Goal: Task Accomplishment & Management: Manage account settings

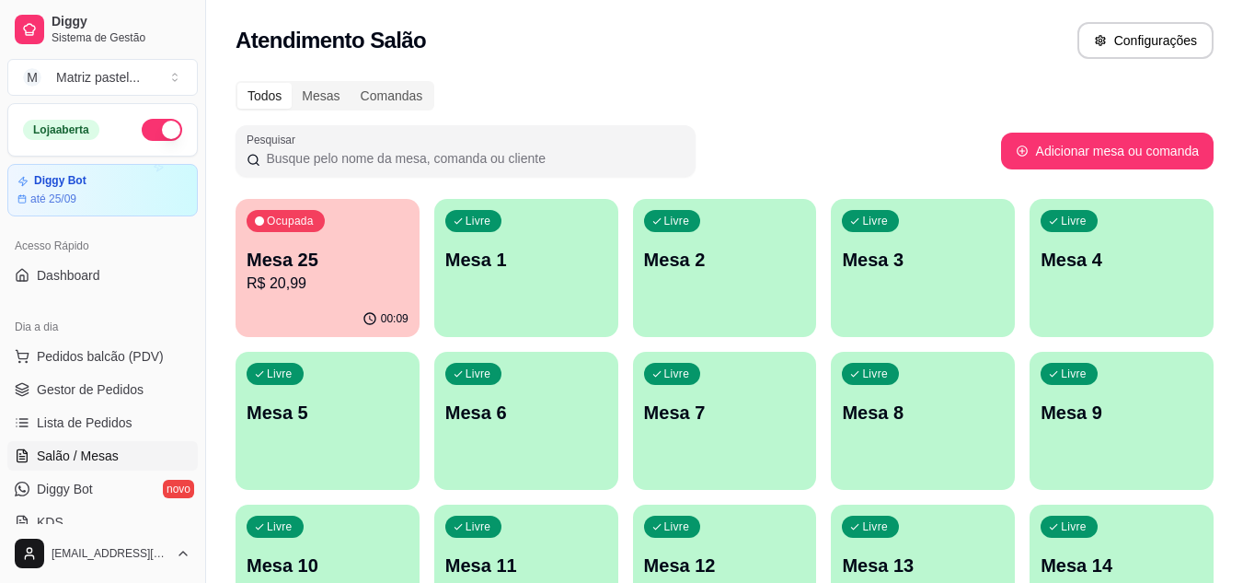
scroll to position [98, 0]
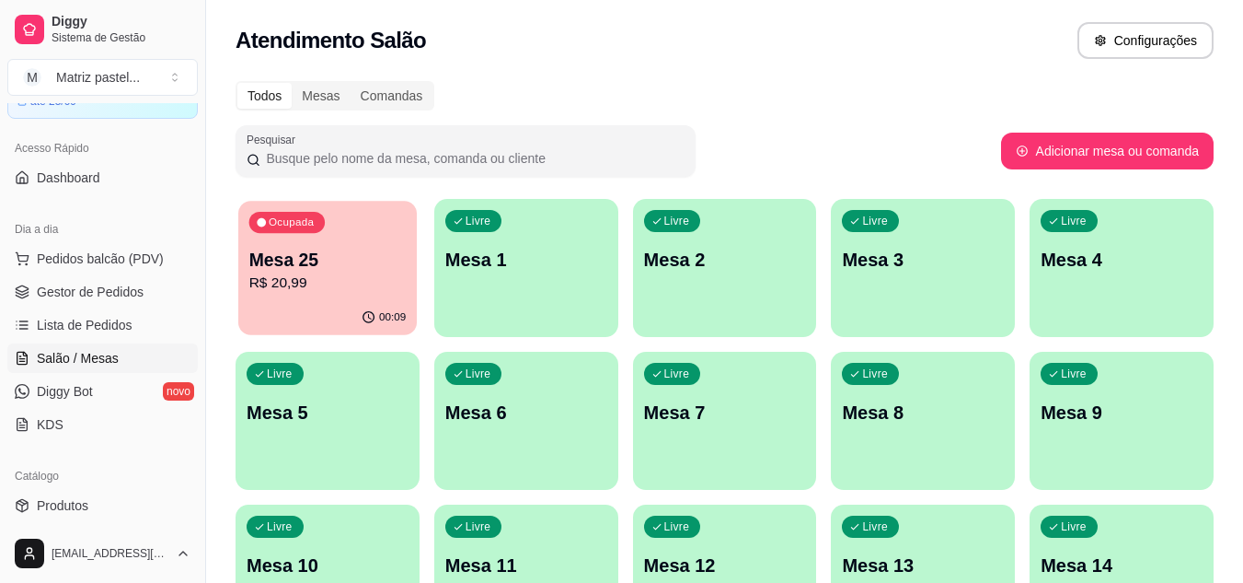
click at [345, 294] on p "R$ 20,99" at bounding box center [327, 282] width 157 height 21
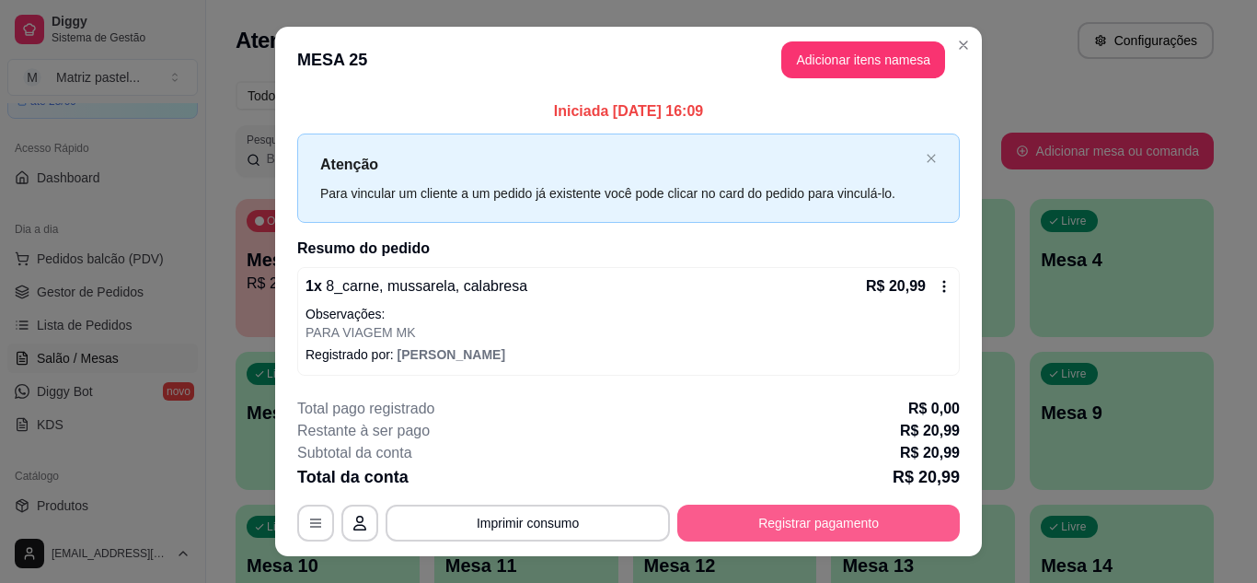
click at [739, 525] on button "Registrar pagamento" at bounding box center [818, 522] width 283 height 37
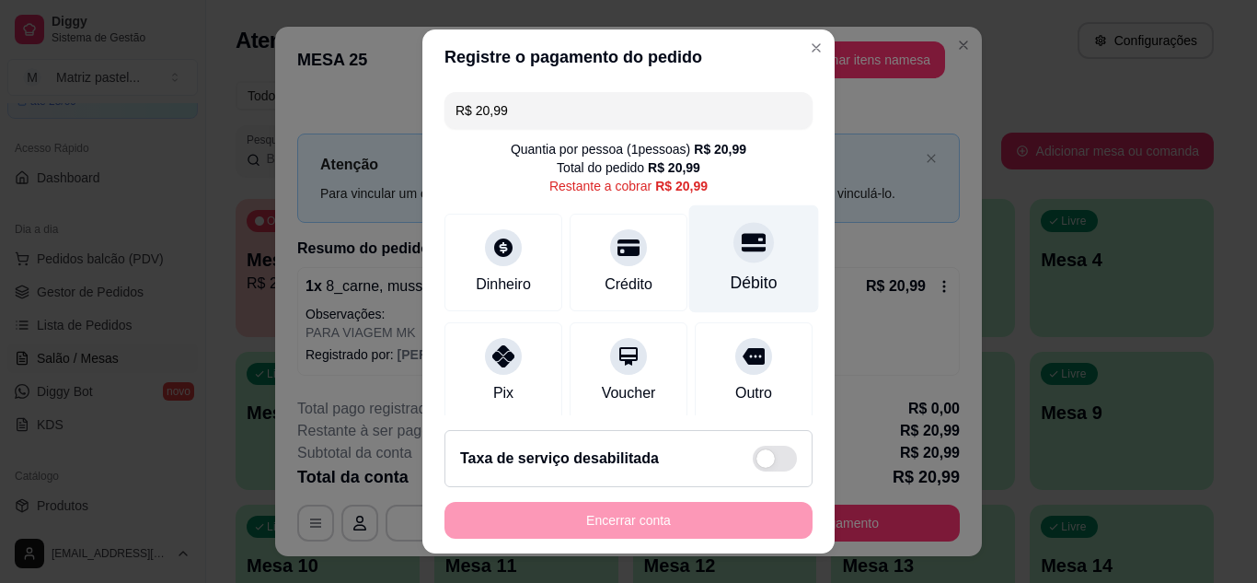
drag, startPoint x: 759, startPoint y: 269, endPoint x: 756, endPoint y: 260, distance: 9.9
click at [757, 269] on div "Débito" at bounding box center [754, 258] width 130 height 108
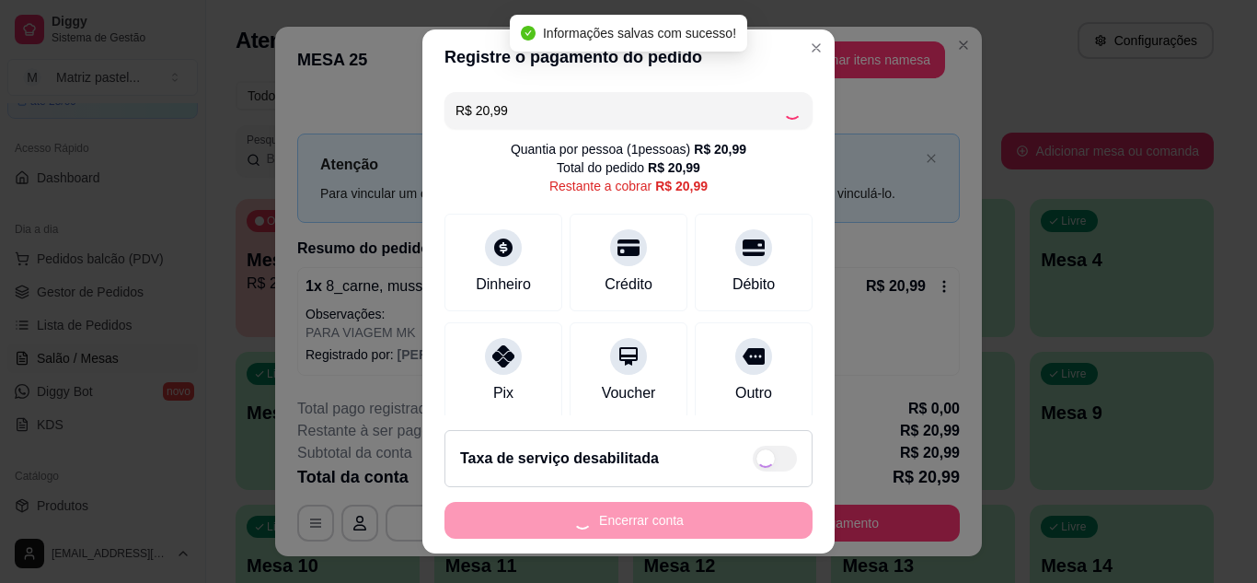
type input "R$ 0,00"
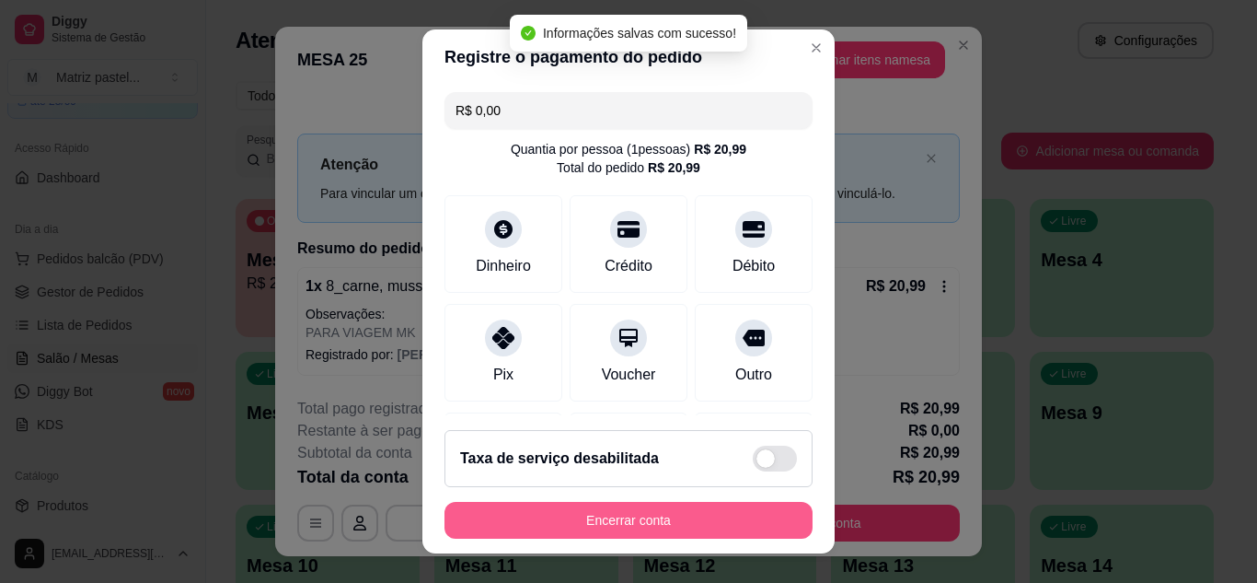
click at [649, 512] on button "Encerrar conta" at bounding box center [628, 520] width 368 height 37
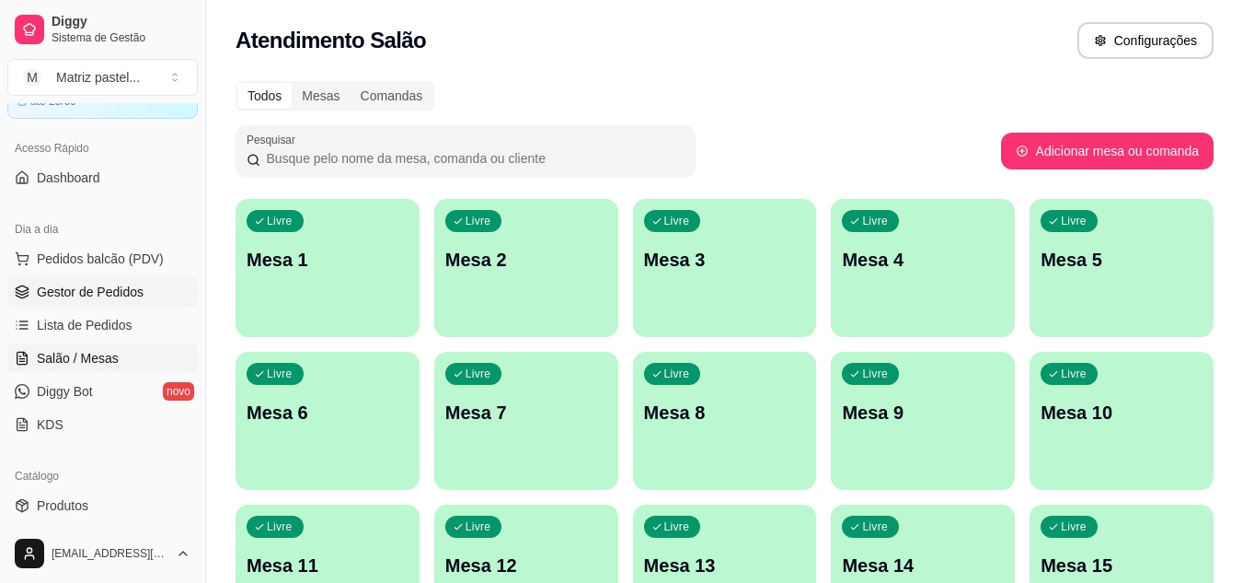
click at [116, 294] on span "Gestor de Pedidos" at bounding box center [90, 292] width 107 height 18
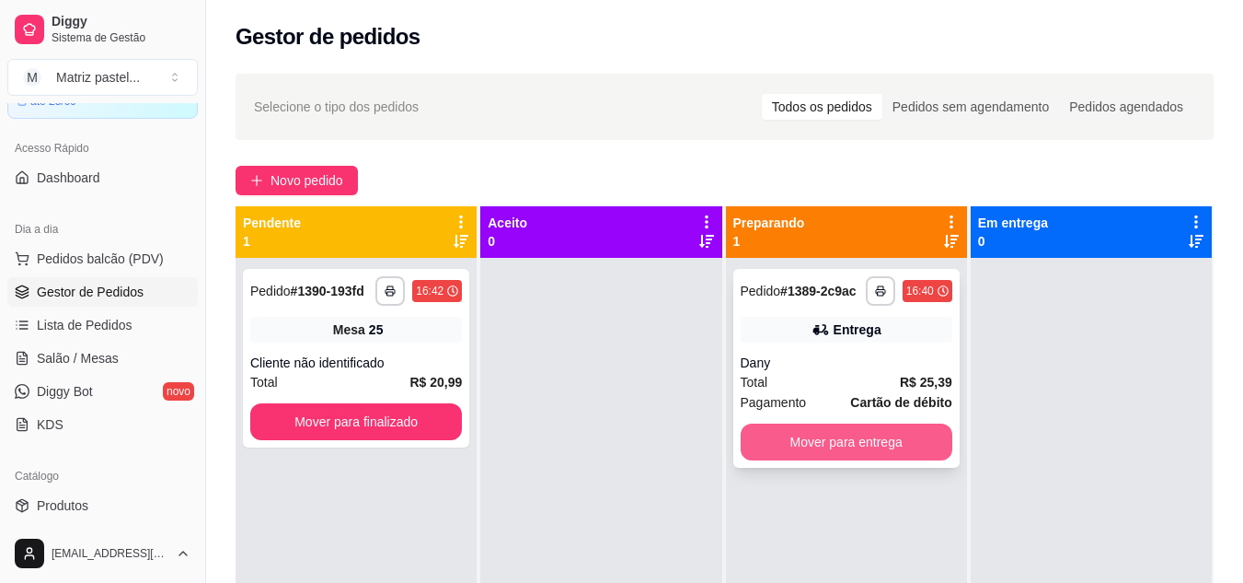
click at [831, 445] on button "Mover para entrega" at bounding box center [847, 441] width 212 height 37
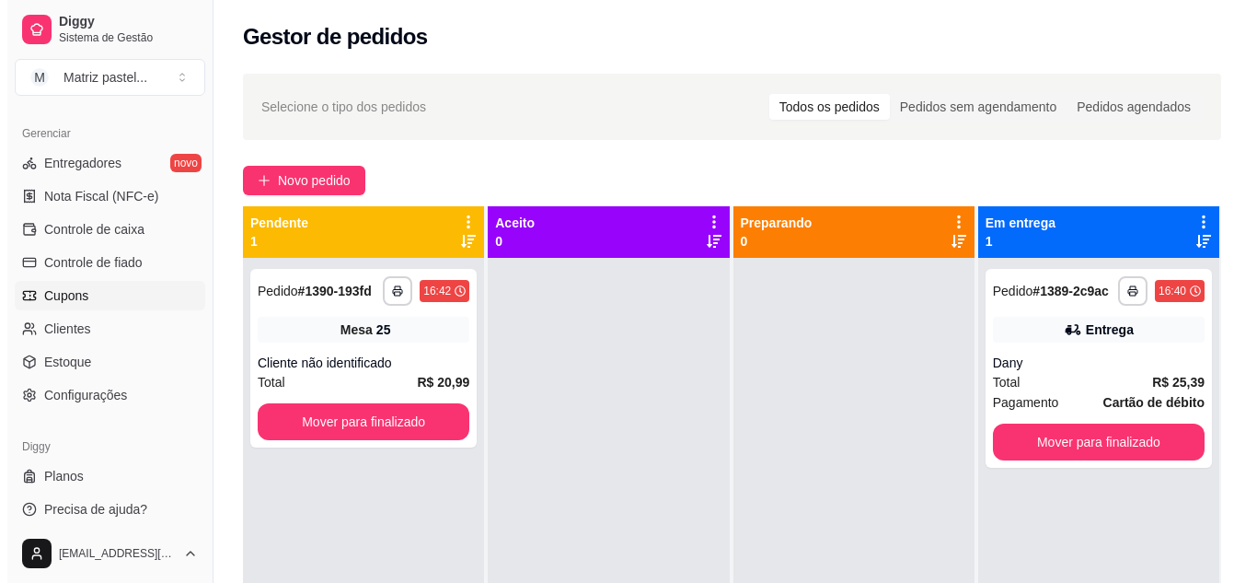
scroll to position [742, 0]
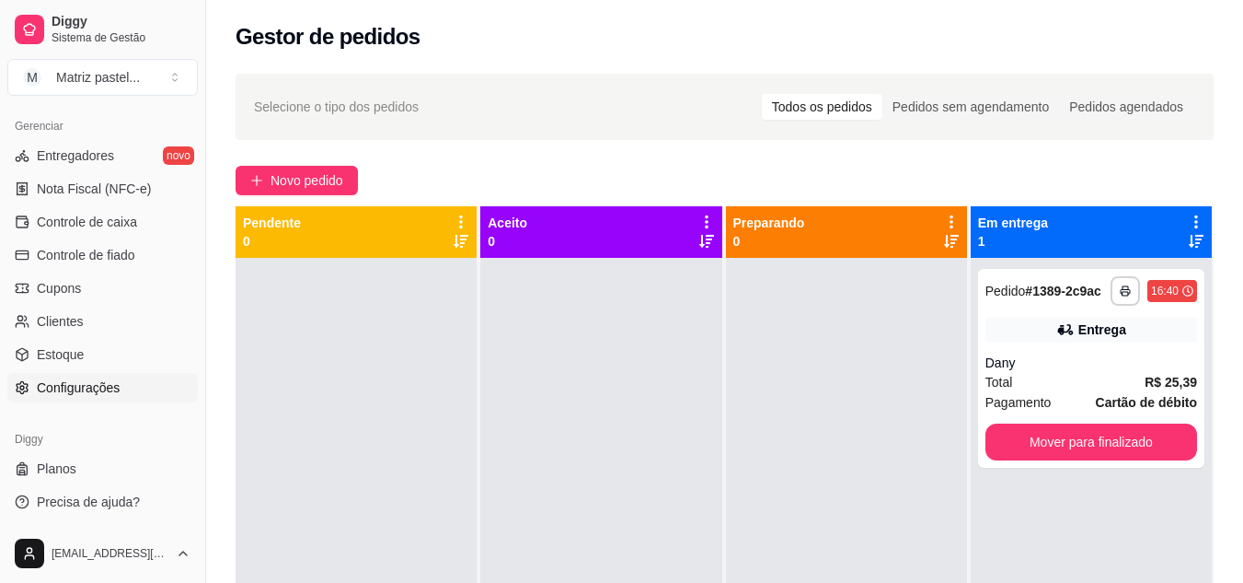
click at [98, 397] on link "Configurações" at bounding box center [102, 387] width 190 height 29
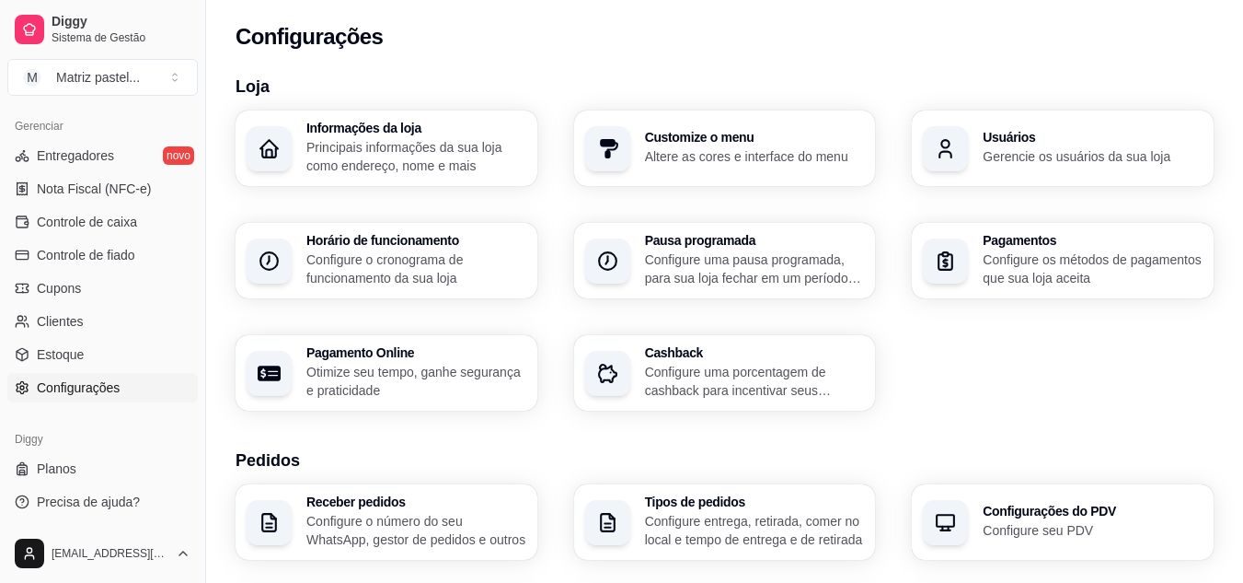
click at [1040, 153] on p "Gerencie os usuários da sua loja" at bounding box center [1093, 156] width 220 height 18
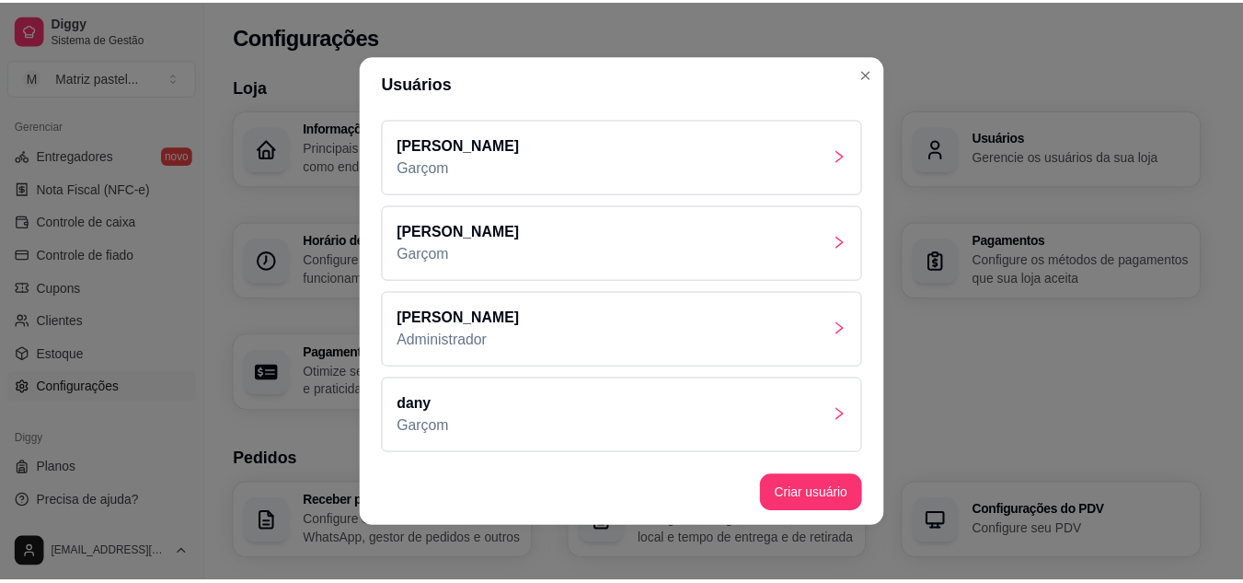
scroll to position [4, 0]
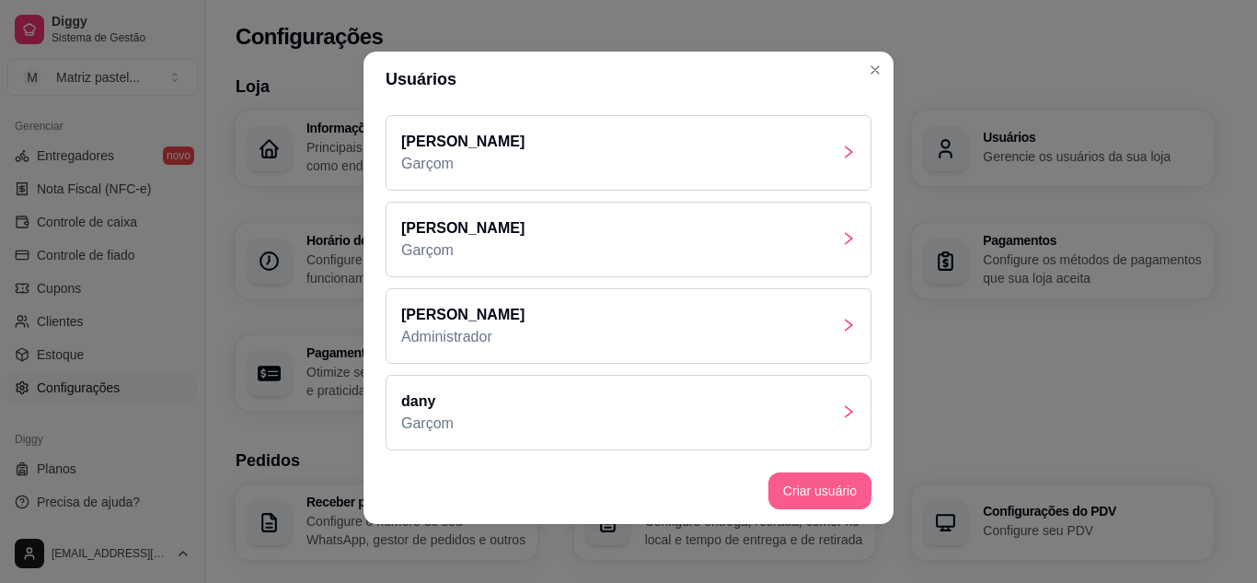
click at [837, 489] on button "Criar usuário" at bounding box center [819, 490] width 103 height 37
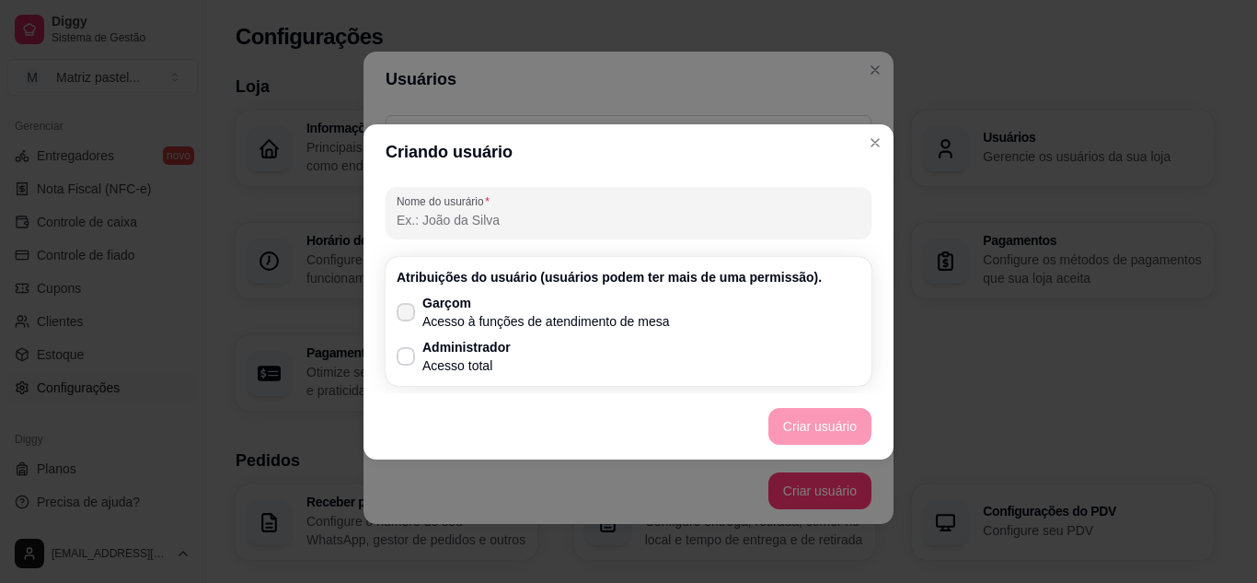
click at [491, 312] on p "Acesso à funções de atendimento de mesa" at bounding box center [546, 321] width 248 height 18
click at [408, 315] on input "Garçom Acesso à funções de atendimento de mesa" at bounding box center [402, 321] width 12 height 12
checkbox input "true"
click at [852, 414] on button "Criar usuário" at bounding box center [819, 426] width 103 height 37
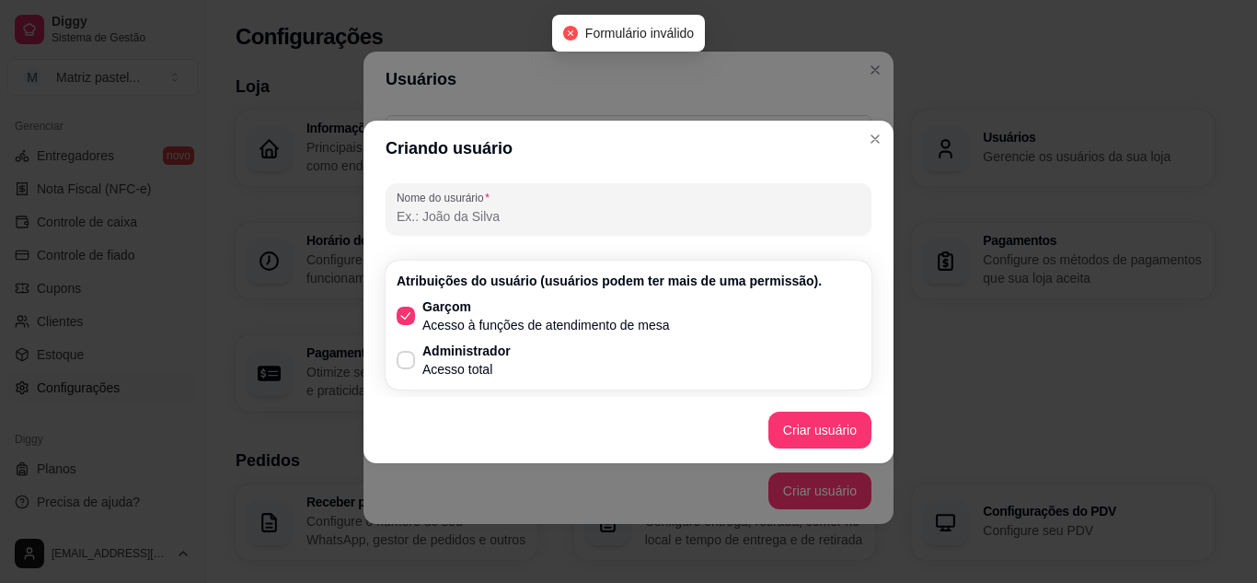
click at [485, 228] on div "Nome do usurário" at bounding box center [629, 209] width 486 height 52
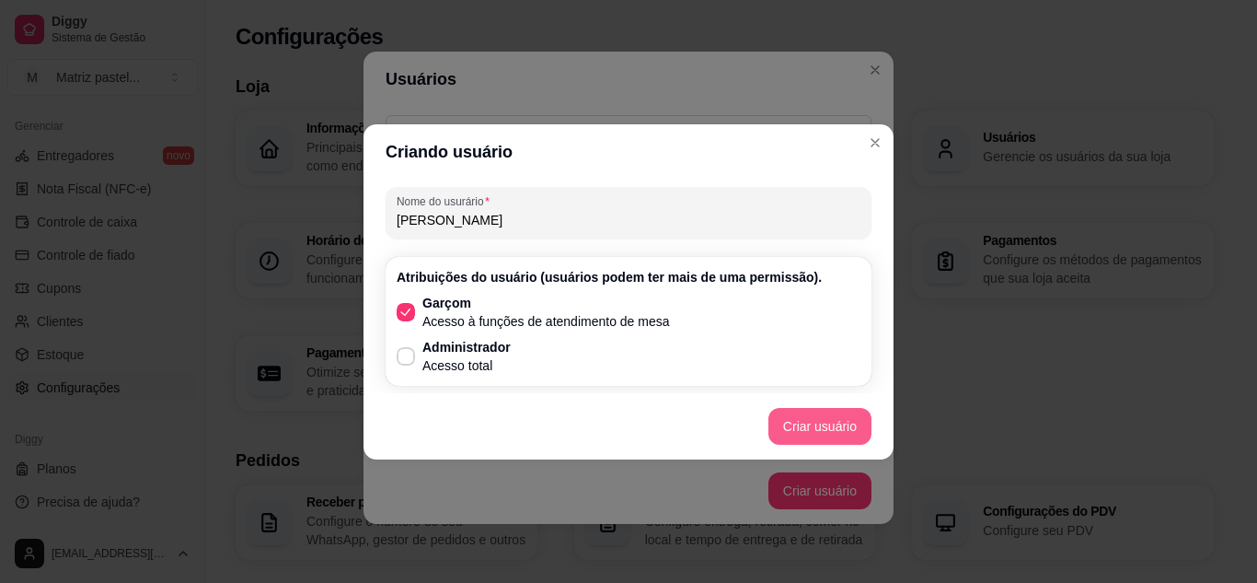
type input "[PERSON_NAME]"
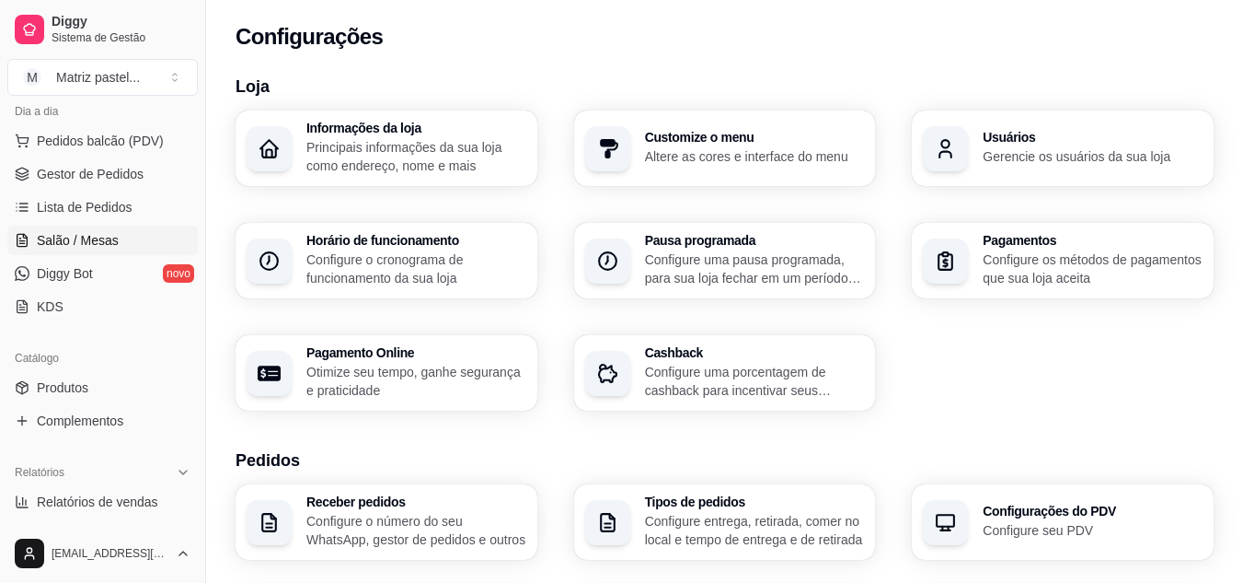
scroll to position [190, 0]
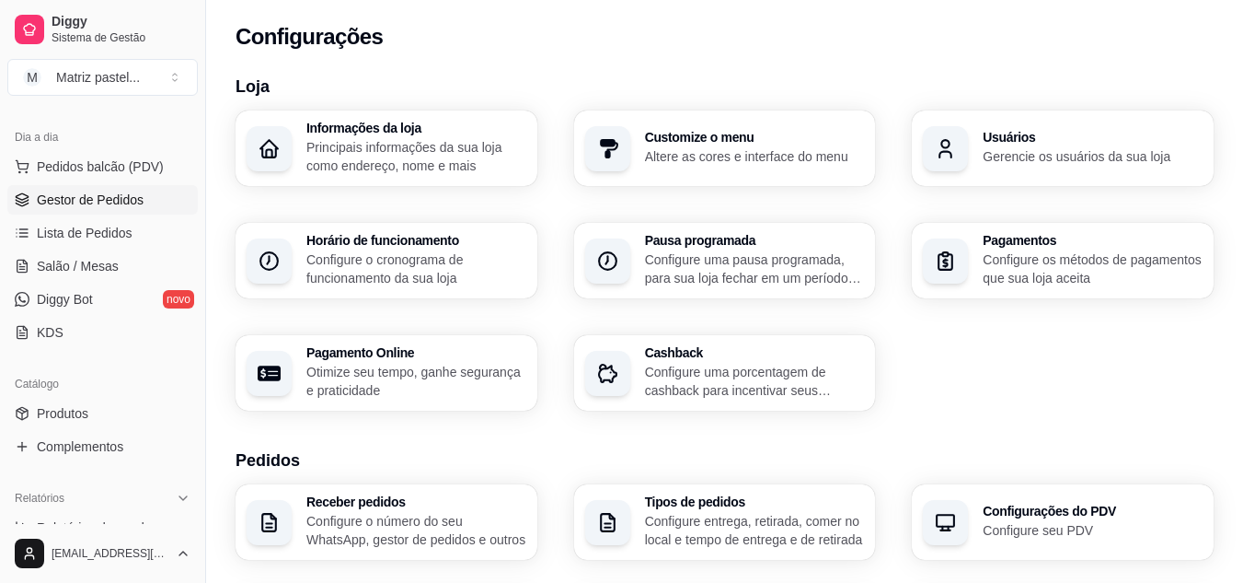
click at [77, 202] on span "Gestor de Pedidos" at bounding box center [90, 199] width 107 height 18
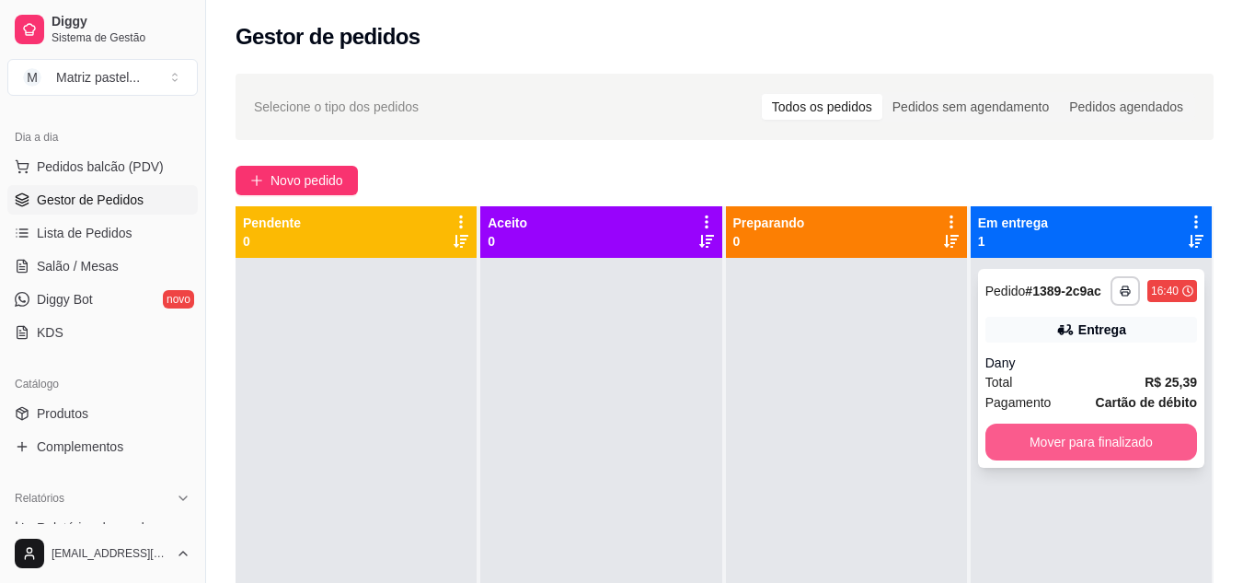
click at [992, 433] on button "Mover para finalizado" at bounding box center [1092, 441] width 212 height 37
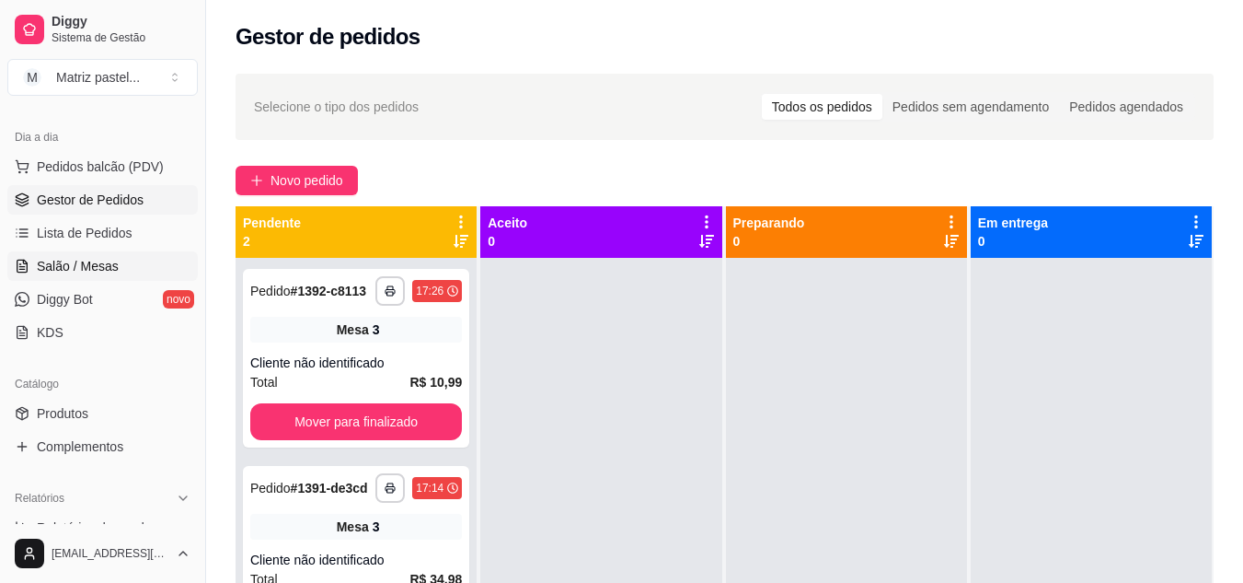
click at [72, 262] on span "Salão / Mesas" at bounding box center [78, 266] width 82 height 18
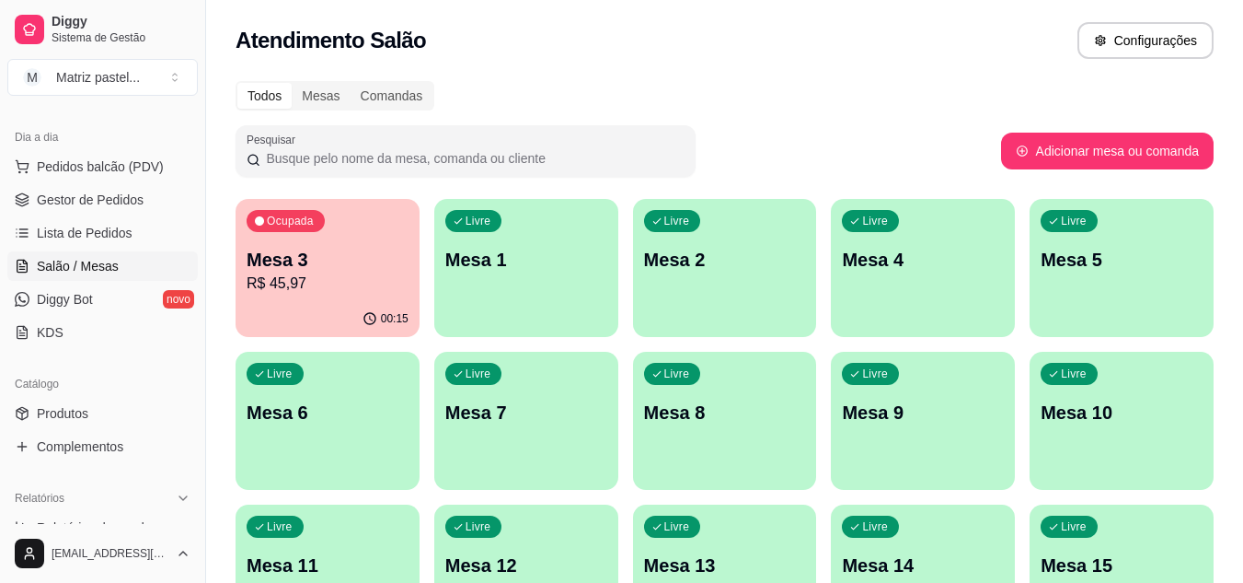
click at [312, 290] on p "R$ 45,97" at bounding box center [328, 283] width 162 height 22
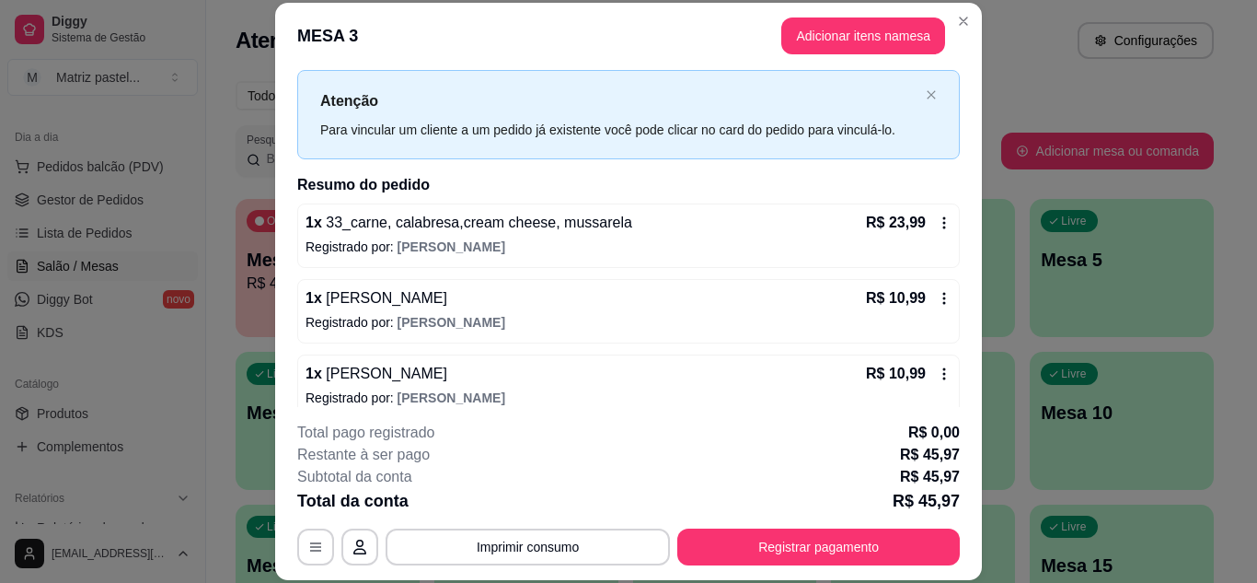
scroll to position [59, 0]
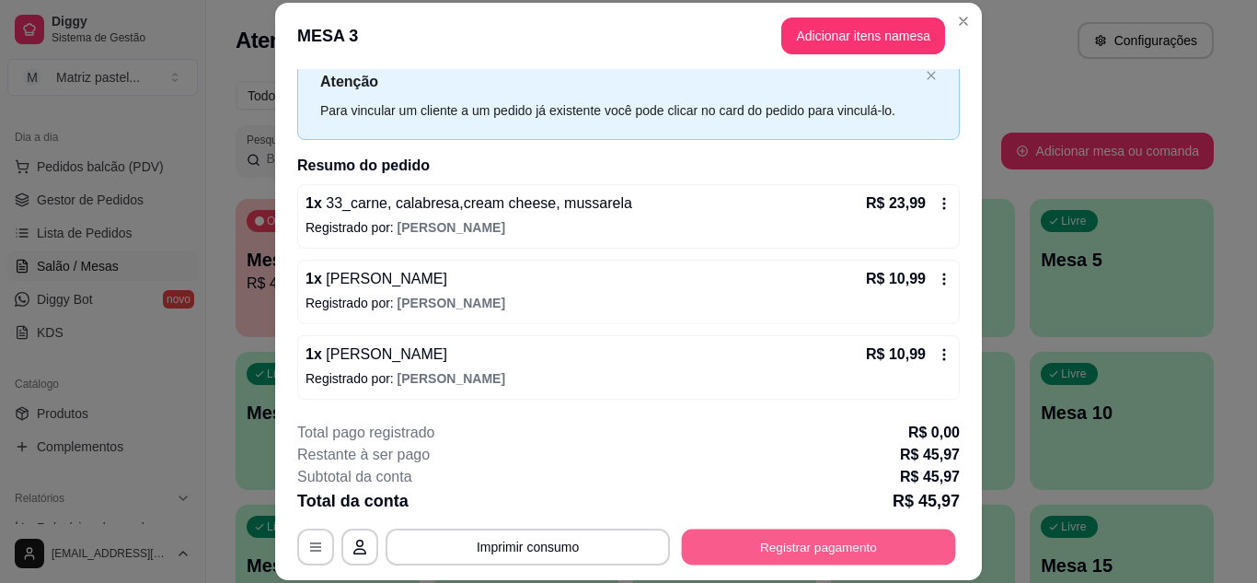
click at [758, 530] on button "Registrar pagamento" at bounding box center [819, 546] width 274 height 36
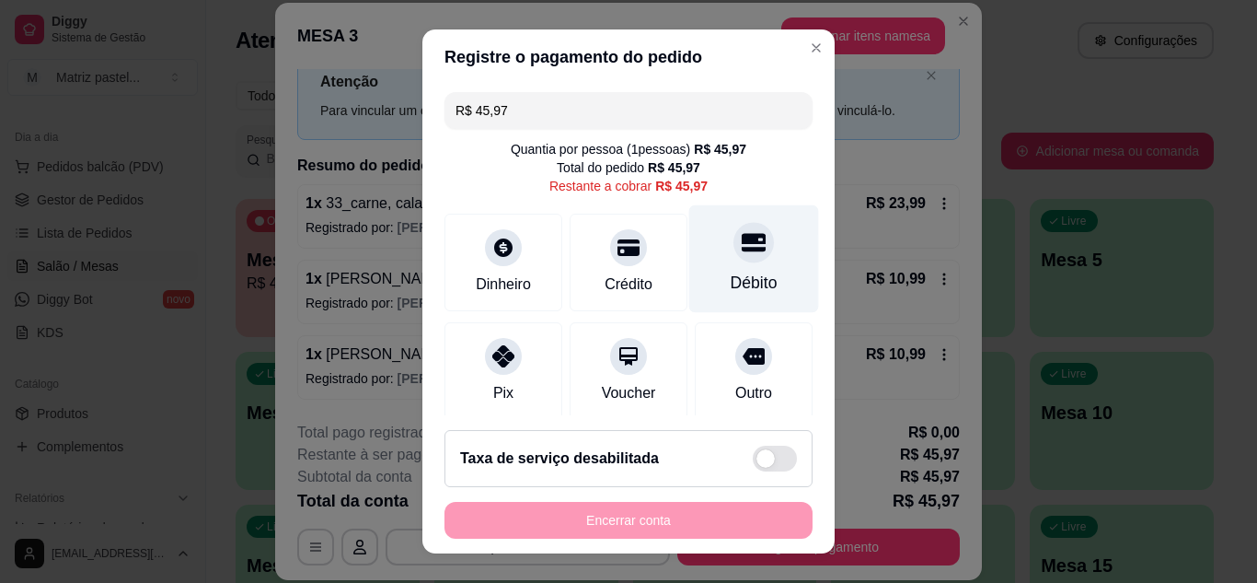
click at [740, 270] on div "Débito" at bounding box center [754, 258] width 130 height 108
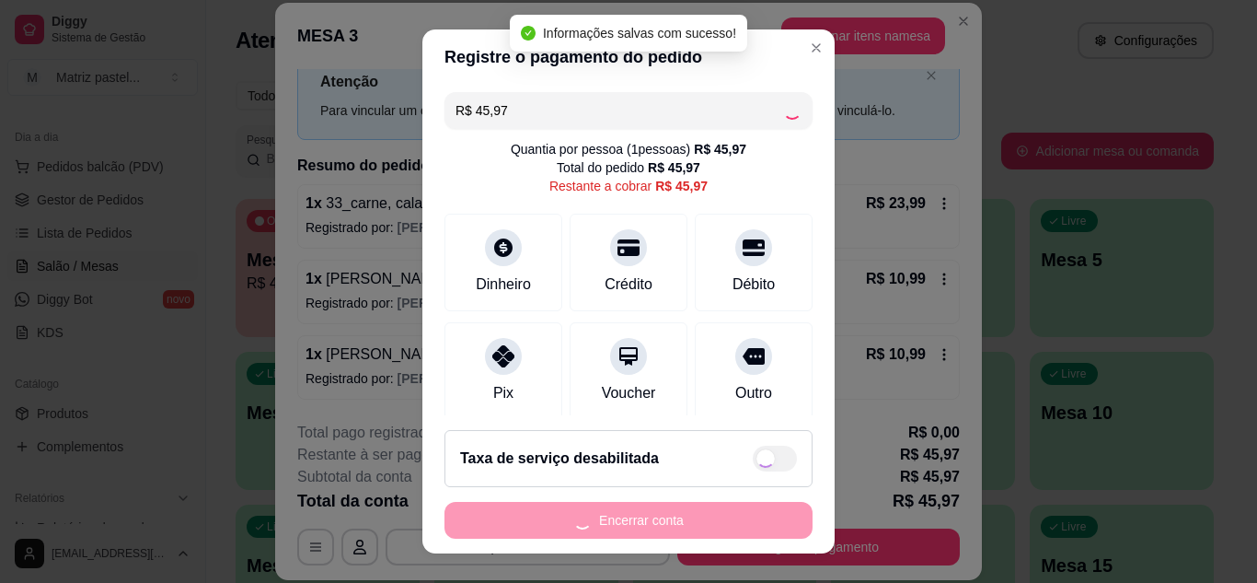
type input "R$ 0,00"
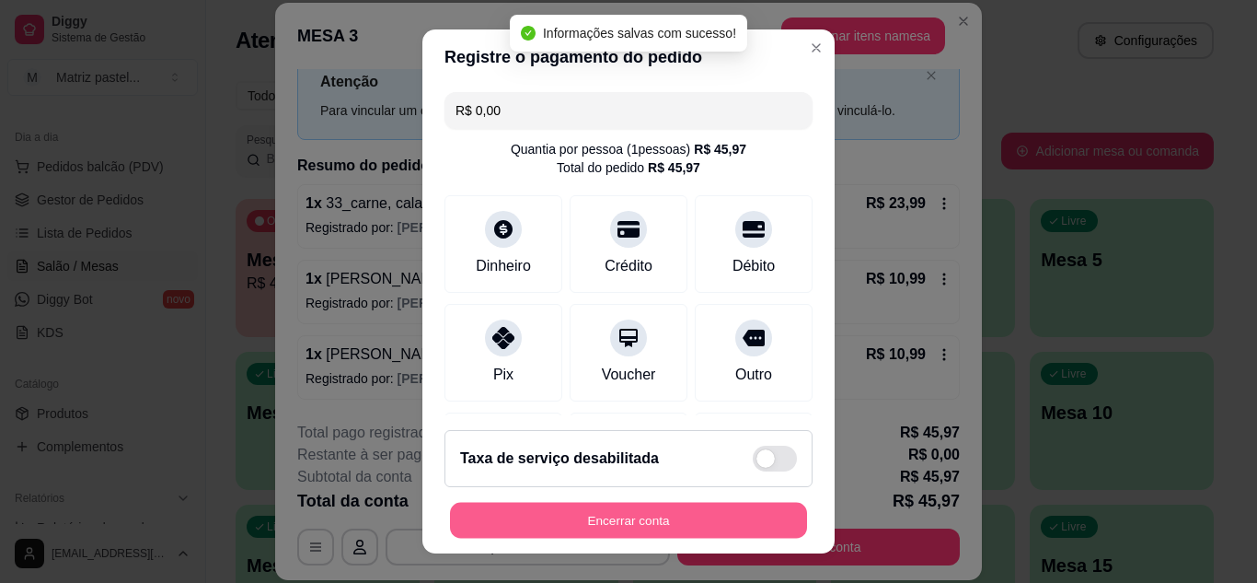
click at [664, 529] on button "Encerrar conta" at bounding box center [628, 520] width 357 height 36
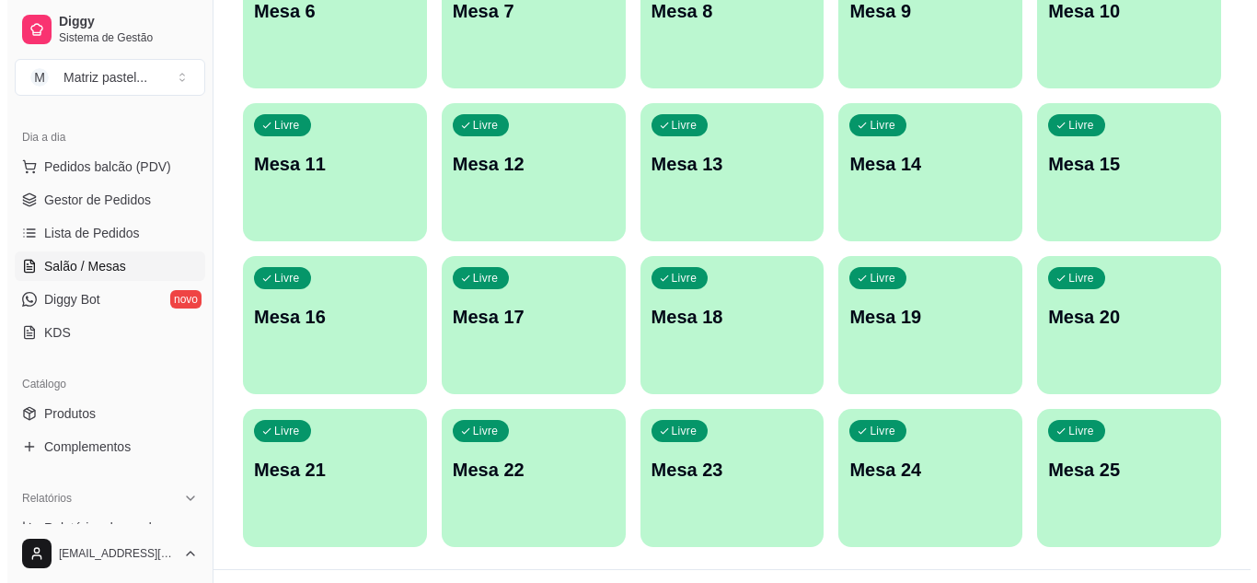
scroll to position [440, 0]
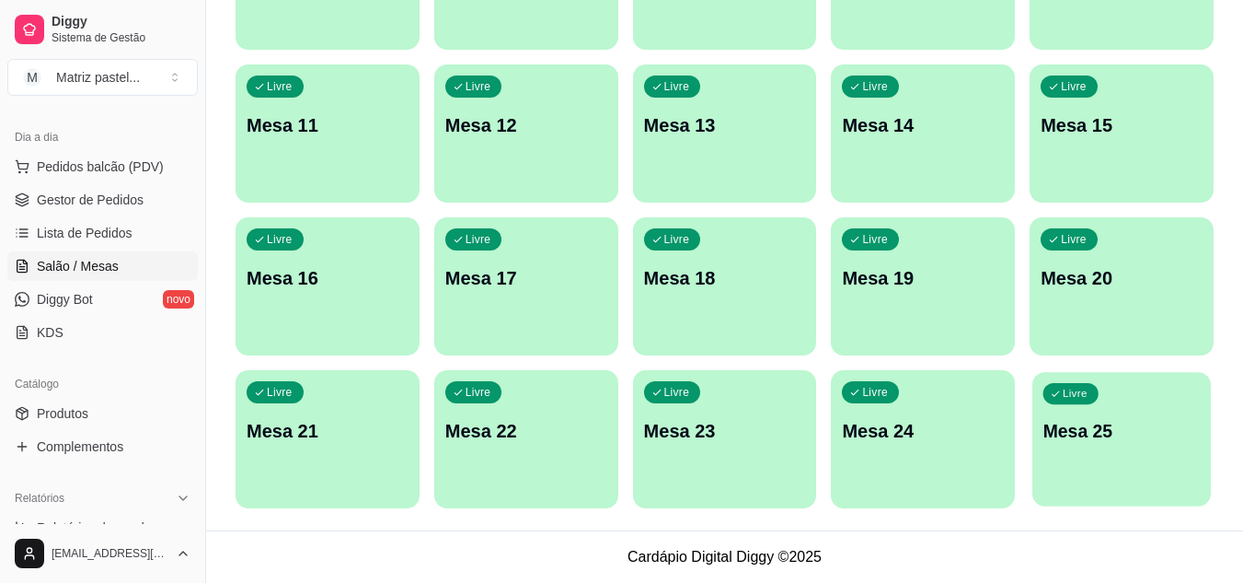
click at [1115, 426] on p "Mesa 25" at bounding box center [1122, 431] width 157 height 25
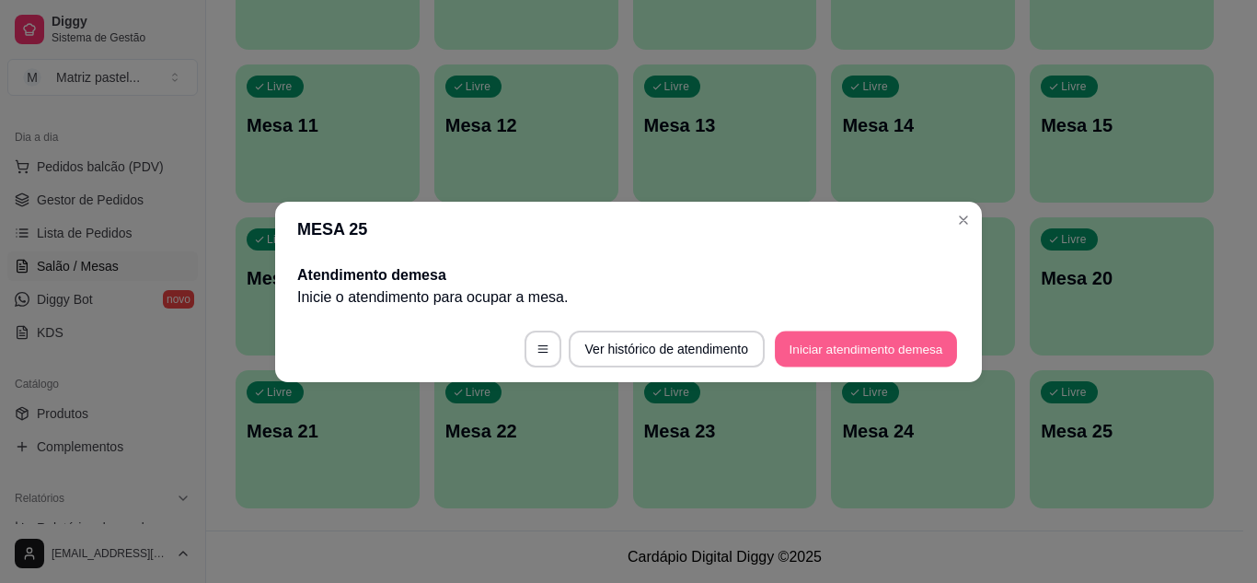
click at [871, 357] on button "Iniciar atendimento de mesa" at bounding box center [866, 348] width 182 height 36
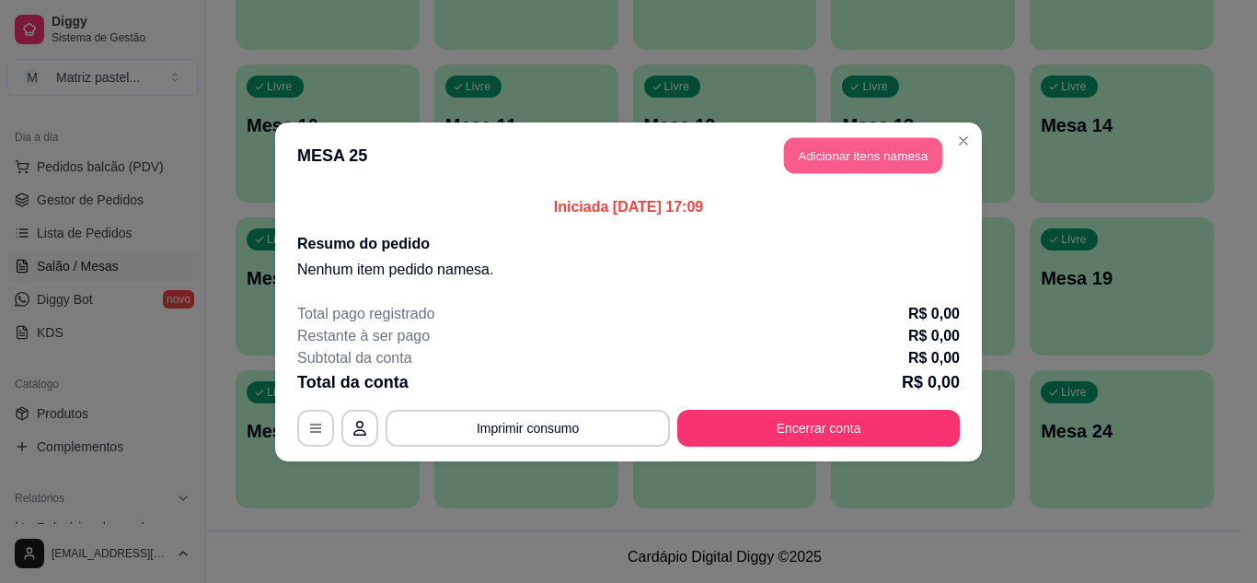
click at [880, 158] on button "Adicionar itens na mesa" at bounding box center [863, 155] width 158 height 36
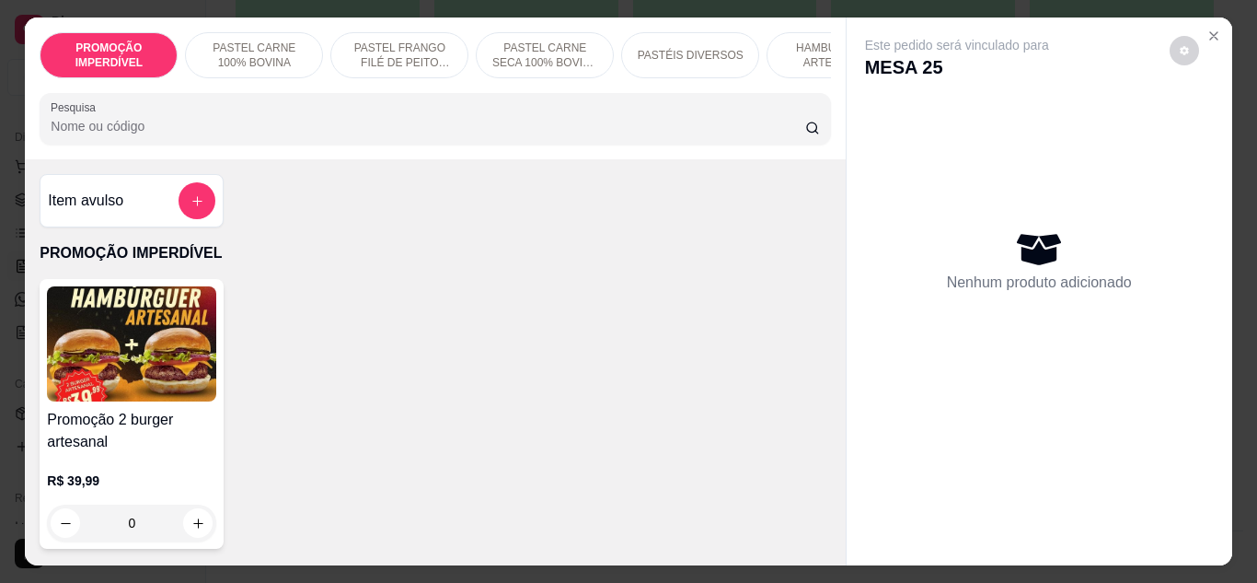
click at [147, 340] on img at bounding box center [131, 343] width 169 height 115
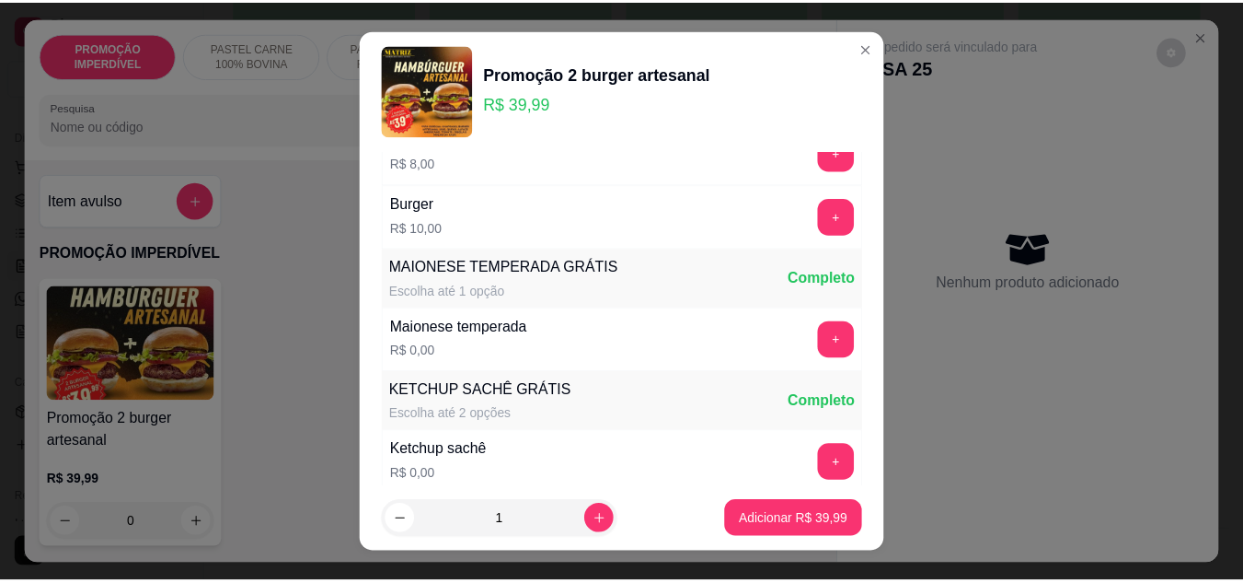
scroll to position [644, 0]
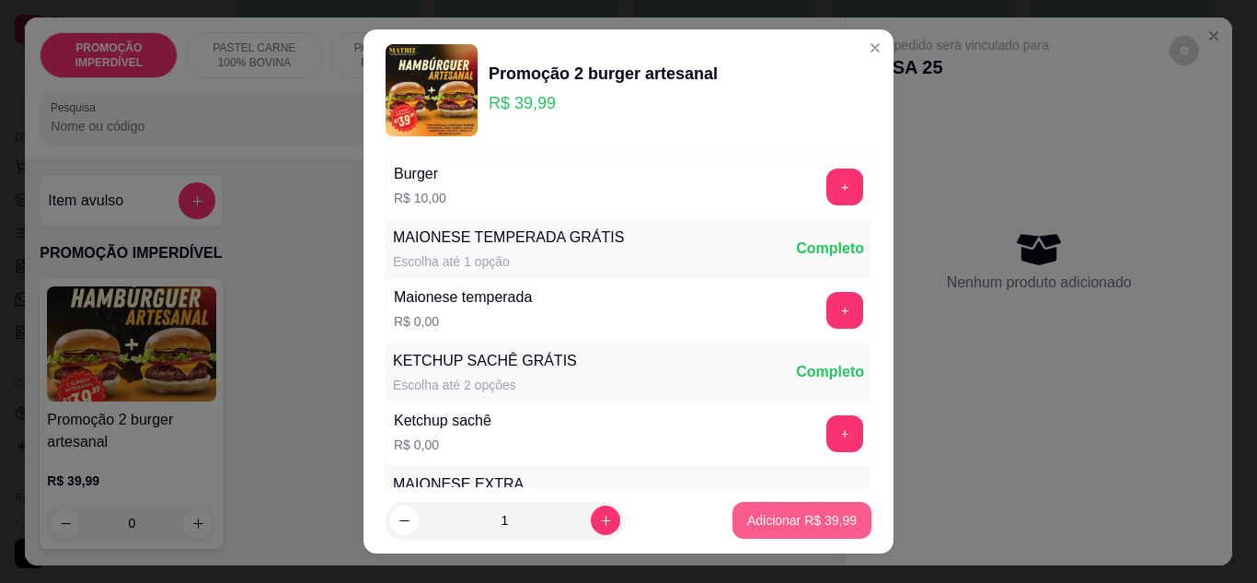
click at [803, 526] on p "Adicionar R$ 39,99" at bounding box center [802, 520] width 110 height 18
type input "1"
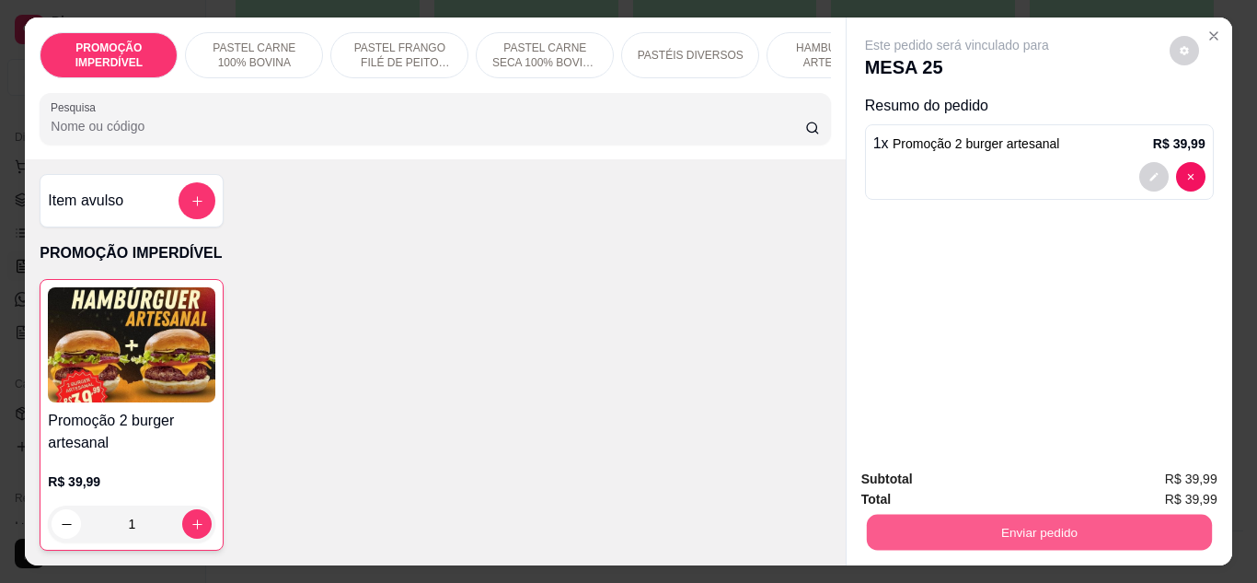
click at [994, 539] on button "Enviar pedido" at bounding box center [1038, 532] width 345 height 36
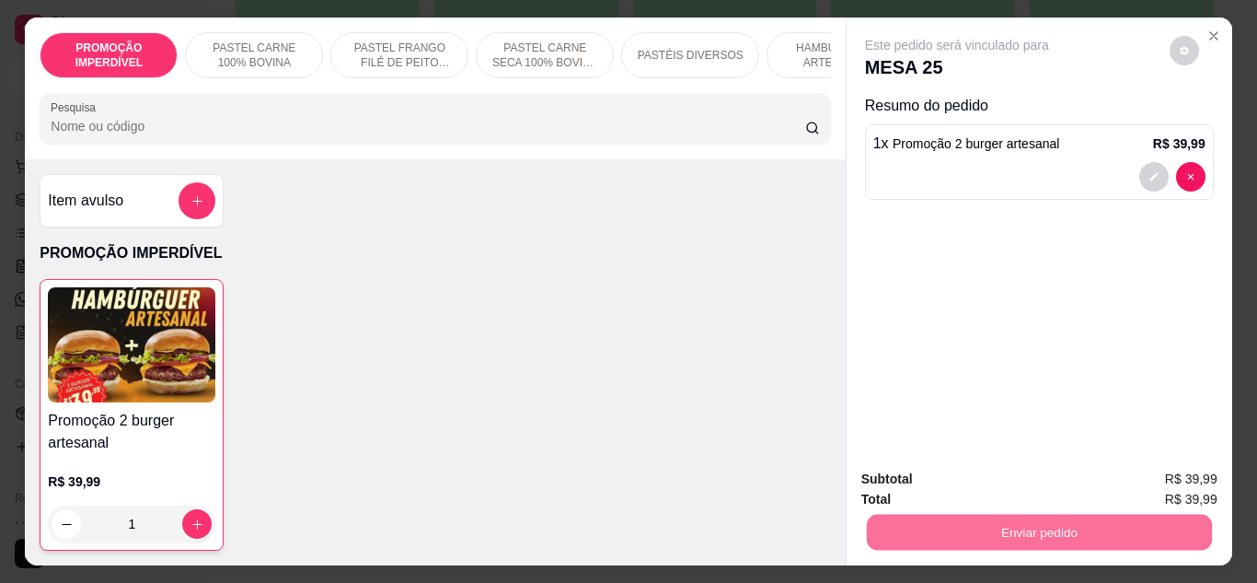
click at [1060, 472] on button "Não registrar e enviar pedido" at bounding box center [978, 480] width 186 height 34
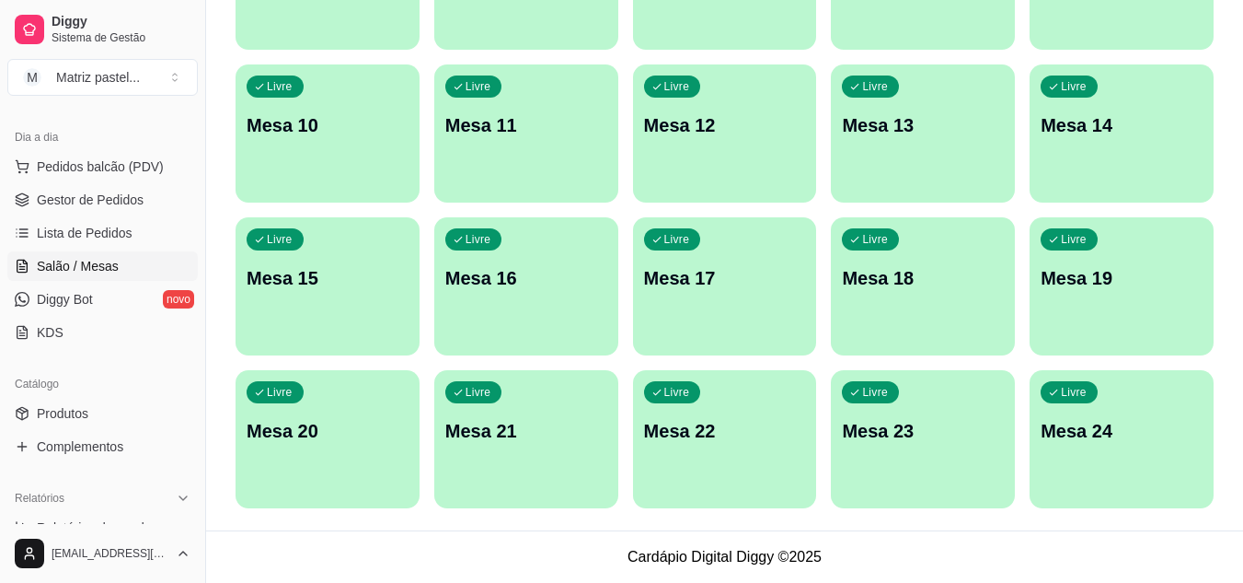
click at [738, 183] on div "button" at bounding box center [725, 191] width 184 height 22
drag, startPoint x: 741, startPoint y: 184, endPoint x: 445, endPoint y: 554, distance: 473.4
click at [445, 554] on footer "Cardápio Digital Diggy © 2025" at bounding box center [724, 556] width 1037 height 52
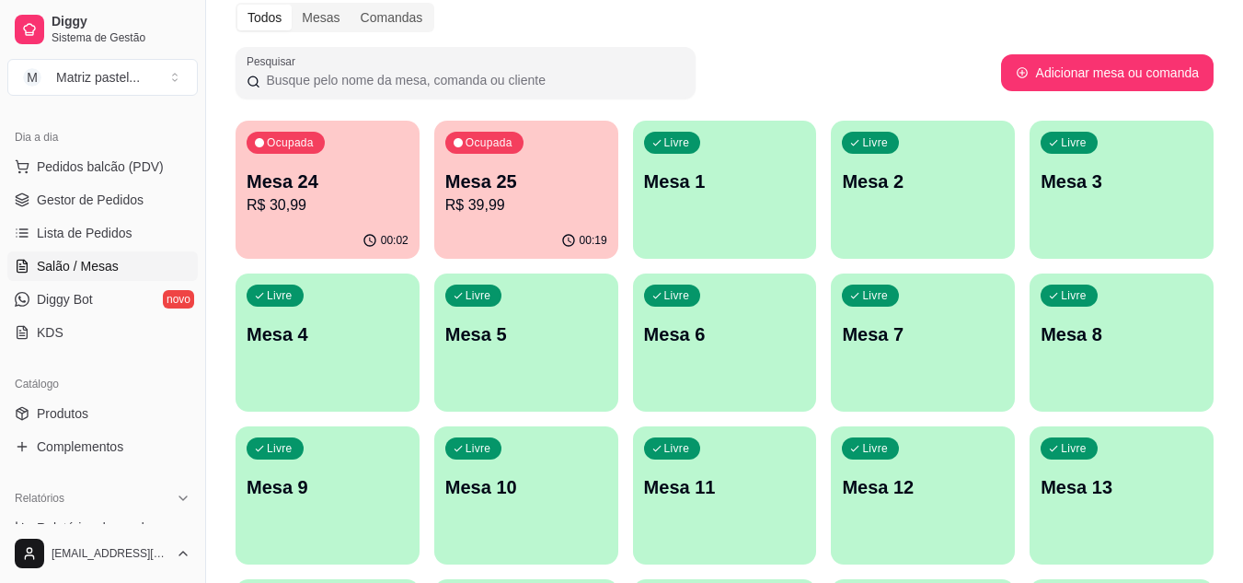
scroll to position [72, 0]
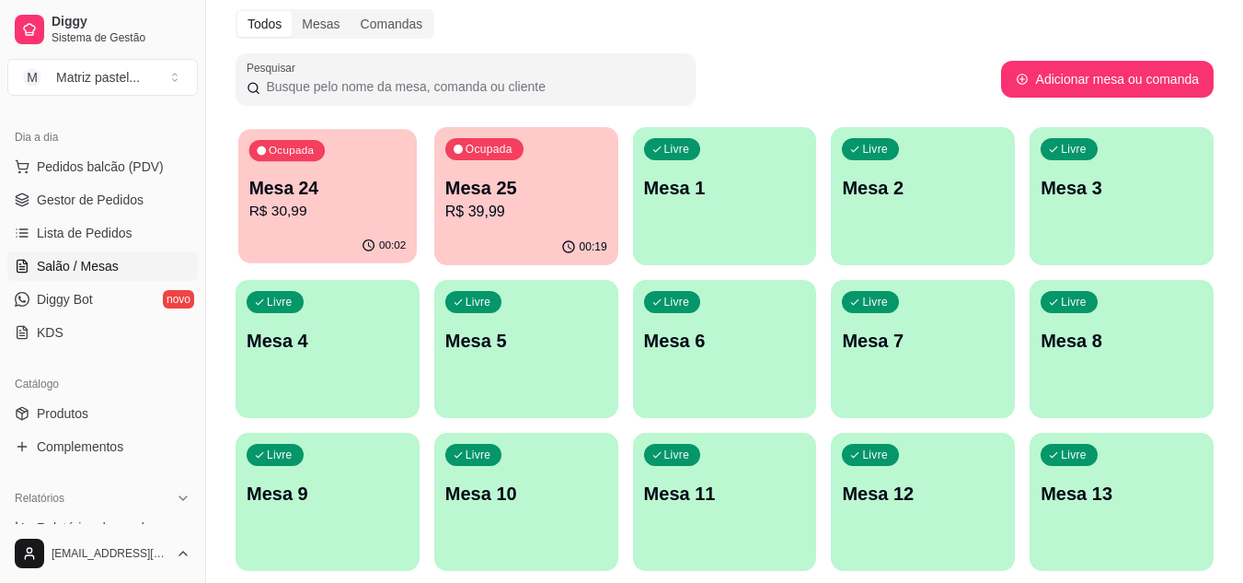
click at [322, 237] on div "00:02" at bounding box center [327, 245] width 179 height 35
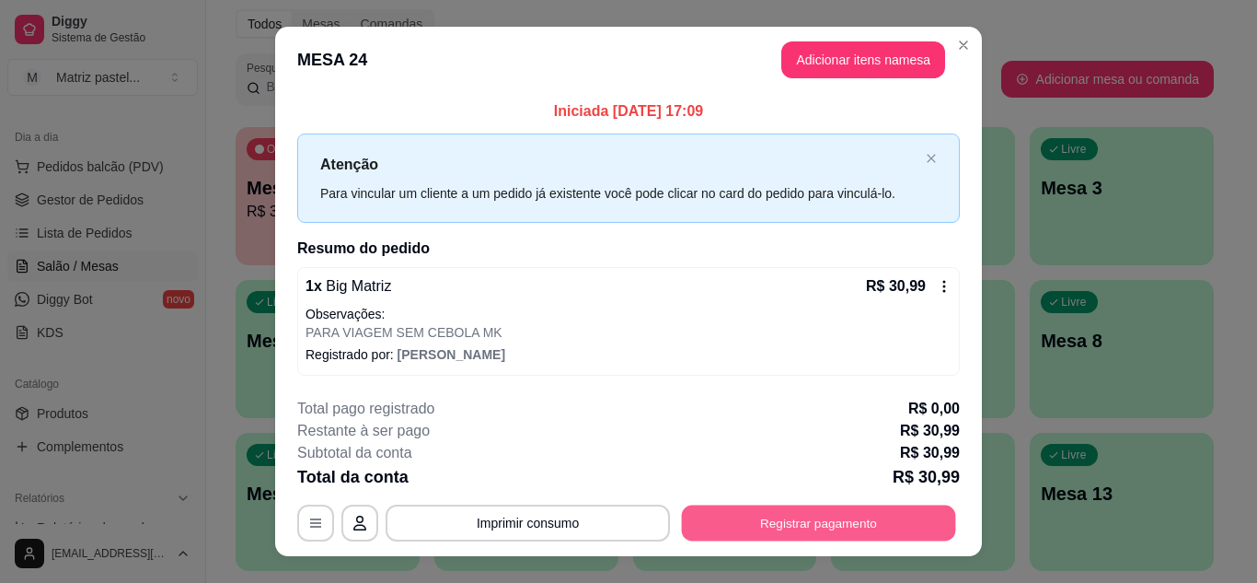
click at [846, 528] on button "Registrar pagamento" at bounding box center [819, 523] width 274 height 36
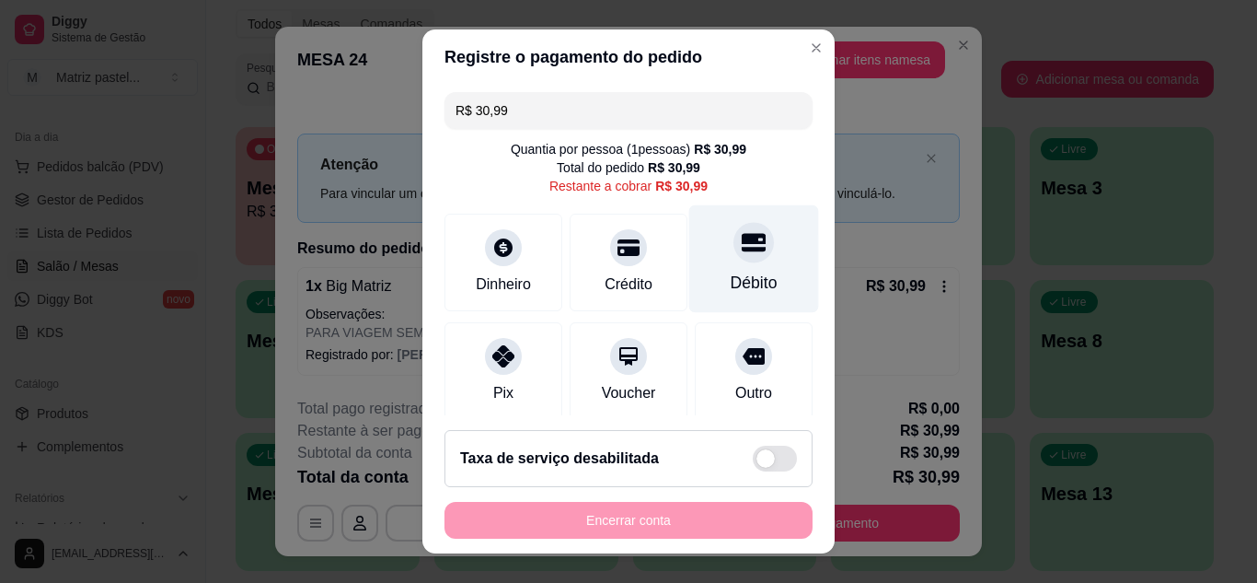
click at [742, 252] on icon at bounding box center [754, 242] width 24 height 24
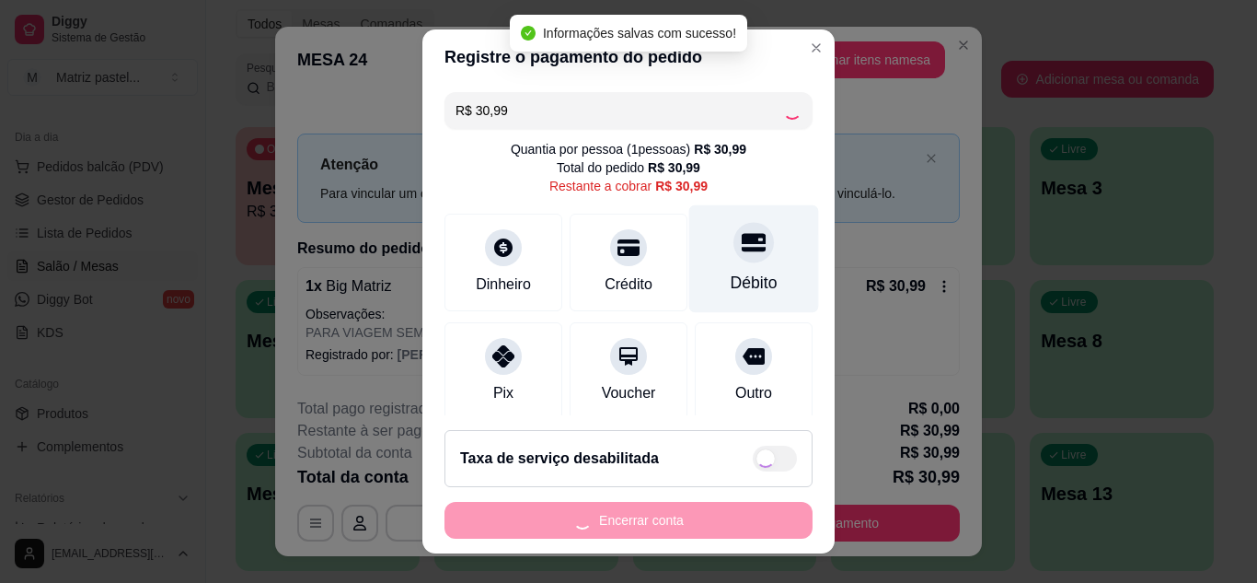
type input "R$ 0,00"
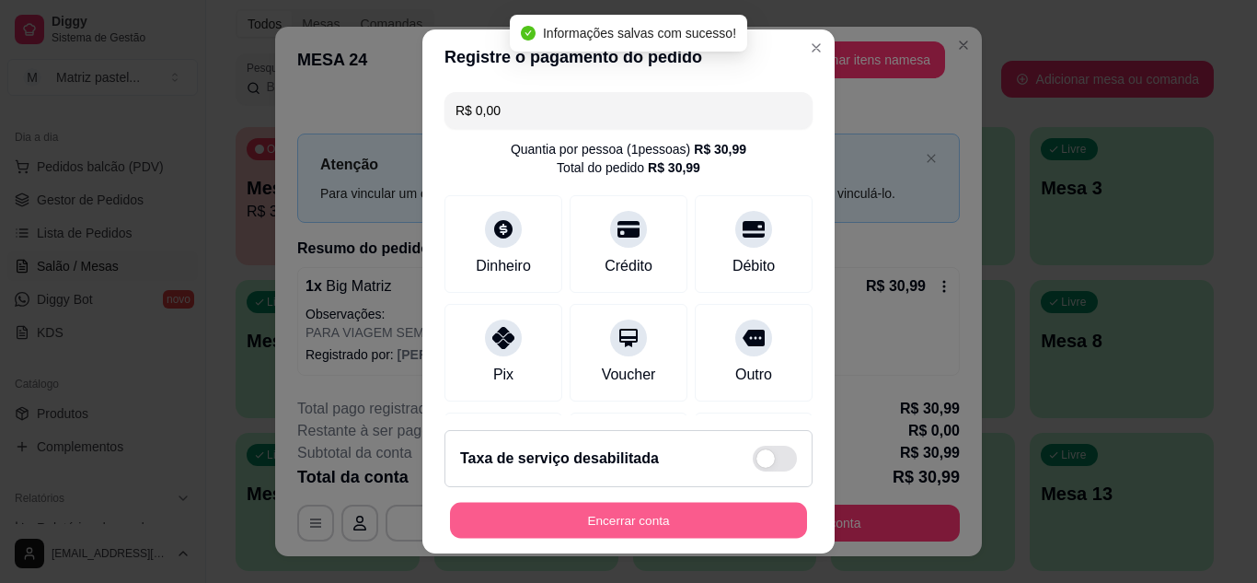
click at [647, 513] on button "Encerrar conta" at bounding box center [628, 520] width 357 height 36
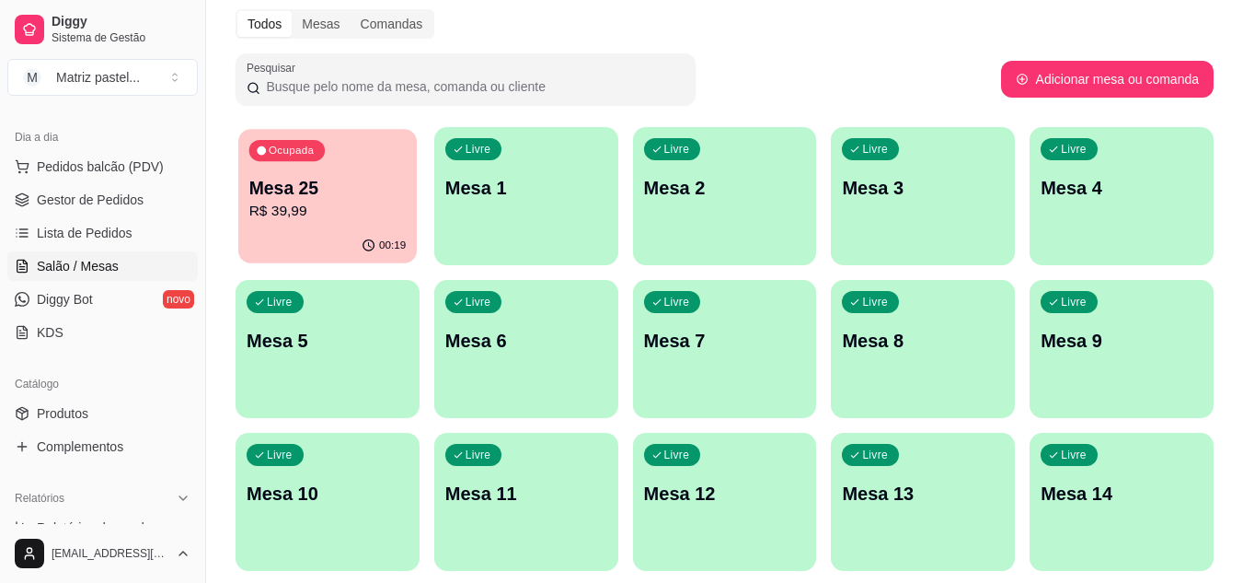
click at [330, 196] on p "Mesa 25" at bounding box center [327, 188] width 157 height 25
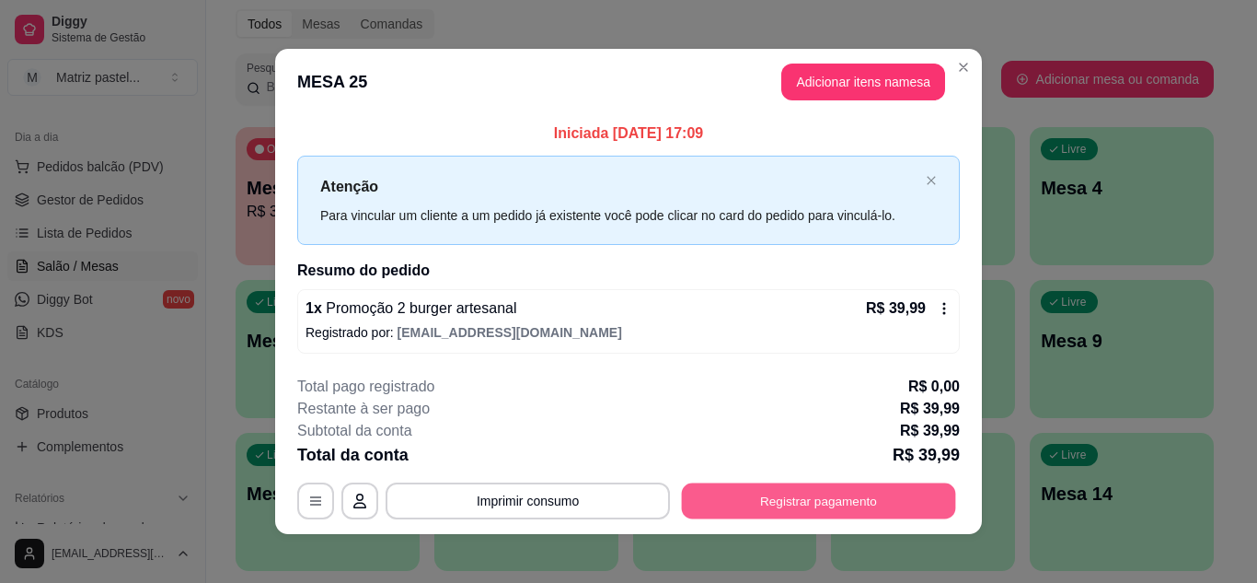
click at [816, 490] on button "Registrar pagamento" at bounding box center [819, 501] width 274 height 36
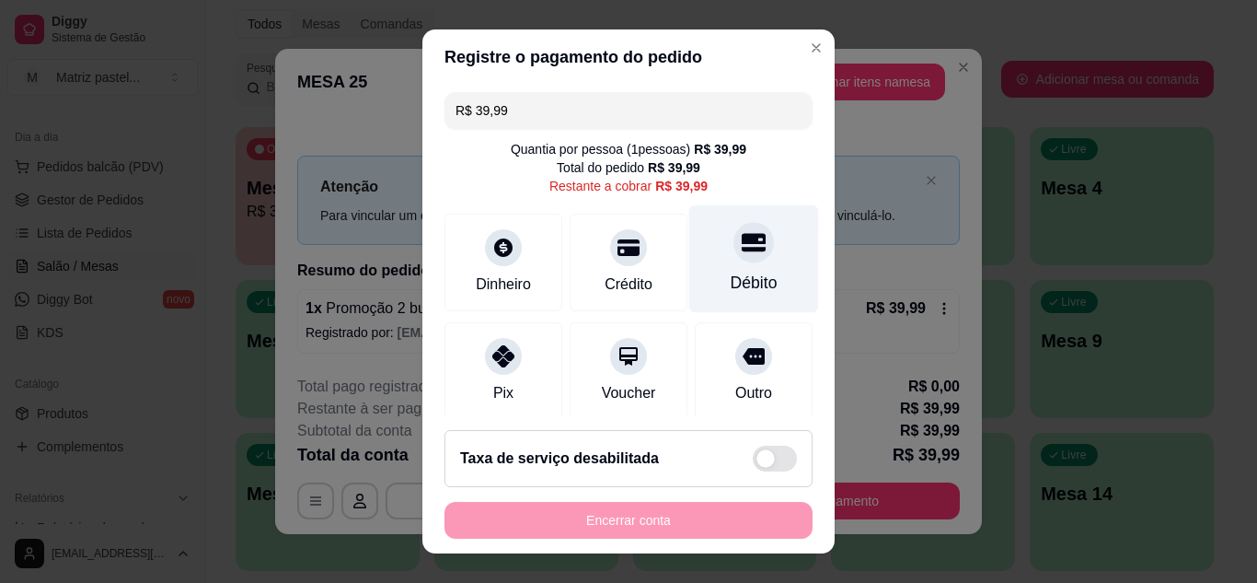
click at [742, 241] on icon at bounding box center [754, 242] width 24 height 18
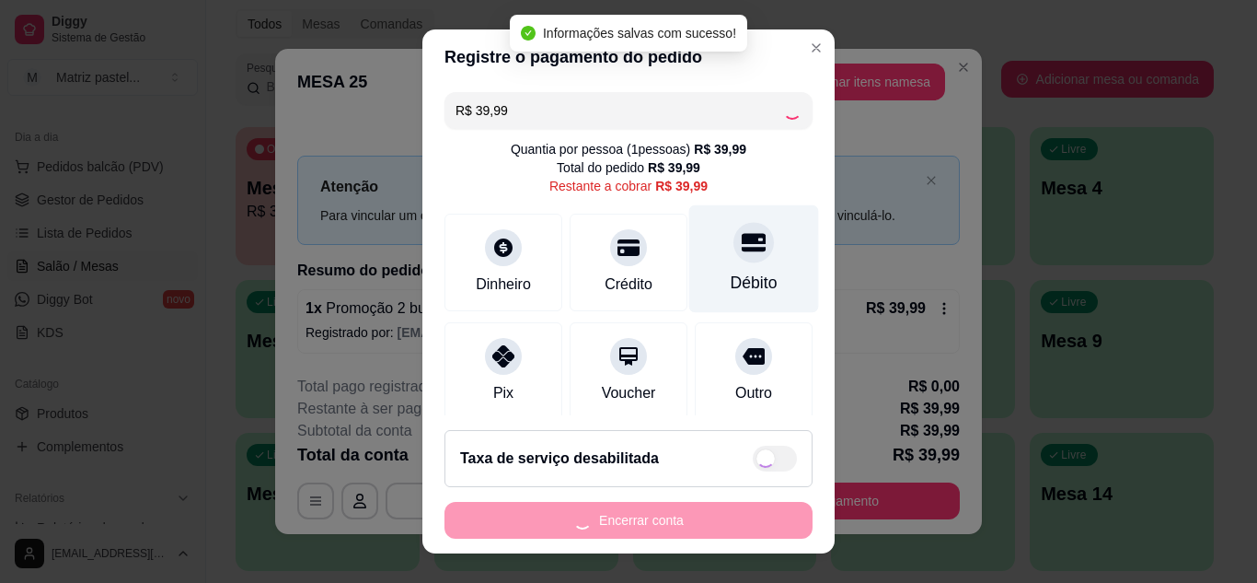
type input "R$ 0,00"
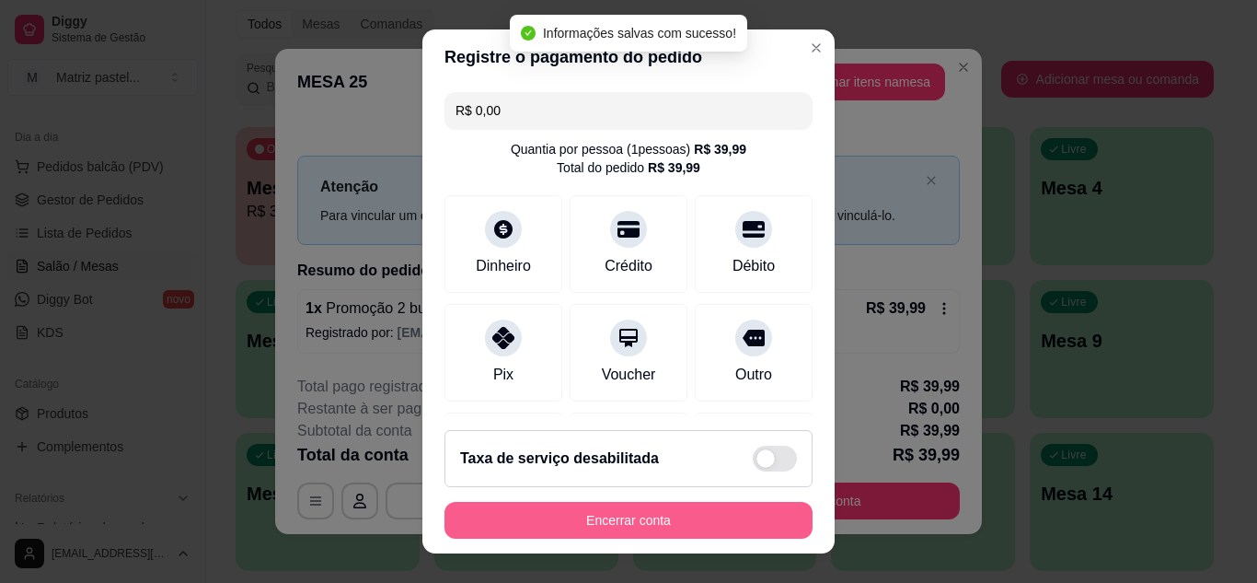
click at [644, 510] on button "Encerrar conta" at bounding box center [628, 520] width 368 height 37
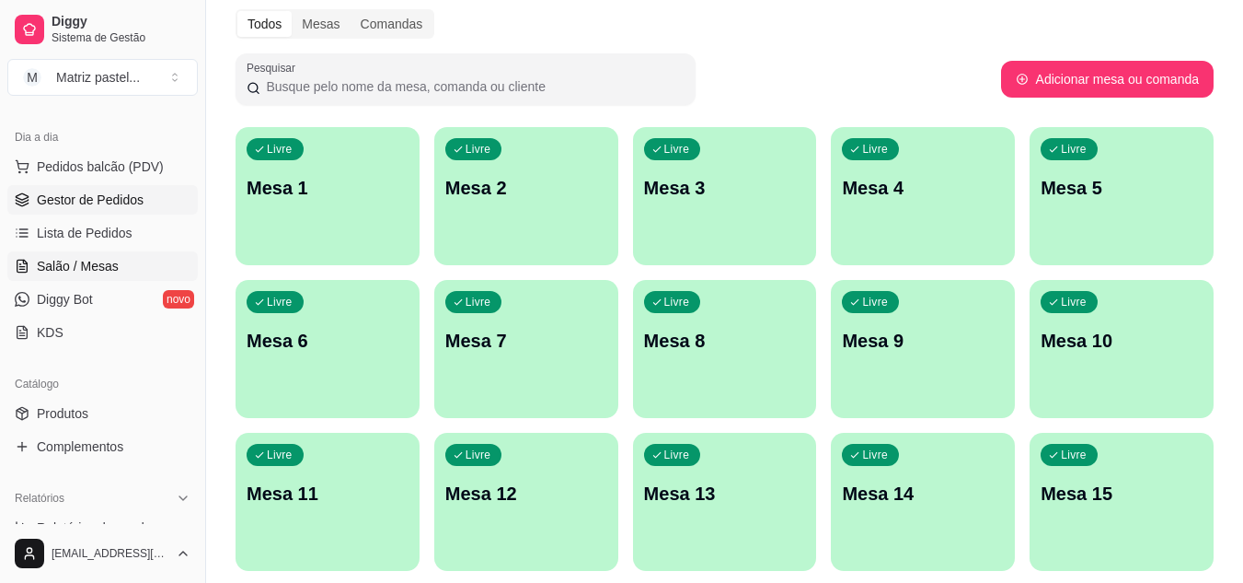
click at [100, 198] on span "Gestor de Pedidos" at bounding box center [90, 199] width 107 height 18
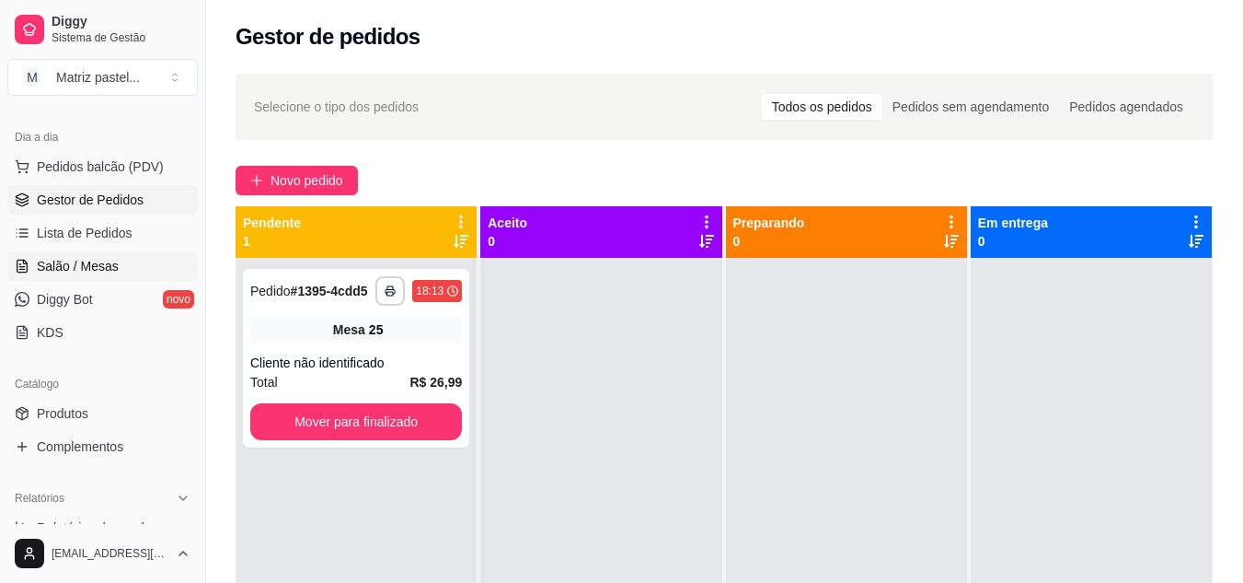
click at [71, 267] on span "Salão / Mesas" at bounding box center [78, 266] width 82 height 18
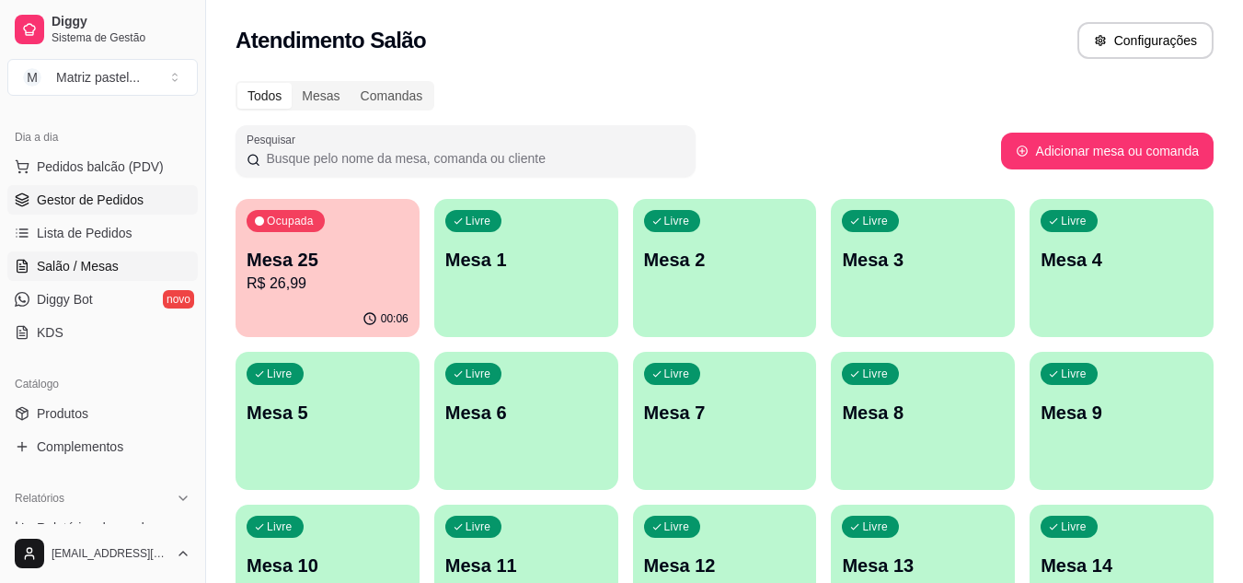
click at [101, 194] on span "Gestor de Pedidos" at bounding box center [90, 199] width 107 height 18
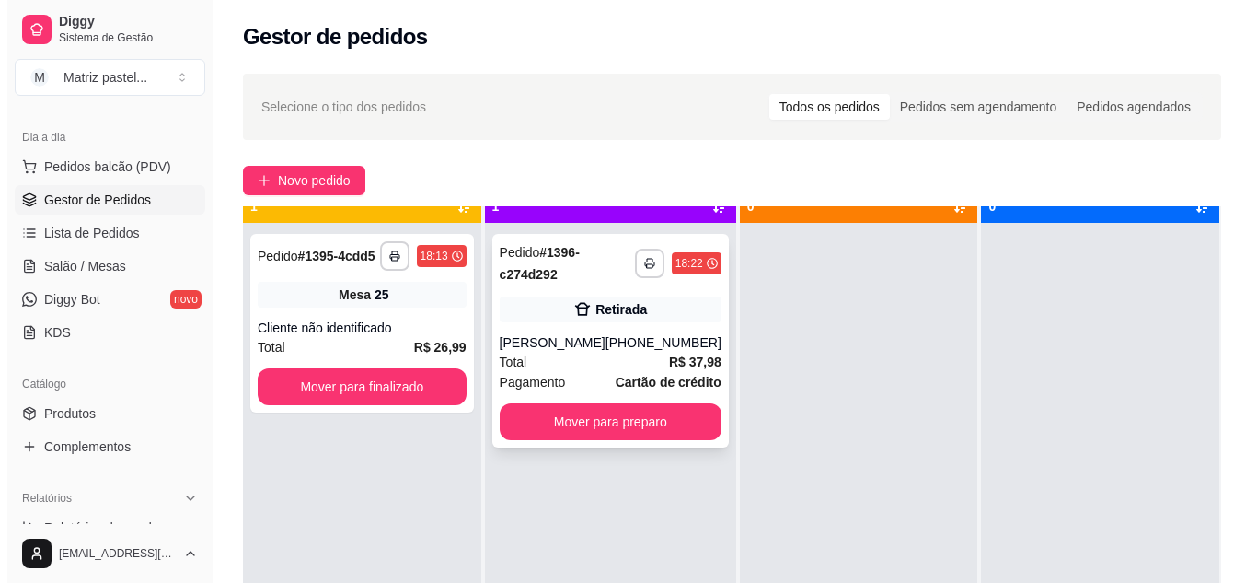
scroll to position [52, 0]
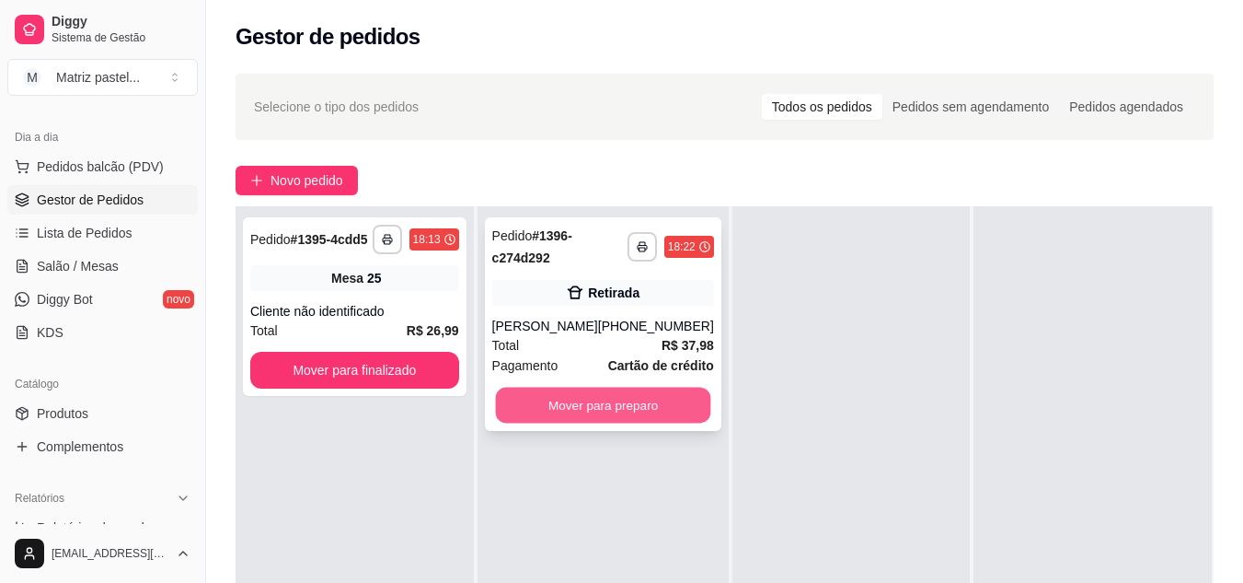
click at [587, 400] on button "Mover para preparo" at bounding box center [602, 405] width 215 height 36
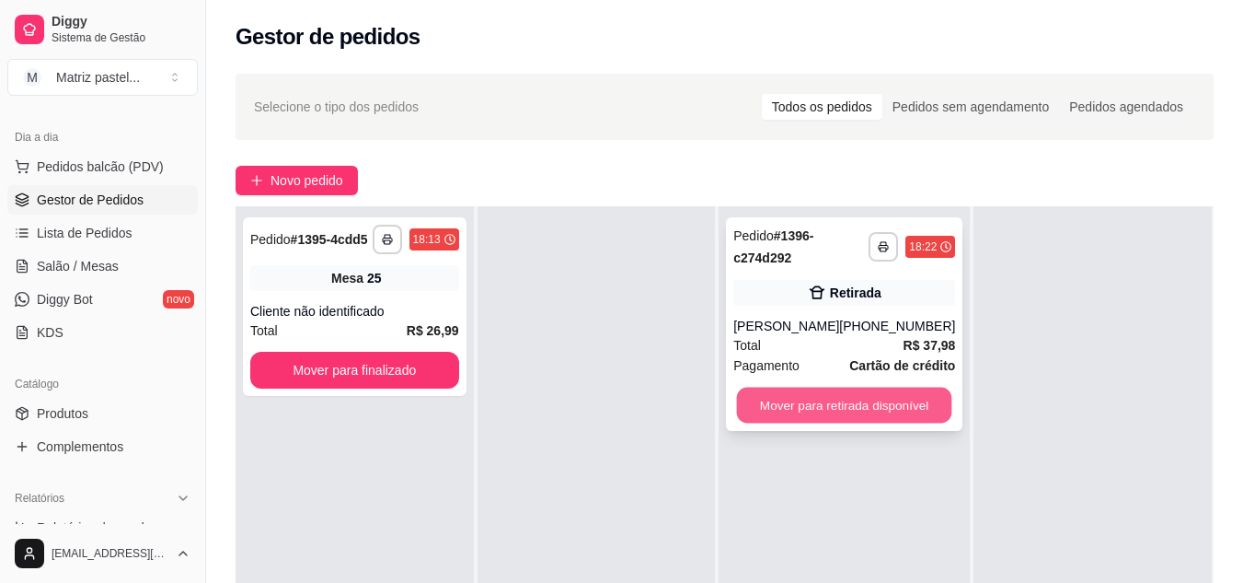
click at [811, 398] on button "Mover para retirada disponível" at bounding box center [844, 405] width 215 height 36
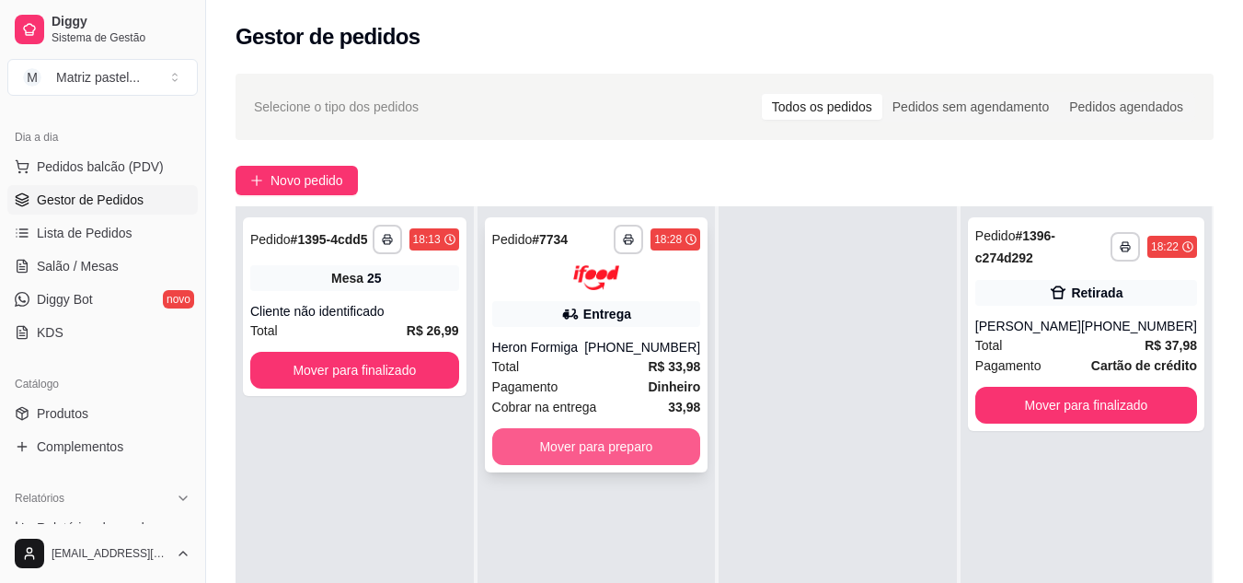
click at [599, 445] on button "Mover para preparo" at bounding box center [596, 446] width 209 height 37
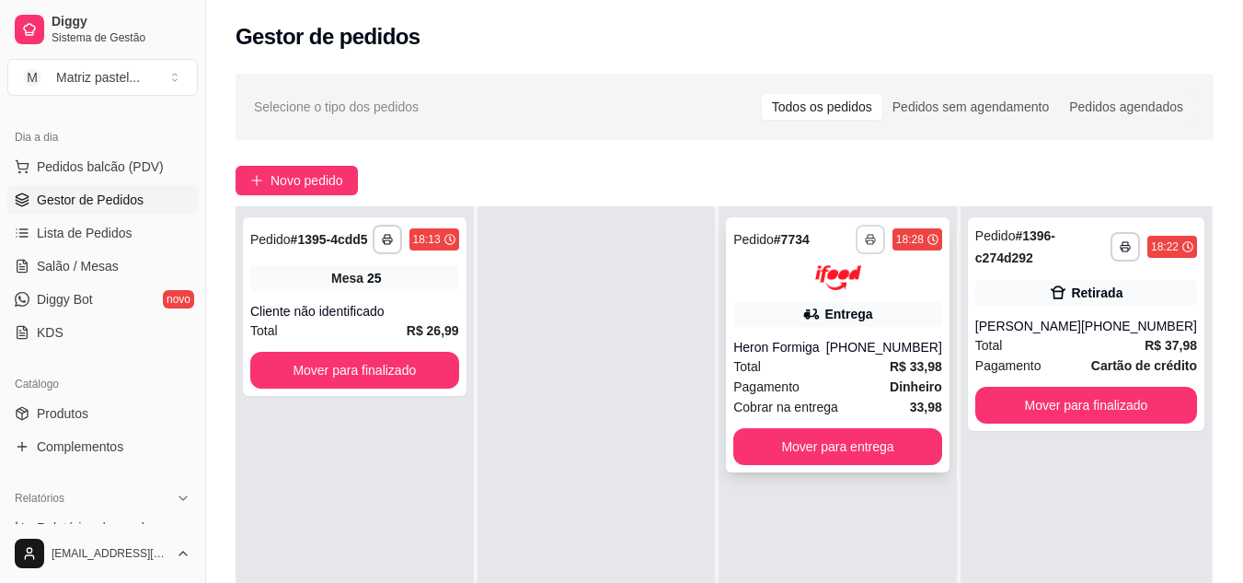
click at [873, 240] on rect "button" at bounding box center [871, 242] width 6 height 4
click at [806, 300] on button "IMPRESSORA" at bounding box center [820, 303] width 129 height 29
click at [1154, 240] on div "18:22" at bounding box center [1165, 246] width 28 height 15
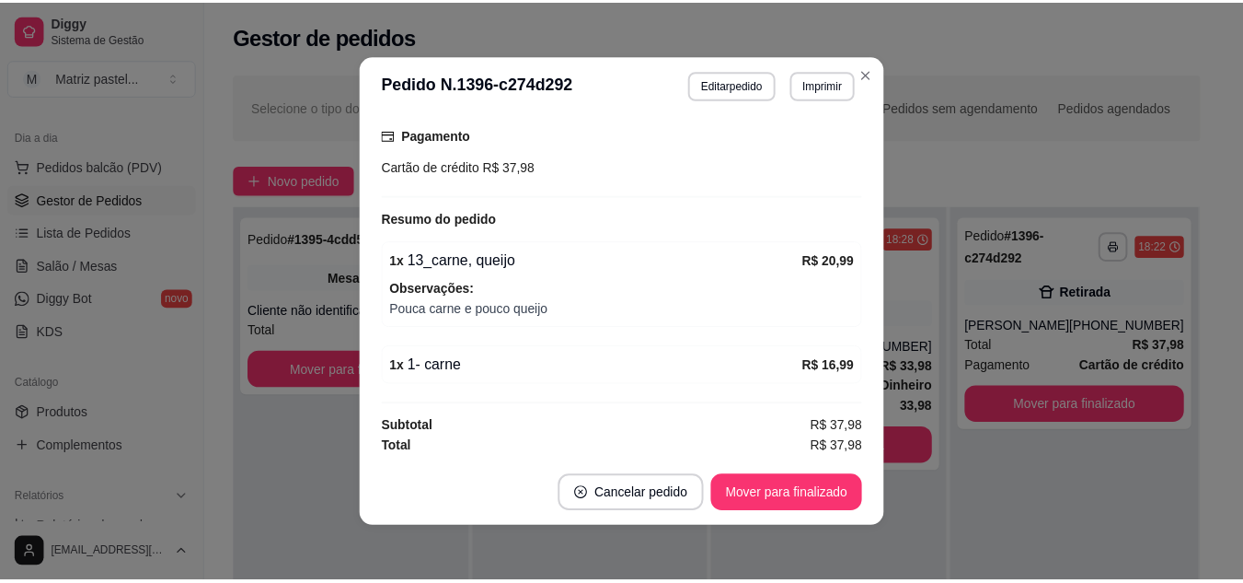
scroll to position [344, 0]
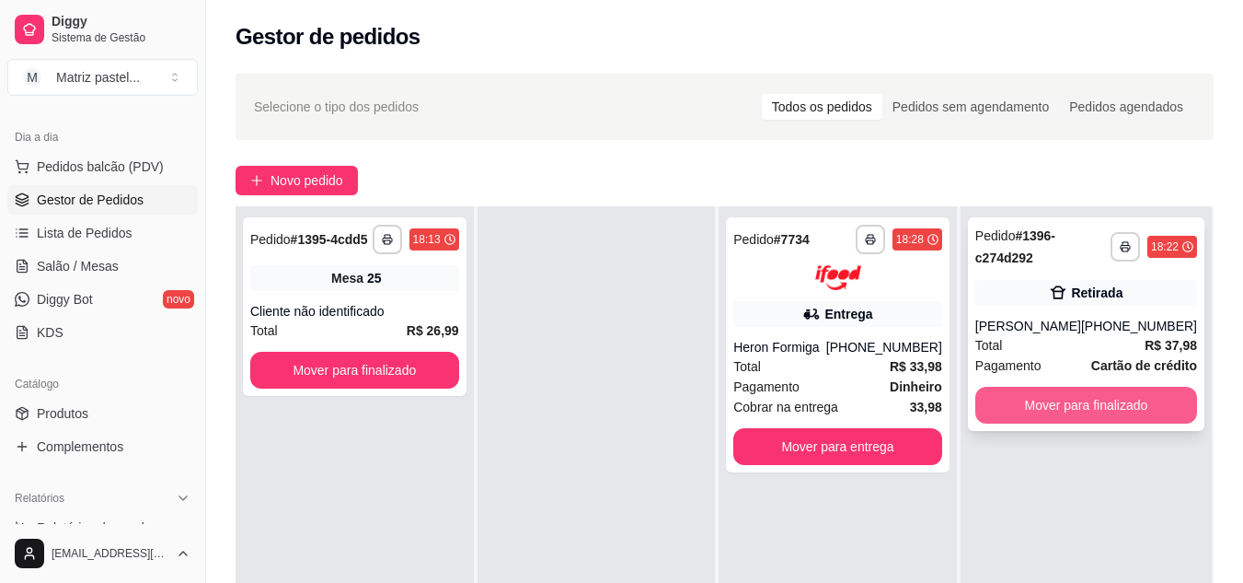
click at [1075, 395] on button "Mover para finalizado" at bounding box center [1086, 405] width 222 height 37
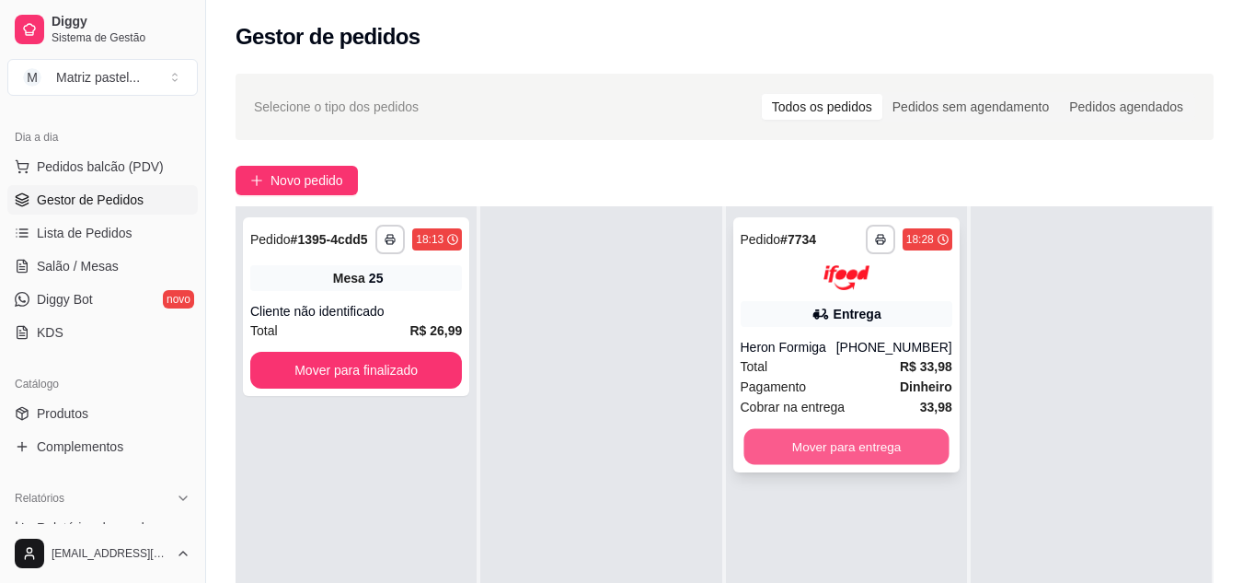
click at [836, 438] on button "Mover para entrega" at bounding box center [846, 446] width 205 height 36
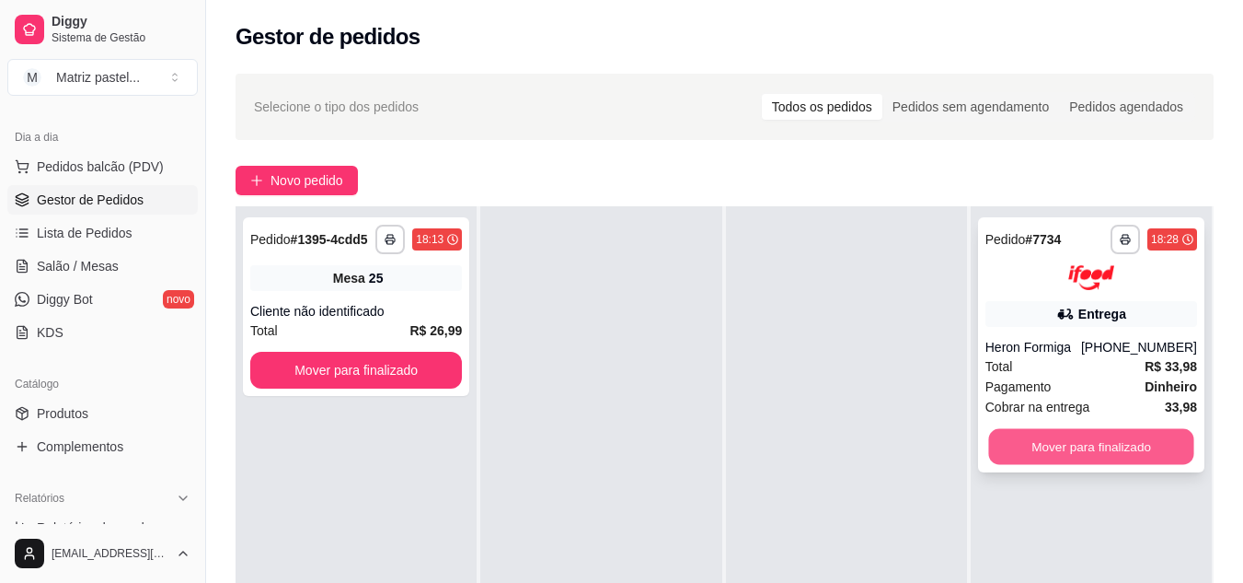
click at [1083, 453] on button "Mover para finalizado" at bounding box center [1090, 446] width 205 height 36
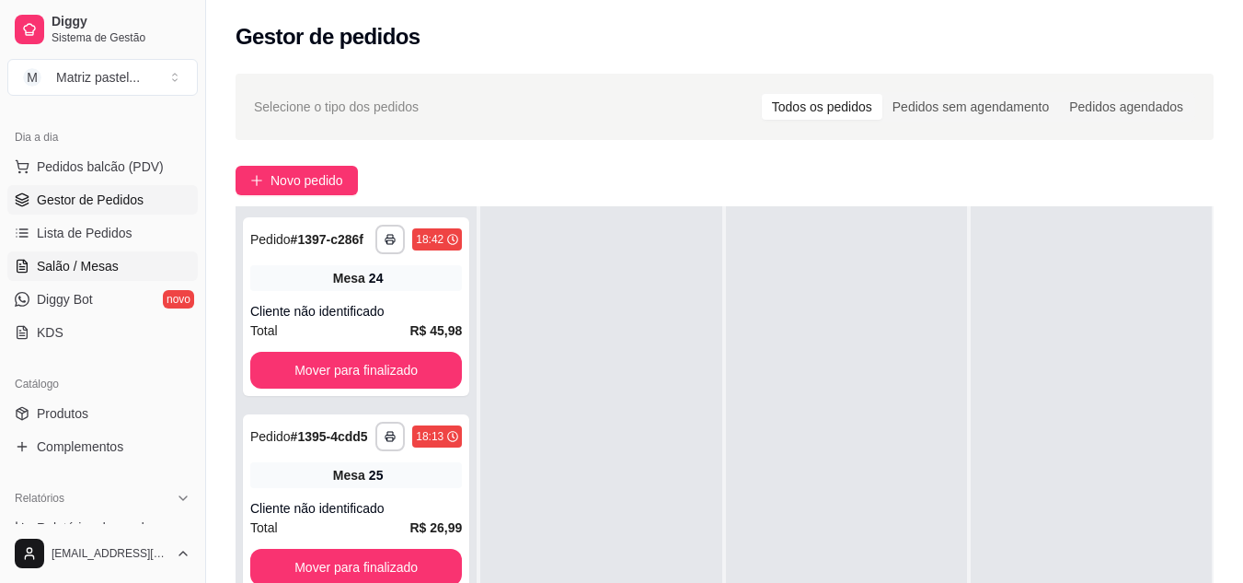
click at [104, 262] on span "Salão / Mesas" at bounding box center [78, 266] width 82 height 18
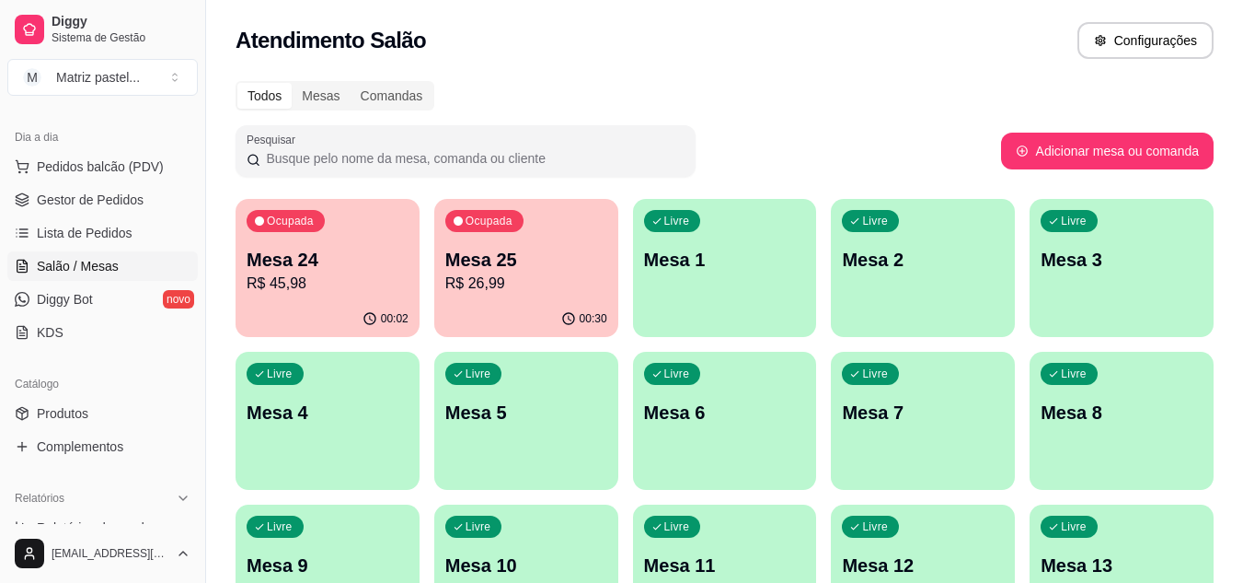
click at [308, 289] on p "R$ 45,98" at bounding box center [328, 283] width 162 height 22
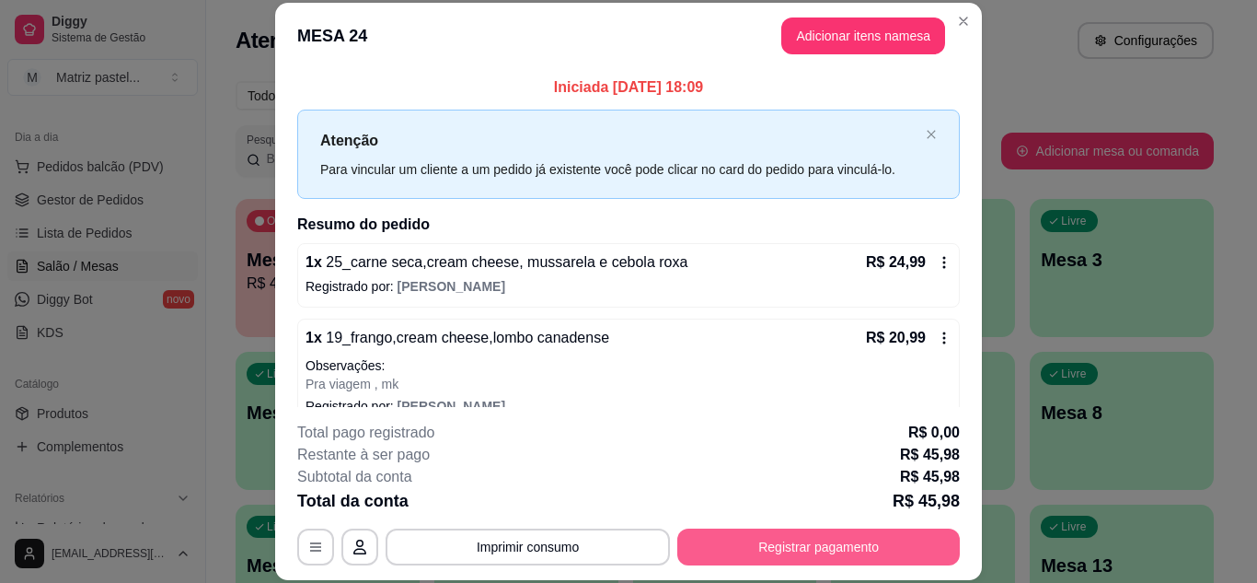
click at [785, 550] on button "Registrar pagamento" at bounding box center [818, 546] width 283 height 37
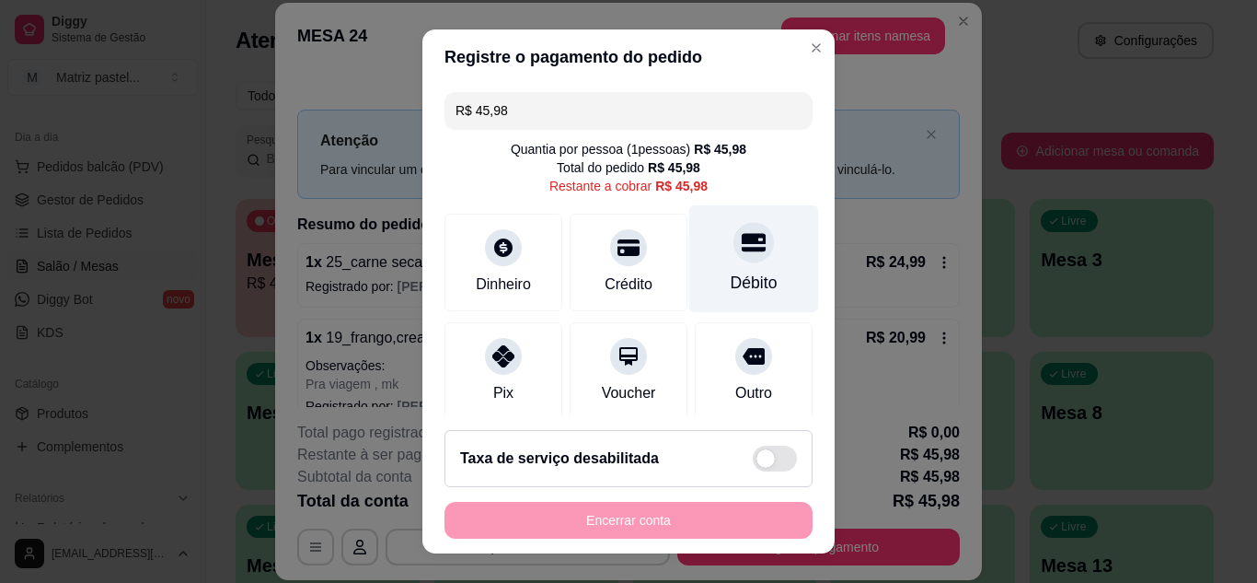
click at [742, 254] on icon at bounding box center [754, 242] width 24 height 24
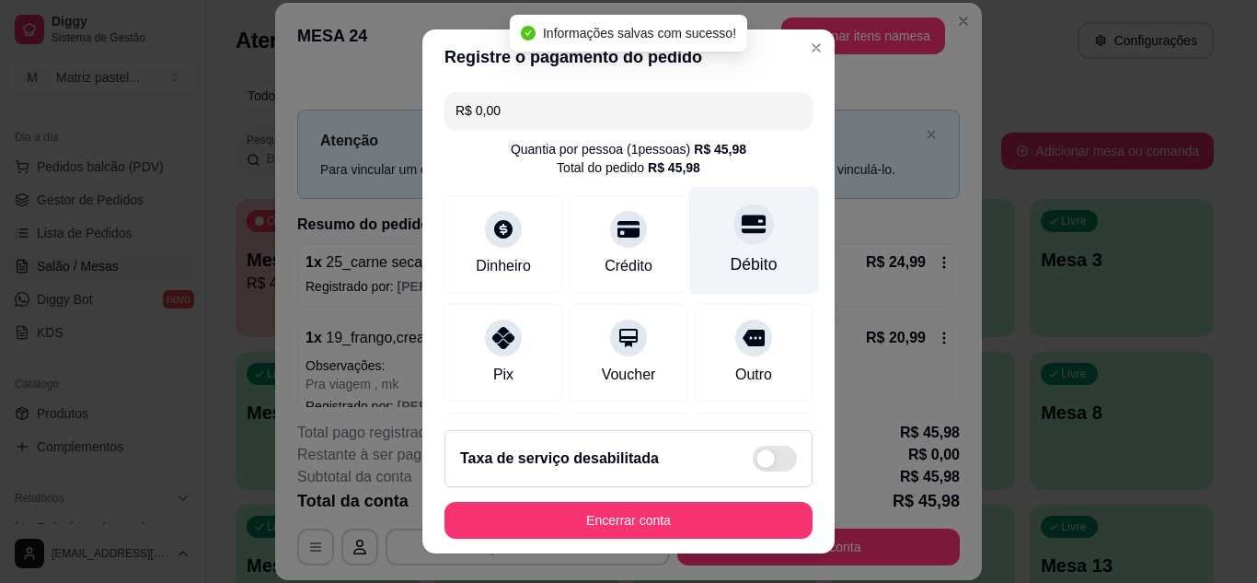
type input "R$ 0,00"
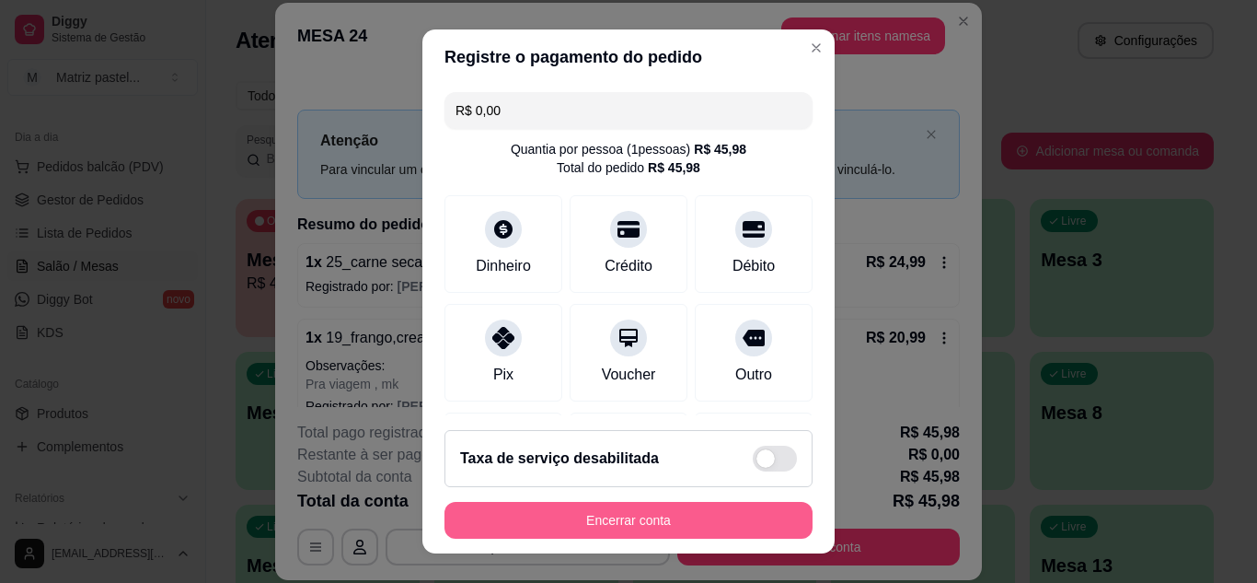
click at [645, 523] on button "Encerrar conta" at bounding box center [628, 520] width 368 height 37
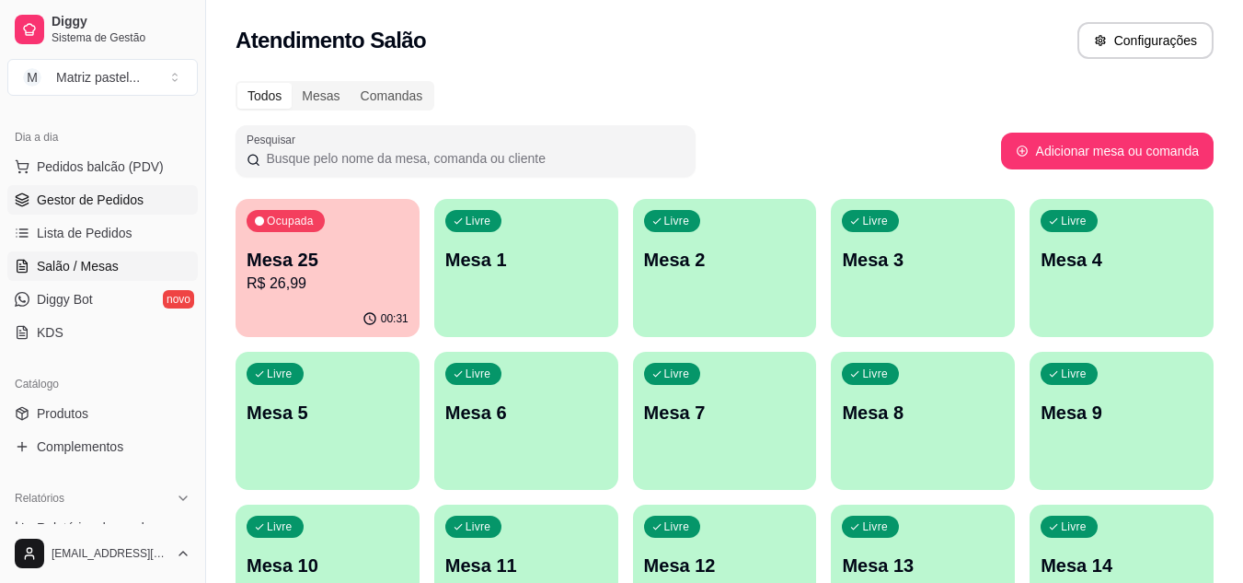
click at [82, 202] on span "Gestor de Pedidos" at bounding box center [90, 199] width 107 height 18
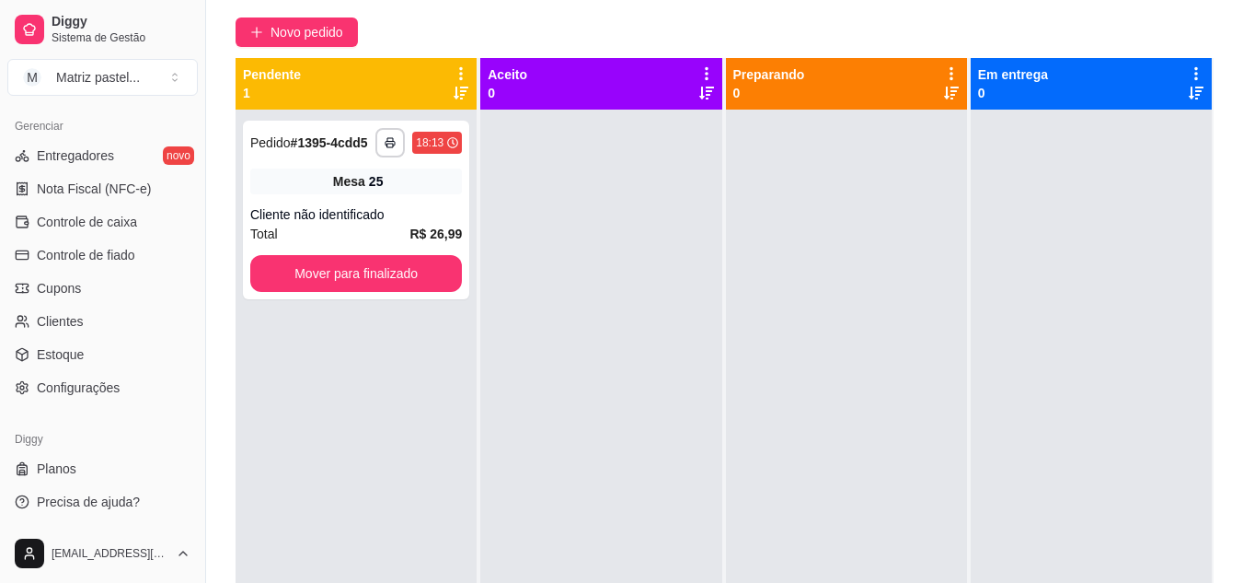
scroll to position [276, 0]
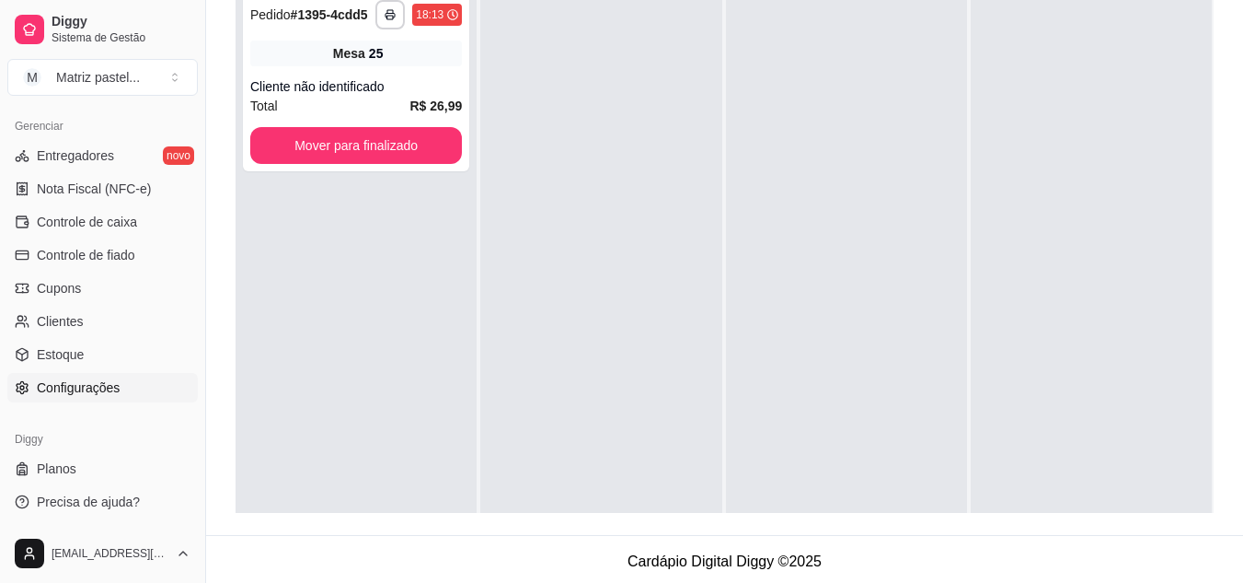
click at [58, 391] on span "Configurações" at bounding box center [78, 387] width 83 height 18
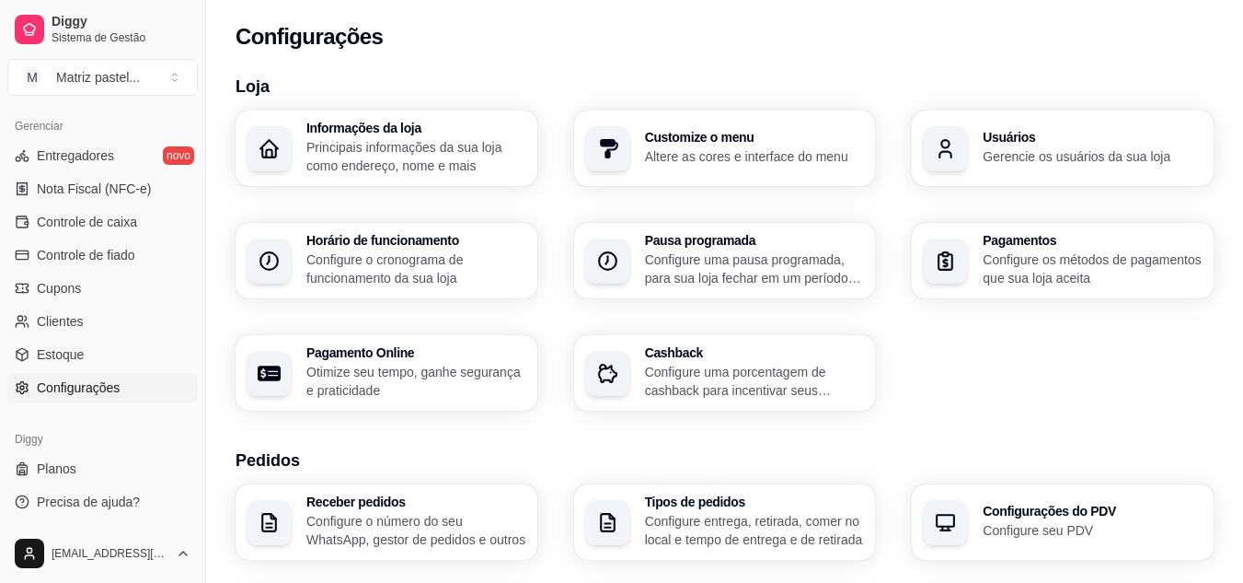
click at [1019, 132] on h3 "Usuários" at bounding box center [1093, 137] width 220 height 13
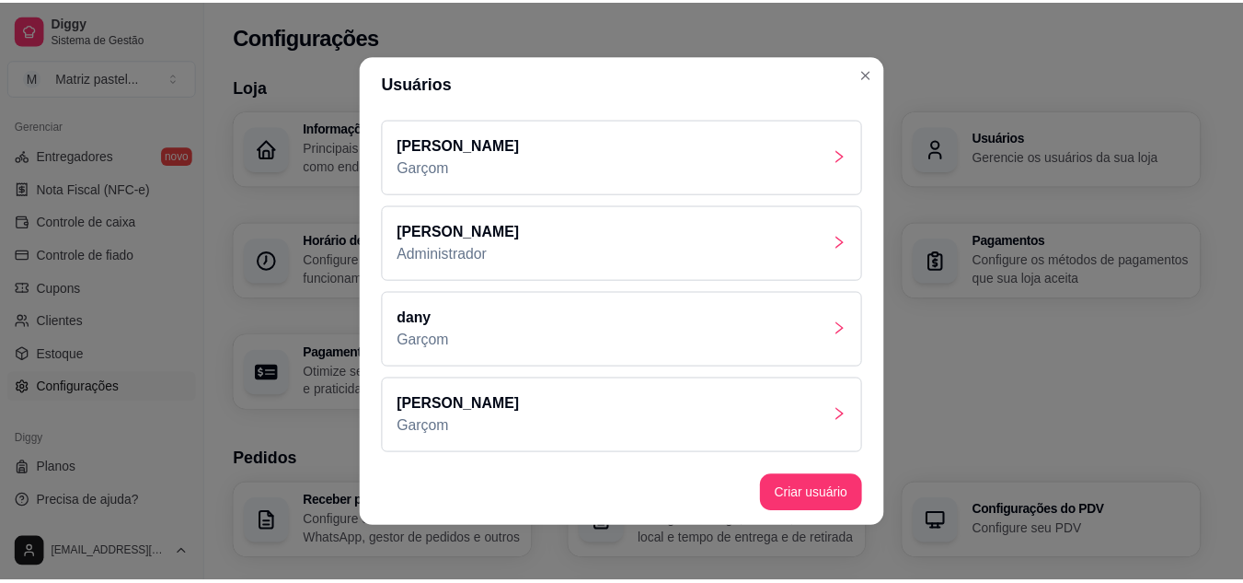
scroll to position [4, 0]
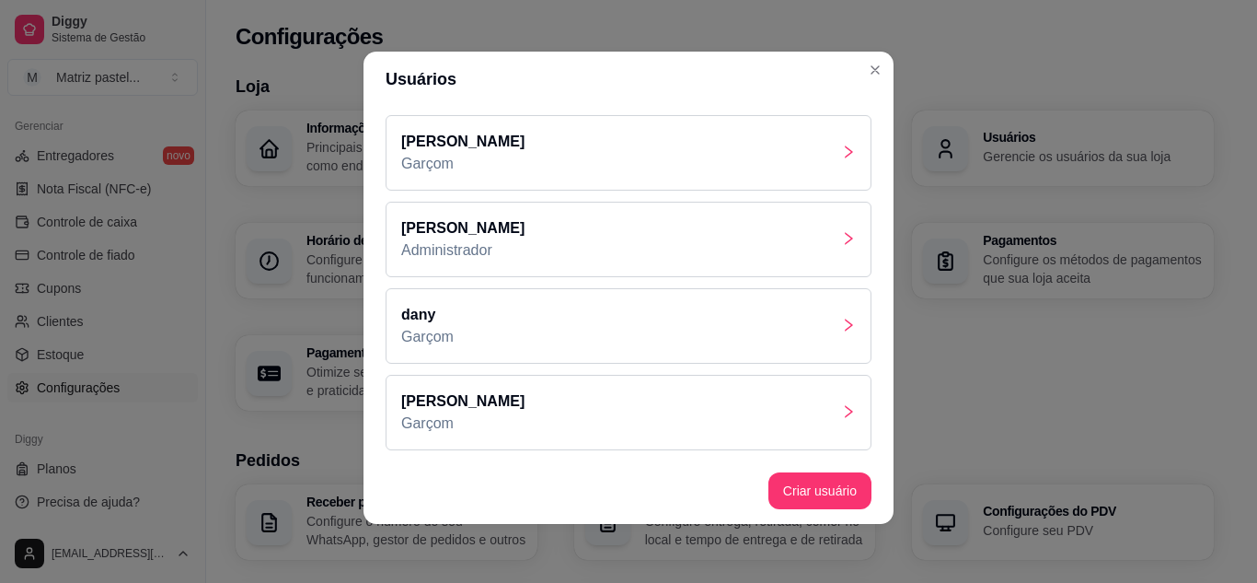
click at [841, 407] on icon "right" at bounding box center [848, 411] width 15 height 15
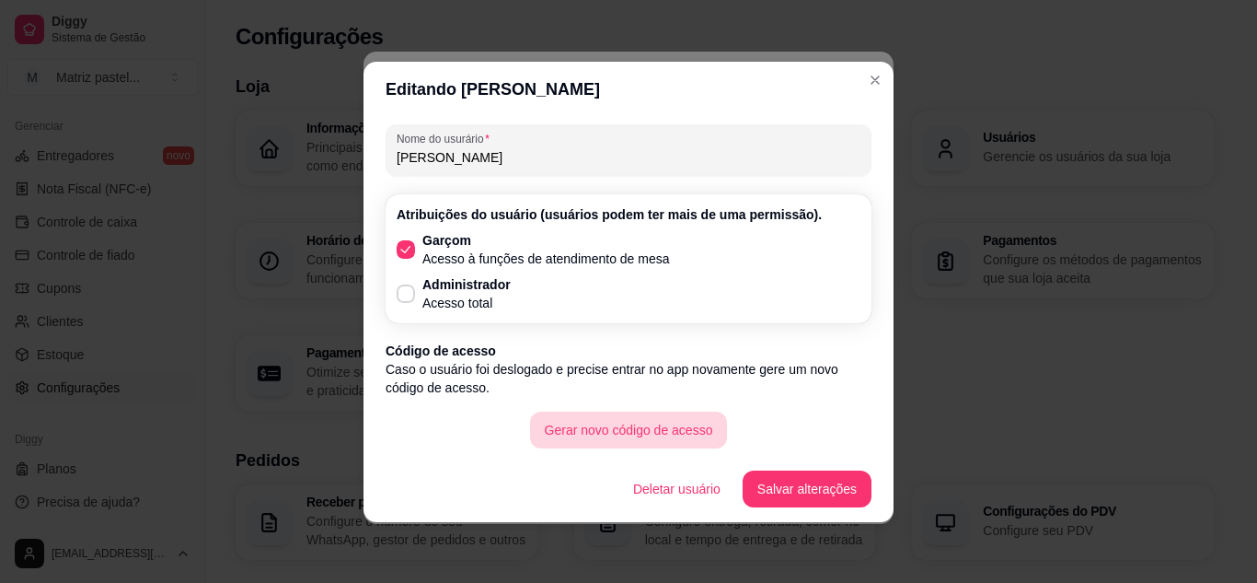
click at [618, 432] on button "Gerar novo código de acesso" at bounding box center [629, 429] width 198 height 37
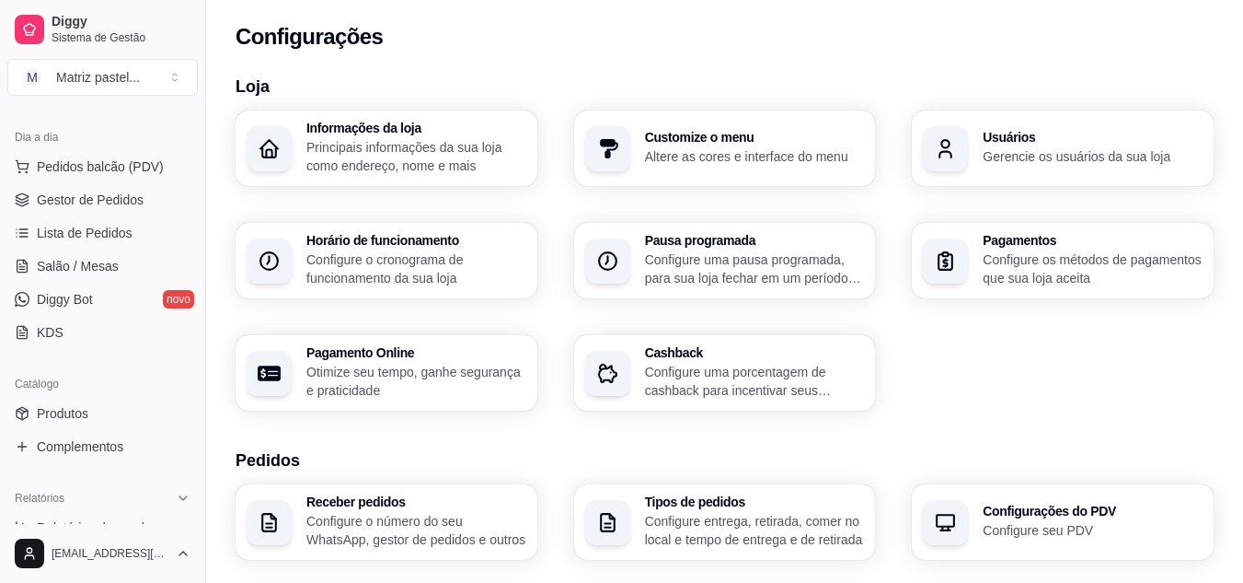
scroll to position [98, 0]
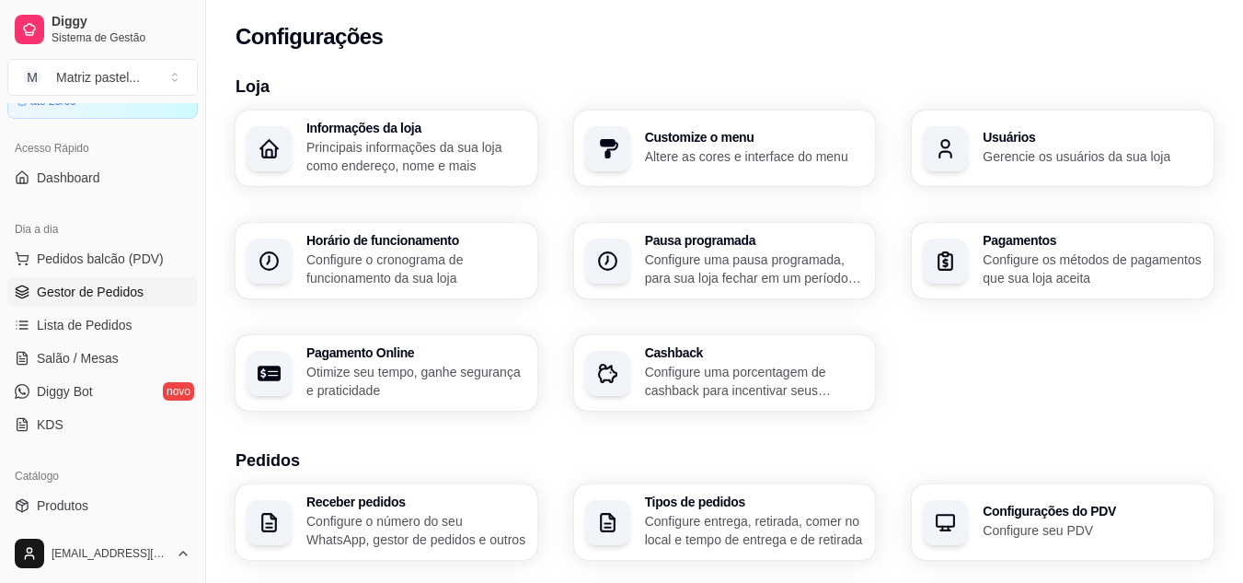
click at [82, 294] on span "Gestor de Pedidos" at bounding box center [90, 292] width 107 height 18
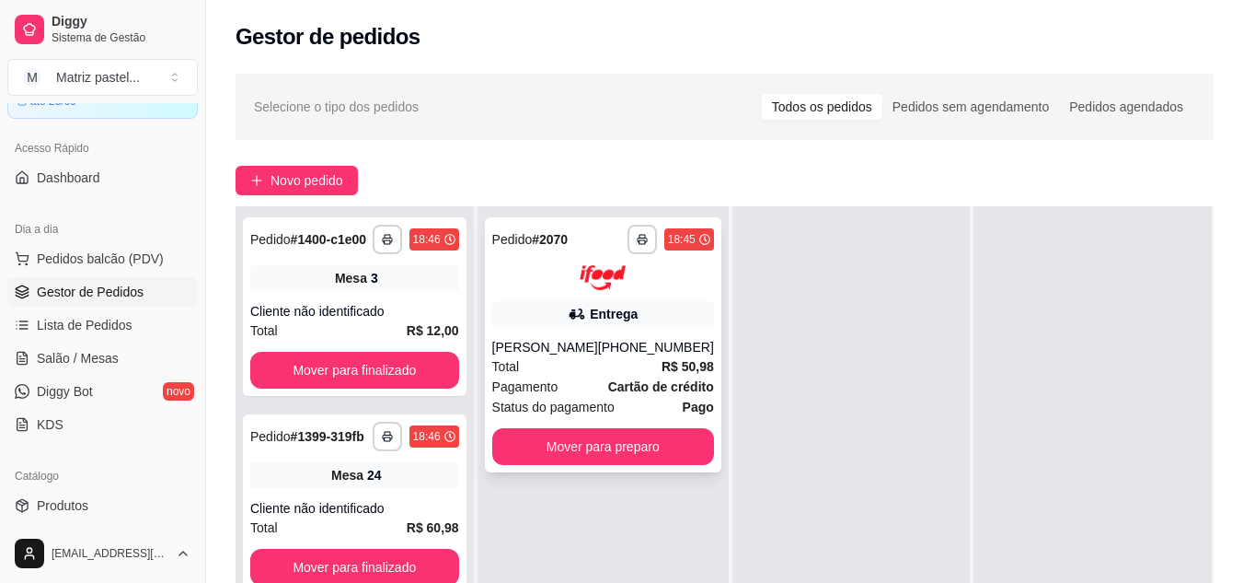
scroll to position [92, 0]
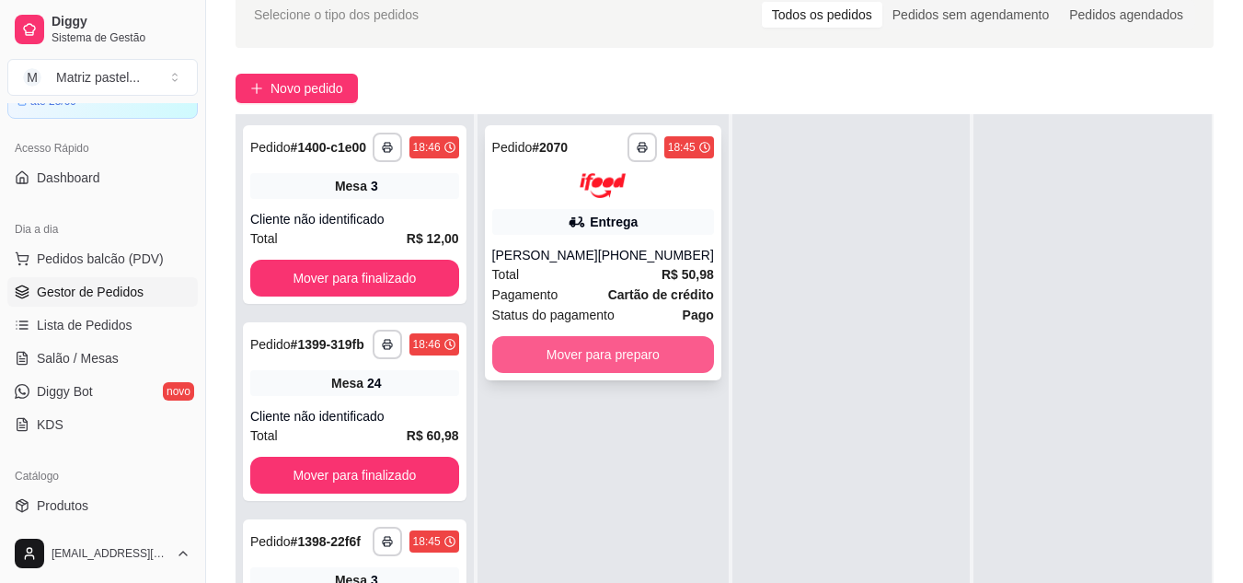
click at [560, 373] on button "Mover para preparo" at bounding box center [603, 354] width 222 height 37
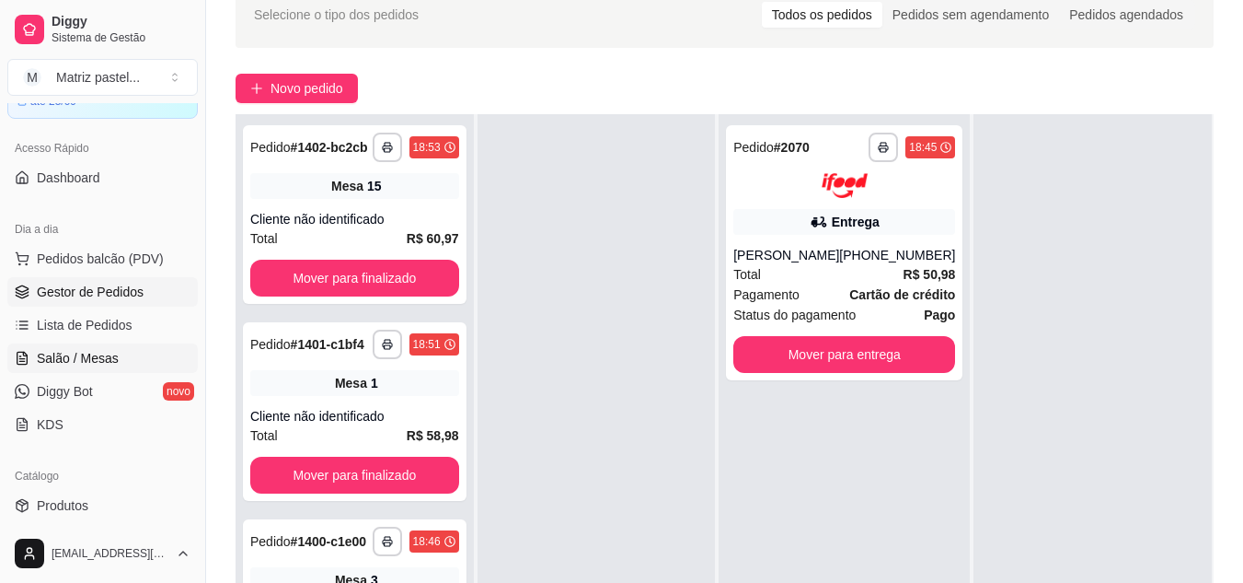
click at [97, 345] on link "Salão / Mesas" at bounding box center [102, 357] width 190 height 29
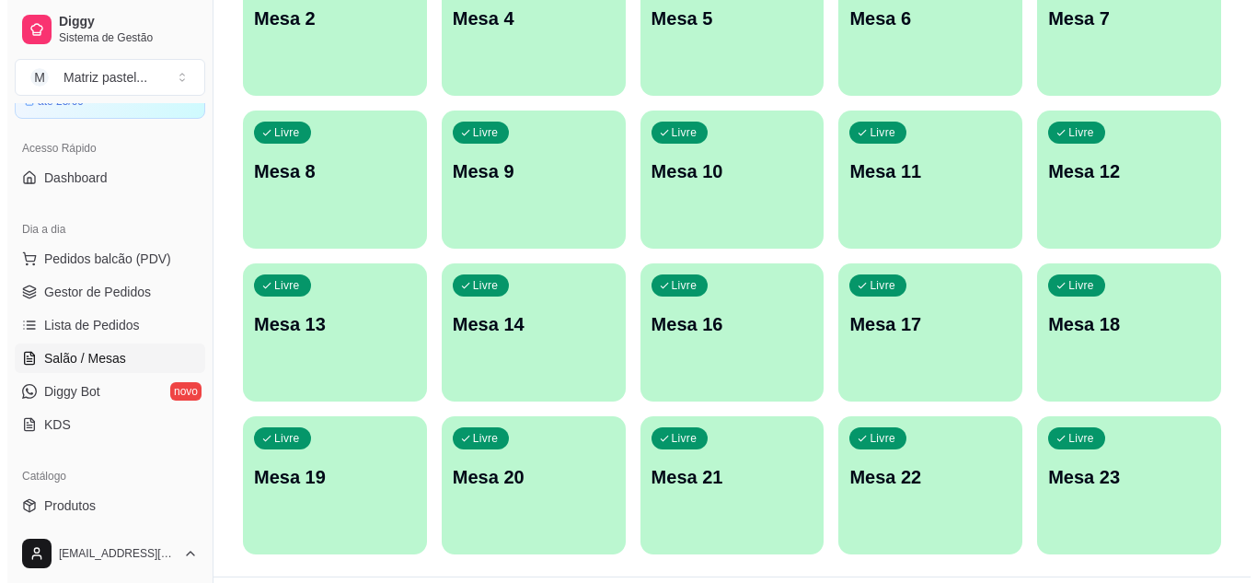
scroll to position [440, 0]
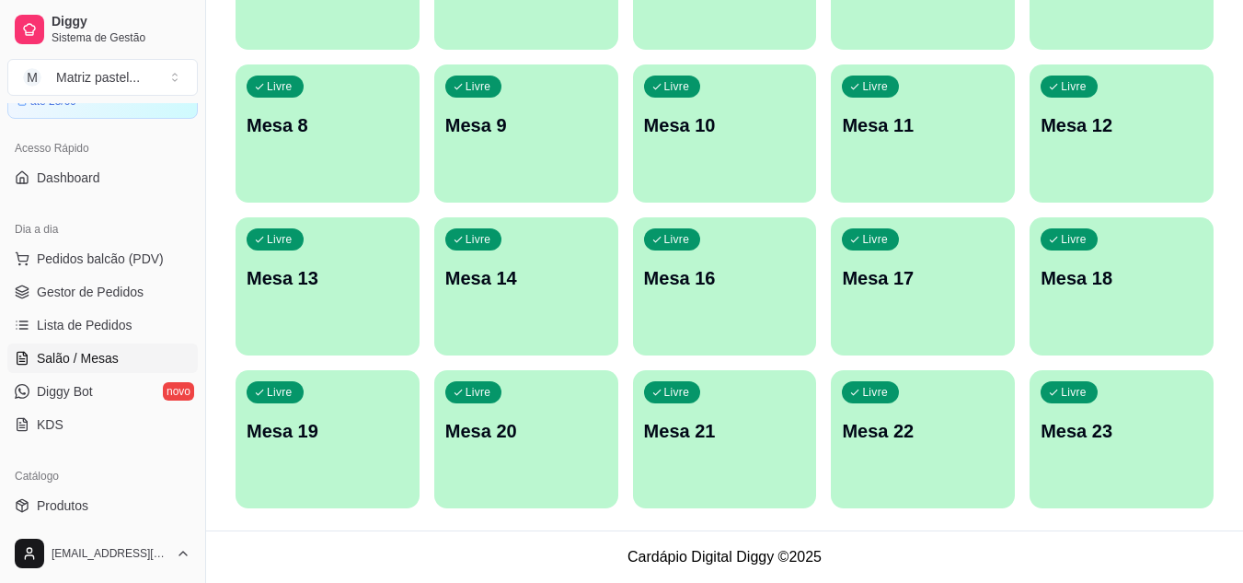
click at [1091, 410] on div "Livre Mesa 23" at bounding box center [1122, 428] width 184 height 116
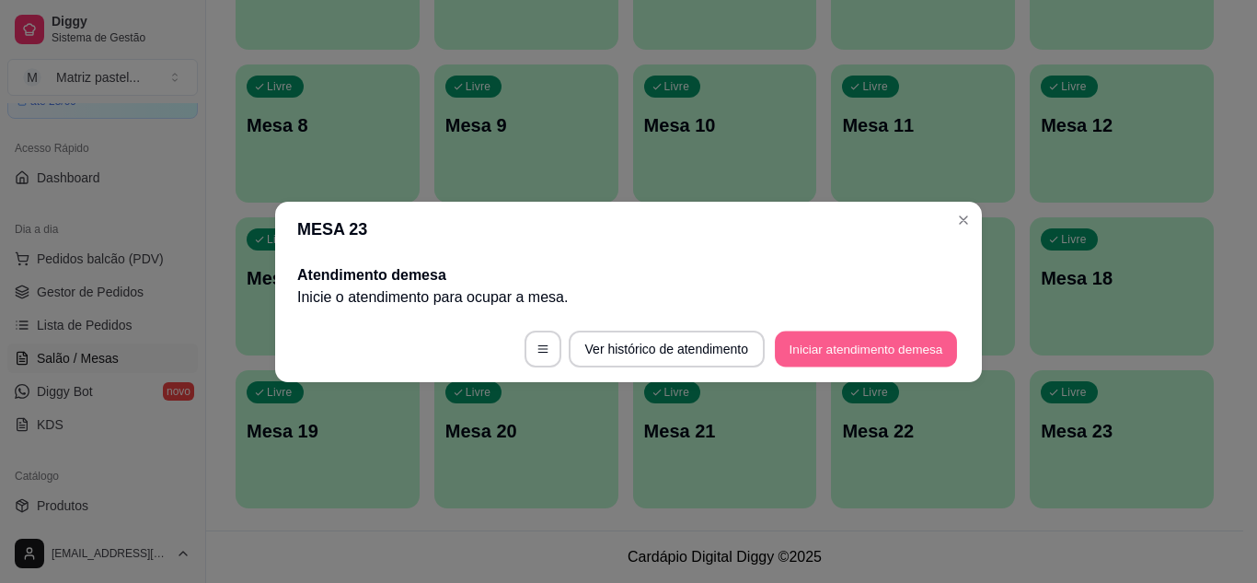
click at [814, 355] on button "Iniciar atendimento de mesa" at bounding box center [866, 348] width 182 height 36
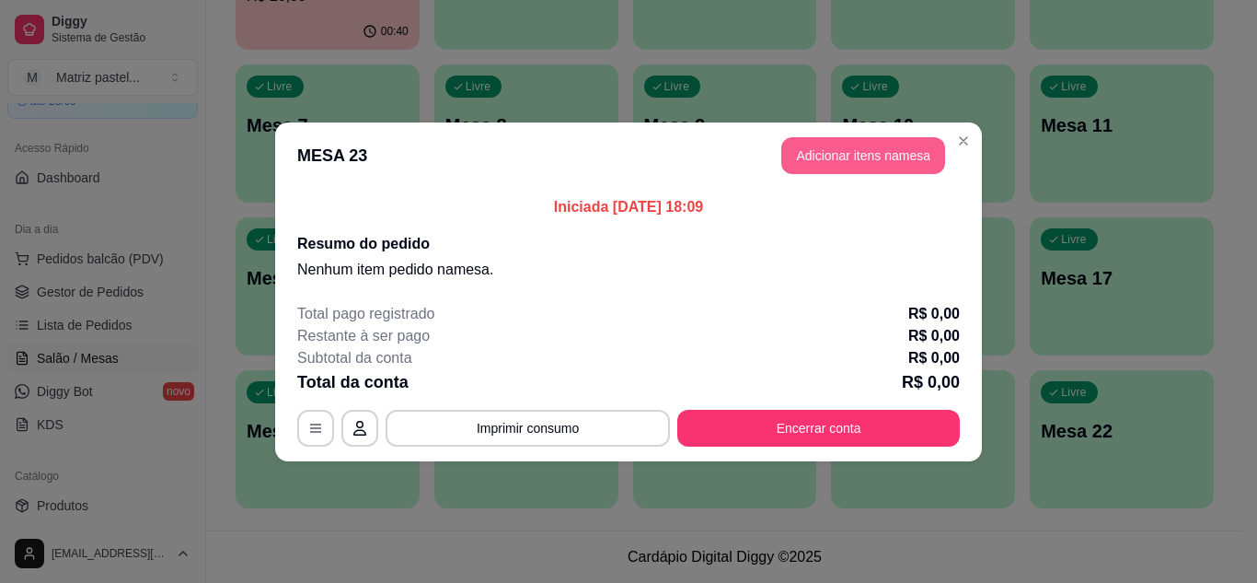
click at [867, 158] on button "Adicionar itens na mesa" at bounding box center [863, 155] width 164 height 37
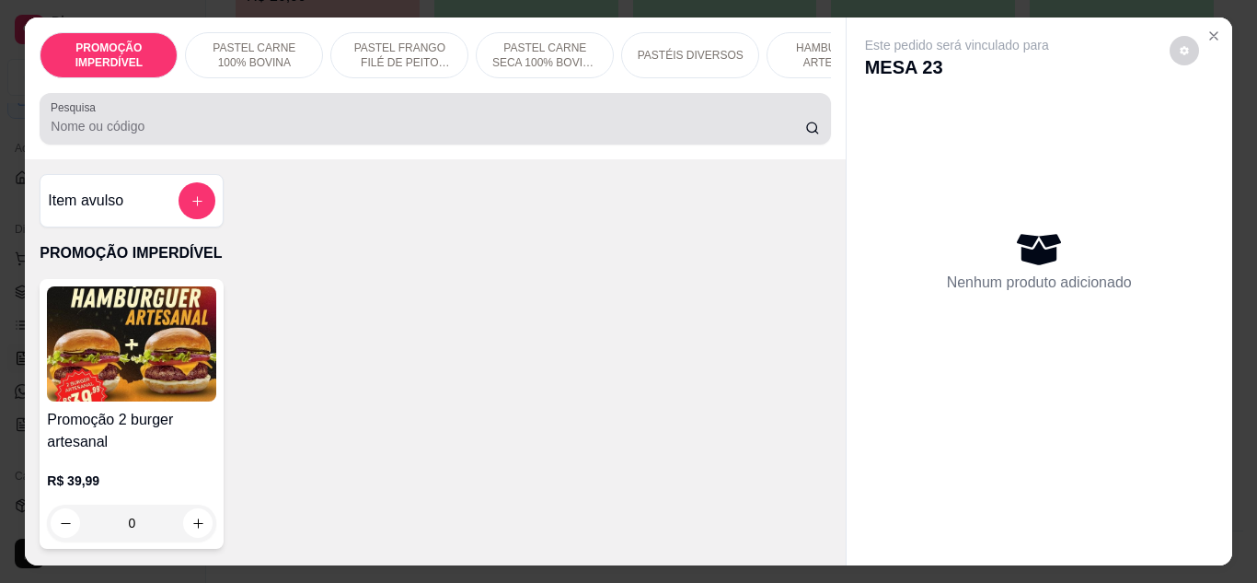
click at [376, 119] on div at bounding box center [435, 118] width 768 height 37
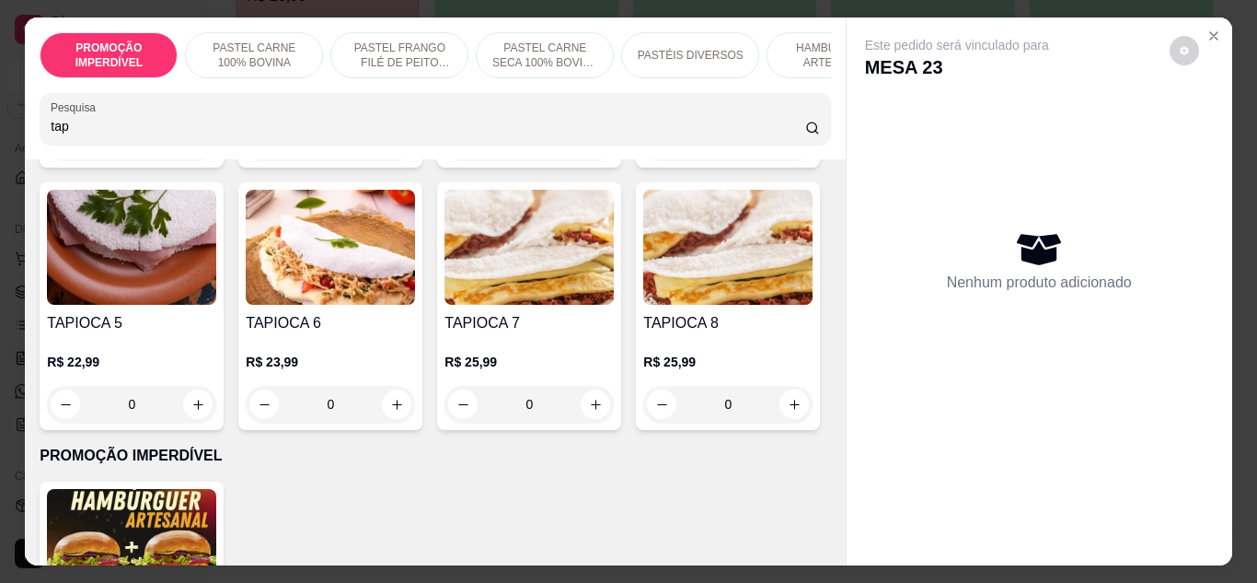
scroll to position [368, 0]
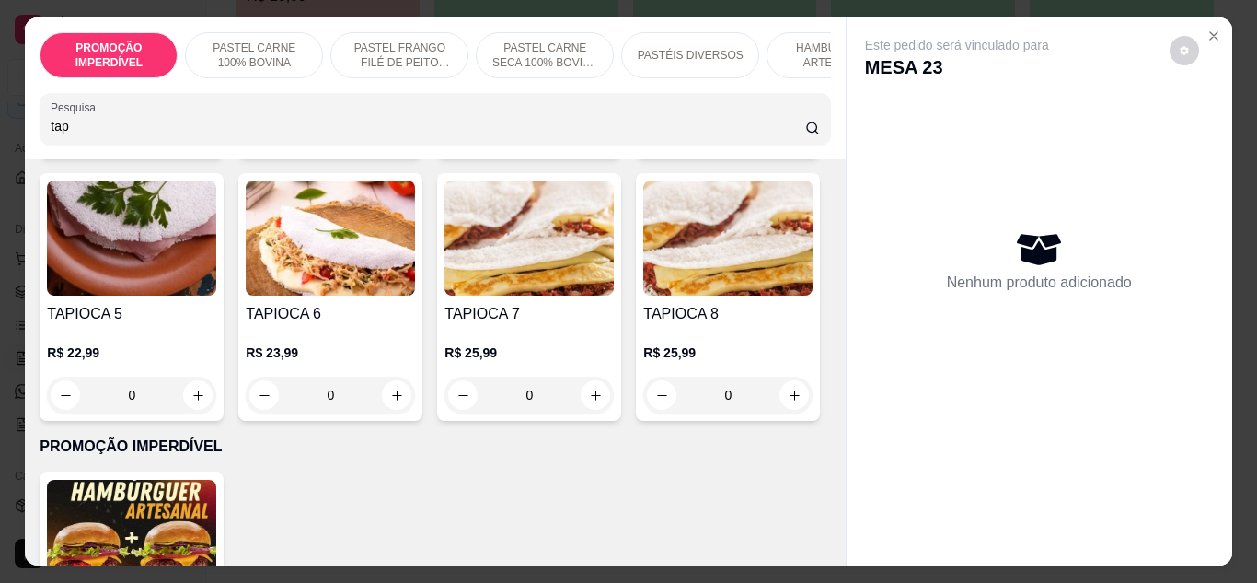
type input "tap"
click at [415, 402] on div "0" at bounding box center [330, 394] width 169 height 37
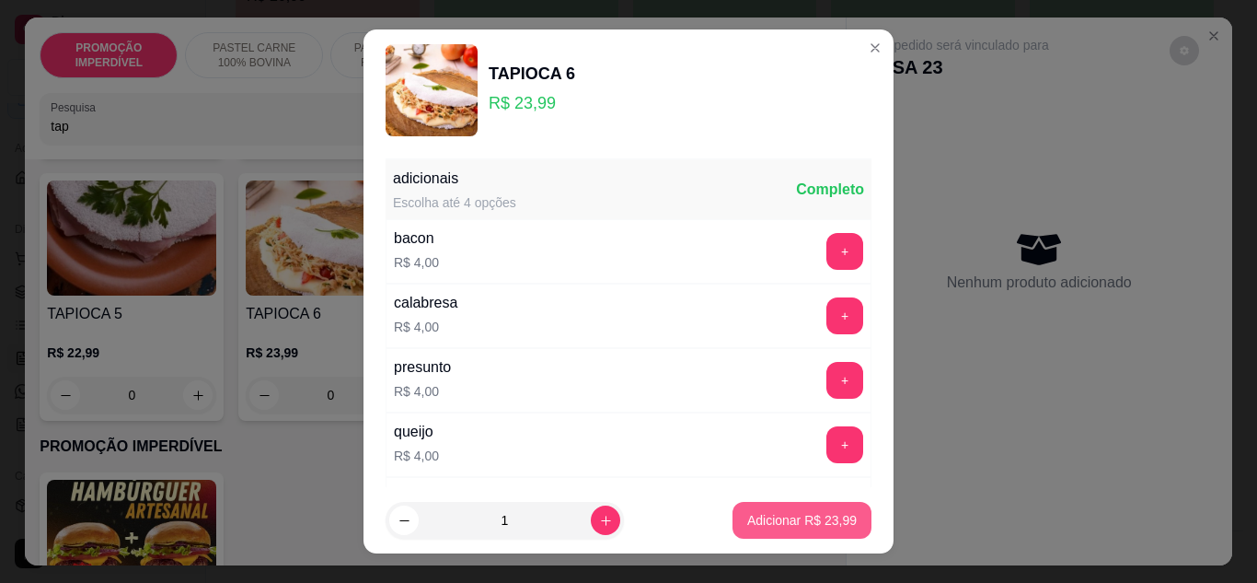
click at [809, 522] on p "Adicionar R$ 23,99" at bounding box center [802, 520] width 110 height 18
type input "1"
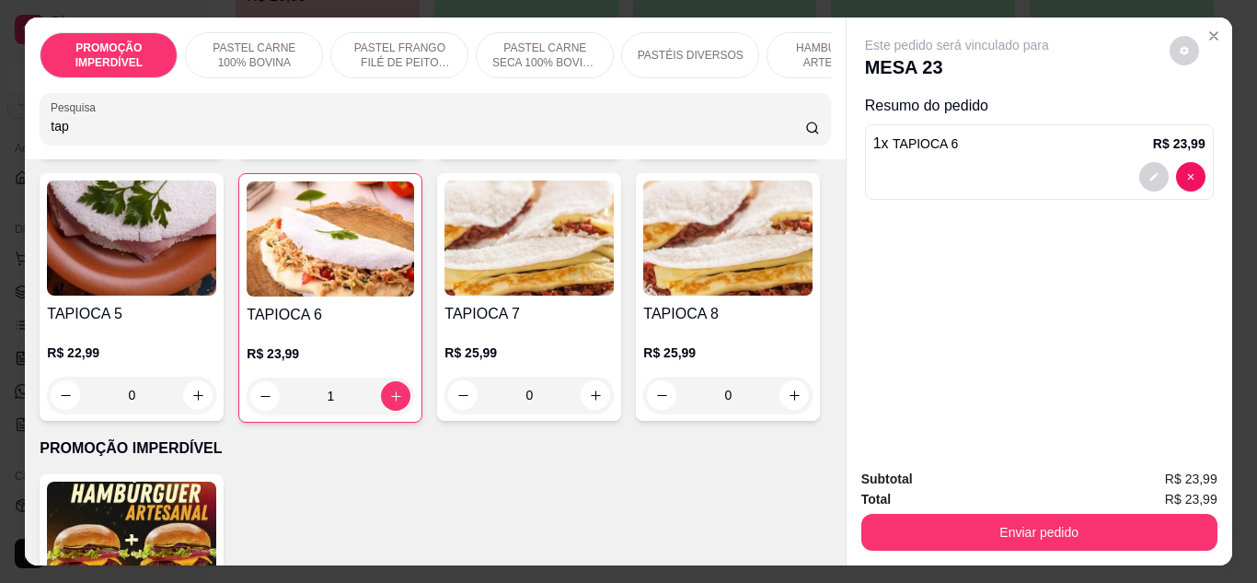
drag, startPoint x: 236, startPoint y: 121, endPoint x: 24, endPoint y: 104, distance: 212.4
click at [3, 107] on div "PROMOÇÃO IMPERDÍVEL PASTEL CARNE 100% BOVINA PASTEL FRANGO FILÉ DE PEITO DESFIA…" at bounding box center [628, 291] width 1257 height 583
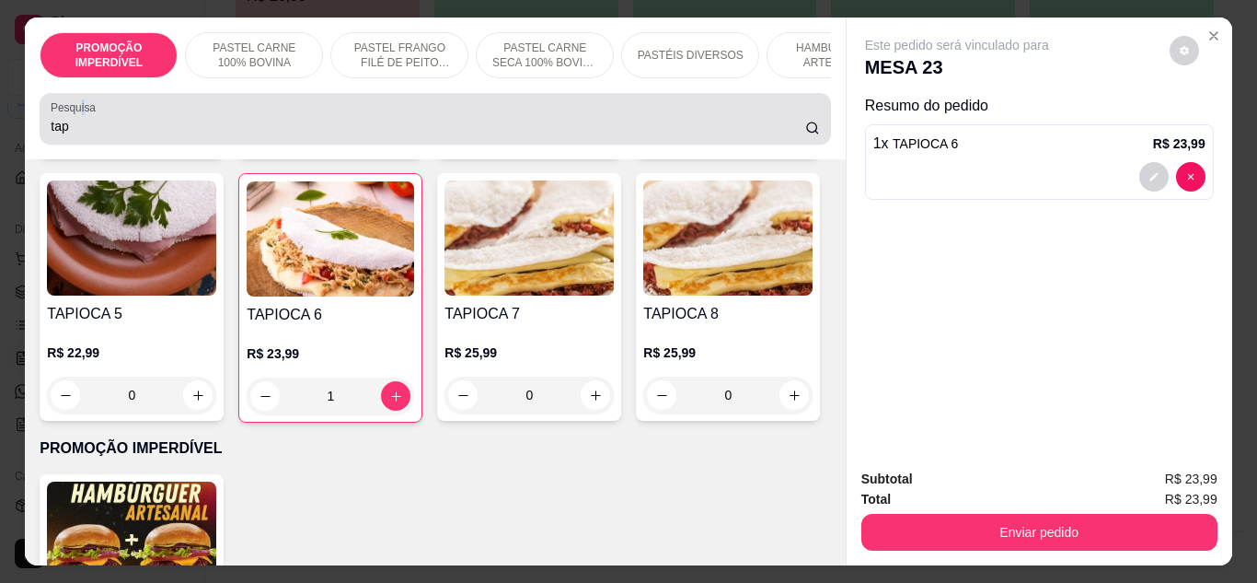
click at [76, 115] on label "Pesquisa" at bounding box center [77, 107] width 52 height 16
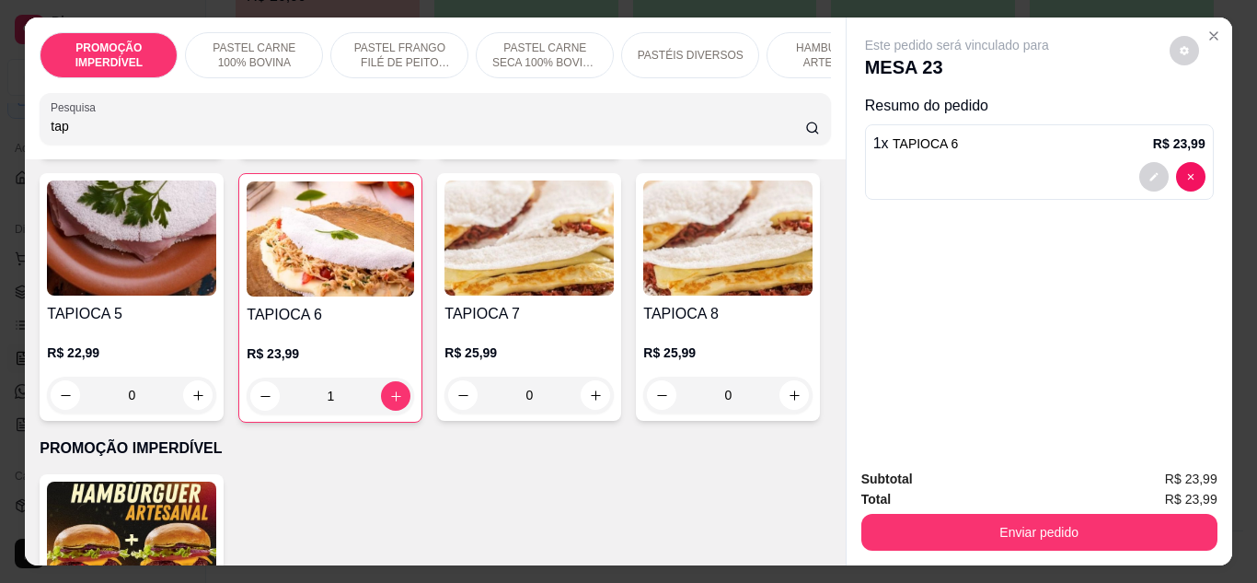
drag, startPoint x: 75, startPoint y: 127, endPoint x: 39, endPoint y: 141, distance: 39.3
click at [40, 141] on div "Pesquisa tap" at bounding box center [435, 119] width 791 height 52
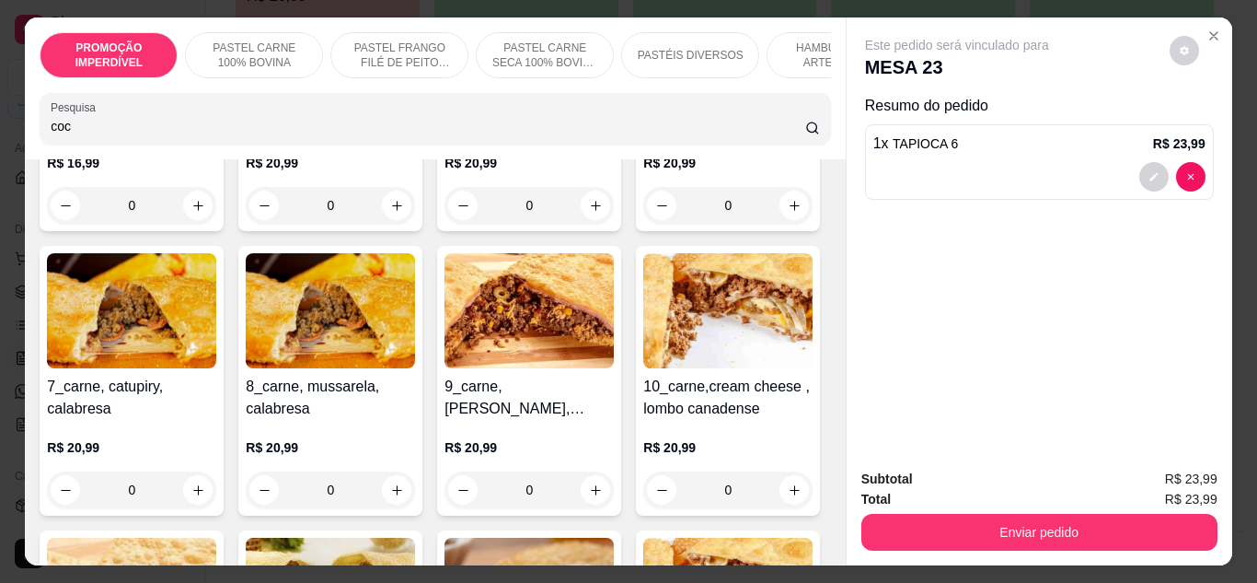
scroll to position [1198, 0]
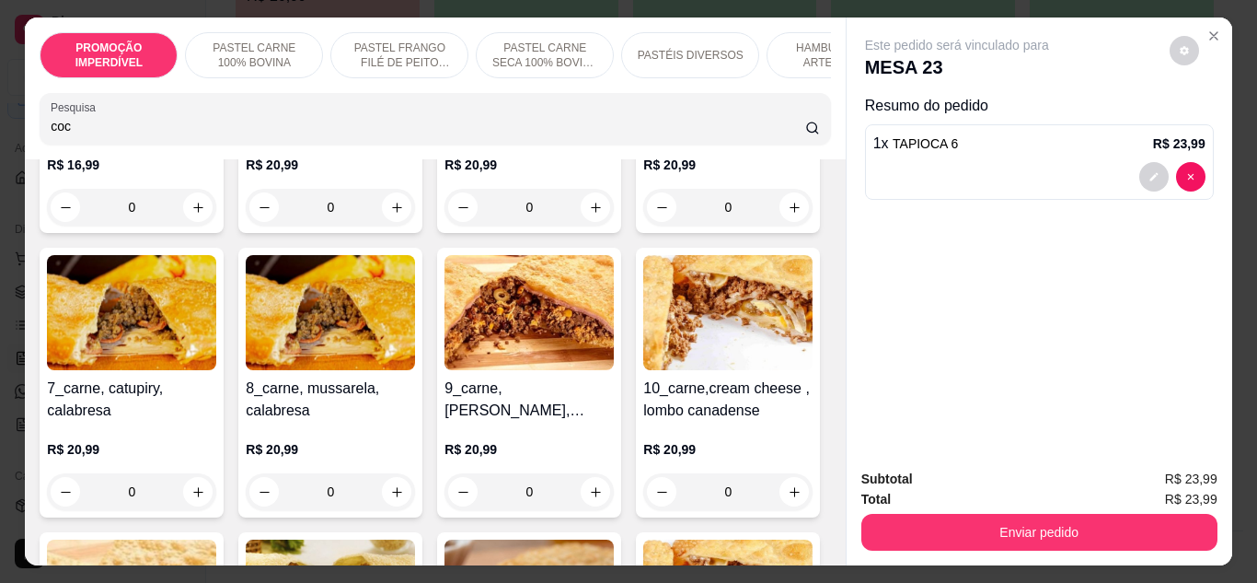
type input "coc"
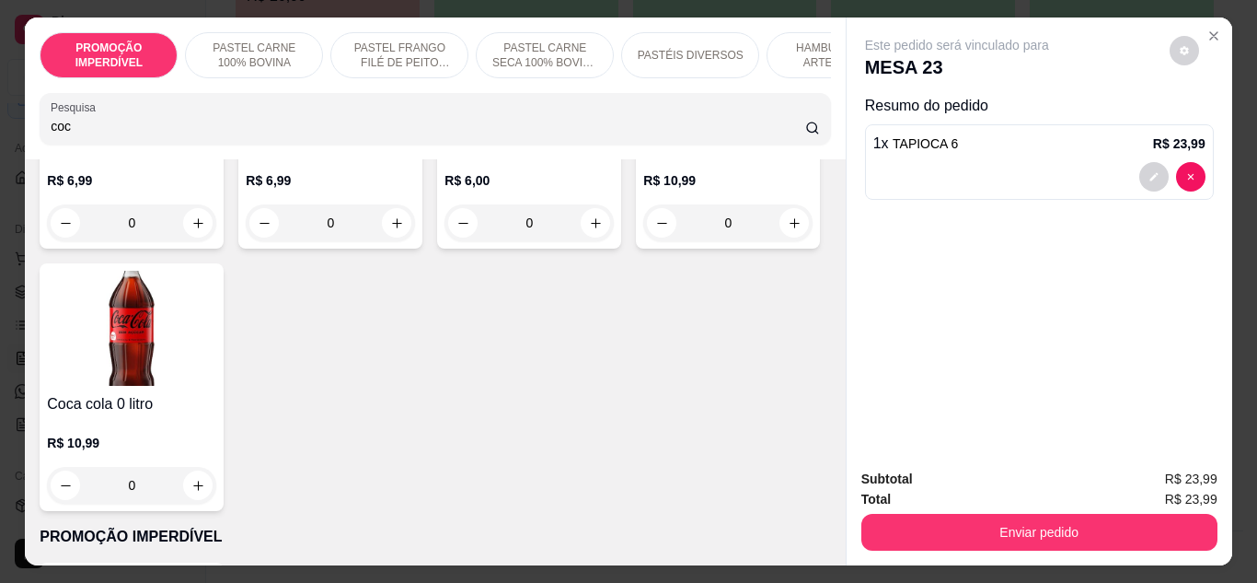
scroll to position [186, 0]
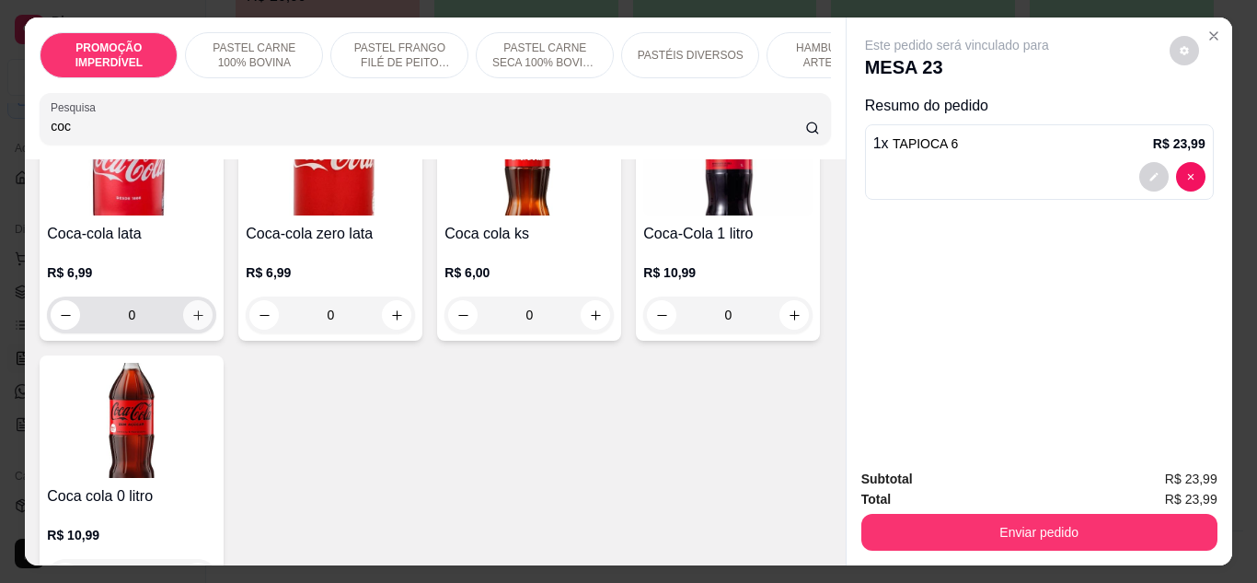
click at [193, 329] on button "increase-product-quantity" at bounding box center [197, 314] width 29 height 29
type input "1"
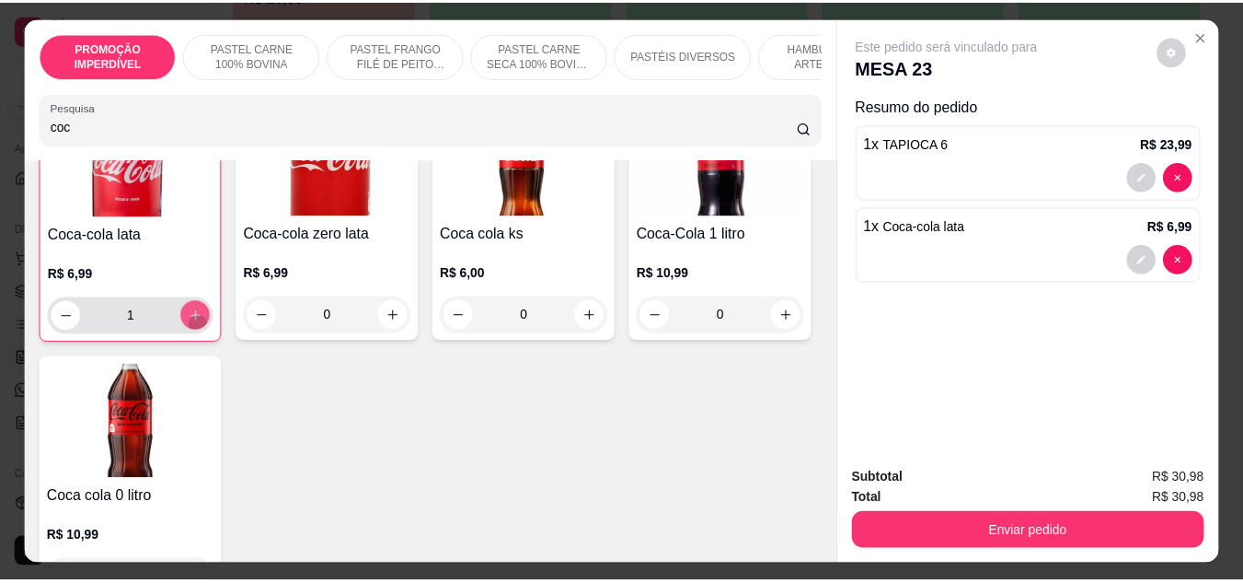
scroll to position [187, 0]
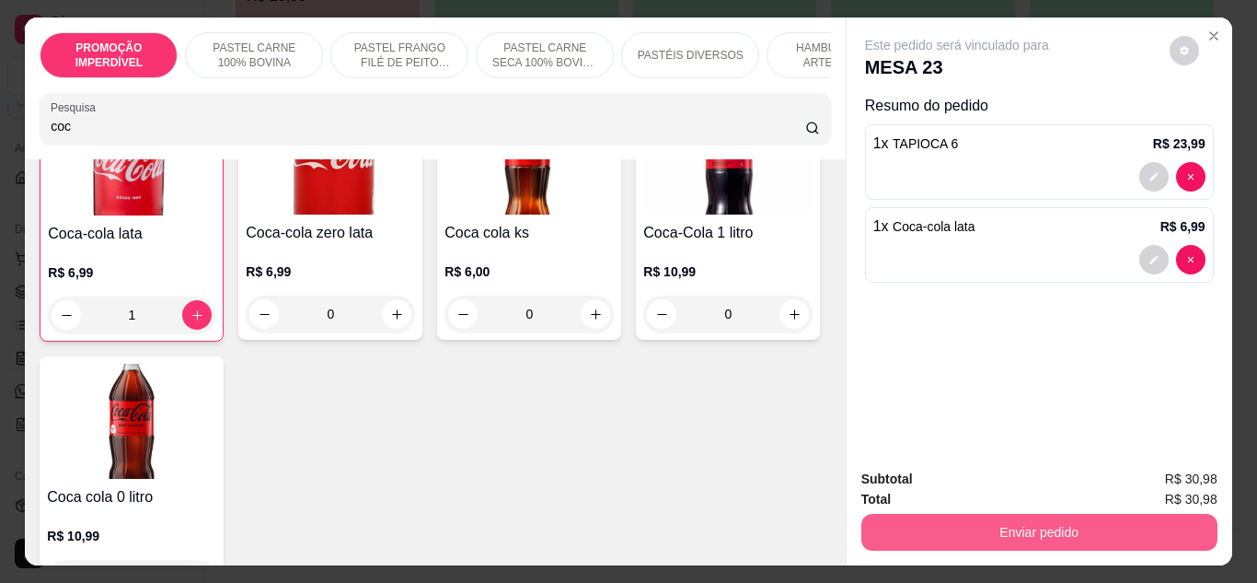
click at [991, 536] on button "Enviar pedido" at bounding box center [1039, 532] width 356 height 37
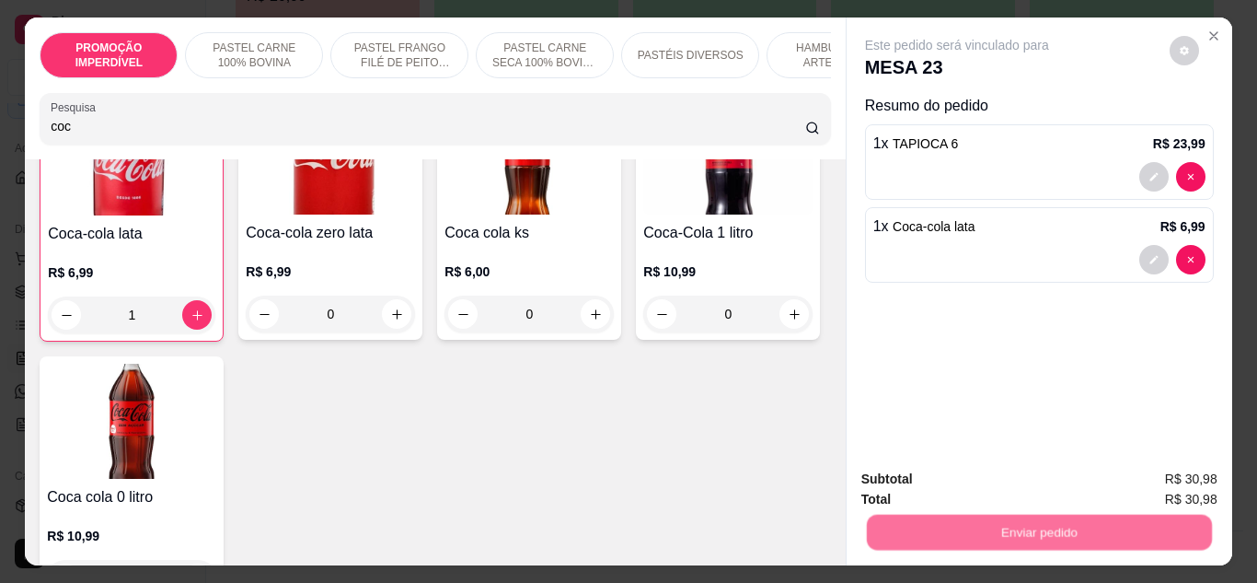
click at [956, 490] on button "Não registrar e enviar pedido" at bounding box center [978, 480] width 191 height 35
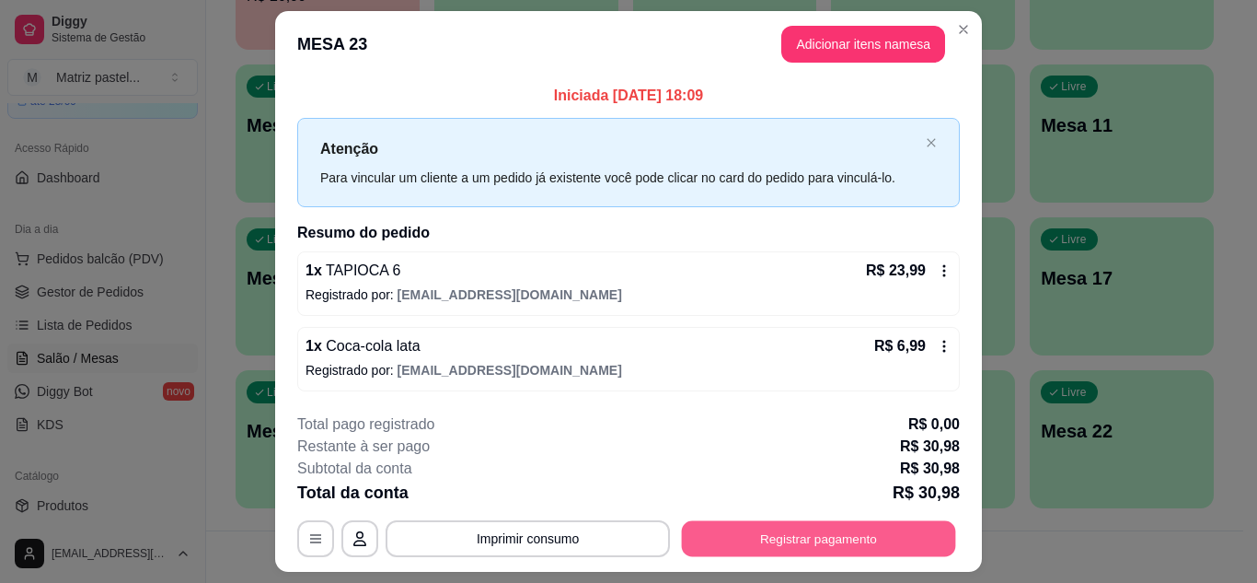
click at [871, 547] on button "Registrar pagamento" at bounding box center [819, 539] width 274 height 36
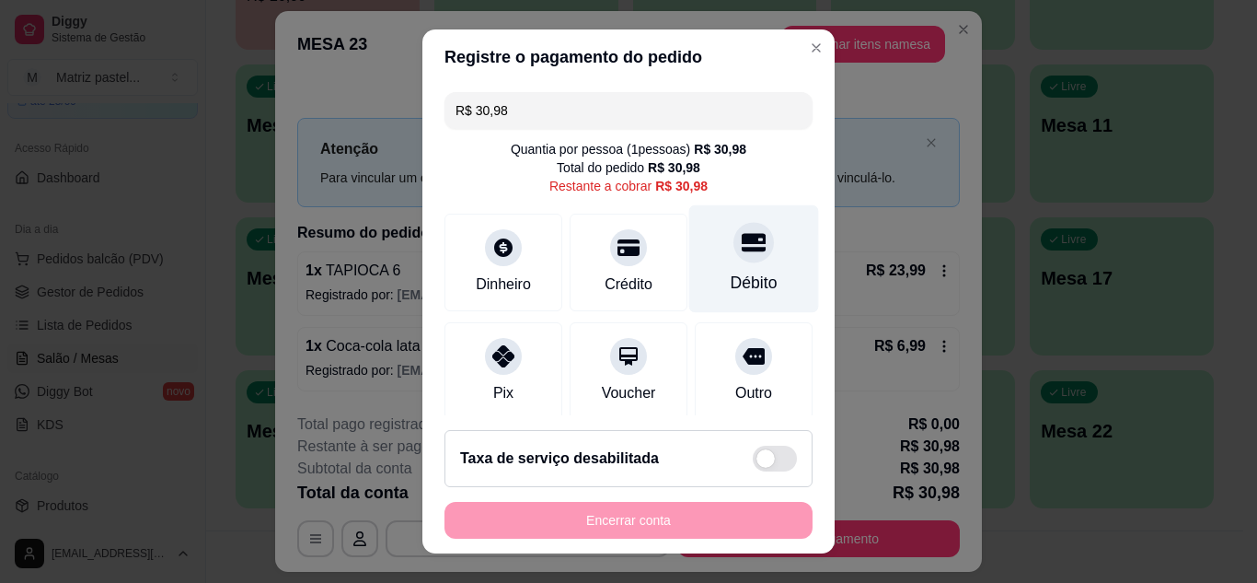
click at [732, 283] on div "Débito" at bounding box center [754, 283] width 47 height 24
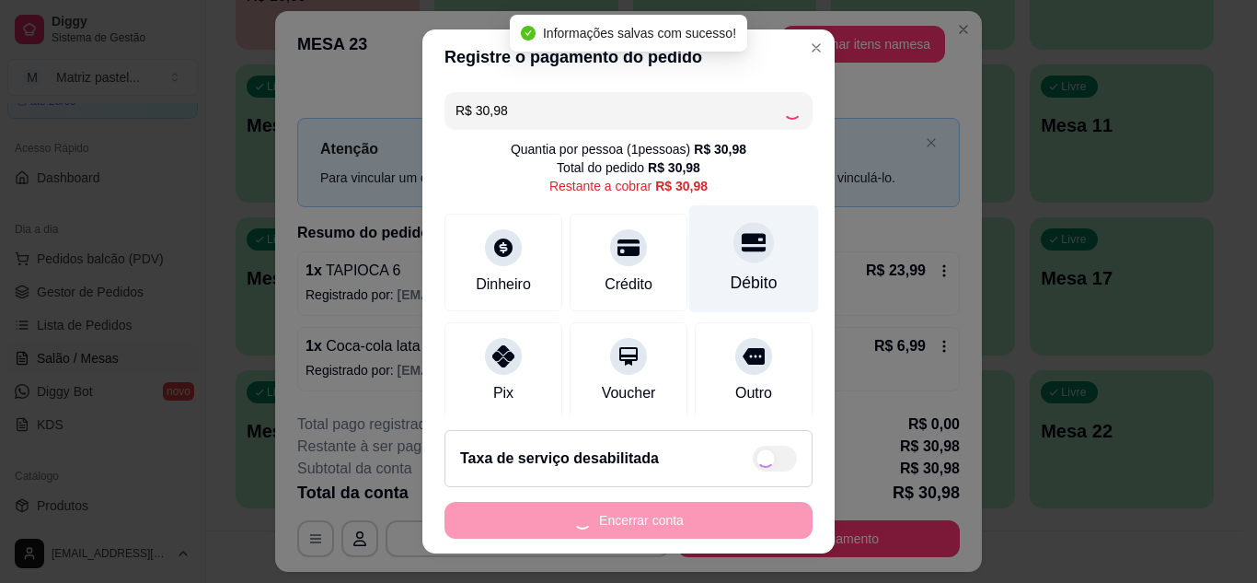
type input "R$ 0,00"
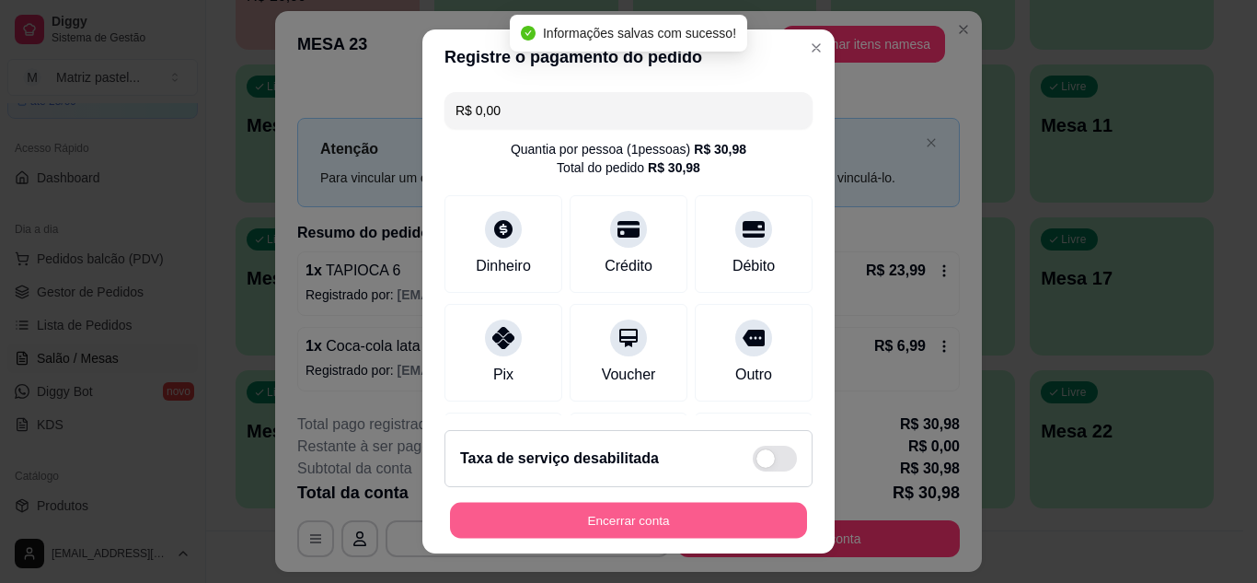
click at [583, 534] on button "Encerrar conta" at bounding box center [628, 520] width 357 height 36
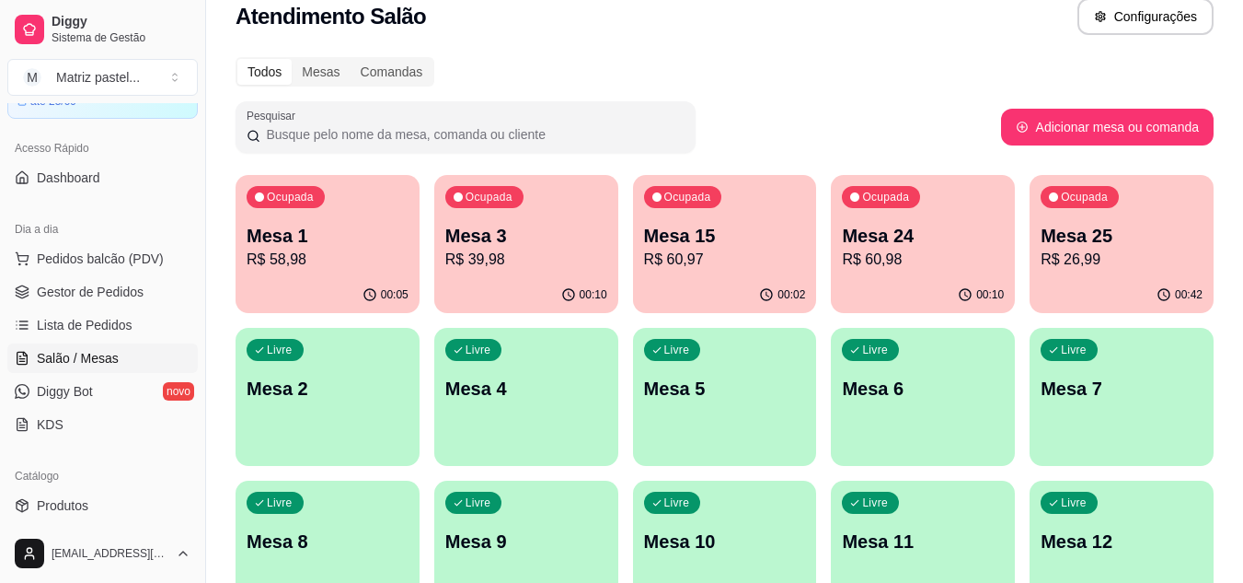
scroll to position [0, 0]
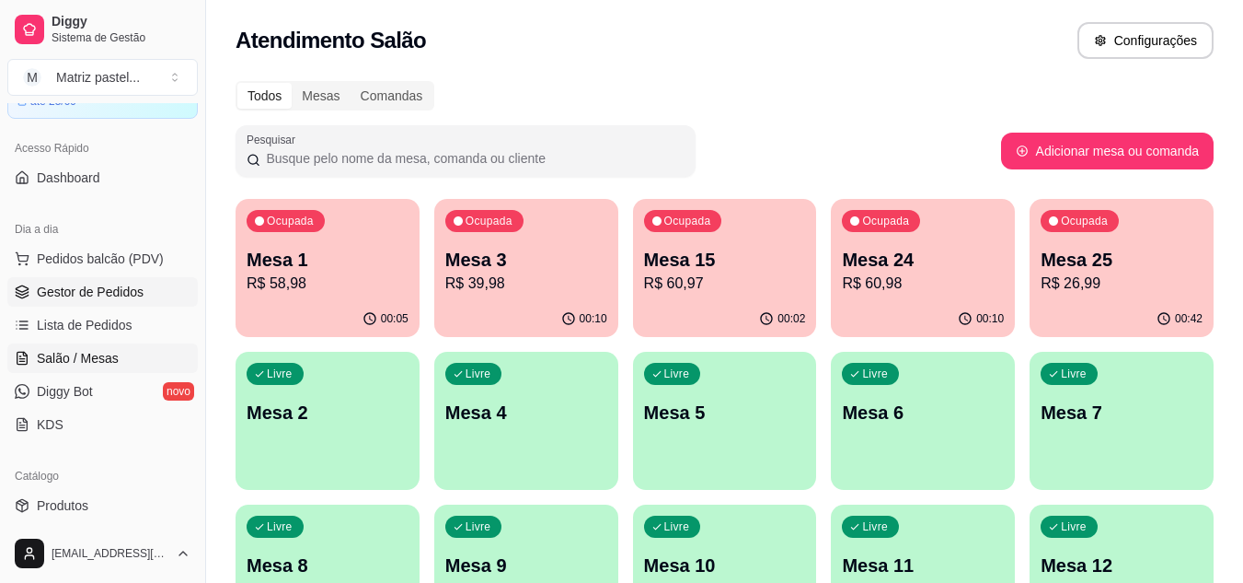
click at [57, 290] on span "Gestor de Pedidos" at bounding box center [90, 292] width 107 height 18
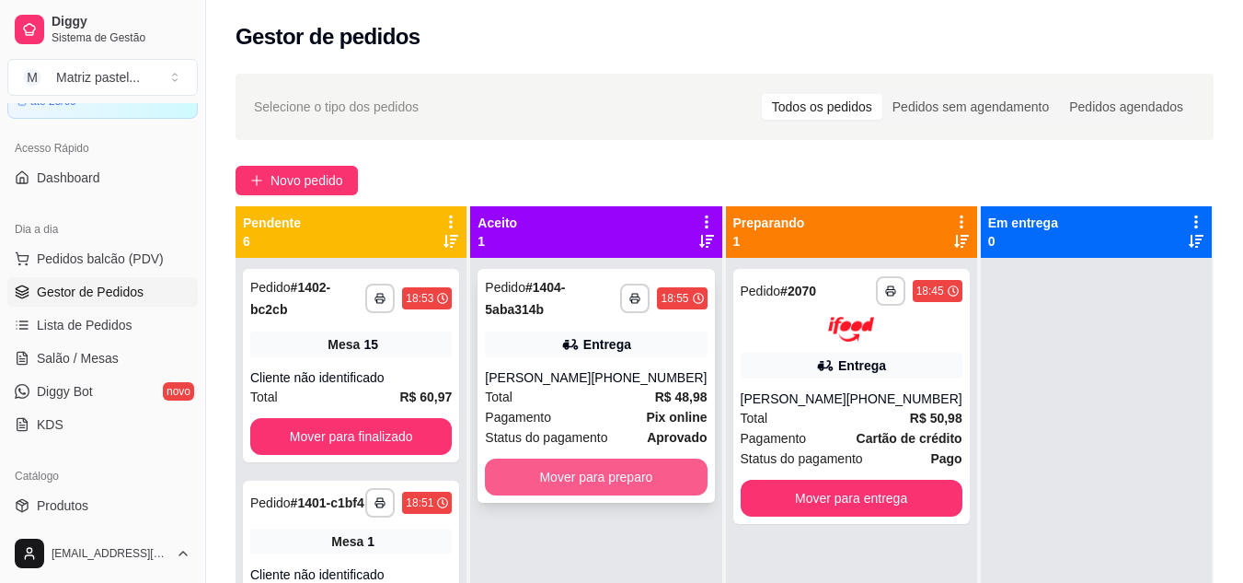
click at [557, 475] on button "Mover para preparo" at bounding box center [596, 476] width 222 height 37
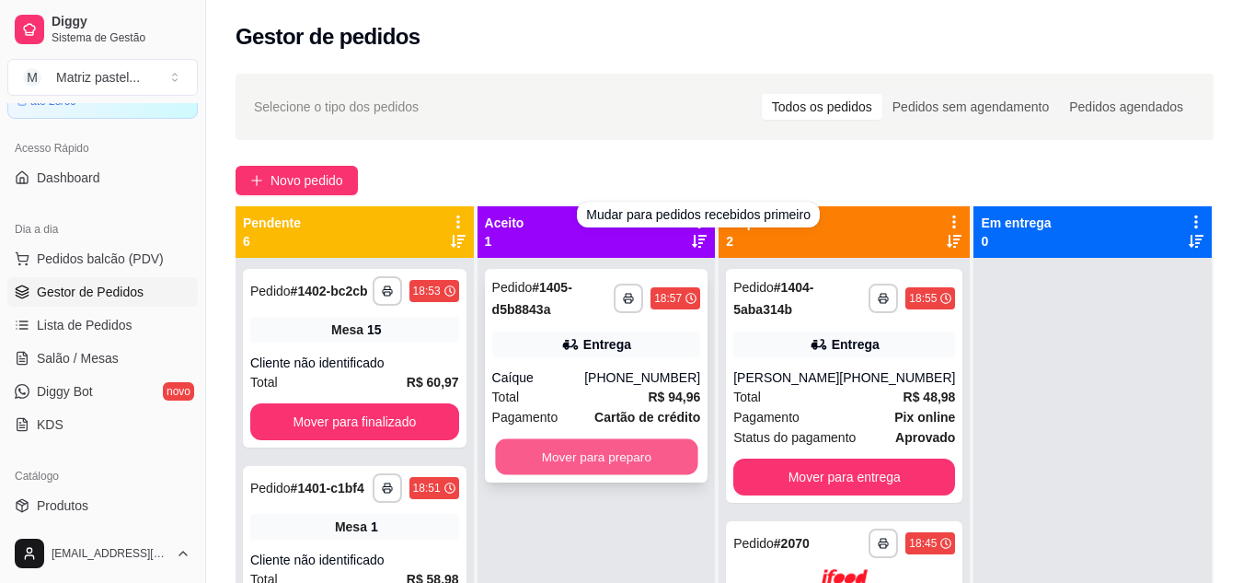
click at [629, 448] on button "Mover para preparo" at bounding box center [596, 457] width 202 height 36
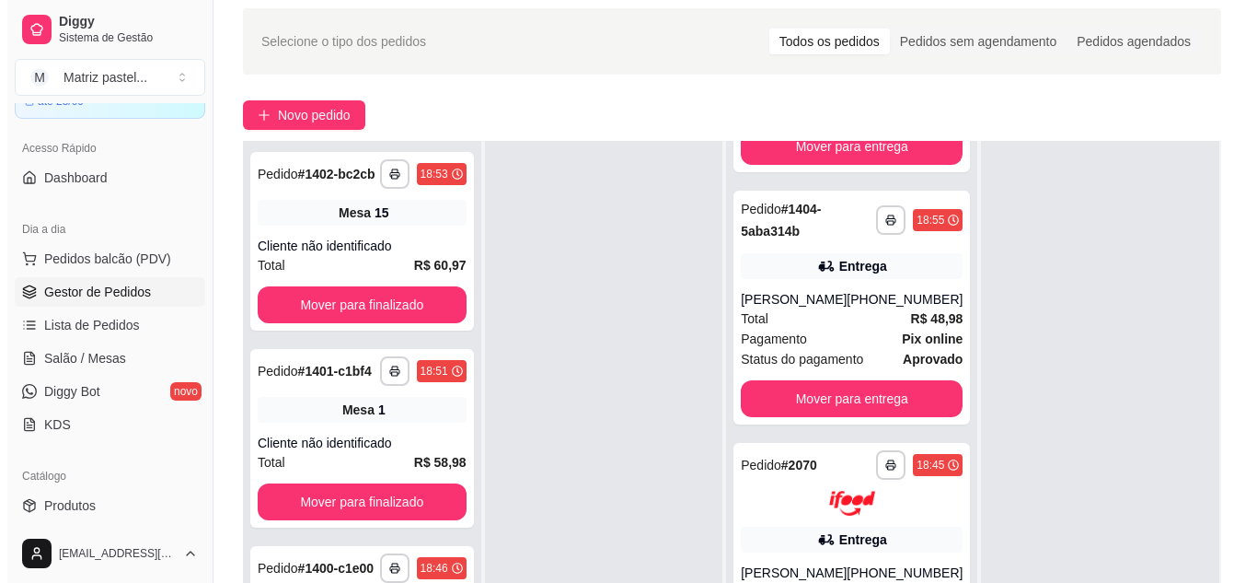
scroll to position [184, 0]
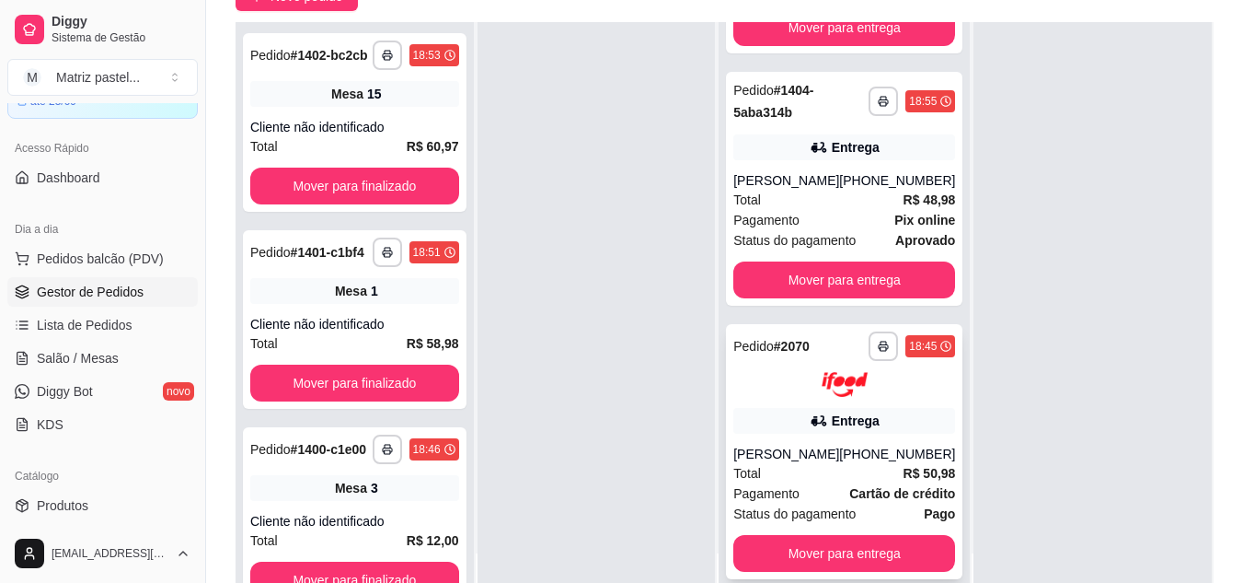
click at [780, 444] on div "João Pedro Bastos Martins" at bounding box center [786, 453] width 106 height 18
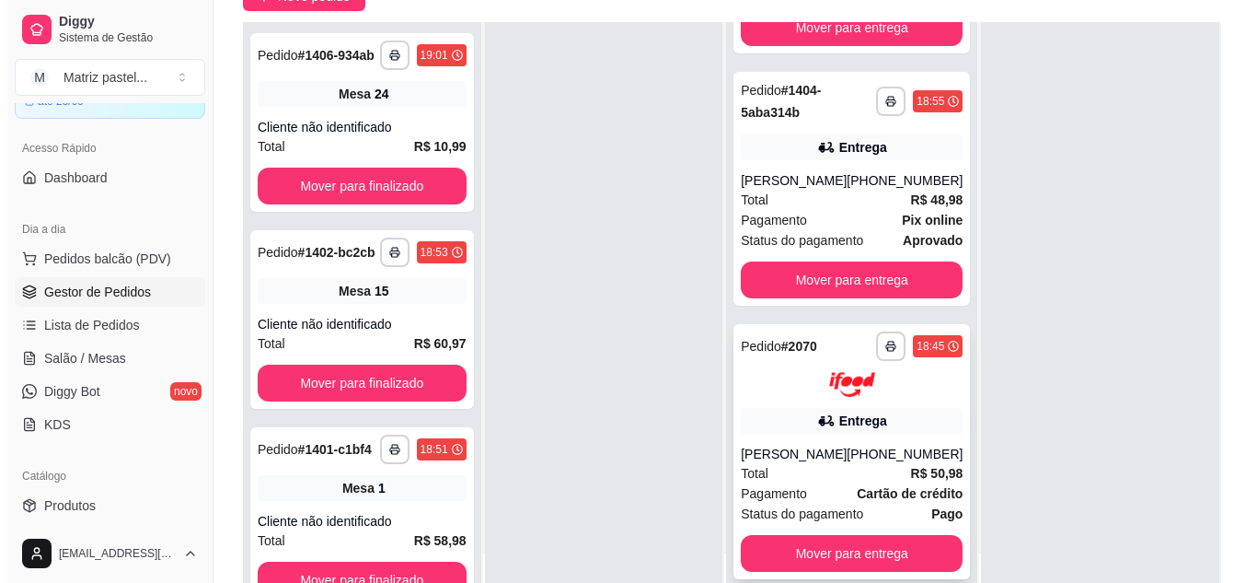
scroll to position [212, 0]
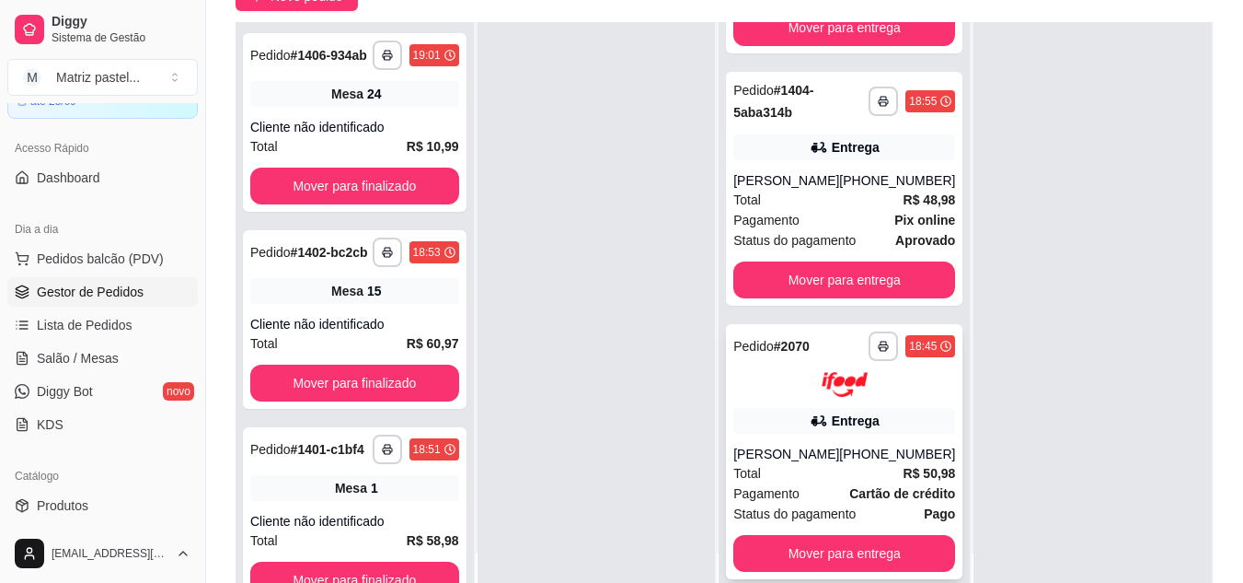
click at [832, 411] on div "Entrega" at bounding box center [856, 420] width 48 height 18
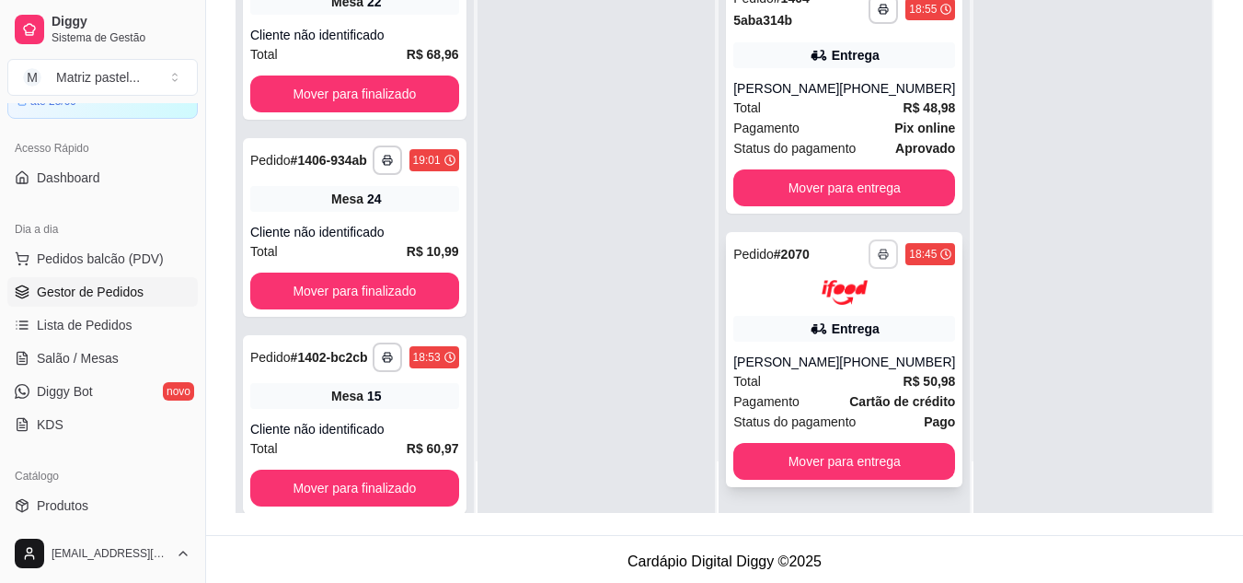
click at [869, 239] on button "button" at bounding box center [883, 253] width 29 height 29
click at [798, 294] on button "IMPRESSORA" at bounding box center [807, 299] width 133 height 29
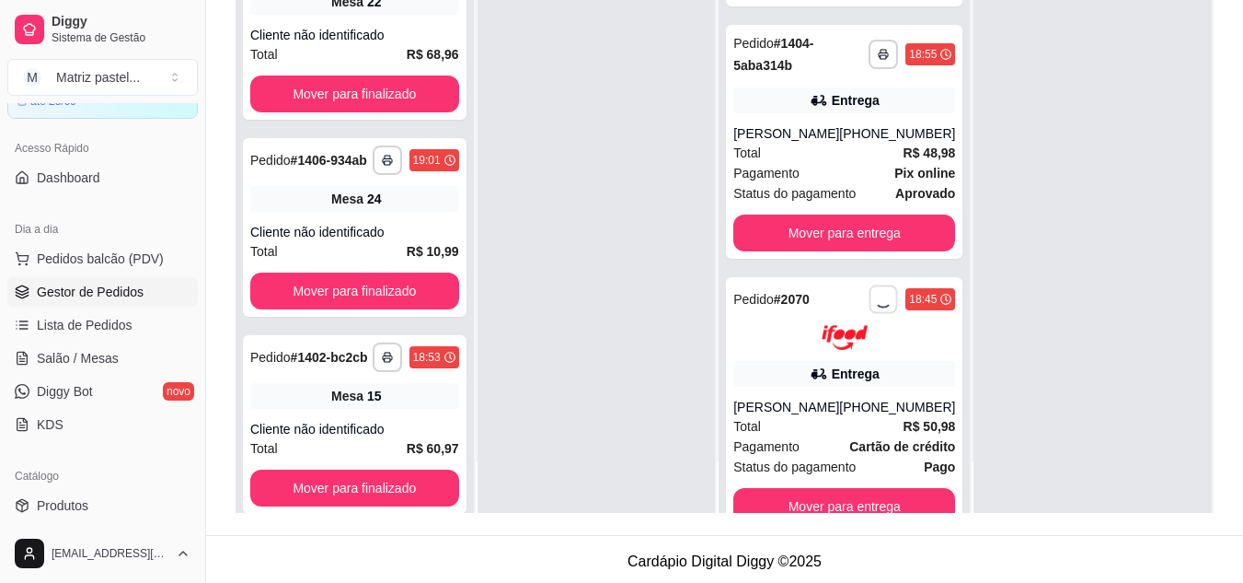
scroll to position [120, 0]
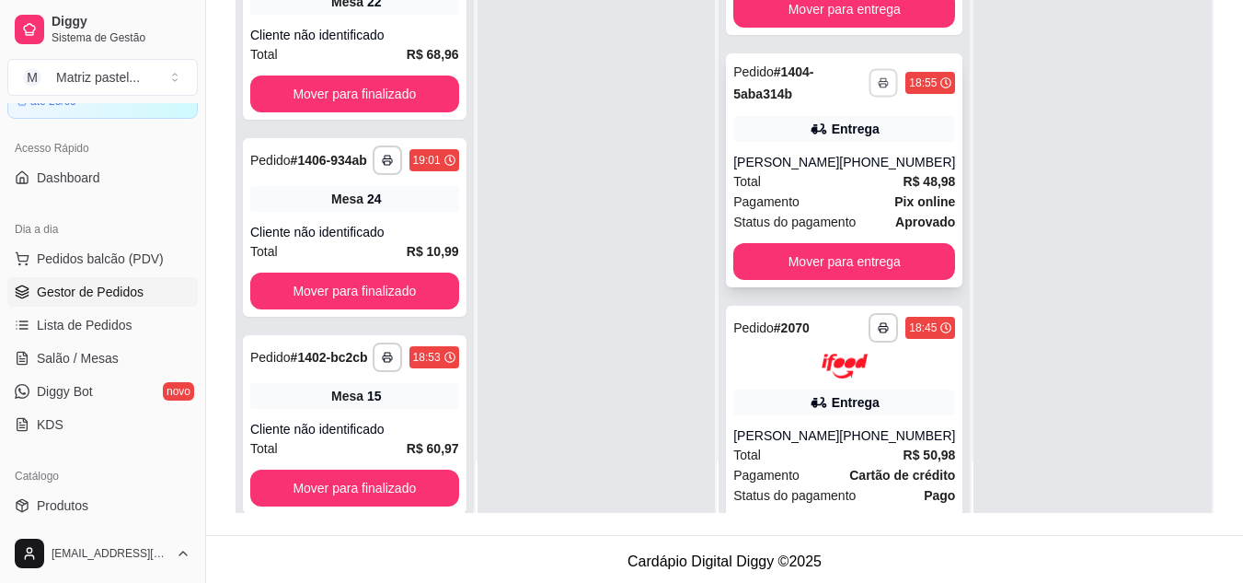
click at [881, 87] on rect "button" at bounding box center [884, 86] width 6 height 4
click at [803, 156] on button "IMPRESSORA" at bounding box center [807, 147] width 133 height 29
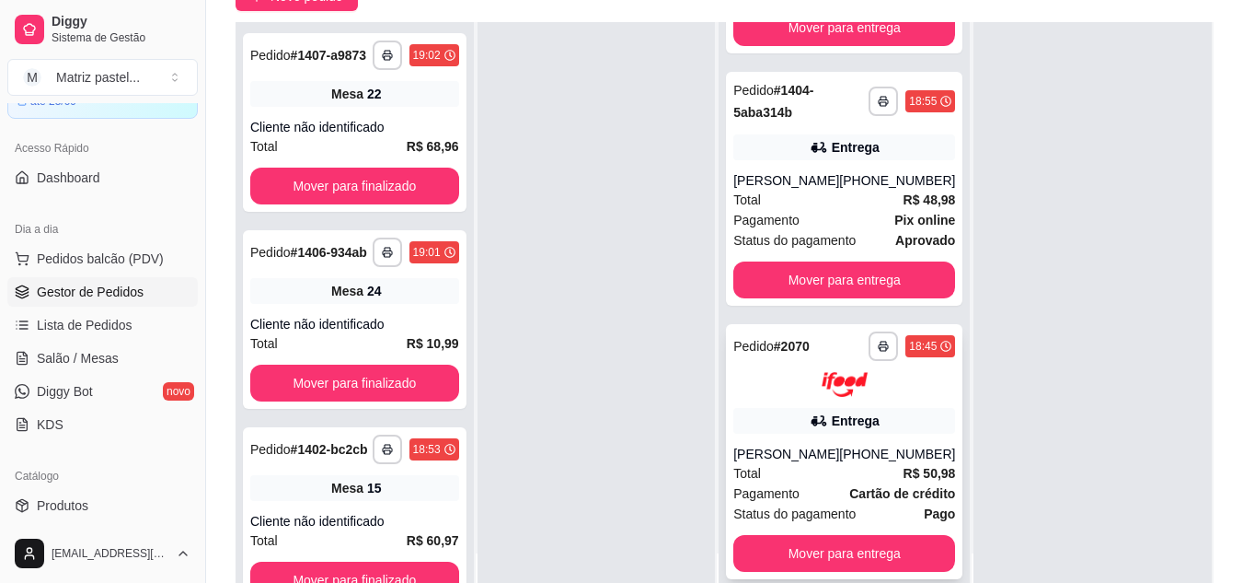
scroll to position [276, 0]
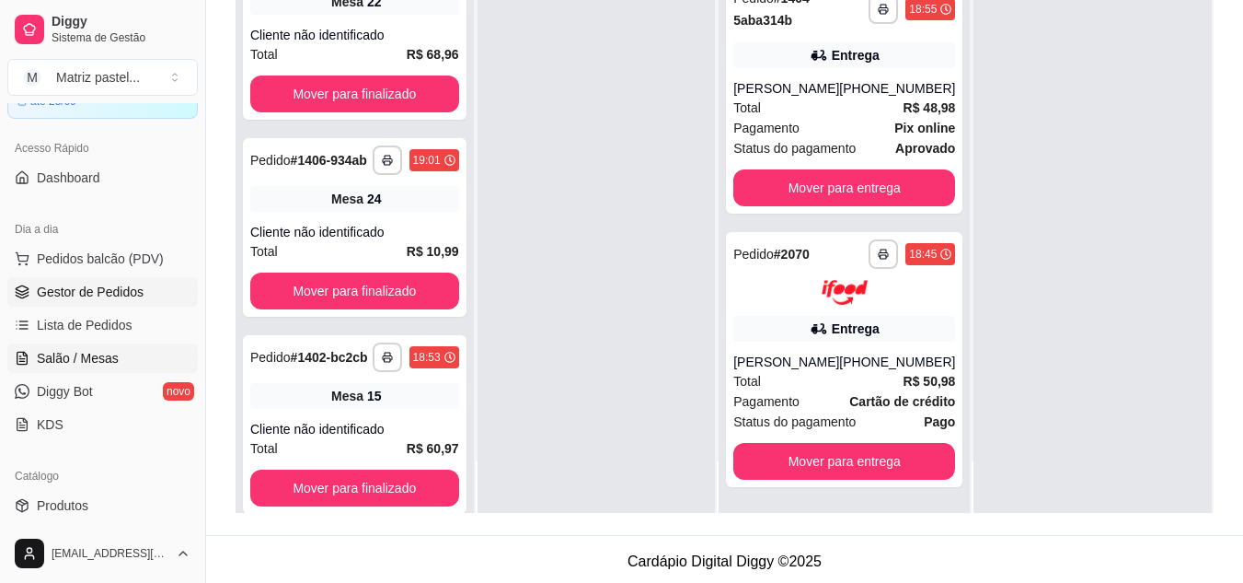
click at [52, 348] on link "Salão / Mesas" at bounding box center [102, 357] width 190 height 29
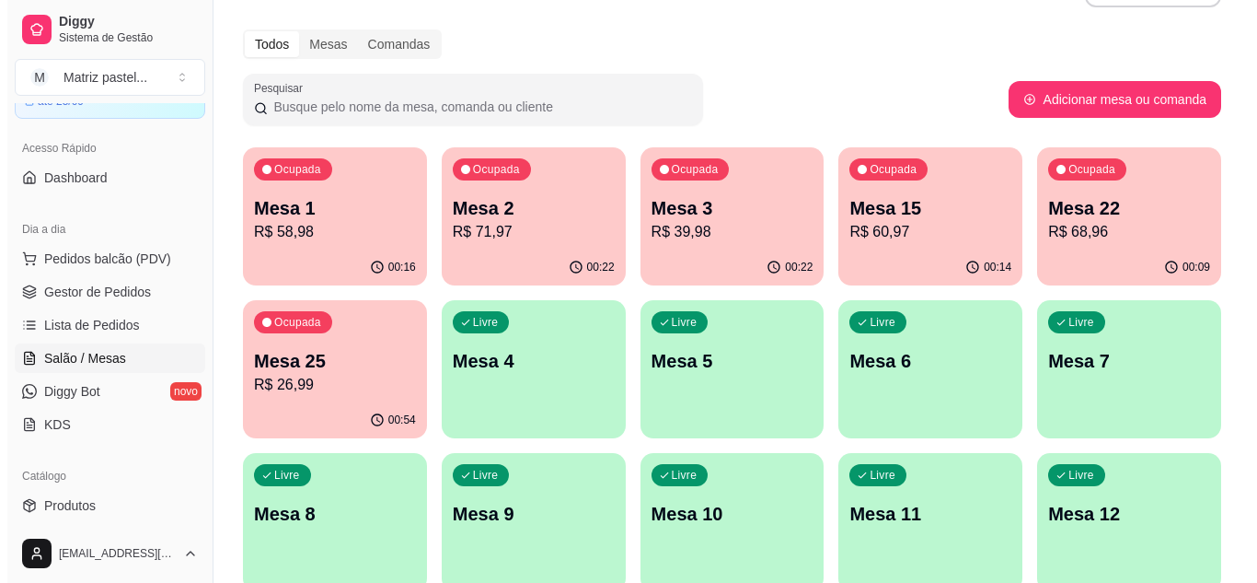
scroll to position [92, 0]
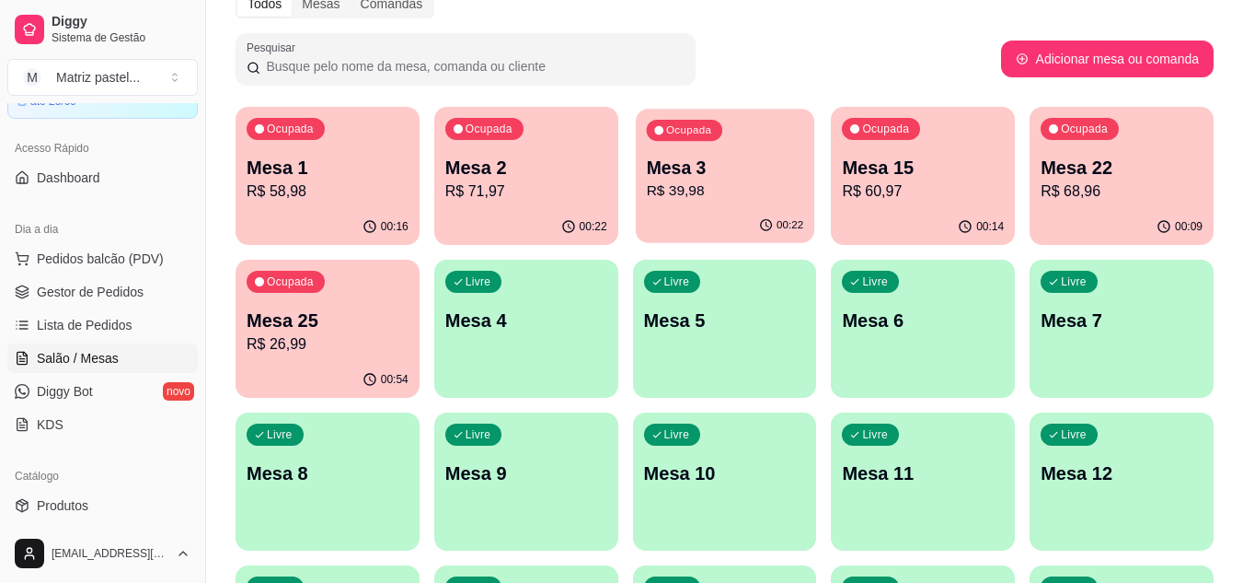
click at [710, 223] on div "00:22" at bounding box center [725, 225] width 179 height 35
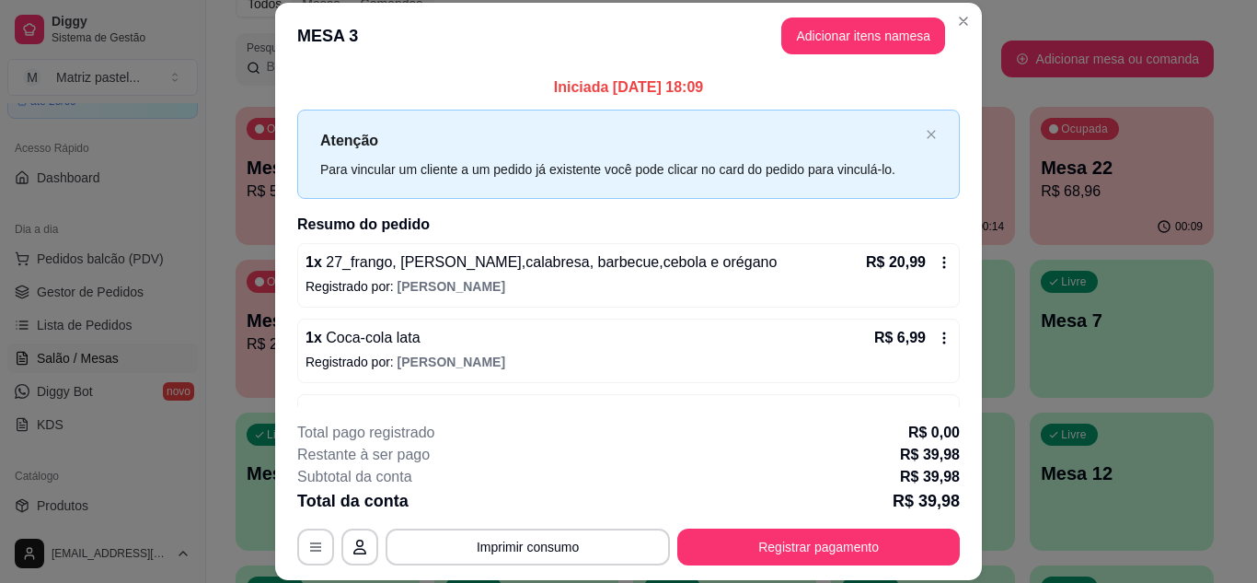
scroll to position [59, 0]
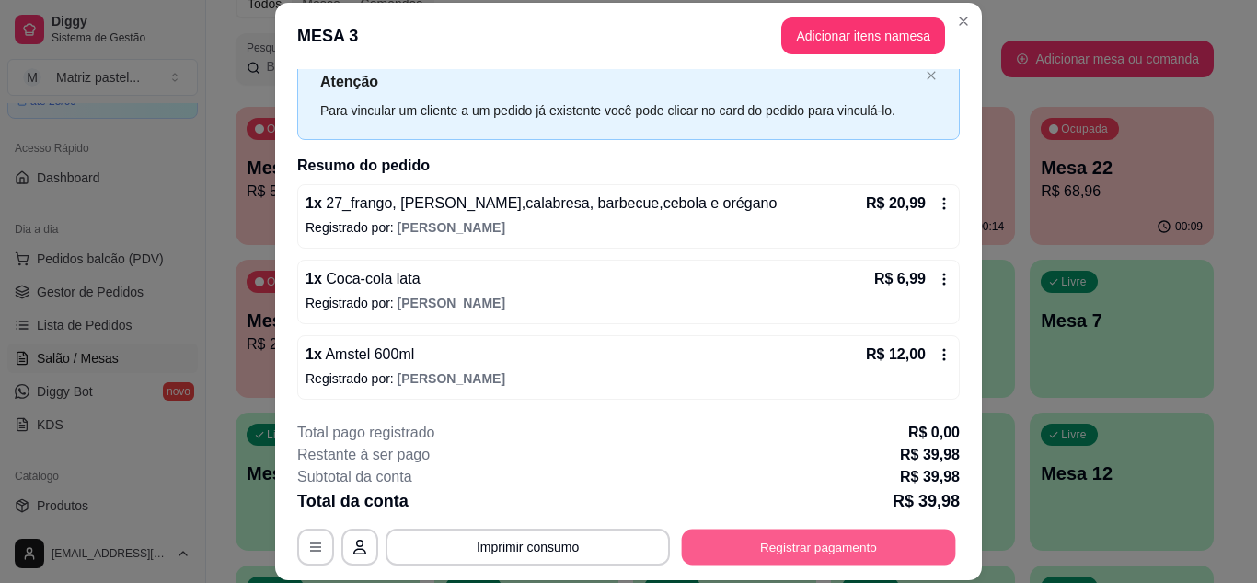
click at [785, 555] on button "Registrar pagamento" at bounding box center [819, 546] width 274 height 36
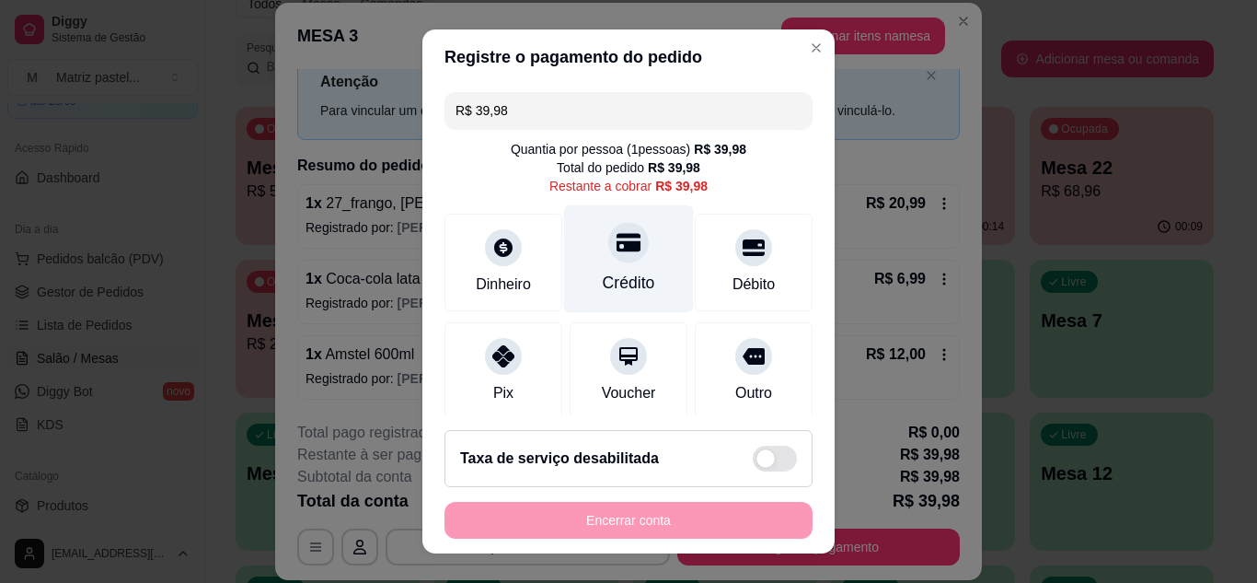
click at [615, 280] on div "Crédito" at bounding box center [629, 283] width 52 height 24
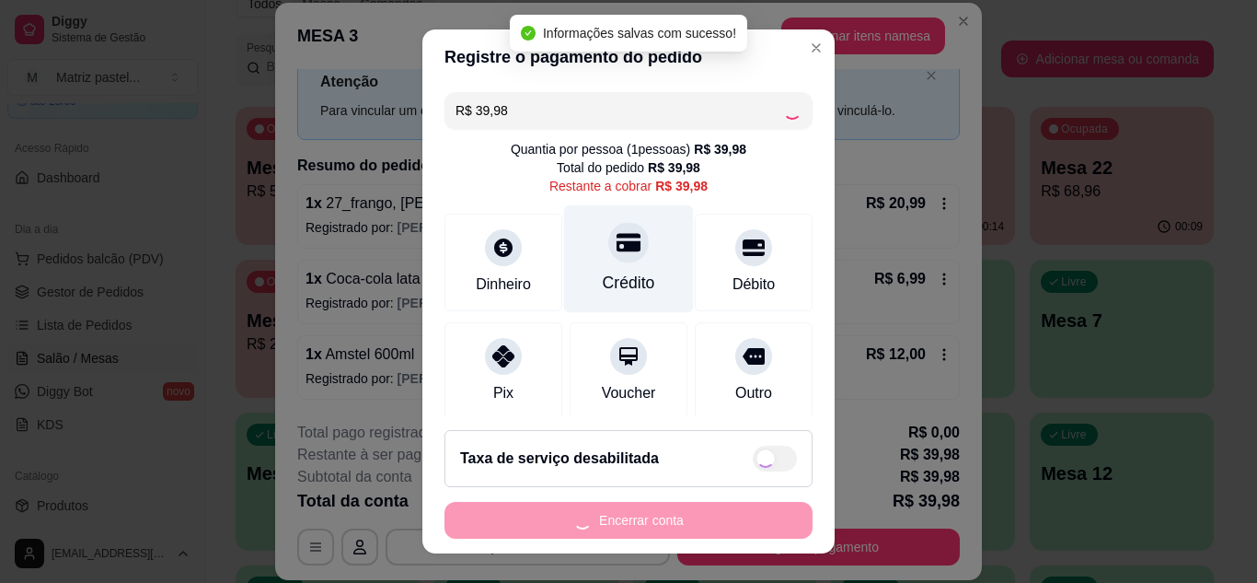
type input "R$ 0,00"
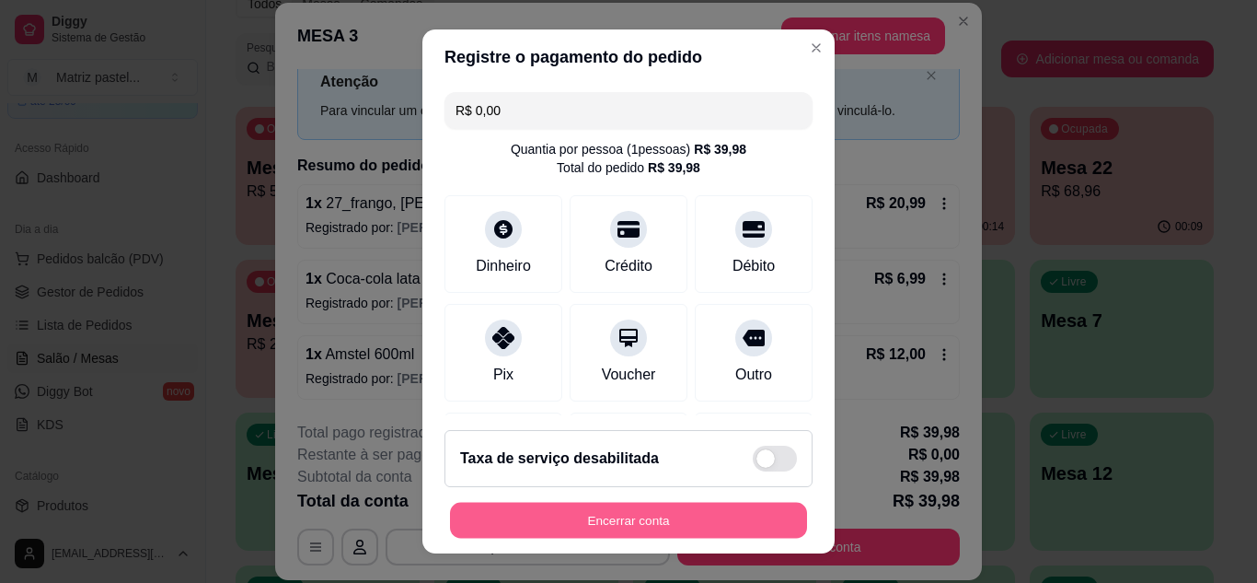
click at [625, 524] on button "Encerrar conta" at bounding box center [628, 520] width 357 height 36
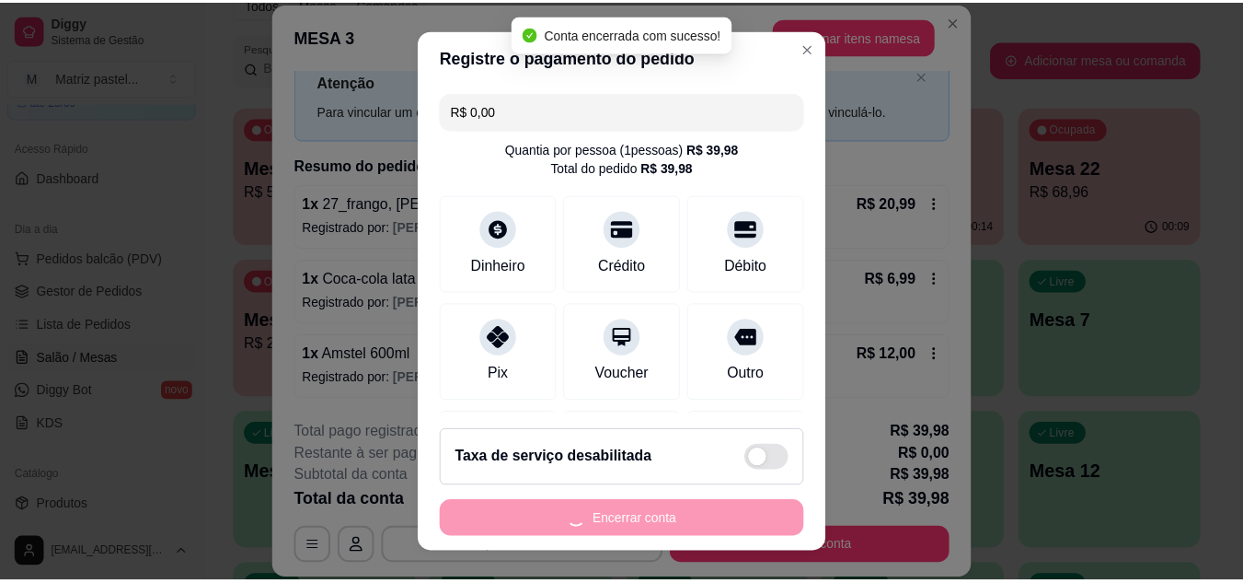
scroll to position [0, 0]
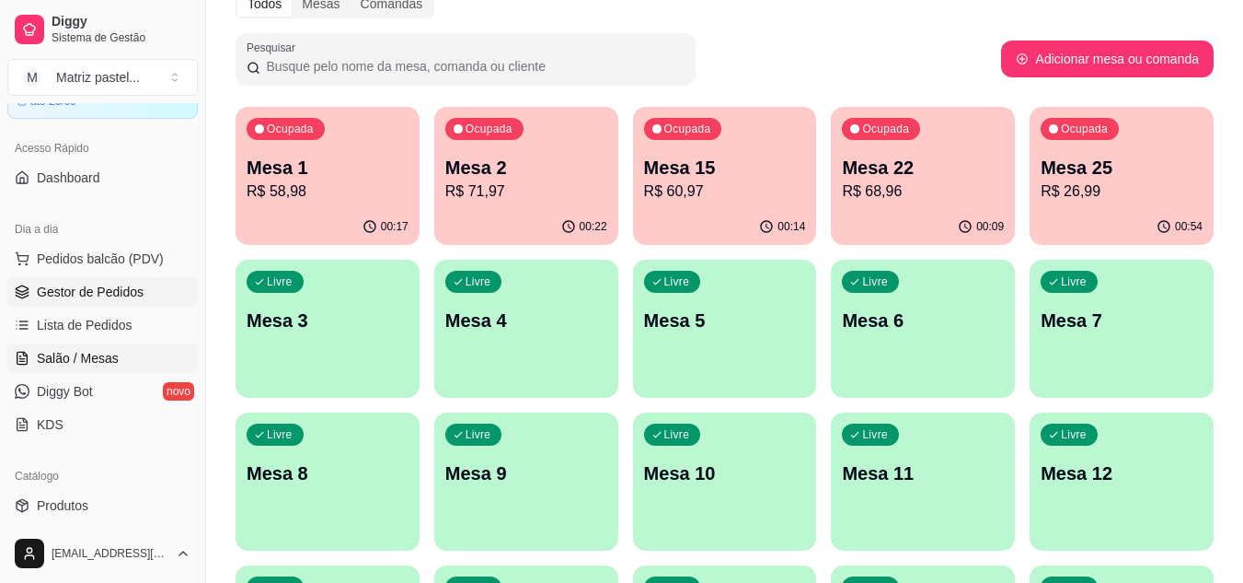
click at [73, 294] on span "Gestor de Pedidos" at bounding box center [90, 292] width 107 height 18
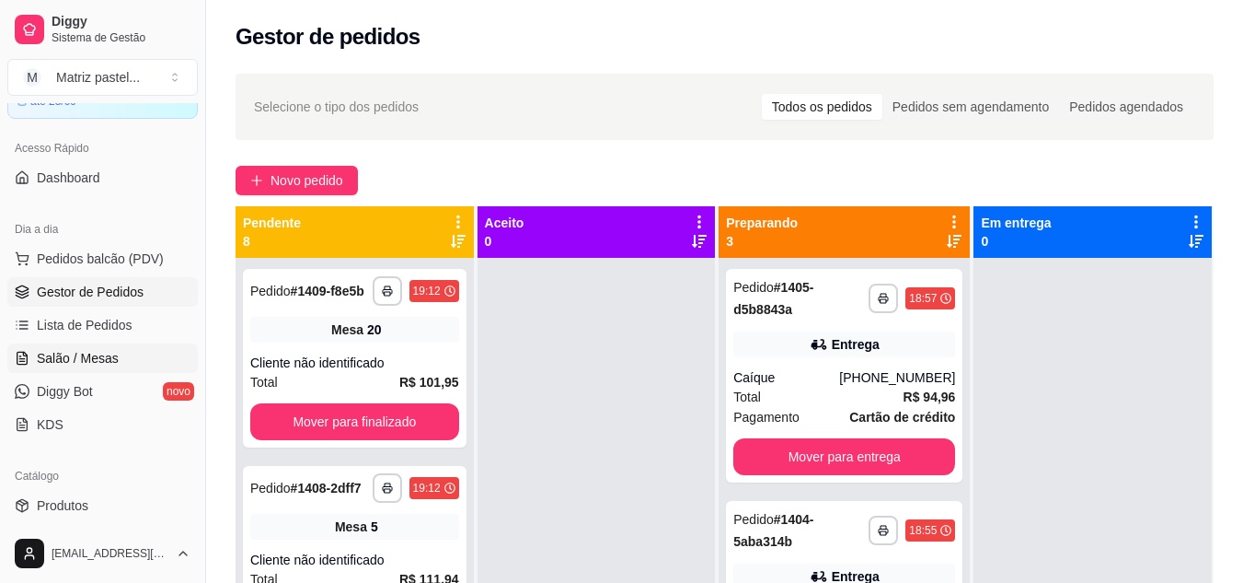
click at [49, 354] on span "Salão / Mesas" at bounding box center [78, 358] width 82 height 18
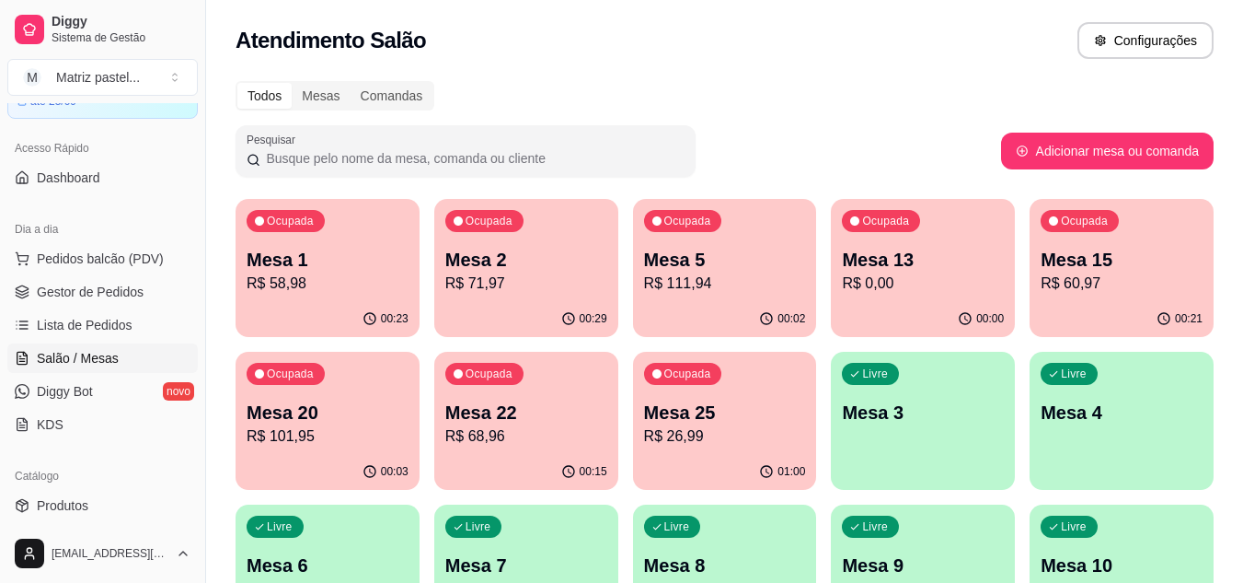
click at [522, 261] on p "Mesa 2" at bounding box center [526, 260] width 162 height 26
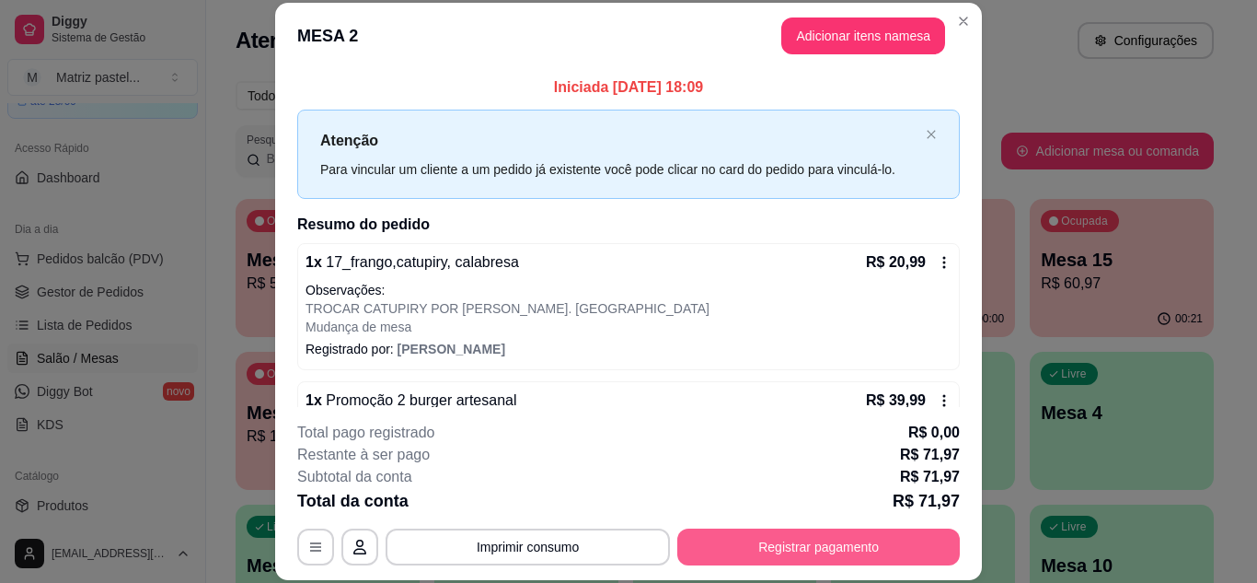
click at [876, 547] on button "Registrar pagamento" at bounding box center [818, 546] width 283 height 37
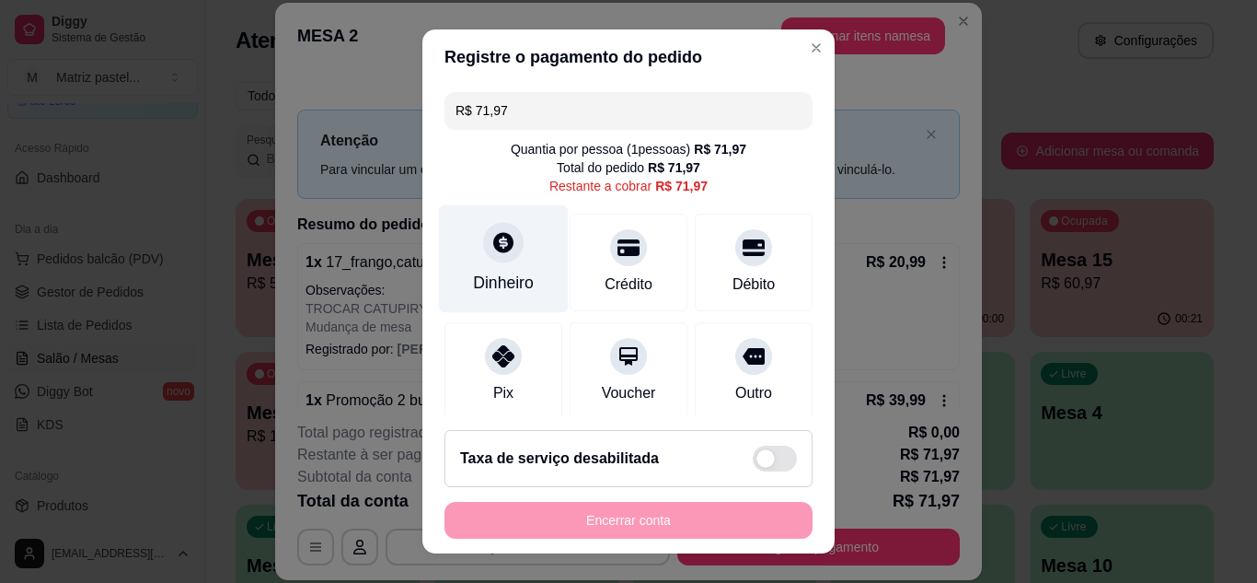
click at [528, 259] on div "Dinheiro" at bounding box center [504, 258] width 130 height 108
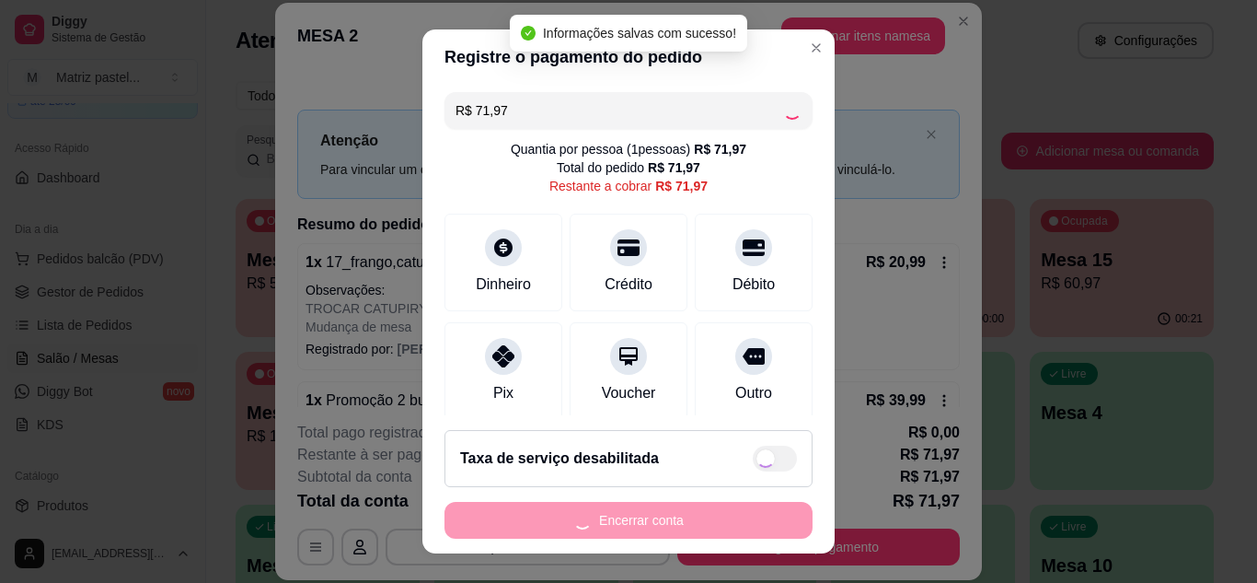
type input "R$ 0,00"
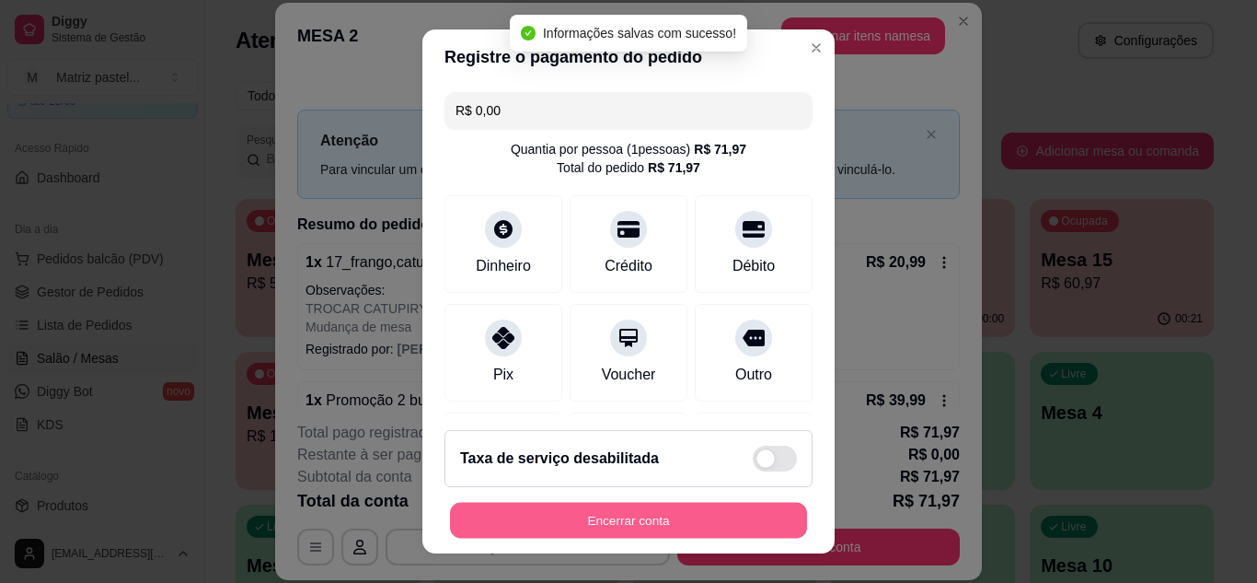
click at [658, 532] on button "Encerrar conta" at bounding box center [628, 520] width 357 height 36
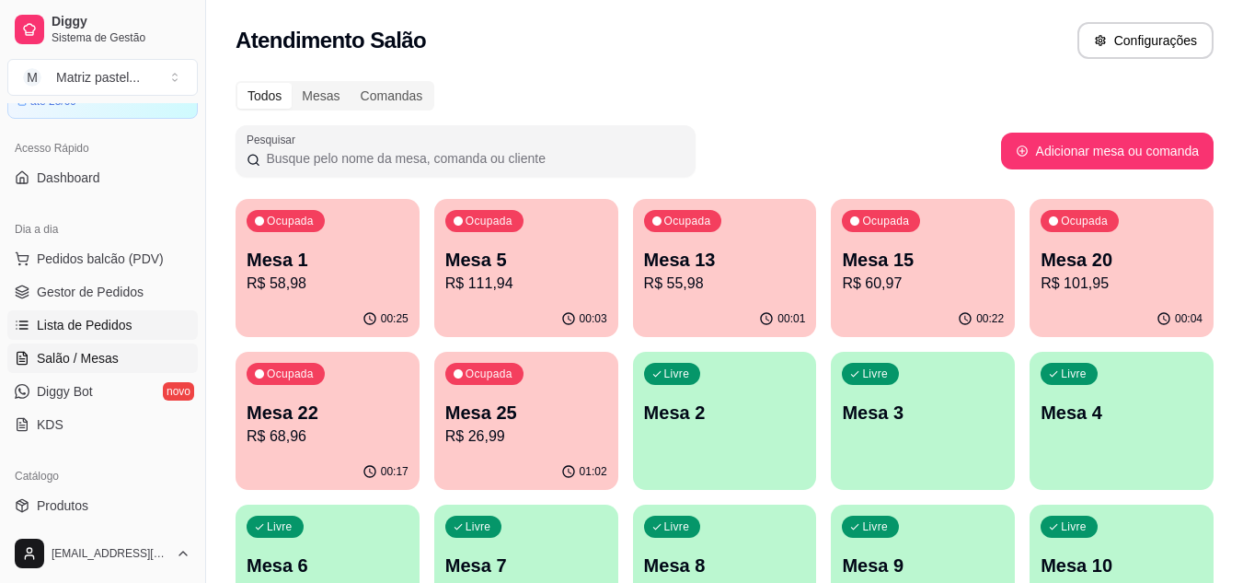
click at [133, 310] on link "Lista de Pedidos" at bounding box center [102, 324] width 190 height 29
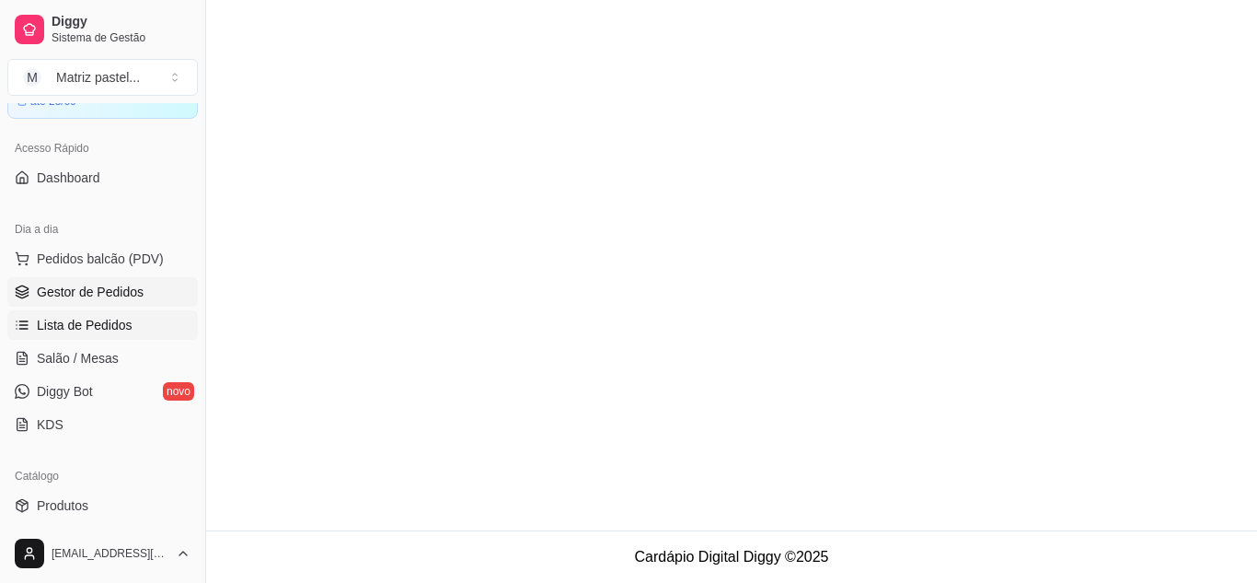
click at [138, 294] on span "Gestor de Pedidos" at bounding box center [90, 292] width 107 height 18
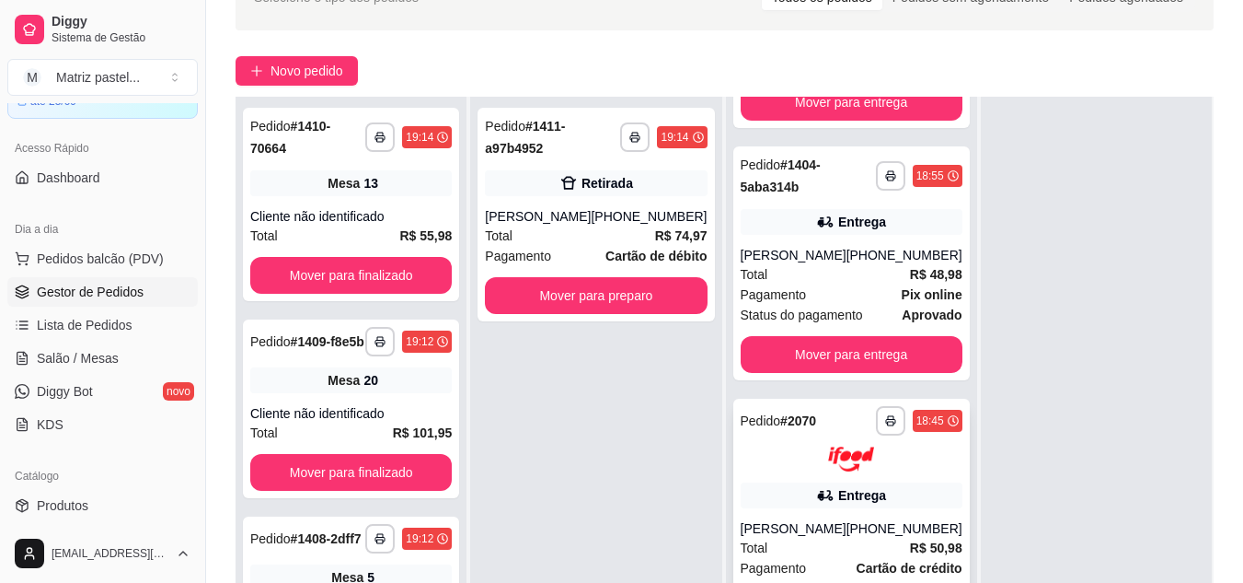
scroll to position [276, 0]
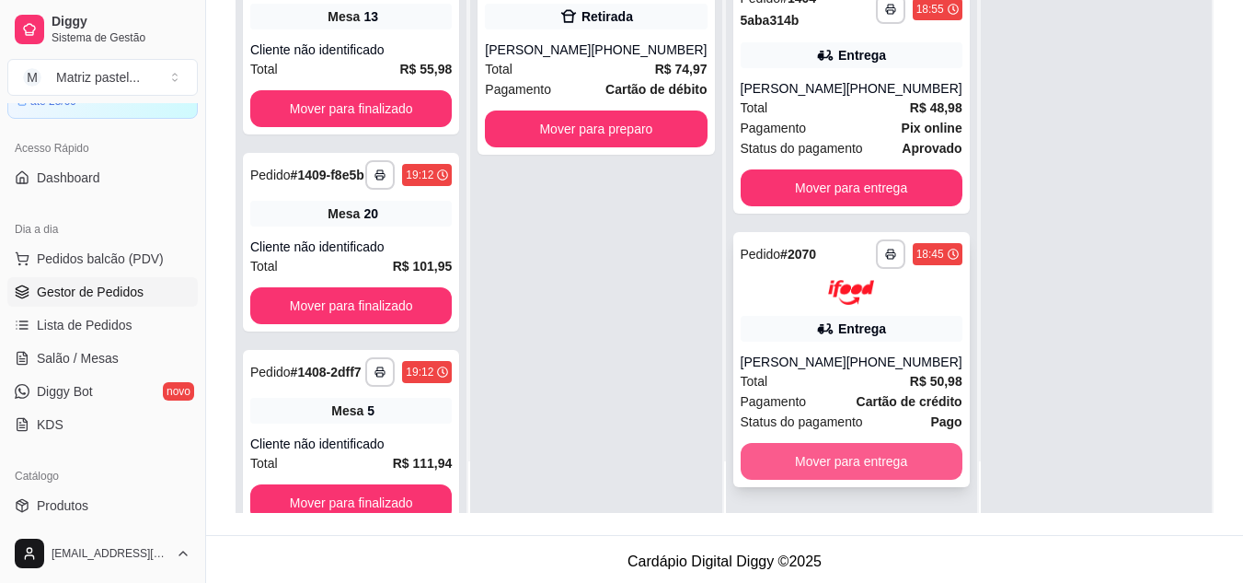
click at [789, 443] on button "Mover para entrega" at bounding box center [852, 461] width 222 height 37
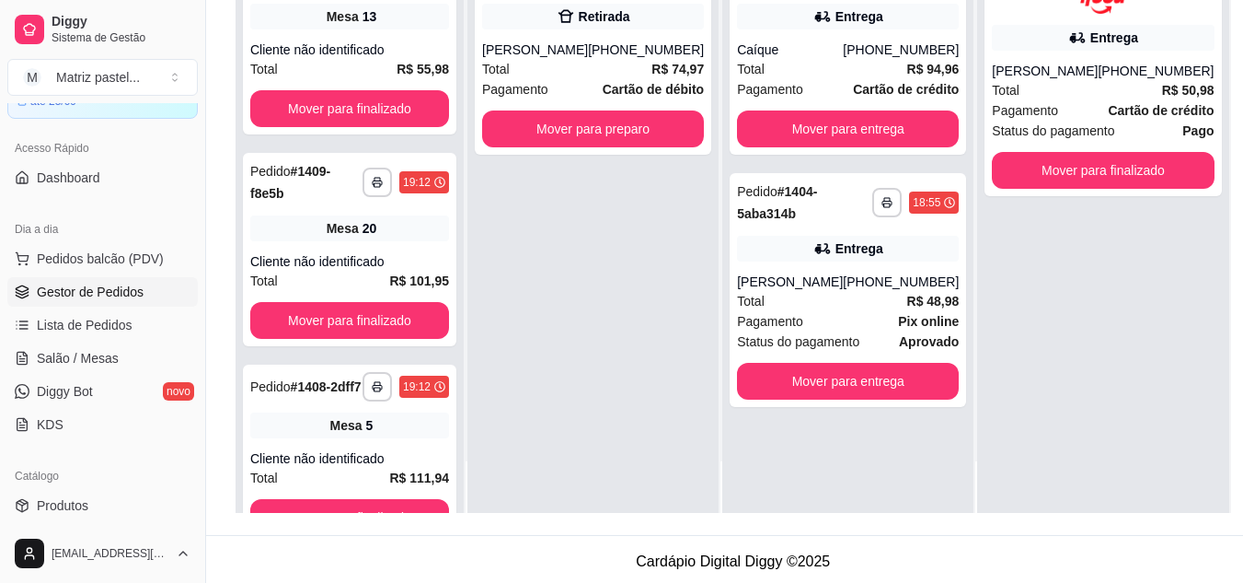
scroll to position [0, 0]
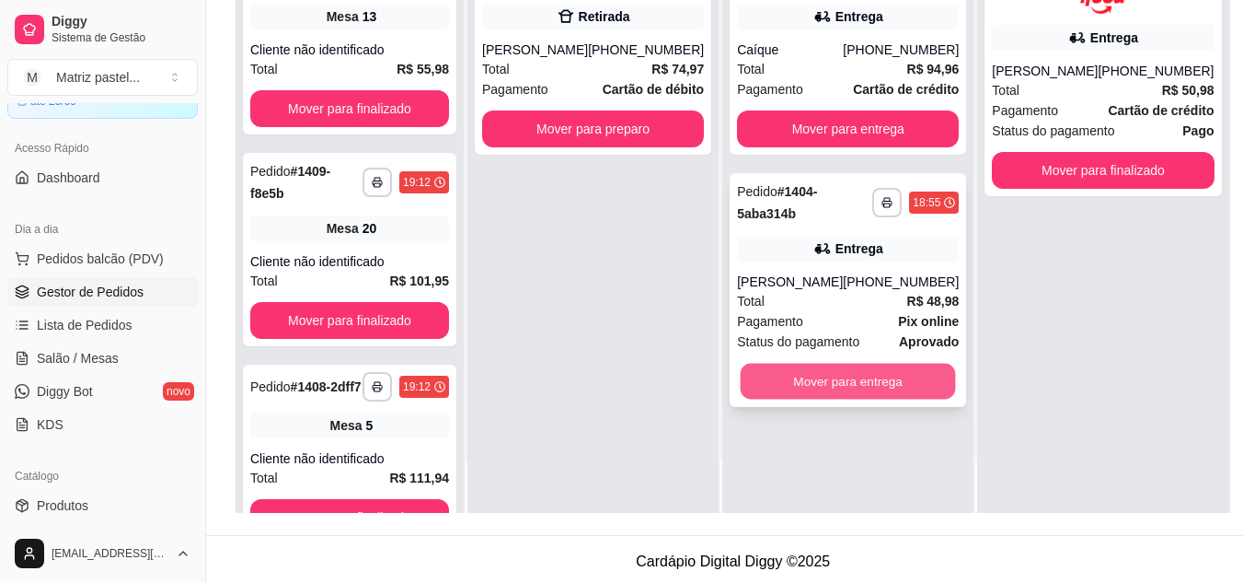
click at [819, 398] on button "Mover para entrega" at bounding box center [848, 382] width 215 height 36
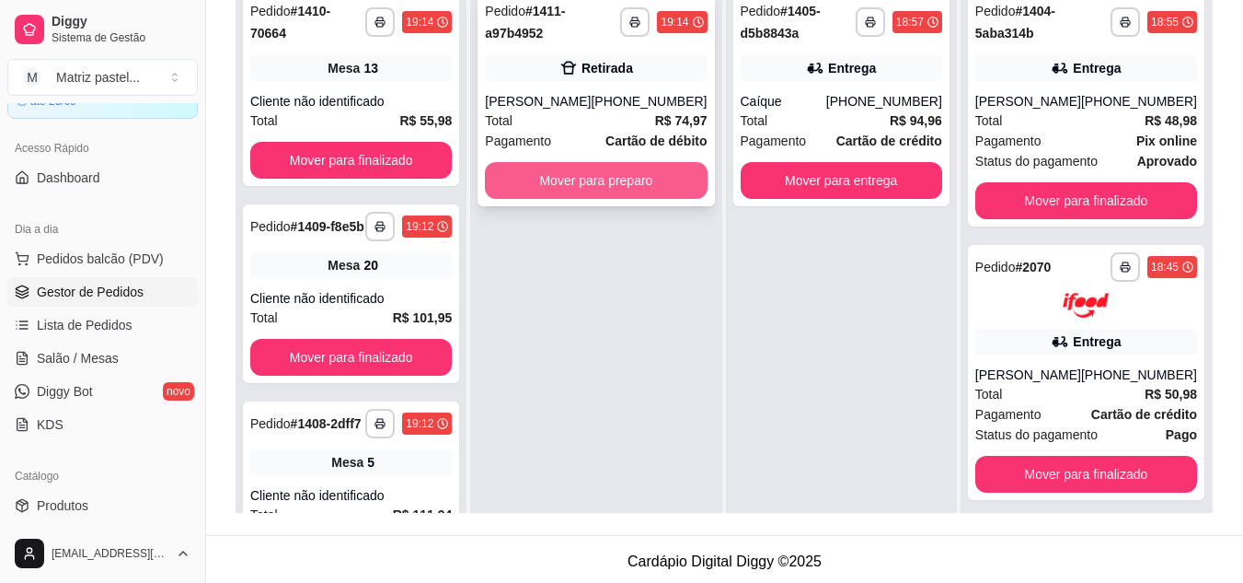
click at [611, 190] on button "Mover para preparo" at bounding box center [596, 180] width 222 height 37
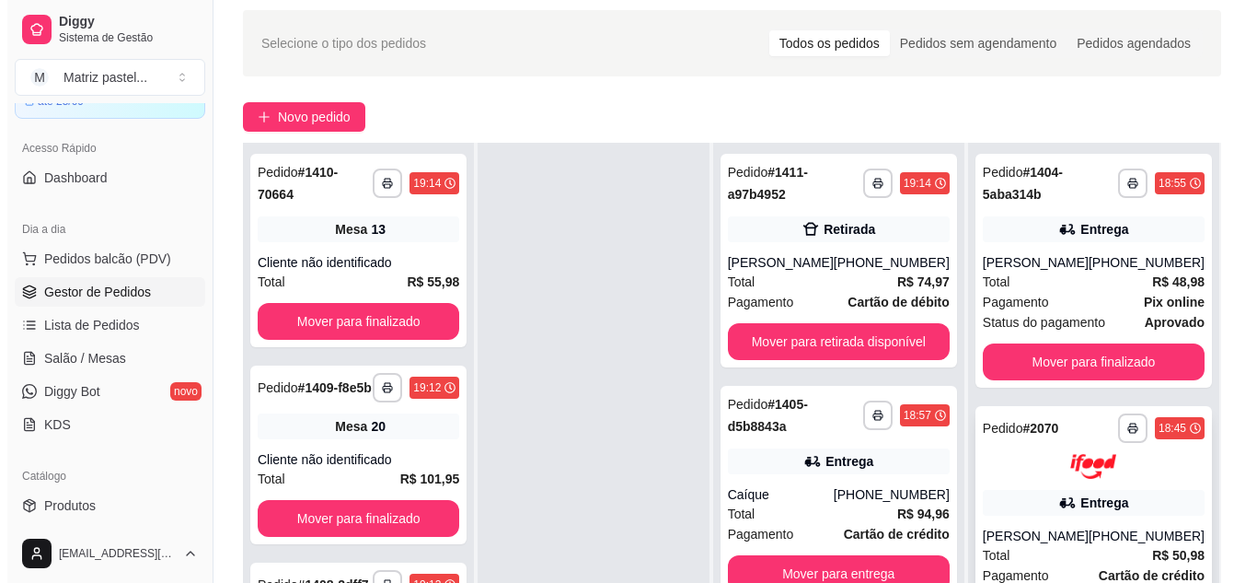
scroll to position [184, 0]
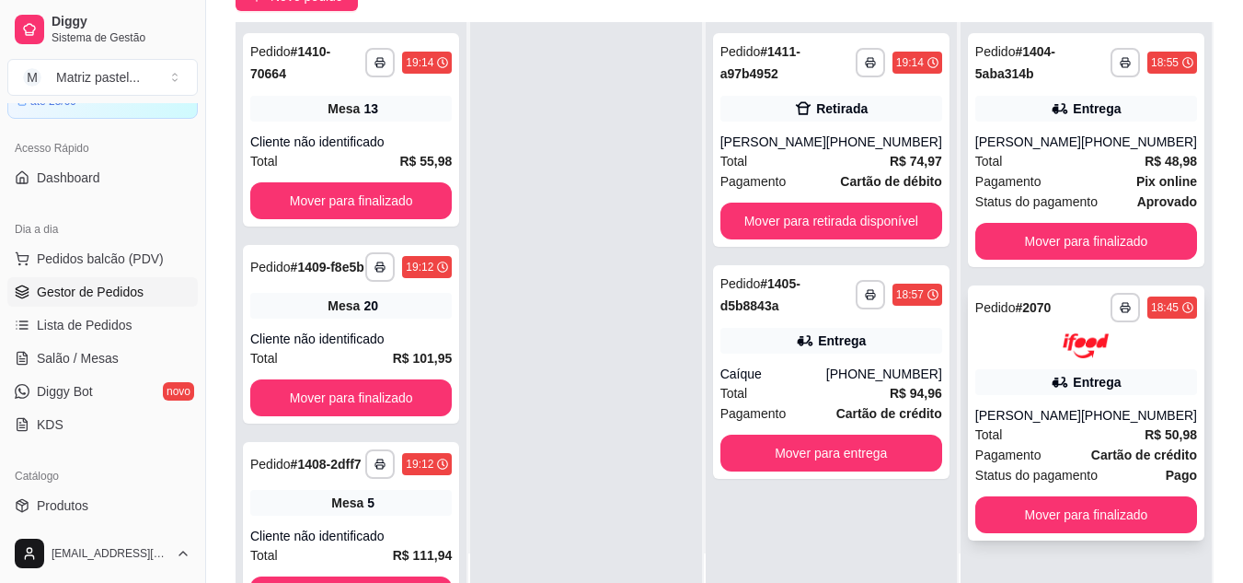
click at [1053, 412] on div "João Pedro Bastos Martins" at bounding box center [1028, 415] width 106 height 18
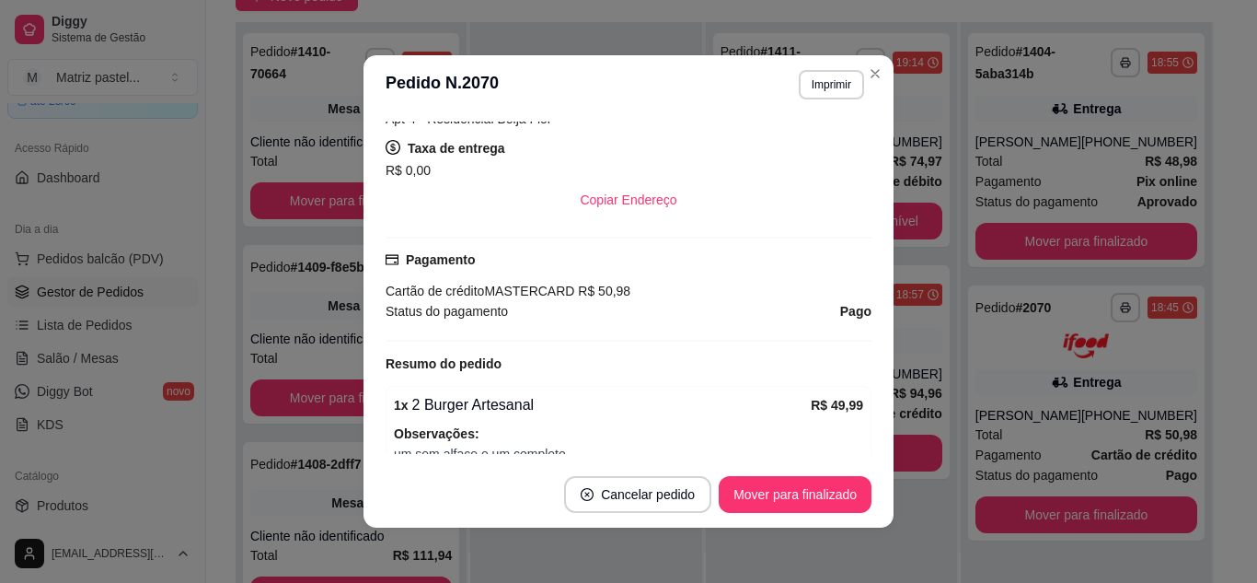
scroll to position [521, 0]
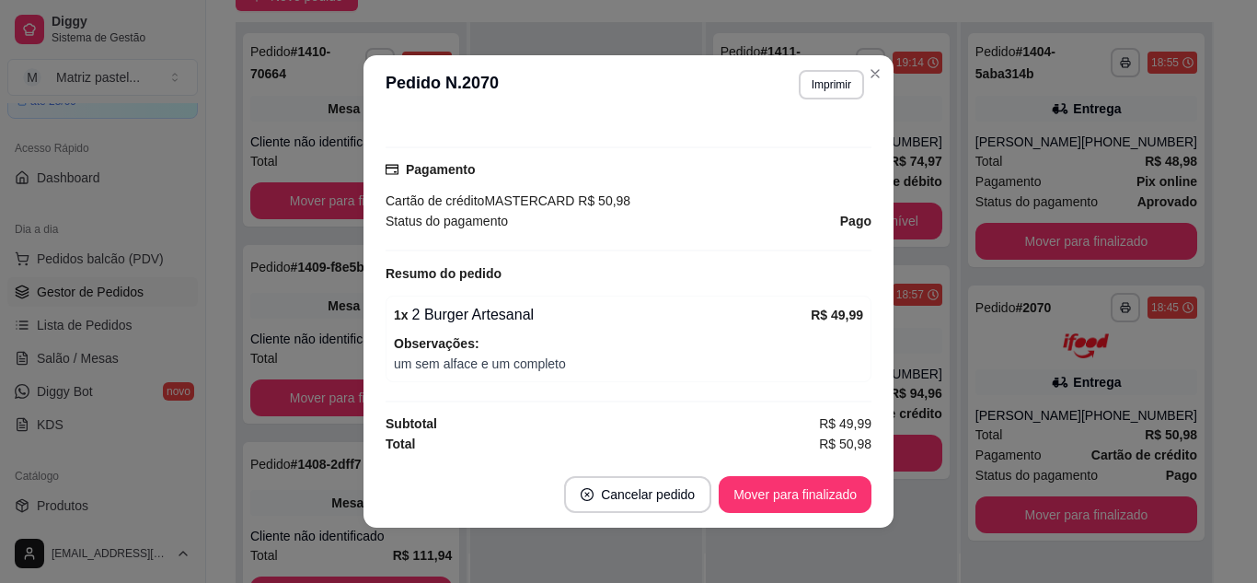
click at [867, 89] on header "**********" at bounding box center [629, 84] width 530 height 59
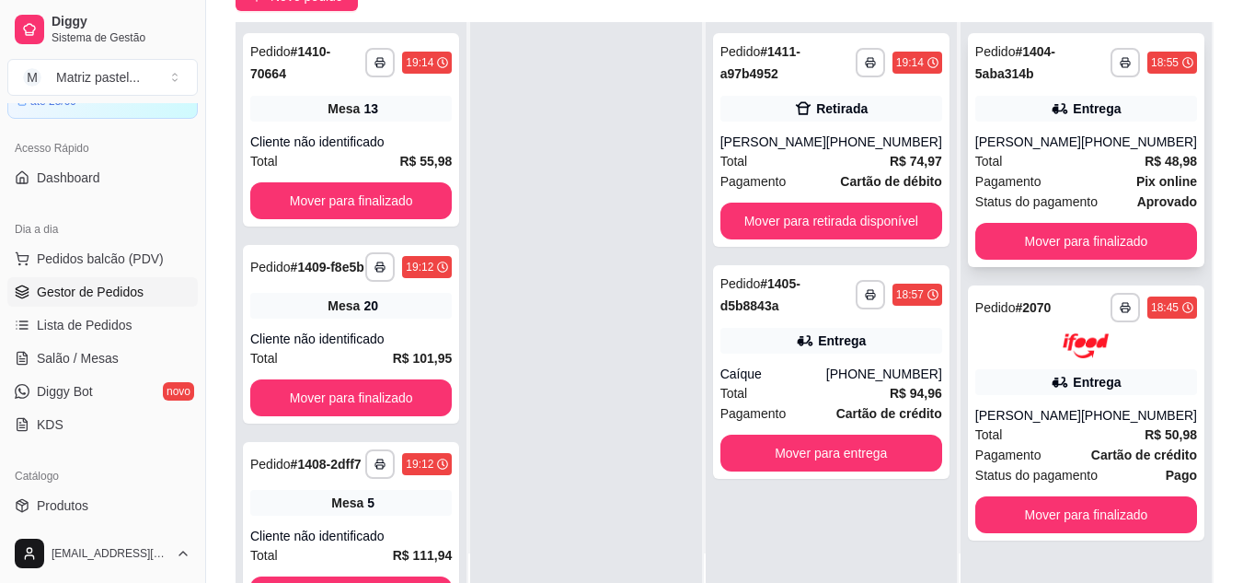
click at [1045, 157] on div "Total R$ 48,98" at bounding box center [1086, 161] width 222 height 20
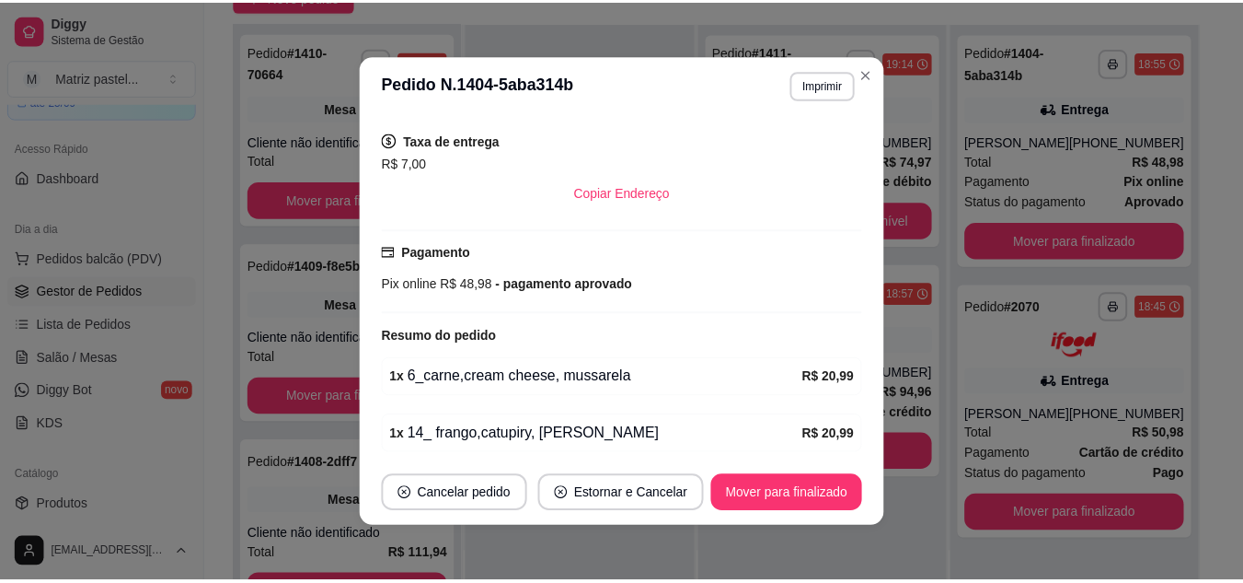
scroll to position [530, 0]
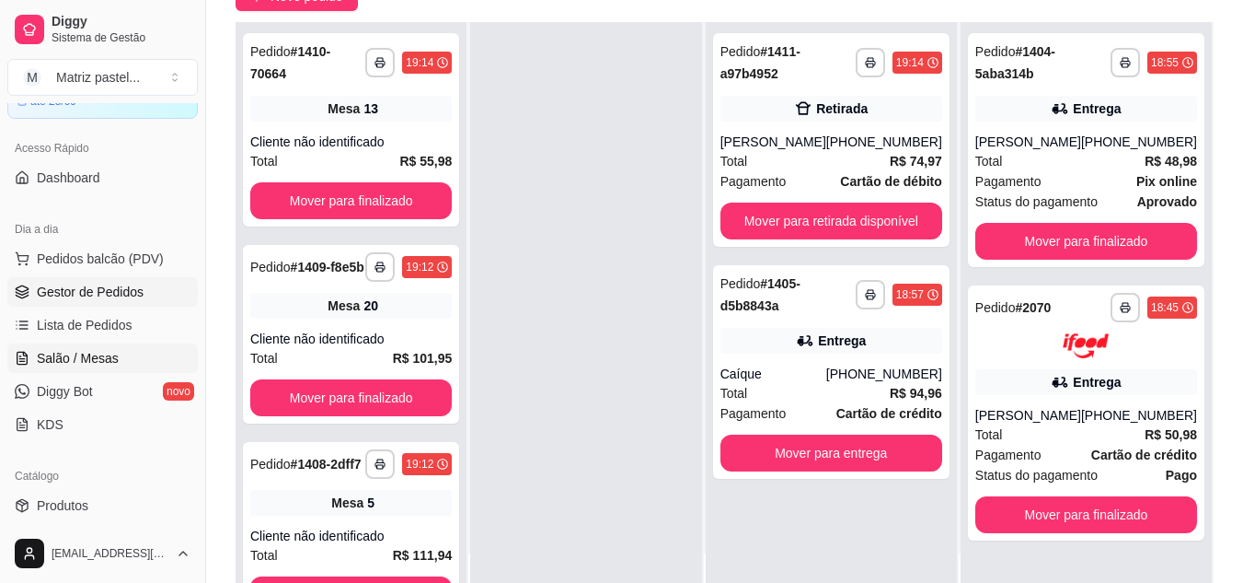
click at [107, 370] on link "Salão / Mesas" at bounding box center [102, 357] width 190 height 29
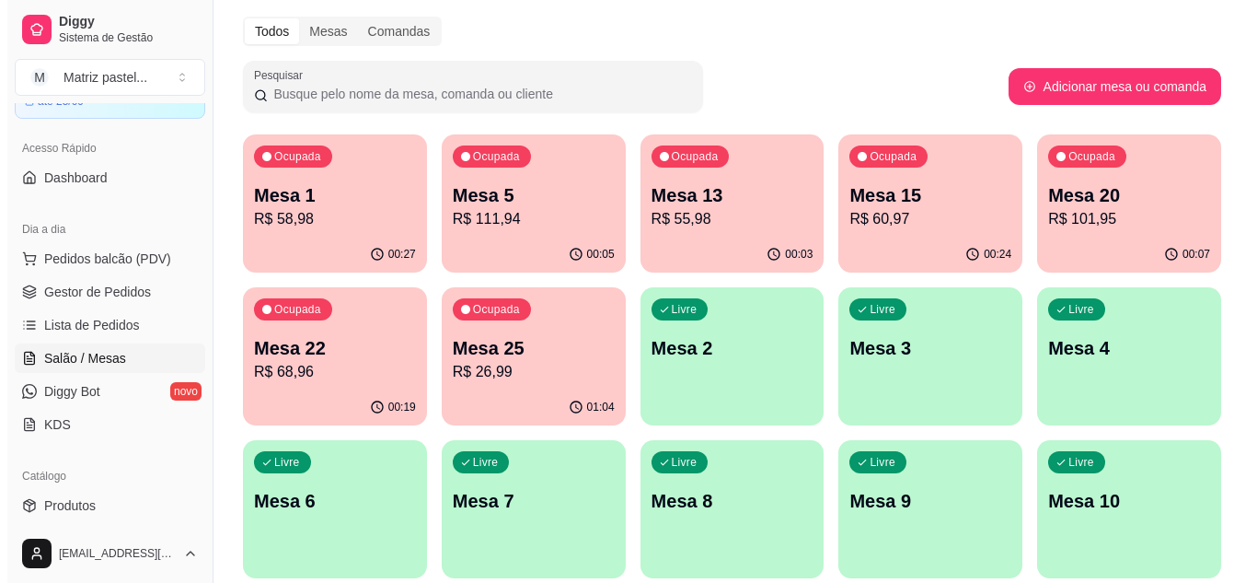
scroll to position [92, 0]
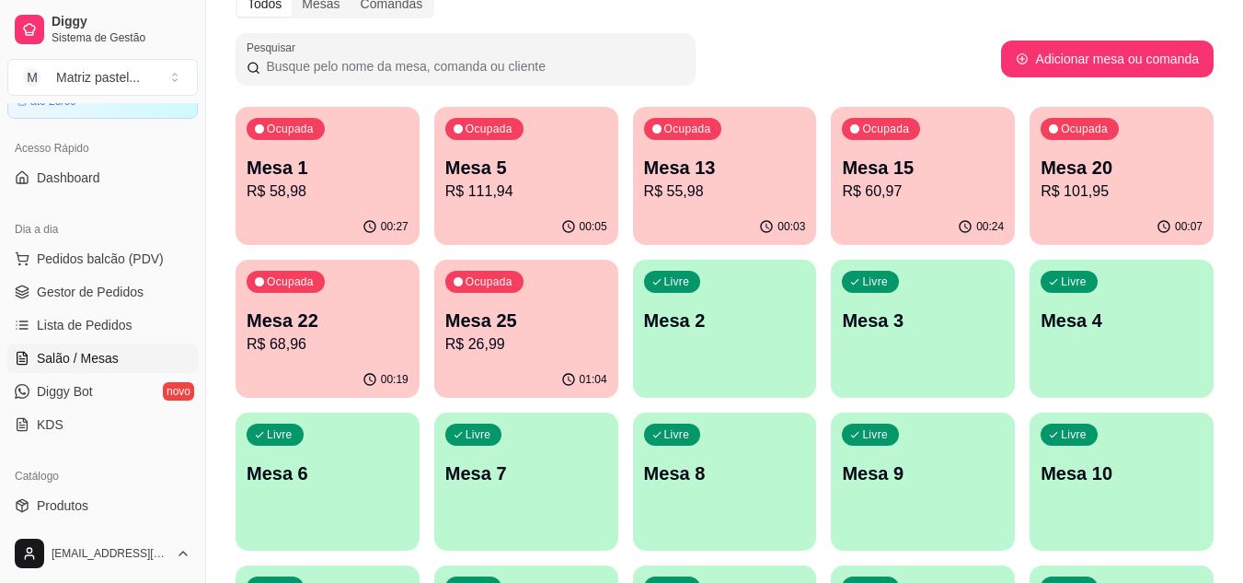
click at [562, 384] on icon "button" at bounding box center [568, 379] width 15 height 15
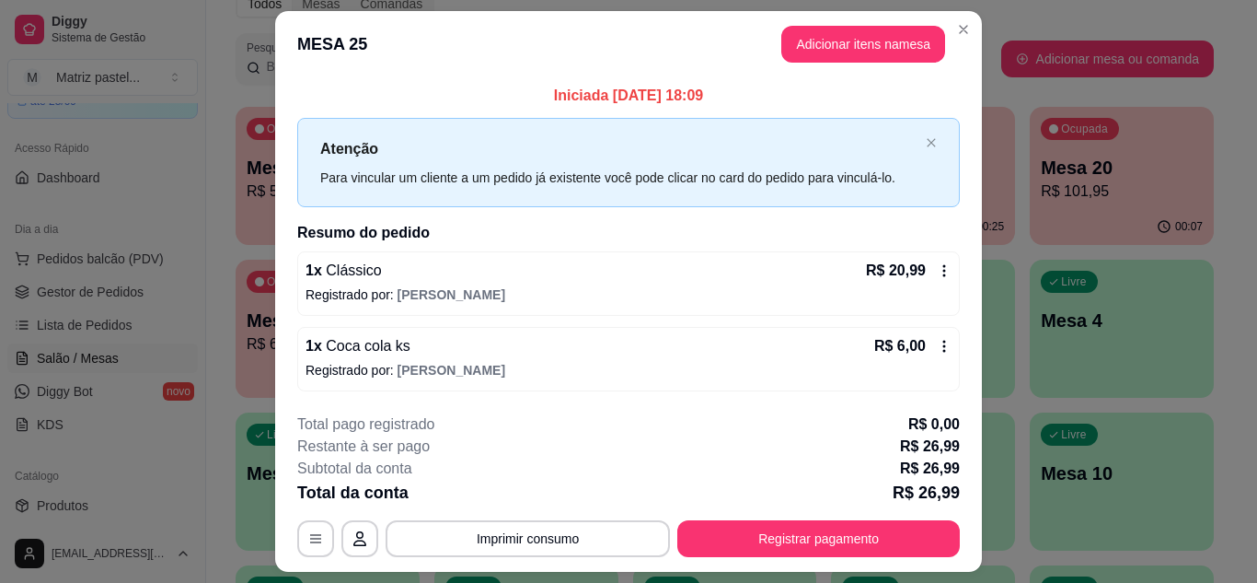
scroll to position [48, 0]
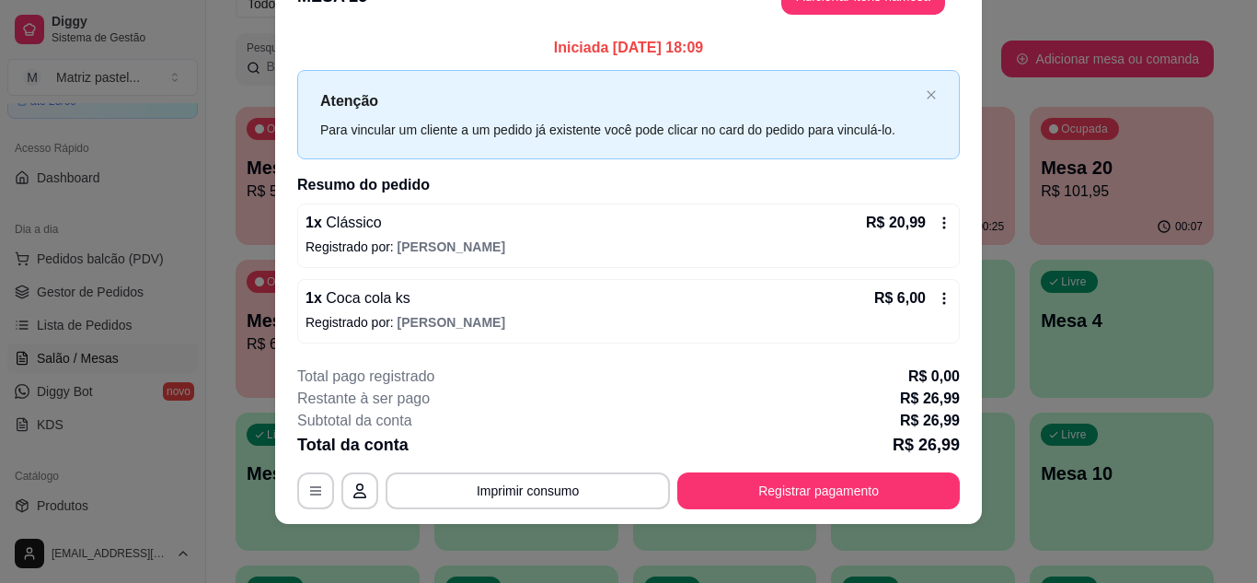
click at [920, 299] on div "R$ 6,00" at bounding box center [912, 298] width 77 height 22
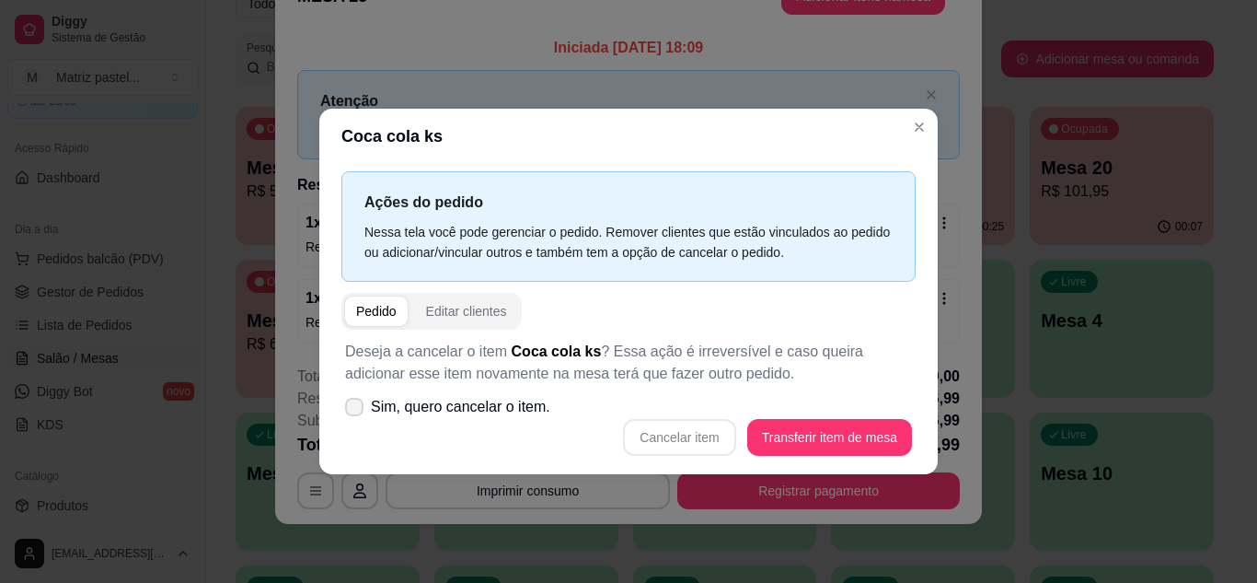
click at [426, 398] on span "Sim, quero cancelar o item." at bounding box center [460, 407] width 179 height 22
click at [356, 410] on input "Sim, quero cancelar o item." at bounding box center [350, 416] width 12 height 12
checkbox input "true"
click at [641, 419] on button "Cancelar item" at bounding box center [679, 437] width 112 height 37
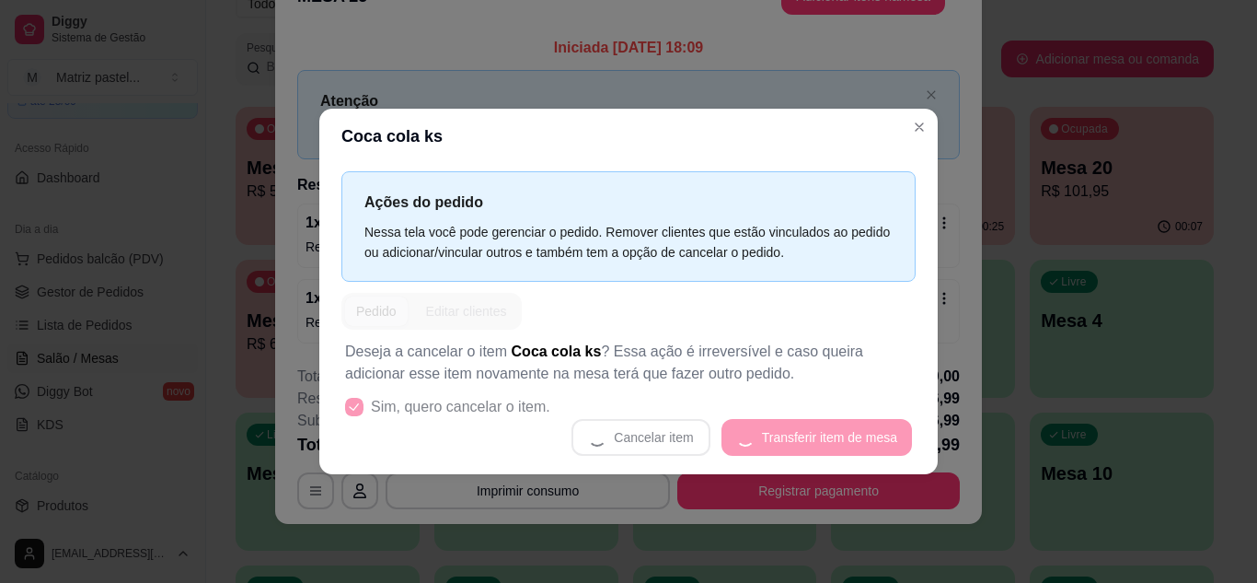
click at [652, 436] on div "Cancelar item Transferir item de mesa" at bounding box center [628, 437] width 567 height 37
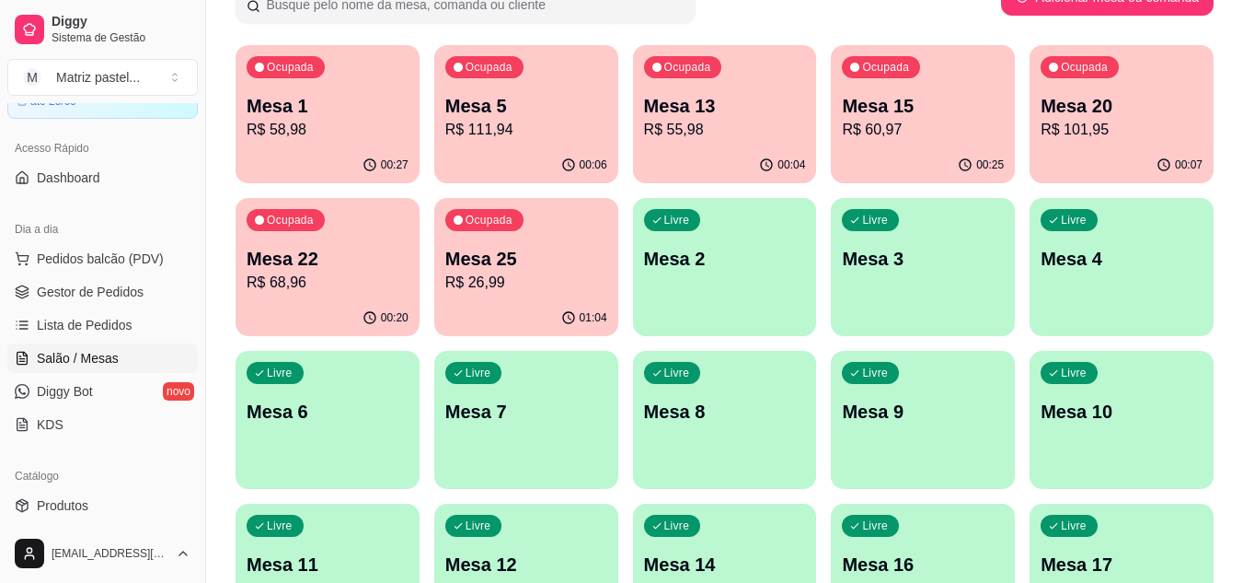
scroll to position [184, 0]
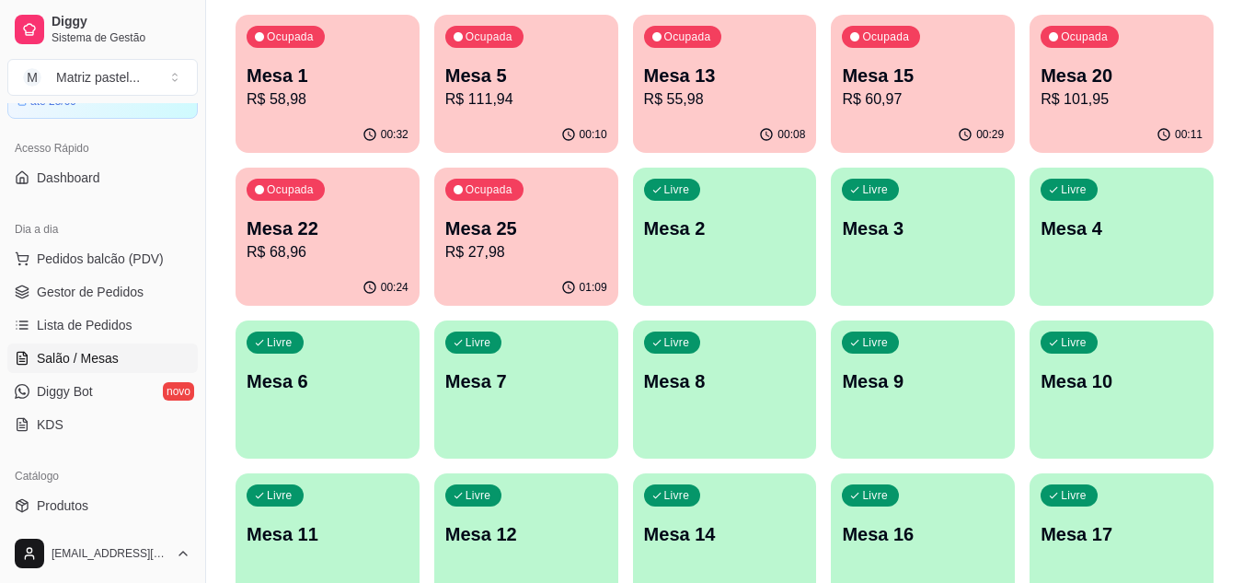
click at [947, 87] on p "Mesa 15" at bounding box center [923, 76] width 162 height 26
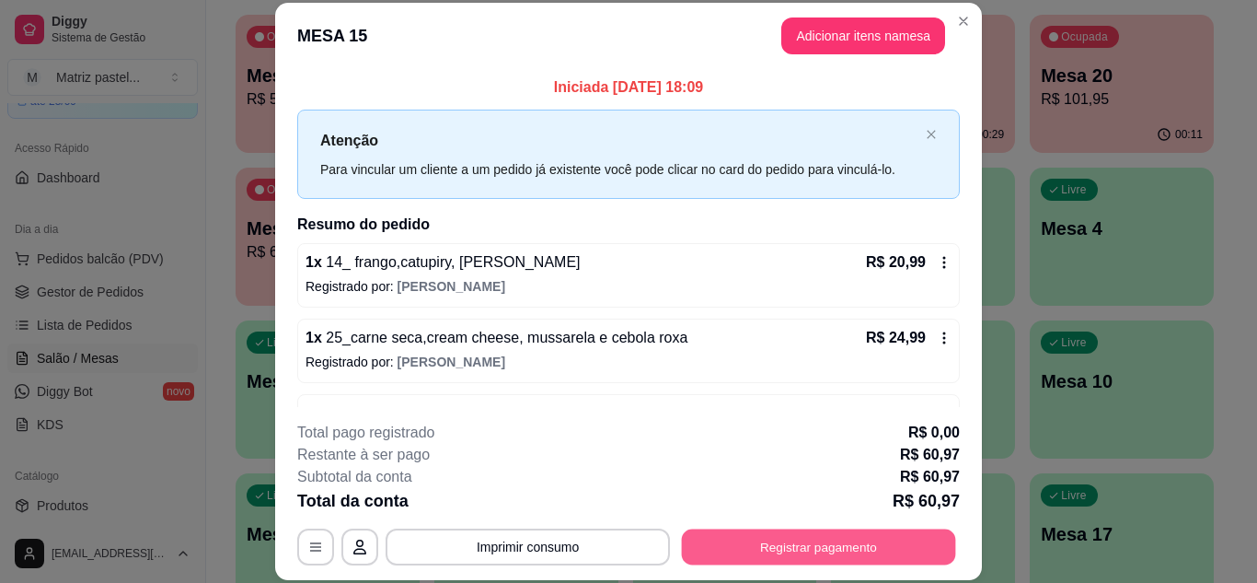
click at [839, 544] on button "Registrar pagamento" at bounding box center [819, 546] width 274 height 36
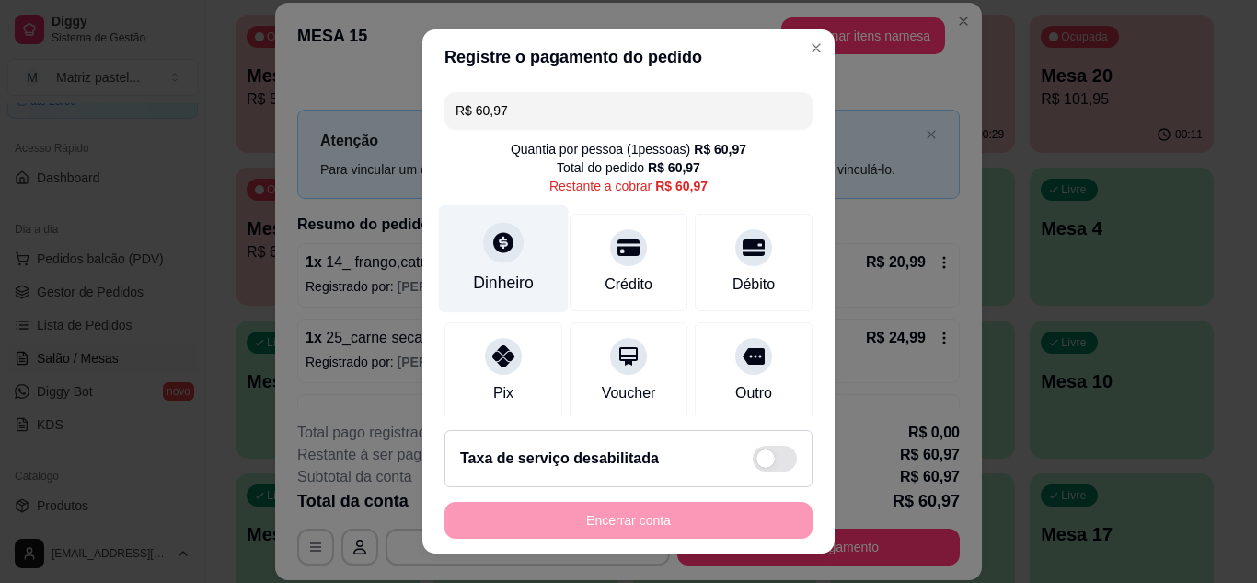
click at [489, 263] on div "Dinheiro" at bounding box center [504, 258] width 130 height 108
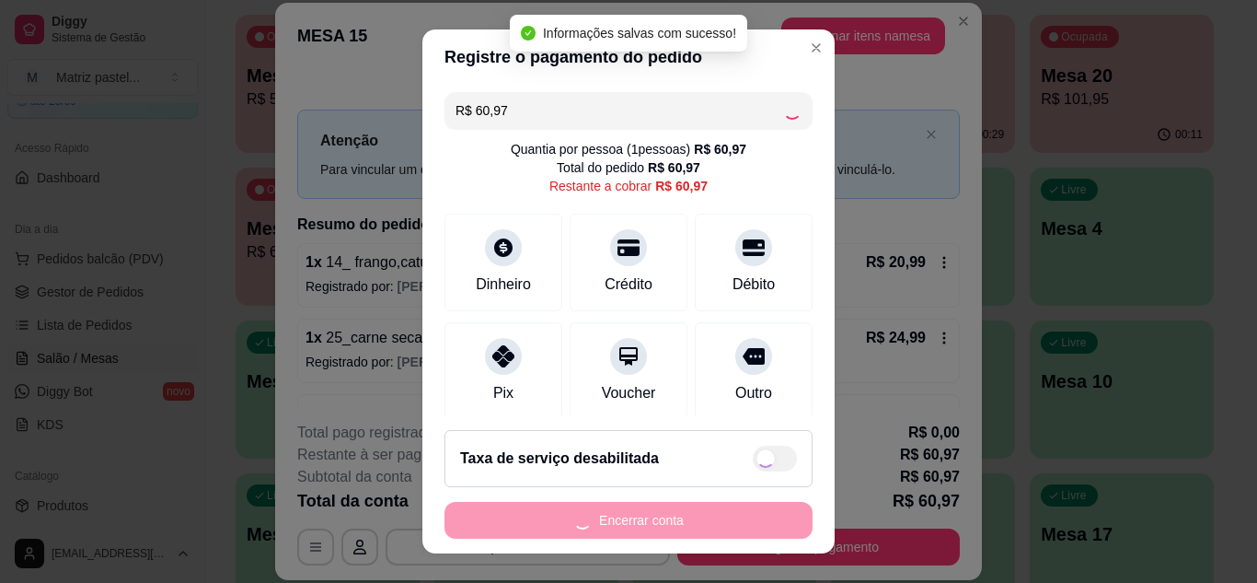
type input "R$ 0,00"
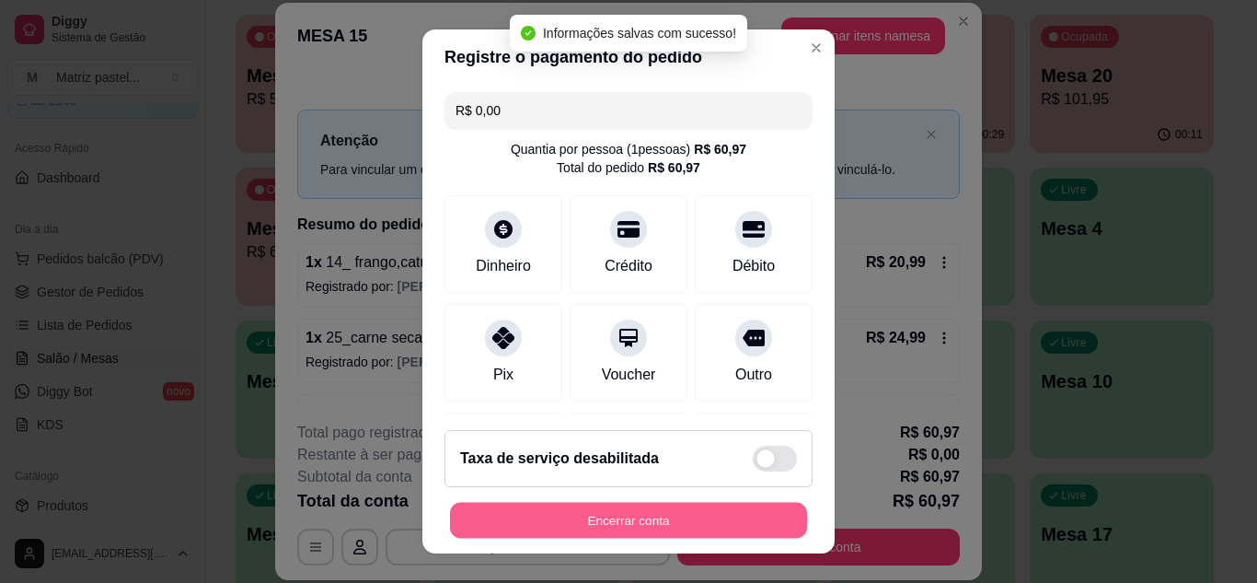
click at [687, 535] on button "Encerrar conta" at bounding box center [628, 520] width 357 height 36
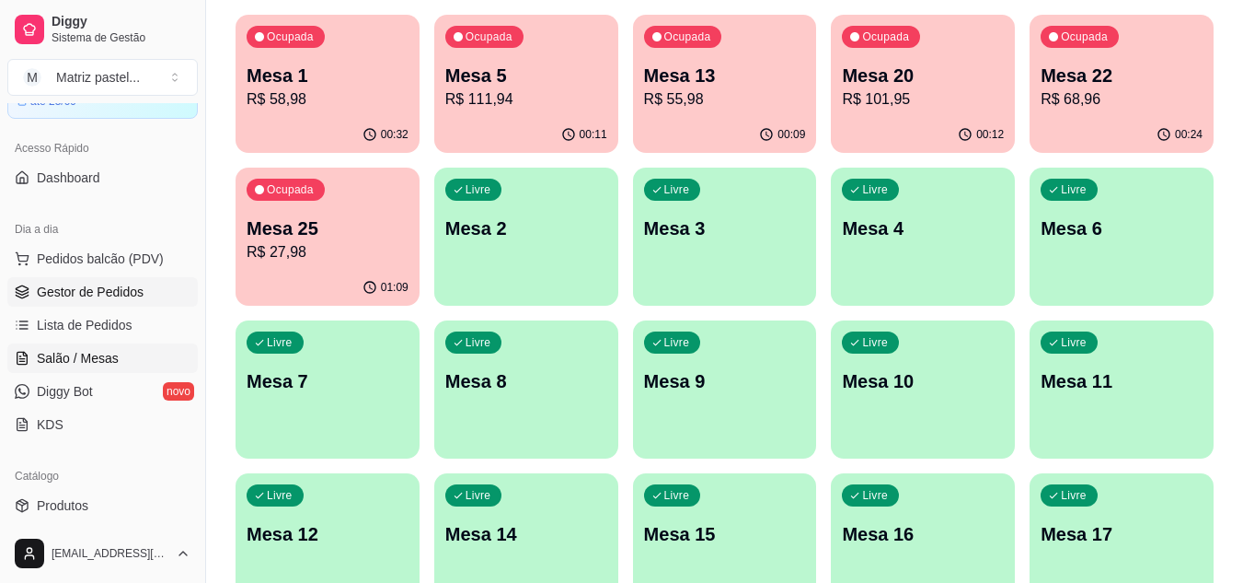
click at [79, 298] on span "Gestor de Pedidos" at bounding box center [90, 292] width 107 height 18
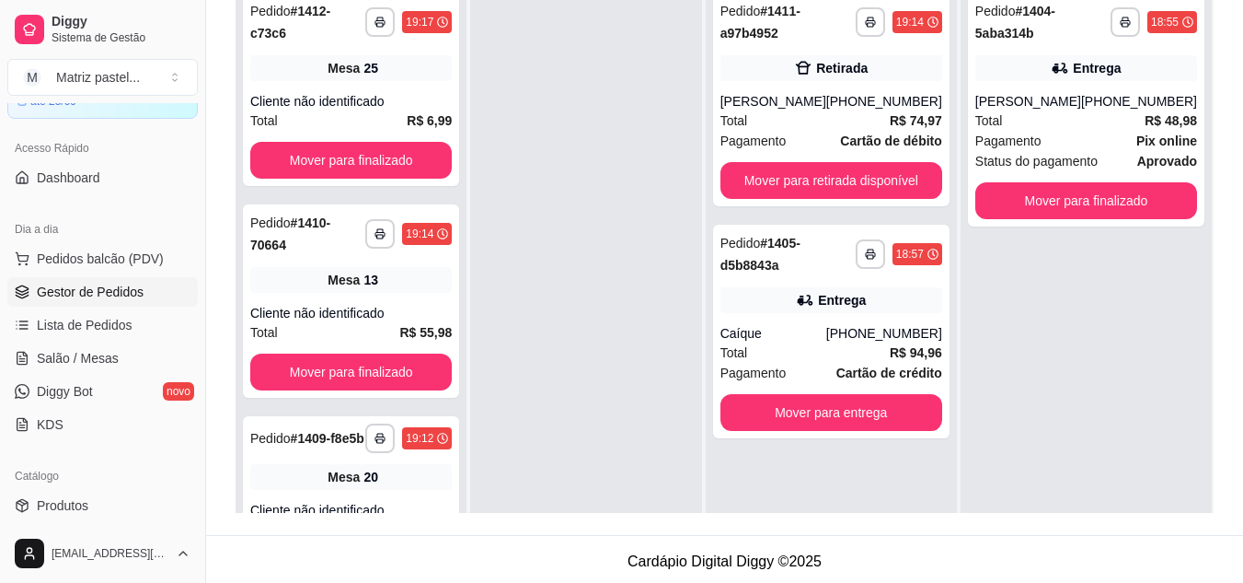
scroll to position [184, 0]
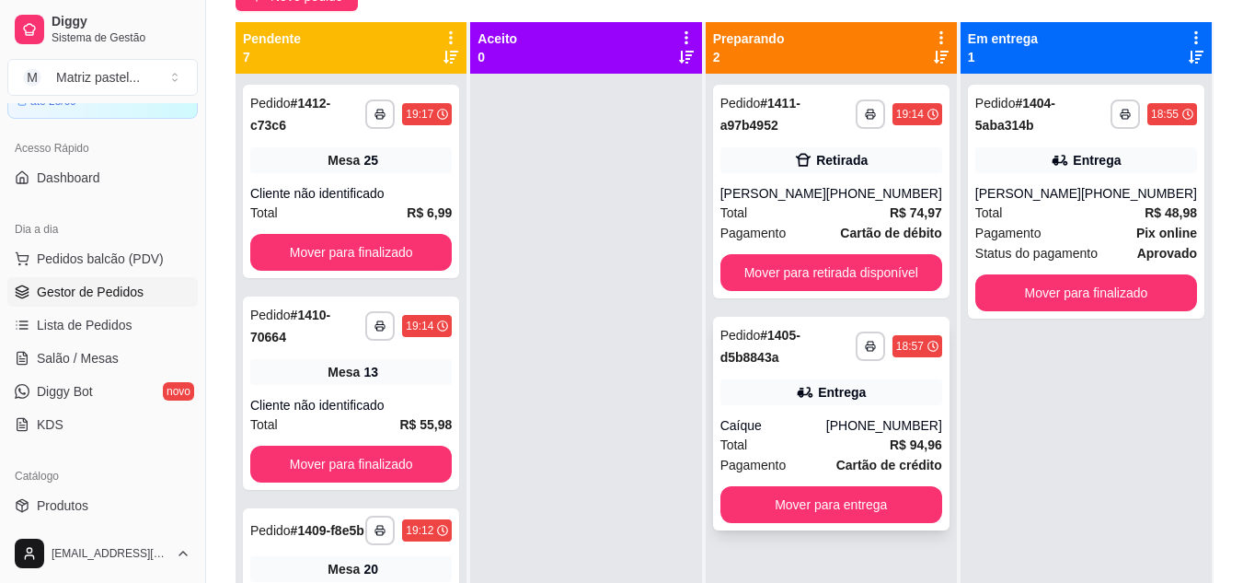
click at [860, 338] on button "button" at bounding box center [870, 345] width 29 height 29
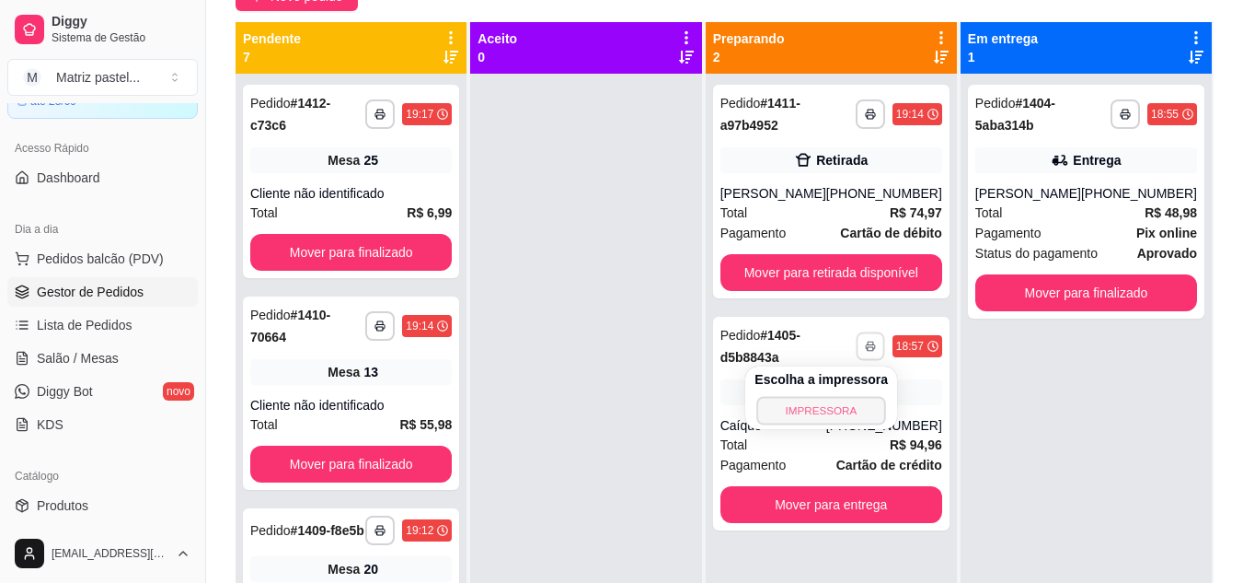
click at [791, 400] on button "IMPRESSORA" at bounding box center [821, 410] width 129 height 29
click at [72, 351] on span "Salão / Mesas" at bounding box center [78, 358] width 82 height 18
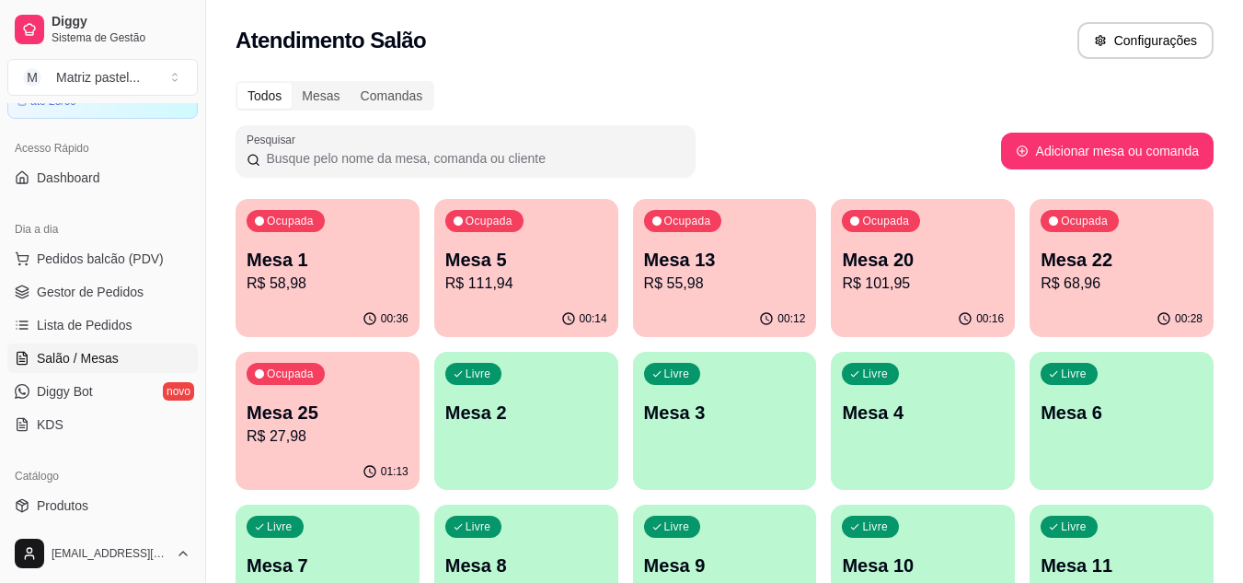
click at [338, 227] on div "Ocupada Mesa 1 R$ 58,98" at bounding box center [328, 250] width 184 height 102
click at [675, 88] on div "Todos Mesas Comandas" at bounding box center [725, 95] width 978 height 29
click at [85, 295] on span "Gestor de Pedidos" at bounding box center [90, 292] width 107 height 18
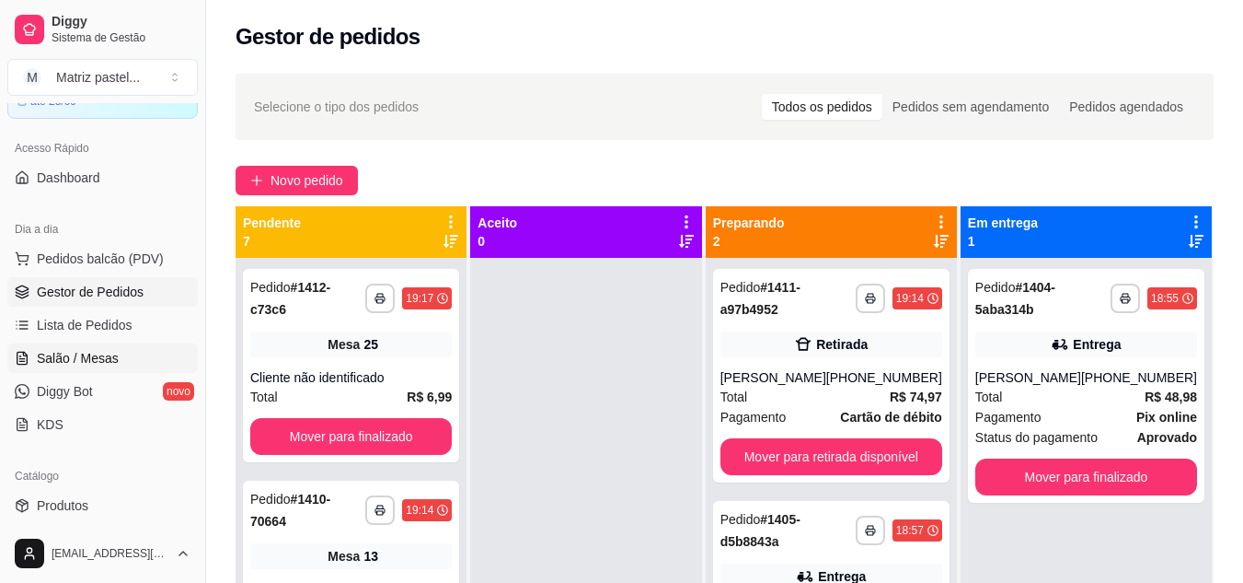
click at [51, 357] on span "Salão / Mesas" at bounding box center [78, 358] width 82 height 18
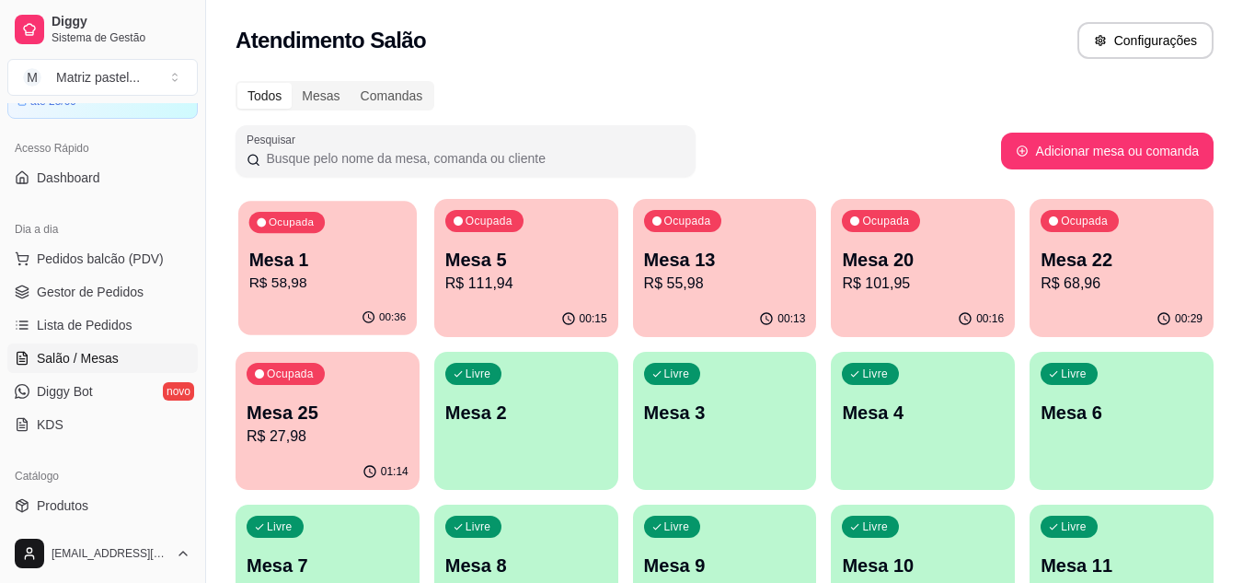
click at [329, 286] on p "R$ 58,98" at bounding box center [327, 282] width 157 height 21
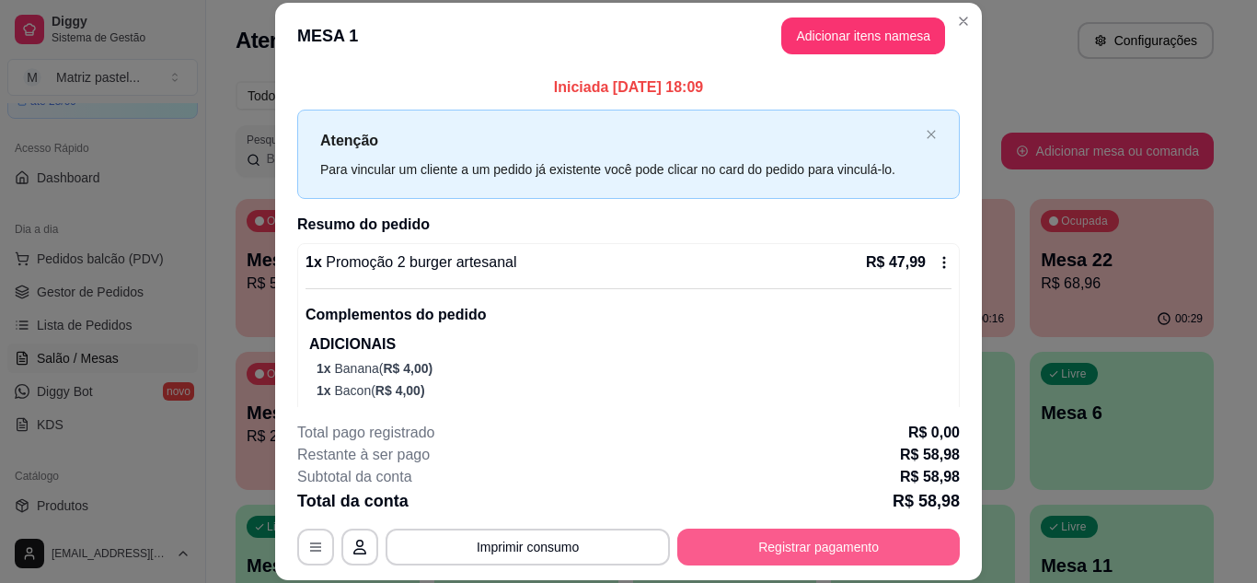
click at [730, 550] on button "Registrar pagamento" at bounding box center [818, 546] width 283 height 37
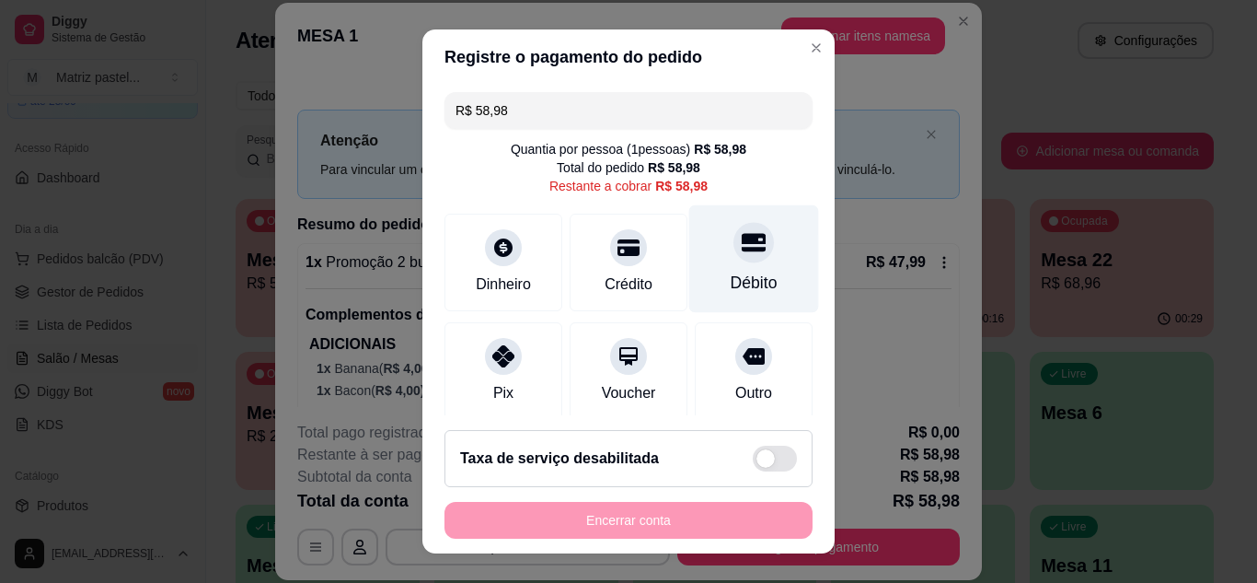
click at [713, 270] on div "Débito" at bounding box center [754, 258] width 130 height 108
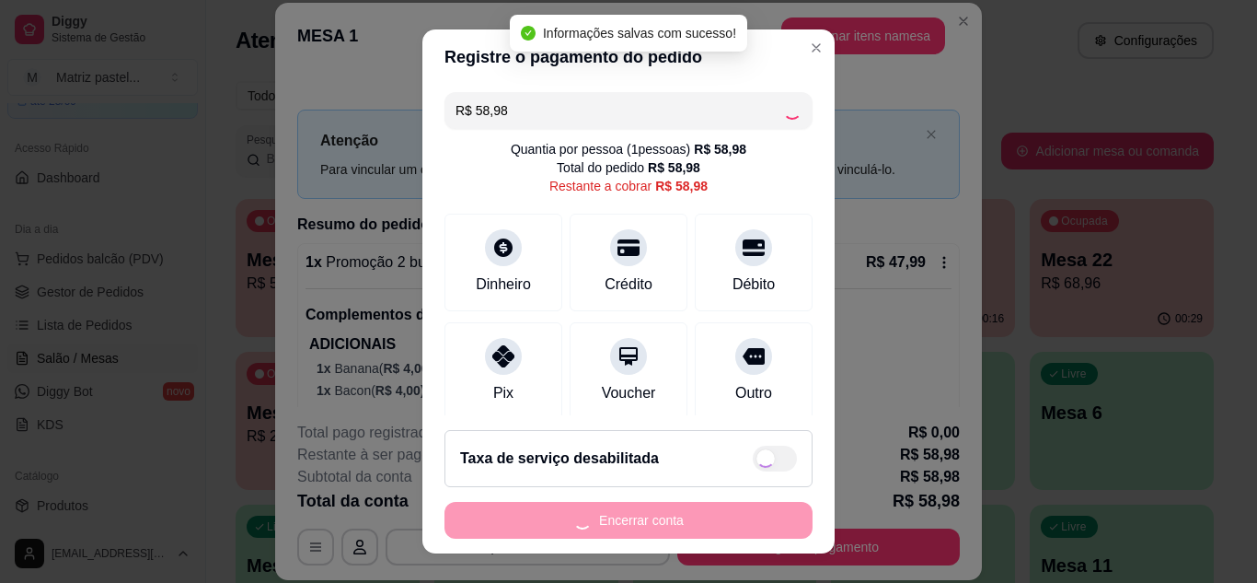
type input "R$ 0,00"
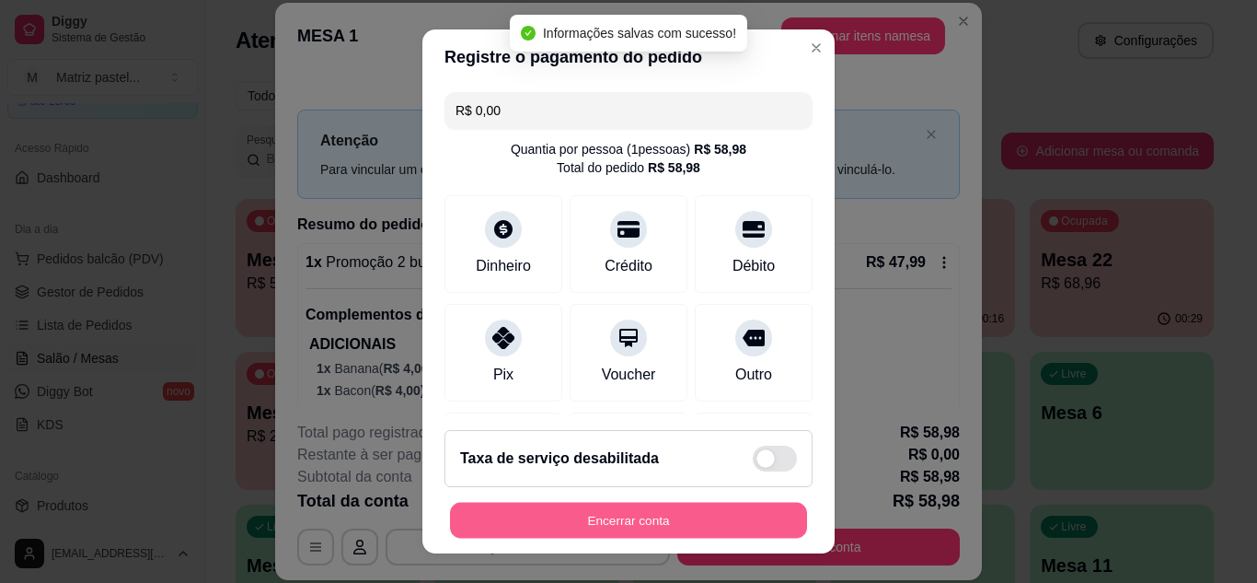
click at [662, 519] on button "Encerrar conta" at bounding box center [628, 520] width 357 height 36
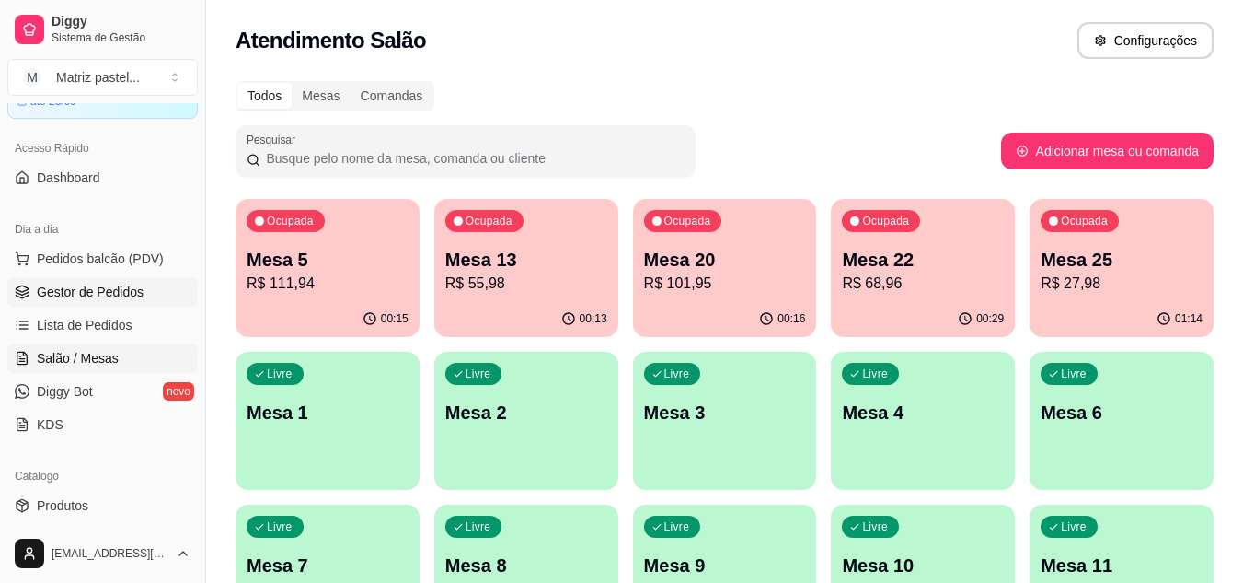
click at [91, 298] on span "Gestor de Pedidos" at bounding box center [90, 292] width 107 height 18
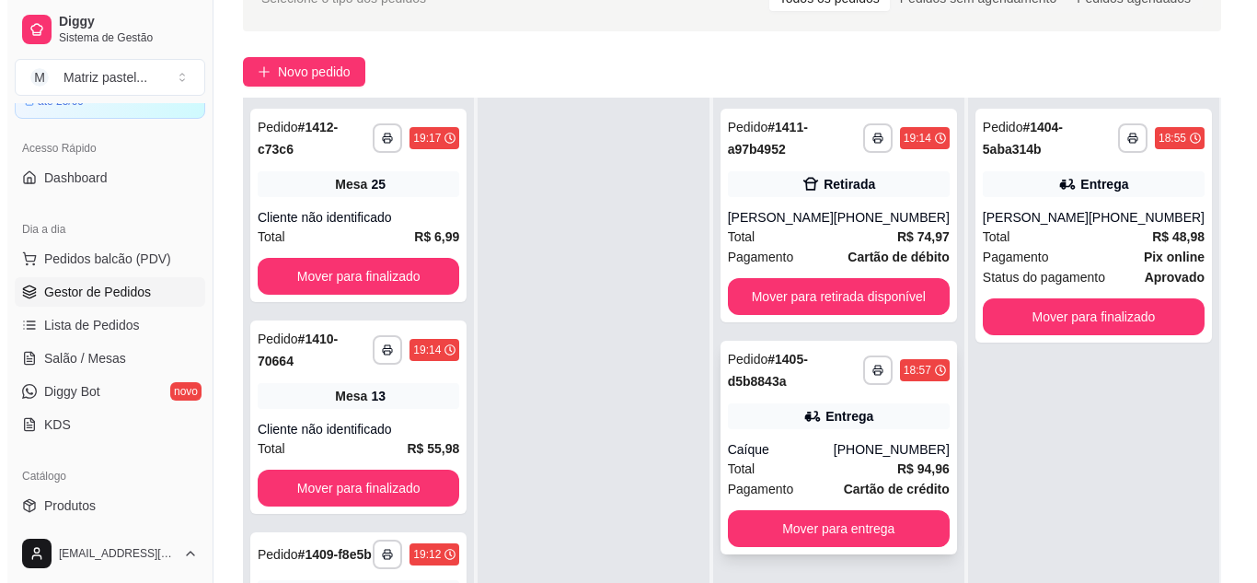
scroll to position [184, 0]
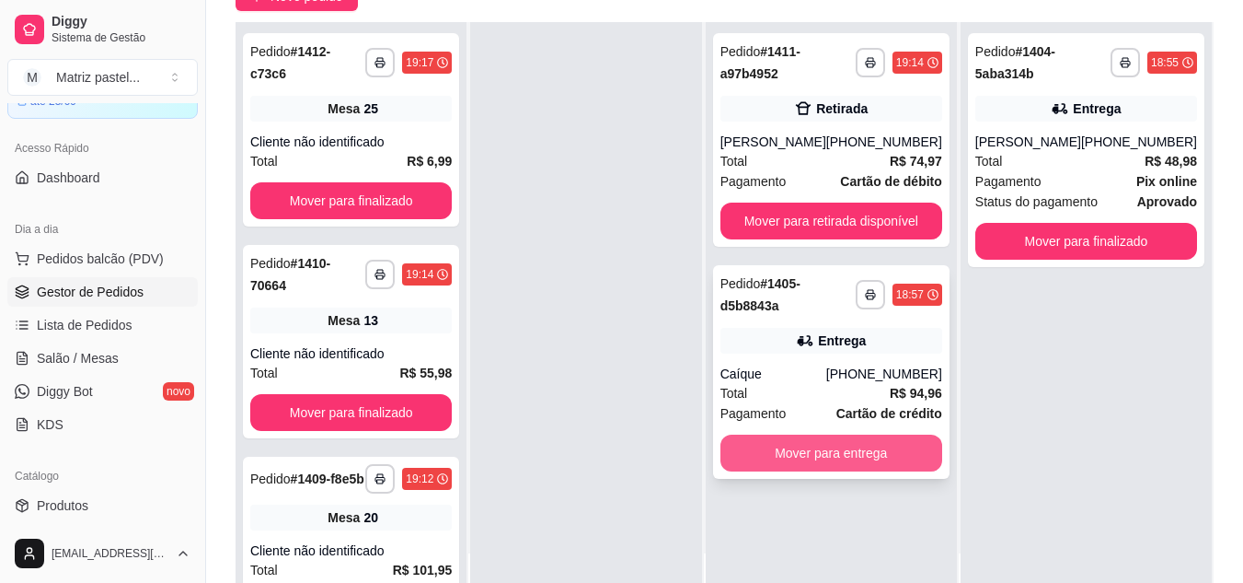
click at [835, 452] on button "Mover para entrega" at bounding box center [832, 452] width 222 height 37
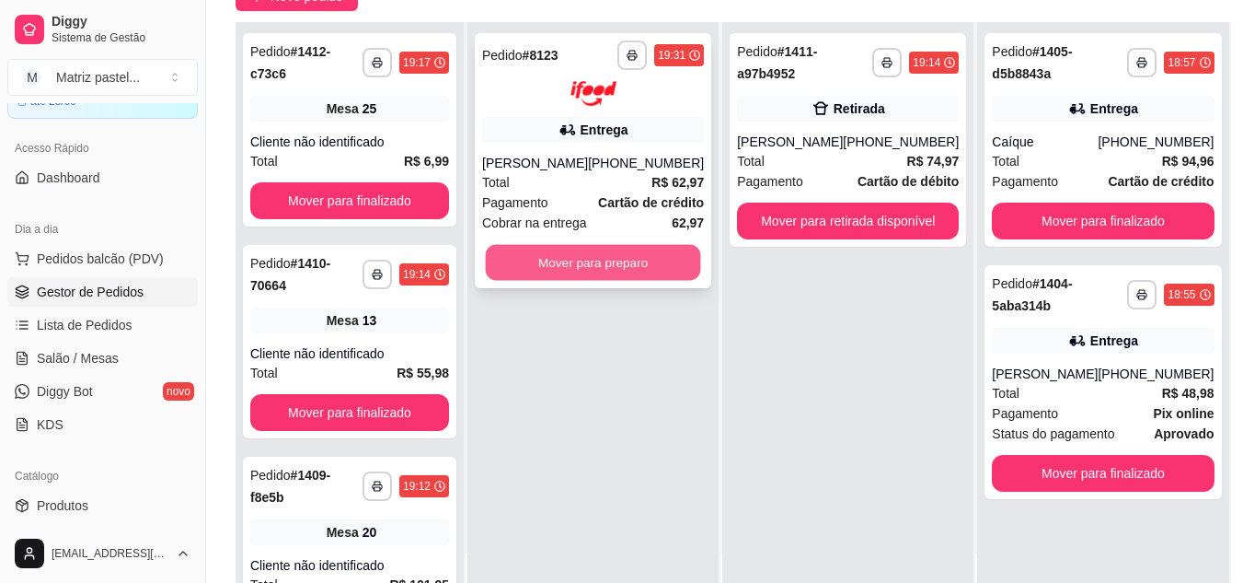
click at [546, 271] on button "Mover para preparo" at bounding box center [593, 262] width 215 height 36
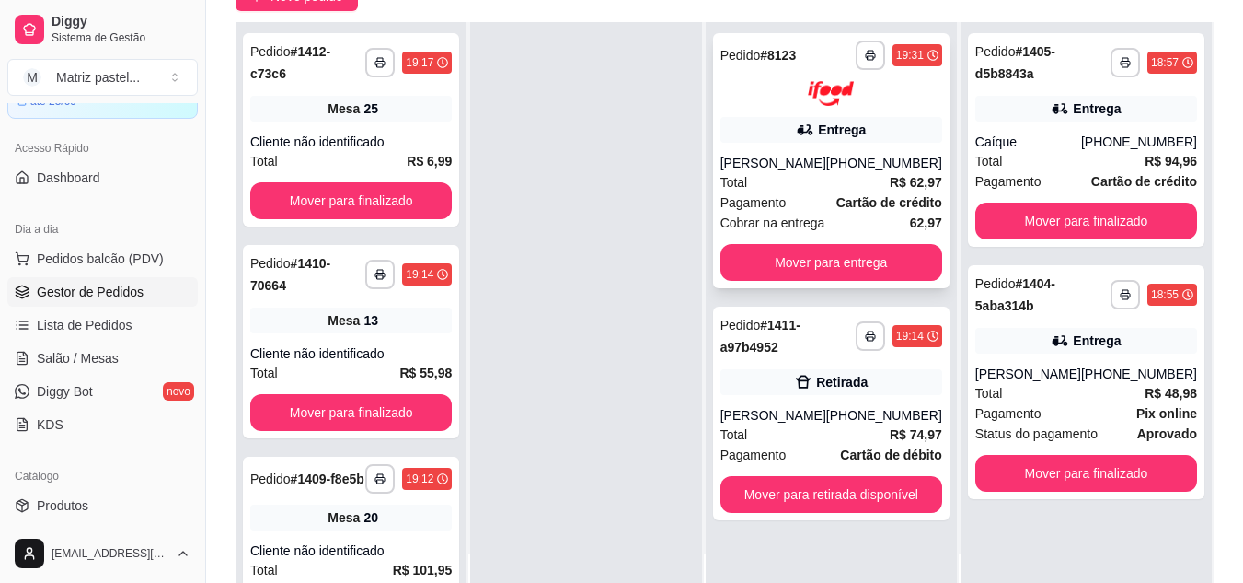
click at [868, 160] on div "(08) 00711-8080" at bounding box center [884, 163] width 116 height 18
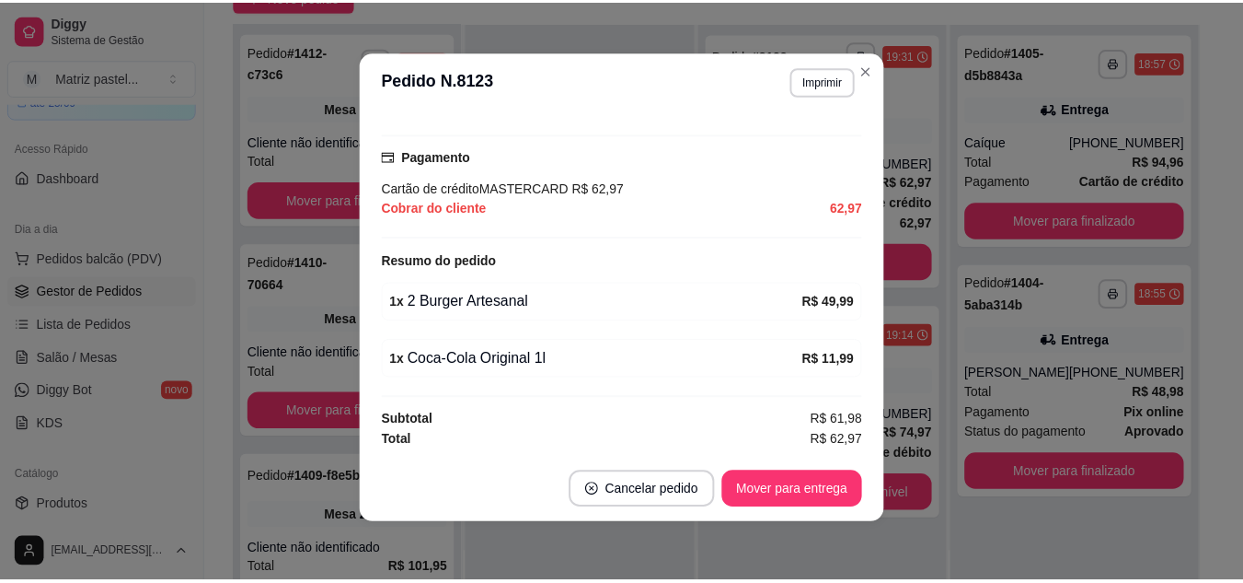
scroll to position [0, 0]
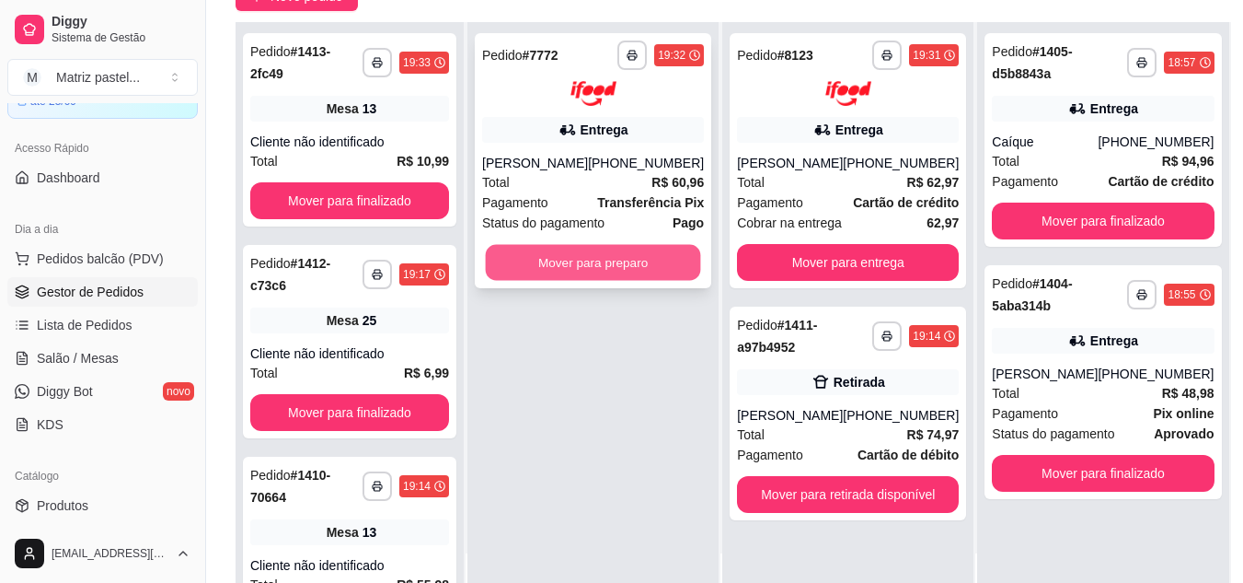
click at [560, 263] on button "Mover para preparo" at bounding box center [593, 262] width 215 height 36
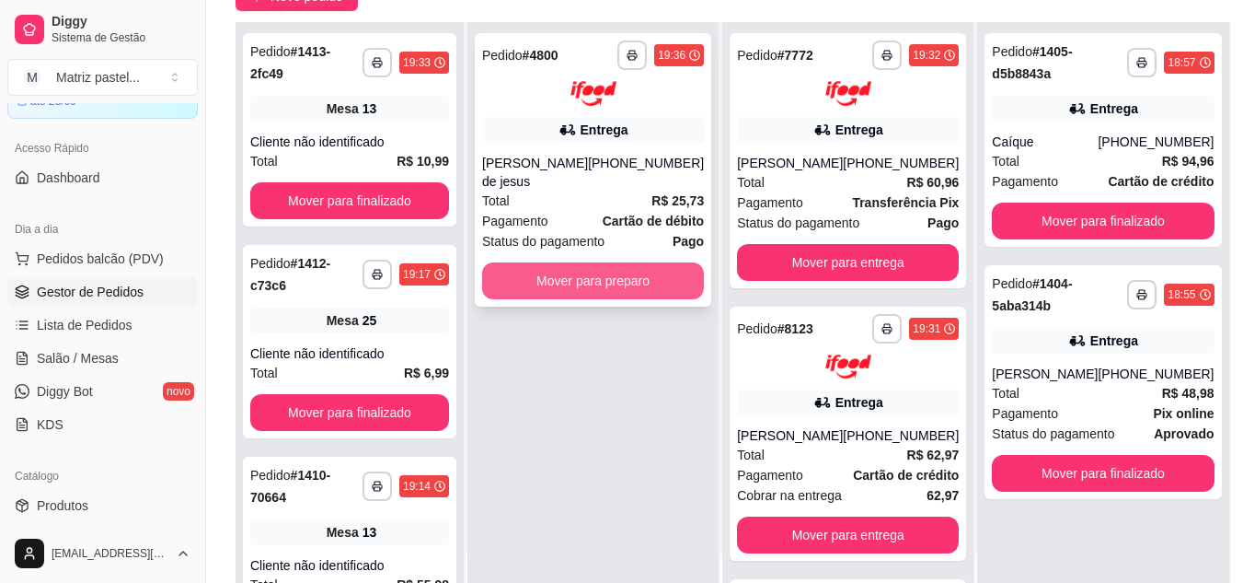
click at [529, 294] on button "Mover para preparo" at bounding box center [593, 280] width 222 height 37
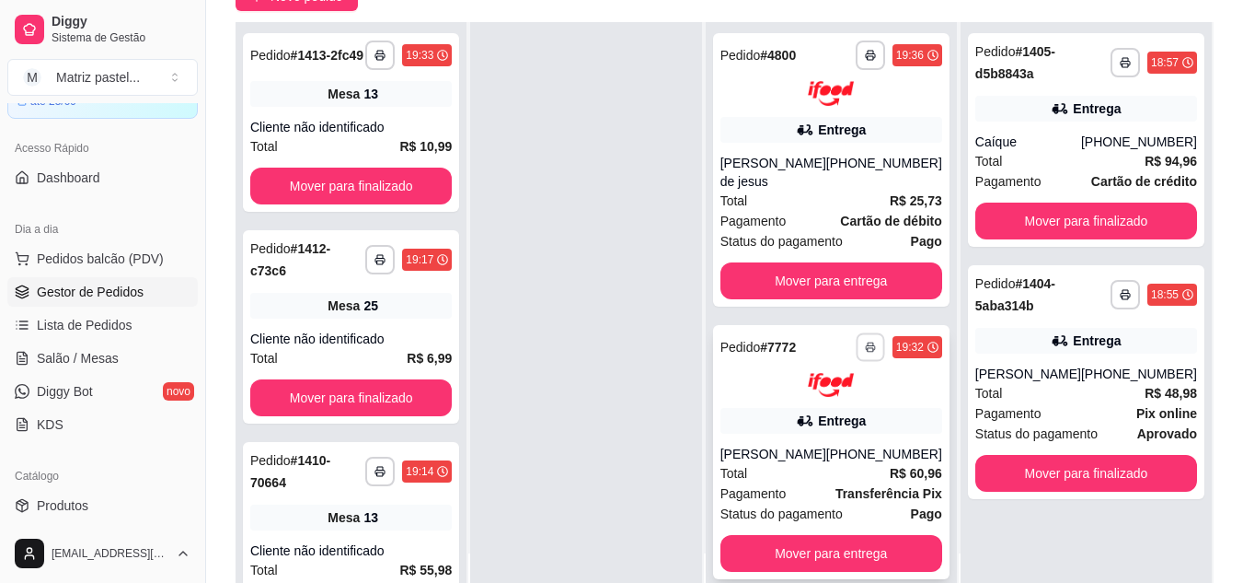
click at [856, 340] on button "button" at bounding box center [870, 346] width 29 height 29
click at [844, 416] on button "IMPRESSORA" at bounding box center [810, 411] width 129 height 29
click at [859, 65] on button "button" at bounding box center [870, 54] width 29 height 29
click at [796, 120] on button "IMPRESSORA" at bounding box center [810, 119] width 129 height 29
click at [84, 357] on span "Salão / Mesas" at bounding box center [78, 358] width 82 height 18
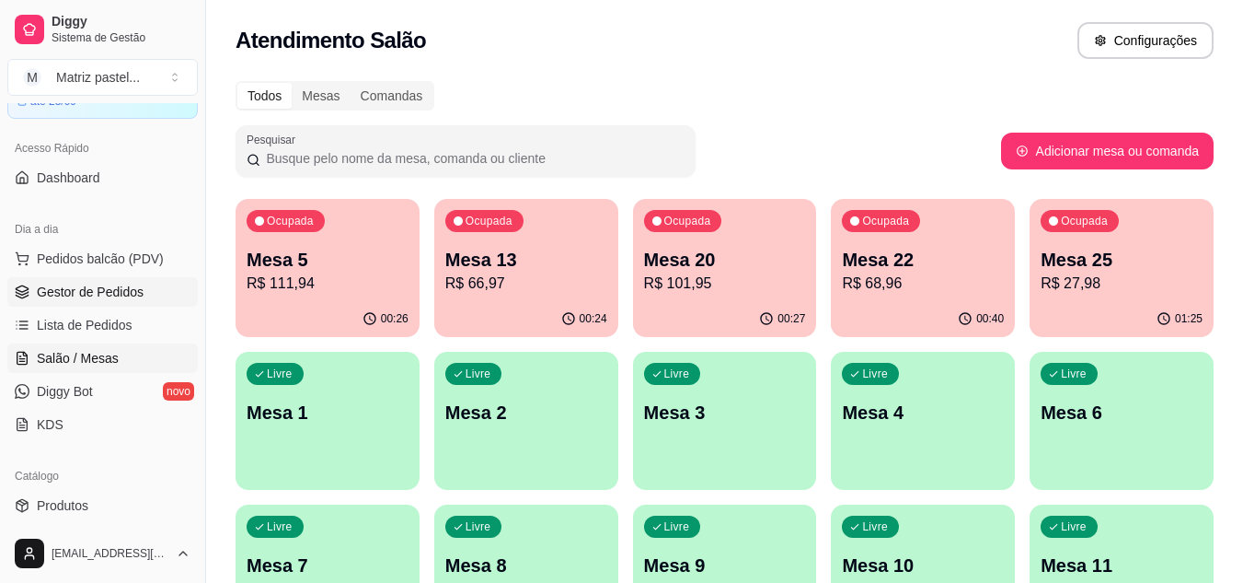
click at [108, 291] on span "Gestor de Pedidos" at bounding box center [90, 292] width 107 height 18
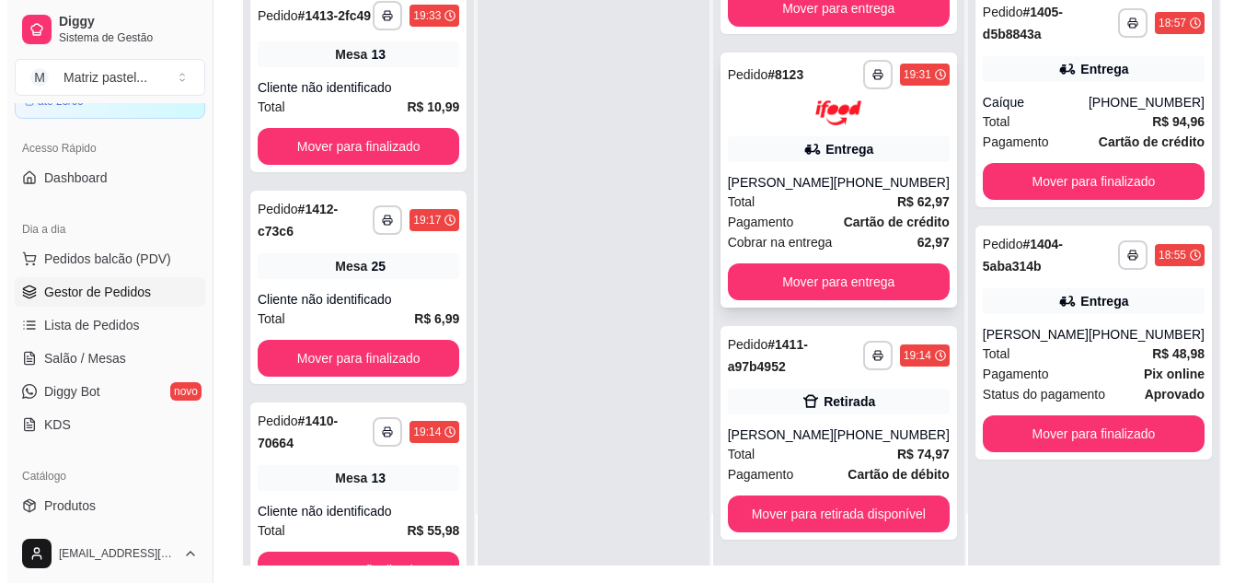
scroll to position [281, 0]
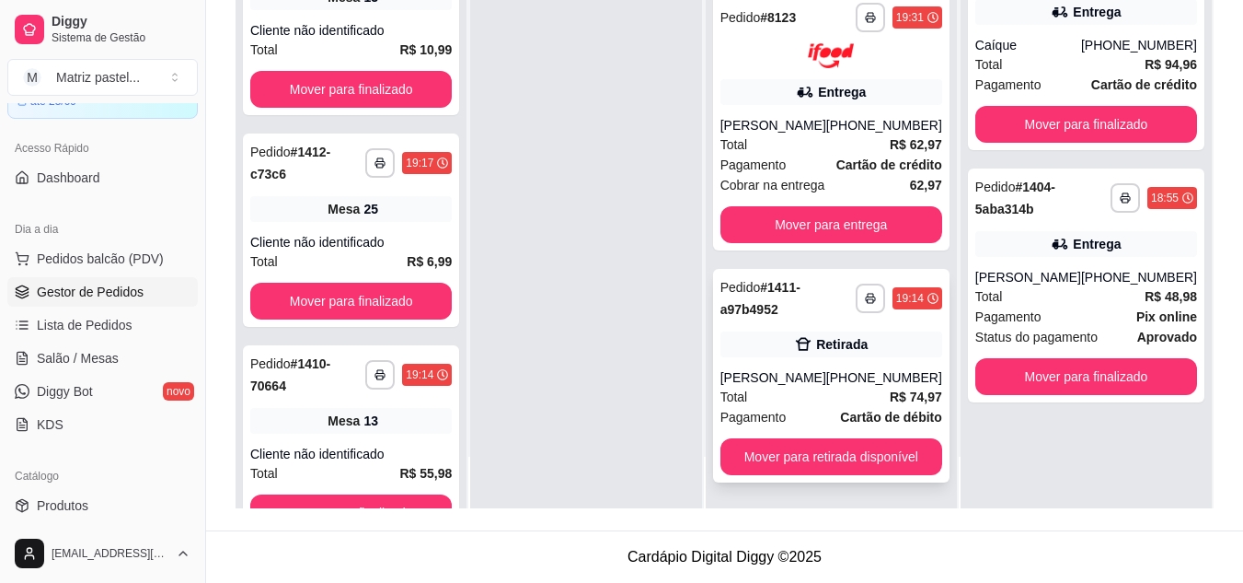
click at [912, 329] on div "**********" at bounding box center [831, 376] width 237 height 214
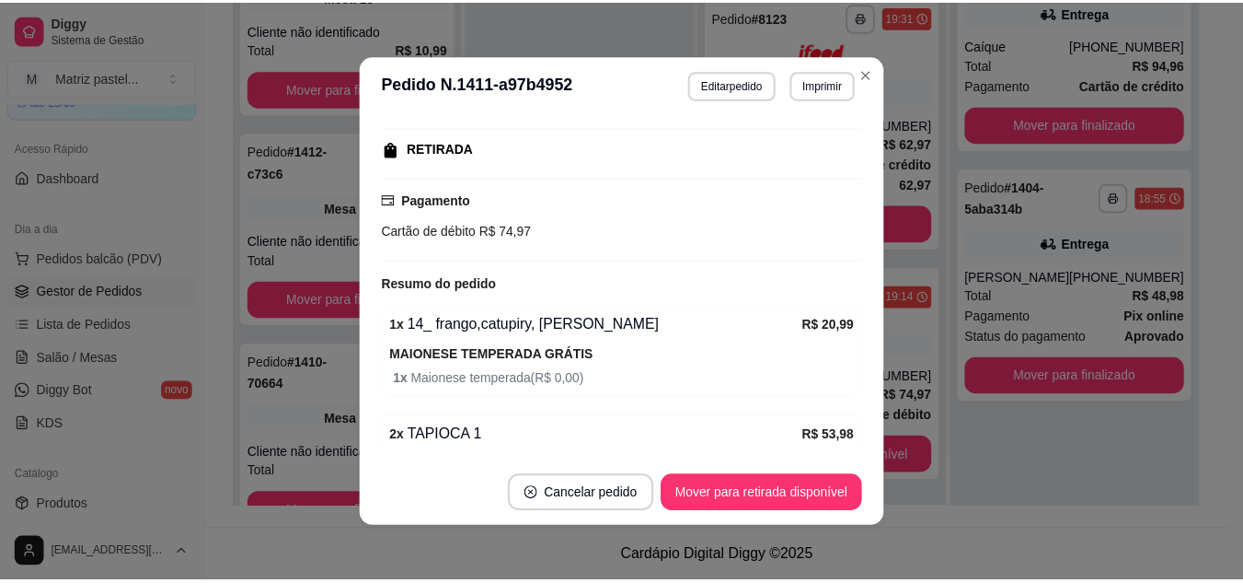
scroll to position [294, 0]
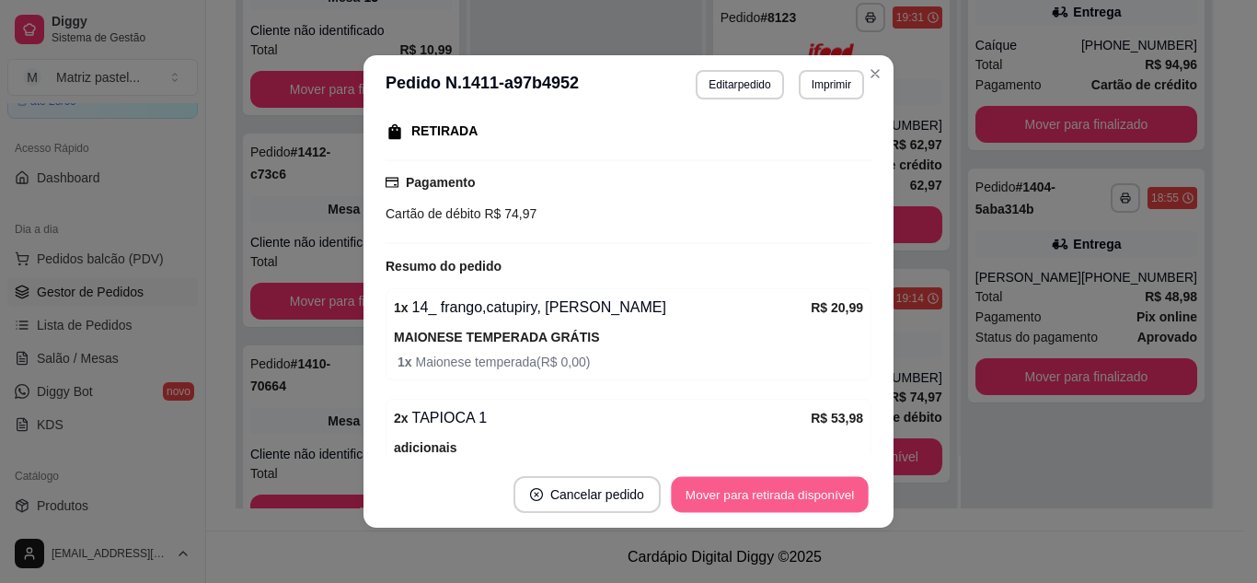
click at [758, 489] on button "Mover para retirada disponível" at bounding box center [769, 495] width 197 height 36
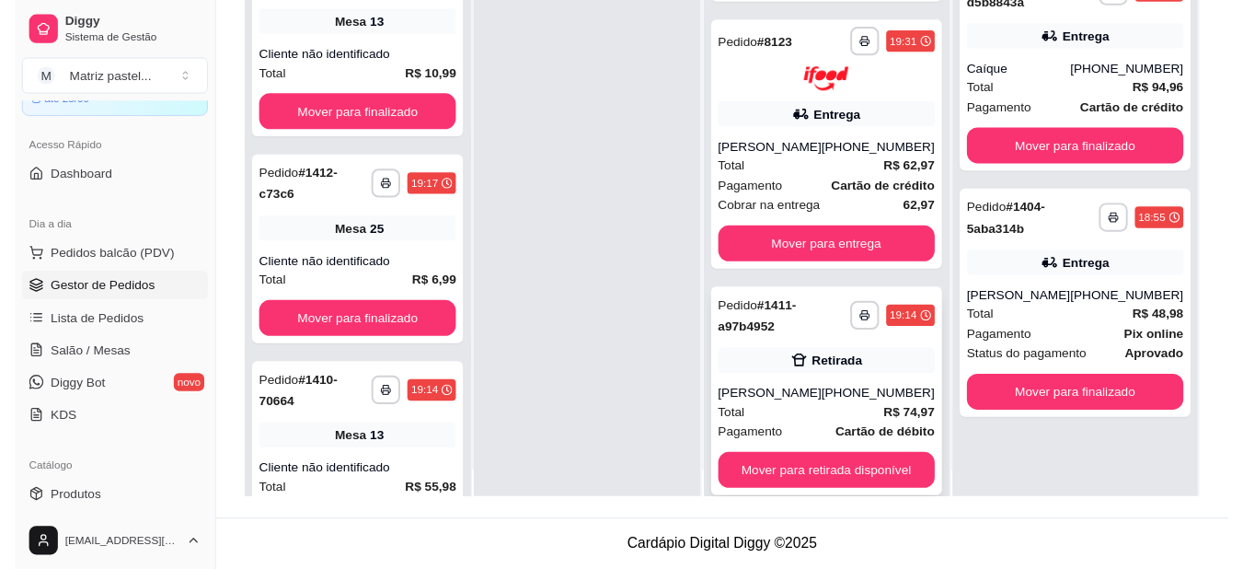
scroll to position [52, 0]
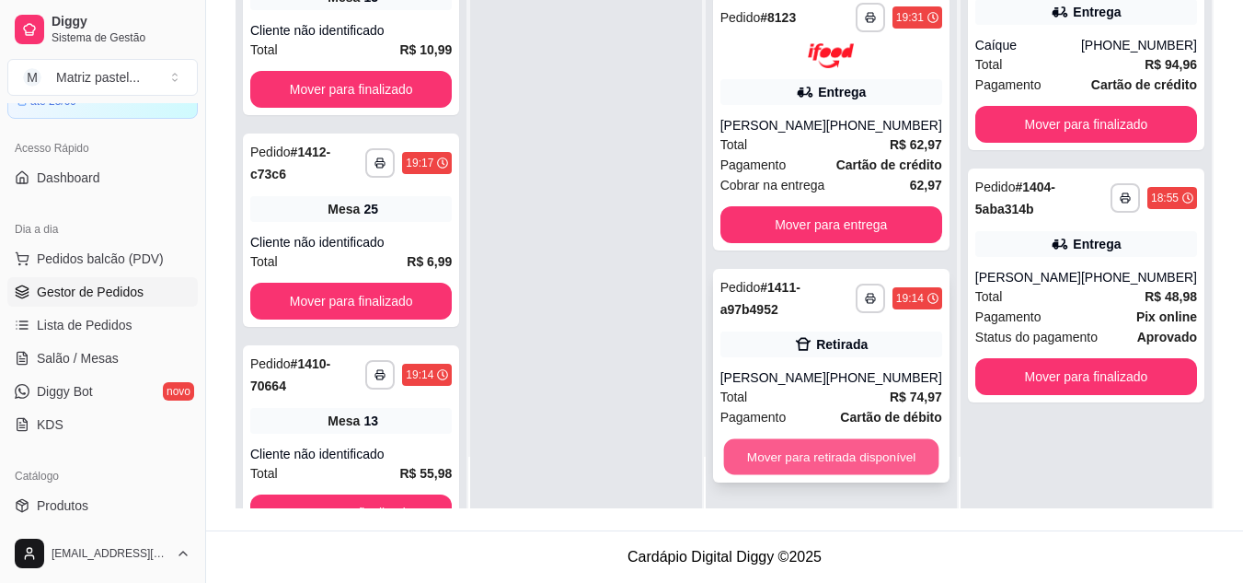
click at [814, 457] on button "Mover para retirada disponível" at bounding box center [830, 456] width 215 height 36
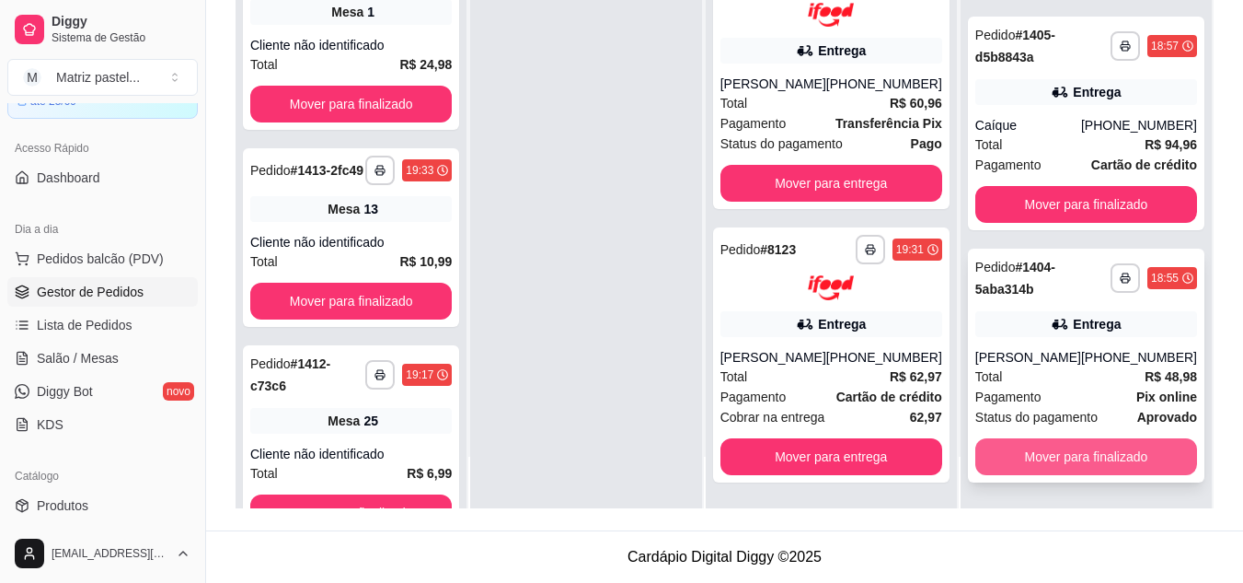
click at [1071, 451] on button "Mover para finalizado" at bounding box center [1086, 456] width 222 height 37
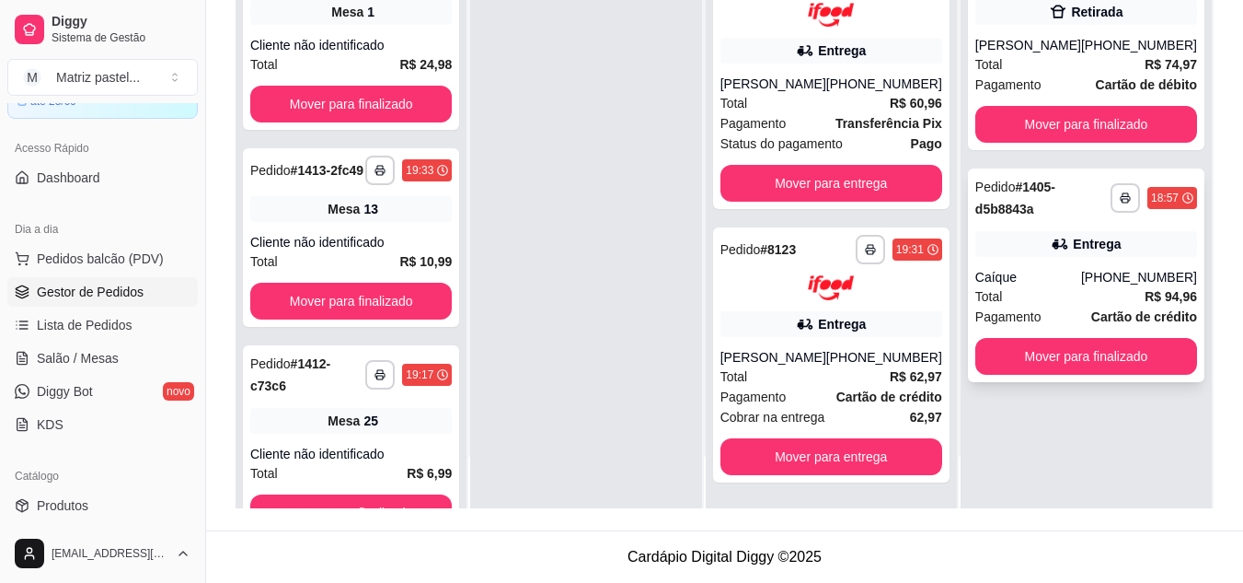
scroll to position [0, 0]
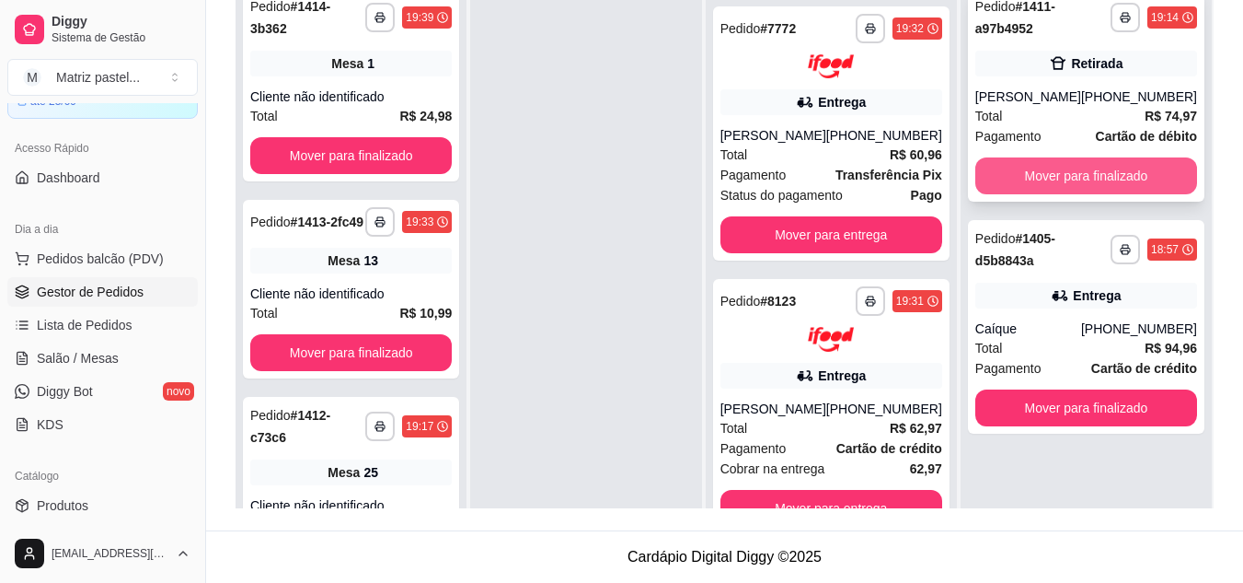
click at [1073, 180] on button "Mover para finalizado" at bounding box center [1086, 175] width 222 height 37
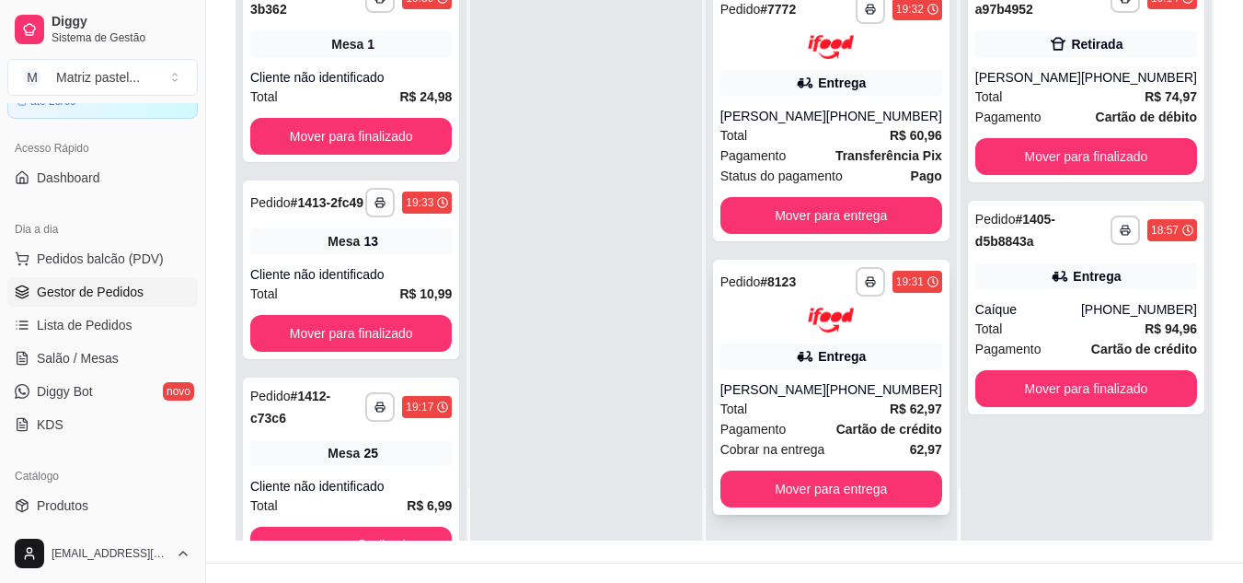
scroll to position [281, 0]
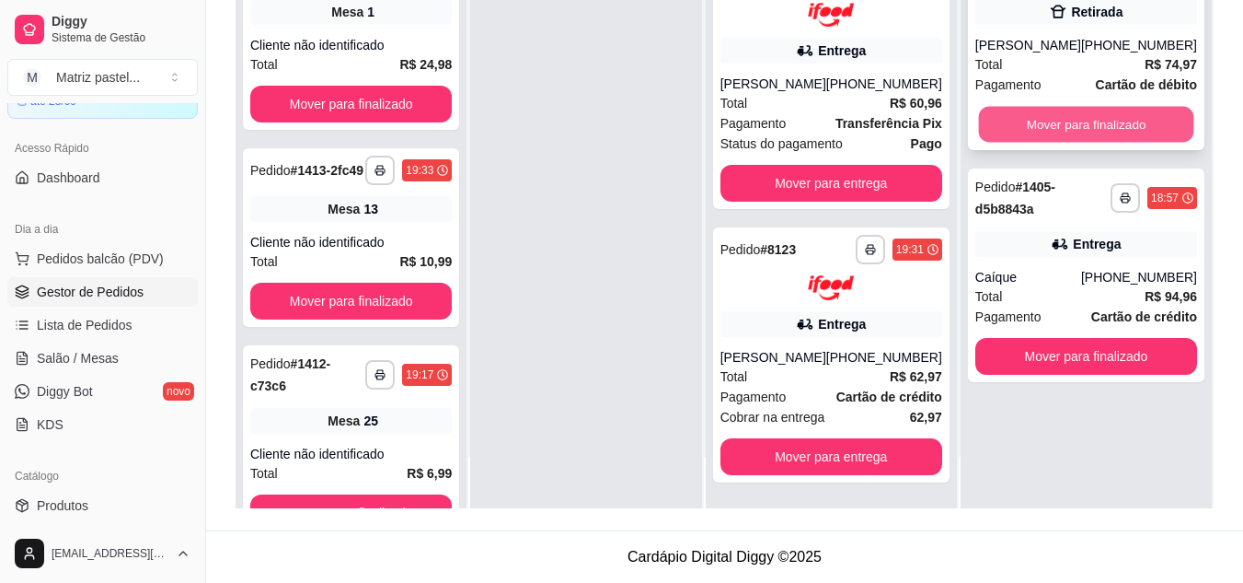
click at [1033, 123] on button "Mover para finalizado" at bounding box center [1085, 125] width 215 height 36
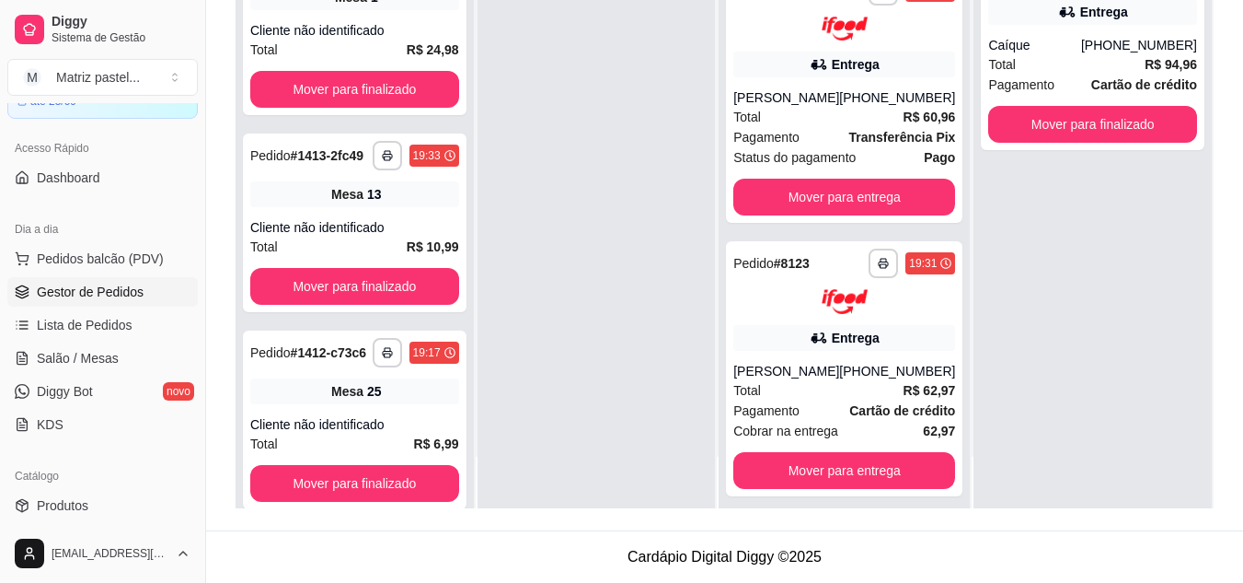
scroll to position [310, 0]
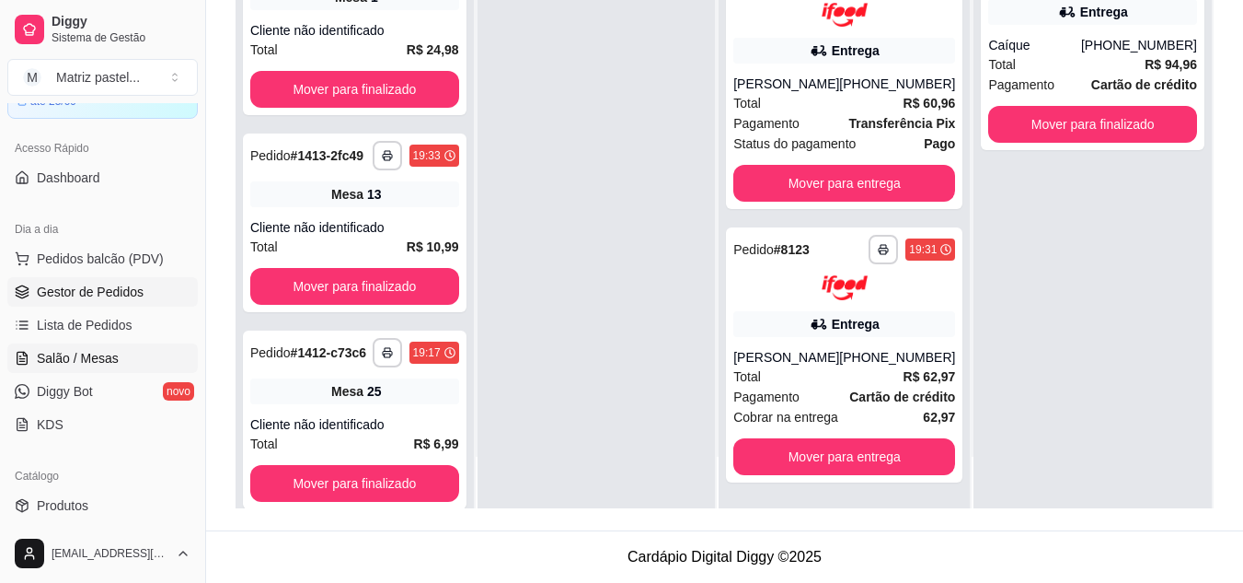
click at [110, 361] on span "Salão / Mesas" at bounding box center [78, 358] width 82 height 18
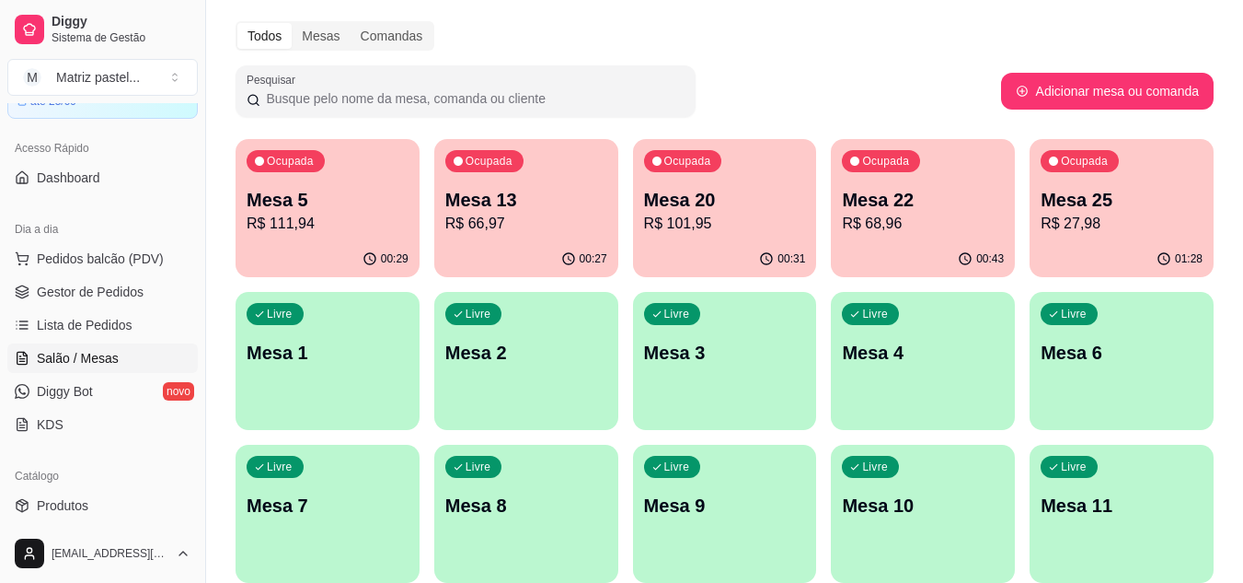
scroll to position [92, 0]
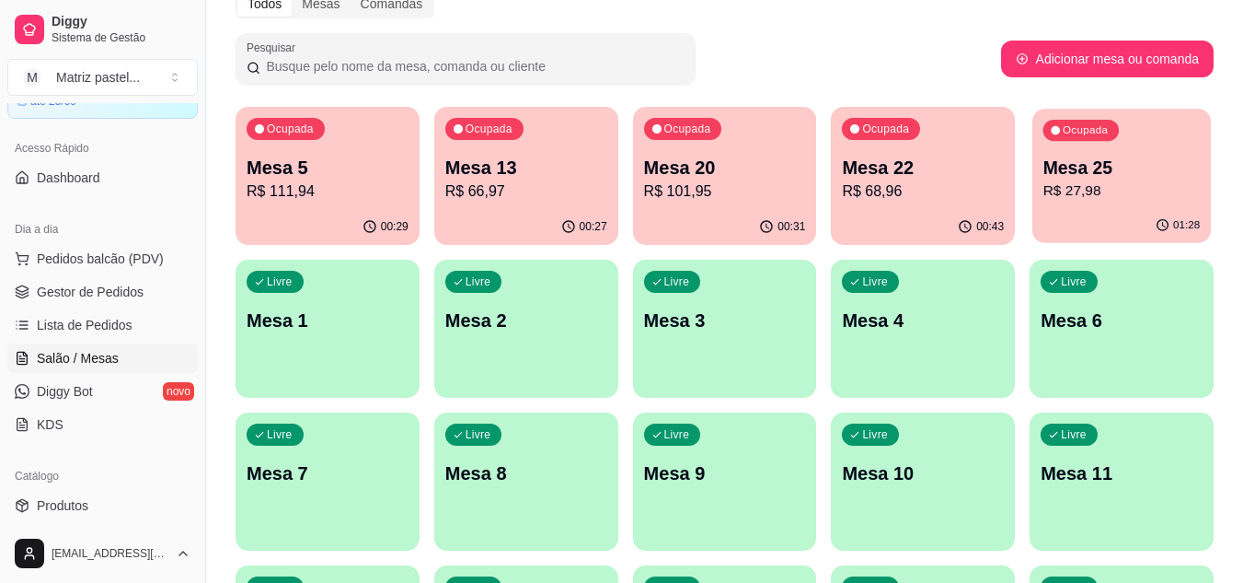
click at [1060, 187] on p "R$ 27,98" at bounding box center [1122, 190] width 157 height 21
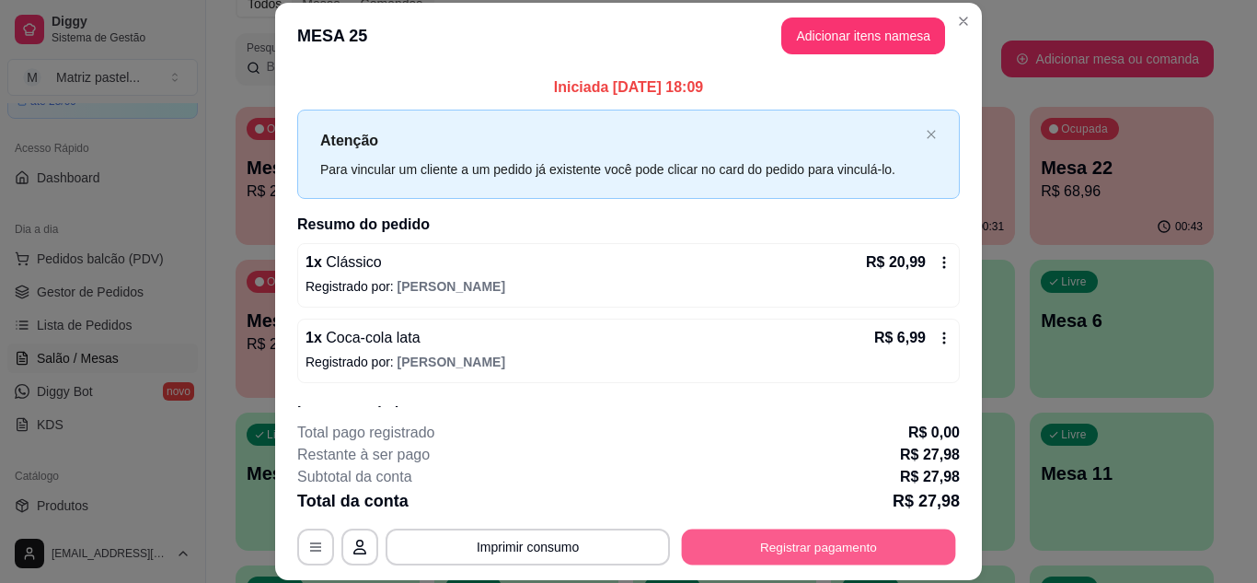
click at [782, 537] on button "Registrar pagamento" at bounding box center [819, 546] width 274 height 36
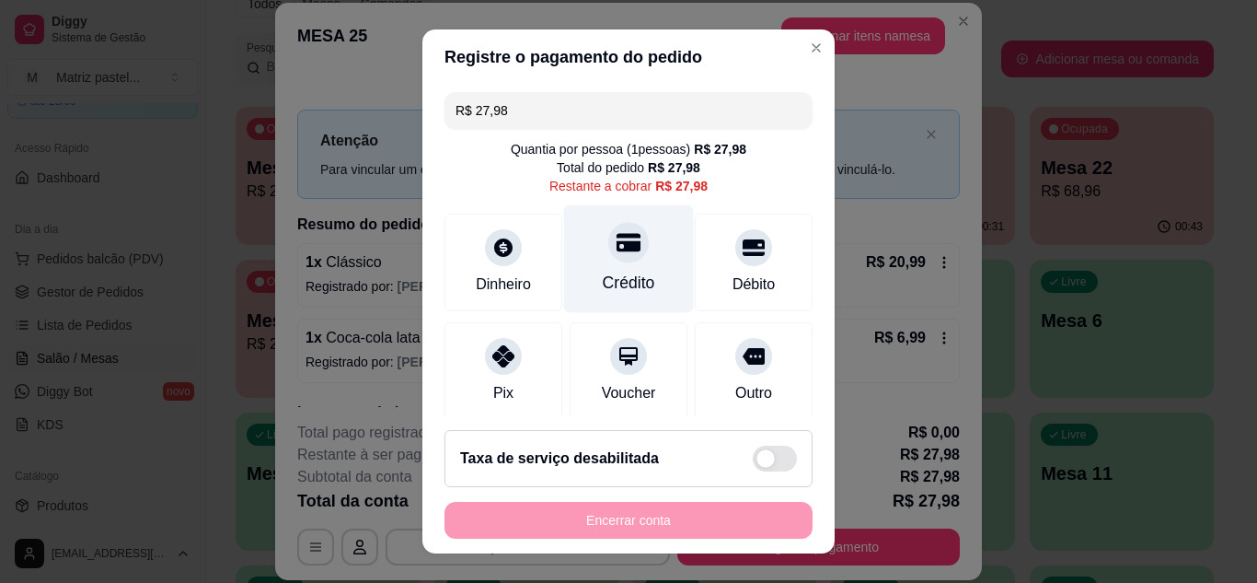
click at [605, 273] on div "Crédito" at bounding box center [629, 283] width 52 height 24
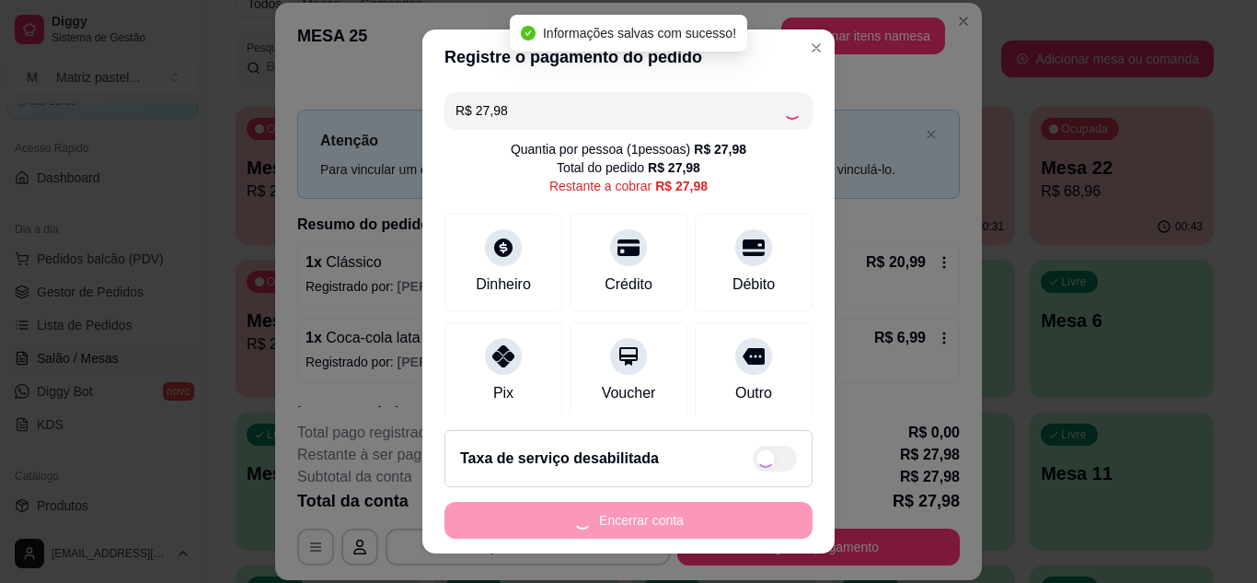
type input "R$ 0,00"
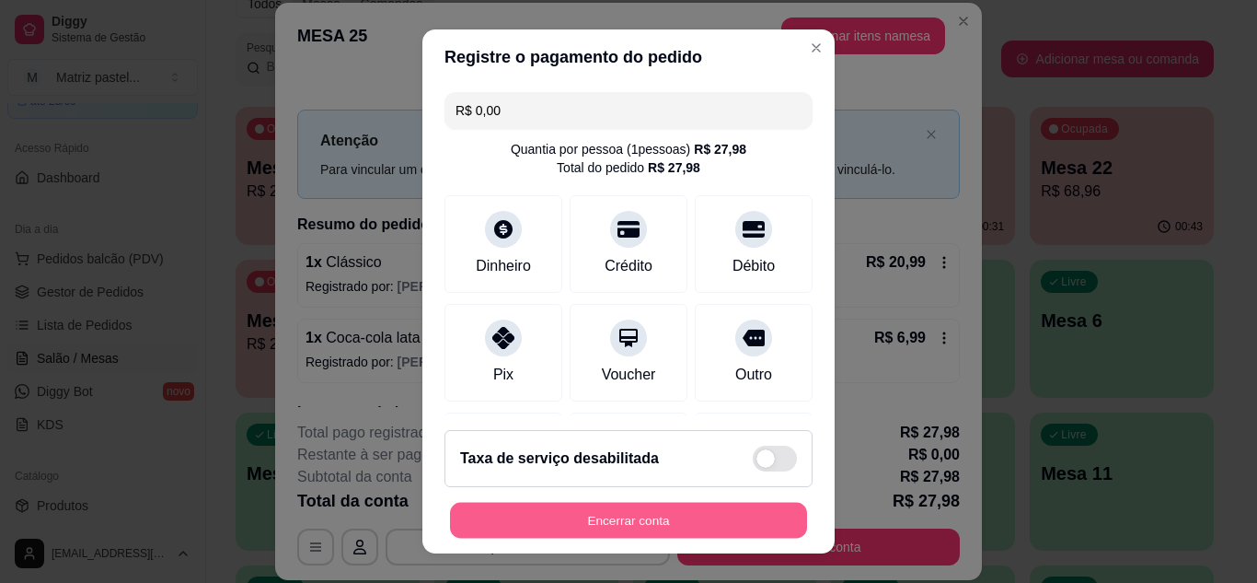
click at [674, 514] on button "Encerrar conta" at bounding box center [628, 520] width 357 height 36
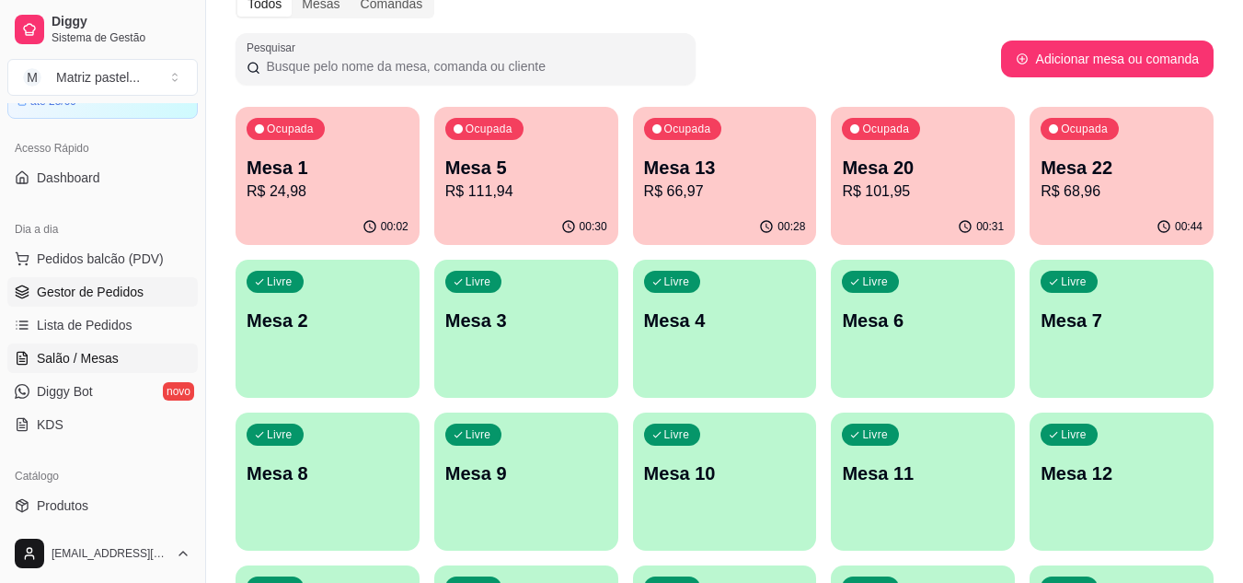
click at [65, 288] on span "Gestor de Pedidos" at bounding box center [90, 292] width 107 height 18
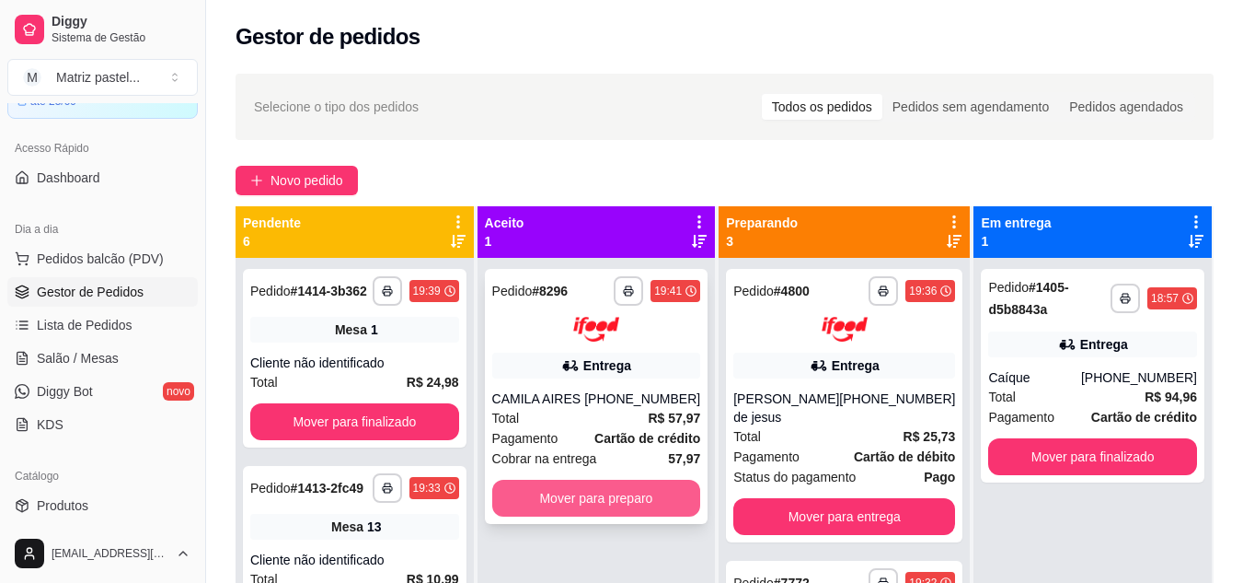
click at [560, 487] on button "Mover para preparo" at bounding box center [596, 497] width 209 height 37
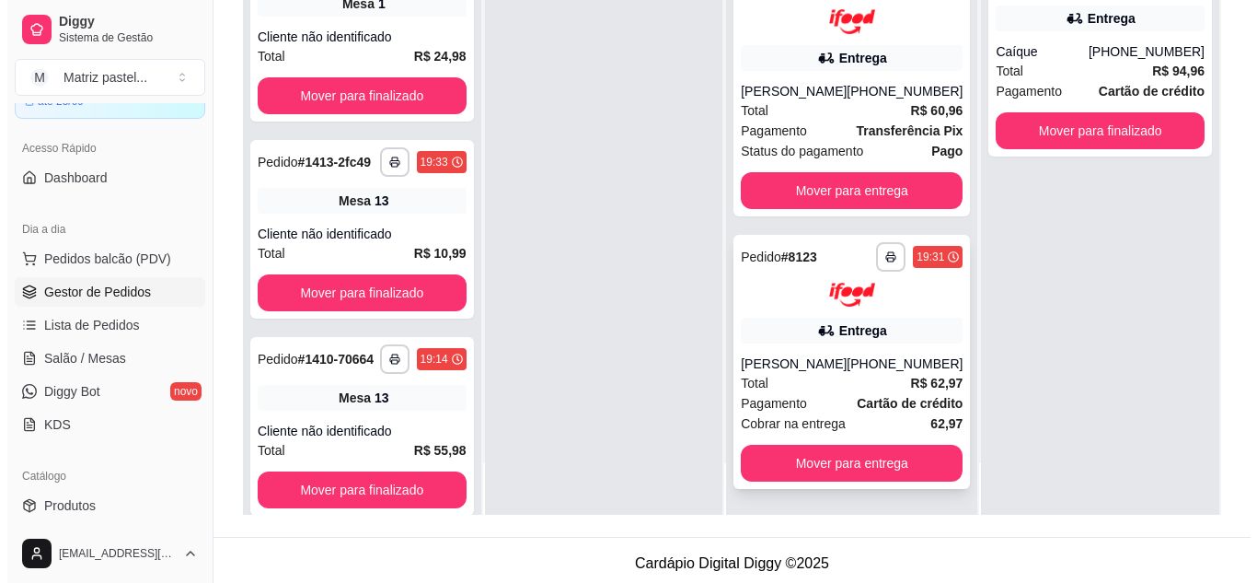
scroll to position [276, 0]
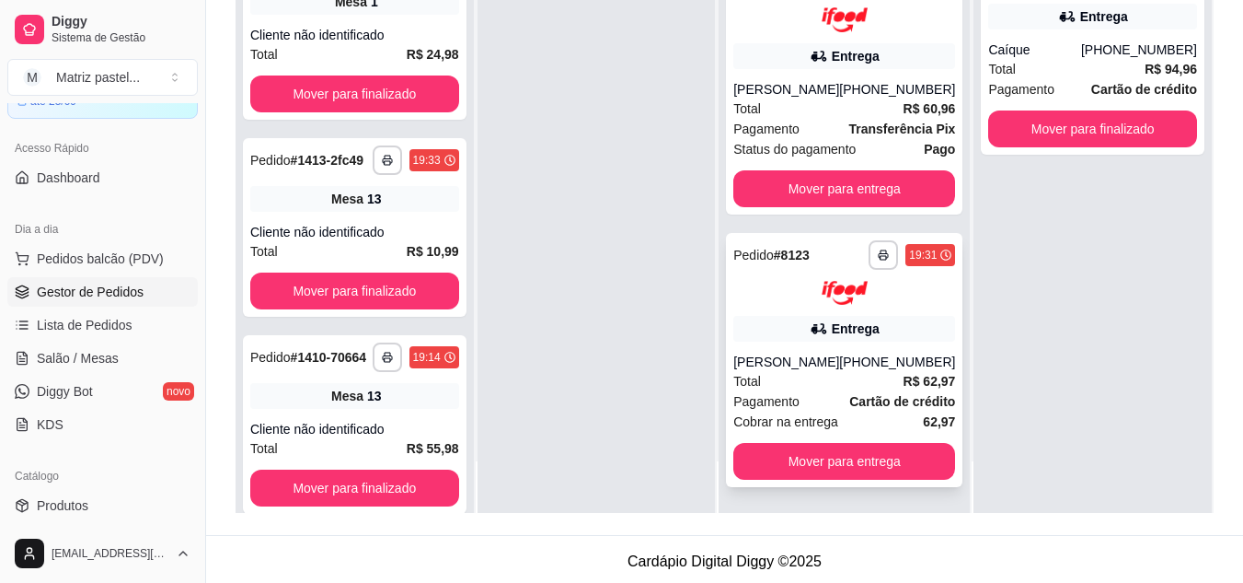
click at [782, 352] on div "Rafaela Rodrigues" at bounding box center [786, 361] width 106 height 18
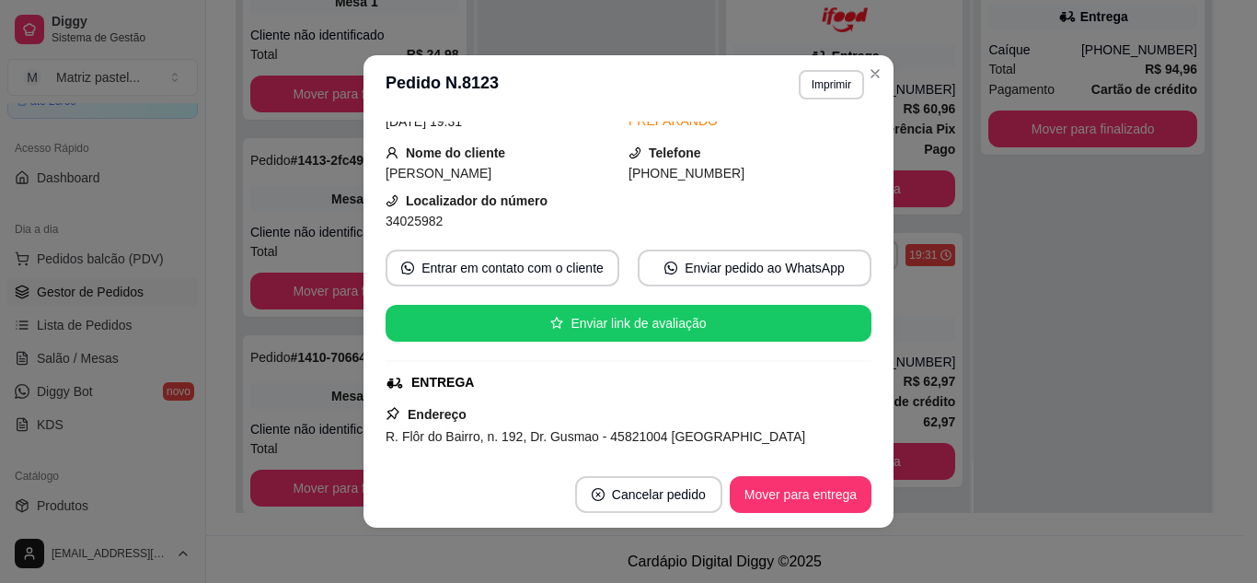
scroll to position [92, 0]
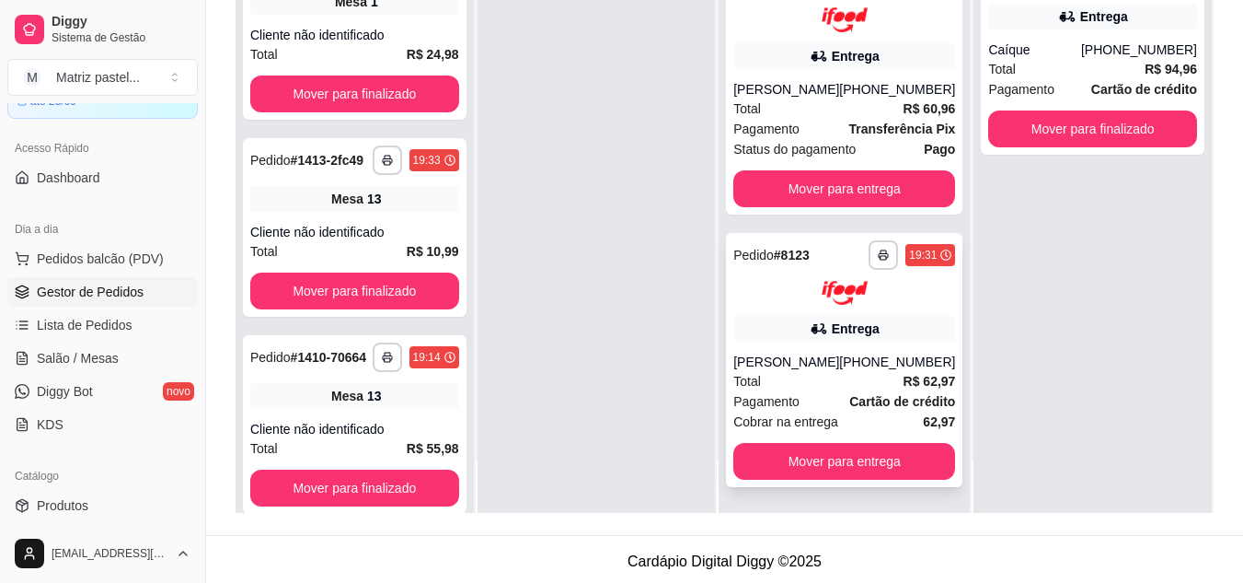
click at [856, 352] on div "(08) 00711-8080" at bounding box center [897, 361] width 116 height 18
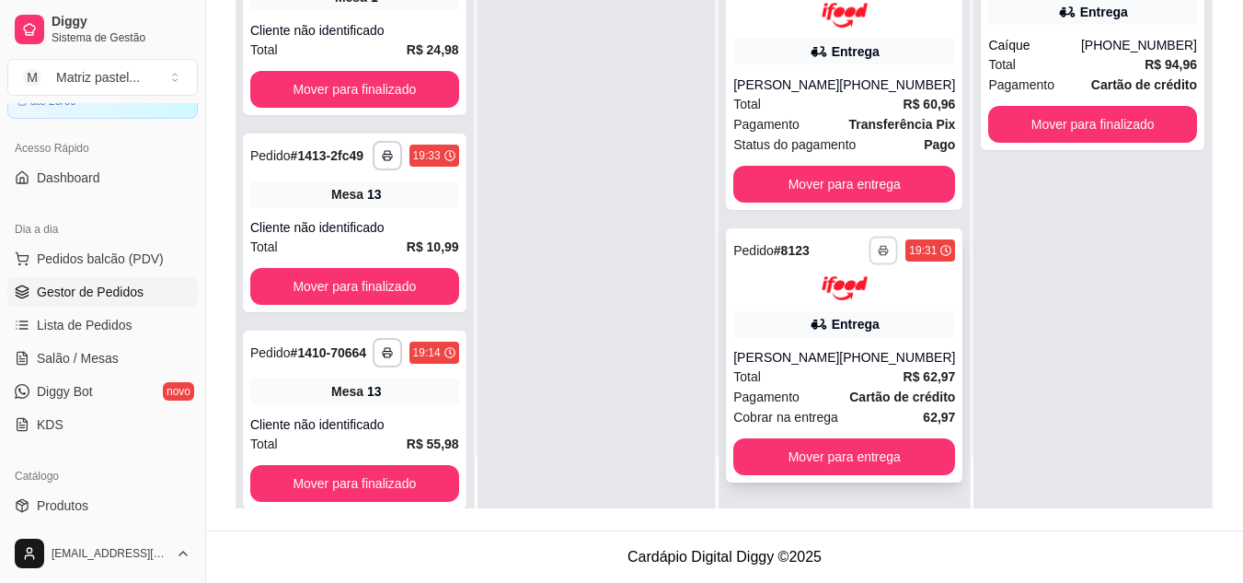
click at [870, 239] on button "button" at bounding box center [884, 250] width 29 height 29
click at [802, 287] on button "IMPRESSORA" at bounding box center [808, 296] width 129 height 29
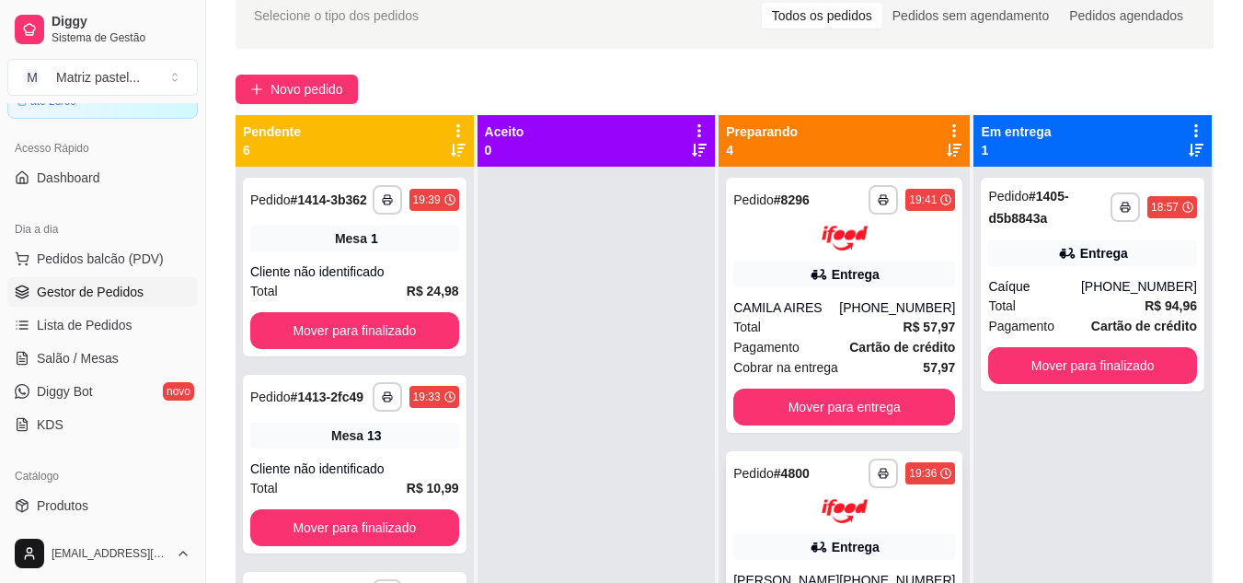
scroll to position [5, 0]
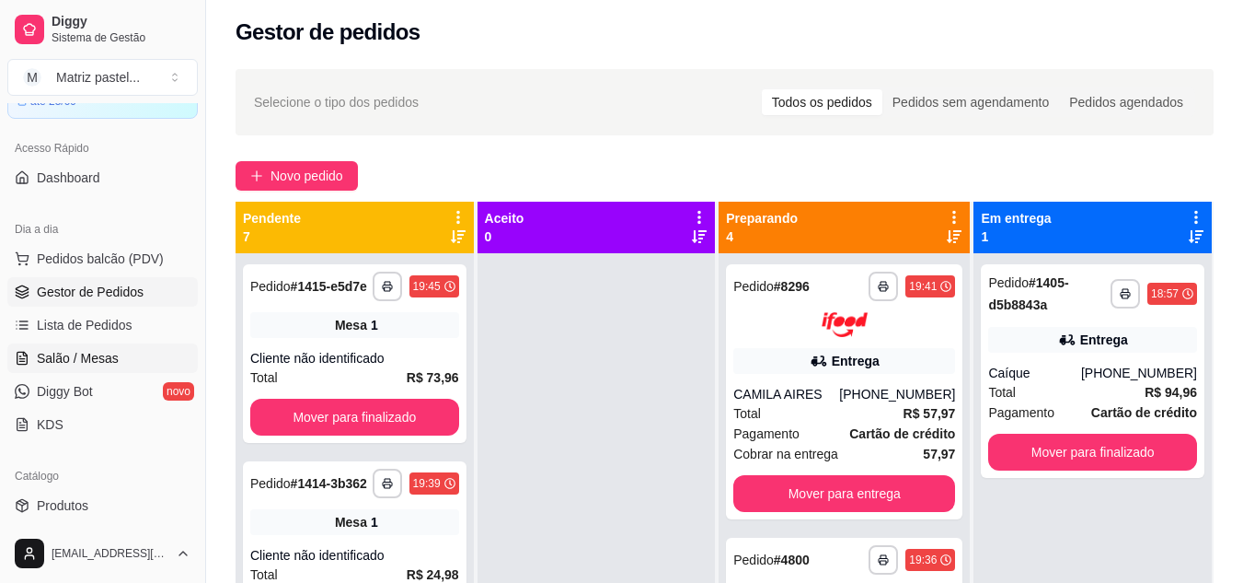
click at [90, 364] on span "Salão / Mesas" at bounding box center [78, 358] width 82 height 18
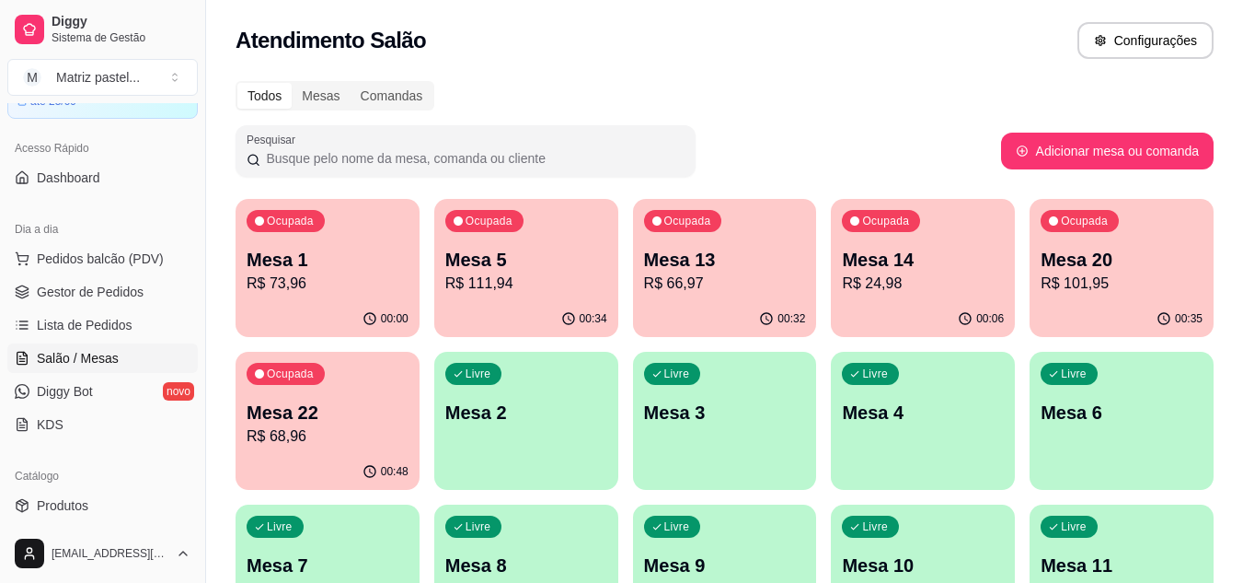
click at [379, 419] on p "Mesa 22" at bounding box center [328, 412] width 162 height 26
click at [317, 429] on p "R$ 78,95" at bounding box center [328, 436] width 162 height 22
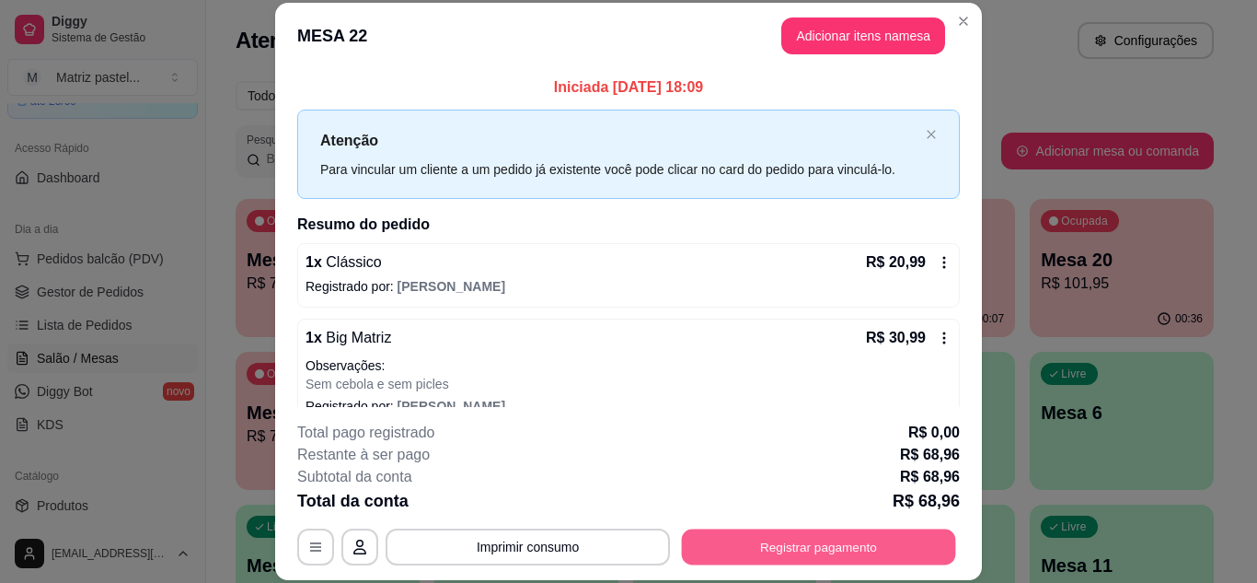
click at [806, 537] on button "Registrar pagamento" at bounding box center [819, 546] width 274 height 36
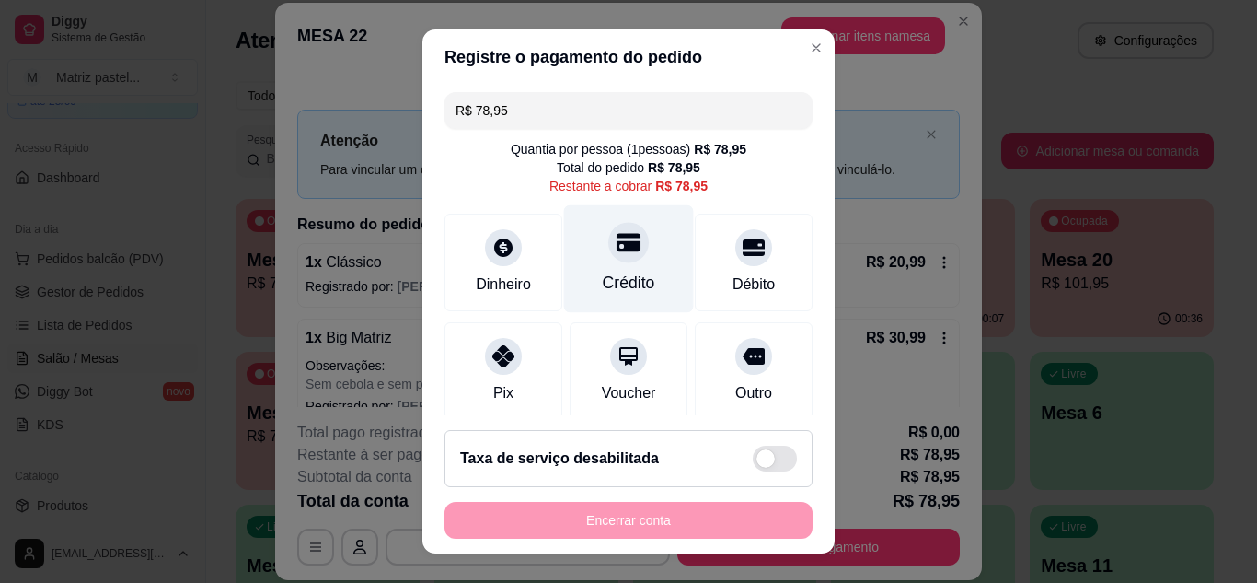
click at [595, 265] on div "Crédito" at bounding box center [629, 258] width 130 height 108
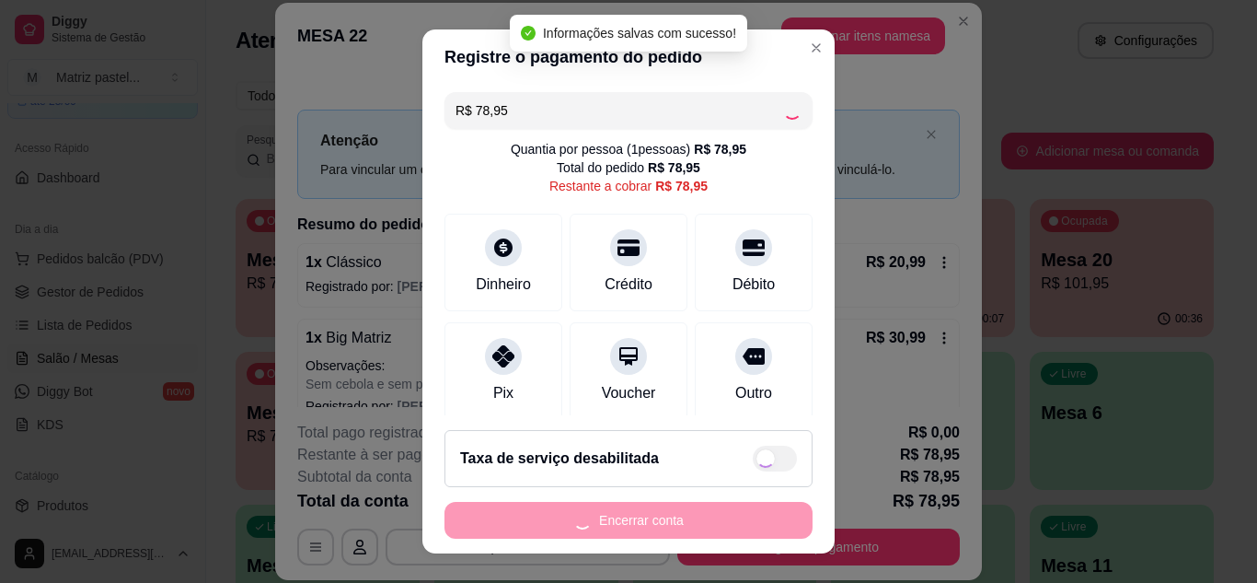
type input "R$ 0,00"
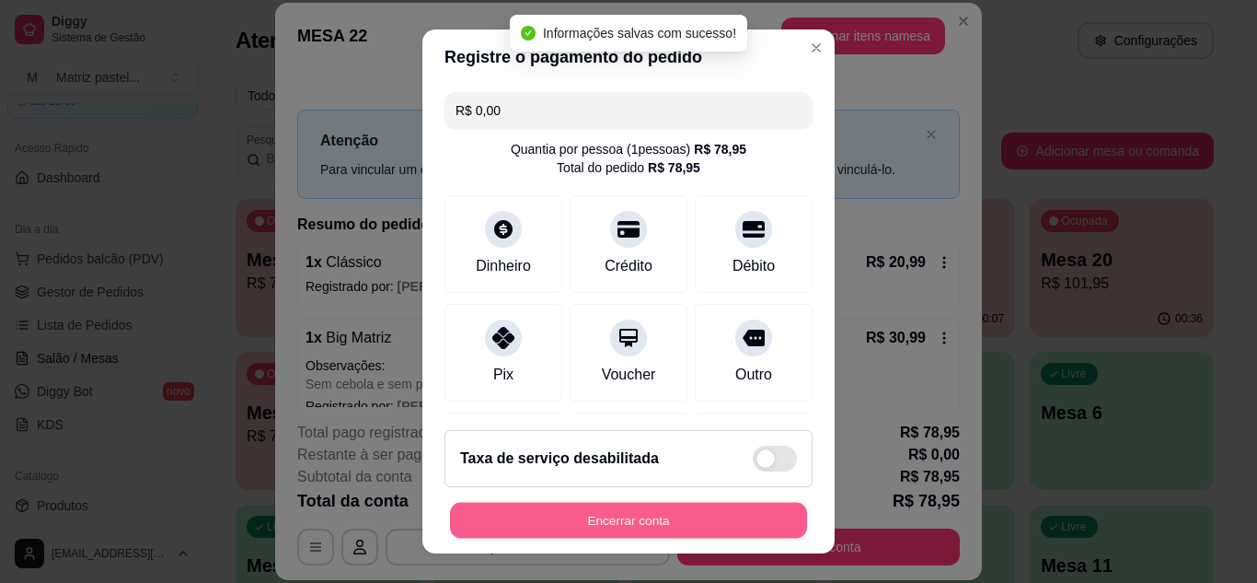
click at [599, 511] on button "Encerrar conta" at bounding box center [628, 520] width 357 height 36
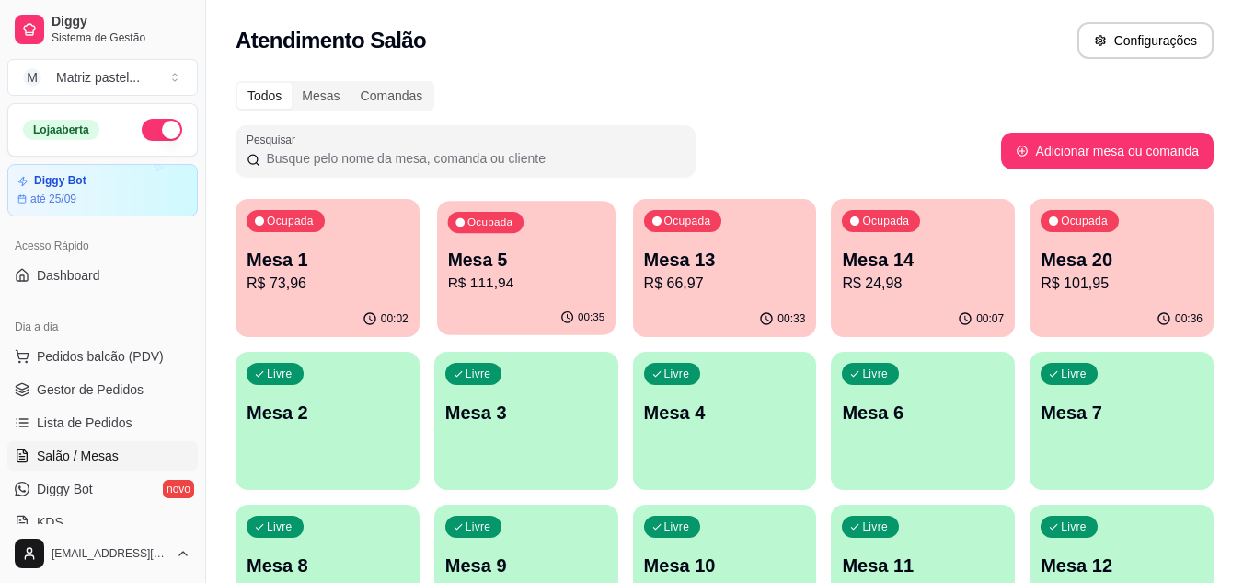
click at [462, 267] on p "Mesa 5" at bounding box center [525, 260] width 157 height 25
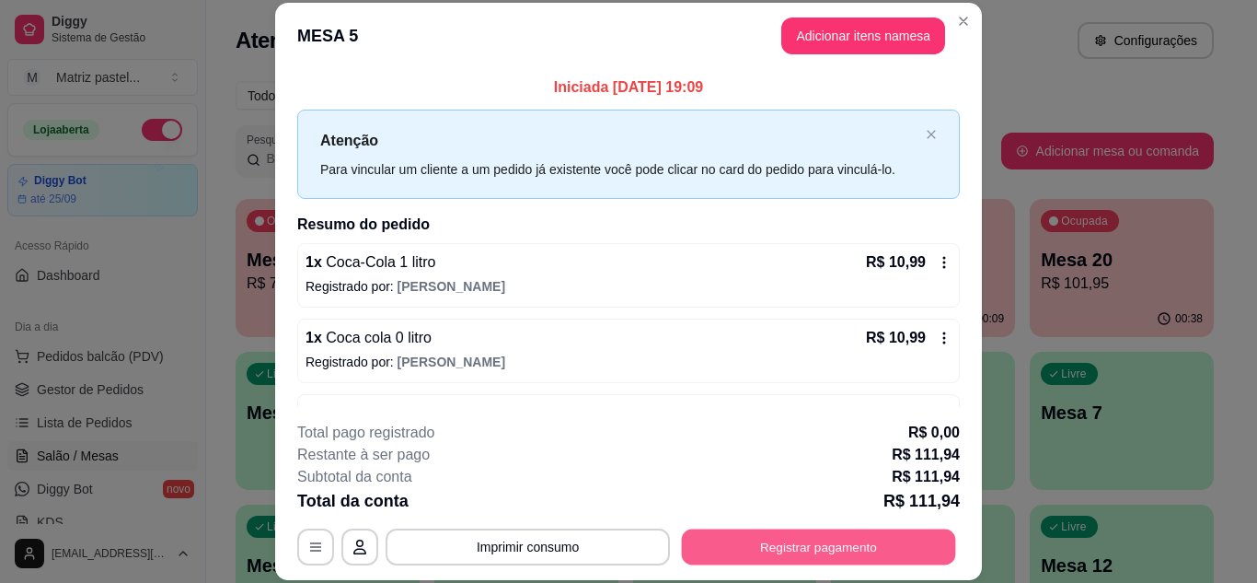
click at [780, 541] on button "Registrar pagamento" at bounding box center [819, 546] width 274 height 36
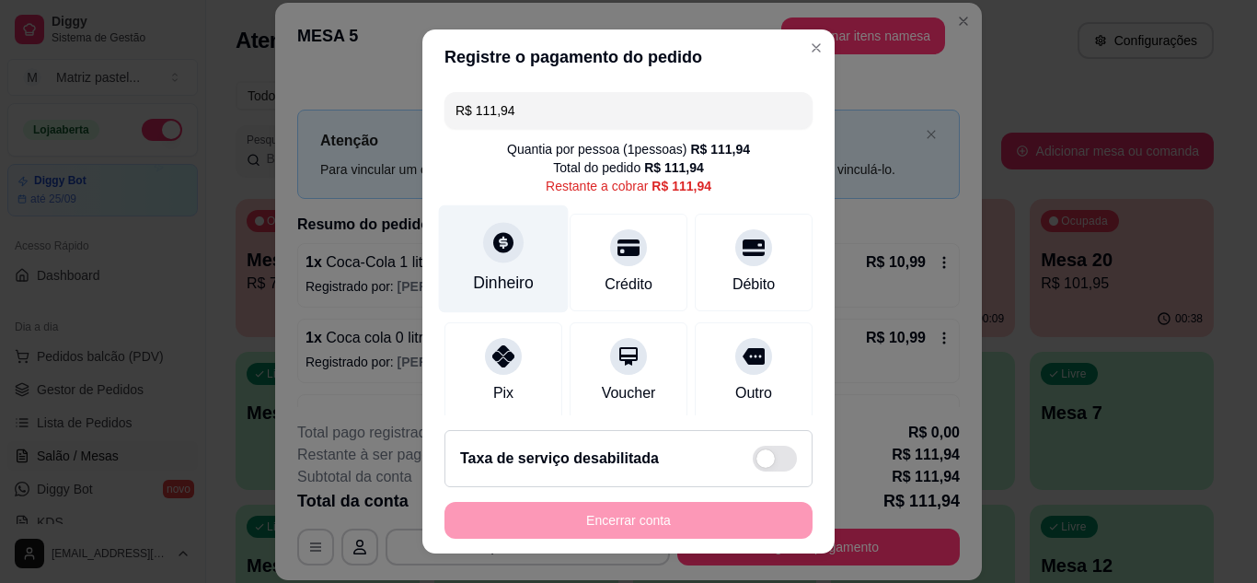
click at [511, 280] on div "Dinheiro" at bounding box center [503, 283] width 61 height 24
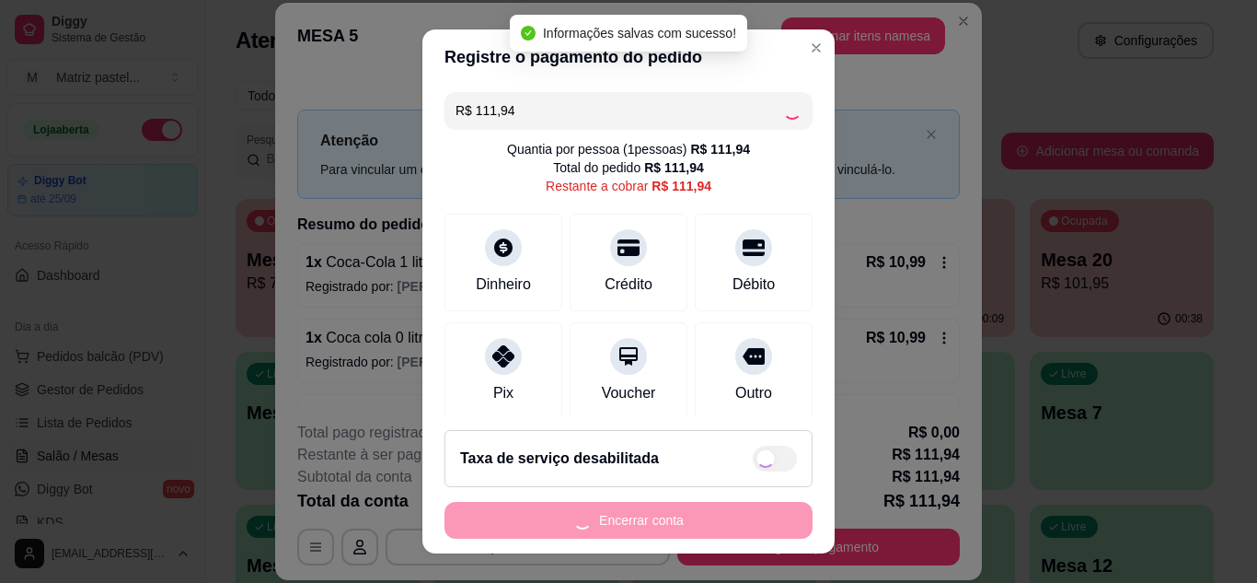
type input "R$ 0,00"
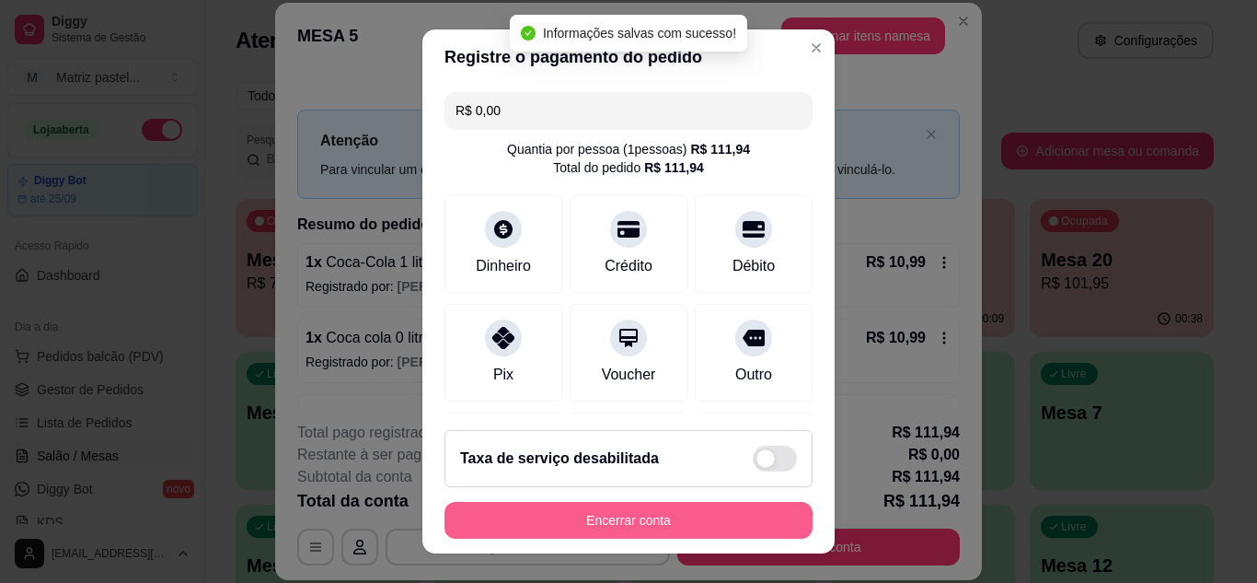
click at [632, 511] on button "Encerrar conta" at bounding box center [628, 520] width 368 height 37
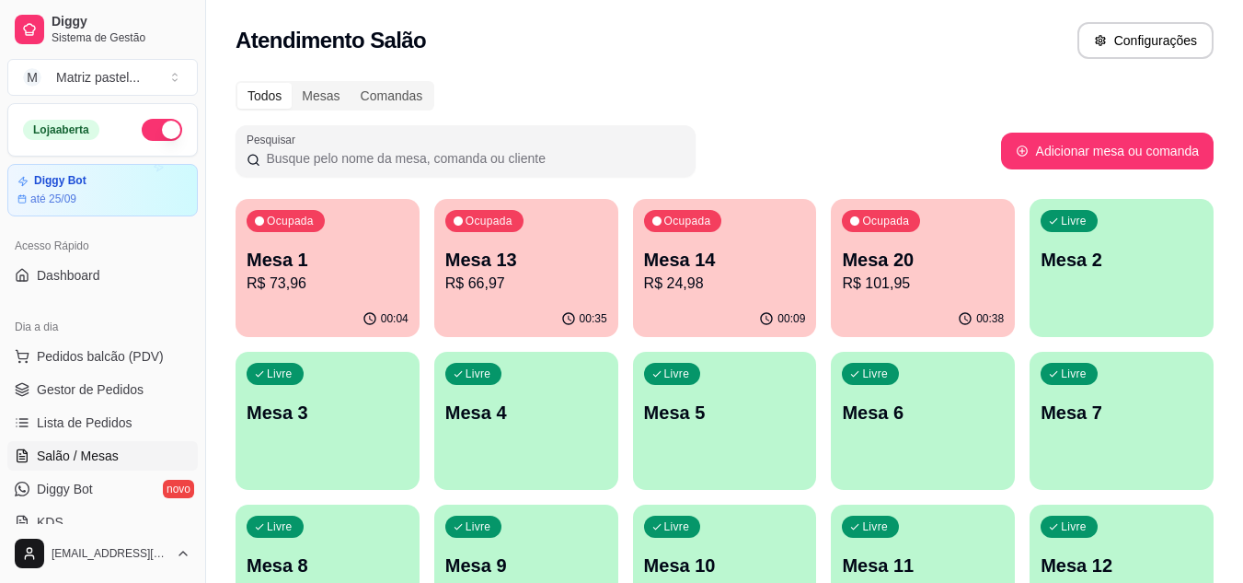
click at [525, 307] on div "00:35" at bounding box center [526, 319] width 184 height 36
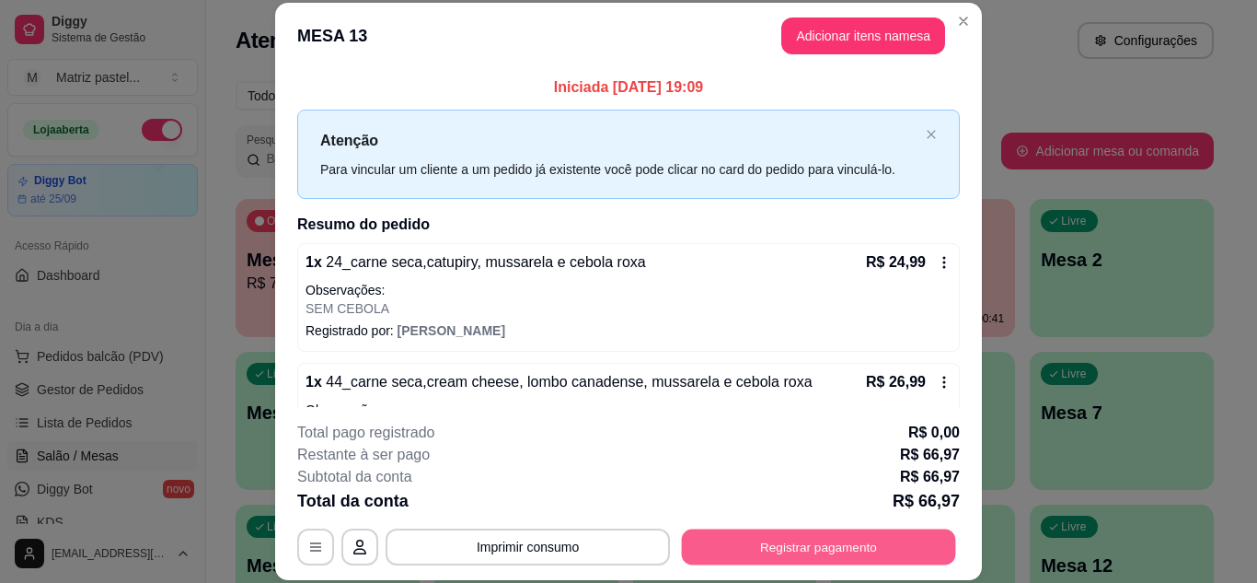
click at [814, 548] on button "Registrar pagamento" at bounding box center [819, 546] width 274 height 36
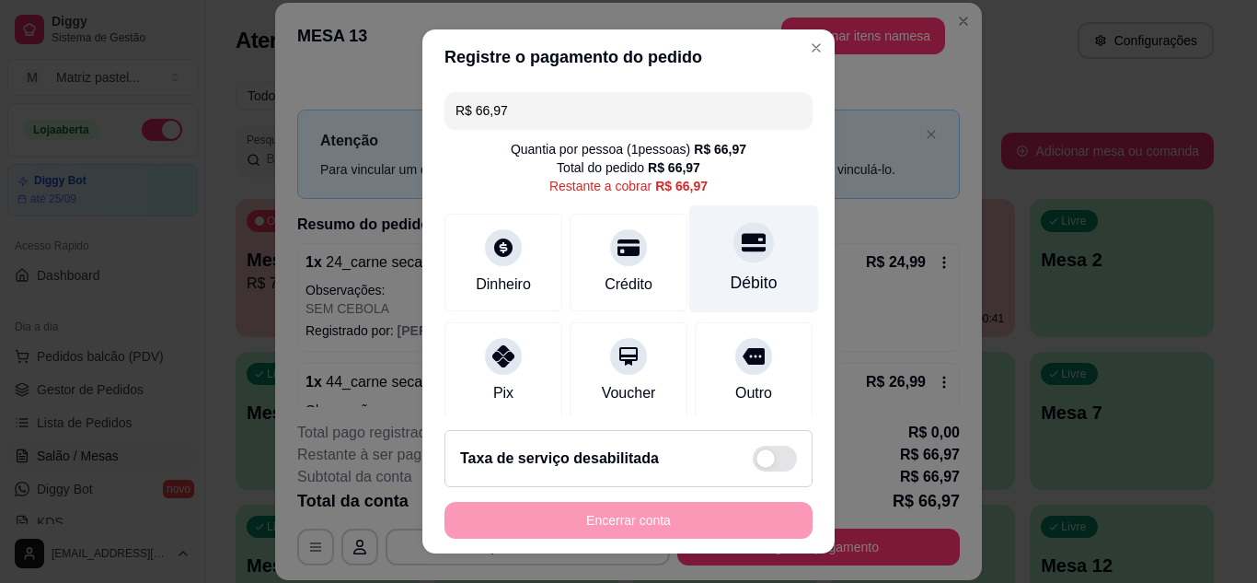
click at [766, 287] on div "Débito" at bounding box center [754, 258] width 130 height 108
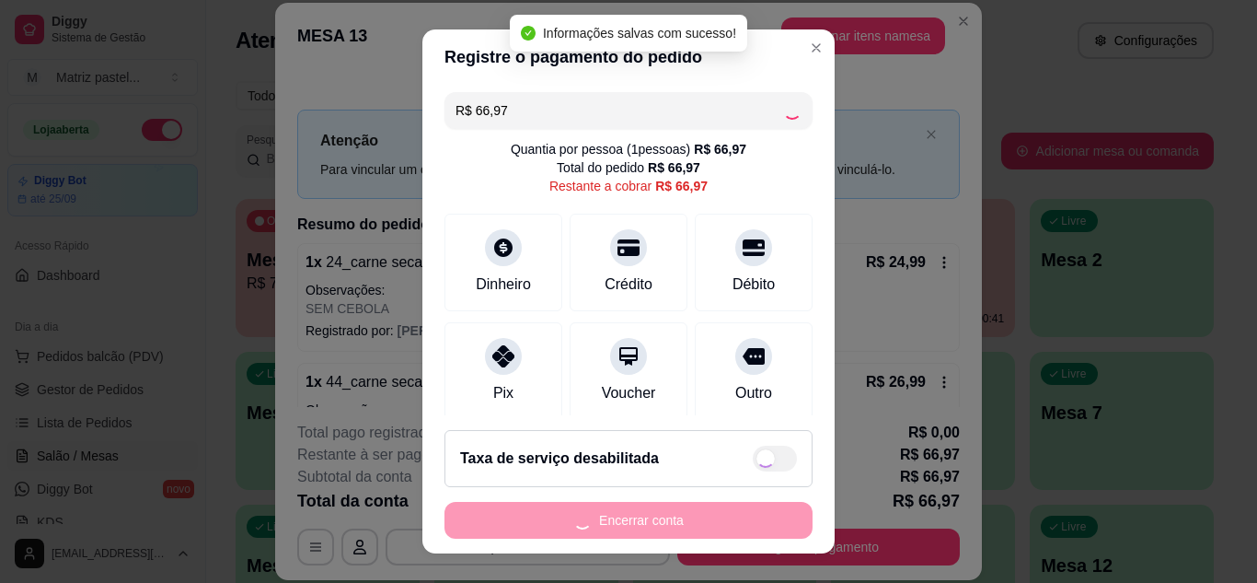
type input "R$ 0,00"
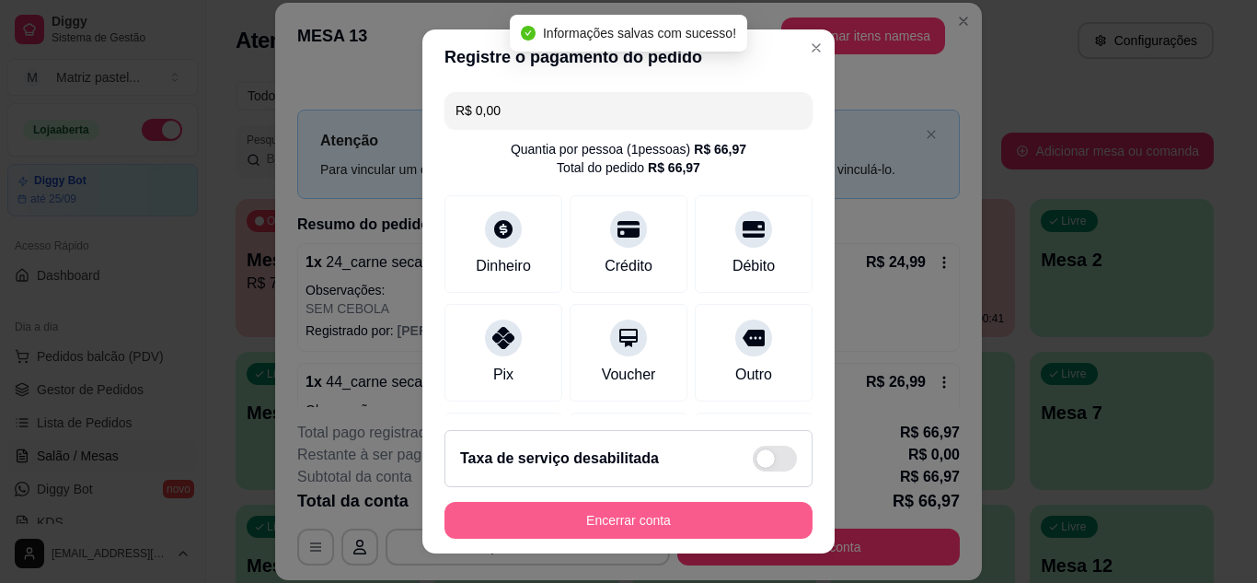
click at [607, 511] on button "Encerrar conta" at bounding box center [628, 520] width 368 height 37
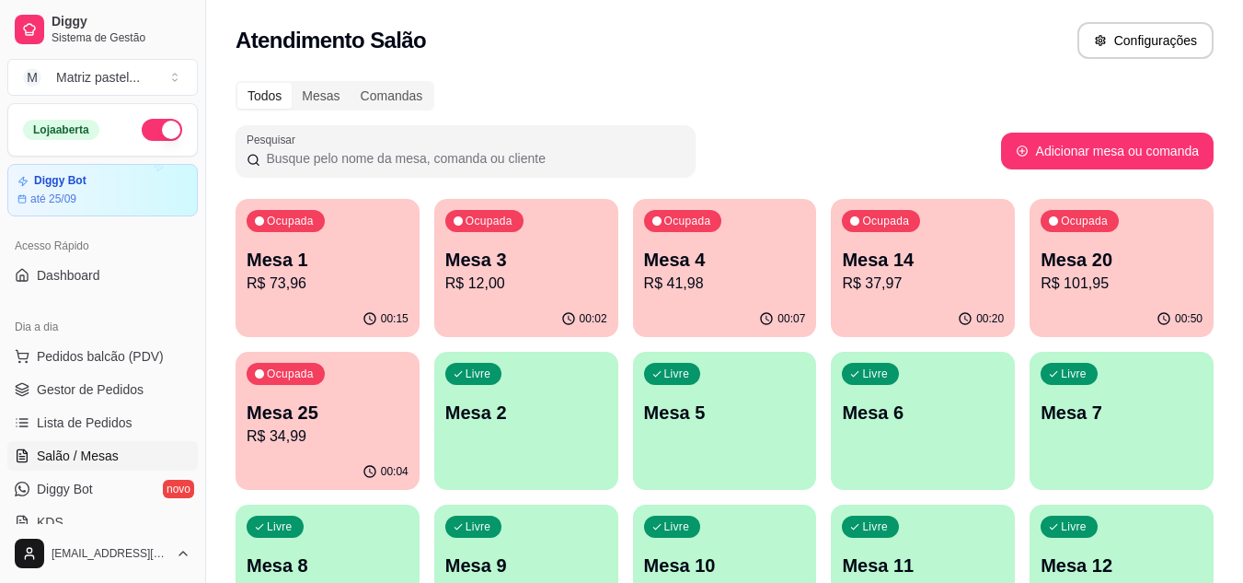
click at [134, 378] on link "Gestor de Pedidos" at bounding box center [102, 389] width 190 height 29
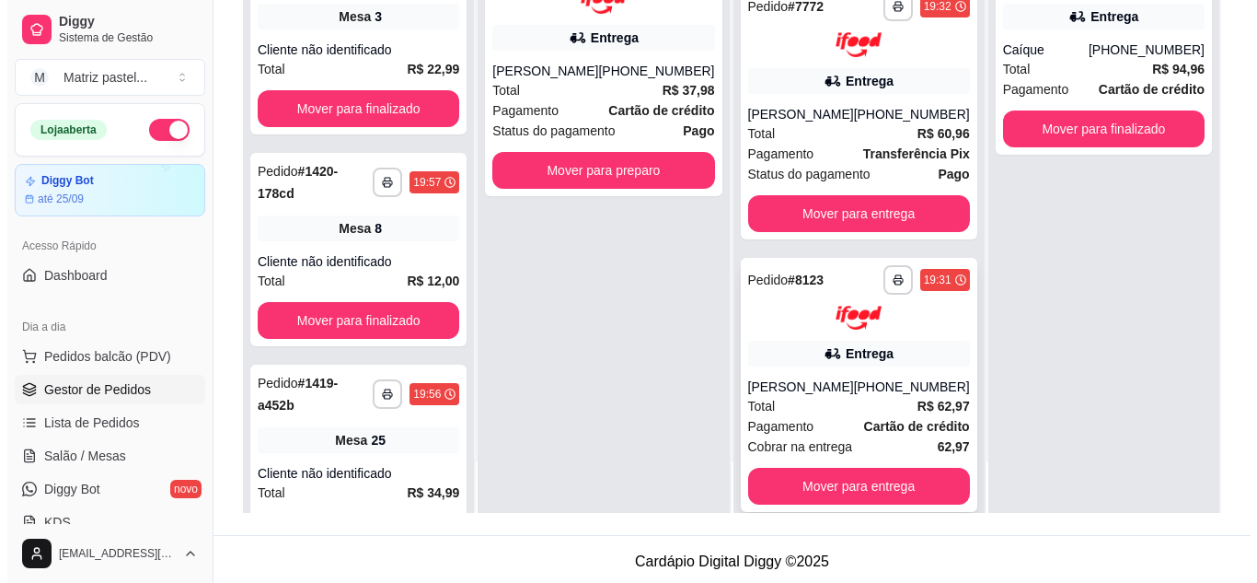
scroll to position [490, 0]
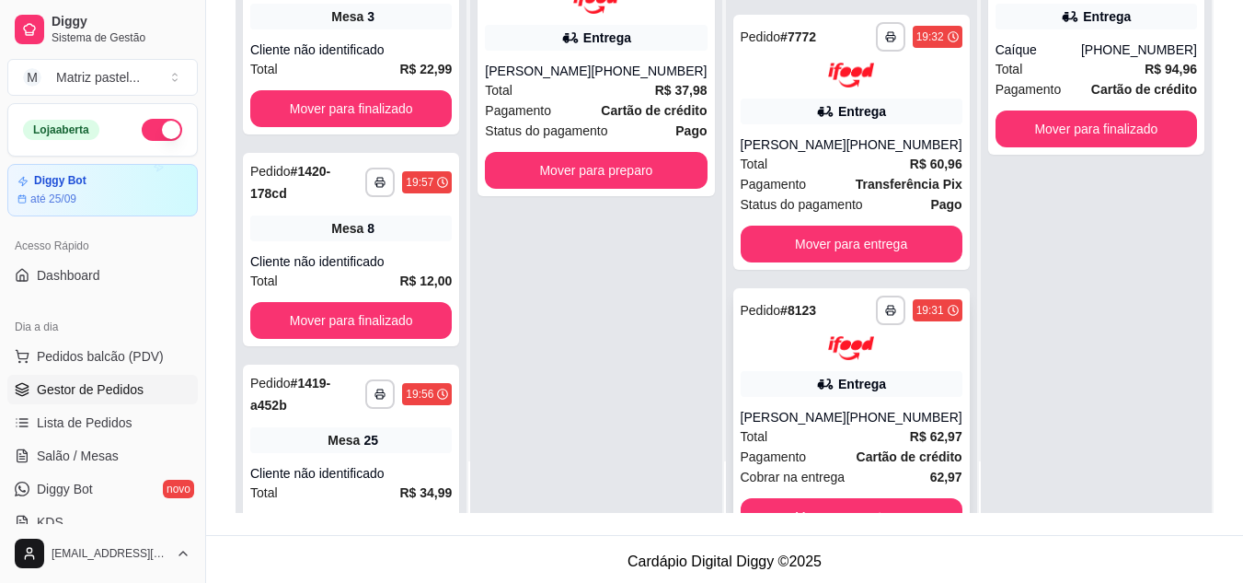
click at [795, 397] on div "Entrega" at bounding box center [852, 384] width 222 height 26
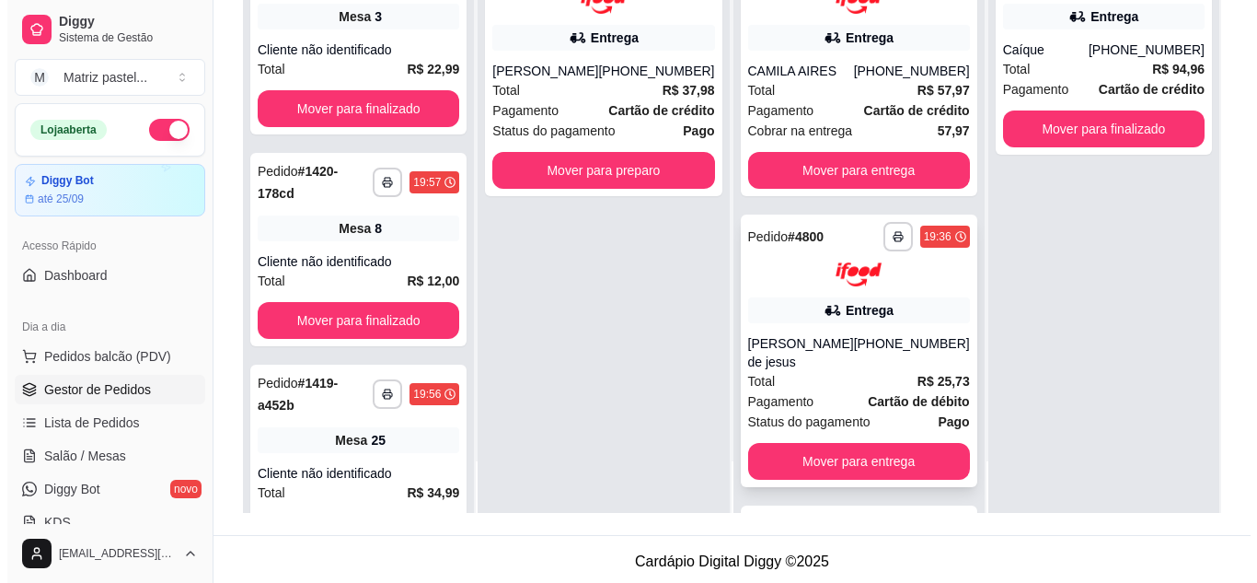
scroll to position [0, 0]
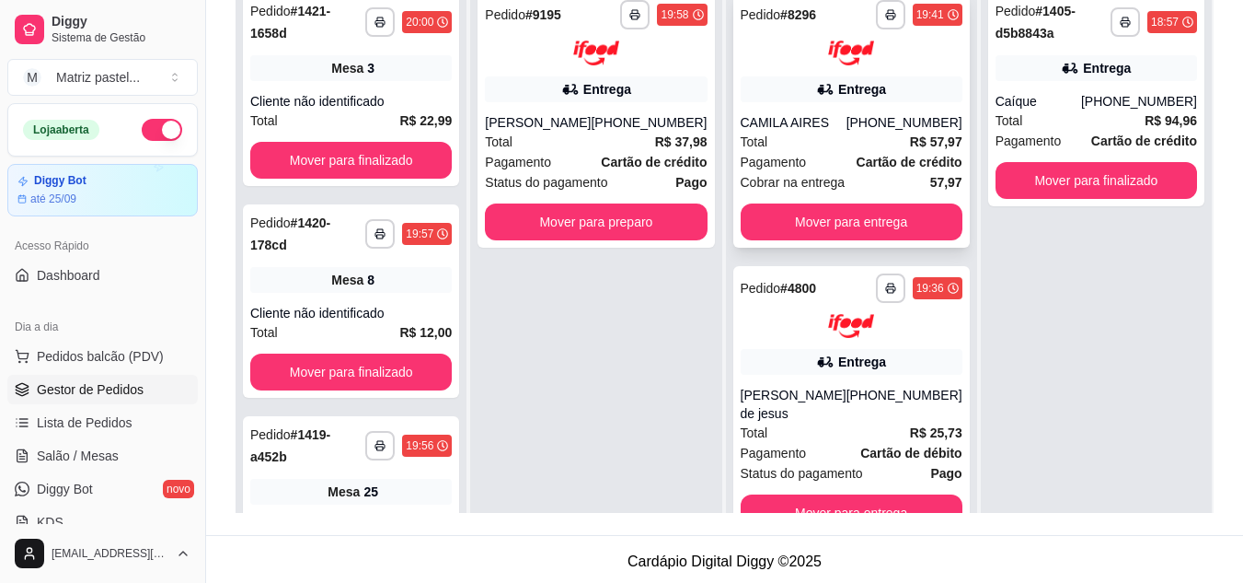
click at [779, 139] on div "Total R$ 57,97" at bounding box center [852, 142] width 222 height 20
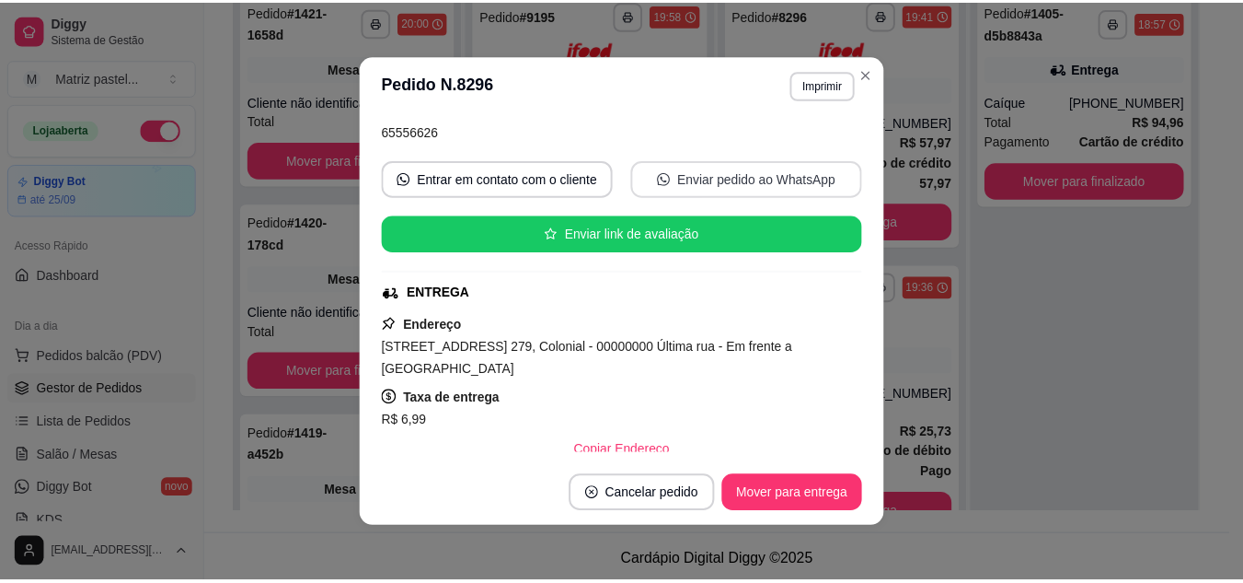
scroll to position [184, 0]
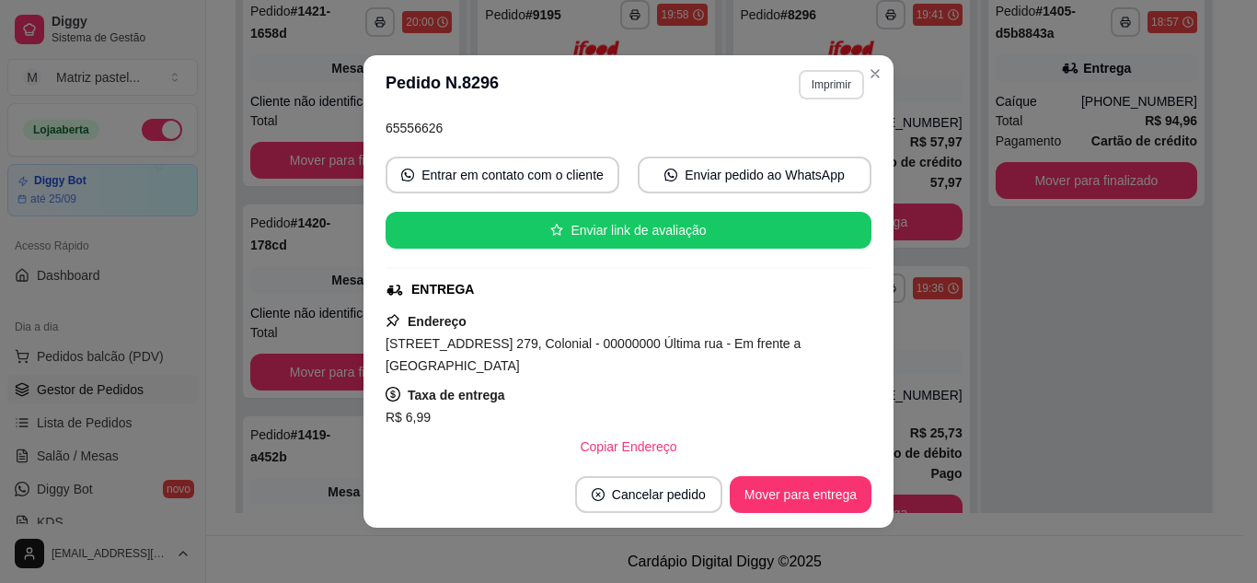
click at [812, 91] on button "Imprimir" at bounding box center [831, 84] width 65 height 29
click at [872, 76] on icon "Close" at bounding box center [875, 73] width 15 height 15
click at [839, 83] on button "Imprimir" at bounding box center [831, 84] width 63 height 29
click at [773, 150] on button "IMPRESSORA" at bounding box center [792, 148] width 133 height 29
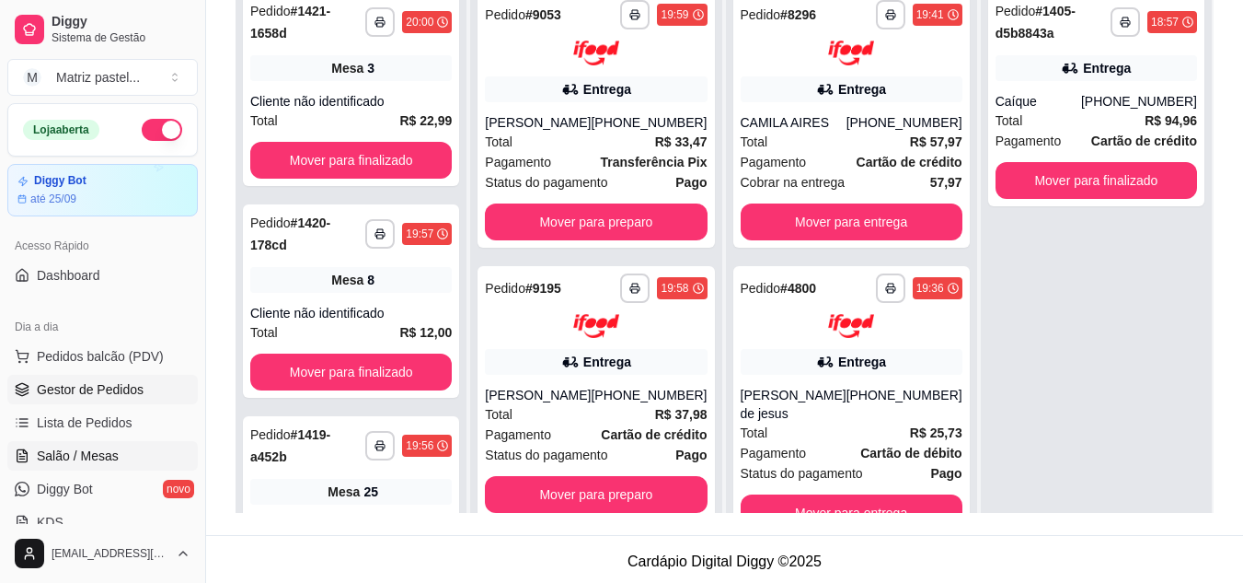
click at [98, 460] on span "Salão / Mesas" at bounding box center [78, 455] width 82 height 18
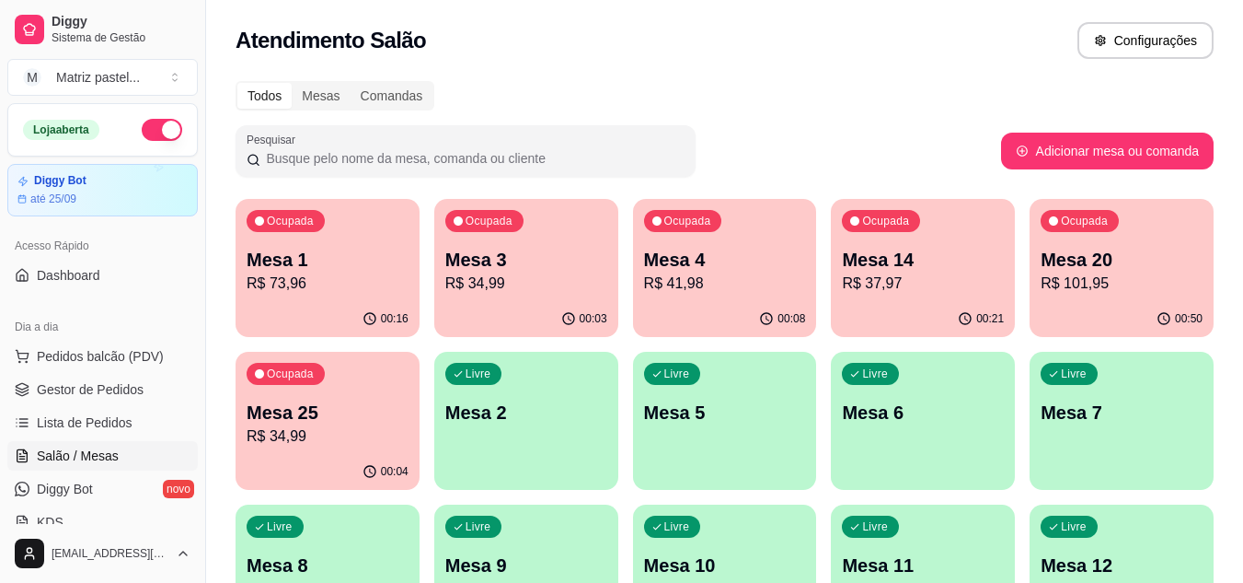
click at [955, 283] on p "R$ 37,97" at bounding box center [923, 283] width 162 height 22
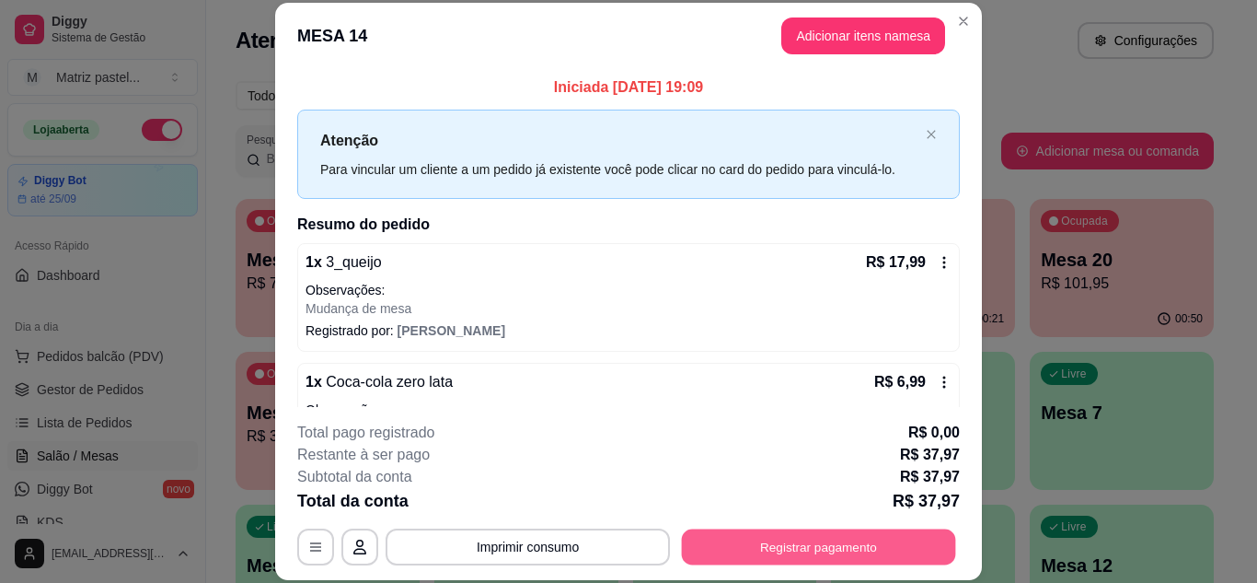
click at [771, 534] on button "Registrar pagamento" at bounding box center [819, 546] width 274 height 36
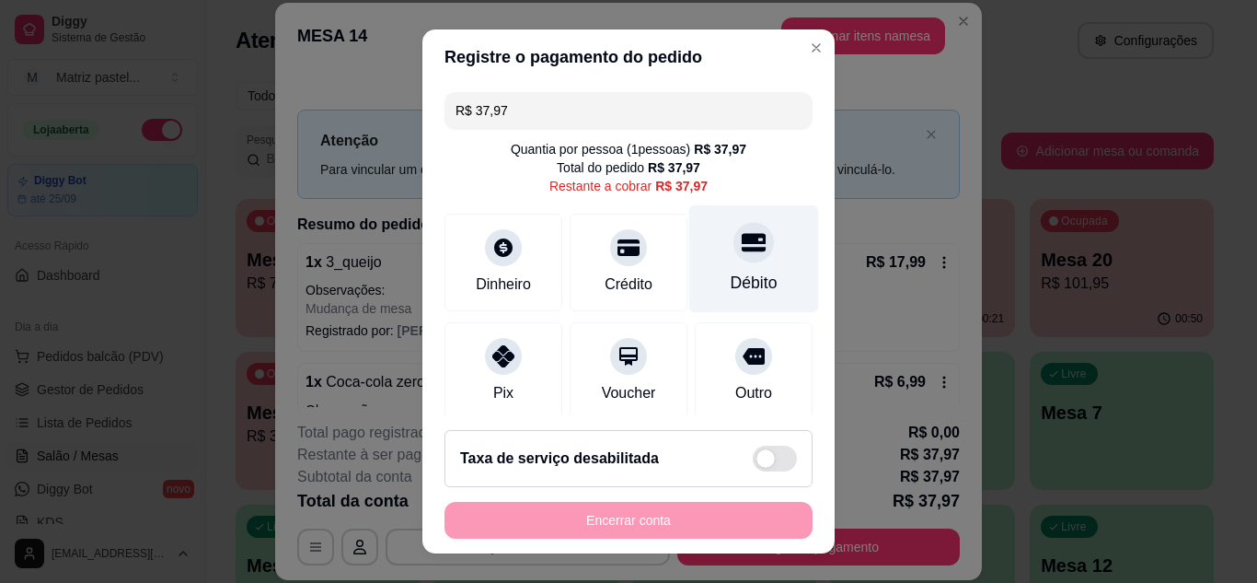
click at [712, 262] on div "Débito" at bounding box center [754, 258] width 130 height 108
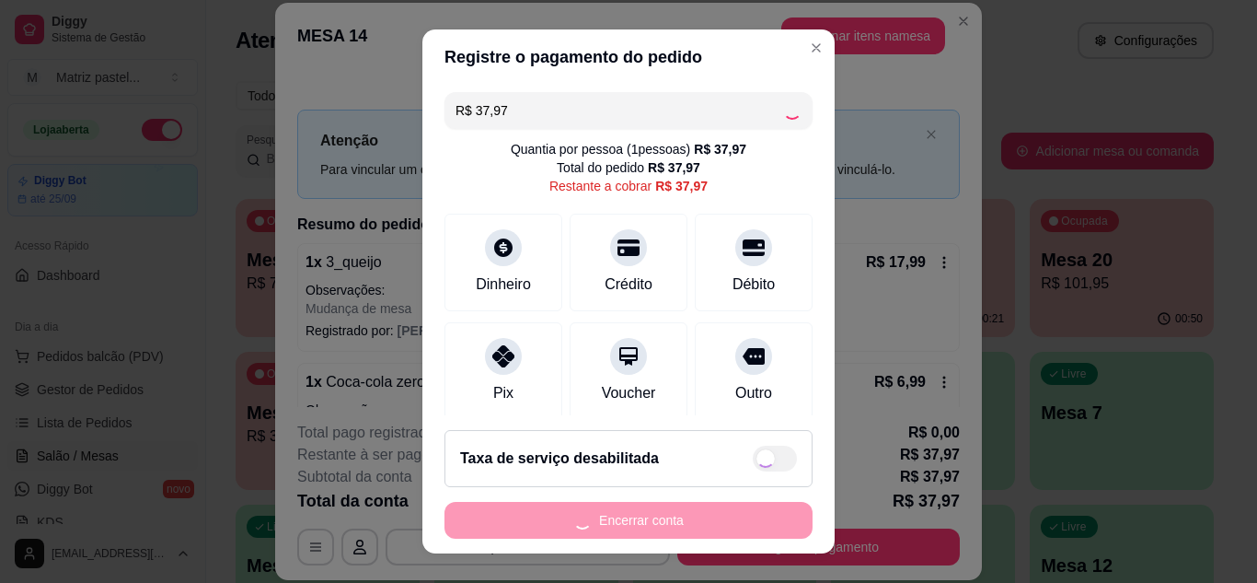
type input "R$ 0,00"
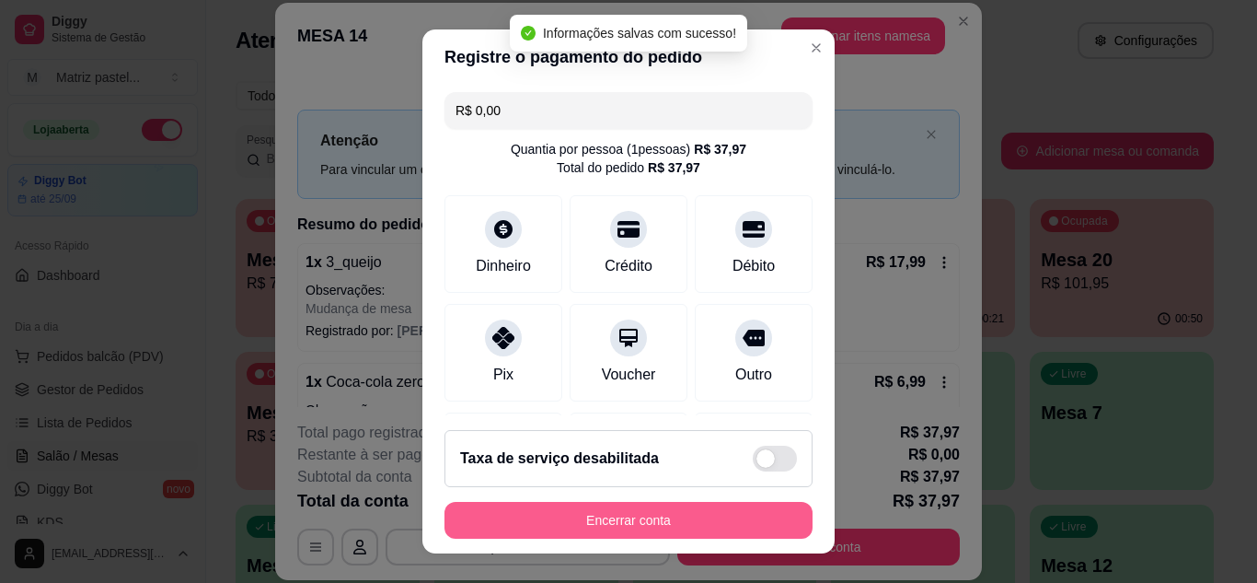
click at [624, 533] on button "Encerrar conta" at bounding box center [628, 520] width 368 height 37
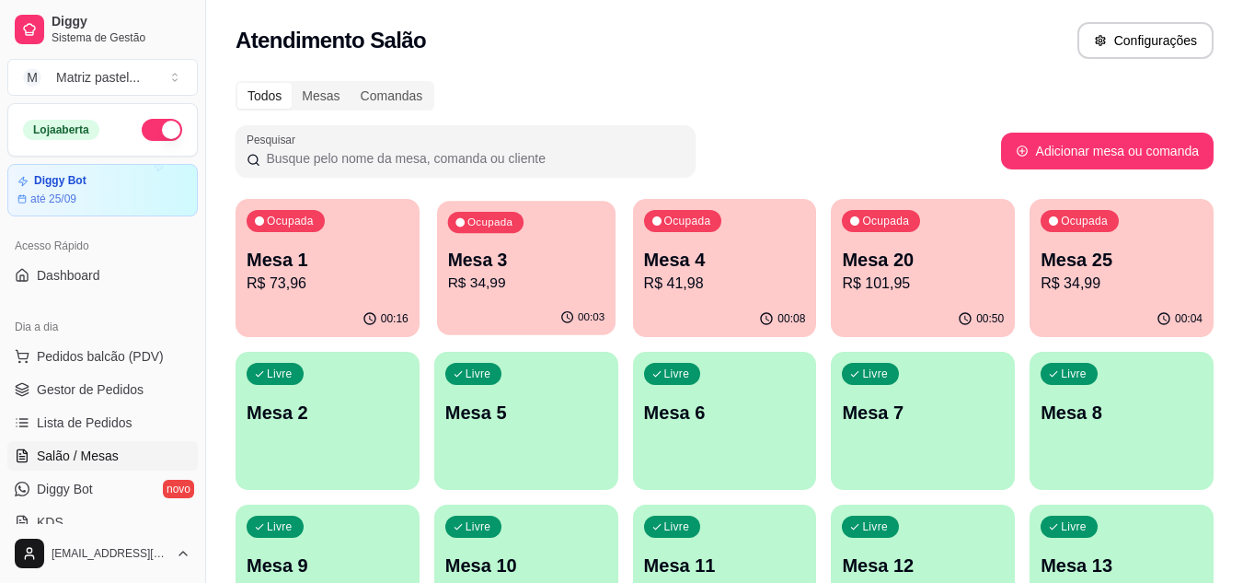
click at [539, 326] on div "00:03" at bounding box center [526, 317] width 179 height 35
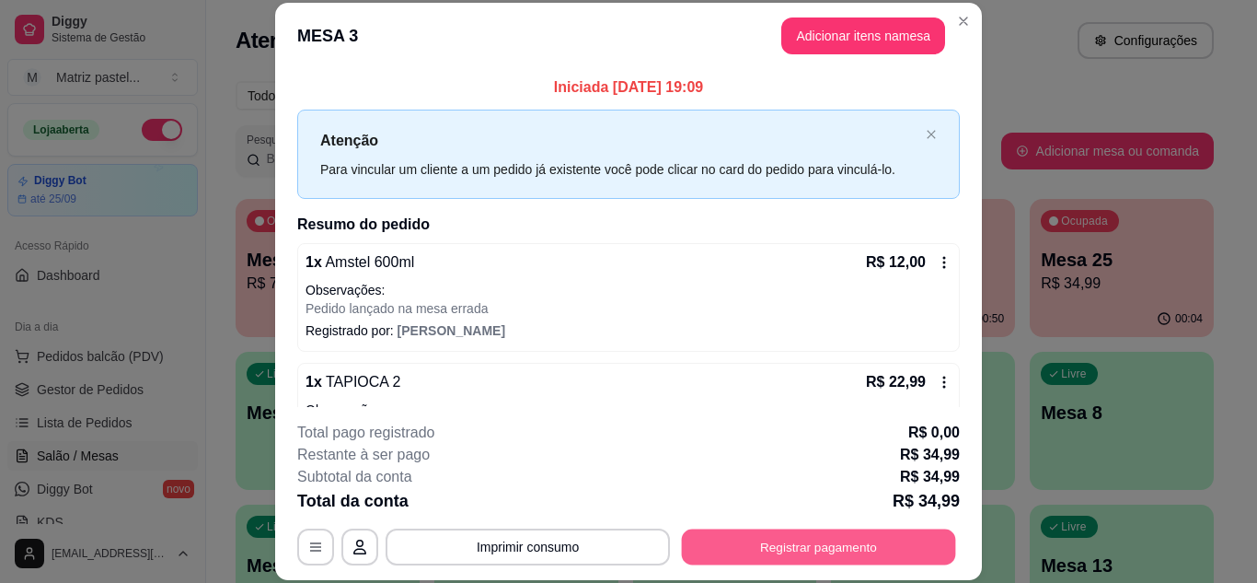
click at [772, 538] on button "Registrar pagamento" at bounding box center [819, 546] width 274 height 36
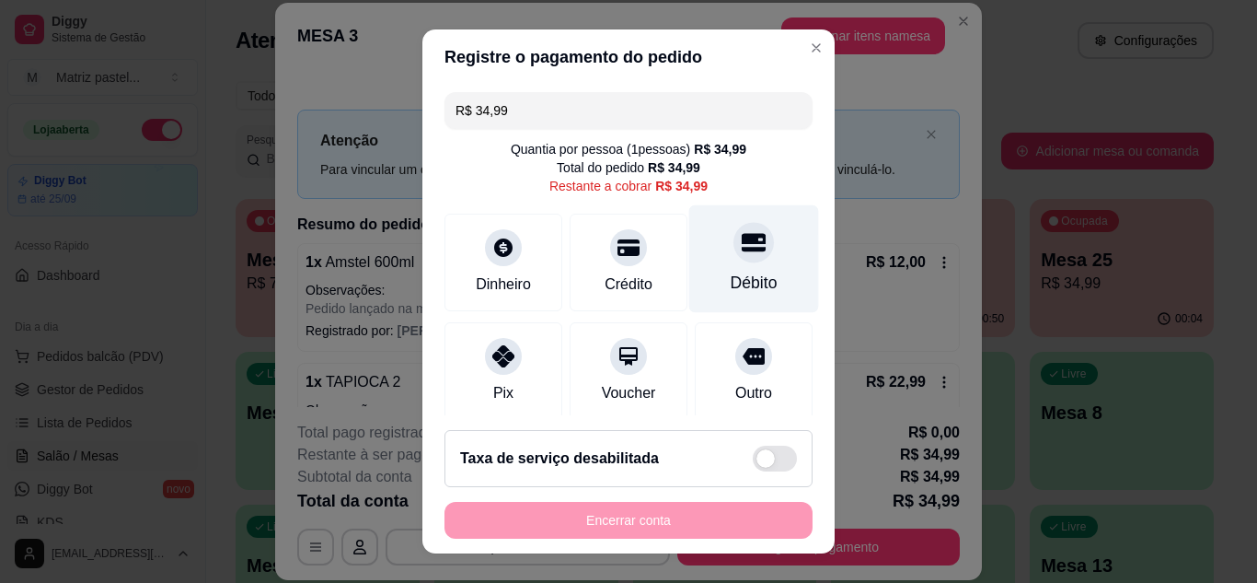
click at [743, 285] on div "Débito" at bounding box center [754, 283] width 47 height 24
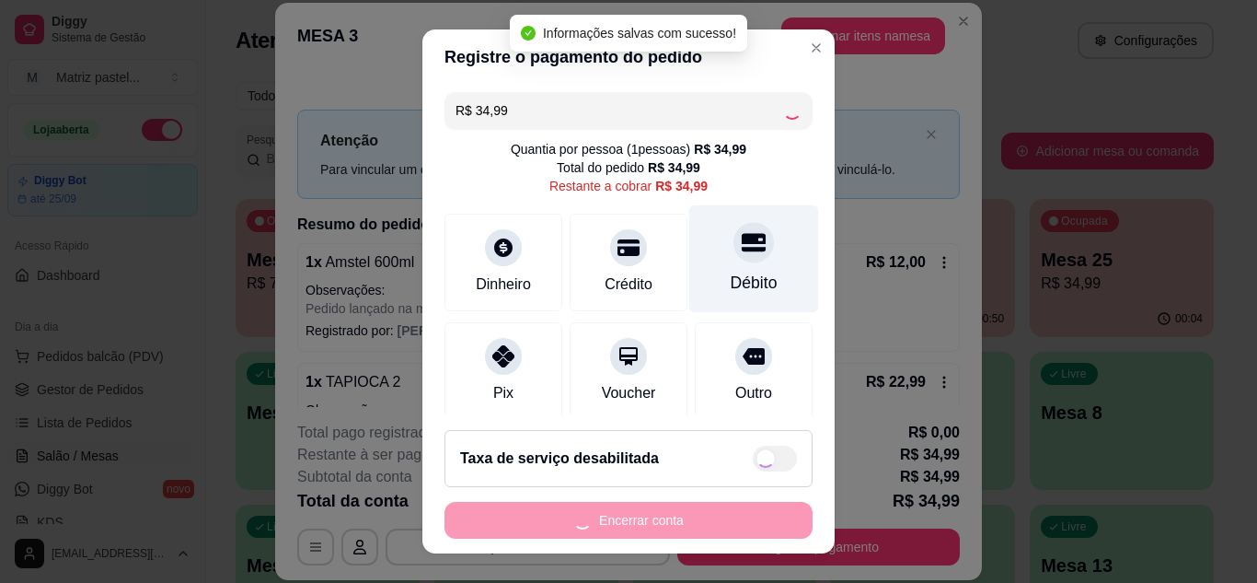
type input "R$ 0,00"
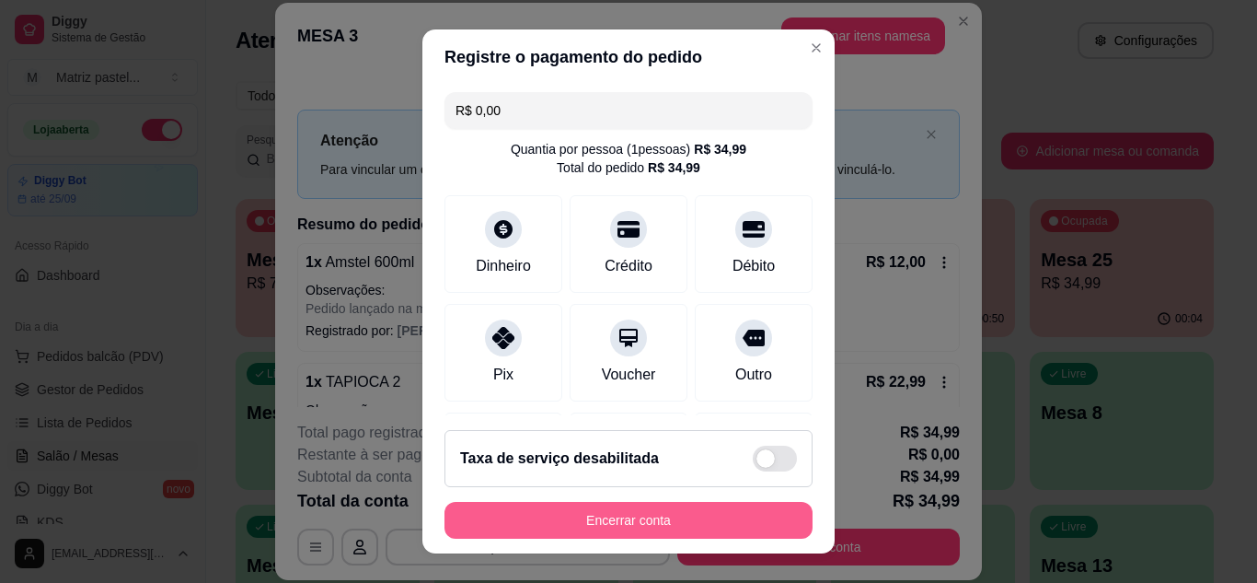
click at [607, 518] on button "Encerrar conta" at bounding box center [628, 520] width 368 height 37
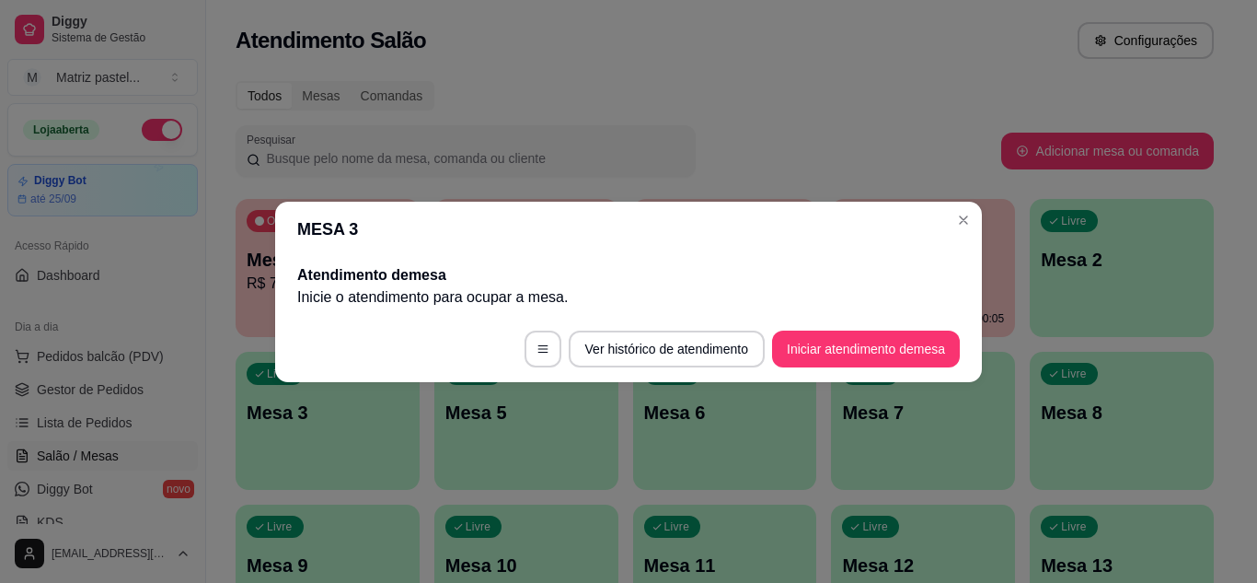
click at [958, 202] on header "MESA 3" at bounding box center [628, 229] width 707 height 55
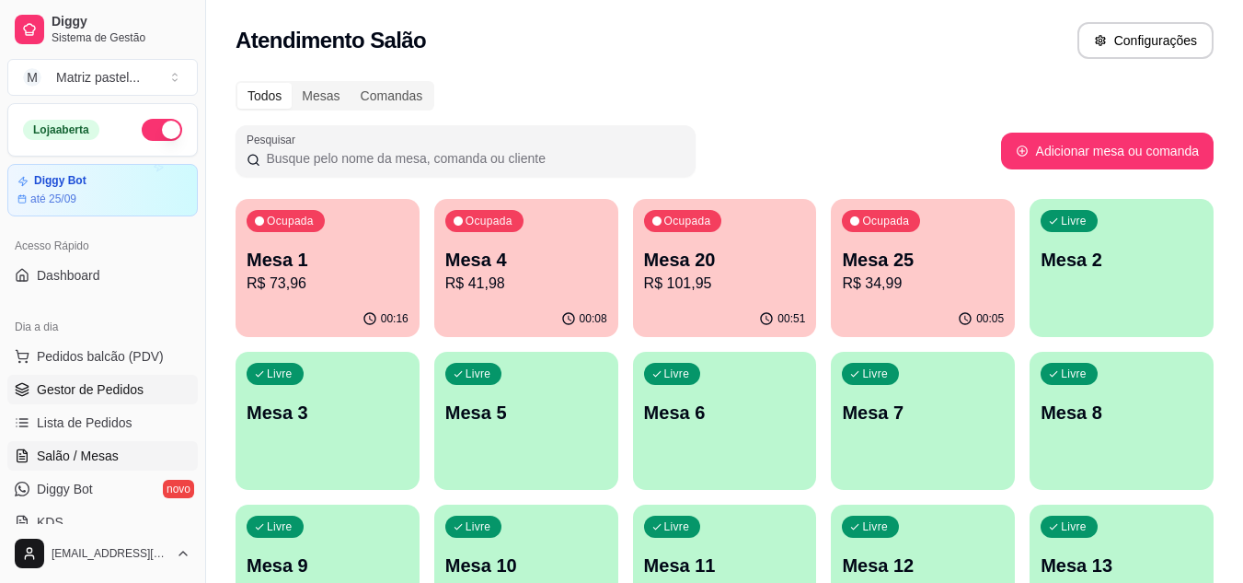
click at [54, 398] on link "Gestor de Pedidos" at bounding box center [102, 389] width 190 height 29
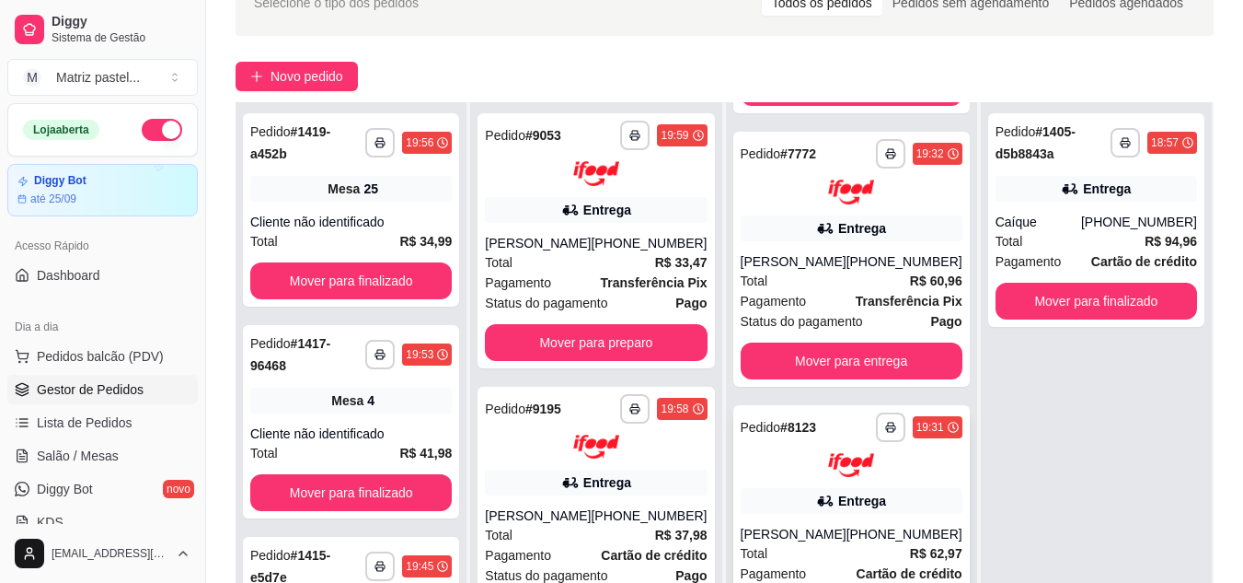
scroll to position [276, 0]
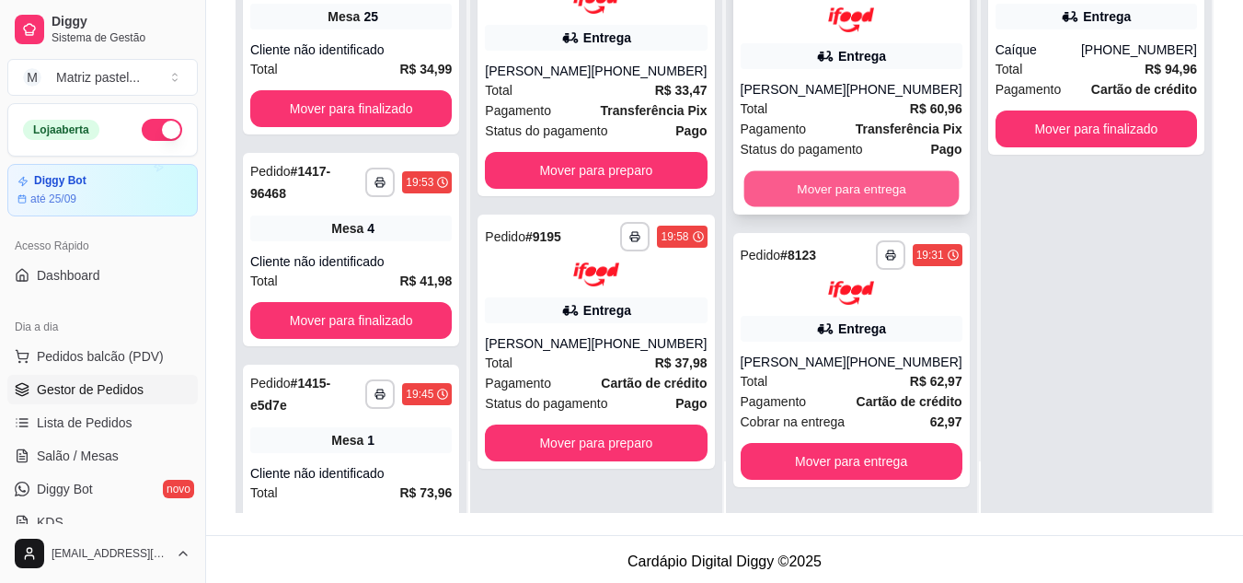
click at [848, 173] on button "Mover para entrega" at bounding box center [851, 188] width 215 height 36
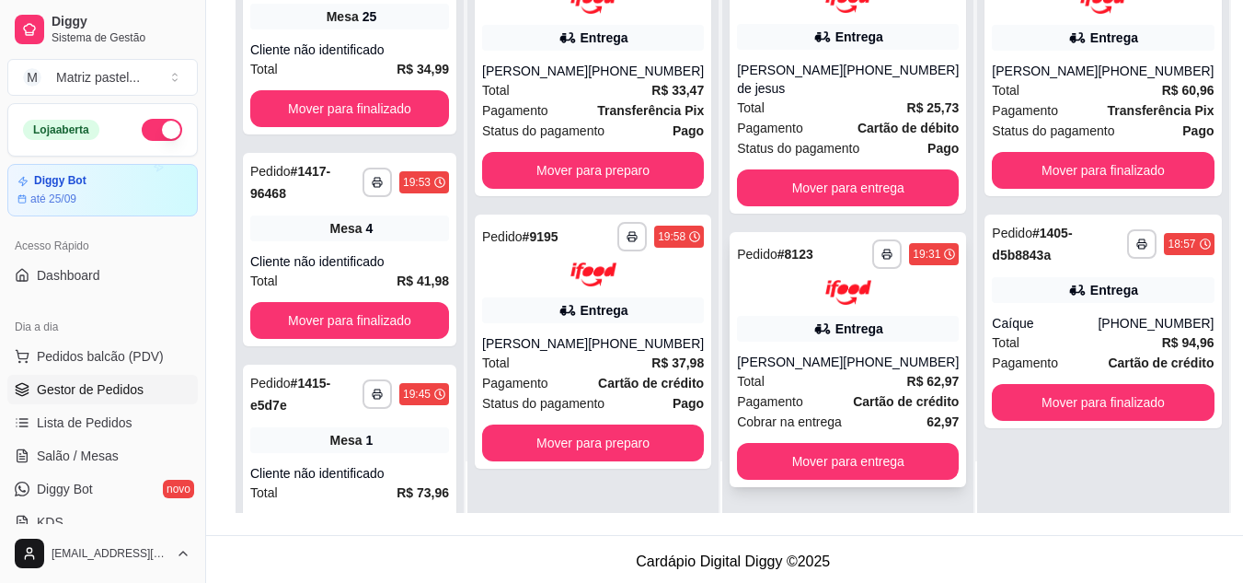
scroll to position [291, 0]
click at [796, 454] on button "Mover para entrega" at bounding box center [848, 461] width 222 height 37
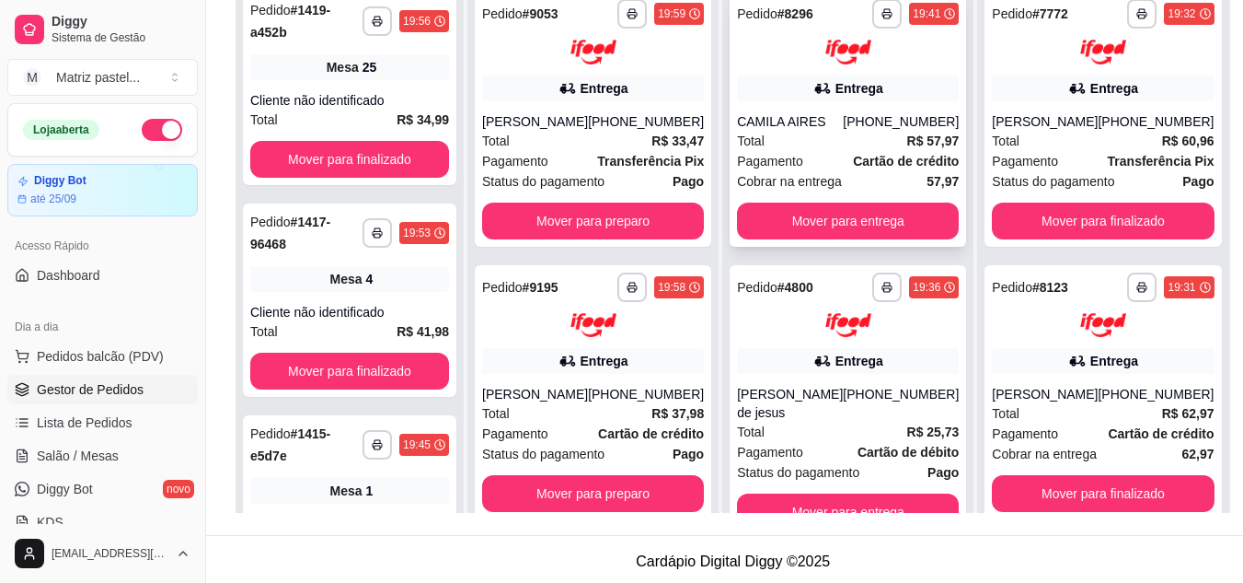
scroll to position [0, 0]
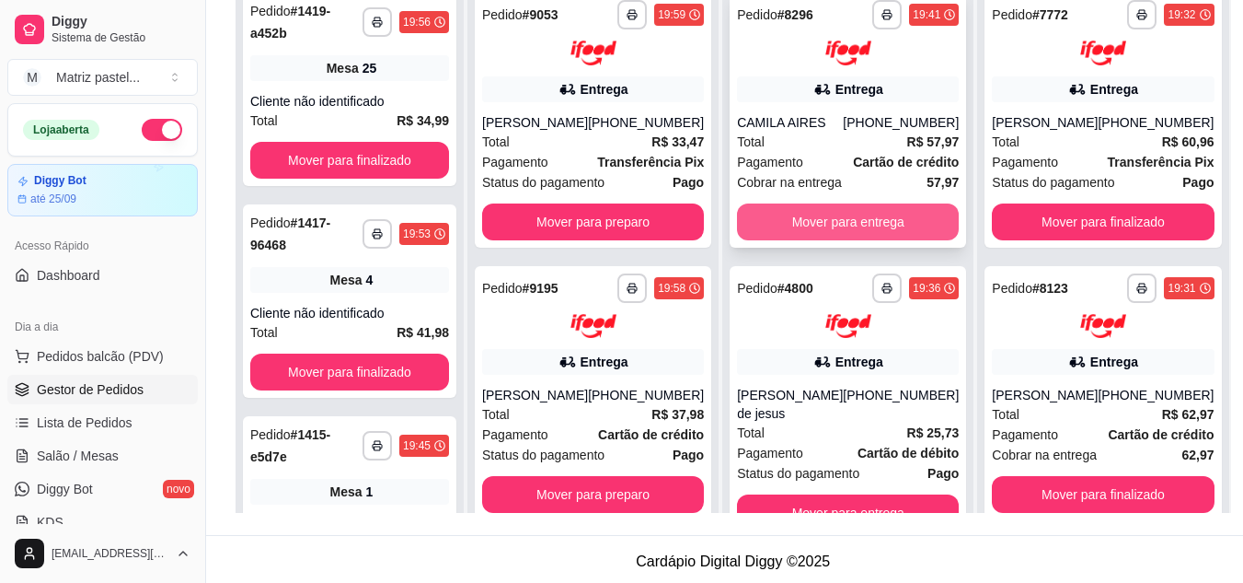
click at [829, 225] on button "Mover para entrega" at bounding box center [848, 221] width 222 height 37
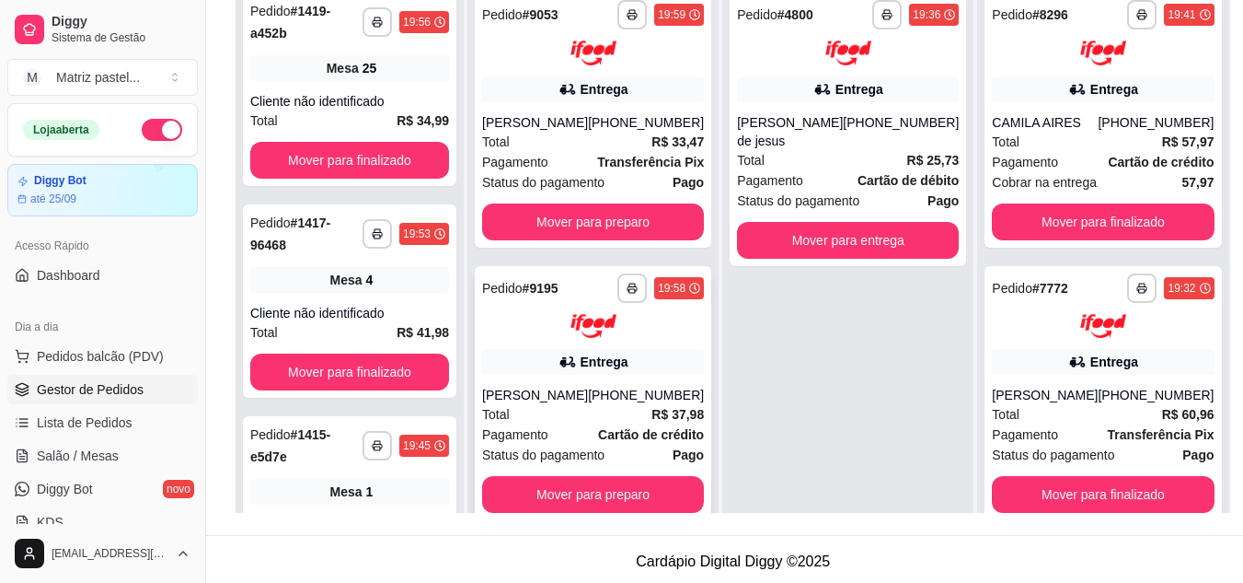
scroll to position [52, 0]
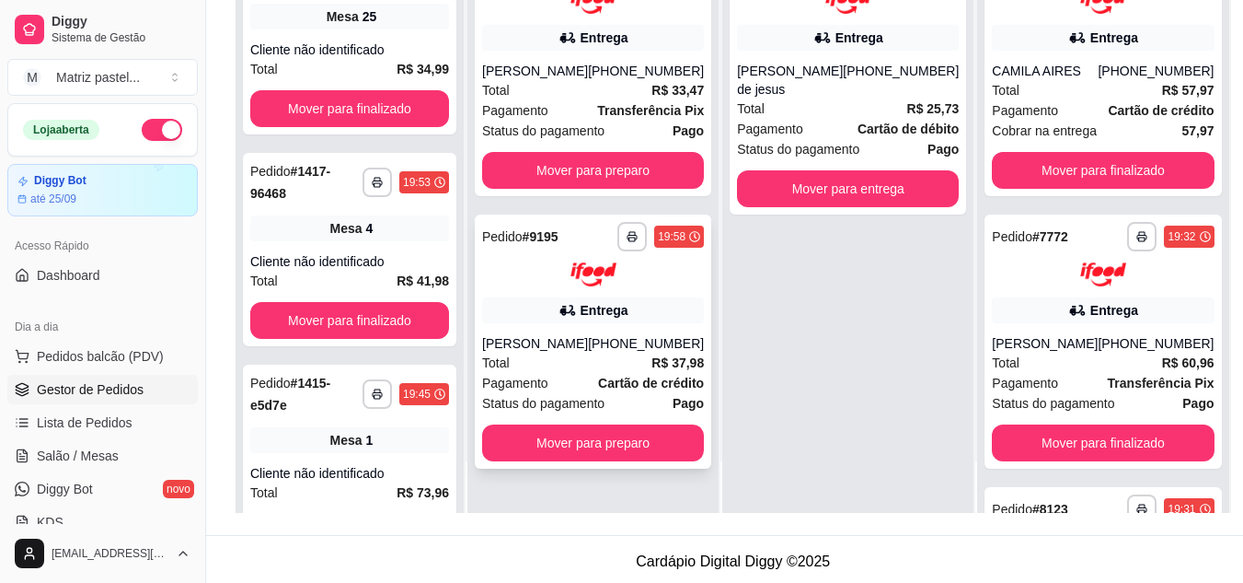
click at [582, 469] on div "**********" at bounding box center [593, 341] width 237 height 255
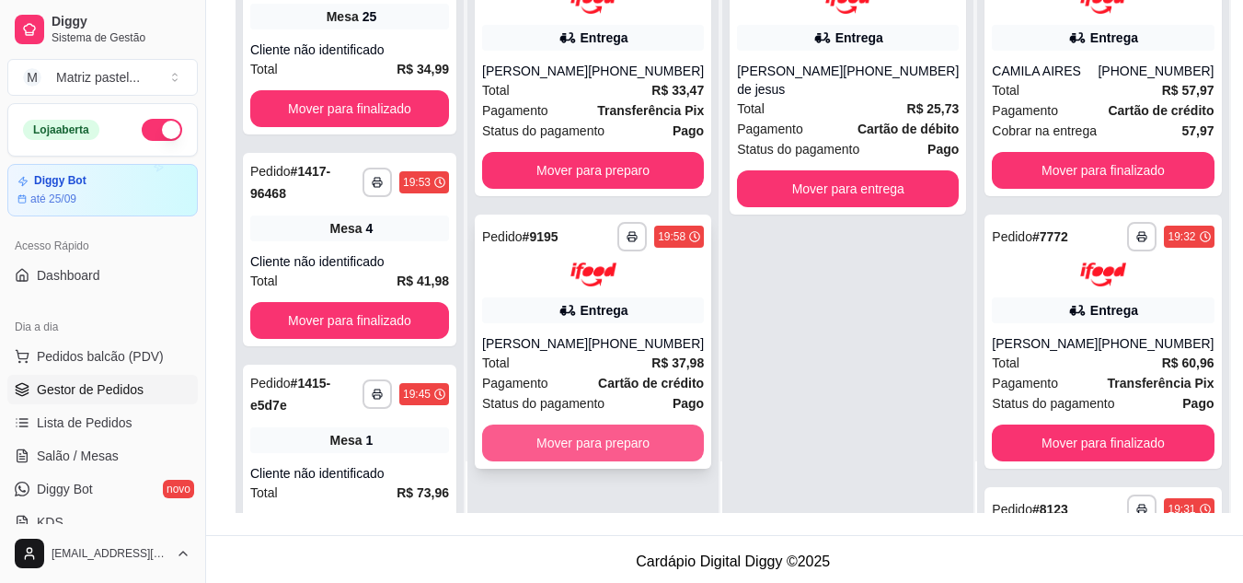
click at [657, 461] on button "Mover para preparo" at bounding box center [593, 442] width 222 height 37
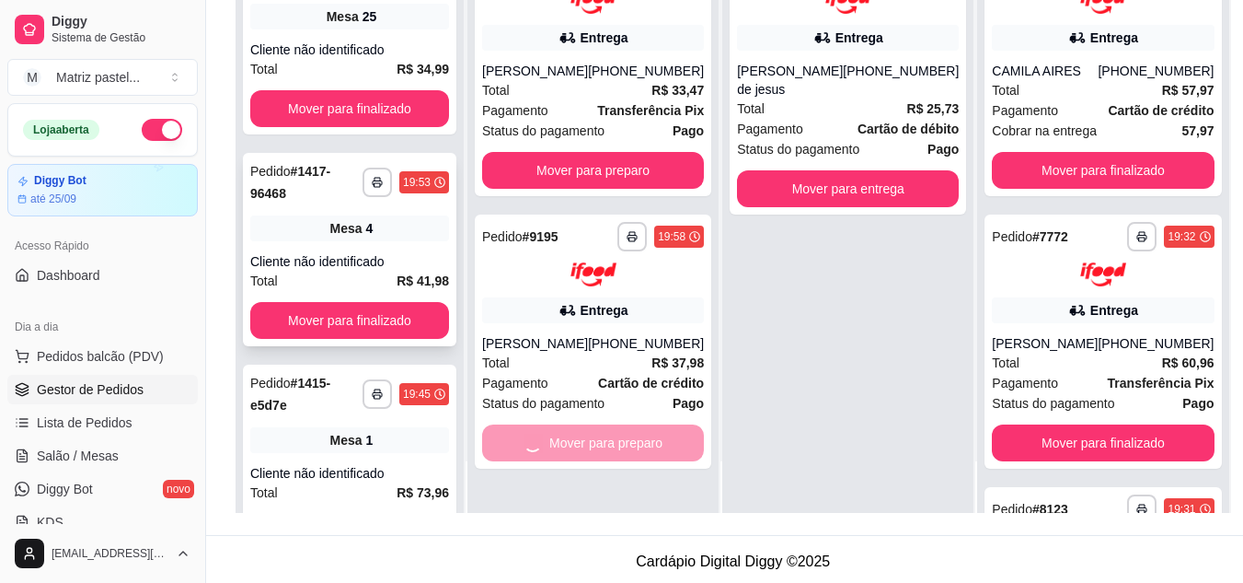
scroll to position [0, 0]
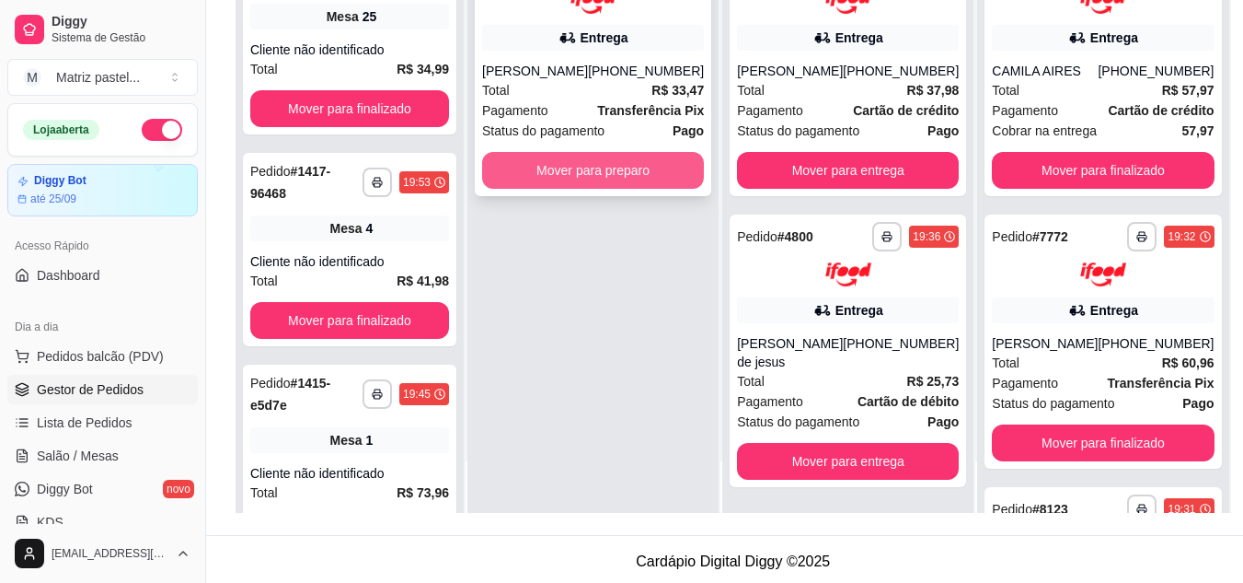
click at [536, 189] on button "Mover para preparo" at bounding box center [593, 170] width 222 height 37
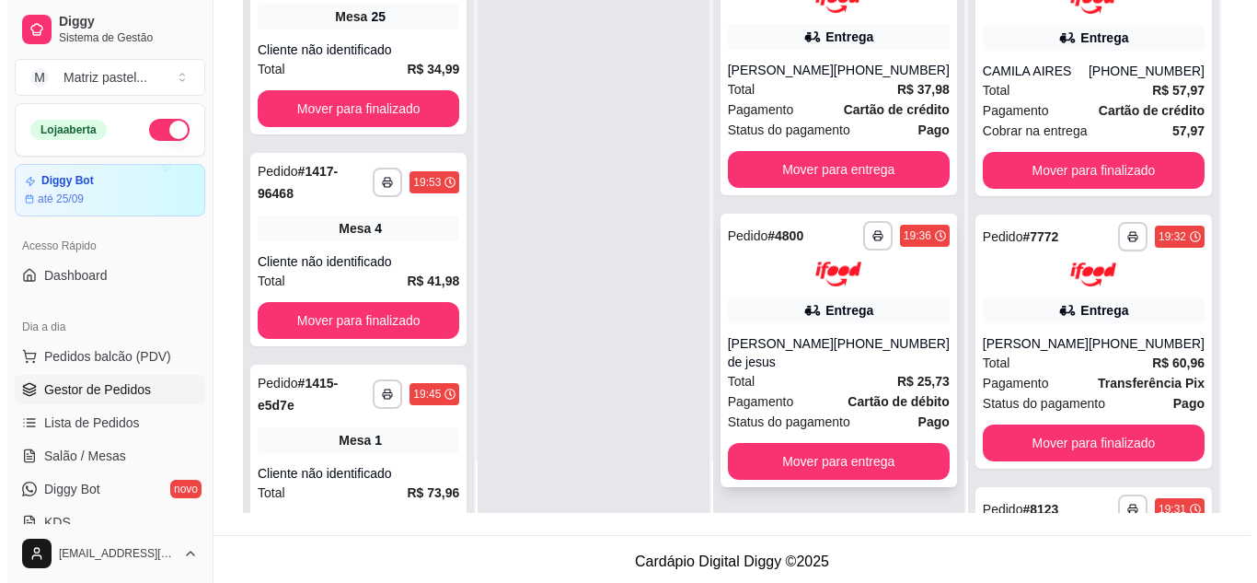
scroll to position [281, 0]
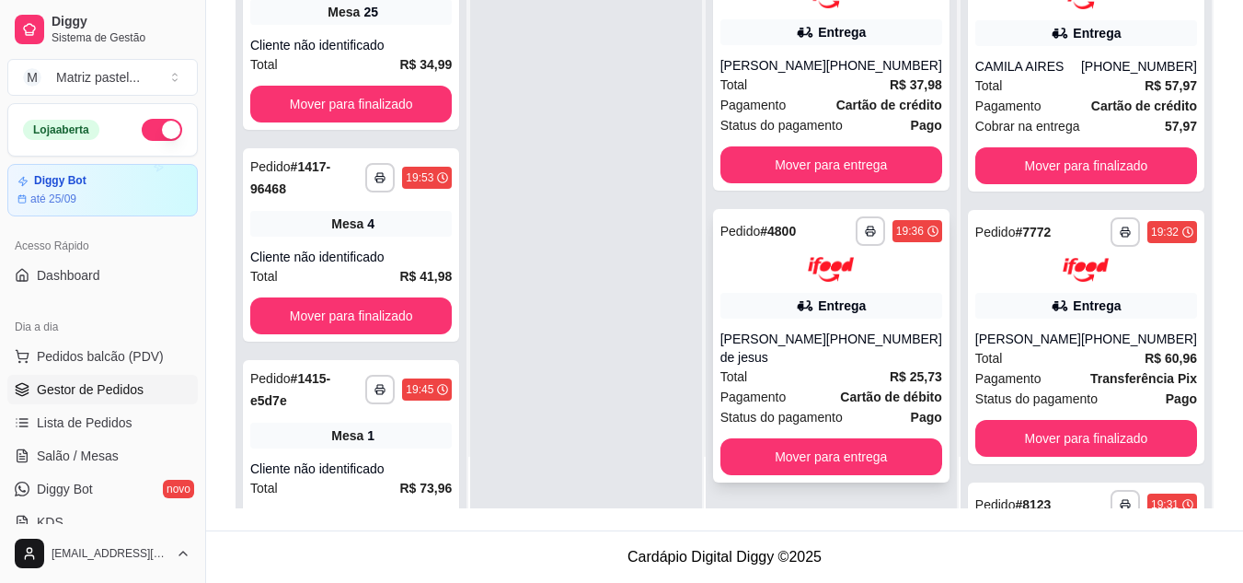
click at [809, 352] on div "Rosana Santos de jesus" at bounding box center [774, 347] width 106 height 37
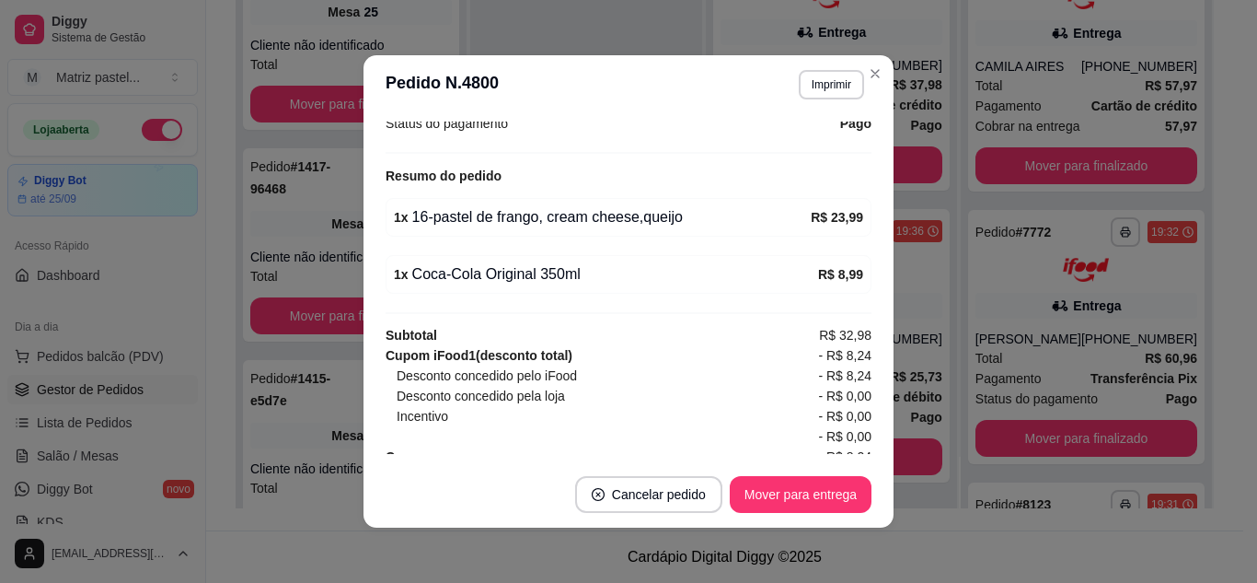
scroll to position [629, 0]
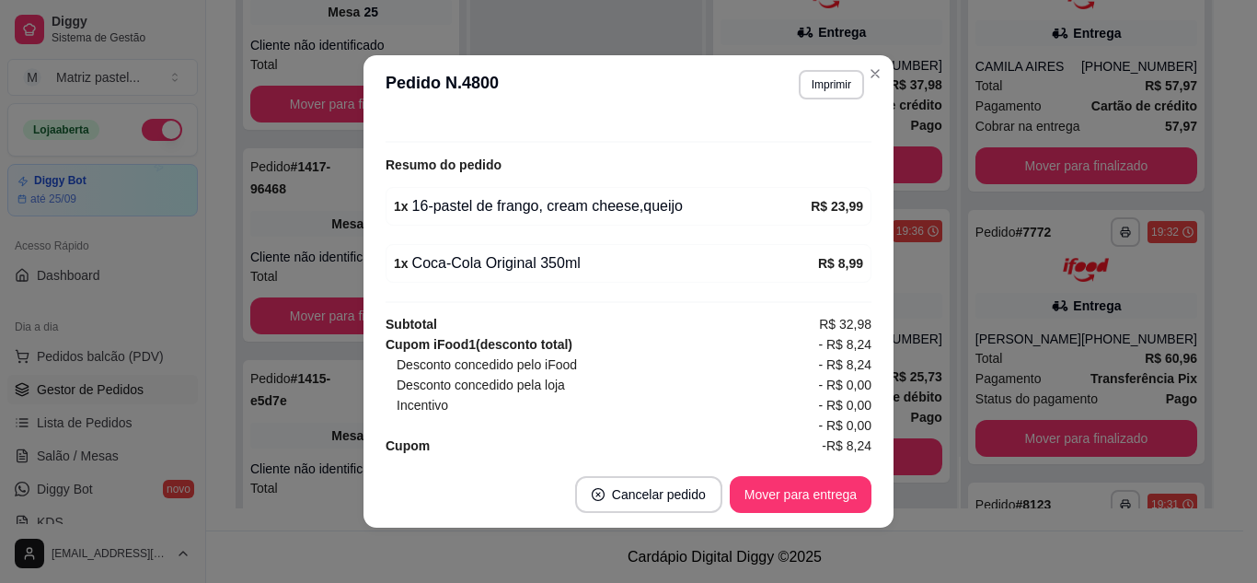
click at [767, 482] on button "Mover para entrega" at bounding box center [801, 494] width 142 height 37
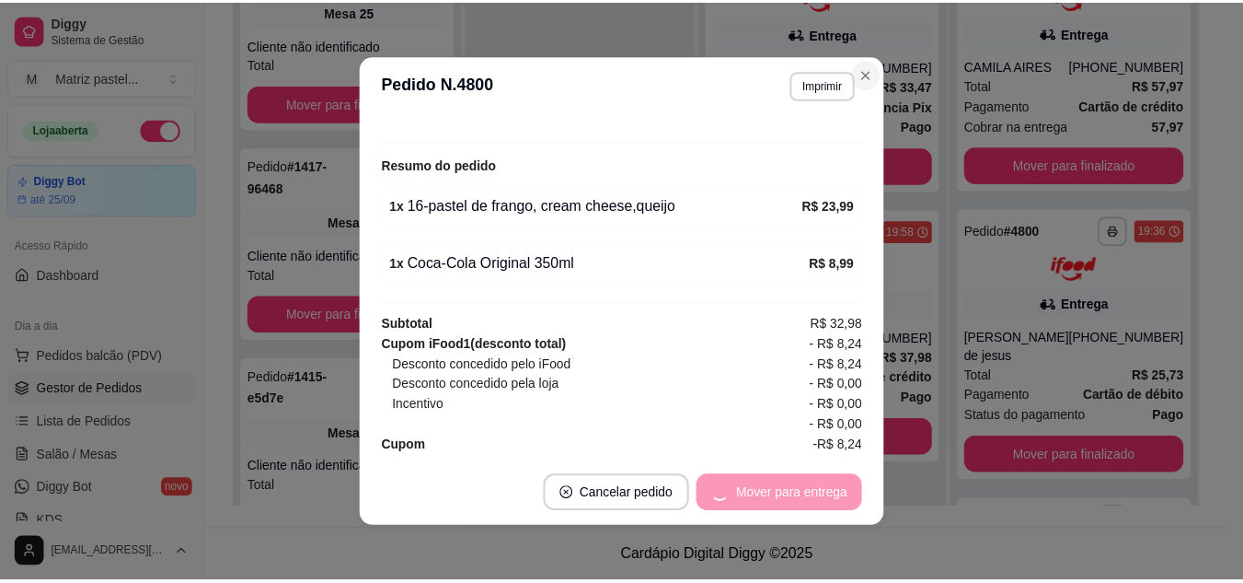
scroll to position [18, 0]
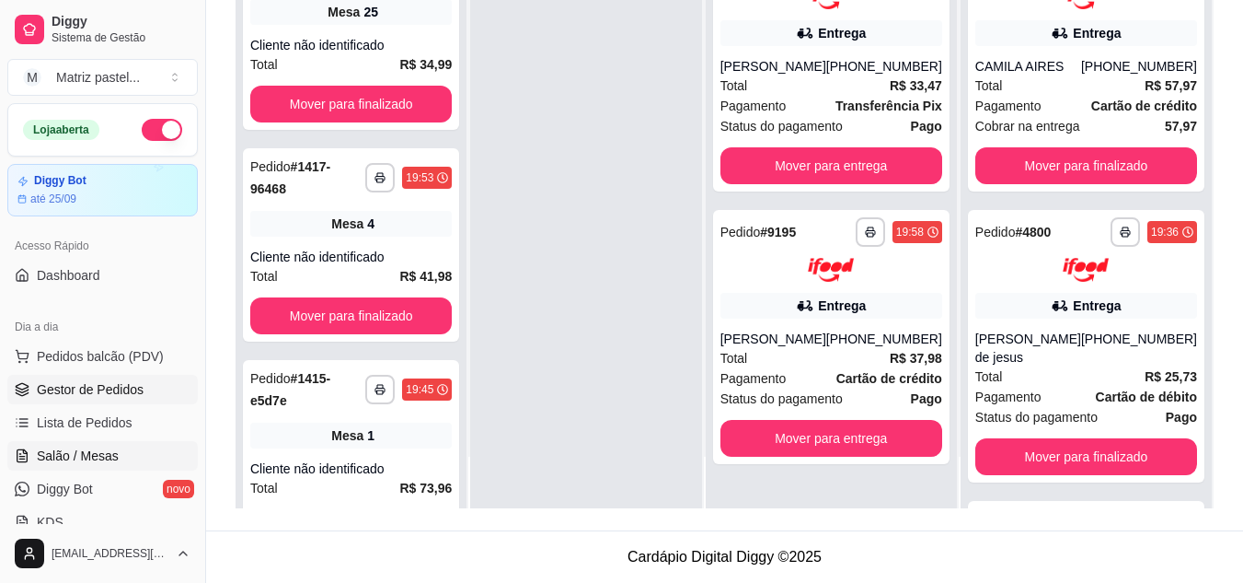
click at [93, 456] on span "Salão / Mesas" at bounding box center [78, 455] width 82 height 18
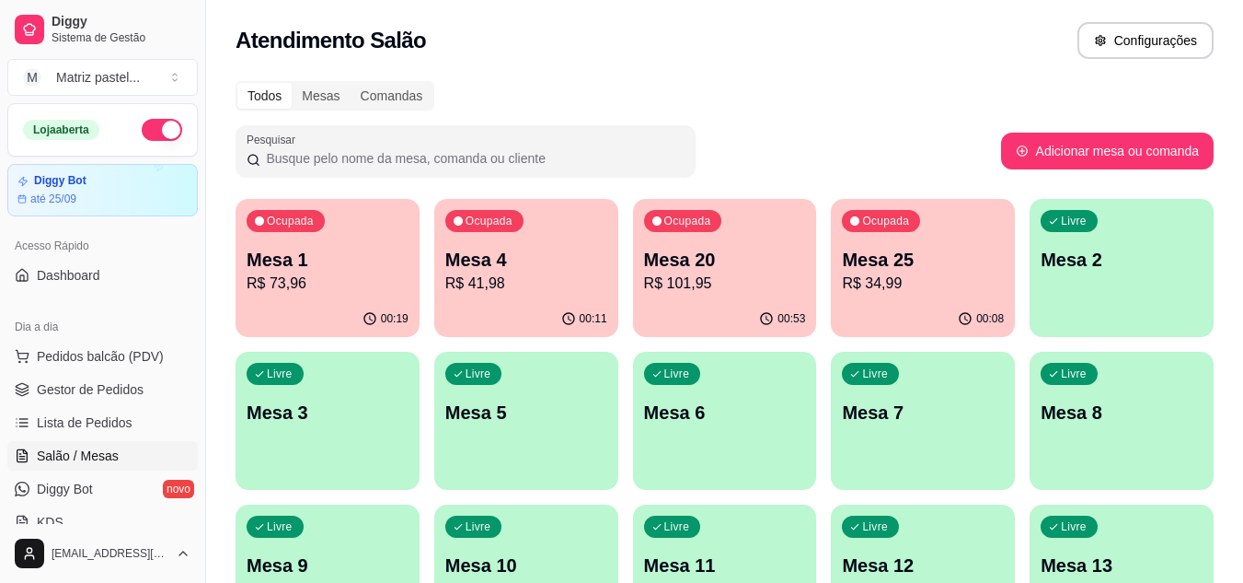
click at [549, 284] on p "R$ 41,98" at bounding box center [526, 283] width 162 height 22
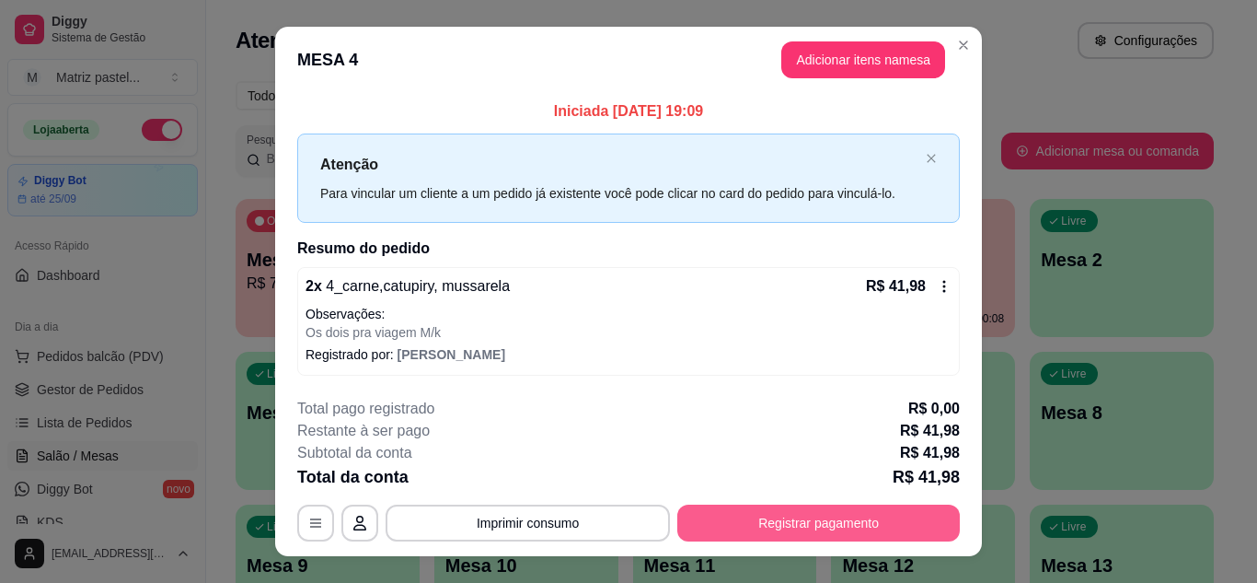
click at [774, 522] on button "Registrar pagamento" at bounding box center [818, 522] width 283 height 37
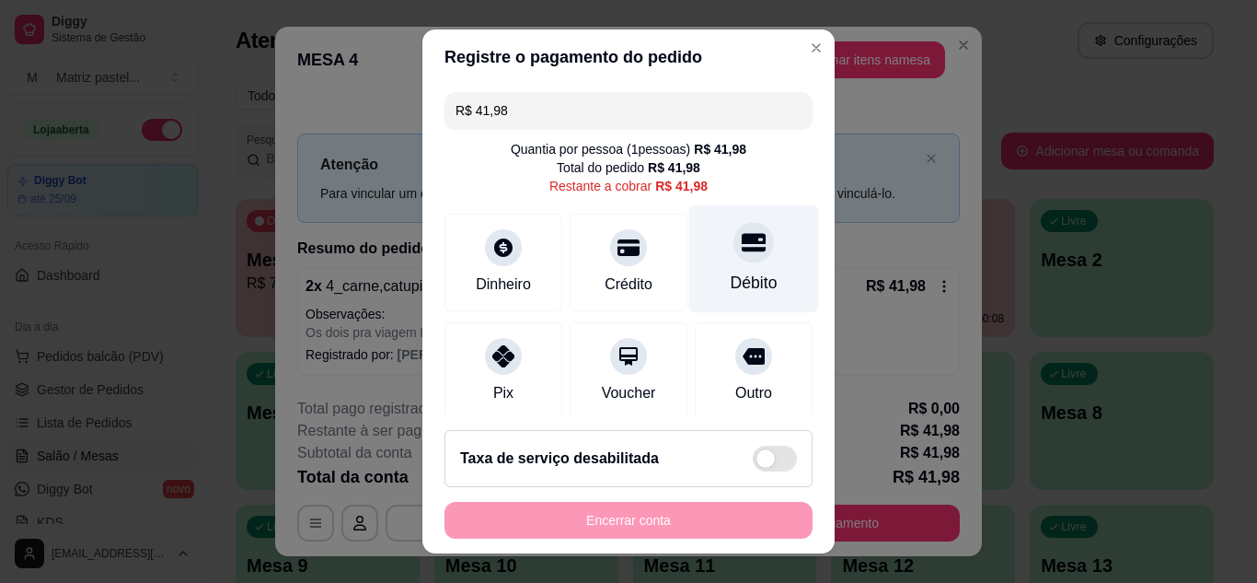
click at [733, 260] on div at bounding box center [753, 242] width 40 height 40
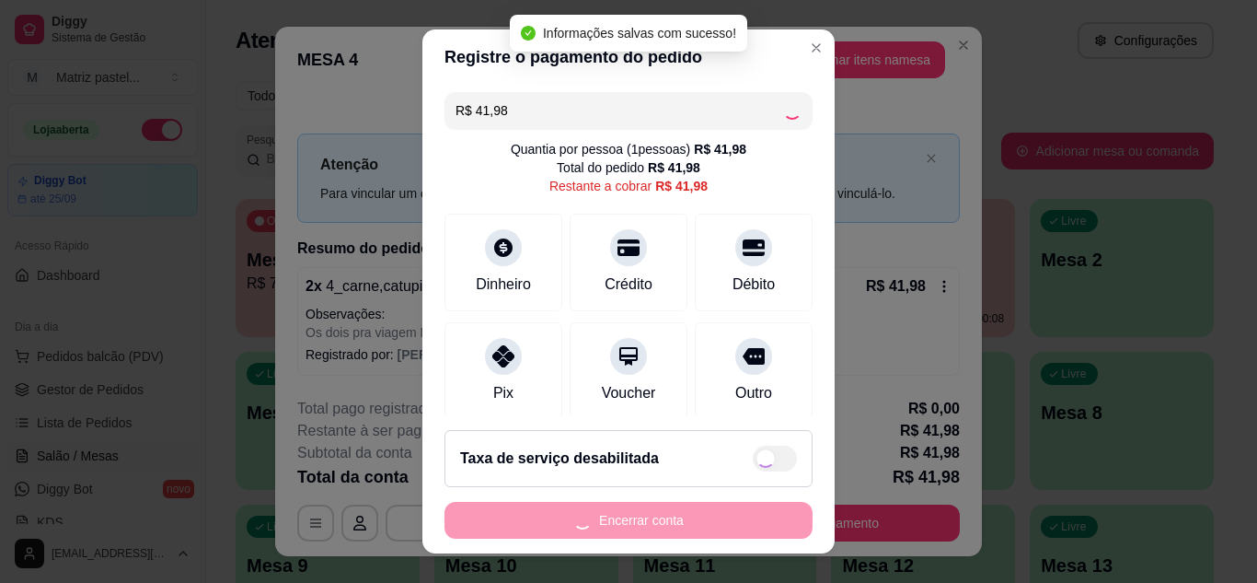
type input "R$ 0,00"
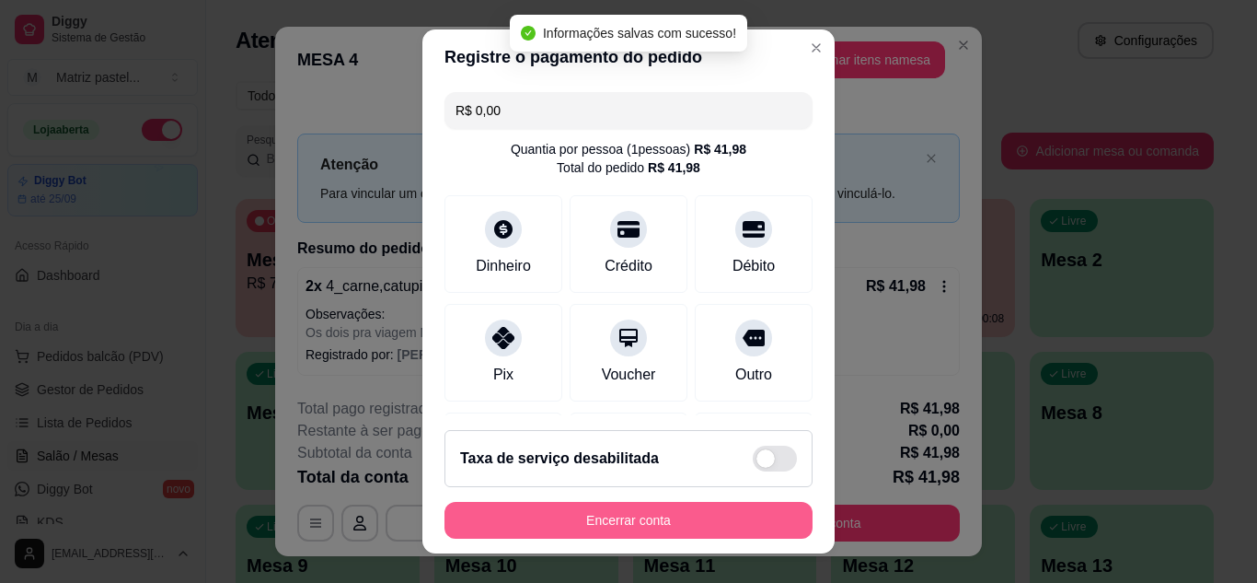
click at [556, 502] on button "Encerrar conta" at bounding box center [628, 520] width 368 height 37
click at [635, 534] on button "Encerrar conta" at bounding box center [628, 520] width 357 height 36
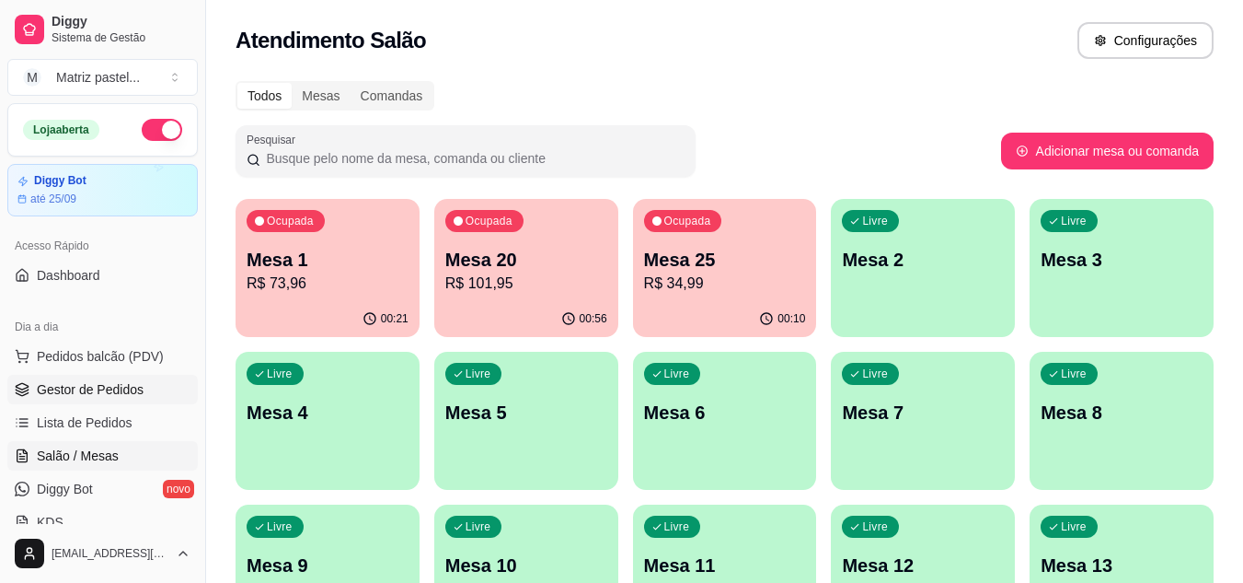
click at [59, 389] on span "Gestor de Pedidos" at bounding box center [90, 389] width 107 height 18
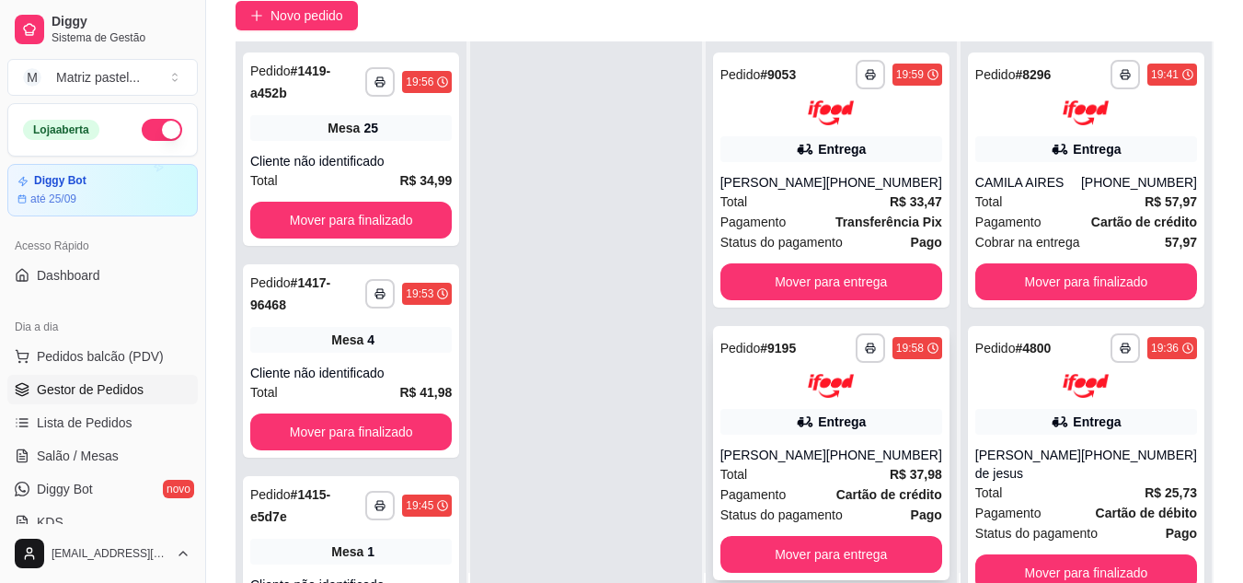
scroll to position [184, 0]
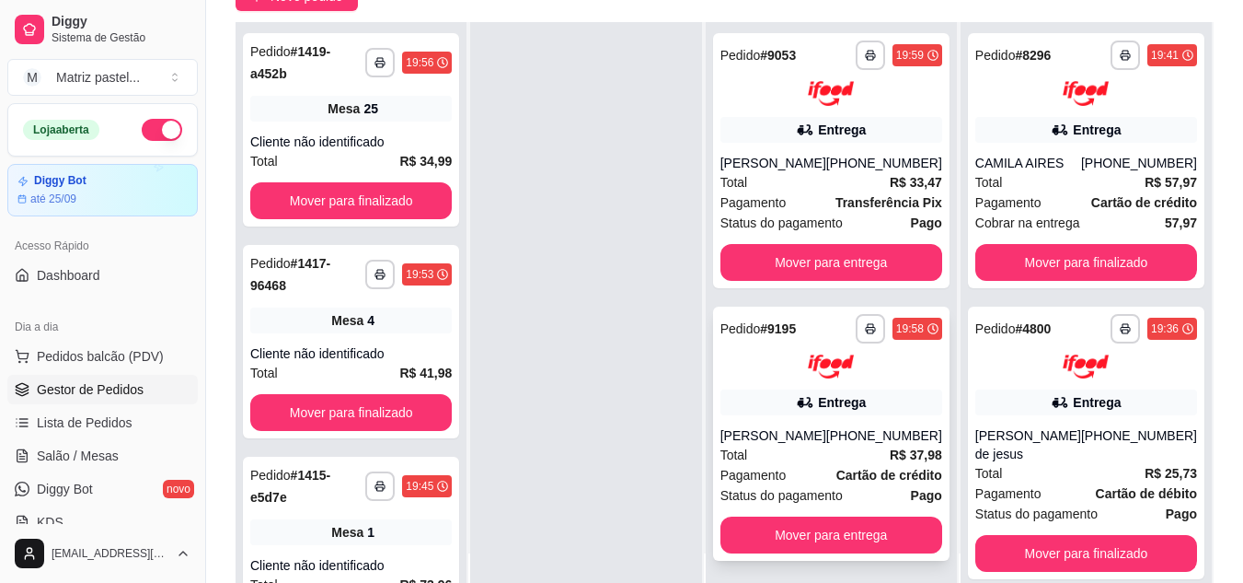
click at [856, 330] on button "button" at bounding box center [870, 328] width 29 height 29
click at [865, 330] on icon "button" at bounding box center [870, 328] width 11 height 11
click at [825, 399] on button "IMPRESSORA" at bounding box center [808, 392] width 129 height 29
click at [856, 48] on button "button" at bounding box center [870, 54] width 29 height 29
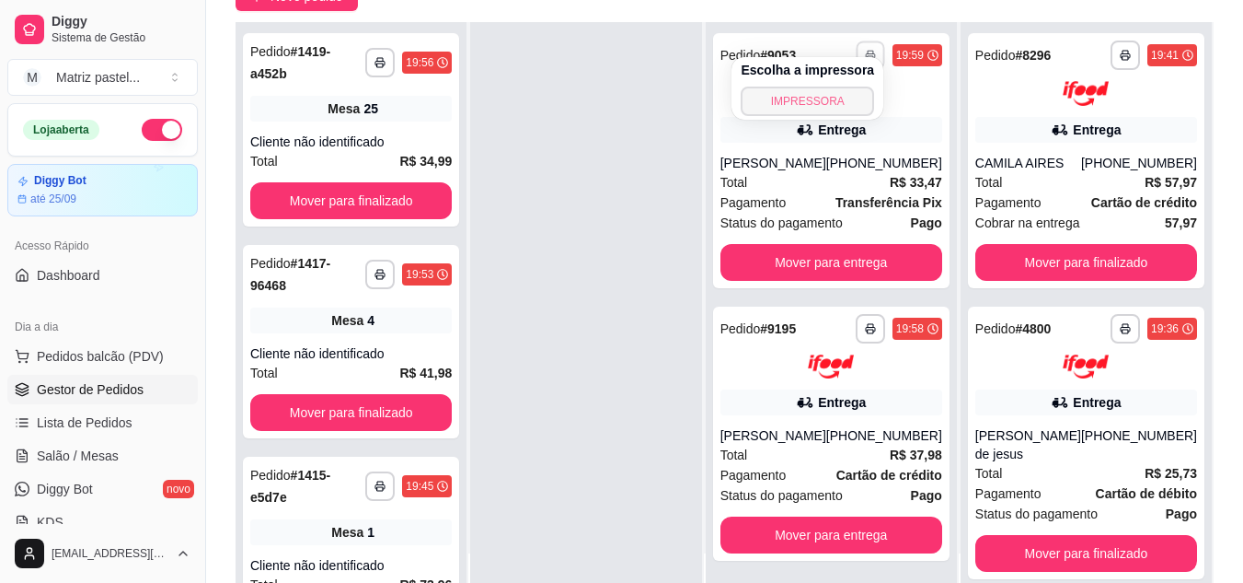
click at [820, 109] on button "IMPRESSORA" at bounding box center [807, 101] width 133 height 29
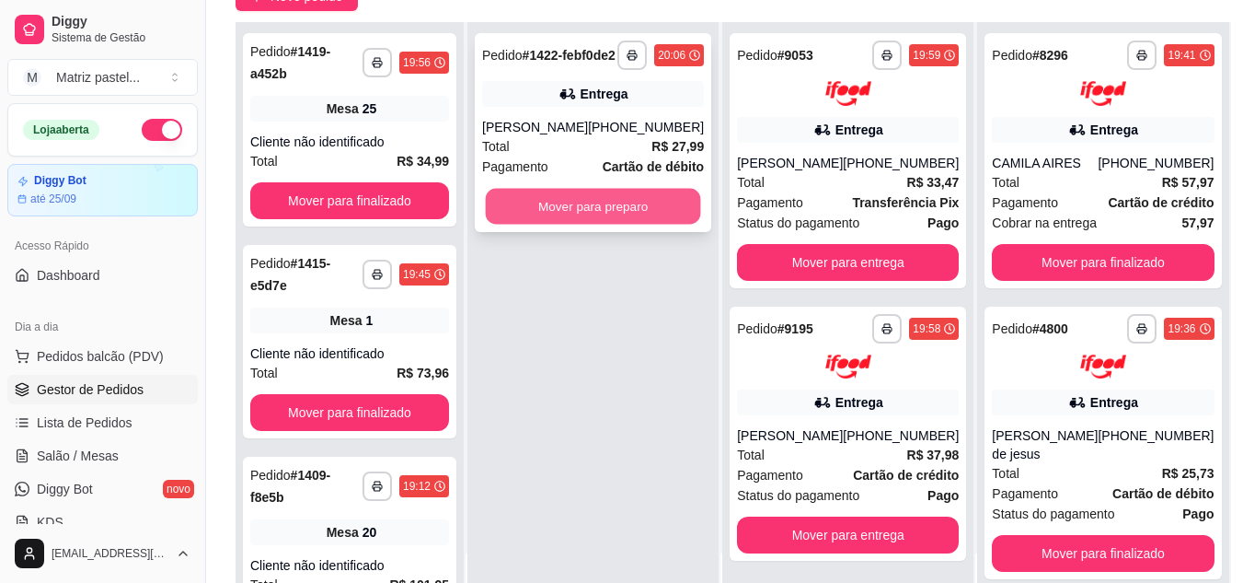
click at [597, 225] on button "Mover para preparo" at bounding box center [593, 207] width 215 height 36
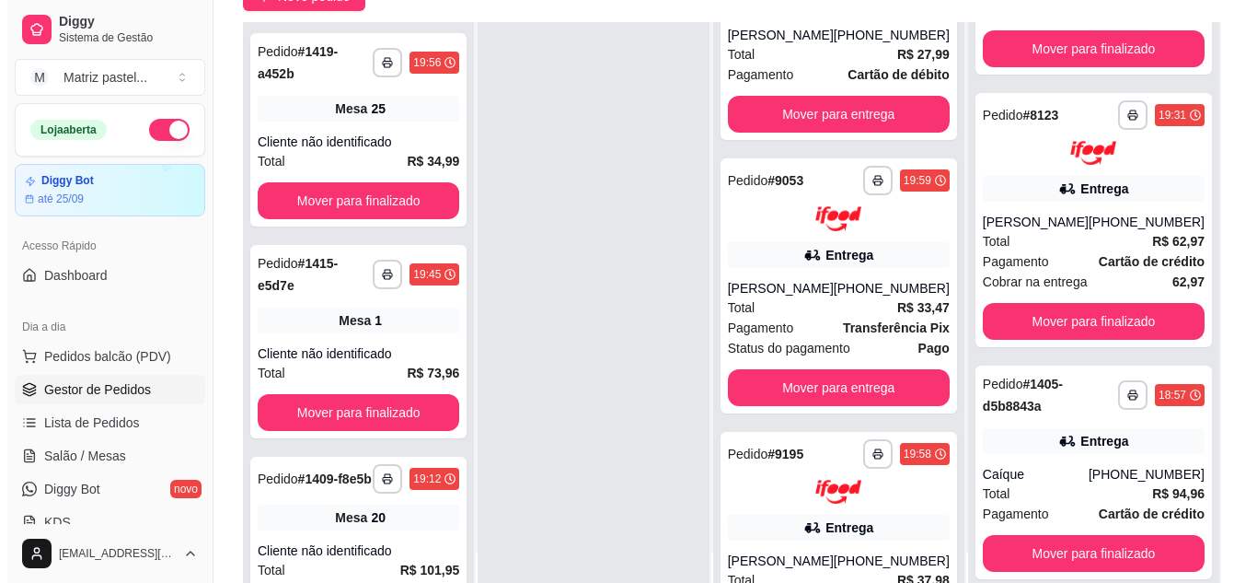
scroll to position [276, 0]
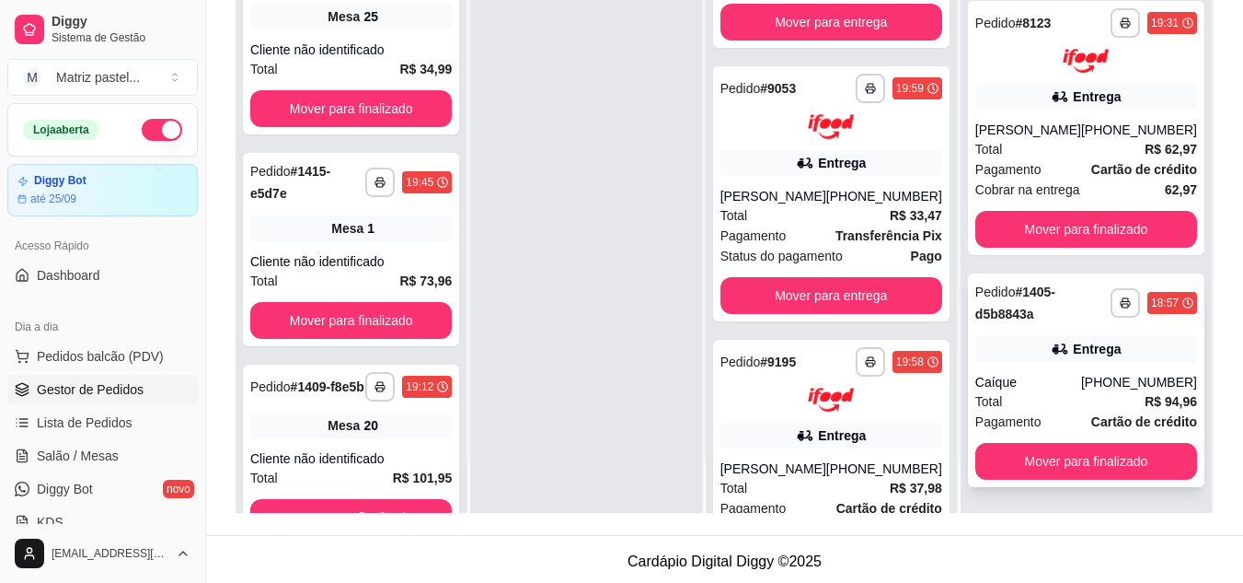
click at [1023, 388] on div "Caíque" at bounding box center [1028, 382] width 106 height 18
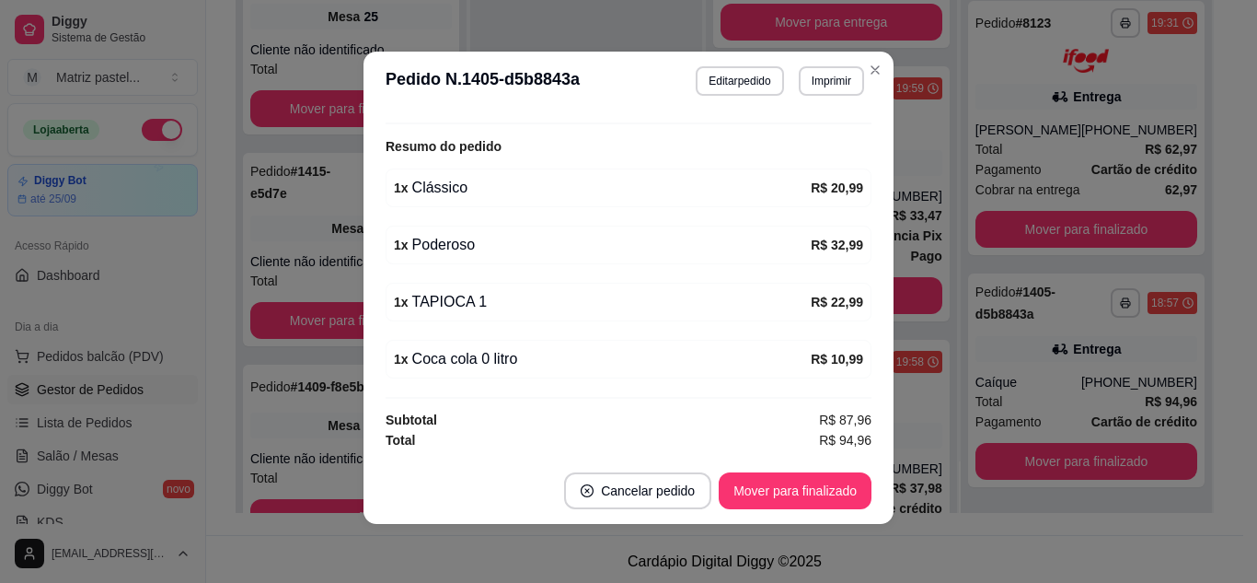
scroll to position [644, 0]
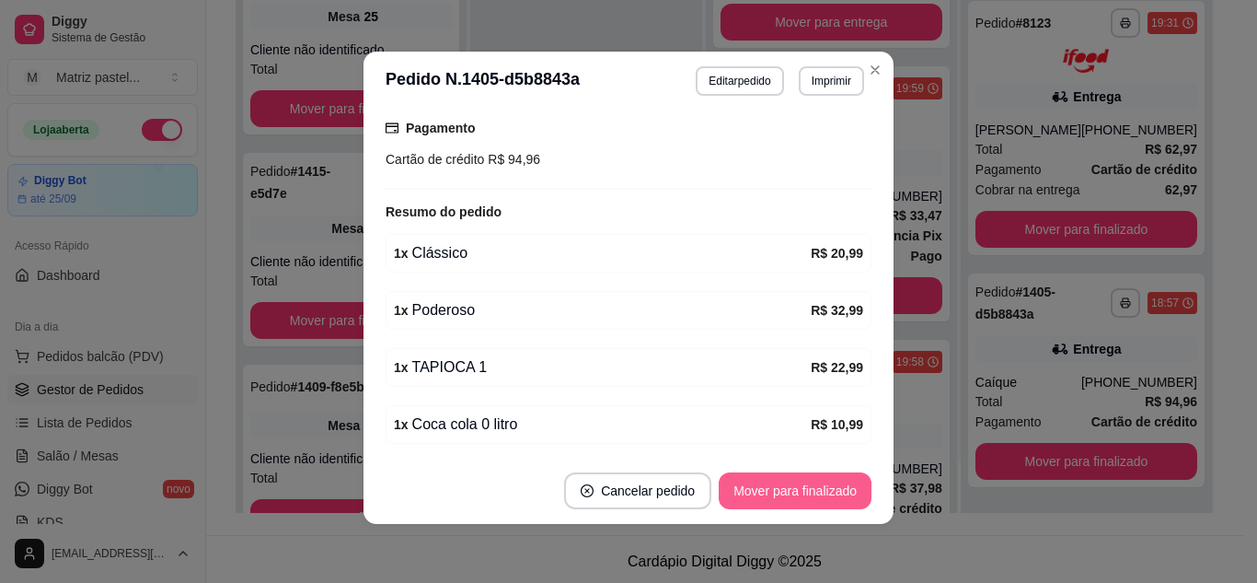
click at [762, 490] on button "Mover para finalizado" at bounding box center [795, 490] width 153 height 37
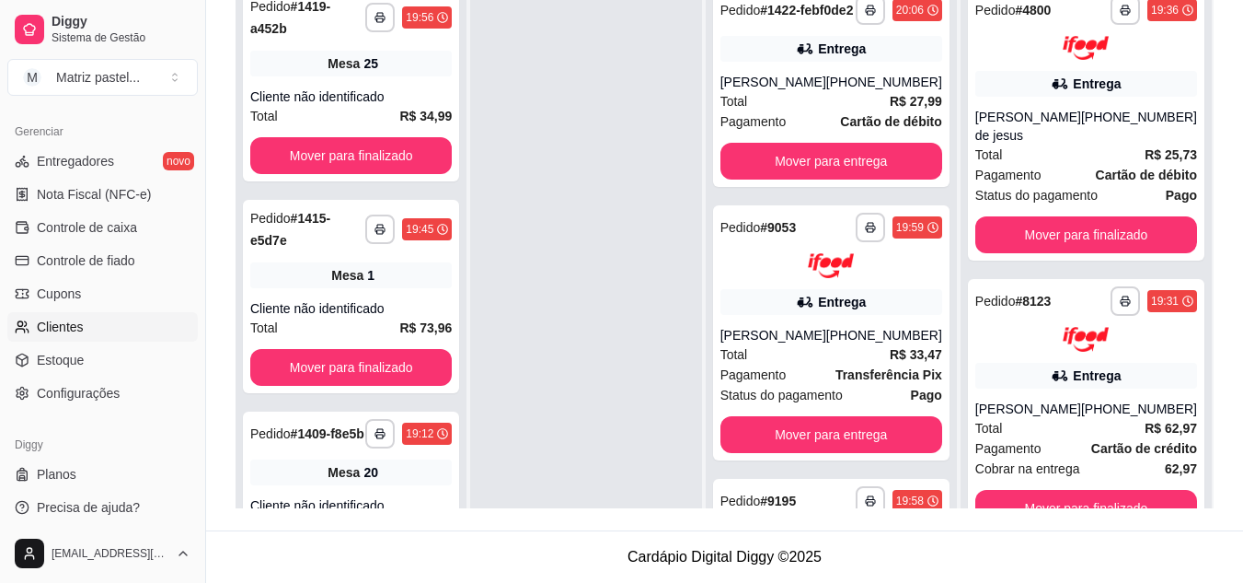
scroll to position [742, 0]
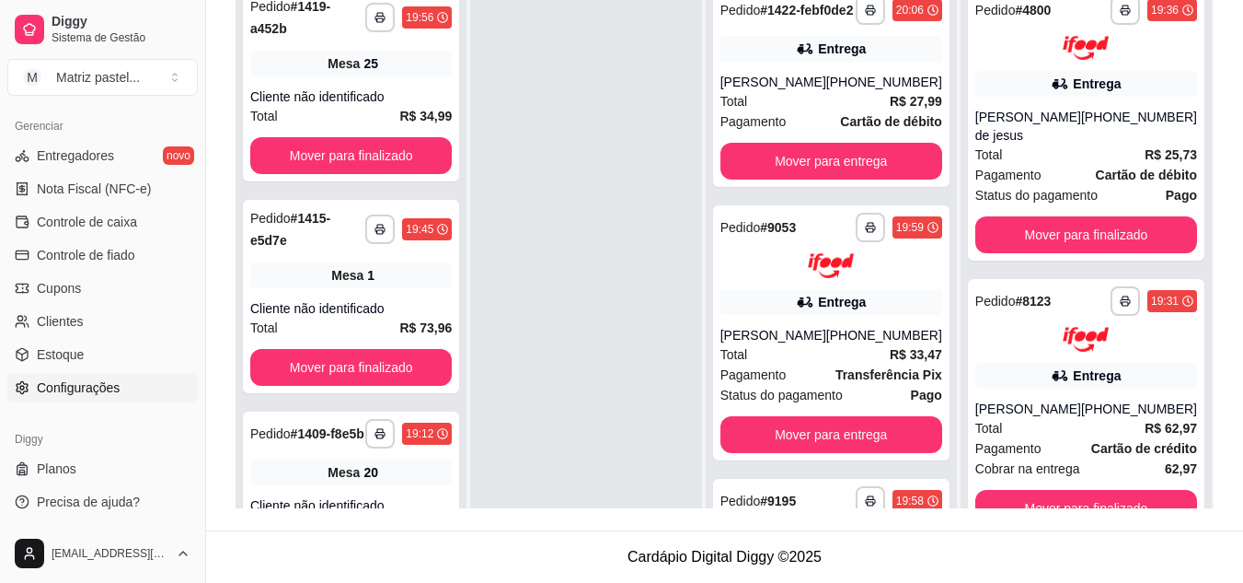
click at [76, 397] on link "Configurações" at bounding box center [102, 387] width 190 height 29
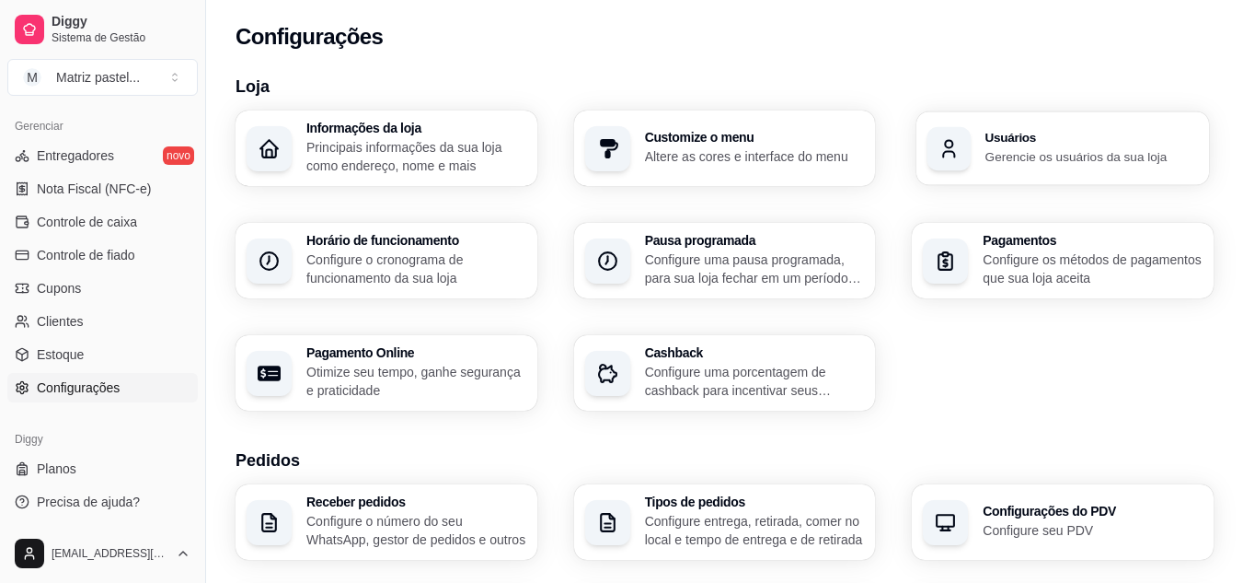
click at [953, 171] on div "Usuários Gerencie os usuários da sua loja" at bounding box center [1063, 148] width 293 height 74
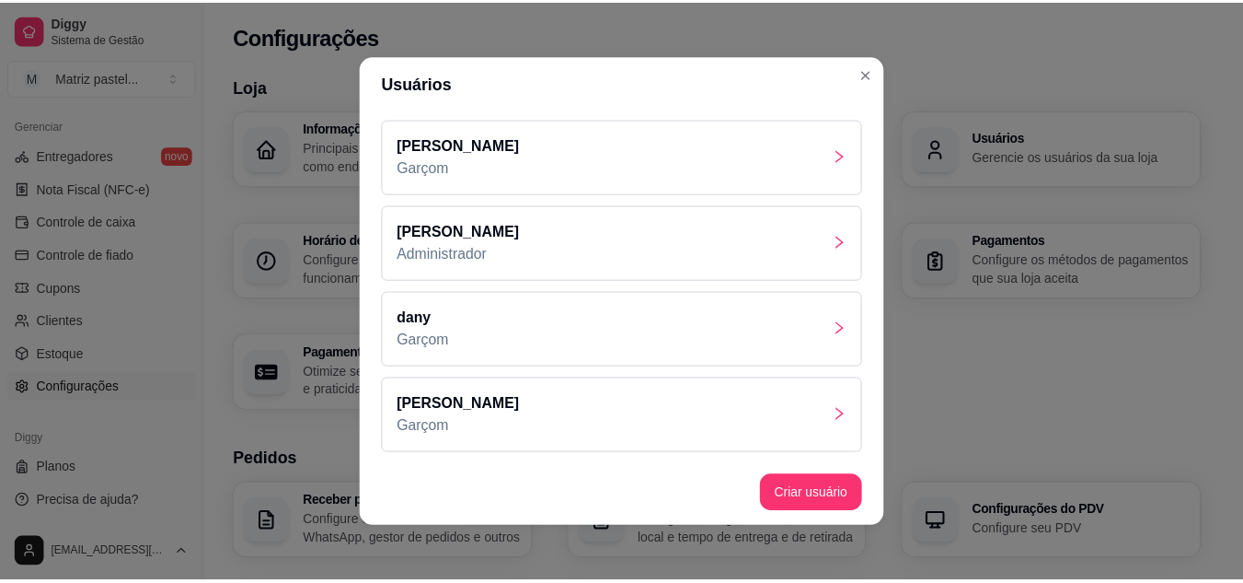
scroll to position [4, 0]
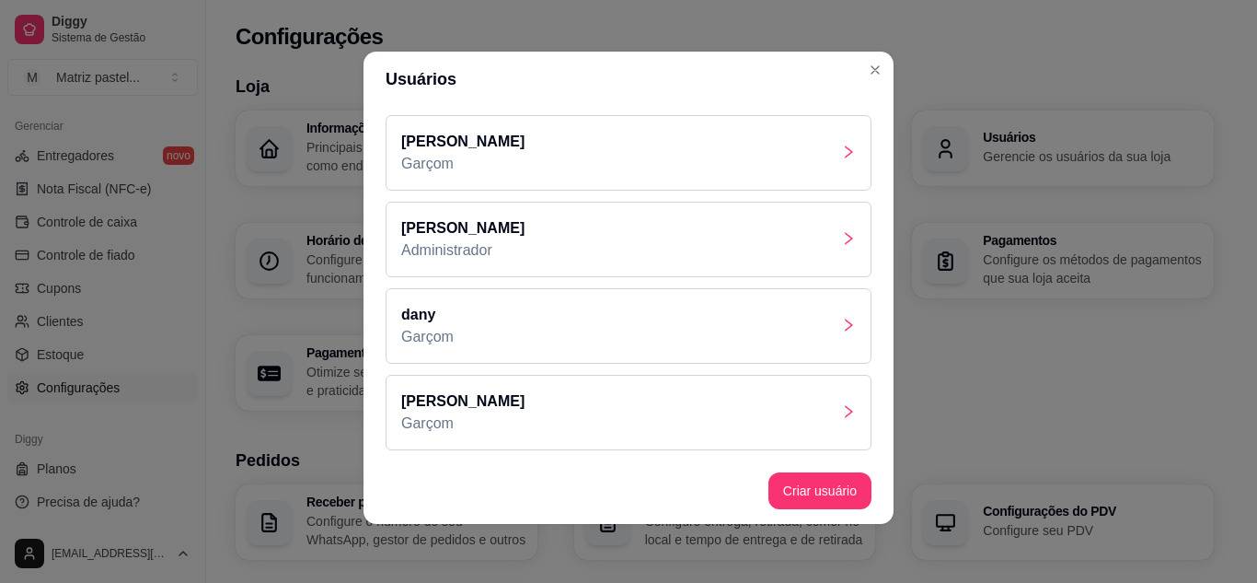
click at [493, 401] on div "[PERSON_NAME]" at bounding box center [629, 412] width 486 height 75
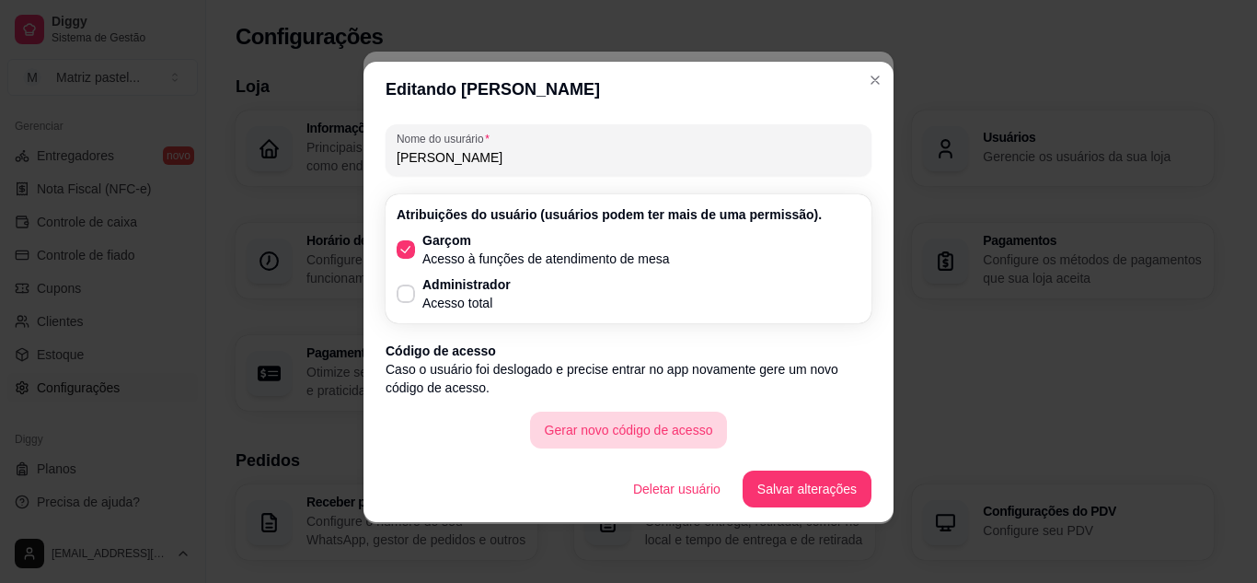
click at [600, 425] on button "Gerar novo código de acesso" at bounding box center [629, 429] width 198 height 37
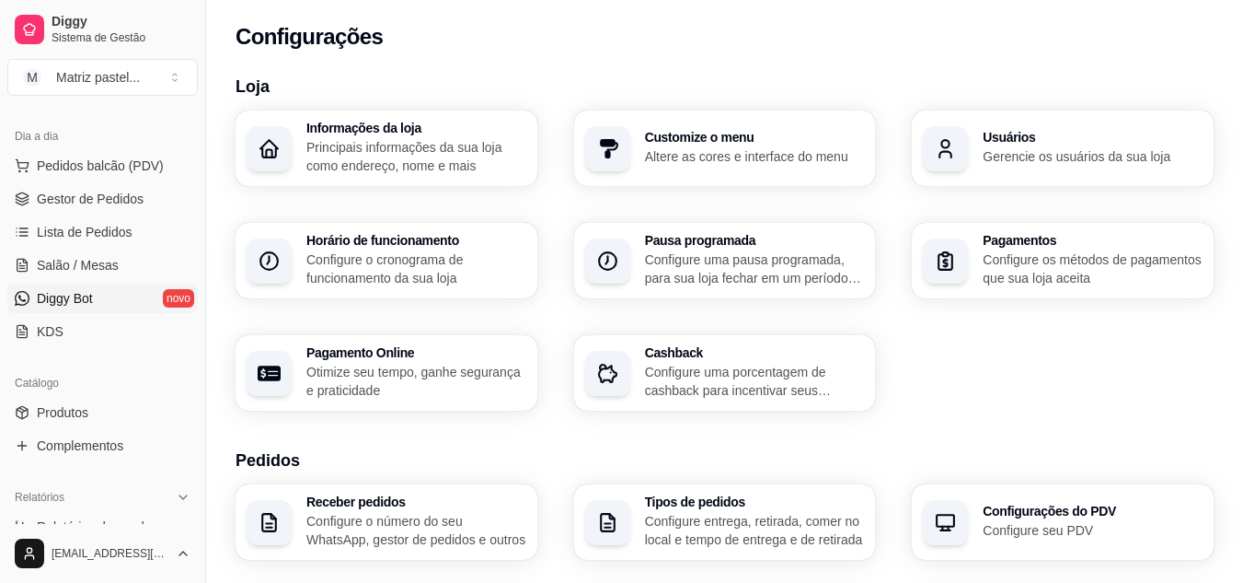
scroll to position [190, 0]
click at [111, 209] on link "Gestor de Pedidos" at bounding box center [102, 199] width 190 height 29
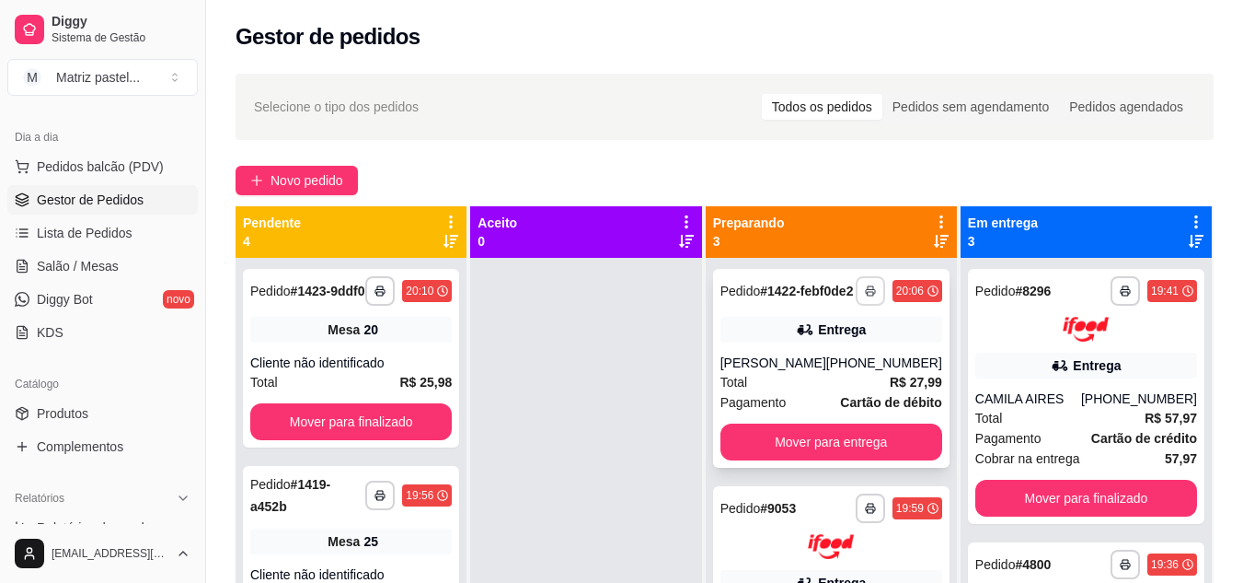
click at [856, 306] on button "button" at bounding box center [870, 290] width 29 height 29
click at [806, 362] on button "IMPRESSORA" at bounding box center [807, 362] width 133 height 29
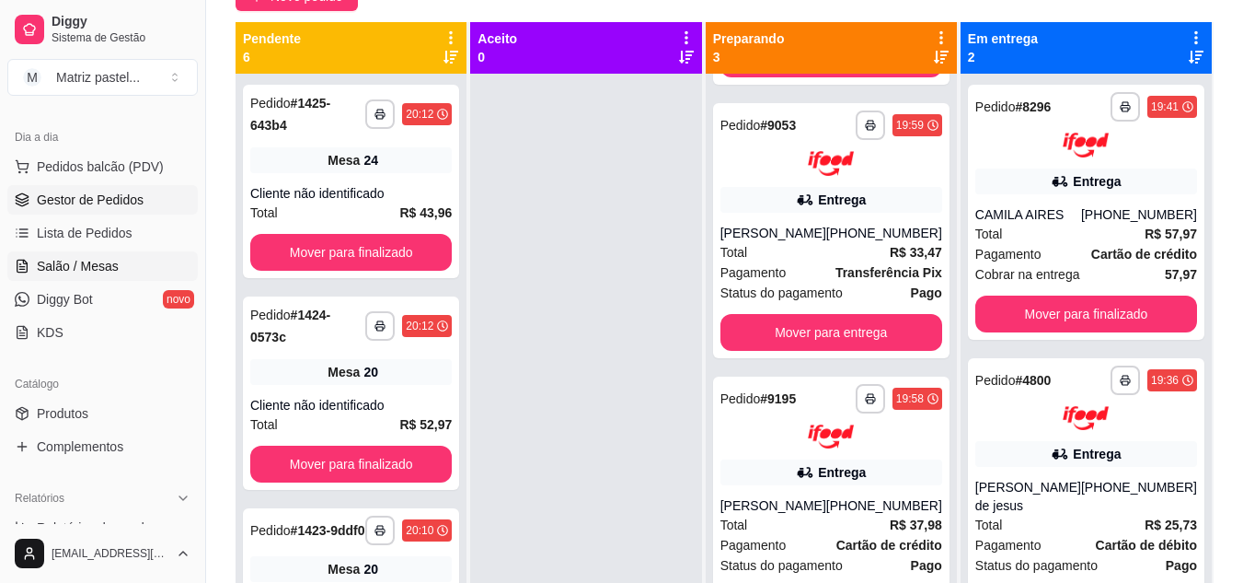
click at [58, 276] on link "Salão / Mesas" at bounding box center [102, 265] width 190 height 29
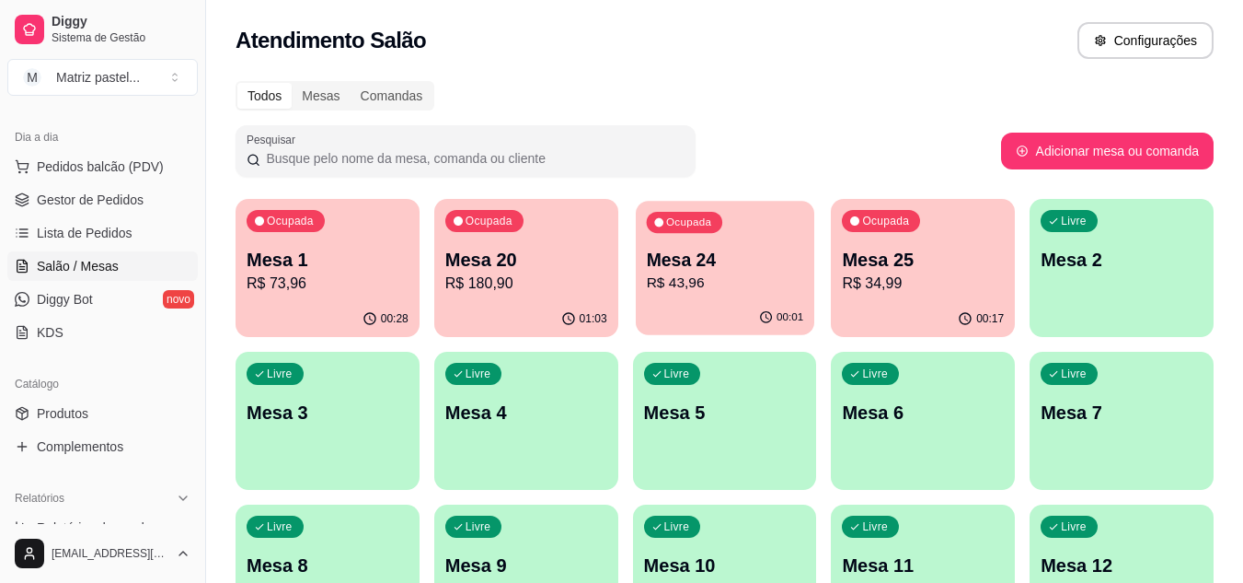
click at [720, 270] on p "Mesa 24" at bounding box center [724, 260] width 157 height 25
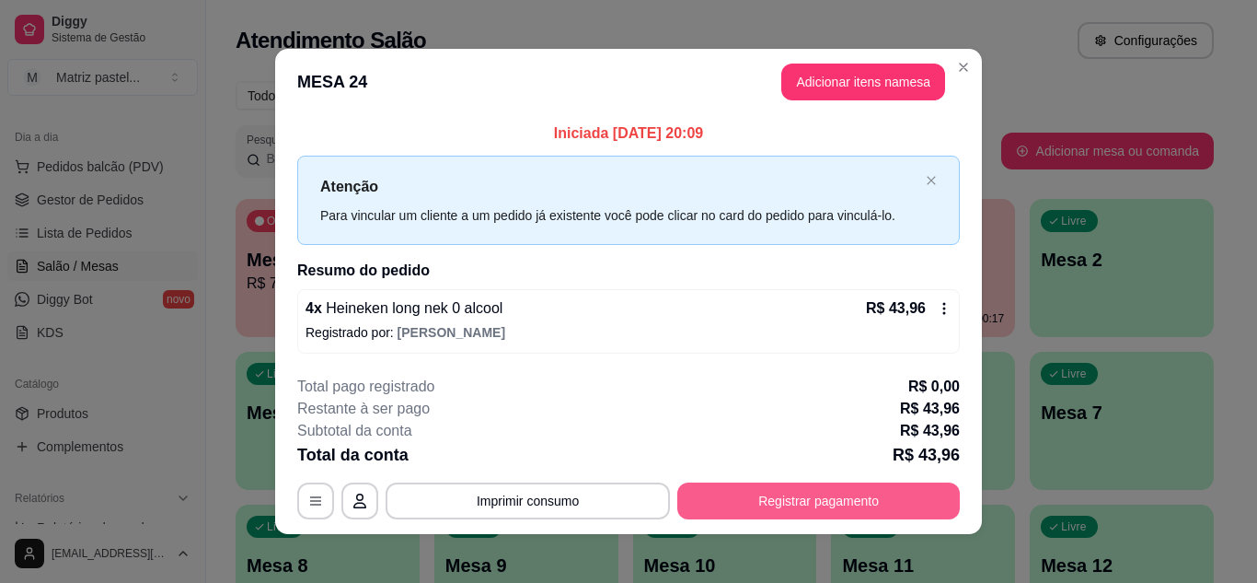
click at [795, 501] on button "Registrar pagamento" at bounding box center [818, 500] width 283 height 37
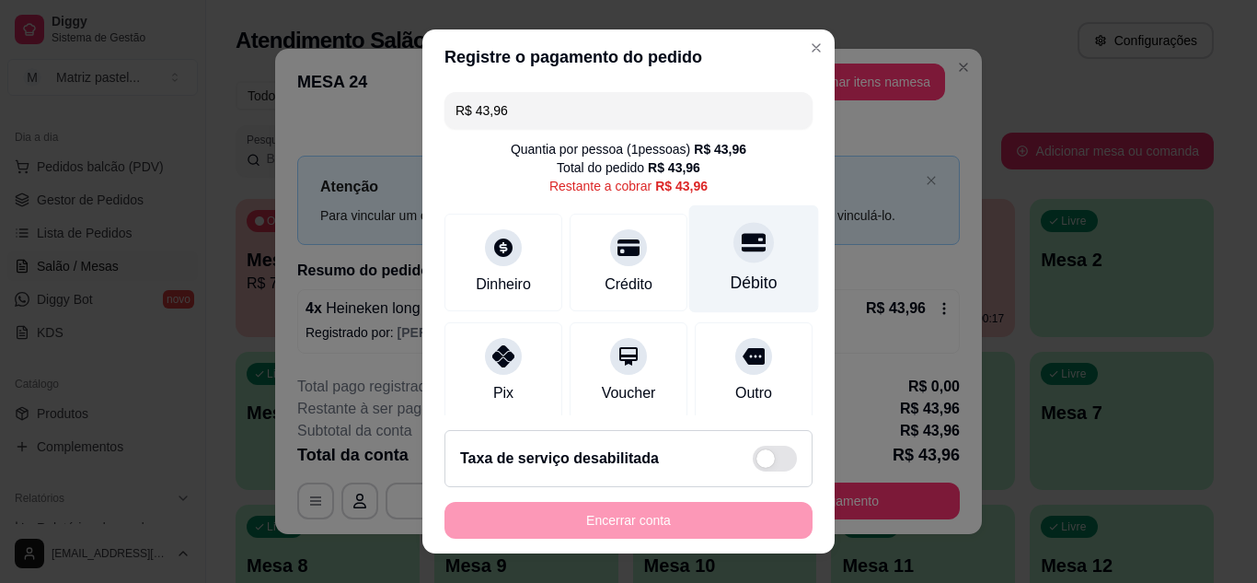
click at [731, 285] on div "Débito" at bounding box center [754, 283] width 47 height 24
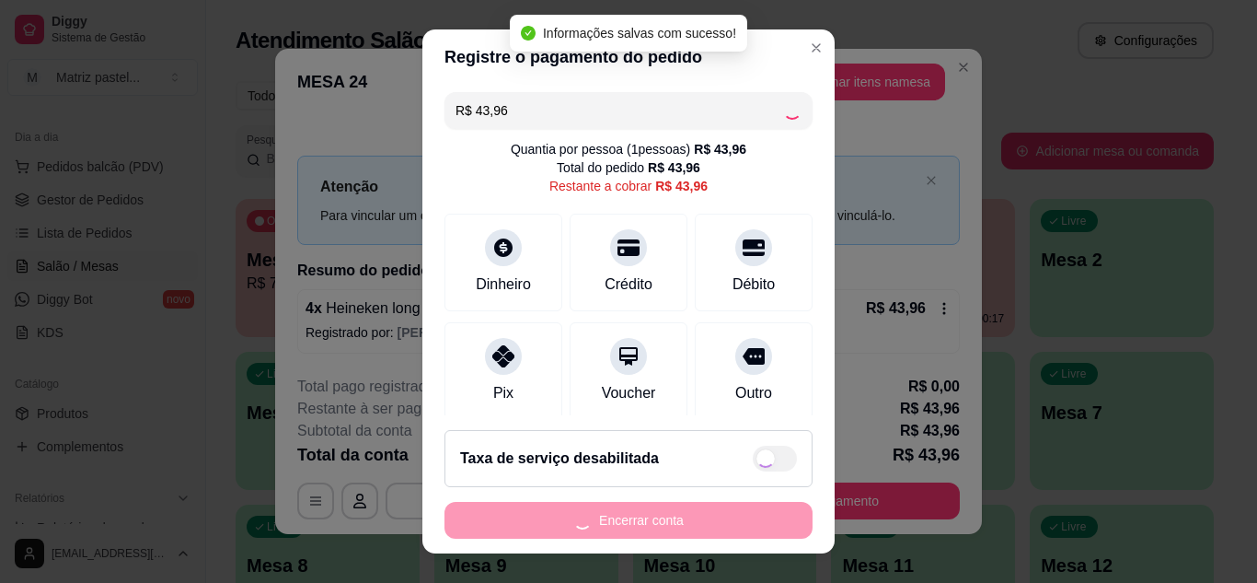
type input "R$ 0,00"
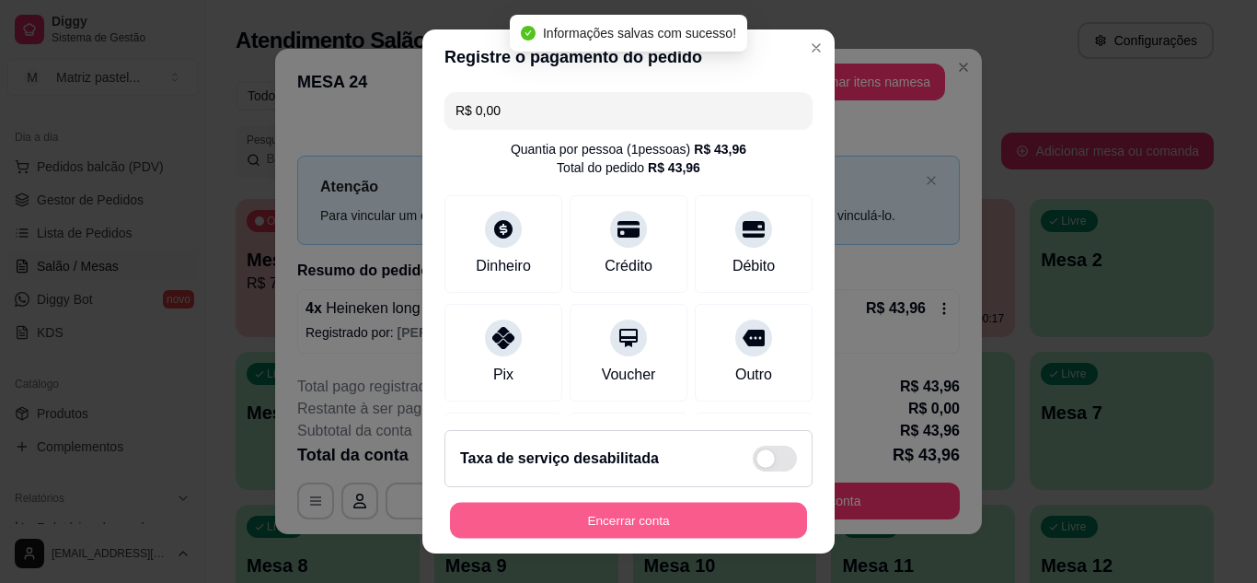
click at [665, 511] on button "Encerrar conta" at bounding box center [628, 520] width 357 height 36
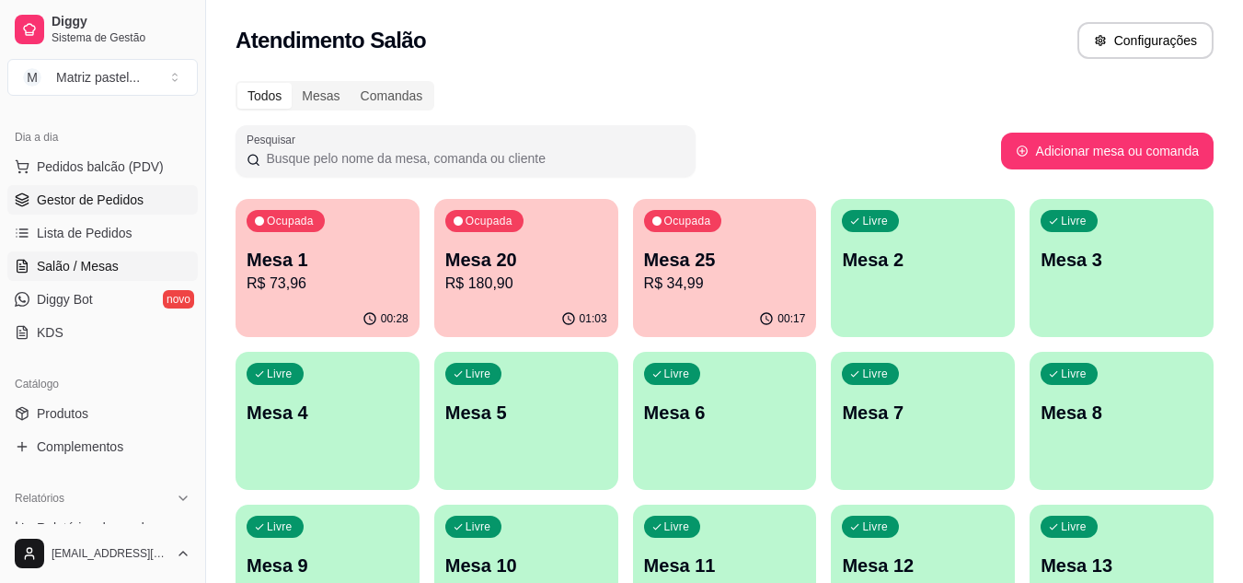
click at [59, 213] on link "Gestor de Pedidos" at bounding box center [102, 199] width 190 height 29
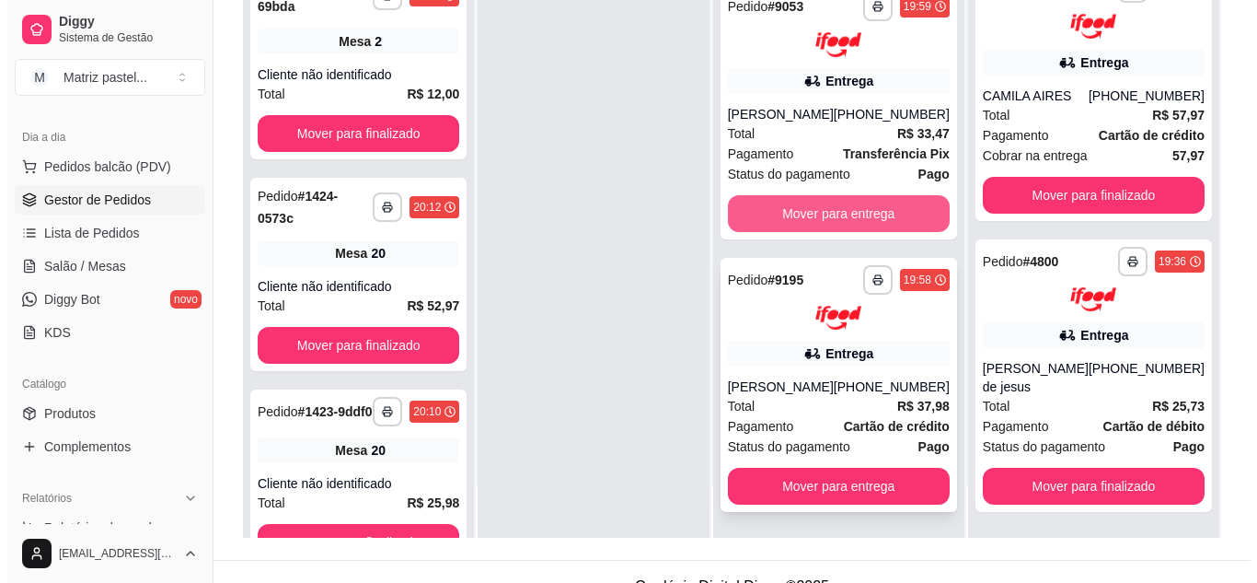
scroll to position [276, 0]
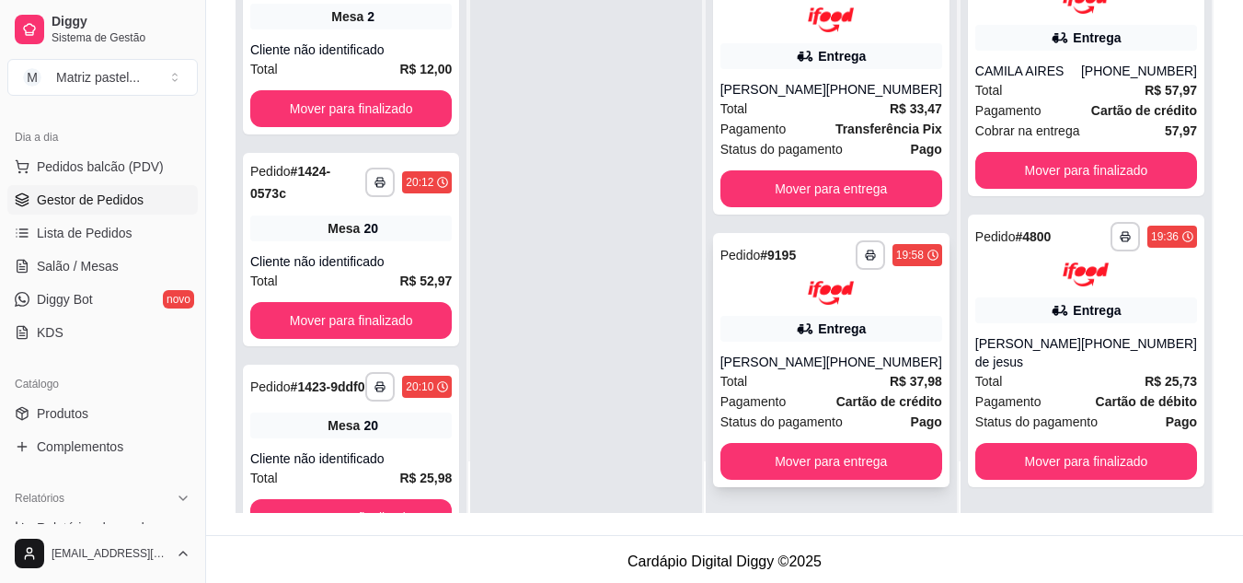
click at [802, 362] on div "Patricio Da Silva Lima" at bounding box center [774, 361] width 106 height 18
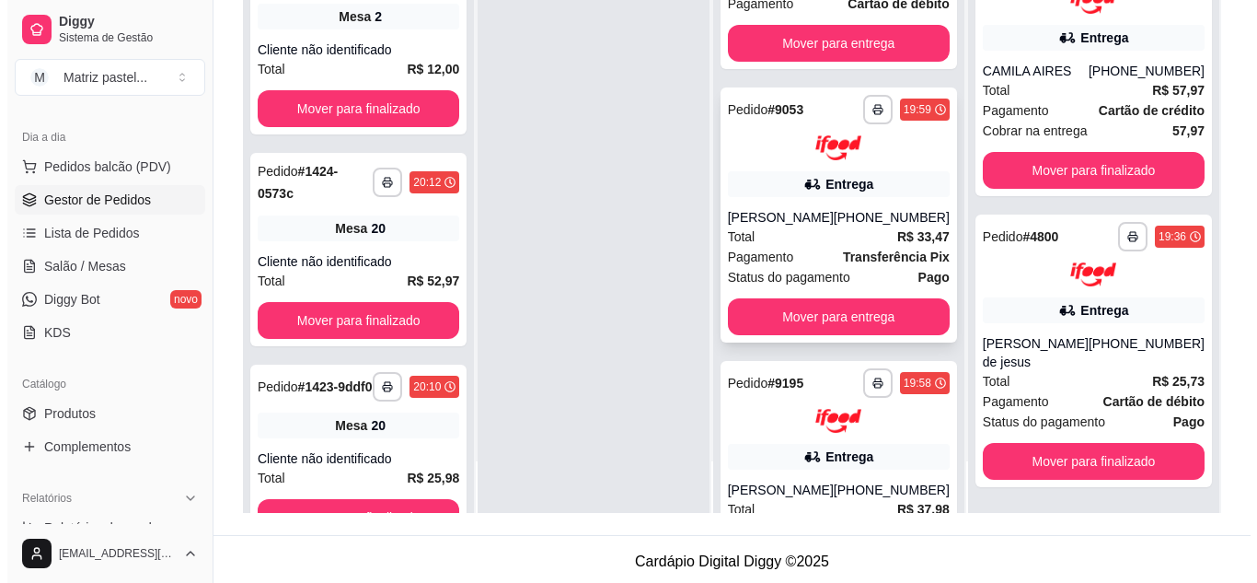
scroll to position [66, 0]
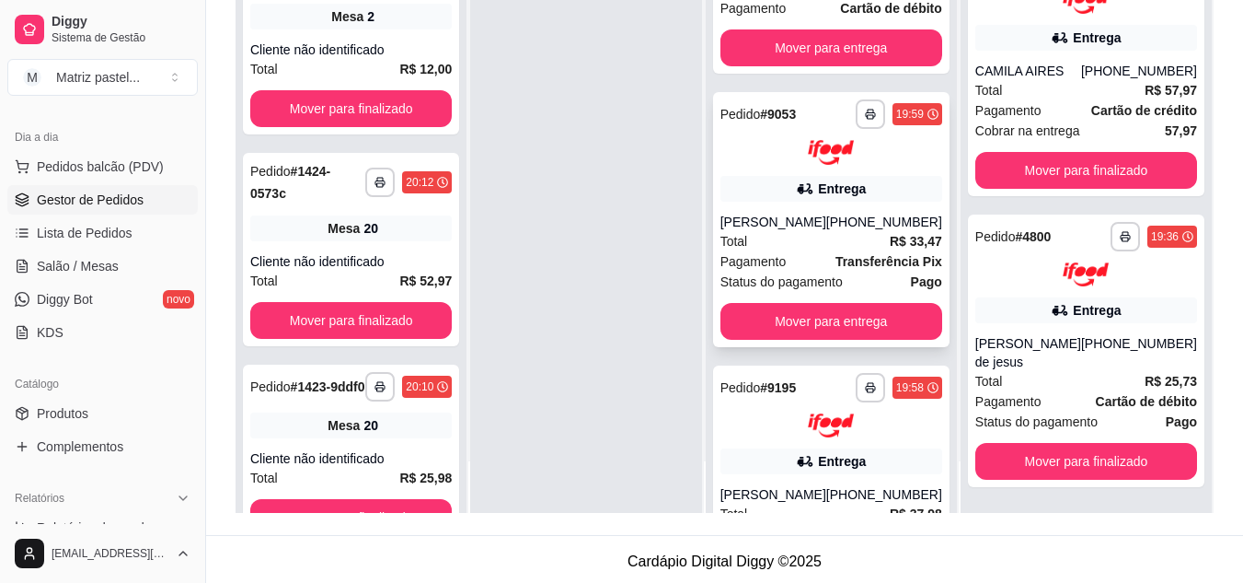
click at [772, 251] on div "Total R$ 33,47" at bounding box center [832, 241] width 222 height 20
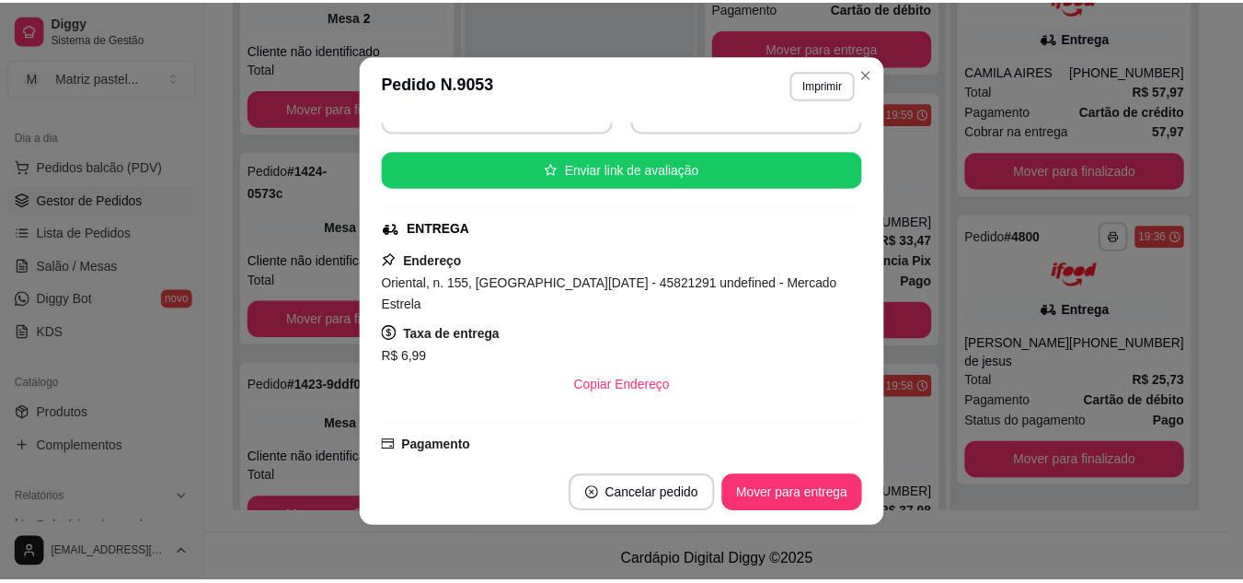
scroll to position [276, 0]
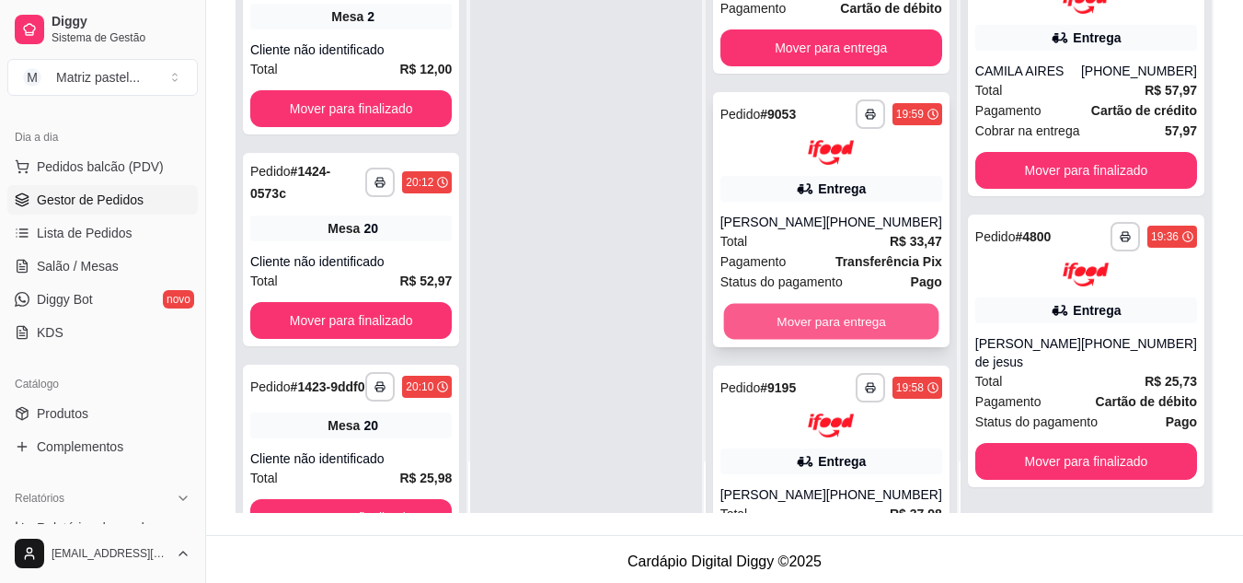
click at [866, 339] on button "Mover para entrega" at bounding box center [830, 321] width 215 height 36
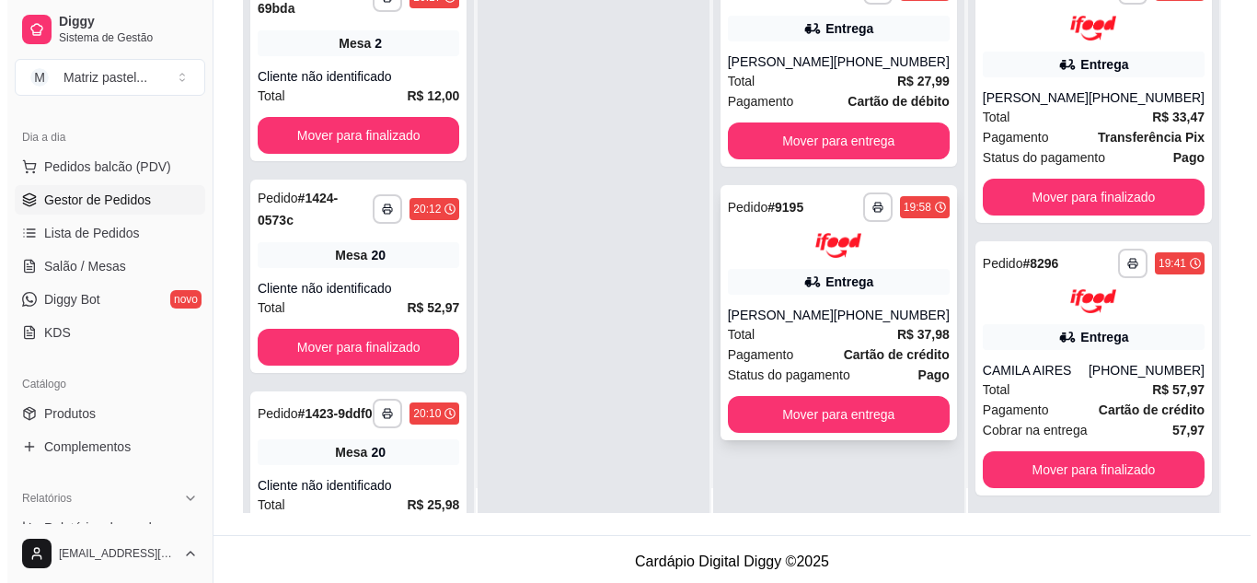
scroll to position [0, 0]
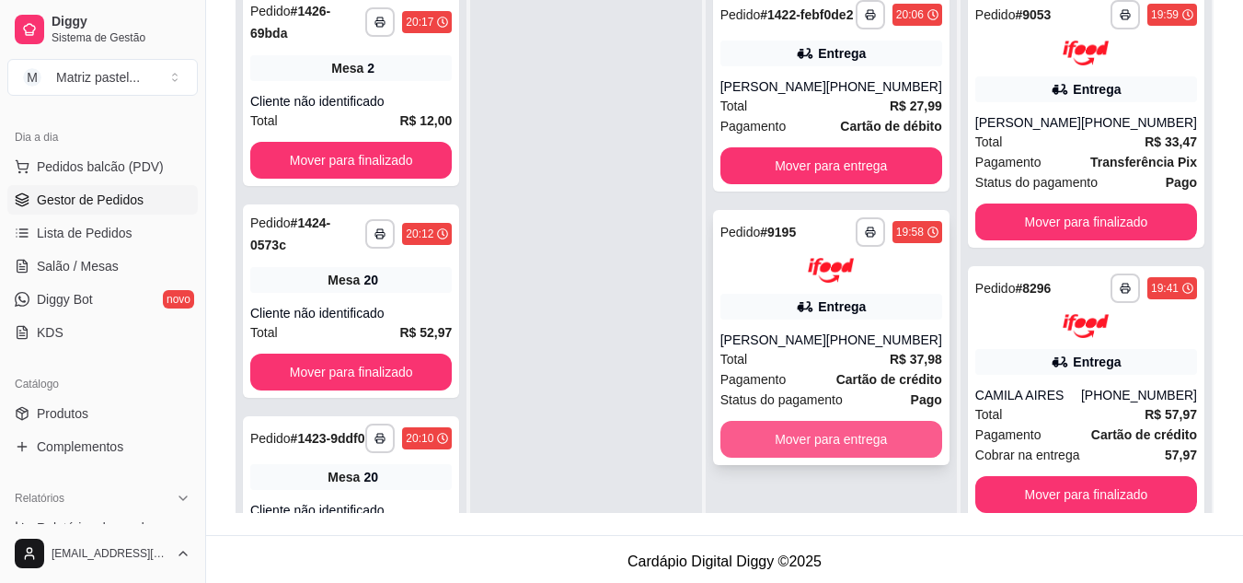
click at [802, 457] on button "Mover para entrega" at bounding box center [832, 439] width 222 height 37
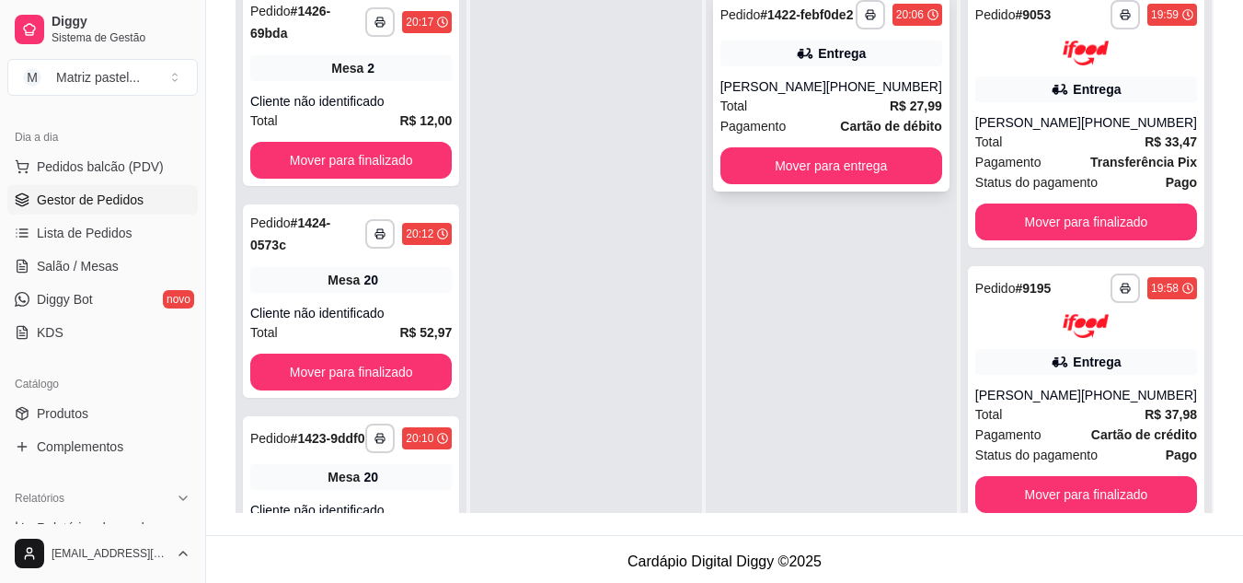
click at [820, 116] on div "Total R$ 27,99" at bounding box center [832, 106] width 222 height 20
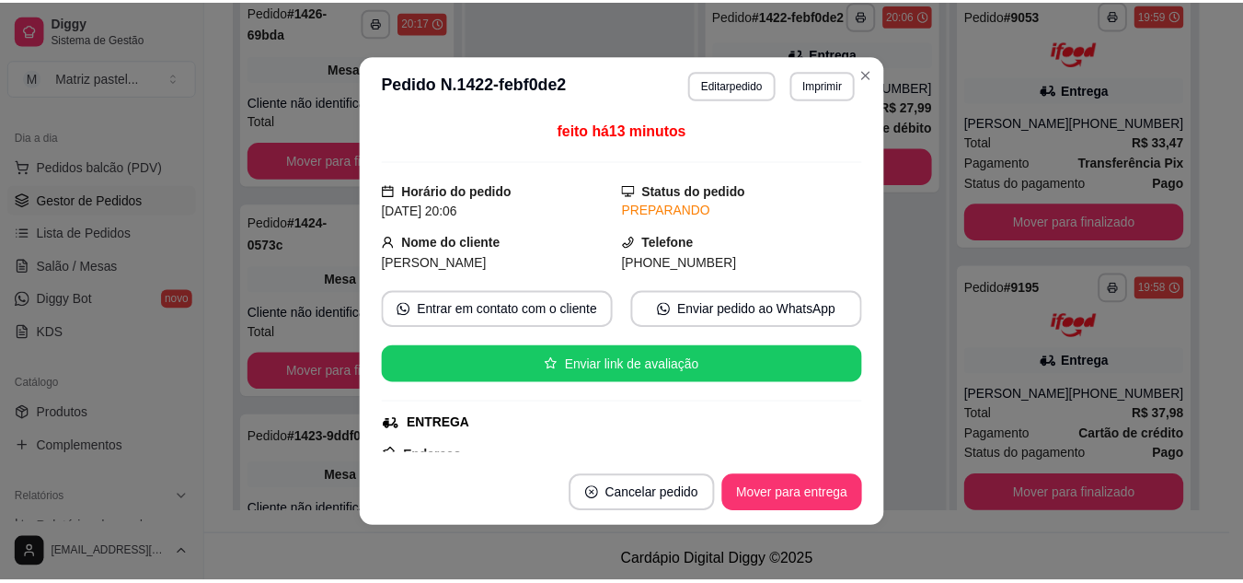
scroll to position [182, 0]
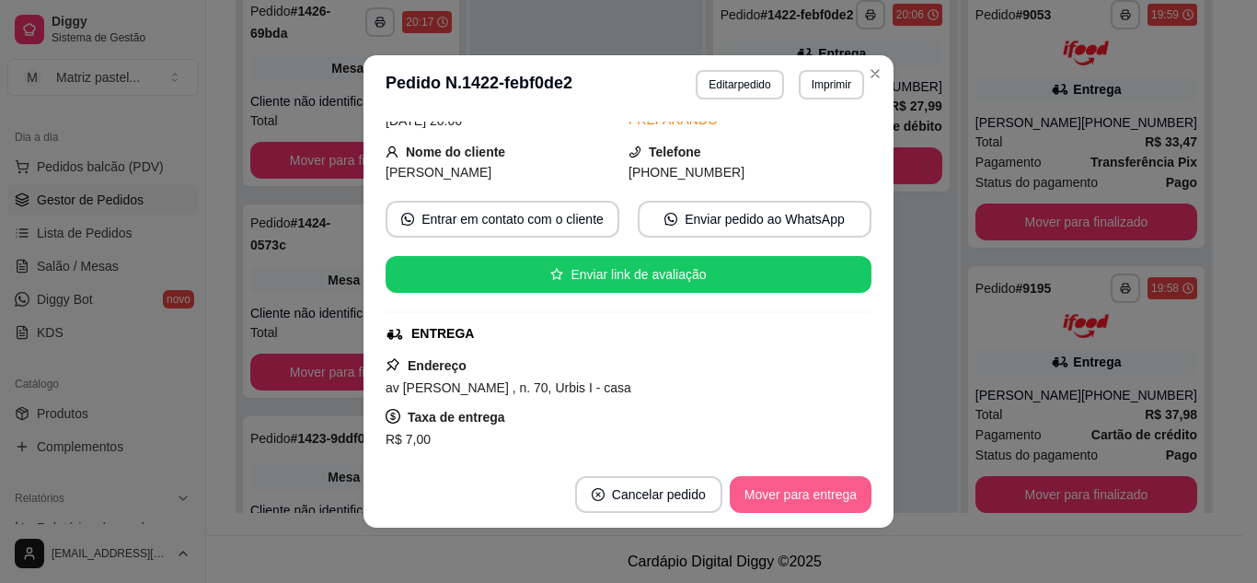
click at [788, 490] on button "Mover para entrega" at bounding box center [801, 494] width 142 height 37
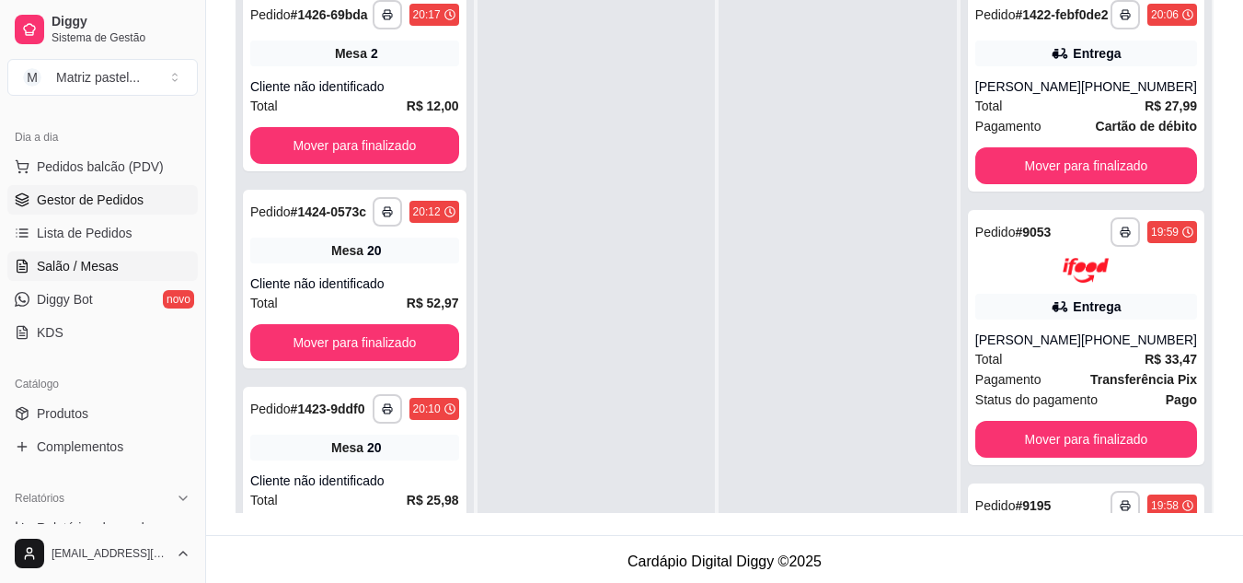
click at [90, 265] on span "Salão / Mesas" at bounding box center [78, 266] width 82 height 18
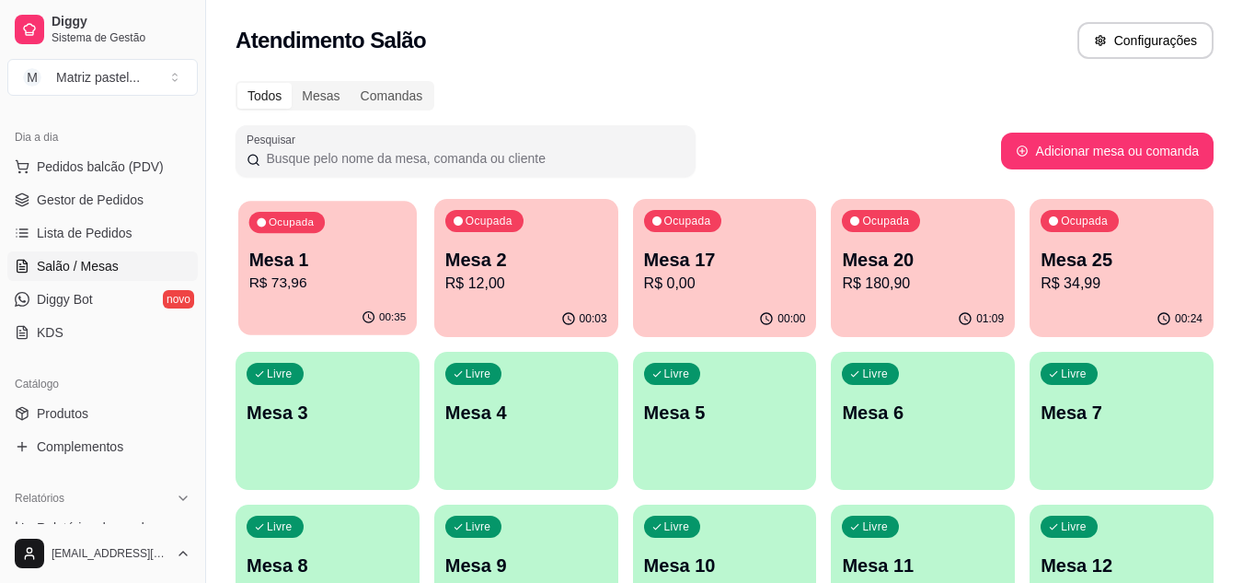
click at [307, 276] on p "R$ 73,96" at bounding box center [327, 282] width 157 height 21
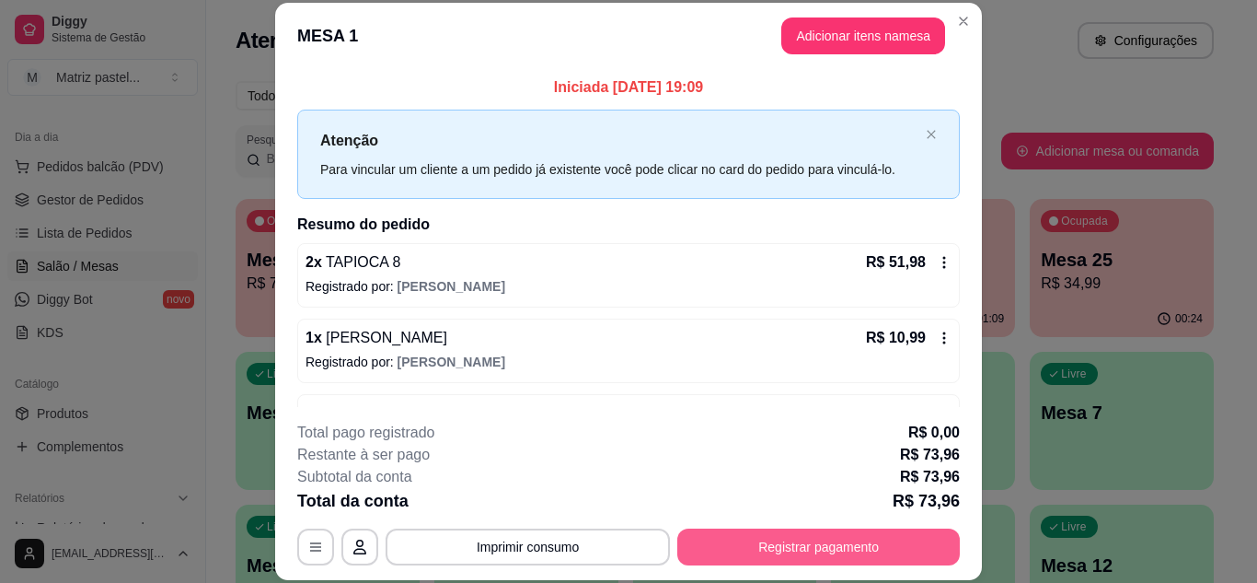
click at [729, 549] on button "Registrar pagamento" at bounding box center [818, 546] width 283 height 37
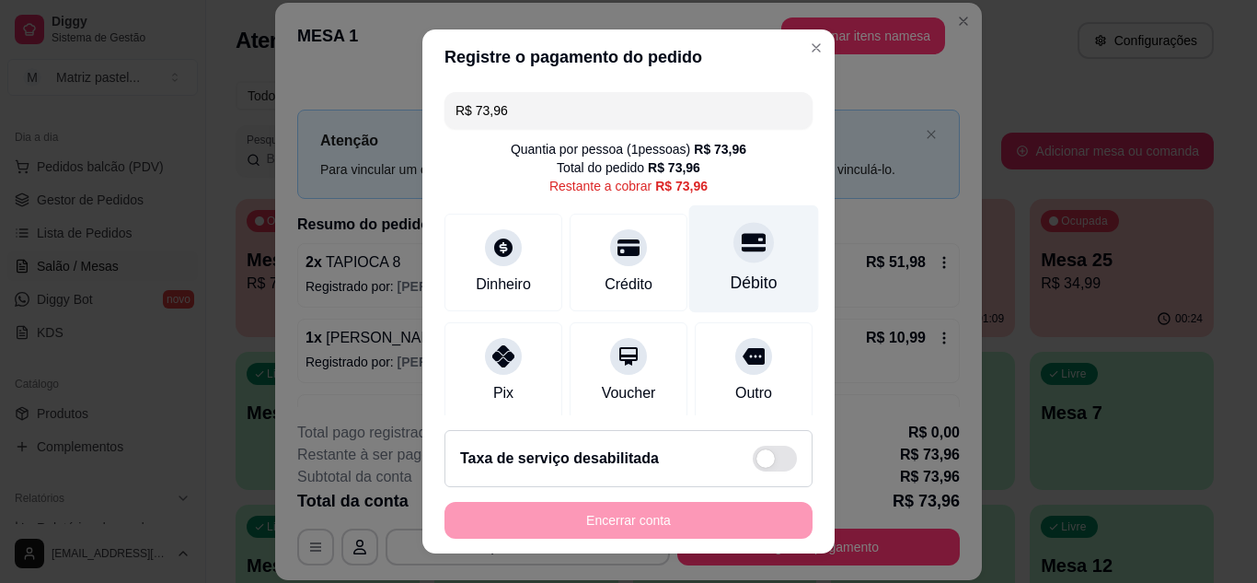
click at [733, 257] on div at bounding box center [753, 242] width 40 height 40
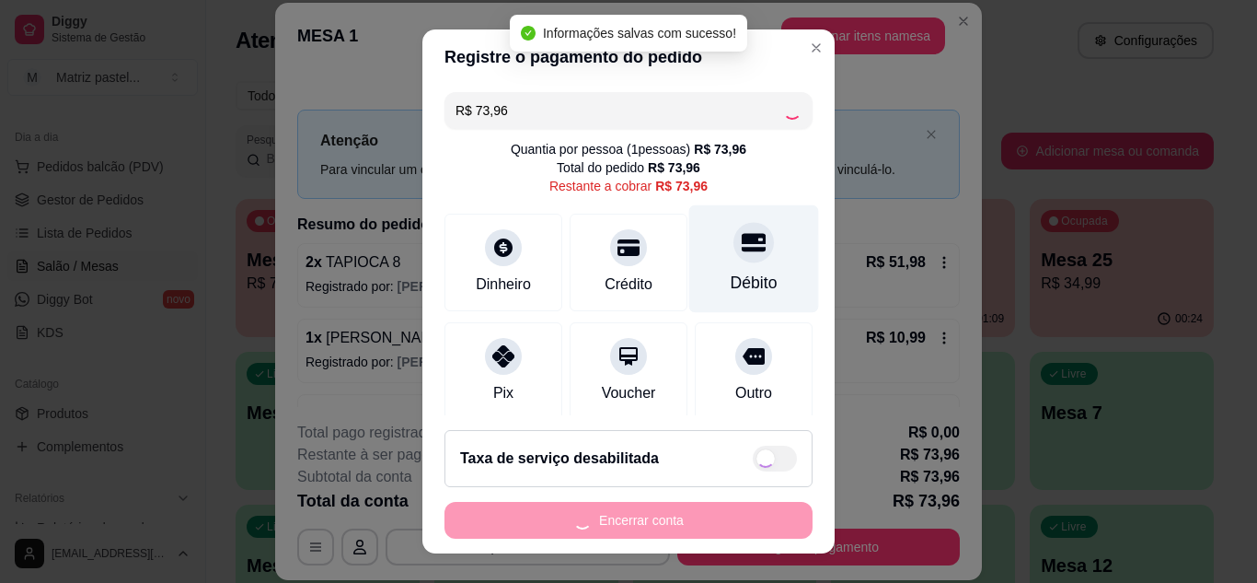
type input "R$ 0,00"
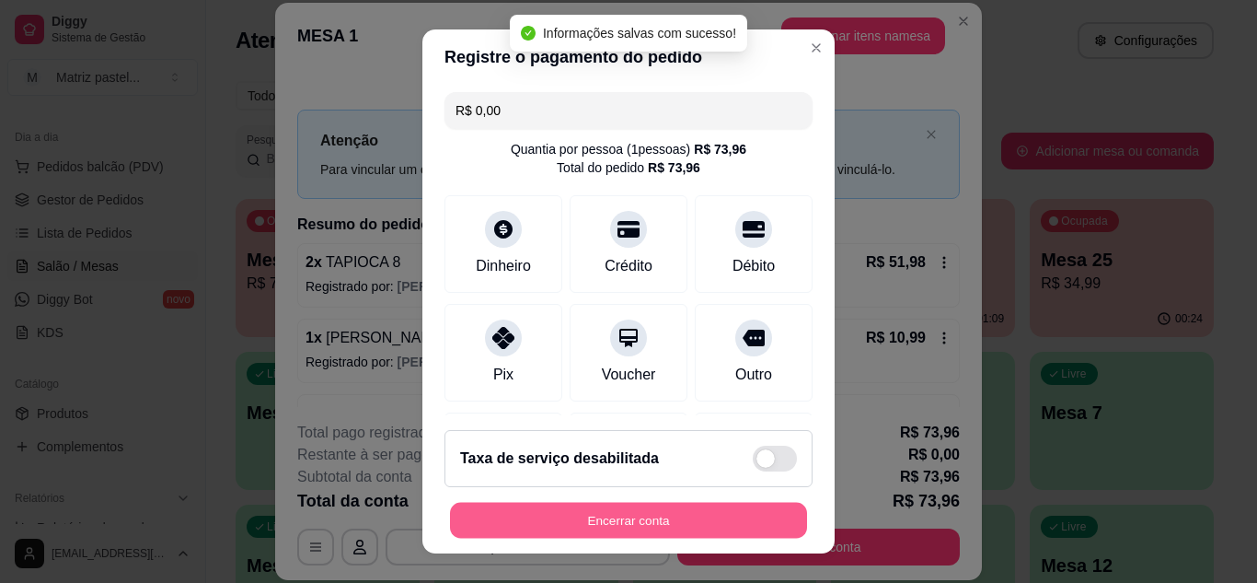
click at [651, 514] on button "Encerrar conta" at bounding box center [628, 520] width 357 height 36
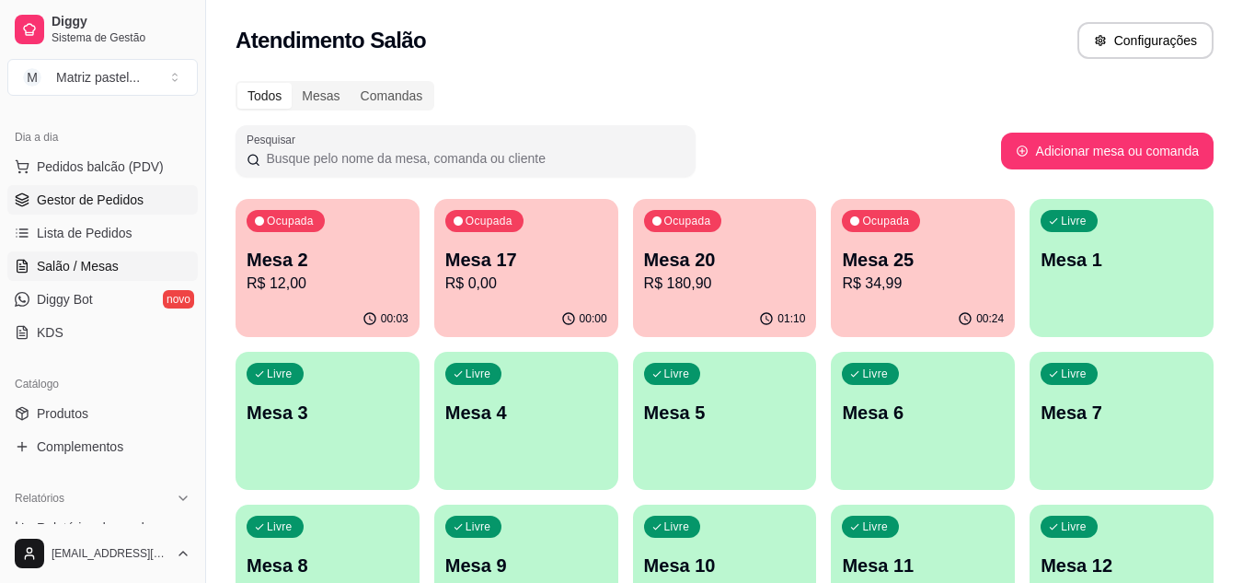
click at [84, 209] on link "Gestor de Pedidos" at bounding box center [102, 199] width 190 height 29
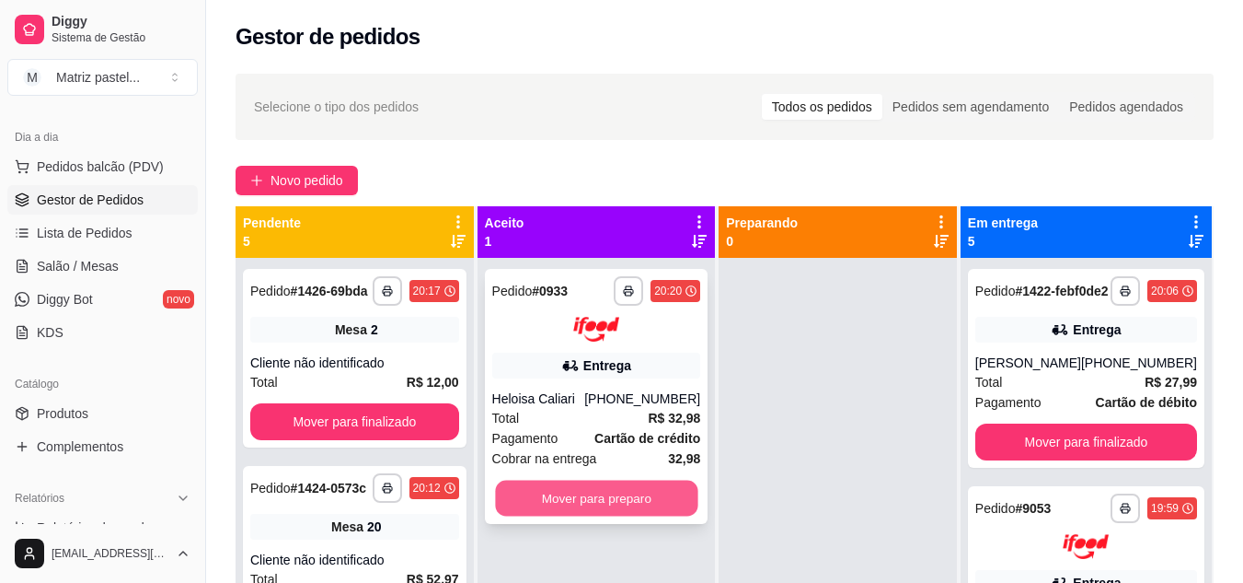
click at [602, 502] on button "Mover para preparo" at bounding box center [596, 497] width 202 height 36
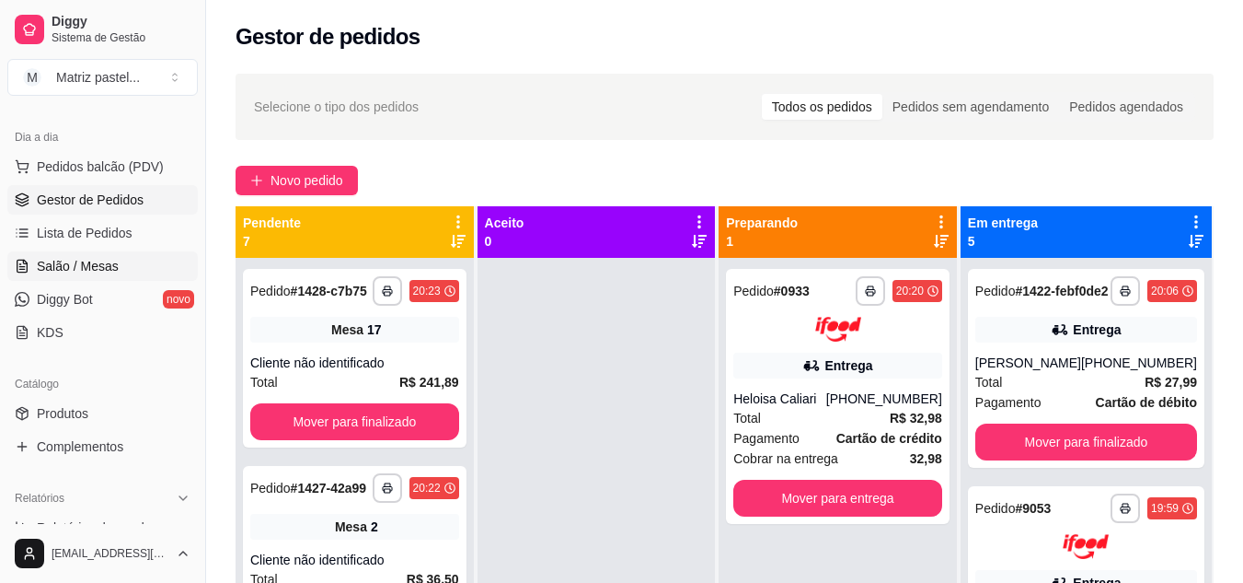
click at [71, 269] on span "Salão / Mesas" at bounding box center [78, 266] width 82 height 18
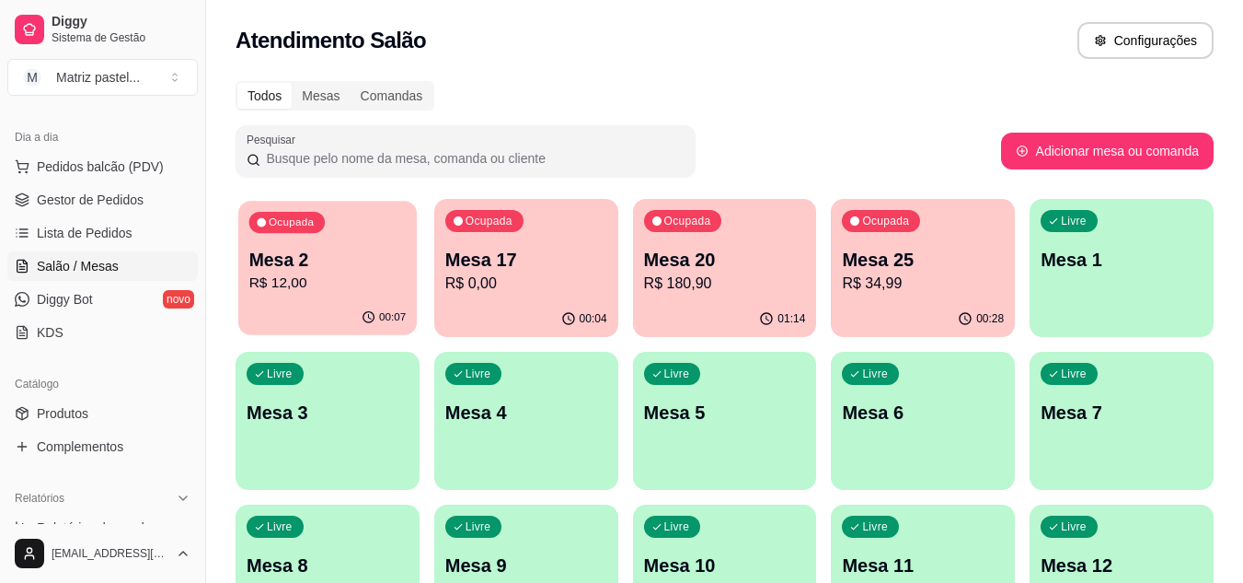
click at [340, 314] on div "00:07" at bounding box center [327, 317] width 179 height 35
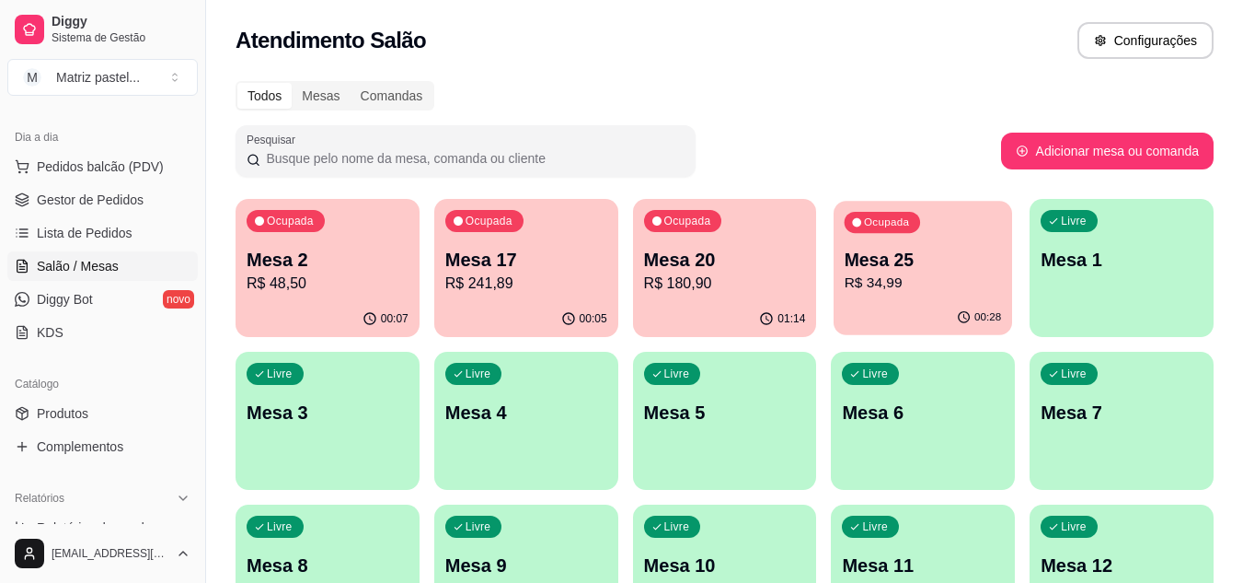
click at [920, 283] on p "R$ 34,99" at bounding box center [923, 282] width 157 height 21
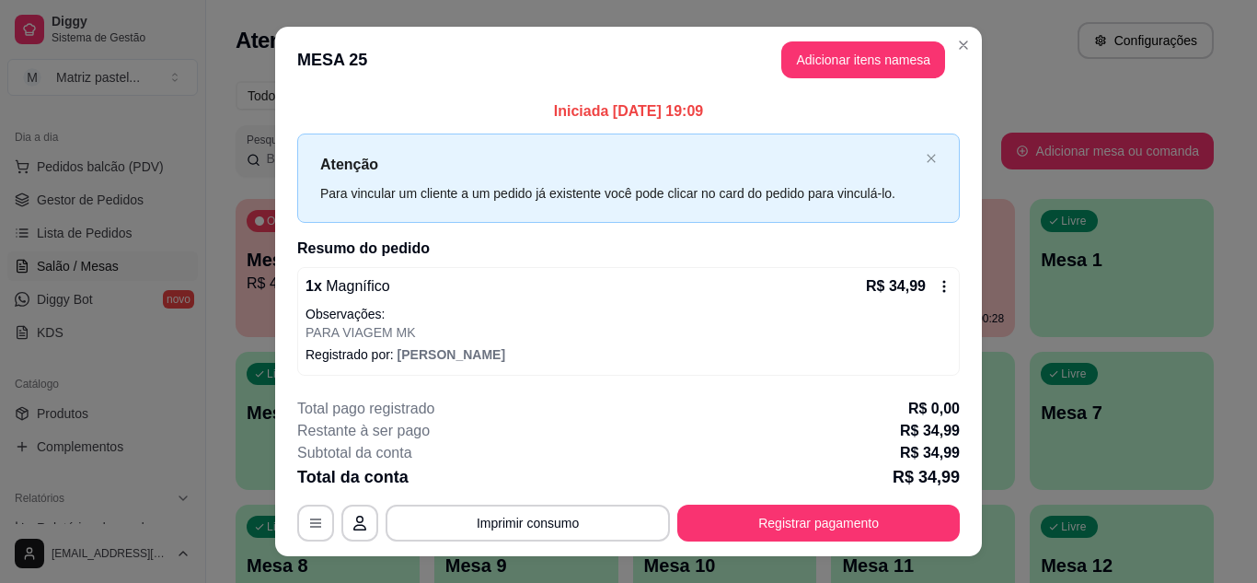
scroll to position [32, 0]
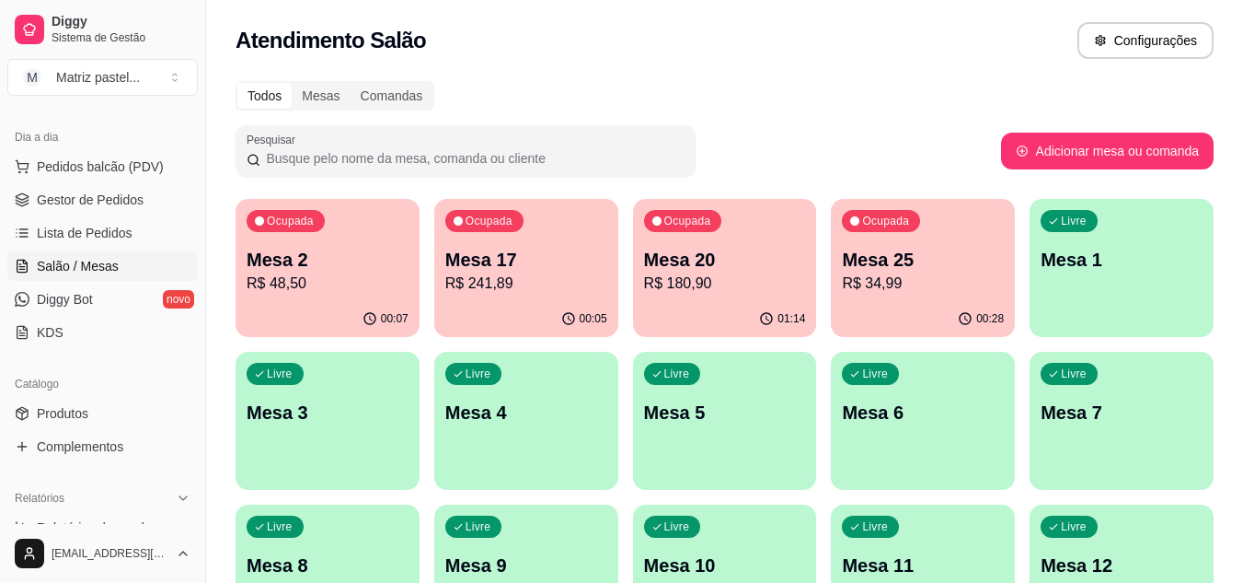
click at [755, 248] on p "Mesa 20" at bounding box center [725, 260] width 162 height 26
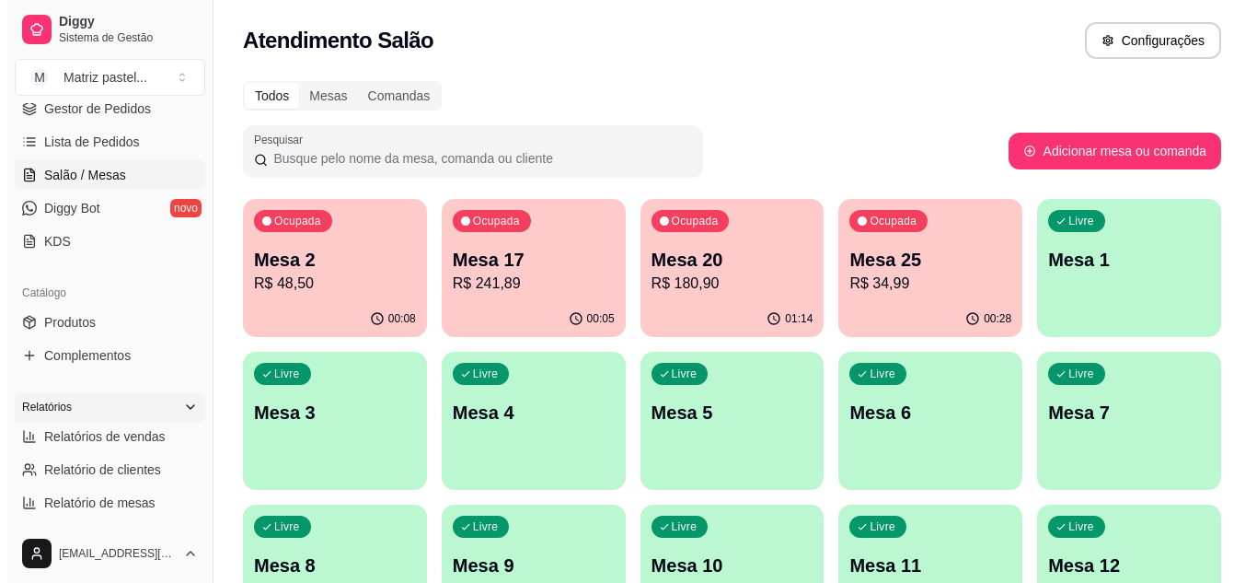
scroll to position [282, 0]
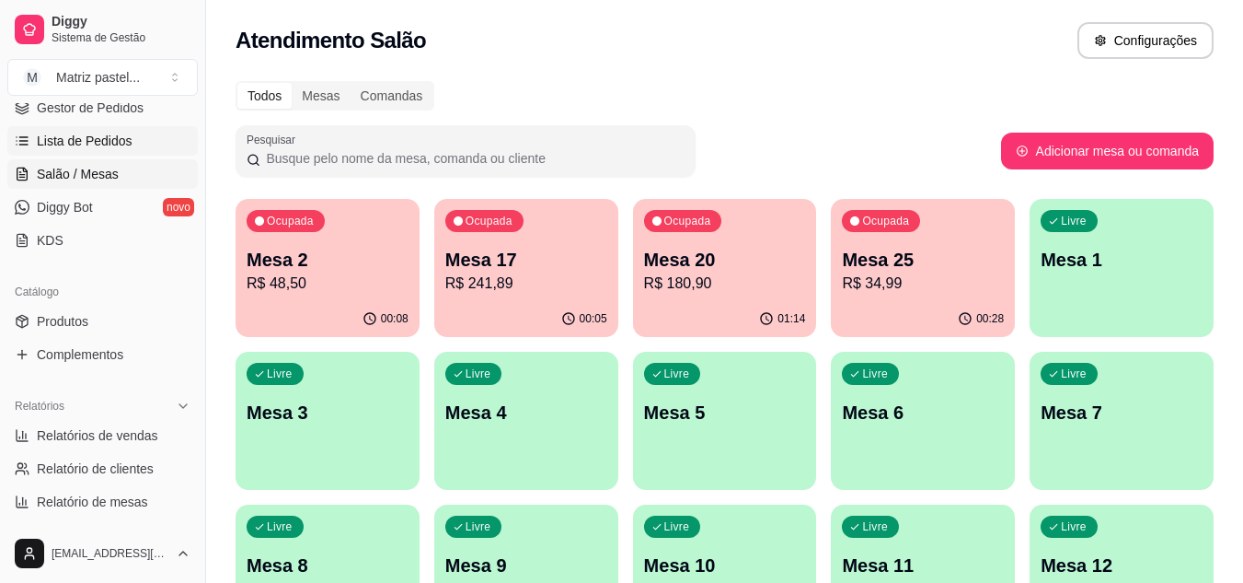
click at [66, 132] on span "Lista de Pedidos" at bounding box center [85, 141] width 96 height 18
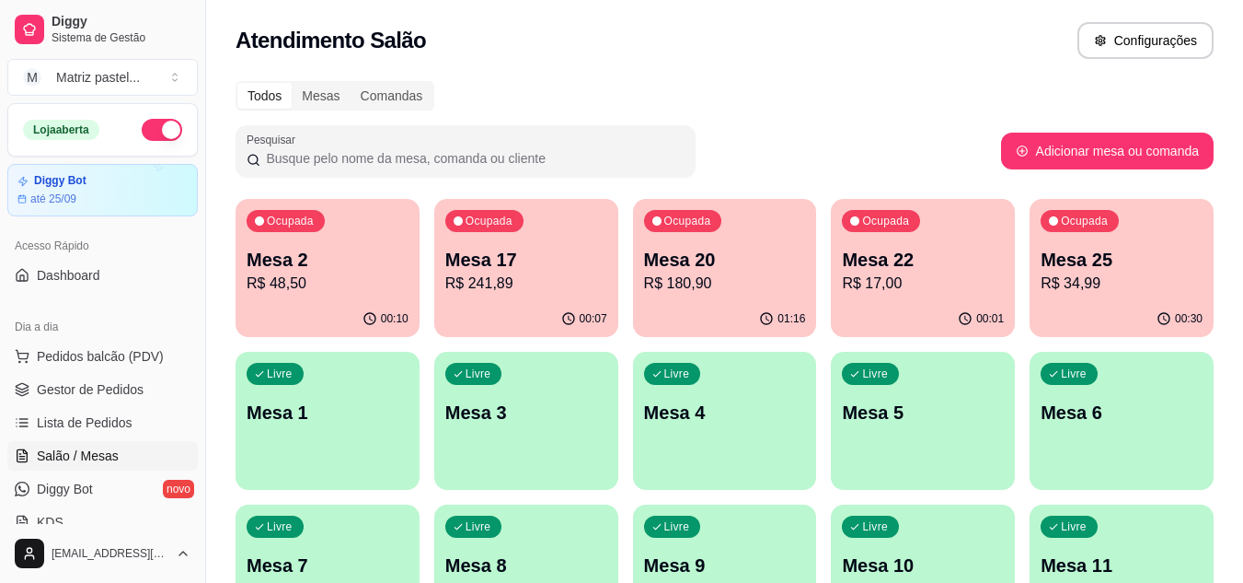
click at [1113, 254] on p "Mesa 25" at bounding box center [1122, 260] width 162 height 26
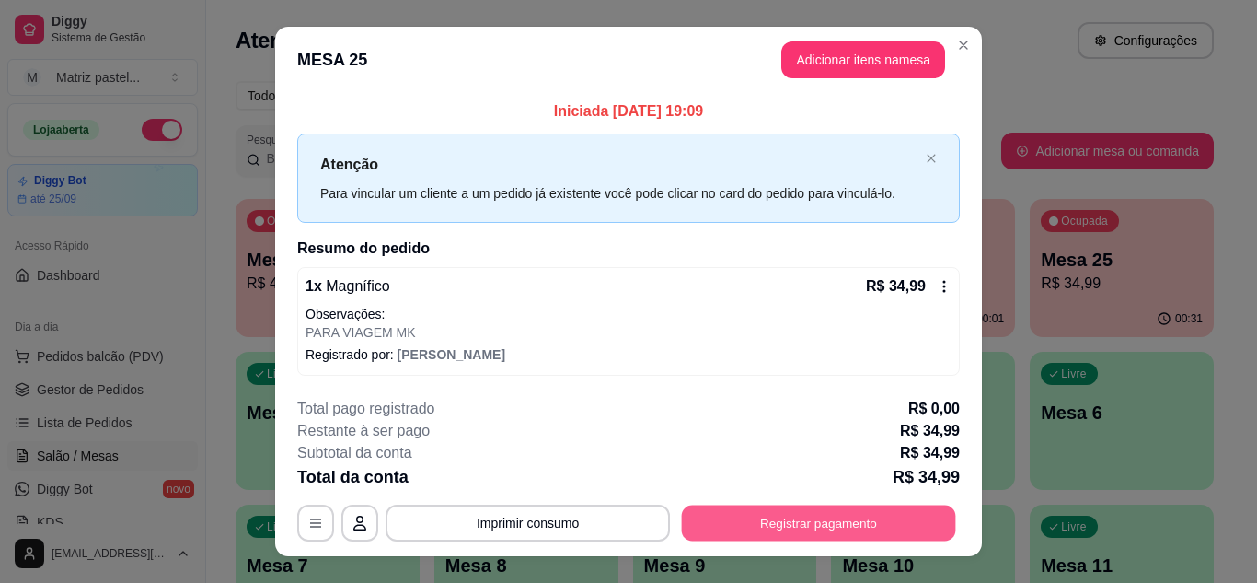
click at [751, 526] on button "Registrar pagamento" at bounding box center [819, 523] width 274 height 36
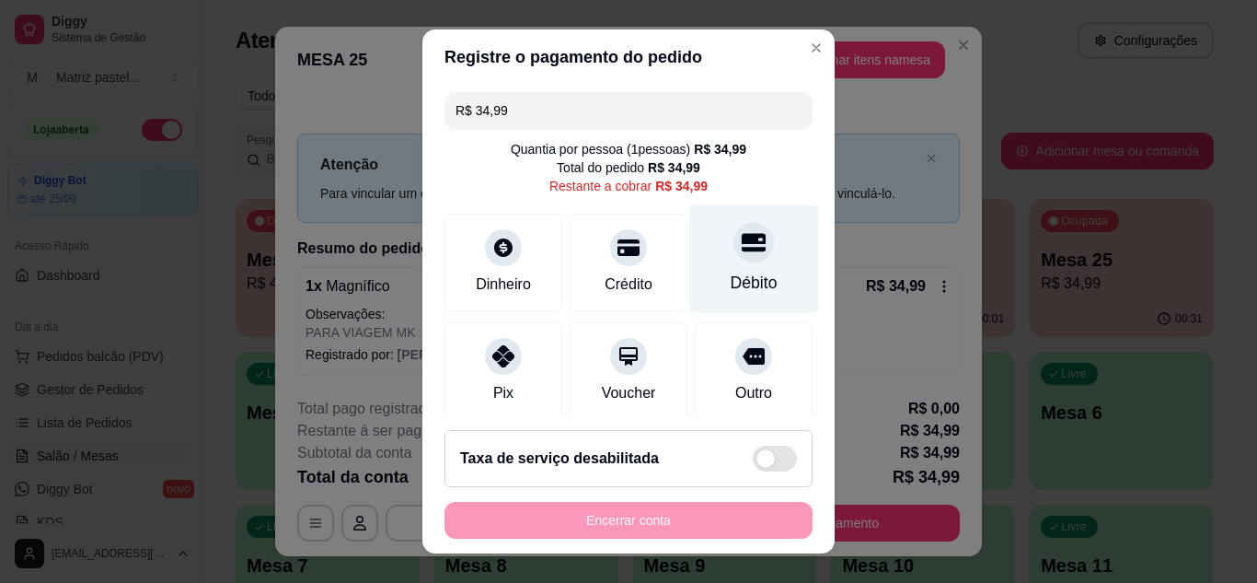
click at [735, 278] on div "Débito" at bounding box center [754, 283] width 47 height 24
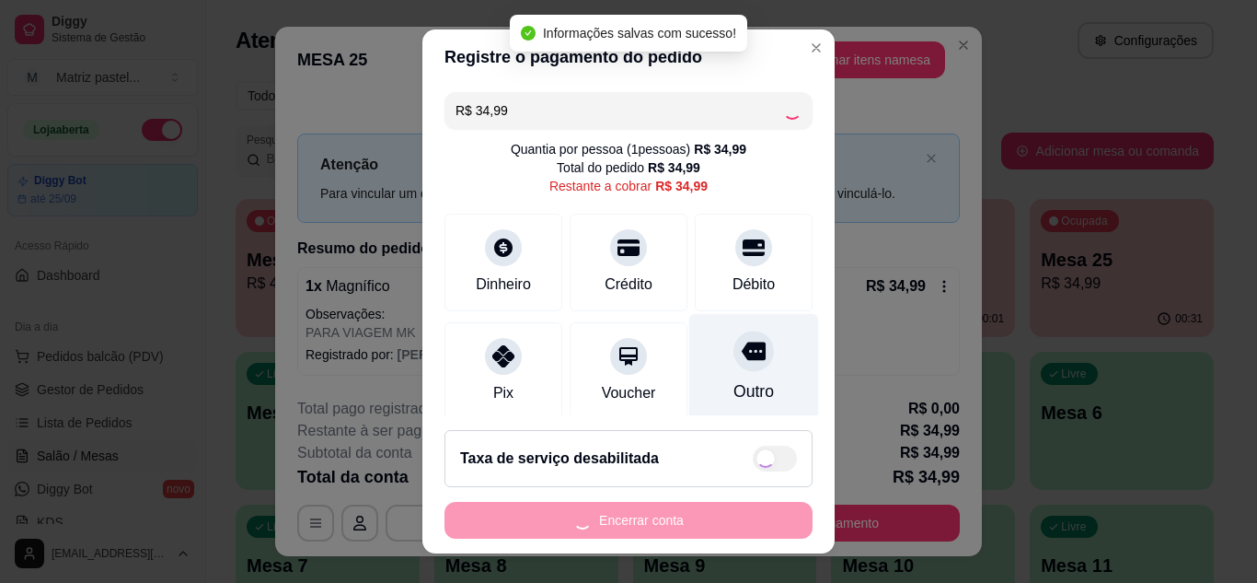
type input "R$ 0,00"
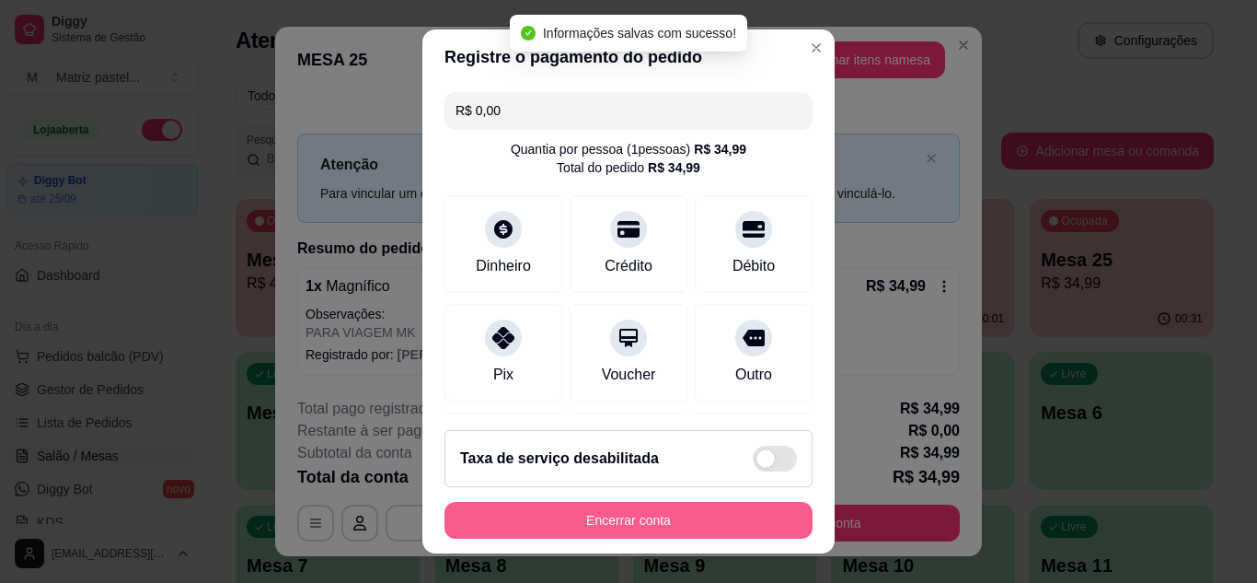
click at [632, 527] on button "Encerrar conta" at bounding box center [628, 520] width 368 height 37
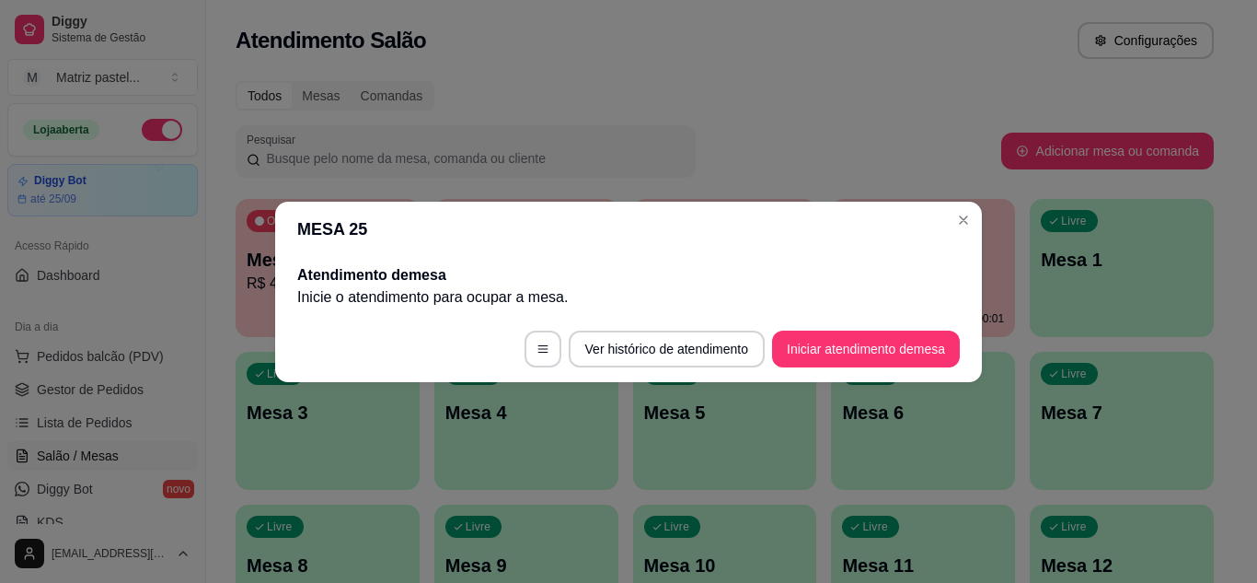
click at [950, 228] on header "MESA 25" at bounding box center [628, 229] width 707 height 55
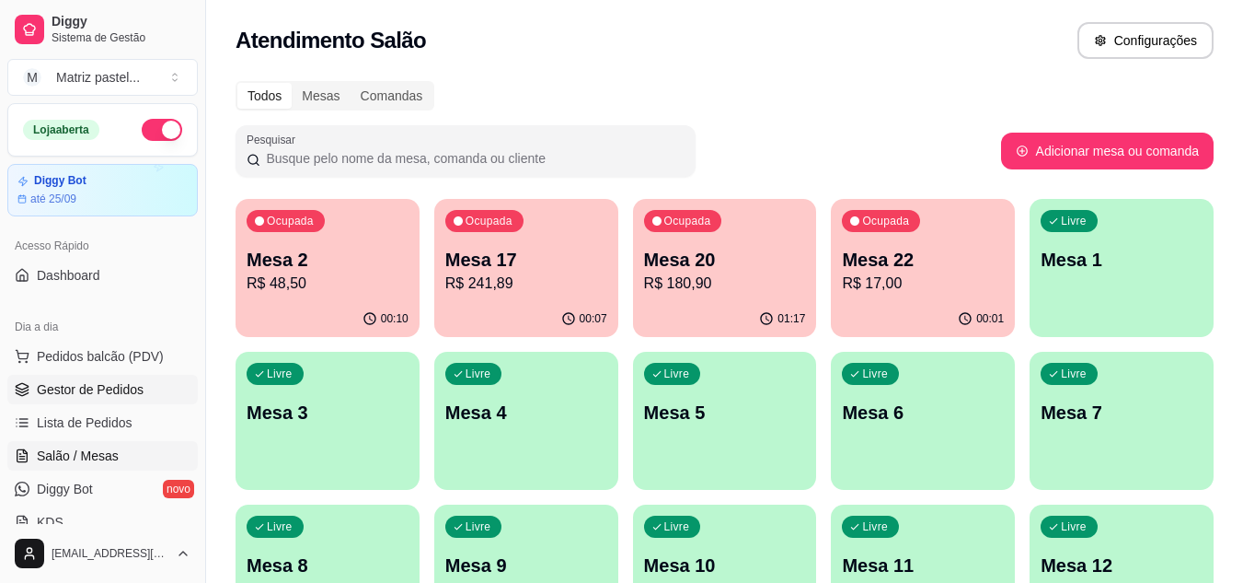
click at [89, 380] on span "Gestor de Pedidos" at bounding box center [90, 389] width 107 height 18
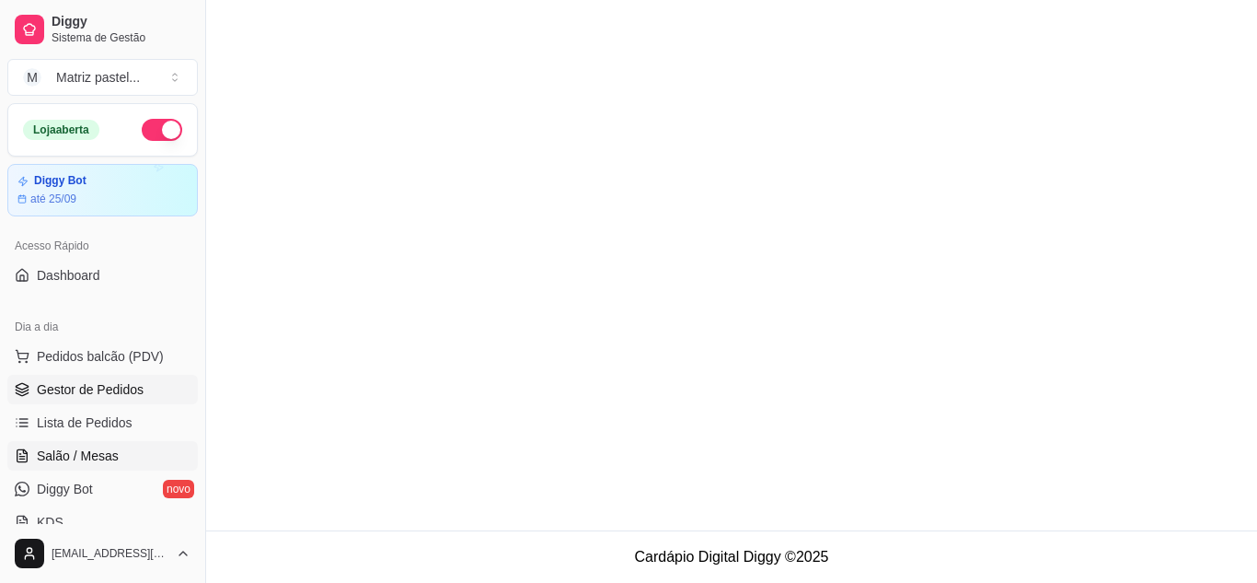
click at [62, 450] on span "Salão / Mesas" at bounding box center [78, 455] width 82 height 18
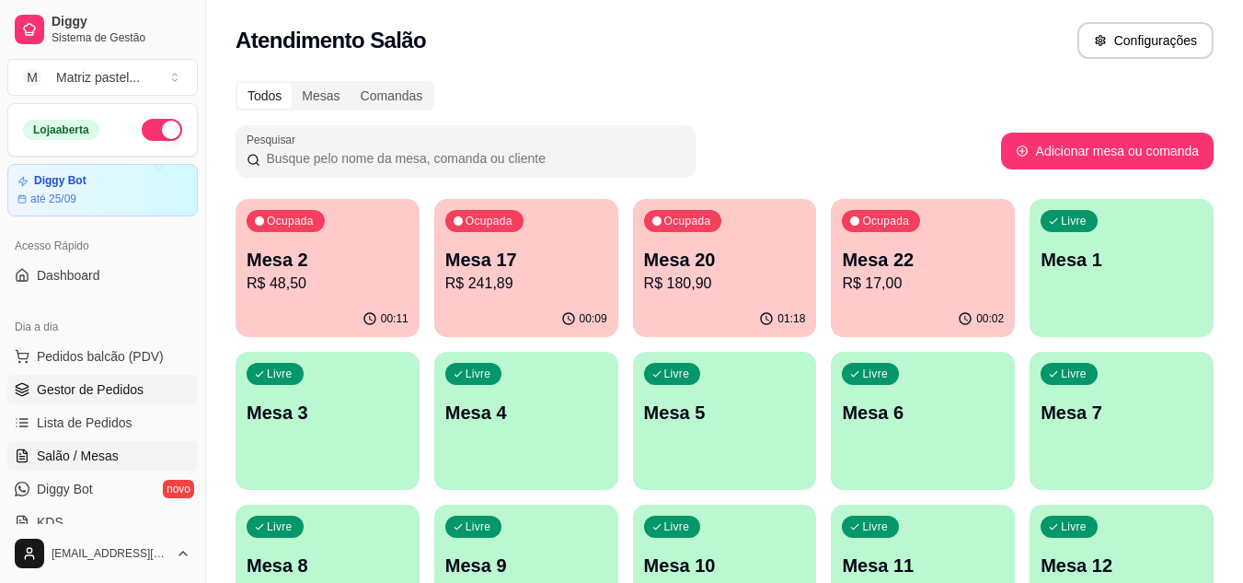
click at [95, 392] on span "Gestor de Pedidos" at bounding box center [90, 389] width 107 height 18
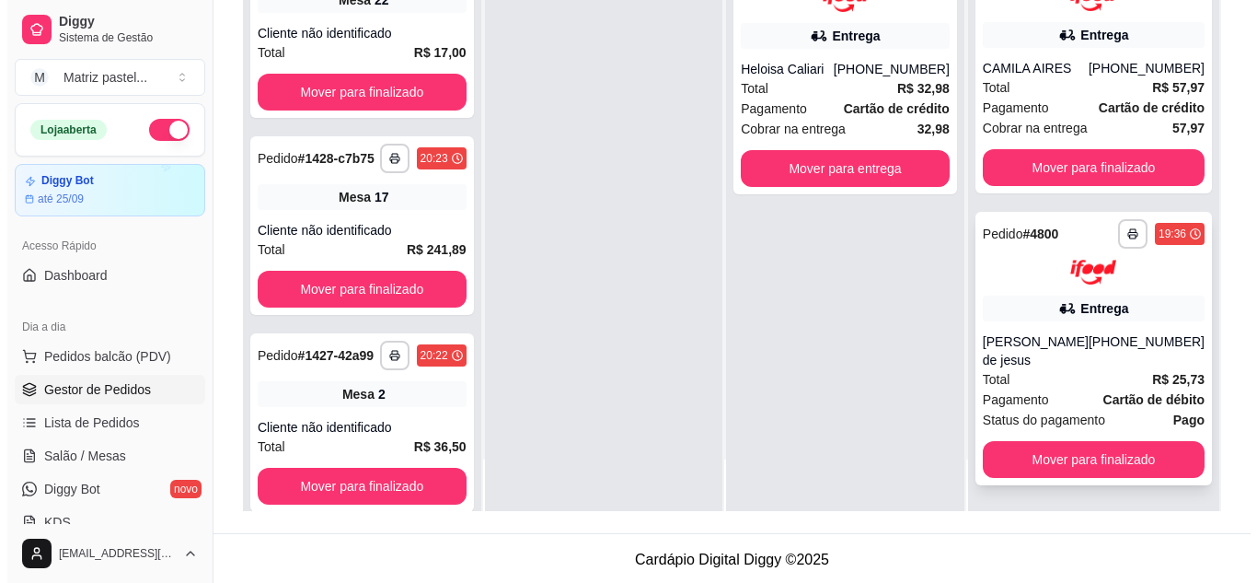
scroll to position [281, 0]
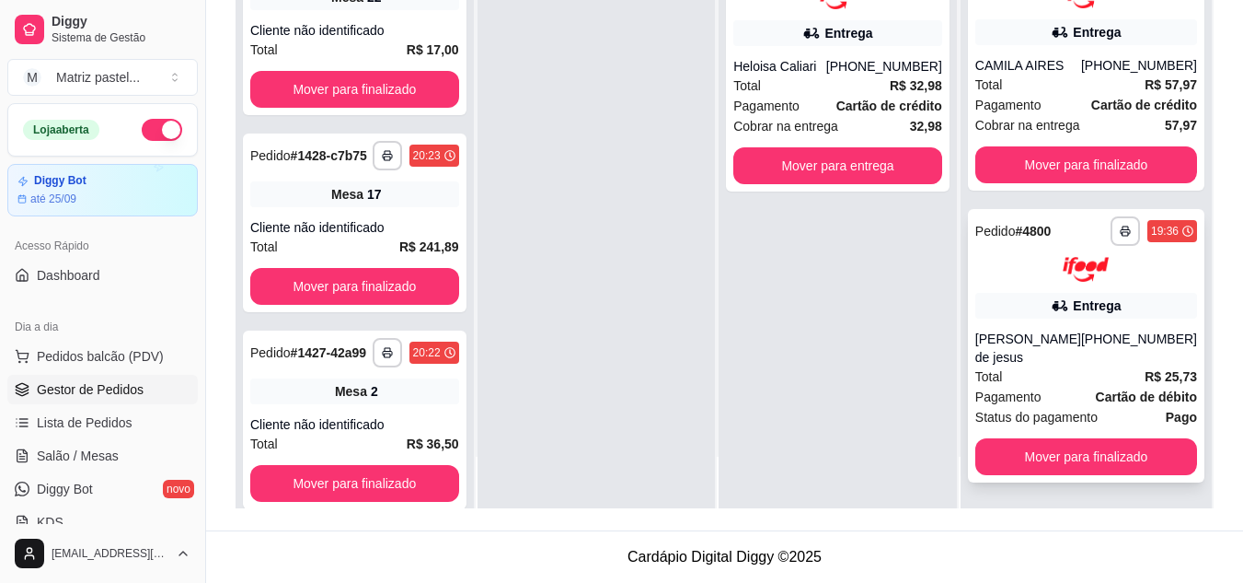
click at [1030, 274] on div at bounding box center [1086, 269] width 222 height 25
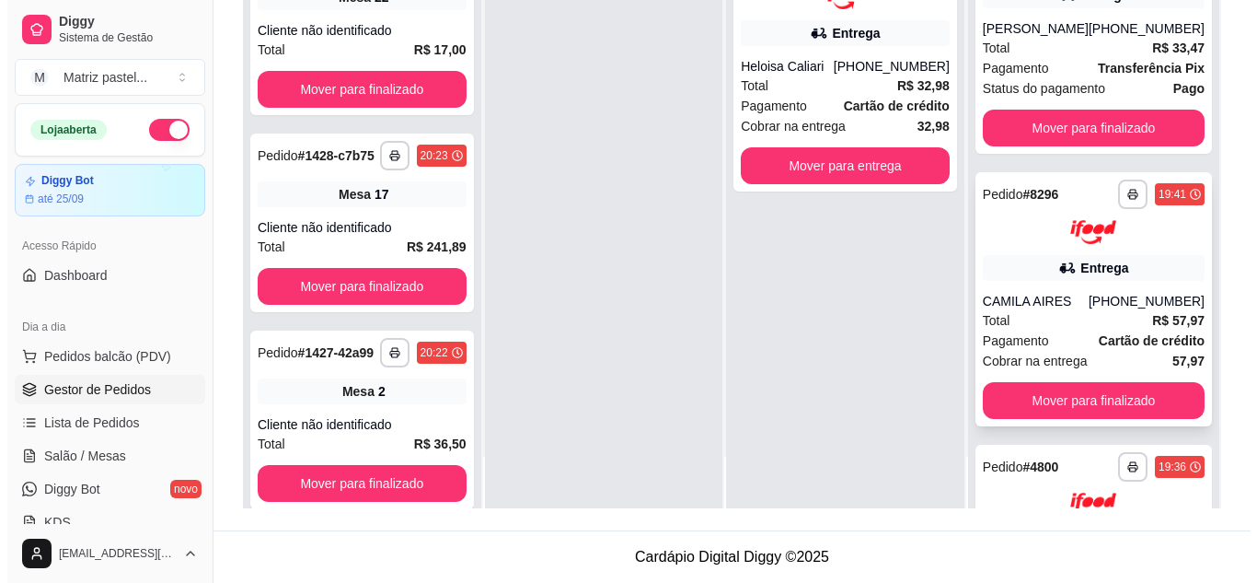
scroll to position [248, 0]
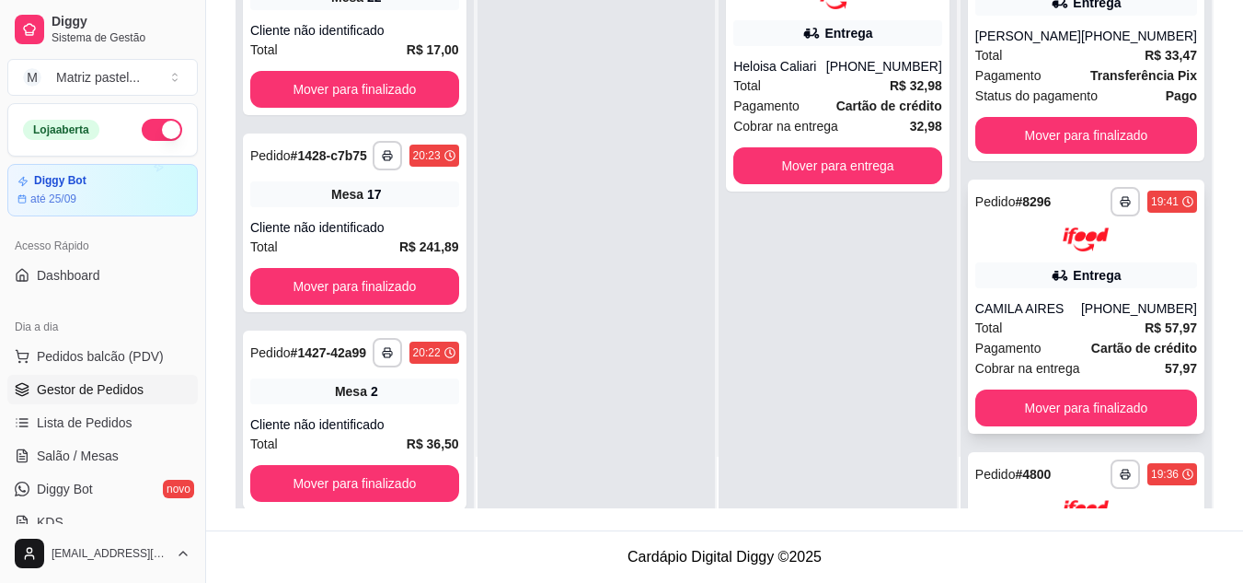
click at [1021, 286] on div "**********" at bounding box center [1086, 306] width 237 height 255
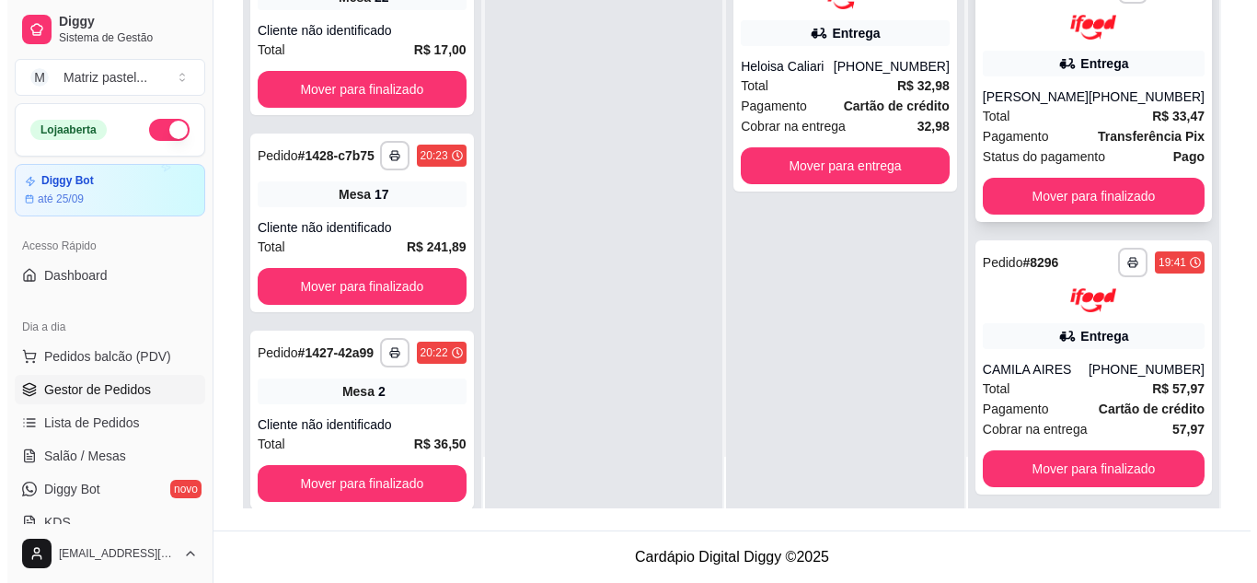
scroll to position [156, 0]
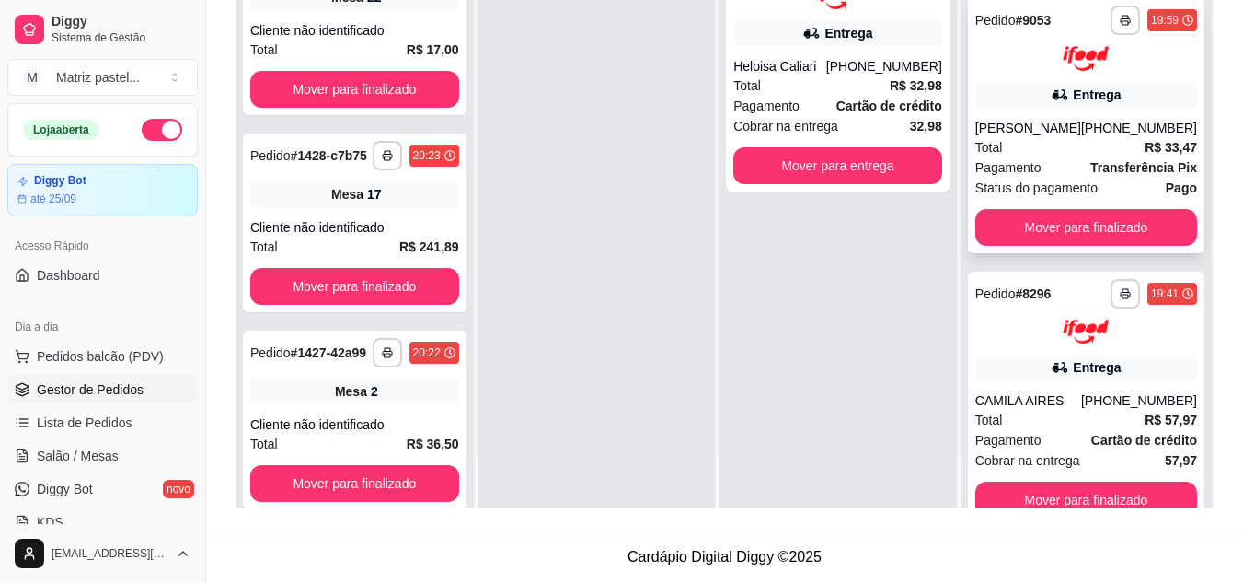
click at [1033, 62] on div at bounding box center [1086, 58] width 222 height 25
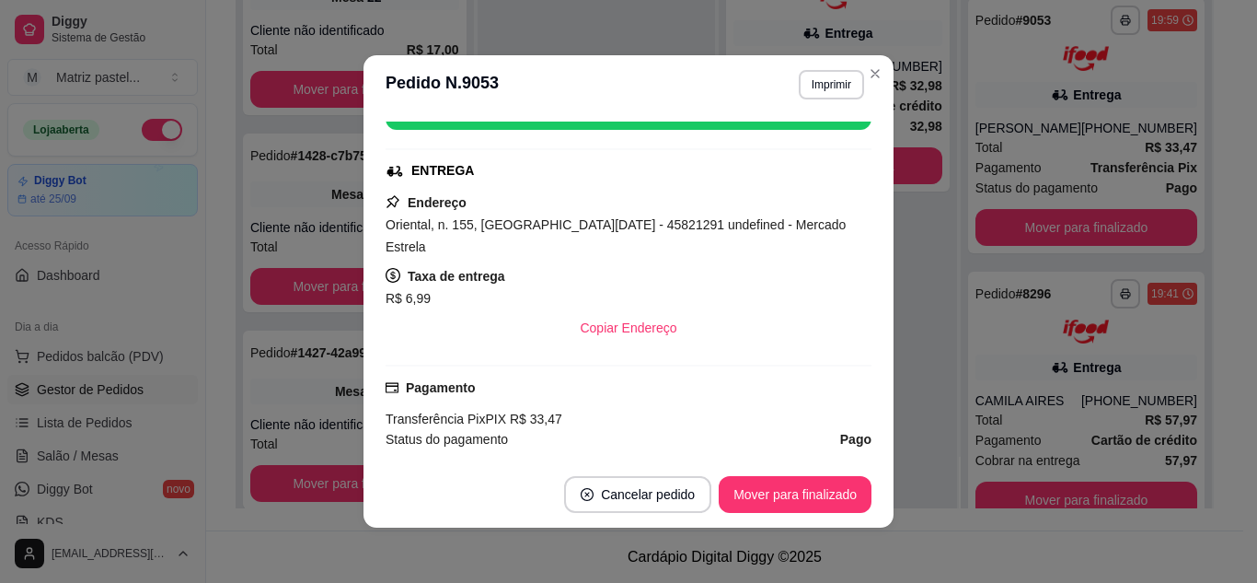
scroll to position [552, 0]
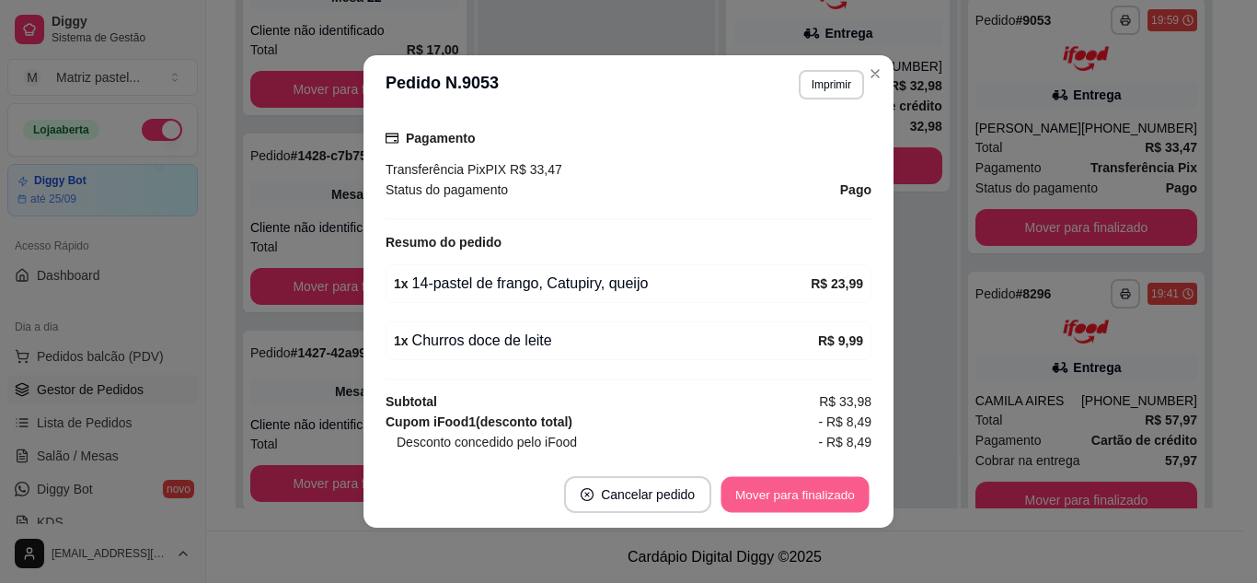
click at [752, 498] on button "Mover para finalizado" at bounding box center [795, 495] width 148 height 36
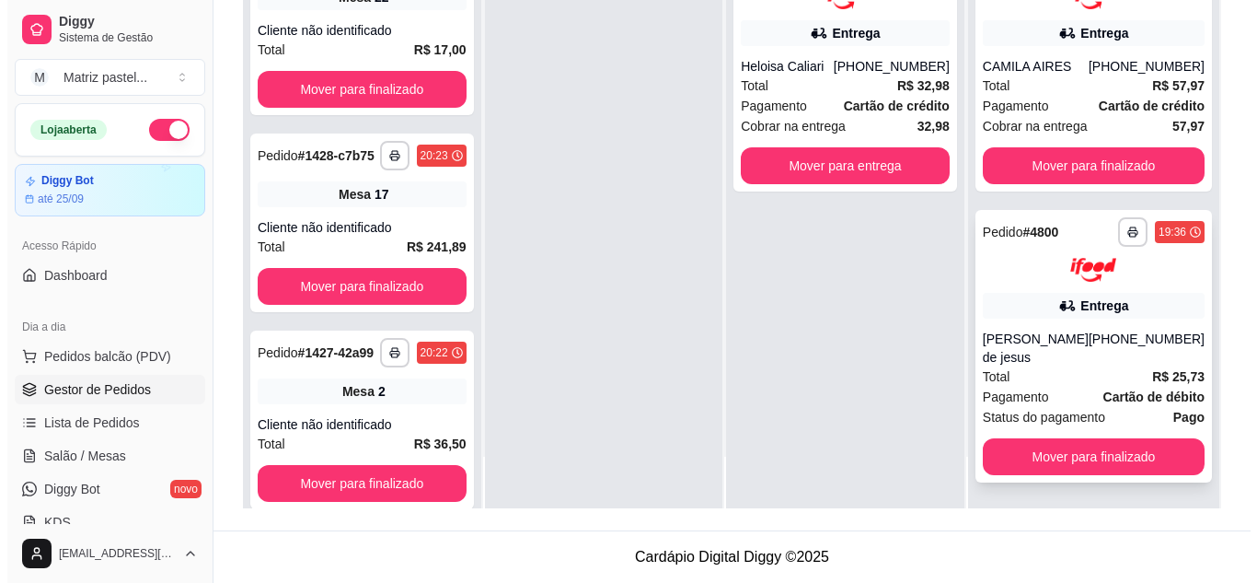
scroll to position [232, 0]
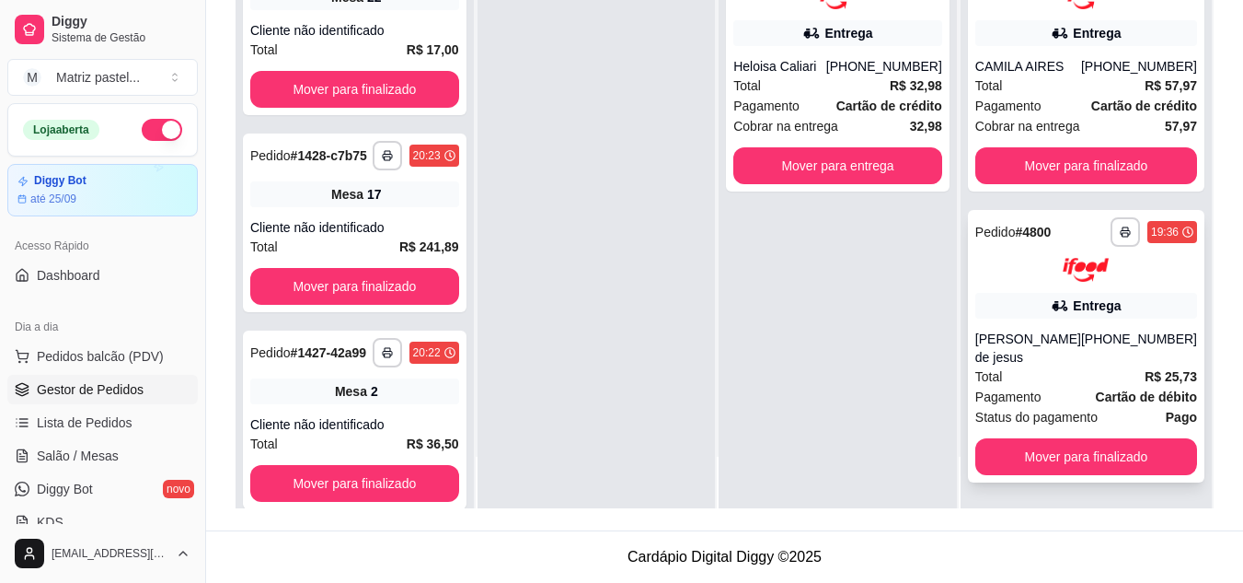
click at [1019, 335] on div "Rosana Santos de jesus" at bounding box center [1028, 347] width 106 height 37
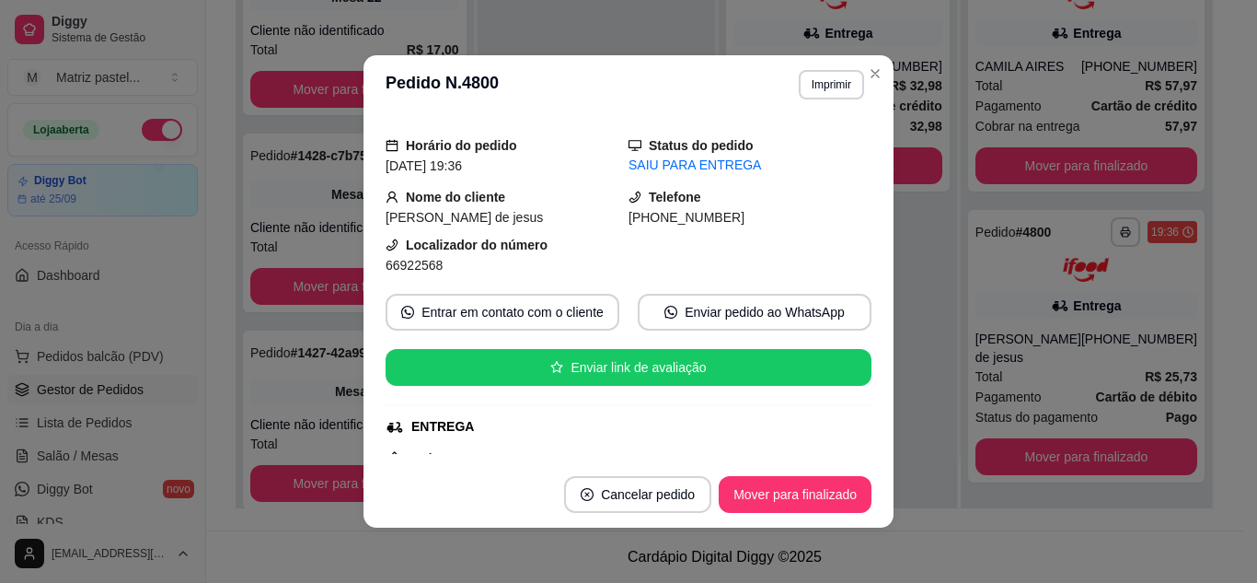
scroll to position [92, 0]
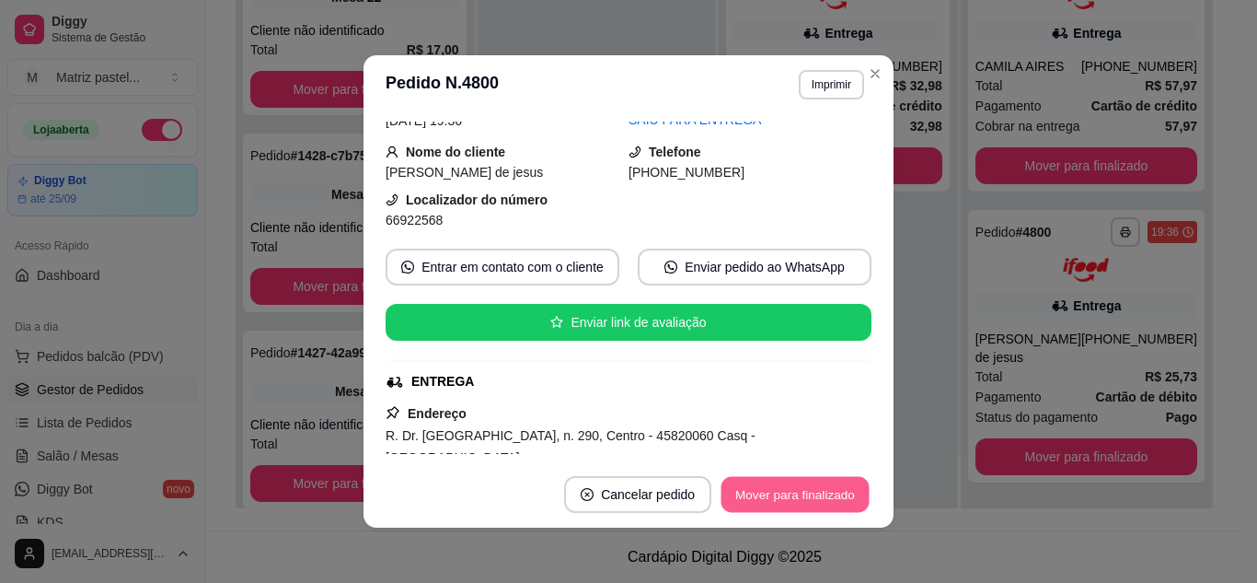
click at [756, 493] on button "Mover para finalizado" at bounding box center [795, 495] width 148 height 36
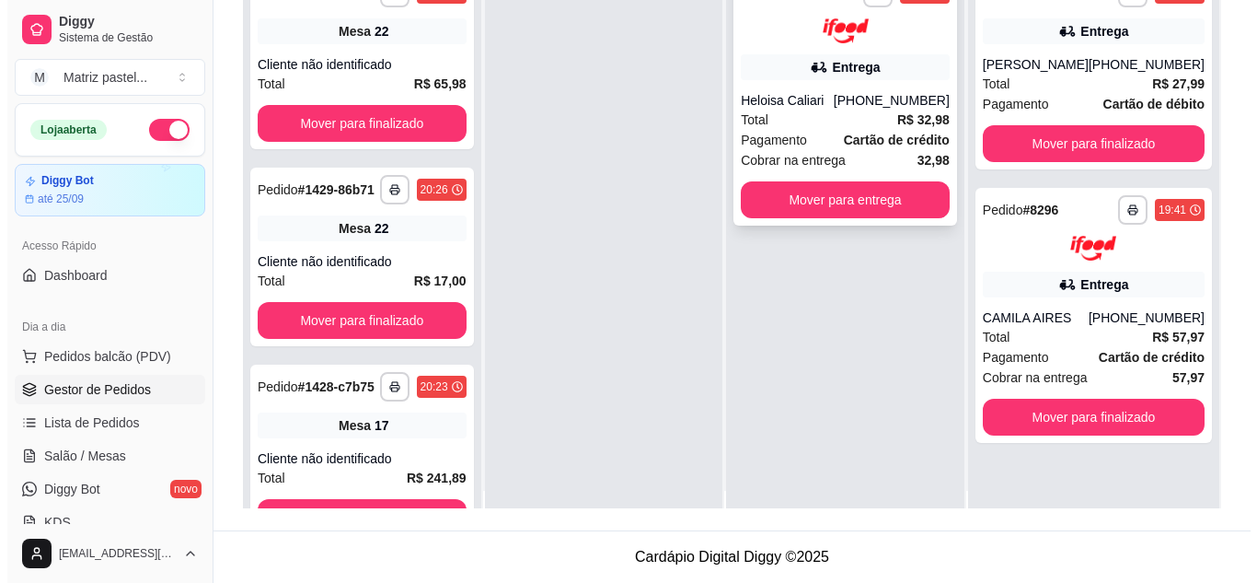
scroll to position [0, 0]
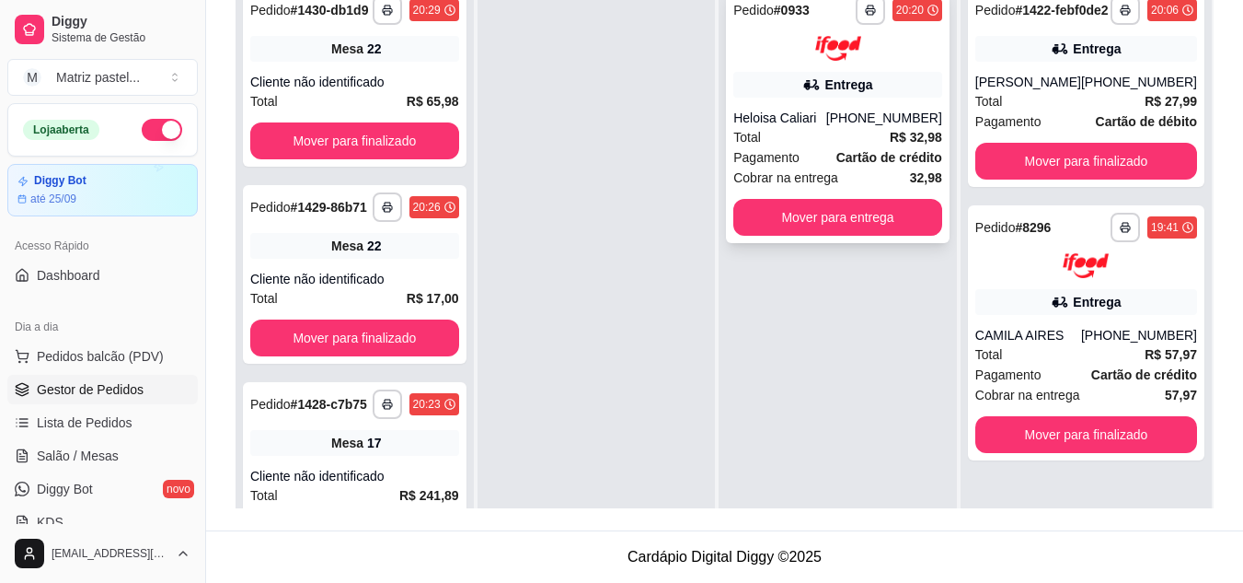
click at [861, 156] on strong "Cartão de crédito" at bounding box center [890, 157] width 106 height 15
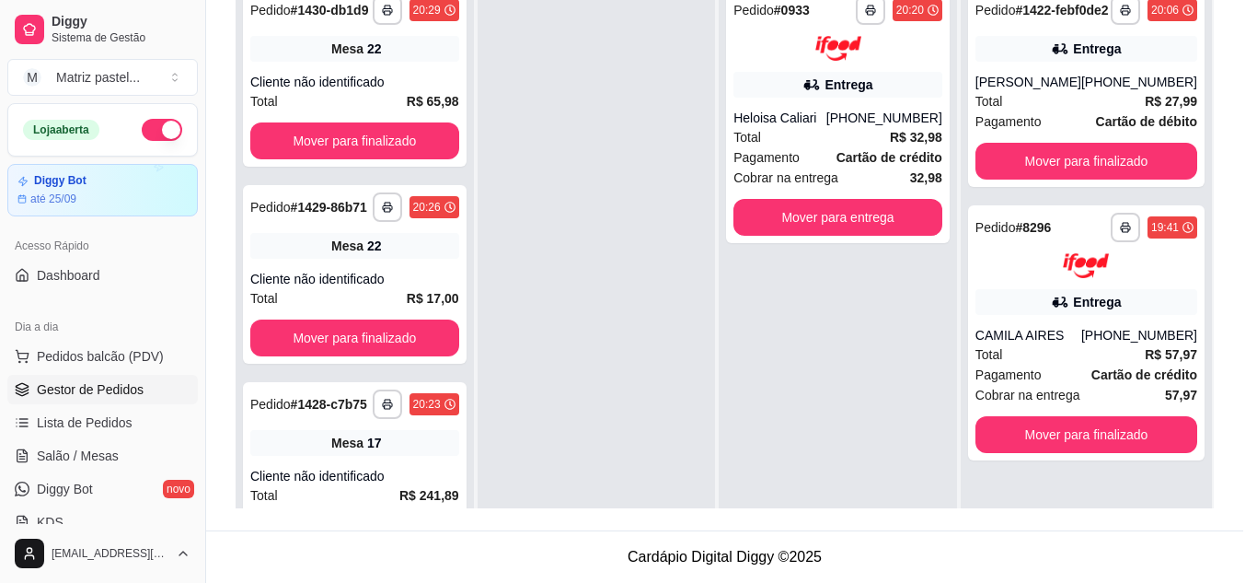
scroll to position [184, 0]
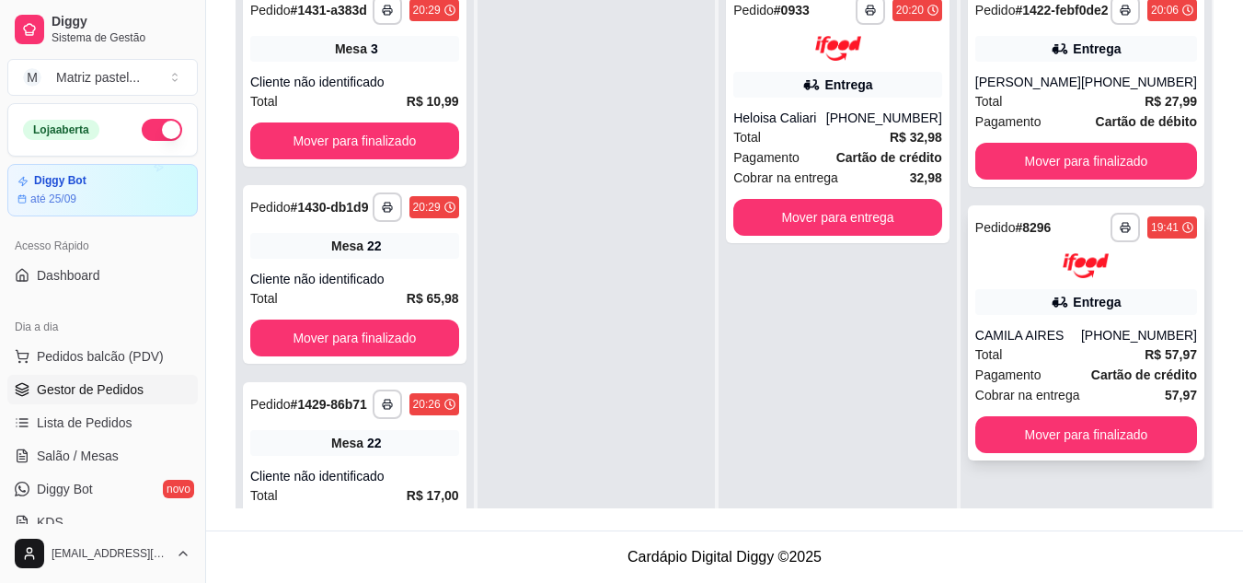
click at [1079, 382] on div "Pagamento Cartão de crédito" at bounding box center [1086, 374] width 222 height 20
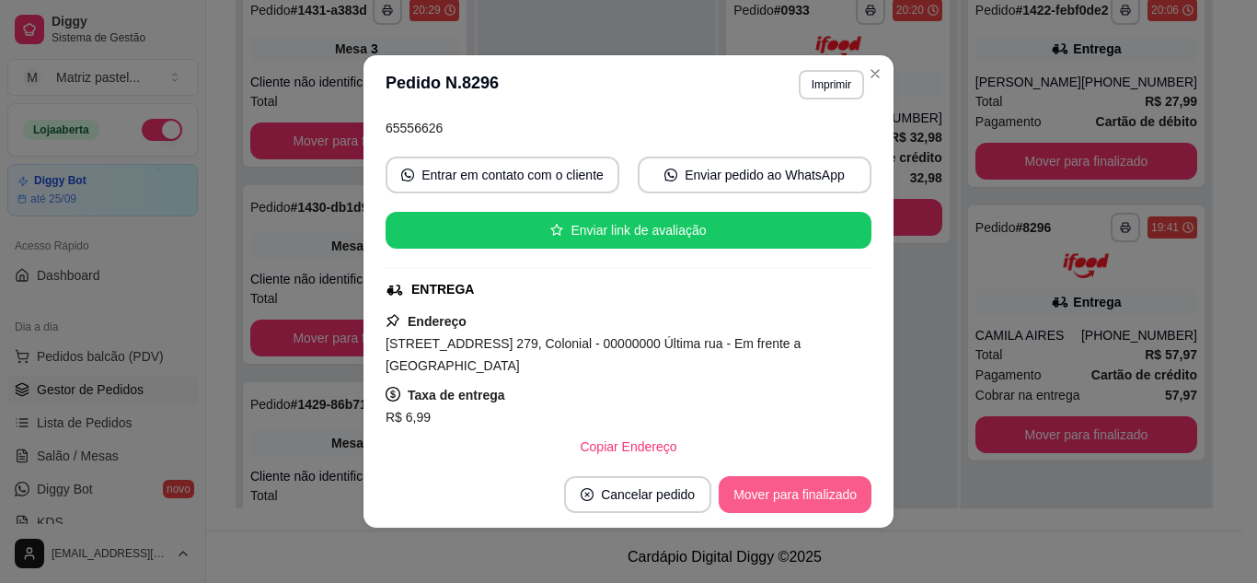
click at [743, 494] on button "Mover para finalizado" at bounding box center [795, 494] width 153 height 37
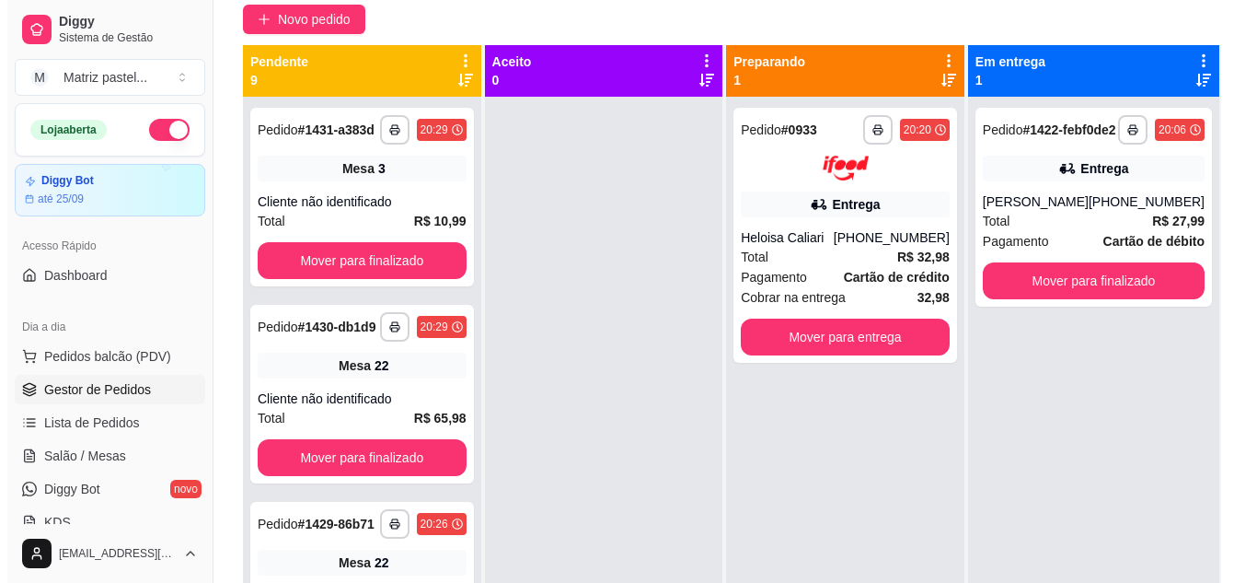
scroll to position [0, 0]
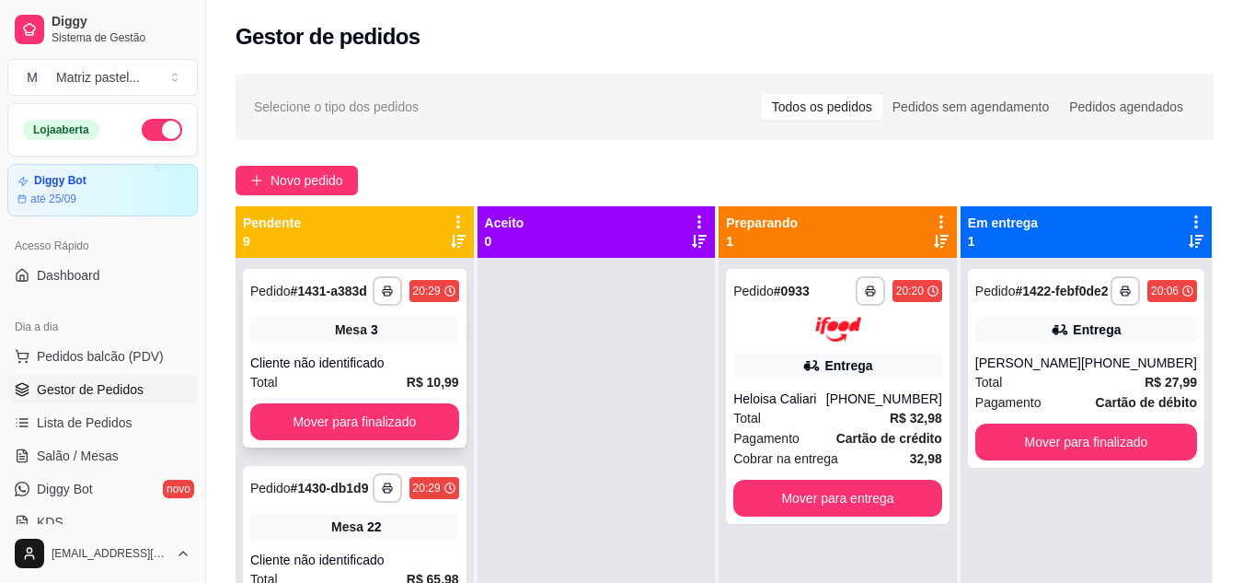
click at [271, 342] on div "Mesa 3" at bounding box center [354, 330] width 209 height 26
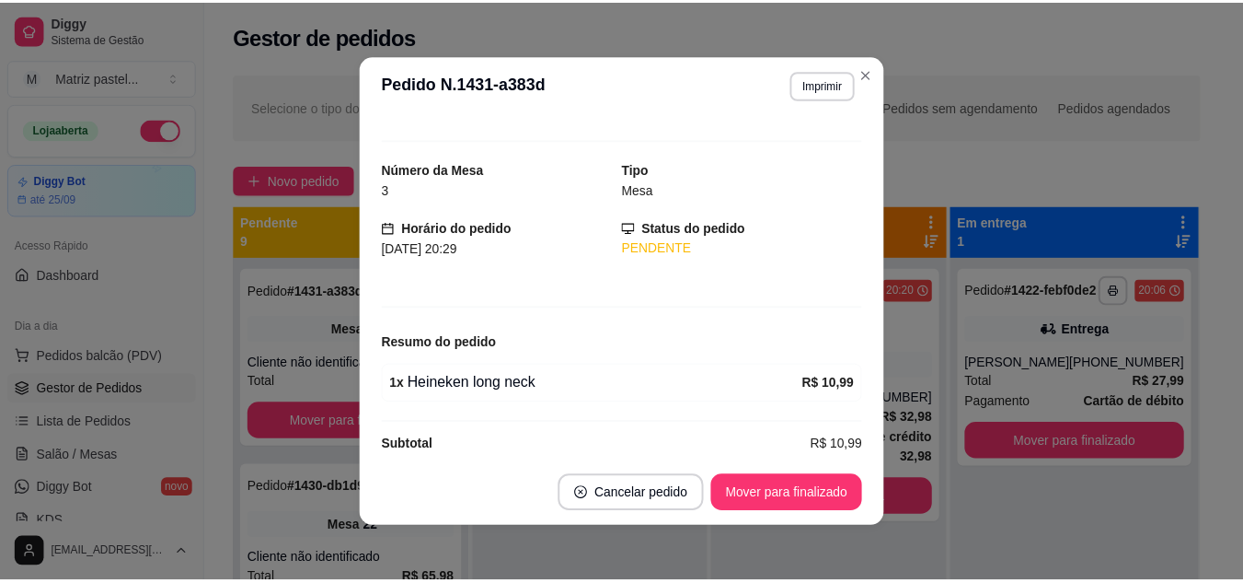
scroll to position [44, 0]
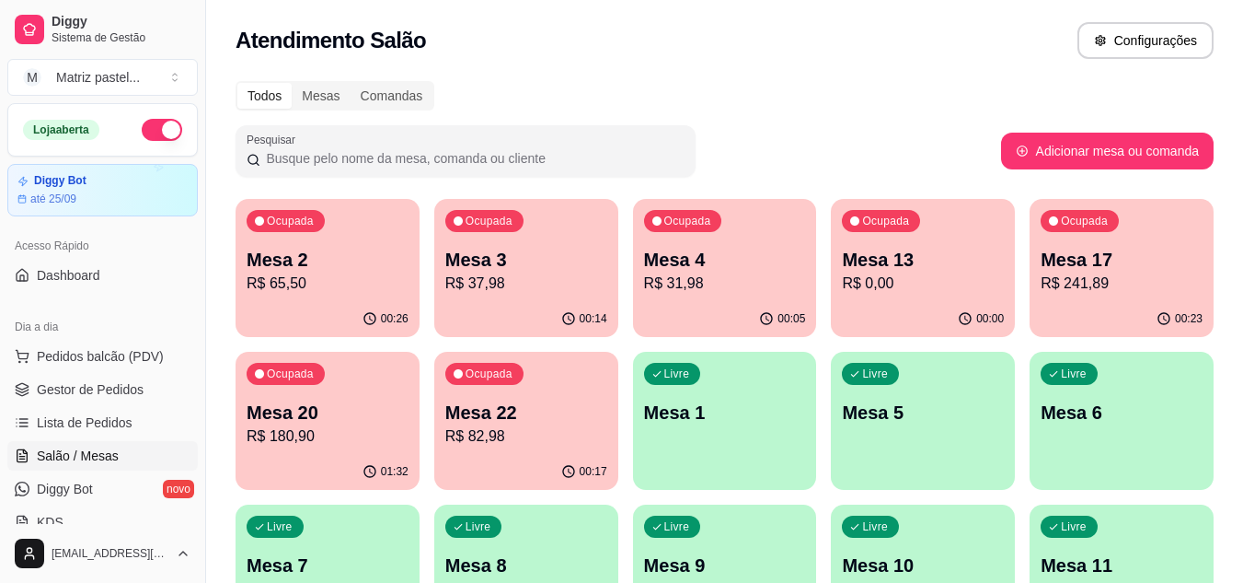
click at [349, 428] on p "R$ 180,90" at bounding box center [328, 436] width 162 height 22
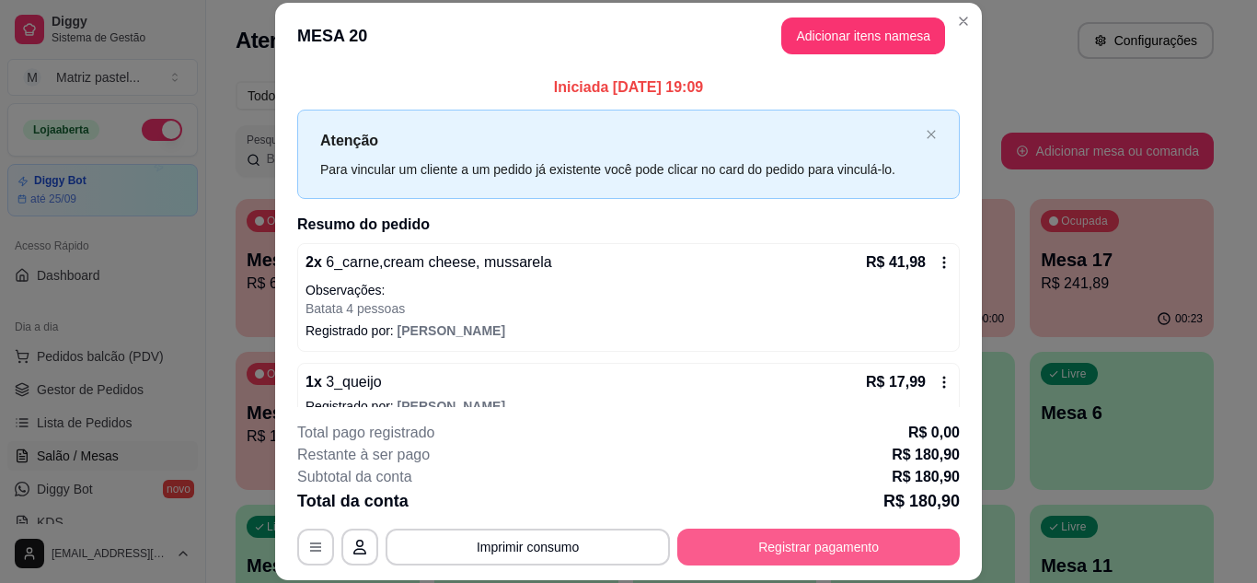
click at [803, 549] on button "Registrar pagamento" at bounding box center [818, 546] width 283 height 37
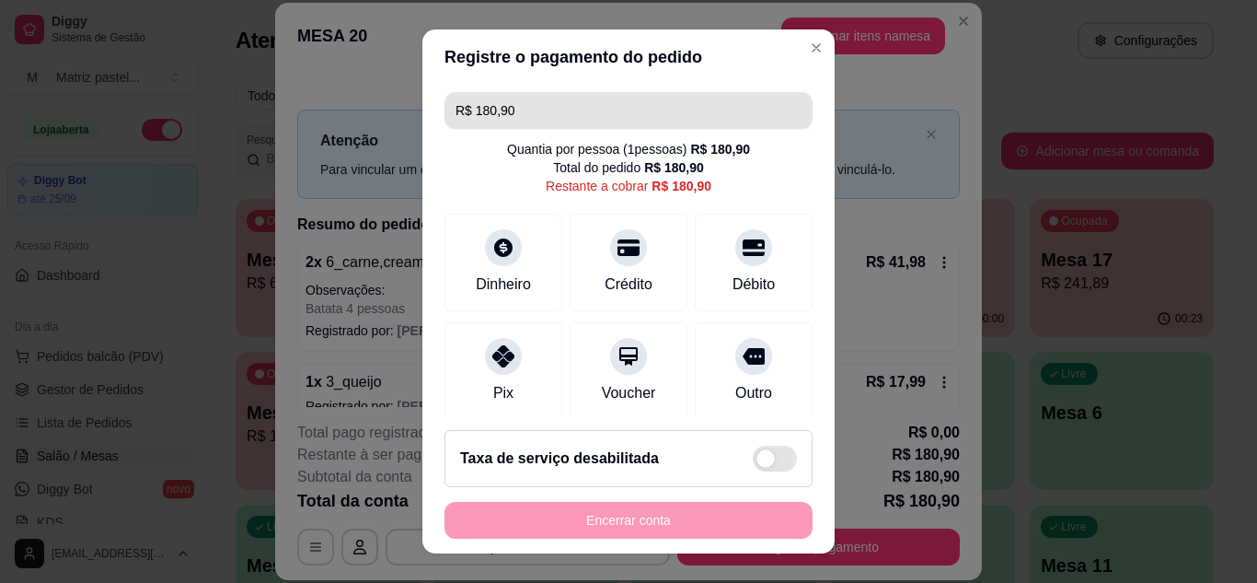
click at [545, 104] on input "R$ 180,90" at bounding box center [629, 110] width 346 height 37
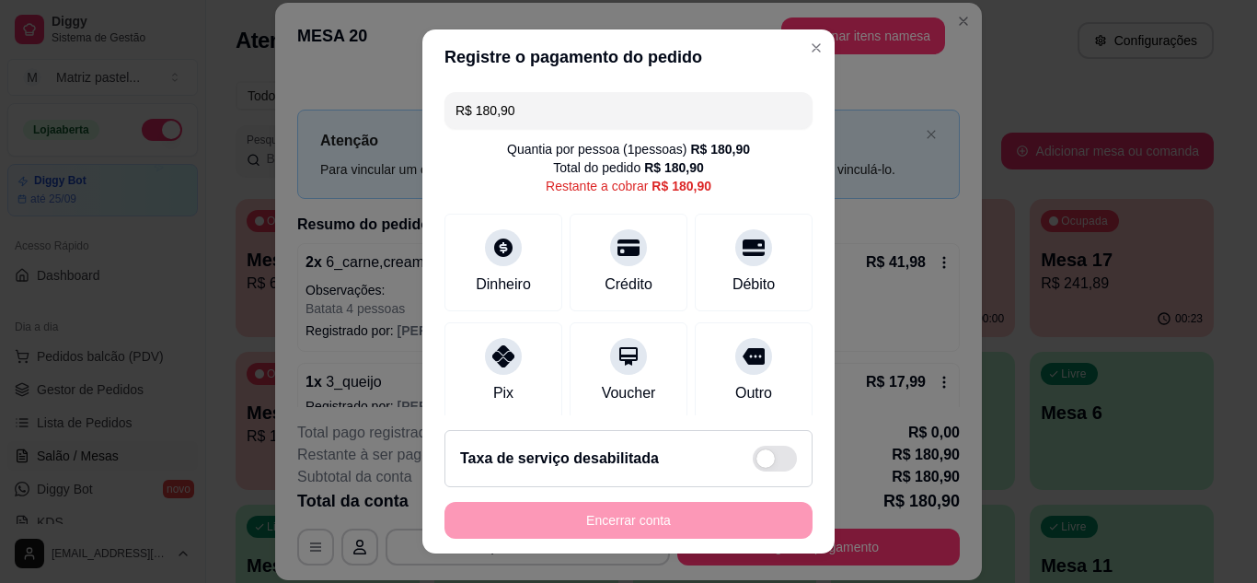
click at [545, 104] on input "R$ 180,90" at bounding box center [629, 110] width 346 height 37
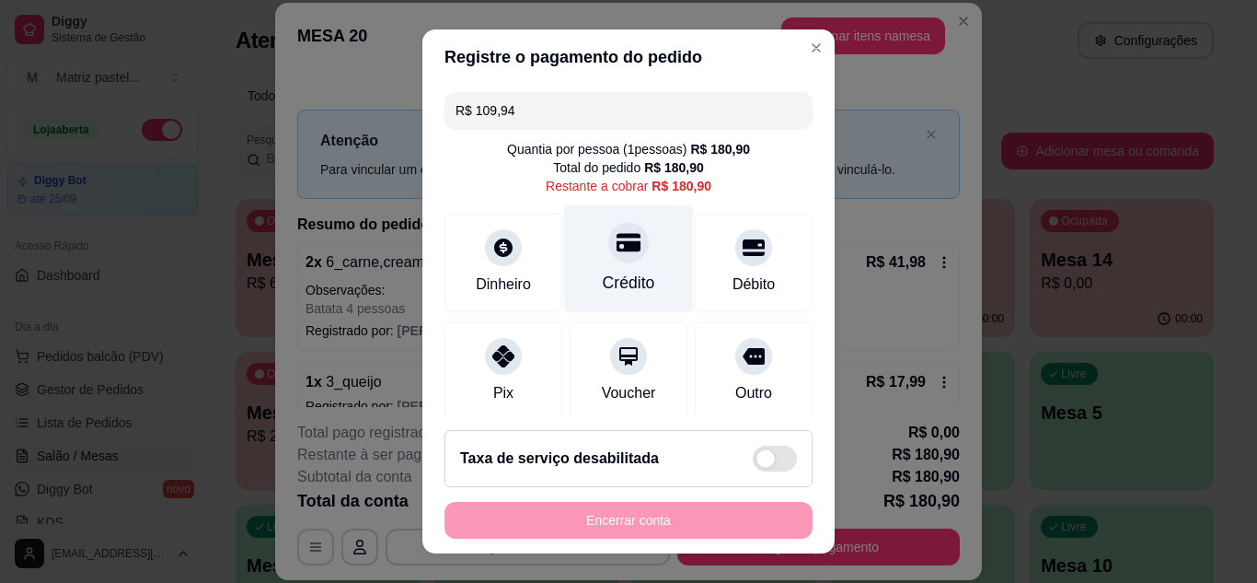
click at [598, 266] on div "Crédito" at bounding box center [629, 258] width 130 height 108
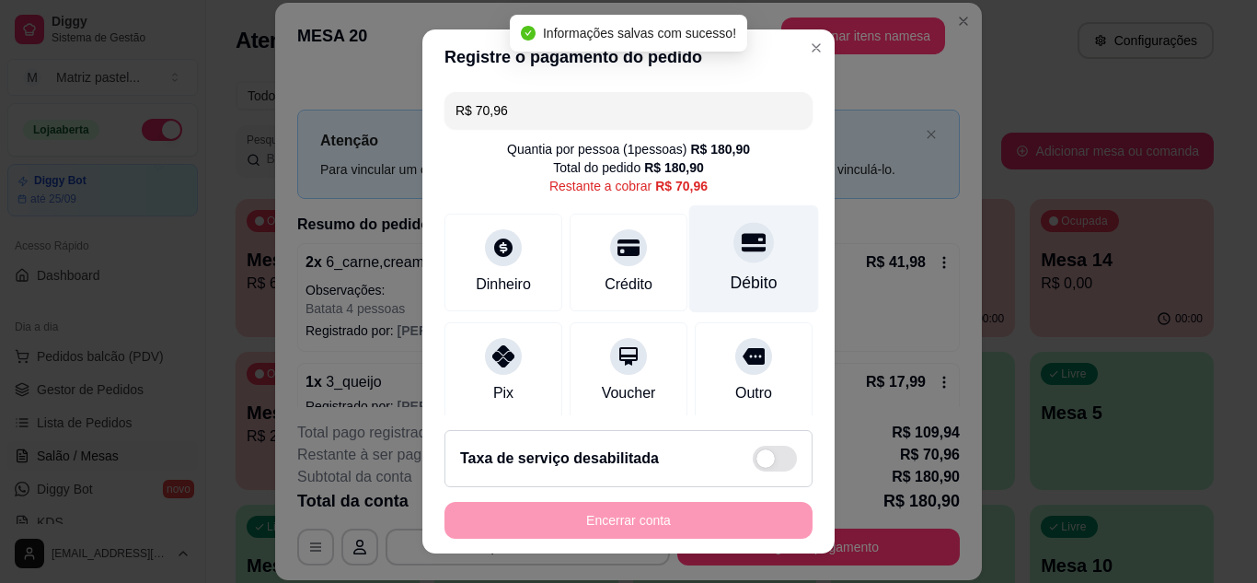
click at [737, 275] on div "Débito" at bounding box center [754, 283] width 47 height 24
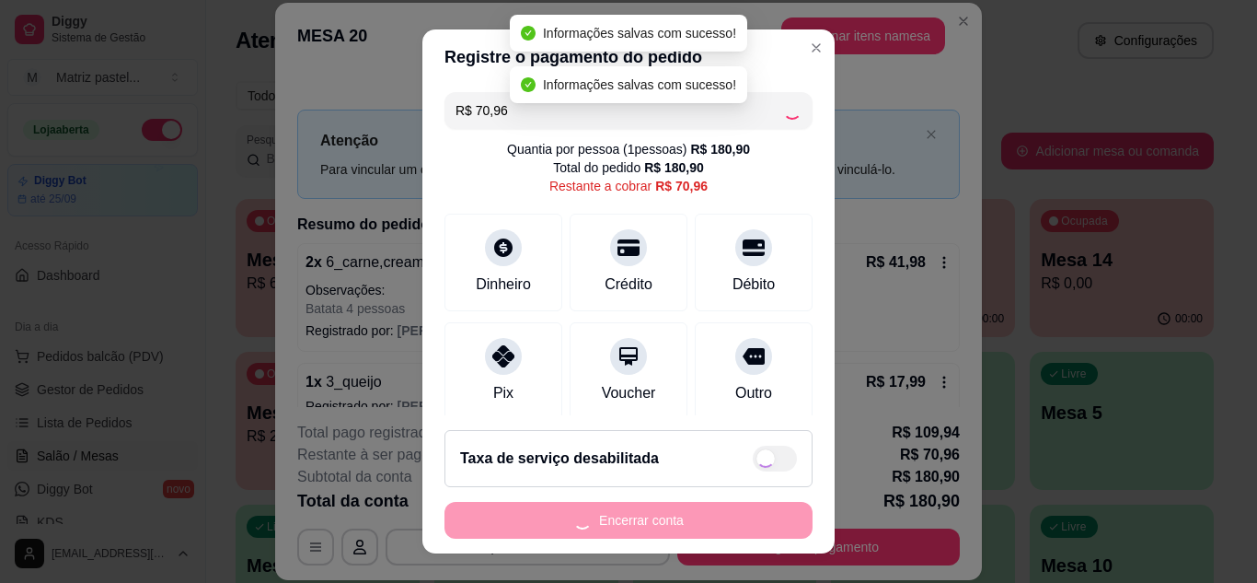
type input "R$ 0,00"
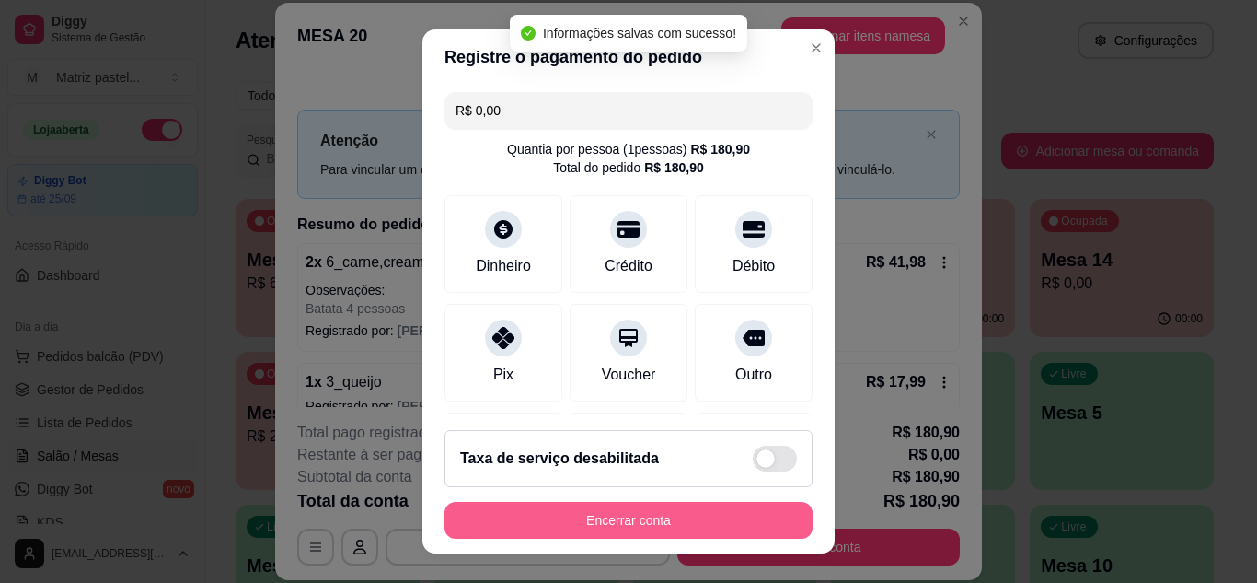
click at [633, 520] on button "Encerrar conta" at bounding box center [628, 520] width 368 height 37
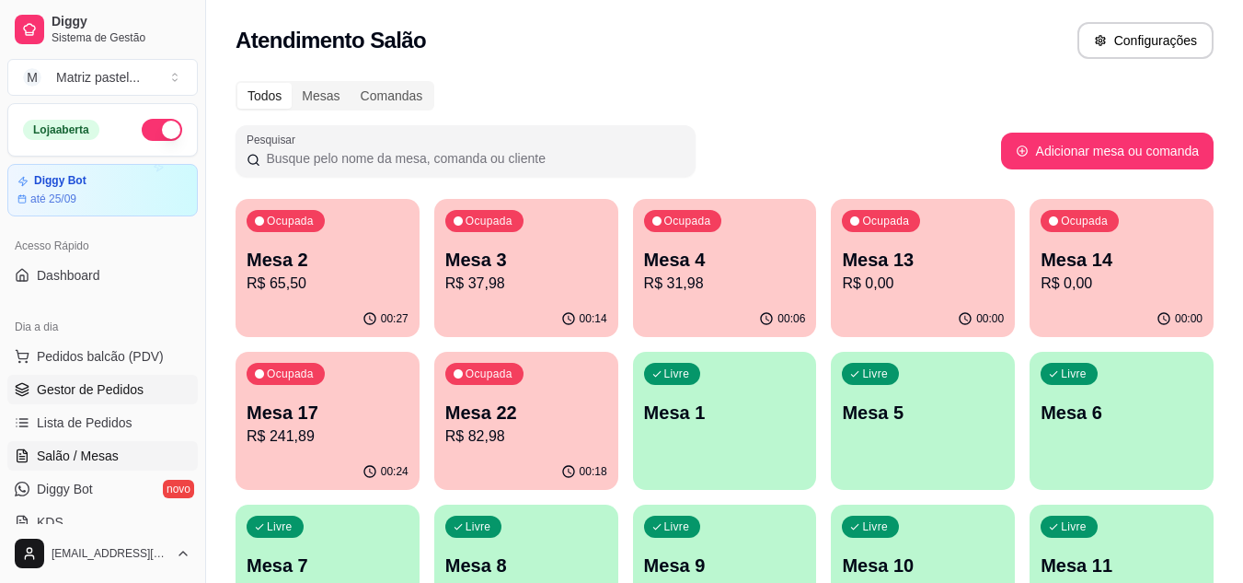
click at [114, 398] on span "Gestor de Pedidos" at bounding box center [90, 389] width 107 height 18
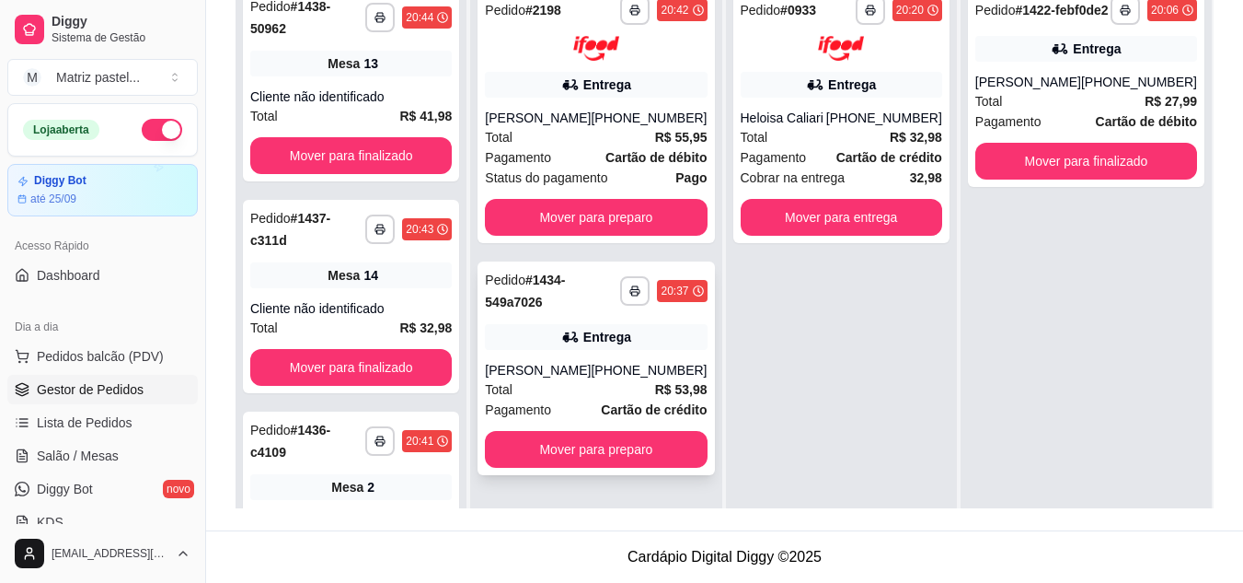
click at [606, 346] on div "Entrega" at bounding box center [607, 337] width 48 height 18
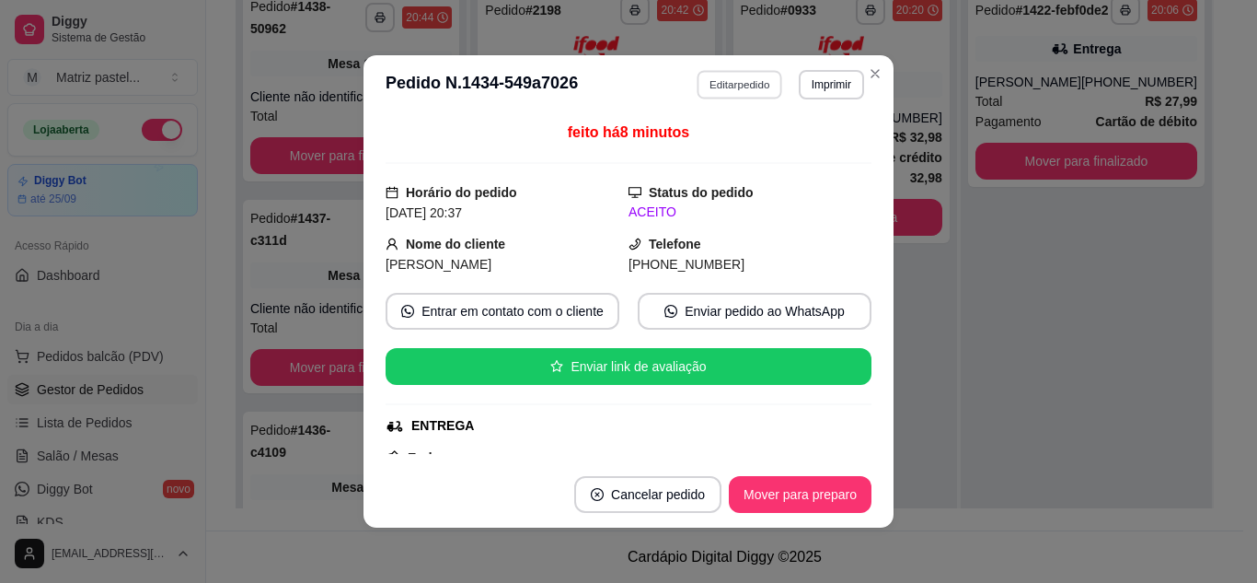
click at [750, 80] on button "Editar pedido" at bounding box center [741, 84] width 86 height 29
click at [352, 121] on div at bounding box center [435, 118] width 768 height 37
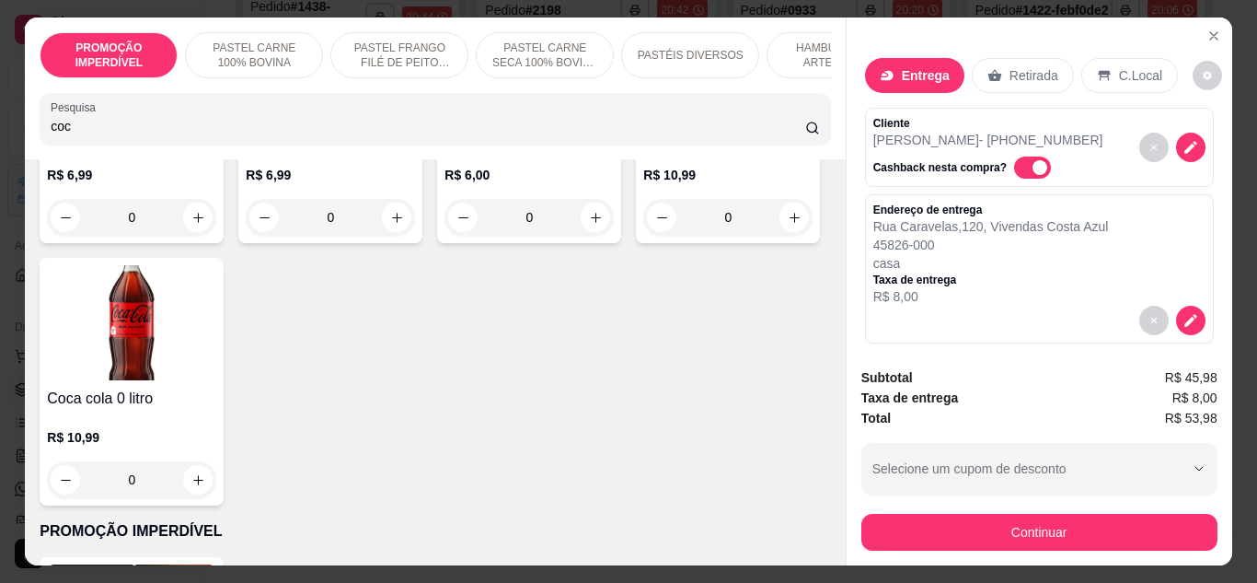
scroll to position [368, 0]
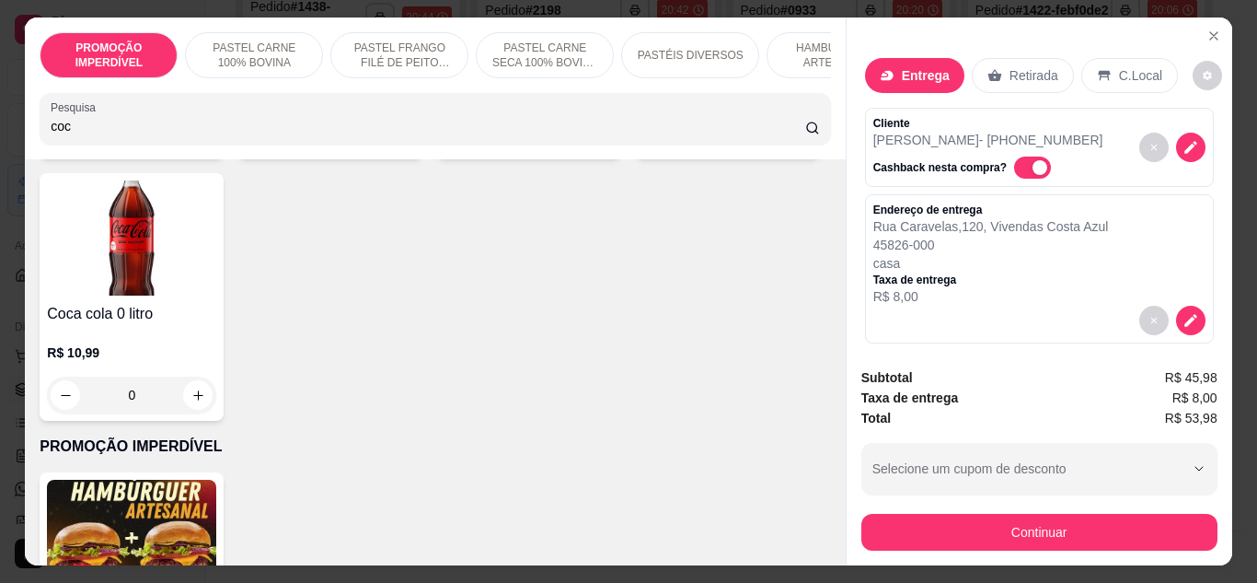
type input "coc"
click at [788, 140] on icon "increase-product-quantity" at bounding box center [795, 133] width 14 height 14
type input "1"
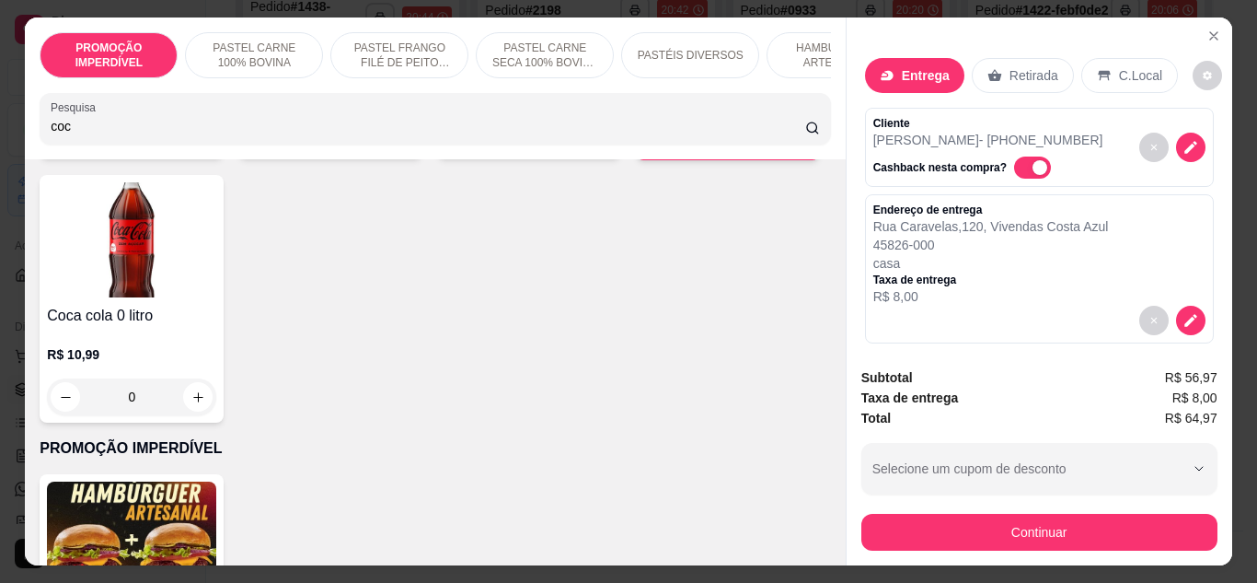
click at [166, 128] on input "coc" at bounding box center [428, 126] width 755 height 18
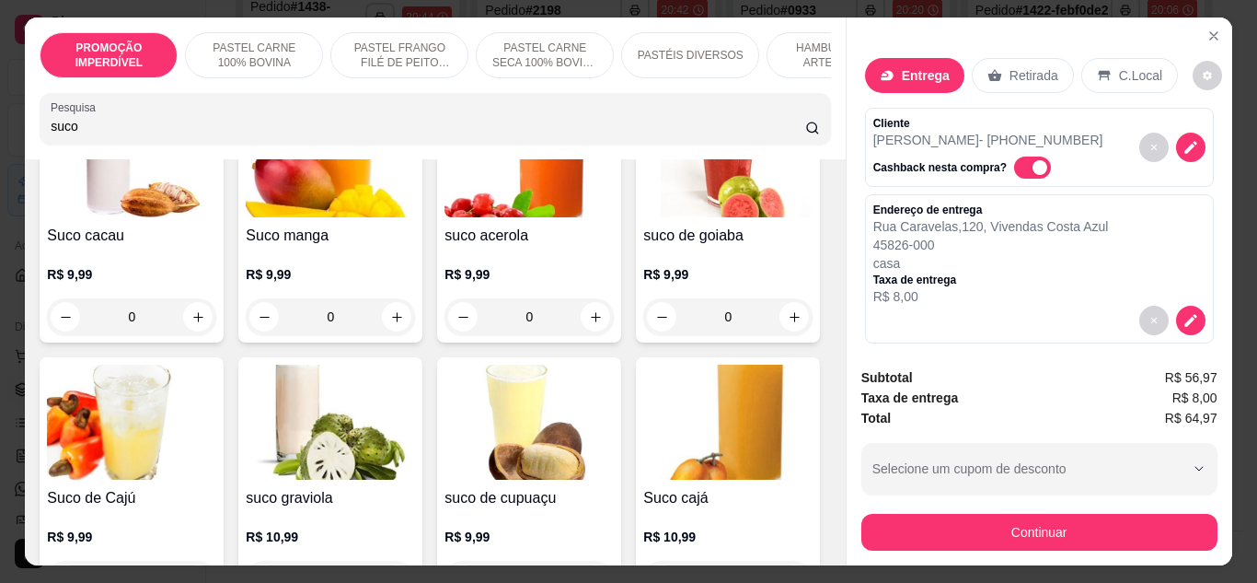
scroll to position [92, 0]
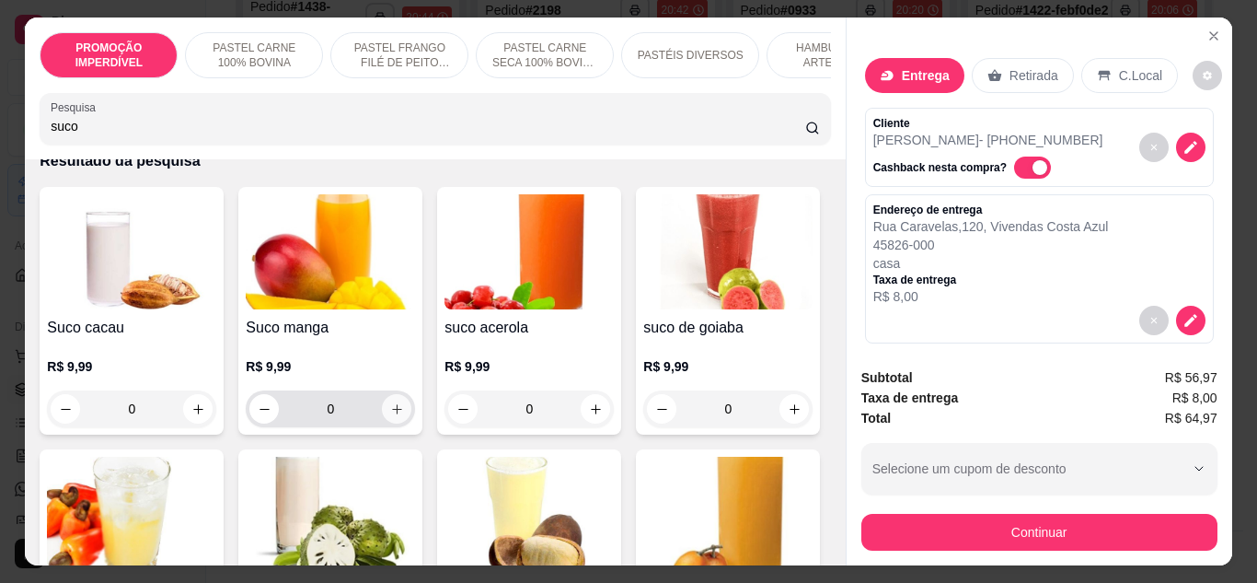
type input "suco"
click at [390, 409] on icon "increase-product-quantity" at bounding box center [397, 409] width 14 height 14
type input "1"
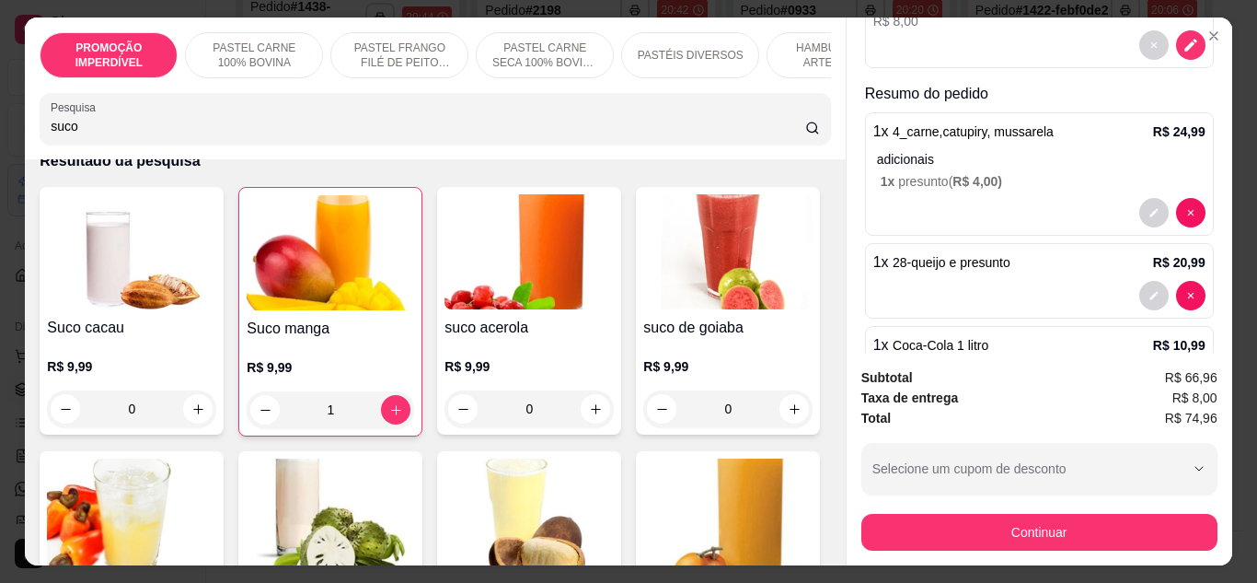
scroll to position [276, 0]
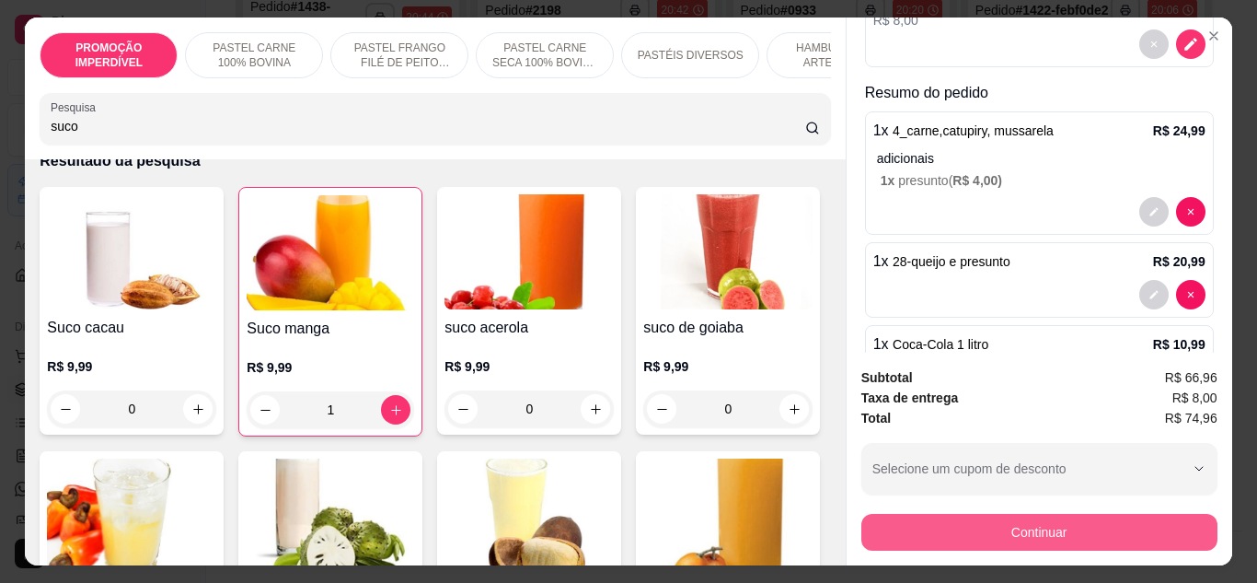
click at [929, 519] on button "Continuar" at bounding box center [1039, 532] width 356 height 37
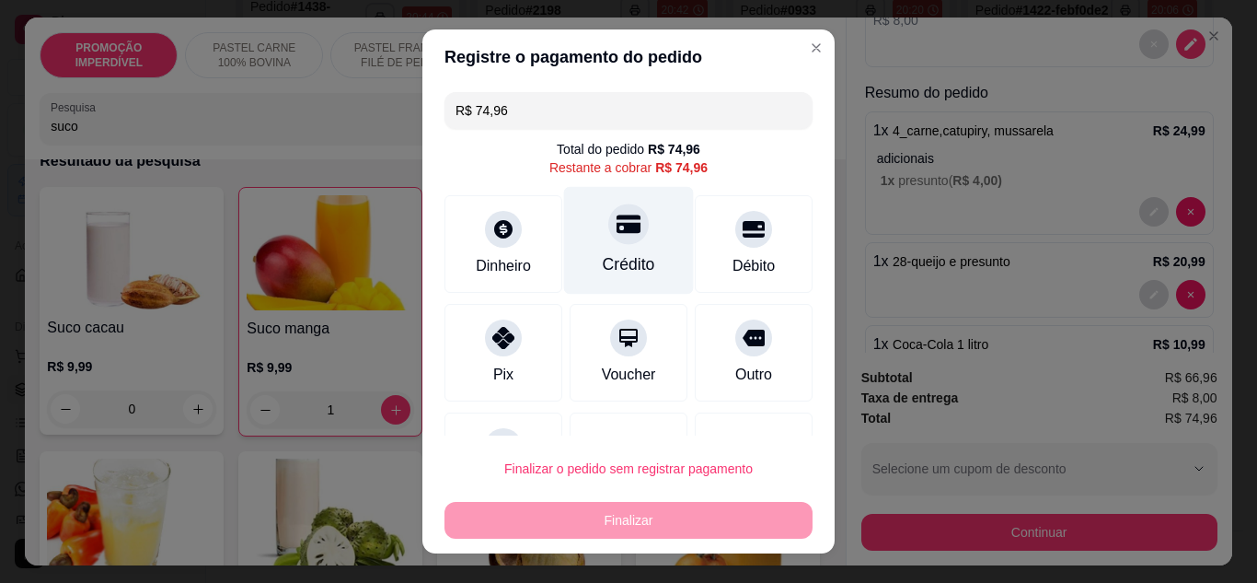
click at [633, 247] on div "Crédito" at bounding box center [629, 240] width 130 height 108
type input "R$ 0,00"
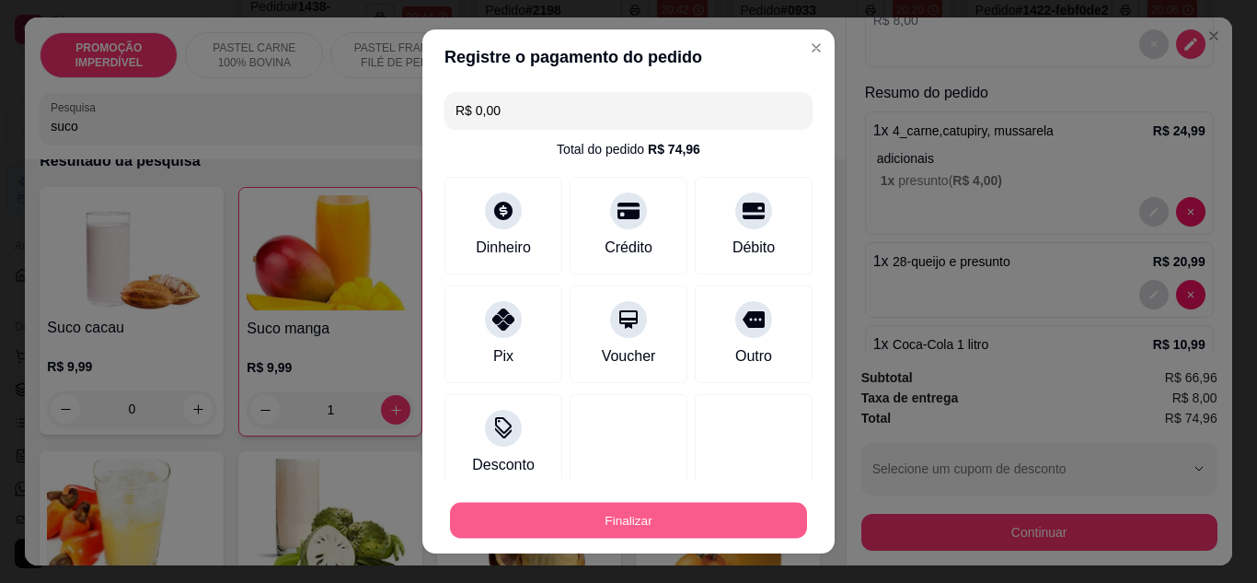
click at [620, 513] on button "Finalizar" at bounding box center [628, 520] width 357 height 36
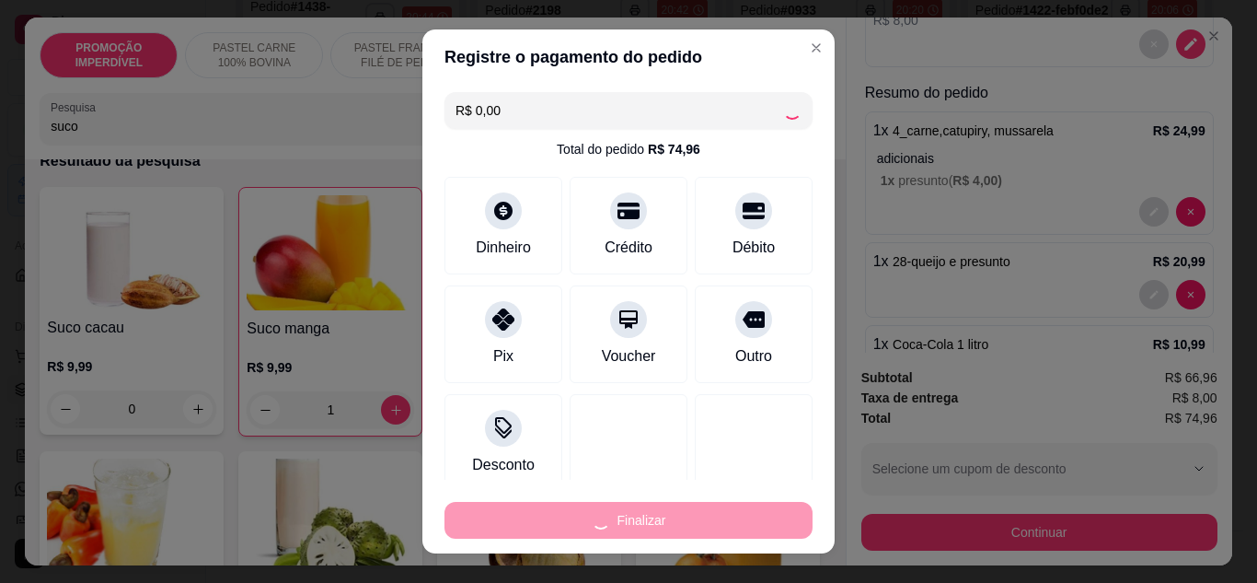
type input "0"
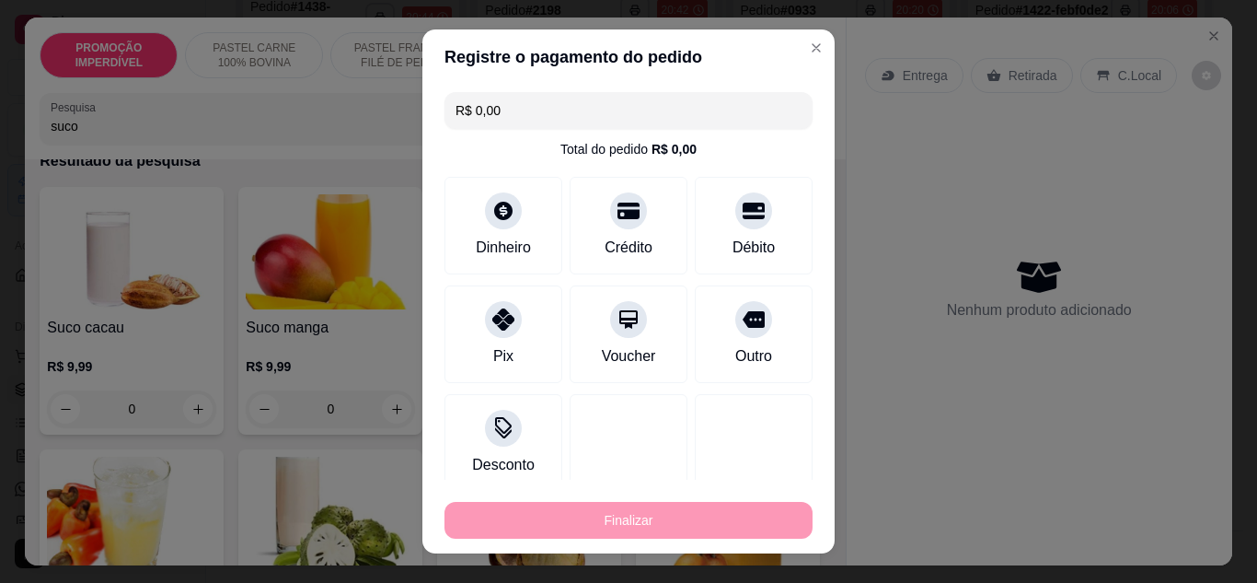
type input "-R$ 74,96"
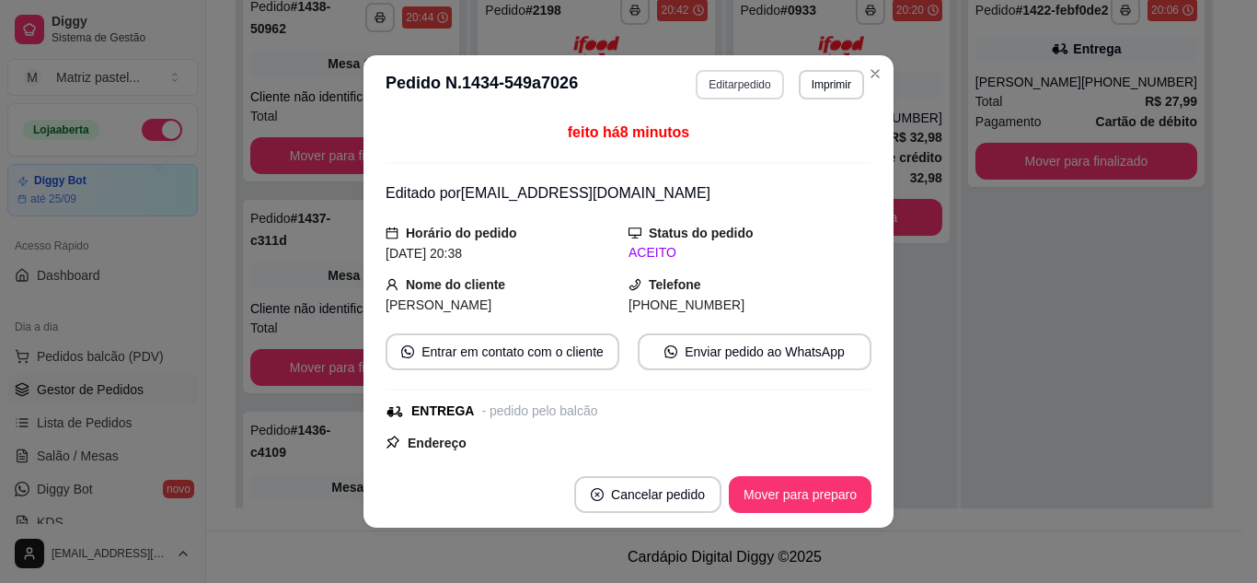
click at [744, 91] on button "Editar pedido" at bounding box center [739, 84] width 87 height 29
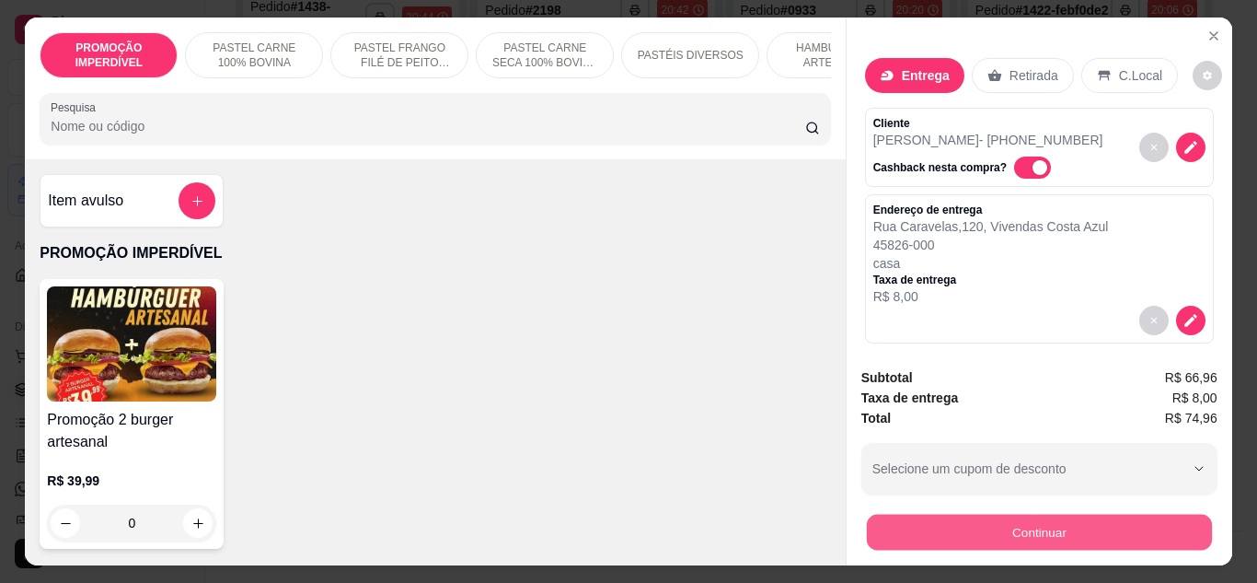
click at [956, 523] on button "Continuar" at bounding box center [1038, 532] width 345 height 36
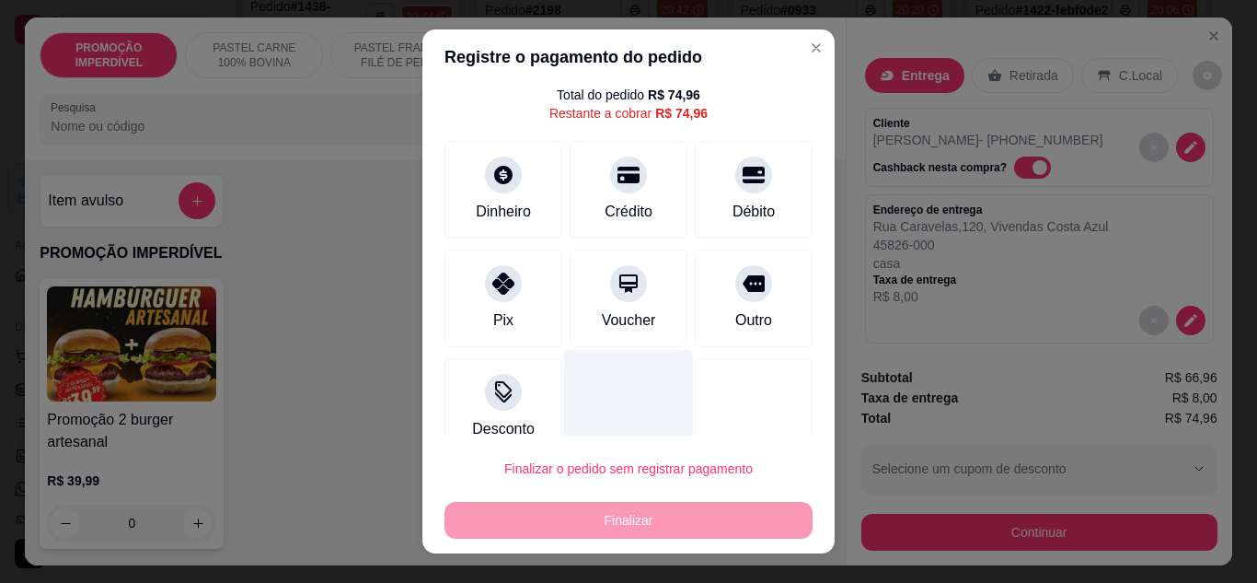
scroll to position [81, 0]
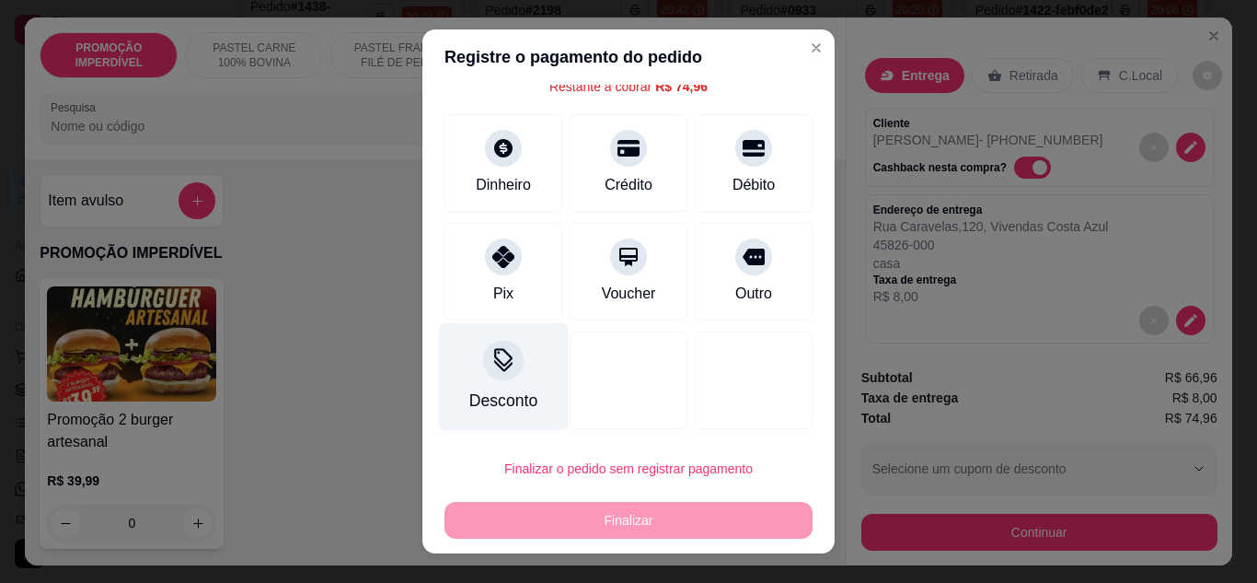
click at [493, 376] on div at bounding box center [503, 360] width 40 height 40
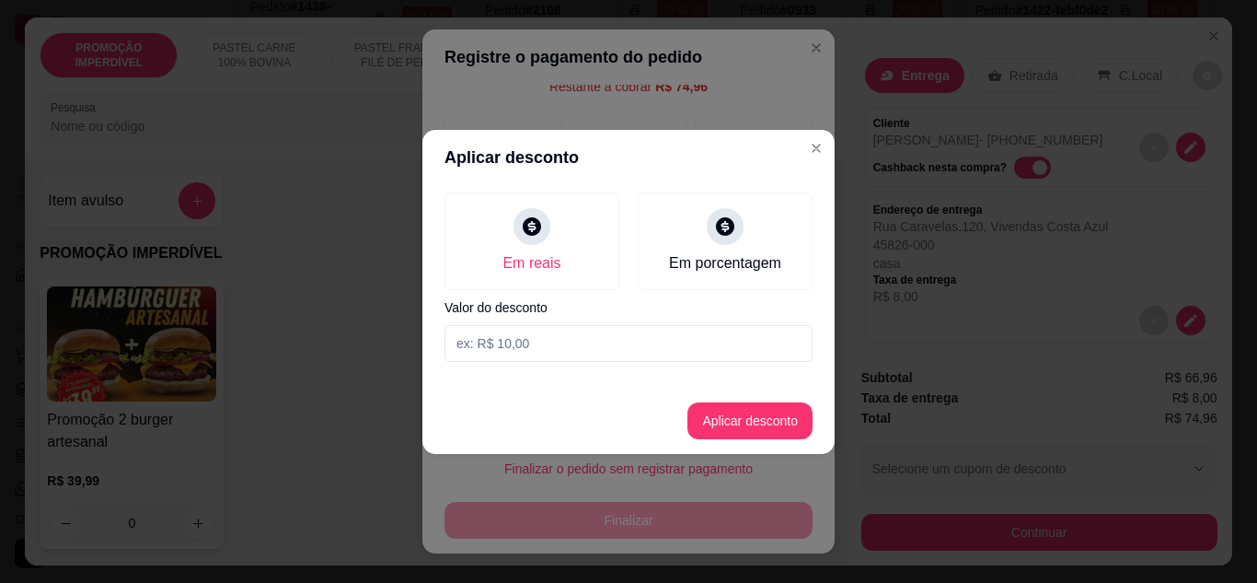
click at [547, 330] on input at bounding box center [628, 343] width 368 height 37
type input "74,95"
click at [702, 434] on button "Aplicar desconto" at bounding box center [749, 420] width 125 height 37
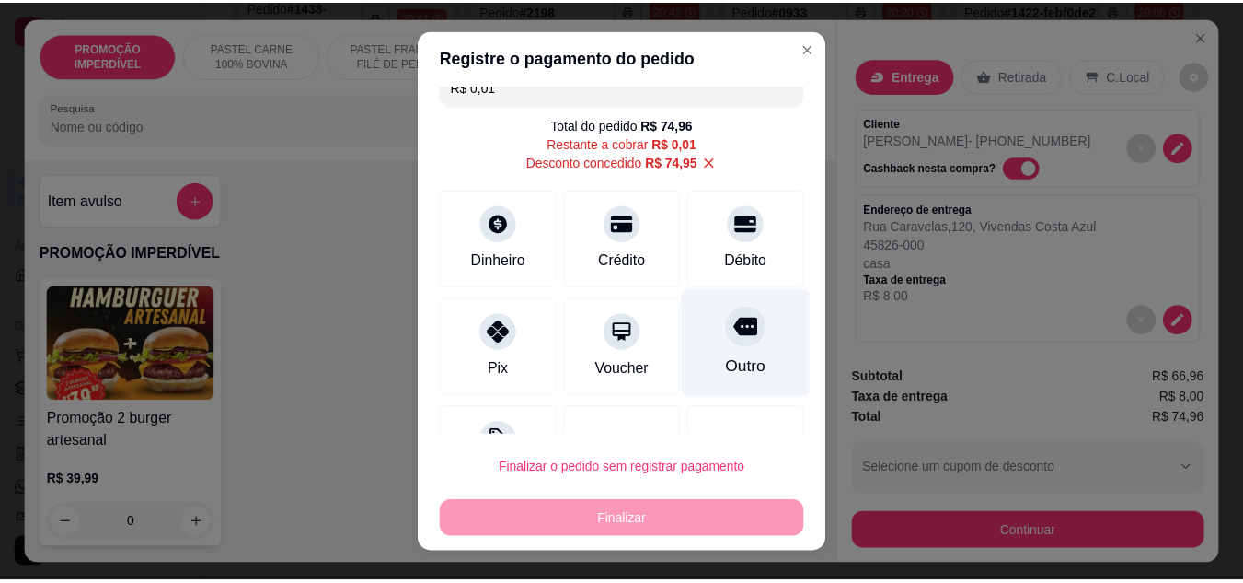
scroll to position [0, 0]
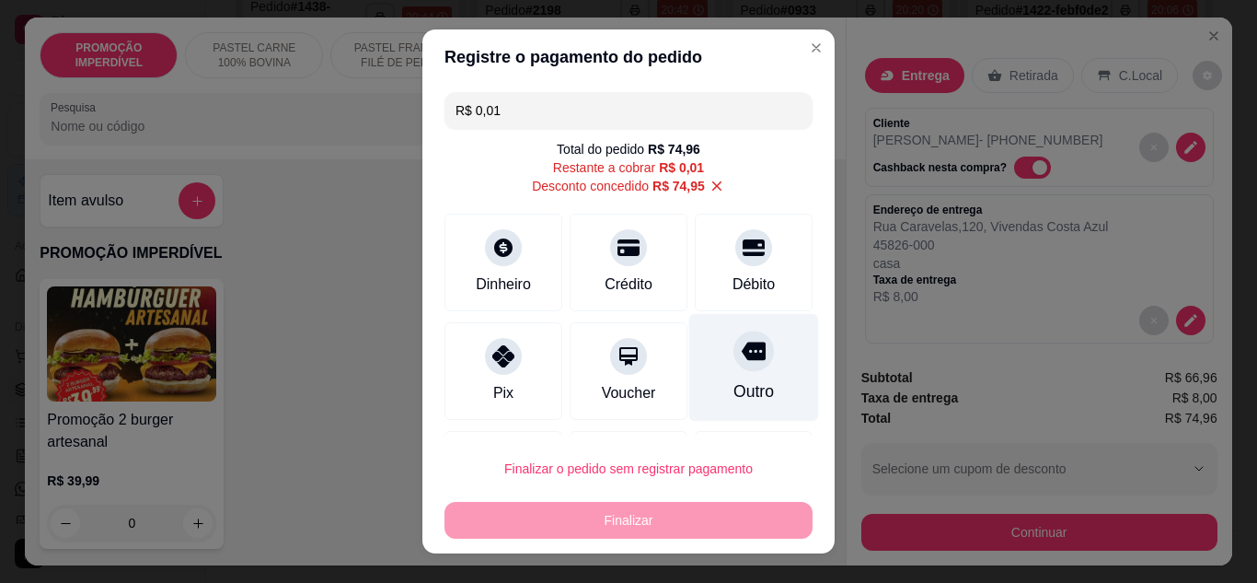
click at [733, 382] on div "Outro" at bounding box center [753, 391] width 40 height 24
type input "R$ 0,00"
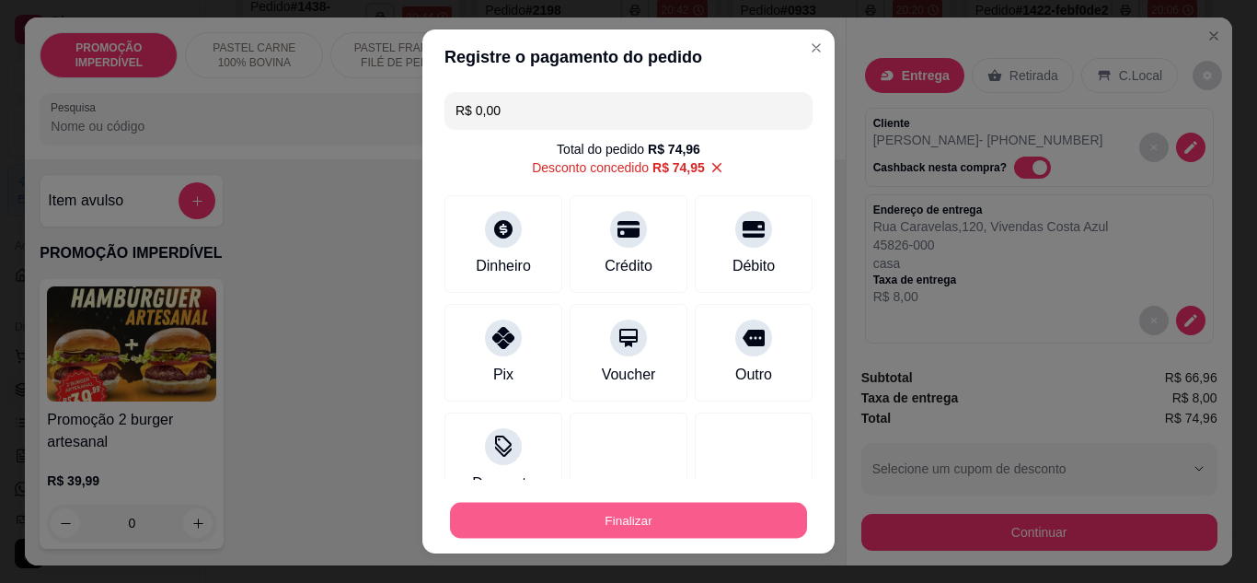
click at [628, 530] on button "Finalizar" at bounding box center [628, 520] width 357 height 36
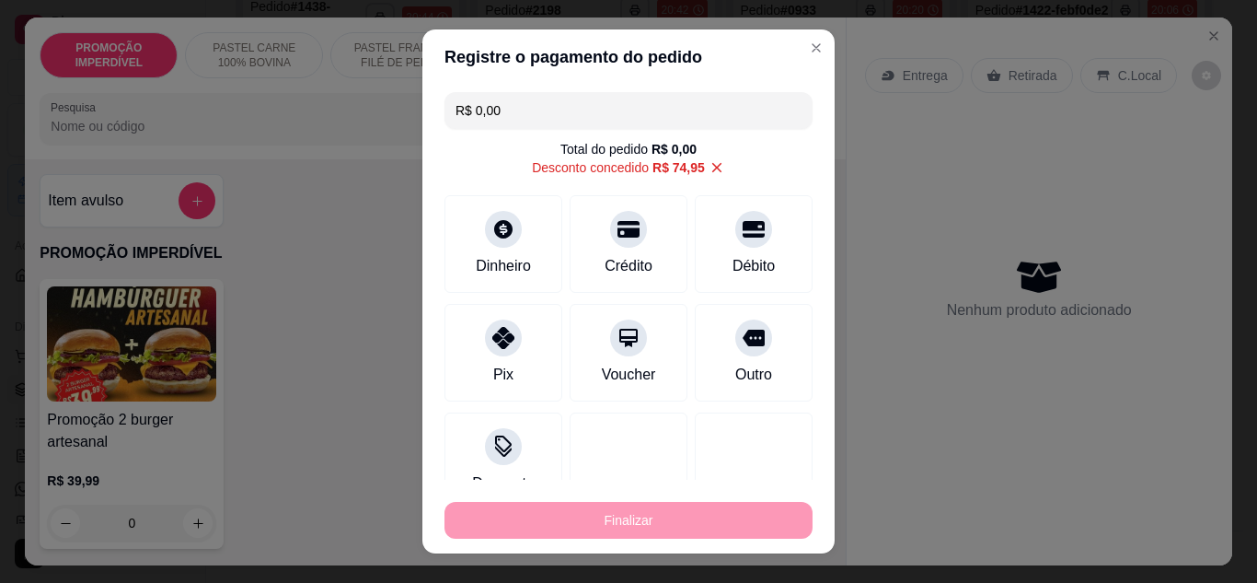
type input "0"
type input "-R$ 74,96"
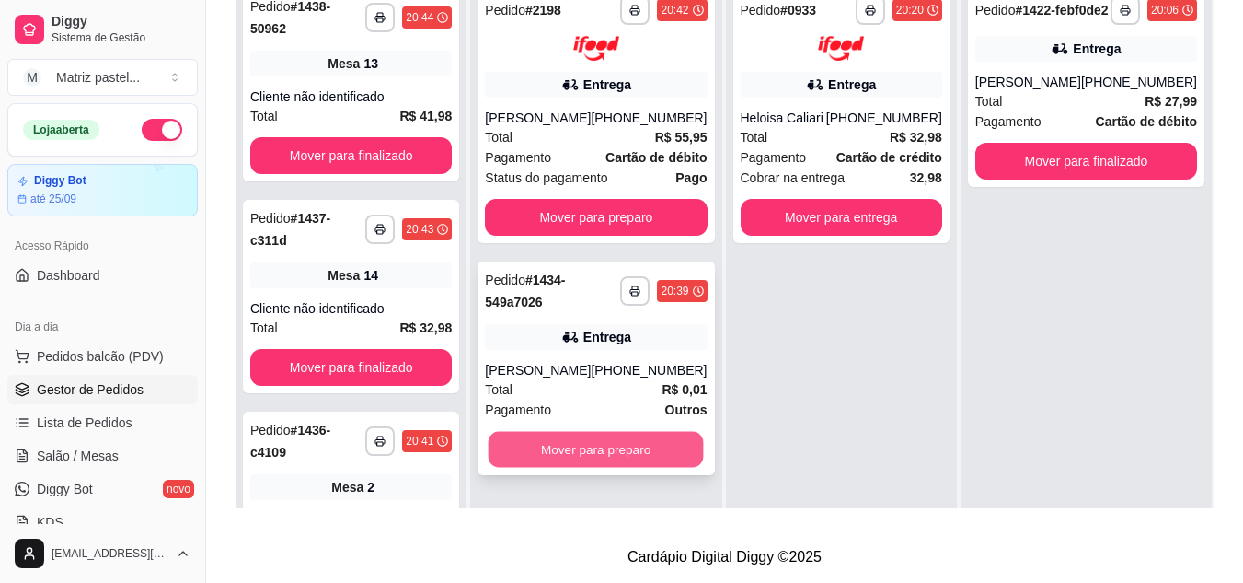
click at [575, 467] on button "Mover para preparo" at bounding box center [596, 449] width 215 height 36
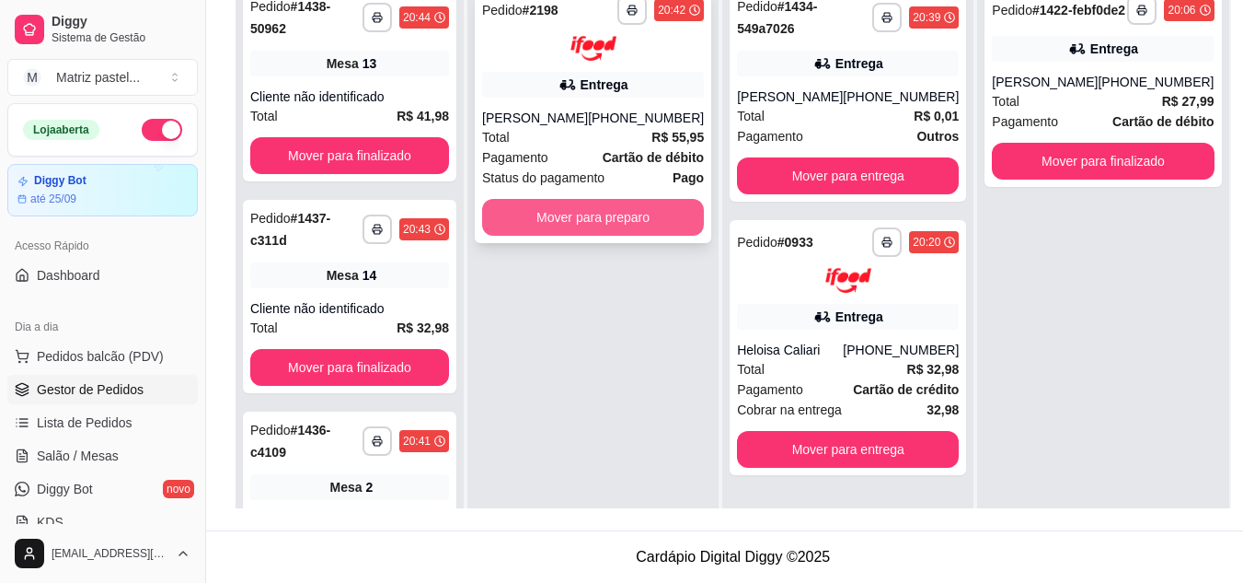
click at [613, 236] on button "Mover para preparo" at bounding box center [593, 217] width 222 height 37
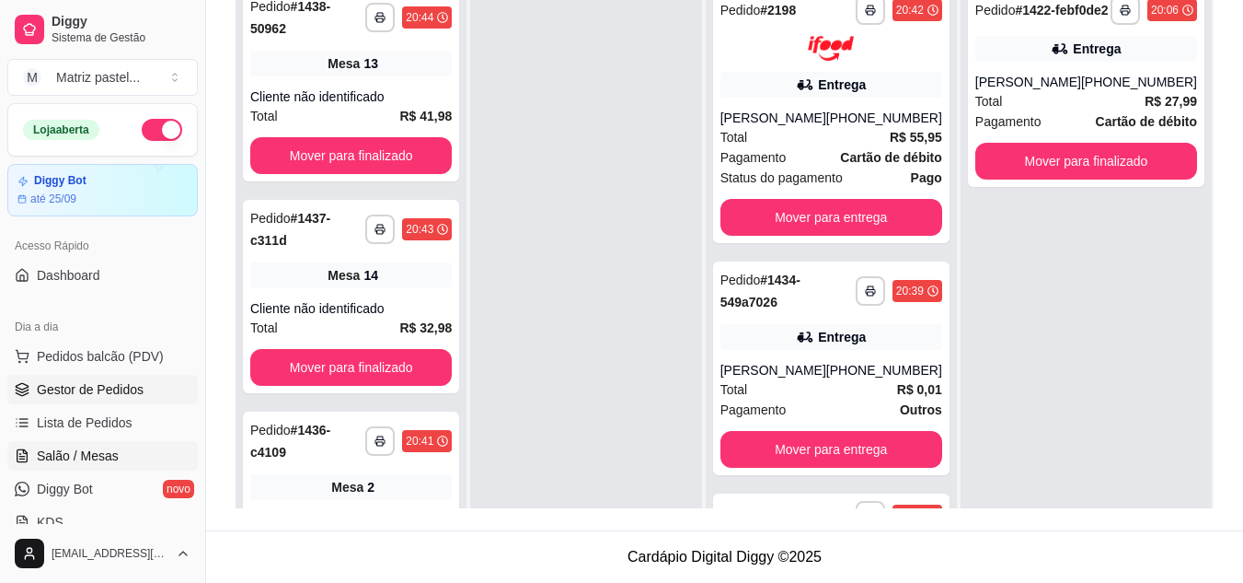
click at [110, 449] on span "Salão / Mesas" at bounding box center [78, 455] width 82 height 18
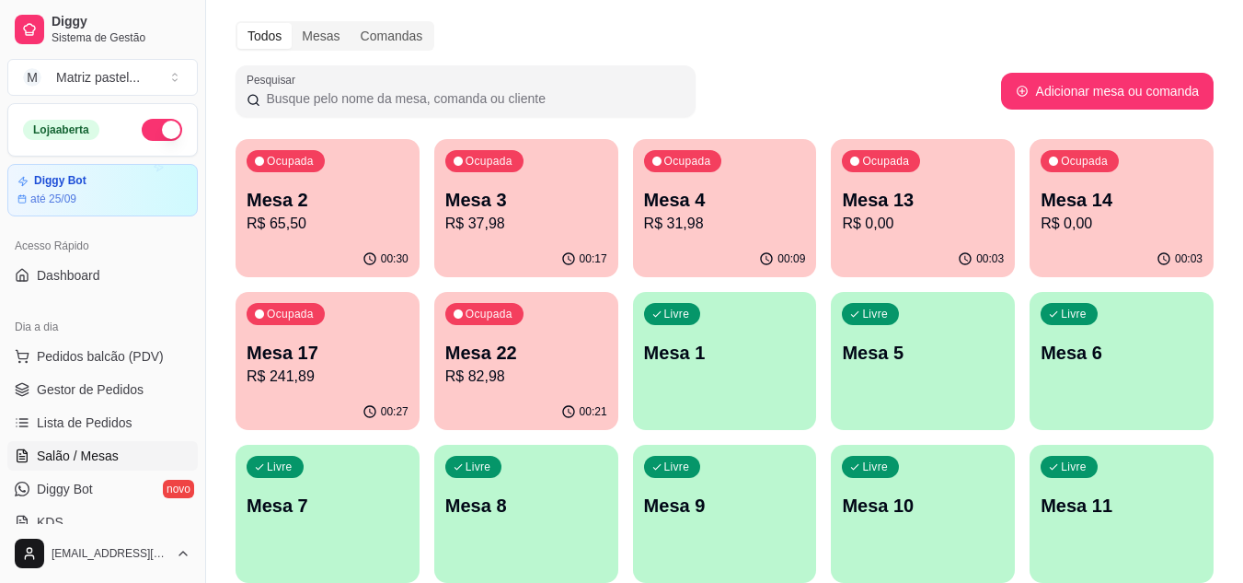
scroll to position [92, 0]
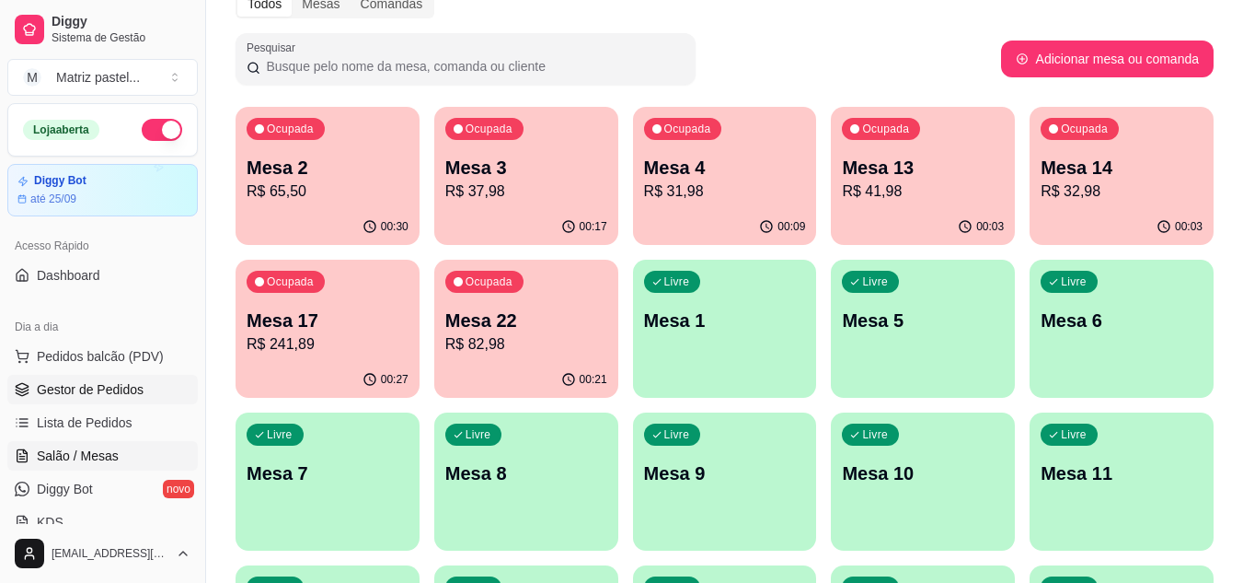
click at [129, 400] on link "Gestor de Pedidos" at bounding box center [102, 389] width 190 height 29
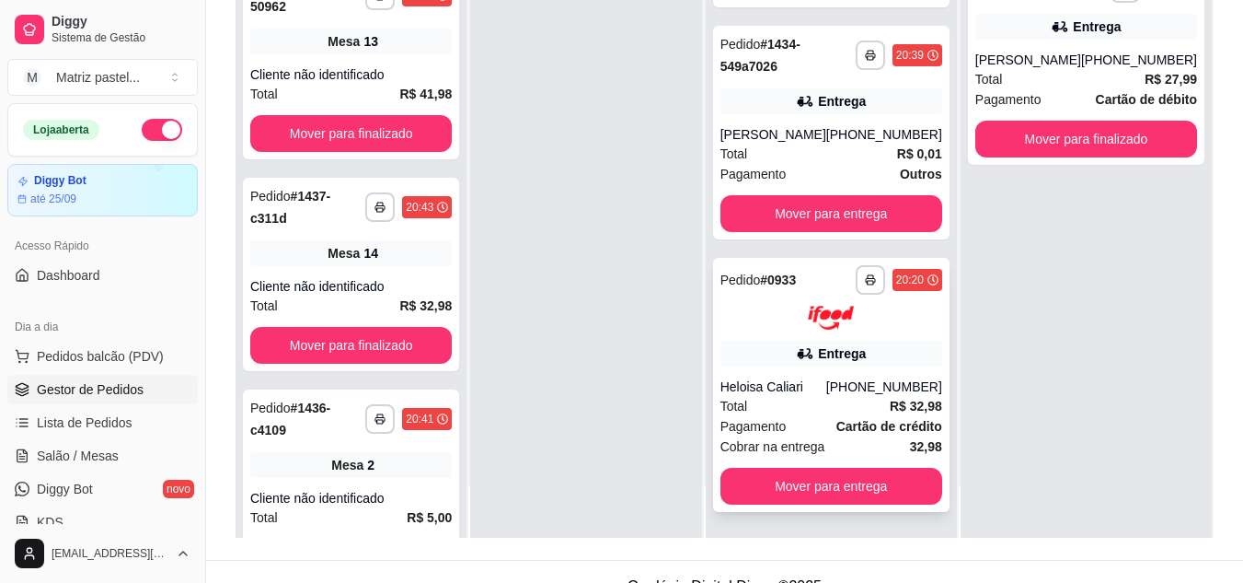
scroll to position [276, 0]
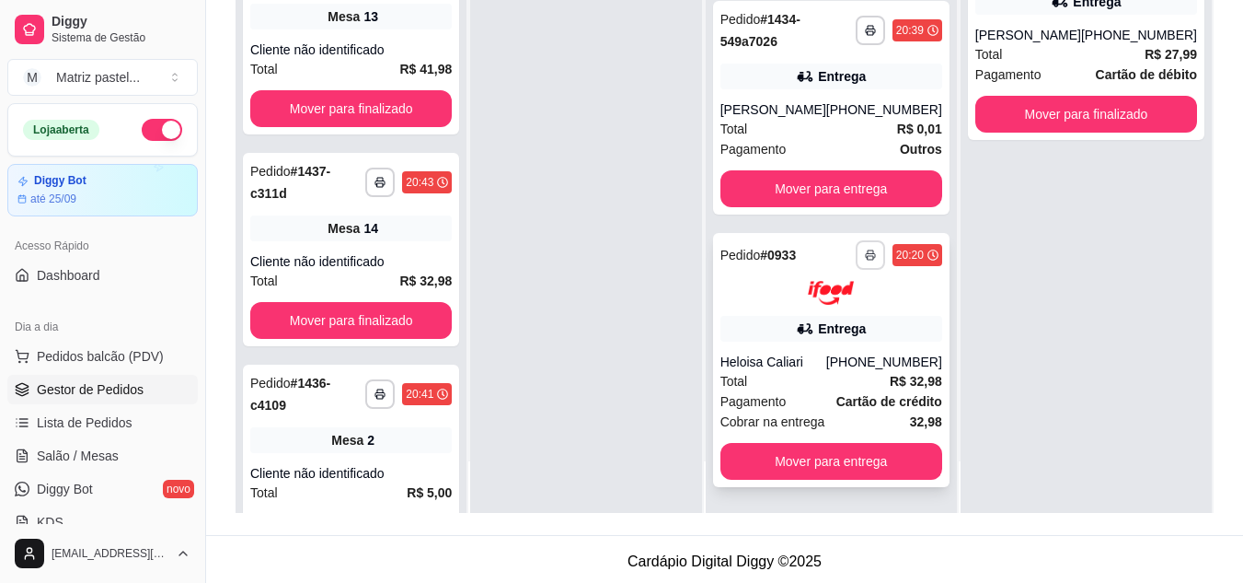
click at [860, 247] on button "button" at bounding box center [870, 254] width 29 height 29
click at [814, 316] on button "IMPRESSORA" at bounding box center [807, 319] width 133 height 29
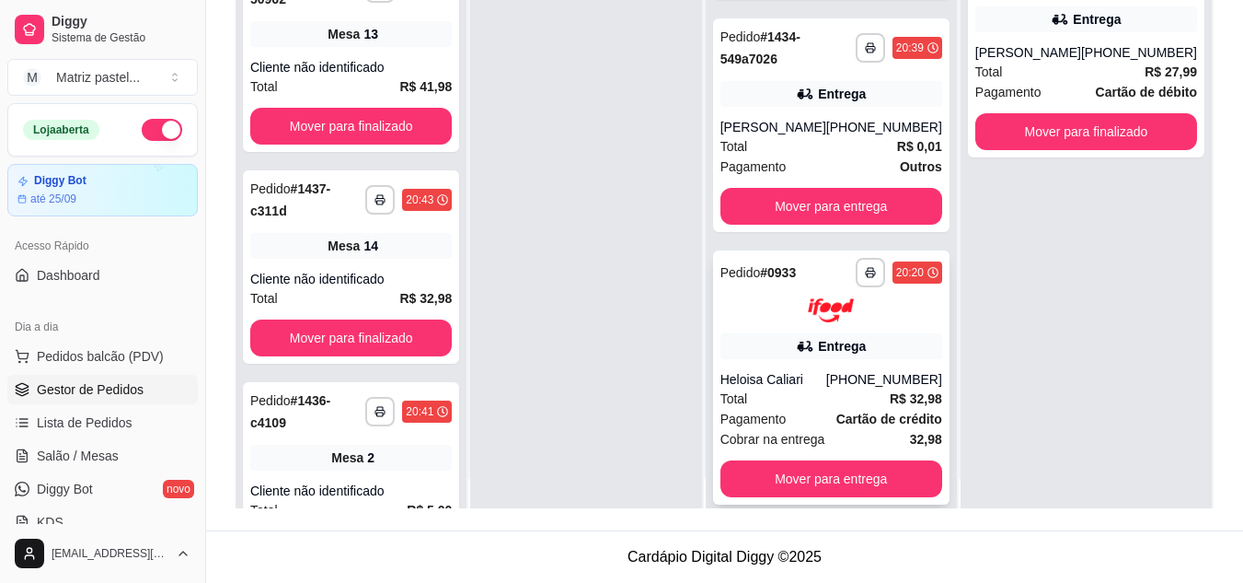
scroll to position [52, 0]
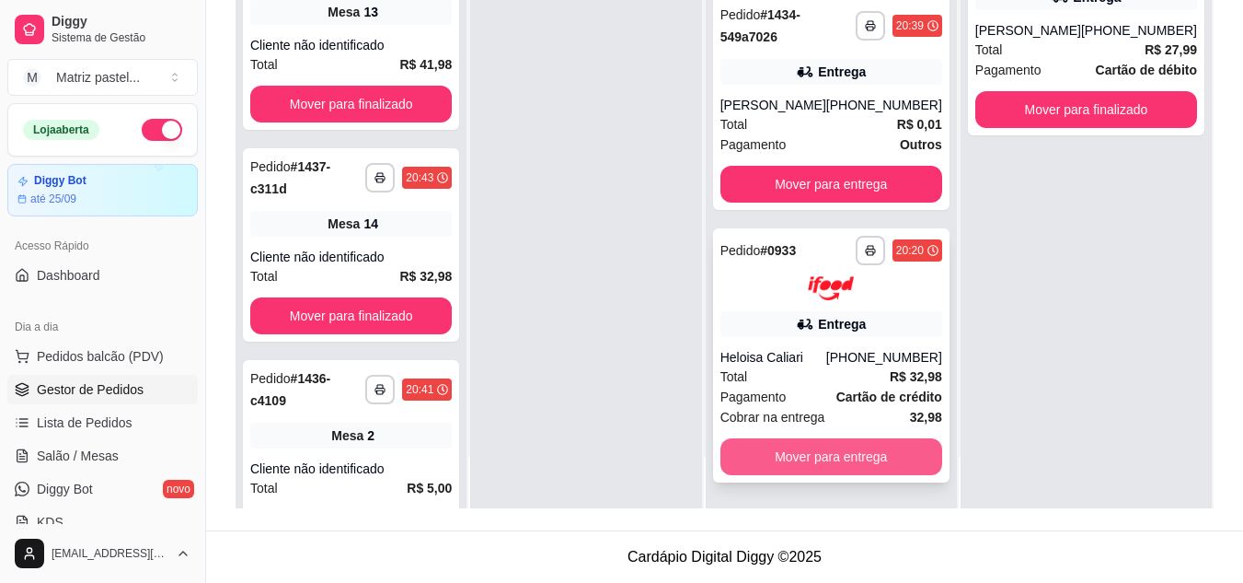
click at [839, 454] on button "Mover para entrega" at bounding box center [832, 456] width 222 height 37
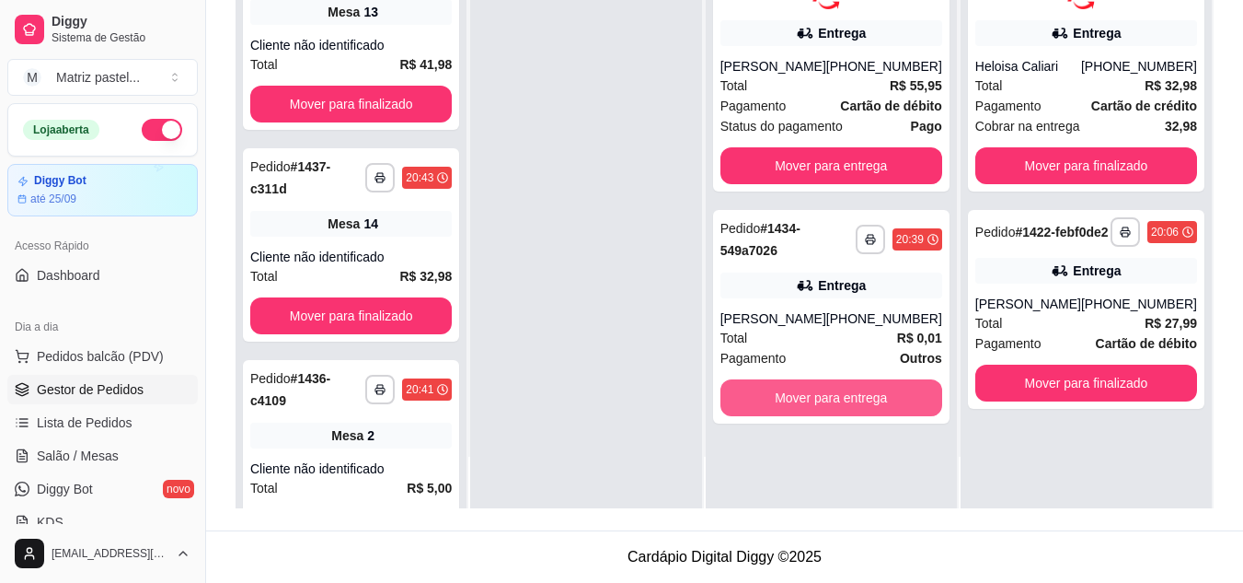
scroll to position [0, 0]
click at [865, 416] on button "Mover para entrega" at bounding box center [832, 397] width 222 height 37
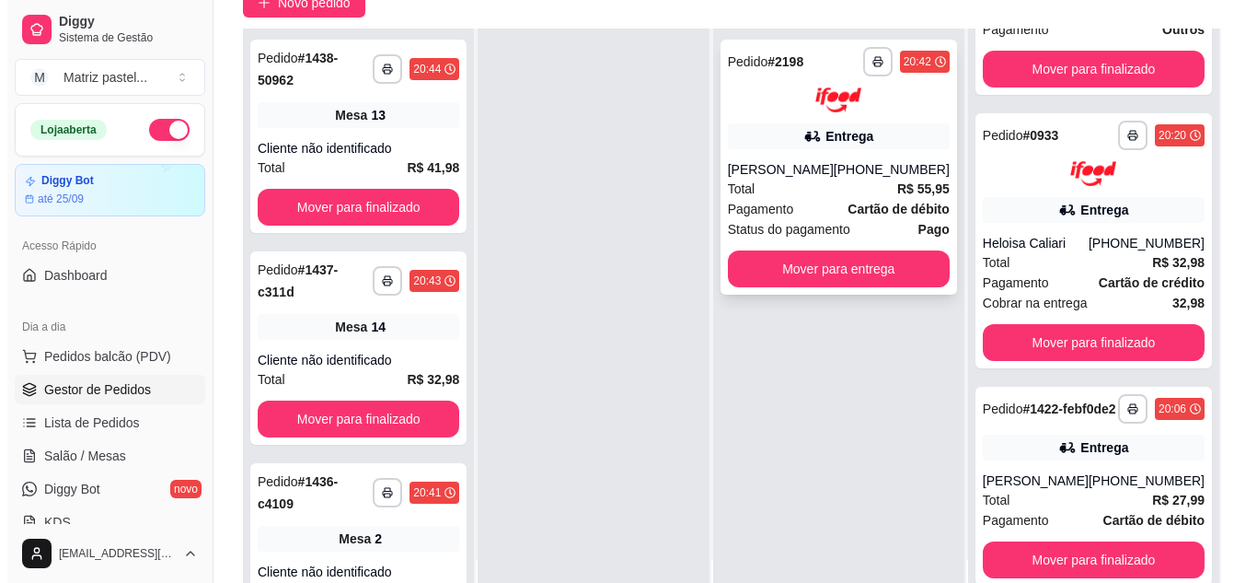
scroll to position [281, 0]
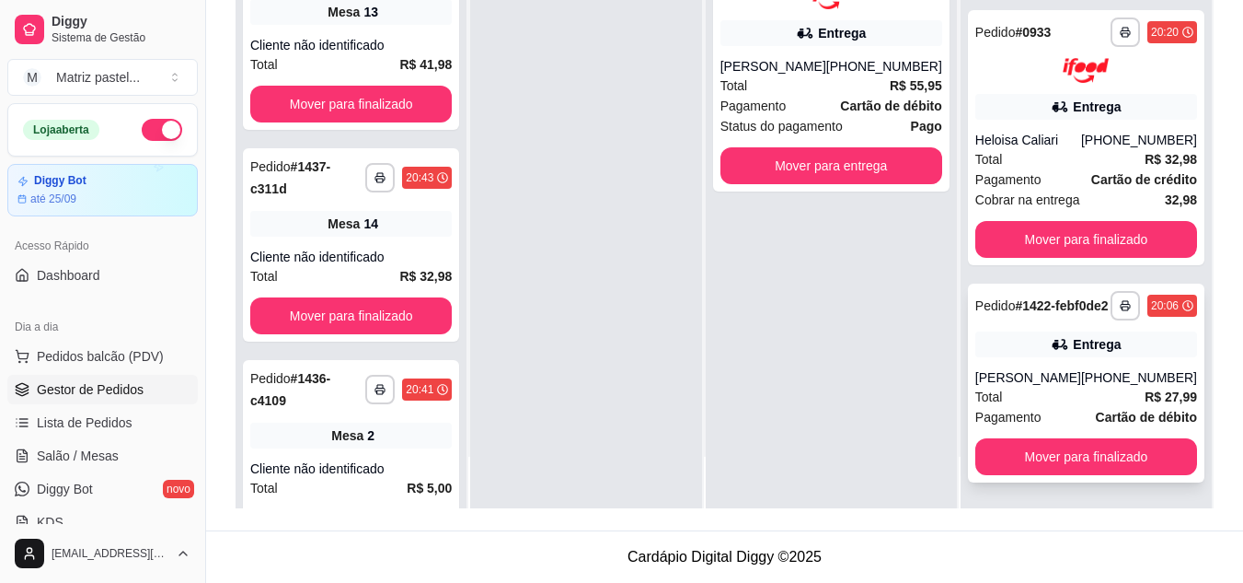
click at [1001, 364] on div "**********" at bounding box center [1086, 382] width 237 height 199
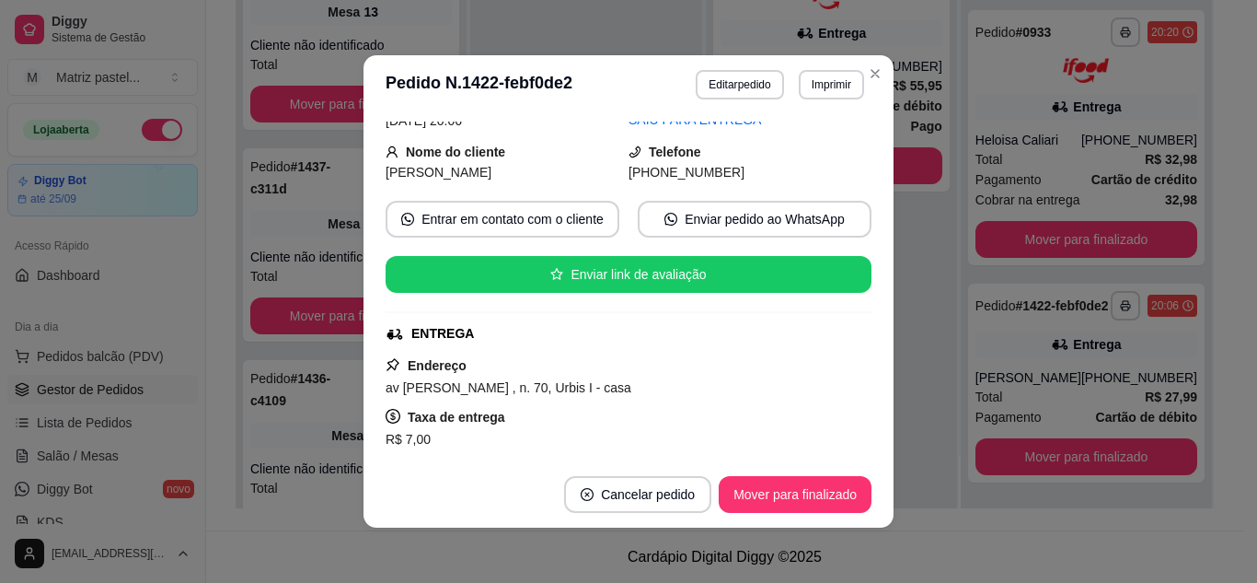
scroll to position [92, 0]
click at [797, 509] on button "Mover para finalizado" at bounding box center [795, 495] width 148 height 36
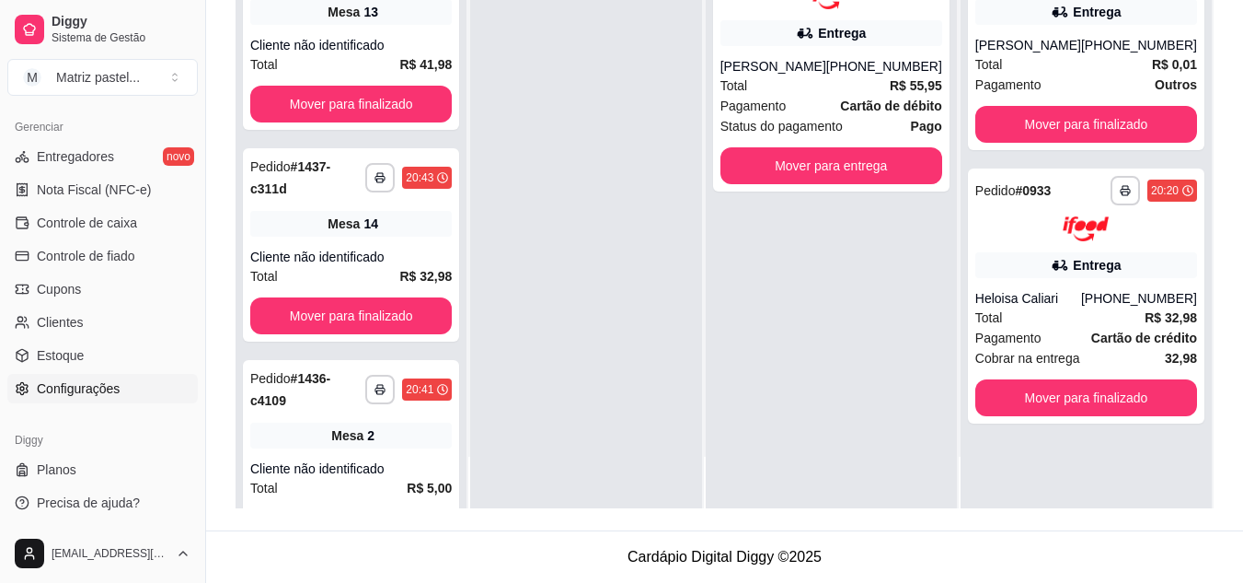
scroll to position [742, 0]
click at [86, 352] on link "Estoque" at bounding box center [102, 354] width 190 height 29
click at [81, 363] on span "Estoque" at bounding box center [60, 354] width 47 height 18
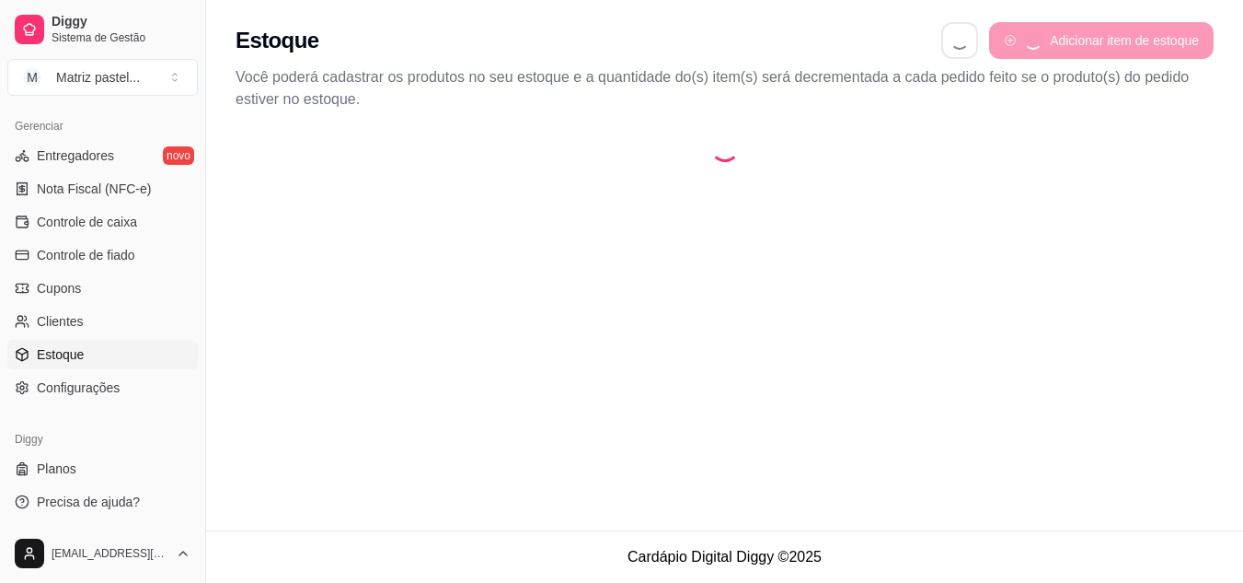
select select "QUANTITY_ORDER"
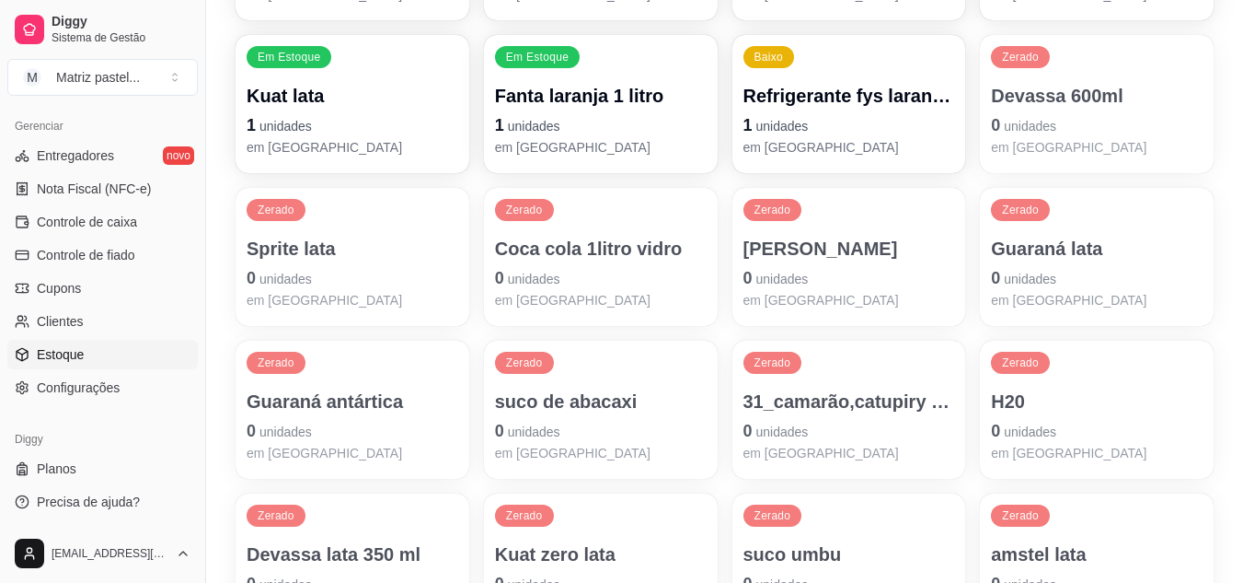
scroll to position [1410, 0]
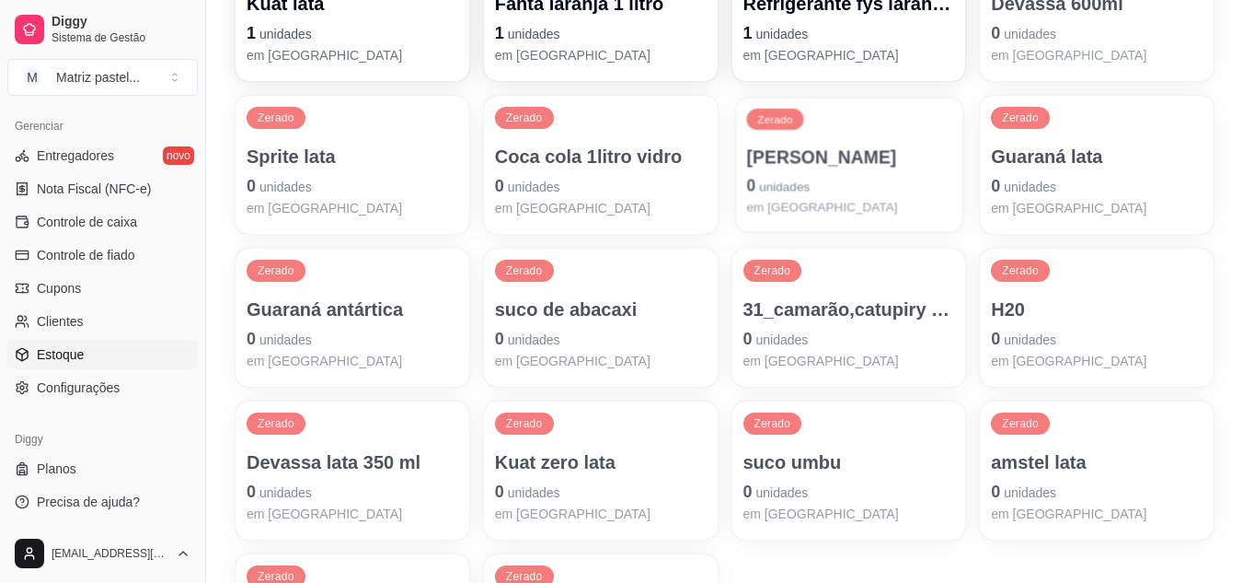
click at [791, 178] on p "0 unidades" at bounding box center [848, 185] width 205 height 25
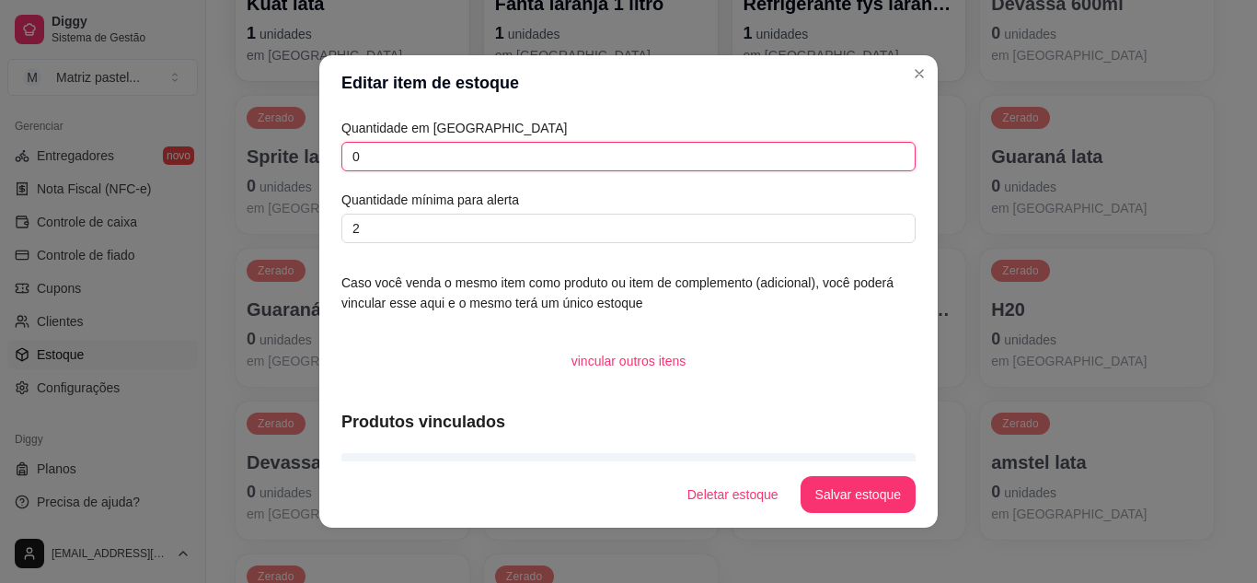
click at [341, 161] on input "0" at bounding box center [628, 156] width 574 height 29
type input "10"
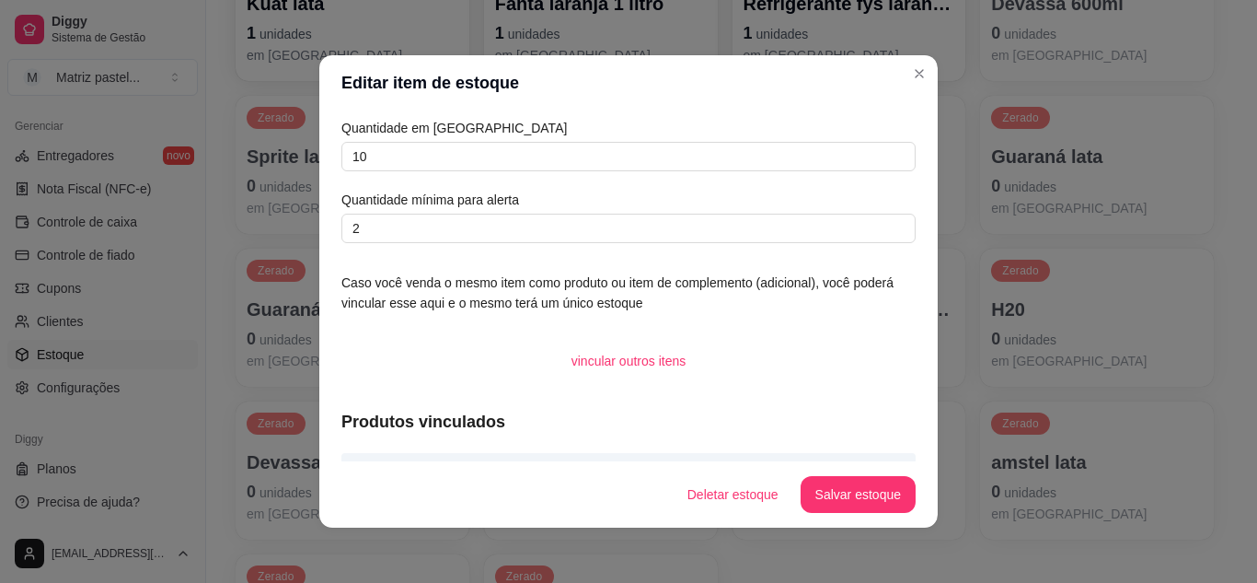
click at [856, 487] on button "Salvar estoque" at bounding box center [858, 494] width 115 height 37
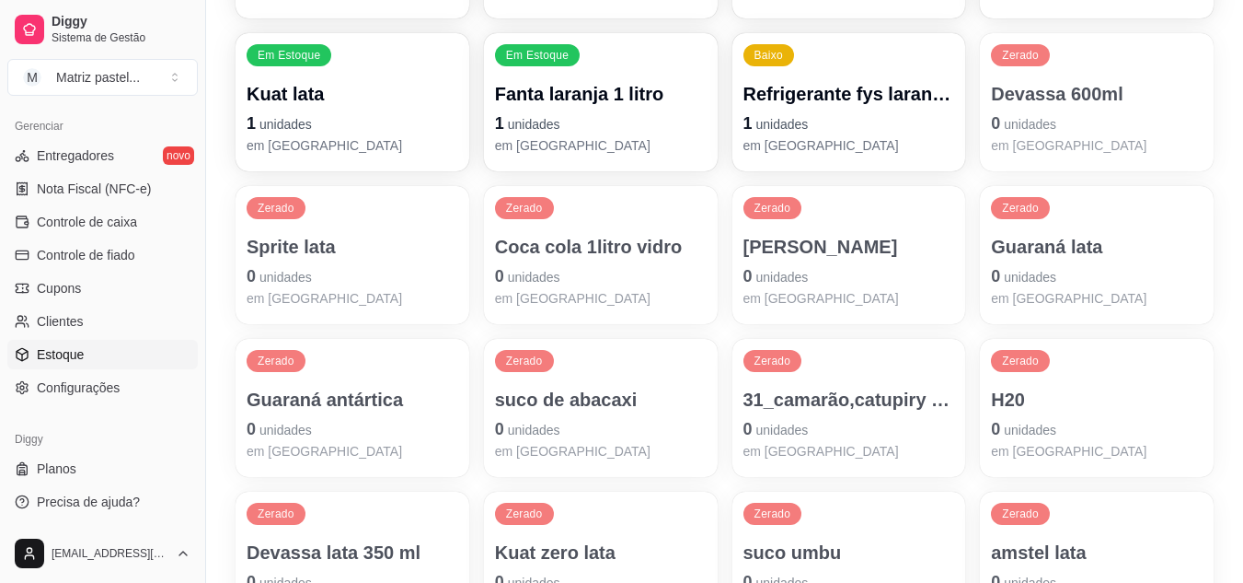
scroll to position [1318, 0]
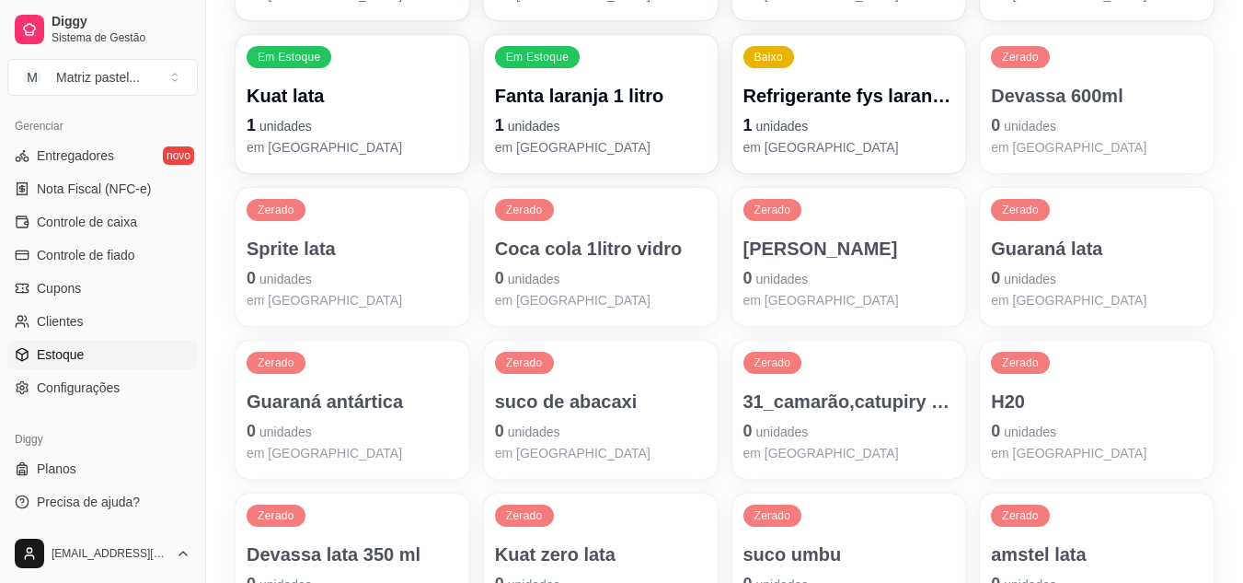
click at [809, 243] on p "[PERSON_NAME]" at bounding box center [850, 249] width 212 height 26
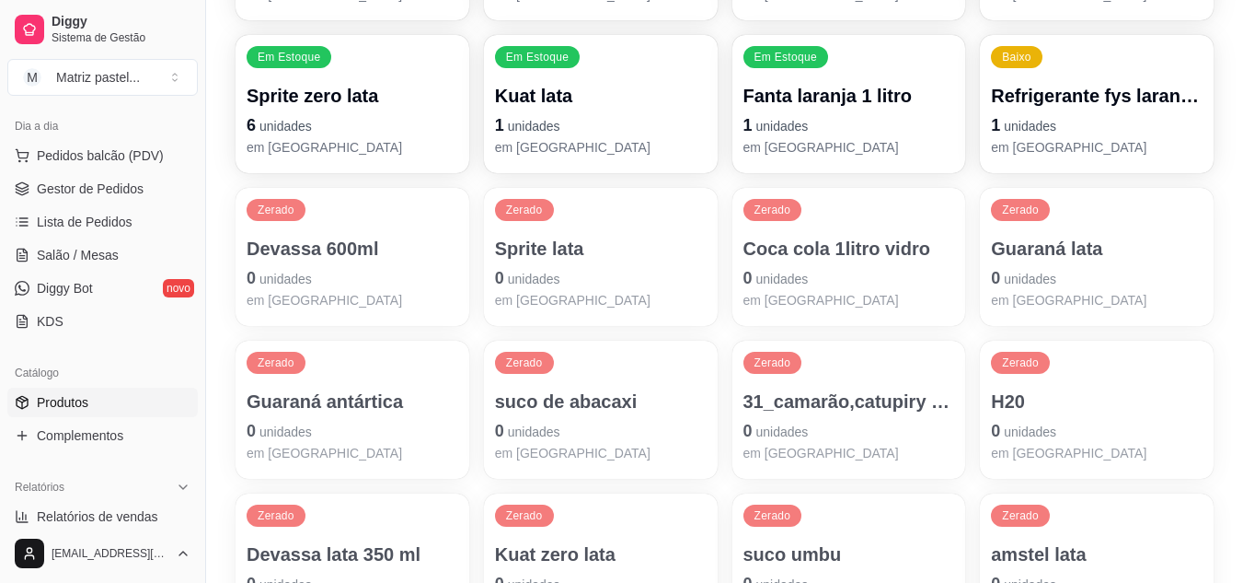
scroll to position [190, 0]
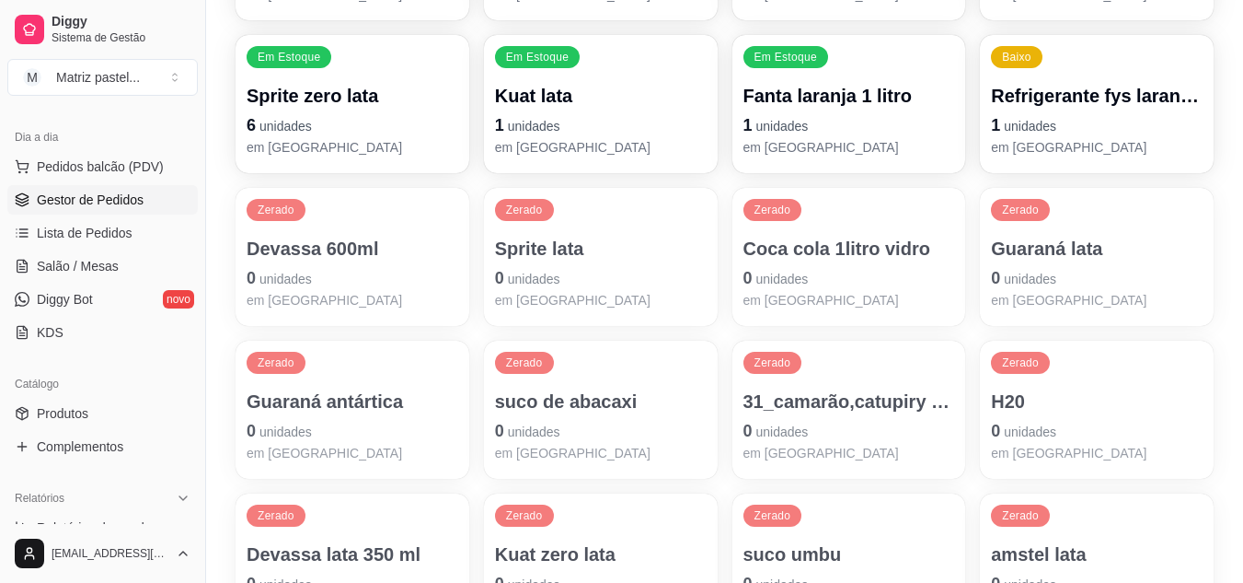
click at [115, 197] on span "Gestor de Pedidos" at bounding box center [90, 199] width 107 height 18
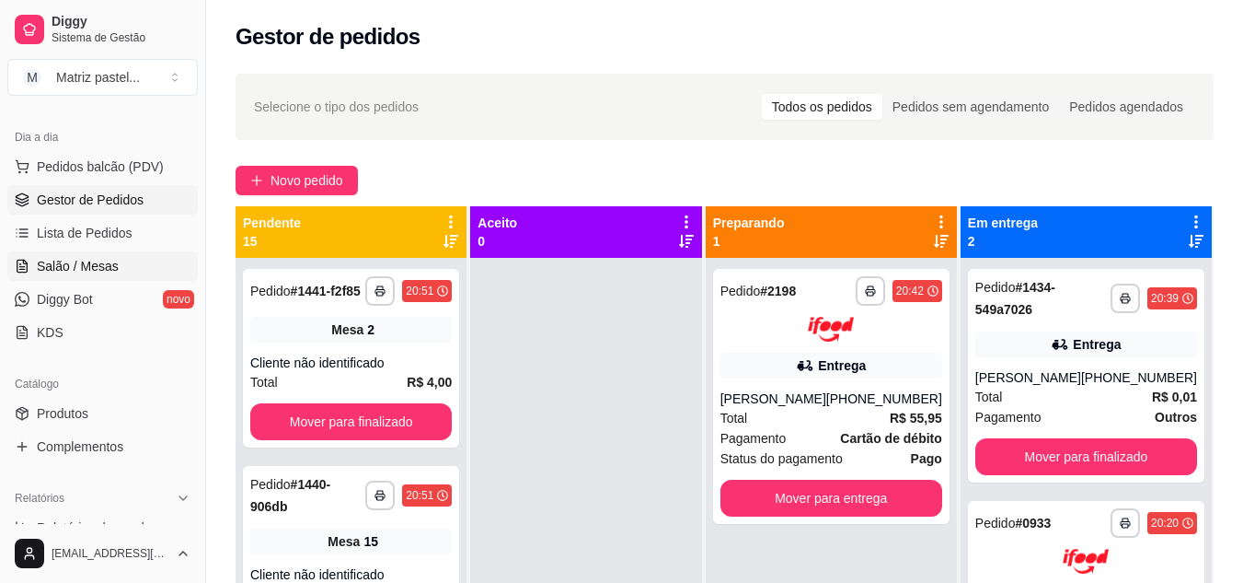
click at [81, 264] on span "Salão / Mesas" at bounding box center [78, 266] width 82 height 18
click at [93, 268] on span "Salão / Mesas" at bounding box center [78, 266] width 82 height 18
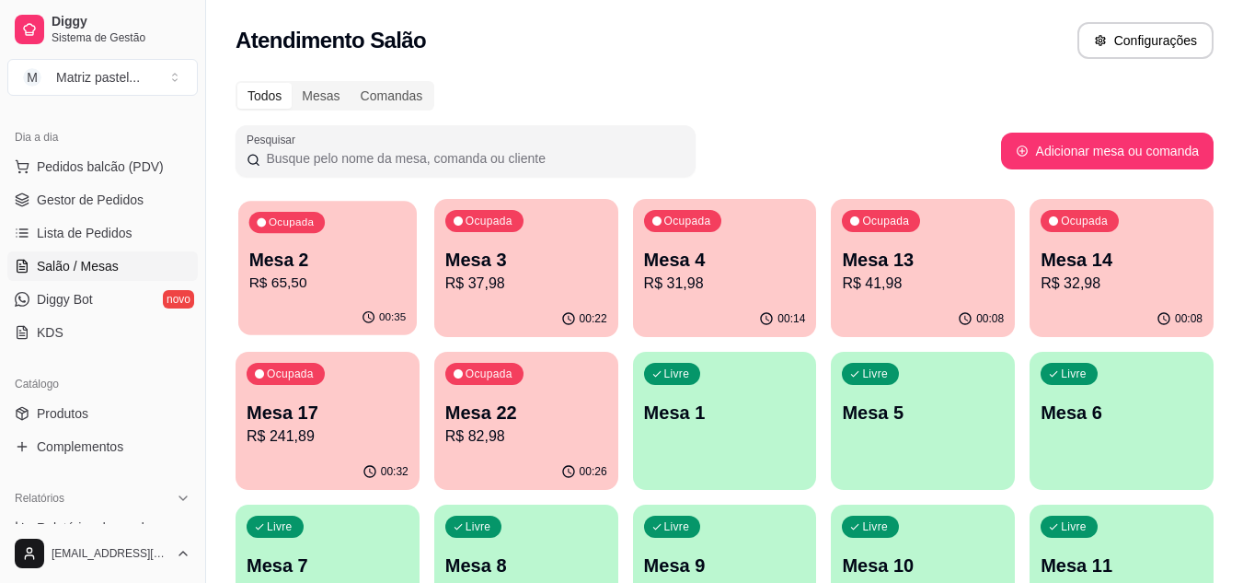
click at [363, 290] on p "R$ 65,50" at bounding box center [327, 282] width 157 height 21
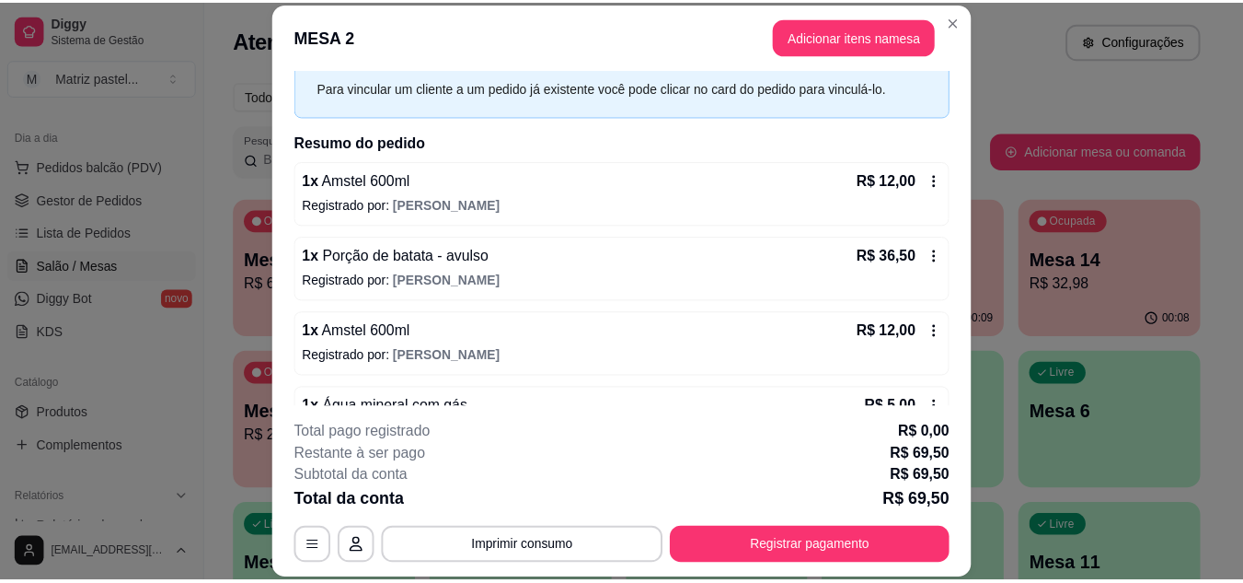
scroll to position [210, 0]
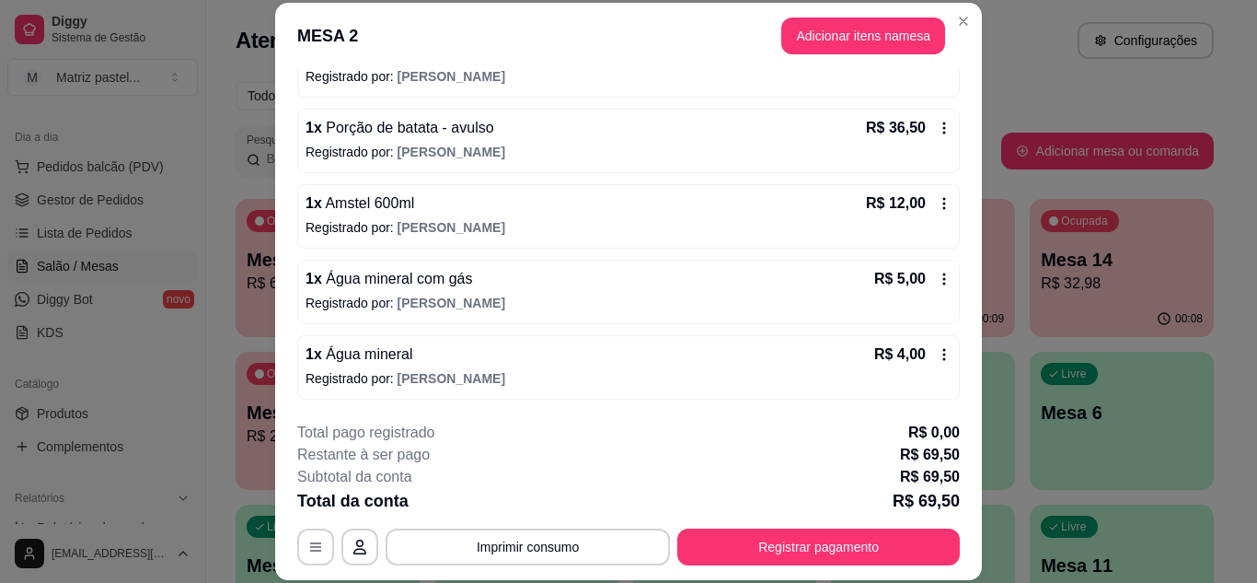
click at [937, 276] on icon at bounding box center [944, 278] width 15 height 15
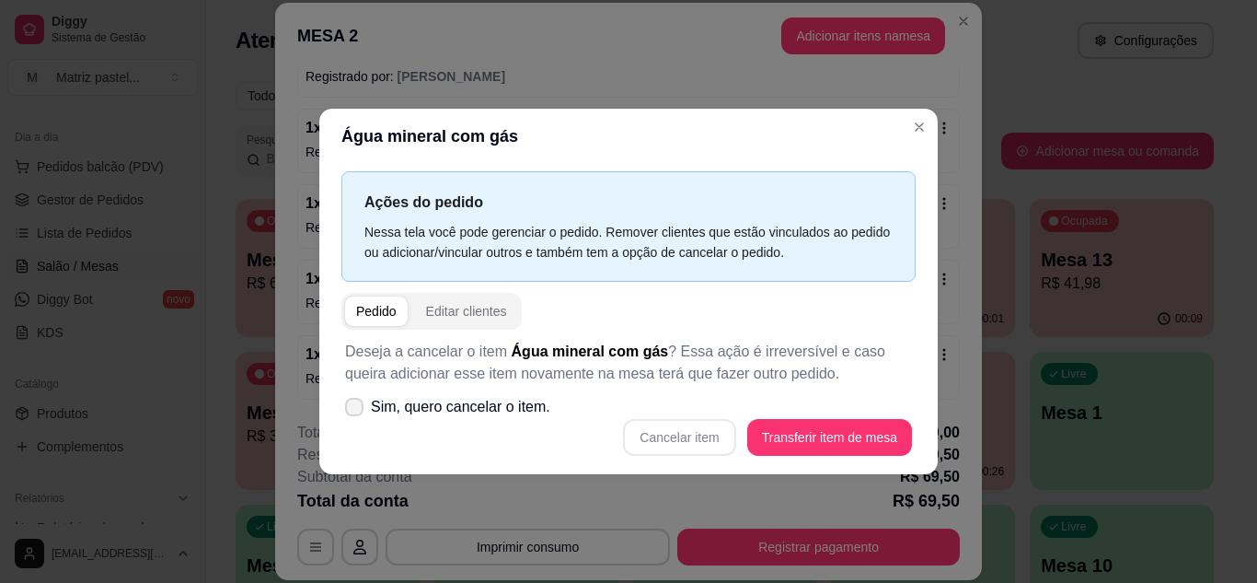
click at [503, 403] on span "Sim, quero cancelar o item." at bounding box center [460, 407] width 179 height 22
click at [356, 410] on input "Sim, quero cancelar o item." at bounding box center [350, 416] width 12 height 12
checkbox input "true"
click at [667, 435] on button "Cancelar item" at bounding box center [679, 437] width 112 height 37
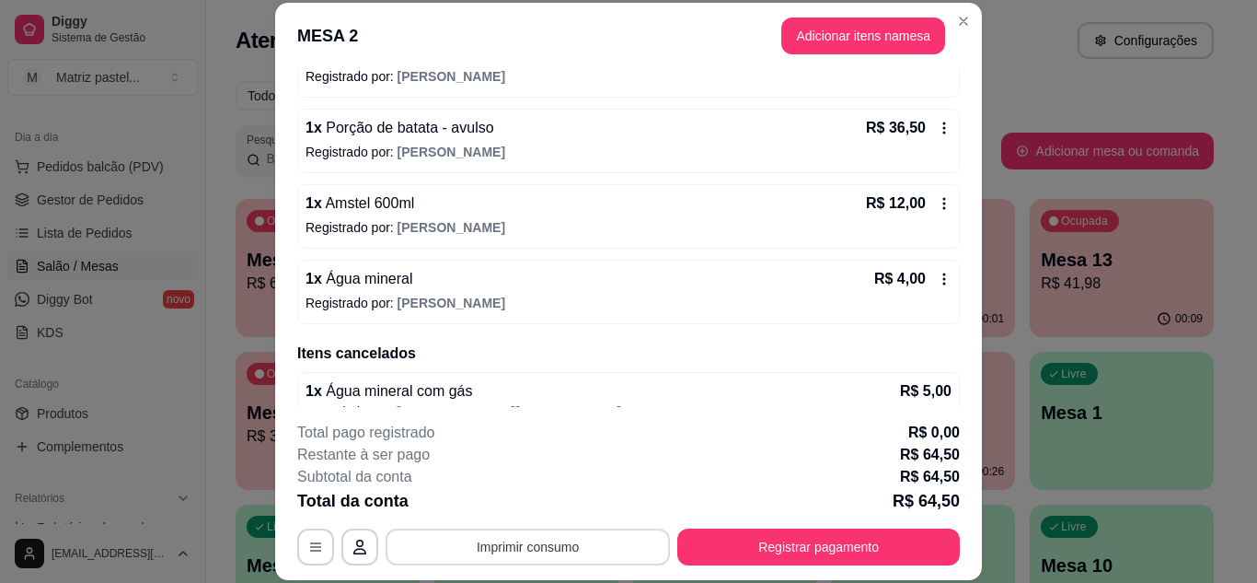
click at [514, 552] on button "Imprimir consumo" at bounding box center [528, 546] width 284 height 37
click at [547, 518] on button "IMPRESSORA" at bounding box center [526, 504] width 133 height 29
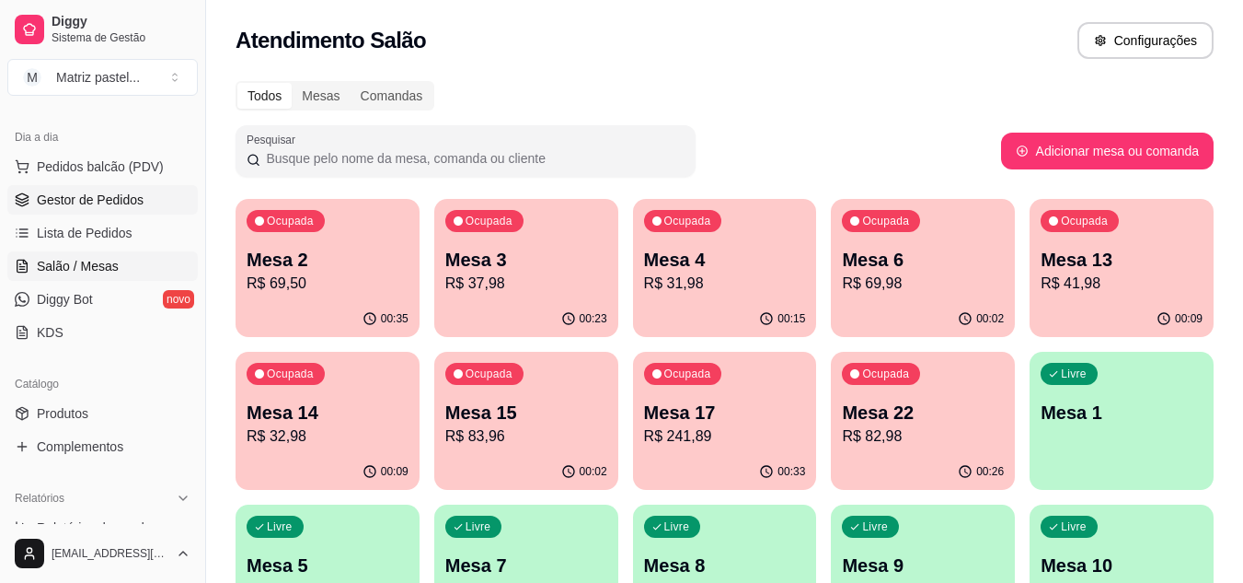
click at [68, 211] on link "Gestor de Pedidos" at bounding box center [102, 199] width 190 height 29
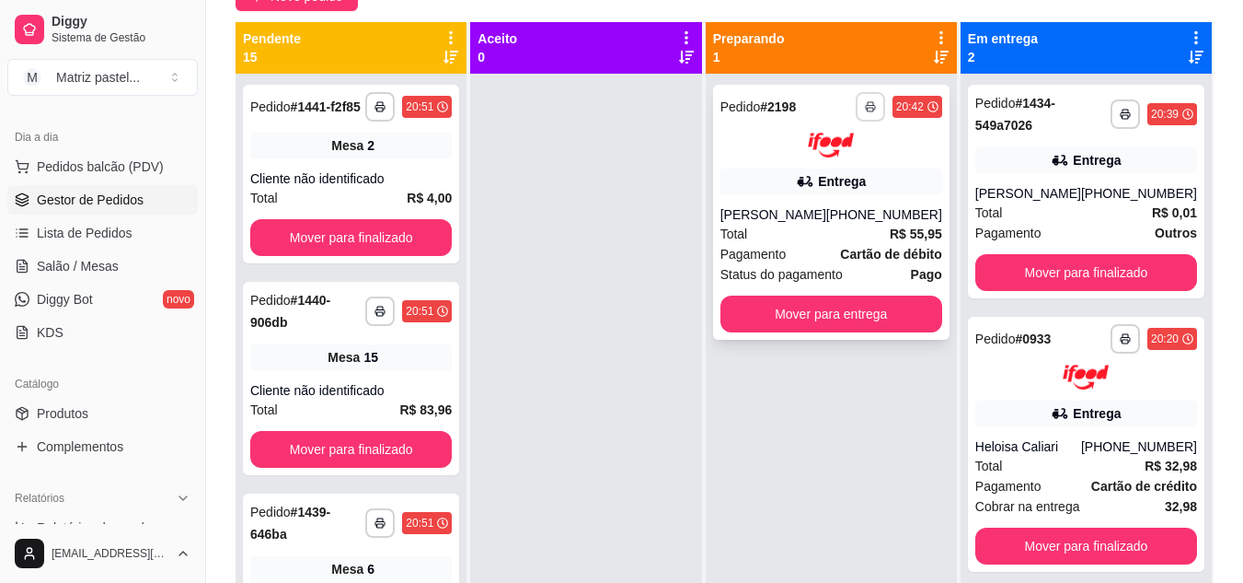
click at [860, 104] on button "button" at bounding box center [870, 106] width 29 height 29
click at [817, 169] on button "IMPRESSORA" at bounding box center [822, 170] width 133 height 29
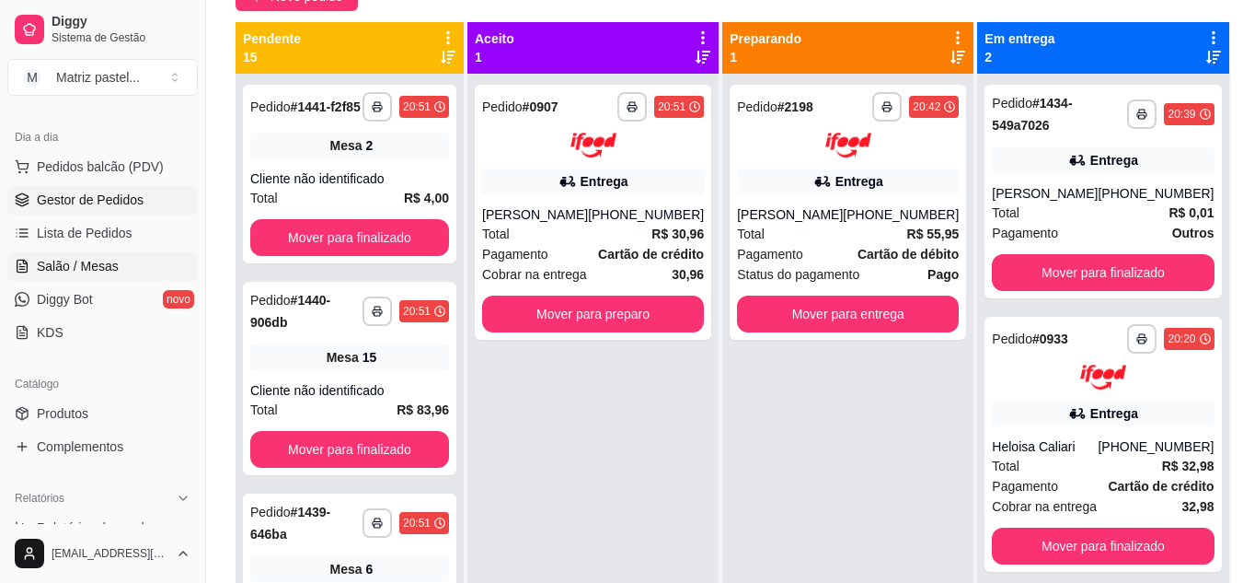
click at [68, 271] on span "Salão / Mesas" at bounding box center [78, 266] width 82 height 18
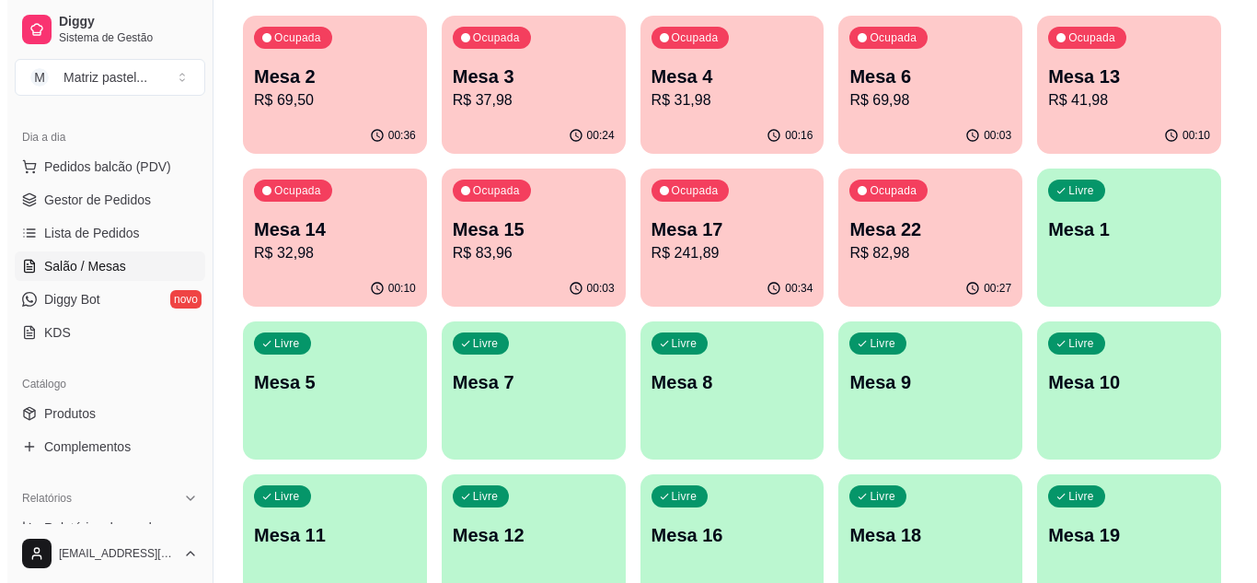
scroll to position [184, 0]
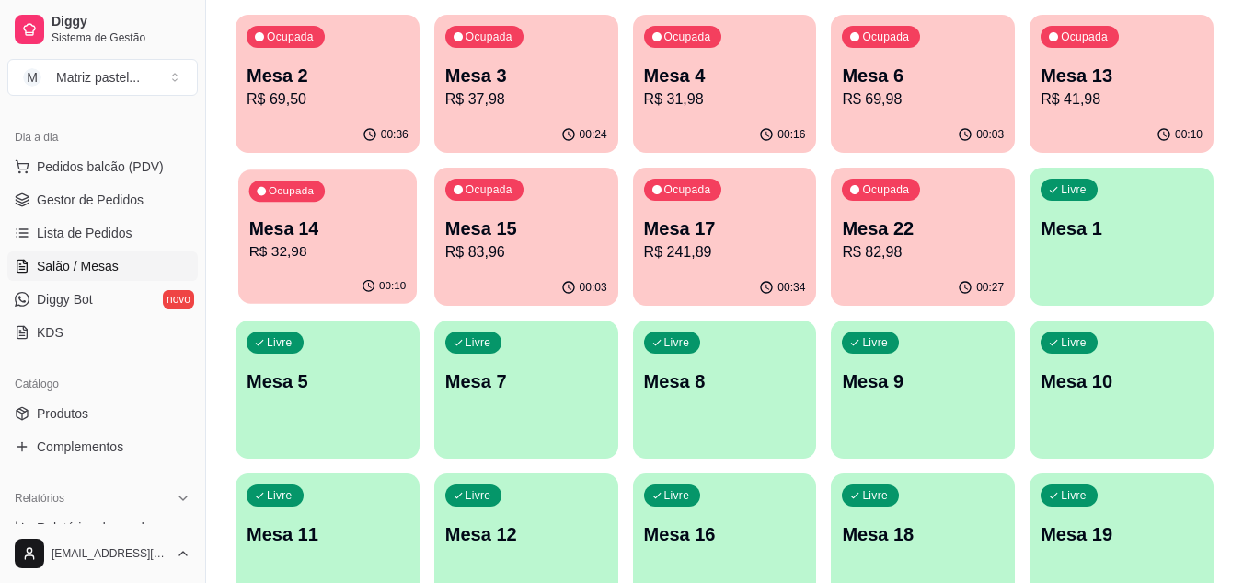
click at [316, 264] on div "Ocupada Mesa 14 R$ 32,98" at bounding box center [327, 218] width 179 height 99
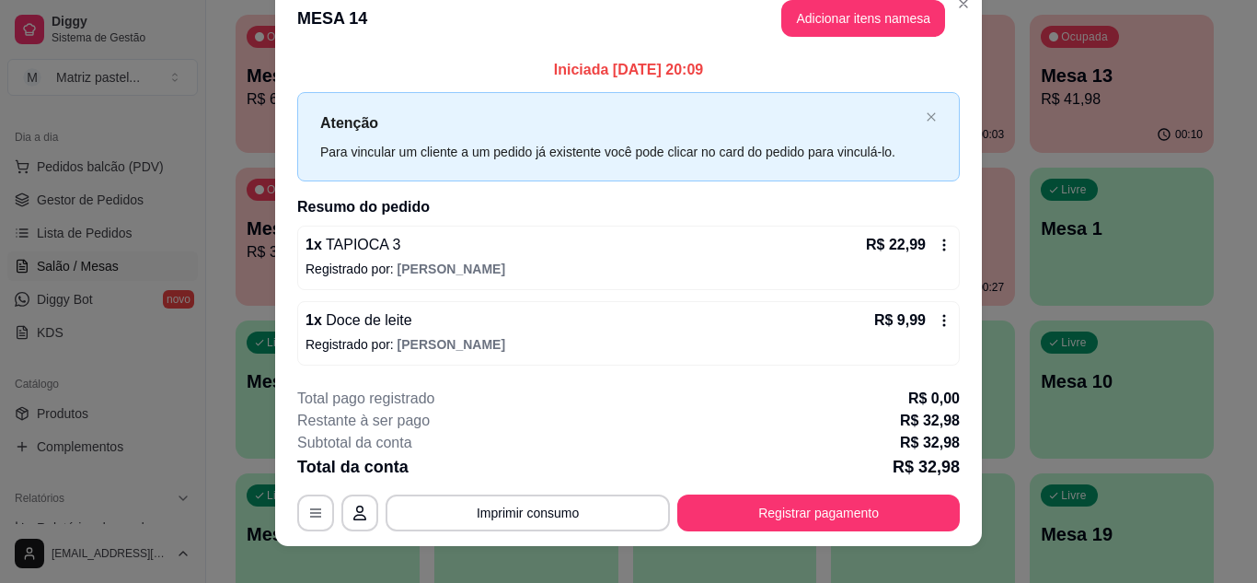
scroll to position [48, 0]
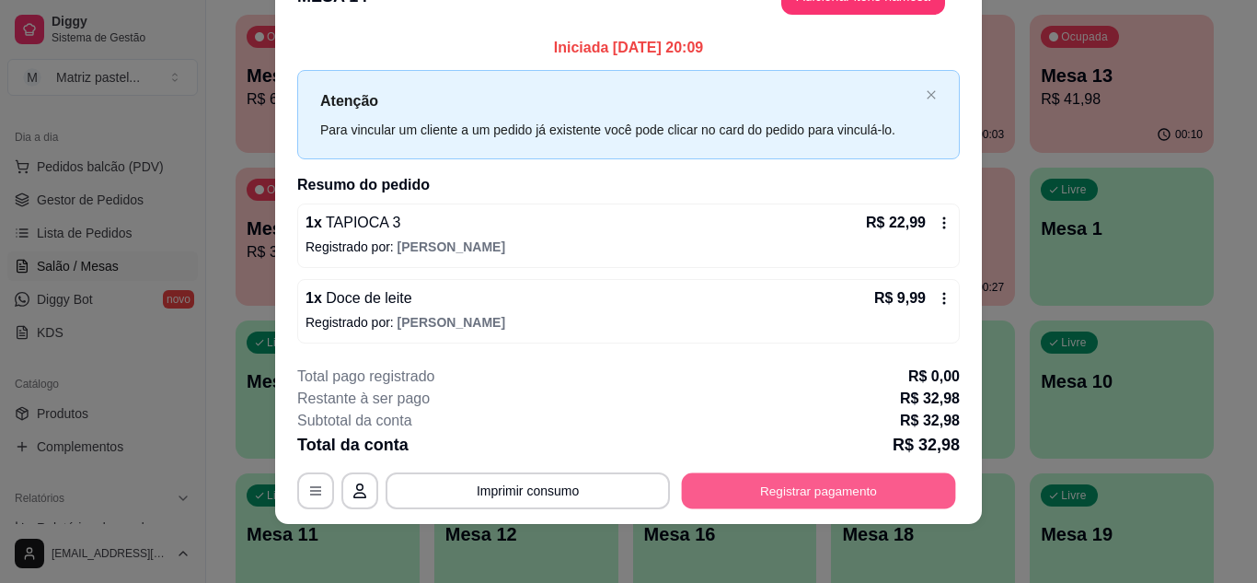
click at [756, 490] on button "Registrar pagamento" at bounding box center [819, 491] width 274 height 36
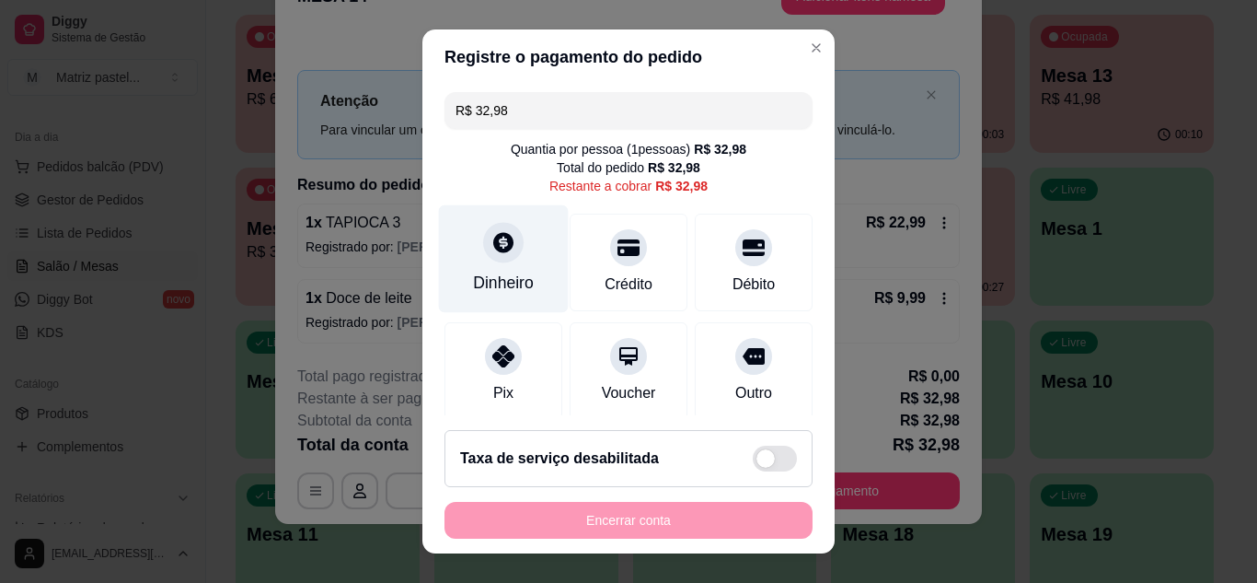
click at [495, 239] on icon at bounding box center [503, 242] width 24 height 24
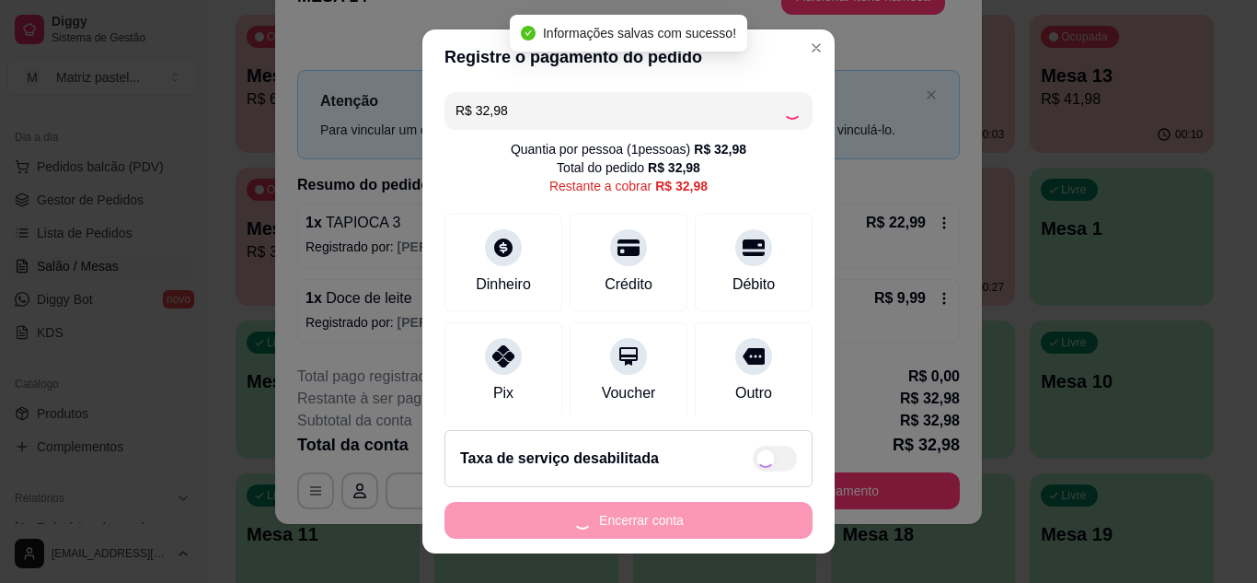
type input "R$ 0,00"
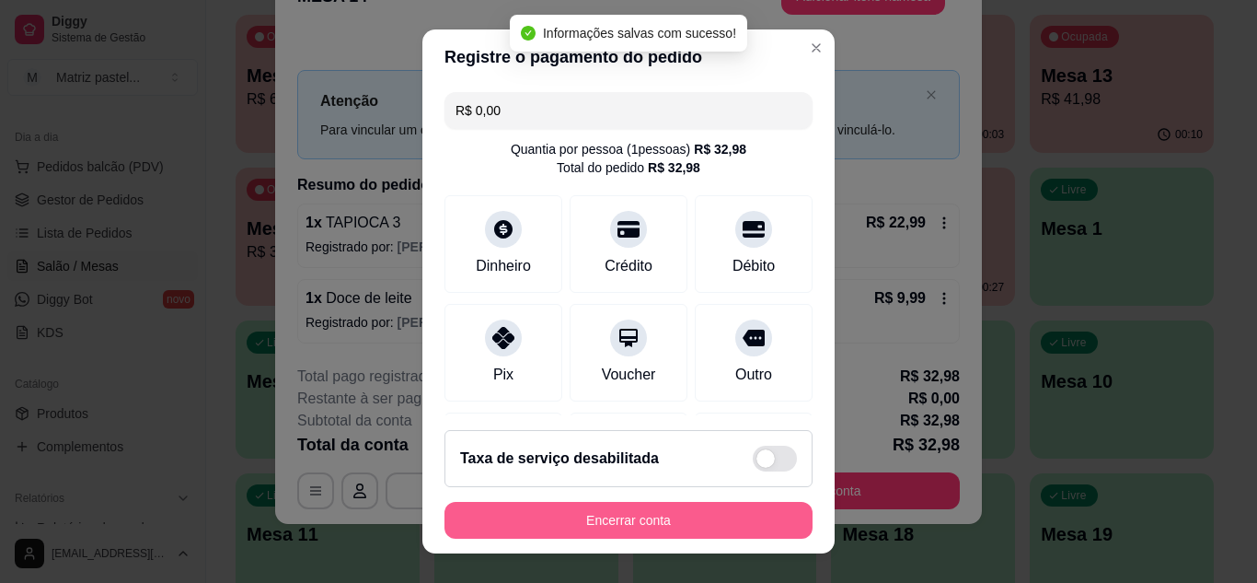
click at [608, 525] on button "Encerrar conta" at bounding box center [628, 520] width 368 height 37
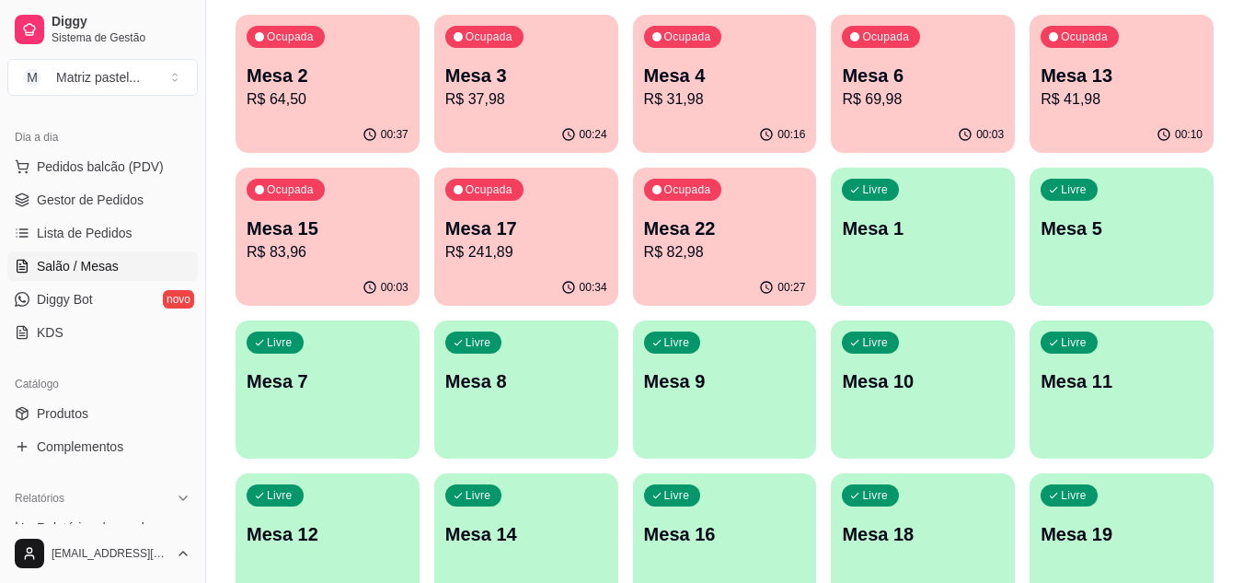
scroll to position [92, 0]
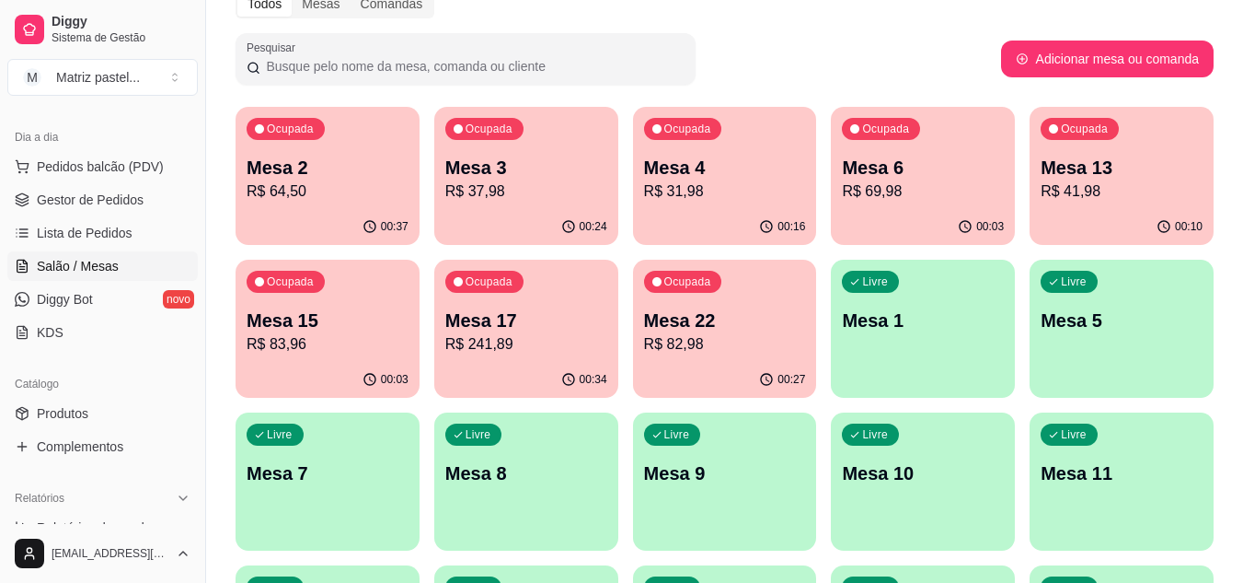
click at [335, 225] on div "00:37" at bounding box center [328, 227] width 184 height 36
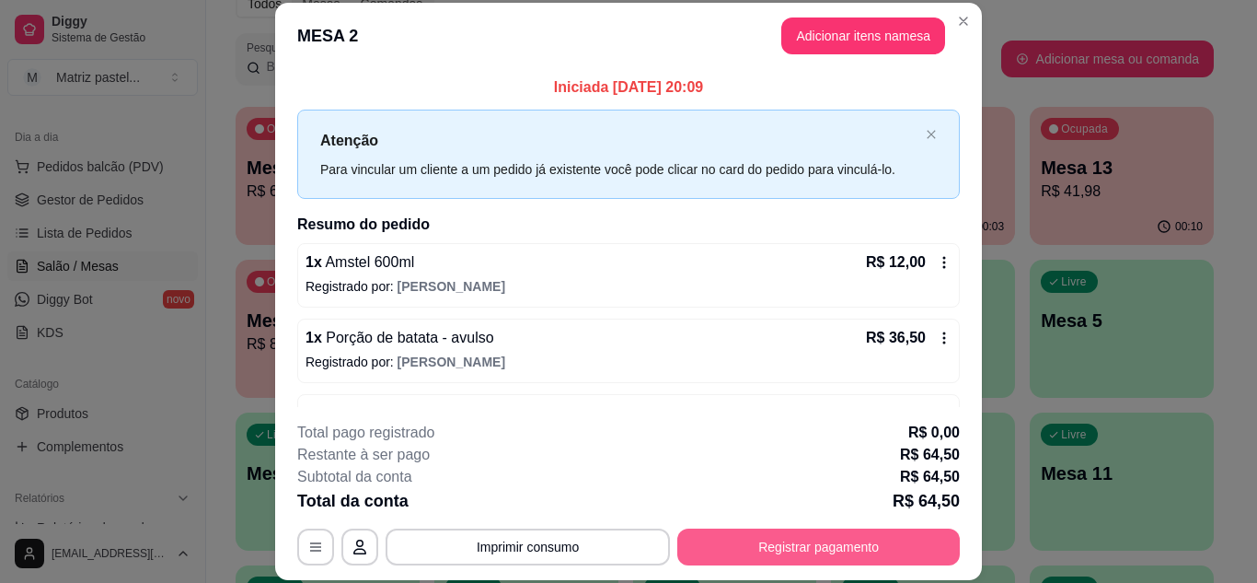
click at [816, 558] on button "Registrar pagamento" at bounding box center [818, 546] width 283 height 37
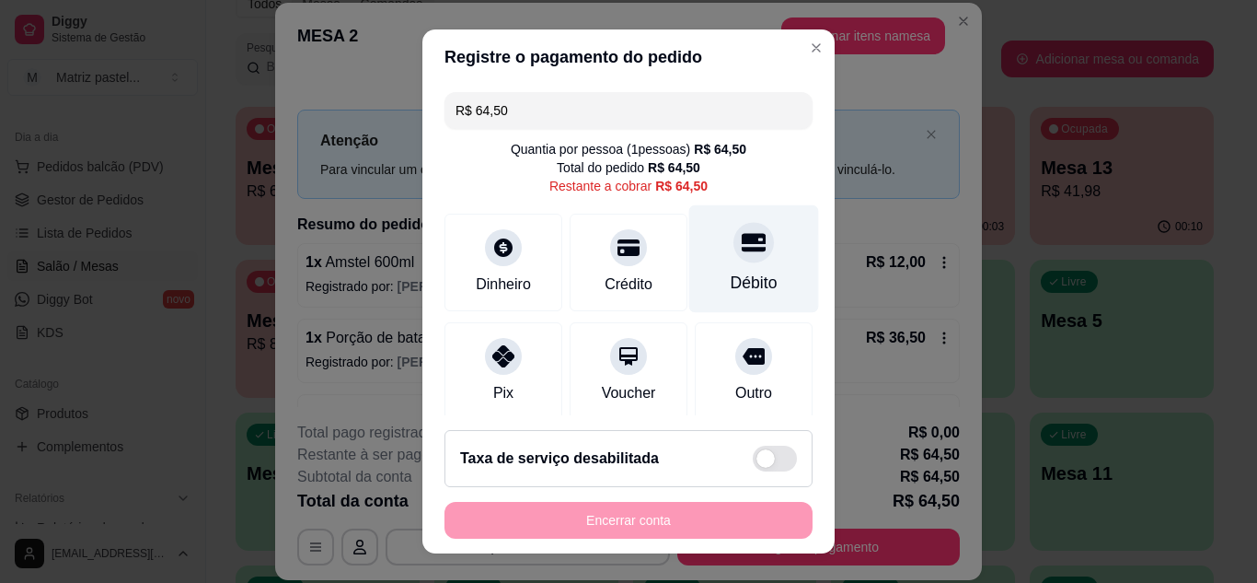
click at [742, 248] on icon at bounding box center [754, 242] width 24 height 24
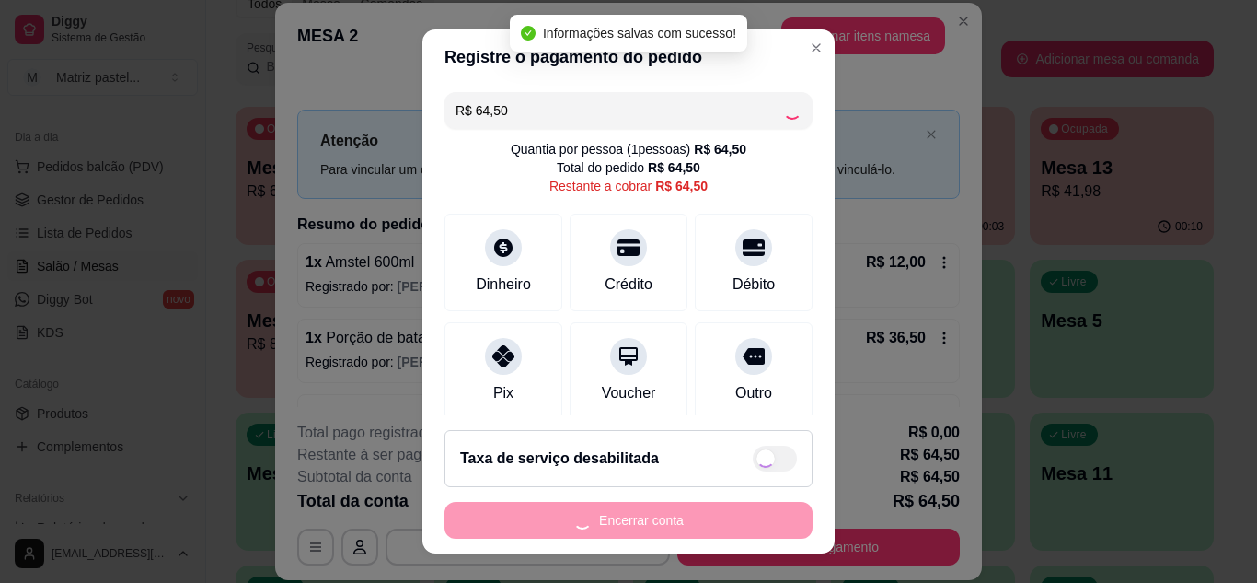
type input "R$ 0,00"
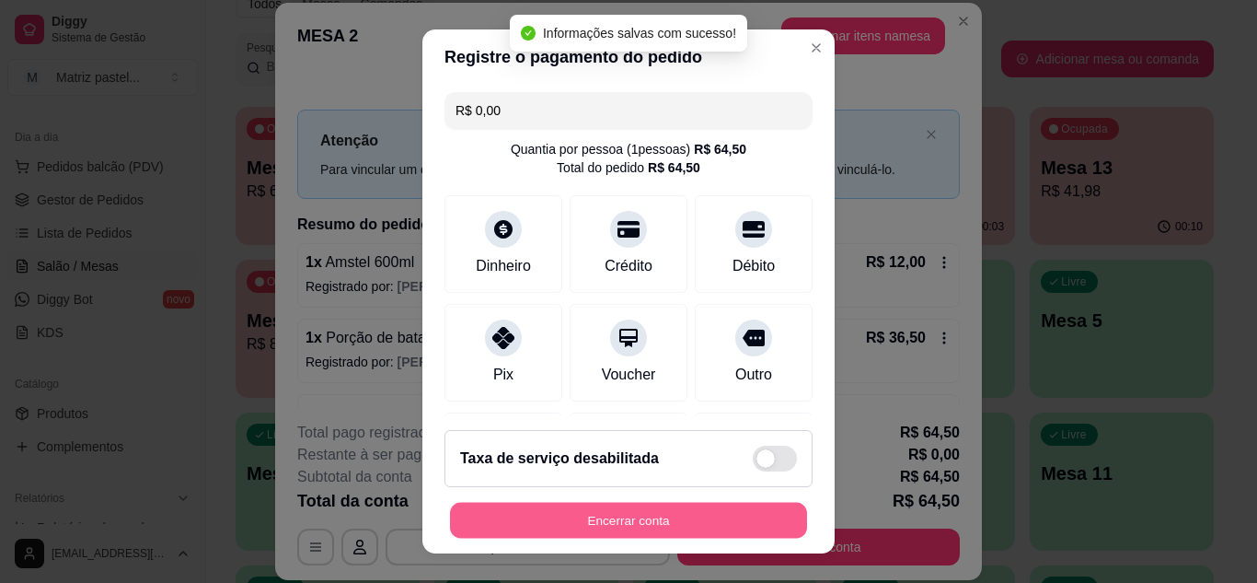
click at [629, 510] on button "Encerrar conta" at bounding box center [628, 520] width 357 height 36
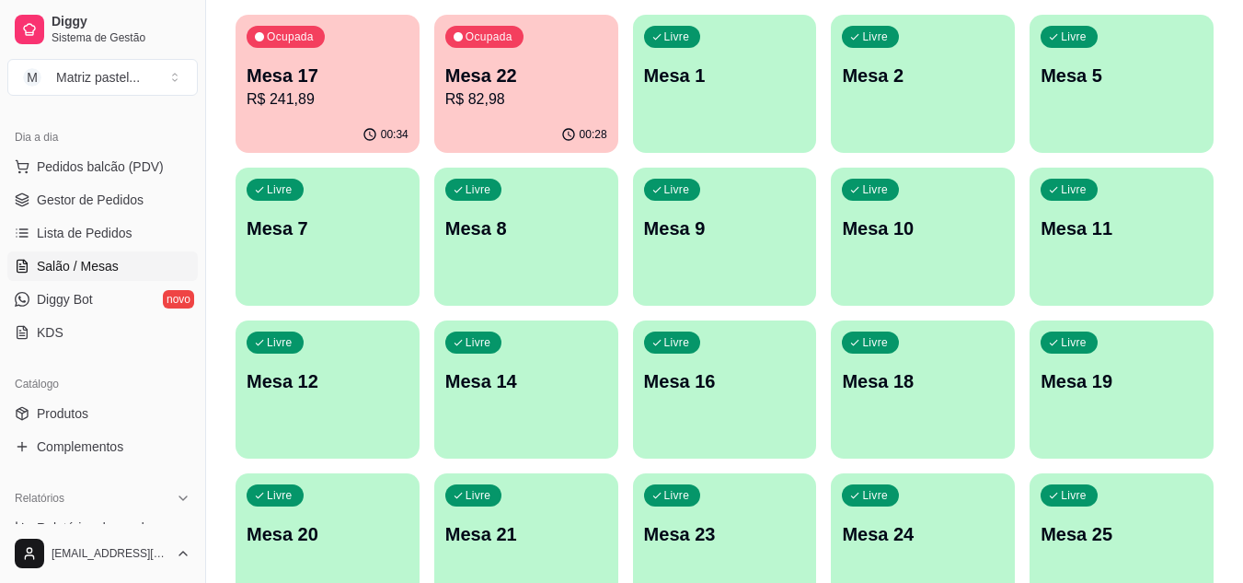
scroll to position [440, 0]
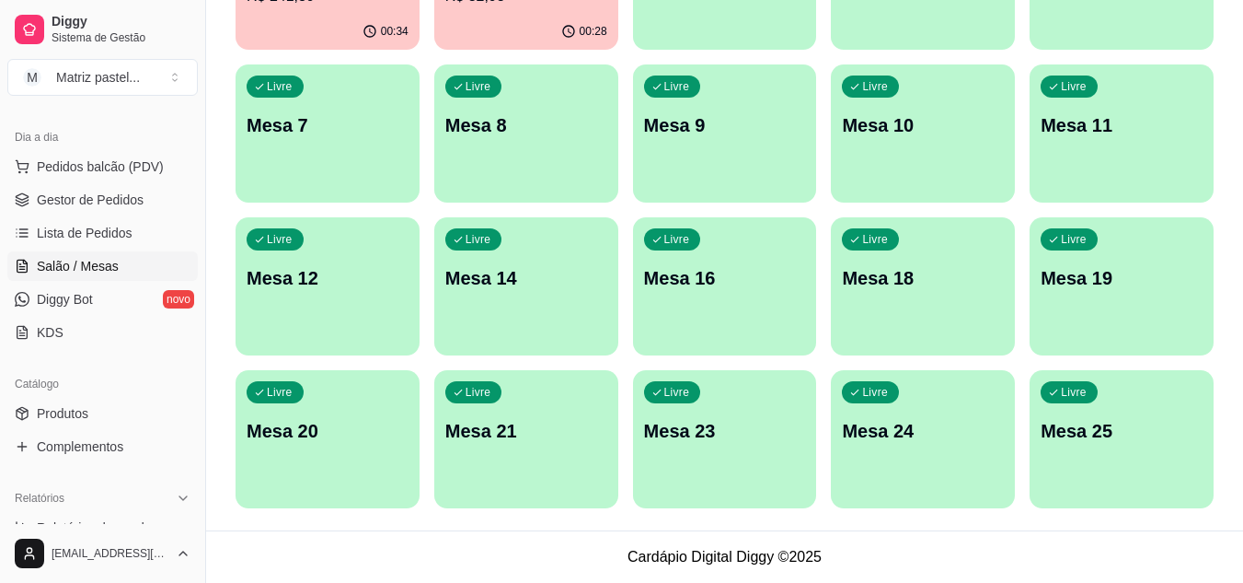
click at [1060, 411] on div "Livre Mesa 25" at bounding box center [1122, 428] width 184 height 116
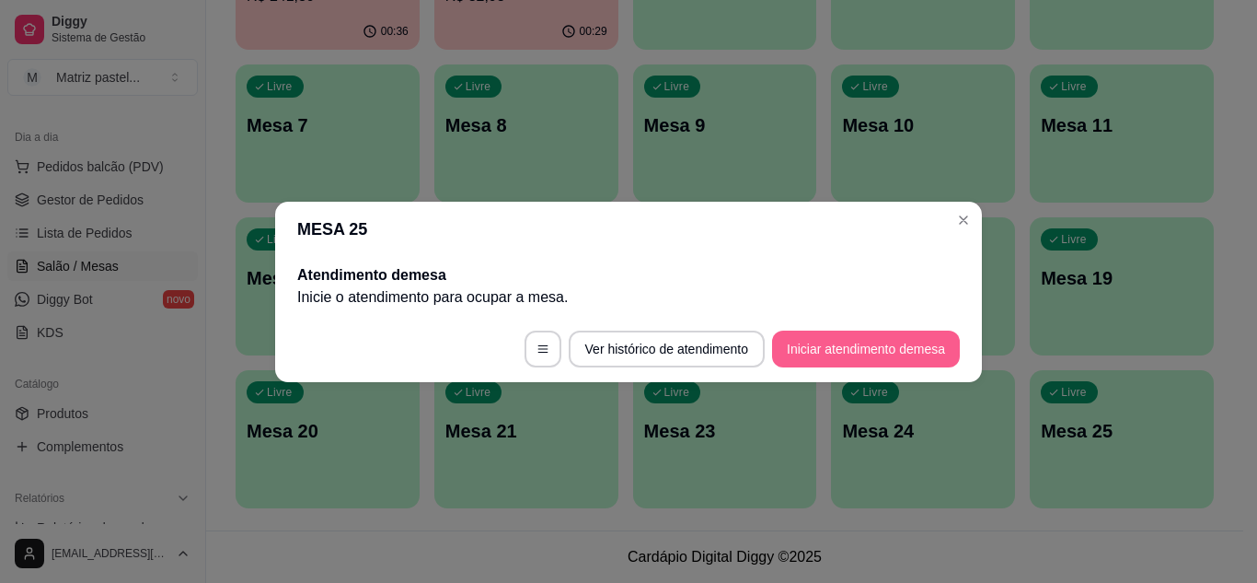
click at [829, 357] on button "Iniciar atendimento de mesa" at bounding box center [866, 348] width 188 height 37
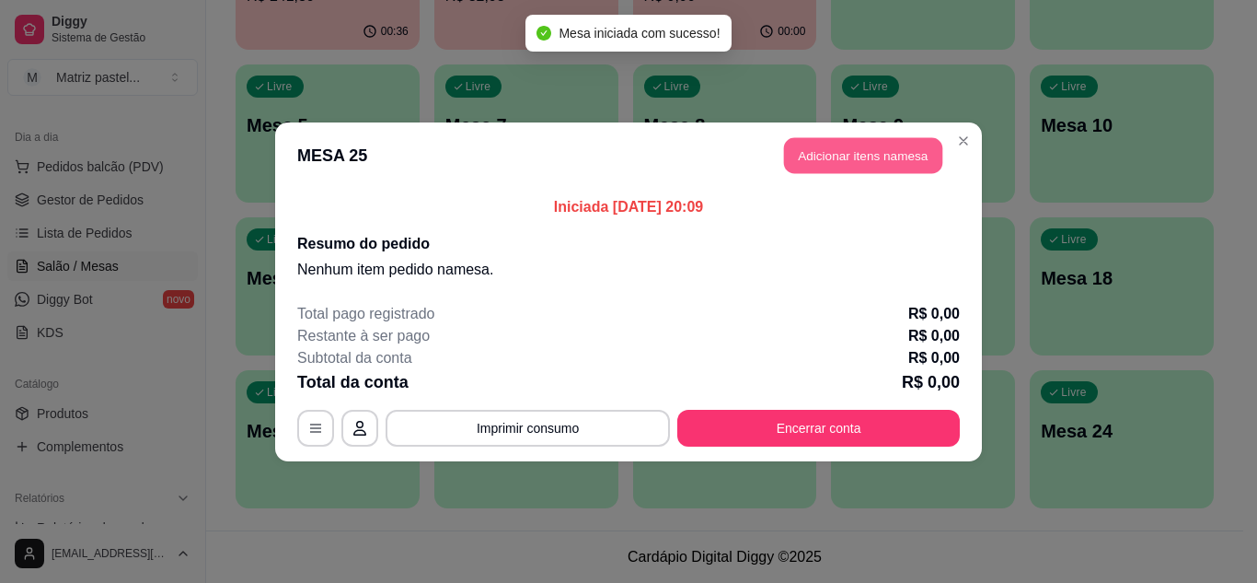
click at [833, 155] on button "Adicionar itens na mesa" at bounding box center [863, 155] width 158 height 36
click at [390, 144] on div "Pesquisa" at bounding box center [435, 119] width 791 height 52
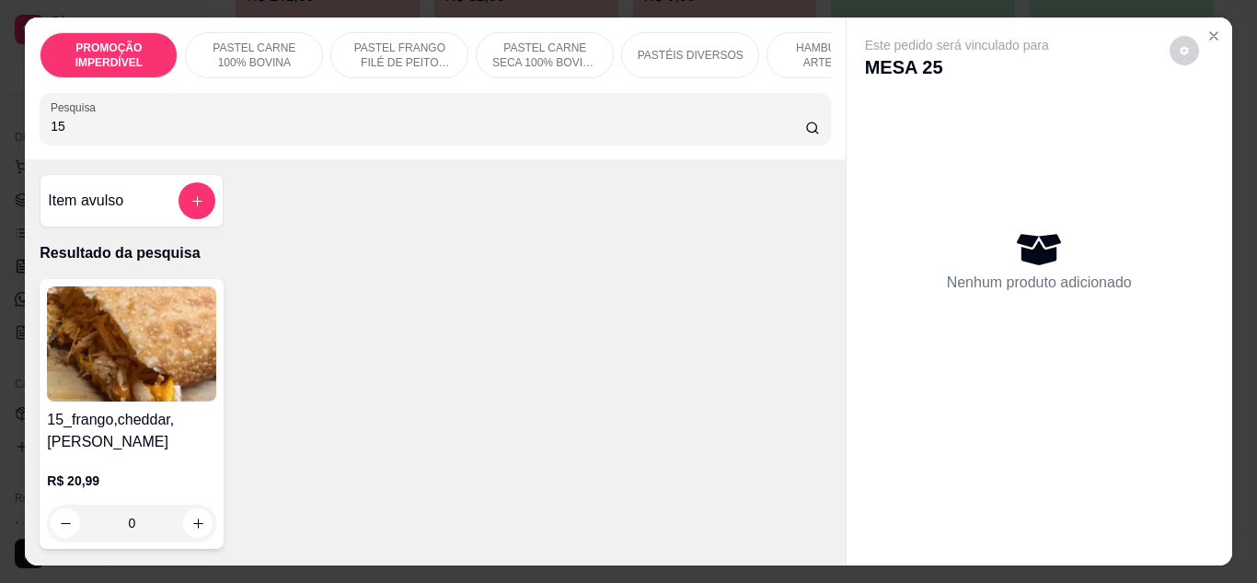
type input "15"
click at [199, 525] on div "0" at bounding box center [131, 522] width 169 height 37
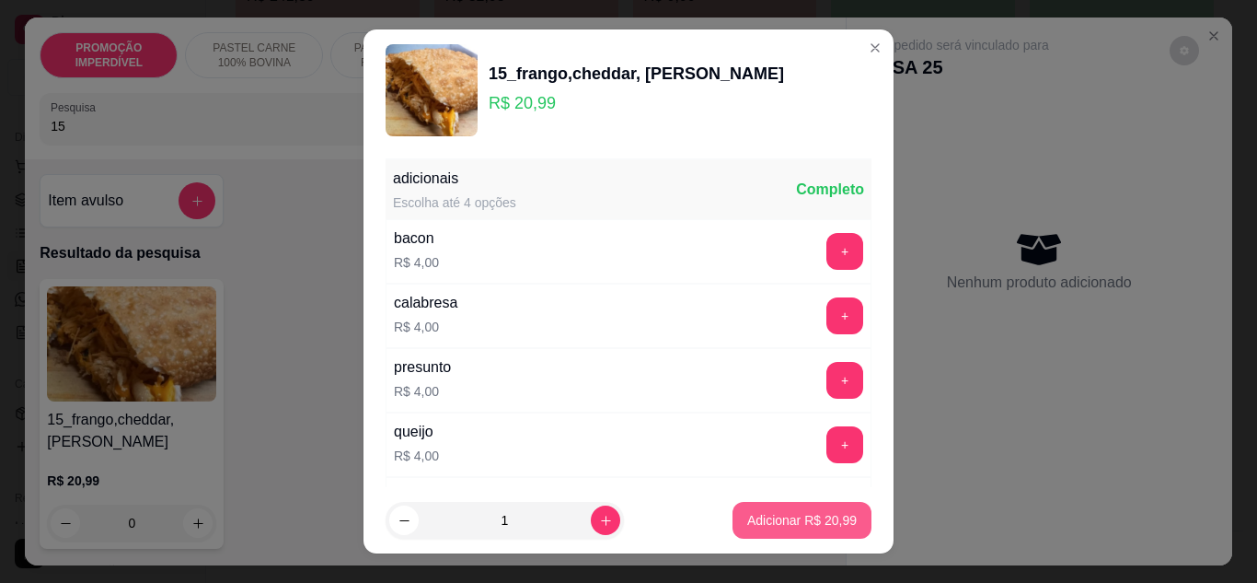
click at [778, 524] on p "Adicionar R$ 20,99" at bounding box center [802, 520] width 110 height 18
type input "1"
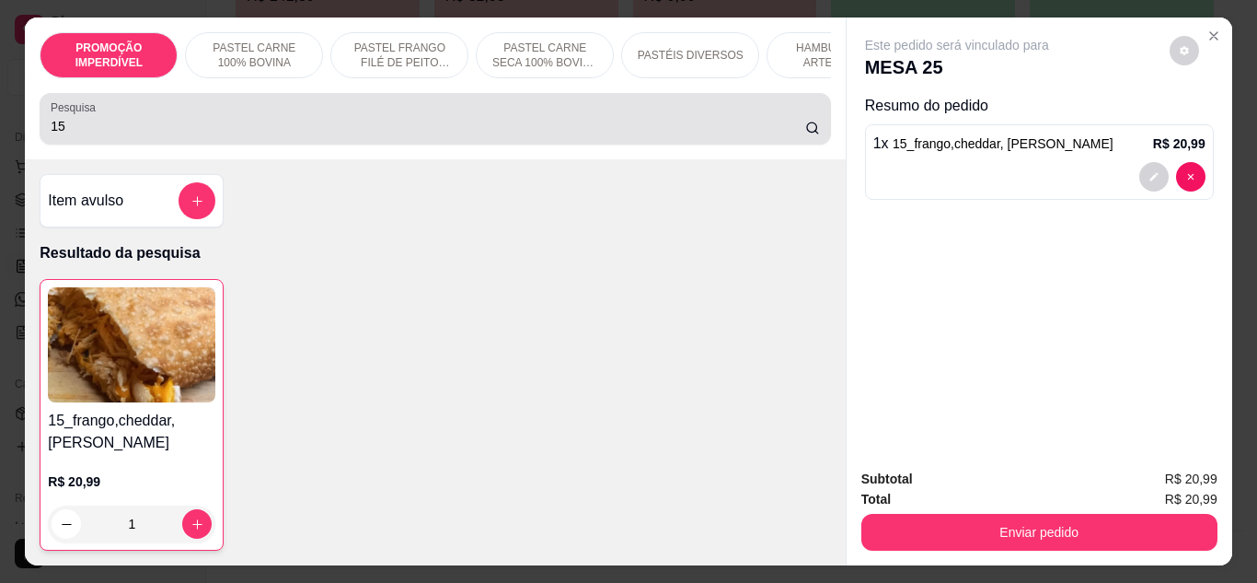
click at [173, 137] on div "15" at bounding box center [435, 118] width 768 height 37
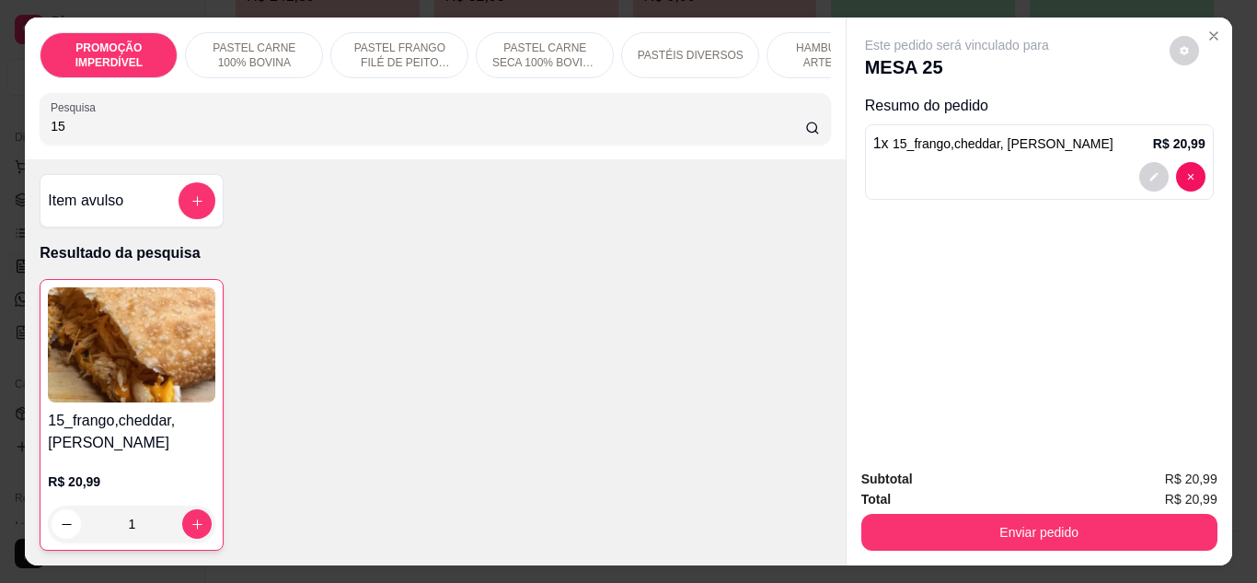
drag, startPoint x: 173, startPoint y: 143, endPoint x: 22, endPoint y: 155, distance: 151.4
click at [25, 155] on div "PROMOÇÃO IMPERDÍVEL PASTEL CARNE 100% BOVINA PASTEL FRANGO FILÉ DE PEITO DESFIA…" at bounding box center [435, 88] width 820 height 142
drag, startPoint x: 61, startPoint y: 137, endPoint x: 26, endPoint y: 144, distance: 35.6
click at [26, 144] on div "PROMOÇÃO IMPERDÍVEL PASTEL CARNE 100% BOVINA PASTEL FRANGO FILÉ DE PEITO DESFIA…" at bounding box center [435, 88] width 820 height 142
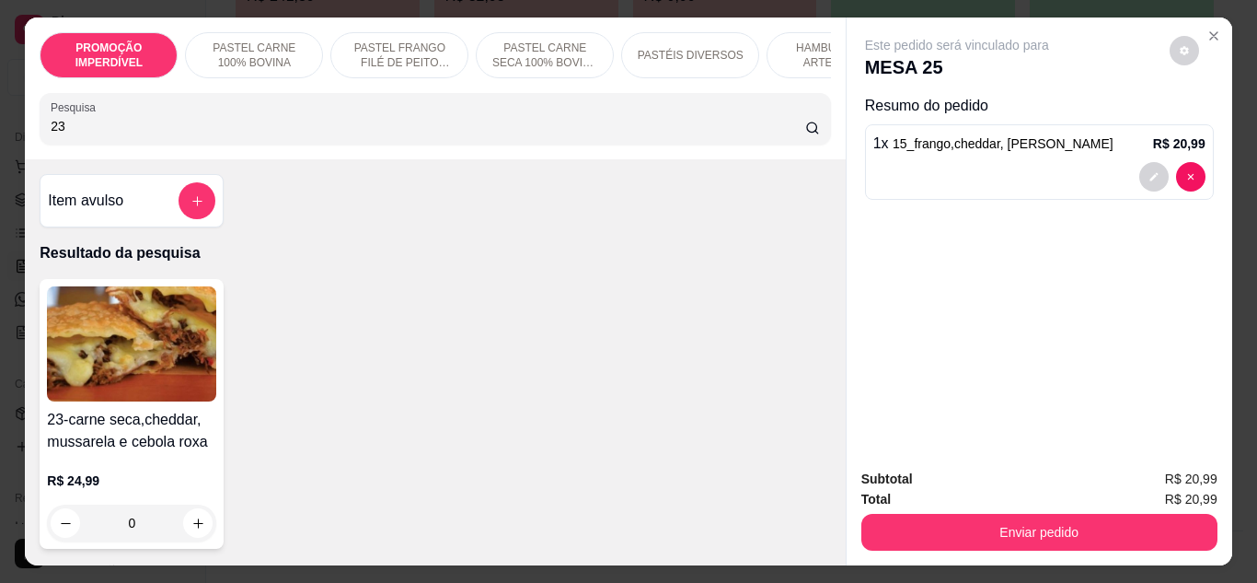
type input "23"
click at [194, 527] on div "0" at bounding box center [131, 522] width 169 height 37
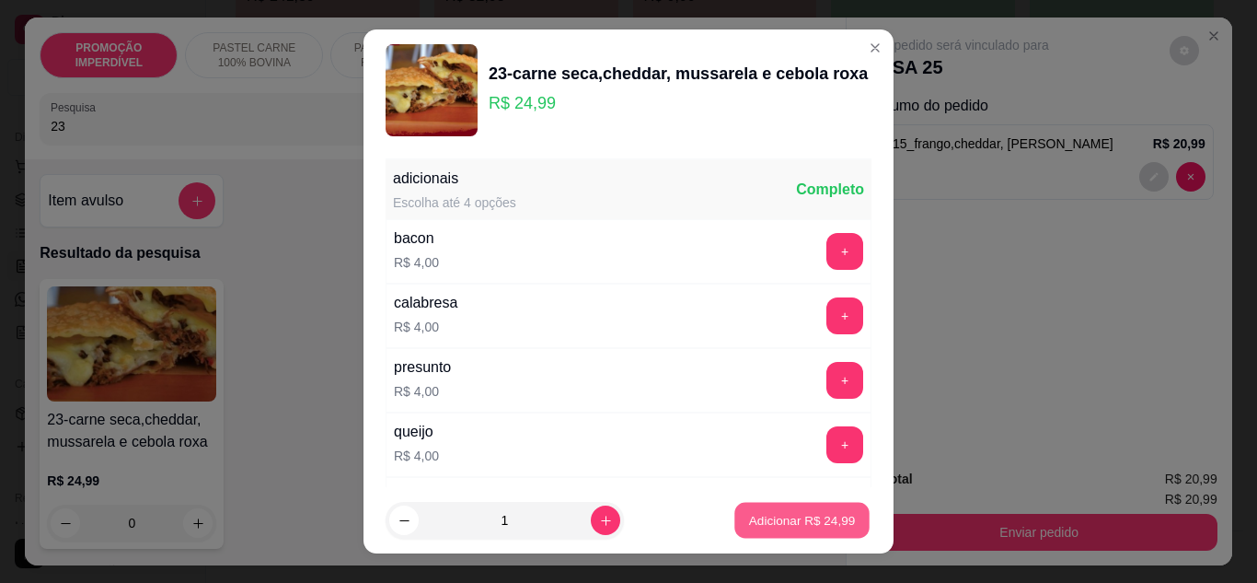
click at [734, 519] on button "Adicionar R$ 24,99" at bounding box center [801, 520] width 135 height 36
type input "1"
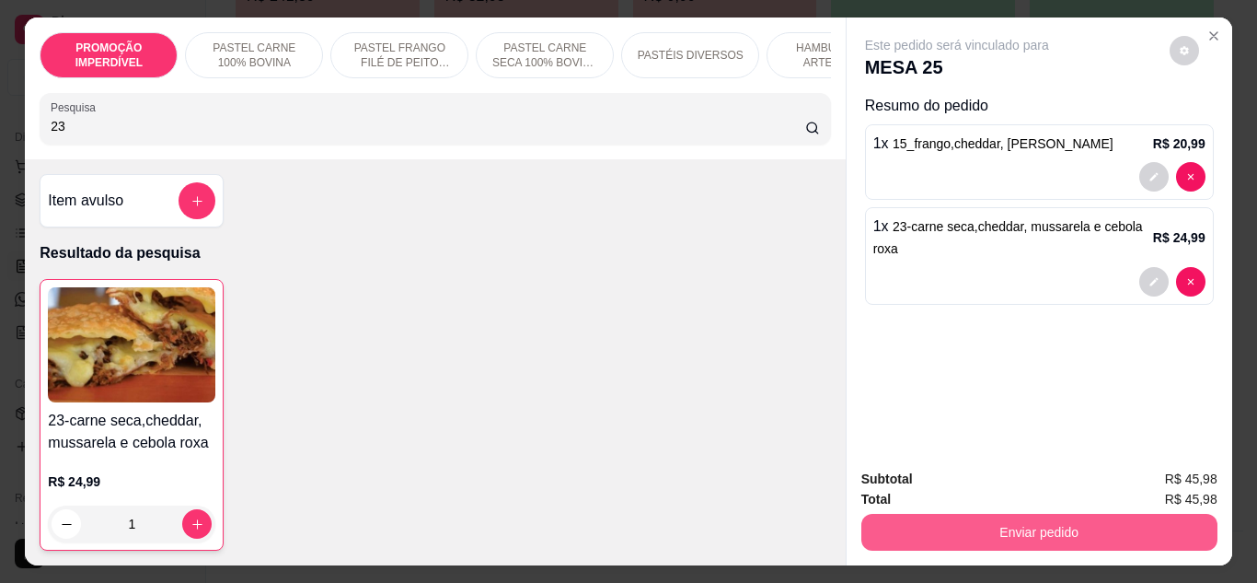
click at [940, 514] on button "Enviar pedido" at bounding box center [1039, 532] width 356 height 37
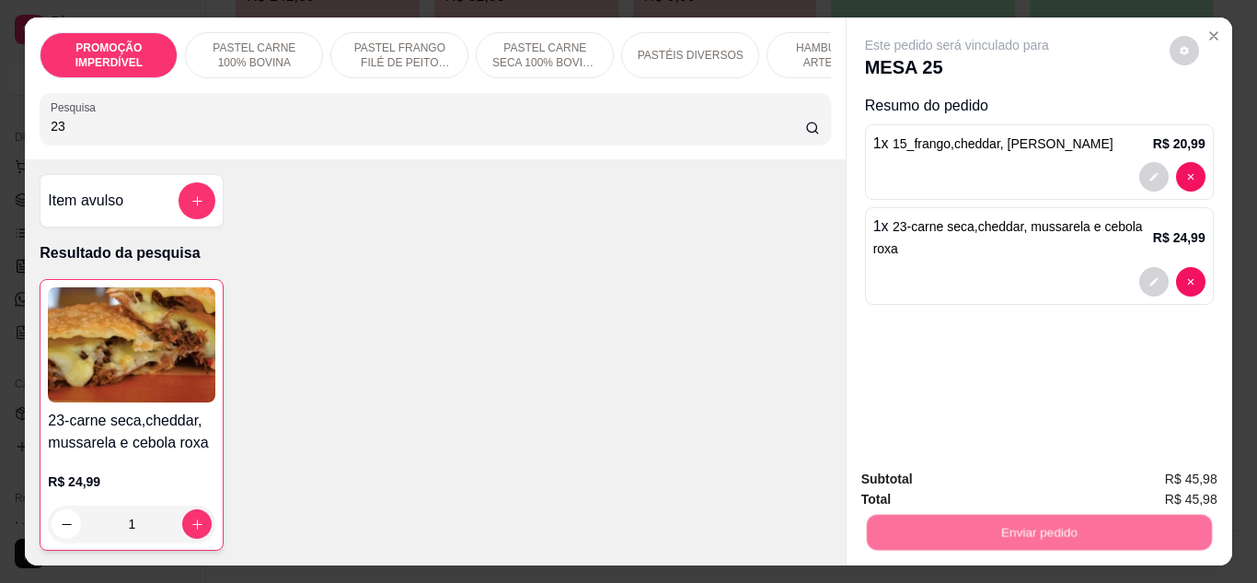
click at [938, 490] on button "Não registrar e enviar pedido" at bounding box center [978, 479] width 186 height 34
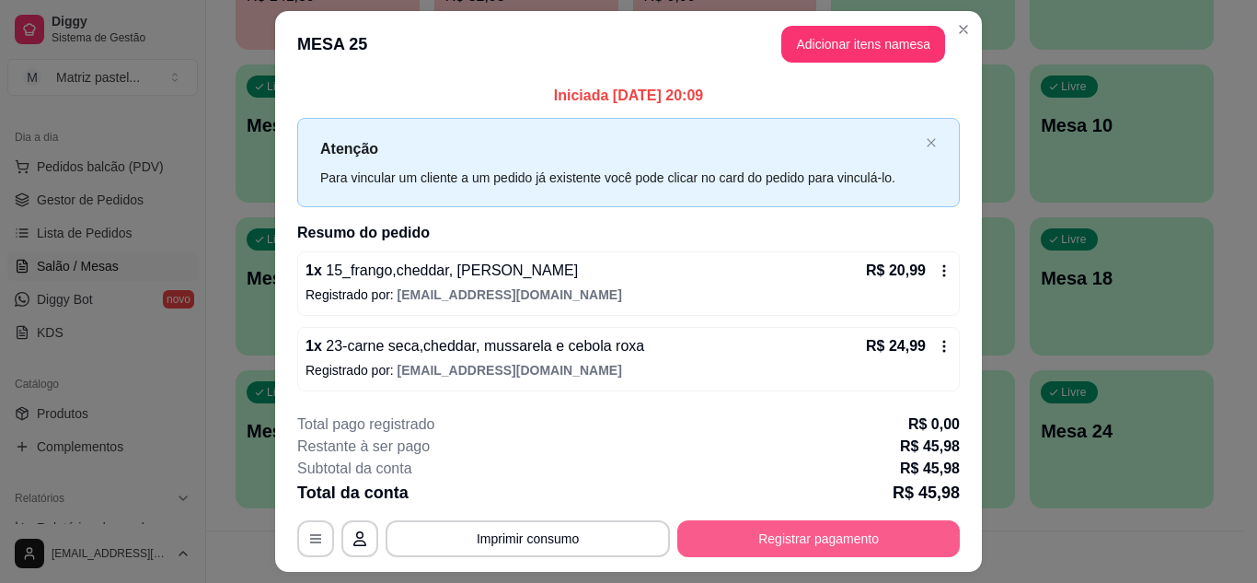
click at [769, 544] on button "Registrar pagamento" at bounding box center [818, 538] width 283 height 37
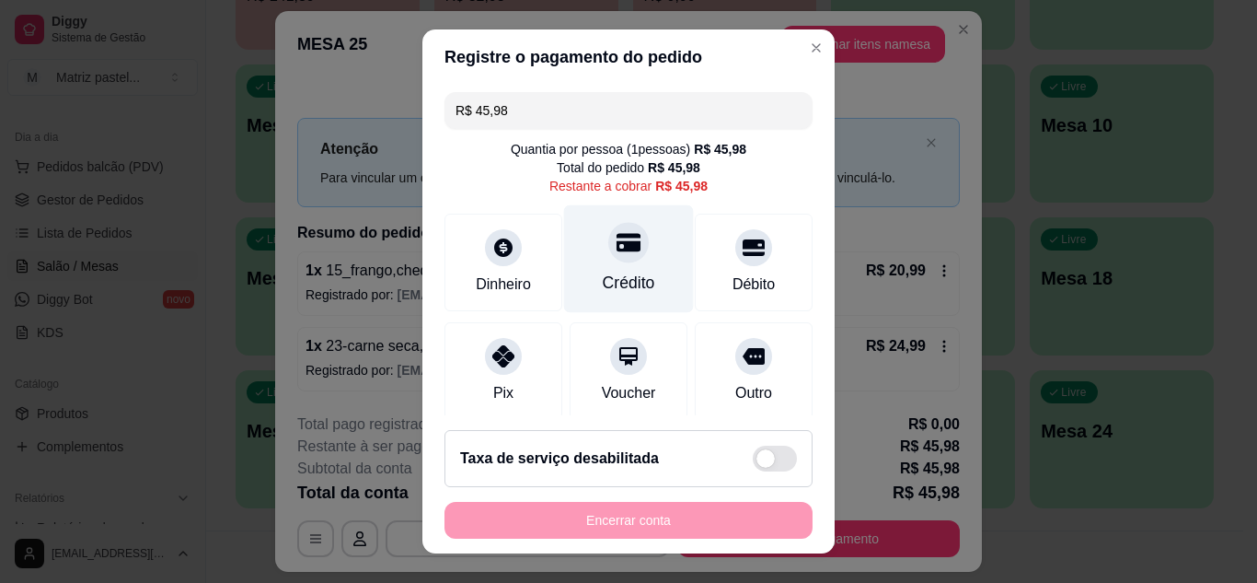
click at [608, 247] on div at bounding box center [628, 242] width 40 height 40
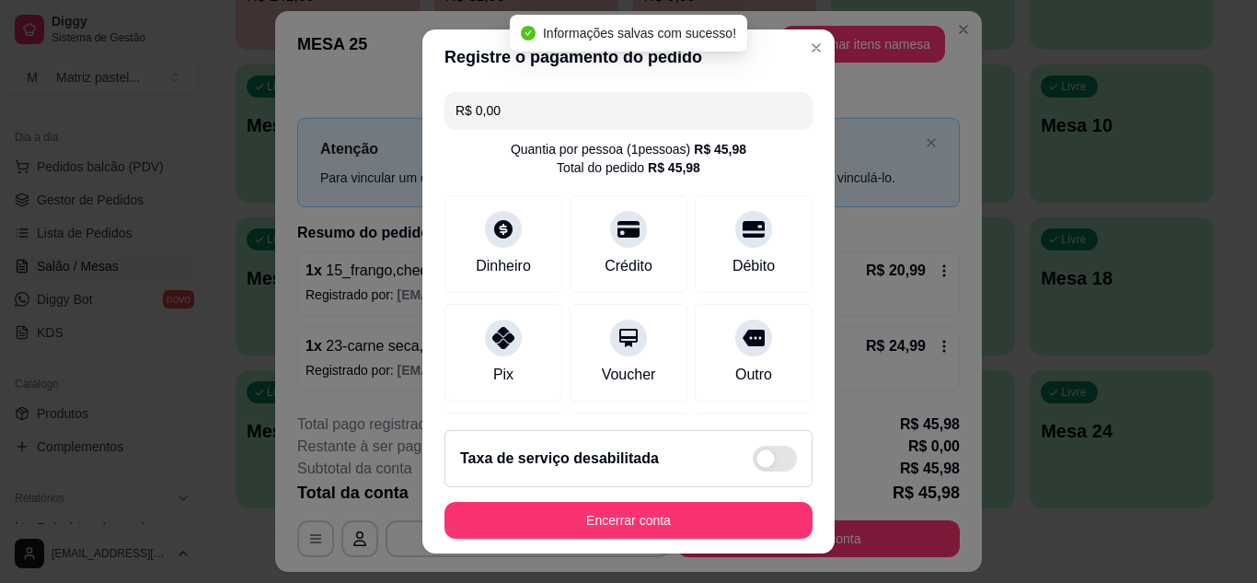
type input "R$ 0,00"
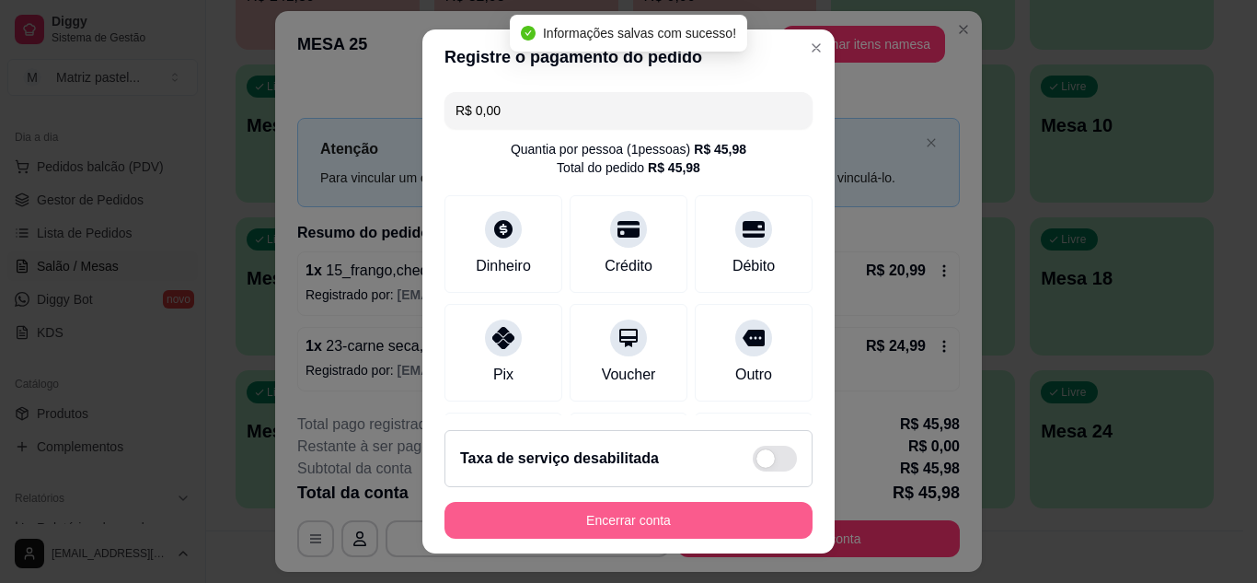
click at [546, 521] on button "Encerrar conta" at bounding box center [628, 520] width 368 height 37
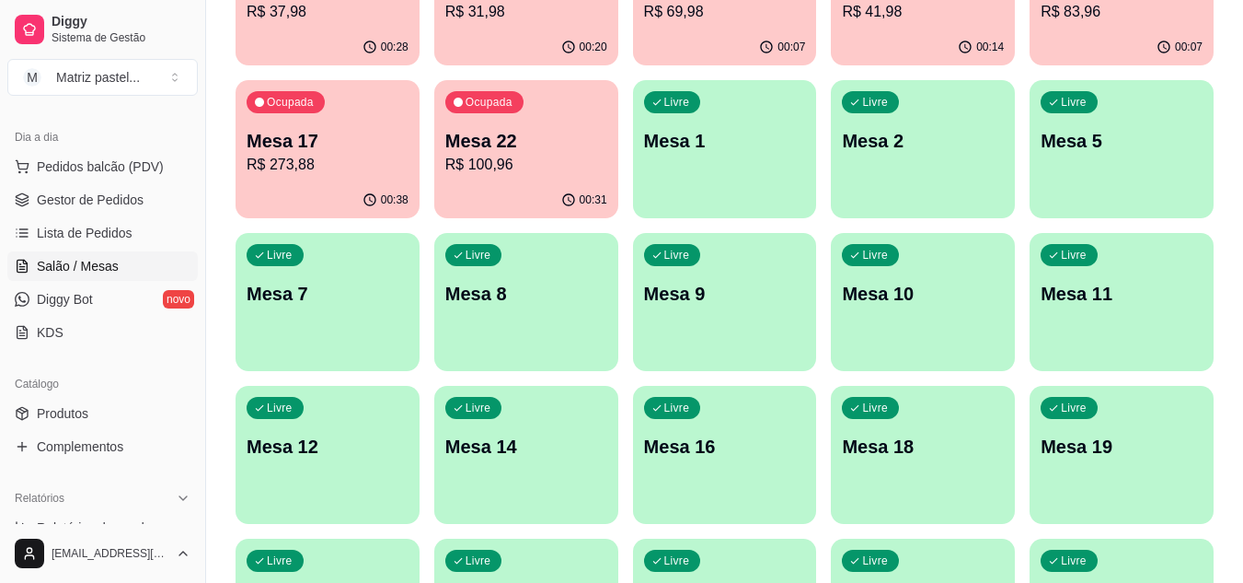
scroll to position [0, 0]
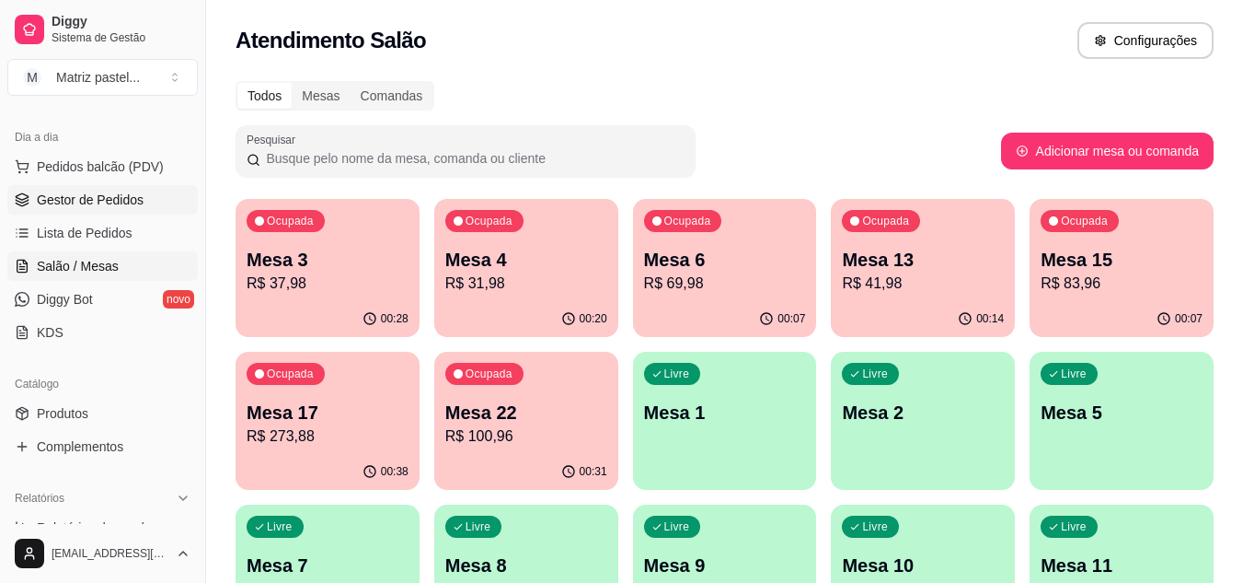
click at [72, 213] on link "Gestor de Pedidos" at bounding box center [102, 199] width 190 height 29
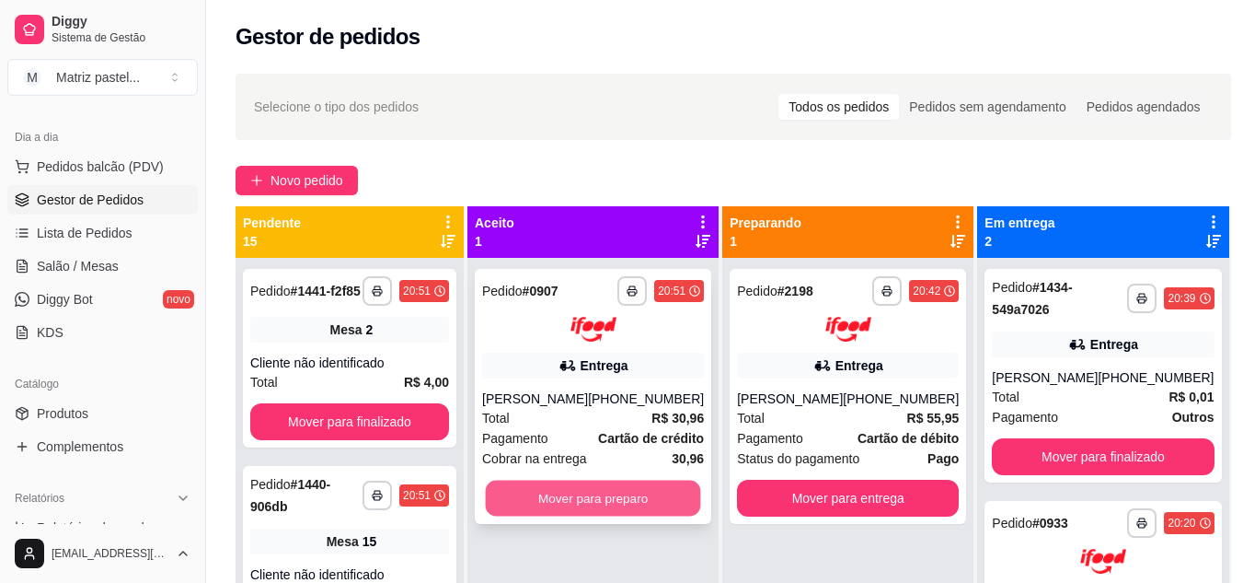
click at [601, 504] on button "Mover para preparo" at bounding box center [593, 497] width 215 height 36
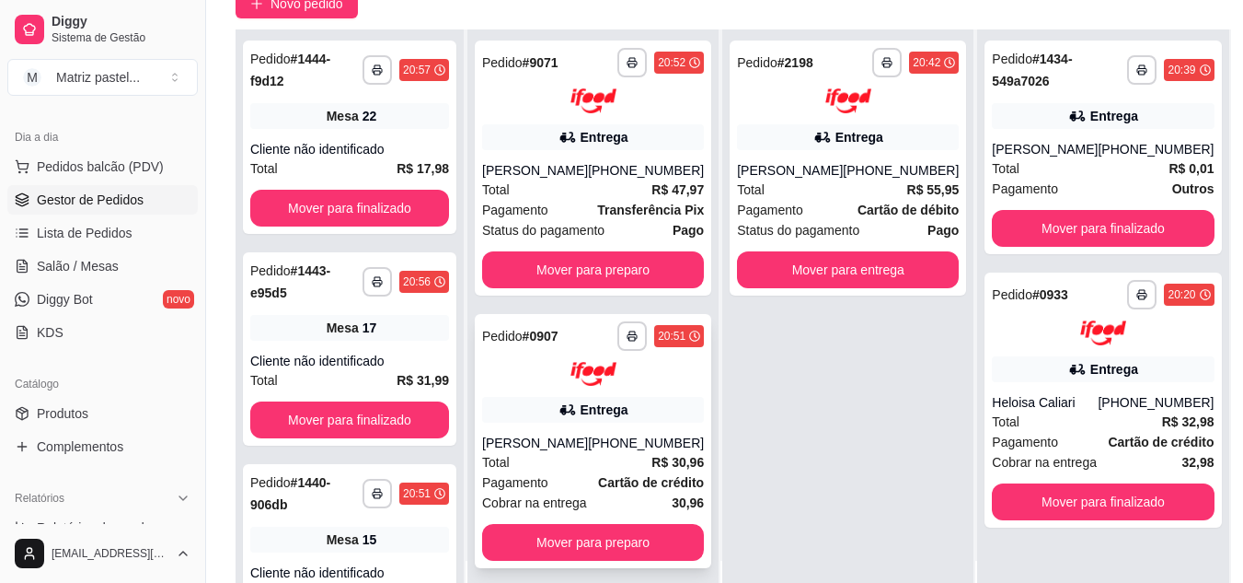
scroll to position [184, 0]
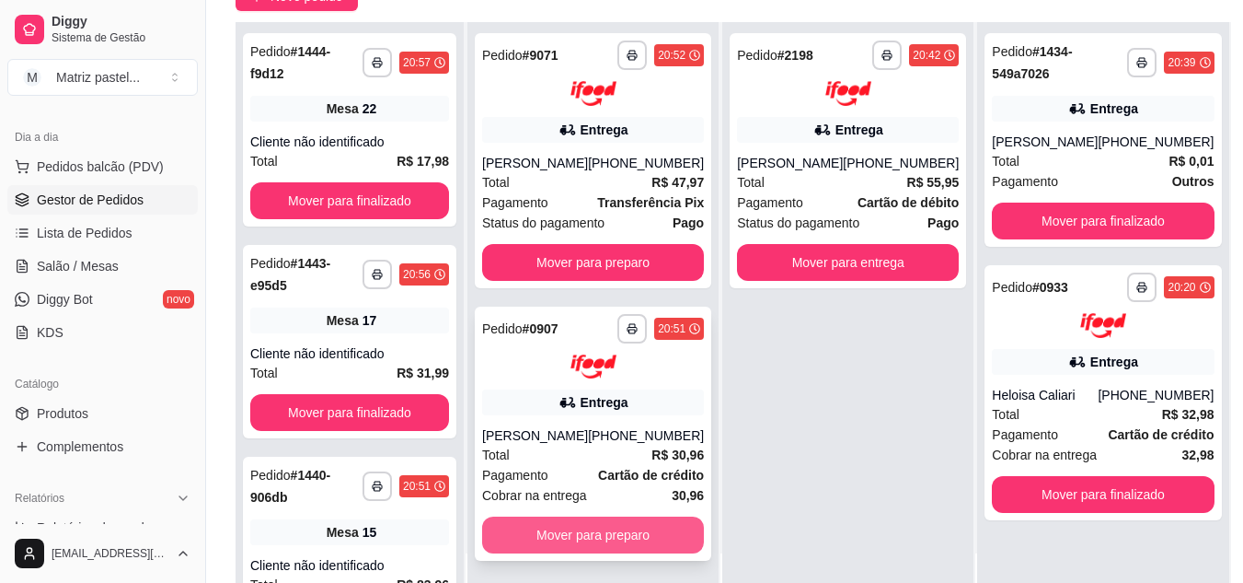
click at [603, 531] on button "Mover para preparo" at bounding box center [593, 534] width 222 height 37
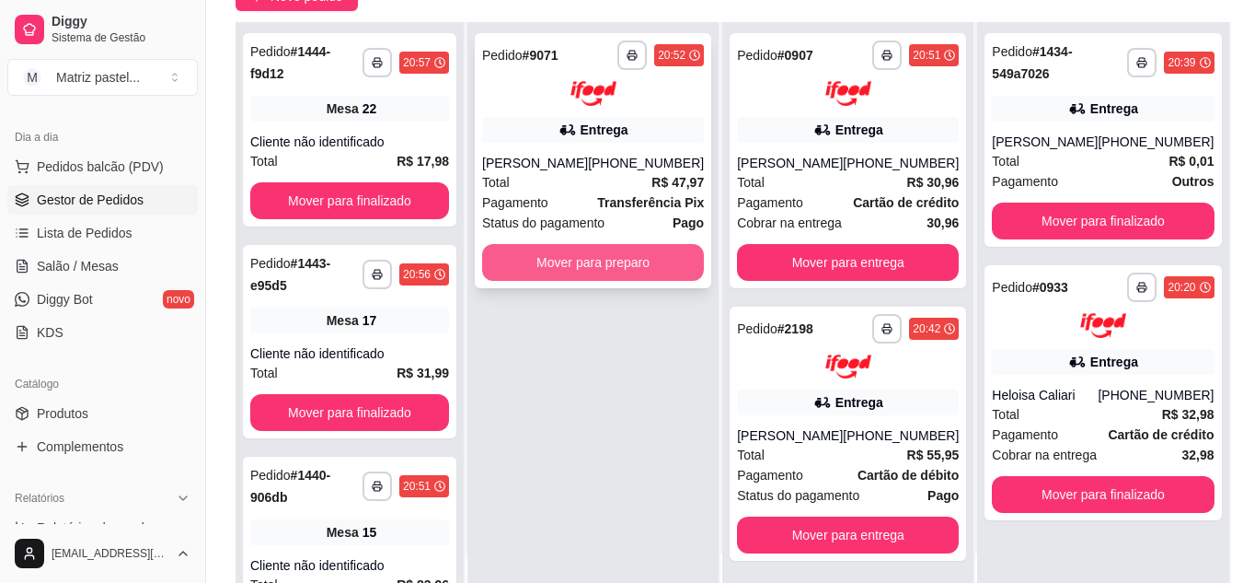
click at [625, 271] on button "Mover para preparo" at bounding box center [593, 262] width 222 height 37
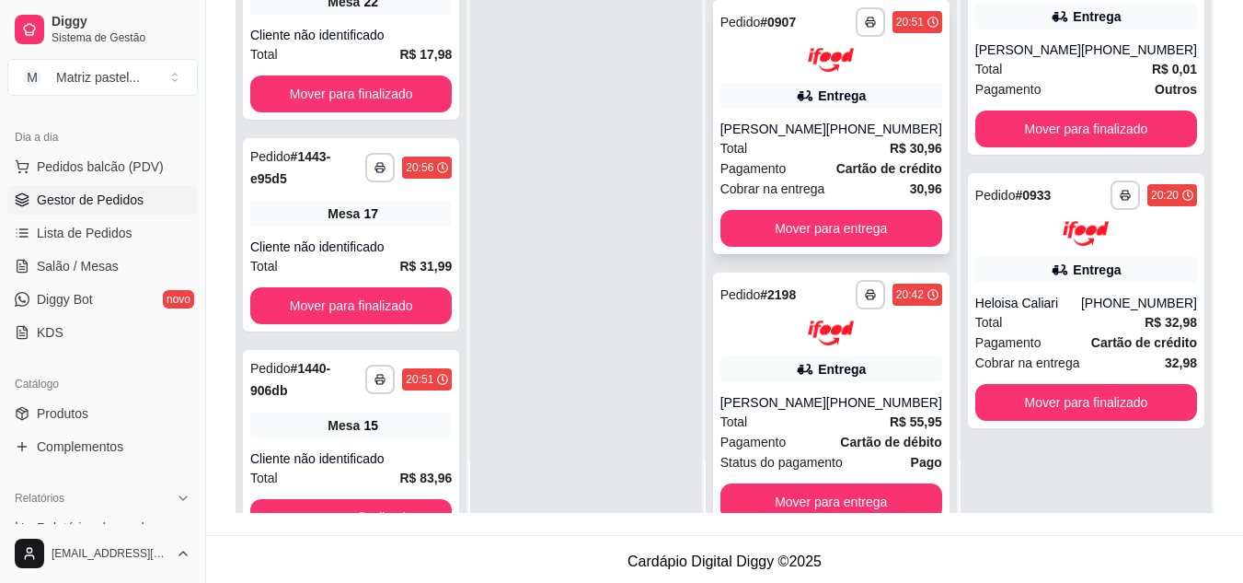
scroll to position [89, 0]
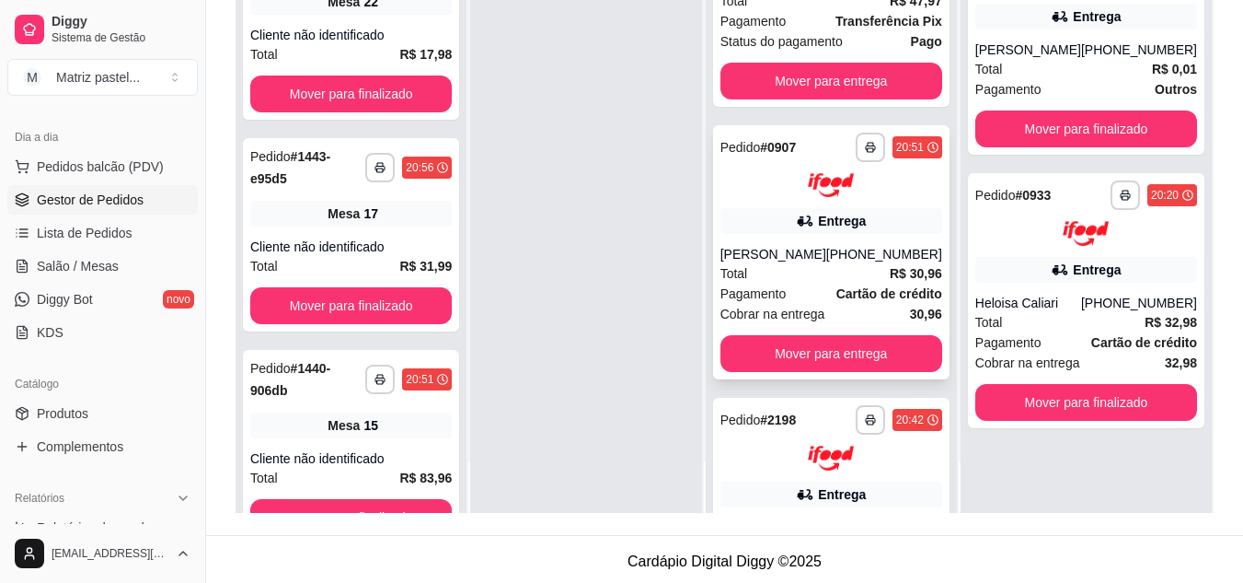
click at [865, 214] on div "Entrega" at bounding box center [832, 221] width 222 height 26
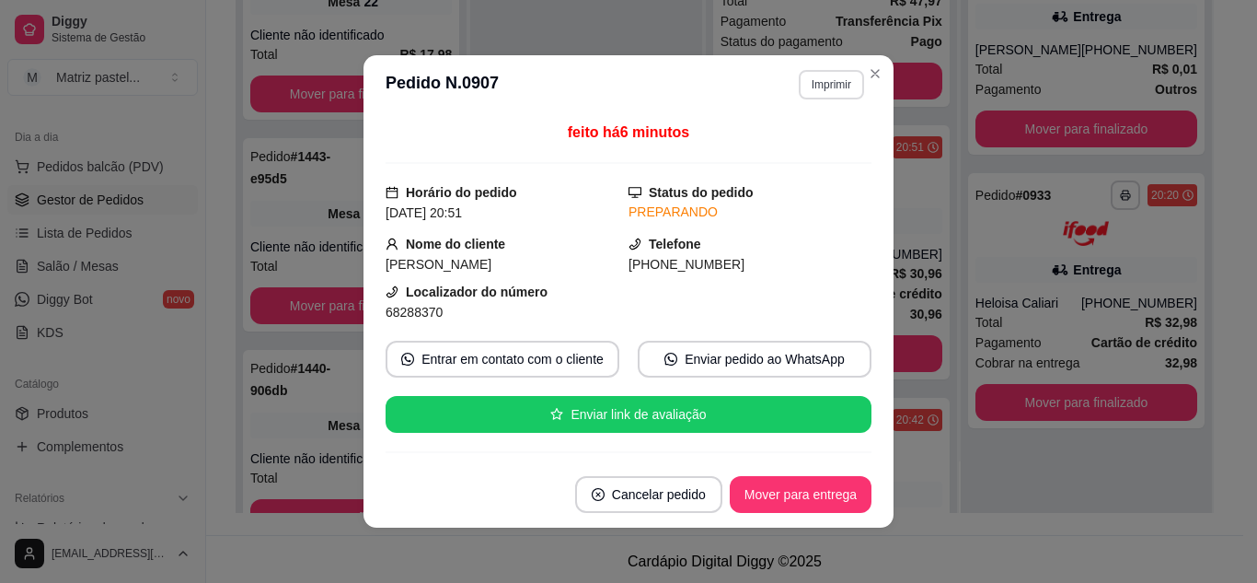
click at [827, 90] on button "Imprimir" at bounding box center [831, 84] width 65 height 29
click at [797, 146] on button "IMPRESSORA" at bounding box center [792, 148] width 129 height 29
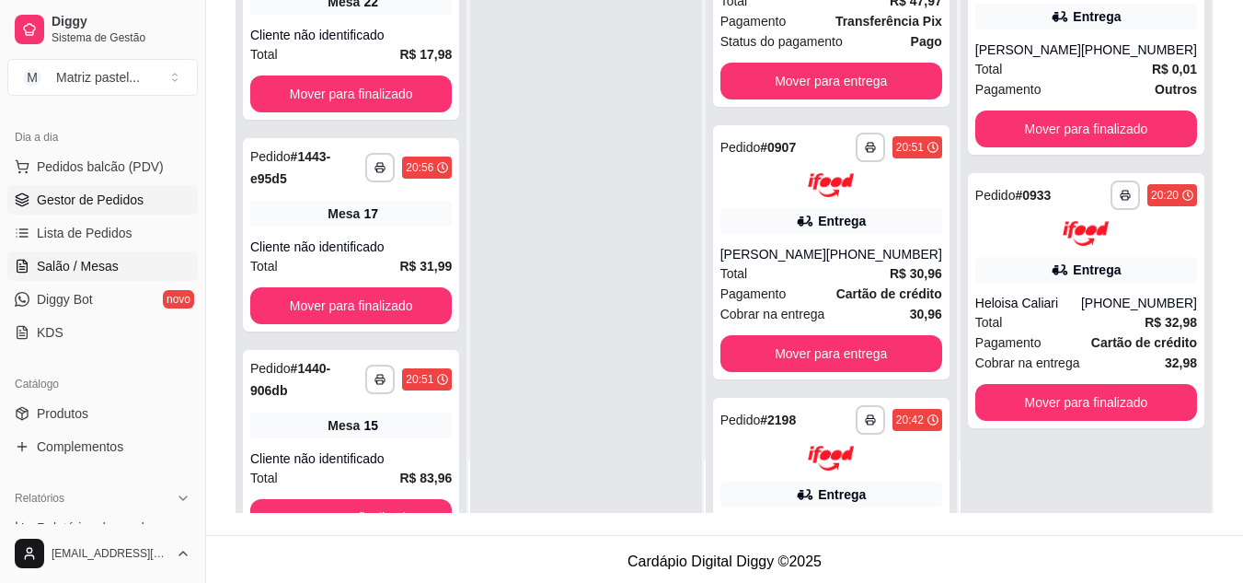
click at [112, 256] on link "Salão / Mesas" at bounding box center [102, 265] width 190 height 29
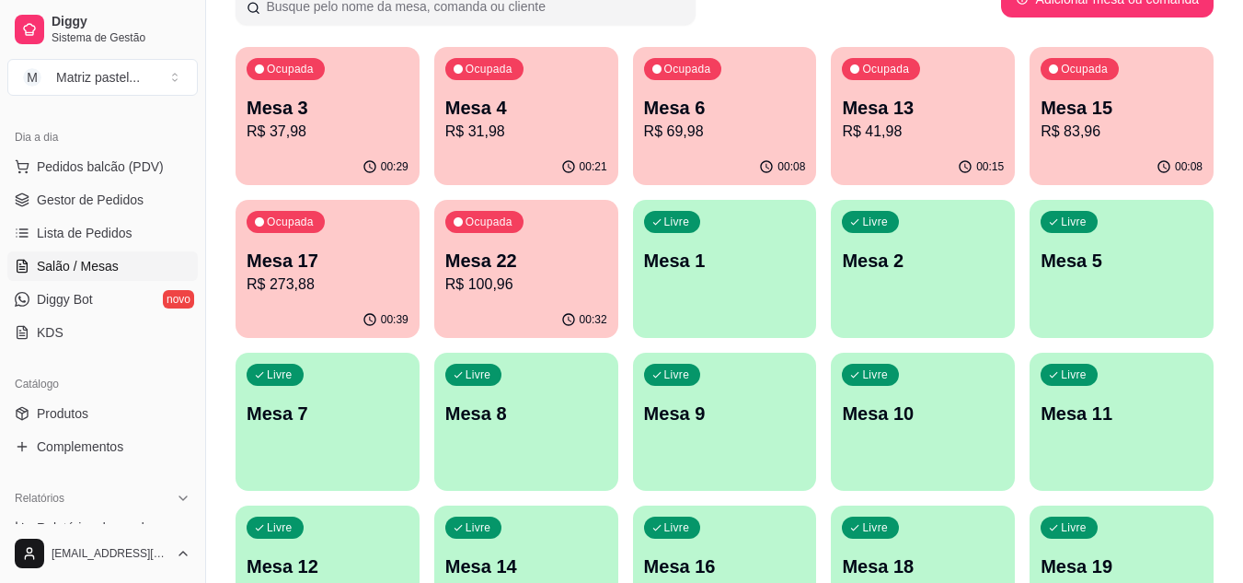
scroll to position [184, 0]
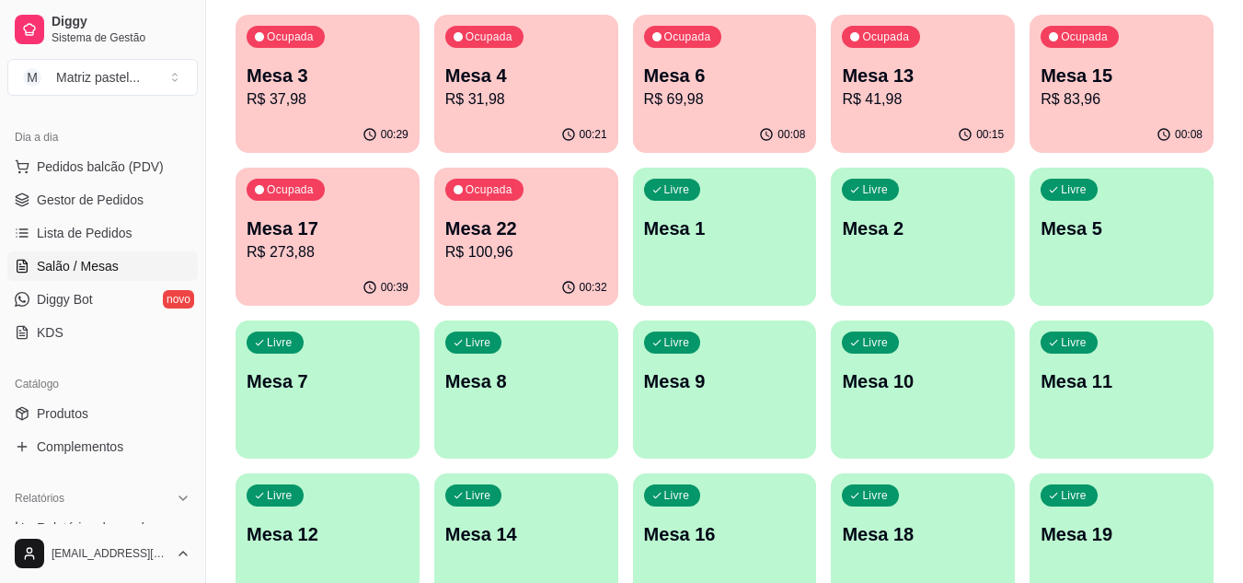
click at [375, 121] on div "00:29" at bounding box center [328, 135] width 184 height 36
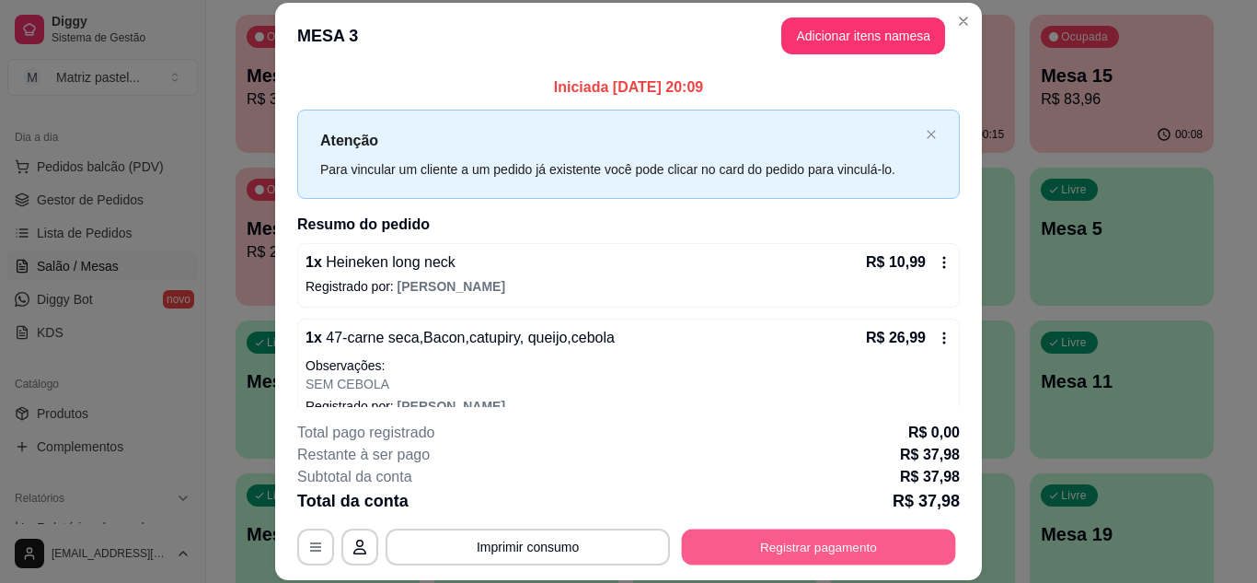
click at [781, 545] on button "Registrar pagamento" at bounding box center [819, 546] width 274 height 36
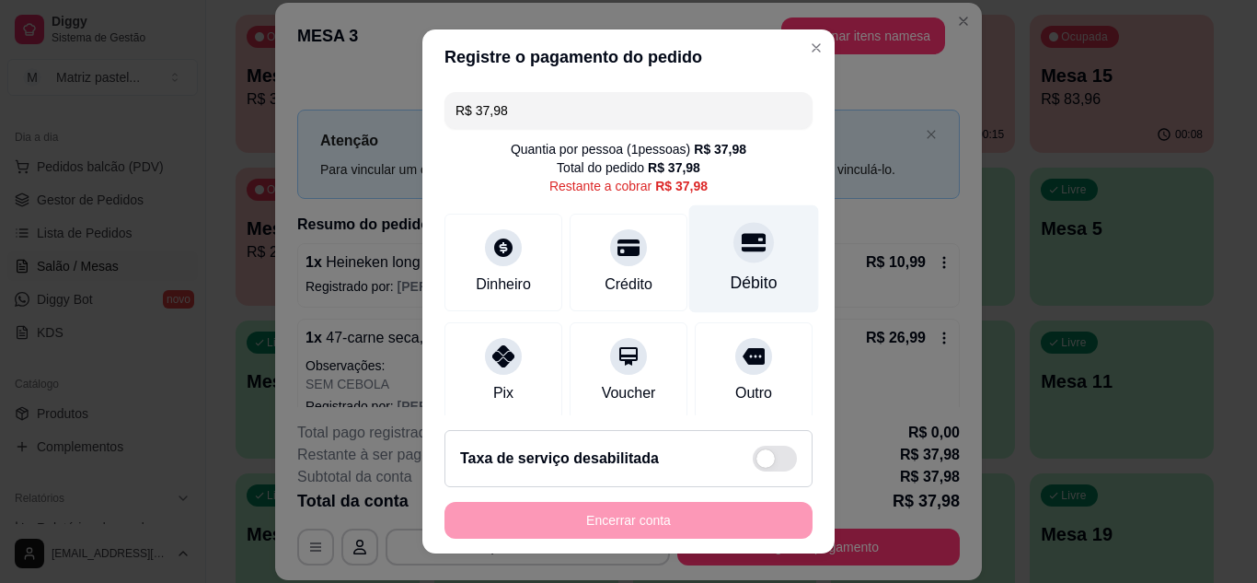
click at [742, 253] on icon at bounding box center [754, 242] width 24 height 24
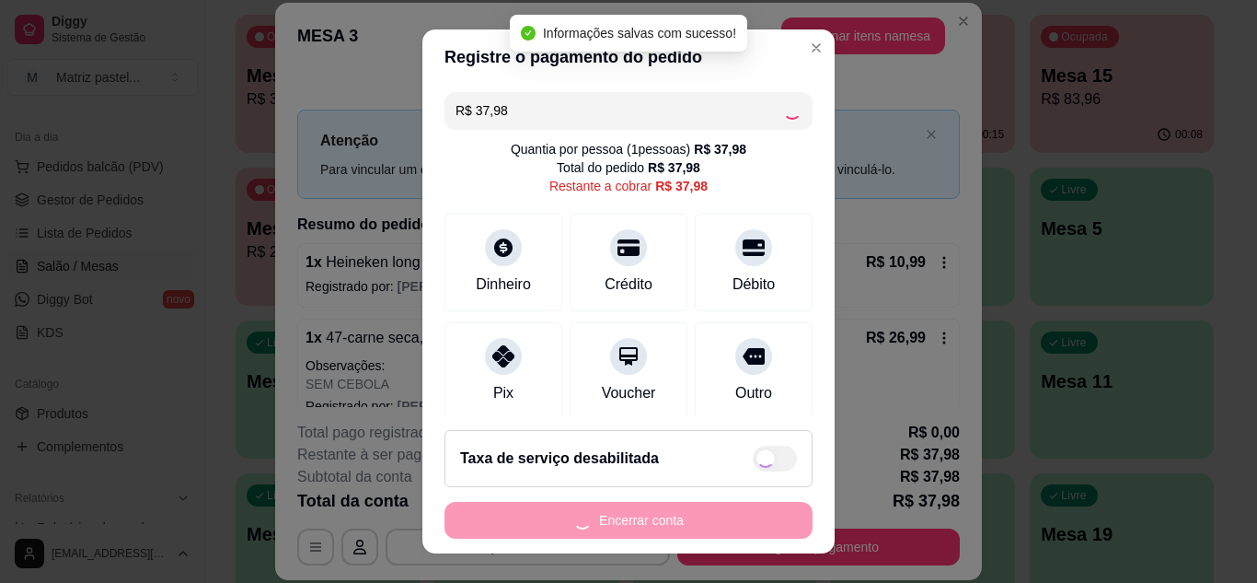
type input "R$ 0,00"
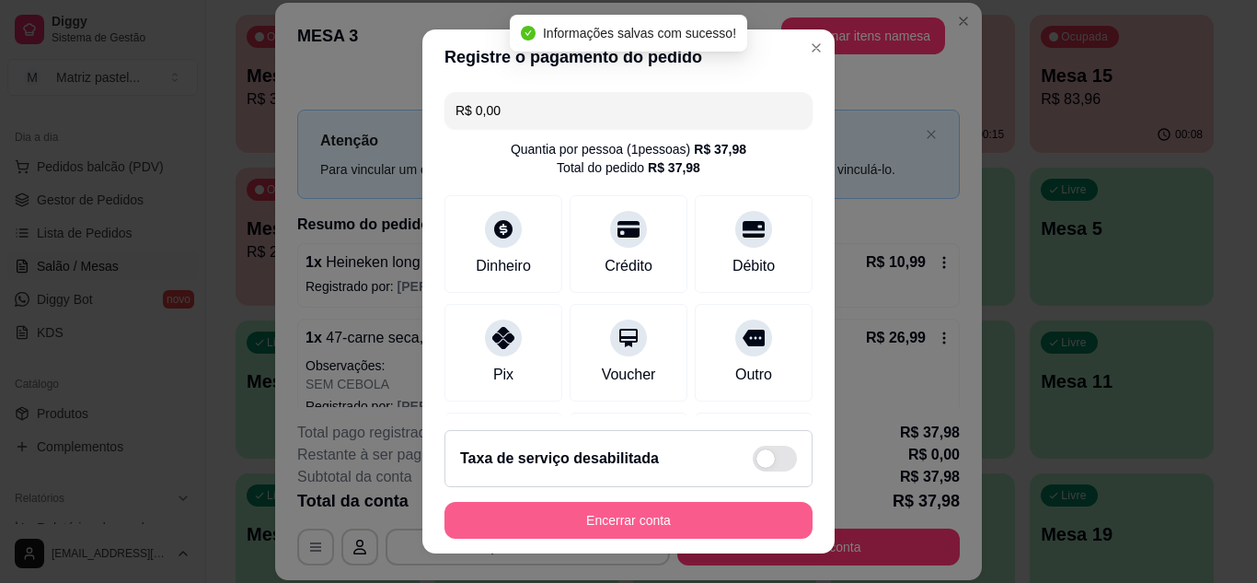
click at [707, 525] on button "Encerrar conta" at bounding box center [628, 520] width 368 height 37
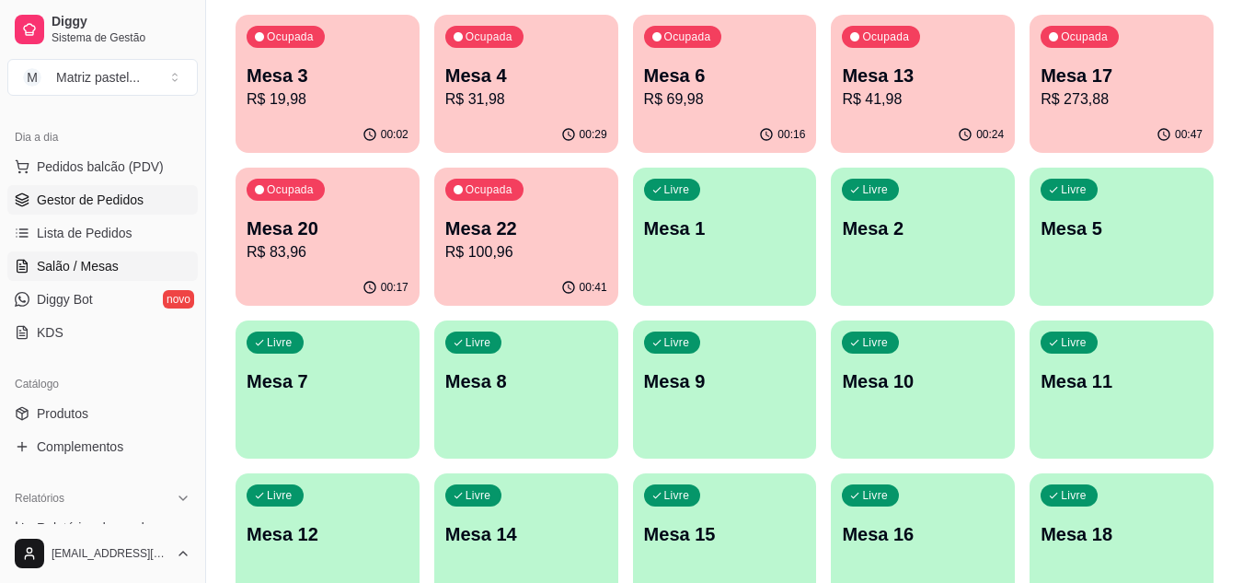
click at [139, 207] on span "Gestor de Pedidos" at bounding box center [90, 199] width 107 height 18
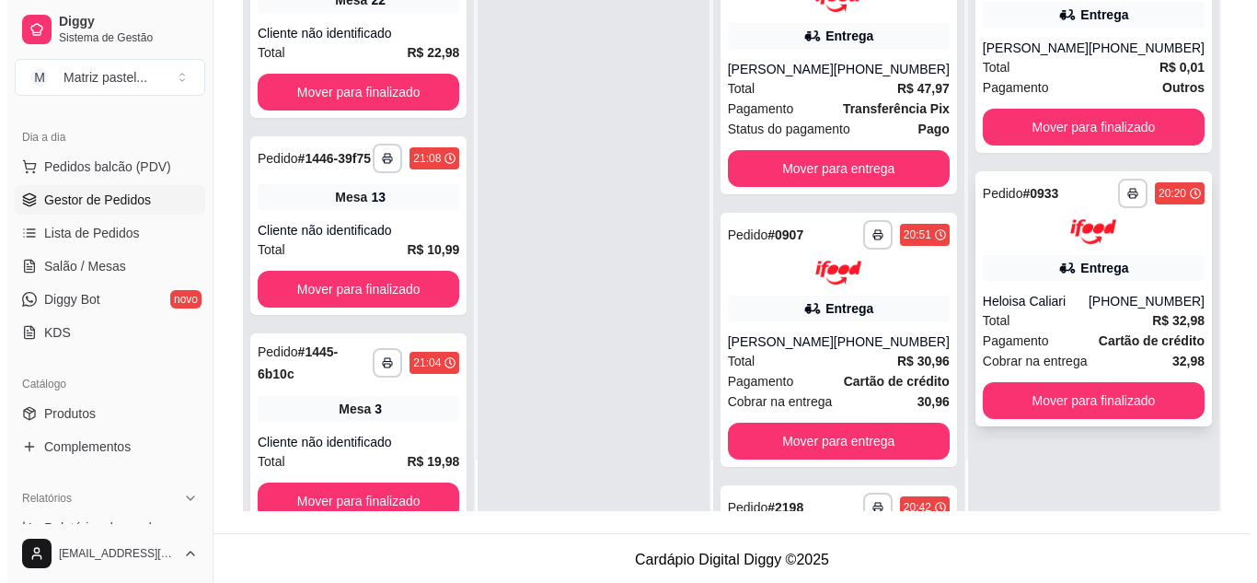
scroll to position [281, 0]
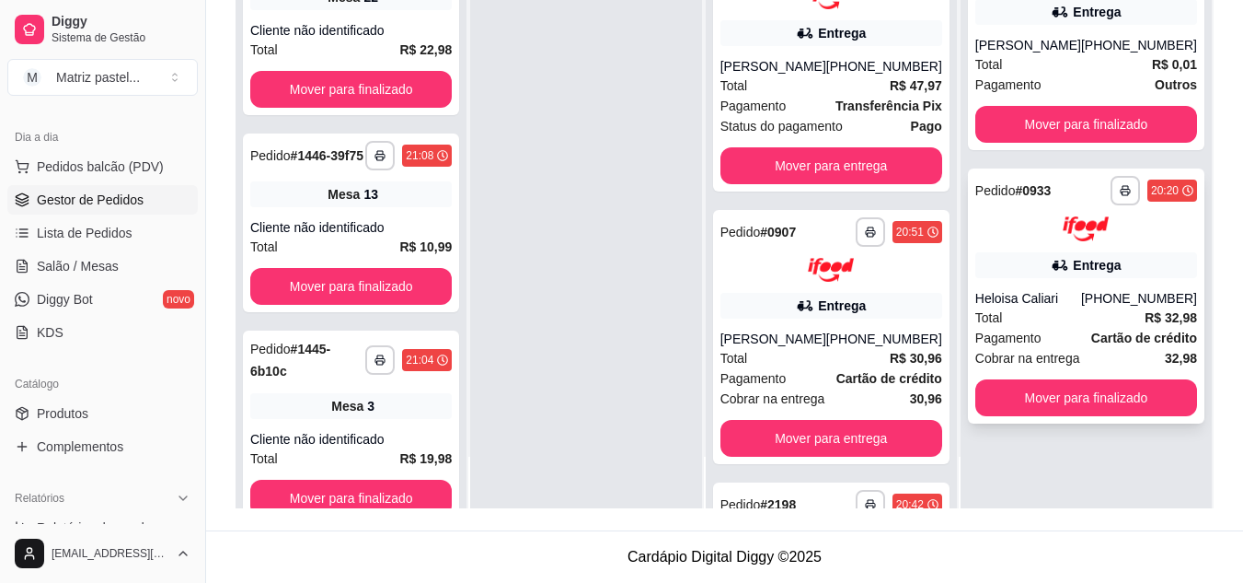
click at [1080, 287] on div "**********" at bounding box center [1086, 295] width 237 height 255
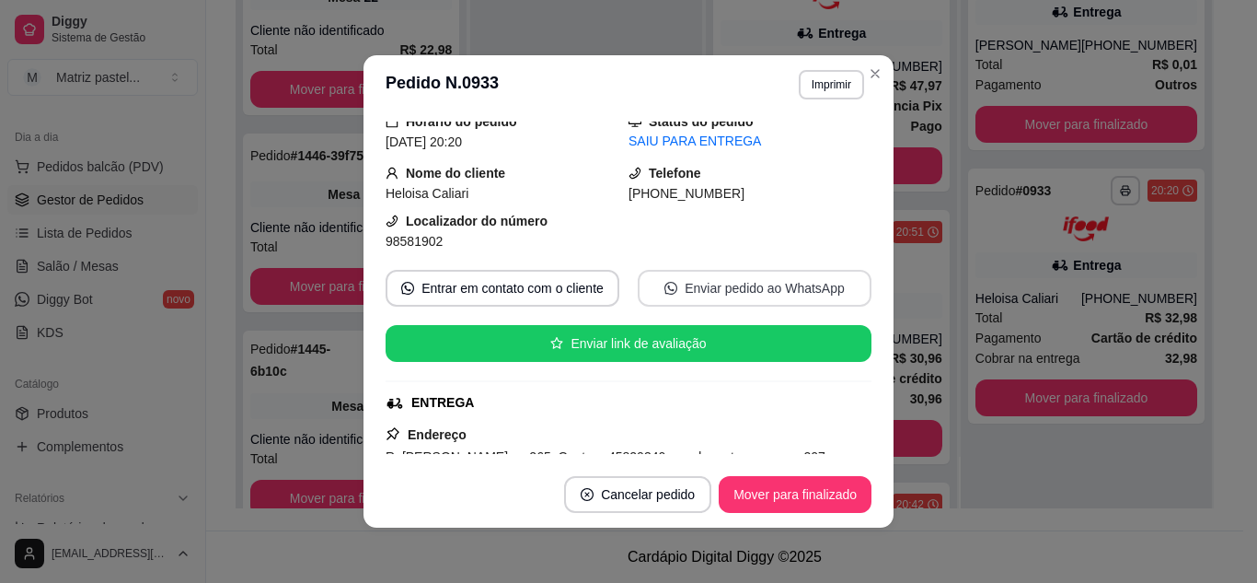
scroll to position [92, 0]
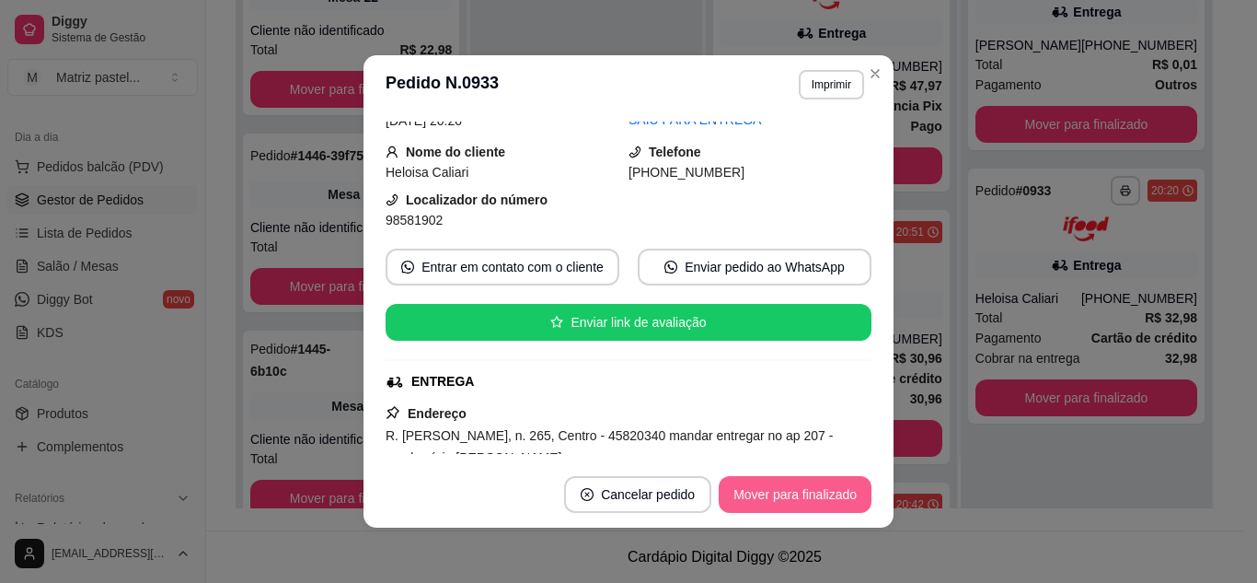
click at [804, 501] on button "Mover para finalizado" at bounding box center [795, 494] width 153 height 37
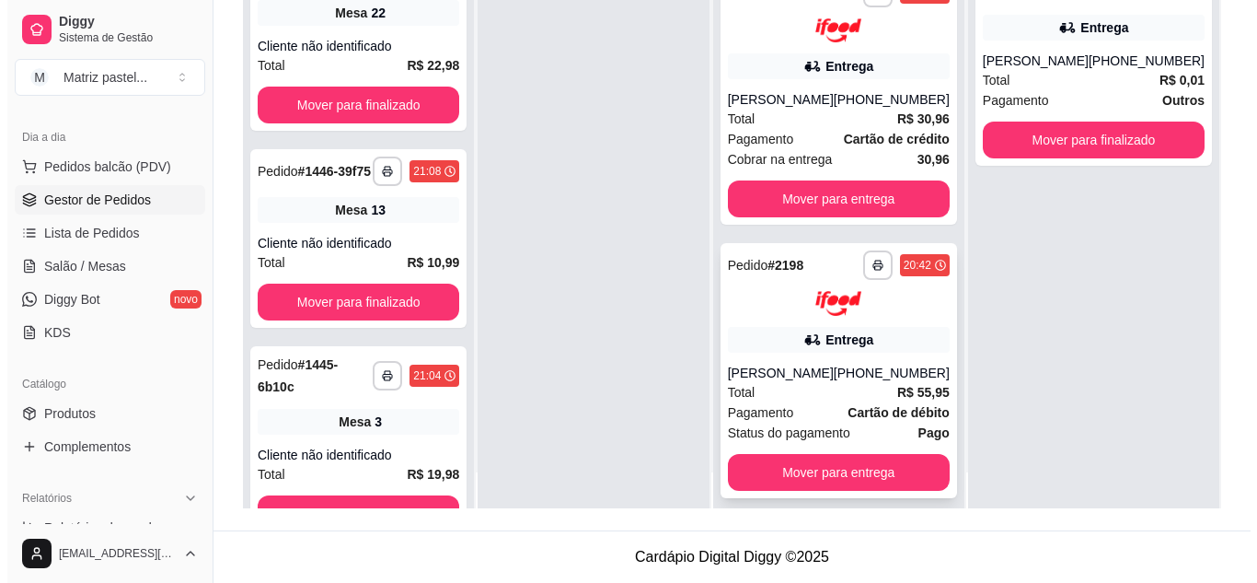
scroll to position [52, 0]
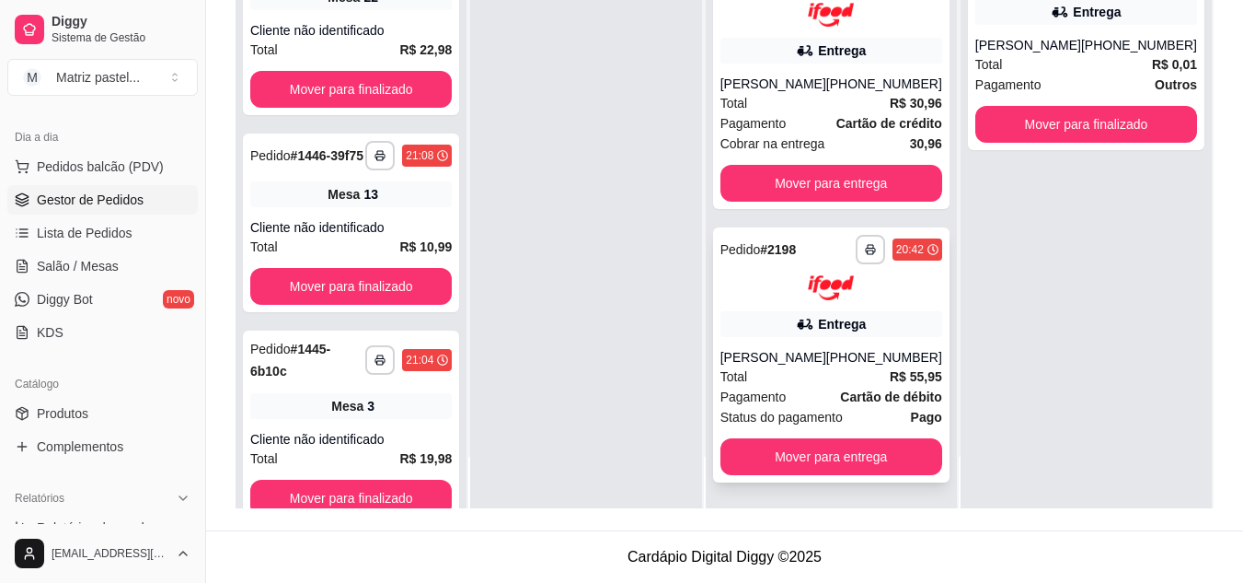
click at [825, 376] on div "Total R$ 55,95" at bounding box center [832, 376] width 222 height 20
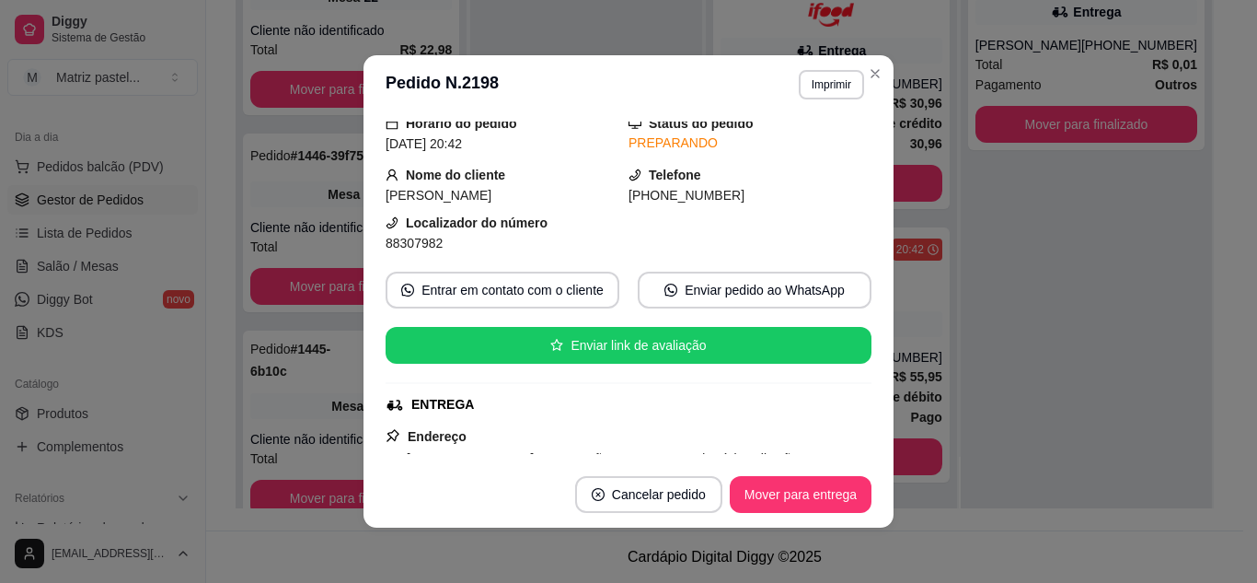
scroll to position [184, 0]
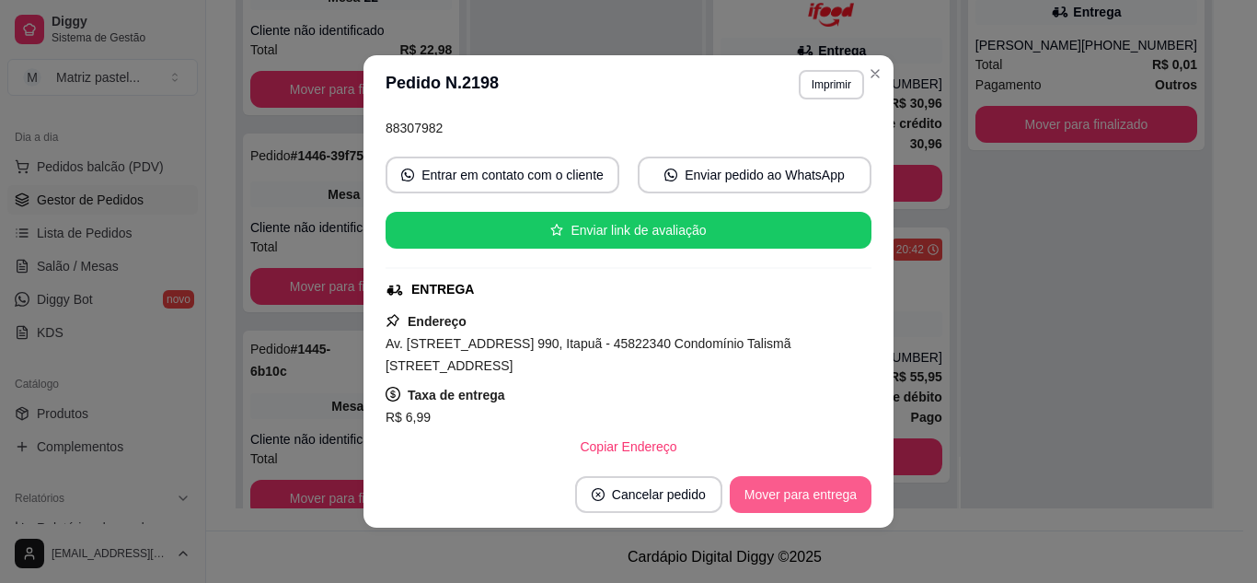
click at [817, 486] on button "Mover para entrega" at bounding box center [801, 494] width 142 height 37
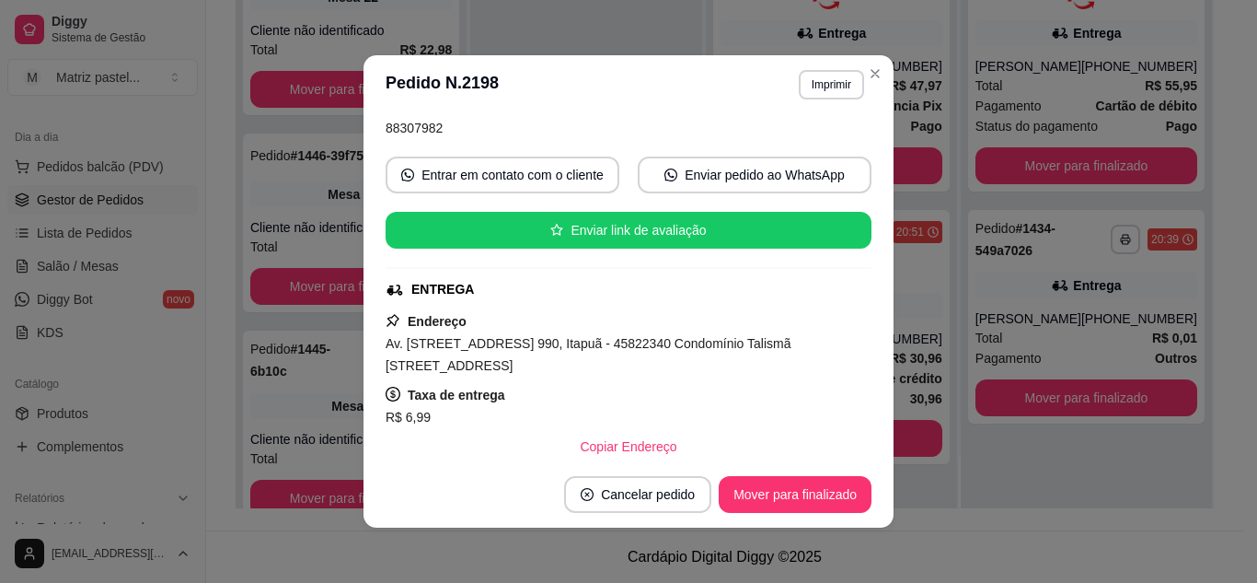
scroll to position [0, 0]
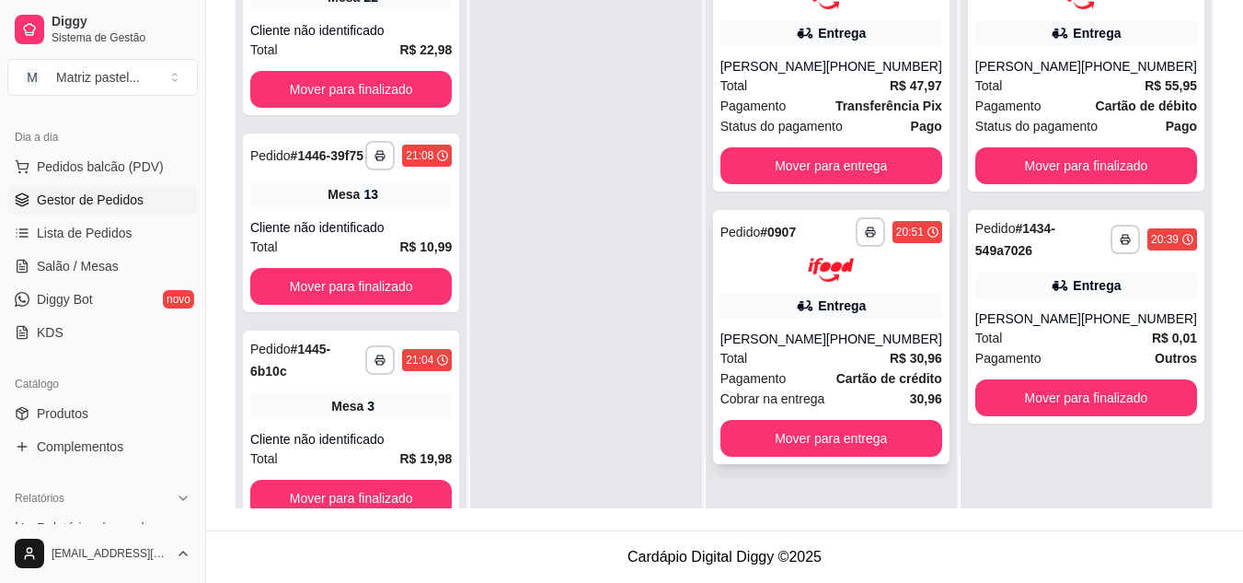
click at [814, 334] on div "[PERSON_NAME]" at bounding box center [774, 338] width 106 height 18
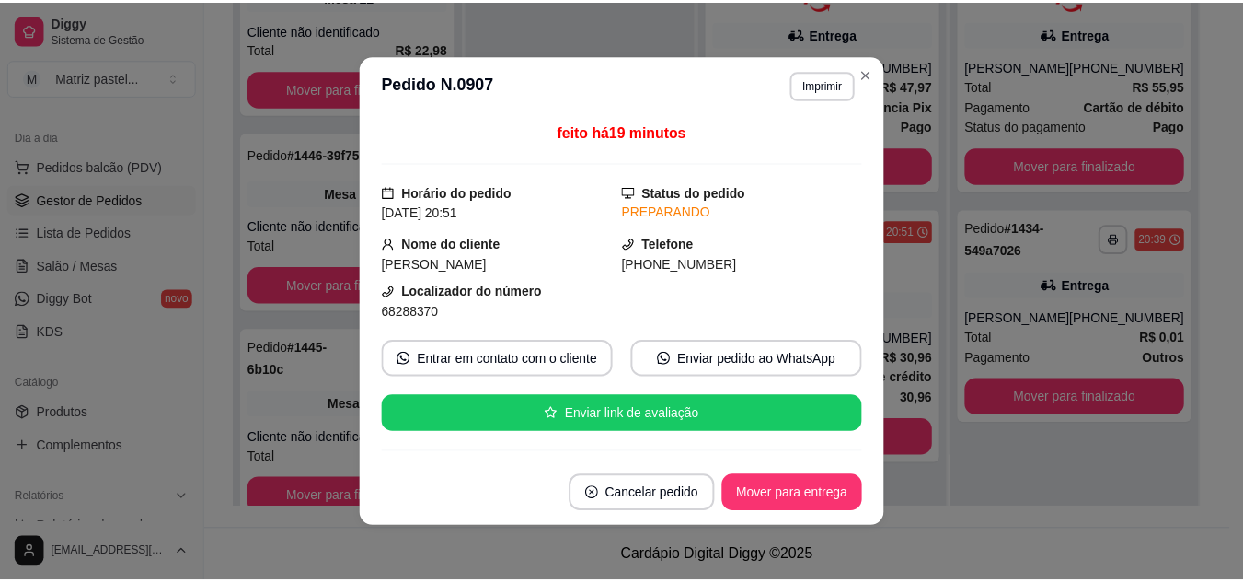
scroll to position [184, 0]
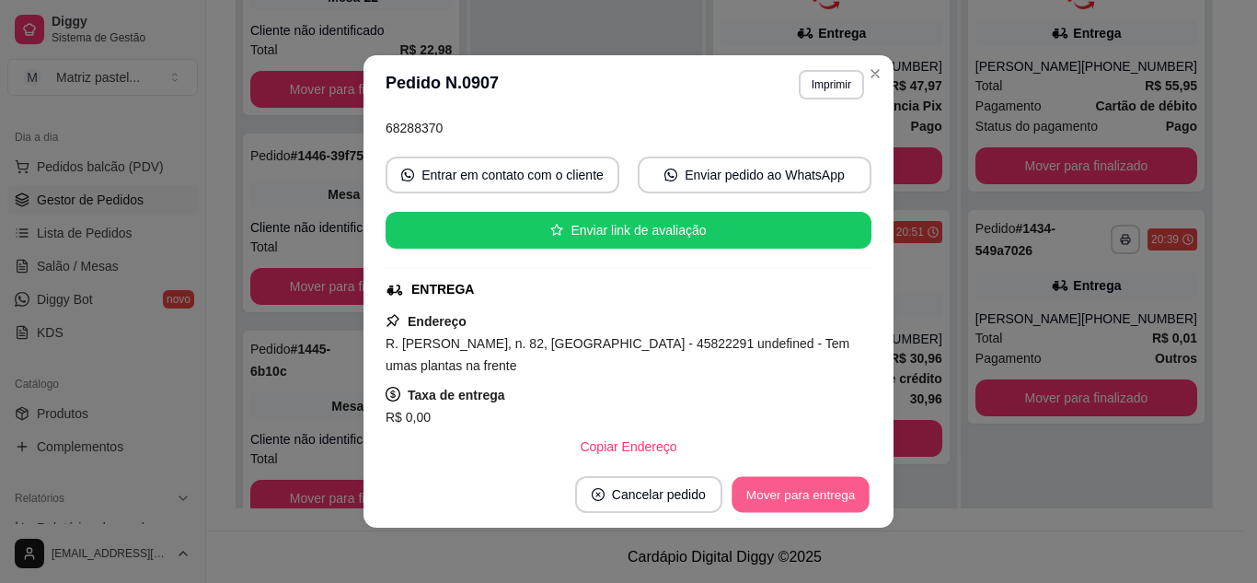
click at [758, 490] on button "Mover para entrega" at bounding box center [801, 495] width 138 height 36
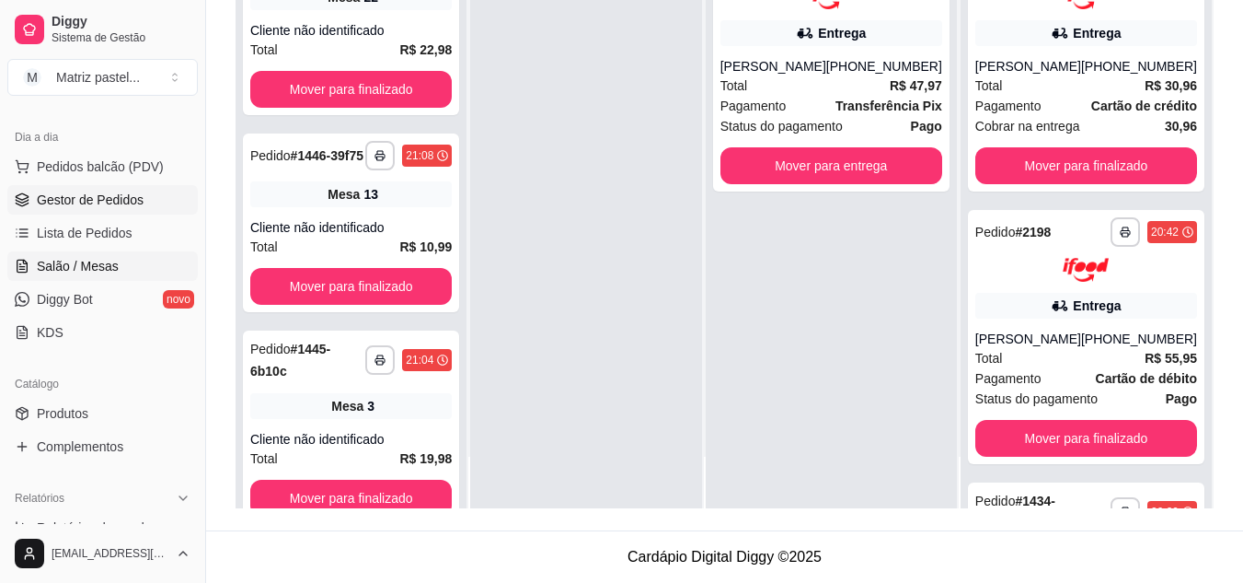
click at [136, 269] on link "Salão / Mesas" at bounding box center [102, 265] width 190 height 29
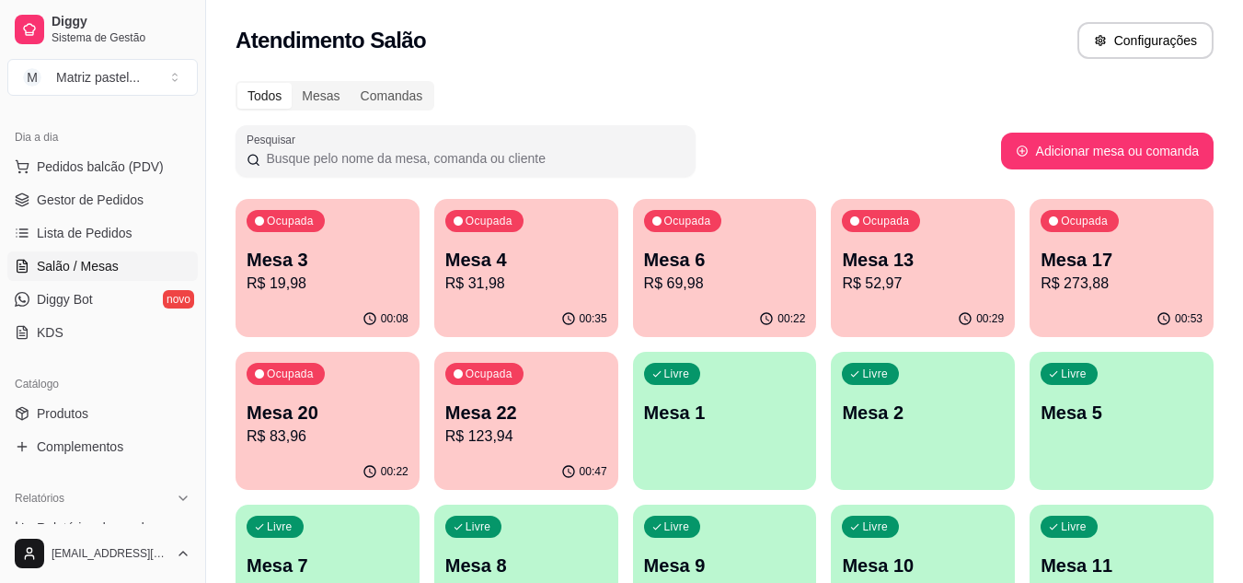
click at [133, 216] on ul "Pedidos balcão (PDV) Gestor de Pedidos Lista de Pedidos Salão / Mesas Diggy Bot…" at bounding box center [102, 249] width 190 height 195
click at [133, 208] on span "Gestor de Pedidos" at bounding box center [90, 199] width 107 height 18
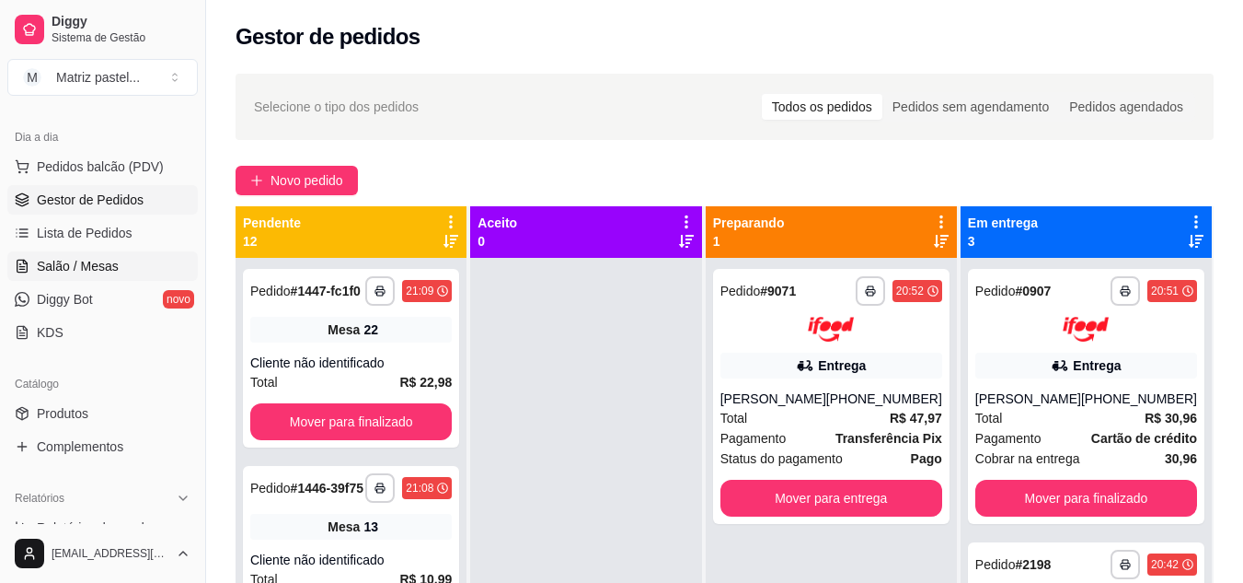
click at [107, 273] on span "Salão / Mesas" at bounding box center [78, 266] width 82 height 18
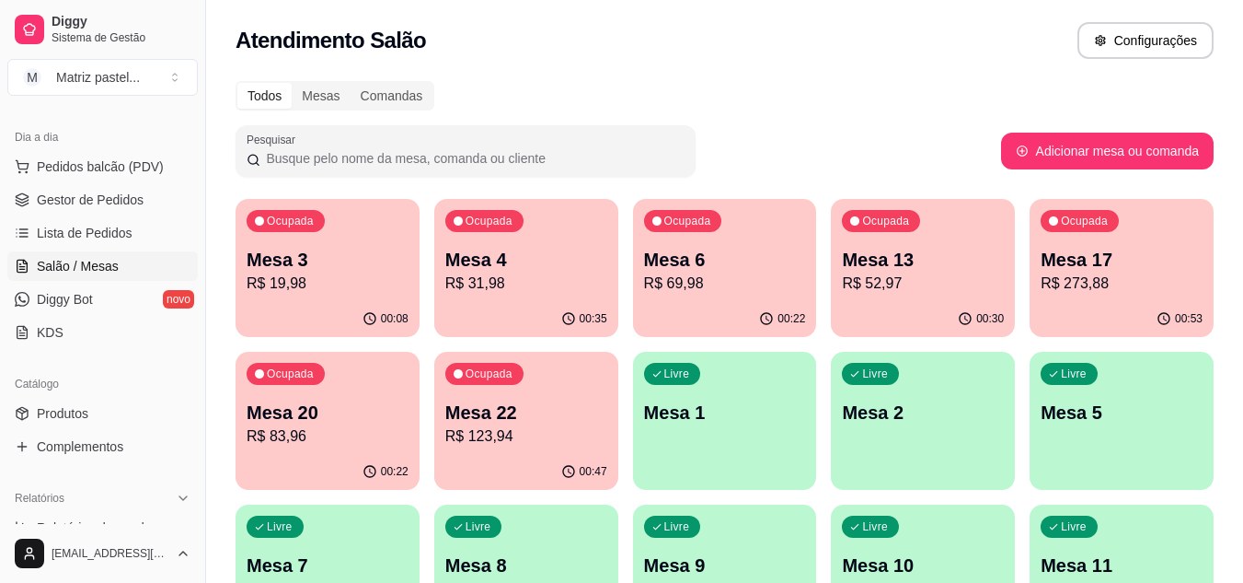
click at [848, 309] on div "00:30" at bounding box center [923, 319] width 184 height 36
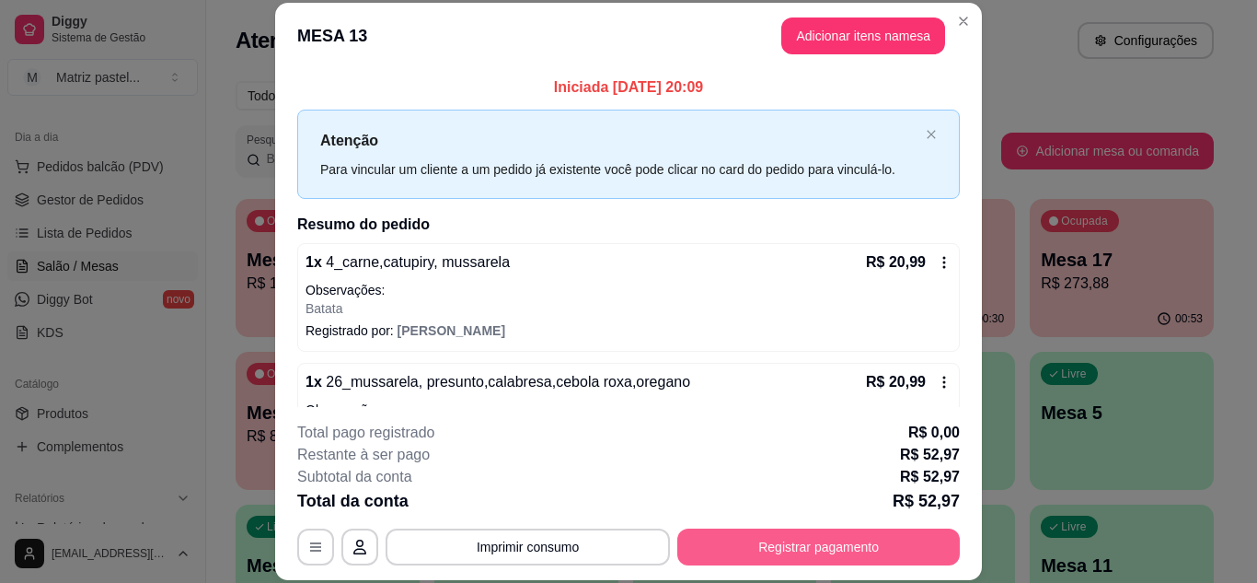
click at [775, 539] on button "Registrar pagamento" at bounding box center [818, 546] width 283 height 37
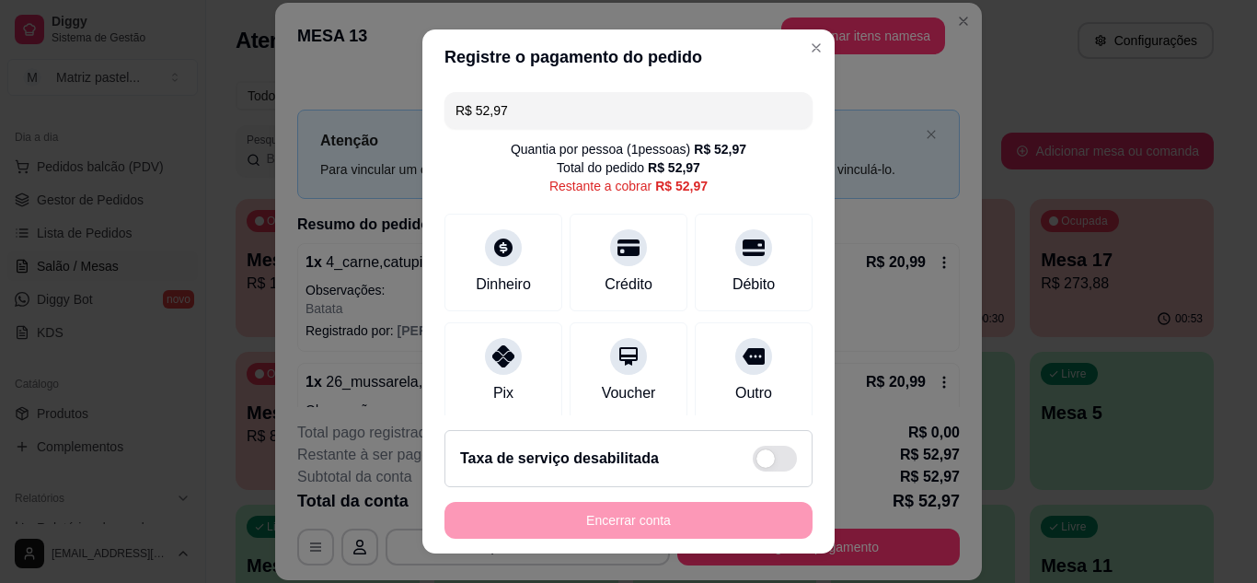
click at [534, 110] on input "R$ 52,97" at bounding box center [629, 110] width 346 height 37
click at [701, 246] on div "Débito" at bounding box center [754, 258] width 130 height 108
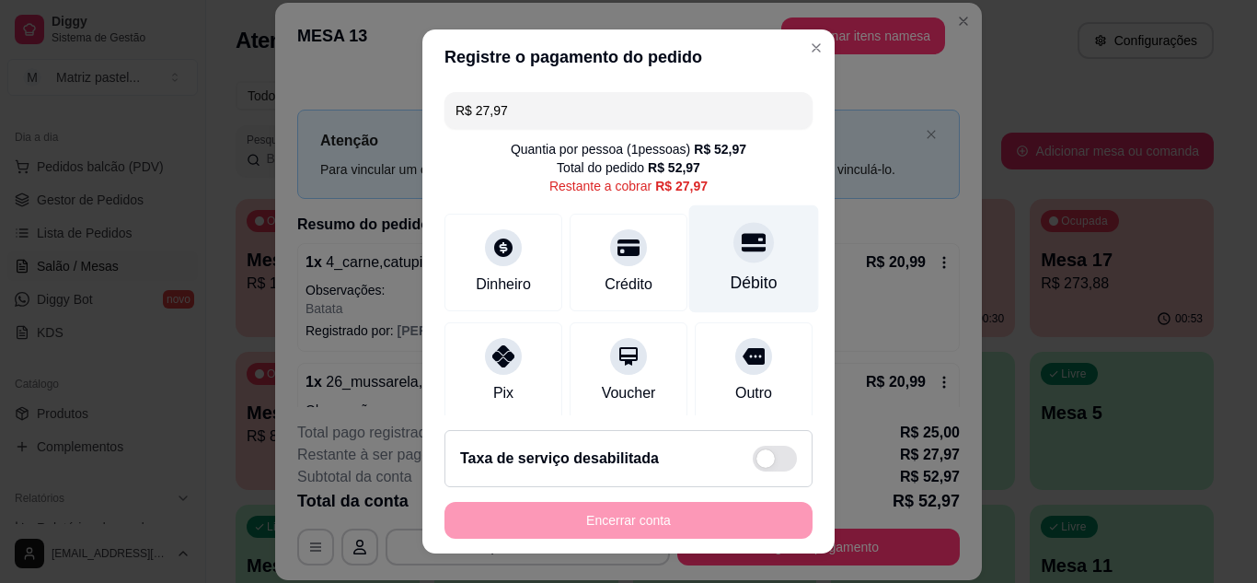
click at [733, 229] on div at bounding box center [753, 242] width 40 height 40
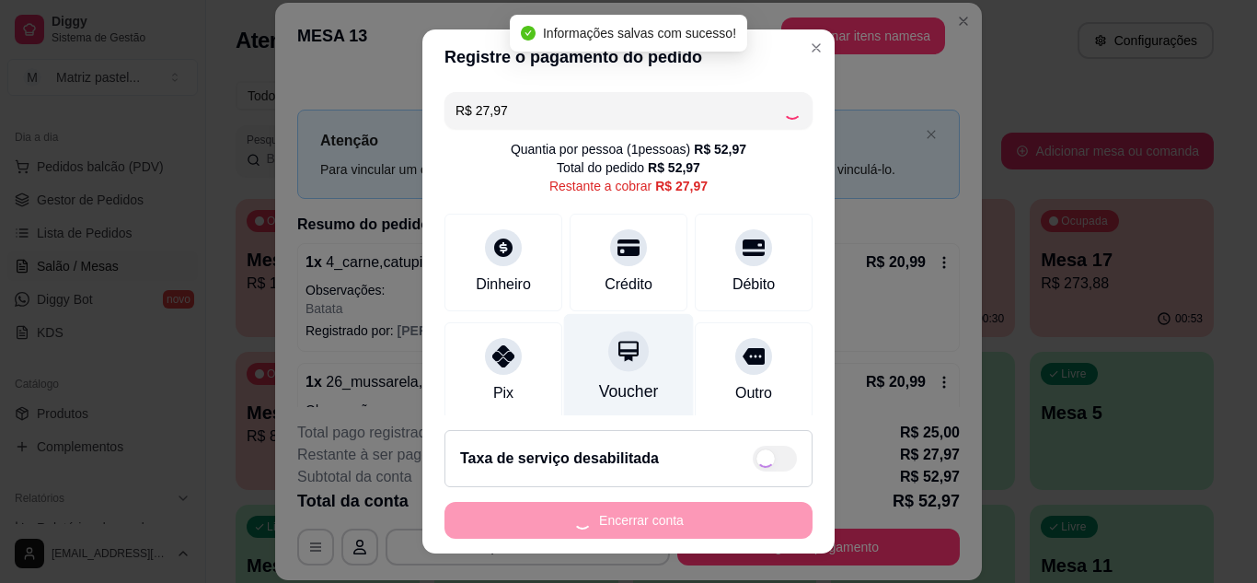
type input "R$ 0,00"
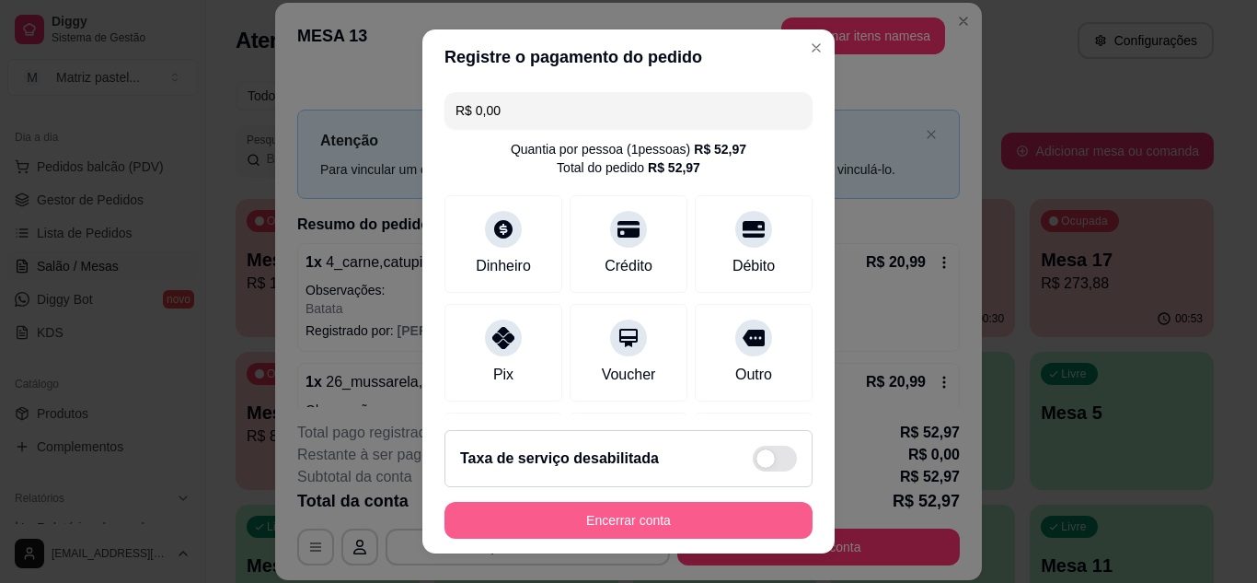
click at [636, 514] on button "Encerrar conta" at bounding box center [628, 520] width 368 height 37
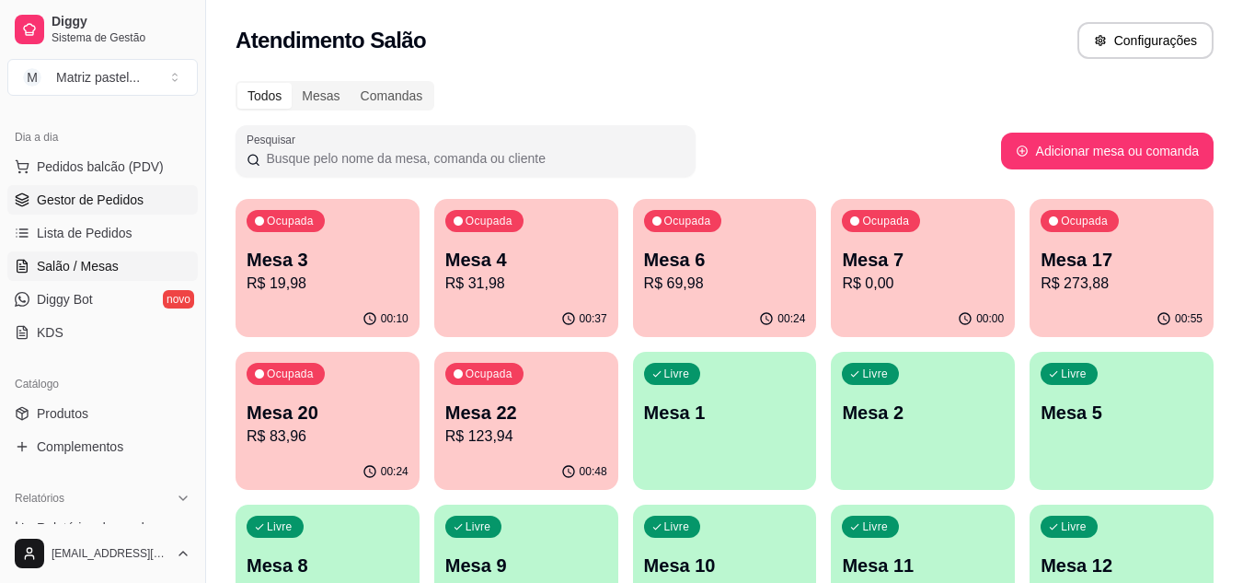
click at [107, 202] on span "Gestor de Pedidos" at bounding box center [90, 199] width 107 height 18
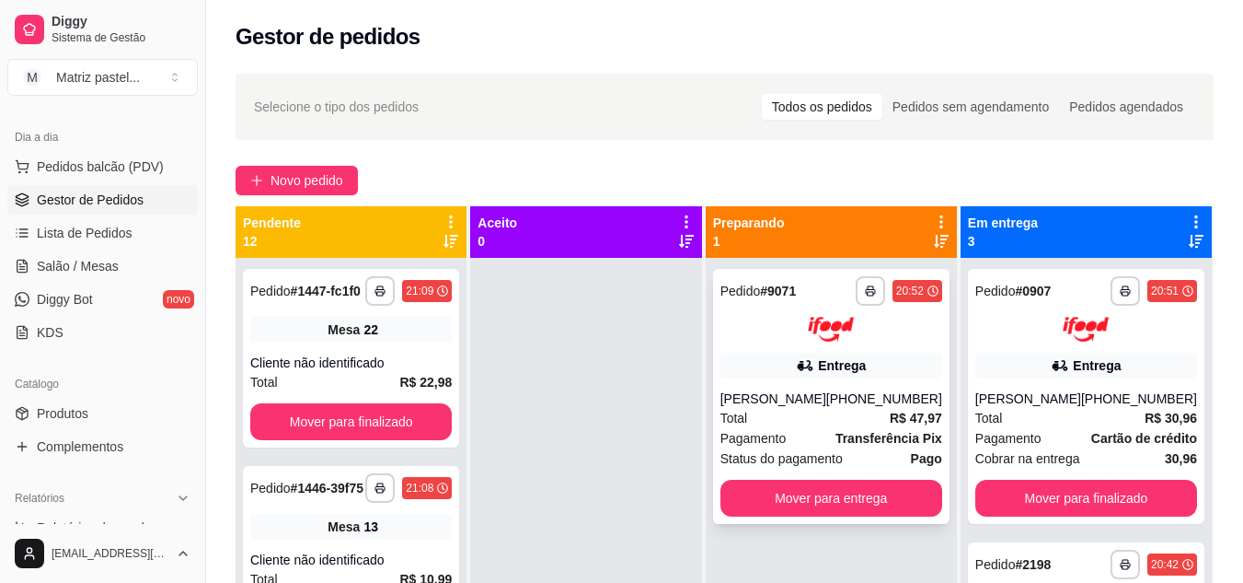
click at [767, 333] on div at bounding box center [832, 329] width 222 height 25
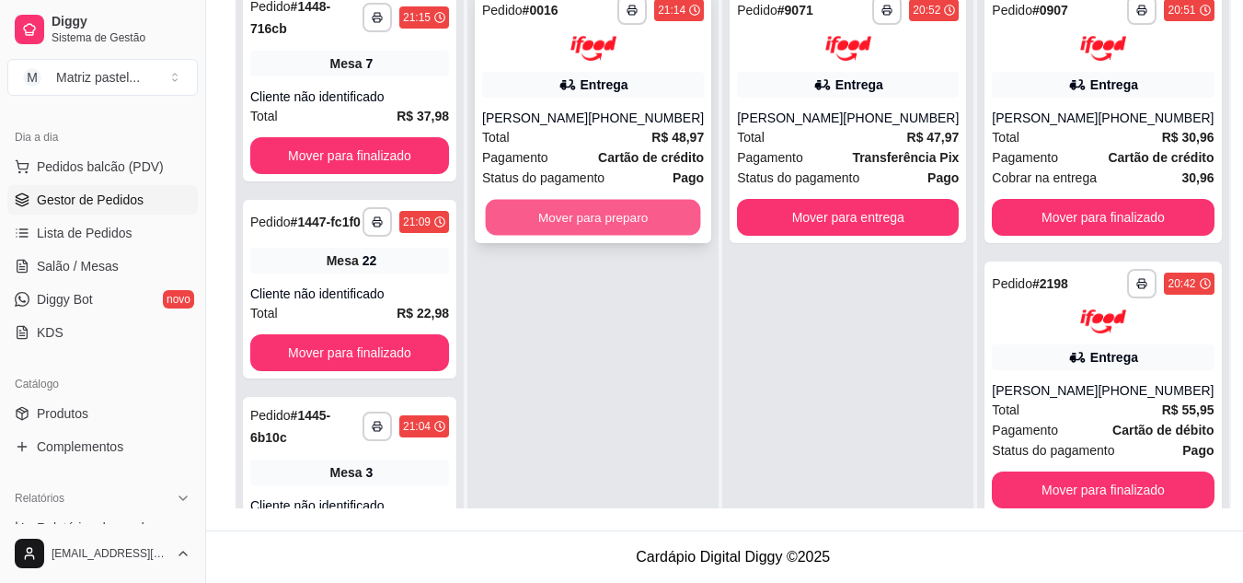
click at [589, 226] on button "Mover para preparo" at bounding box center [593, 217] width 215 height 36
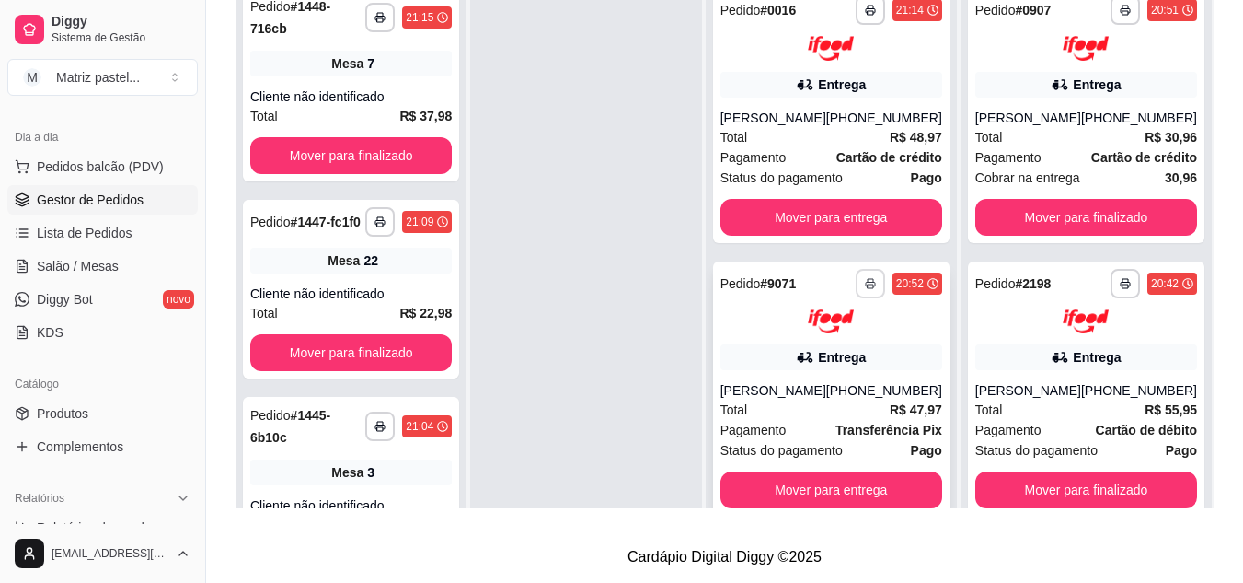
click at [864, 288] on button "button" at bounding box center [870, 283] width 29 height 29
click at [808, 337] on button "IMPRESSORA" at bounding box center [820, 347] width 129 height 29
click at [860, 7] on button "button" at bounding box center [870, 9] width 29 height 29
click at [842, 87] on button "IMPRESSORA" at bounding box center [821, 74] width 129 height 29
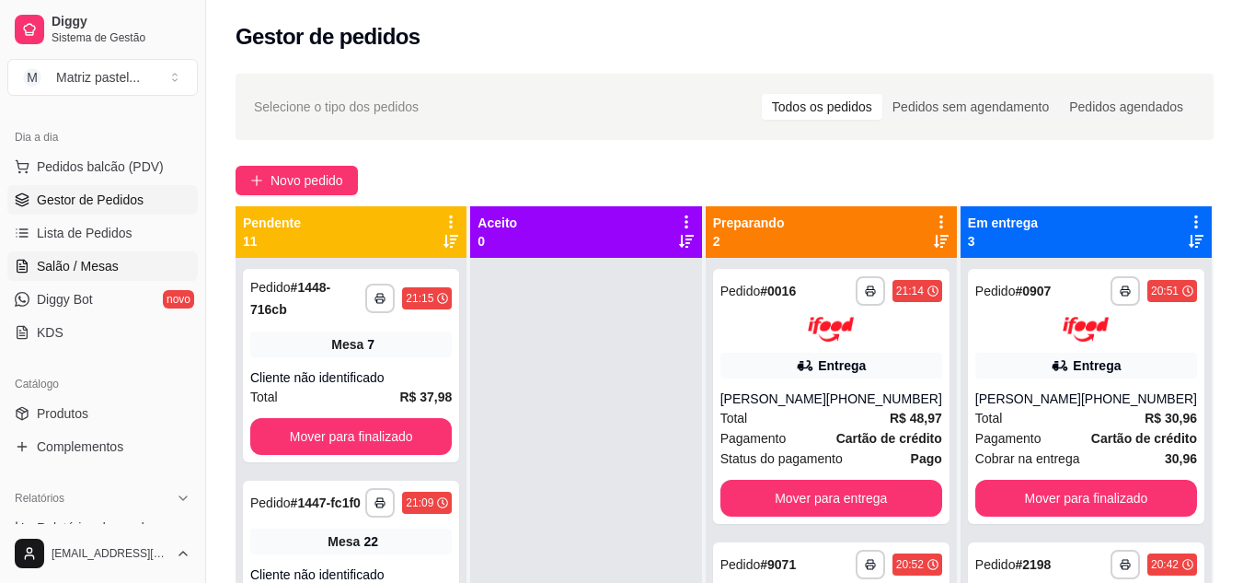
click at [66, 266] on span "Salão / Mesas" at bounding box center [78, 266] width 82 height 18
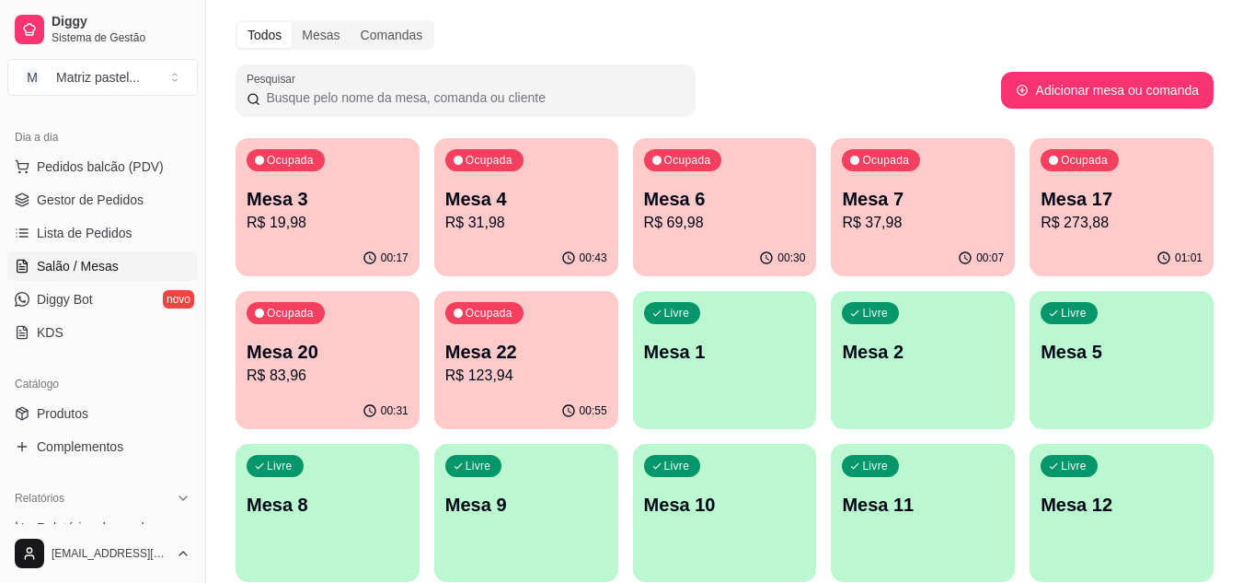
scroll to position [92, 0]
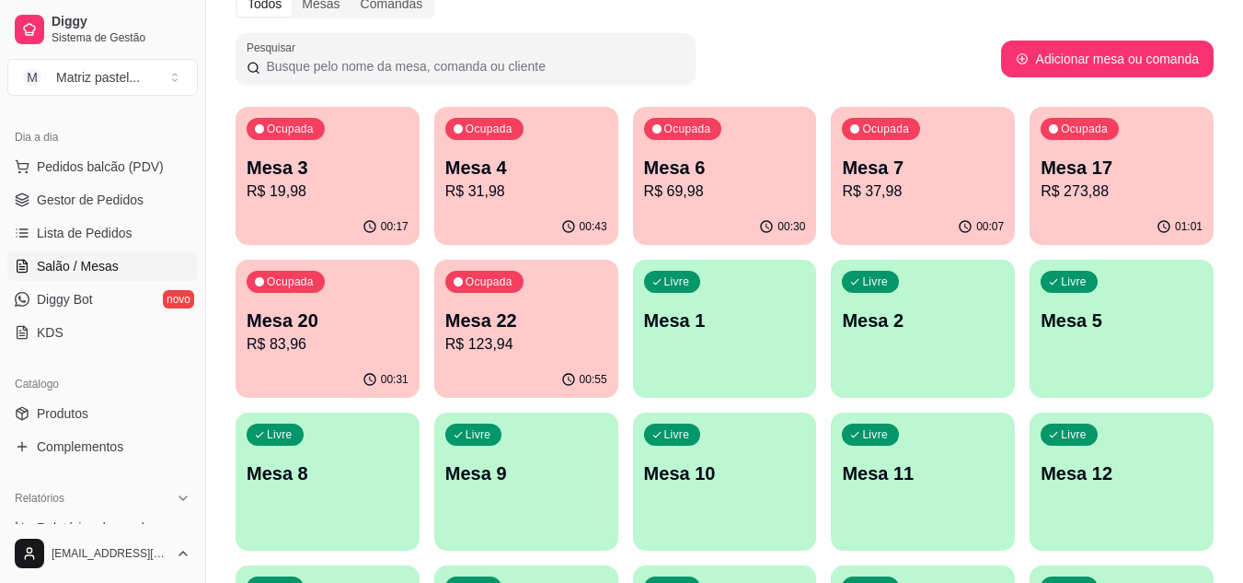
click at [571, 217] on div "00:43" at bounding box center [526, 227] width 184 height 36
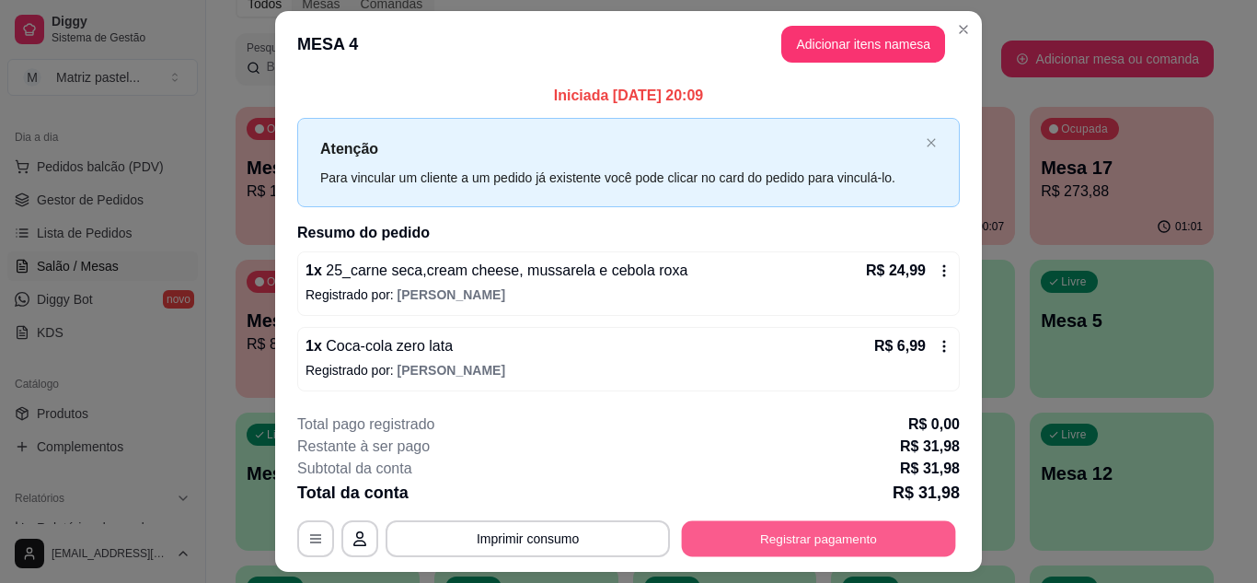
click at [801, 542] on button "Registrar pagamento" at bounding box center [819, 539] width 274 height 36
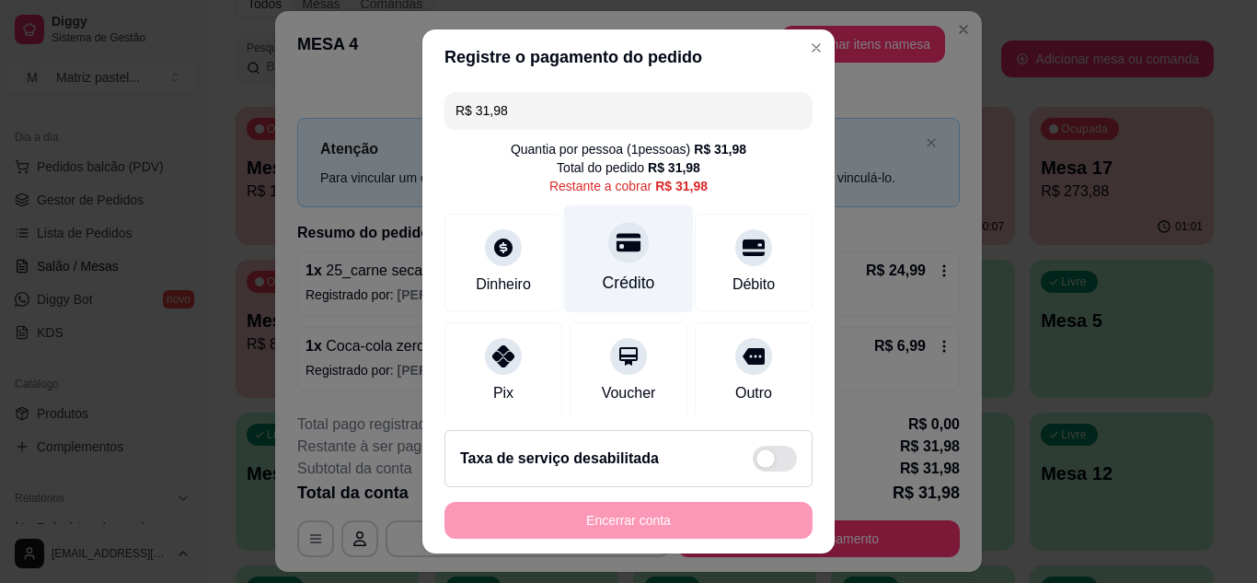
click at [606, 280] on div "Crédito" at bounding box center [629, 283] width 52 height 24
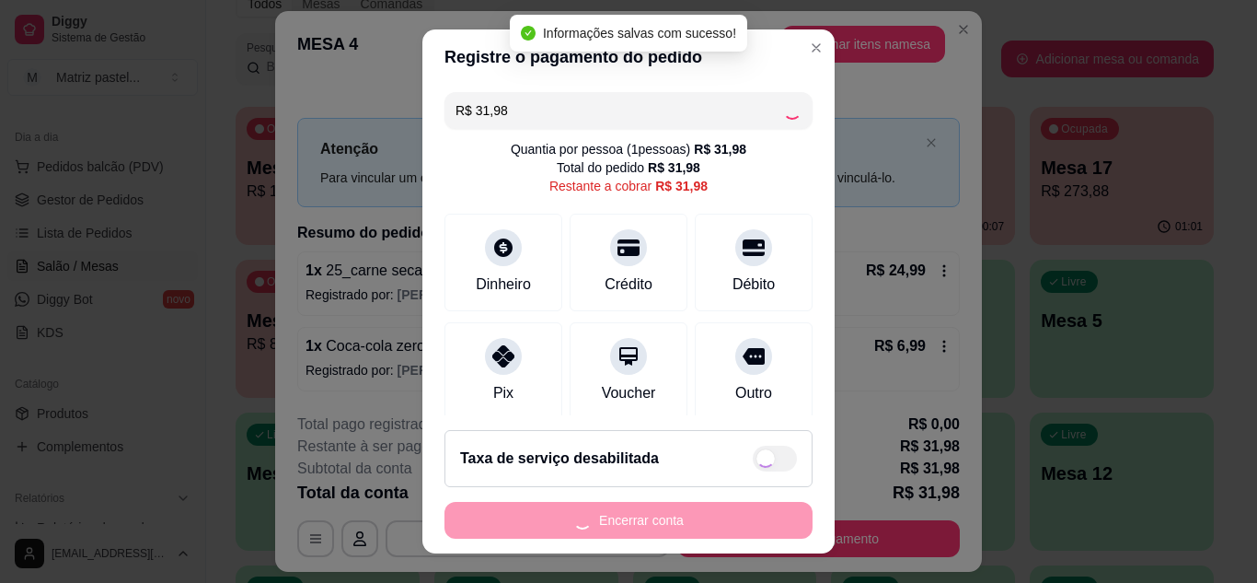
type input "R$ 0,00"
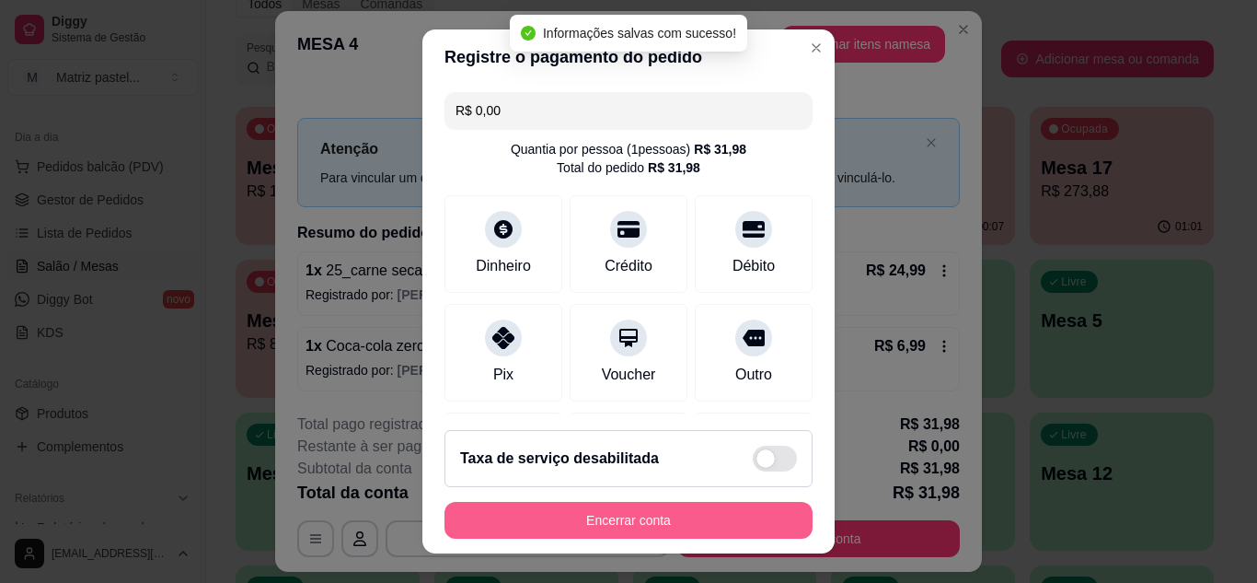
click at [559, 527] on button "Encerrar conta" at bounding box center [628, 520] width 368 height 37
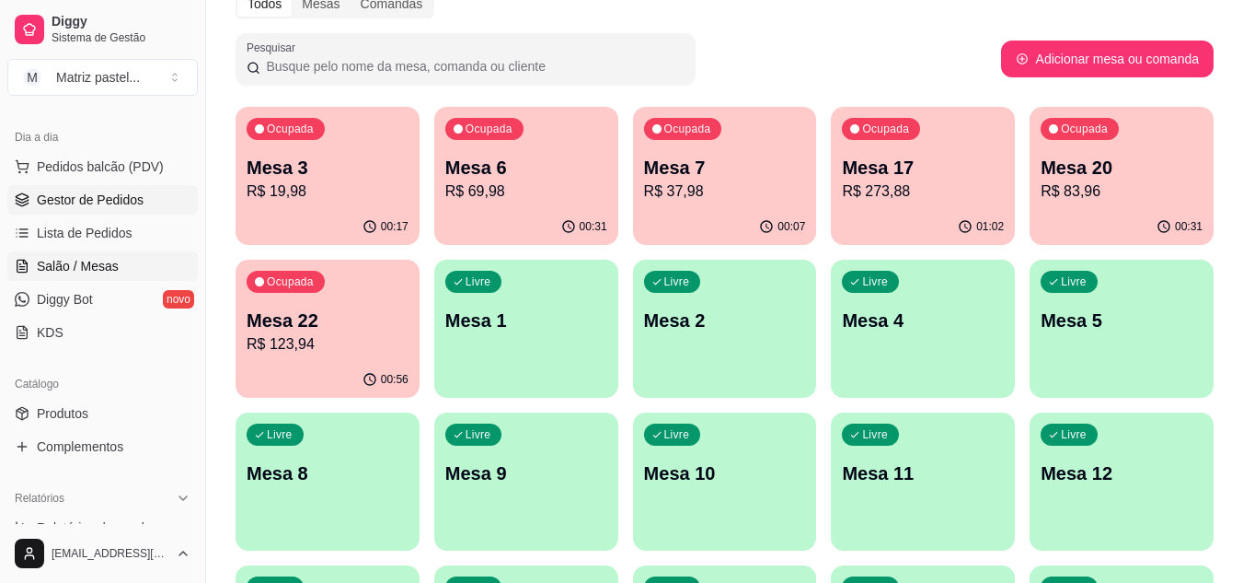
click at [107, 202] on span "Gestor de Pedidos" at bounding box center [90, 199] width 107 height 18
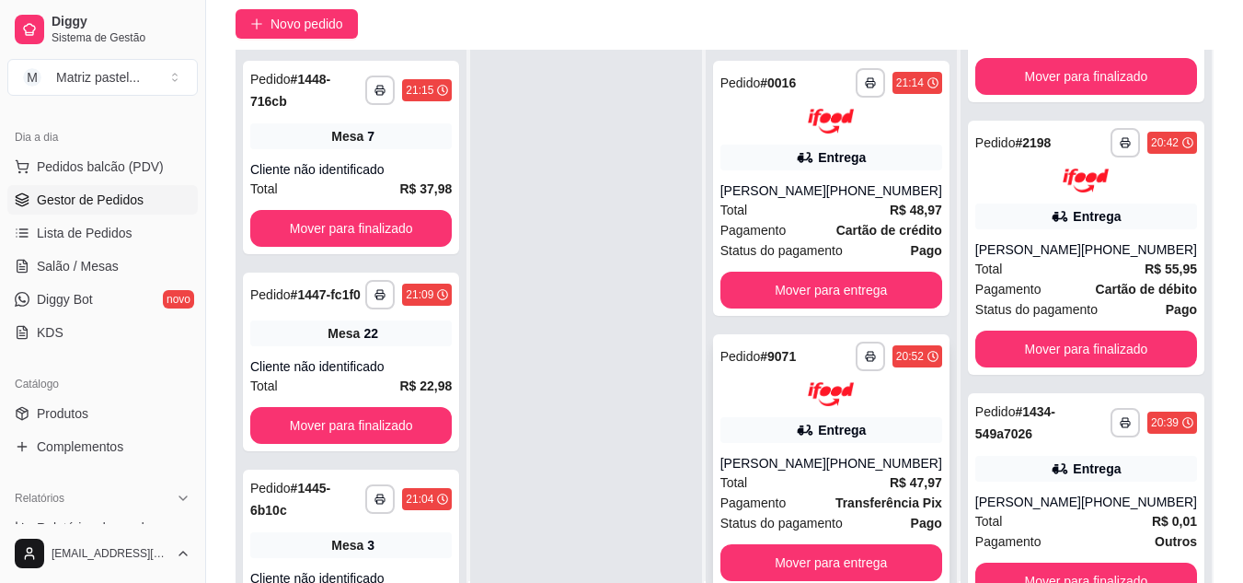
scroll to position [189, 0]
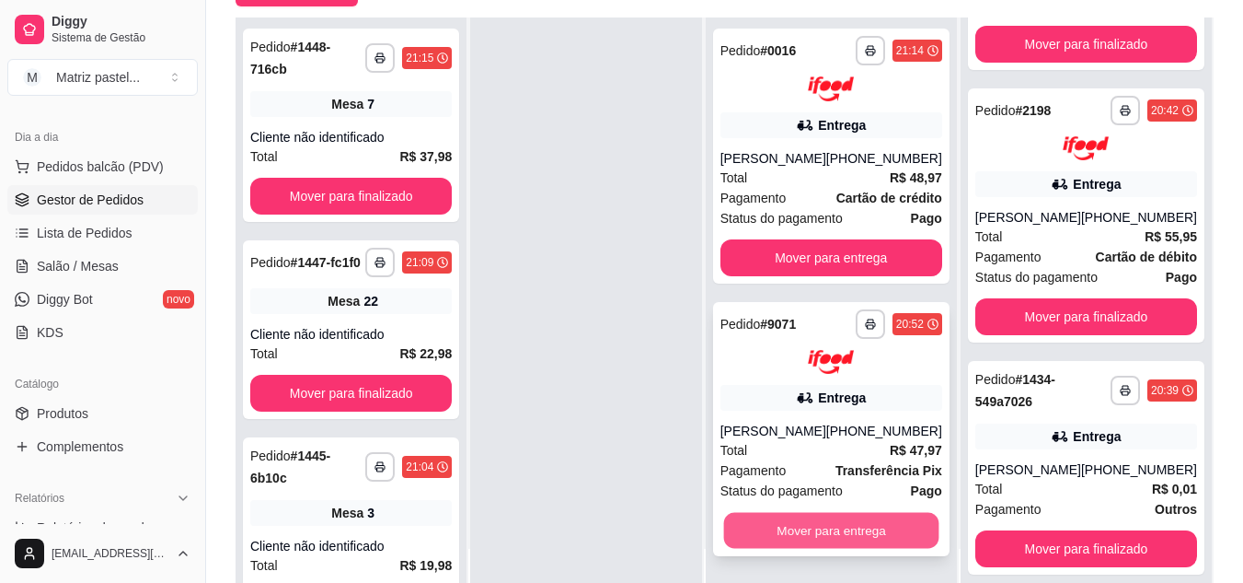
click at [773, 516] on button "Mover para entrega" at bounding box center [830, 531] width 215 height 36
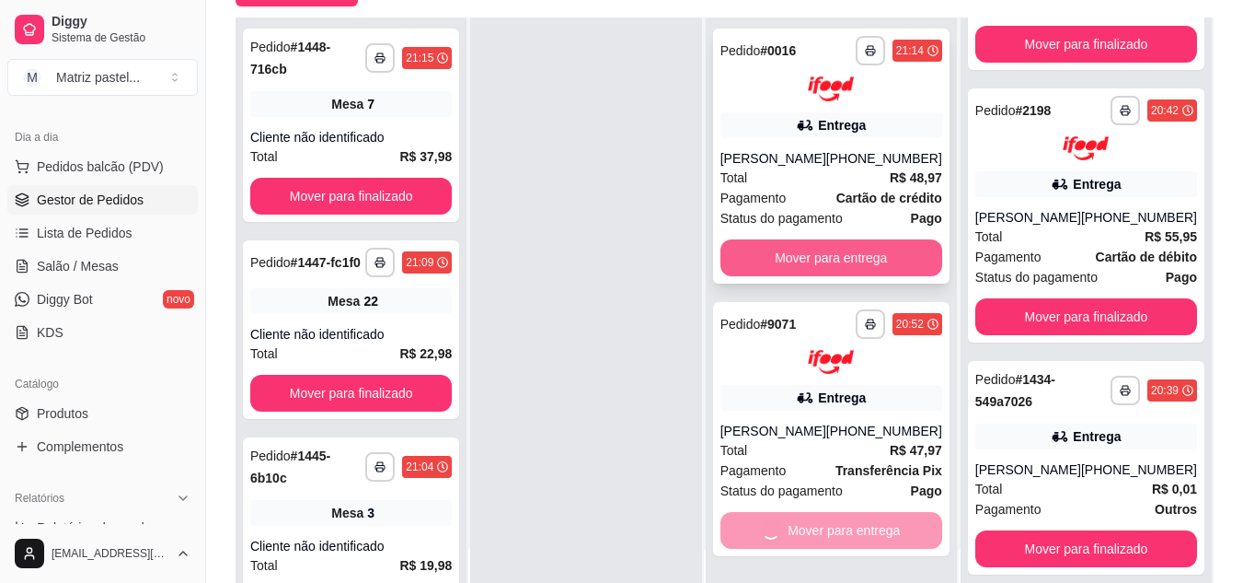
click at [837, 270] on button "Mover para entrega" at bounding box center [832, 257] width 222 height 37
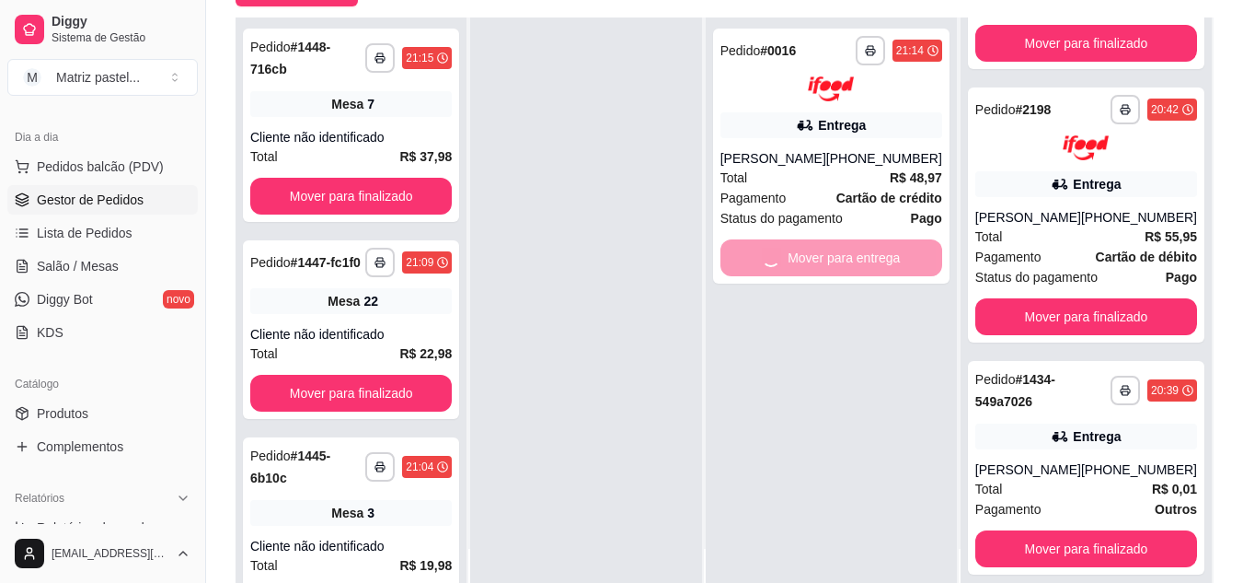
scroll to position [778, 0]
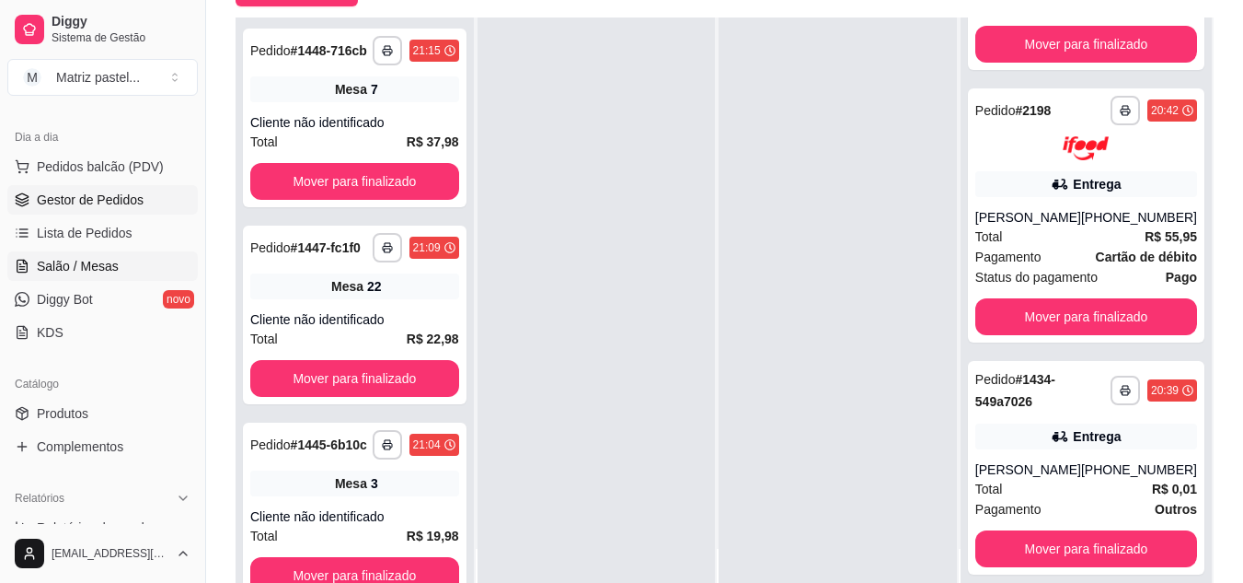
click at [117, 268] on link "Salão / Mesas" at bounding box center [102, 265] width 190 height 29
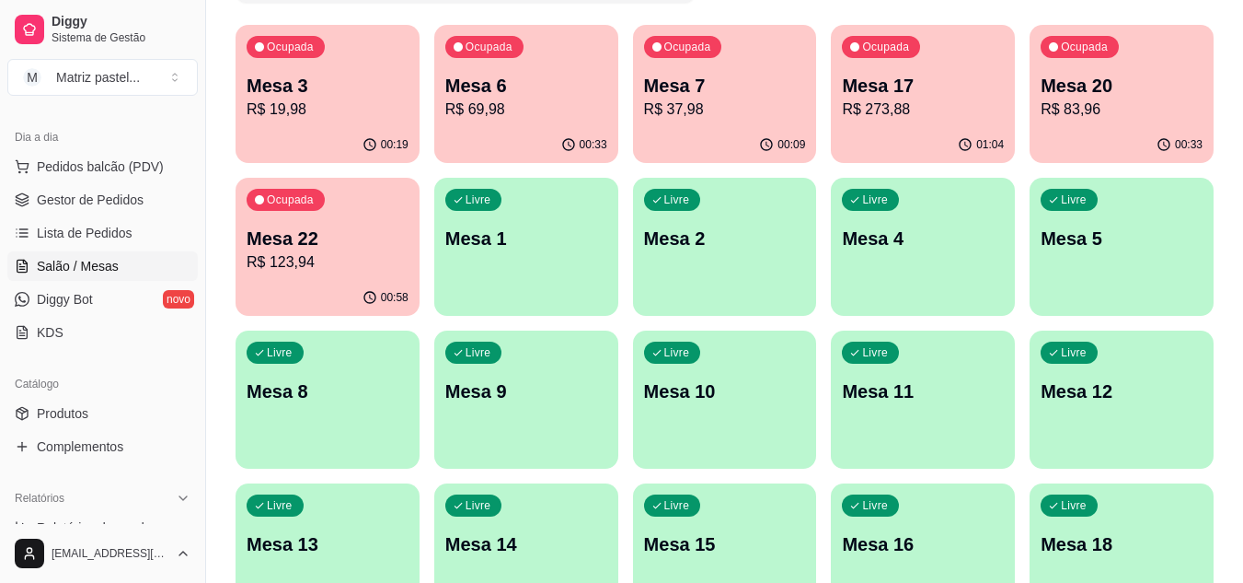
scroll to position [184, 0]
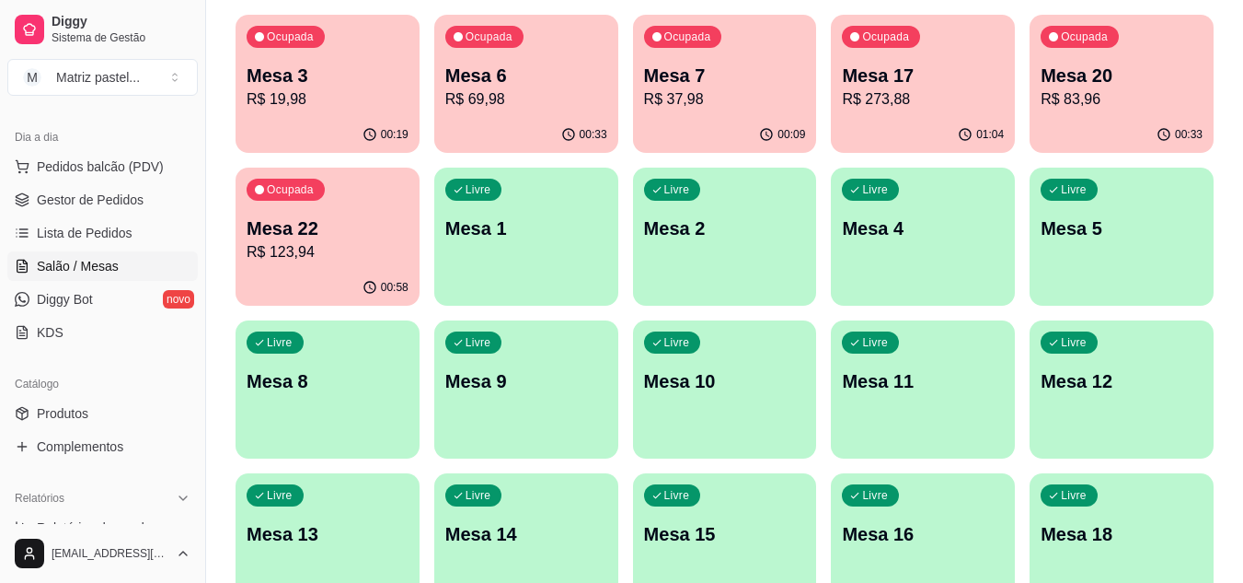
click at [1127, 123] on div "00:33" at bounding box center [1122, 135] width 184 height 36
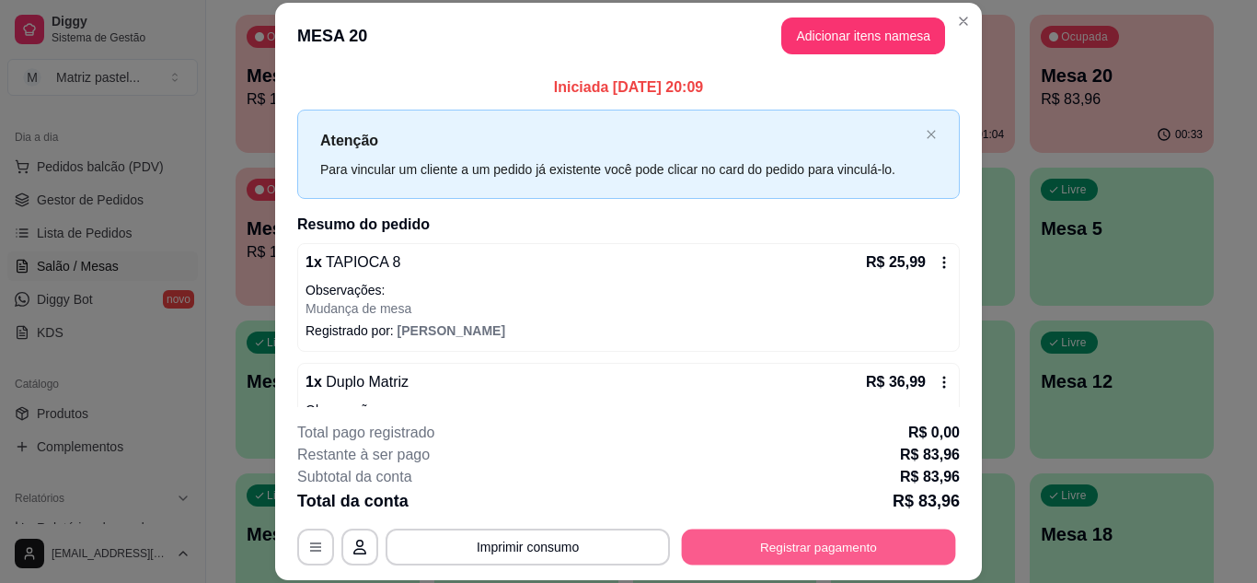
click at [750, 529] on button "Registrar pagamento" at bounding box center [819, 546] width 274 height 36
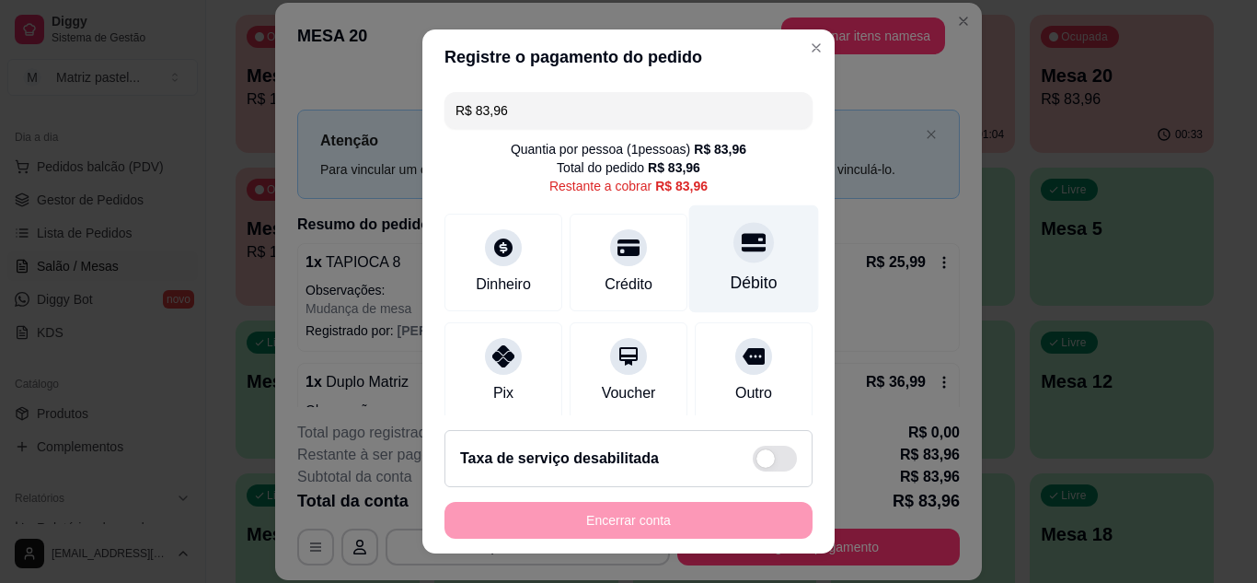
click at [736, 265] on div "Débito" at bounding box center [754, 258] width 130 height 108
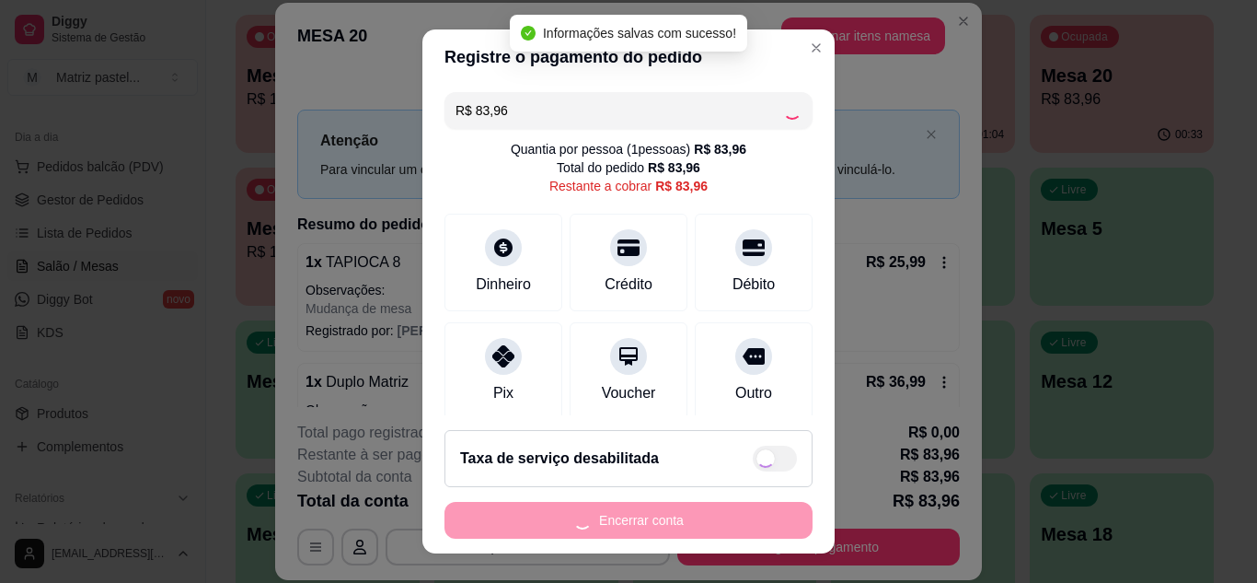
type input "R$ 0,00"
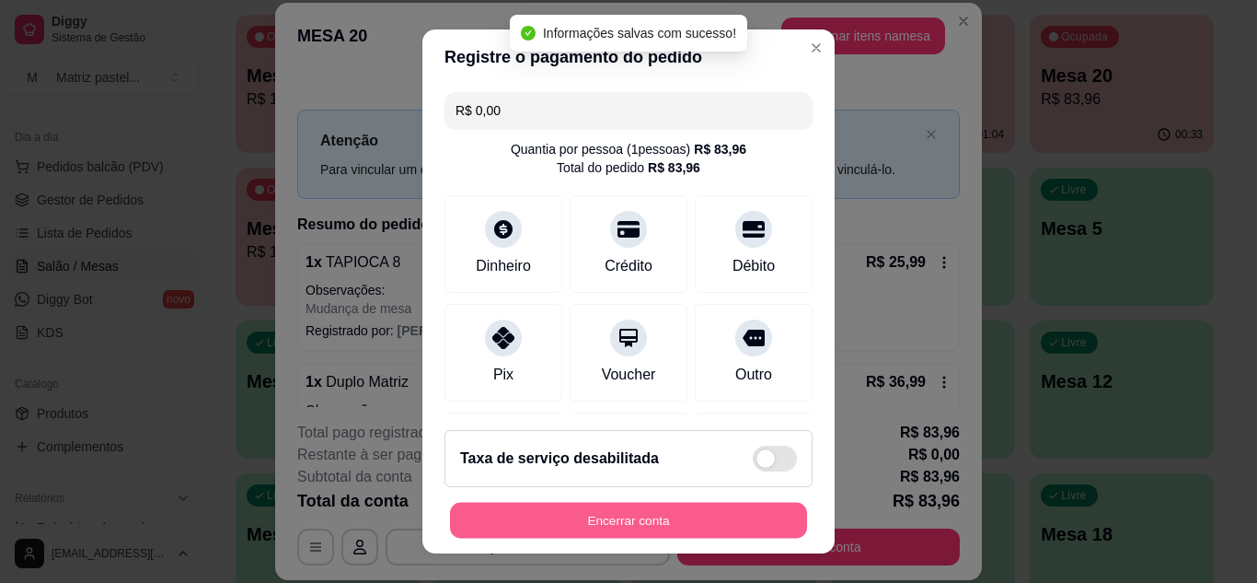
click at [599, 517] on button "Encerrar conta" at bounding box center [628, 520] width 357 height 36
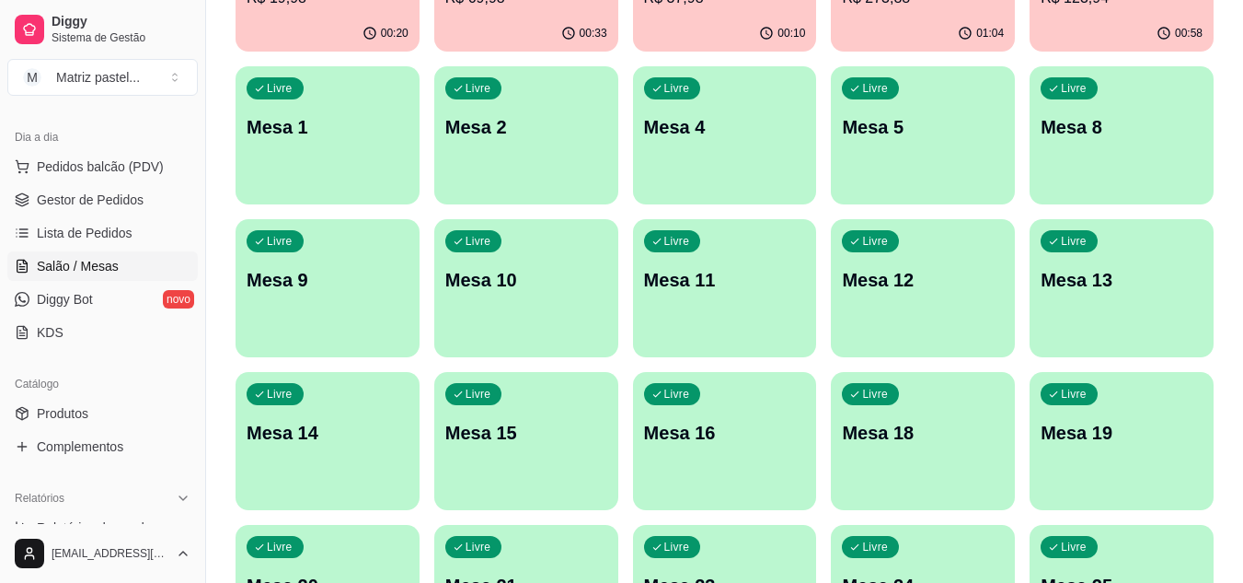
scroll to position [440, 0]
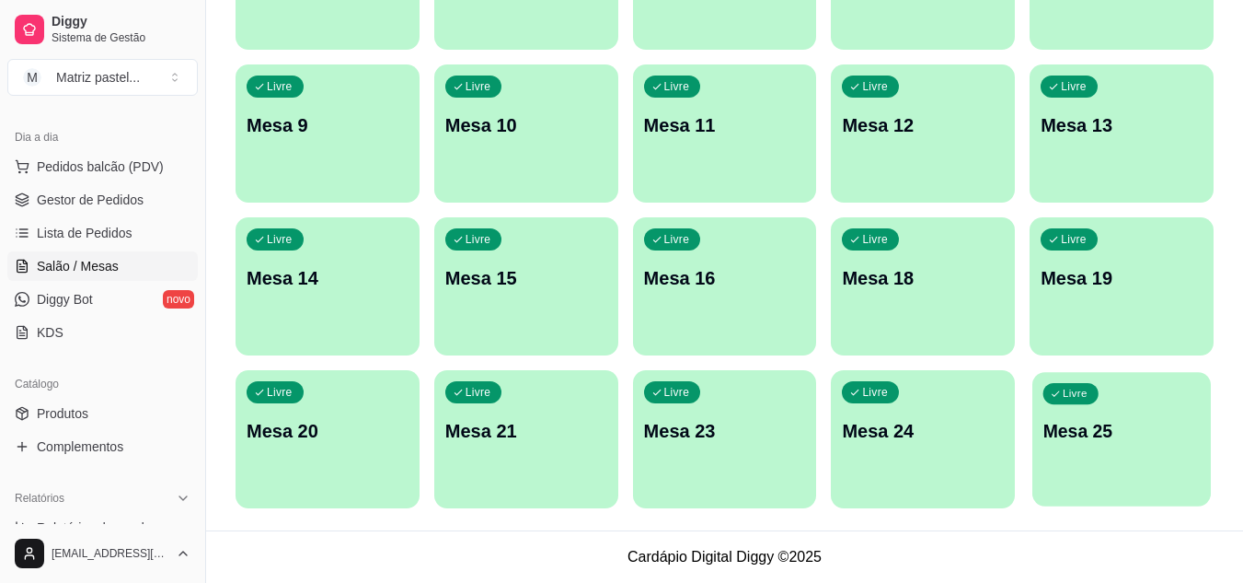
click at [1086, 403] on div "Livre Mesa 25" at bounding box center [1122, 428] width 179 height 112
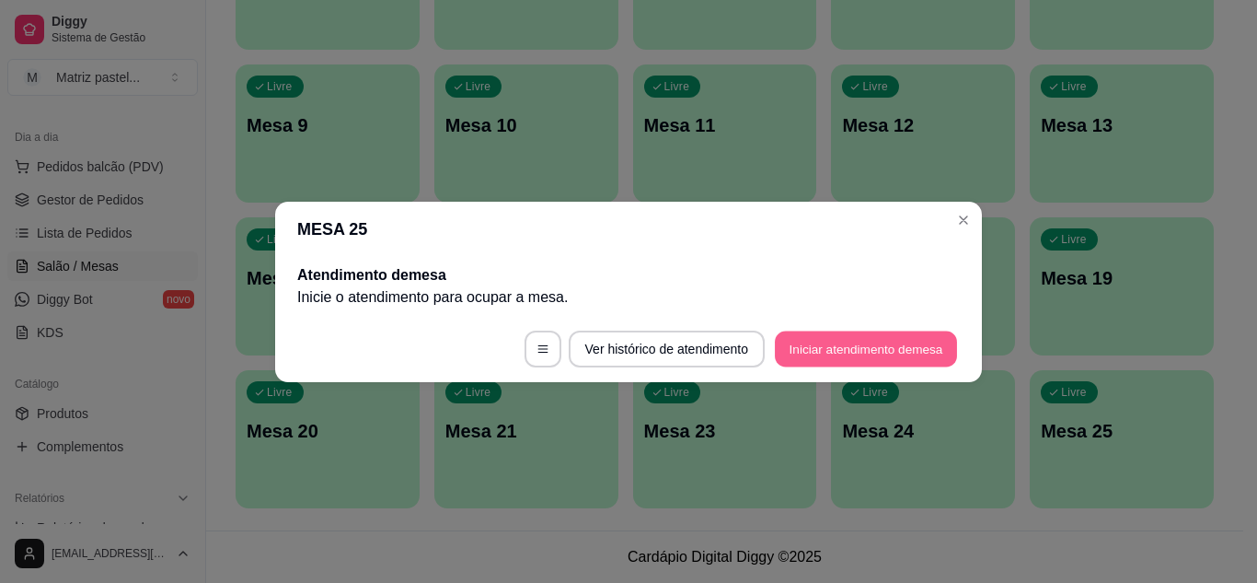
click at [839, 360] on button "Iniciar atendimento de mesa" at bounding box center [866, 348] width 182 height 36
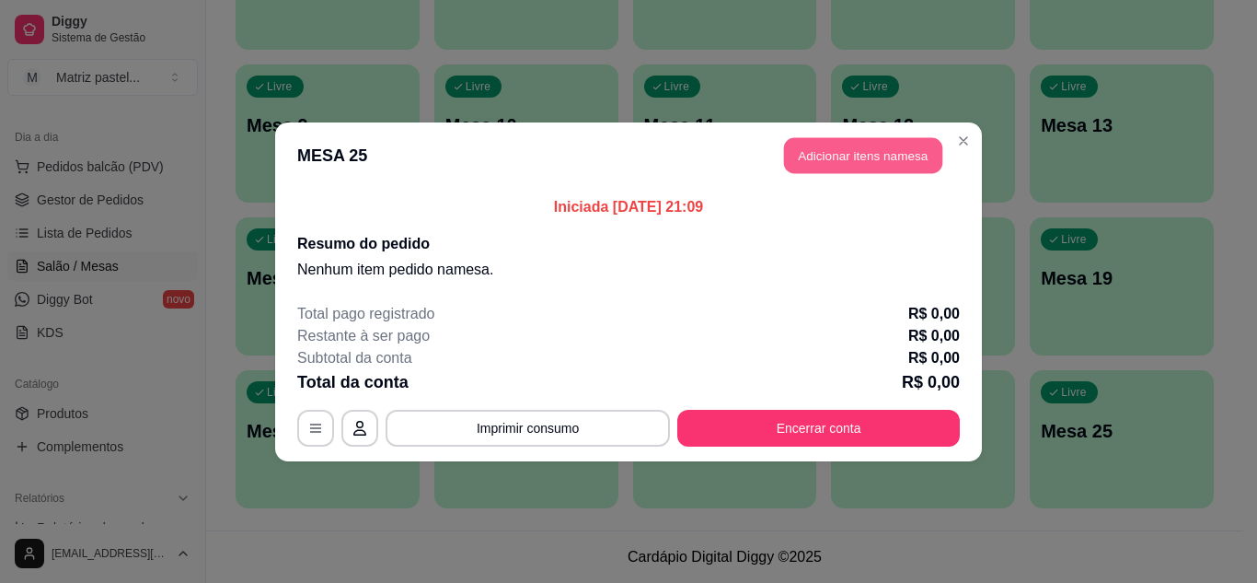
click at [825, 171] on button "Adicionar itens na mesa" at bounding box center [863, 155] width 158 height 36
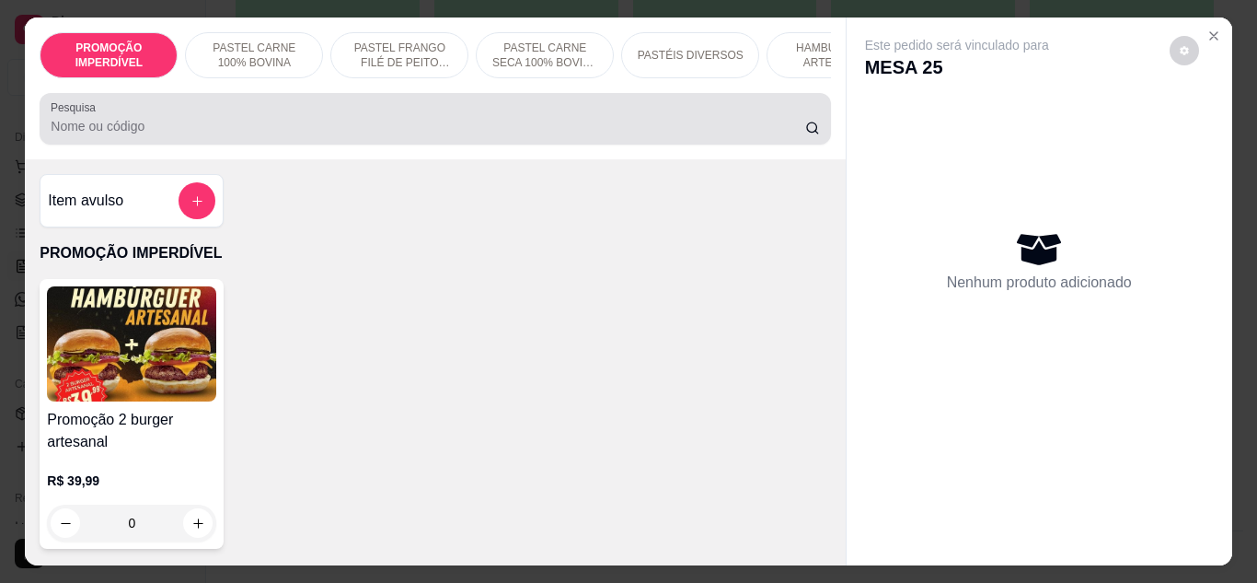
click at [315, 135] on input "Pesquisa" at bounding box center [428, 126] width 755 height 18
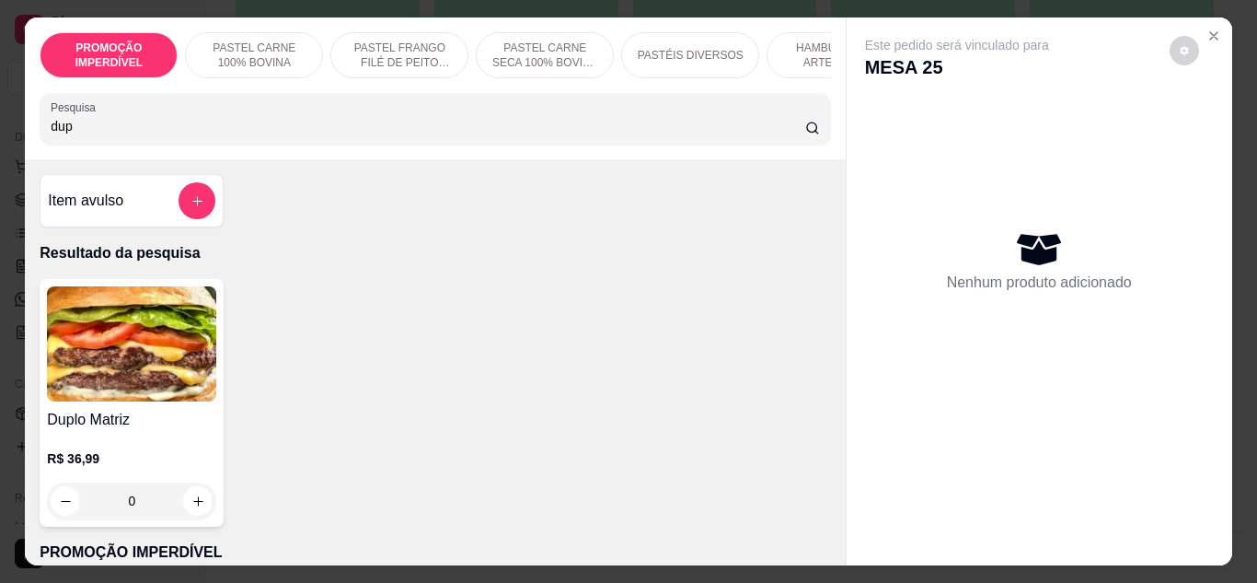
type input "dup"
click at [197, 511] on div "0" at bounding box center [131, 500] width 169 height 37
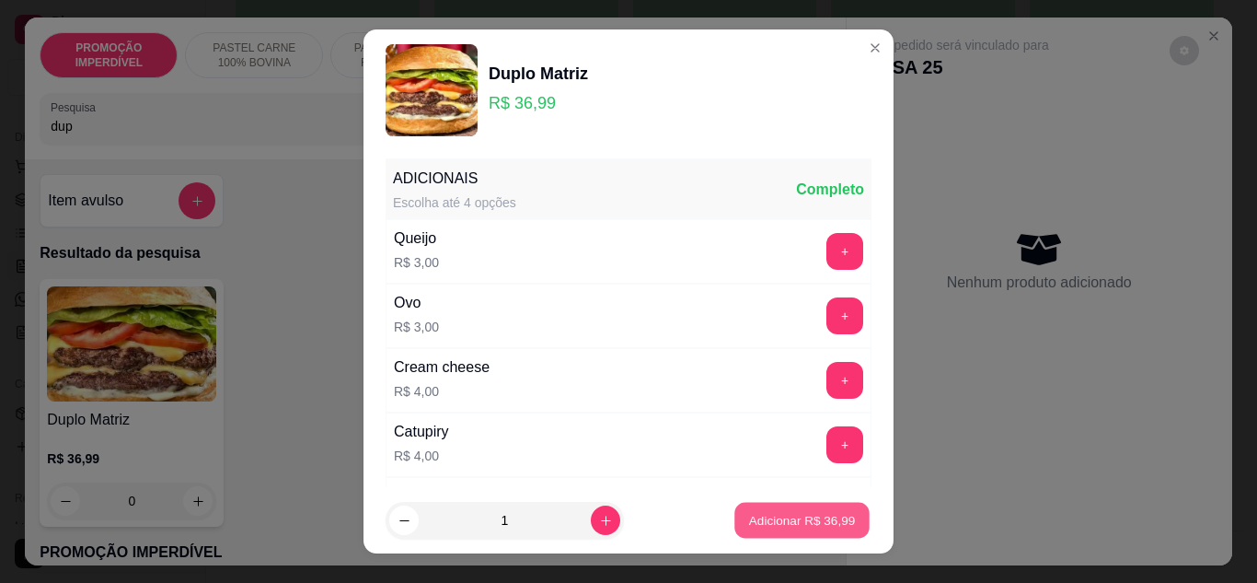
click at [799, 519] on p "Adicionar R$ 36,99" at bounding box center [802, 520] width 107 height 17
type input "1"
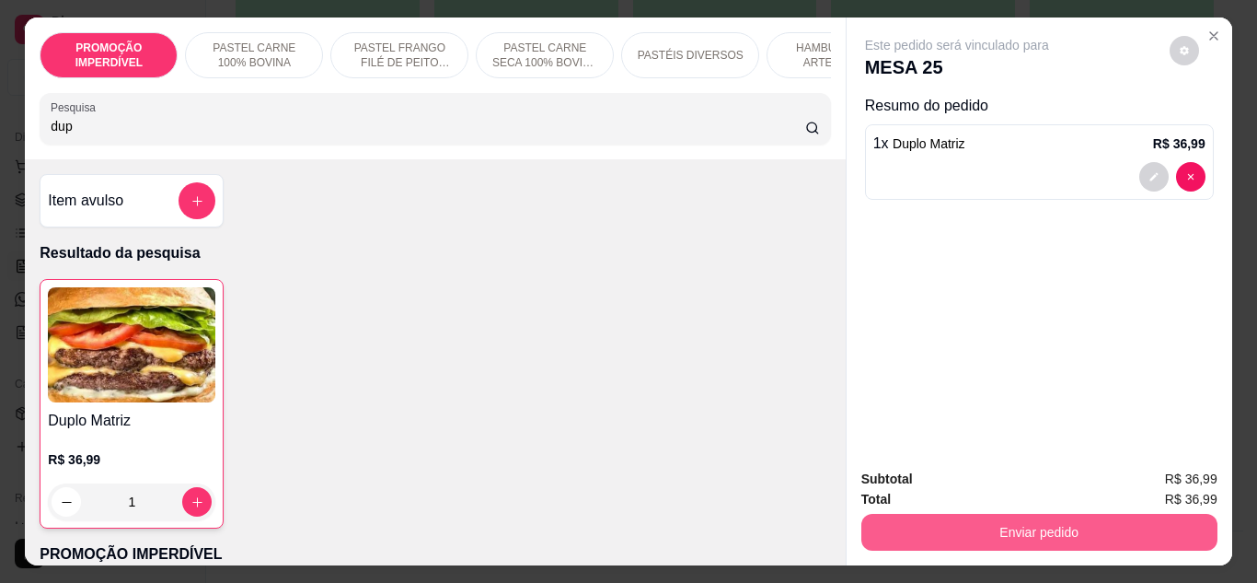
click at [937, 517] on button "Enviar pedido" at bounding box center [1039, 532] width 356 height 37
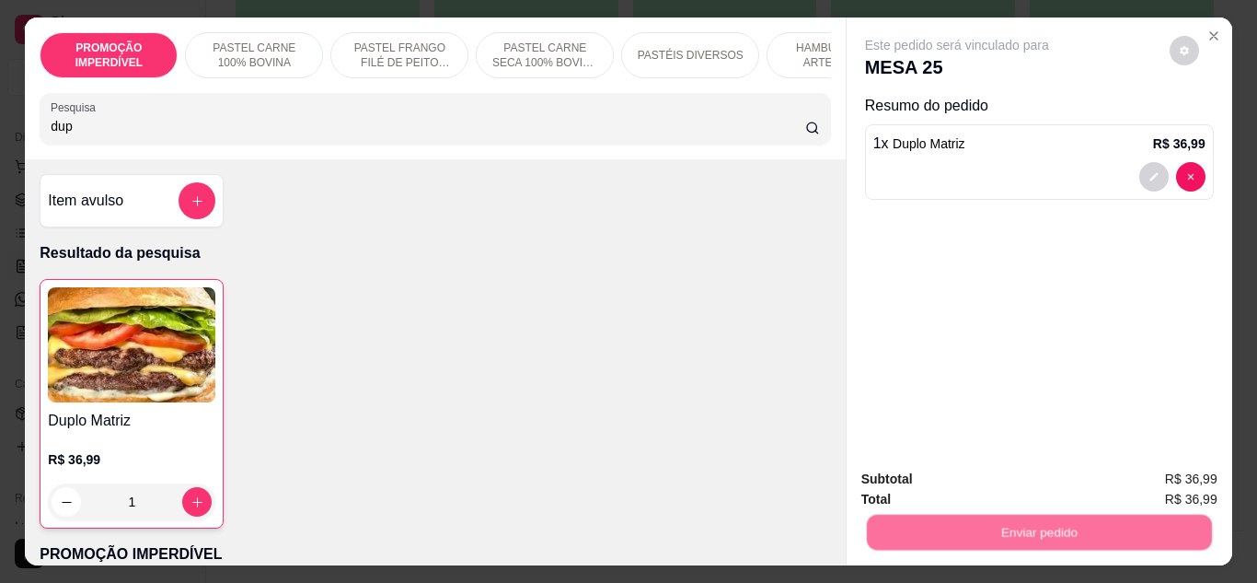
click at [904, 482] on button "Não registrar e enviar pedido" at bounding box center [978, 479] width 191 height 35
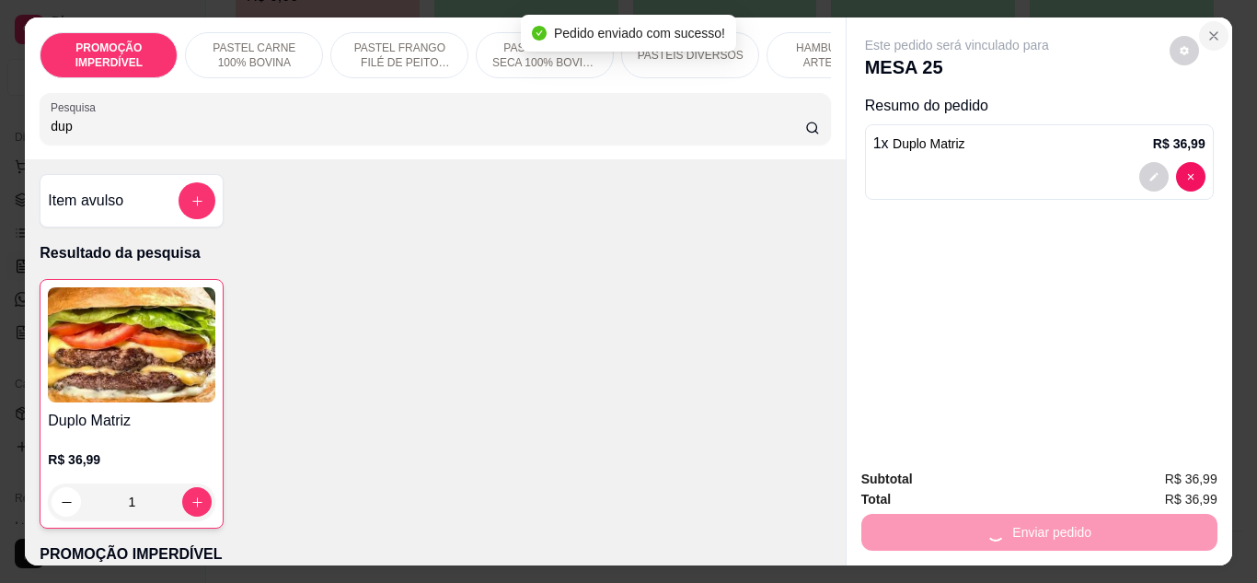
click at [1213, 29] on icon "Close" at bounding box center [1213, 36] width 15 height 15
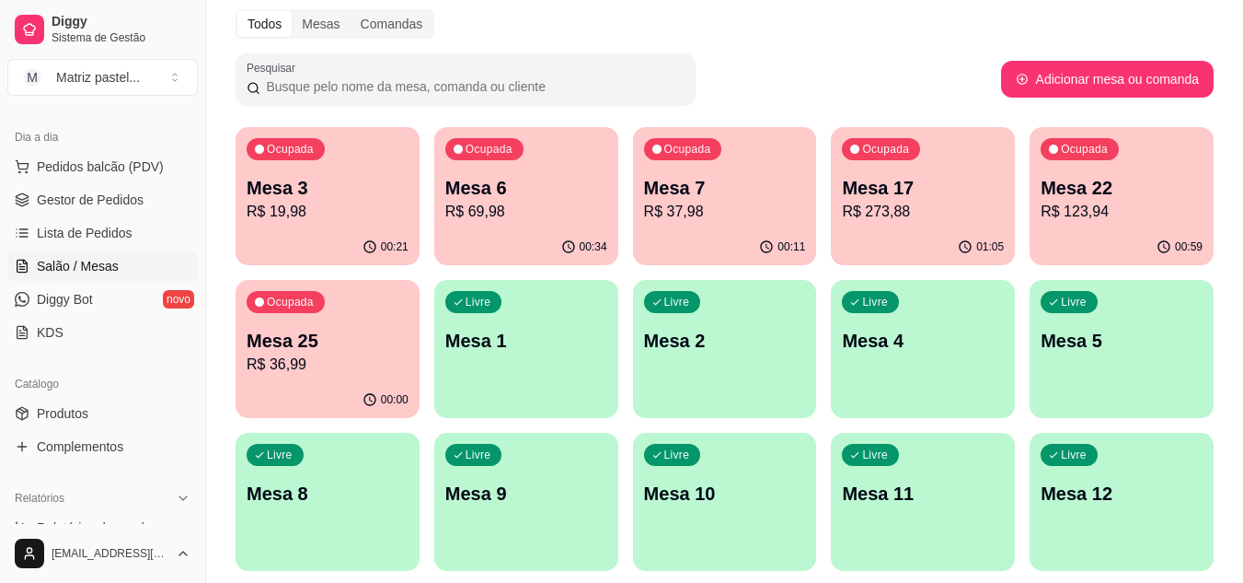
scroll to position [0, 0]
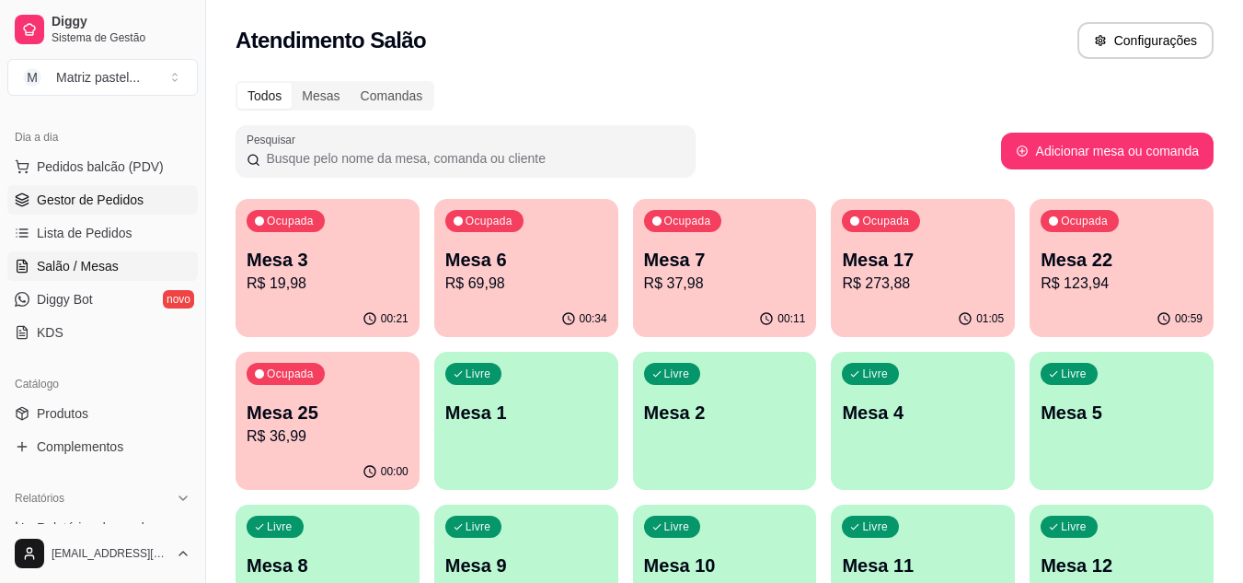
click at [71, 198] on span "Gestor de Pedidos" at bounding box center [90, 199] width 107 height 18
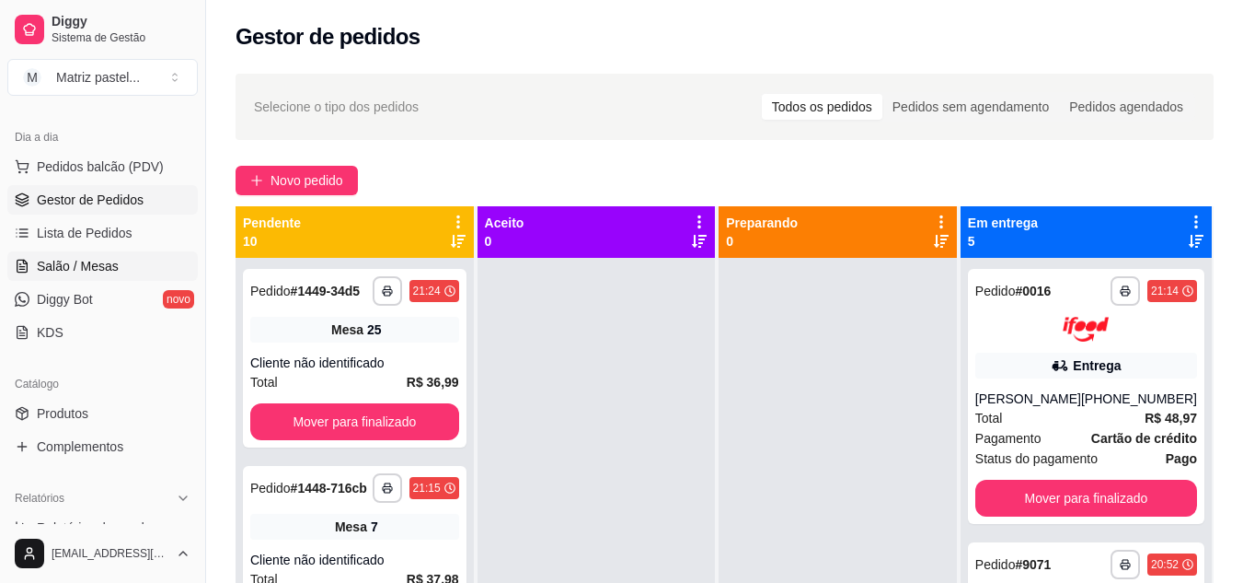
click at [114, 274] on span "Salão / Mesas" at bounding box center [78, 266] width 82 height 18
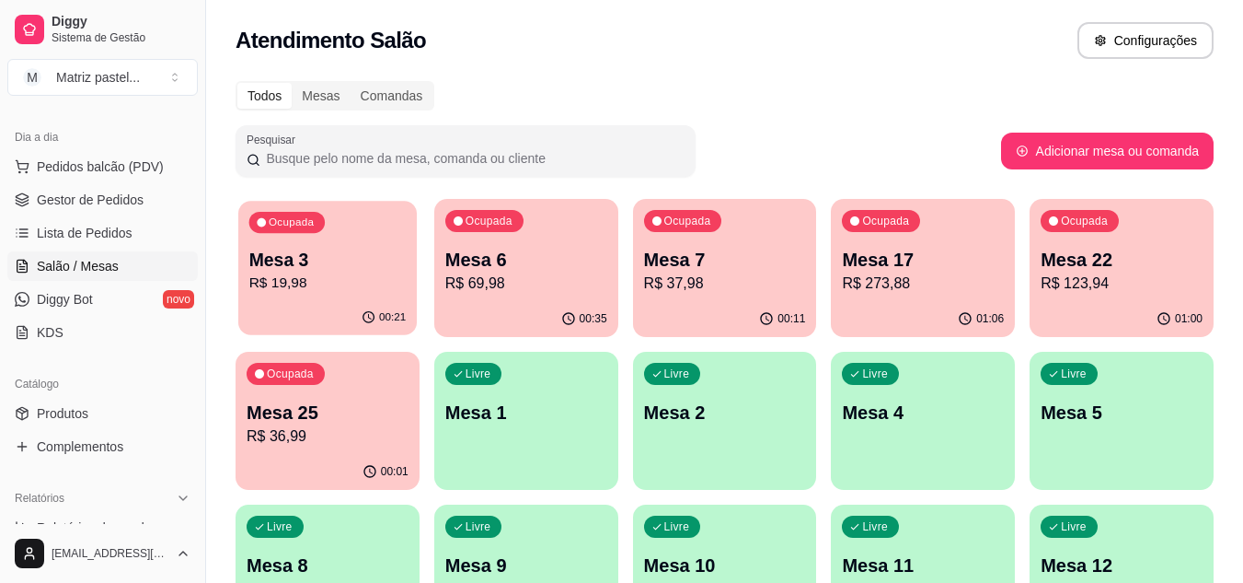
click at [378, 306] on div "00:21" at bounding box center [327, 317] width 179 height 35
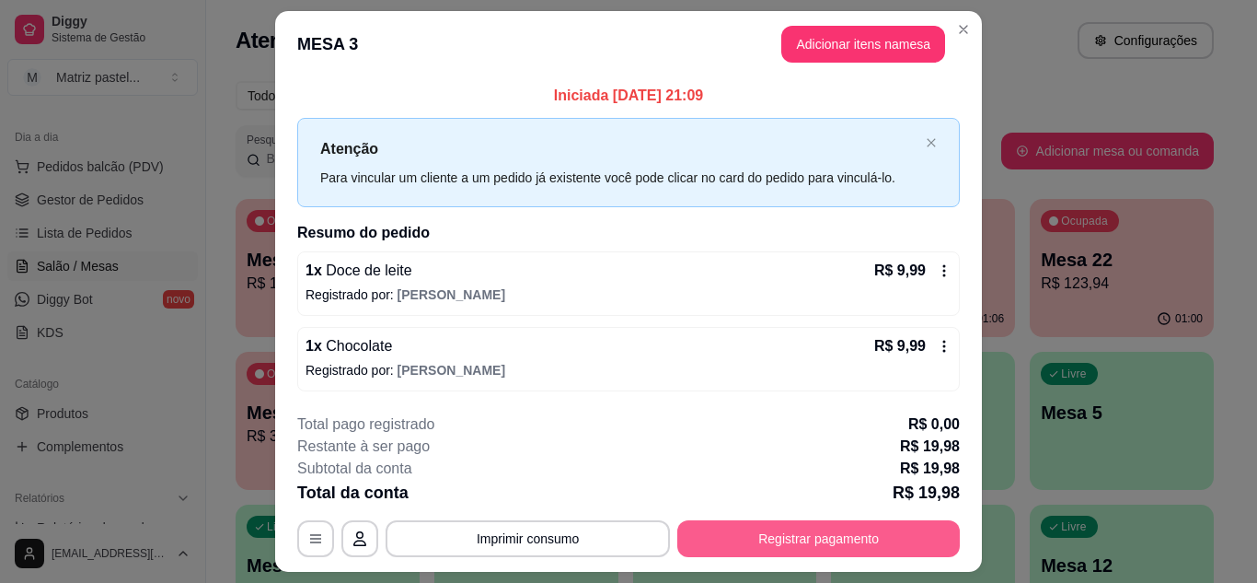
click at [810, 540] on button "Registrar pagamento" at bounding box center [818, 538] width 283 height 37
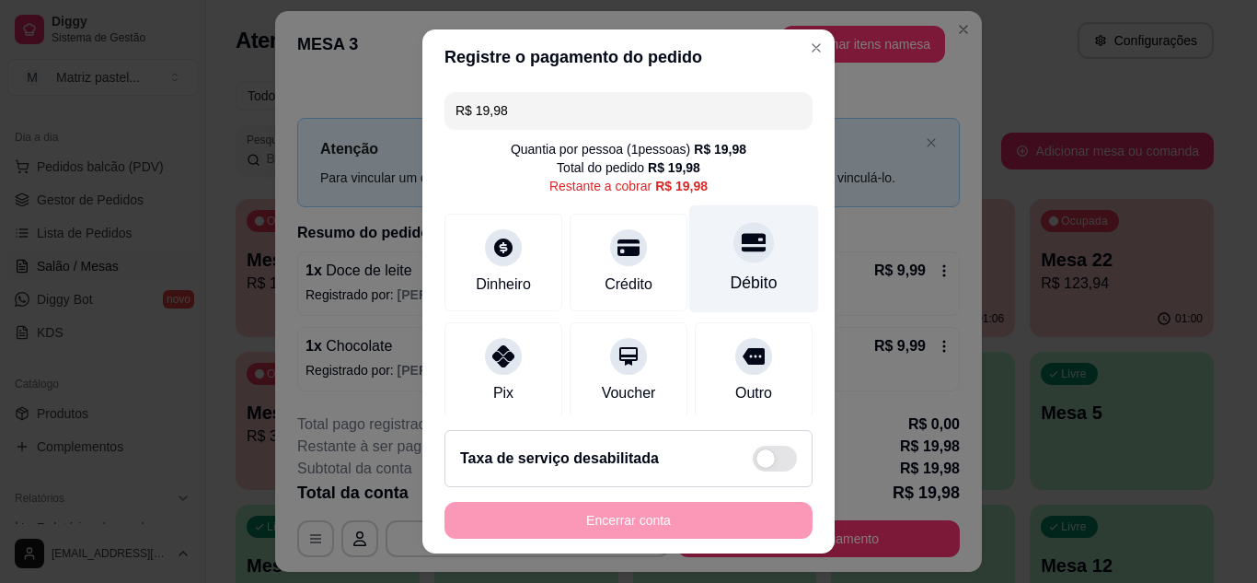
click at [713, 260] on div "Débito" at bounding box center [754, 258] width 130 height 108
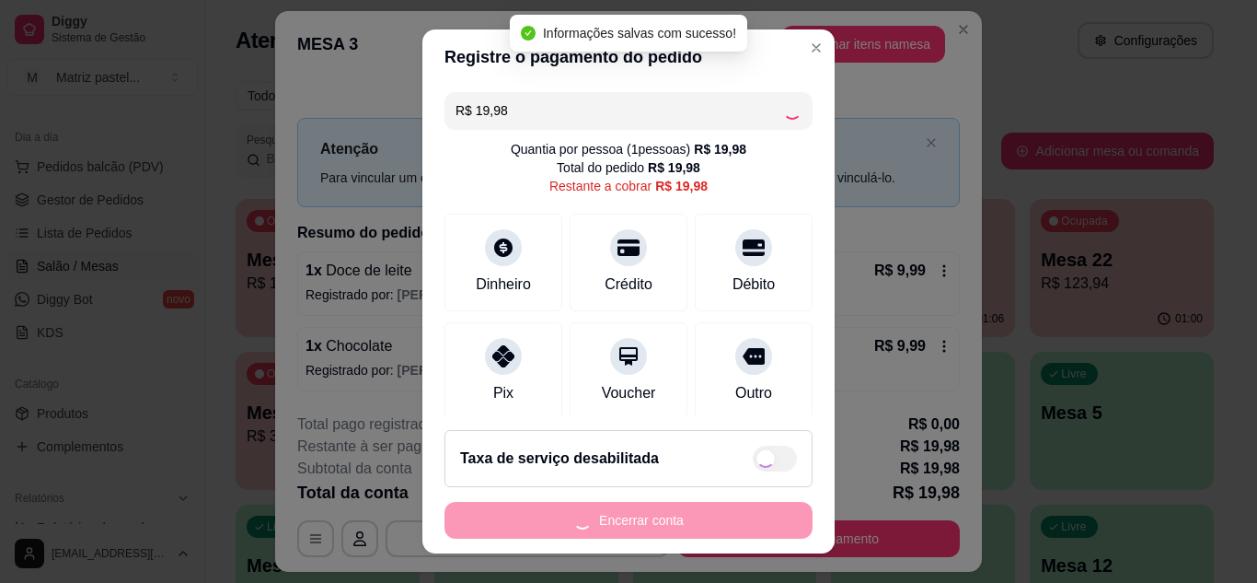
type input "R$ 0,00"
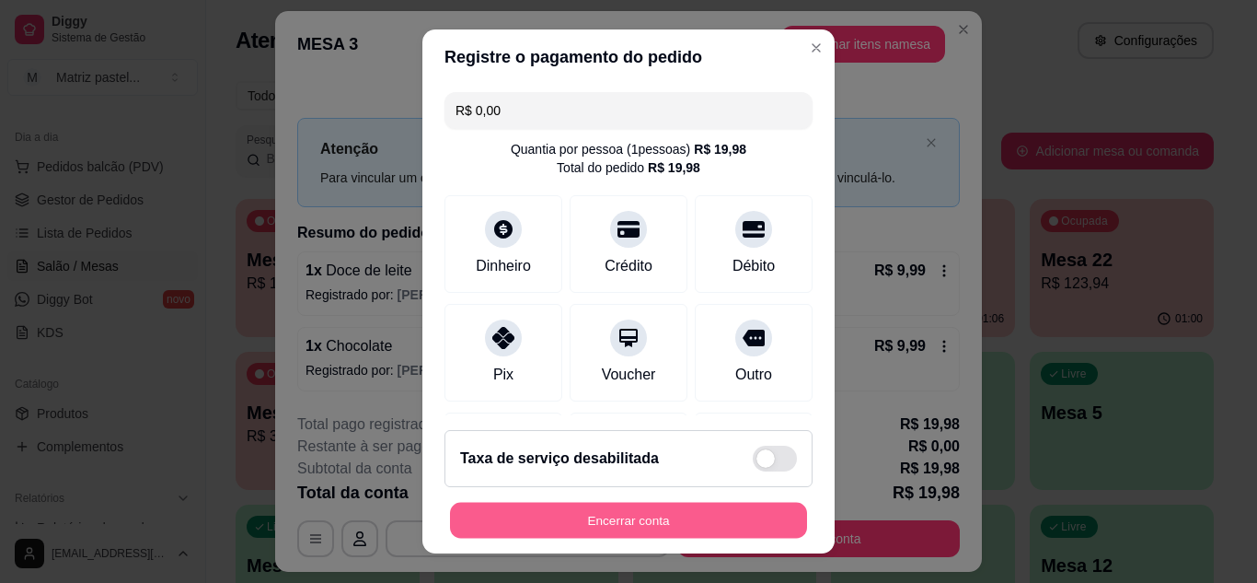
click at [606, 533] on button "Encerrar conta" at bounding box center [628, 520] width 357 height 36
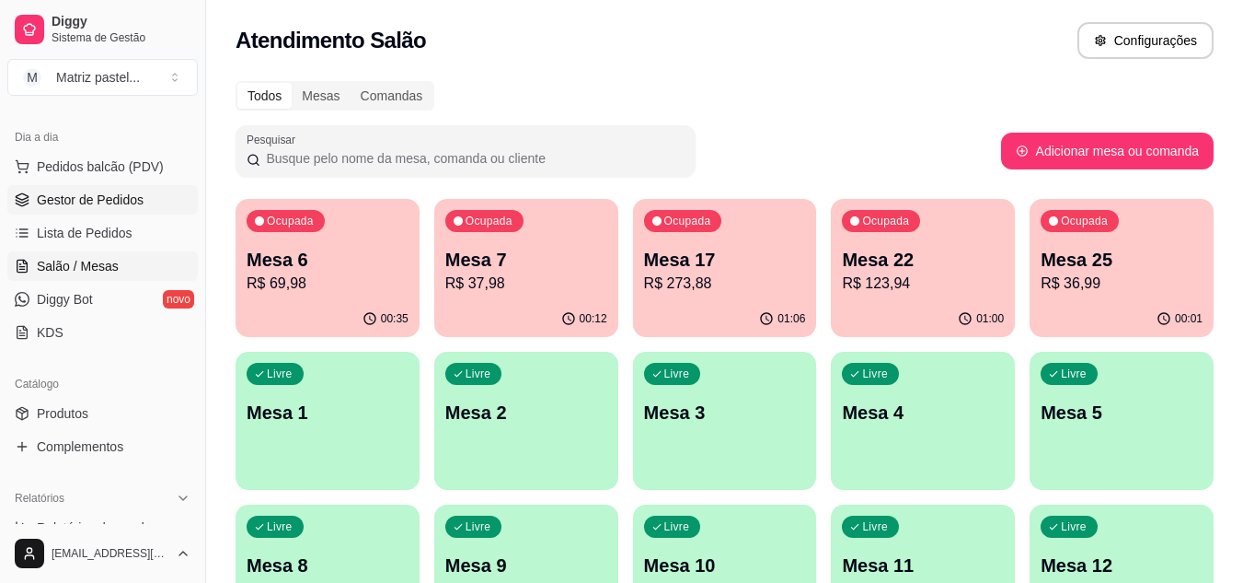
click at [76, 194] on span "Gestor de Pedidos" at bounding box center [90, 199] width 107 height 18
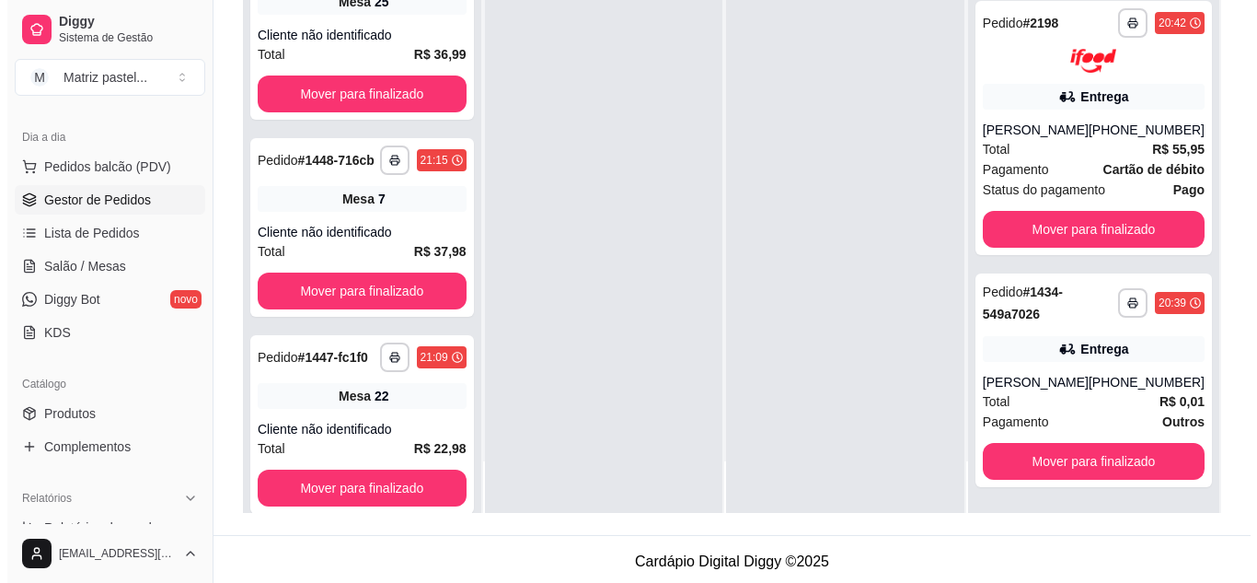
scroll to position [281, 0]
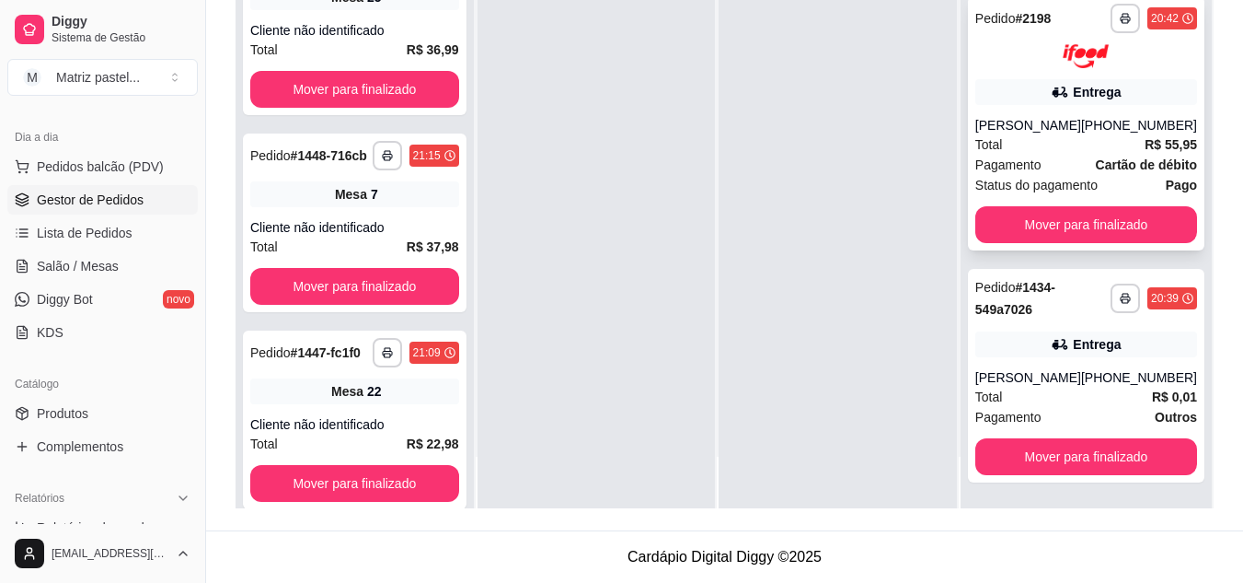
click at [1056, 151] on div "Total R$ 55,95" at bounding box center [1086, 144] width 222 height 20
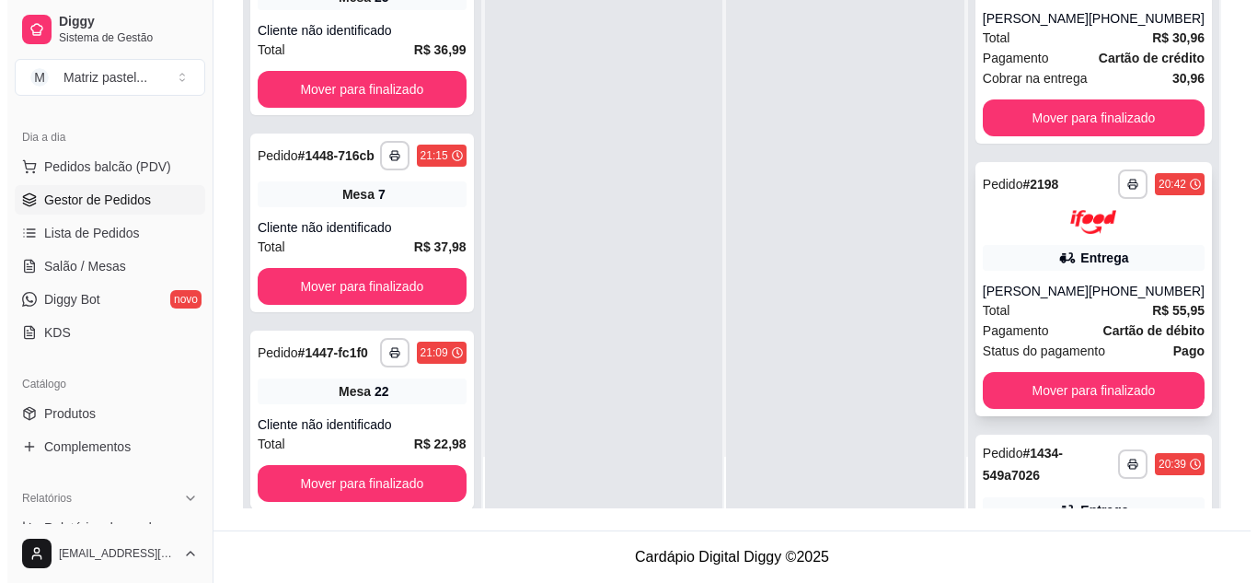
scroll to position [410, 0]
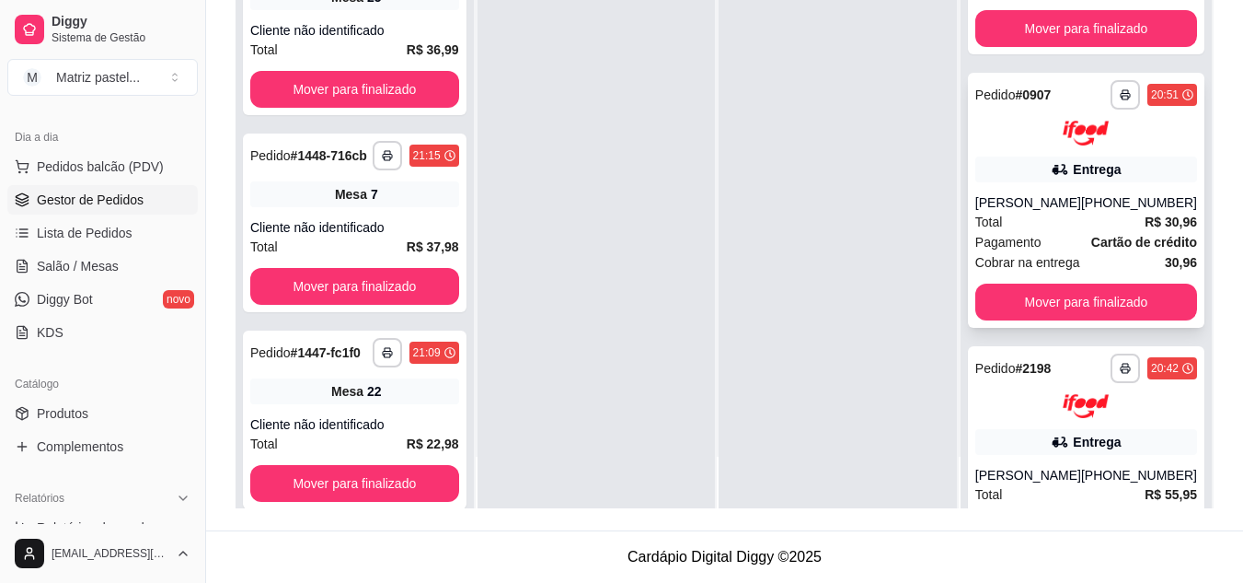
click at [1010, 177] on div "Entrega" at bounding box center [1086, 169] width 222 height 26
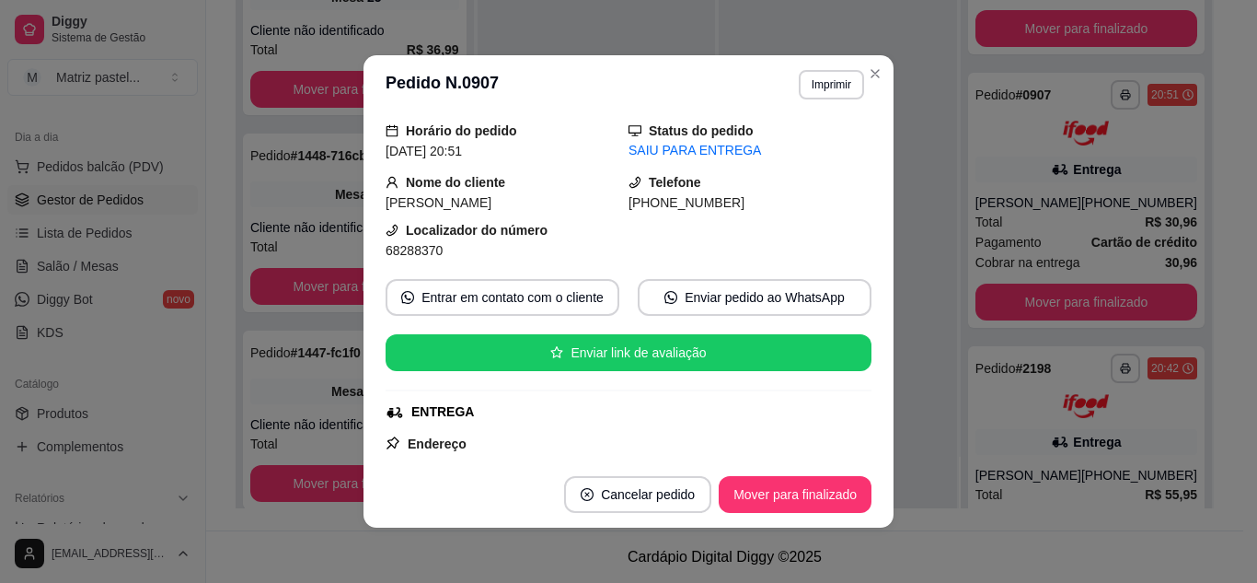
scroll to position [92, 0]
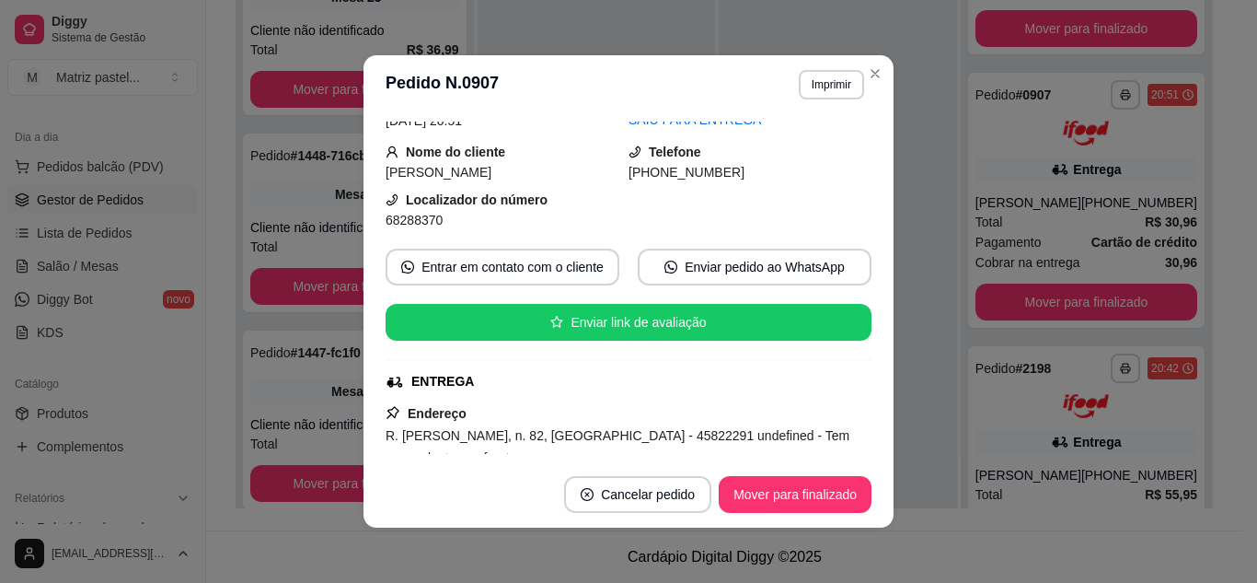
click at [758, 479] on button "Mover para finalizado" at bounding box center [795, 494] width 153 height 37
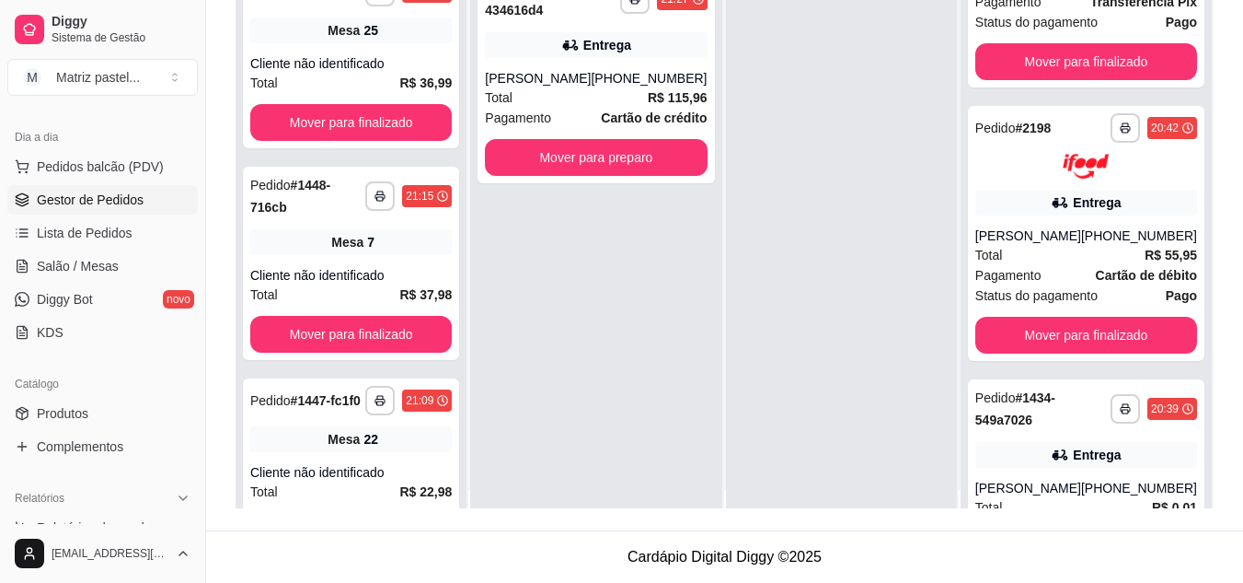
scroll to position [0, 0]
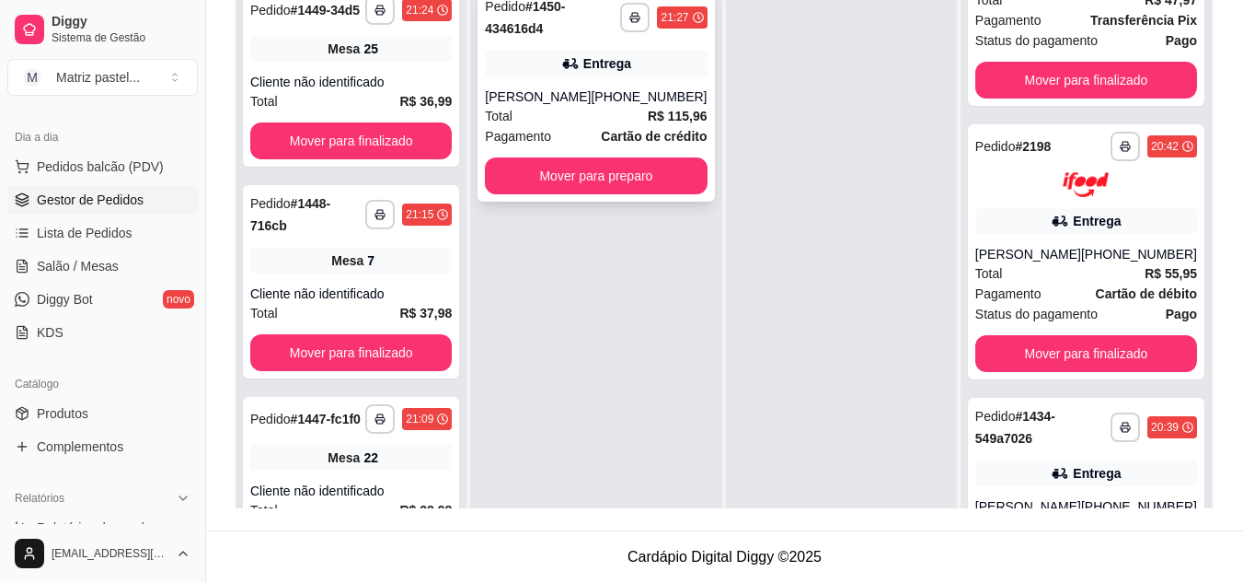
click at [607, 149] on div "**********" at bounding box center [596, 95] width 237 height 214
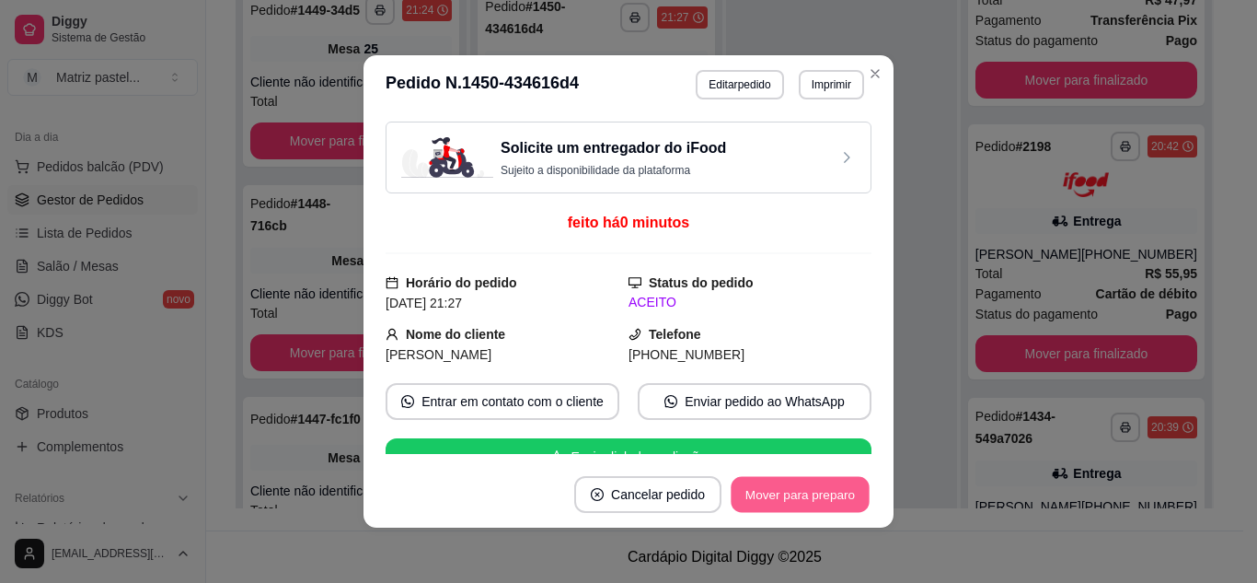
click at [802, 509] on button "Mover para preparo" at bounding box center [800, 495] width 138 height 36
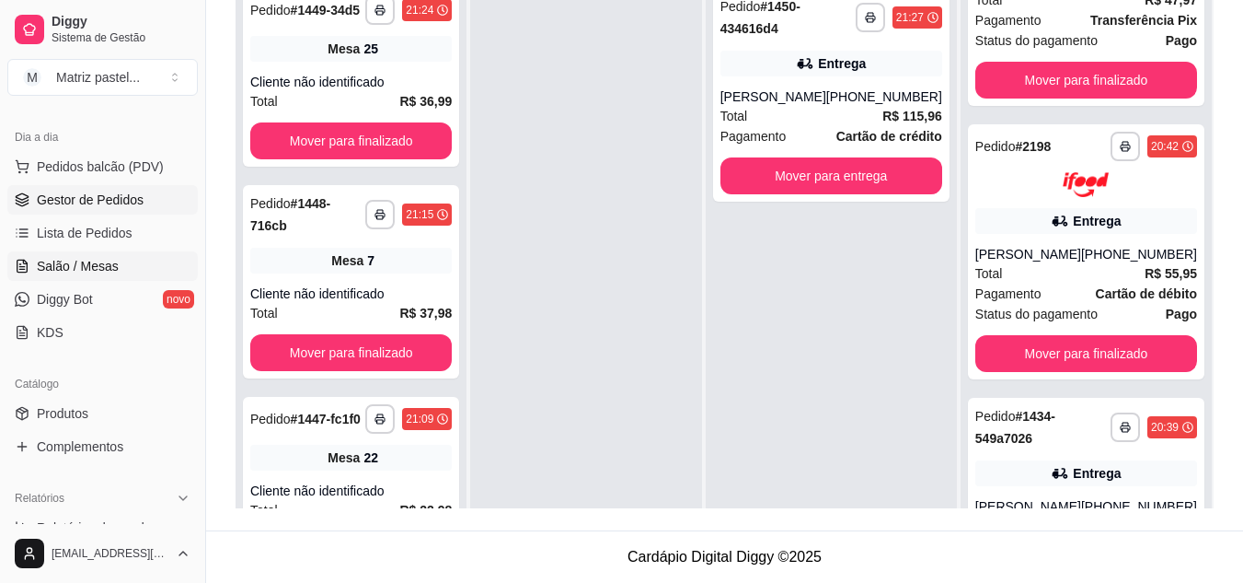
click at [126, 270] on link "Salão / Mesas" at bounding box center [102, 265] width 190 height 29
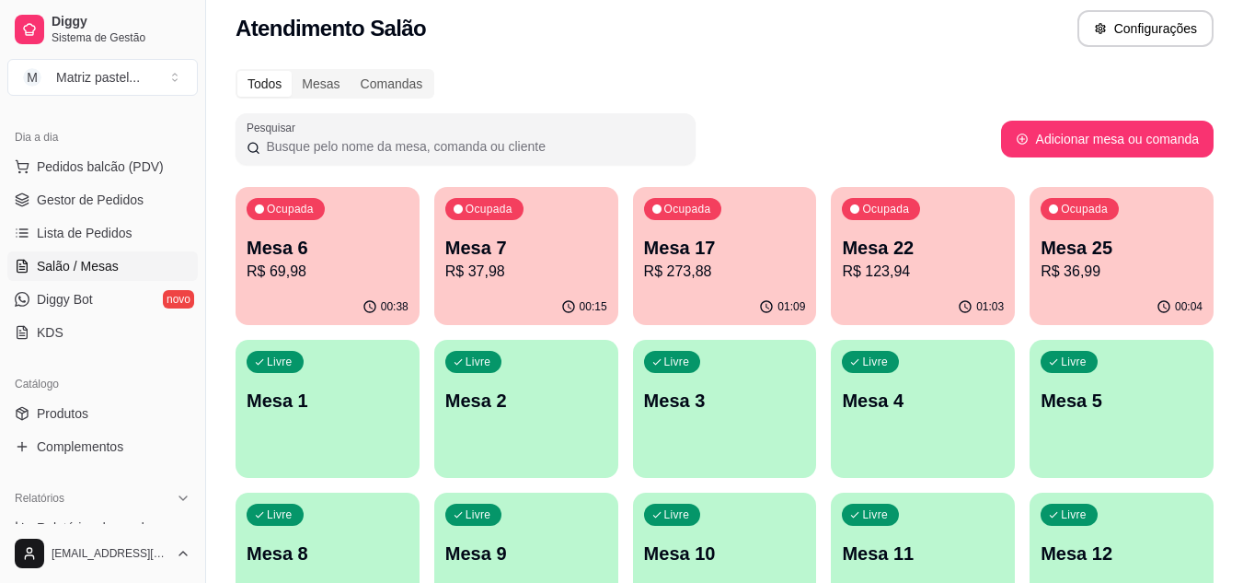
scroll to position [92, 0]
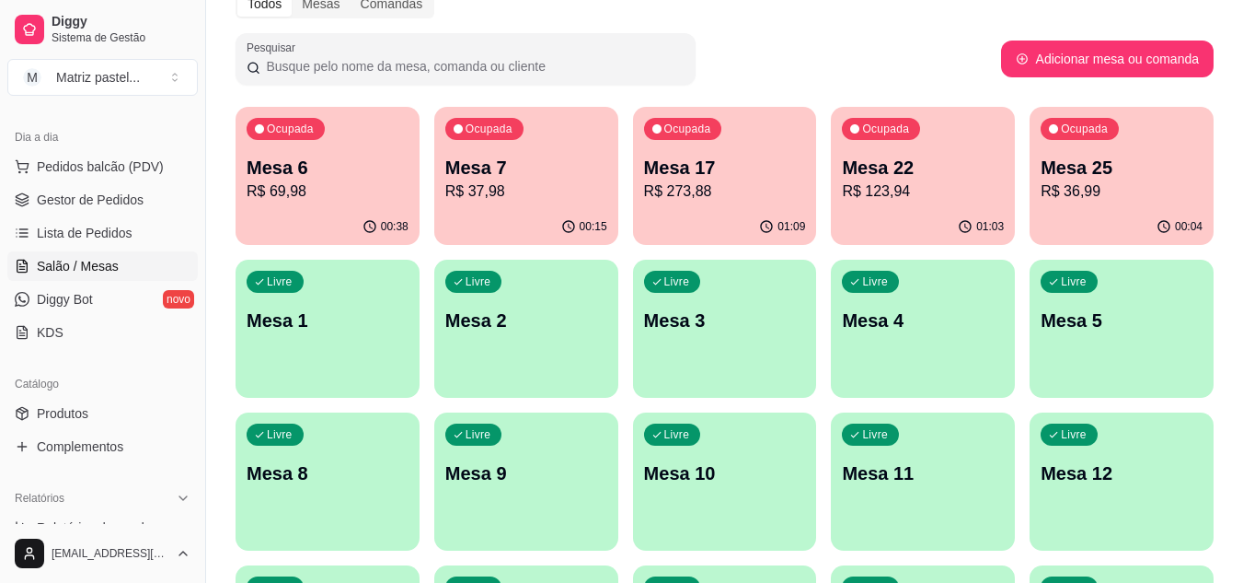
click at [928, 214] on div "01:03" at bounding box center [923, 227] width 184 height 36
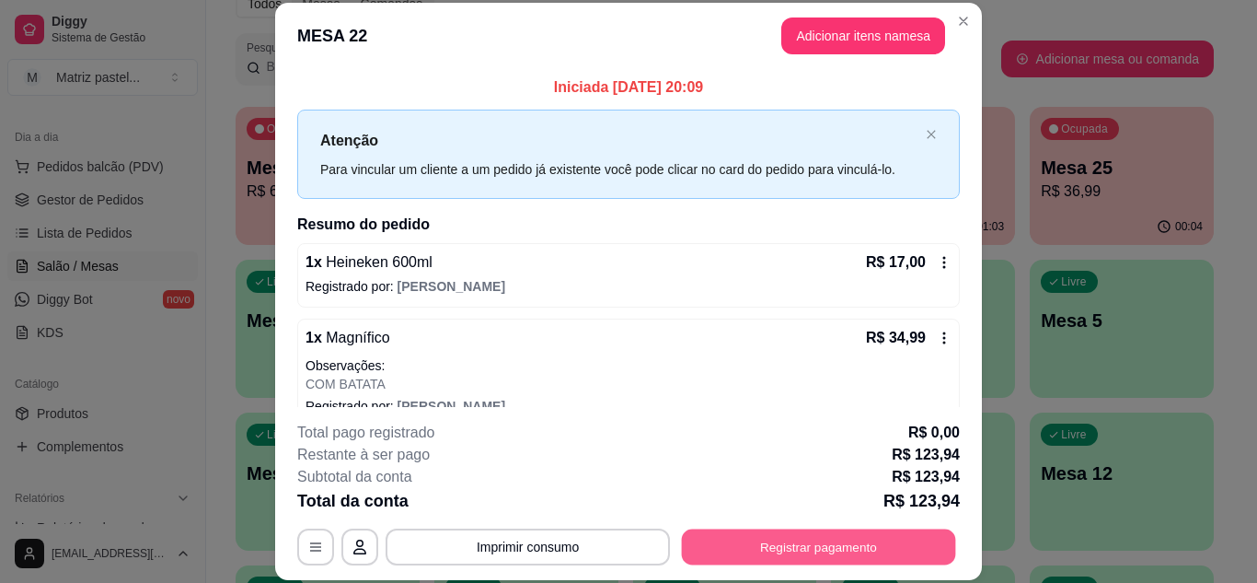
click at [767, 543] on button "Registrar pagamento" at bounding box center [819, 546] width 274 height 36
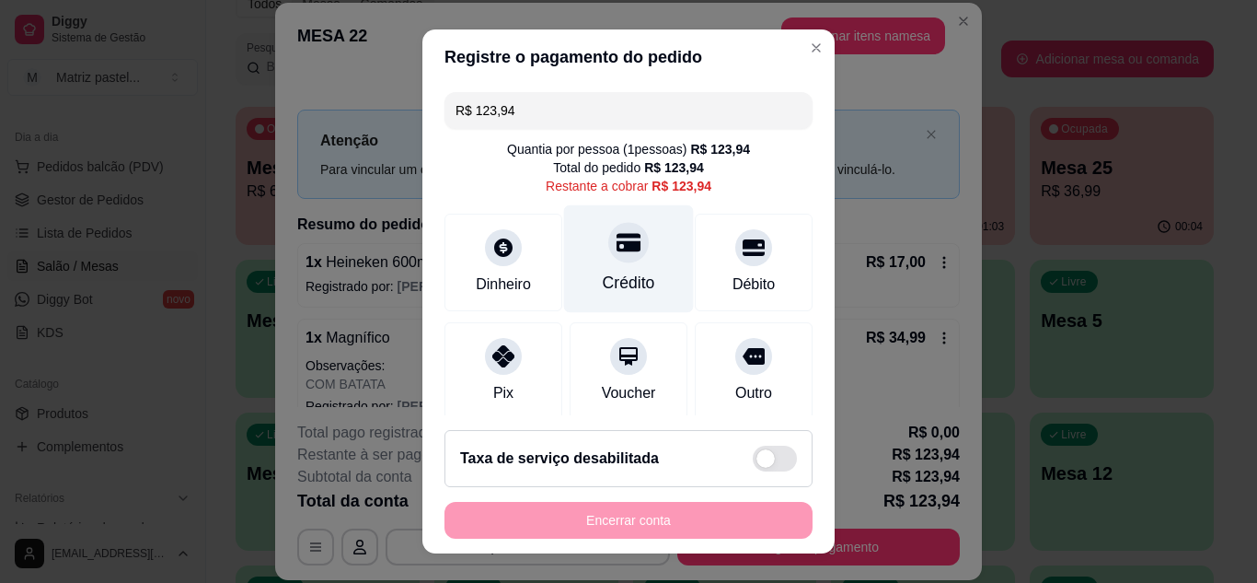
click at [632, 269] on div "Crédito" at bounding box center [629, 258] width 130 height 108
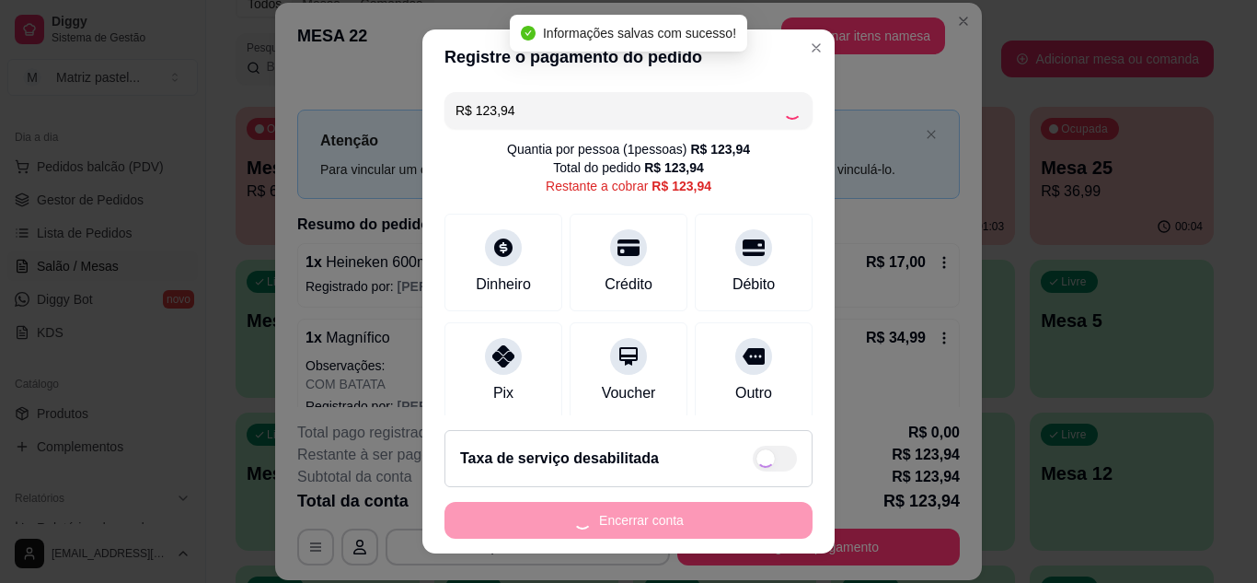
type input "R$ 0,00"
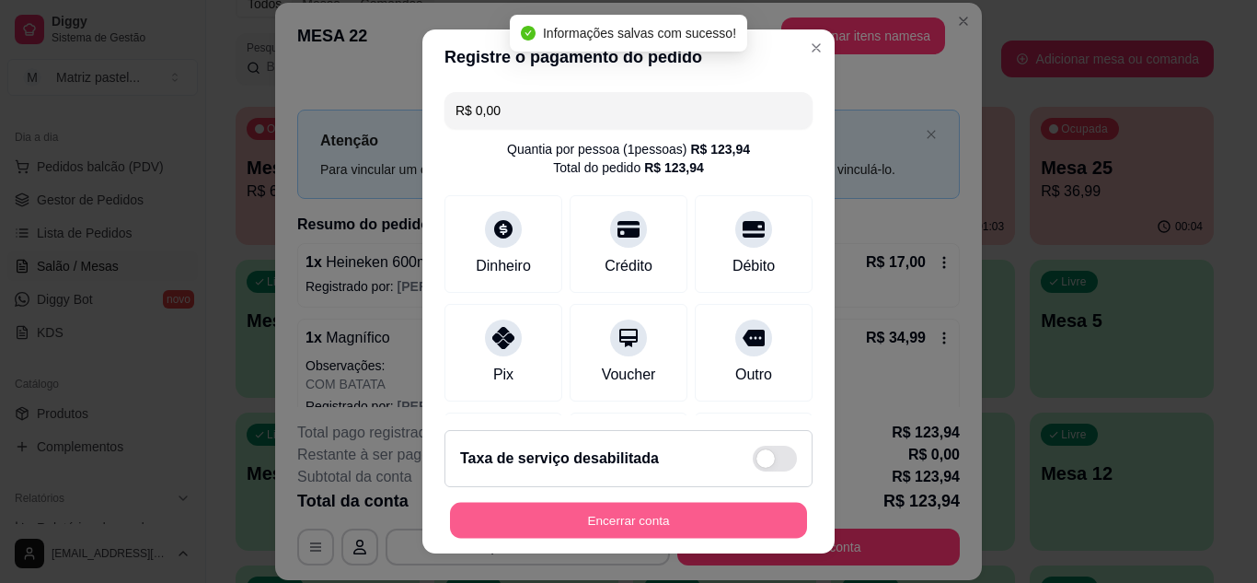
click at [570, 505] on button "Encerrar conta" at bounding box center [628, 520] width 357 height 36
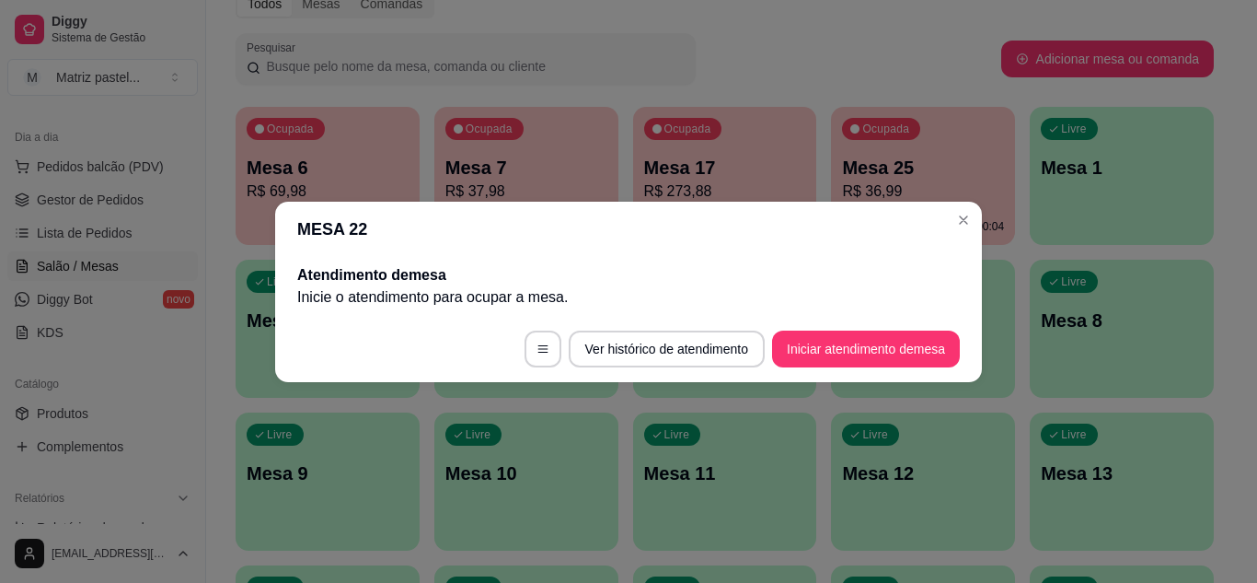
click at [947, 207] on header "MESA 22" at bounding box center [628, 229] width 707 height 55
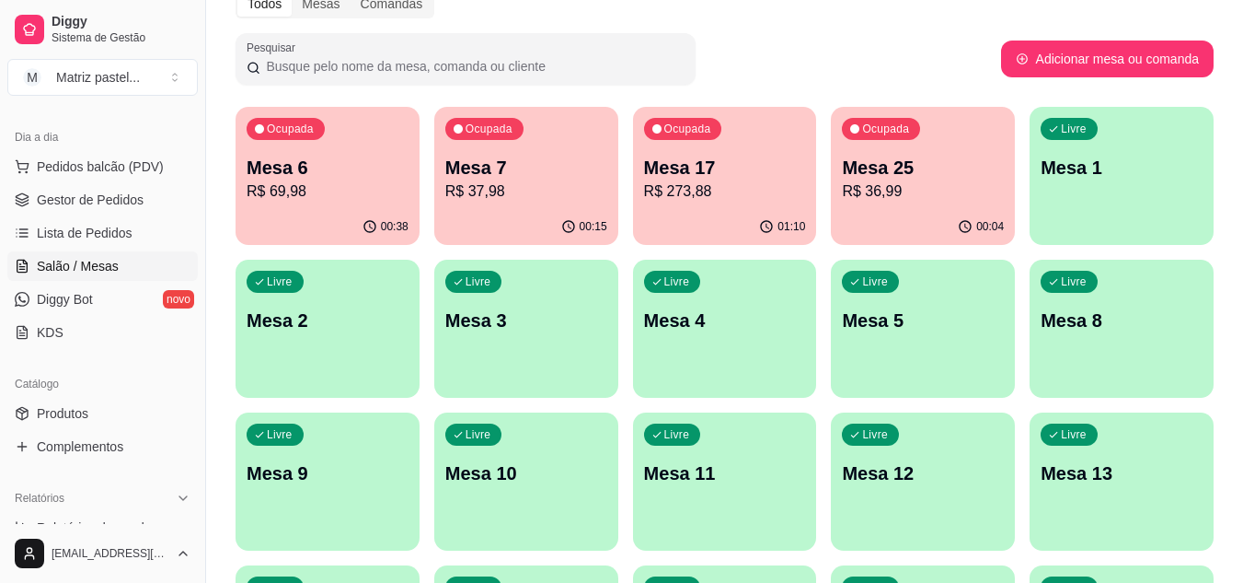
click at [308, 195] on p "R$ 69,98" at bounding box center [328, 191] width 162 height 22
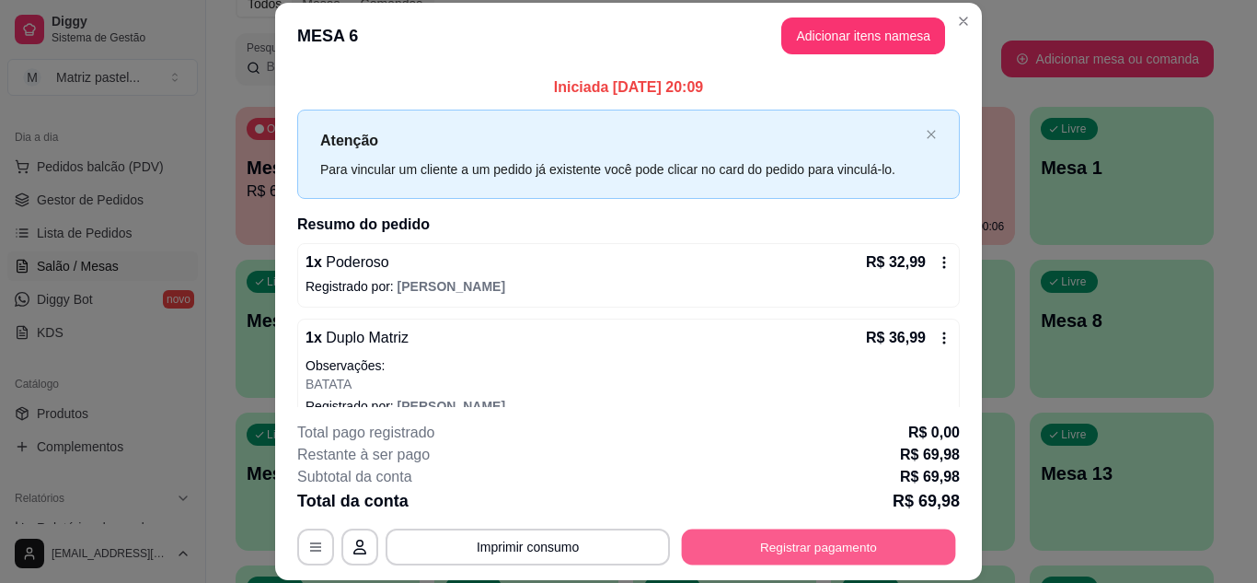
click at [787, 534] on button "Registrar pagamento" at bounding box center [819, 546] width 274 height 36
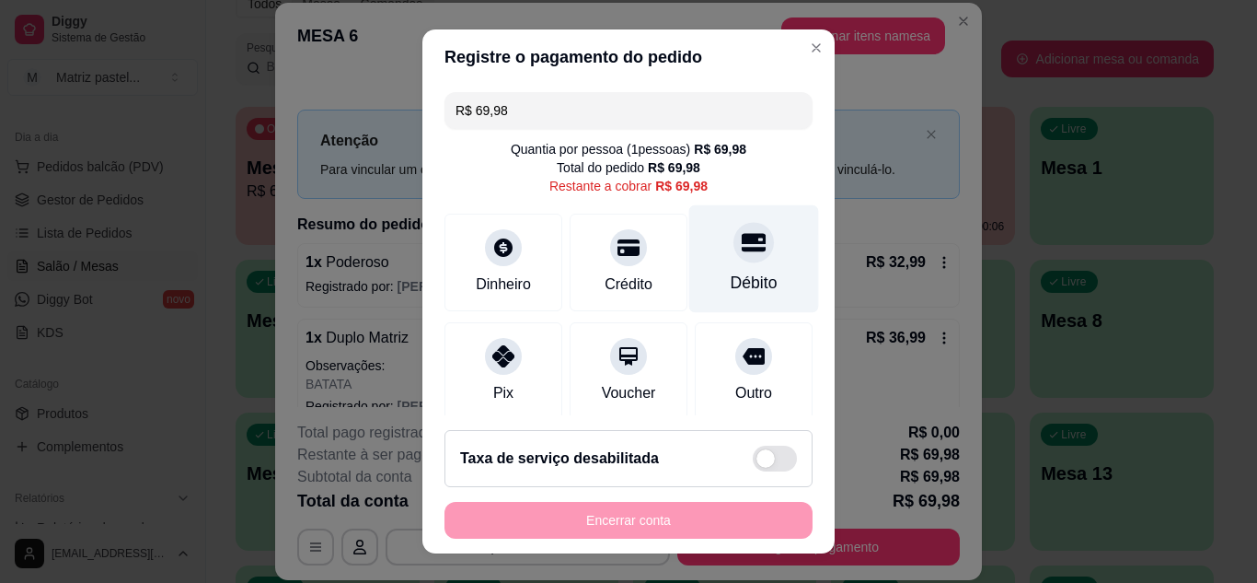
click at [733, 260] on div at bounding box center [753, 242] width 40 height 40
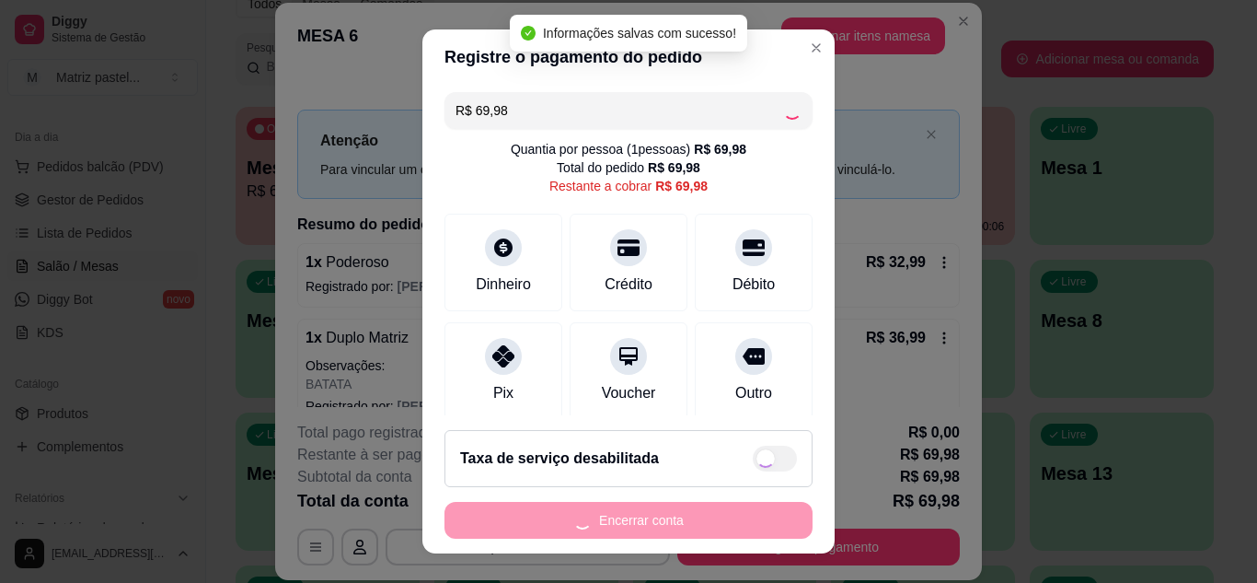
type input "R$ 0,00"
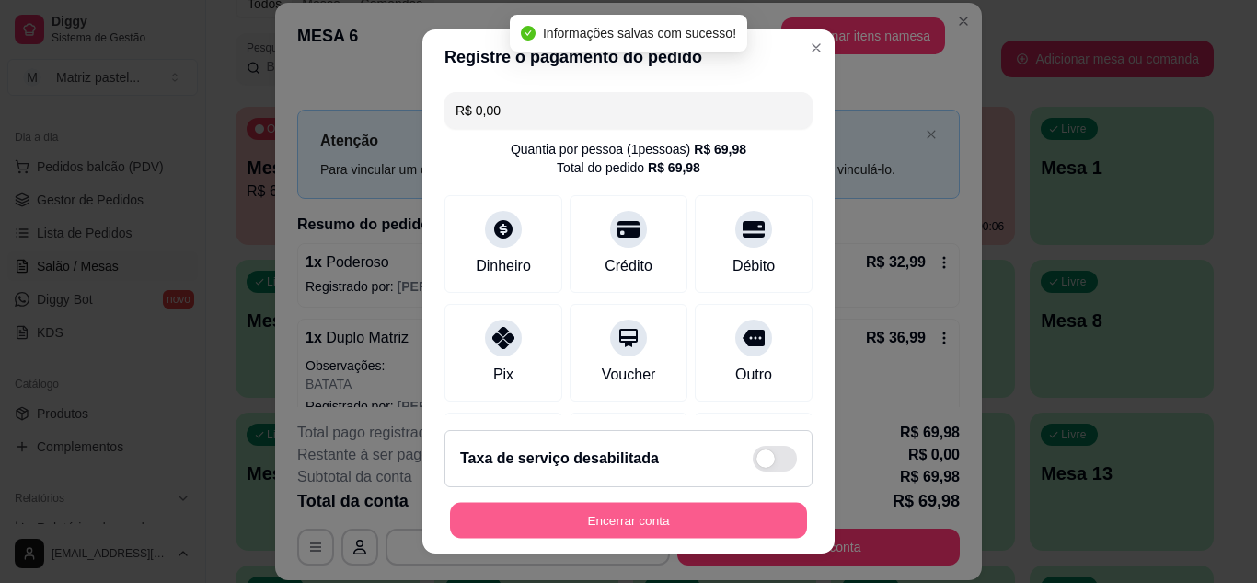
click at [642, 514] on button "Encerrar conta" at bounding box center [628, 520] width 357 height 36
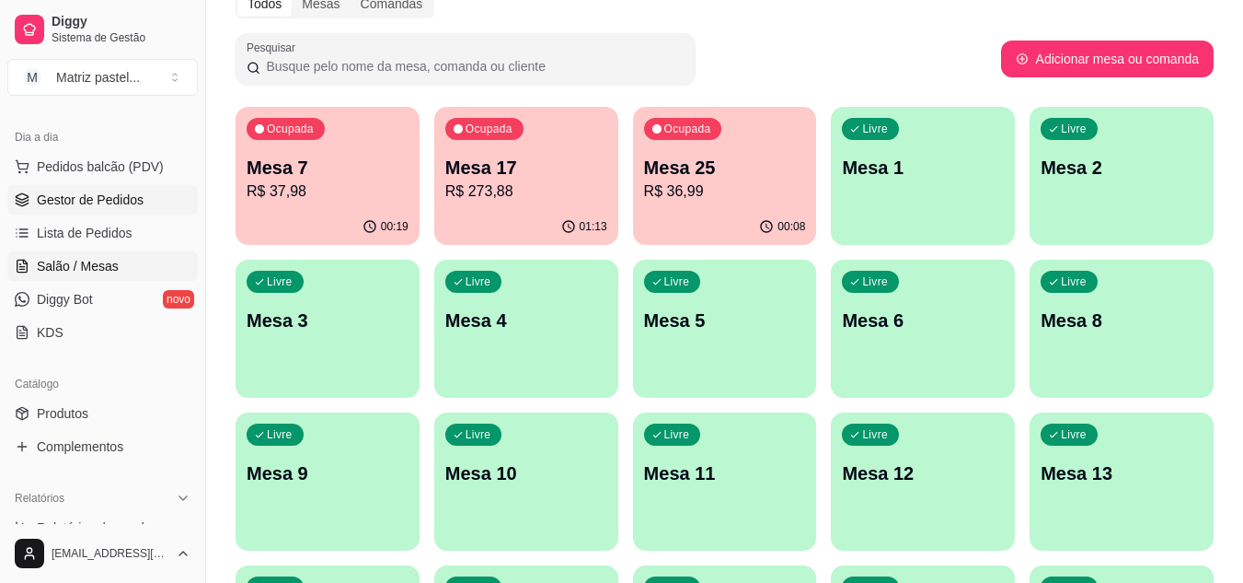
click at [95, 201] on span "Gestor de Pedidos" at bounding box center [90, 199] width 107 height 18
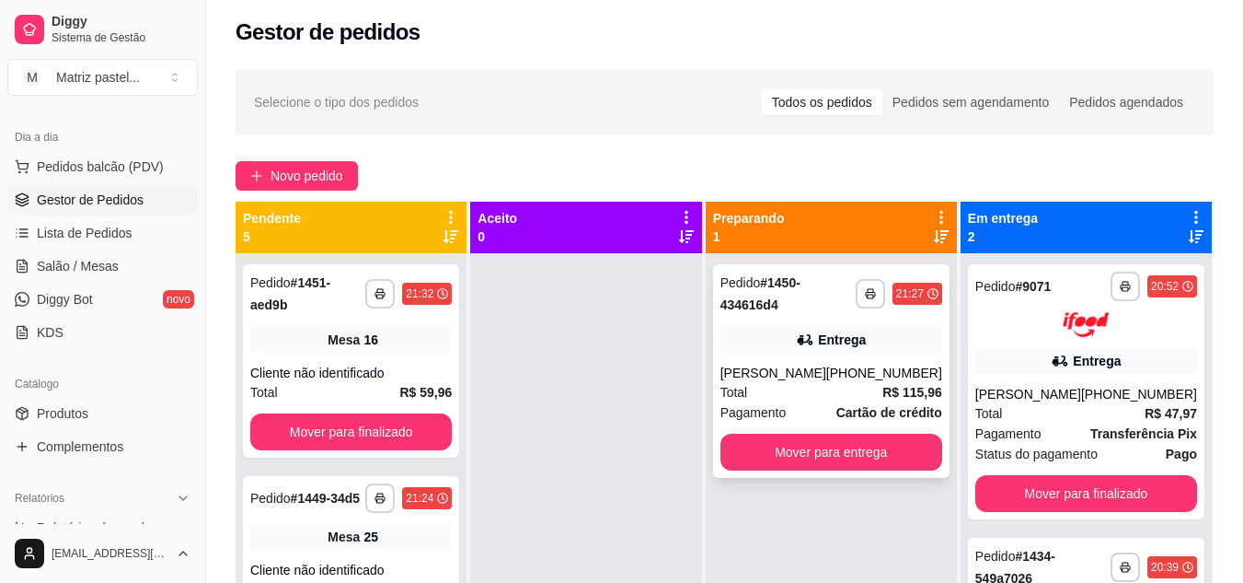
click at [784, 343] on div "Entrega" at bounding box center [832, 340] width 222 height 26
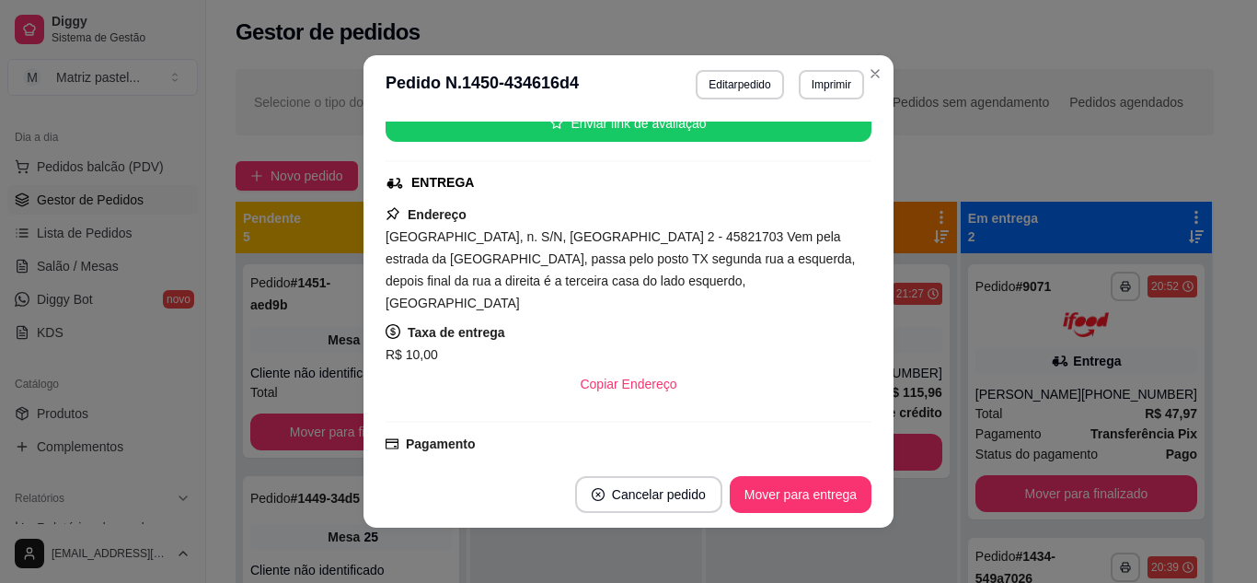
scroll to position [366, 0]
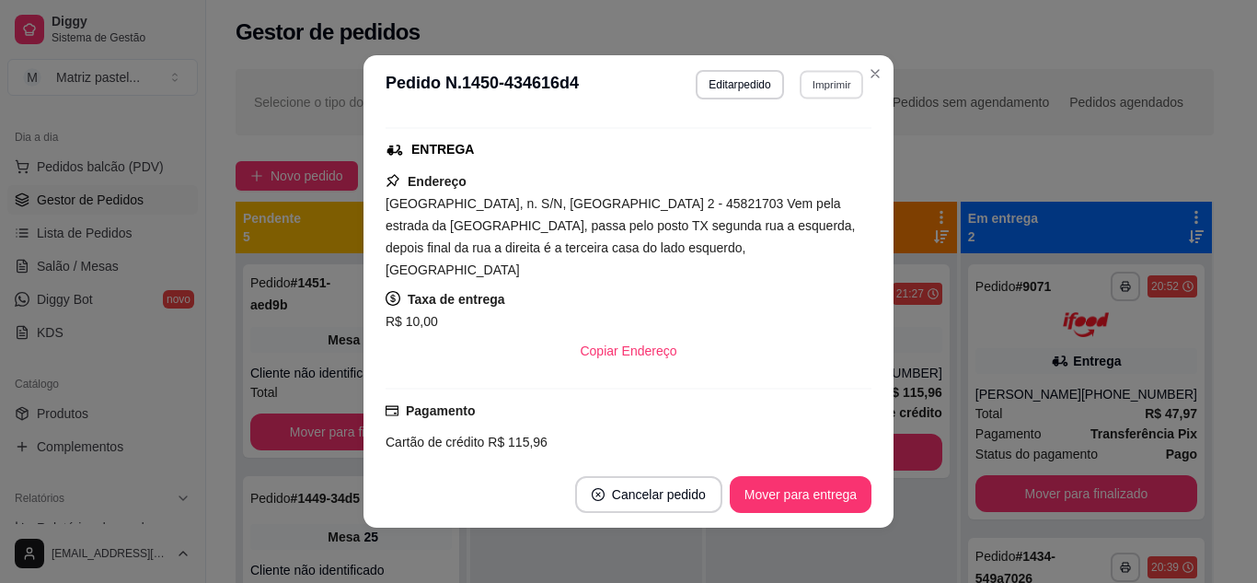
click at [819, 86] on button "Imprimir" at bounding box center [831, 84] width 63 height 29
click at [801, 144] on button "IMPRESSORA" at bounding box center [791, 148] width 133 height 29
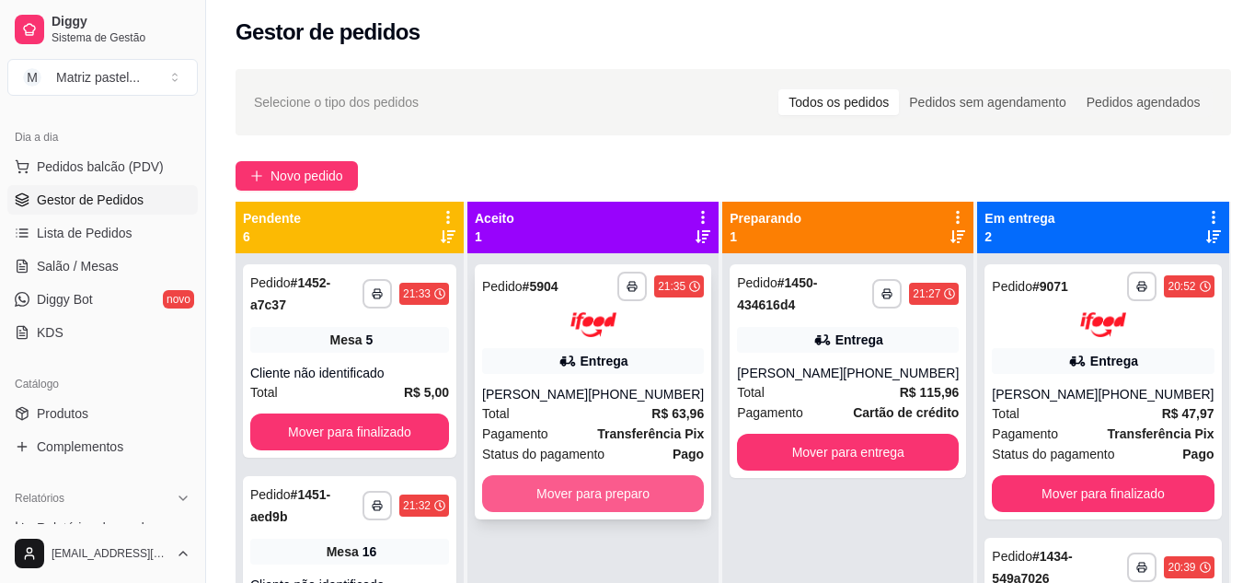
click at [587, 502] on button "Mover para preparo" at bounding box center [593, 493] width 222 height 37
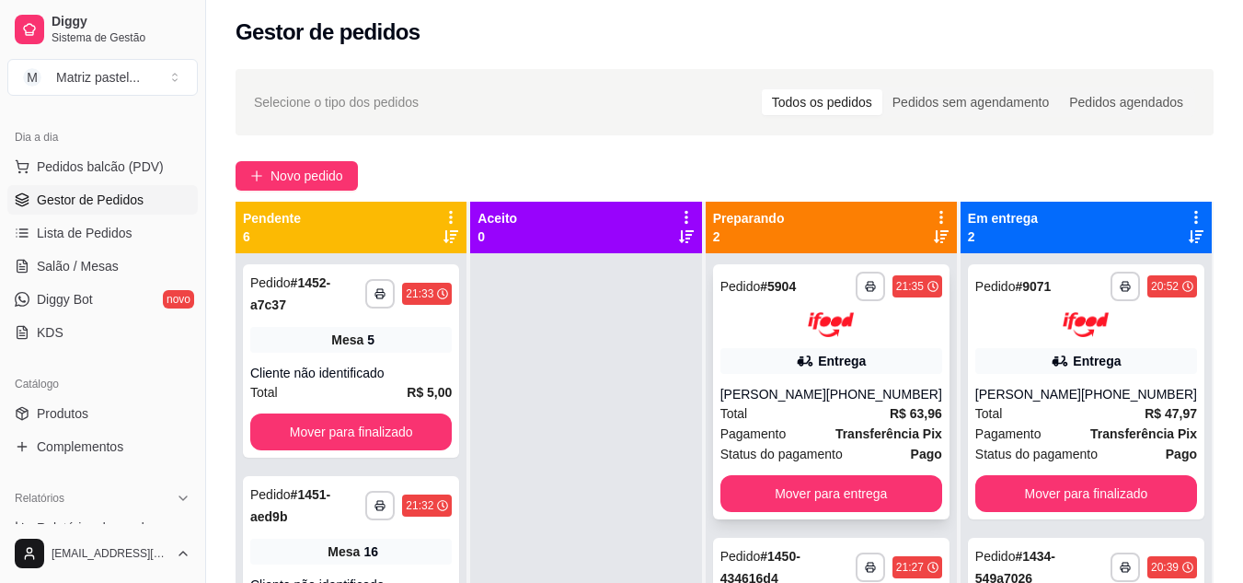
click at [857, 371] on div "Entrega" at bounding box center [832, 361] width 222 height 26
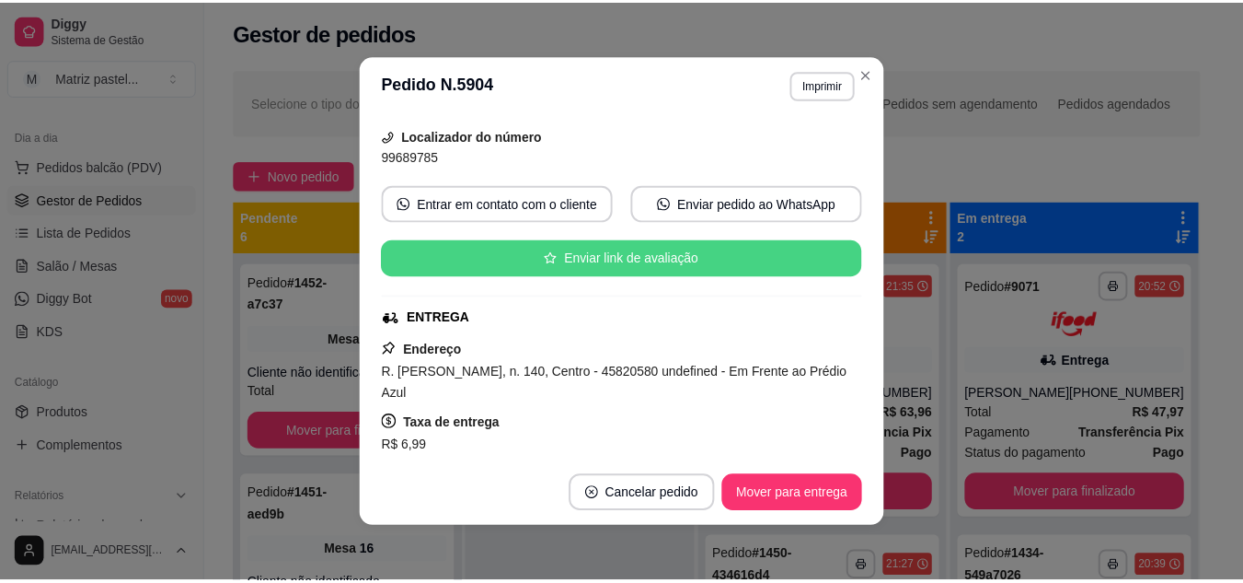
scroll to position [184, 0]
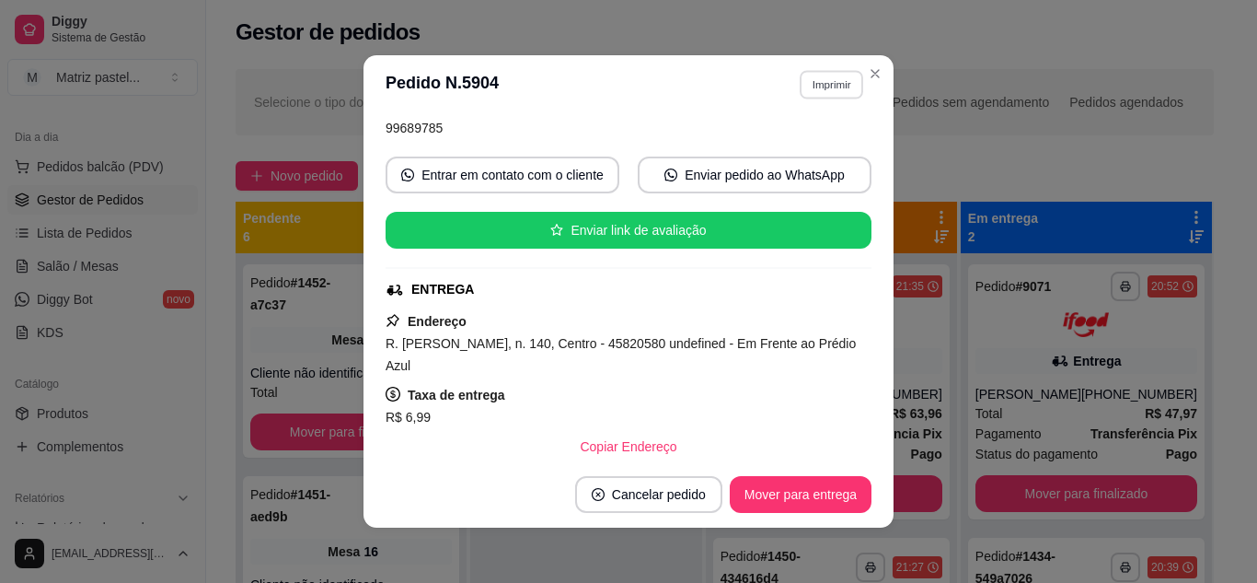
click at [802, 87] on button "Imprimir" at bounding box center [831, 84] width 63 height 29
click at [785, 144] on button "IMPRESSORA" at bounding box center [791, 148] width 133 height 29
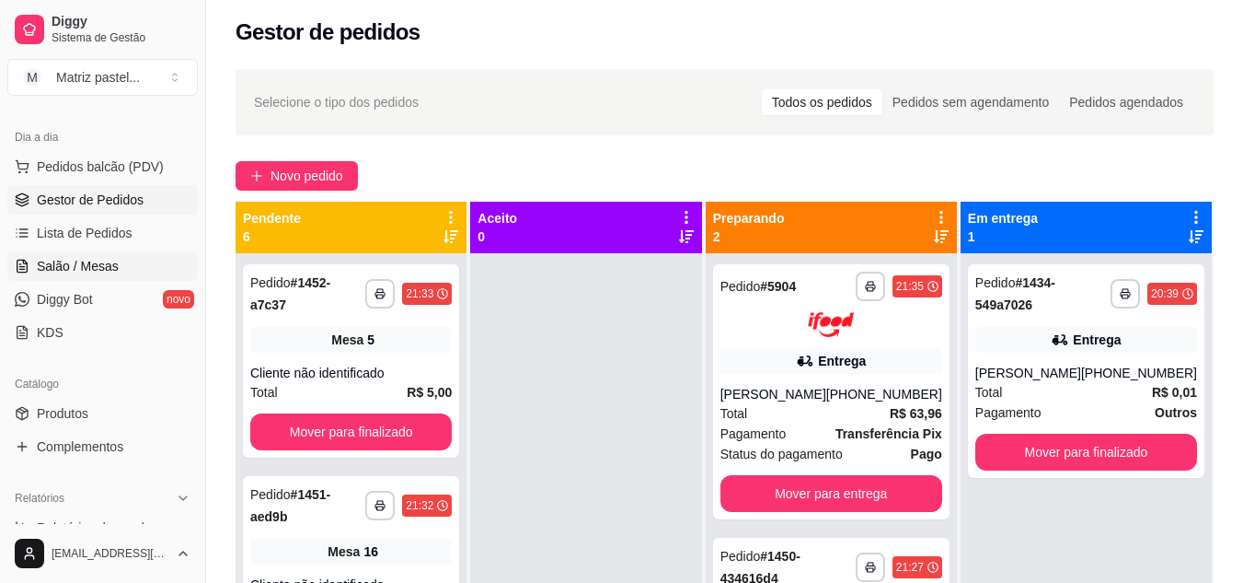
click at [133, 271] on link "Salão / Mesas" at bounding box center [102, 265] width 190 height 29
click at [140, 264] on link "Salão / Mesas" at bounding box center [102, 265] width 190 height 29
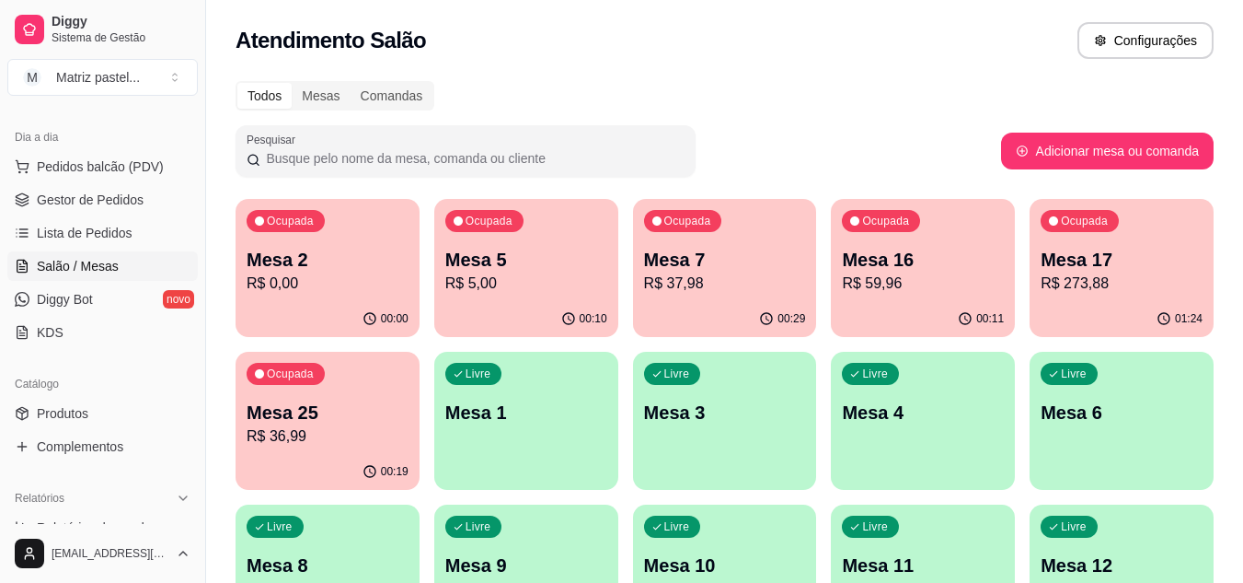
click at [720, 290] on p "R$ 37,98" at bounding box center [725, 283] width 162 height 22
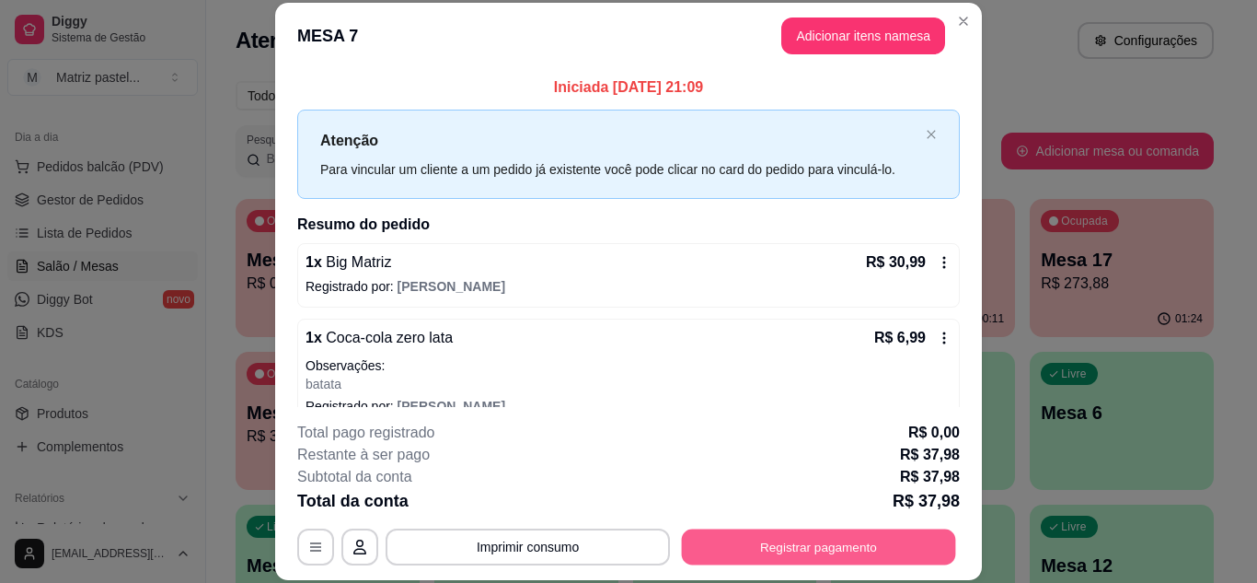
click at [790, 546] on button "Registrar pagamento" at bounding box center [819, 546] width 274 height 36
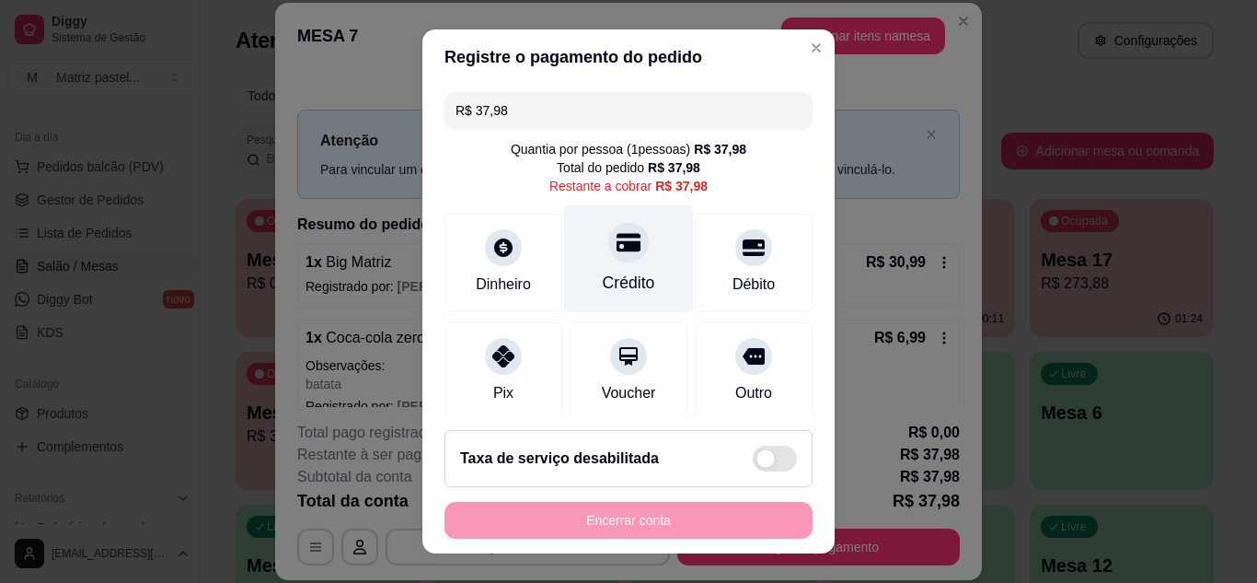
click at [624, 273] on div "Crédito" at bounding box center [629, 283] width 52 height 24
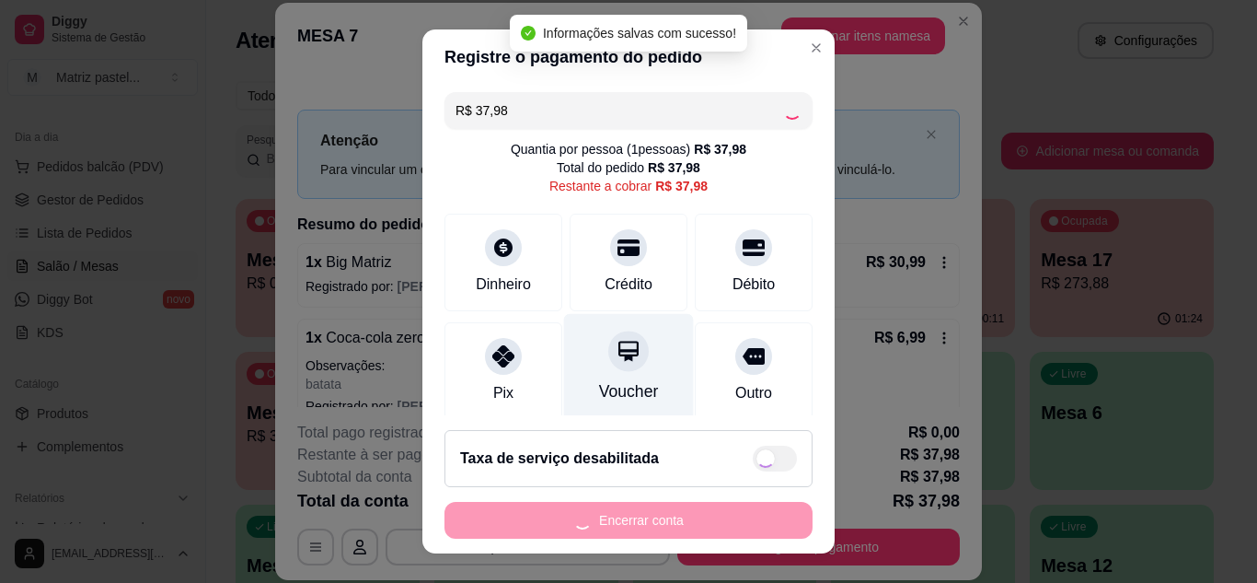
type input "R$ 0,00"
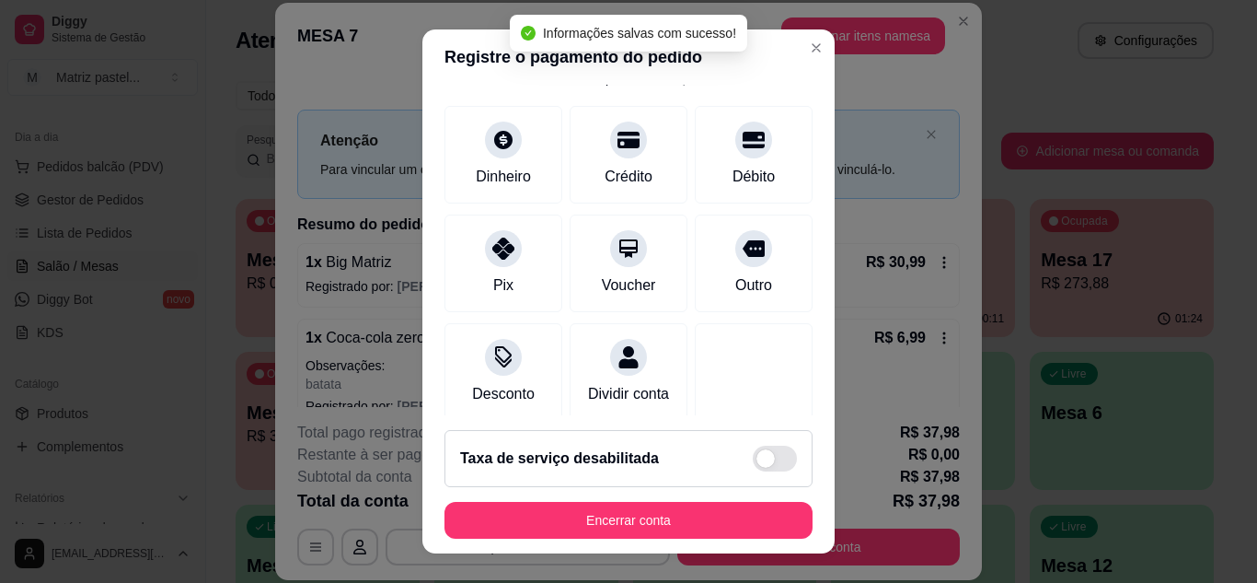
scroll to position [184, 0]
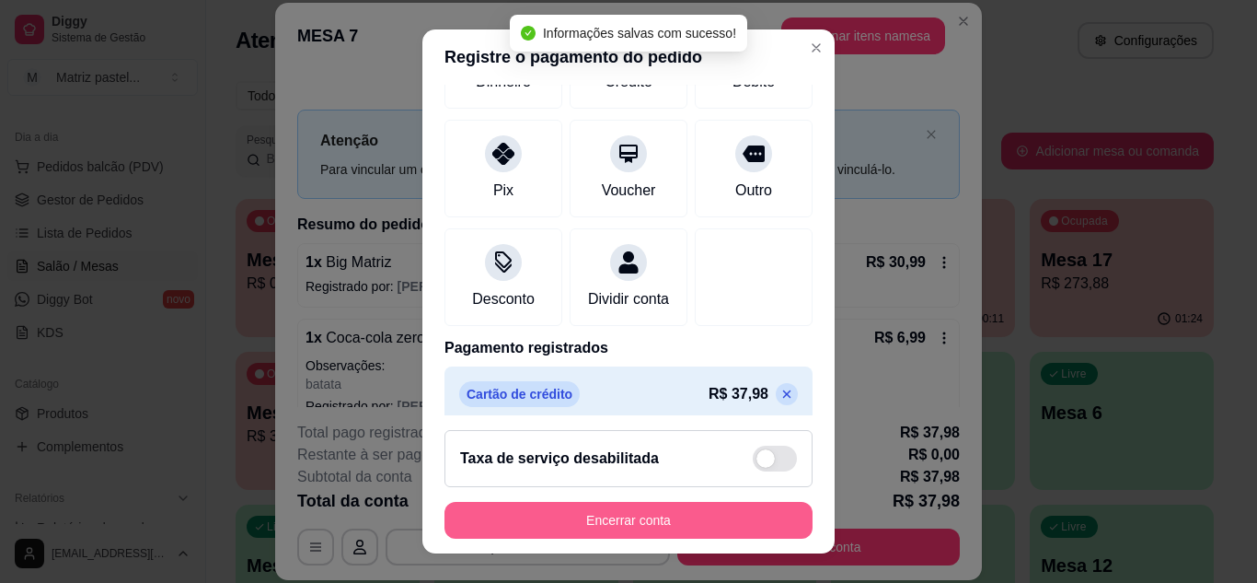
click at [599, 516] on button "Encerrar conta" at bounding box center [628, 520] width 368 height 37
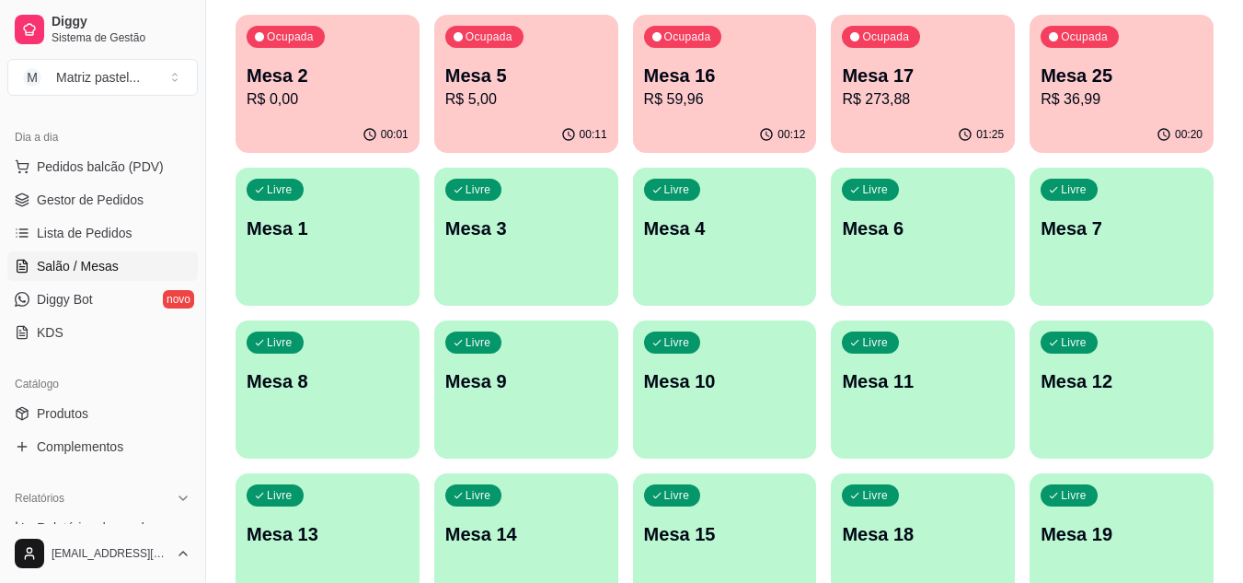
click at [1119, 87] on div "Mesa 25 R$ 36,99" at bounding box center [1122, 87] width 162 height 48
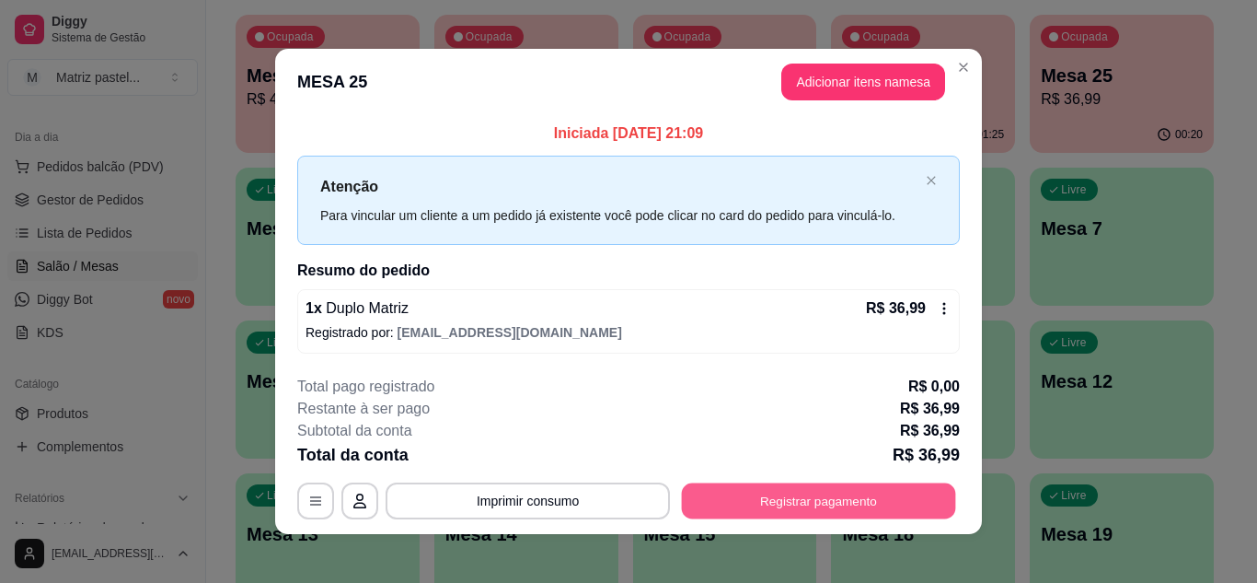
click at [927, 501] on button "Registrar pagamento" at bounding box center [819, 501] width 274 height 36
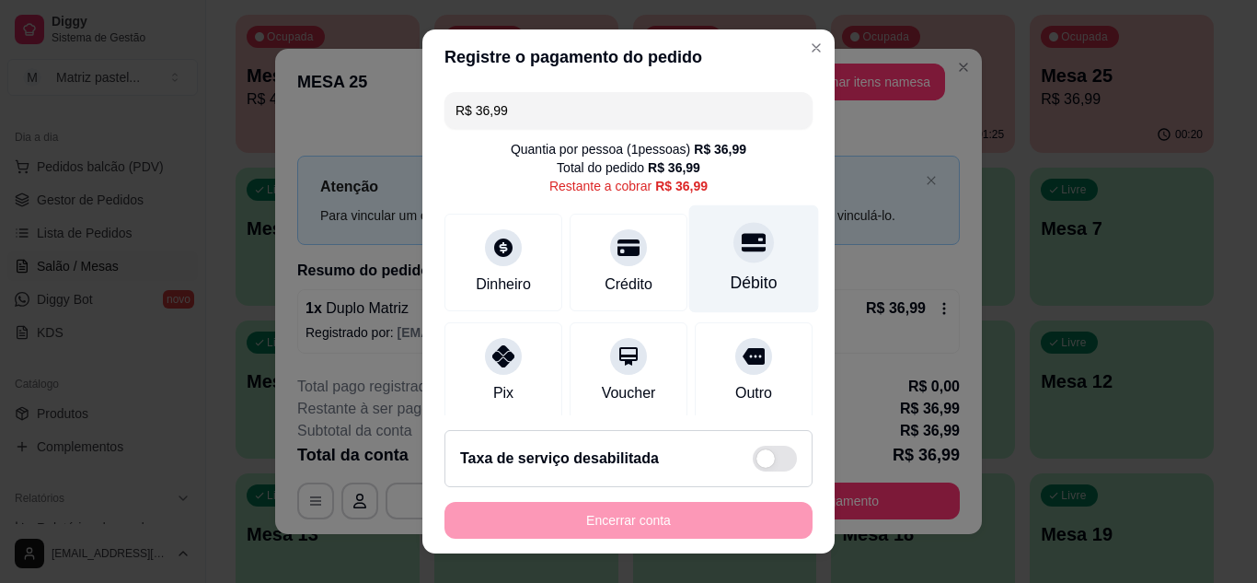
click at [733, 257] on div at bounding box center [753, 242] width 40 height 40
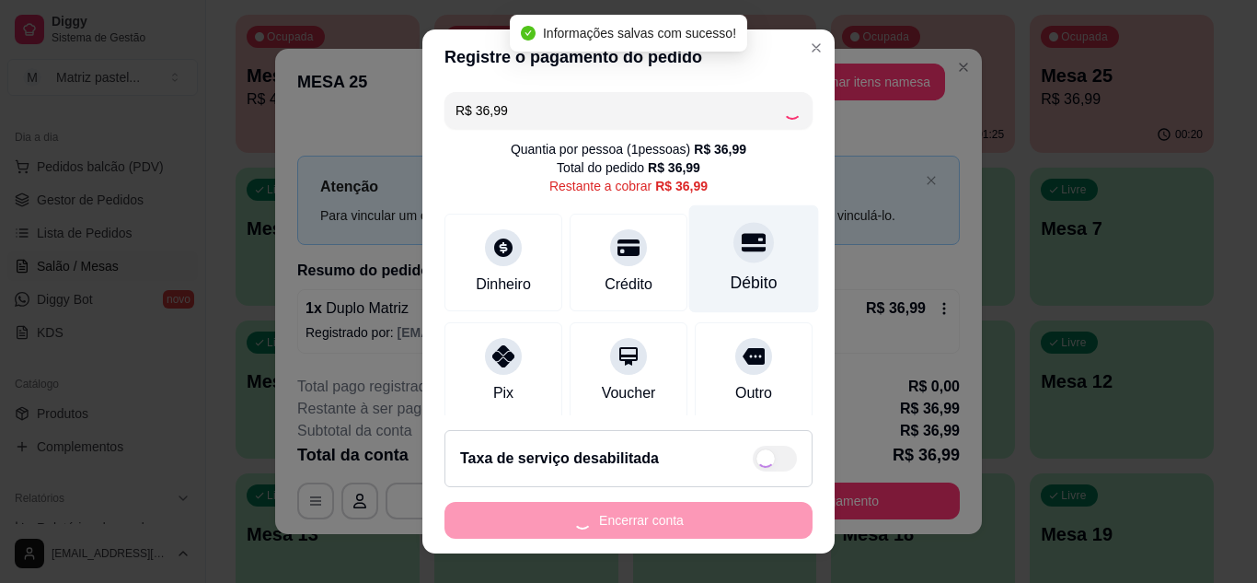
type input "R$ 0,00"
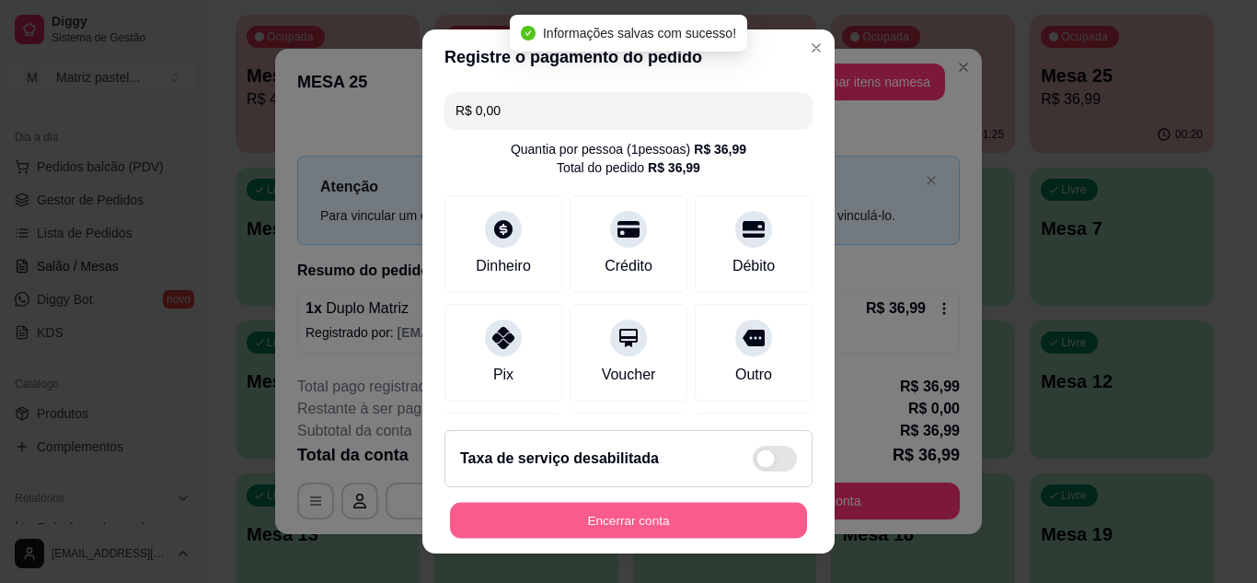
click at [632, 531] on button "Encerrar conta" at bounding box center [628, 520] width 357 height 36
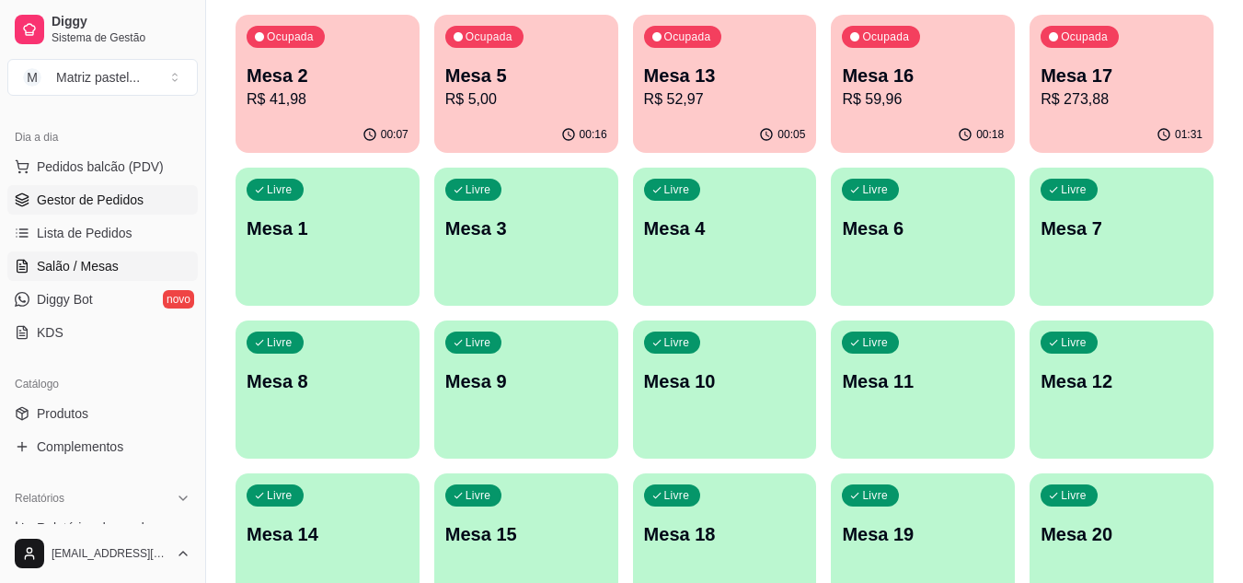
click at [134, 200] on span "Gestor de Pedidos" at bounding box center [90, 199] width 107 height 18
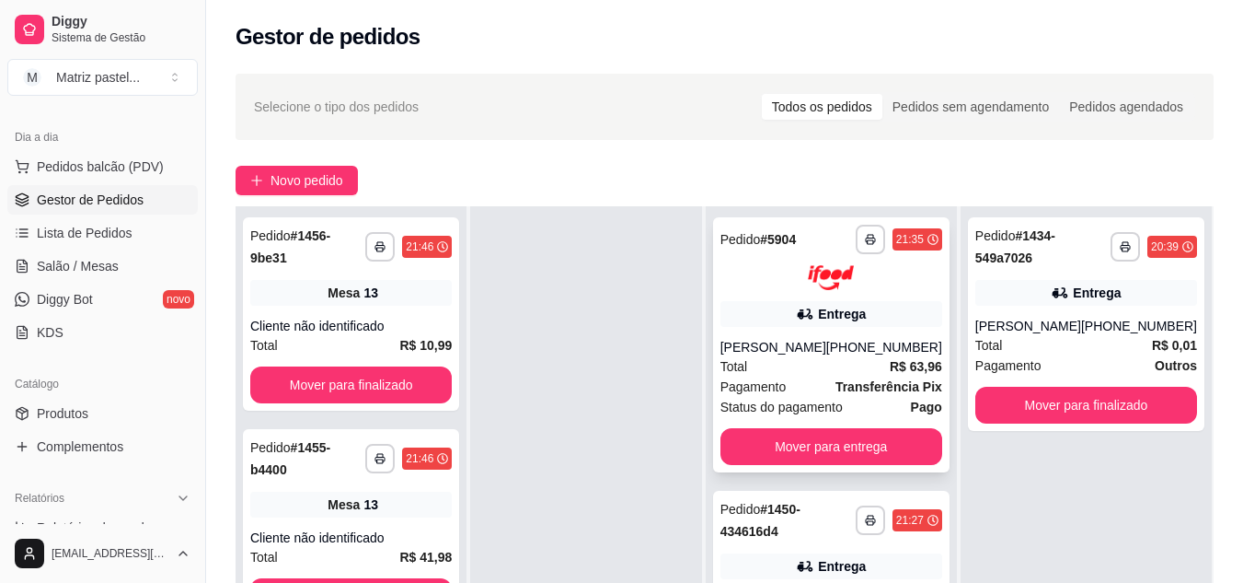
scroll to position [92, 0]
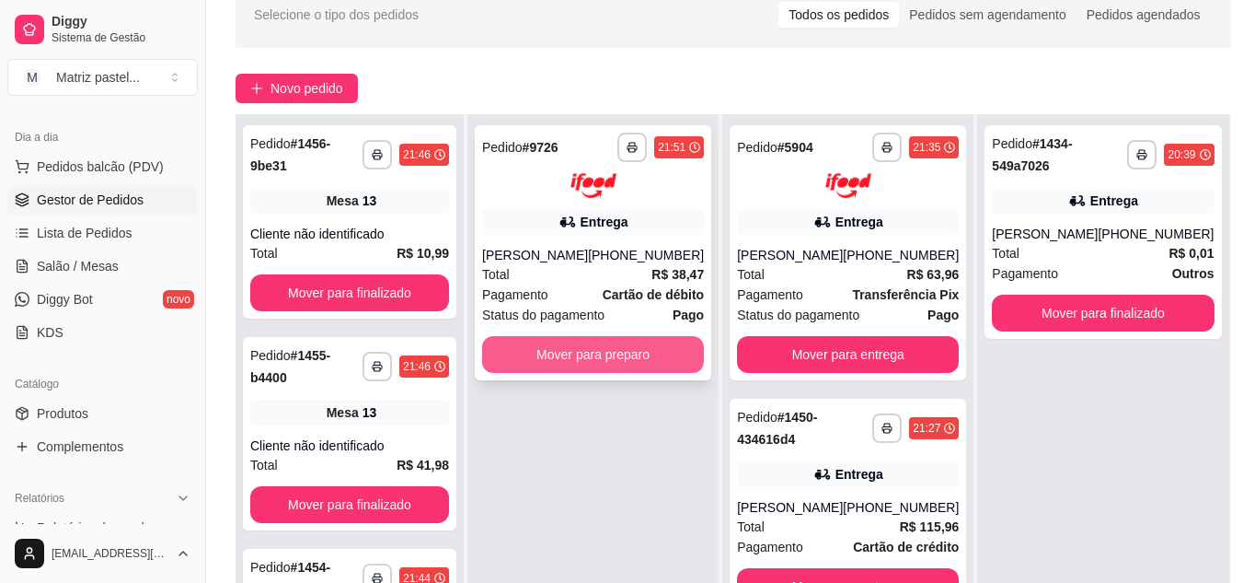
click at [525, 373] on button "Mover para preparo" at bounding box center [593, 354] width 222 height 37
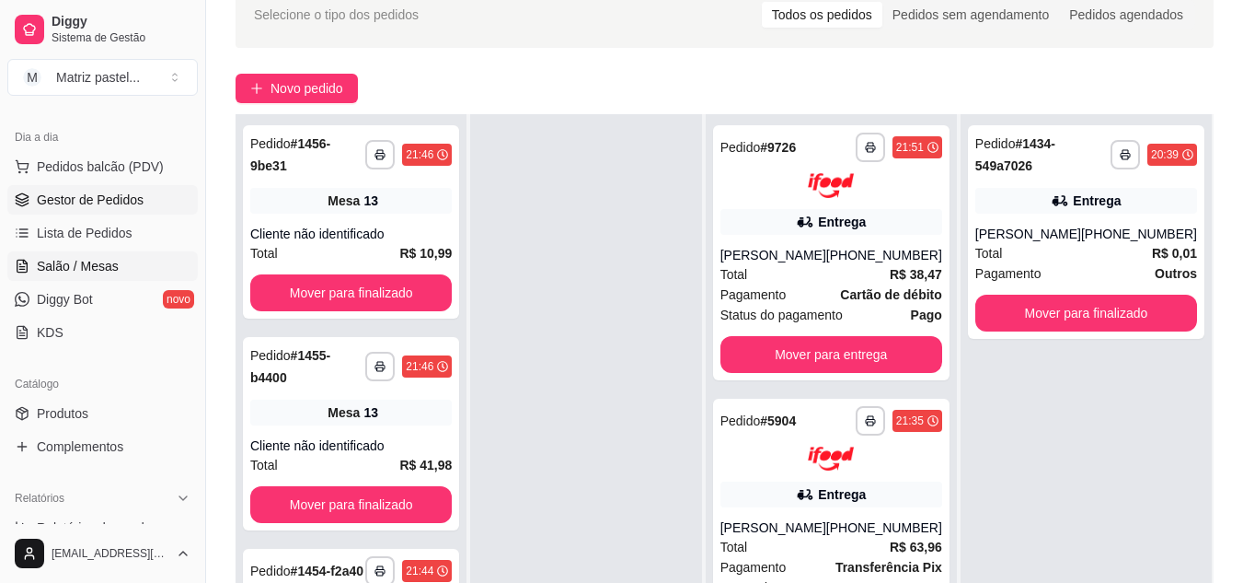
click at [108, 269] on span "Salão / Mesas" at bounding box center [78, 266] width 82 height 18
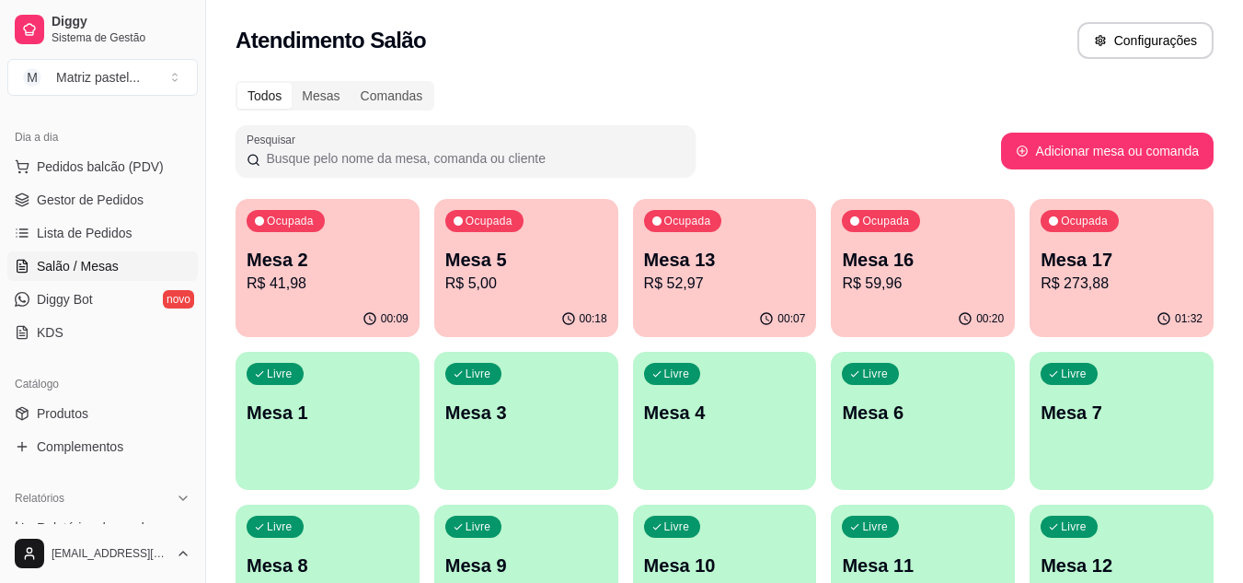
click at [656, 306] on div "00:07" at bounding box center [725, 319] width 184 height 36
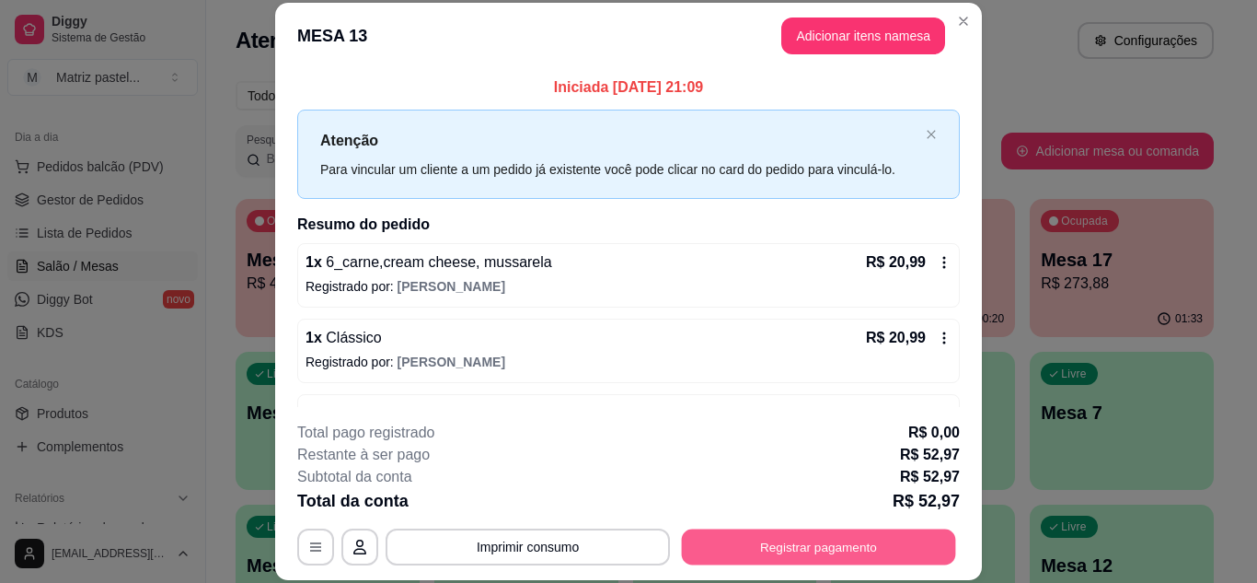
click at [868, 549] on button "Registrar pagamento" at bounding box center [819, 546] width 274 height 36
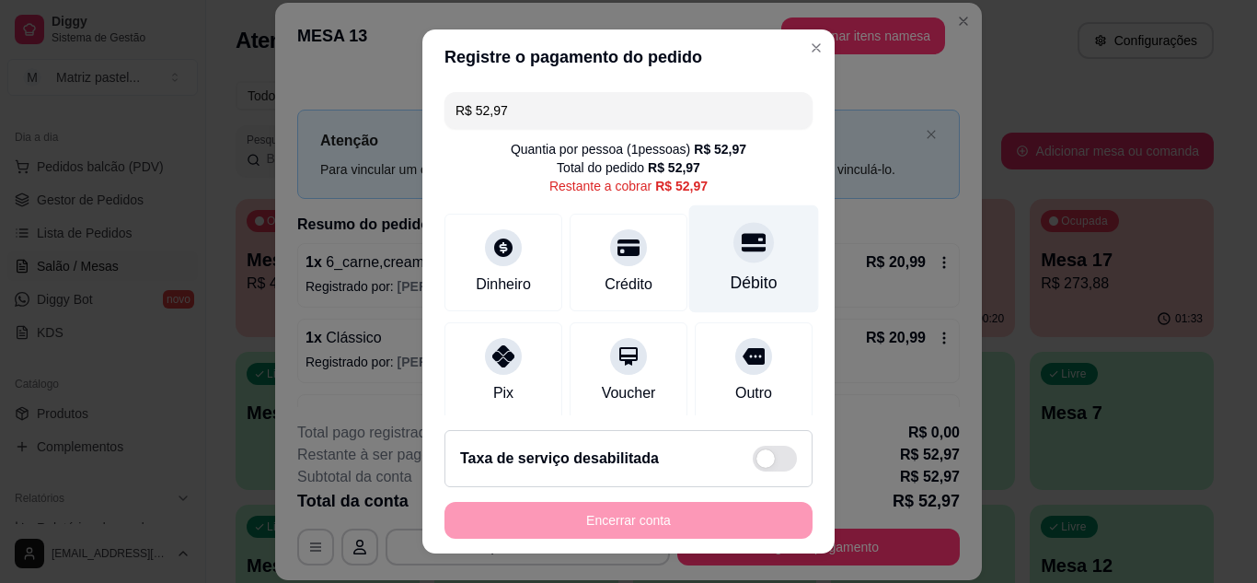
click at [756, 281] on div "Débito" at bounding box center [754, 258] width 130 height 108
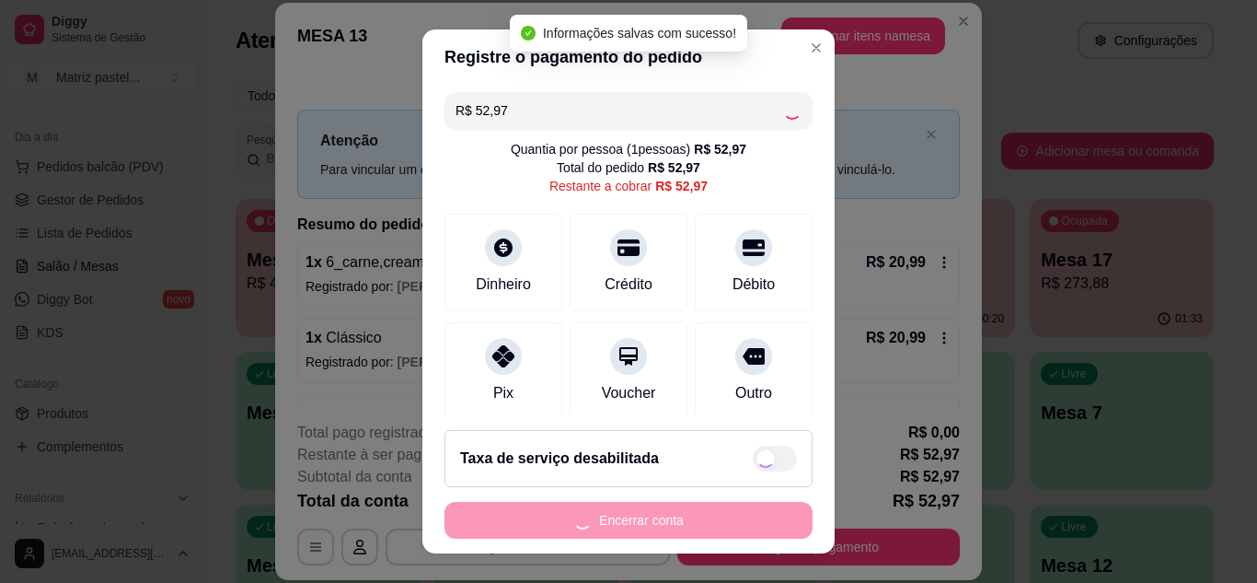
type input "R$ 0,00"
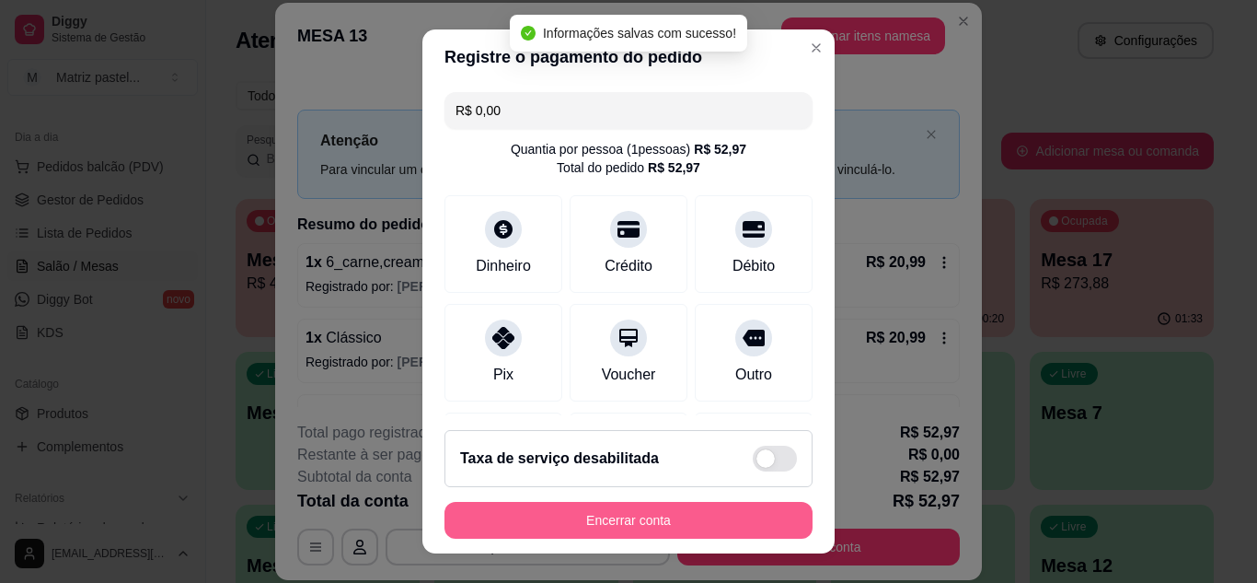
click at [605, 529] on button "Encerrar conta" at bounding box center [628, 520] width 368 height 37
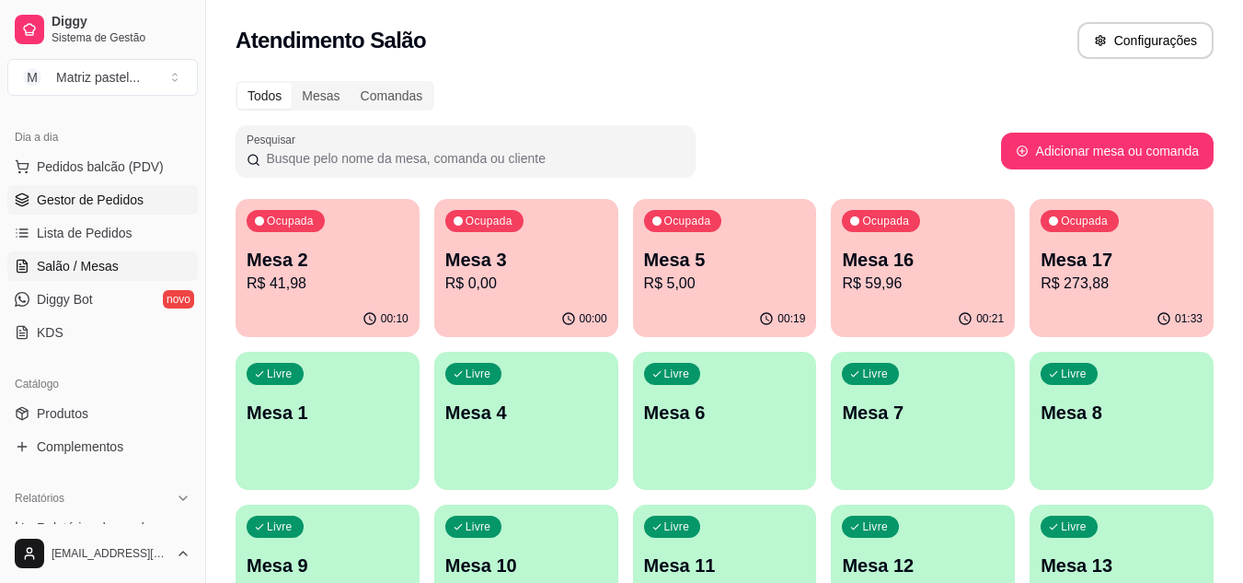
click at [78, 204] on span "Gestor de Pedidos" at bounding box center [90, 199] width 107 height 18
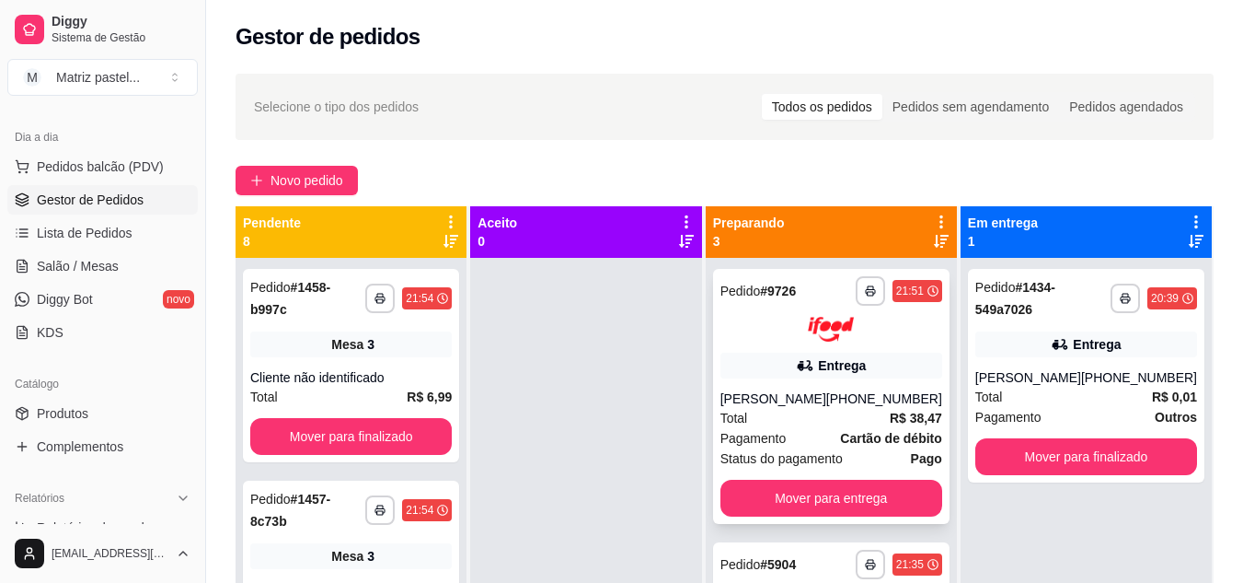
click at [782, 363] on div "Entrega" at bounding box center [832, 365] width 222 height 26
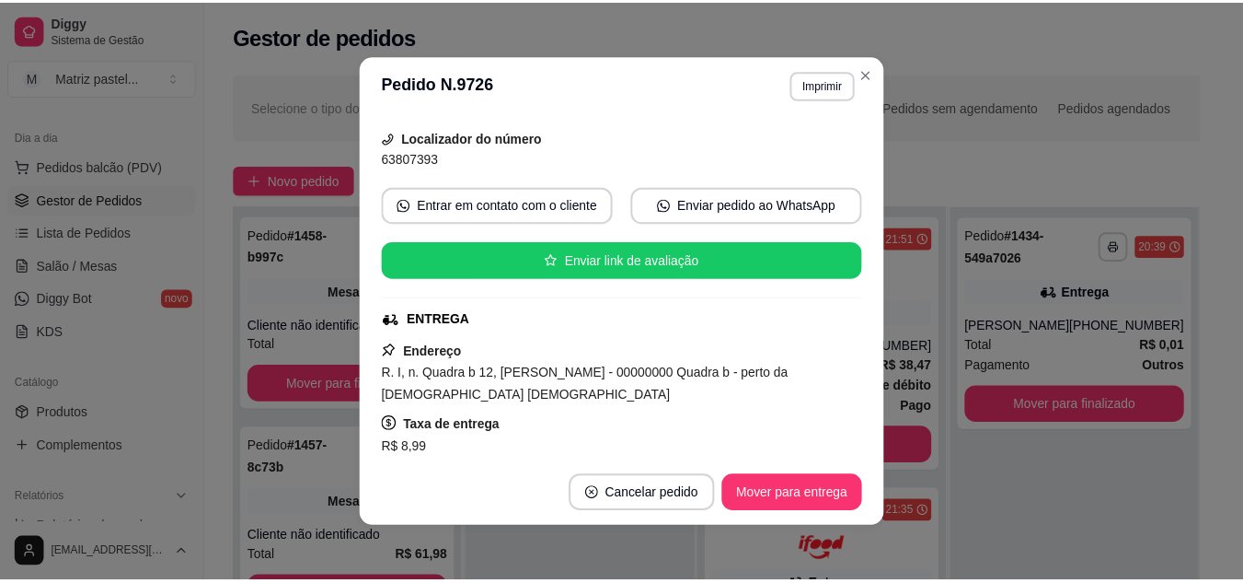
scroll to position [184, 0]
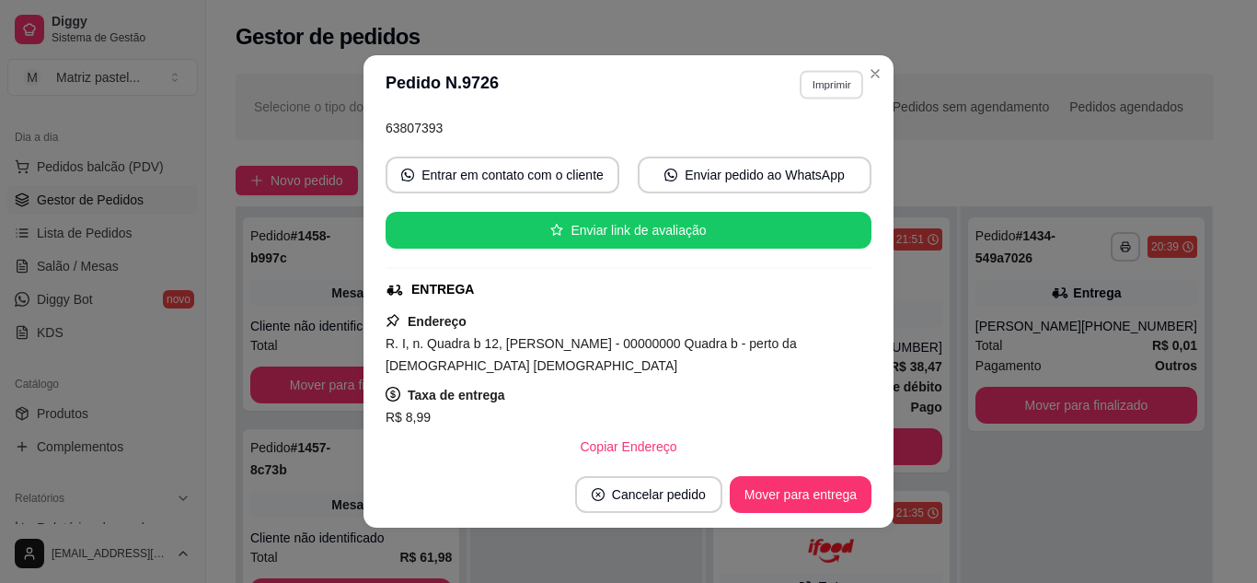
click at [825, 94] on button "Imprimir" at bounding box center [831, 84] width 63 height 29
click at [783, 157] on button "IMPRESSORA" at bounding box center [791, 148] width 129 height 29
click at [822, 90] on button "Imprimir" at bounding box center [831, 84] width 63 height 29
click at [794, 147] on button "IMPRESSORA" at bounding box center [791, 148] width 133 height 29
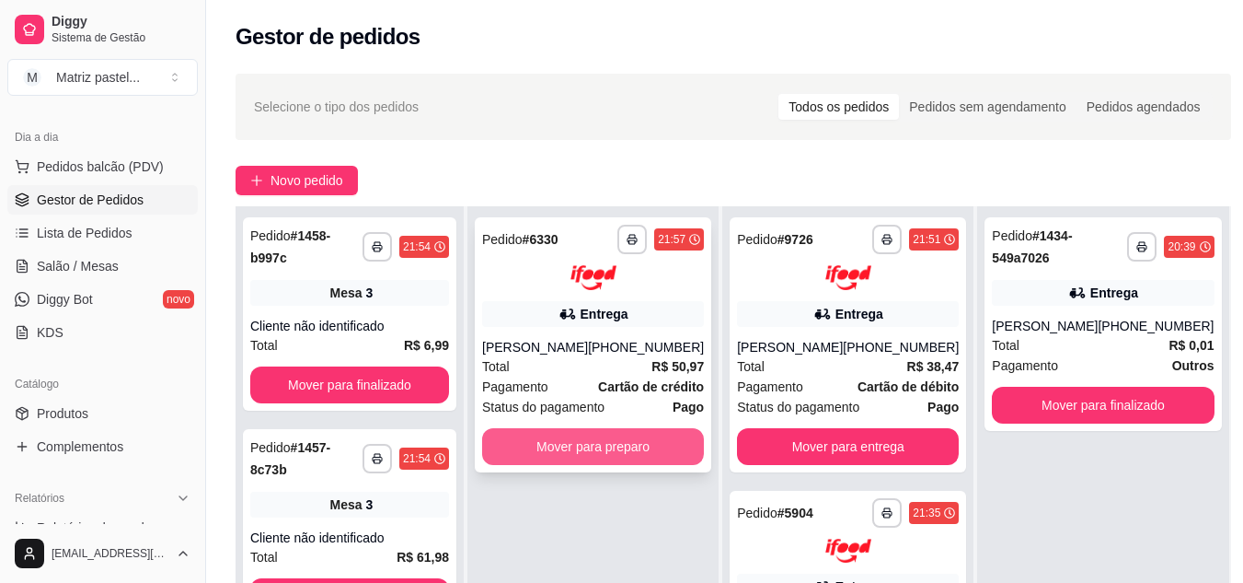
click at [524, 443] on button "Mover para preparo" at bounding box center [593, 446] width 222 height 37
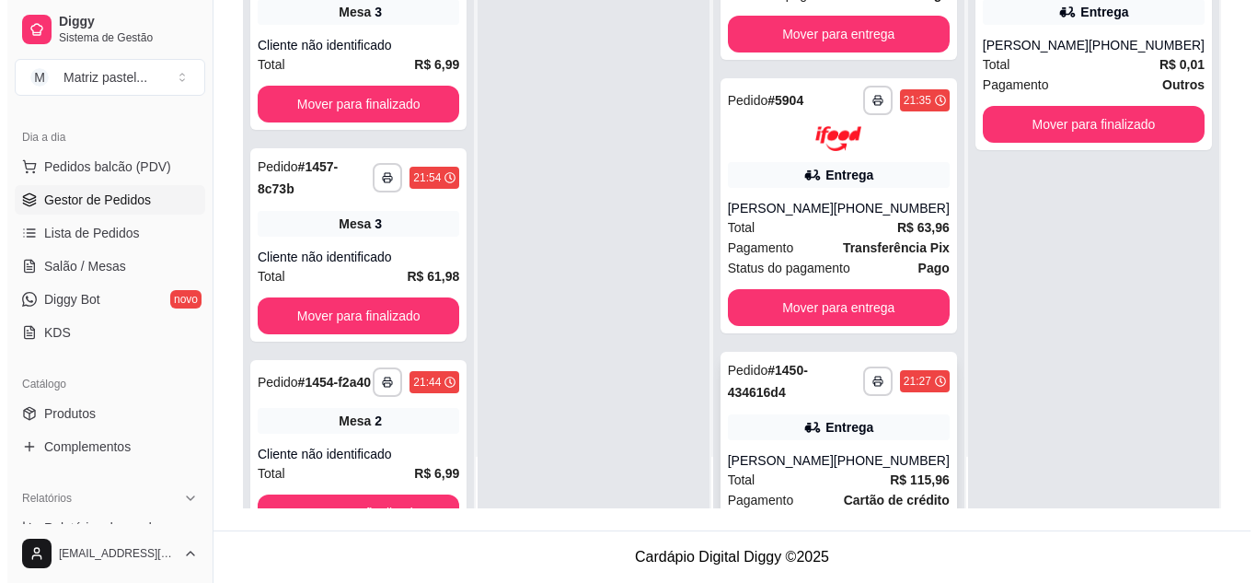
scroll to position [524, 0]
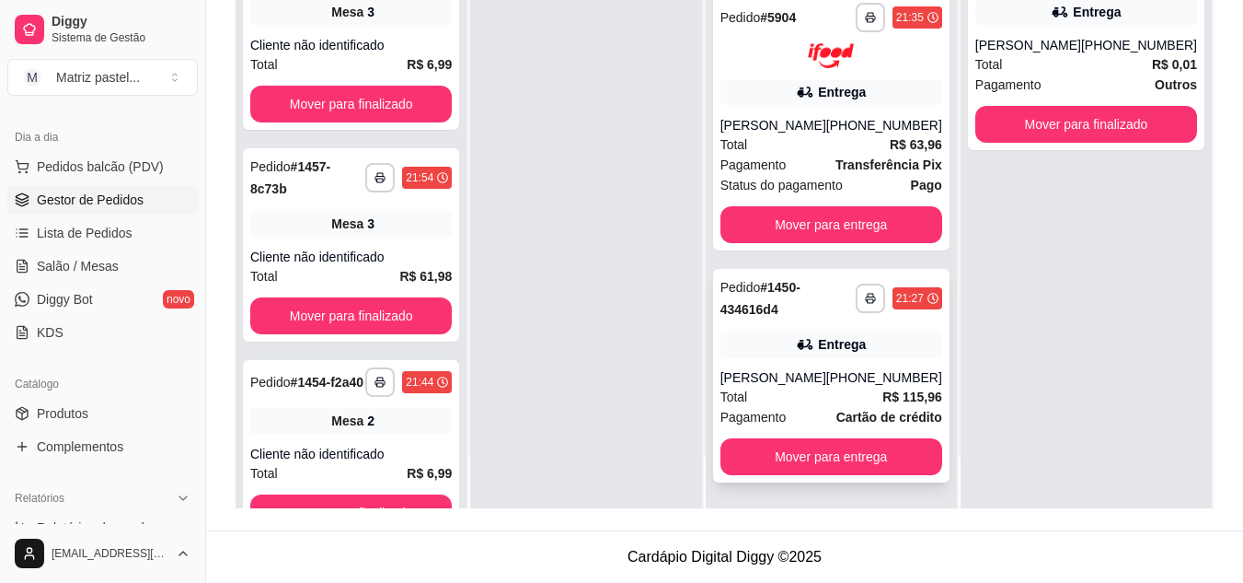
click at [766, 436] on div "**********" at bounding box center [831, 376] width 237 height 214
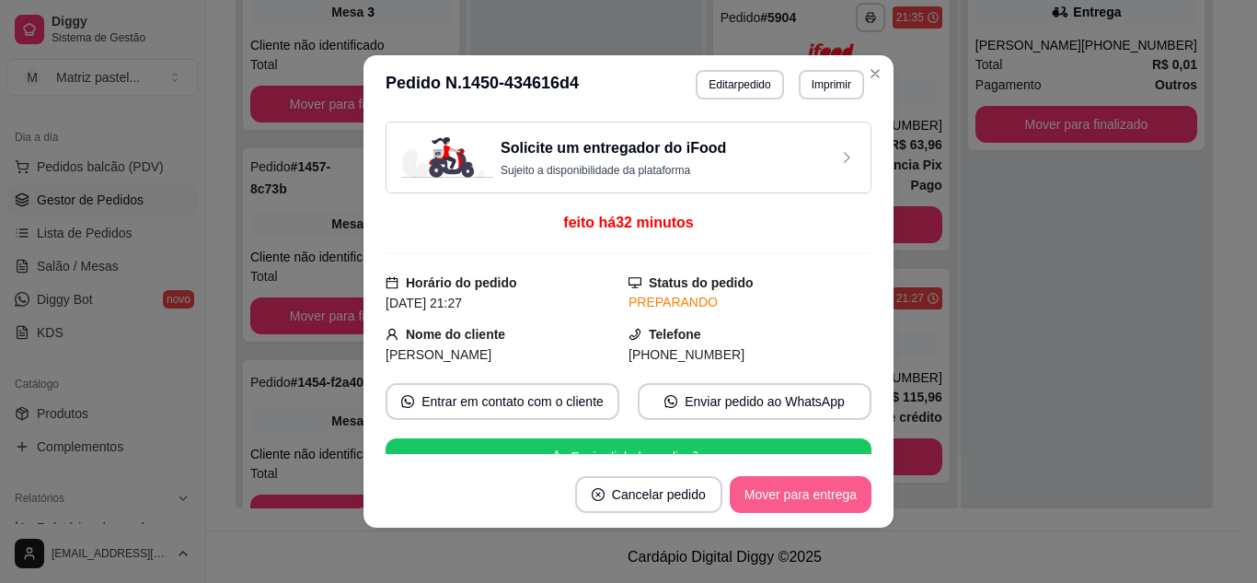
click at [802, 497] on button "Mover para entrega" at bounding box center [801, 494] width 142 height 37
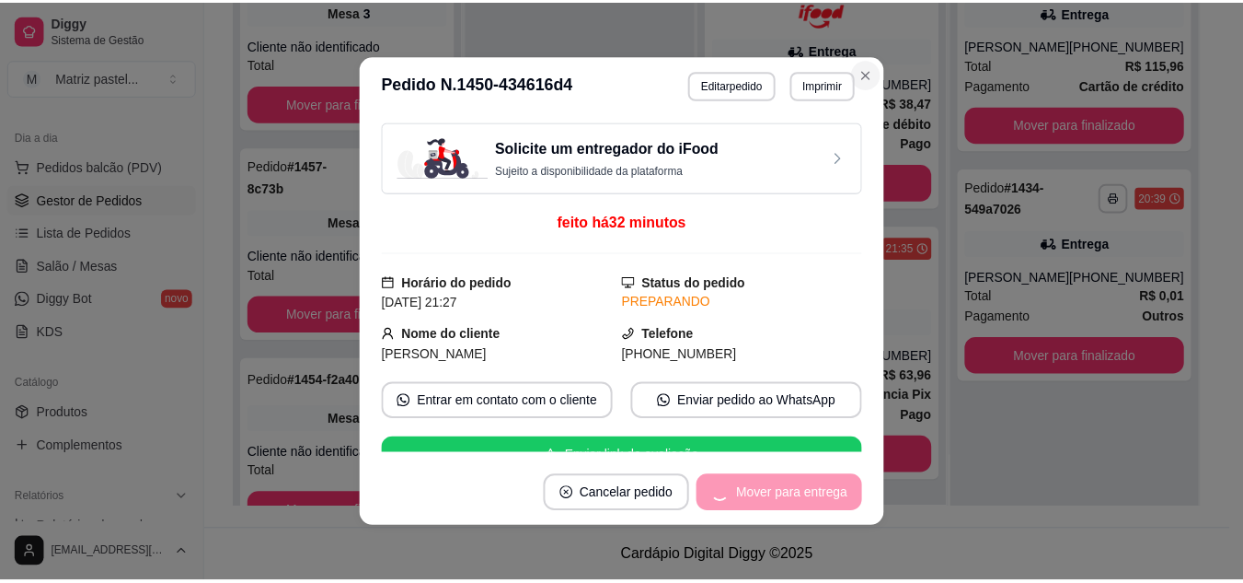
scroll to position [292, 0]
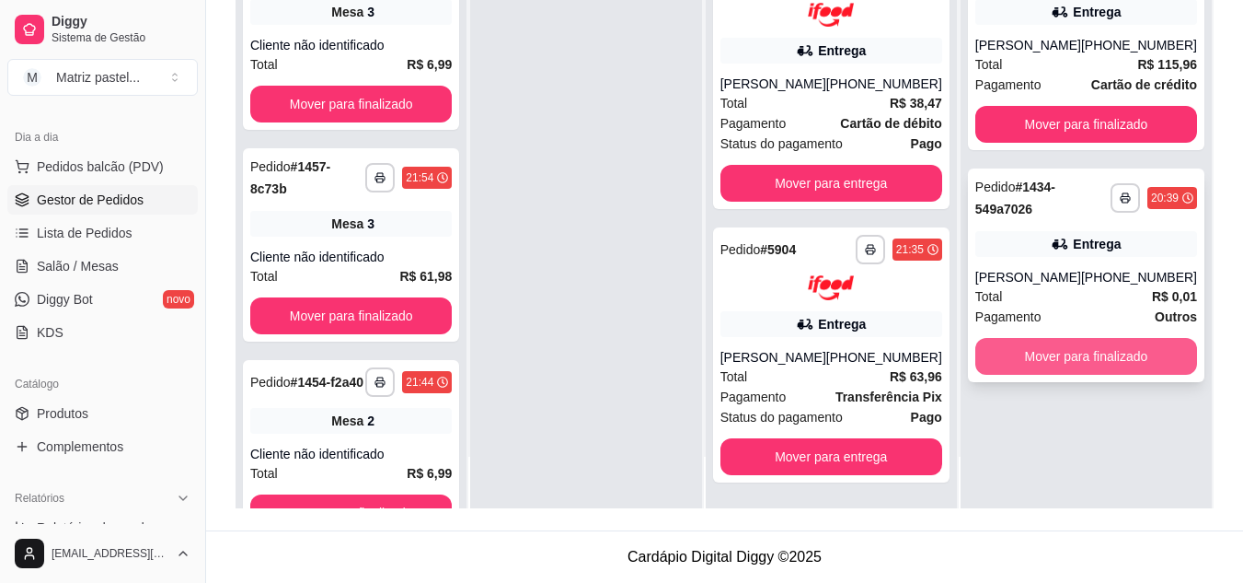
click at [1047, 352] on button "Mover para finalizado" at bounding box center [1086, 356] width 222 height 37
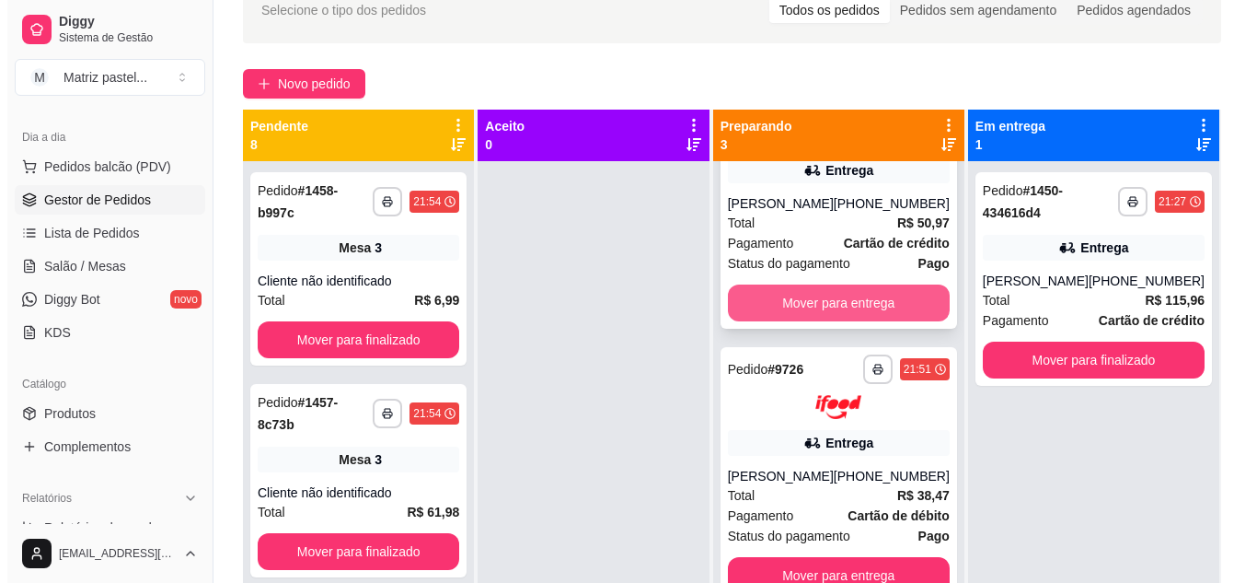
scroll to position [0, 0]
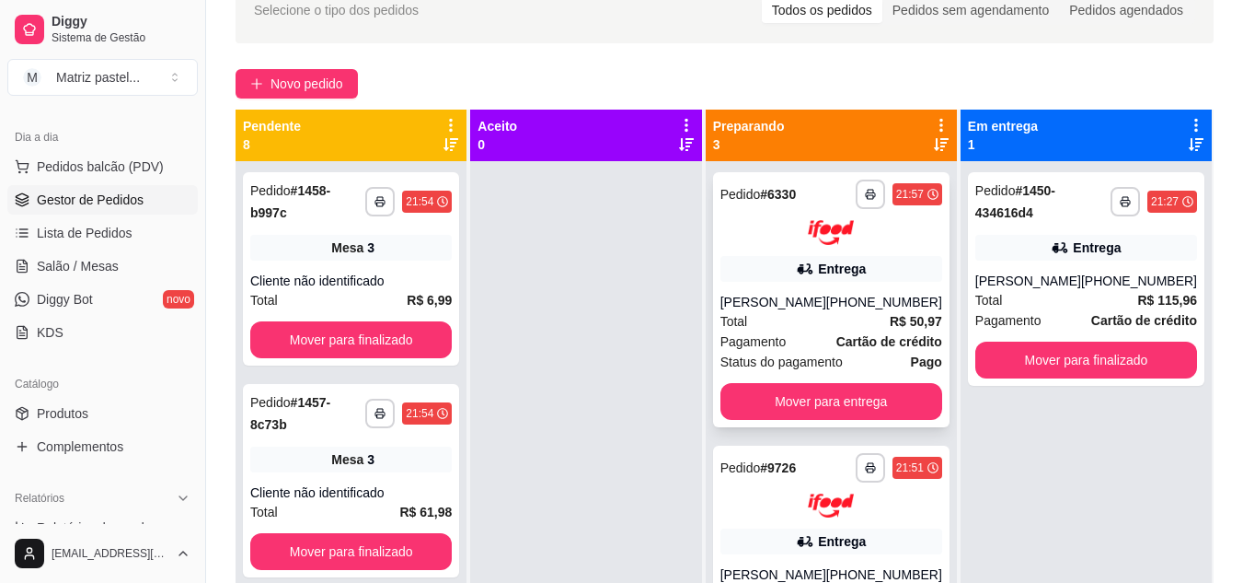
click at [793, 282] on div "**********" at bounding box center [831, 299] width 237 height 255
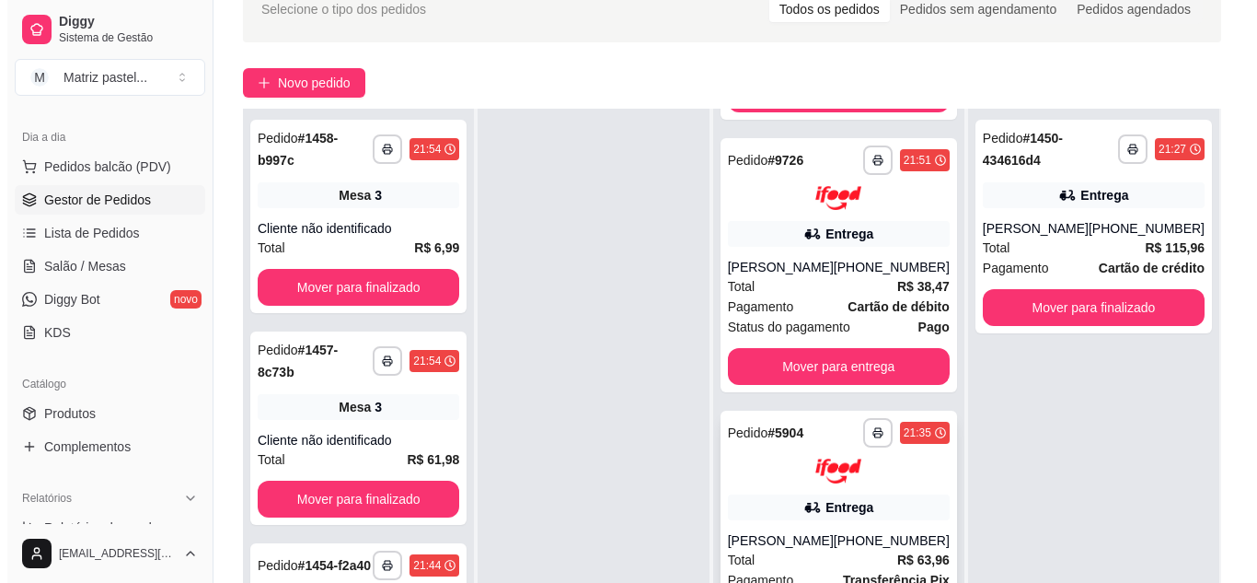
scroll to position [281, 0]
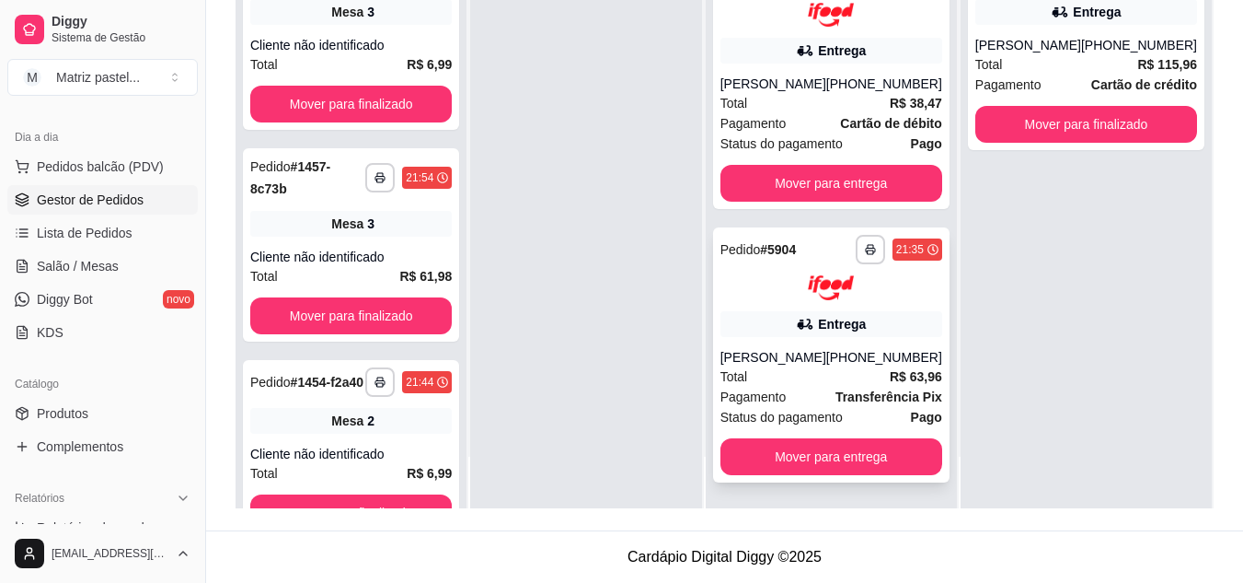
click at [839, 317] on div "Entrega" at bounding box center [832, 324] width 222 height 26
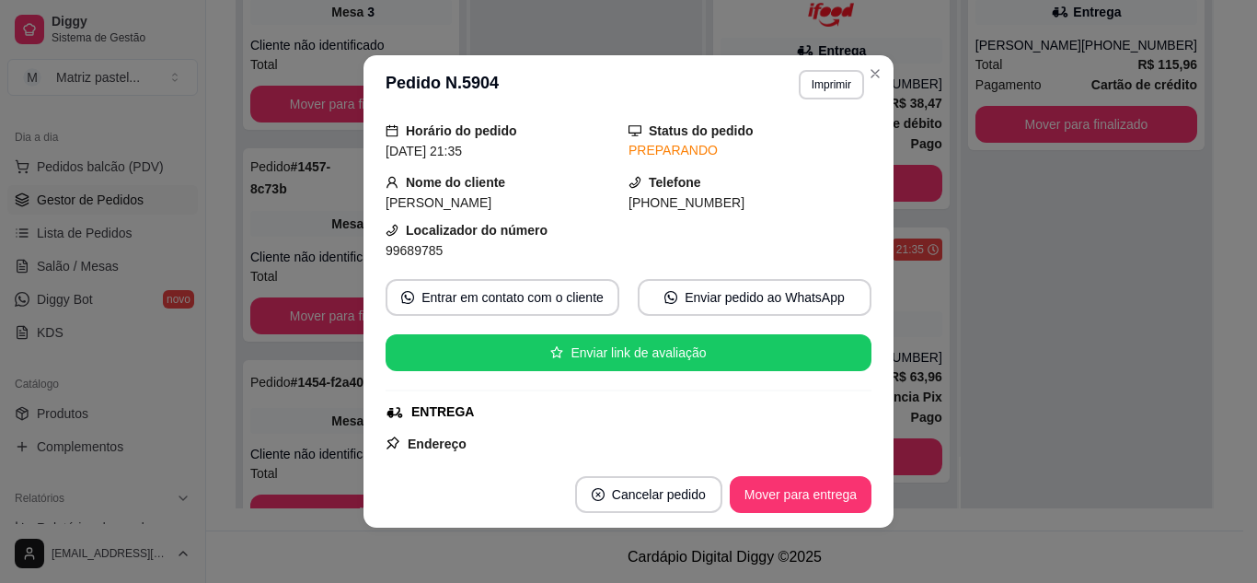
scroll to position [92, 0]
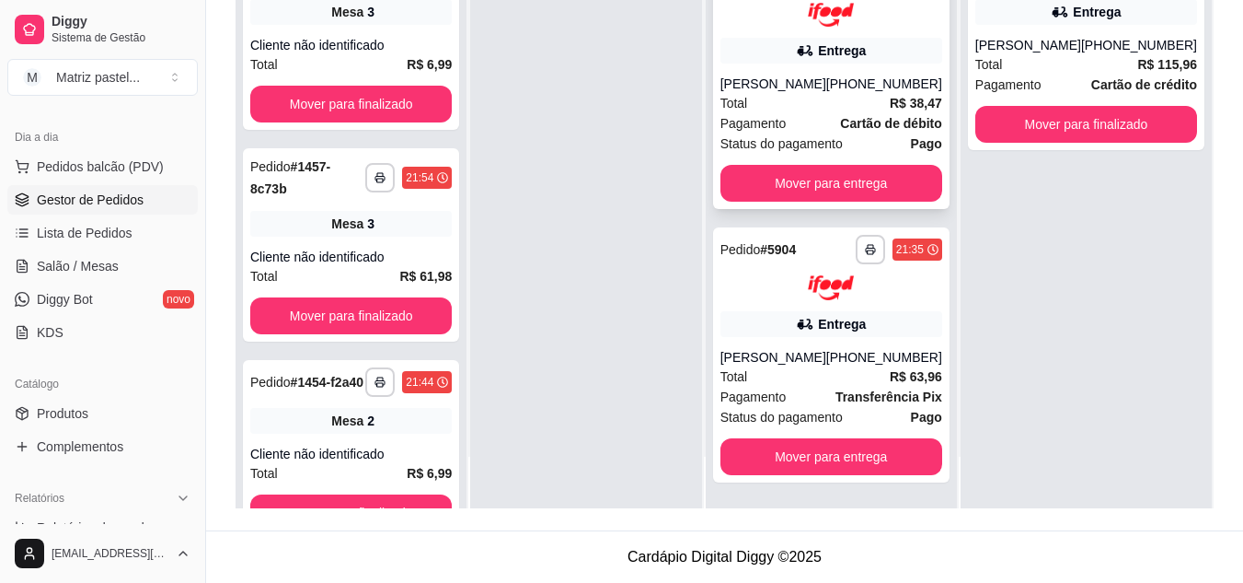
click at [869, 75] on div "[PHONE_NUMBER]" at bounding box center [884, 84] width 116 height 18
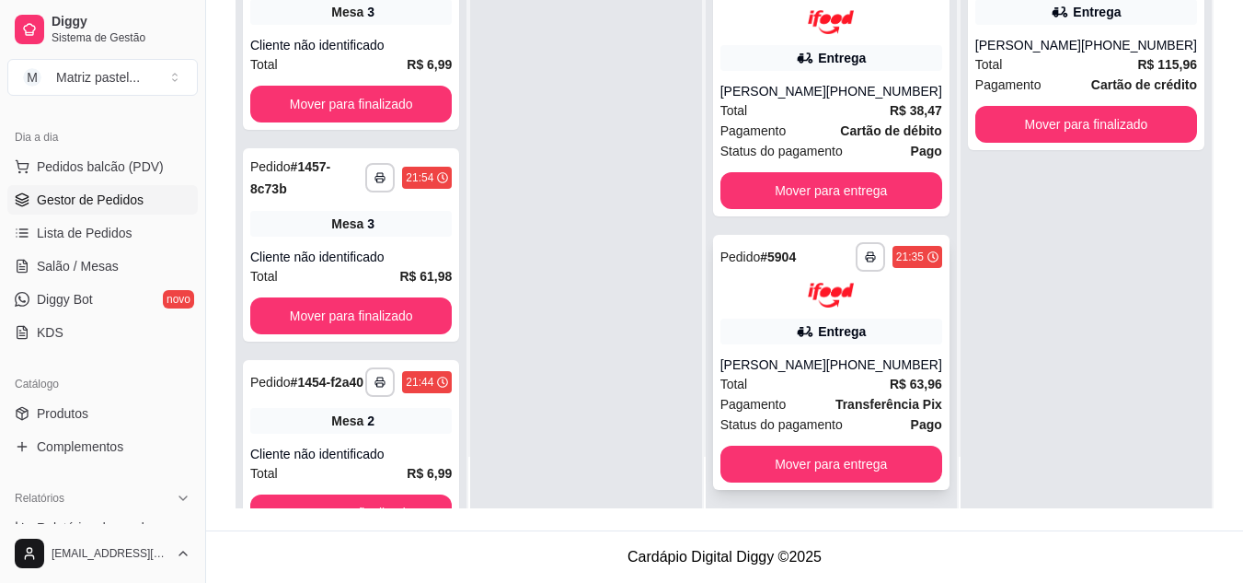
scroll to position [292, 0]
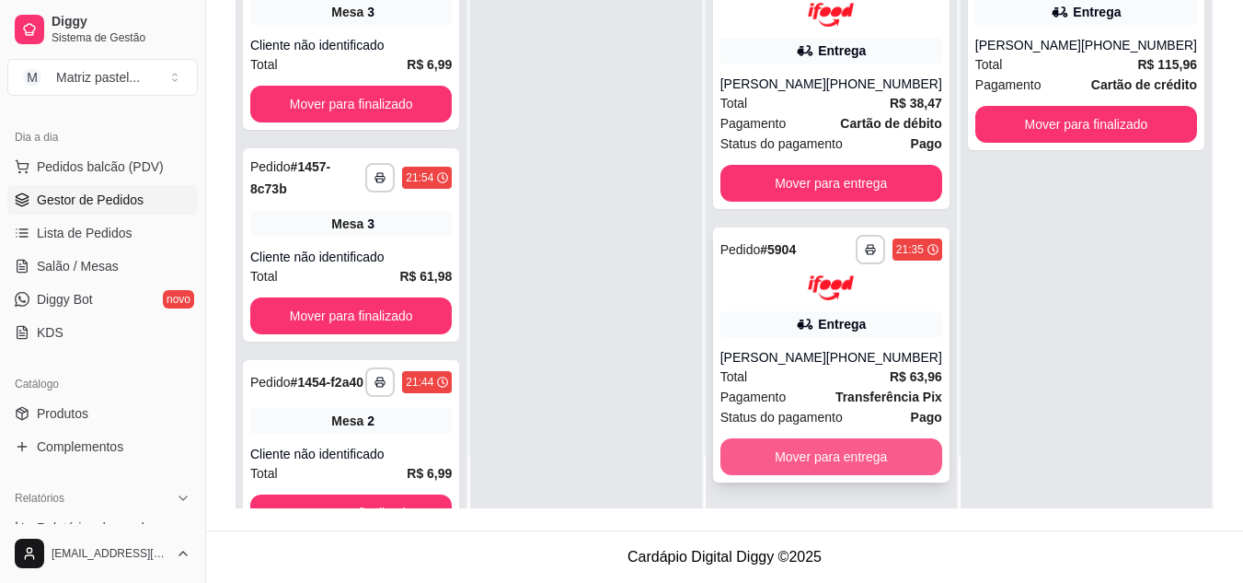
click at [789, 465] on button "Mover para entrega" at bounding box center [832, 456] width 222 height 37
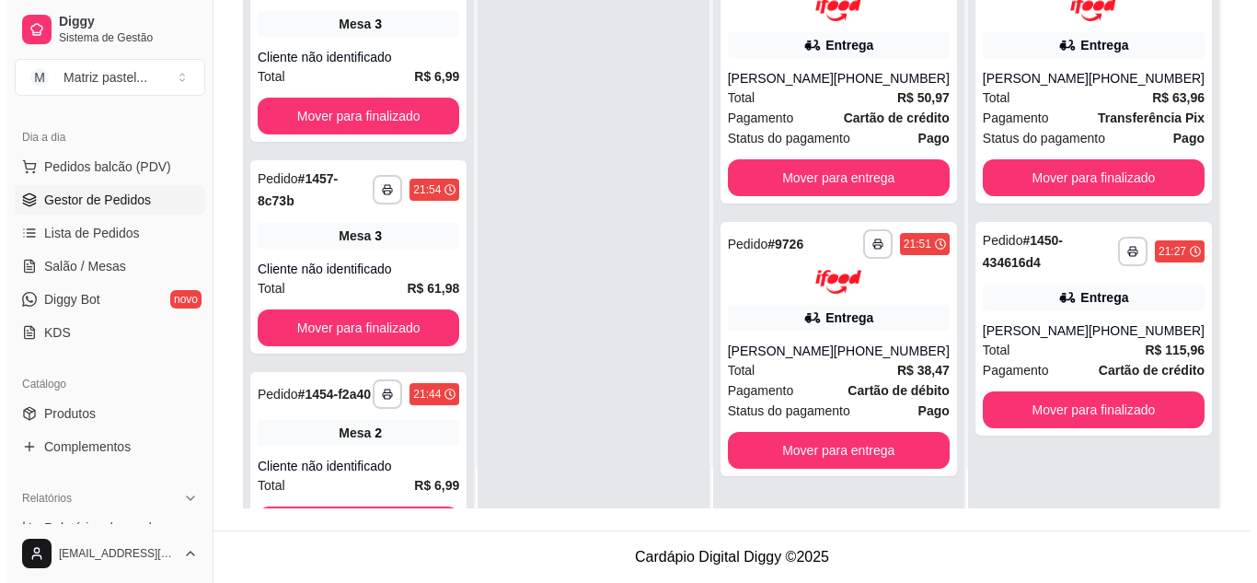
scroll to position [0, 0]
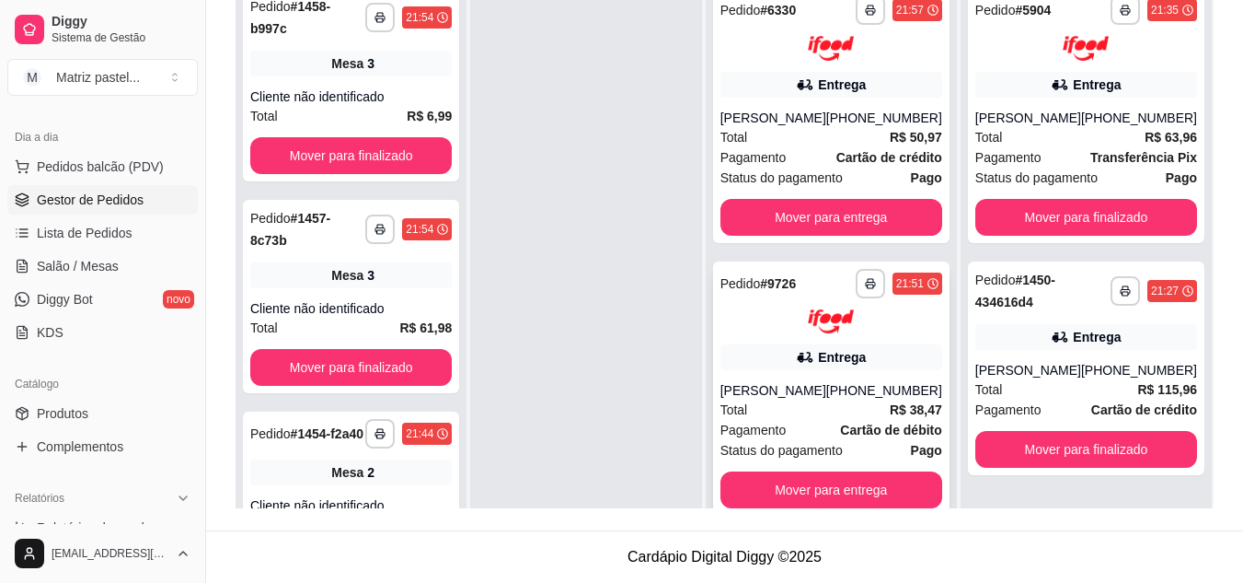
click at [800, 364] on div "Entrega" at bounding box center [832, 357] width 222 height 26
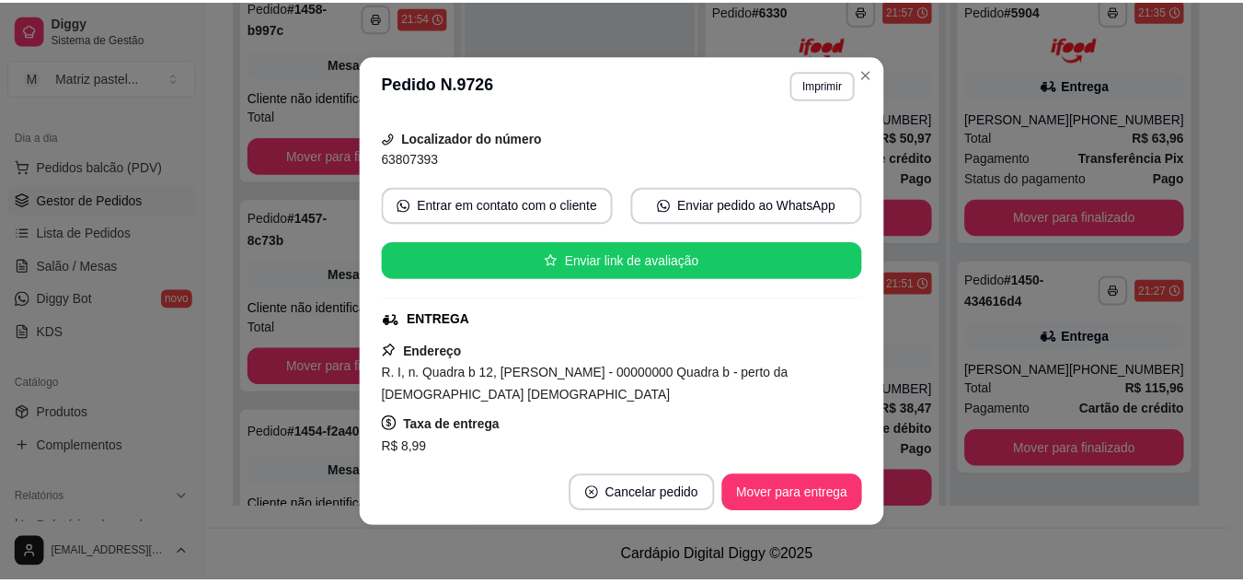
scroll to position [184, 0]
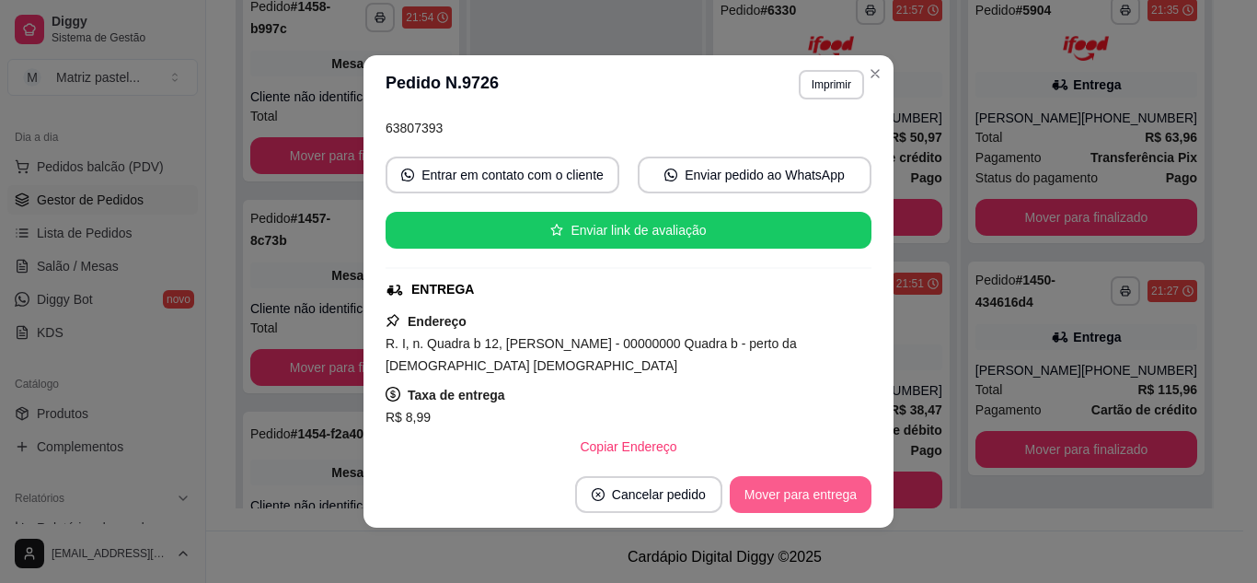
click at [804, 490] on button "Mover para entrega" at bounding box center [801, 494] width 142 height 37
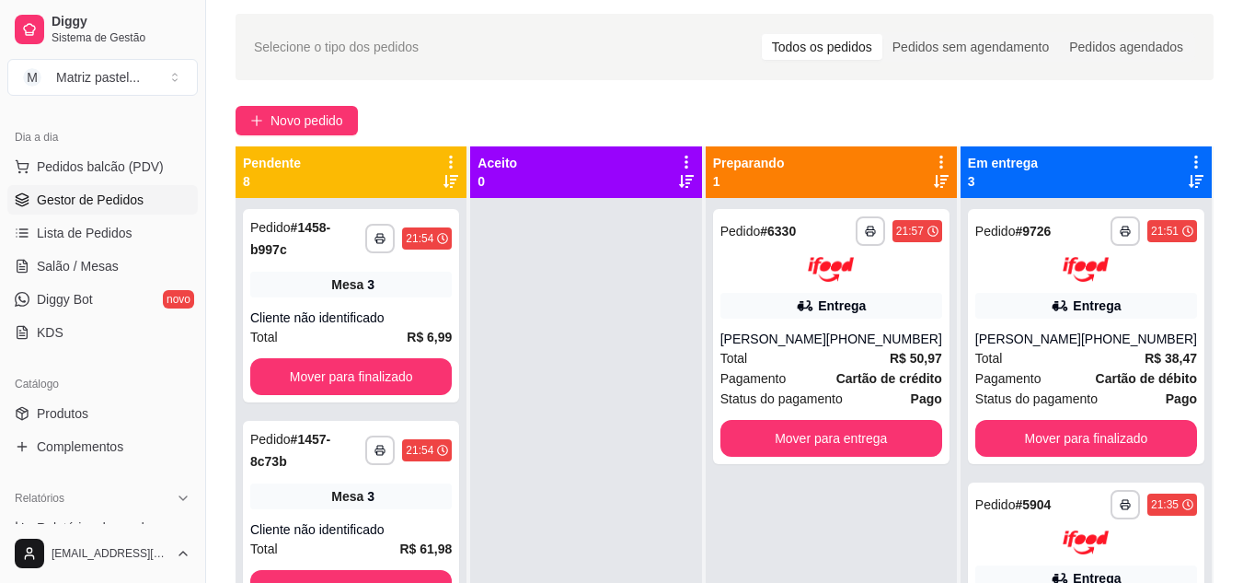
scroll to position [0, 0]
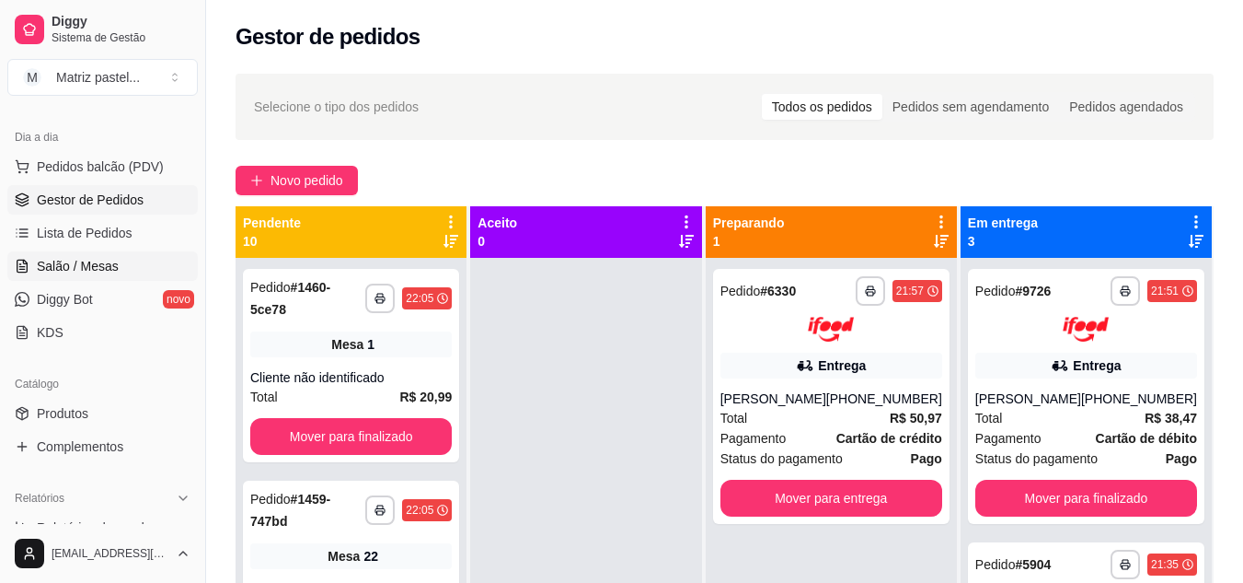
click at [101, 266] on span "Salão / Mesas" at bounding box center [78, 266] width 82 height 18
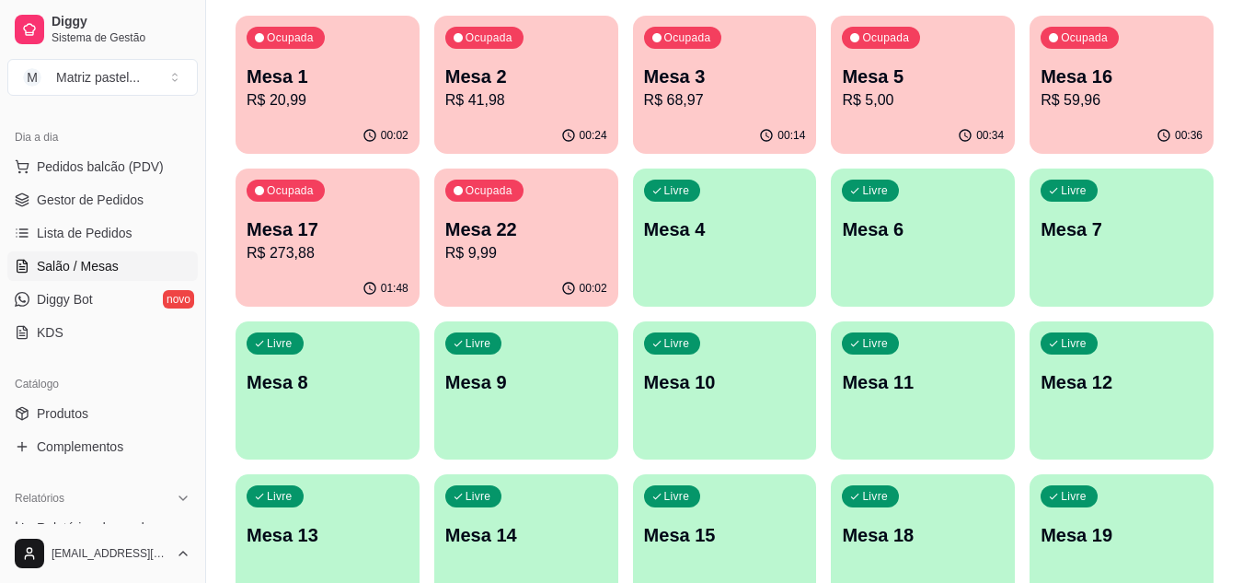
scroll to position [184, 0]
click at [290, 232] on p "Mesa 17" at bounding box center [328, 228] width 162 height 26
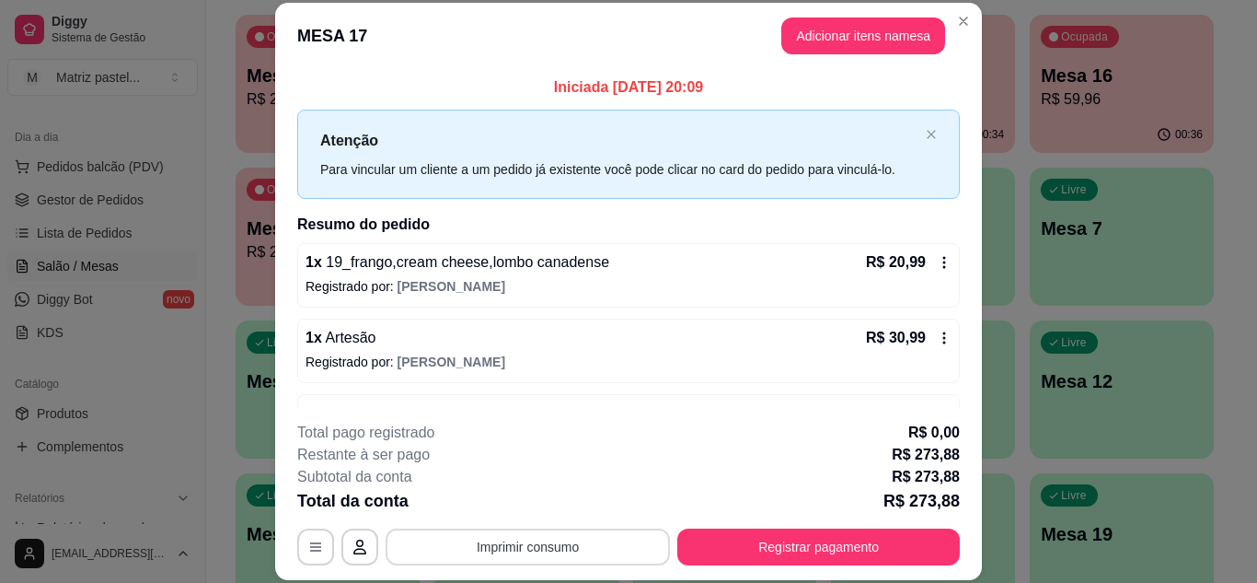
click at [518, 547] on button "Imprimir consumo" at bounding box center [528, 546] width 284 height 37
click at [540, 514] on button "IMPRESSORA" at bounding box center [526, 504] width 129 height 29
click at [827, 17] on header "MESA 17 Adicionar itens na mesa" at bounding box center [628, 36] width 707 height 66
click at [821, 29] on button "Adicionar itens na mesa" at bounding box center [863, 35] width 164 height 37
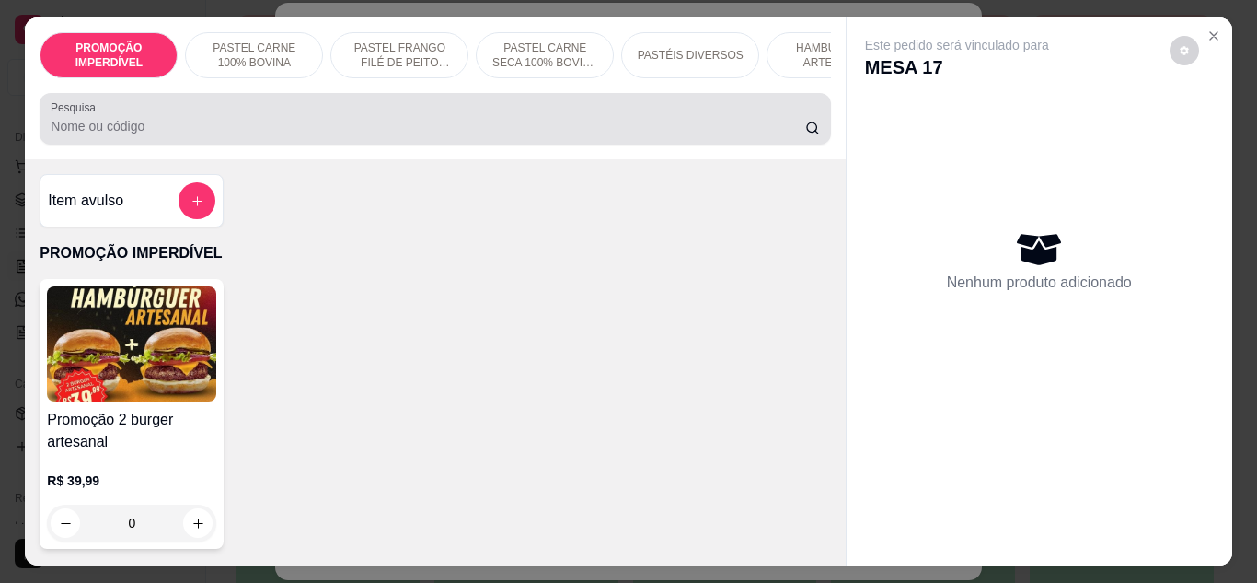
click at [275, 123] on input "Pesquisa" at bounding box center [428, 126] width 755 height 18
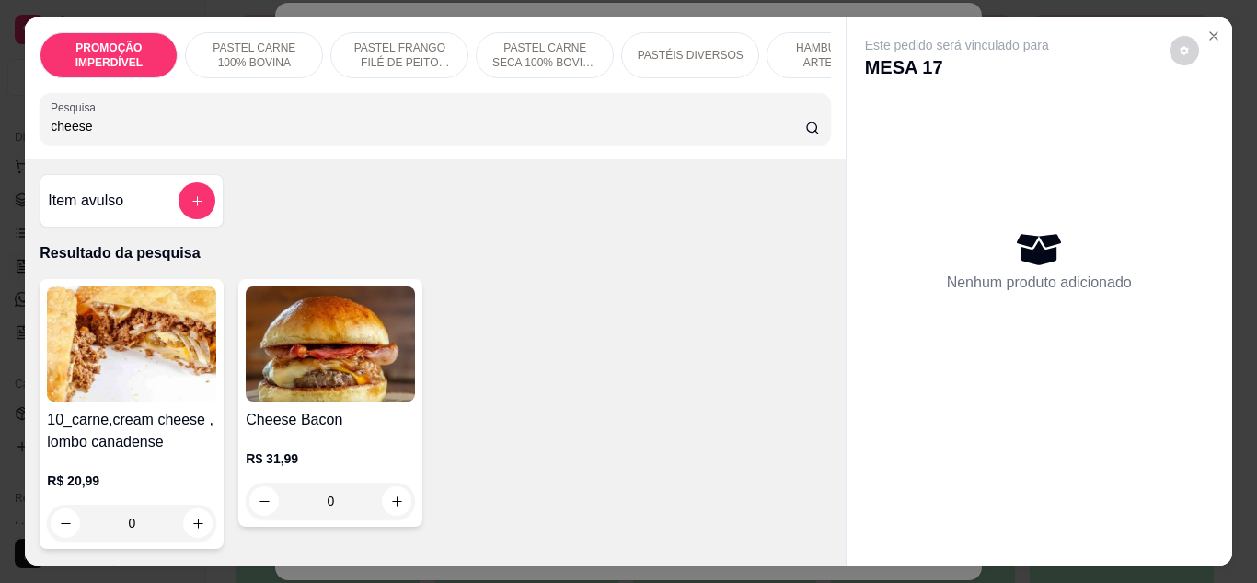
type input "cheese b"
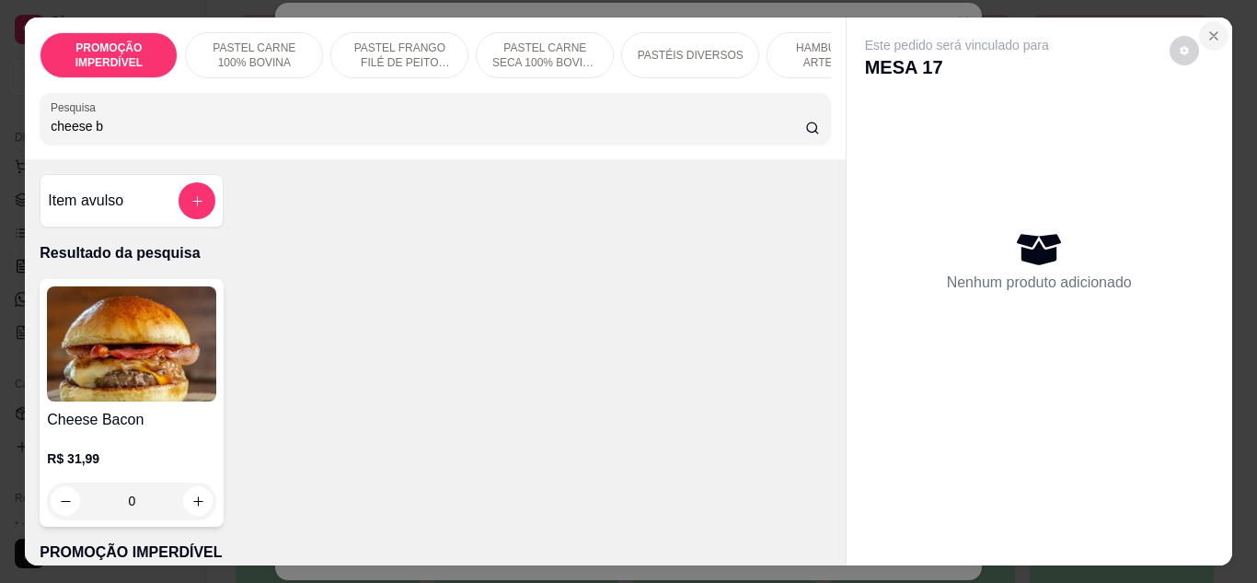
click at [1209, 30] on icon "Close" at bounding box center [1213, 36] width 15 height 15
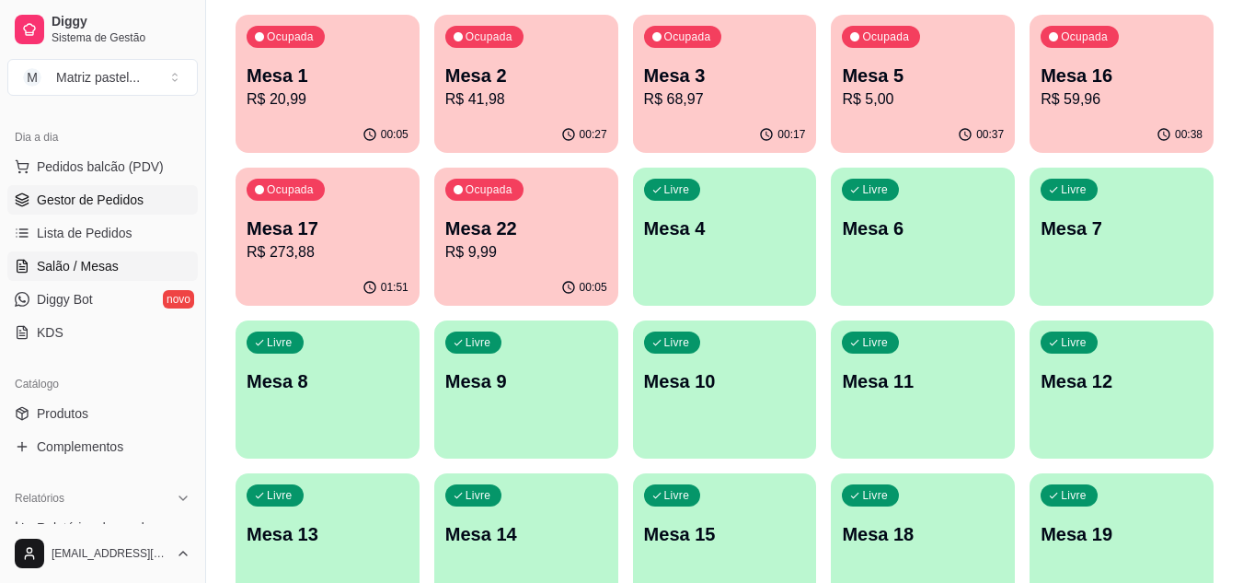
click at [98, 200] on span "Gestor de Pedidos" at bounding box center [90, 199] width 107 height 18
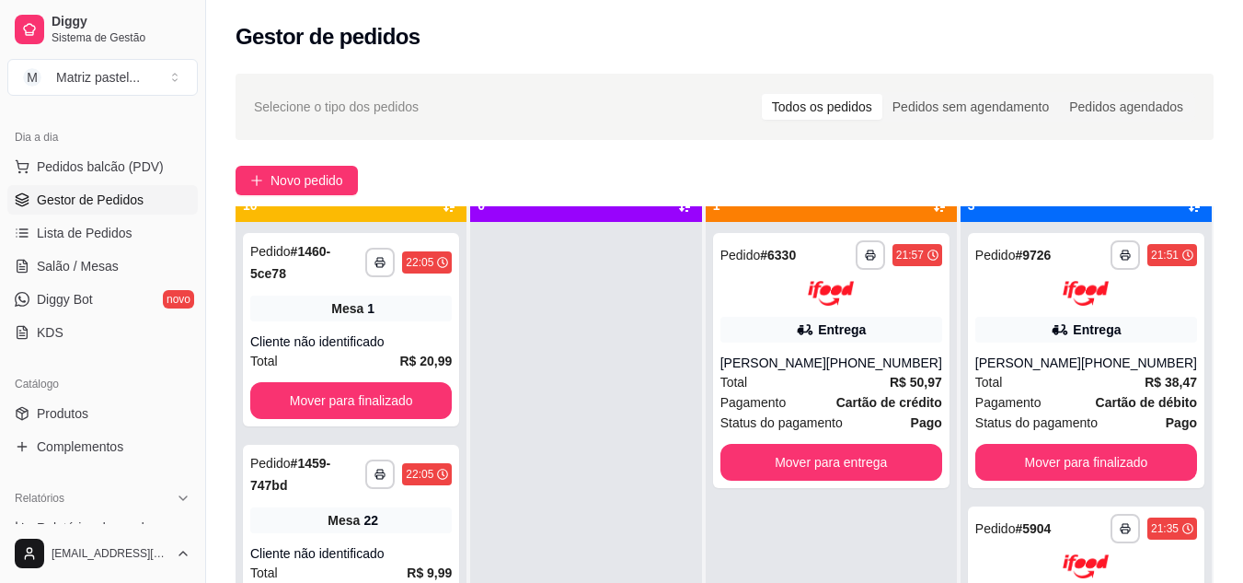
scroll to position [52, 0]
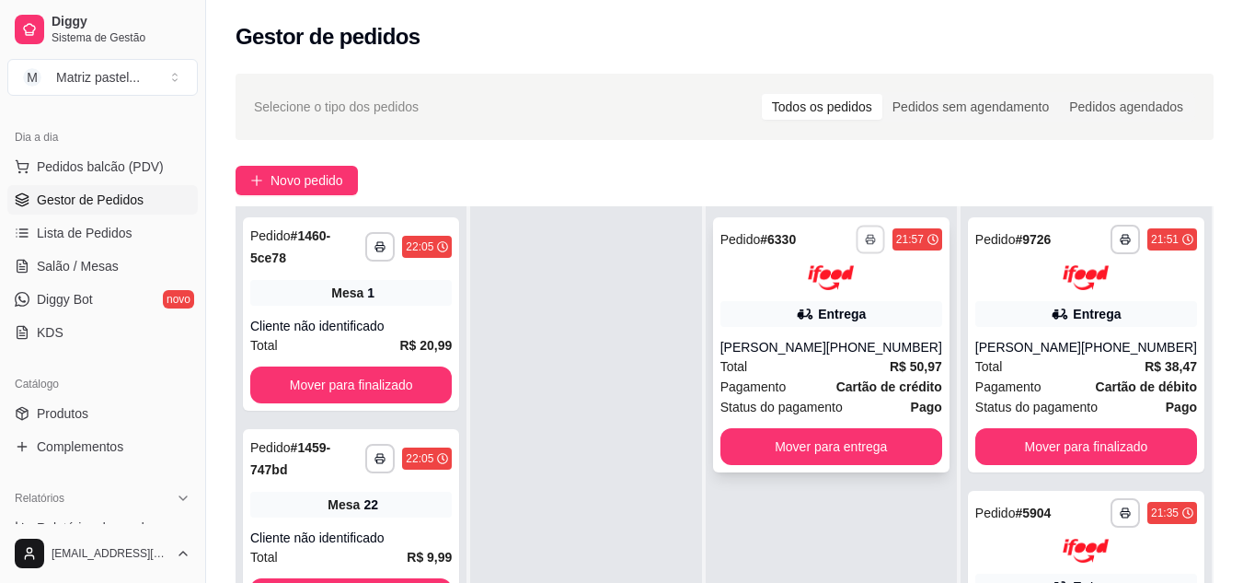
click at [865, 243] on button "button" at bounding box center [870, 239] width 29 height 29
click at [817, 306] on button "IMPRESSORA" at bounding box center [821, 303] width 133 height 29
click at [71, 259] on span "Salão / Mesas" at bounding box center [78, 266] width 82 height 18
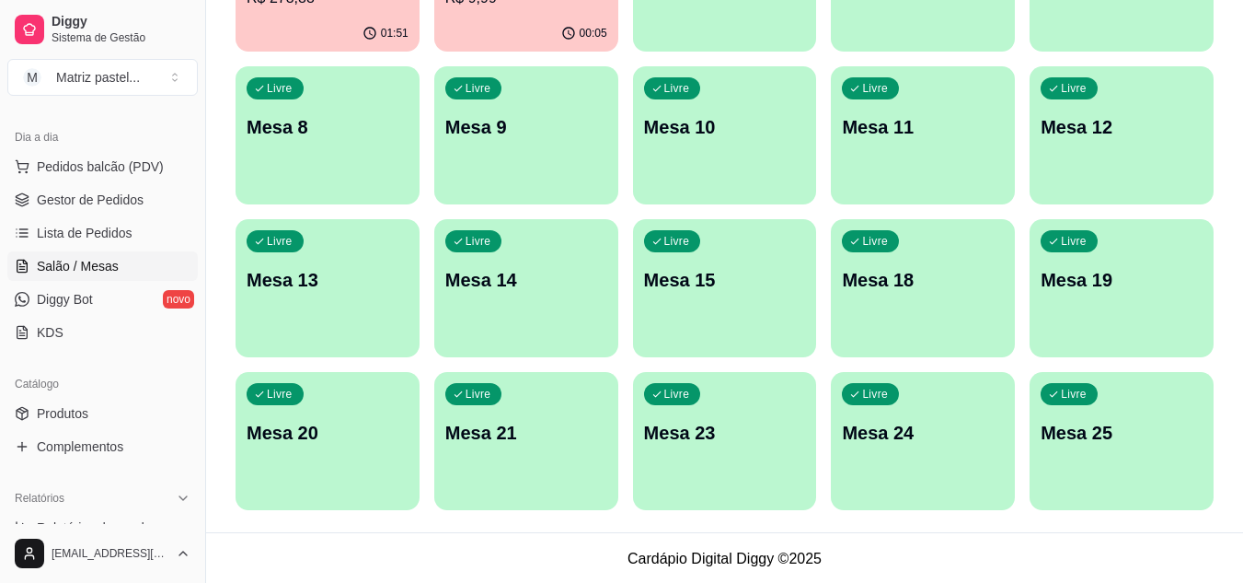
scroll to position [440, 0]
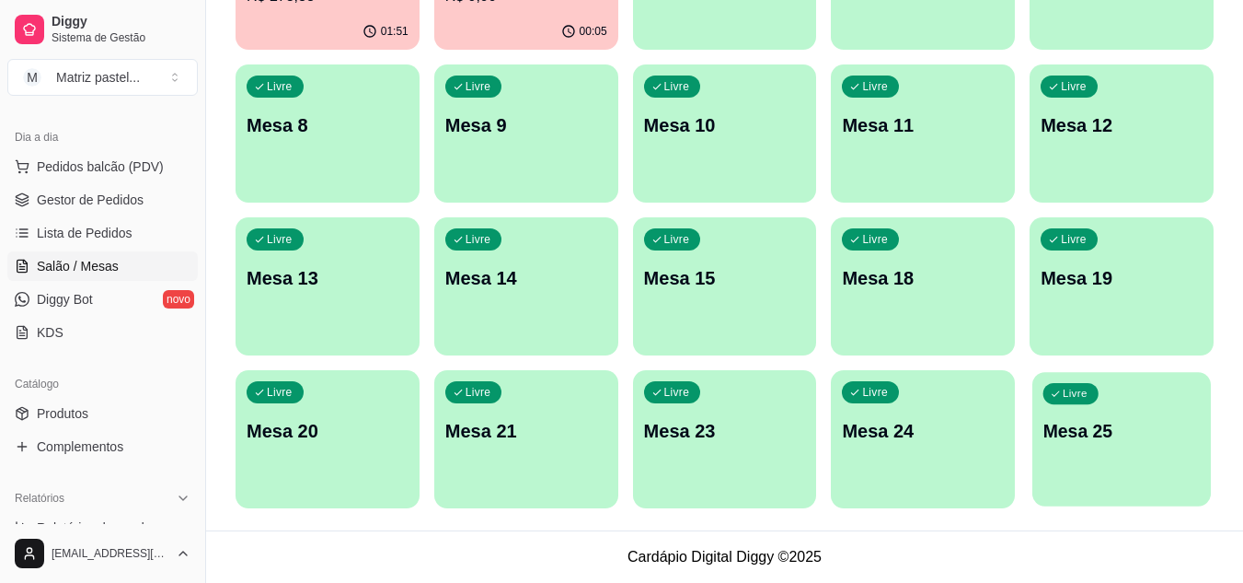
click at [1056, 419] on p "Mesa 25" at bounding box center [1122, 431] width 157 height 25
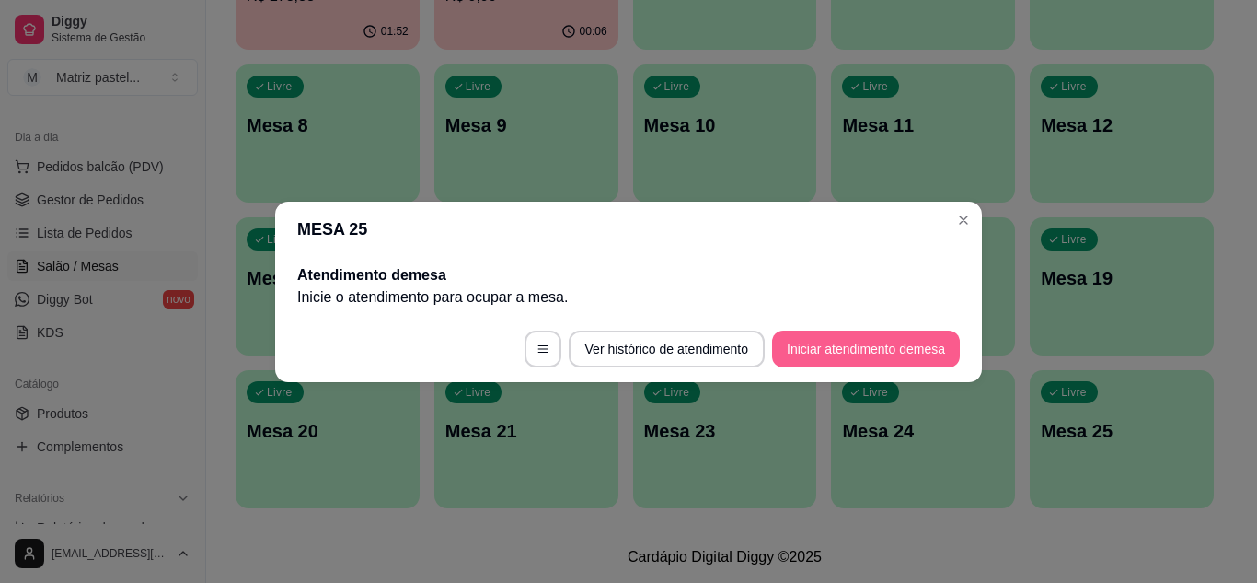
click at [823, 367] on footer "Ver histórico de atendimento Iniciar atendimento de mesa" at bounding box center [628, 349] width 707 height 66
click at [823, 354] on button "Iniciar atendimento de mesa" at bounding box center [866, 348] width 188 height 37
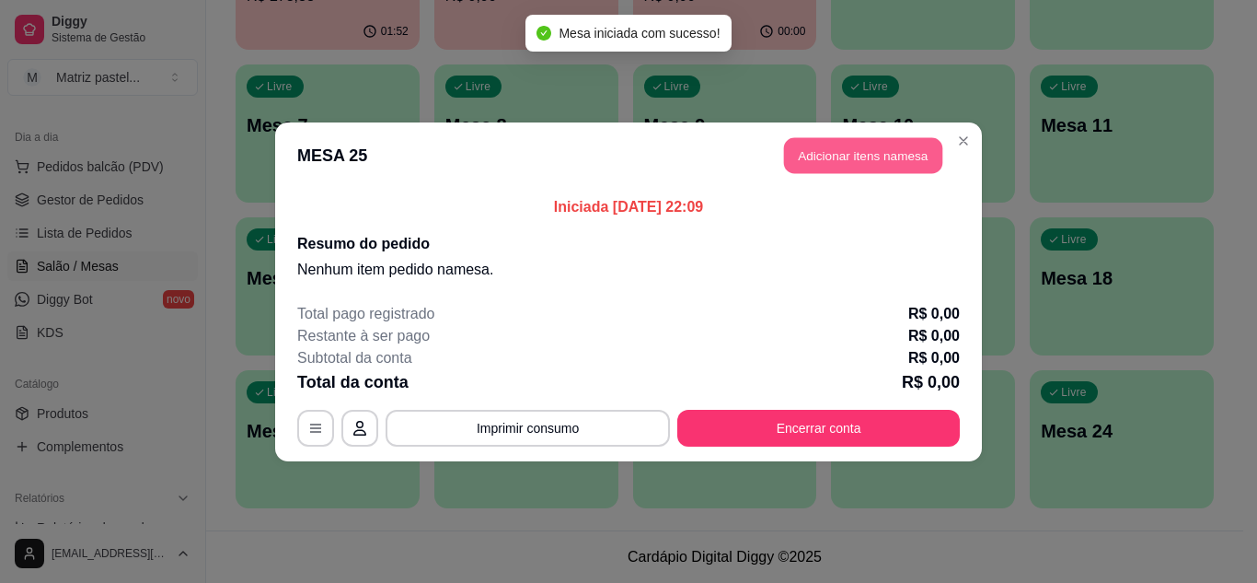
click at [848, 167] on button "Adicionar itens na mesa" at bounding box center [863, 155] width 158 height 36
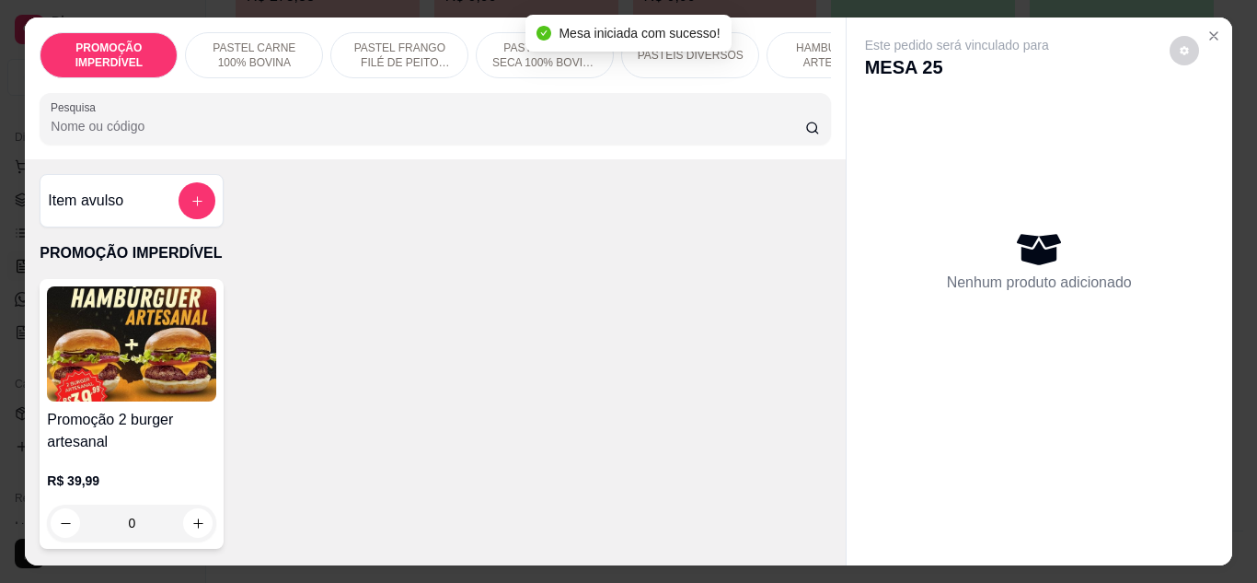
click at [425, 137] on div at bounding box center [435, 118] width 768 height 37
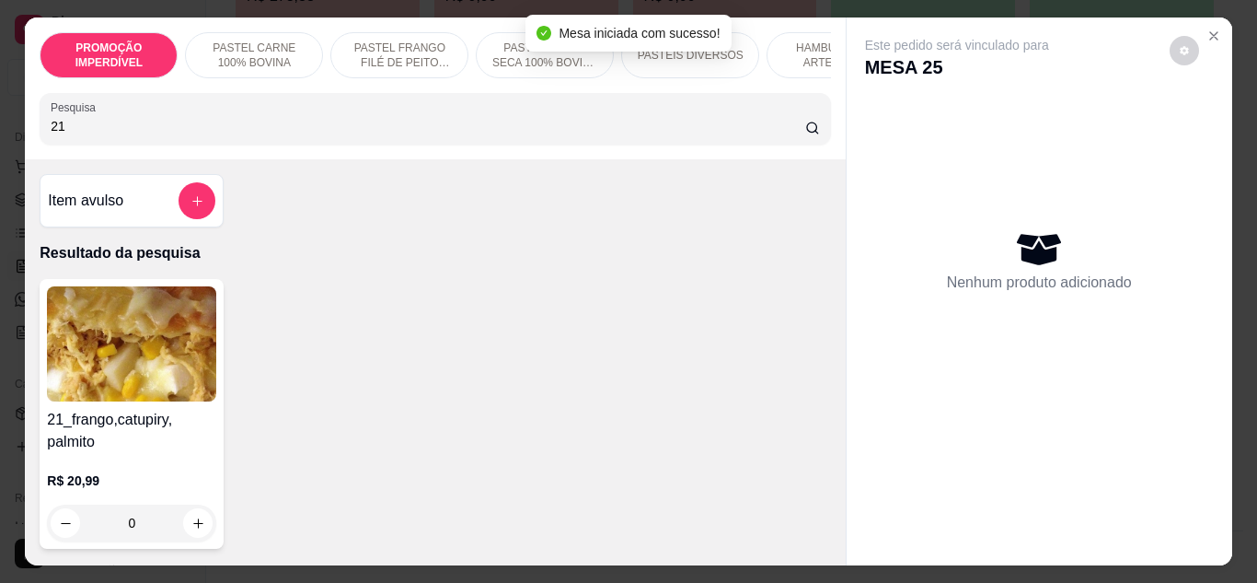
type input "21"
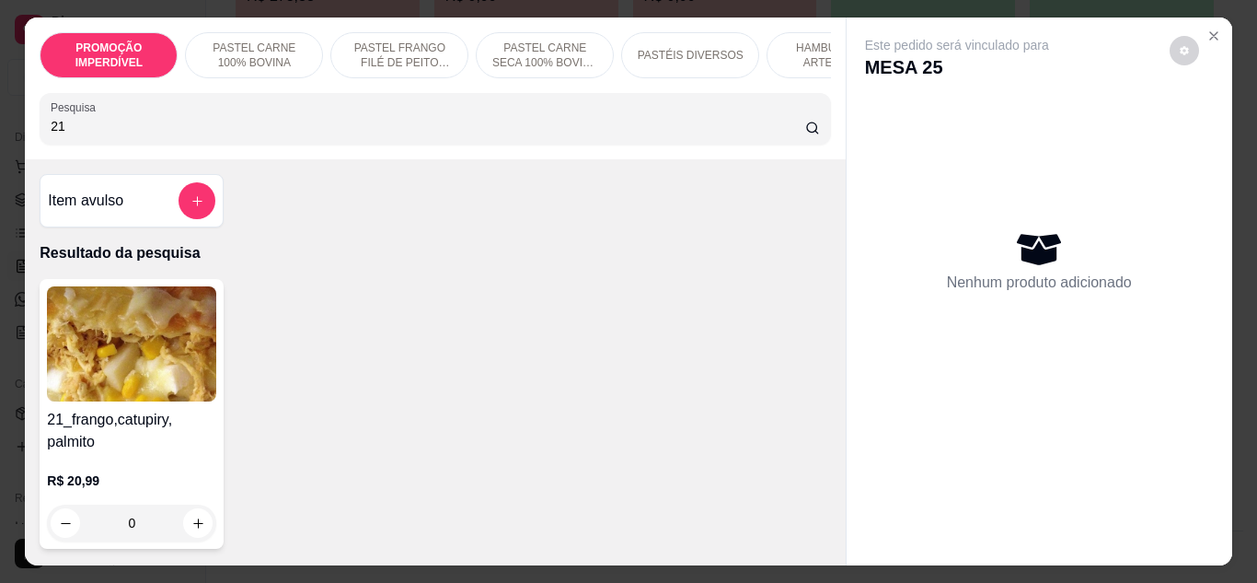
click at [194, 534] on div "0" at bounding box center [131, 522] width 169 height 37
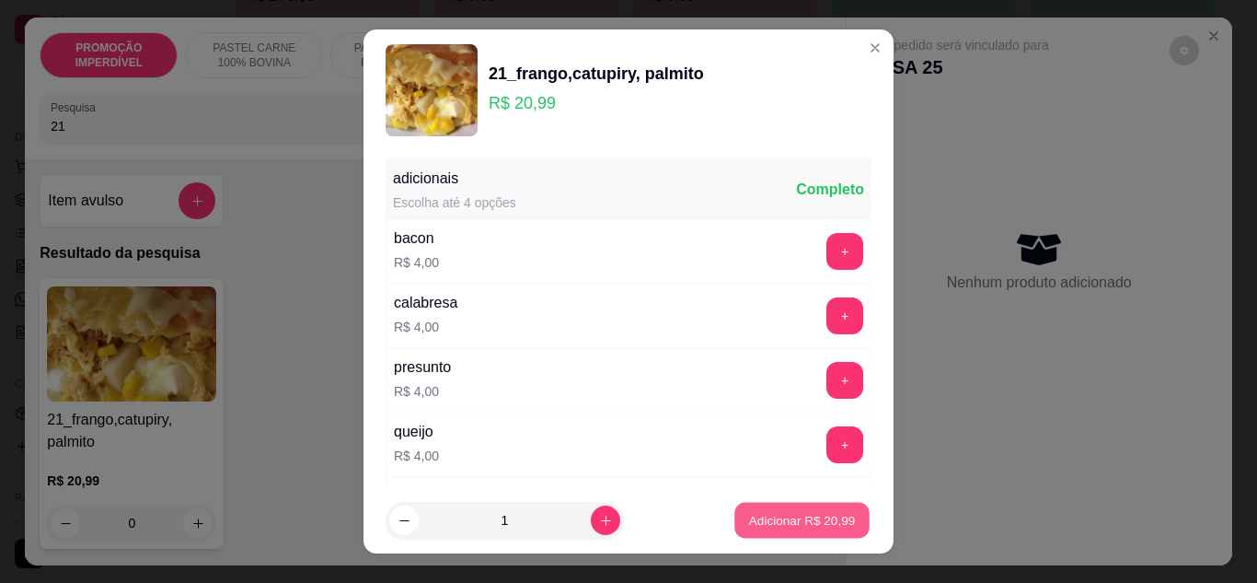
click at [749, 519] on p "Adicionar R$ 20,99" at bounding box center [802, 520] width 107 height 17
type input "1"
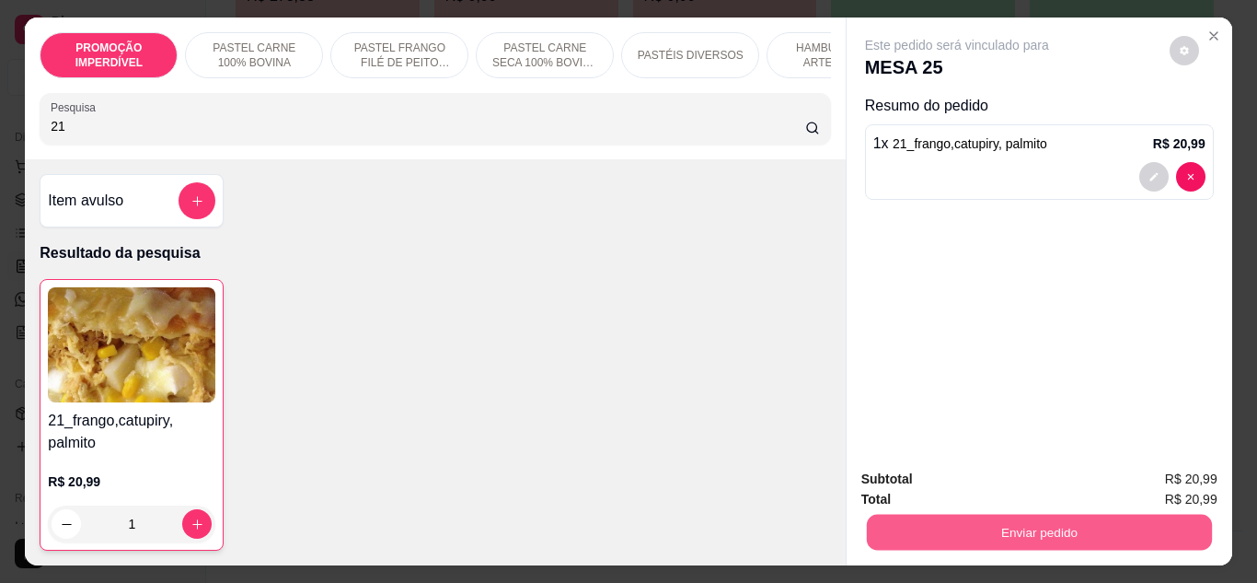
click at [1047, 535] on button "Enviar pedido" at bounding box center [1038, 532] width 345 height 36
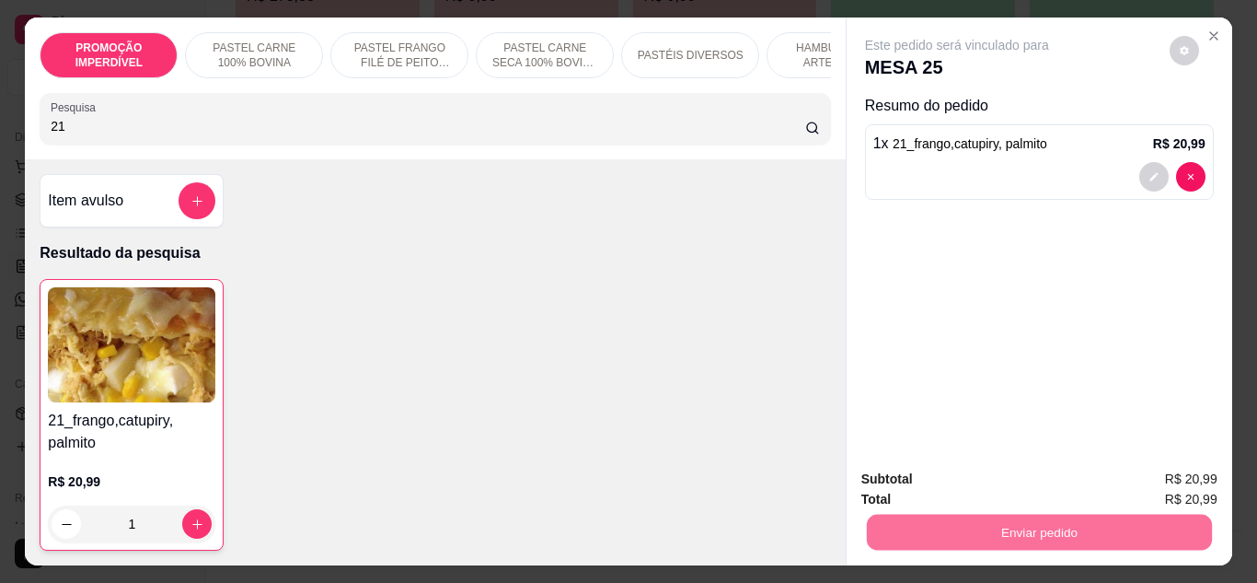
click at [891, 493] on button "Não registrar e enviar pedido" at bounding box center [978, 479] width 186 height 34
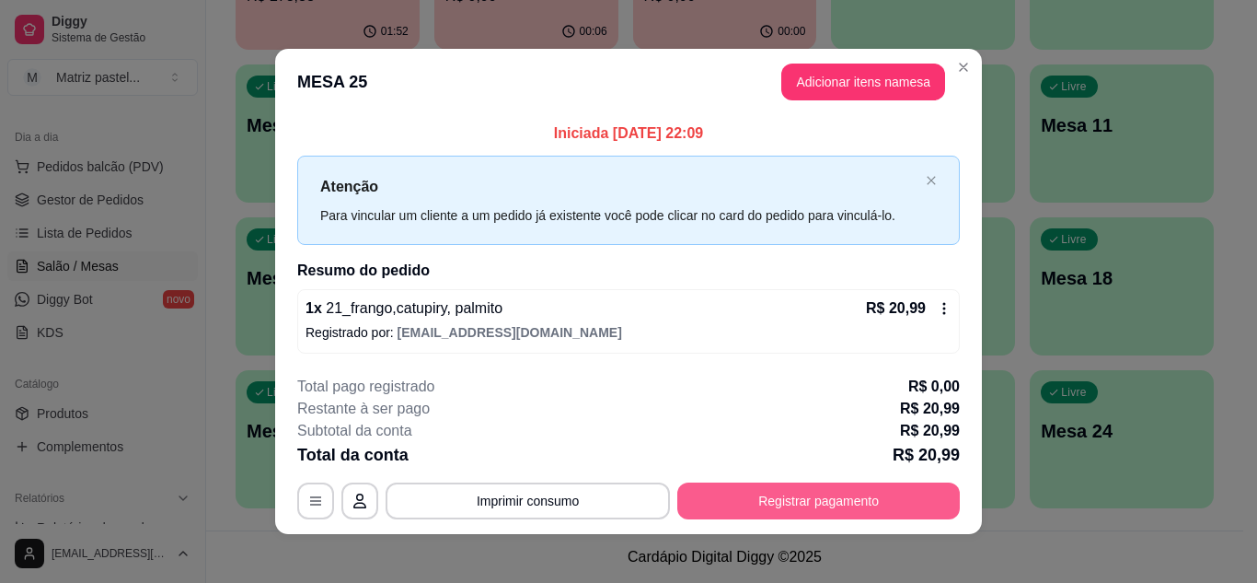
click at [776, 496] on button "Registrar pagamento" at bounding box center [818, 500] width 283 height 37
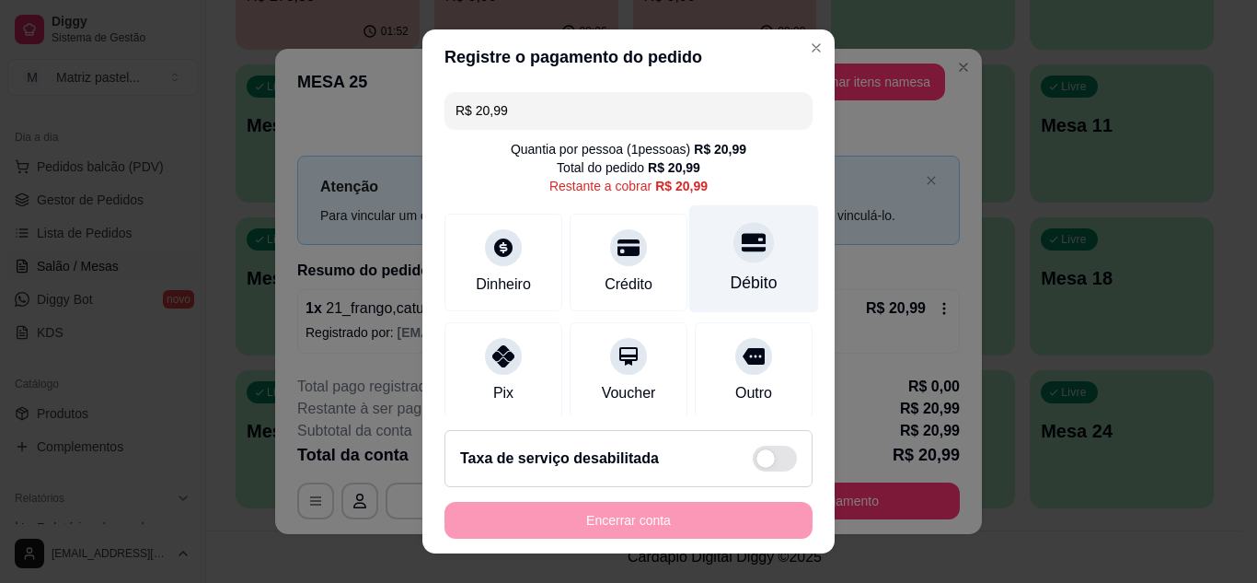
click at [711, 260] on div "Débito" at bounding box center [754, 258] width 130 height 108
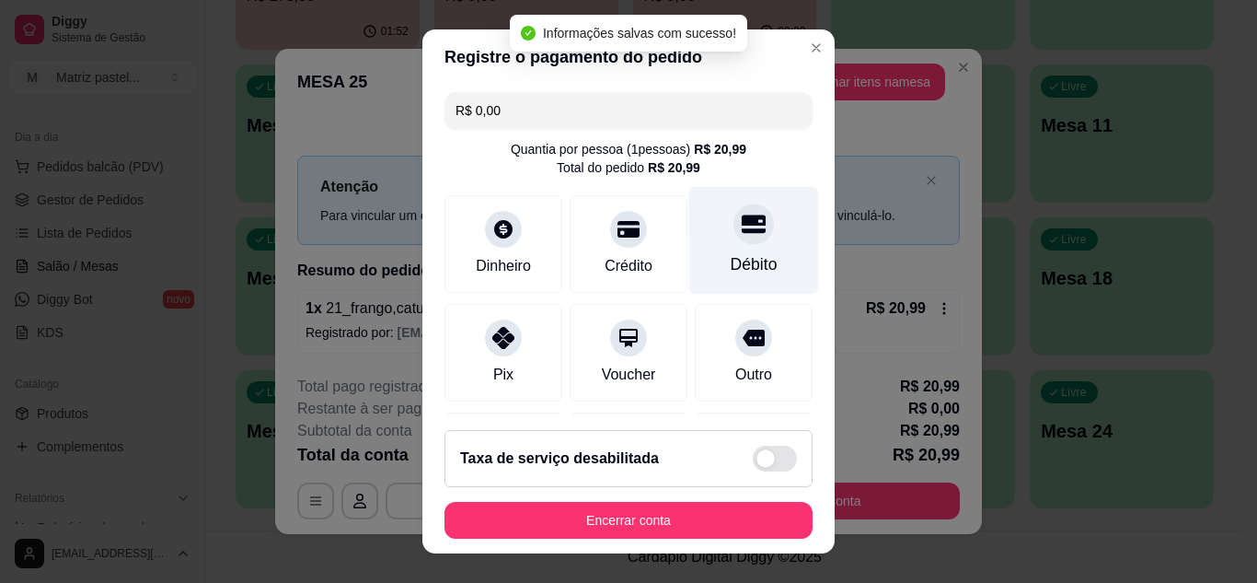
type input "R$ 0,00"
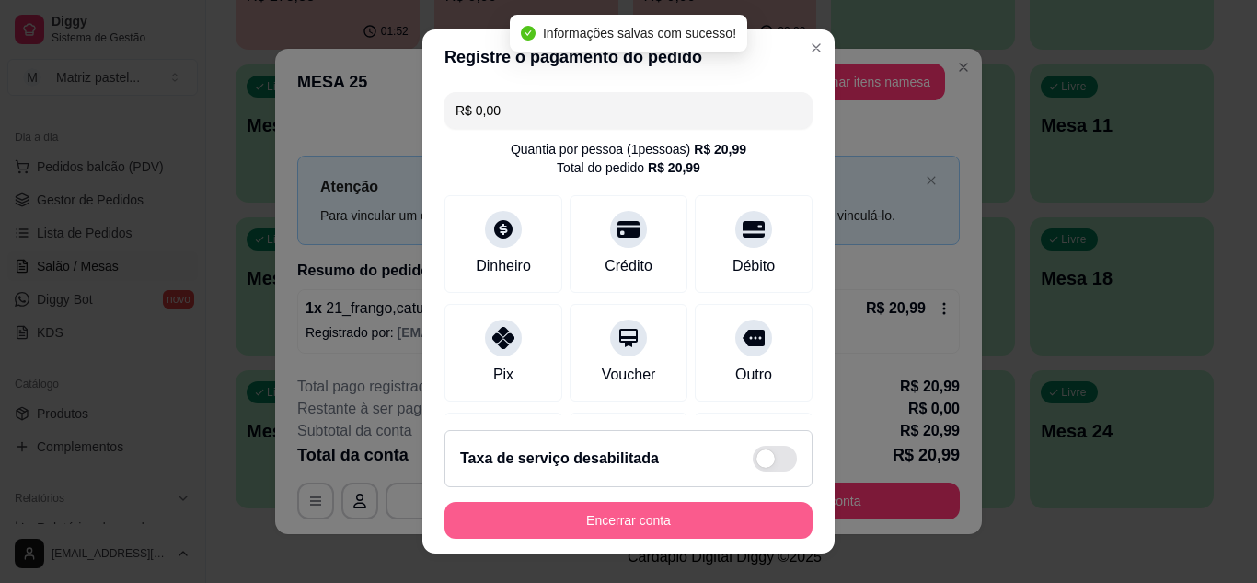
click at [694, 514] on button "Encerrar conta" at bounding box center [628, 520] width 368 height 37
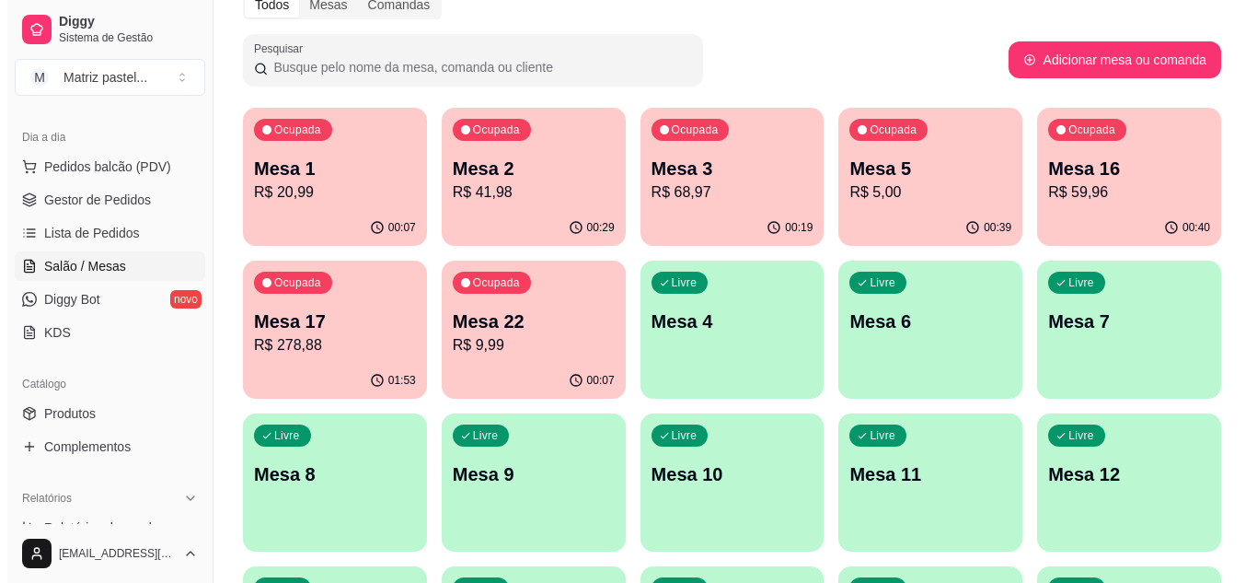
scroll to position [72, 0]
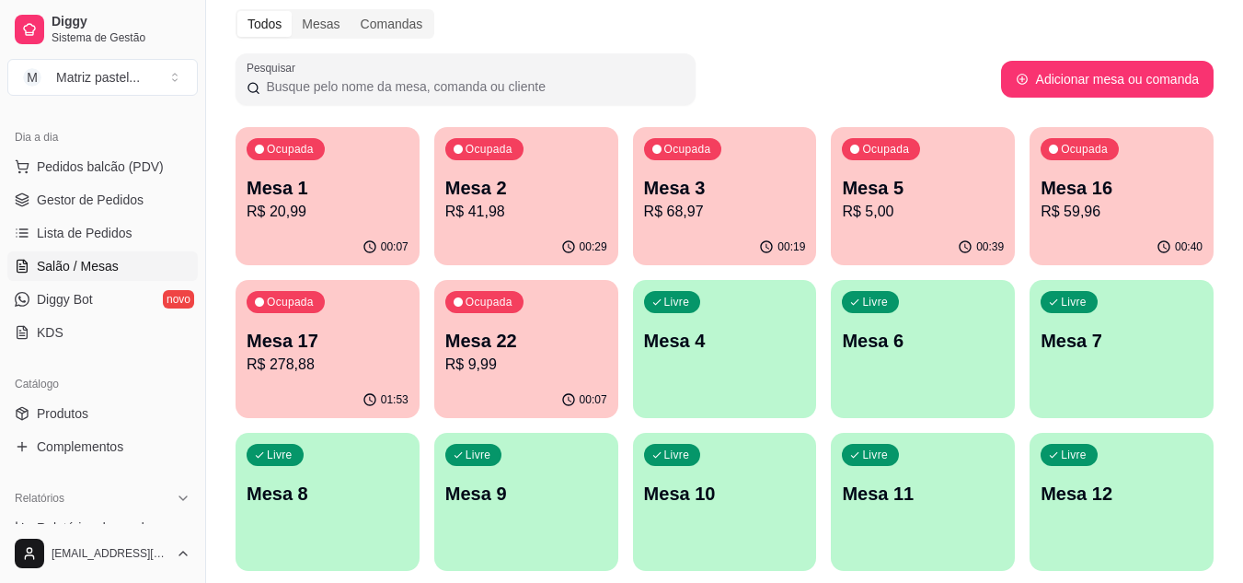
click at [283, 346] on p "Mesa 17" at bounding box center [328, 341] width 162 height 26
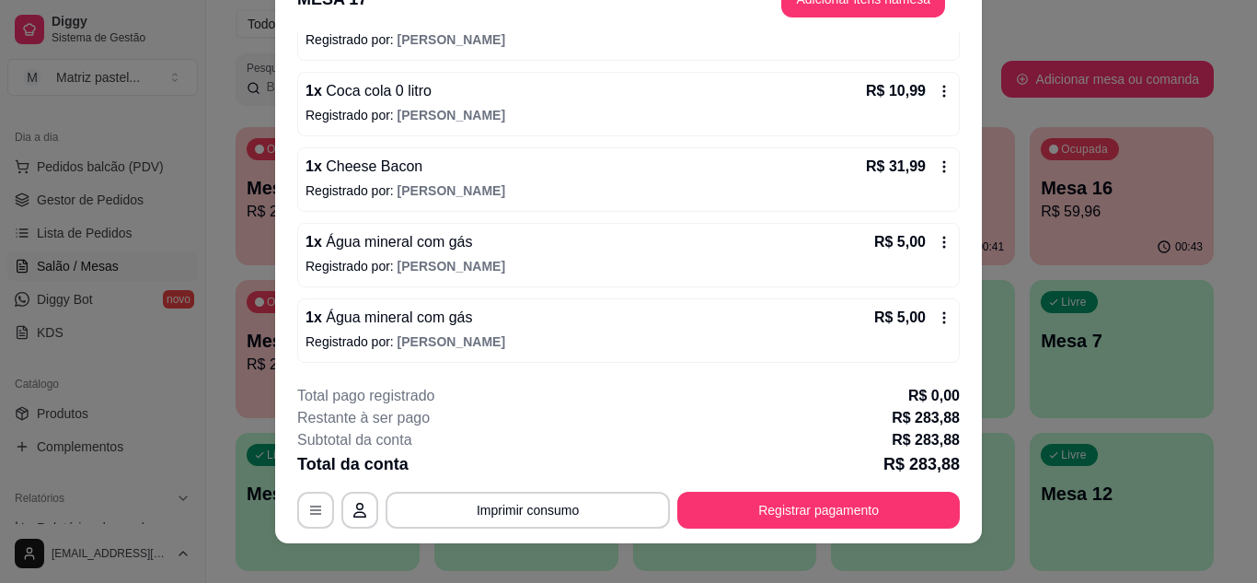
scroll to position [56, 0]
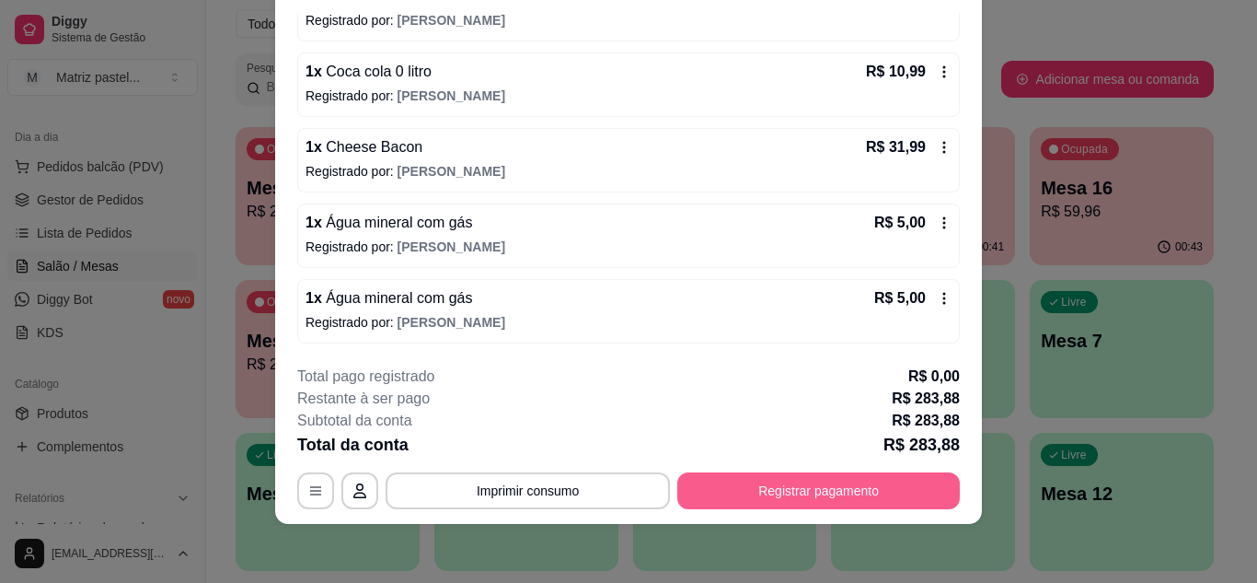
click at [730, 493] on button "Registrar pagamento" at bounding box center [818, 490] width 283 height 37
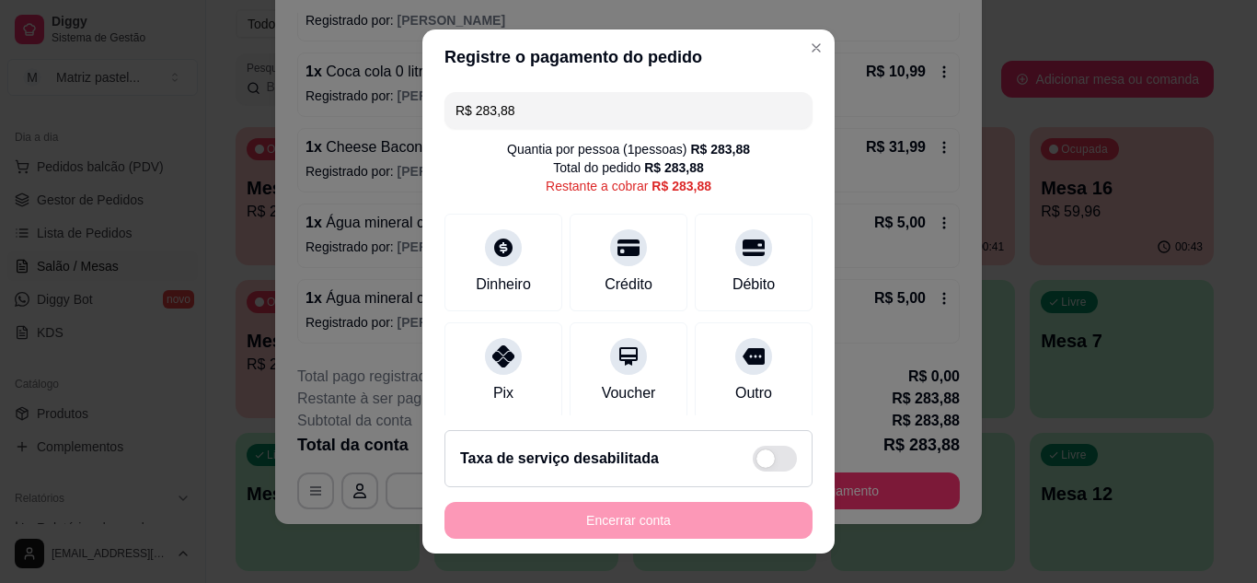
click at [583, 118] on input "R$ 283,88" at bounding box center [629, 110] width 346 height 37
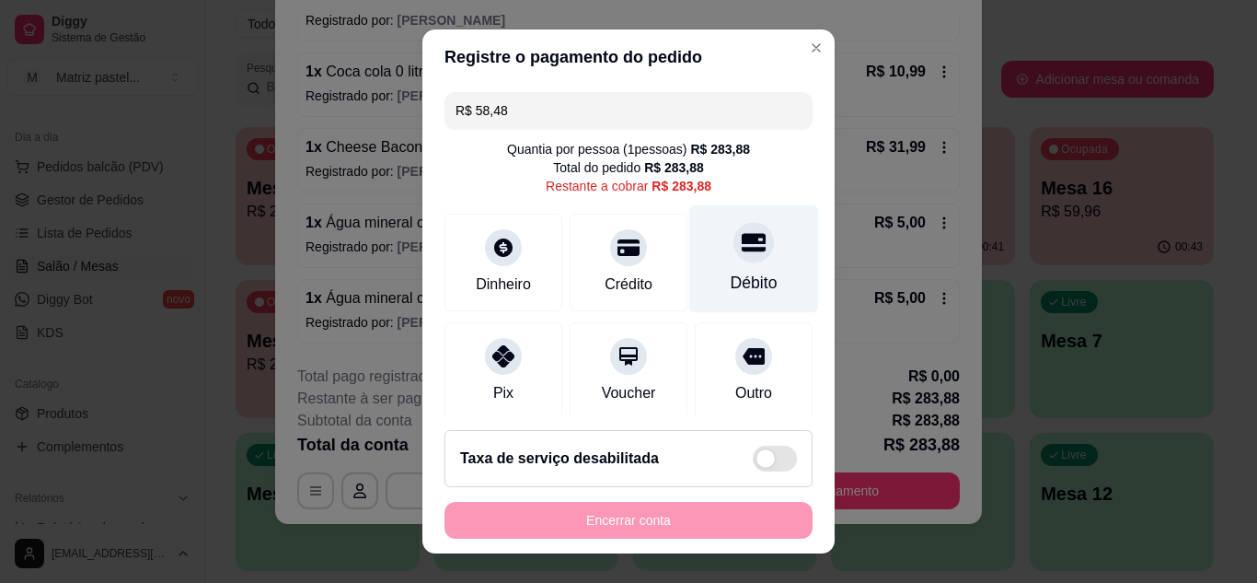
click at [732, 270] on div "Débito" at bounding box center [754, 258] width 130 height 108
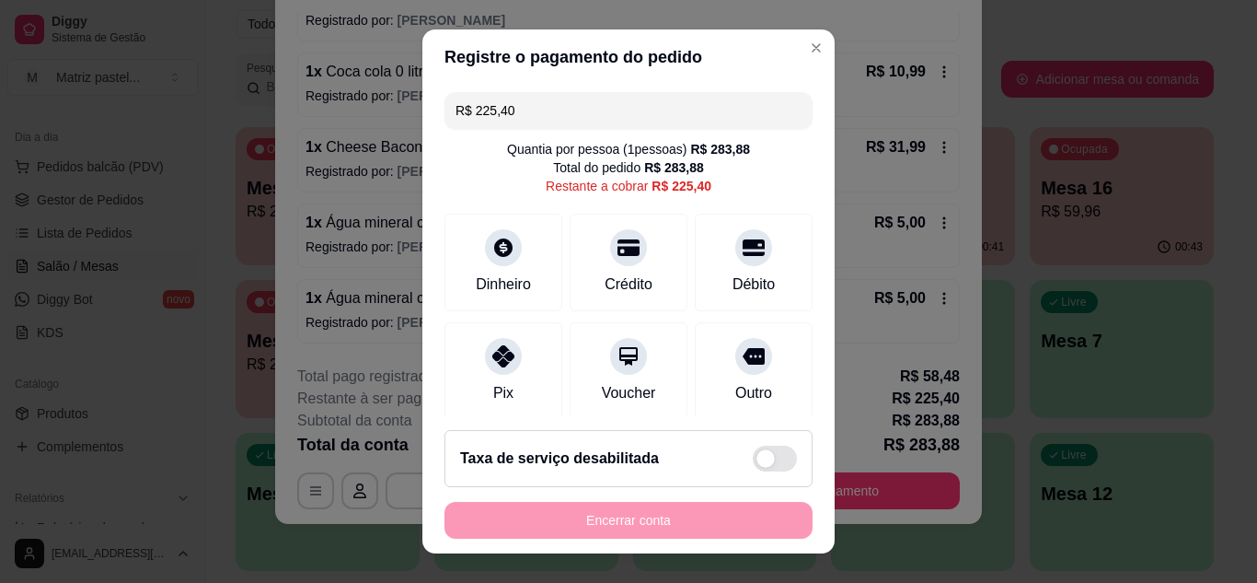
click at [546, 106] on input "R$ 225,40" at bounding box center [629, 110] width 346 height 37
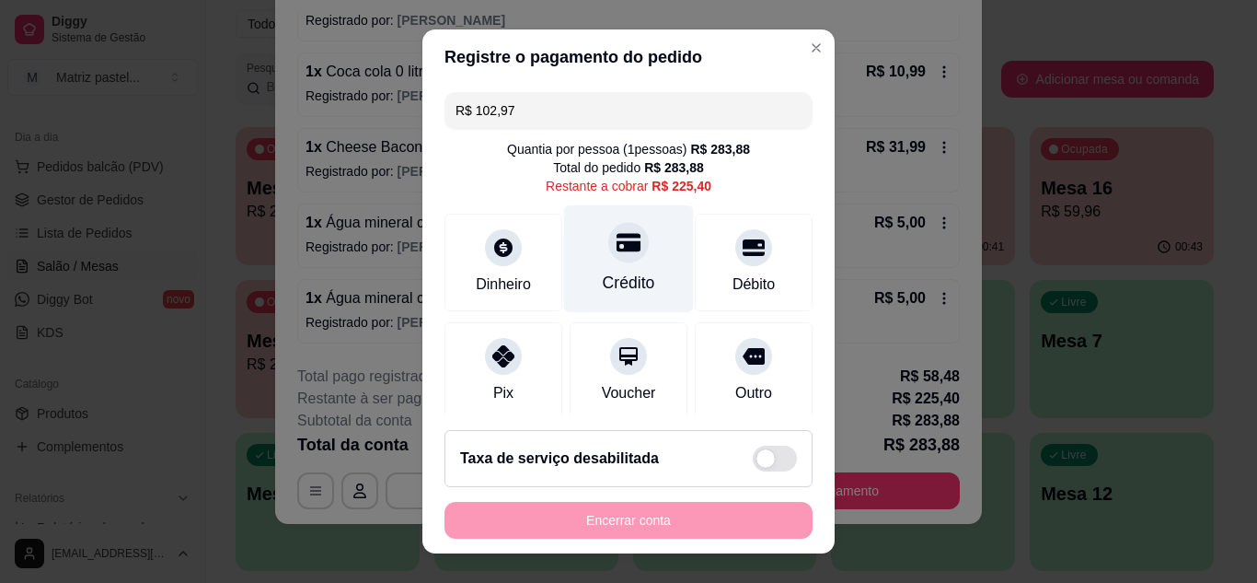
click at [617, 261] on div "Crédito" at bounding box center [629, 258] width 130 height 108
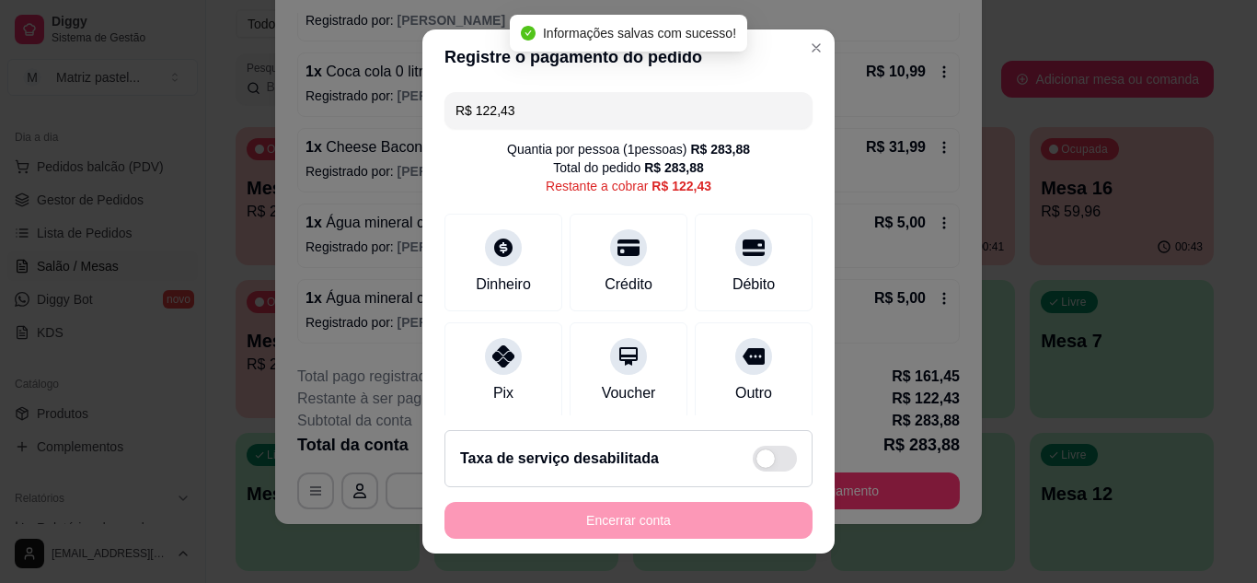
click at [579, 116] on input "R$ 122,43" at bounding box center [629, 110] width 346 height 37
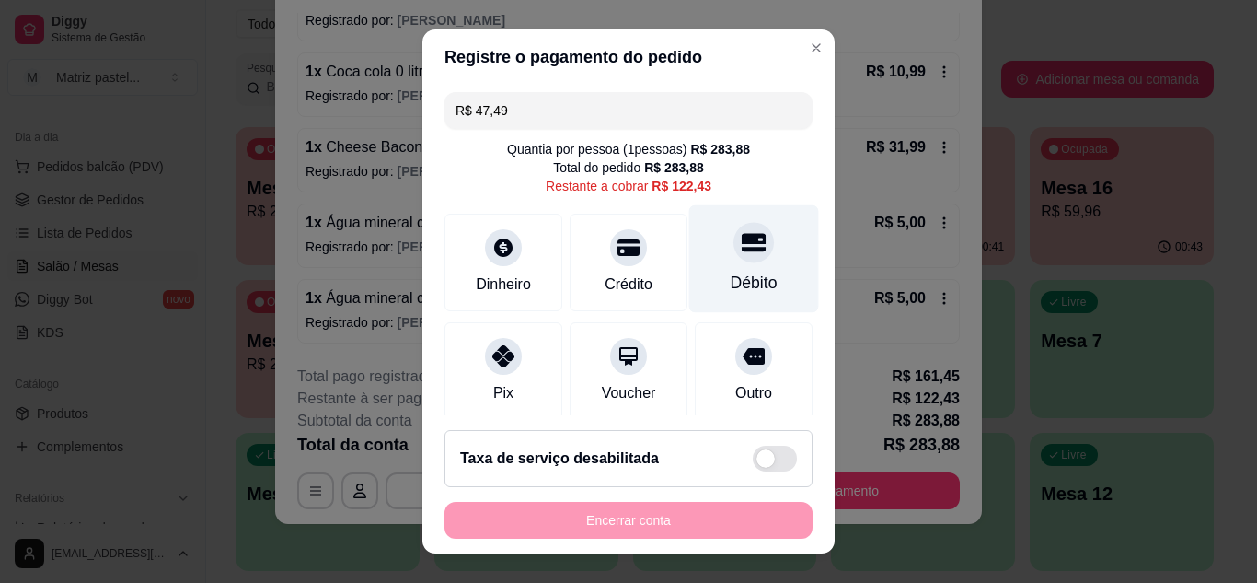
click at [723, 264] on div "Débito" at bounding box center [754, 258] width 130 height 108
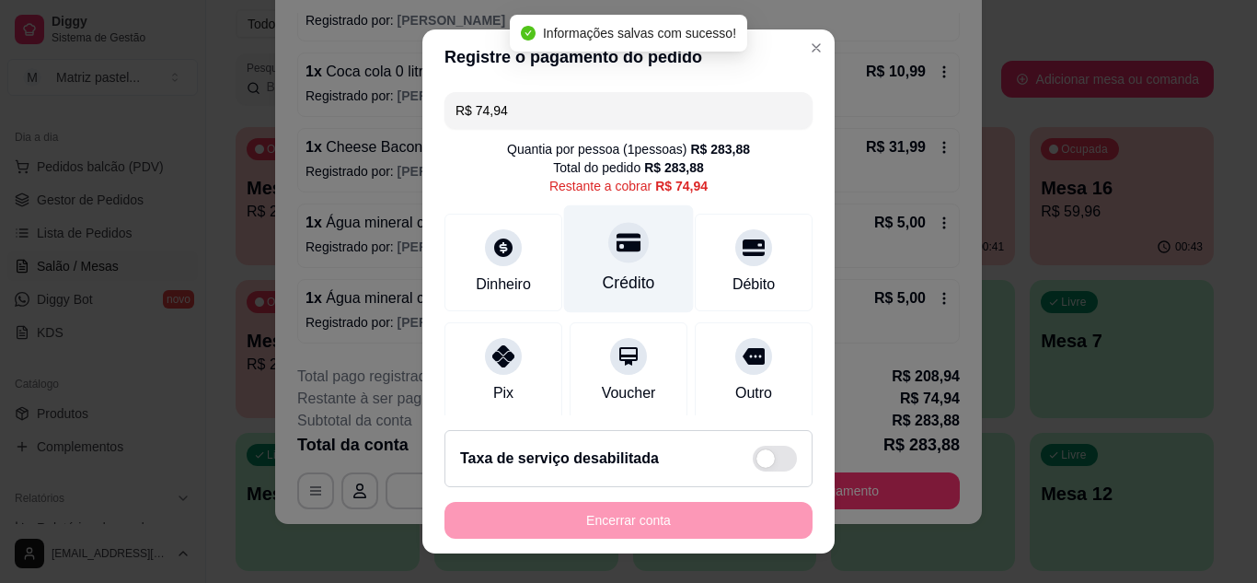
click at [626, 252] on div at bounding box center [628, 242] width 40 height 40
type input "R$ 0,00"
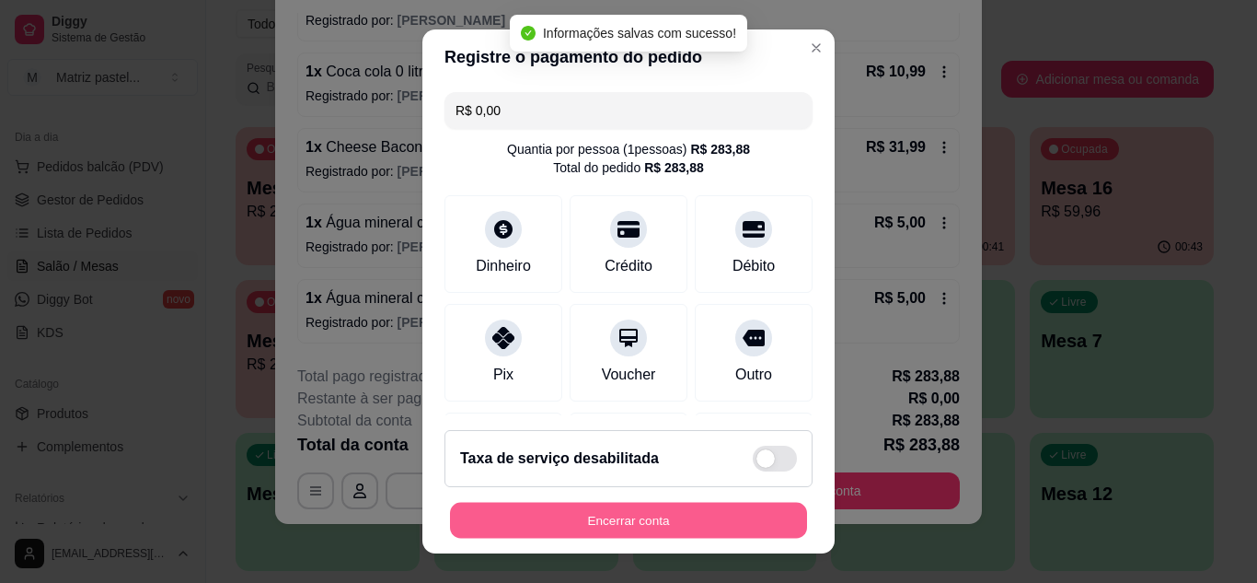
click at [626, 516] on button "Encerrar conta" at bounding box center [628, 520] width 357 height 36
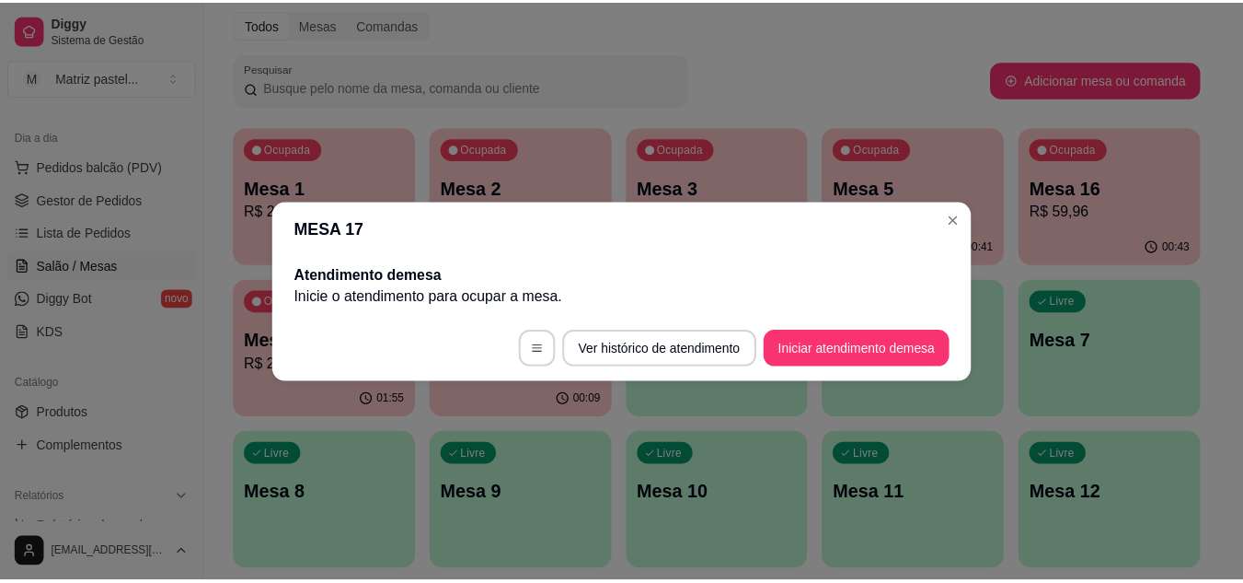
scroll to position [0, 0]
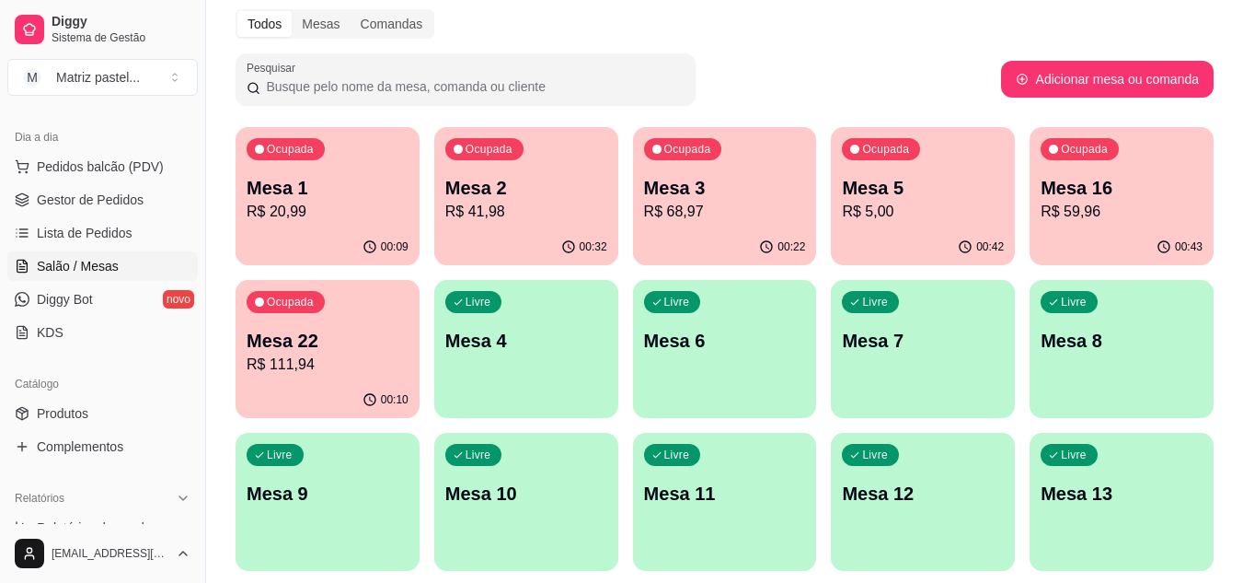
click at [914, 210] on p "R$ 5,00" at bounding box center [923, 212] width 162 height 22
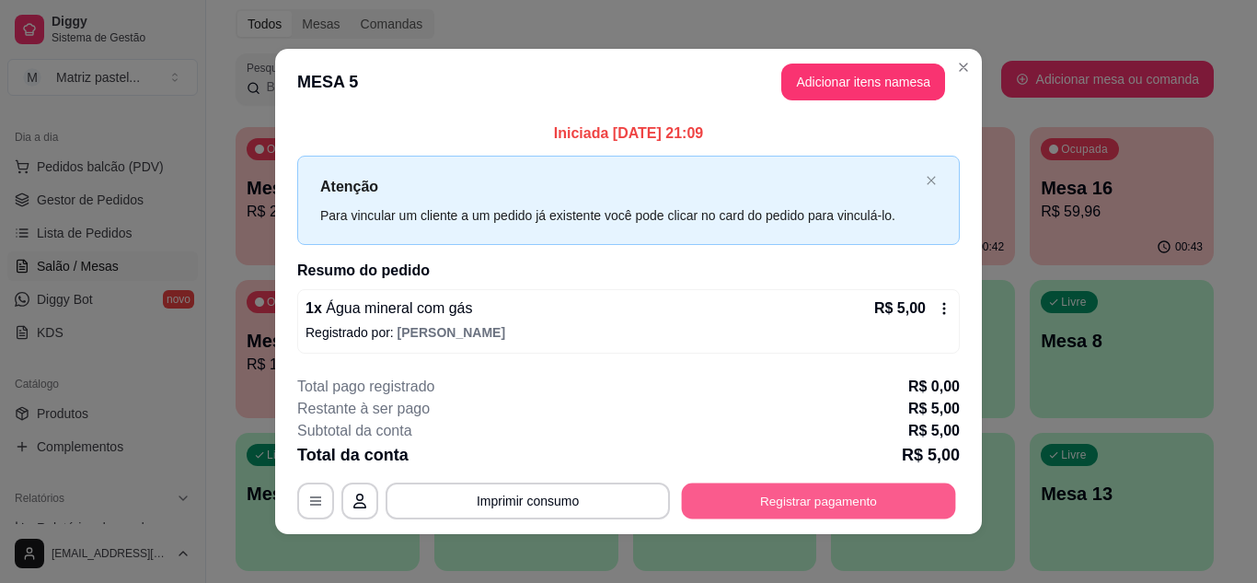
click at [784, 511] on button "Registrar pagamento" at bounding box center [819, 501] width 274 height 36
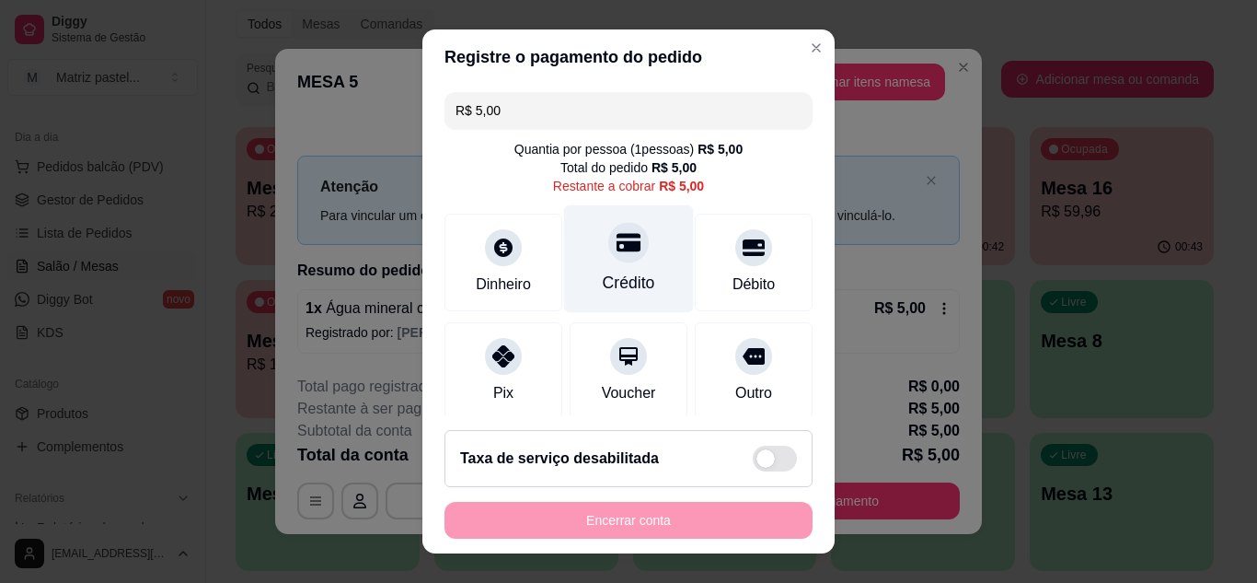
click at [610, 279] on div "Crédito" at bounding box center [629, 283] width 52 height 24
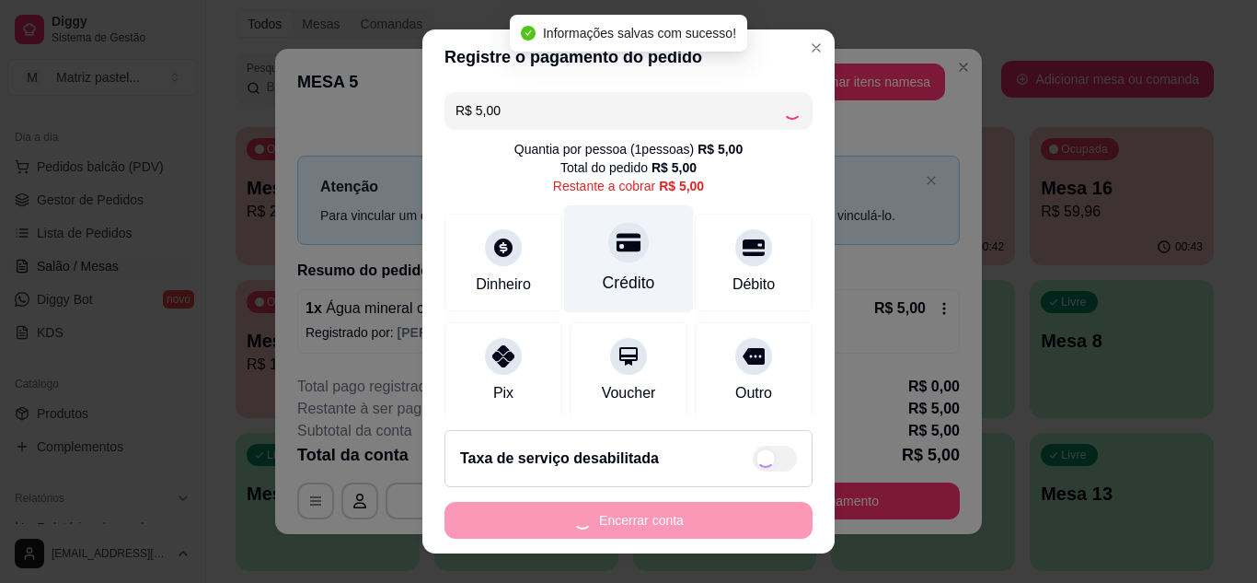
type input "R$ 0,00"
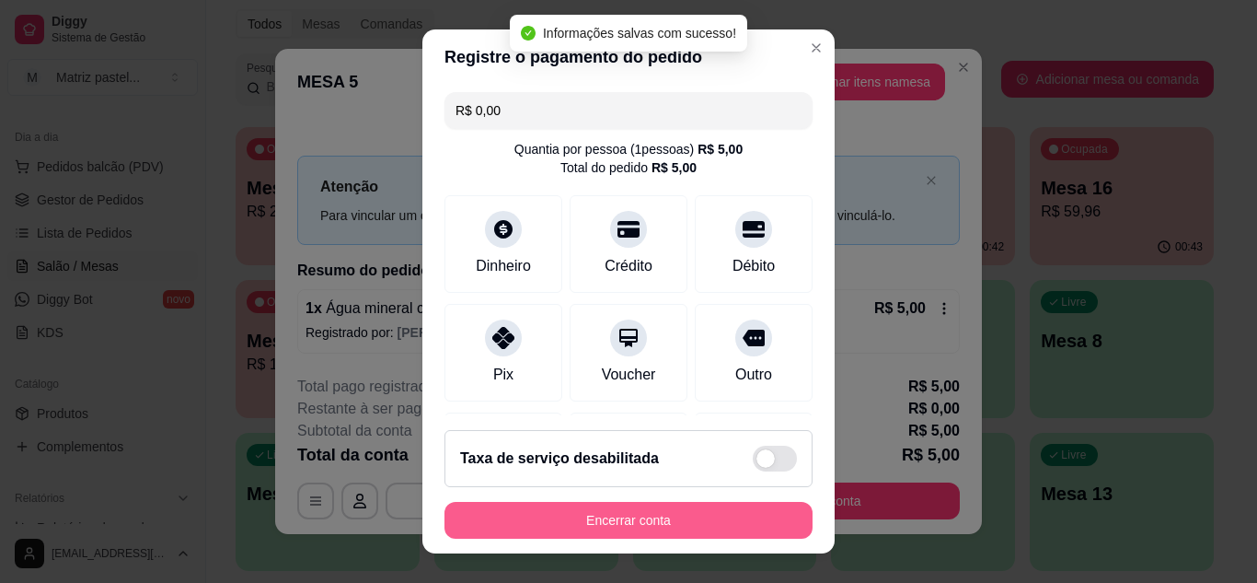
click at [666, 535] on button "Encerrar conta" at bounding box center [628, 520] width 368 height 37
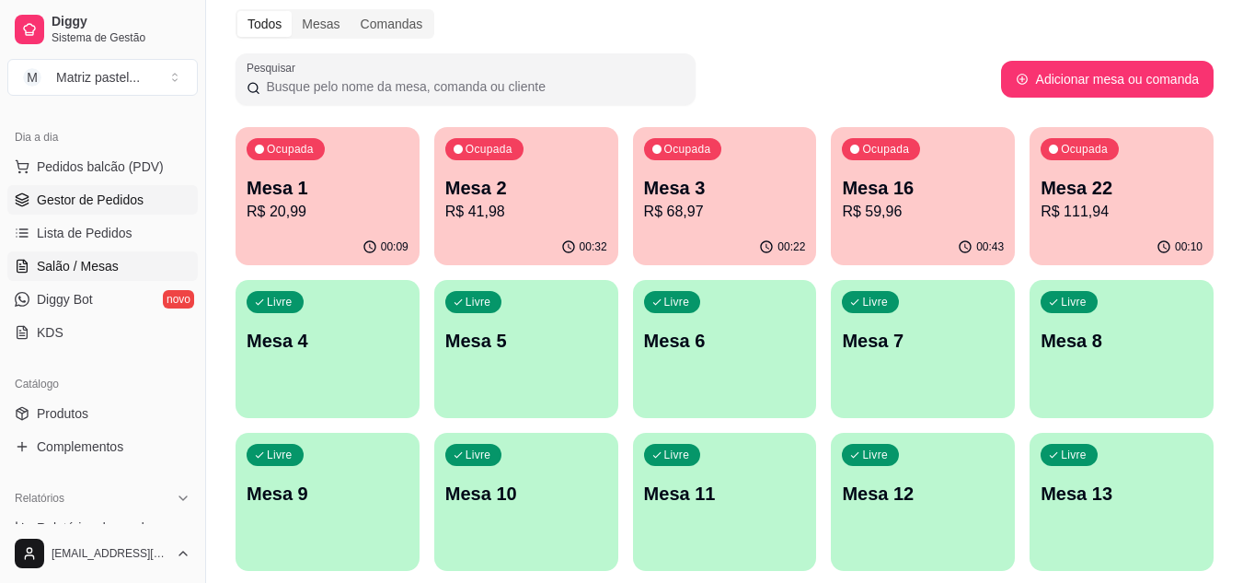
click at [124, 204] on span "Gestor de Pedidos" at bounding box center [90, 199] width 107 height 18
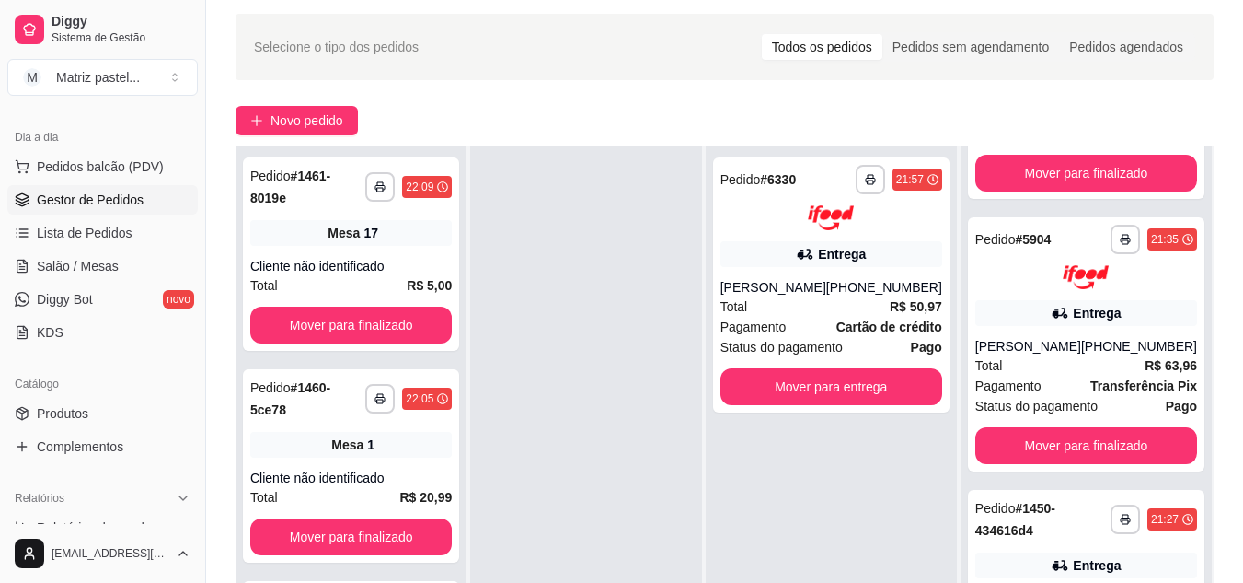
scroll to position [92, 0]
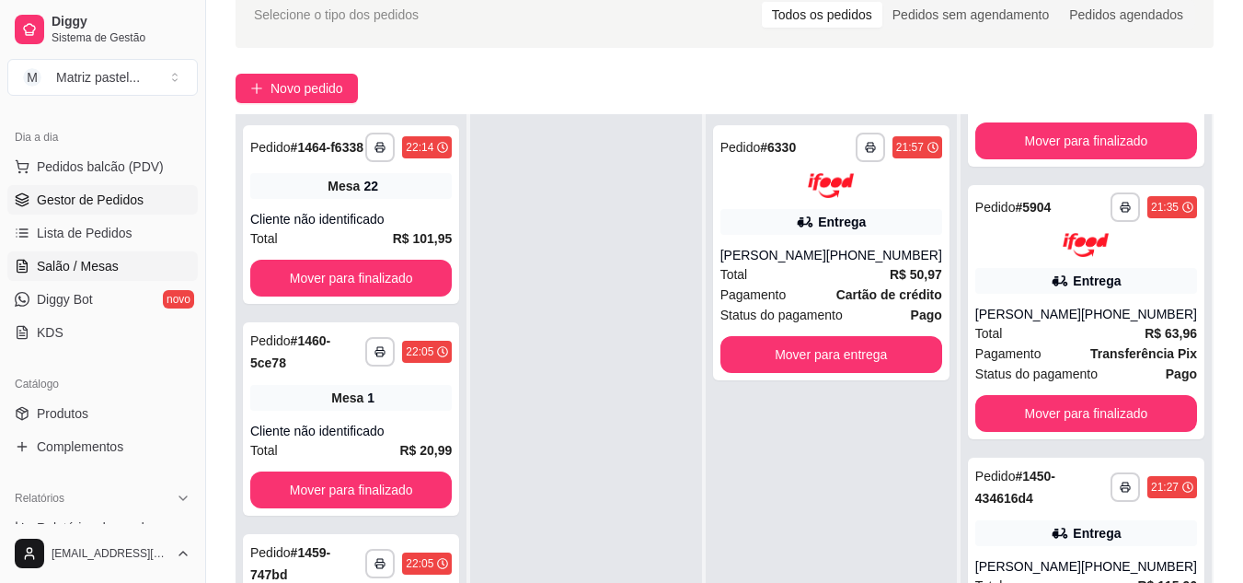
click at [59, 273] on span "Salão / Mesas" at bounding box center [78, 266] width 82 height 18
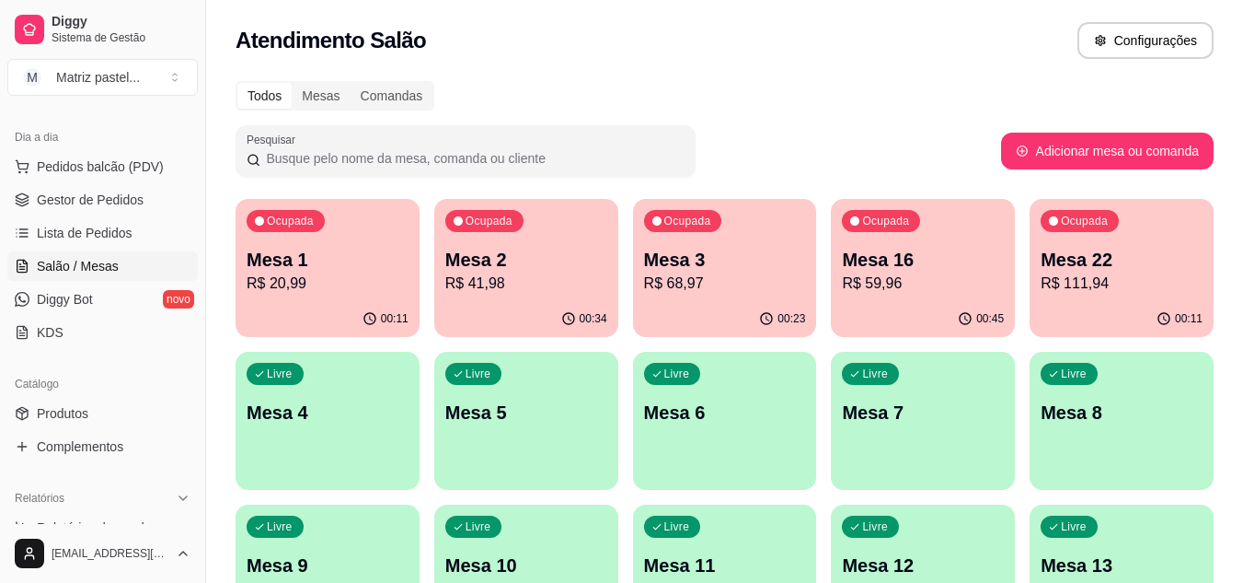
click at [1070, 294] on p "R$ 111,94" at bounding box center [1122, 283] width 162 height 22
click at [939, 262] on p "Mesa 16" at bounding box center [923, 260] width 162 height 26
click at [922, 294] on p "R$ 59,96" at bounding box center [923, 282] width 157 height 21
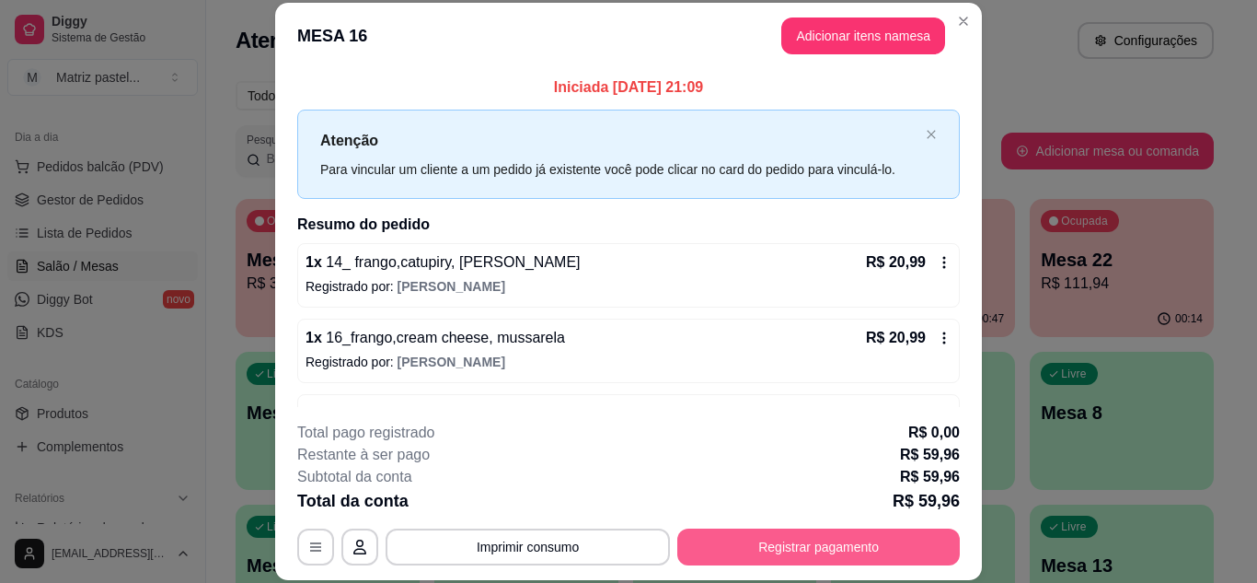
click at [824, 550] on button "Registrar pagamento" at bounding box center [818, 546] width 283 height 37
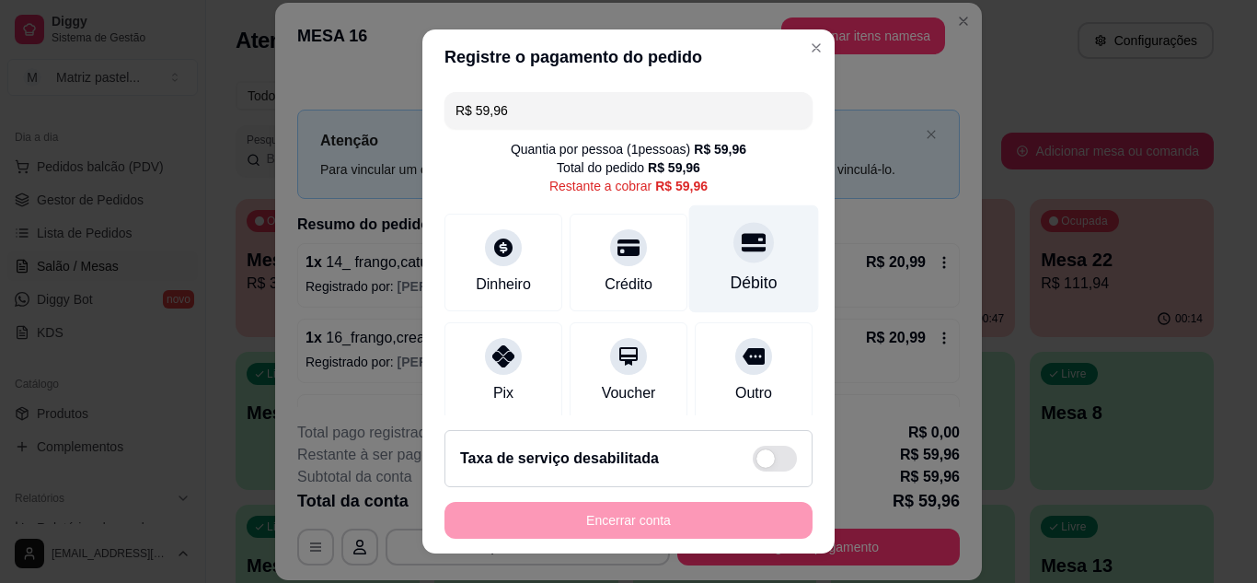
click at [731, 276] on div "Débito" at bounding box center [754, 283] width 47 height 24
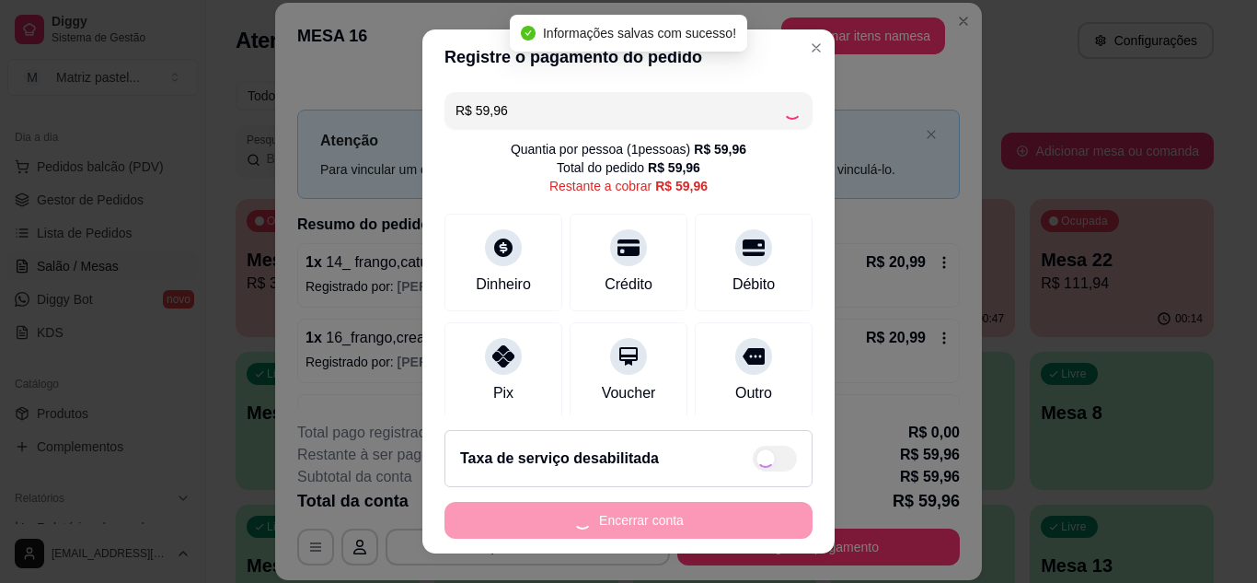
type input "R$ 0,00"
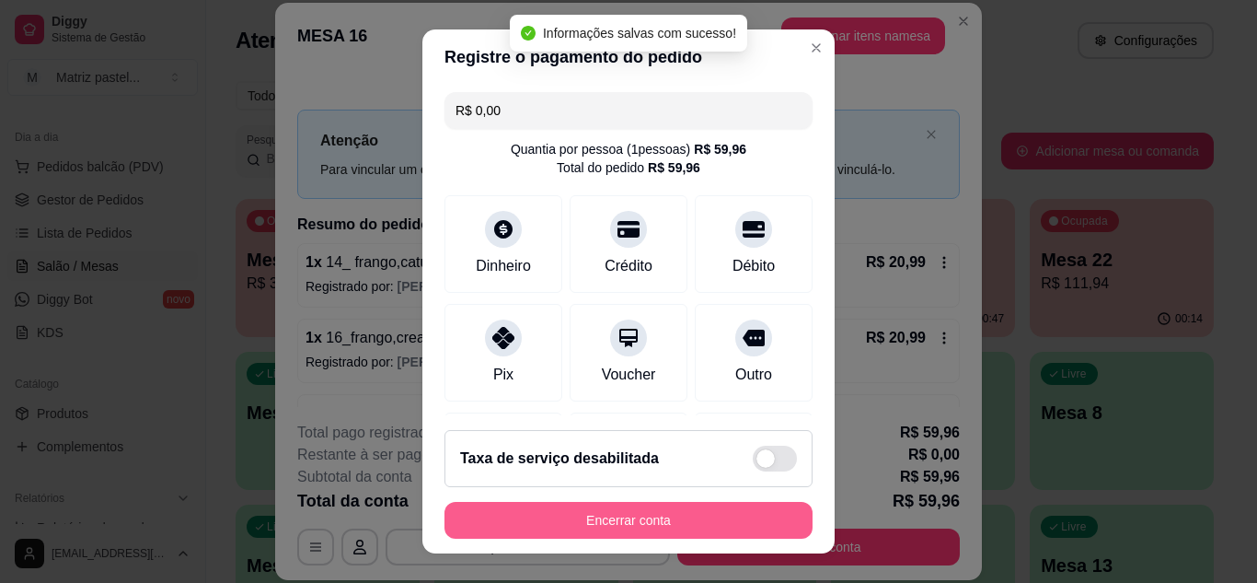
click at [720, 523] on button "Encerrar conta" at bounding box center [628, 520] width 368 height 37
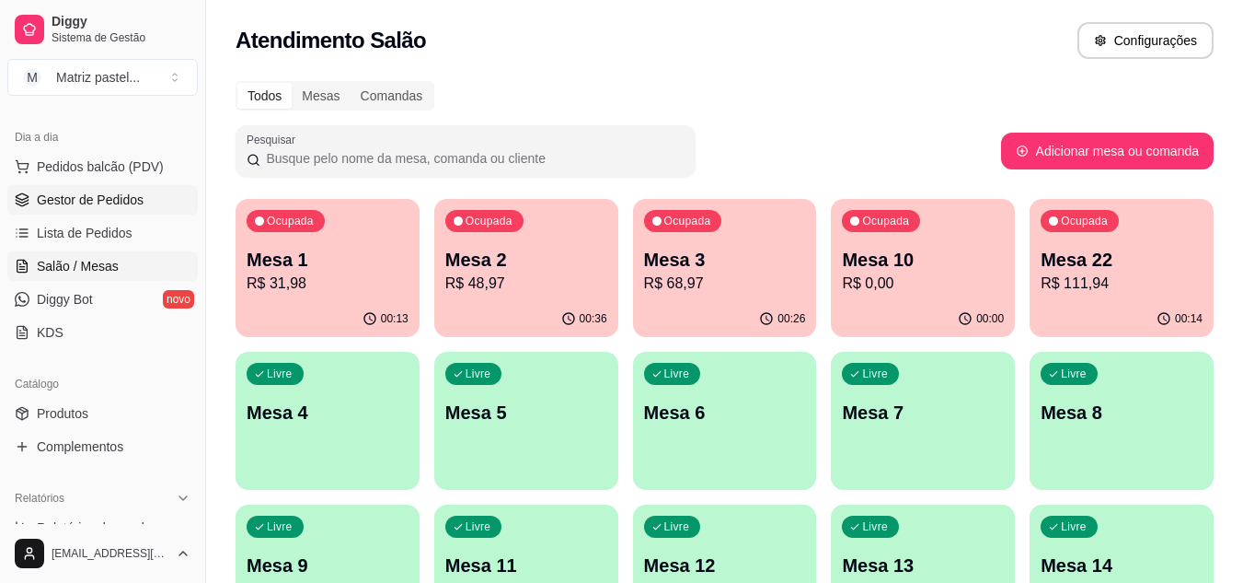
click at [117, 206] on span "Gestor de Pedidos" at bounding box center [90, 199] width 107 height 18
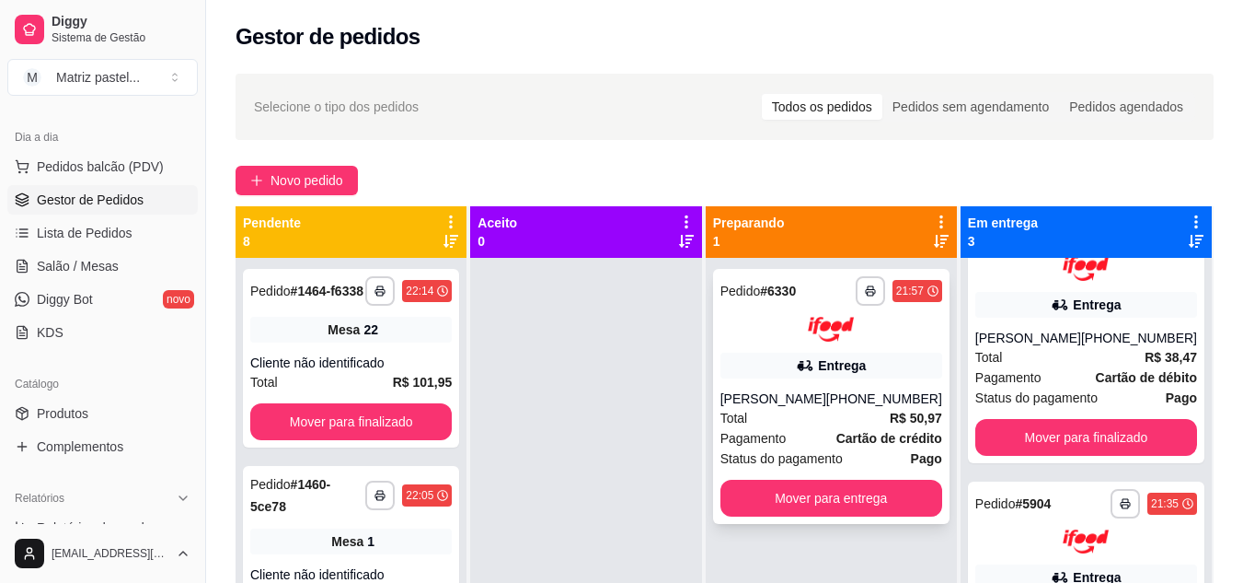
scroll to position [92, 0]
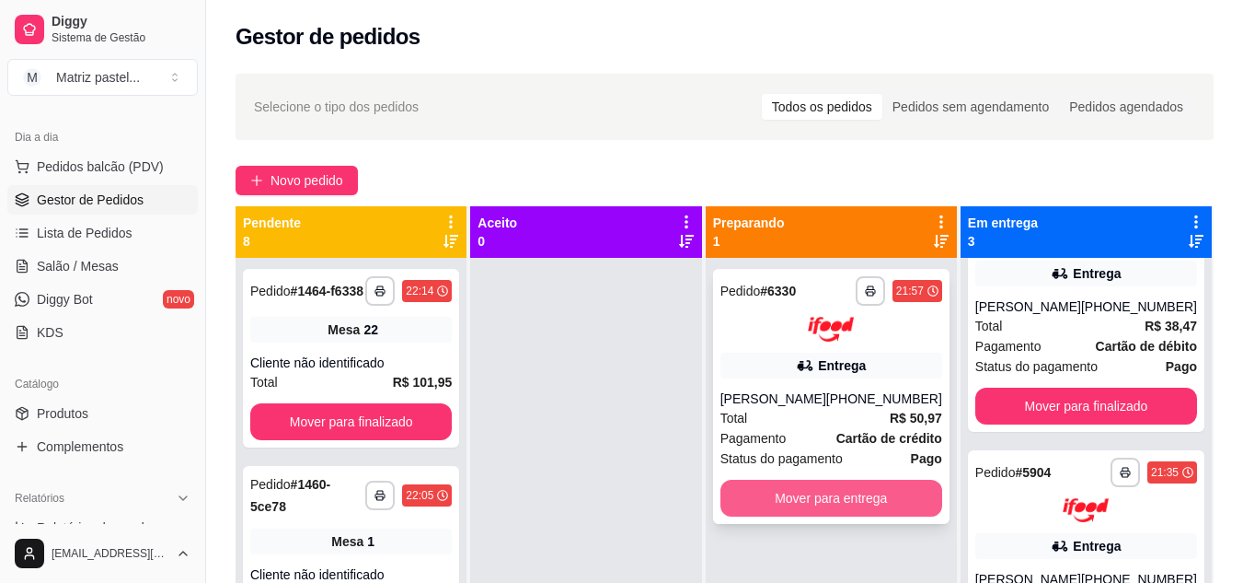
click at [829, 481] on button "Mover para entrega" at bounding box center [832, 497] width 222 height 37
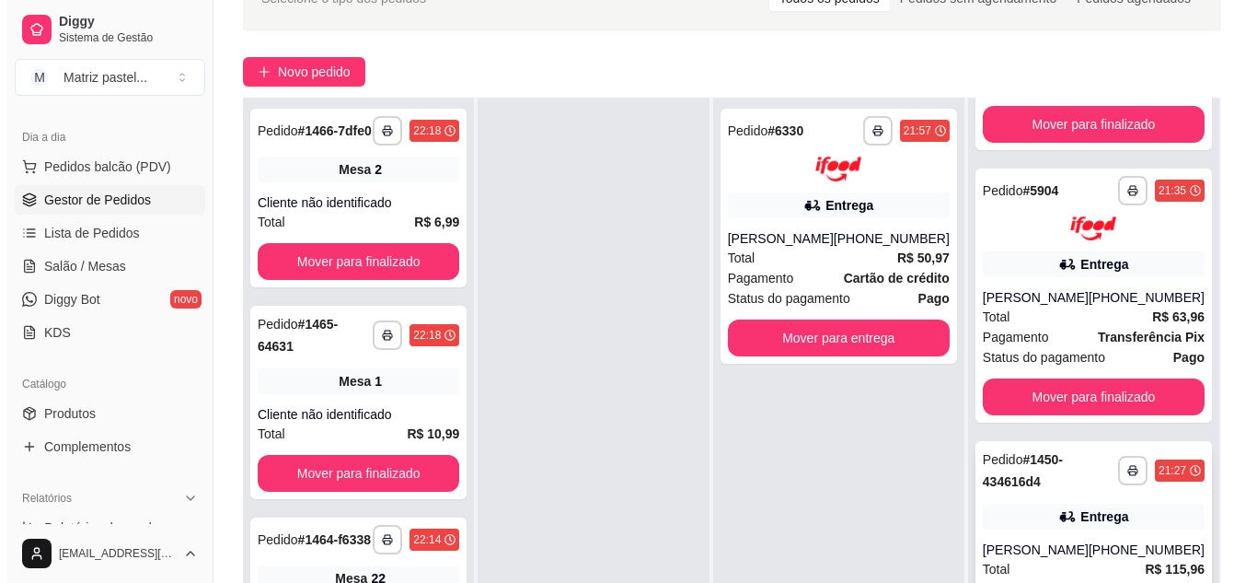
scroll to position [276, 0]
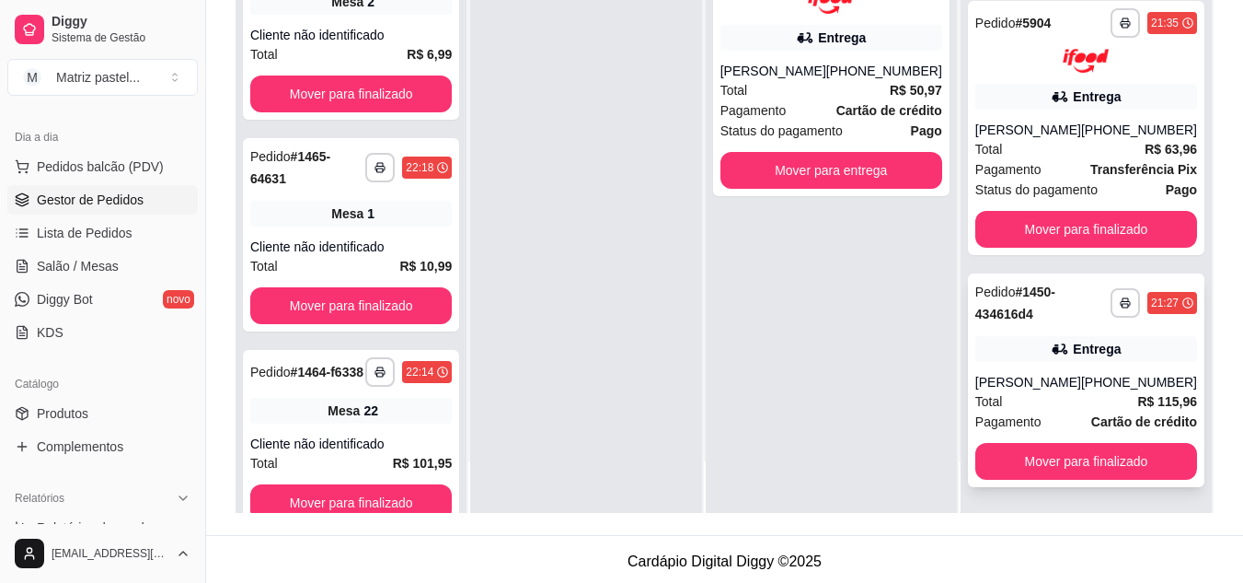
click at [1045, 374] on div "[PERSON_NAME]" at bounding box center [1028, 382] width 106 height 18
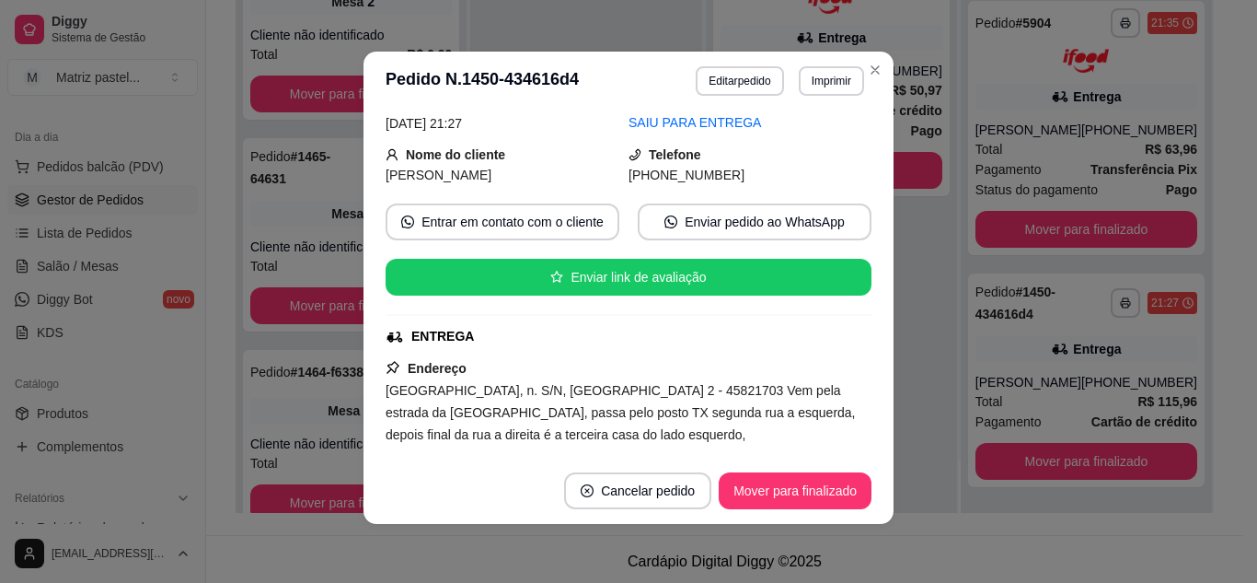
scroll to position [368, 0]
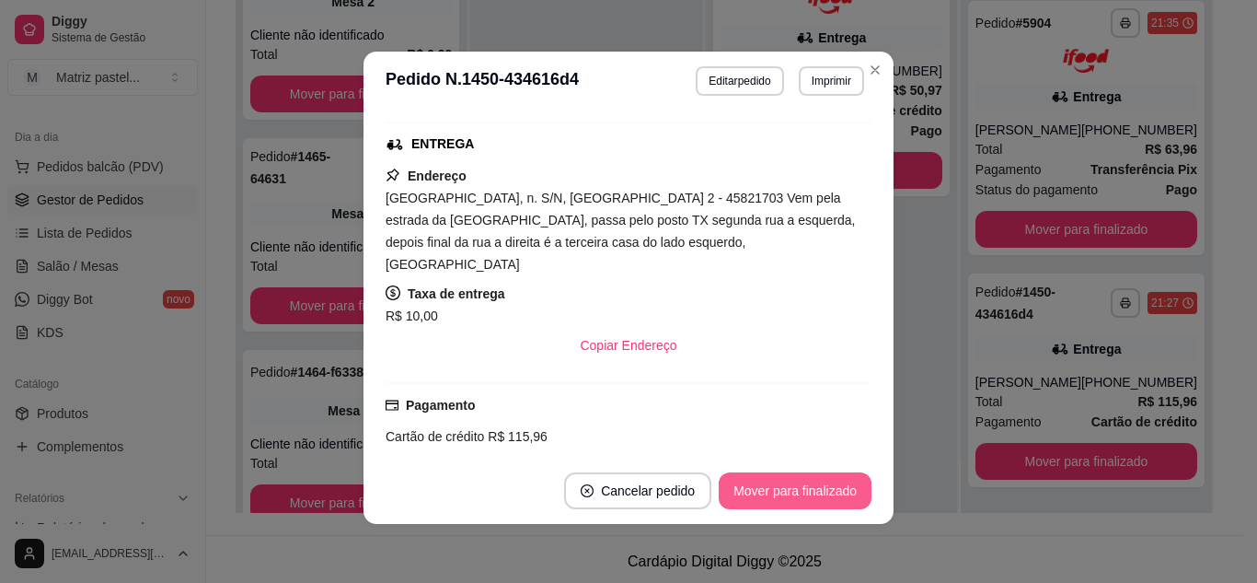
click at [772, 488] on button "Mover para finalizado" at bounding box center [795, 490] width 153 height 37
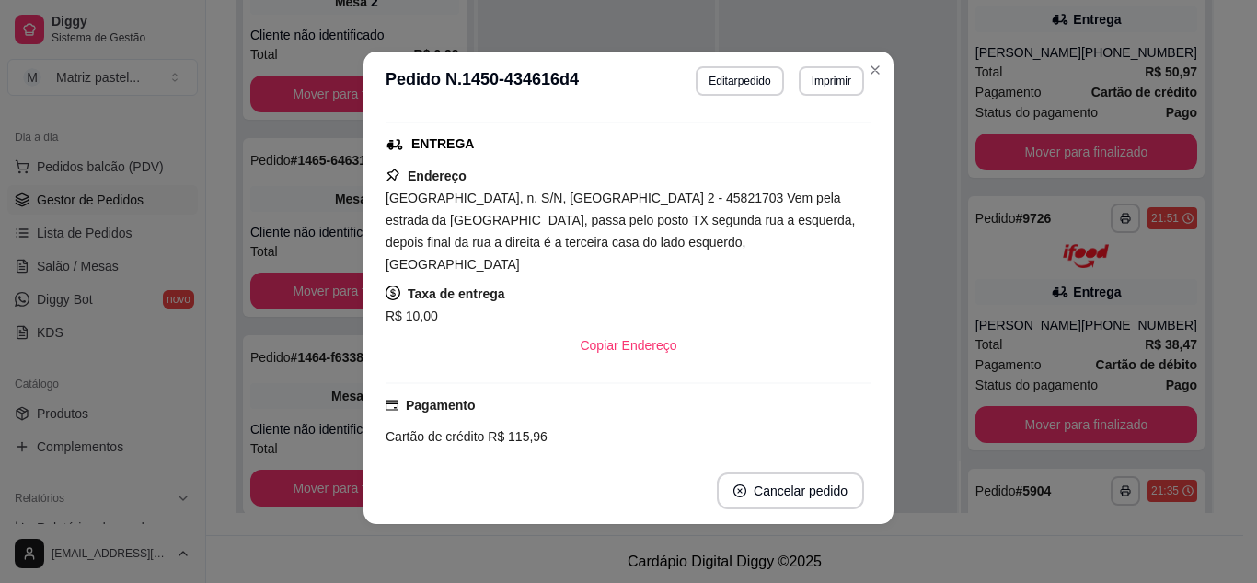
scroll to position [292, 0]
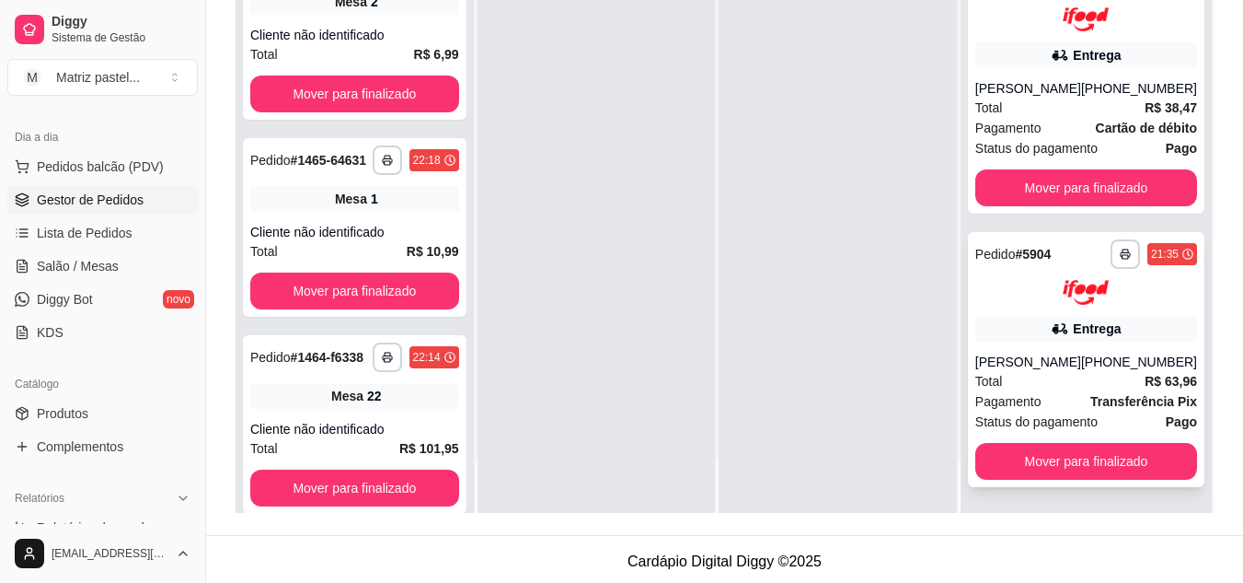
click at [986, 329] on div "**********" at bounding box center [1086, 359] width 237 height 255
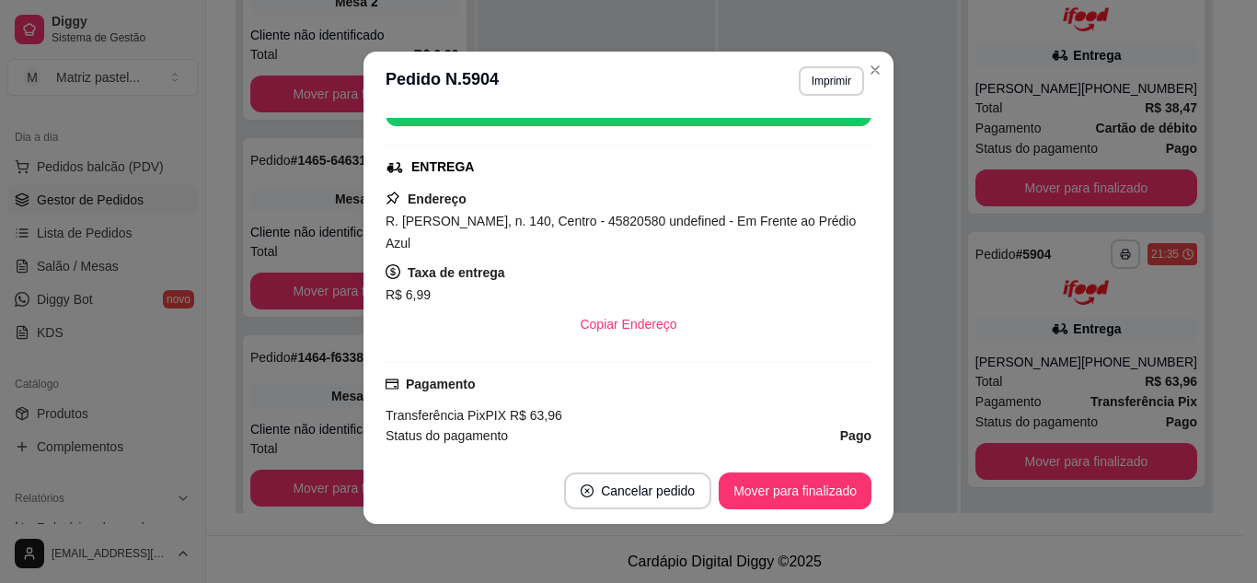
scroll to position [368, 0]
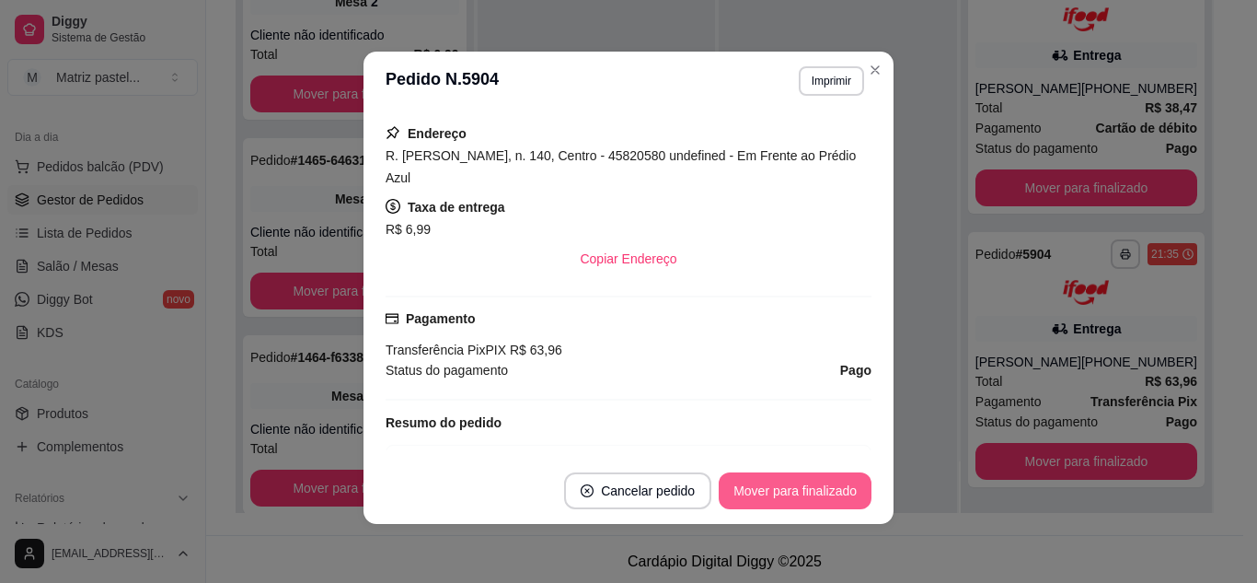
click at [802, 490] on button "Mover para finalizado" at bounding box center [795, 490] width 153 height 37
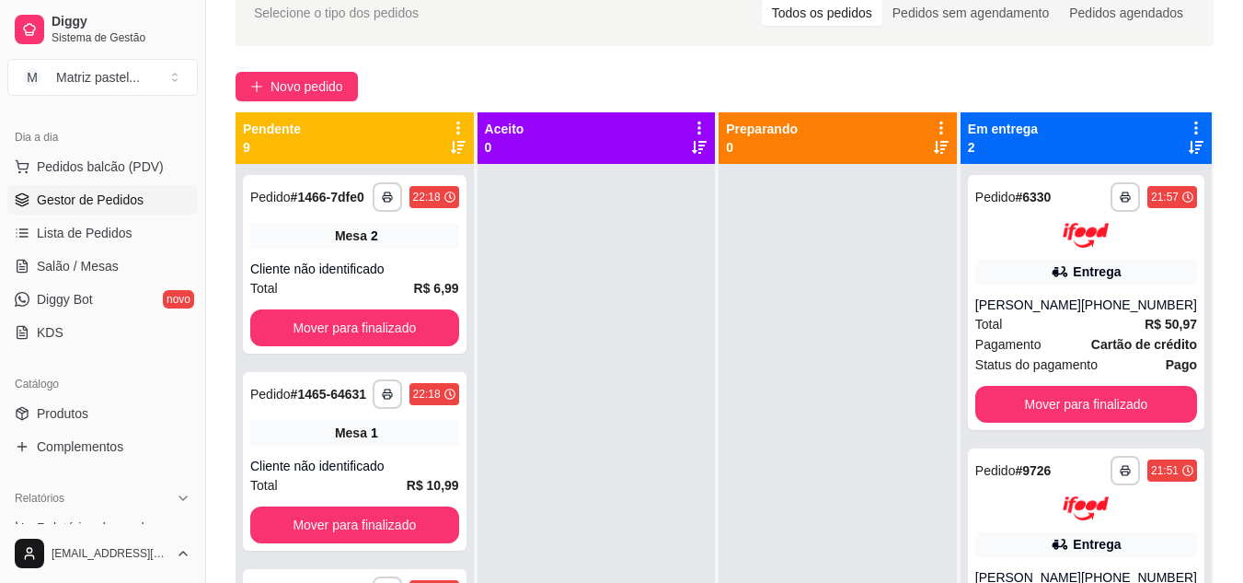
scroll to position [92, 0]
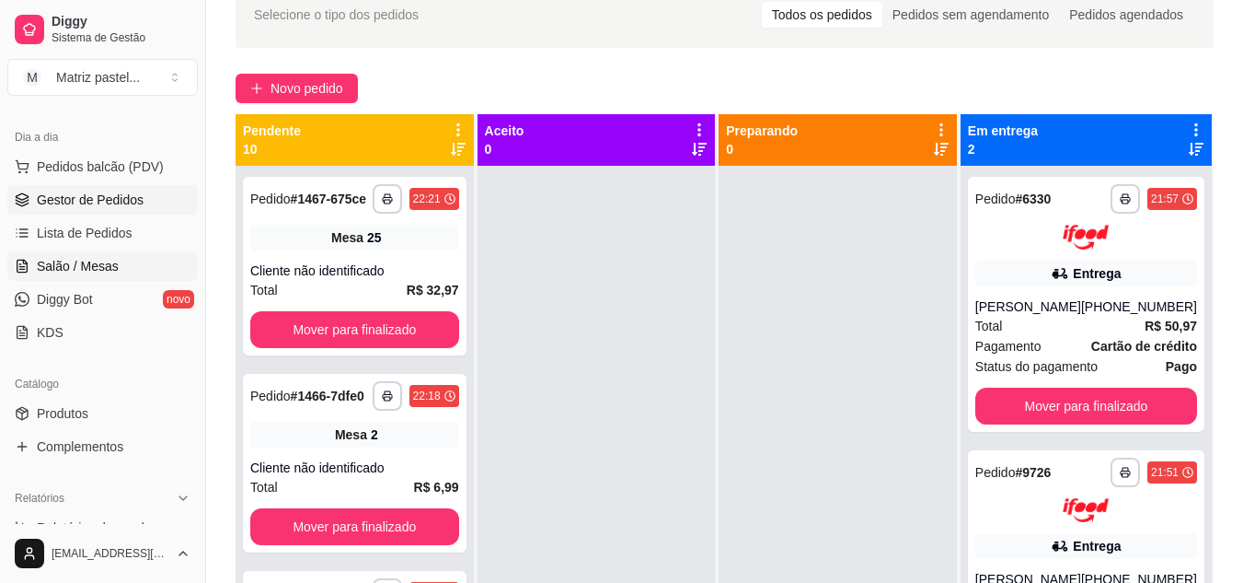
click at [102, 271] on span "Salão / Mesas" at bounding box center [78, 266] width 82 height 18
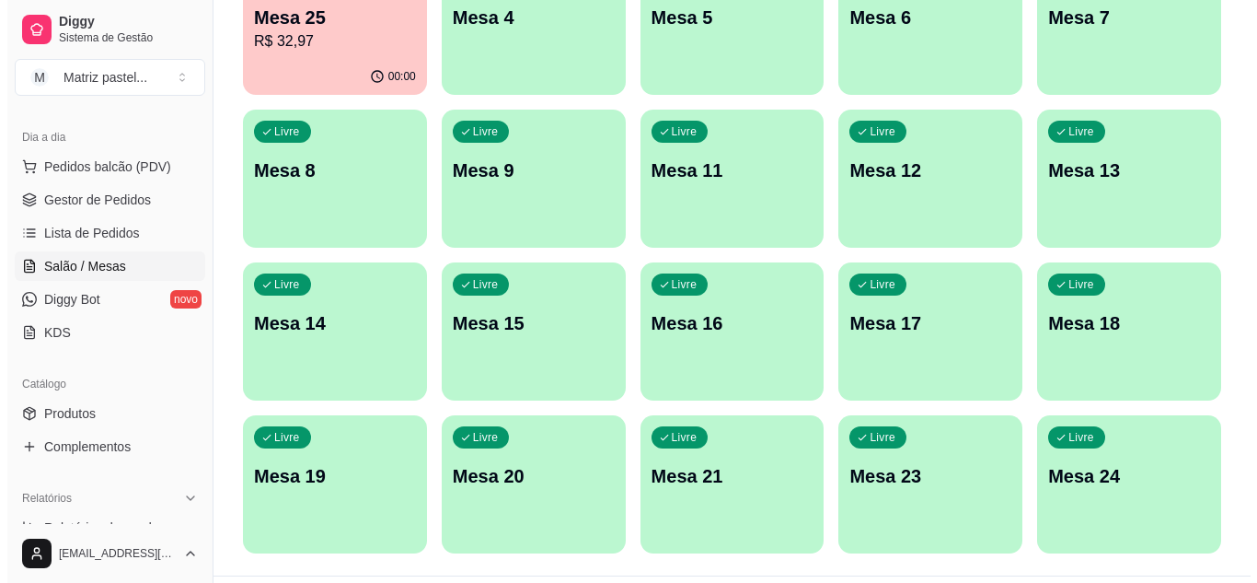
scroll to position [440, 0]
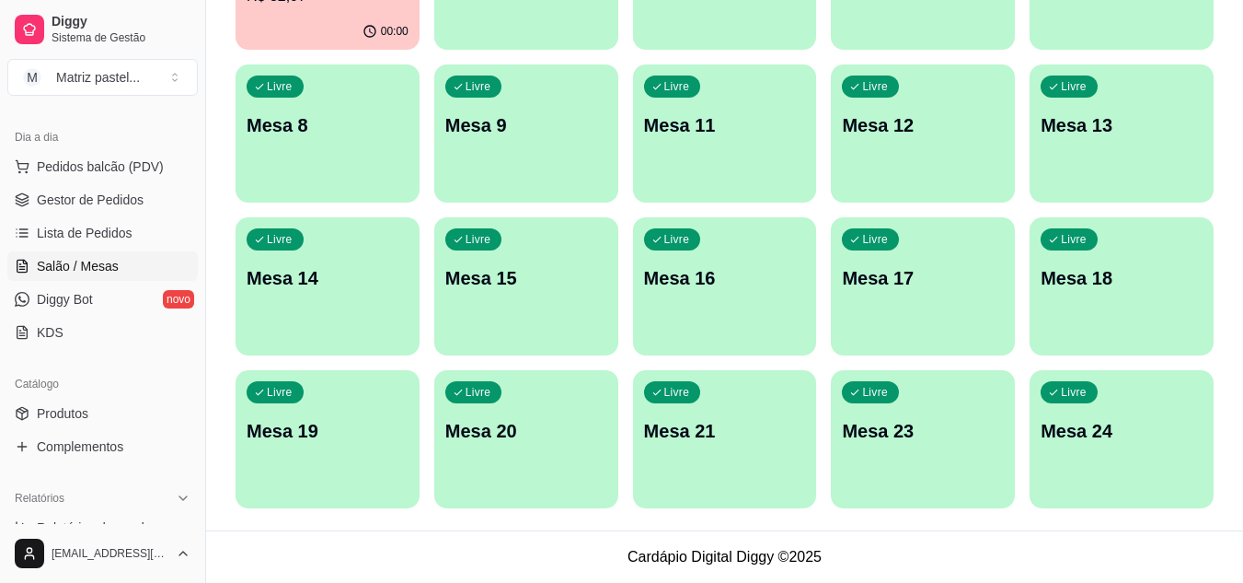
click at [1089, 412] on div "Livre Mesa 24" at bounding box center [1122, 428] width 184 height 116
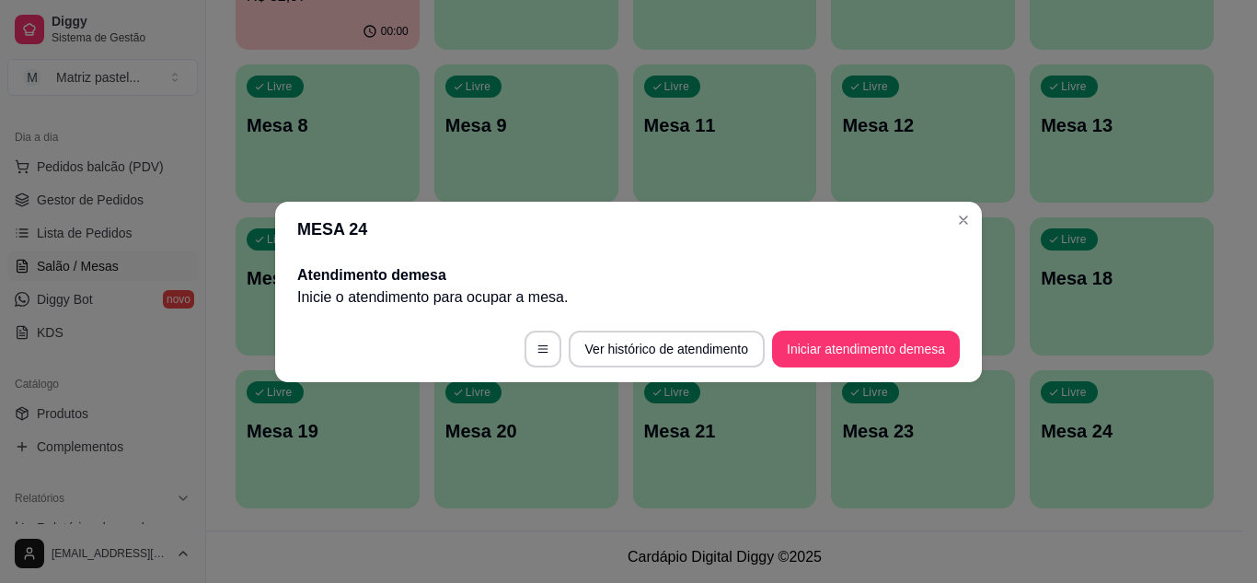
click at [837, 369] on footer "Ver histórico de atendimento Iniciar atendimento de mesa" at bounding box center [628, 349] width 707 height 66
click at [829, 354] on button "Iniciar atendimento de mesa" at bounding box center [866, 348] width 188 height 37
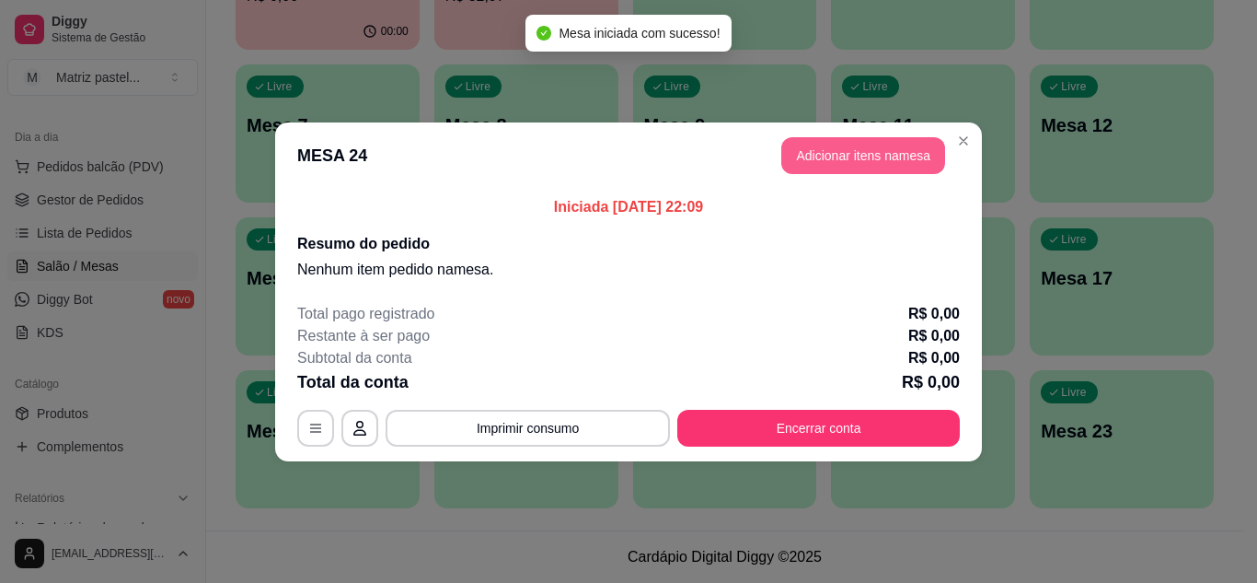
click at [817, 160] on button "Adicionar itens na mesa" at bounding box center [863, 155] width 164 height 37
click at [386, 119] on div at bounding box center [435, 118] width 768 height 37
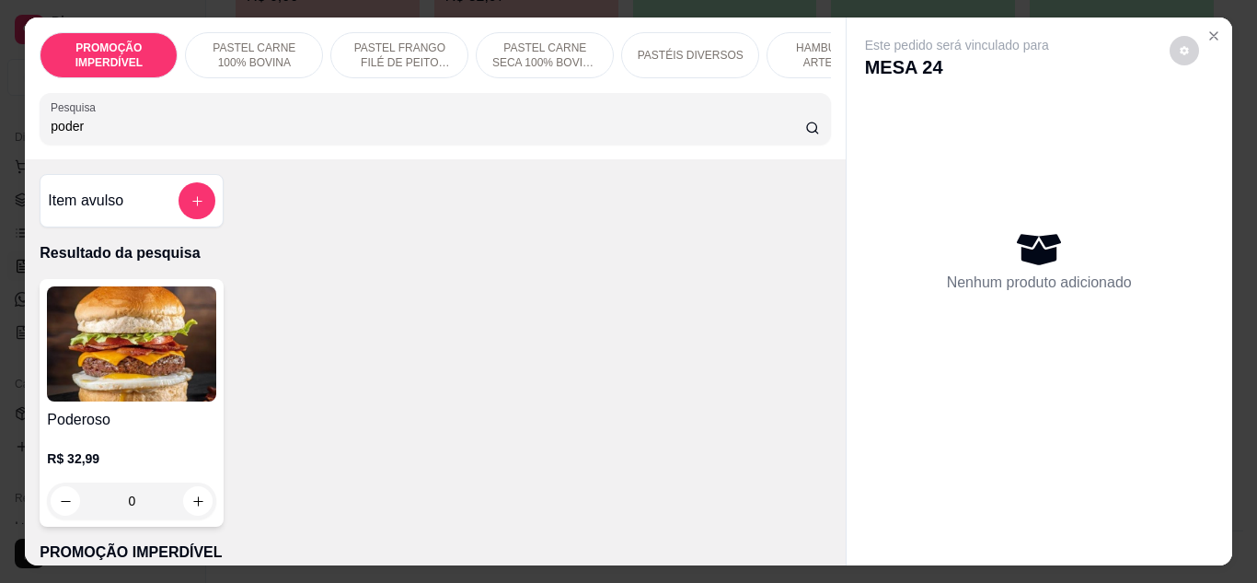
type input "poder"
click at [179, 498] on div "0" at bounding box center [131, 500] width 169 height 37
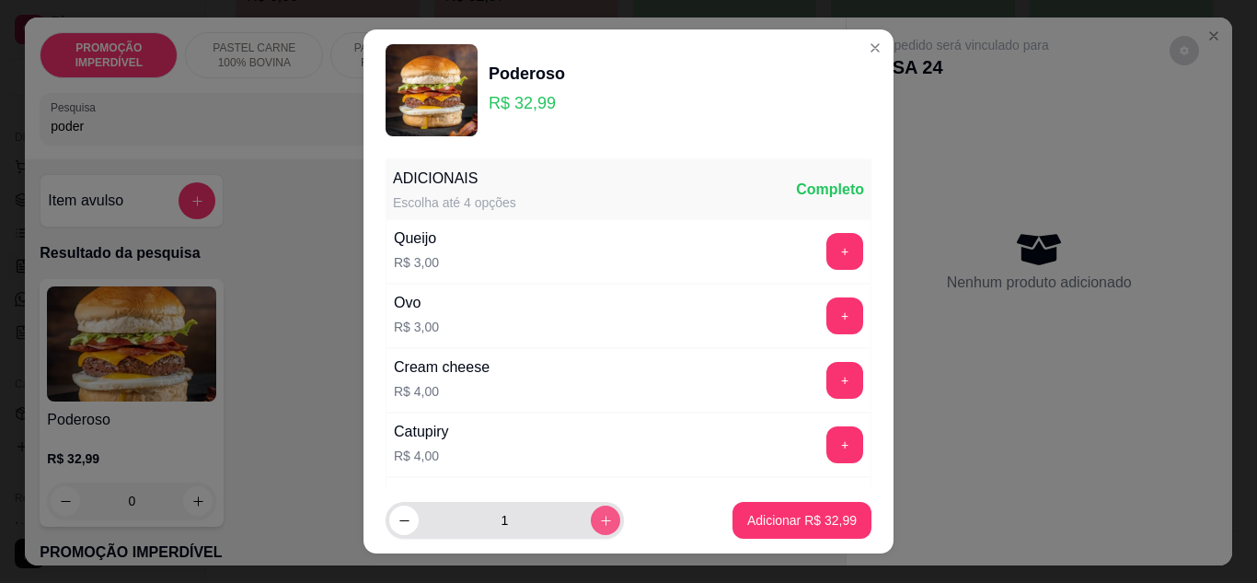
click at [599, 519] on icon "increase-product-quantity" at bounding box center [606, 521] width 14 height 14
type input "2"
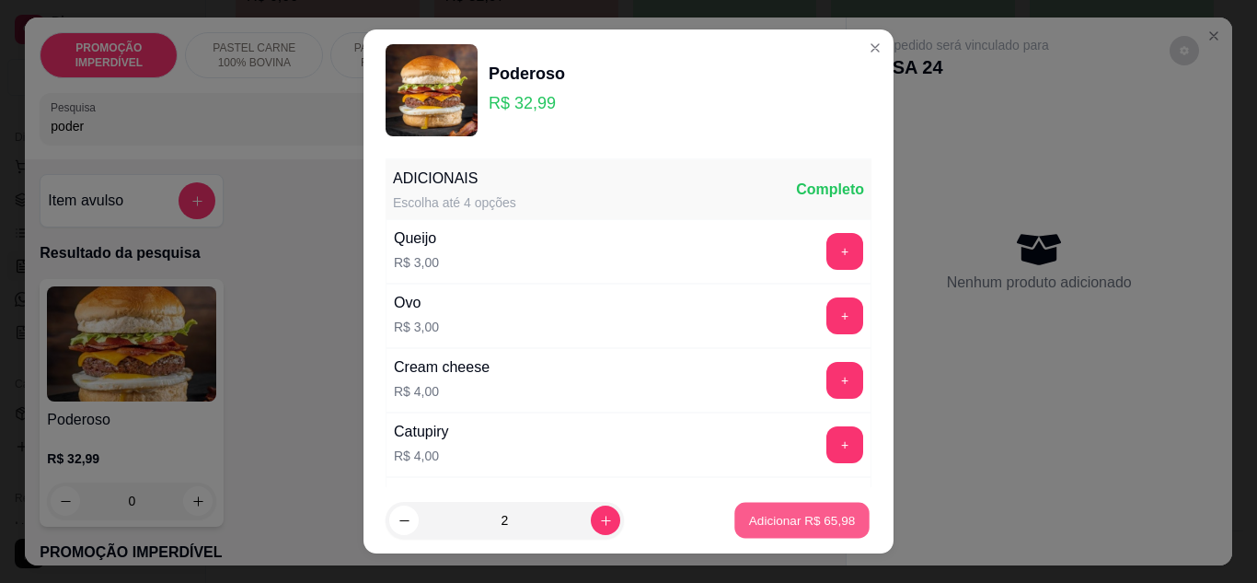
click at [749, 515] on p "Adicionar R$ 65,98" at bounding box center [802, 520] width 107 height 17
type input "2"
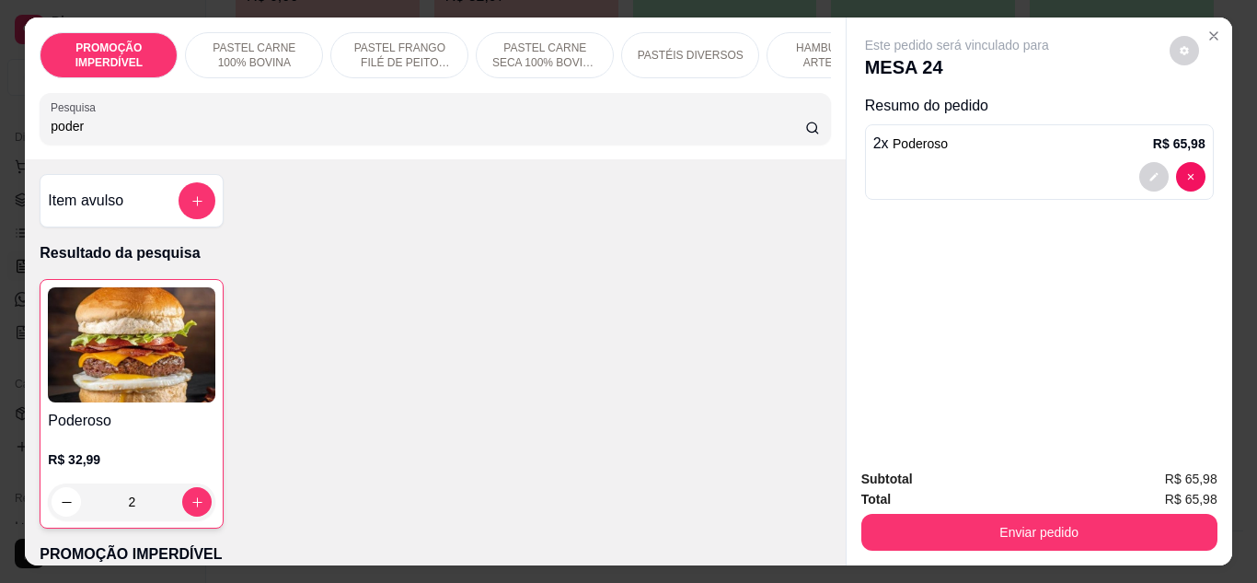
click at [153, 132] on input "poder" at bounding box center [428, 126] width 755 height 18
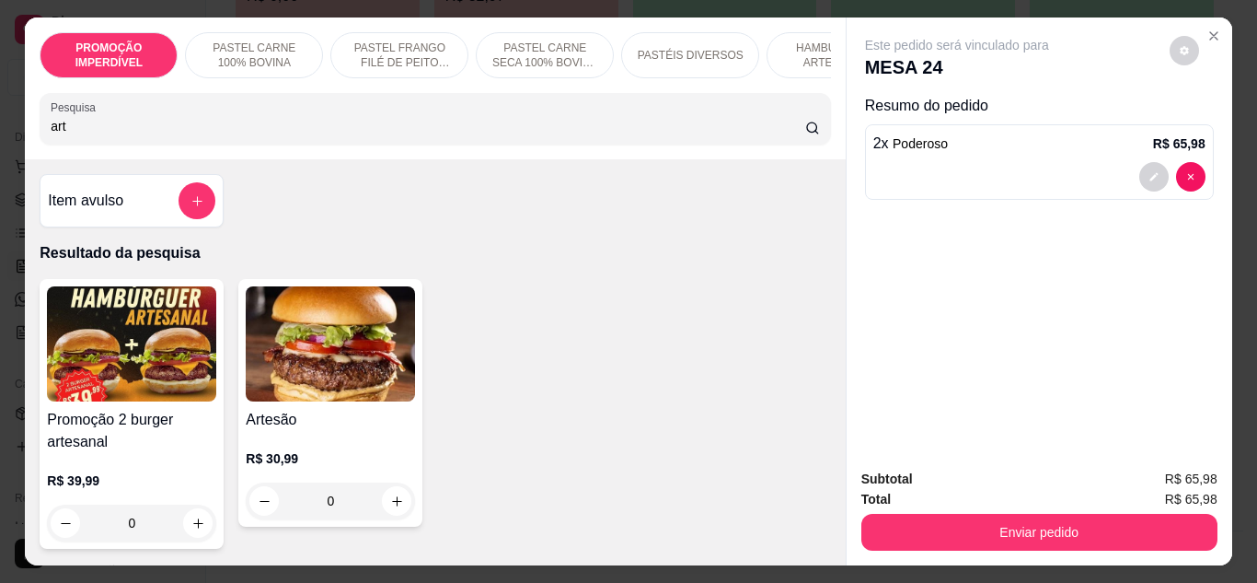
type input "art"
click at [382, 500] on div "0" at bounding box center [330, 500] width 169 height 37
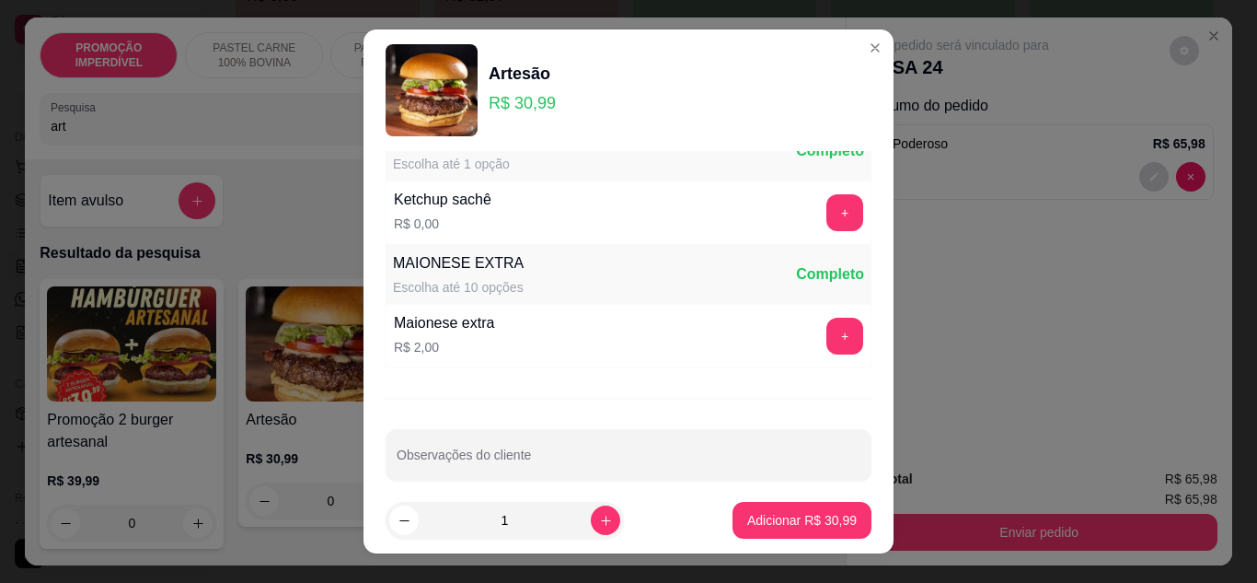
scroll to position [883, 0]
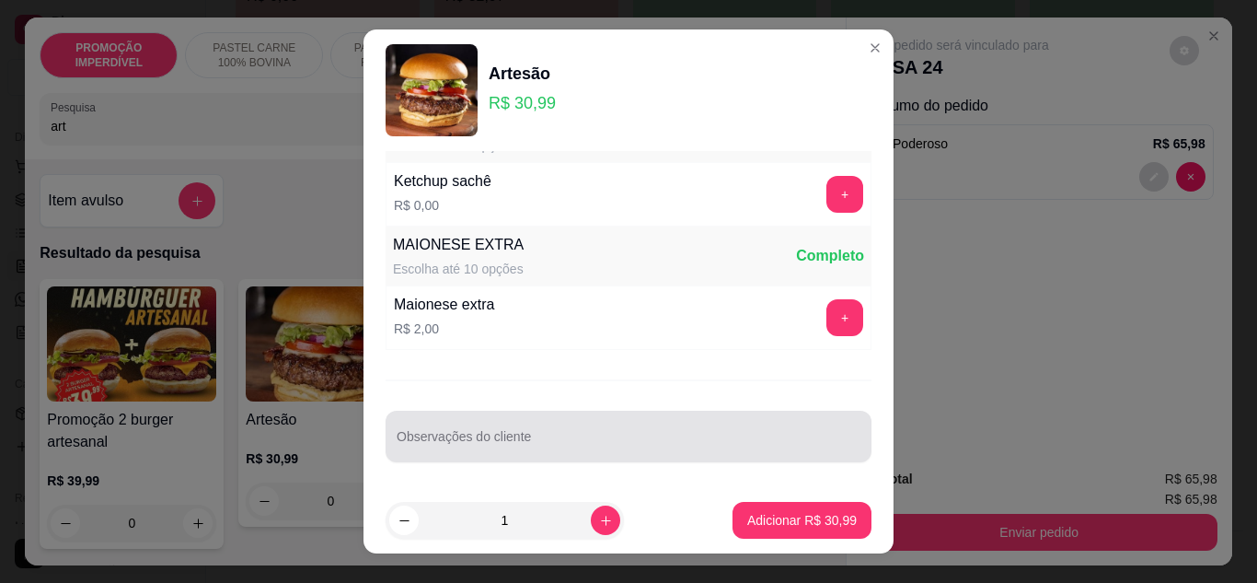
click at [456, 432] on div at bounding box center [629, 436] width 464 height 37
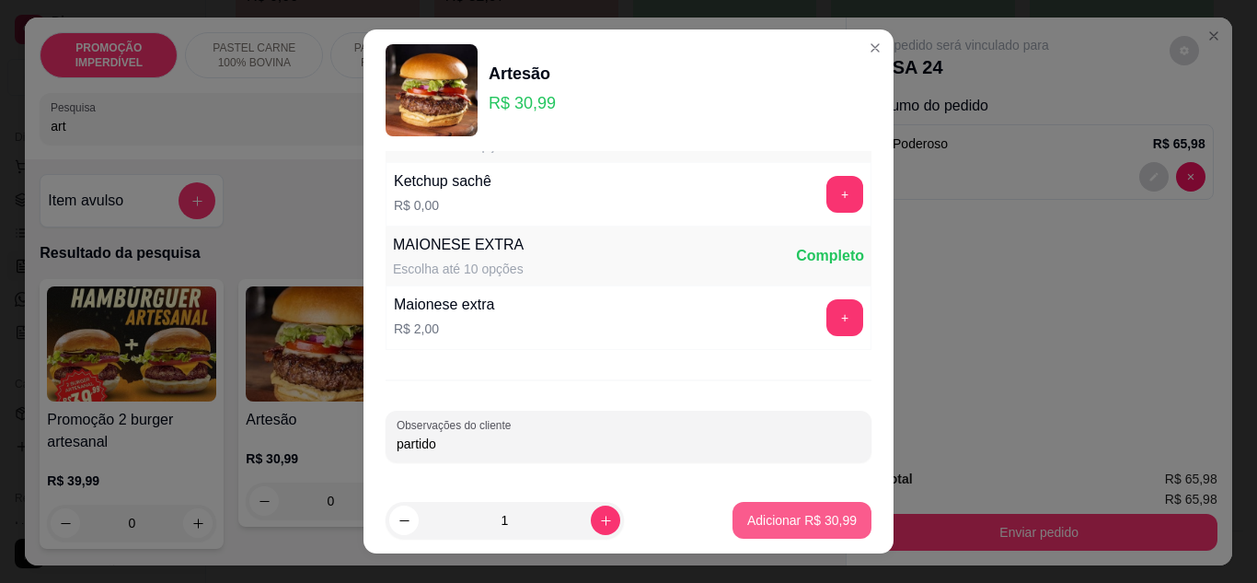
type input "partido"
click at [747, 514] on p "Adicionar R$ 30,99" at bounding box center [802, 520] width 110 height 18
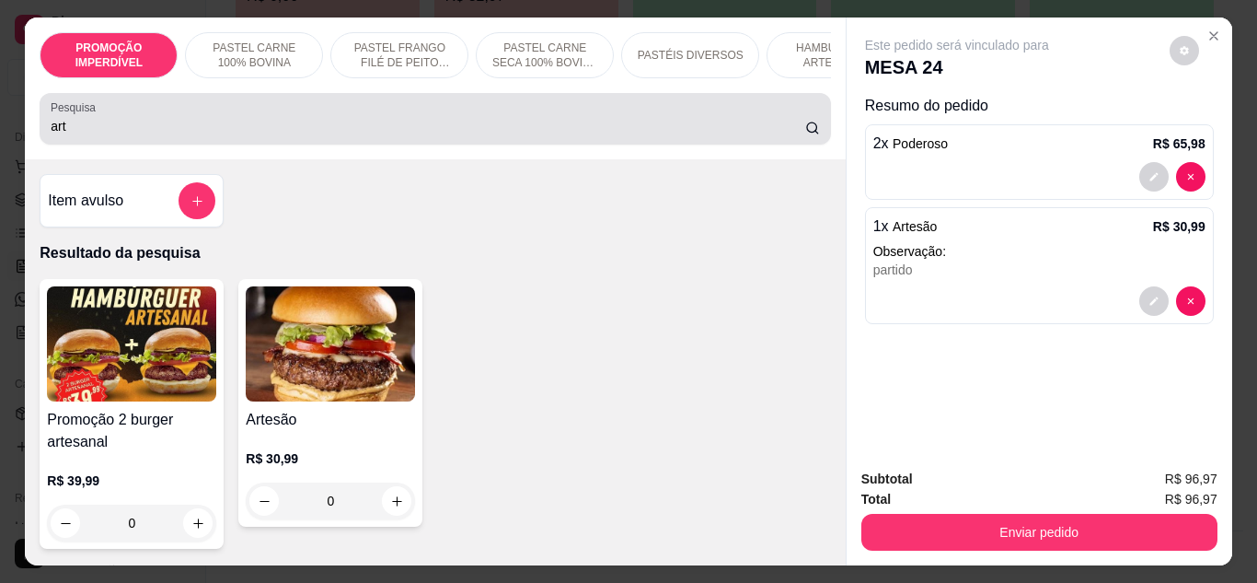
click at [238, 144] on div "Pesquisa art" at bounding box center [435, 119] width 791 height 52
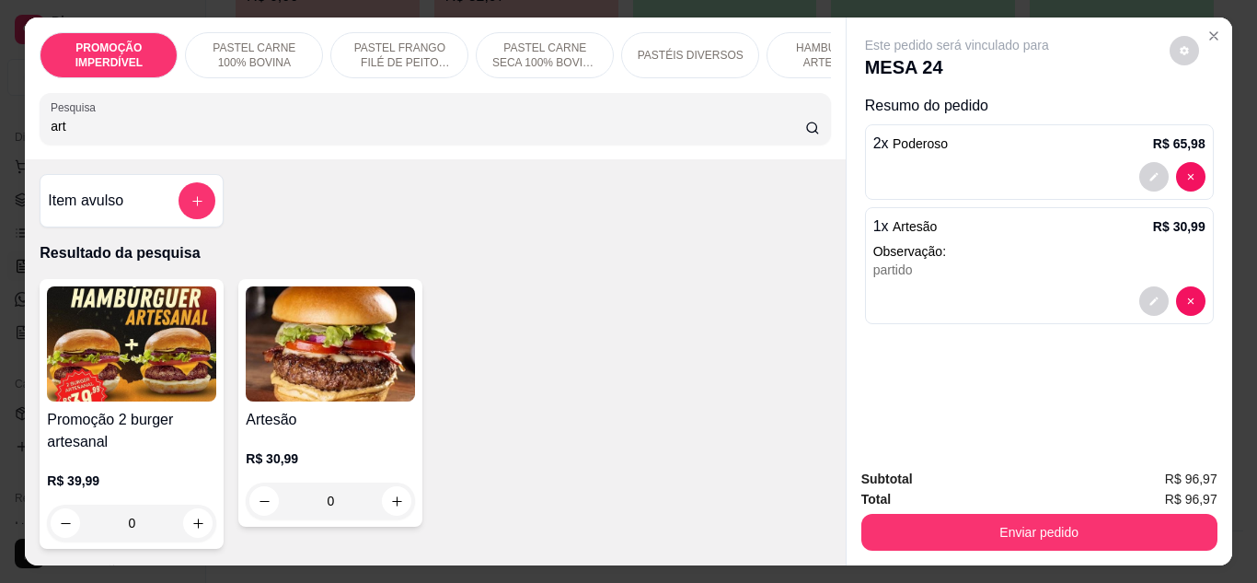
click at [234, 135] on input "art" at bounding box center [428, 126] width 755 height 18
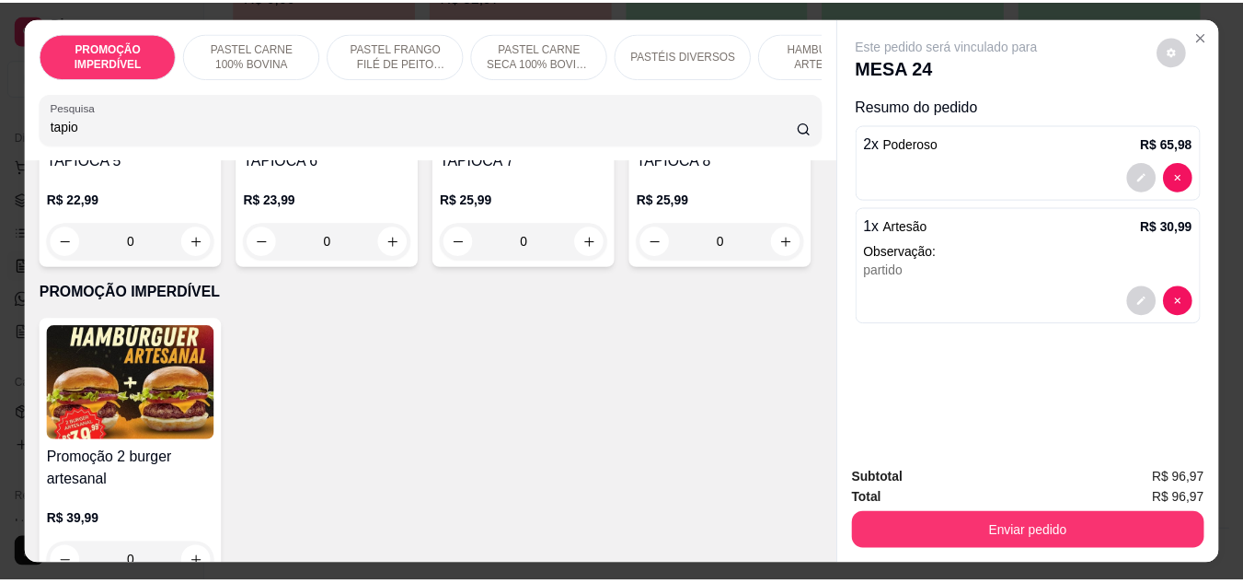
scroll to position [552, 0]
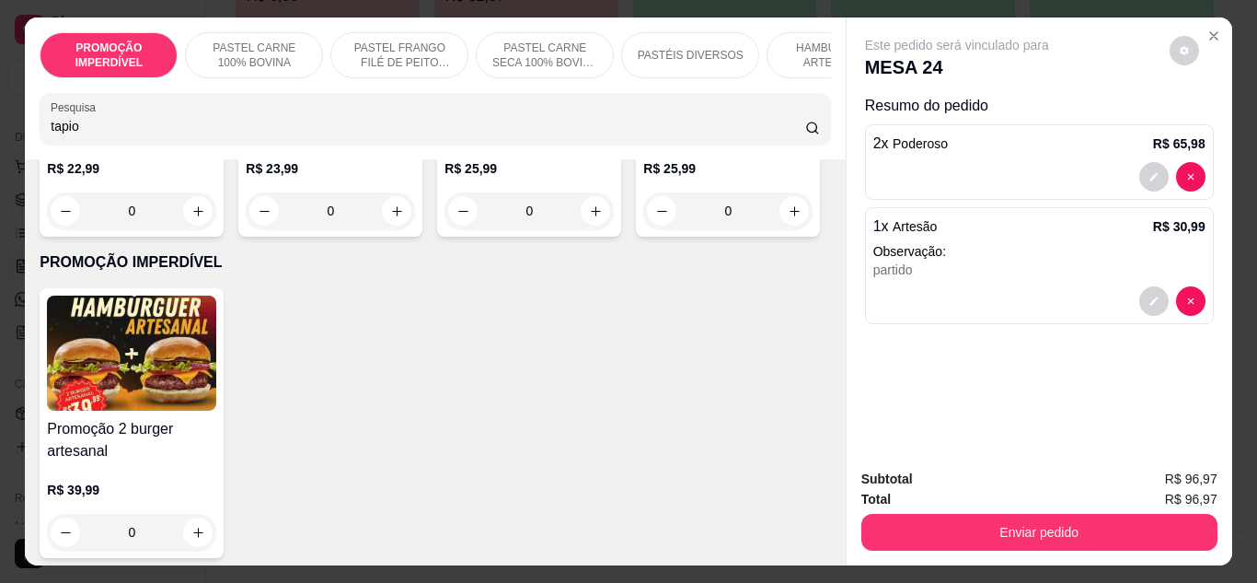
type input "tapio"
click at [444, 229] on div "0" at bounding box center [528, 210] width 169 height 37
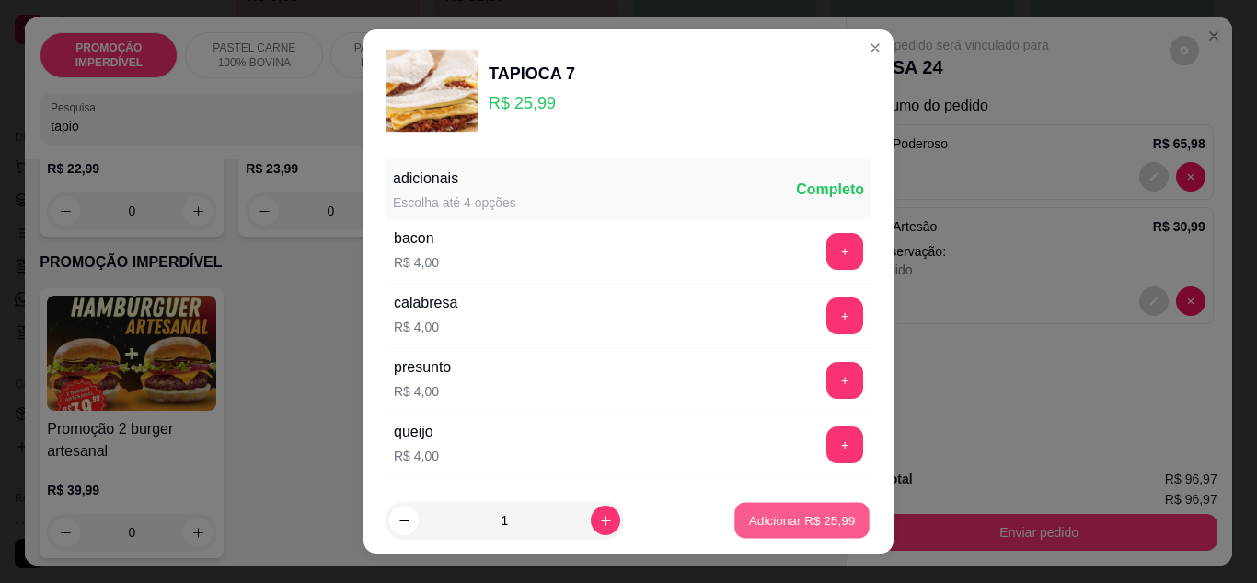
click at [802, 523] on p "Adicionar R$ 25,99" at bounding box center [802, 520] width 107 height 17
type input "1"
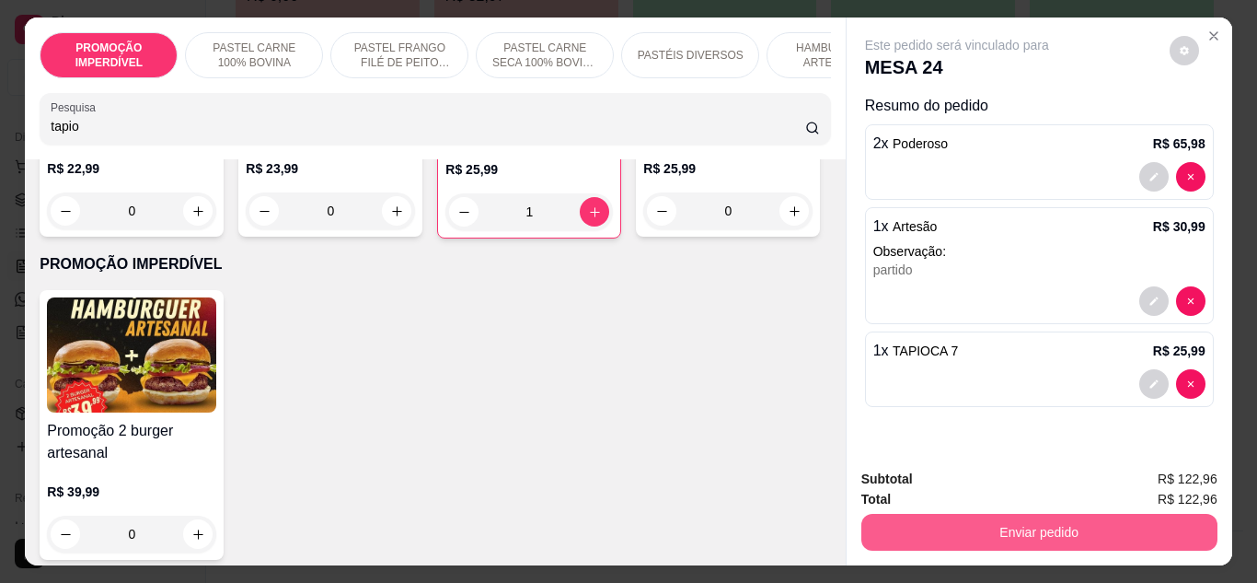
click at [918, 527] on button "Enviar pedido" at bounding box center [1039, 532] width 356 height 37
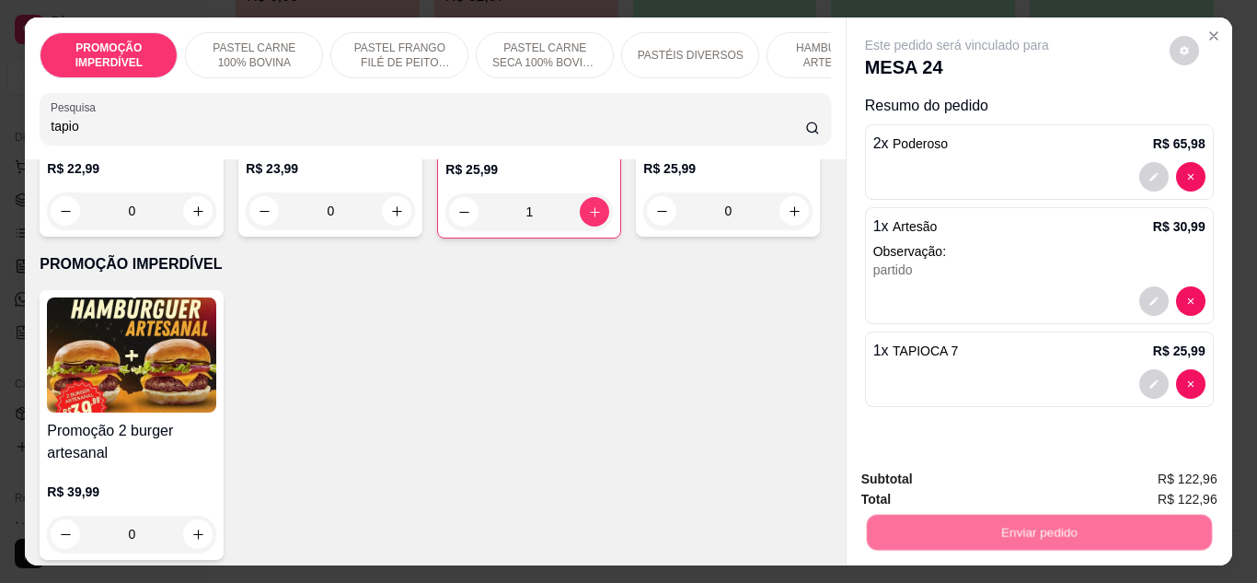
click at [914, 465] on button "Não registrar e enviar pedido" at bounding box center [978, 480] width 191 height 35
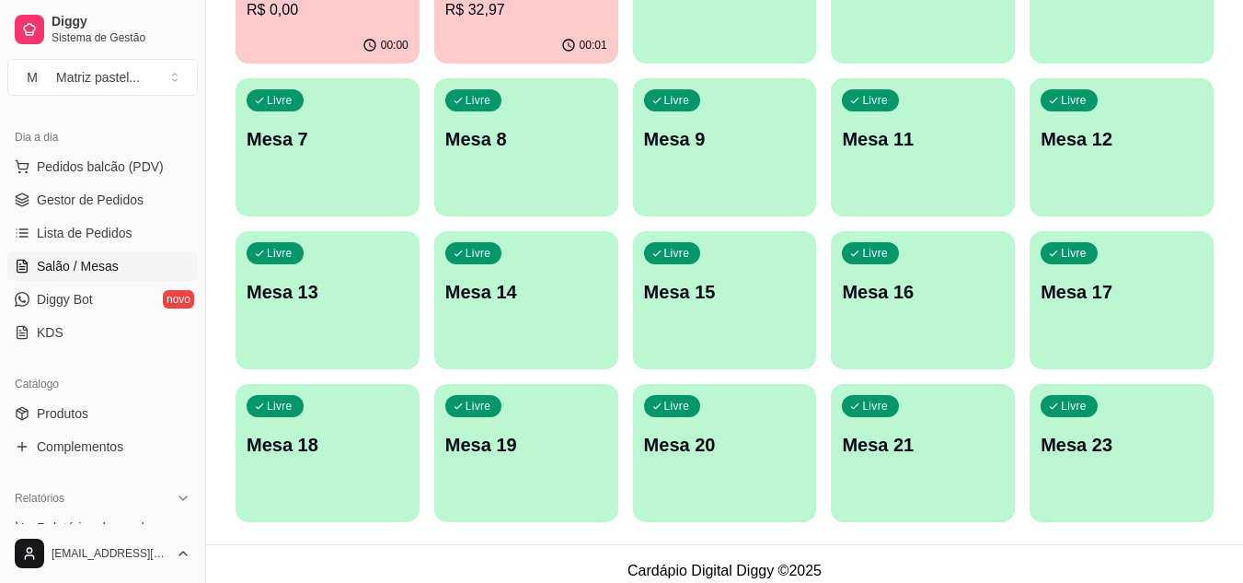
scroll to position [164, 0]
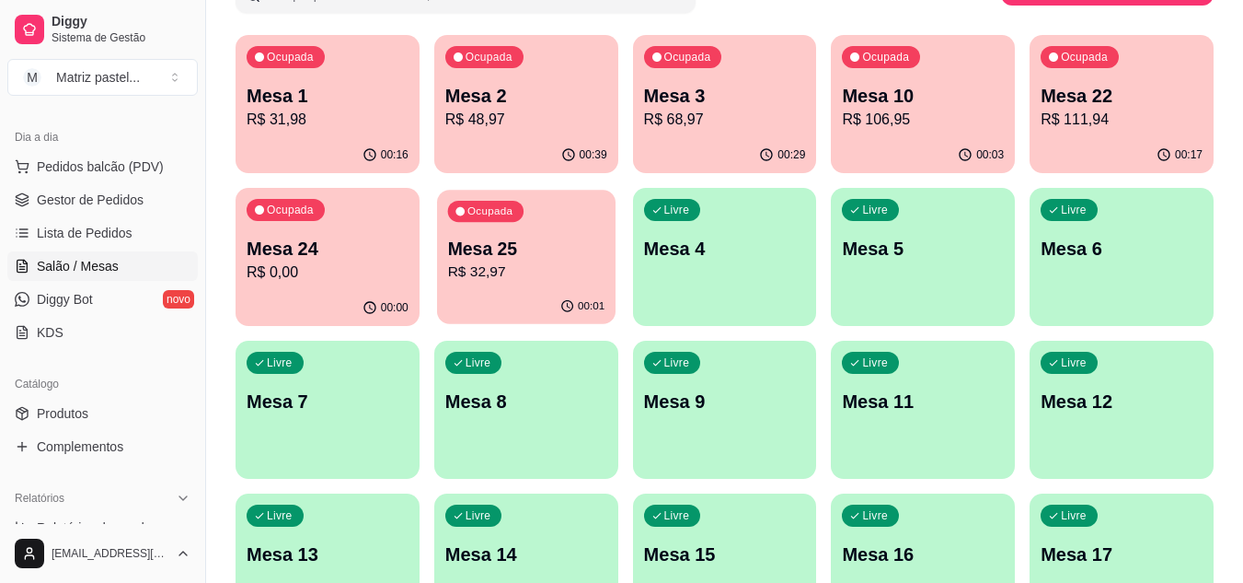
click at [560, 294] on div "00:01" at bounding box center [526, 306] width 179 height 35
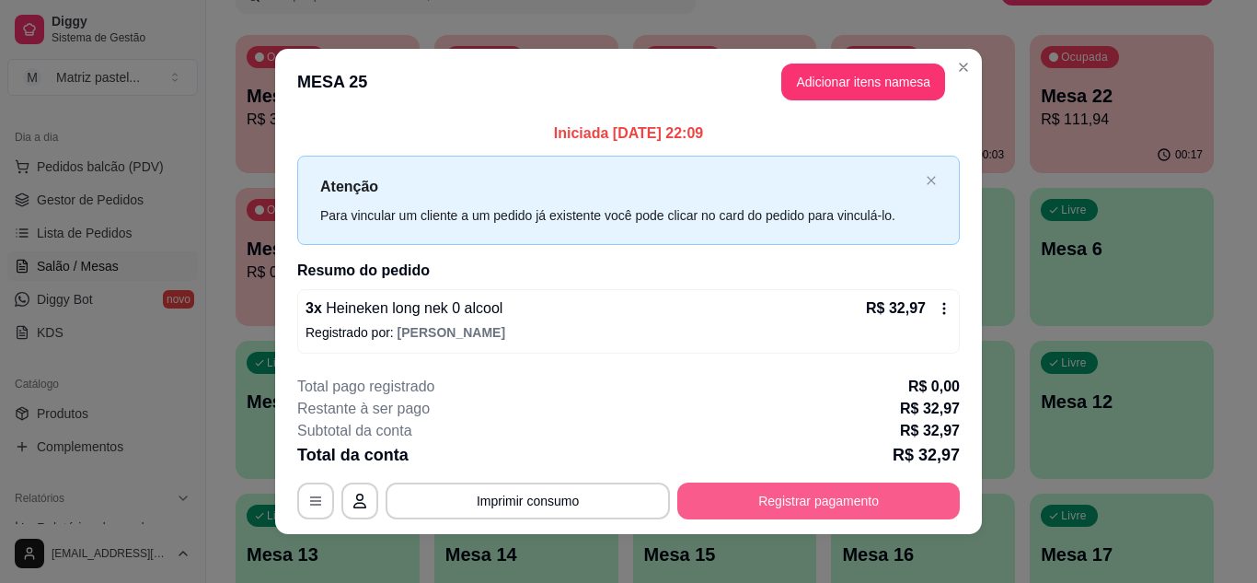
click at [842, 504] on button "Registrar pagamento" at bounding box center [818, 500] width 283 height 37
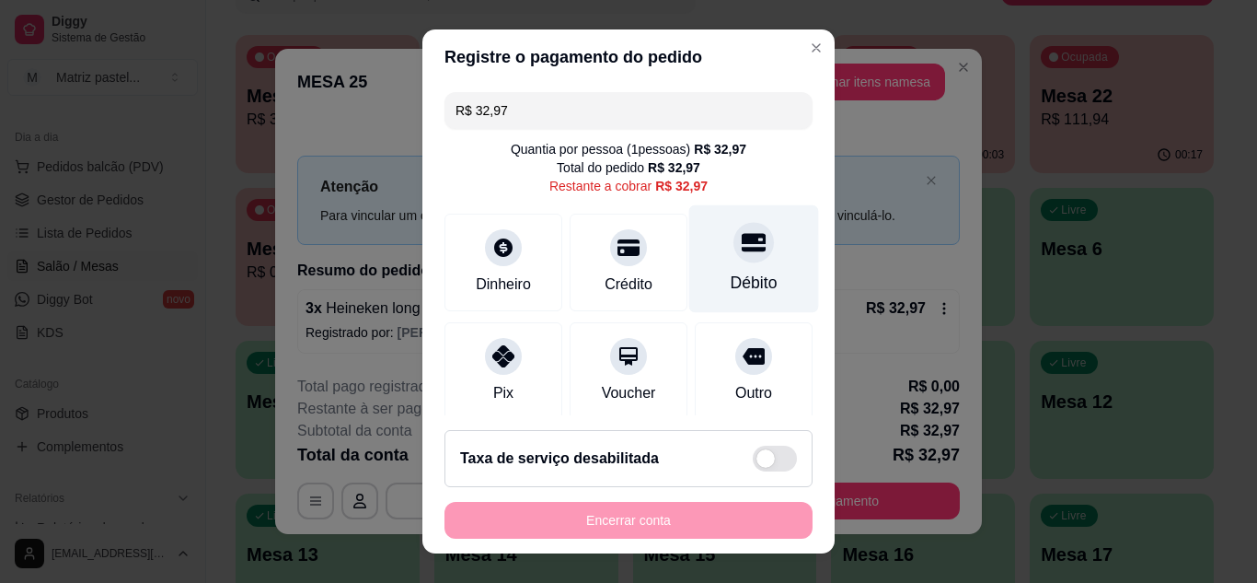
click at [731, 281] on div "Débito" at bounding box center [754, 283] width 47 height 24
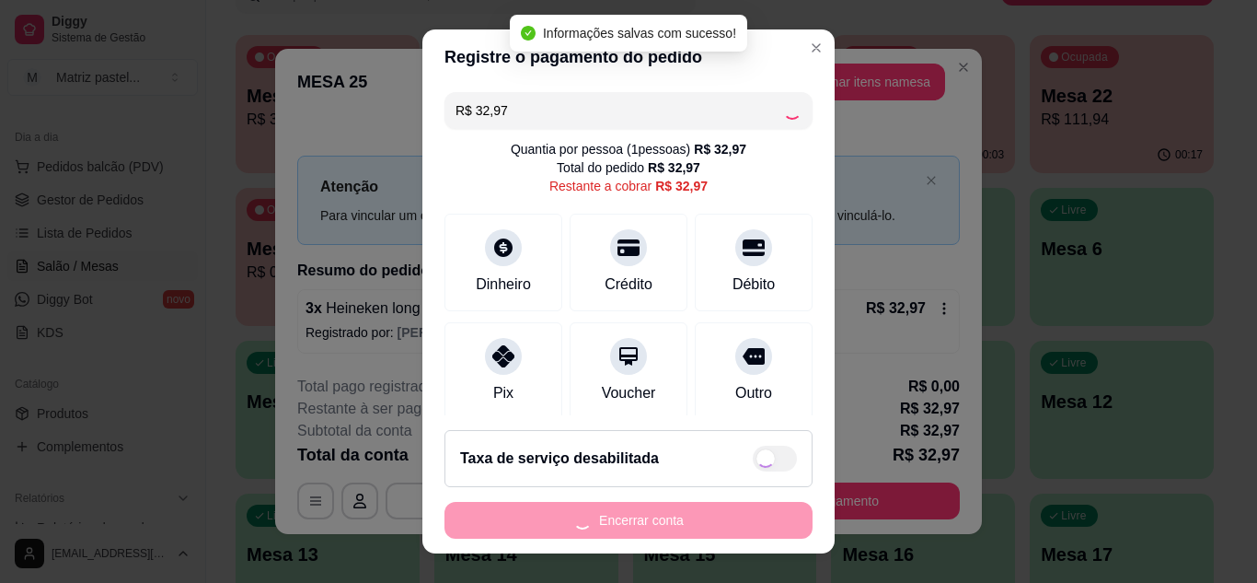
type input "R$ 0,00"
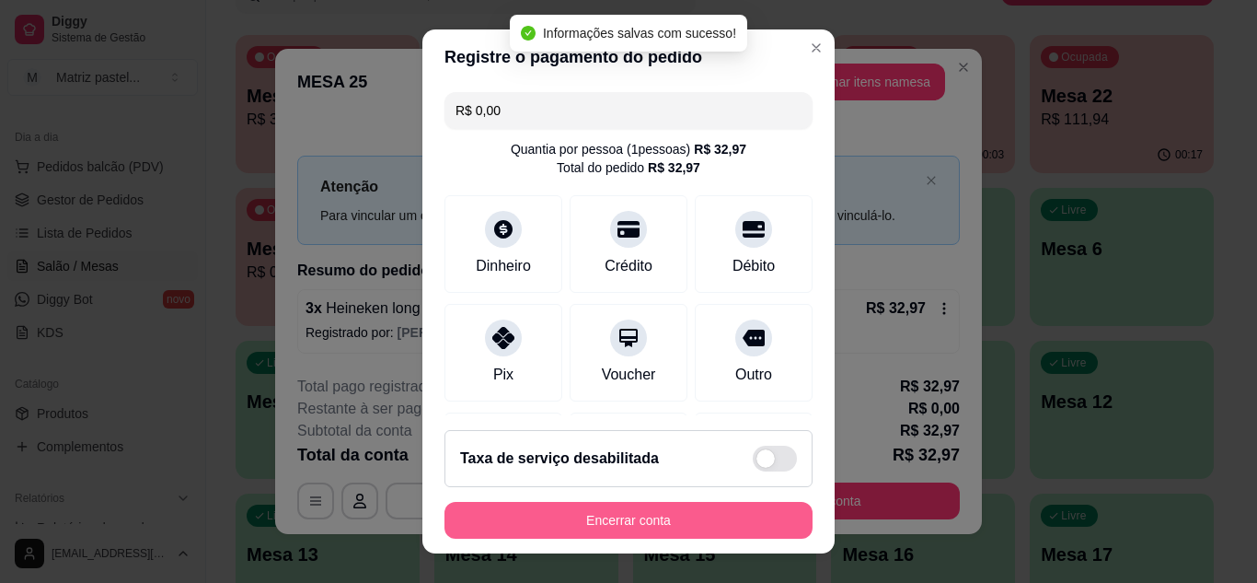
click at [649, 515] on button "Encerrar conta" at bounding box center [628, 520] width 368 height 37
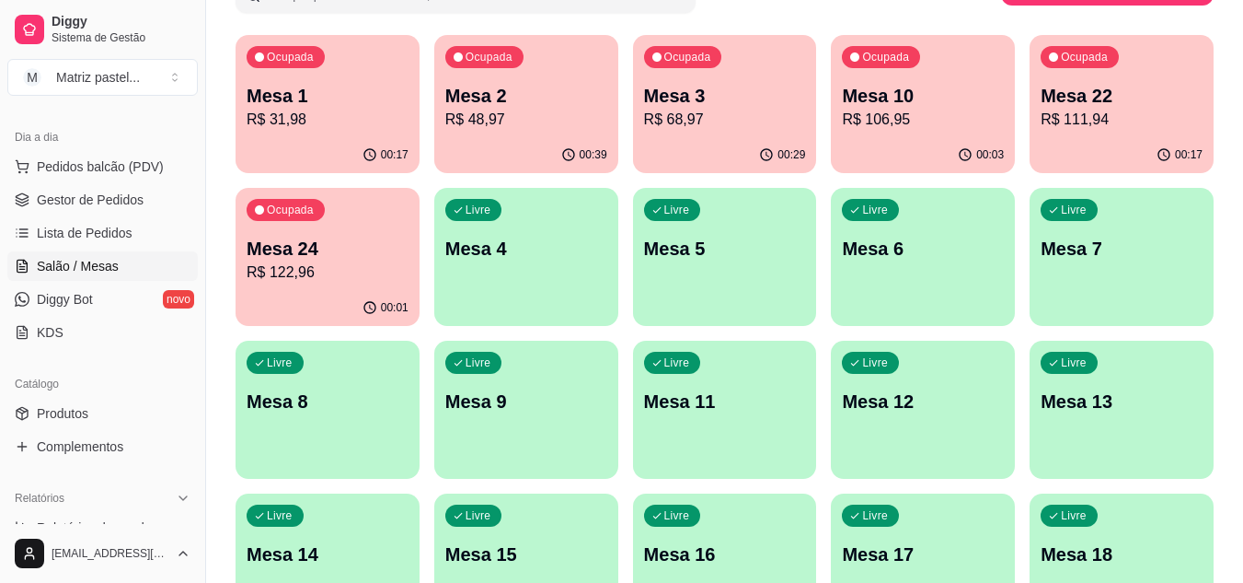
click at [664, 130] on p "R$ 68,97" at bounding box center [725, 120] width 162 height 22
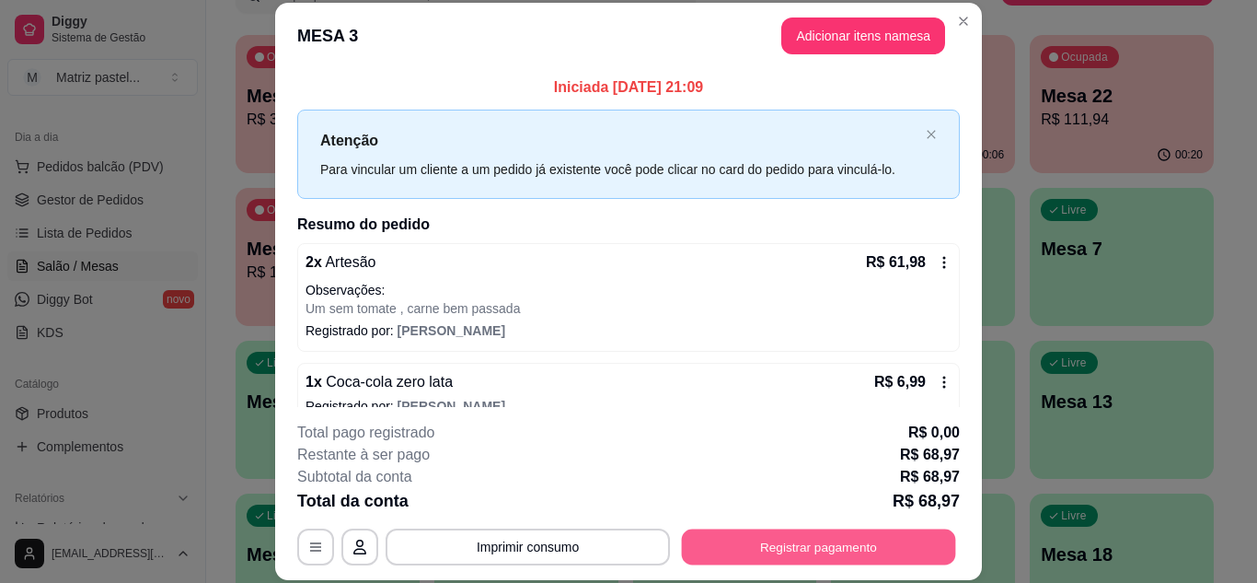
click at [805, 541] on button "Registrar pagamento" at bounding box center [819, 546] width 274 height 36
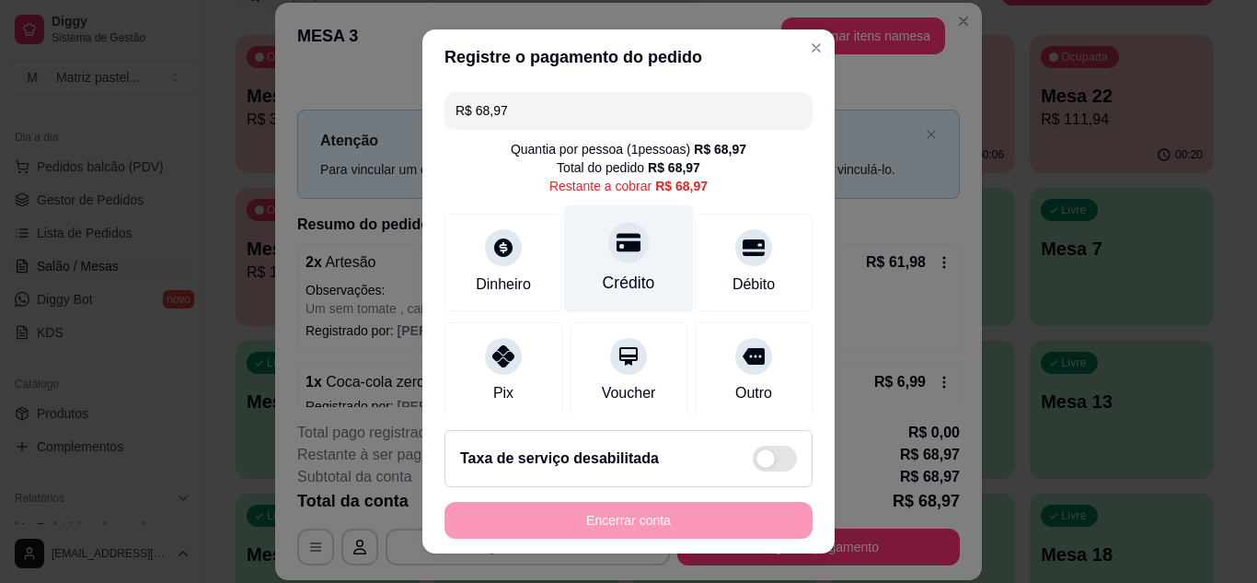
click at [617, 234] on icon at bounding box center [629, 242] width 24 height 24
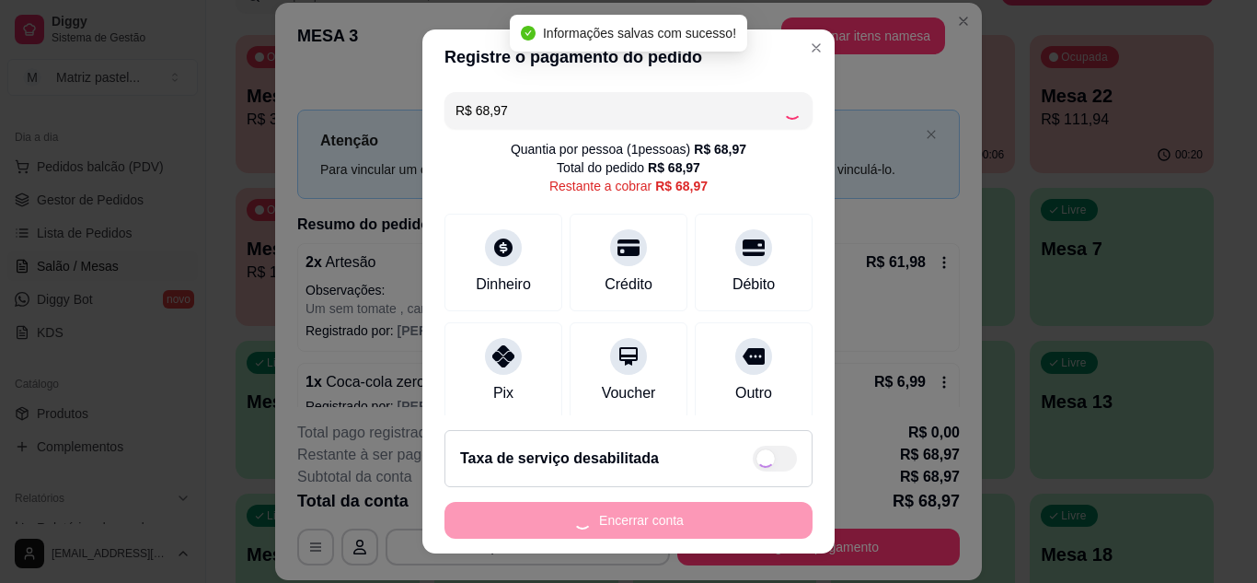
type input "R$ 0,00"
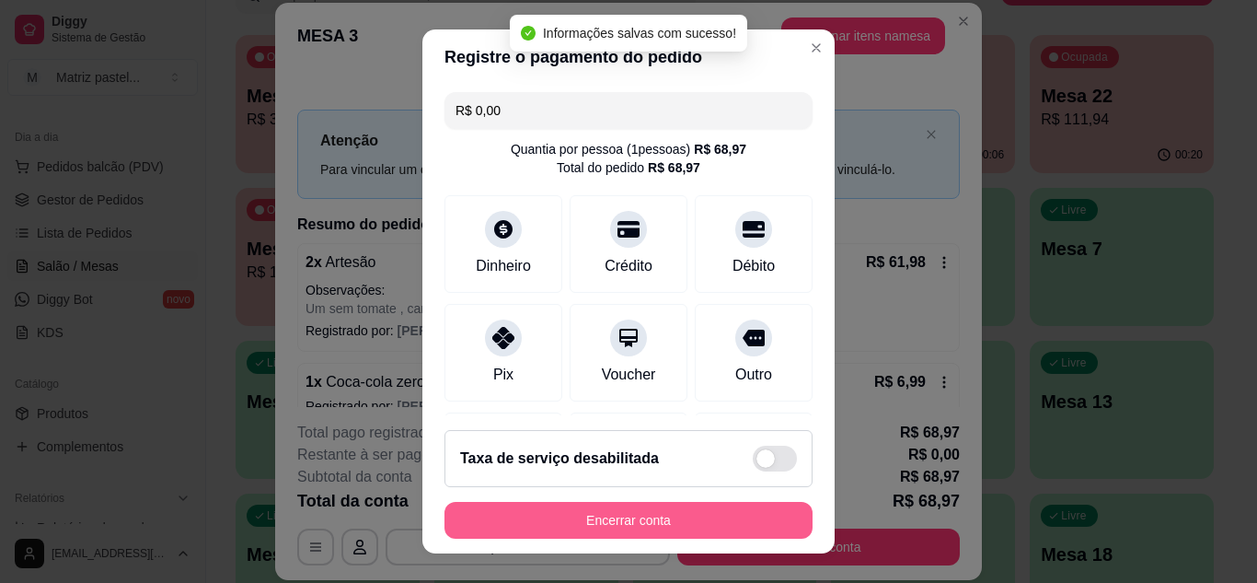
click at [579, 525] on button "Encerrar conta" at bounding box center [628, 520] width 368 height 37
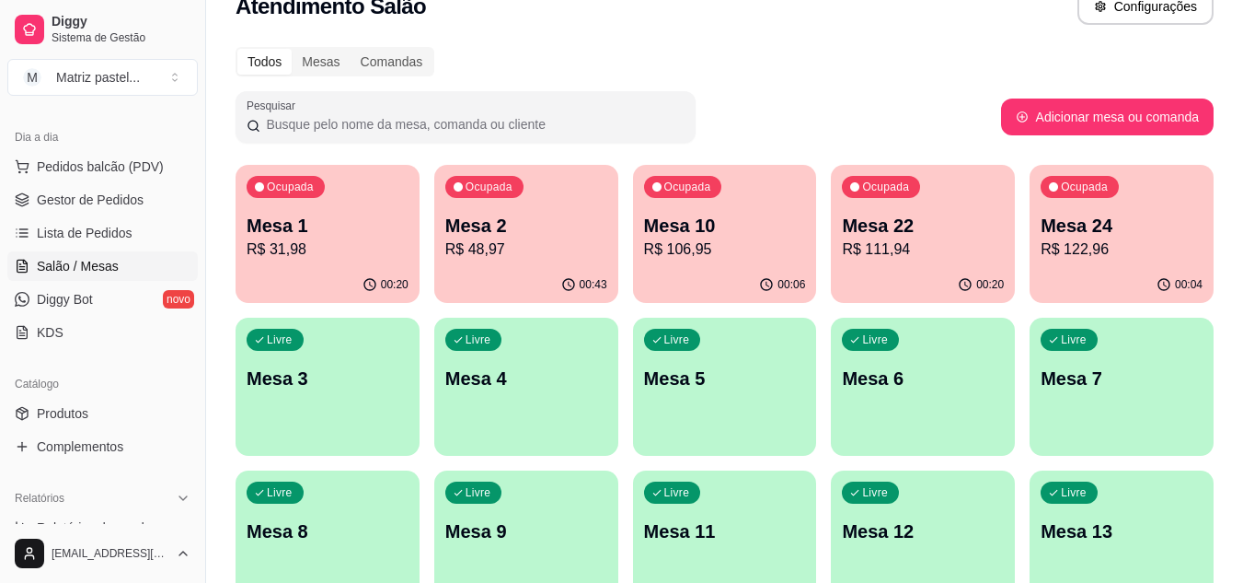
scroll to position [0, 0]
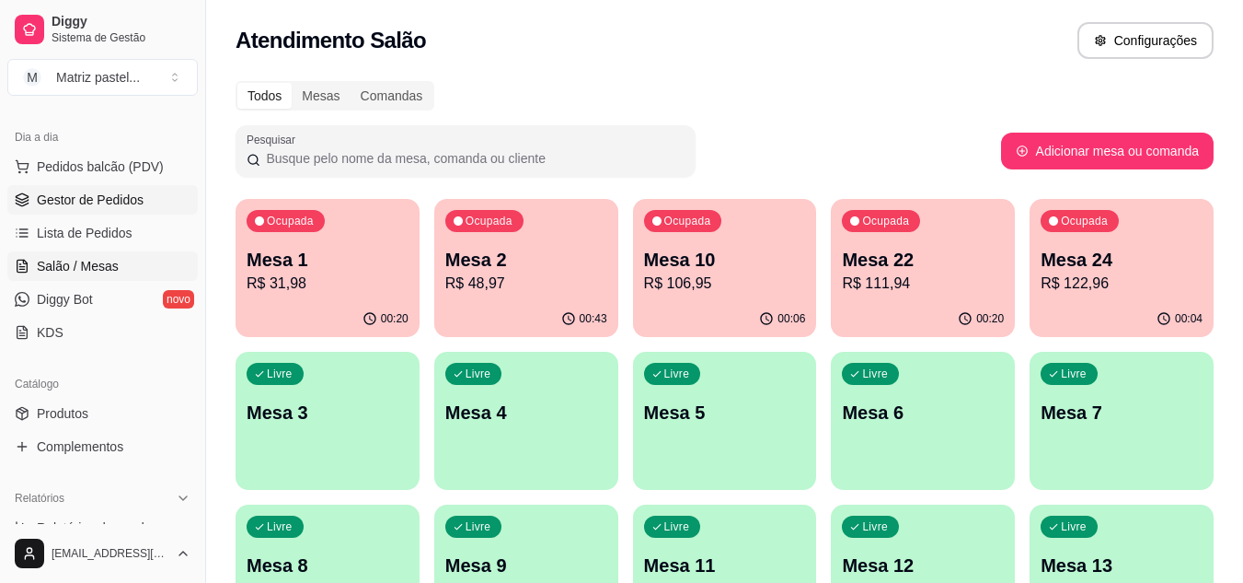
click at [29, 193] on link "Gestor de Pedidos" at bounding box center [102, 199] width 190 height 29
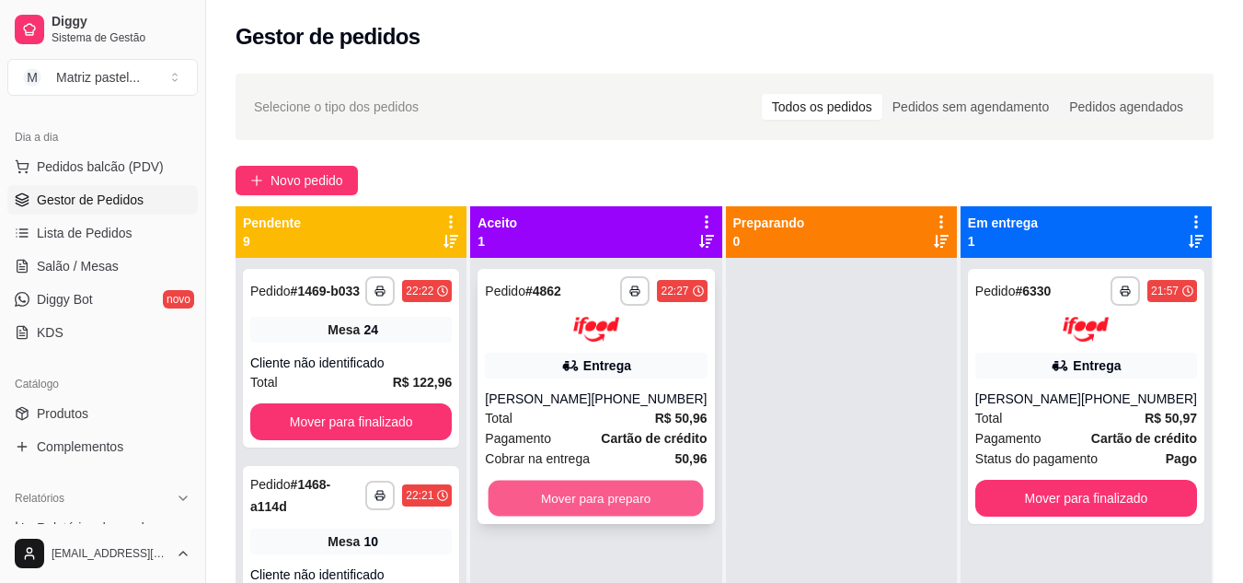
click at [535, 506] on button "Mover para preparo" at bounding box center [596, 497] width 215 height 36
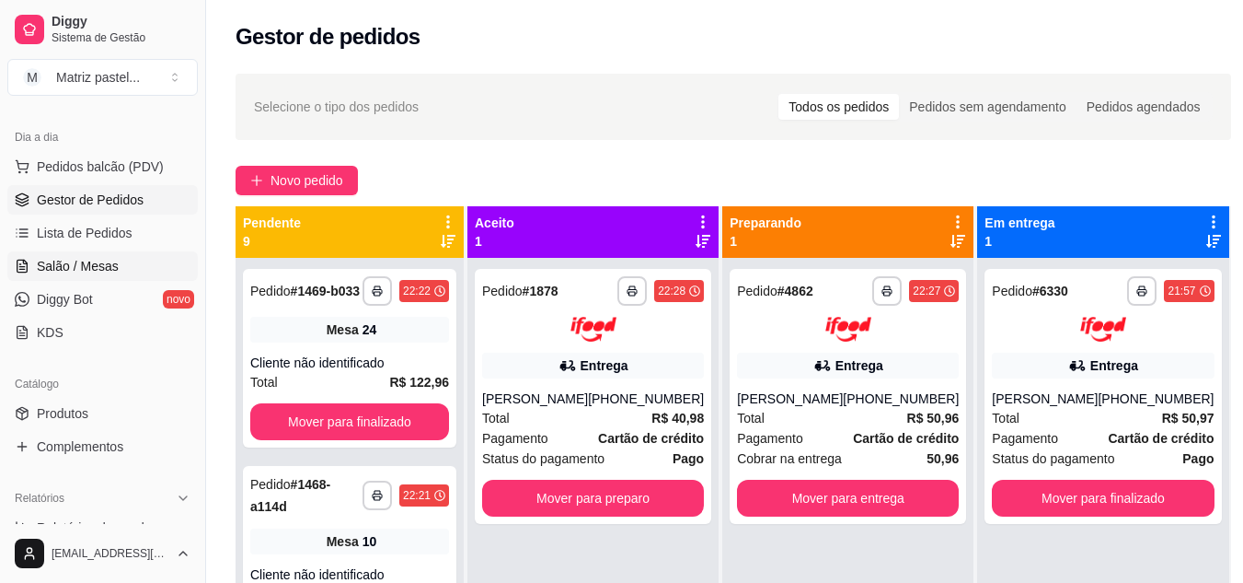
click at [129, 269] on link "Salão / Mesas" at bounding box center [102, 265] width 190 height 29
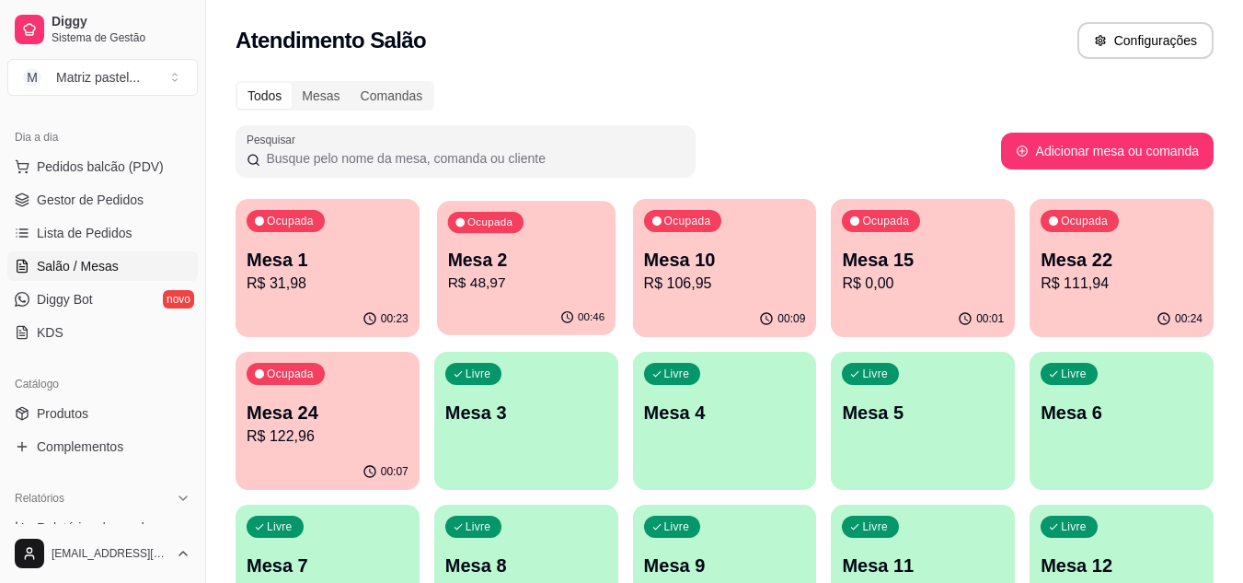
click at [508, 305] on div "00:46" at bounding box center [526, 317] width 179 height 35
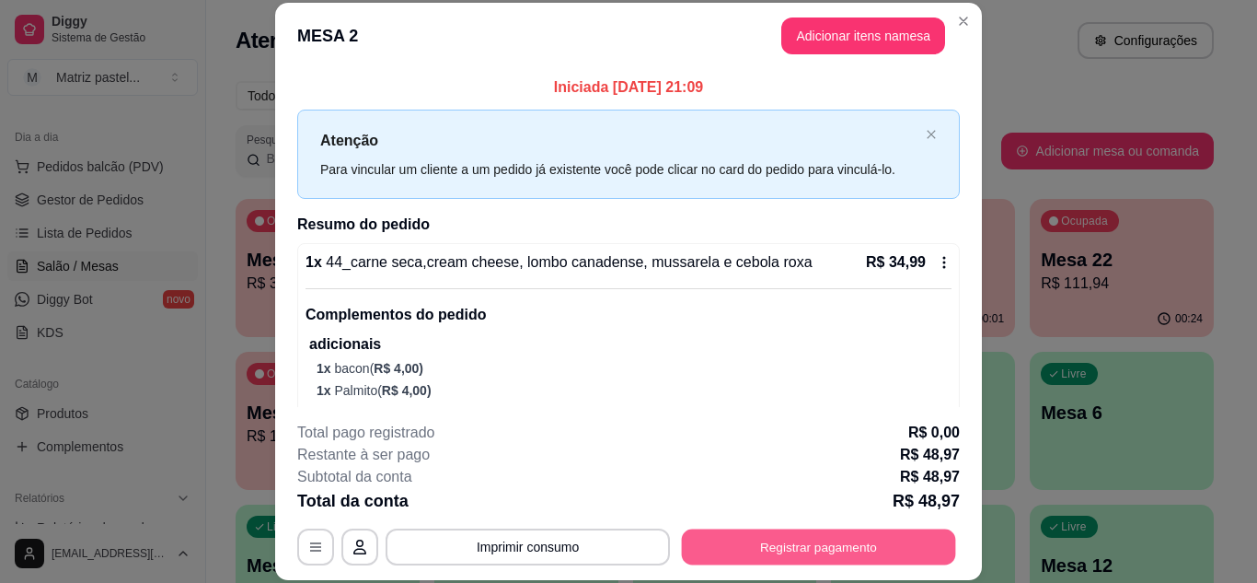
click at [733, 540] on button "Registrar pagamento" at bounding box center [819, 546] width 274 height 36
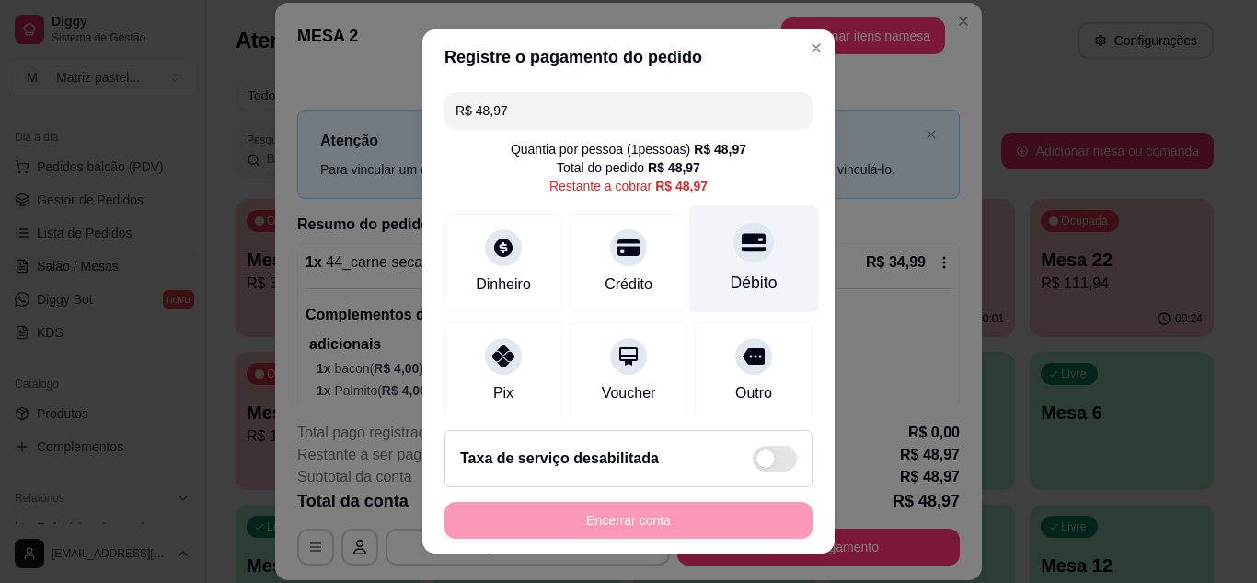
click at [733, 234] on div at bounding box center [753, 242] width 40 height 40
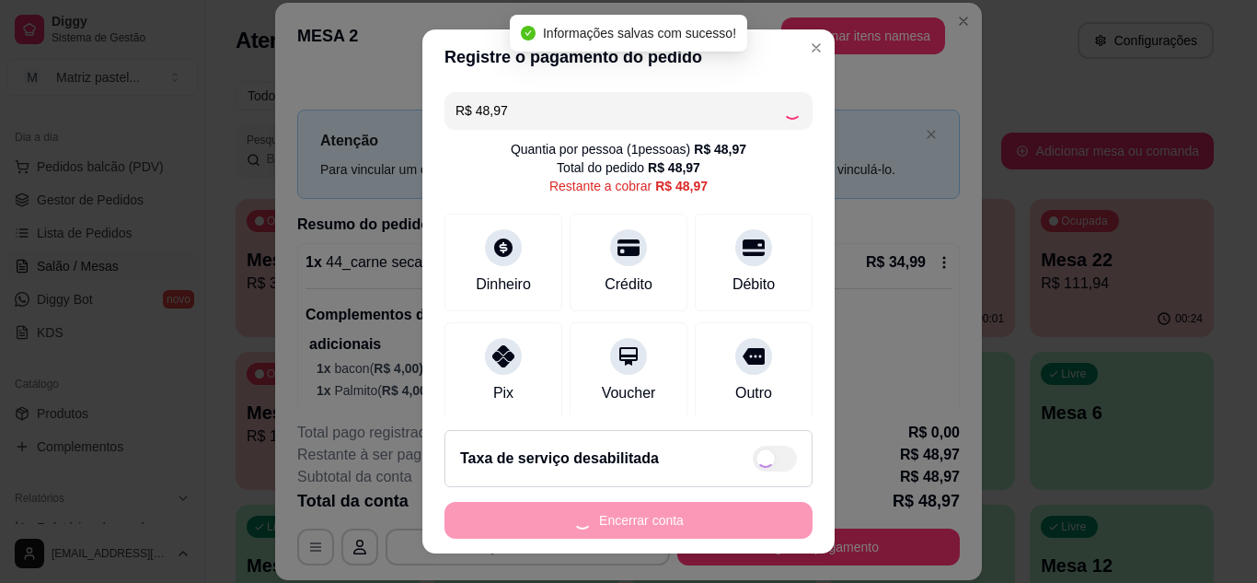
type input "R$ 0,00"
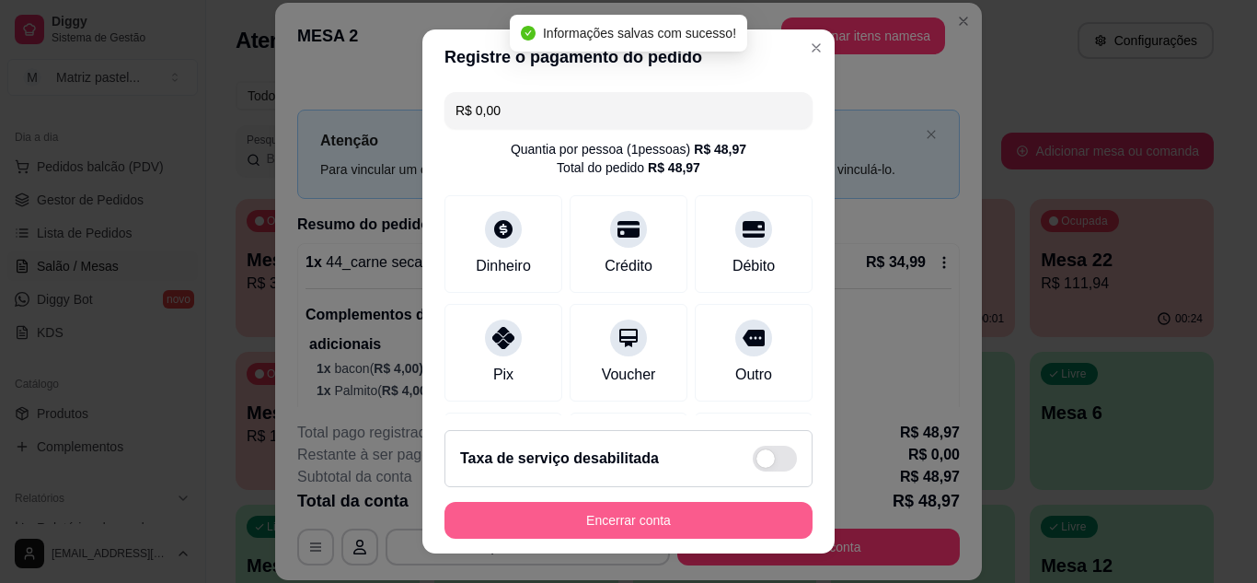
click at [645, 527] on button "Encerrar conta" at bounding box center [628, 520] width 368 height 37
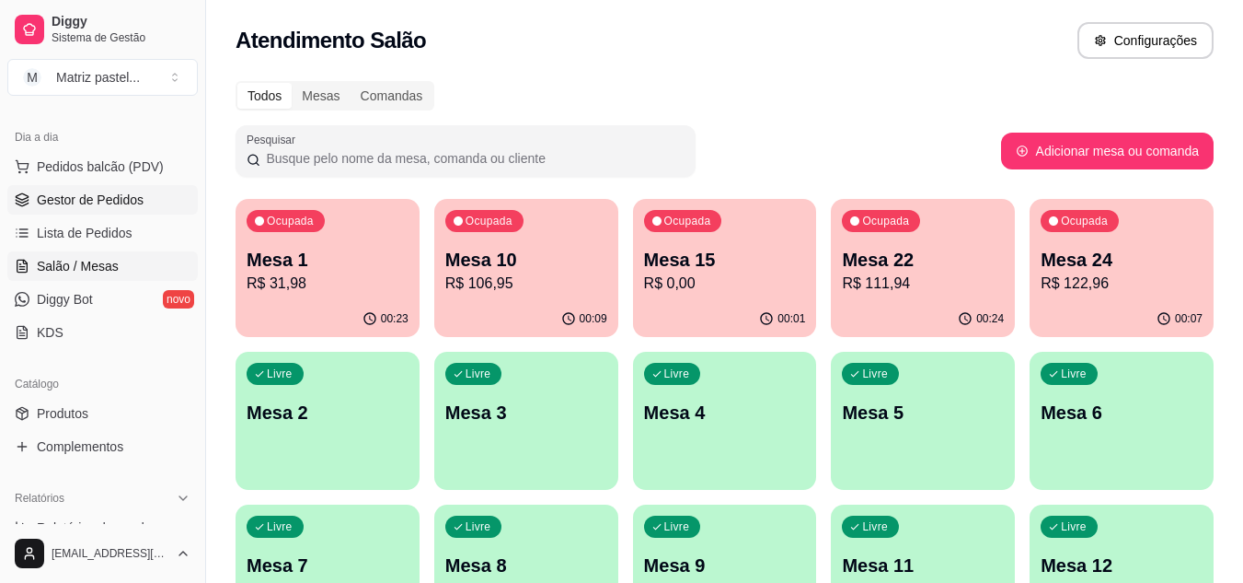
click at [115, 203] on span "Gestor de Pedidos" at bounding box center [90, 199] width 107 height 18
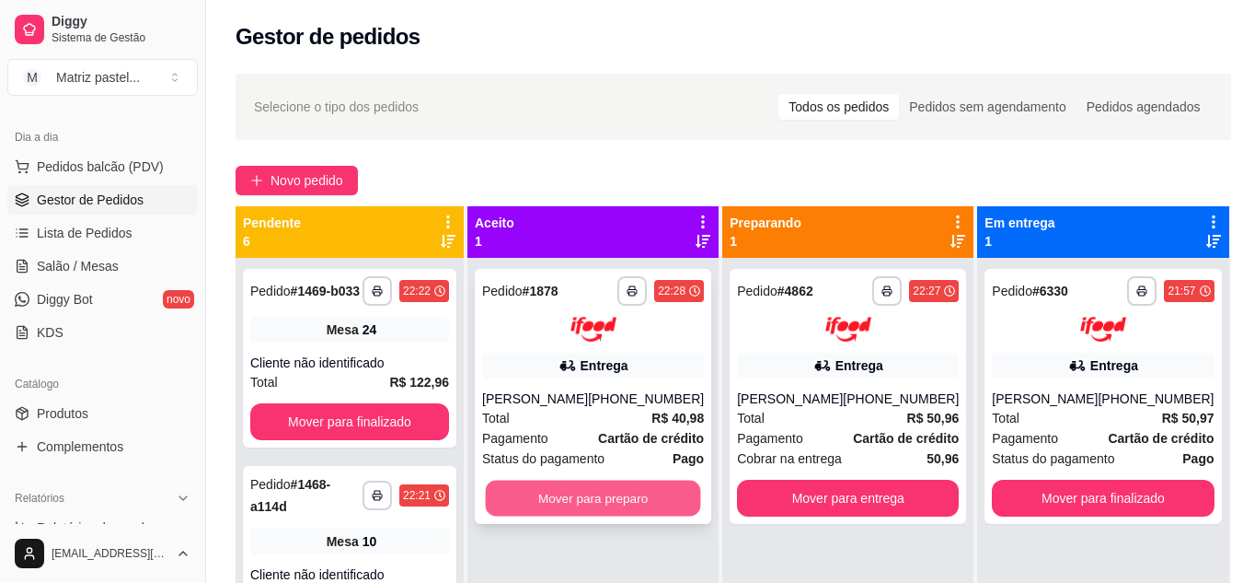
click at [620, 499] on button "Mover para preparo" at bounding box center [593, 497] width 215 height 36
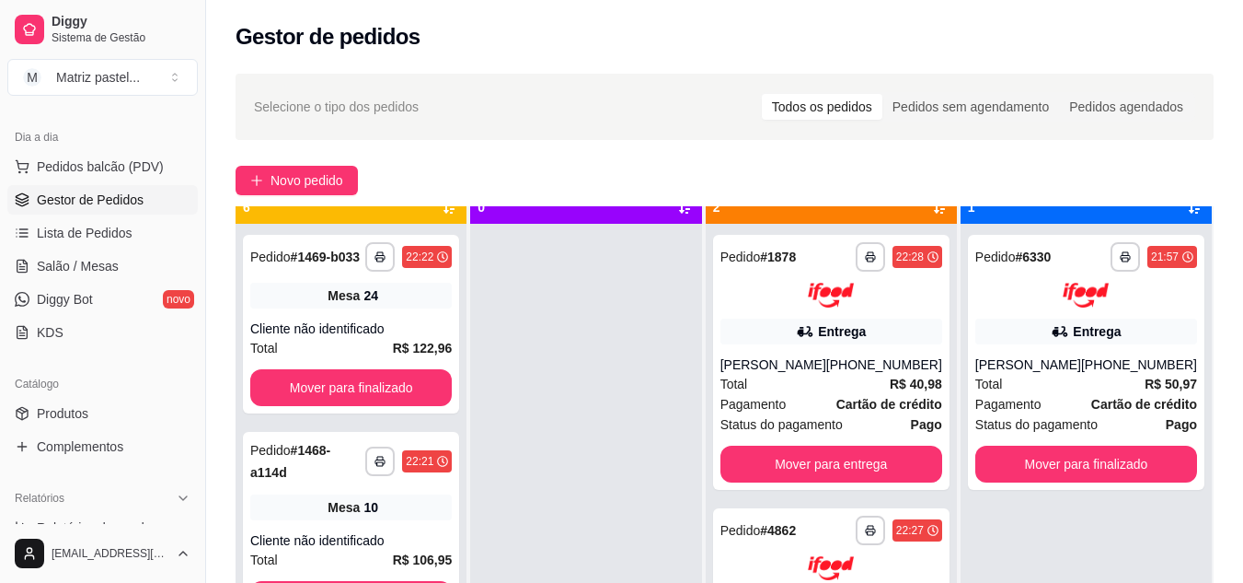
scroll to position [52, 0]
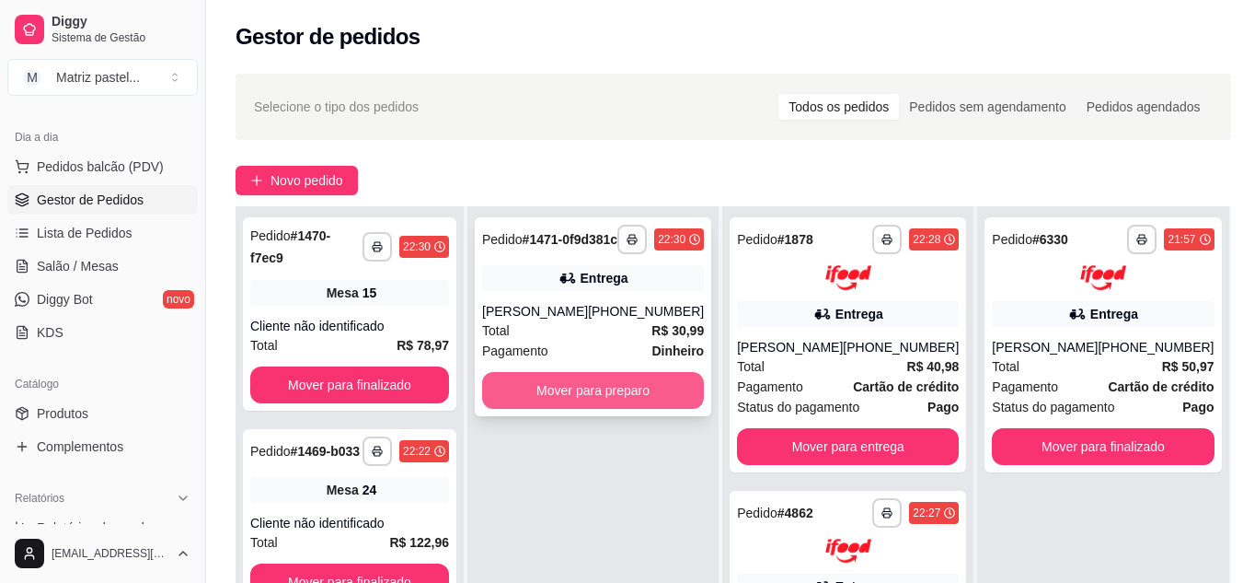
click at [580, 409] on button "Mover para preparo" at bounding box center [593, 390] width 222 height 37
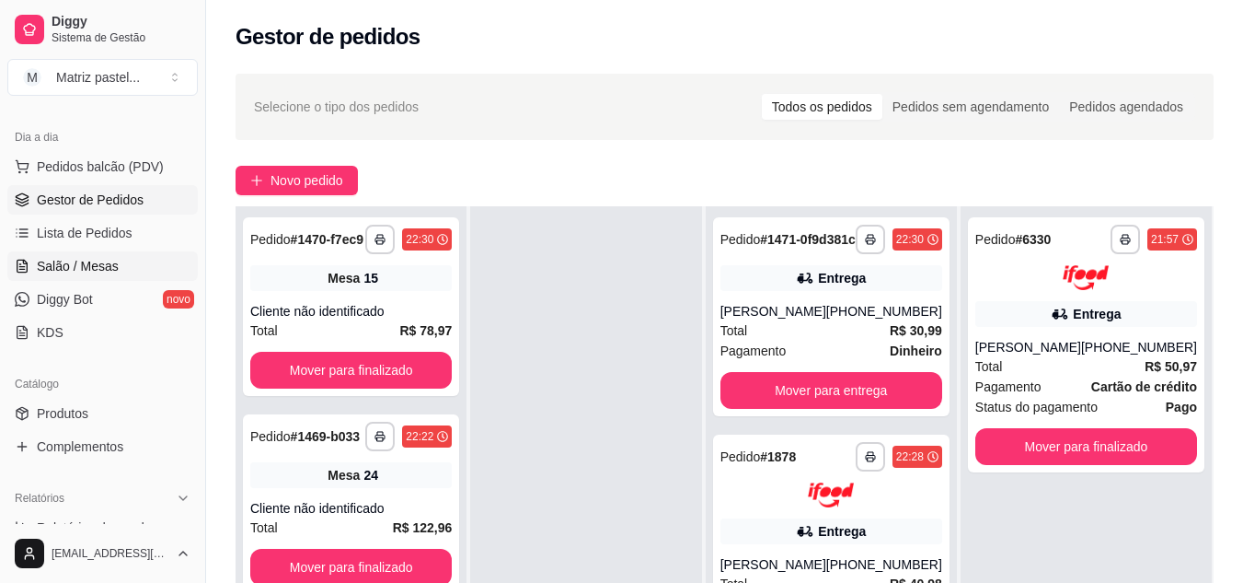
click at [98, 271] on span "Salão / Mesas" at bounding box center [78, 266] width 82 height 18
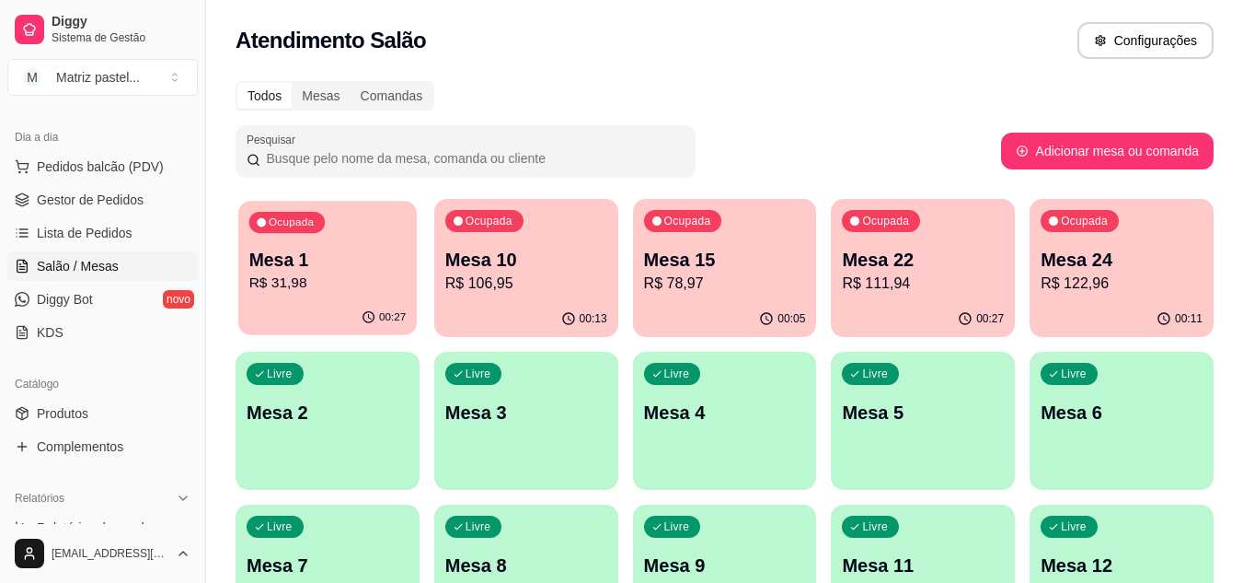
click at [290, 268] on p "Mesa 1" at bounding box center [327, 260] width 157 height 25
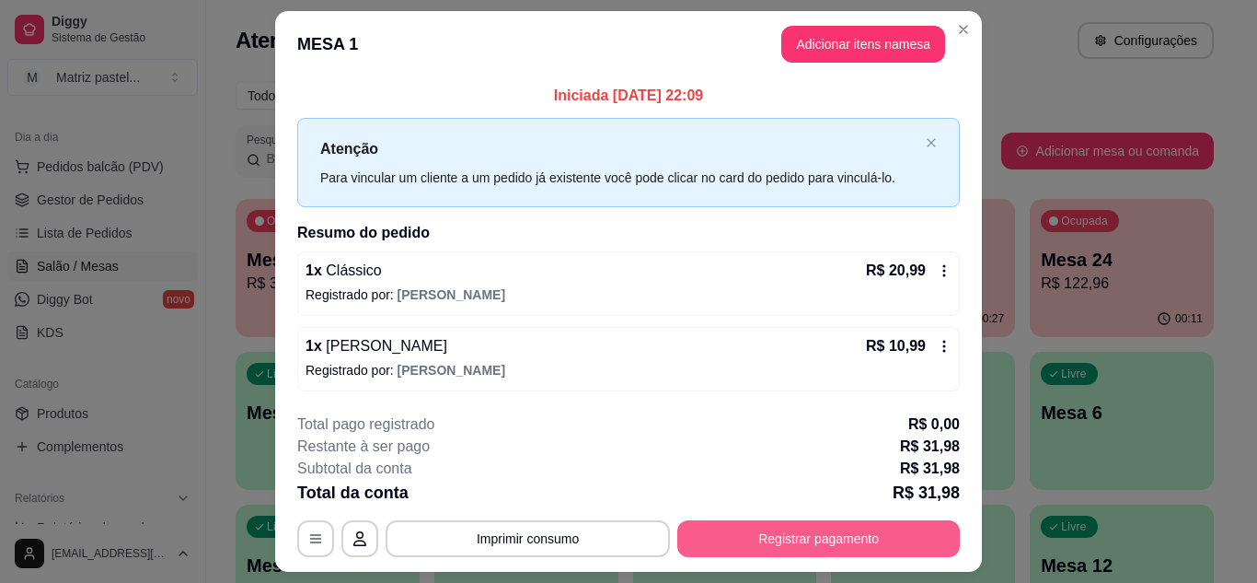
click at [733, 536] on button "Registrar pagamento" at bounding box center [818, 538] width 283 height 37
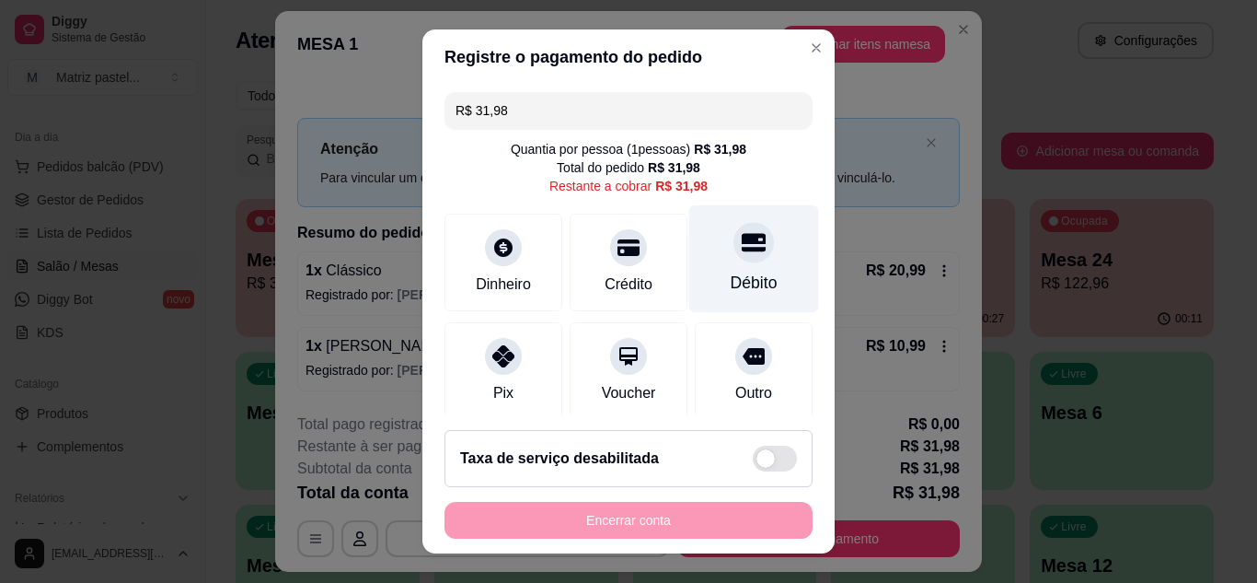
click at [742, 244] on icon at bounding box center [754, 242] width 24 height 24
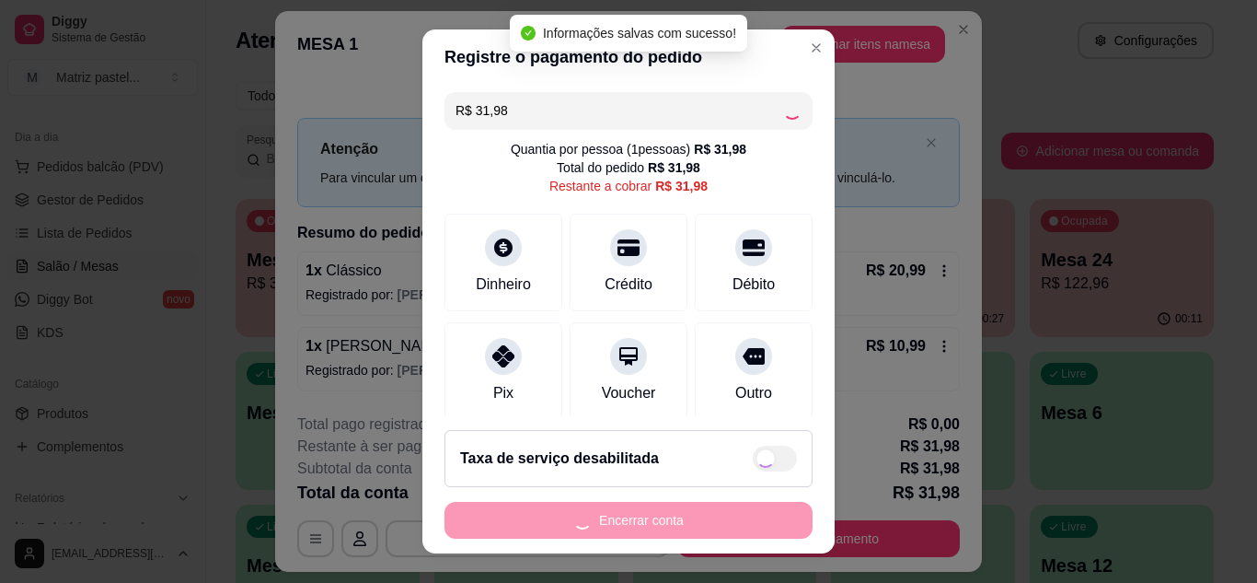
type input "R$ 0,00"
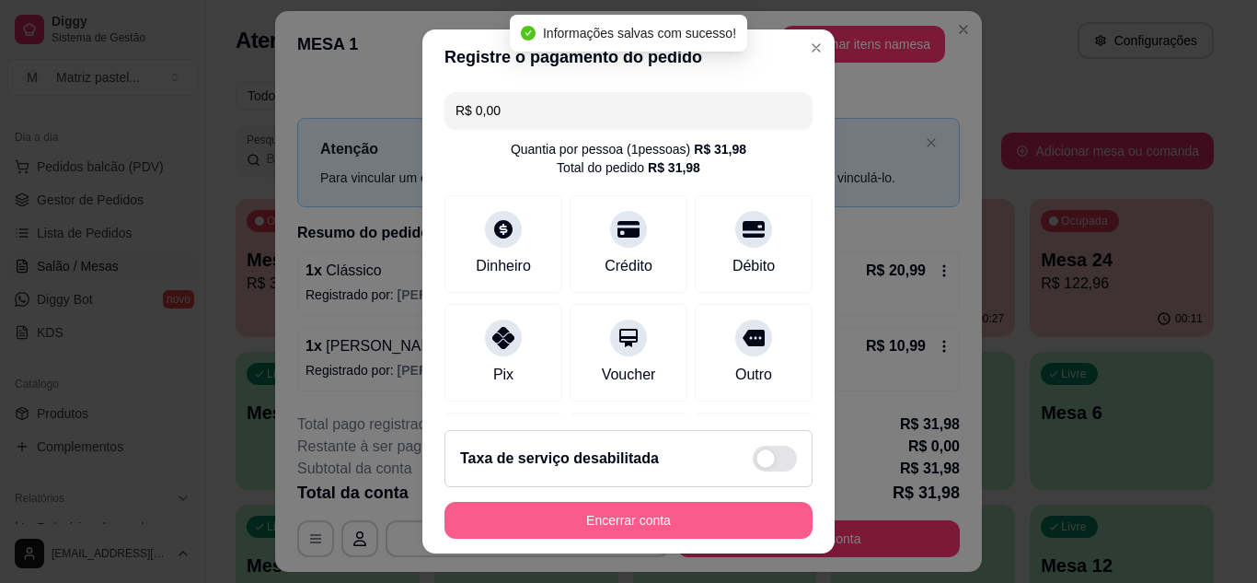
click at [614, 503] on button "Encerrar conta" at bounding box center [628, 520] width 368 height 37
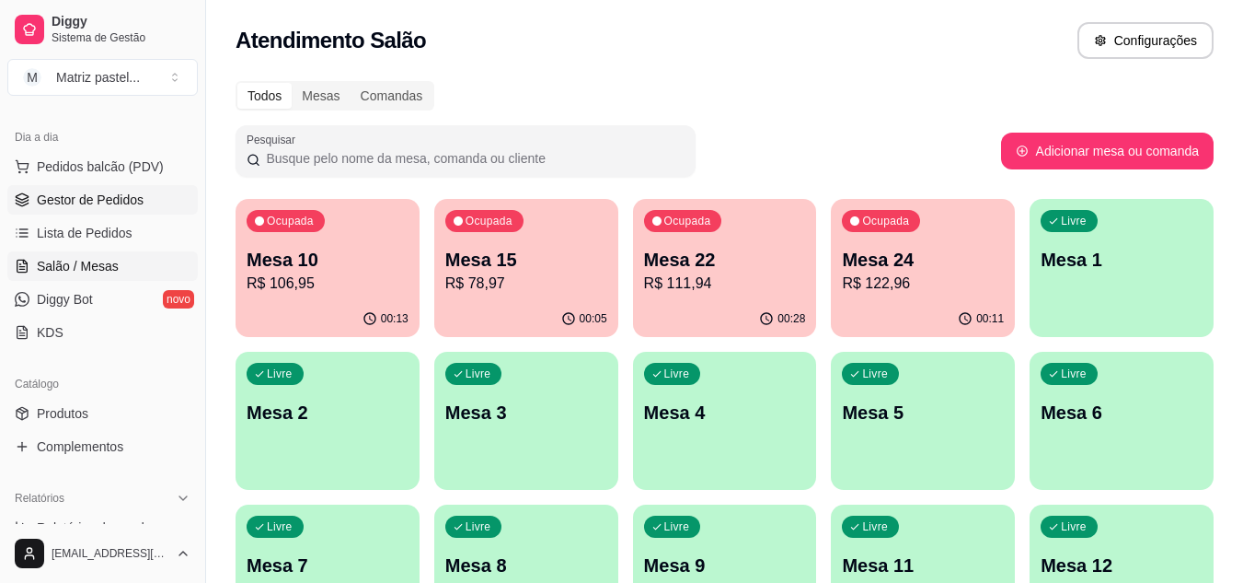
click at [151, 204] on link "Gestor de Pedidos" at bounding box center [102, 199] width 190 height 29
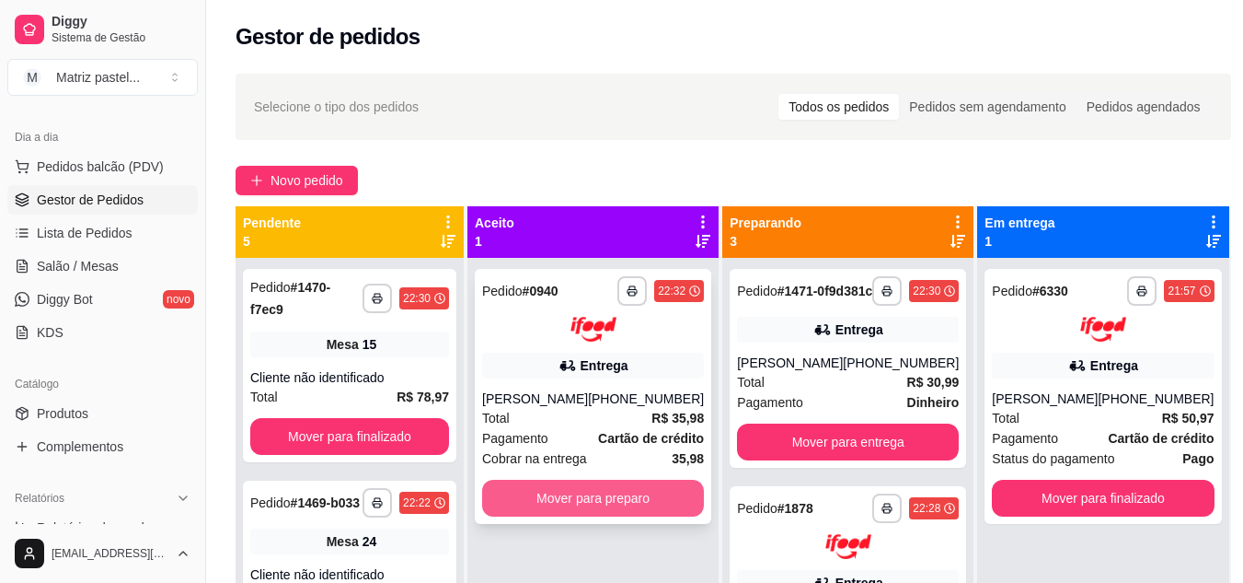
click at [610, 504] on button "Mover para preparo" at bounding box center [593, 497] width 222 height 37
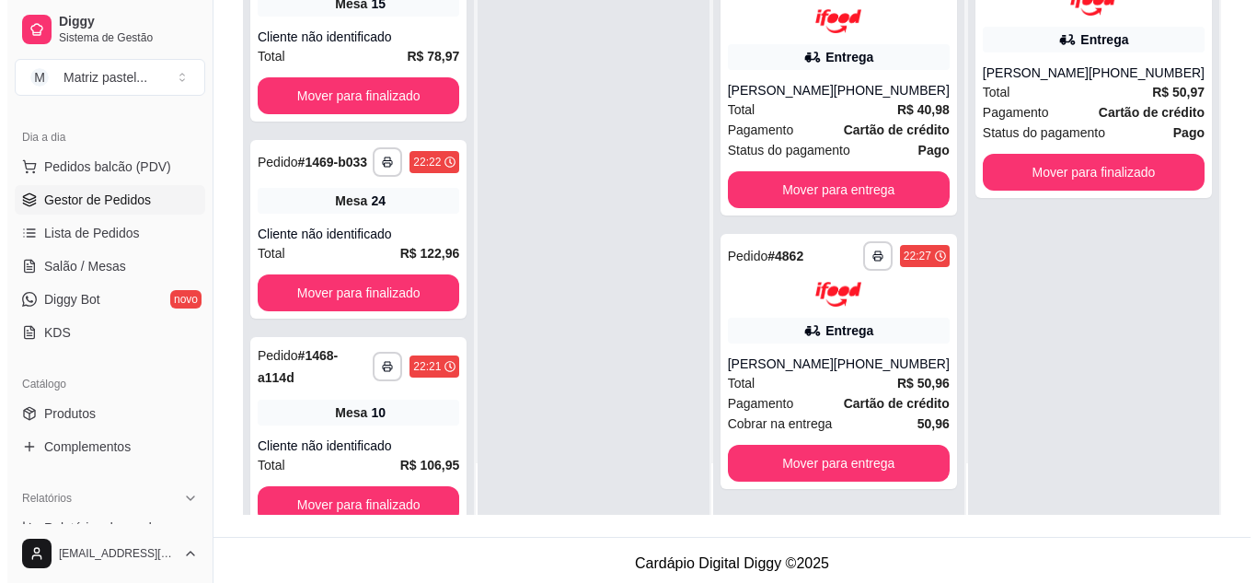
scroll to position [281, 0]
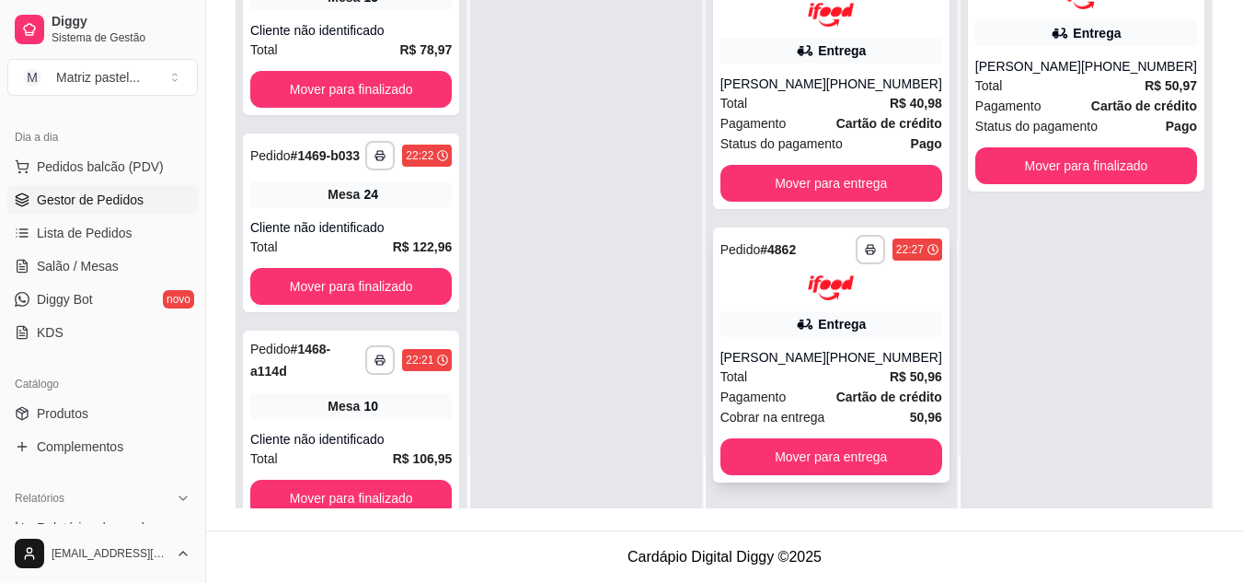
click at [817, 315] on div "Entrega" at bounding box center [832, 324] width 222 height 26
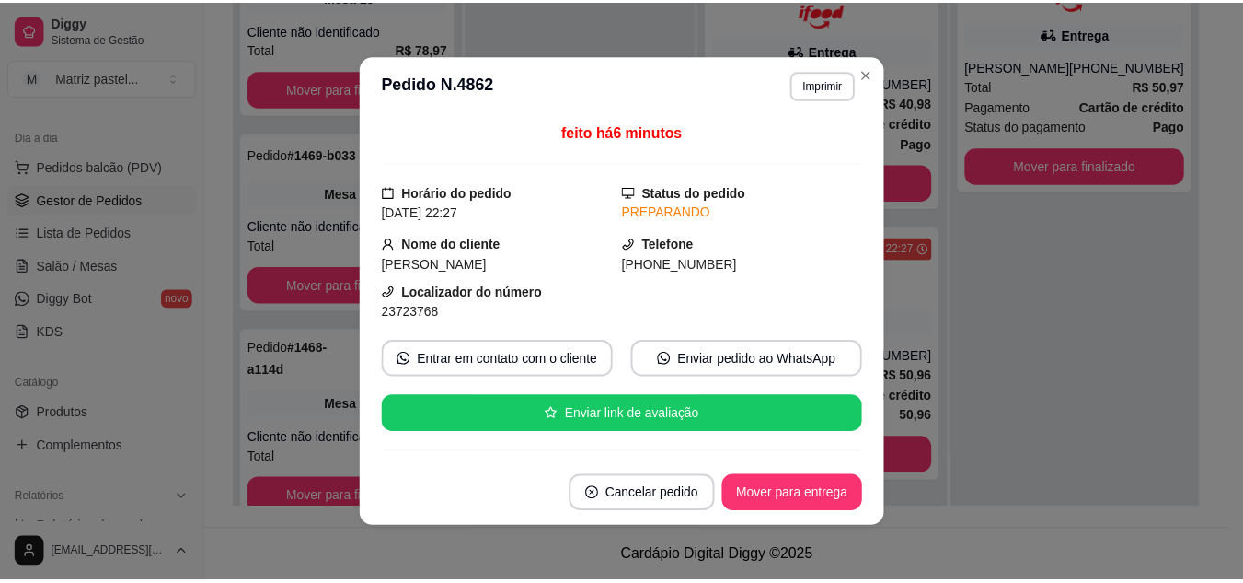
scroll to position [92, 0]
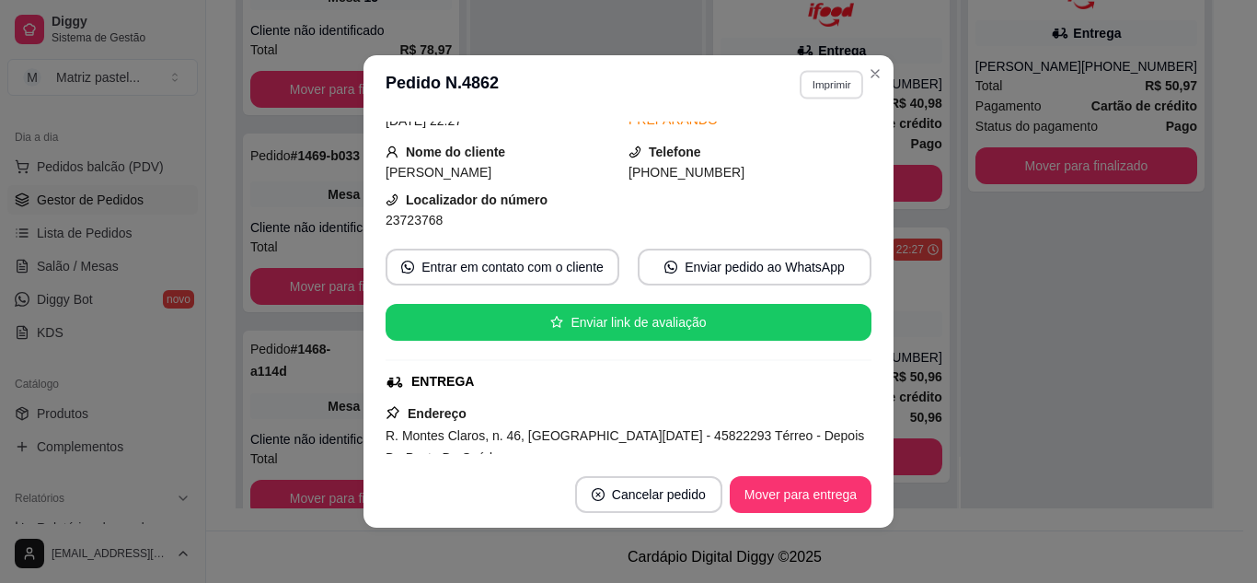
click at [836, 79] on button "Imprimir" at bounding box center [831, 84] width 63 height 29
click at [780, 143] on button "IMPRESSORA" at bounding box center [791, 148] width 133 height 29
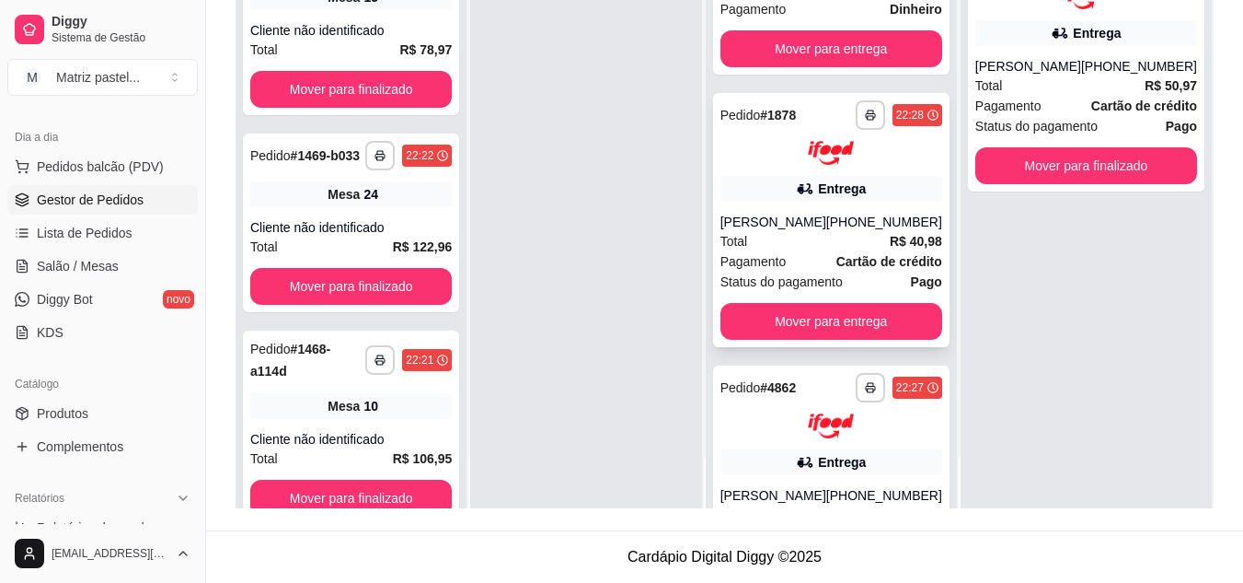
scroll to position [321, 0]
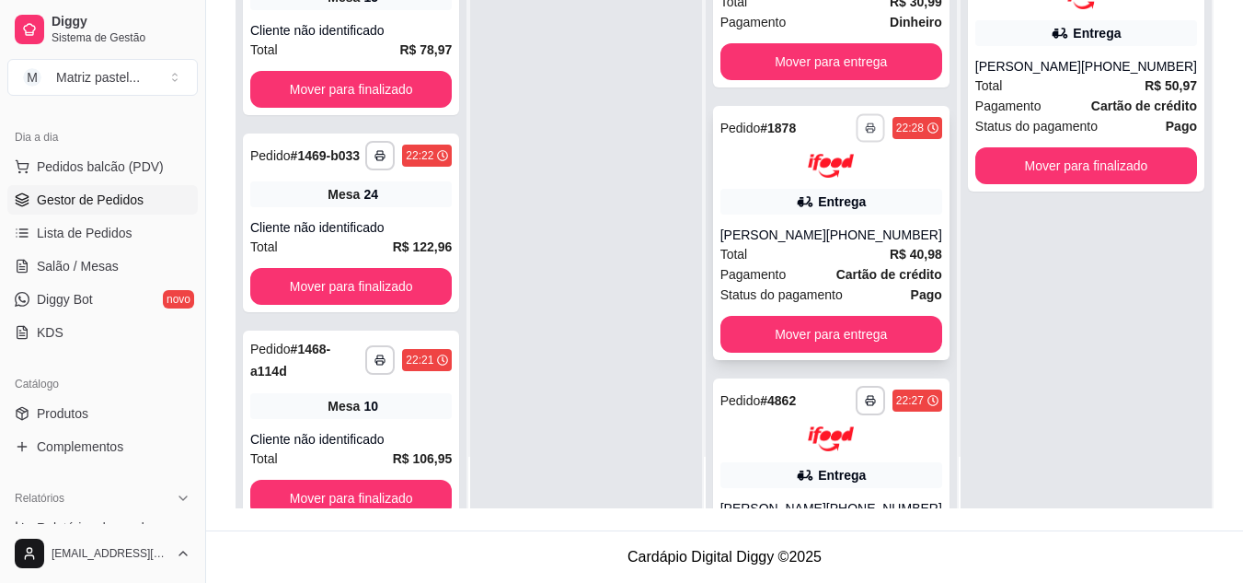
click at [865, 133] on icon "button" at bounding box center [870, 127] width 11 height 11
click at [828, 223] on button "IMPRESSORA" at bounding box center [807, 225] width 133 height 29
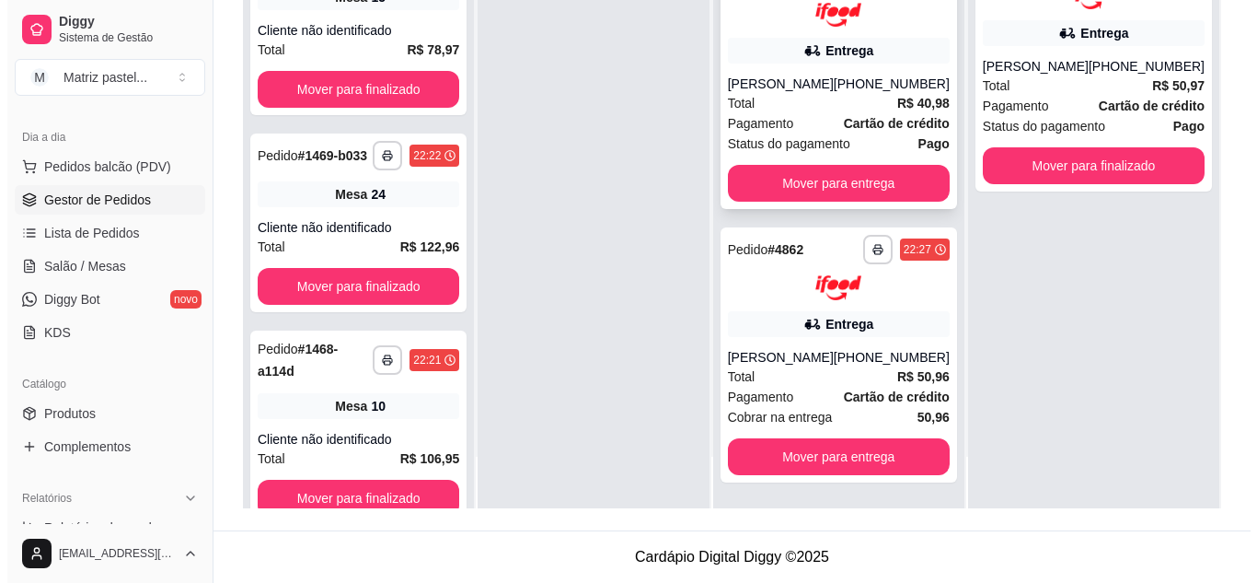
scroll to position [505, 0]
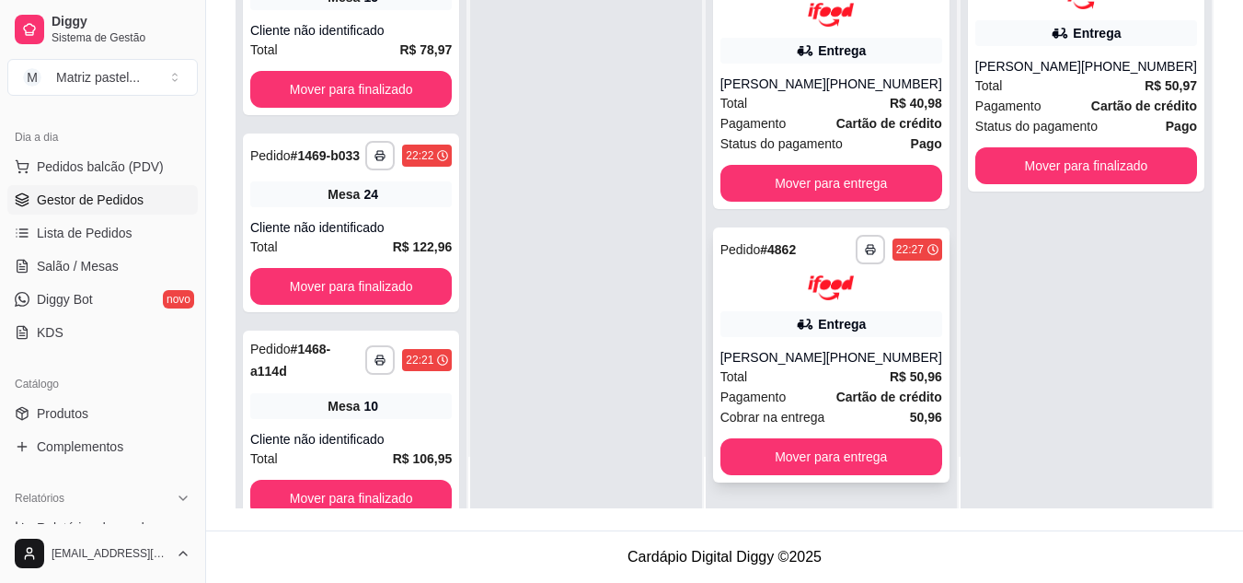
click at [802, 334] on div "Entrega" at bounding box center [832, 324] width 222 height 26
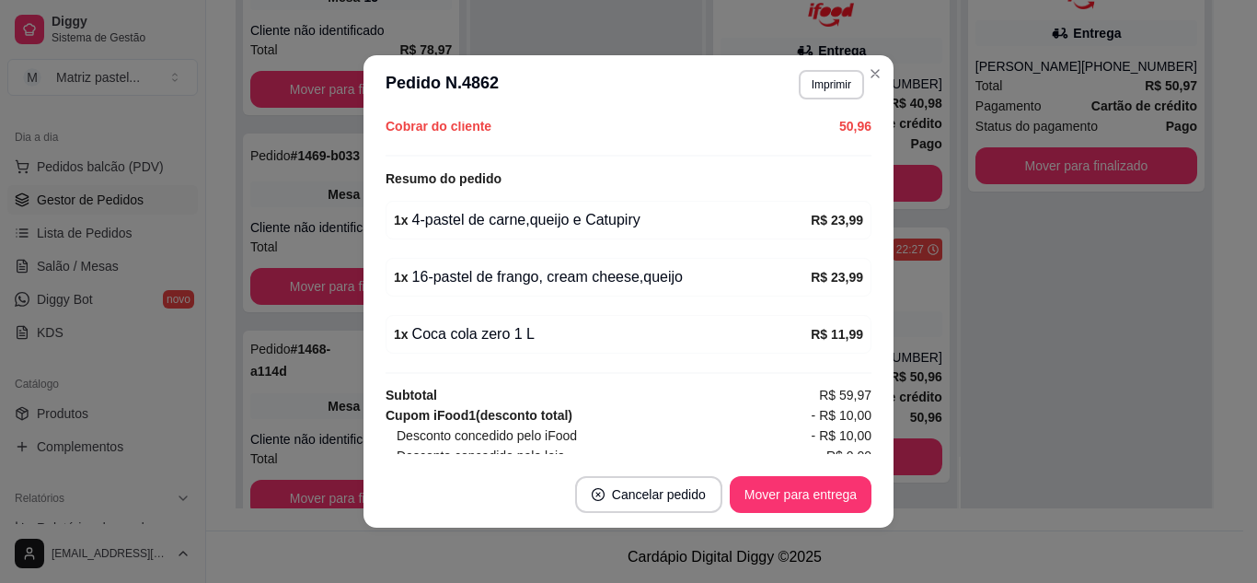
scroll to position [644, 0]
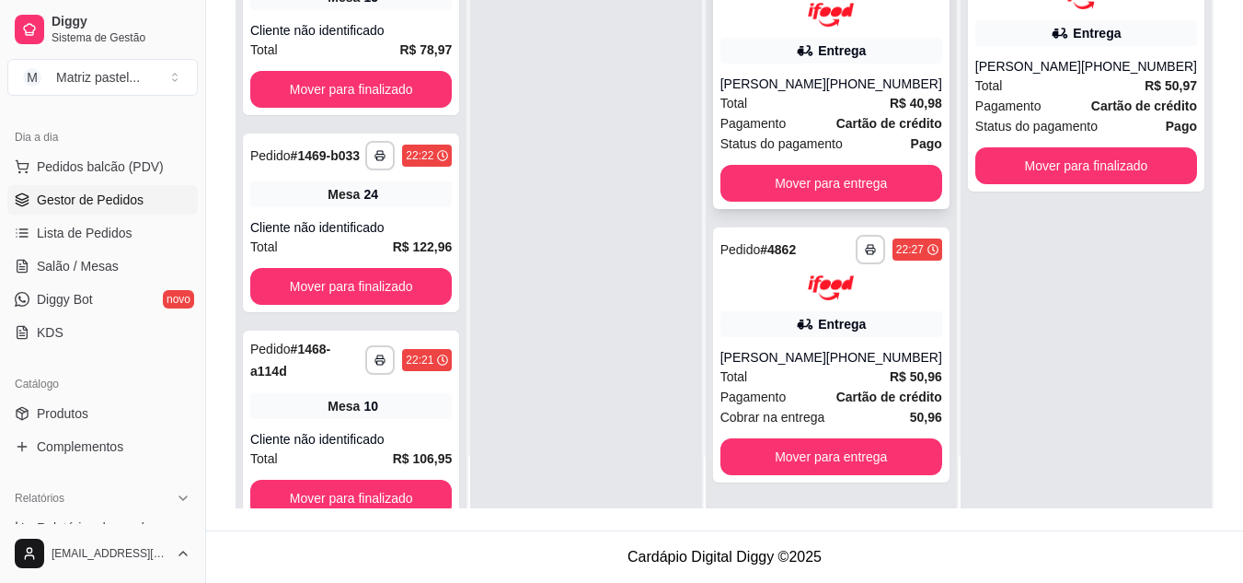
click at [857, 95] on div "Total R$ 40,98" at bounding box center [832, 103] width 222 height 20
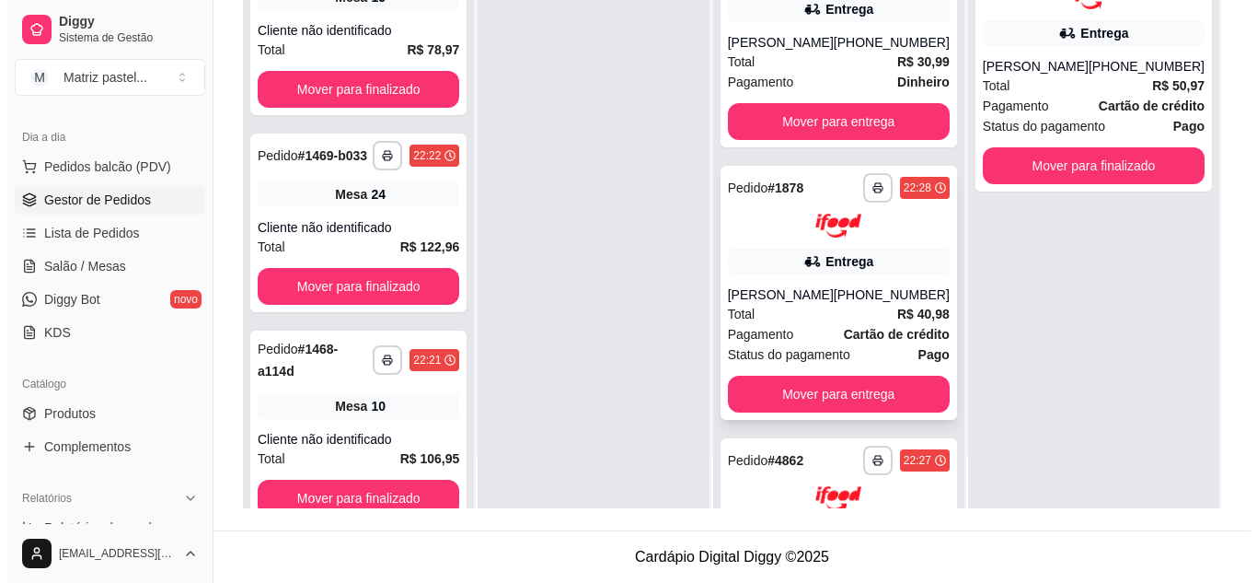
scroll to position [229, 0]
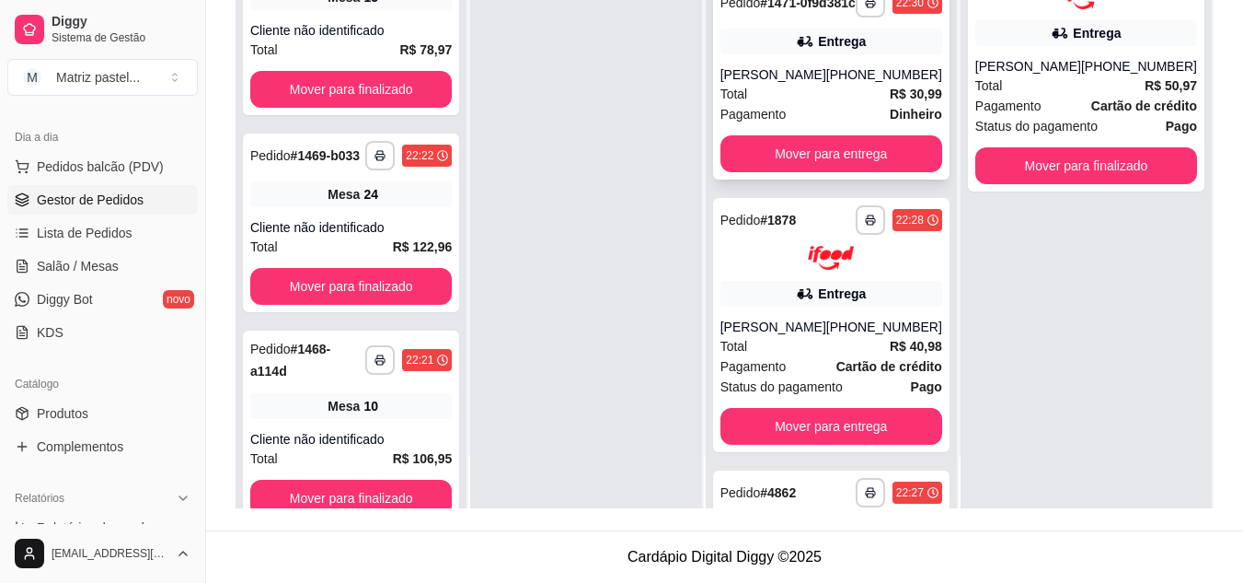
click at [758, 84] on div "[PERSON_NAME]" at bounding box center [774, 74] width 106 height 18
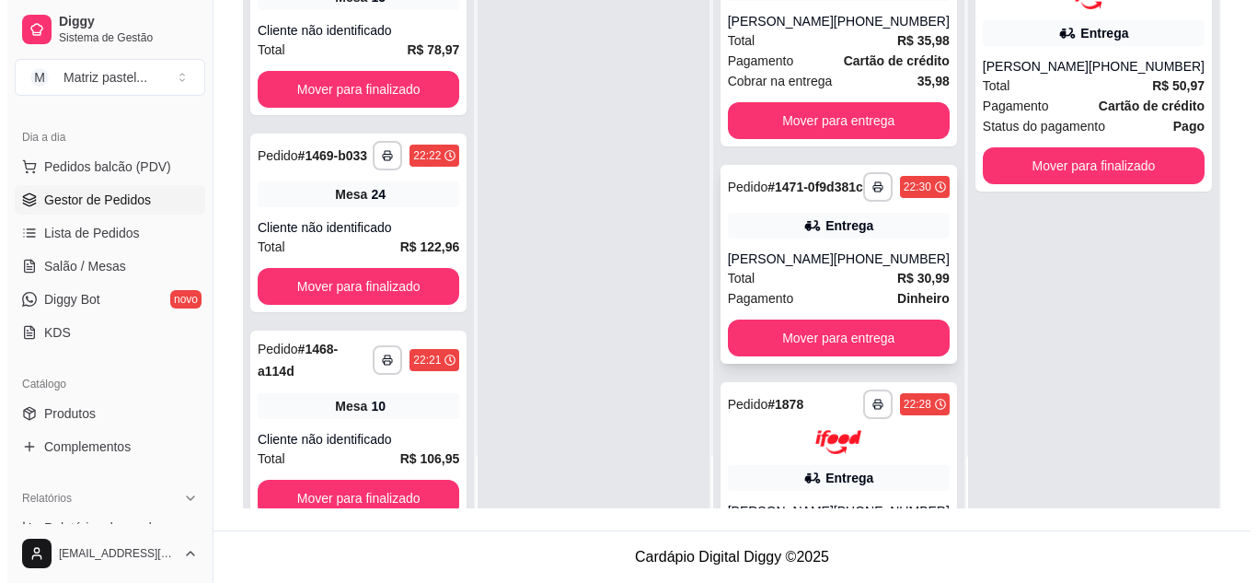
scroll to position [0, 0]
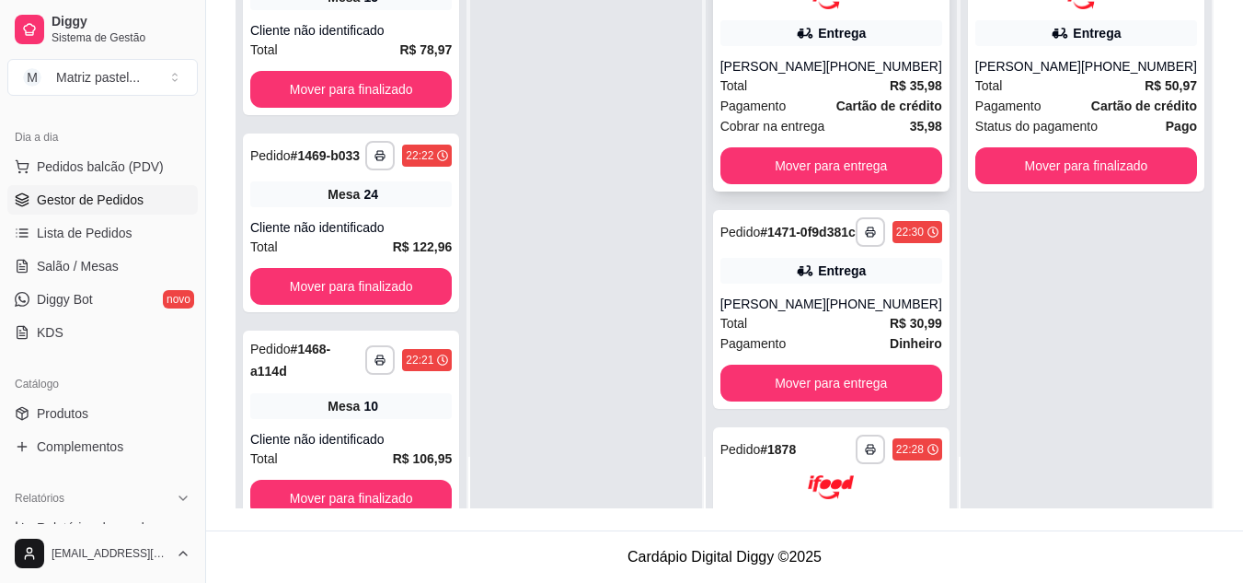
click at [811, 53] on div "**********" at bounding box center [831, 64] width 237 height 255
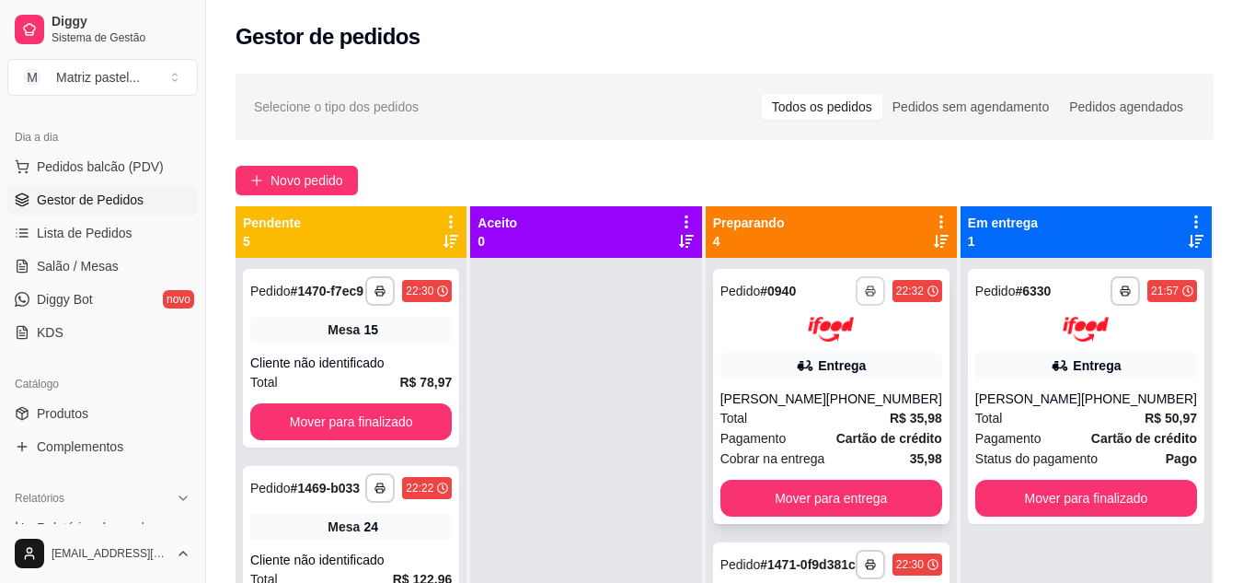
click at [868, 294] on rect "button" at bounding box center [871, 294] width 6 height 4
click at [833, 358] on button "IMPRESSORA" at bounding box center [808, 354] width 129 height 29
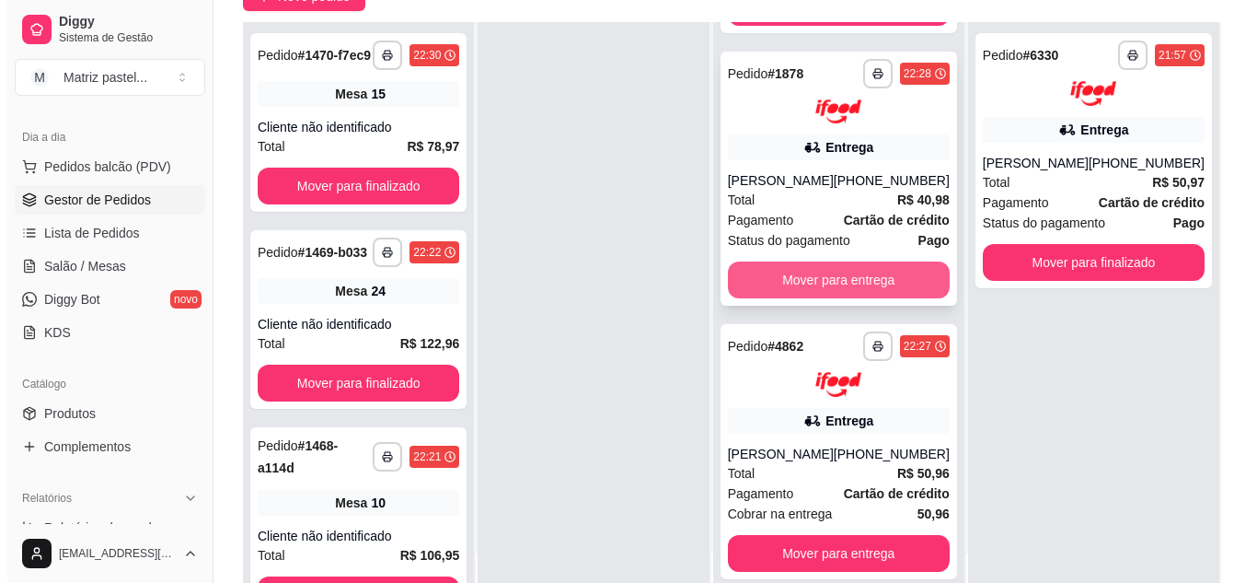
scroll to position [276, 0]
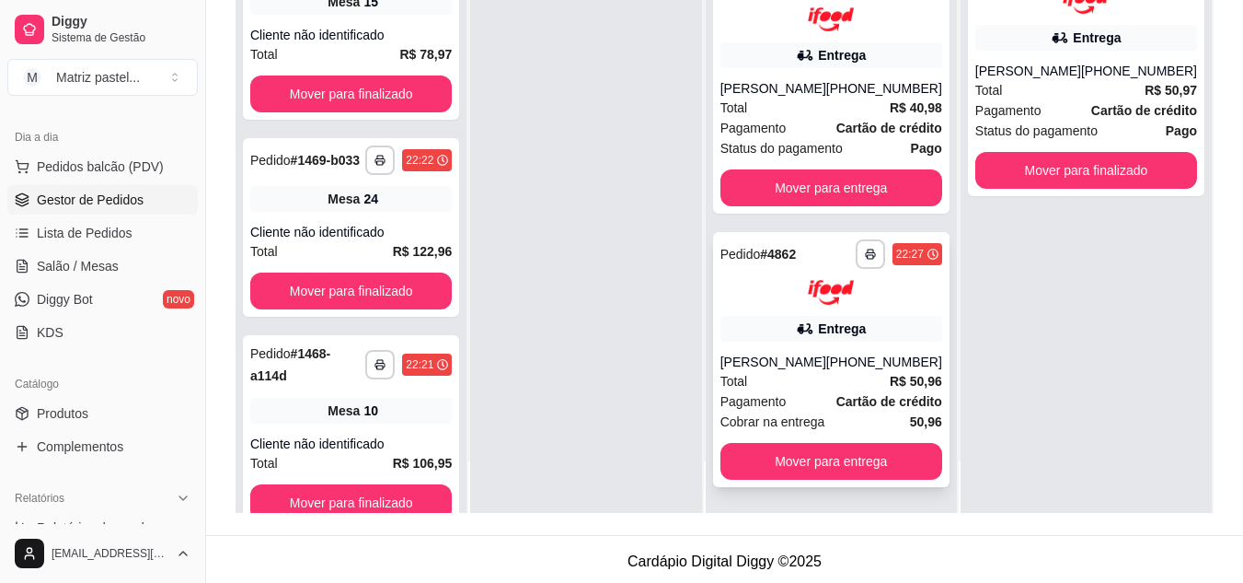
click at [802, 369] on div "[PERSON_NAME]" at bounding box center [774, 361] width 106 height 18
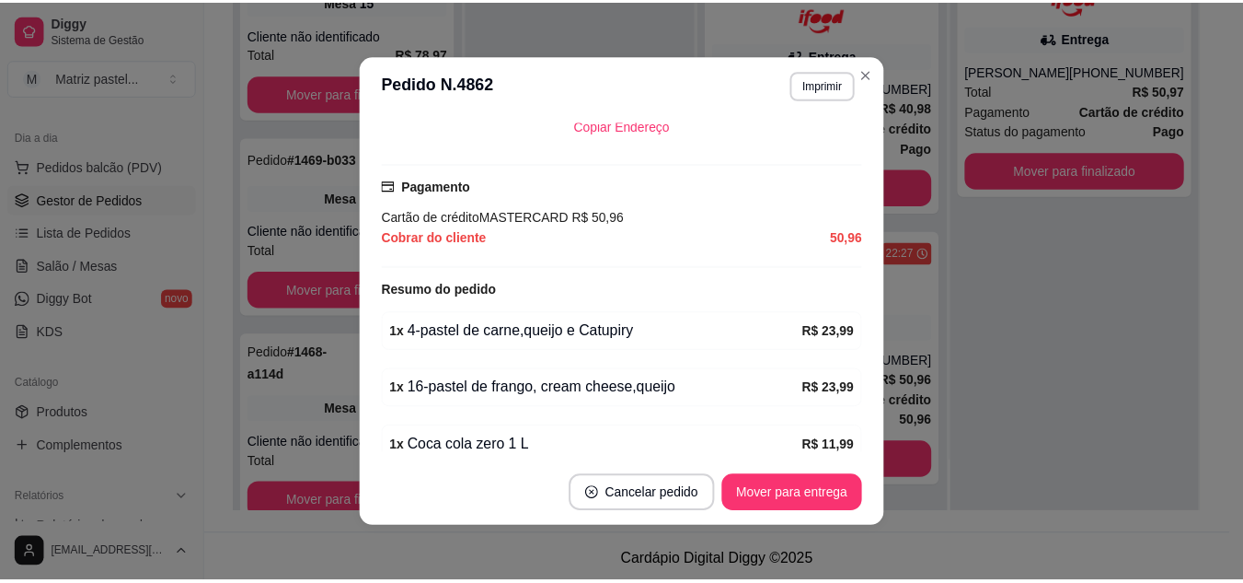
scroll to position [502, 0]
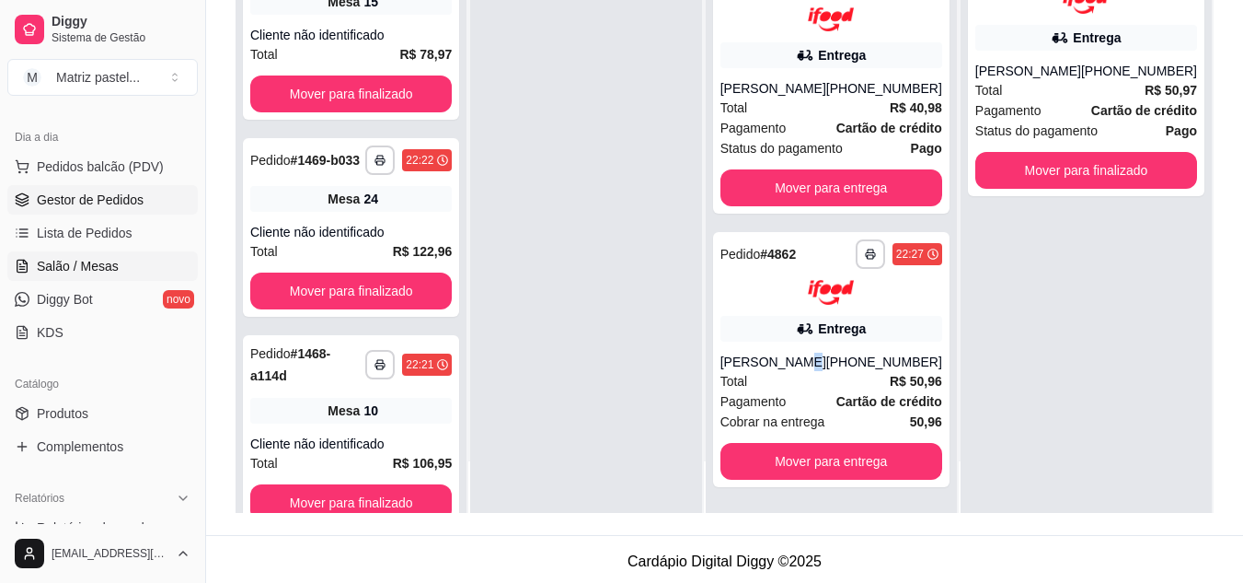
click at [111, 273] on span "Salão / Mesas" at bounding box center [78, 266] width 82 height 18
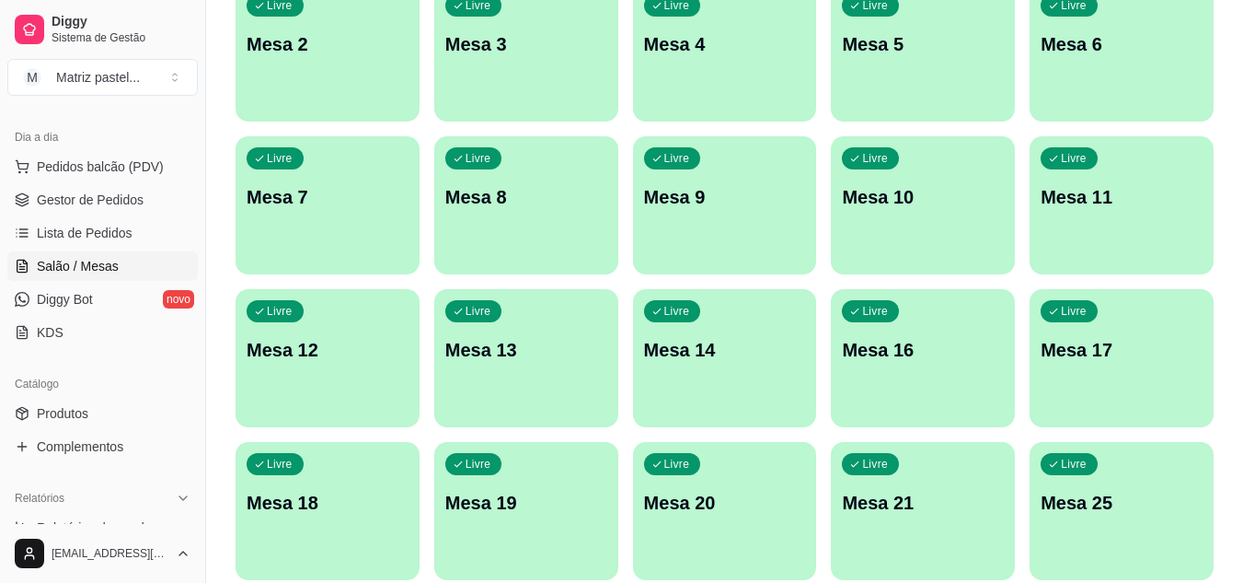
scroll to position [440, 0]
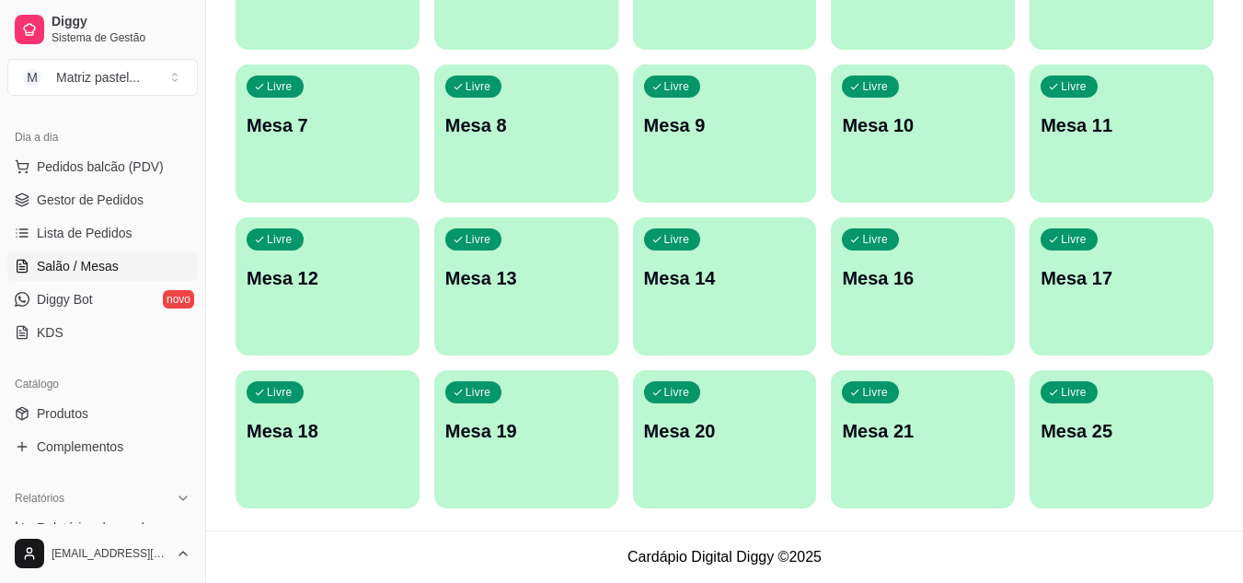
click at [1060, 406] on div "Livre Mesa 25" at bounding box center [1122, 428] width 184 height 116
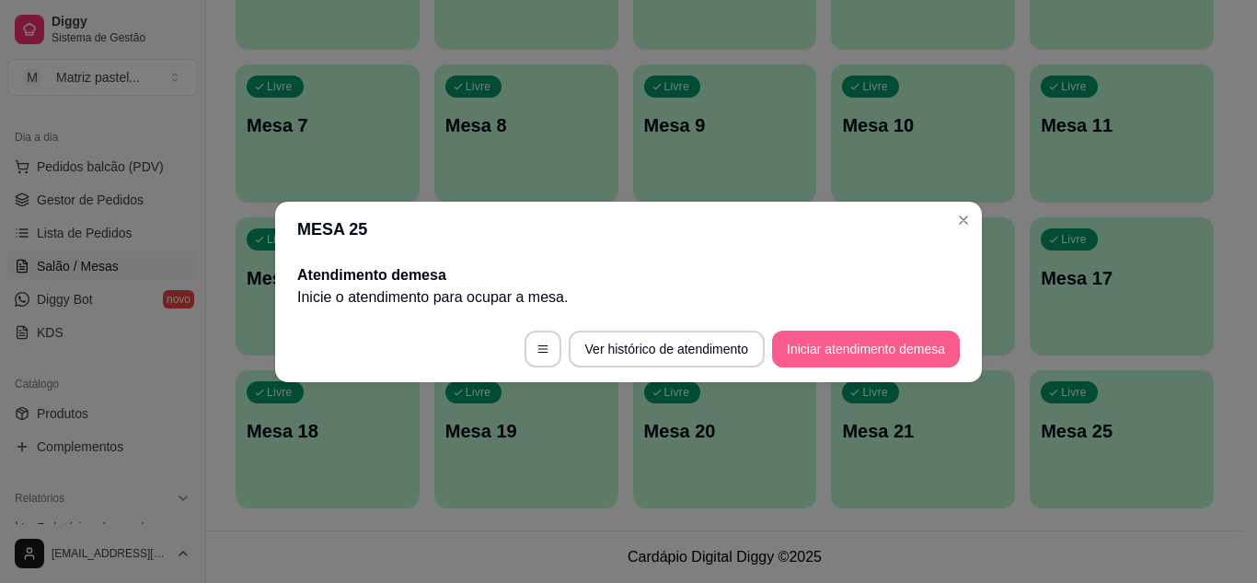
click at [821, 337] on button "Iniciar atendimento de mesa" at bounding box center [866, 348] width 188 height 37
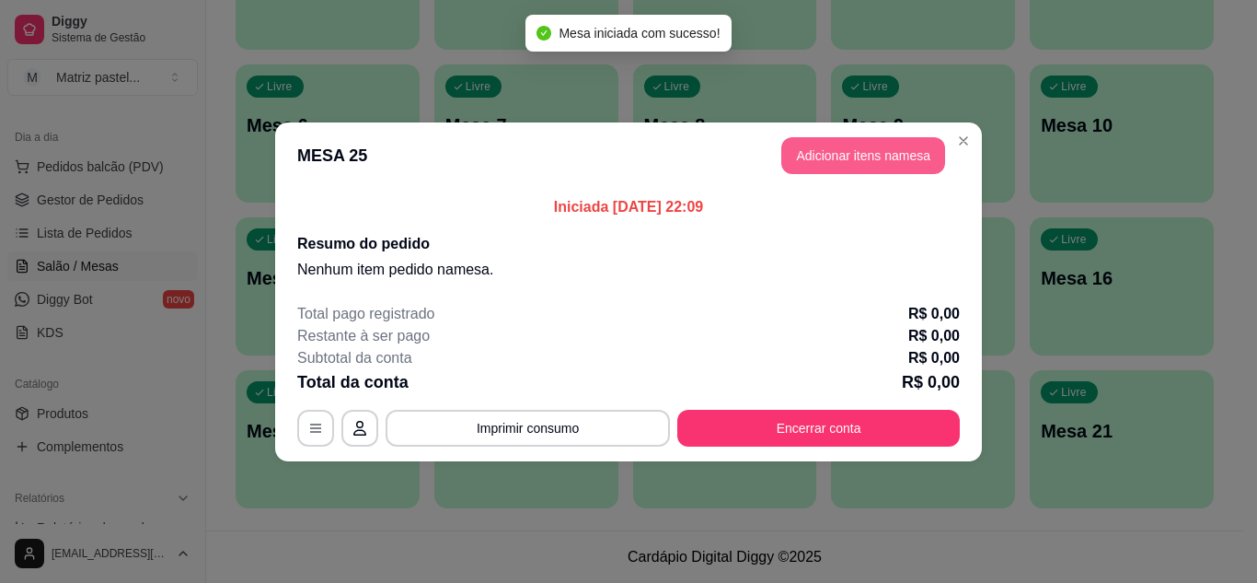
click at [826, 168] on button "Adicionar itens na mesa" at bounding box center [863, 155] width 164 height 37
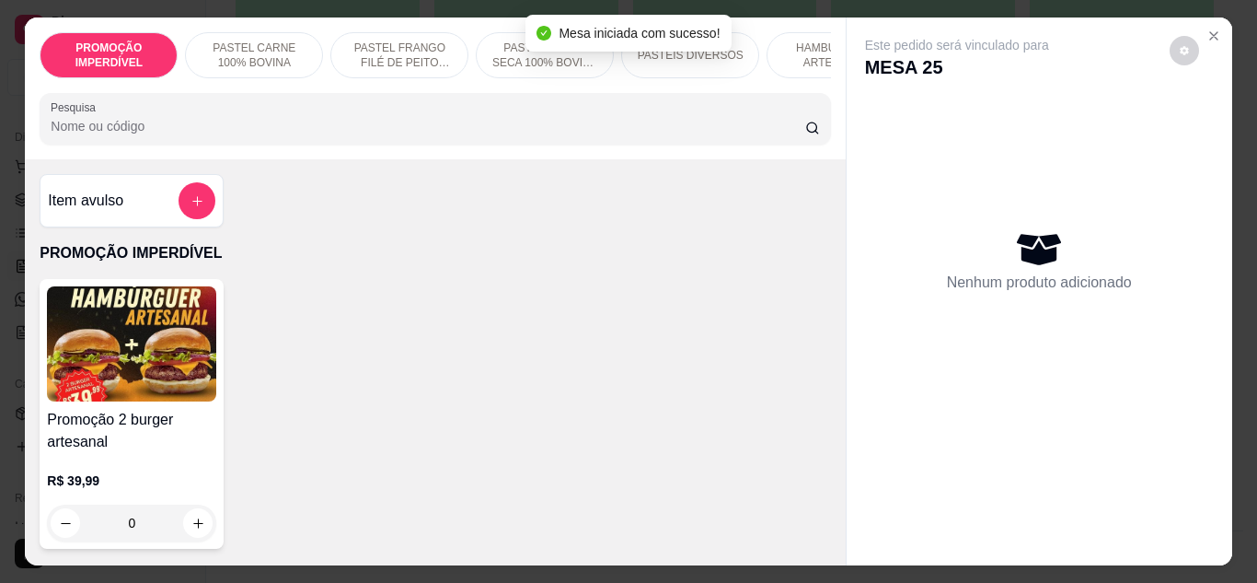
click at [317, 135] on input "Pesquisa" at bounding box center [428, 126] width 755 height 18
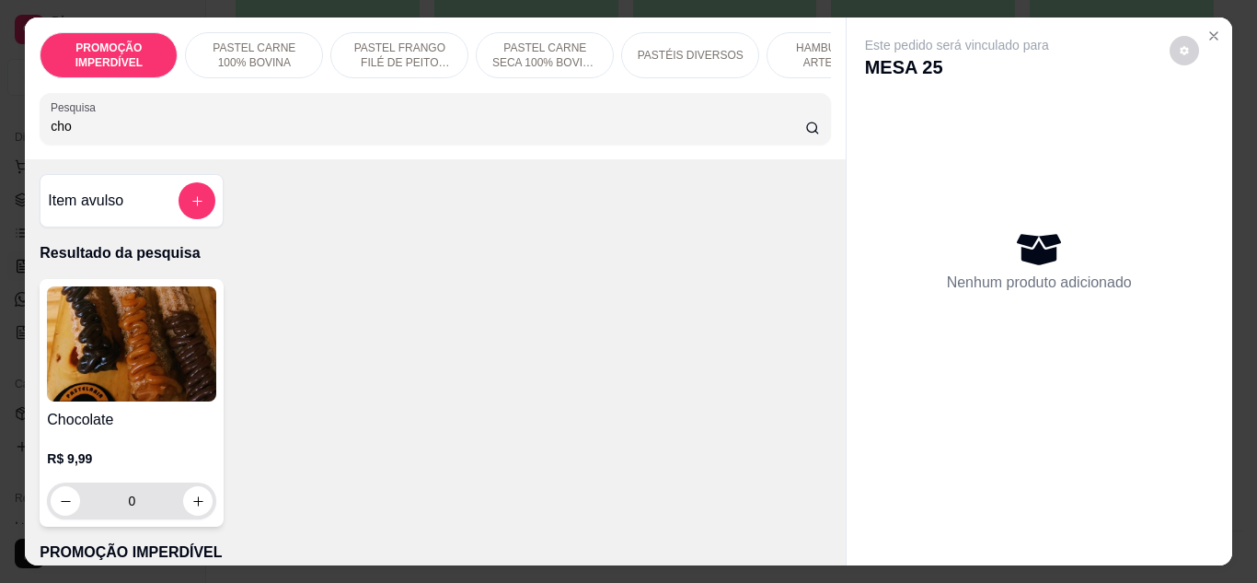
type input "cho"
drag, startPoint x: 197, startPoint y: 524, endPoint x: 190, endPoint y: 511, distance: 14.8
click at [196, 519] on div "0" at bounding box center [132, 500] width 162 height 37
click at [191, 508] on icon "increase-product-quantity" at bounding box center [198, 501] width 14 height 14
type input "1"
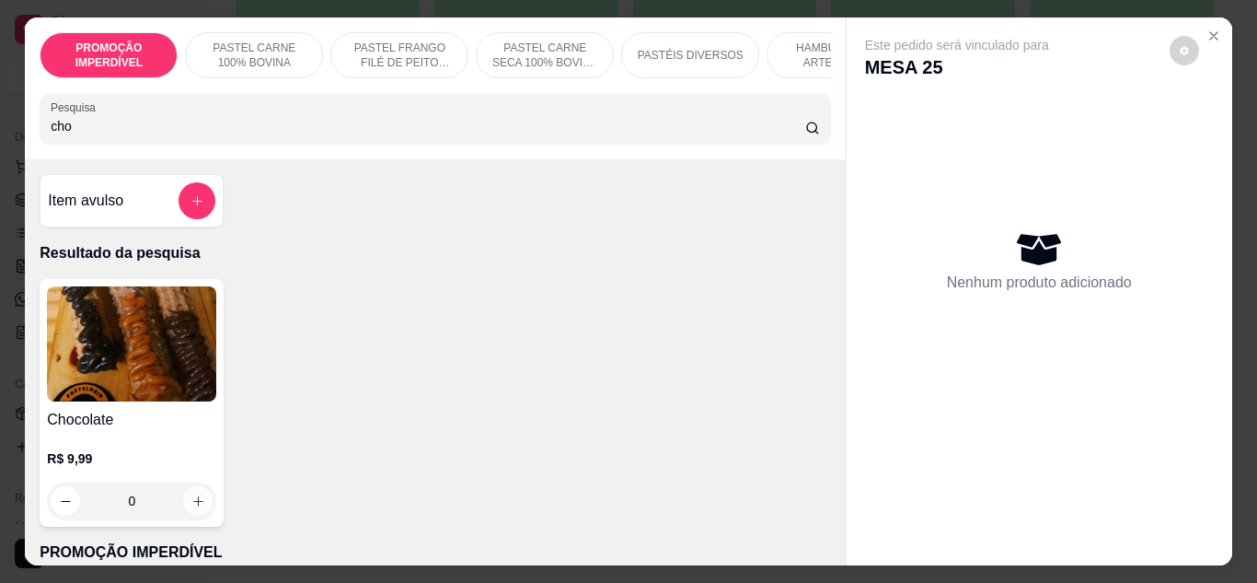
type input "1"
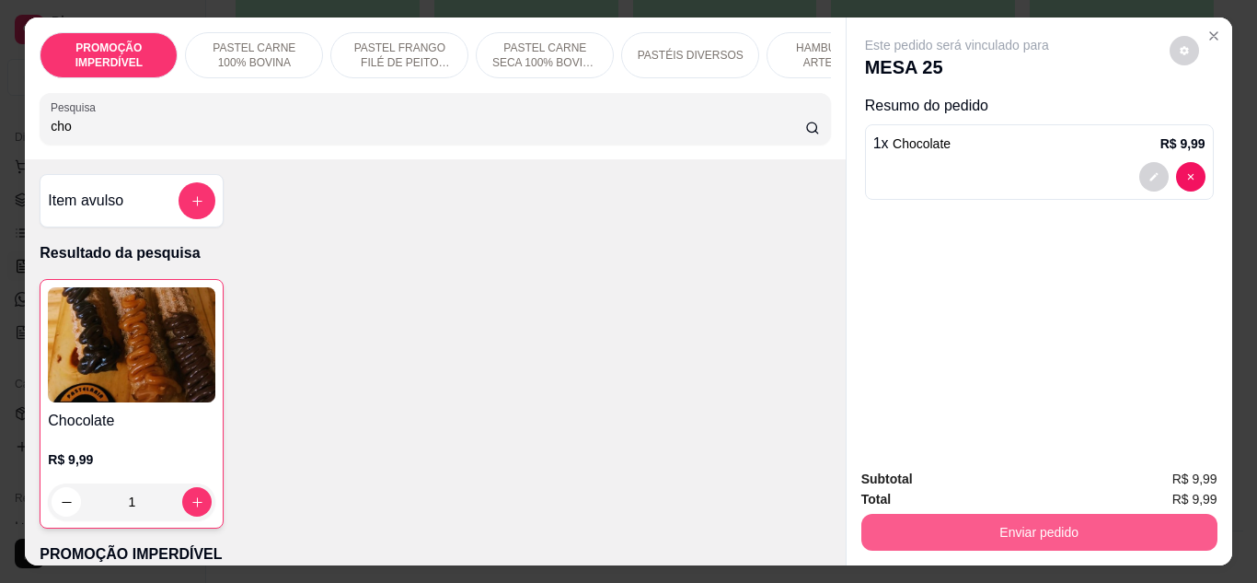
click at [982, 515] on button "Enviar pedido" at bounding box center [1039, 532] width 356 height 37
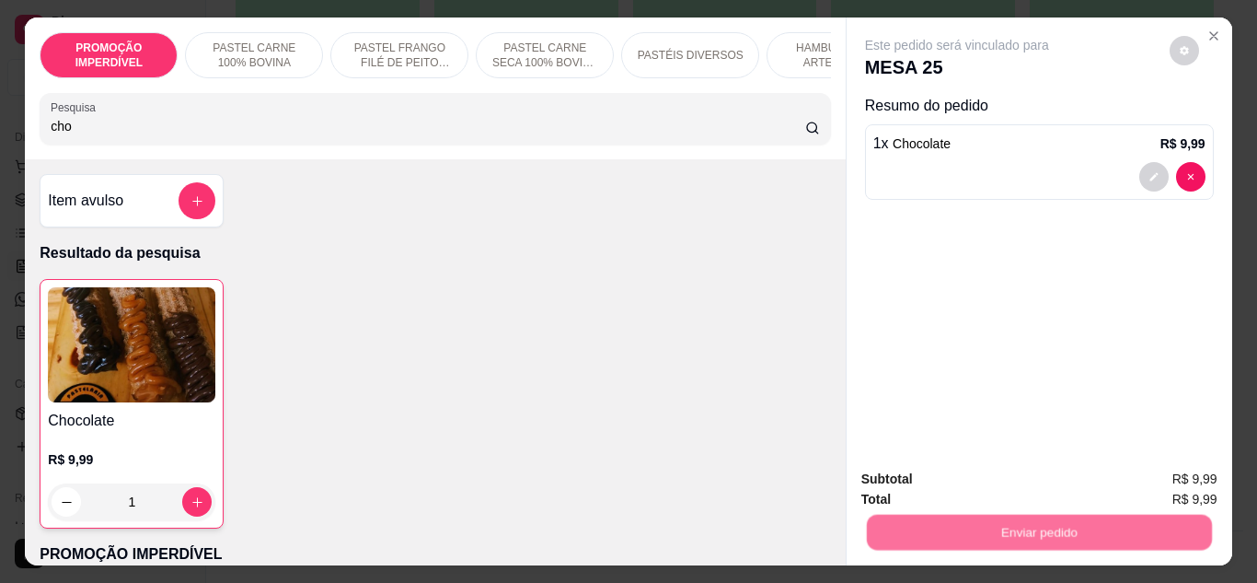
click at [971, 492] on button "Não registrar e enviar pedido" at bounding box center [978, 479] width 191 height 35
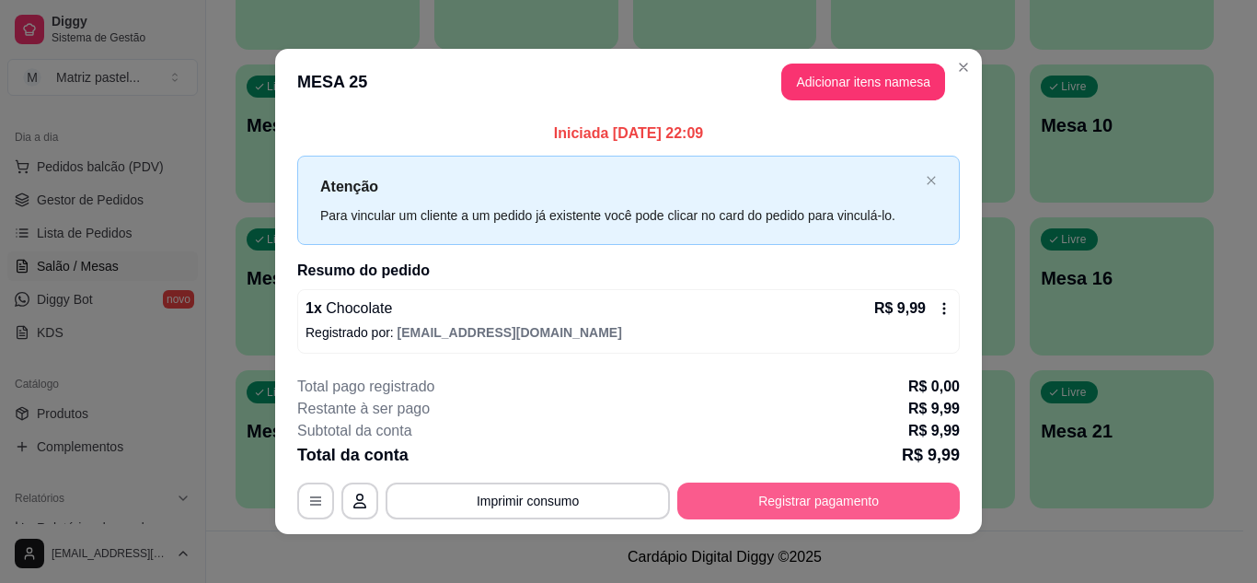
click at [792, 503] on button "Registrar pagamento" at bounding box center [818, 500] width 283 height 37
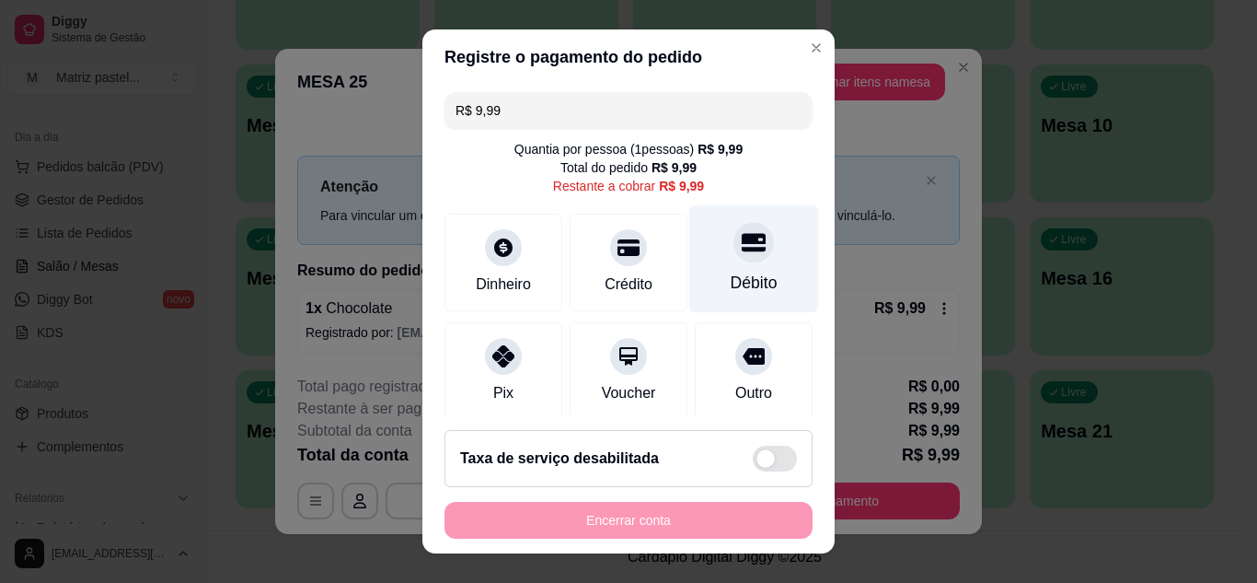
click at [718, 267] on div "Débito" at bounding box center [754, 258] width 130 height 108
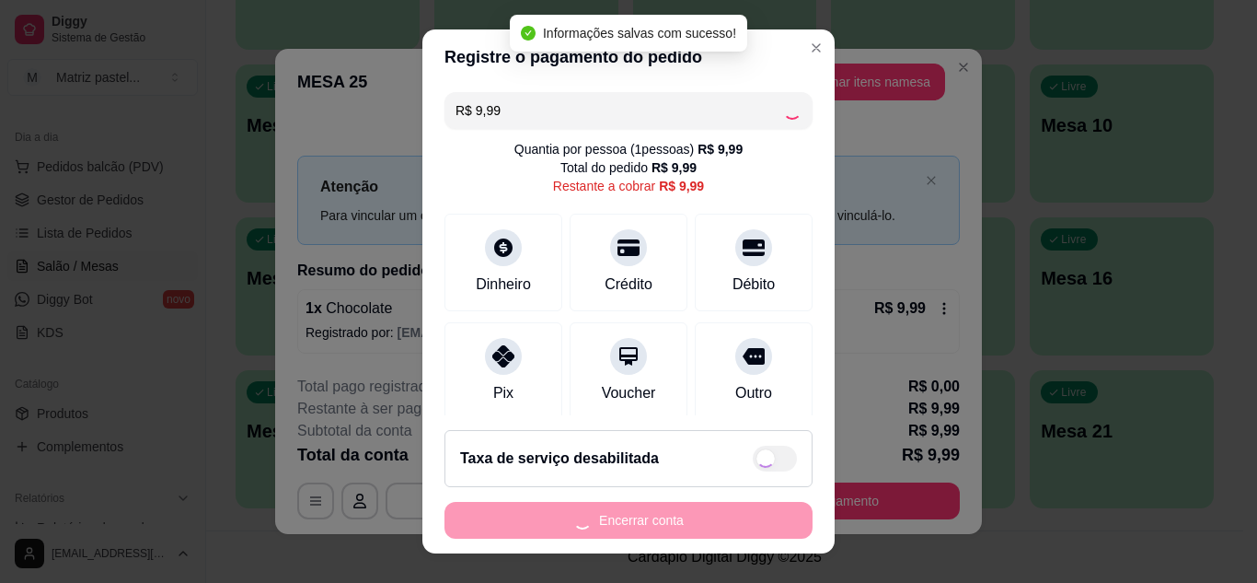
type input "R$ 0,00"
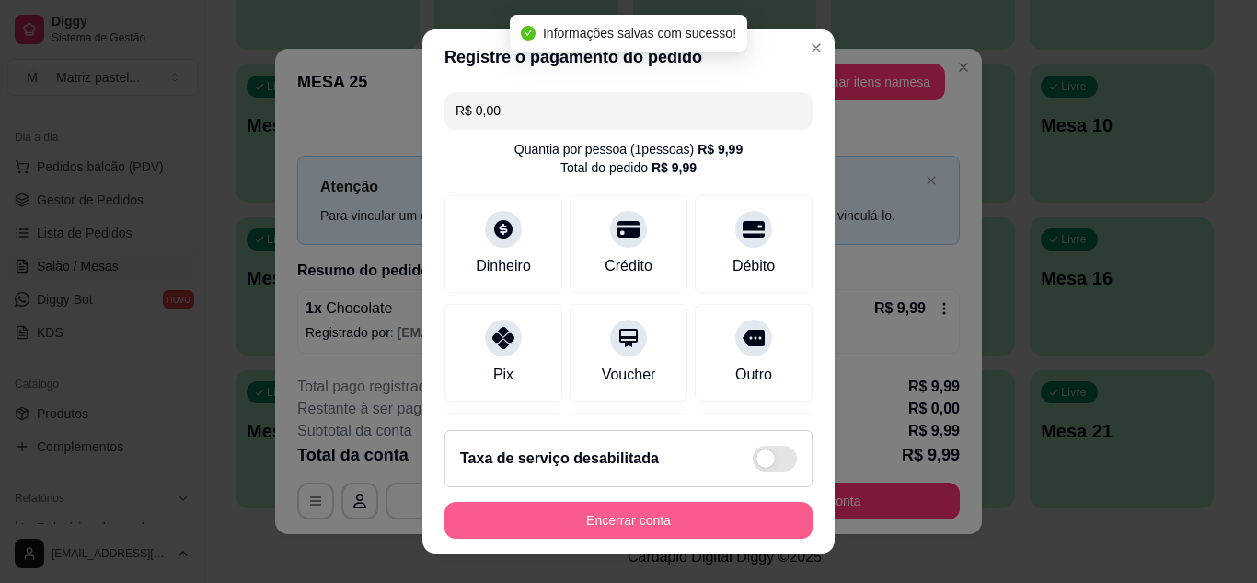
click at [649, 510] on button "Encerrar conta" at bounding box center [628, 520] width 368 height 37
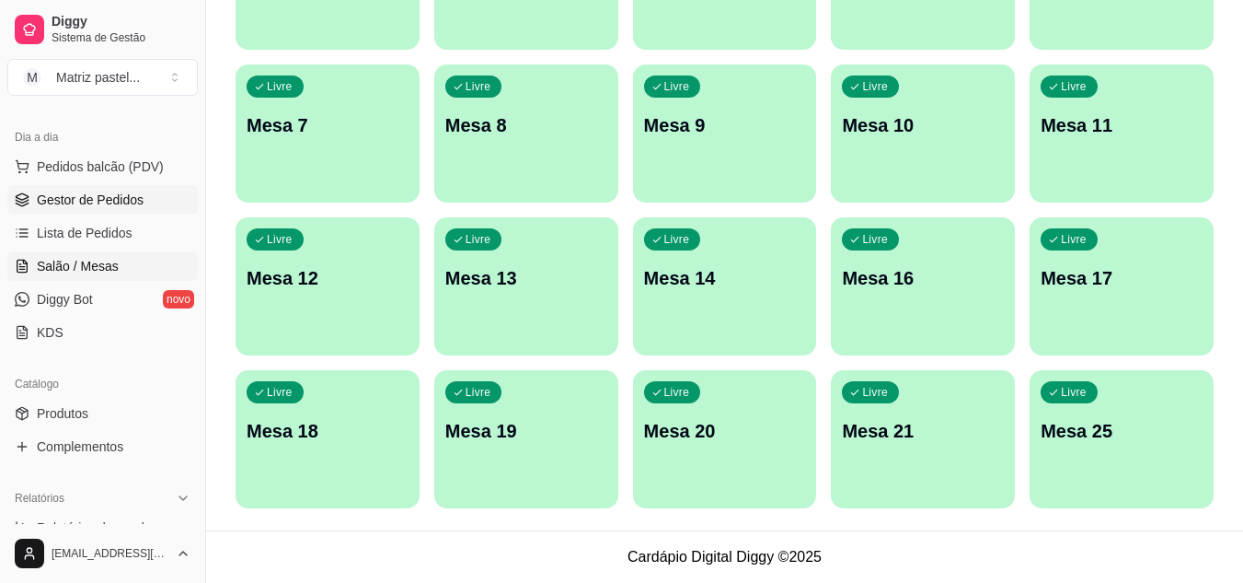
click at [70, 194] on span "Gestor de Pedidos" at bounding box center [90, 199] width 107 height 18
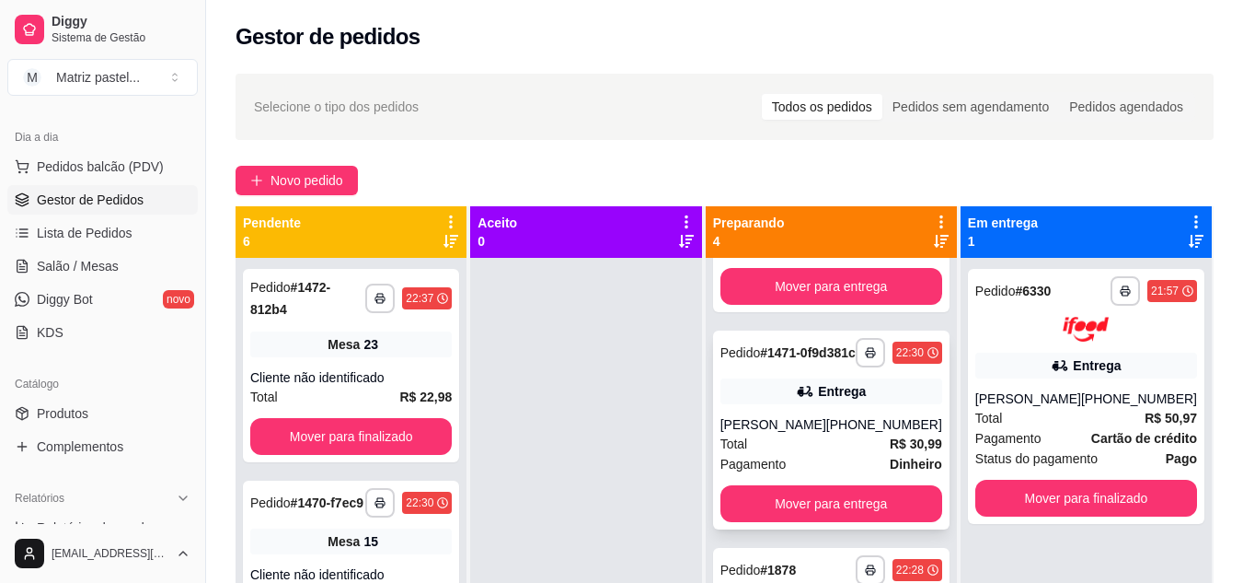
scroll to position [276, 0]
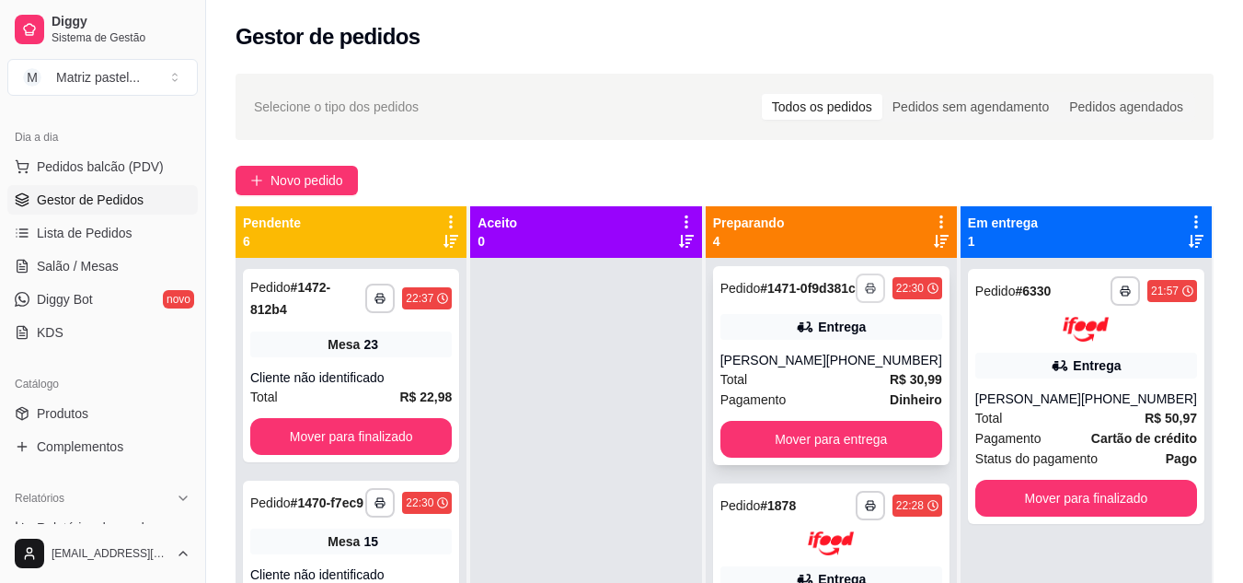
click at [856, 302] on button "button" at bounding box center [870, 287] width 29 height 29
click at [807, 346] on button "IMPRESSORA" at bounding box center [807, 359] width 133 height 29
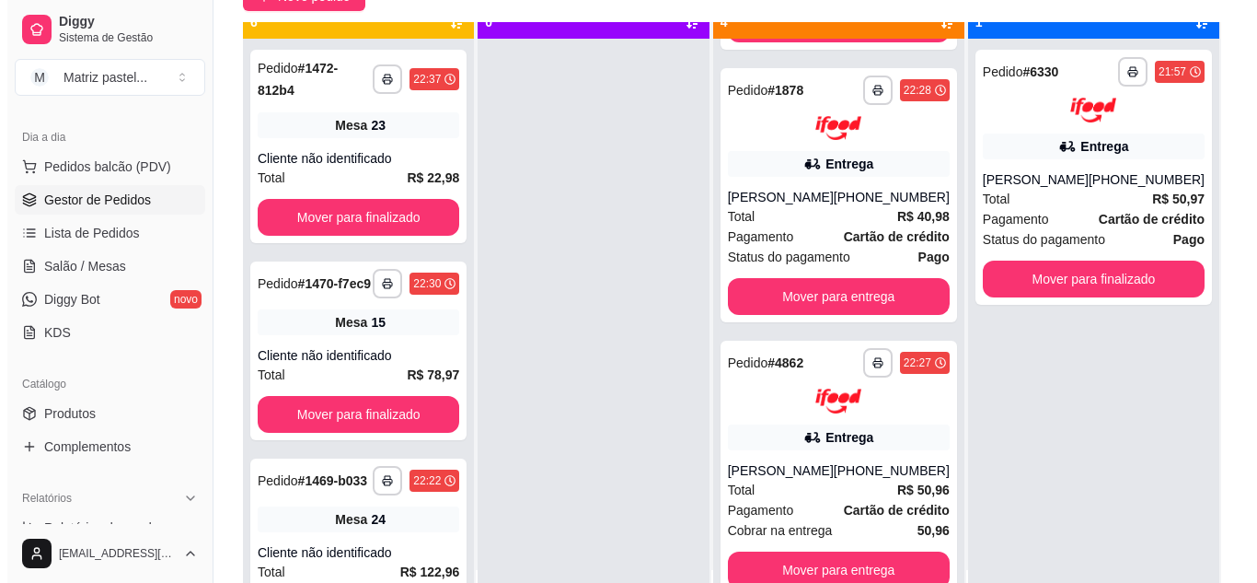
scroll to position [52, 0]
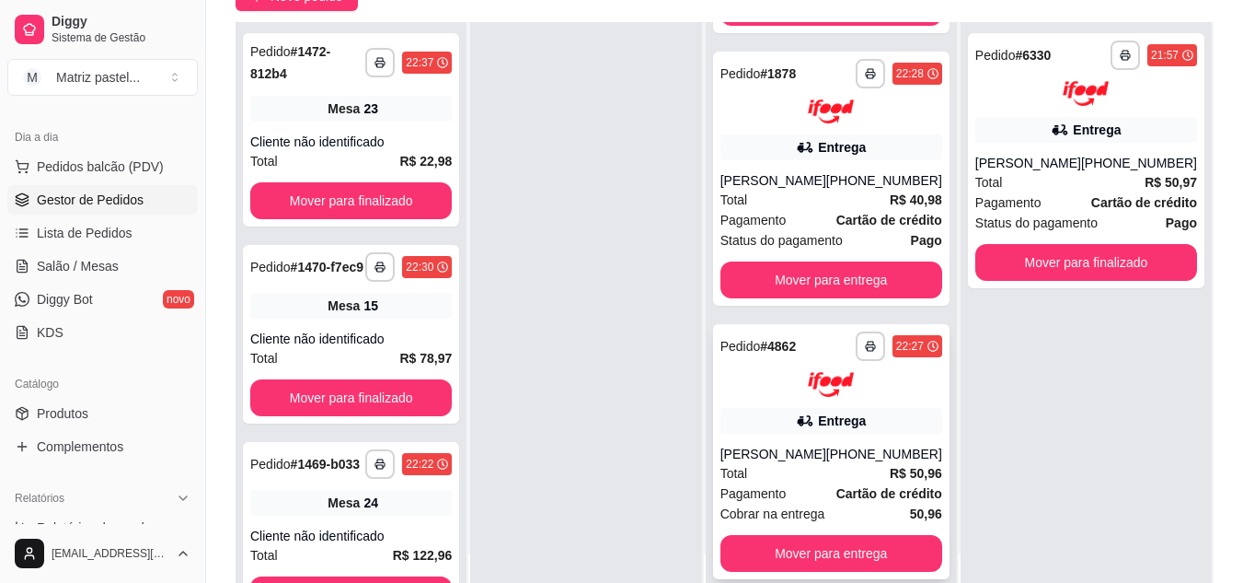
click at [765, 403] on div "**********" at bounding box center [831, 451] width 237 height 255
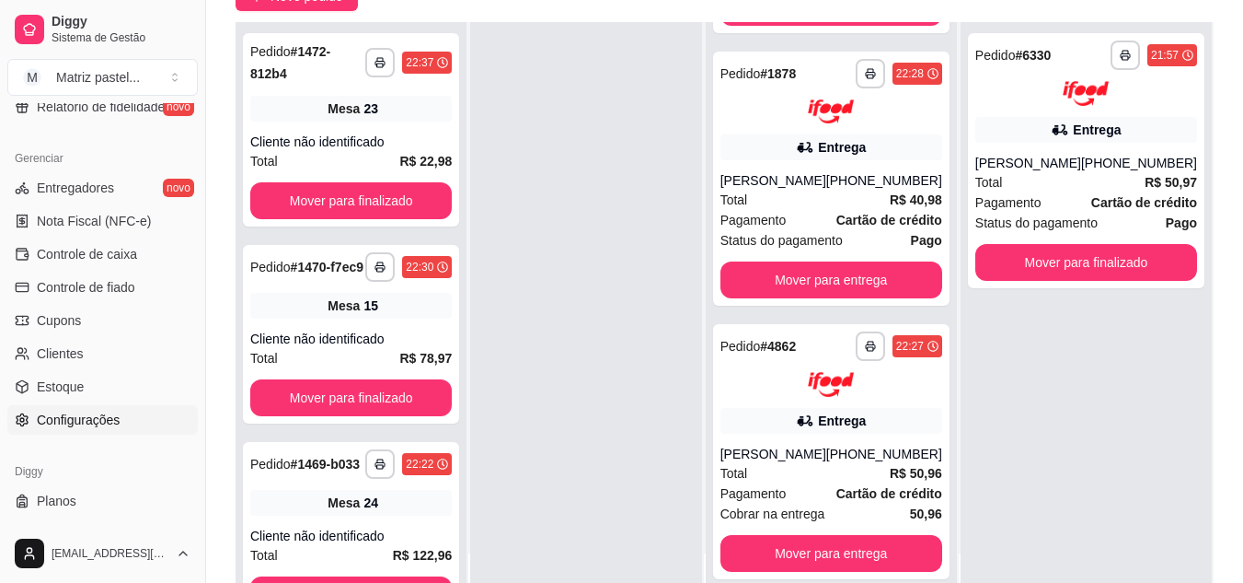
scroll to position [742, 0]
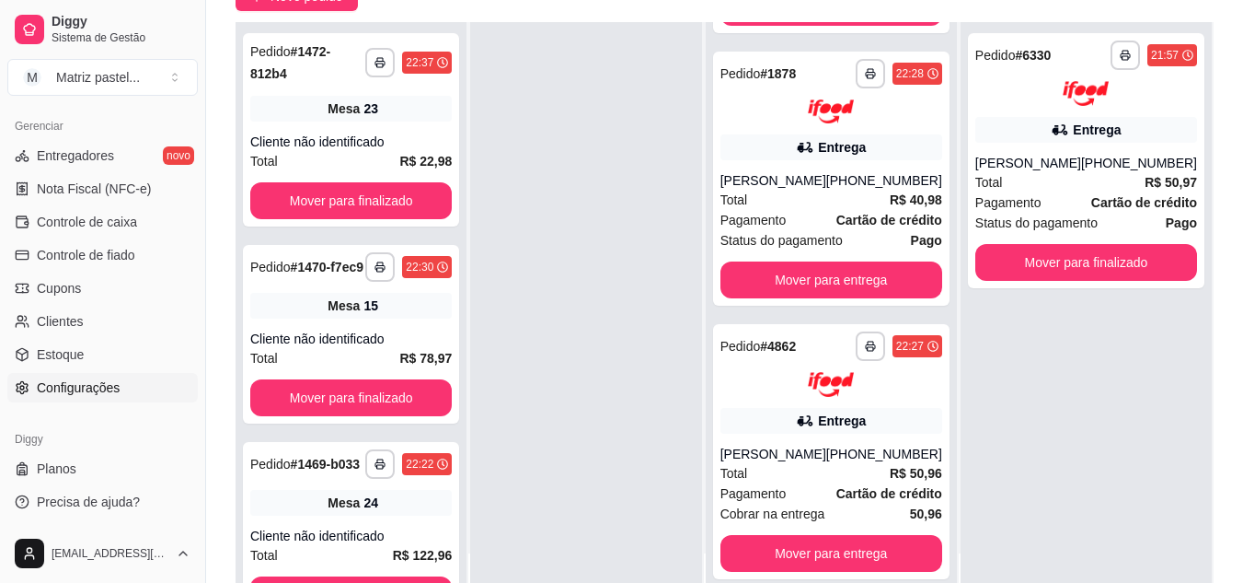
click at [80, 391] on span "Configurações" at bounding box center [78, 387] width 83 height 18
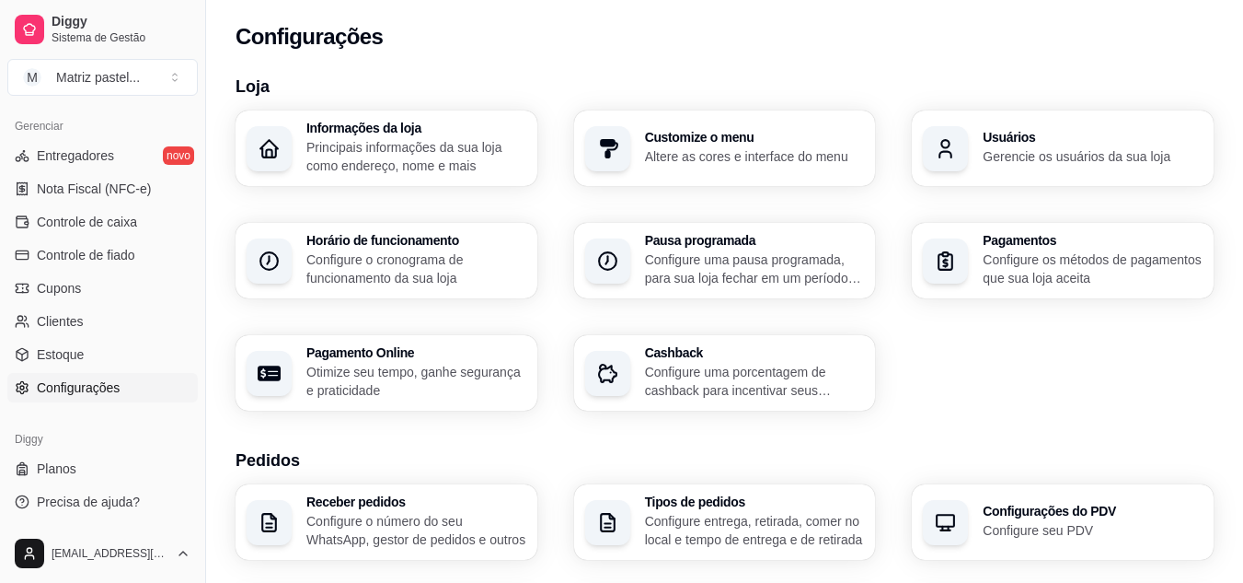
click at [1004, 121] on div "Usuários Gerencie os usuários da sua loja" at bounding box center [1063, 147] width 302 height 75
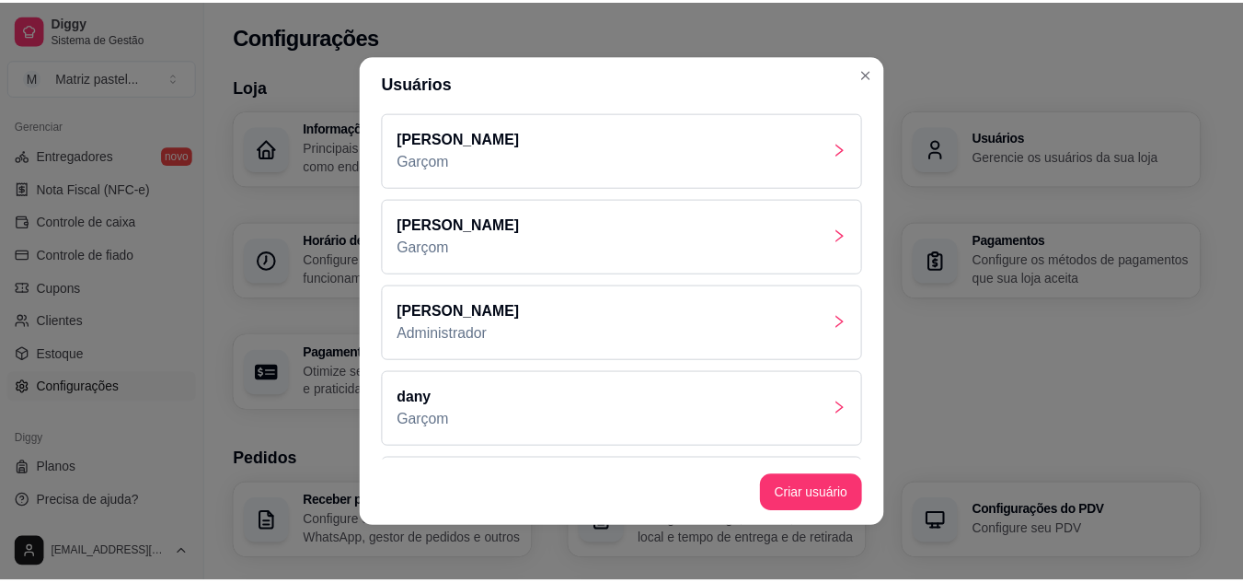
scroll to position [172, 0]
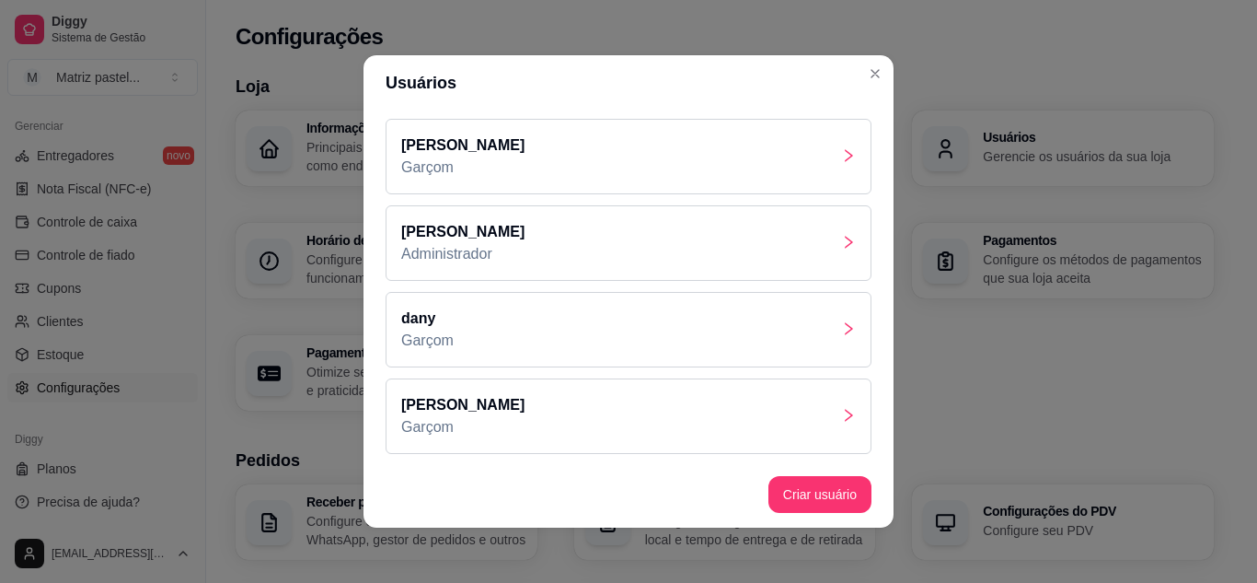
click at [479, 415] on div "[PERSON_NAME]" at bounding box center [629, 415] width 486 height 75
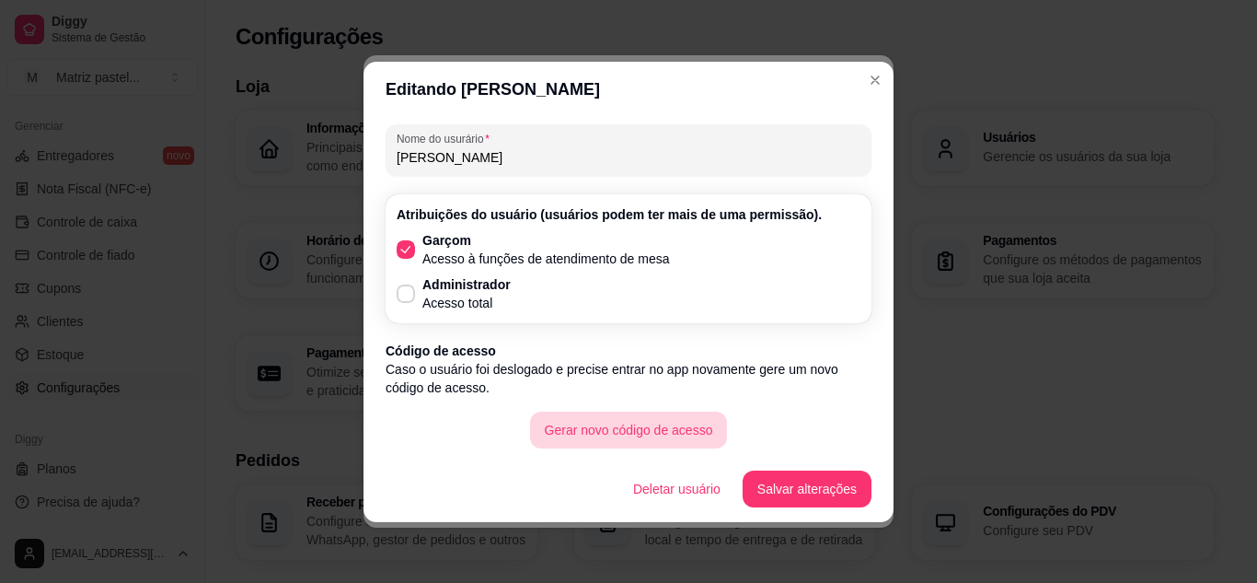
click at [610, 420] on button "Gerar novo código de acesso" at bounding box center [629, 429] width 198 height 37
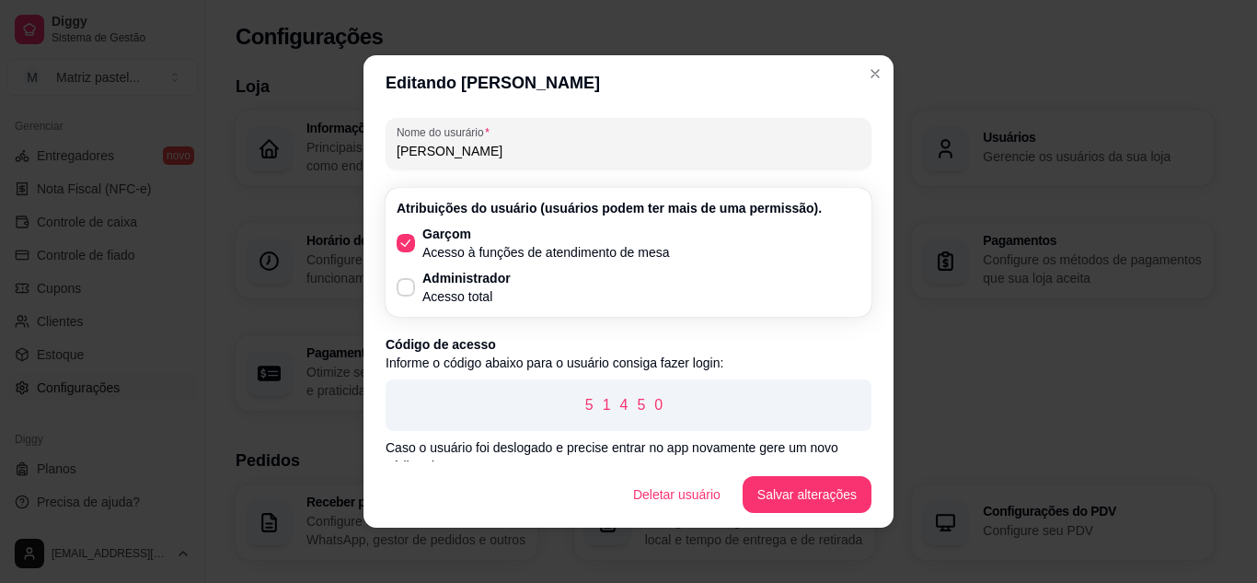
click at [845, 61] on header "Editando [PERSON_NAME]" at bounding box center [629, 82] width 530 height 55
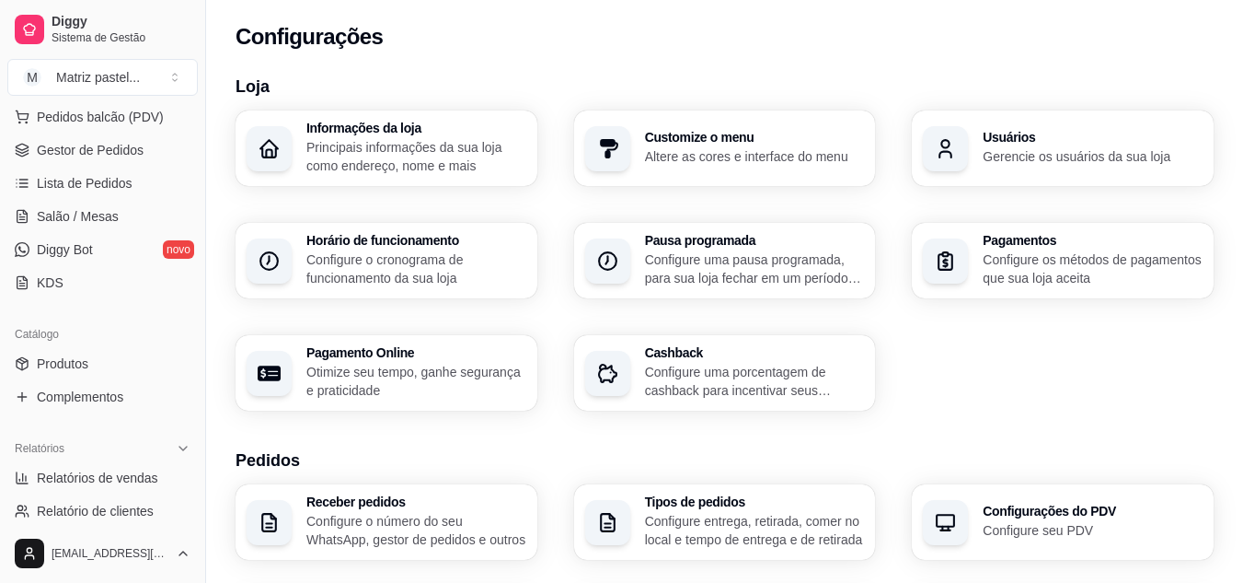
scroll to position [98, 0]
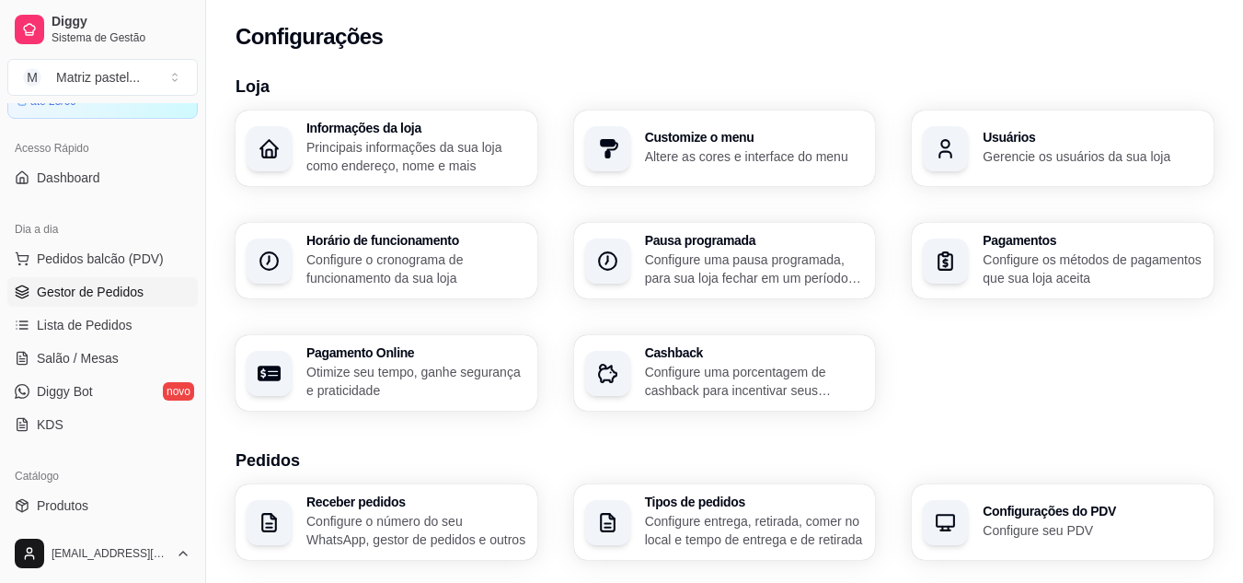
click at [87, 298] on span "Gestor de Pedidos" at bounding box center [90, 292] width 107 height 18
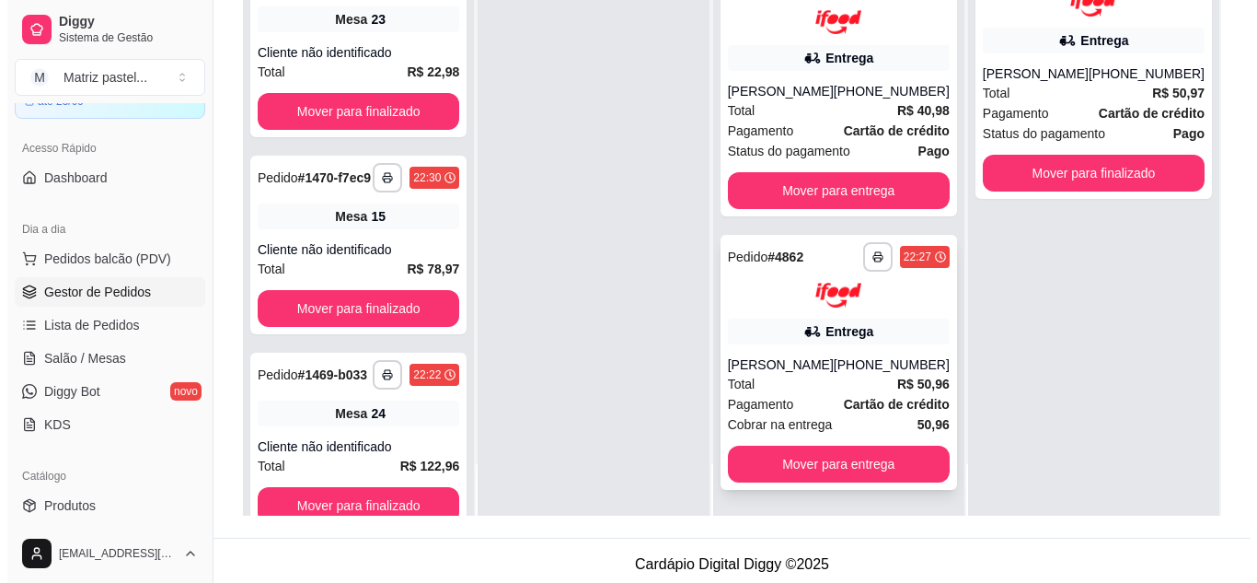
scroll to position [281, 0]
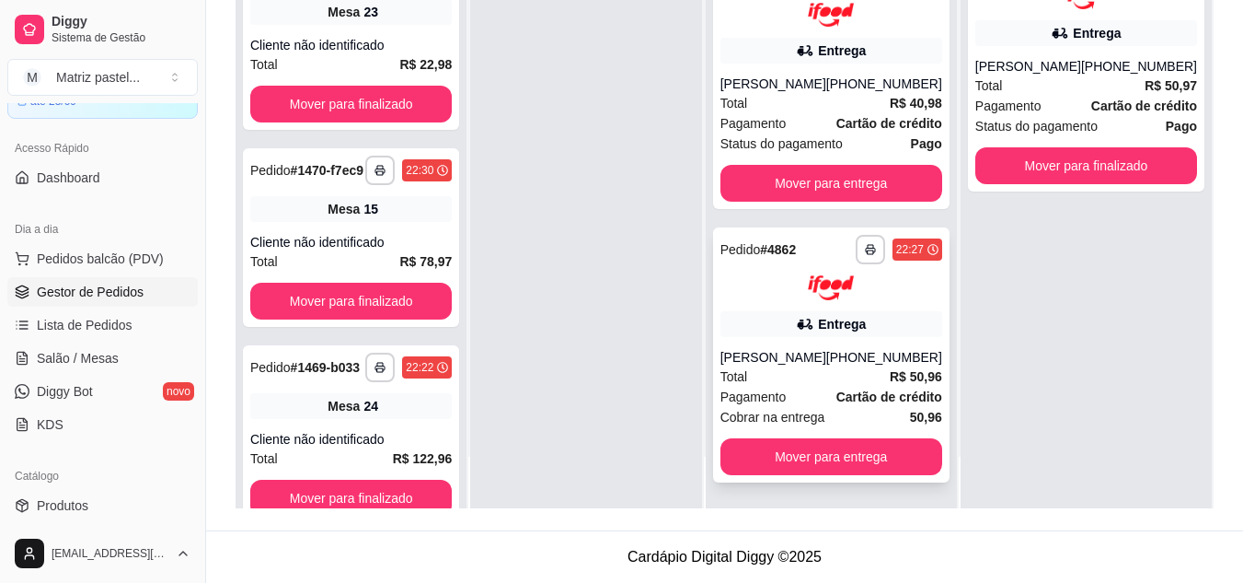
click at [779, 341] on div "**********" at bounding box center [831, 354] width 237 height 255
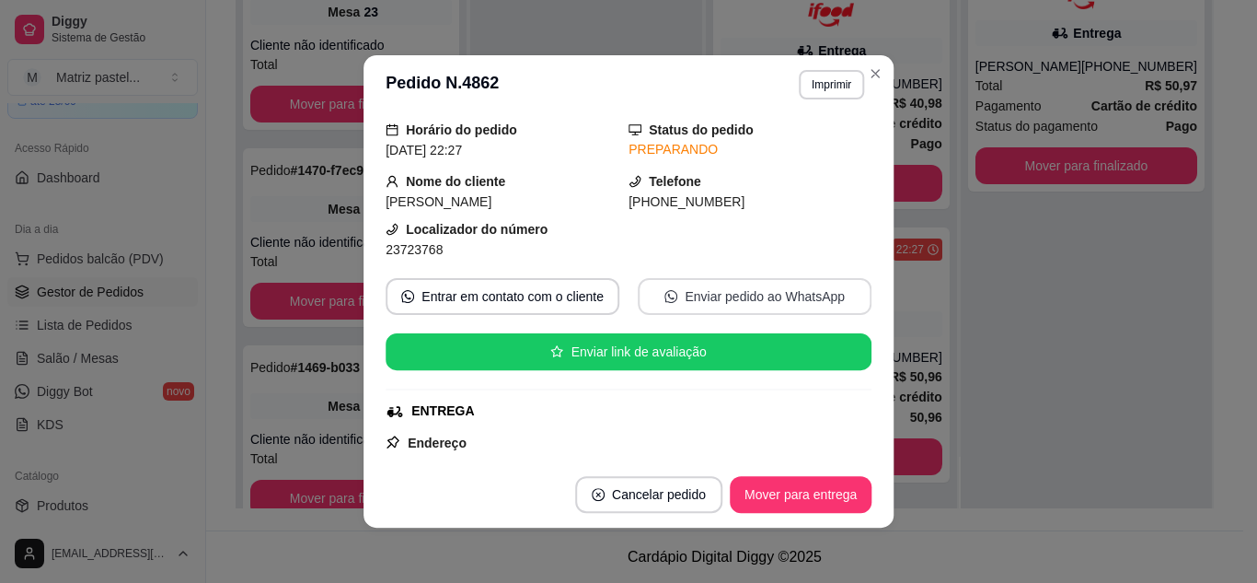
scroll to position [92, 0]
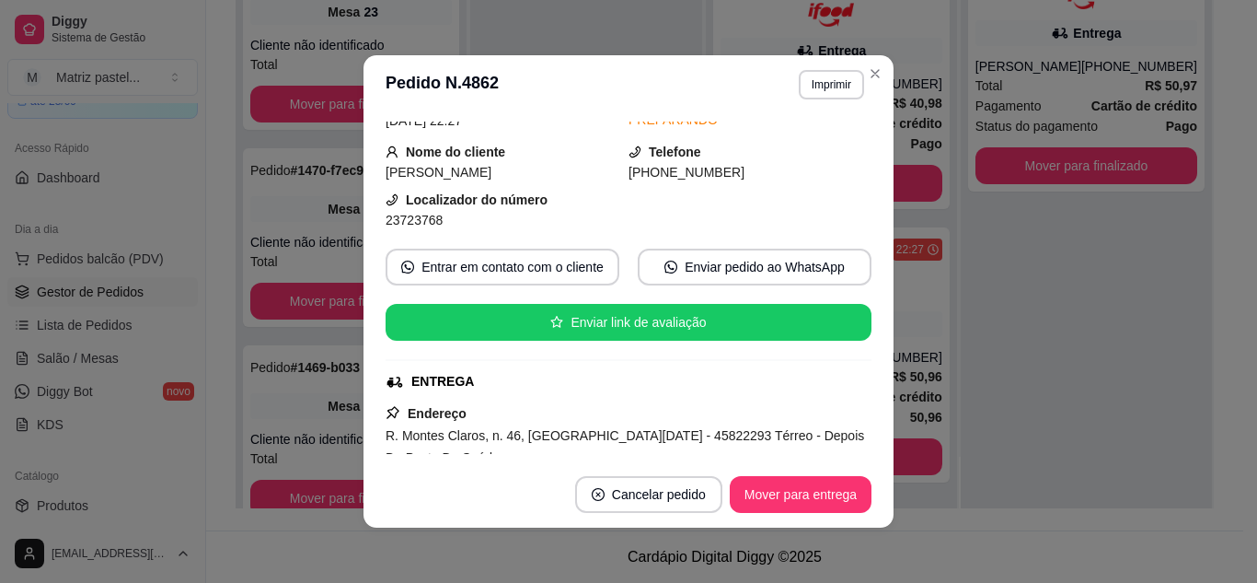
click at [774, 481] on button "Mover para entrega" at bounding box center [801, 494] width 142 height 37
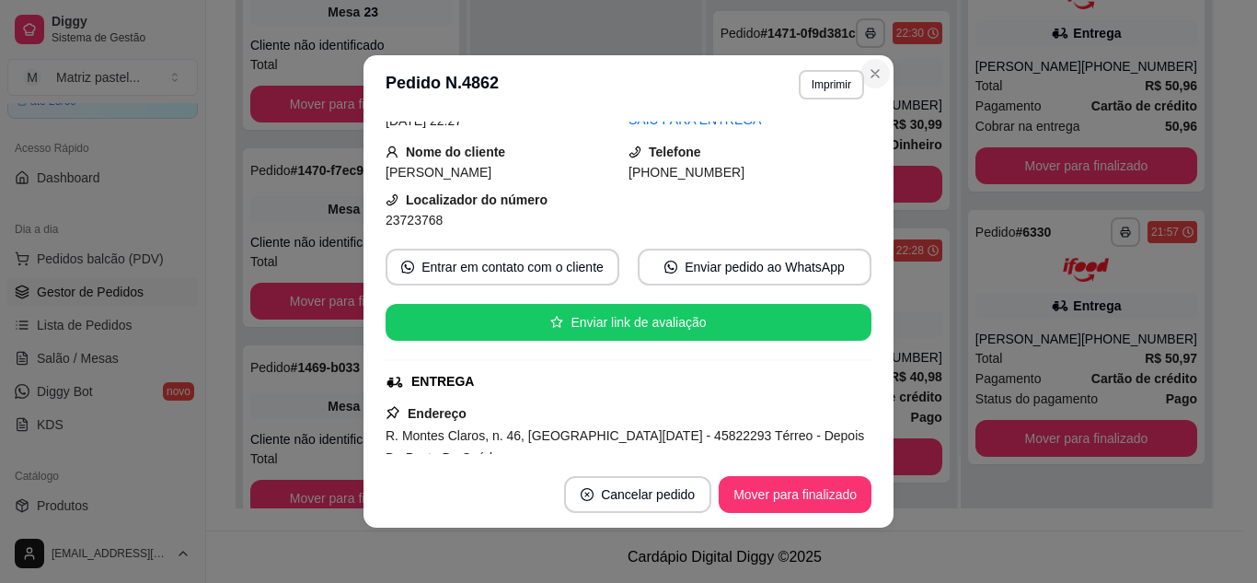
scroll to position [232, 0]
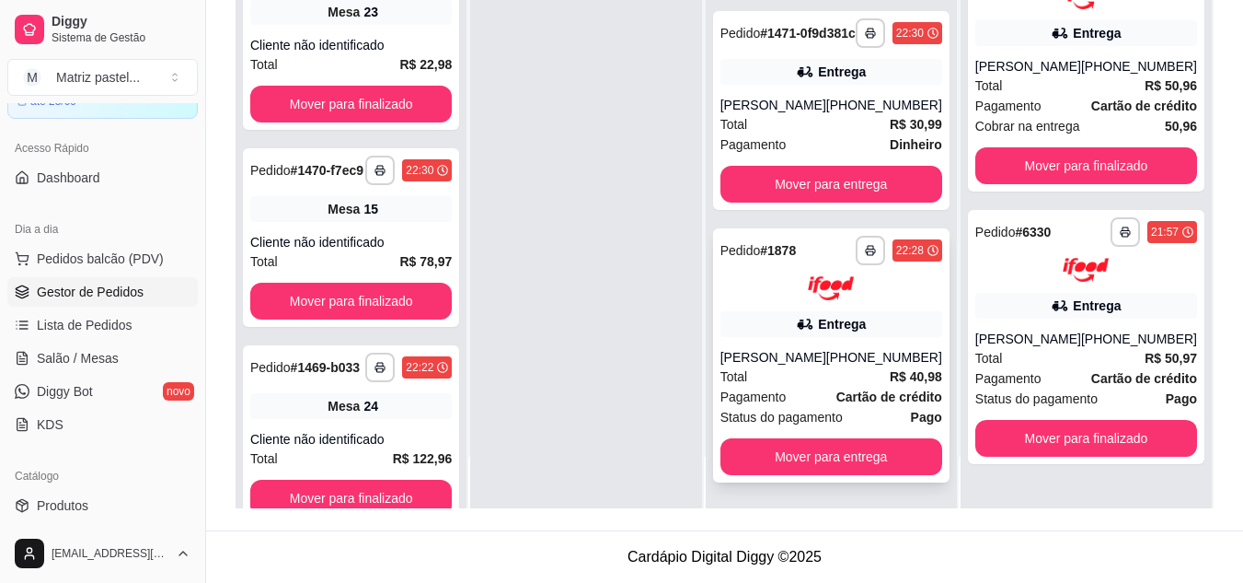
click at [801, 357] on div "[PERSON_NAME]" at bounding box center [774, 357] width 106 height 18
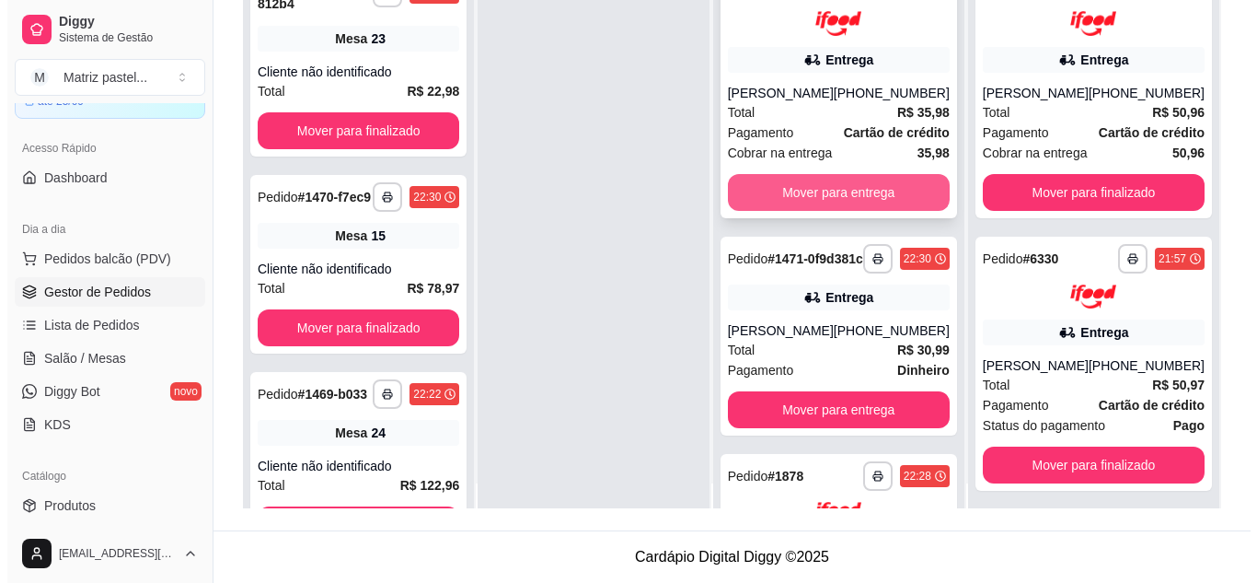
scroll to position [0, 0]
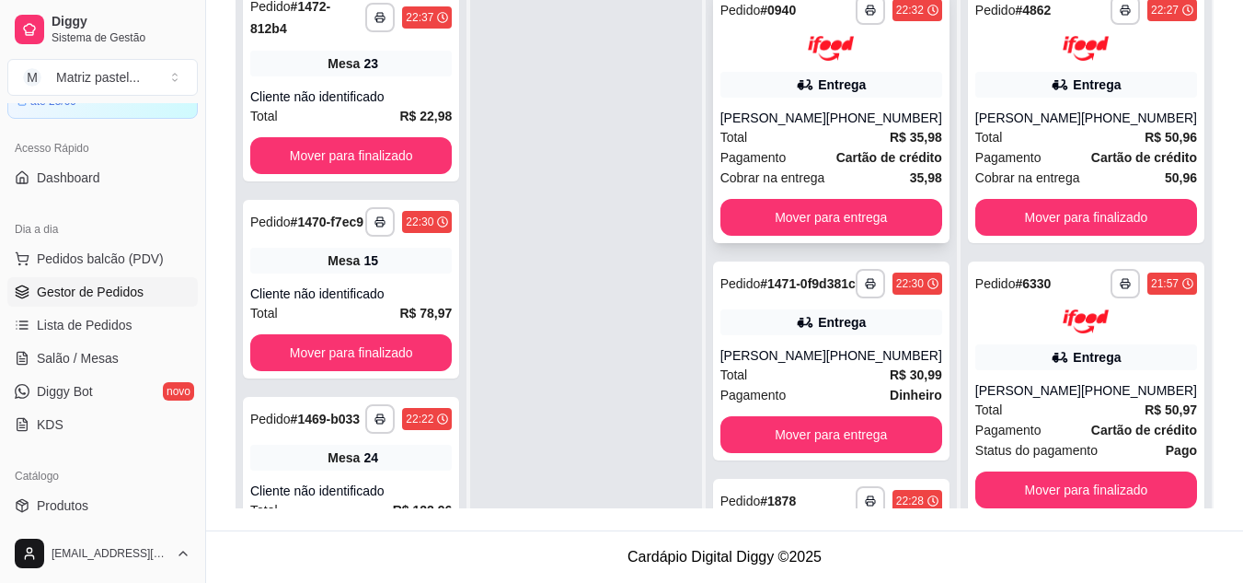
click at [822, 143] on div "Total R$ 35,98" at bounding box center [832, 137] width 222 height 20
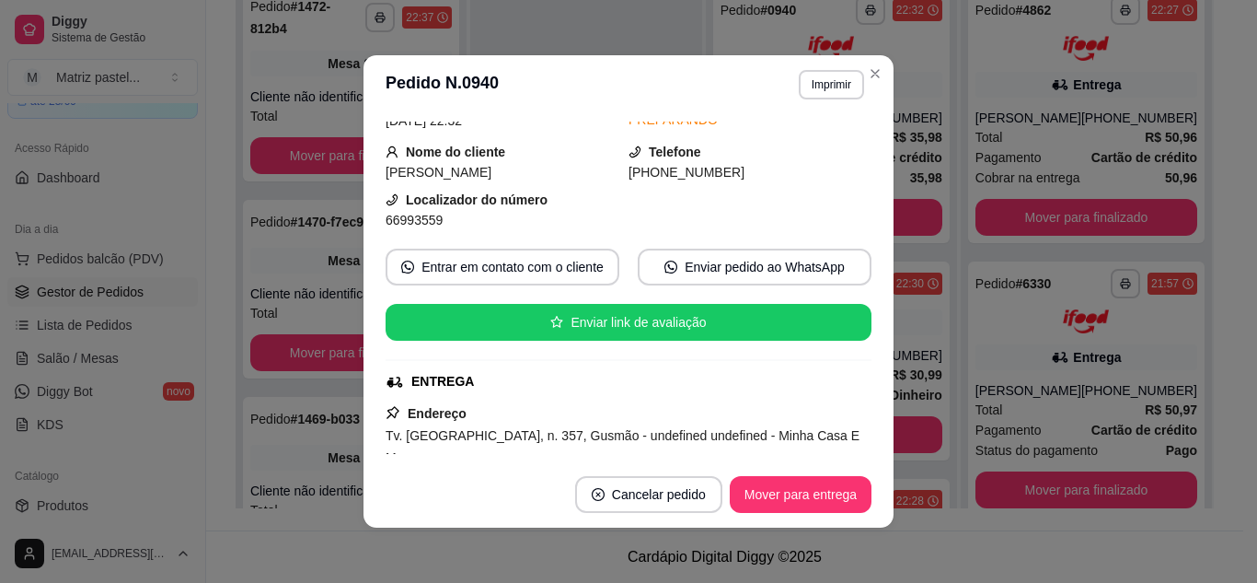
scroll to position [184, 0]
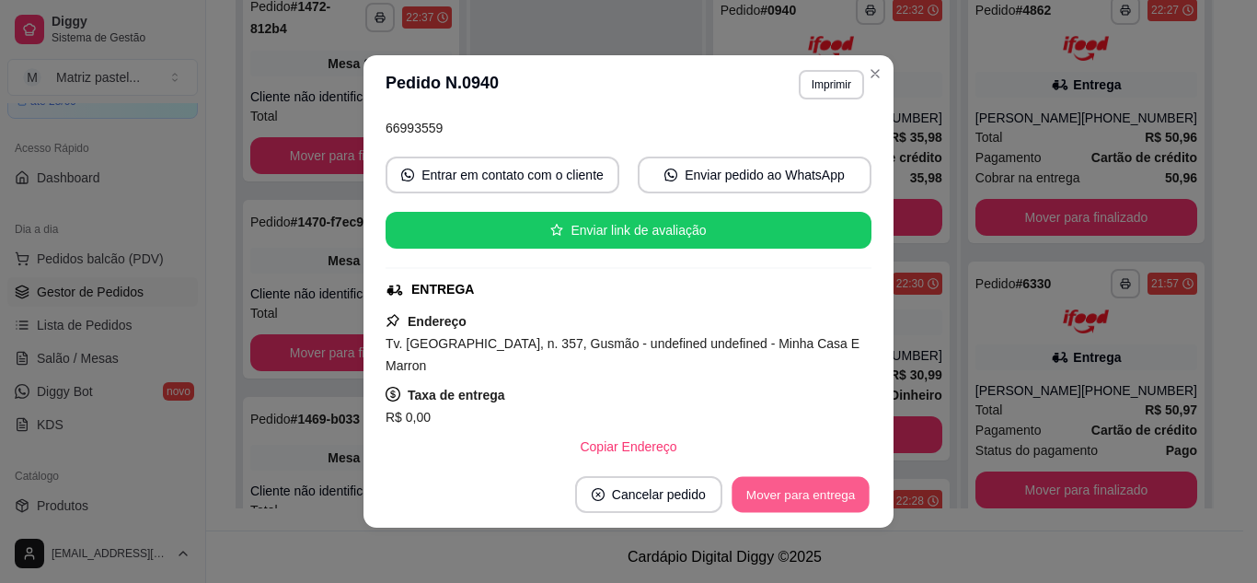
click at [795, 485] on button "Mover para entrega" at bounding box center [801, 495] width 138 height 36
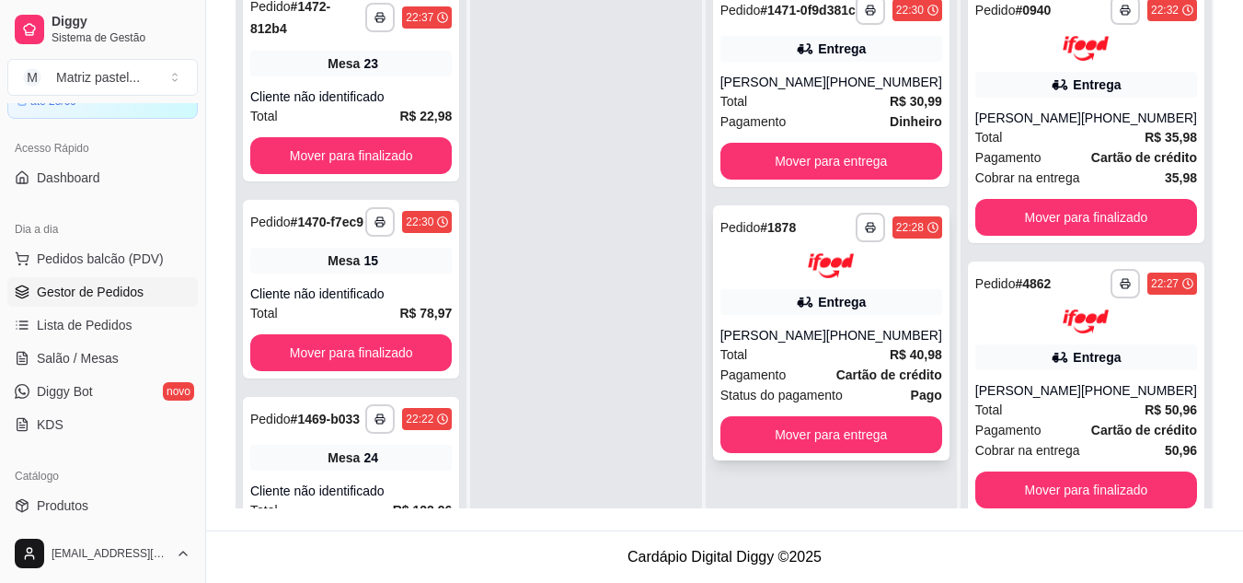
click at [826, 344] on div "[PERSON_NAME]" at bounding box center [774, 335] width 106 height 18
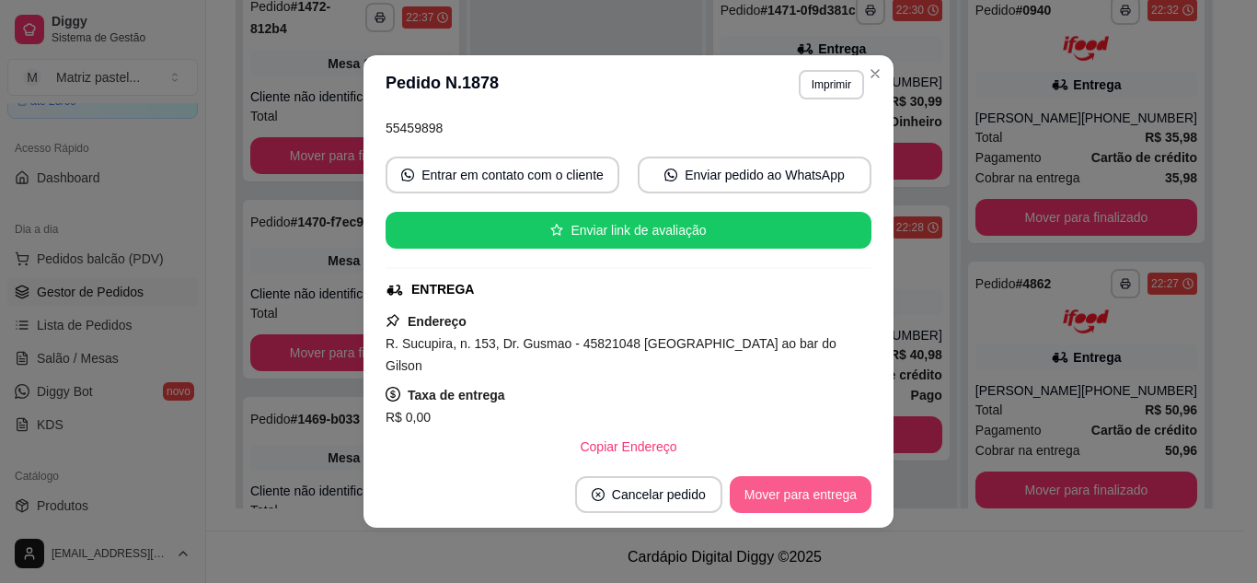
click at [774, 502] on button "Mover para entrega" at bounding box center [801, 494] width 142 height 37
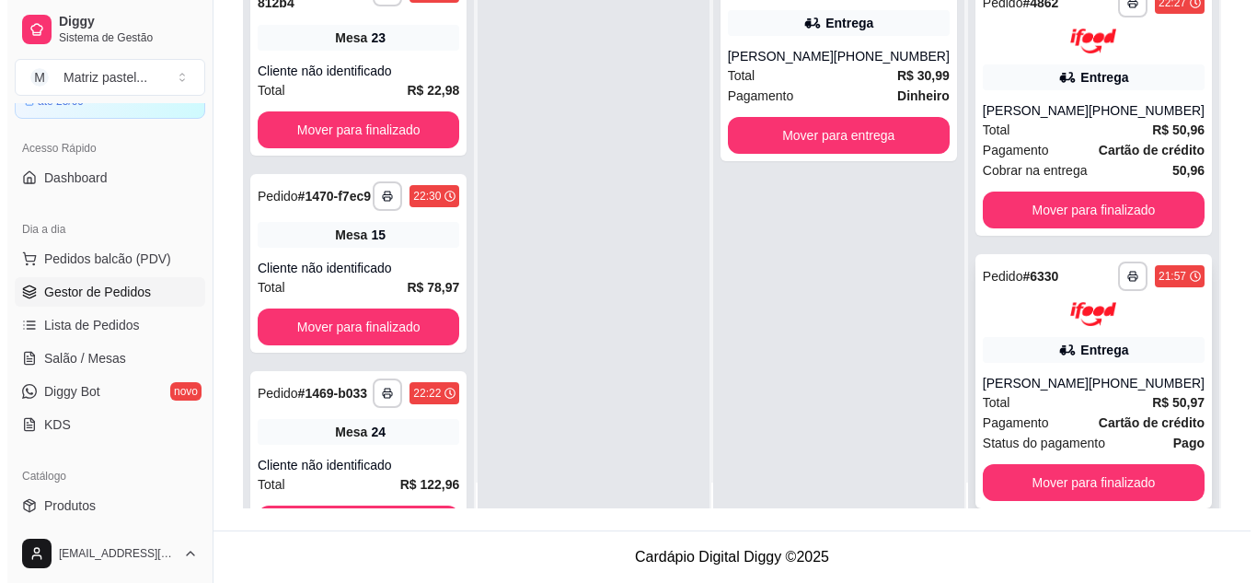
scroll to position [52, 0]
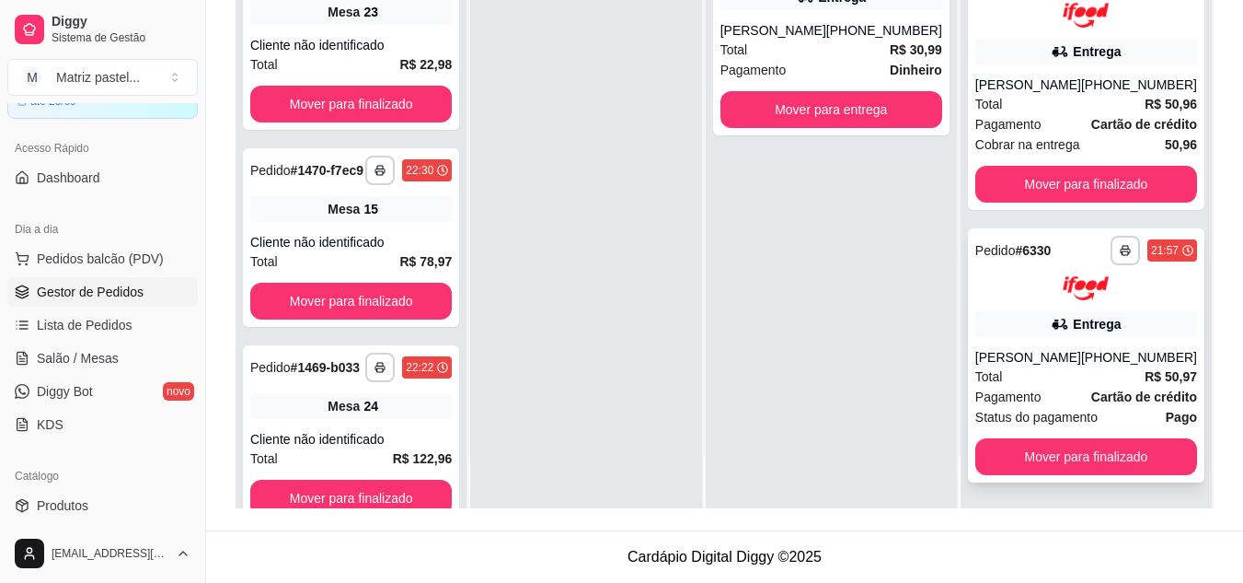
click at [1026, 339] on div "**********" at bounding box center [1086, 355] width 237 height 255
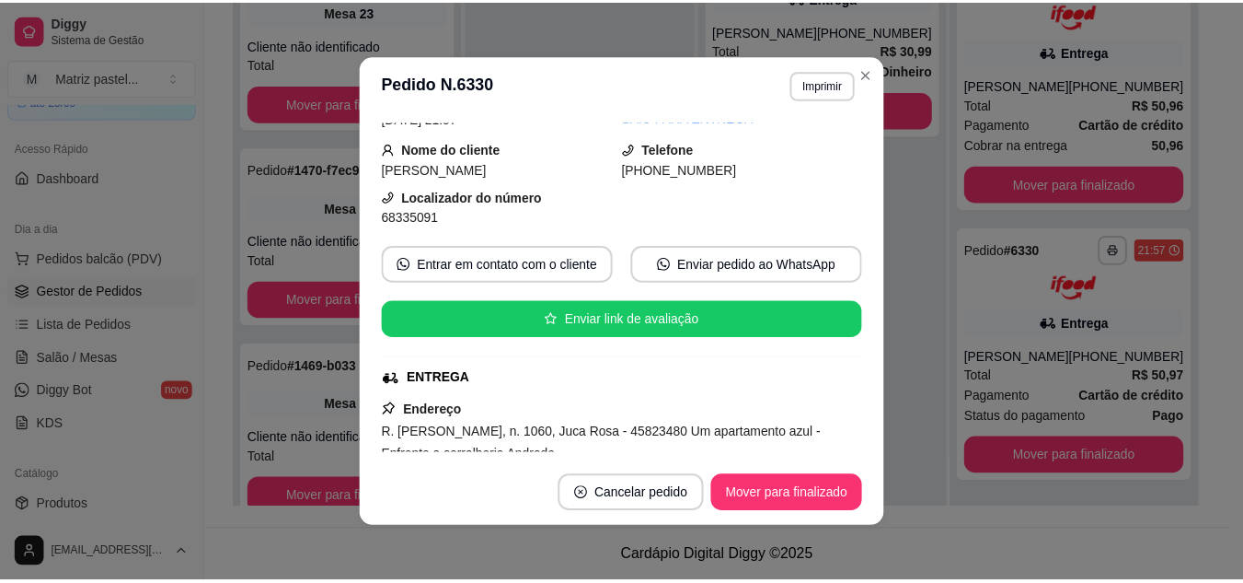
scroll to position [184, 0]
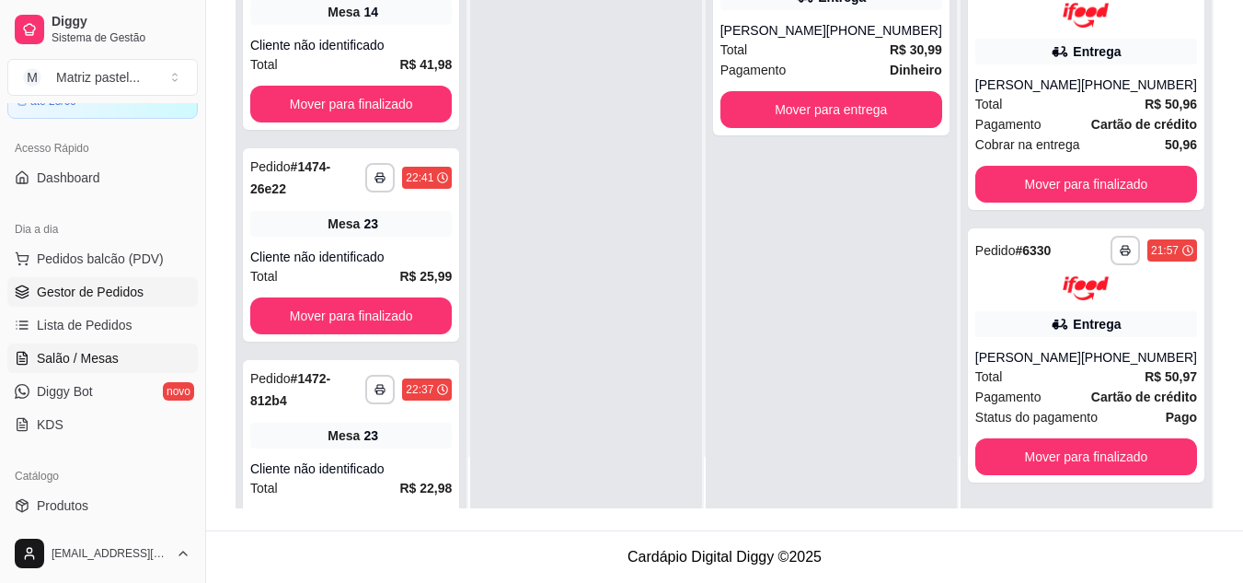
click at [61, 354] on span "Salão / Mesas" at bounding box center [78, 358] width 82 height 18
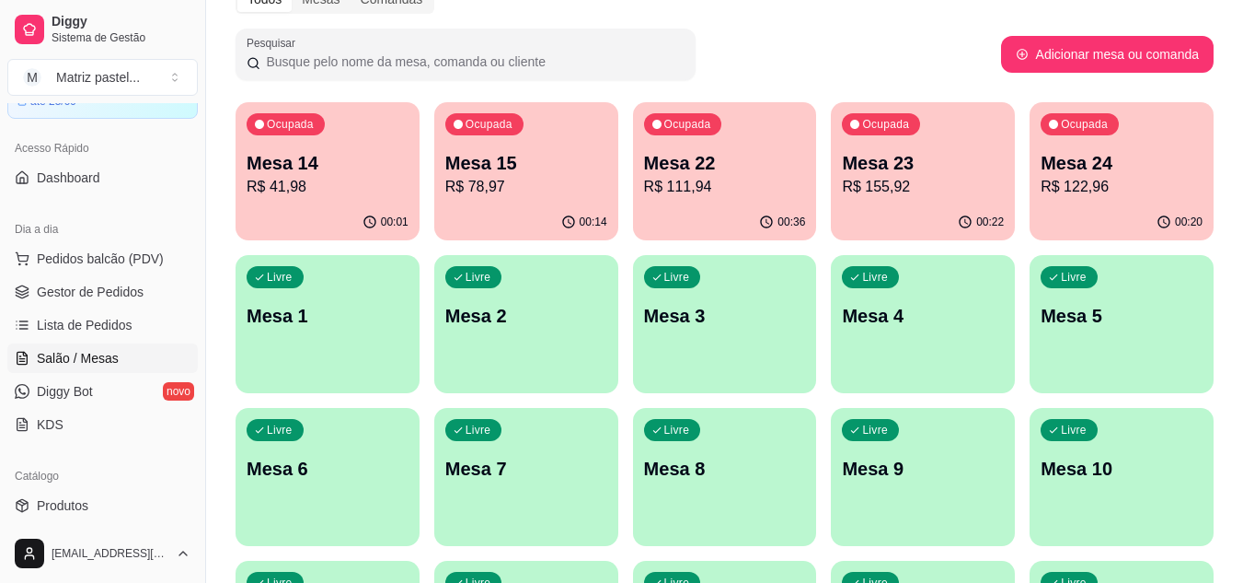
scroll to position [92, 0]
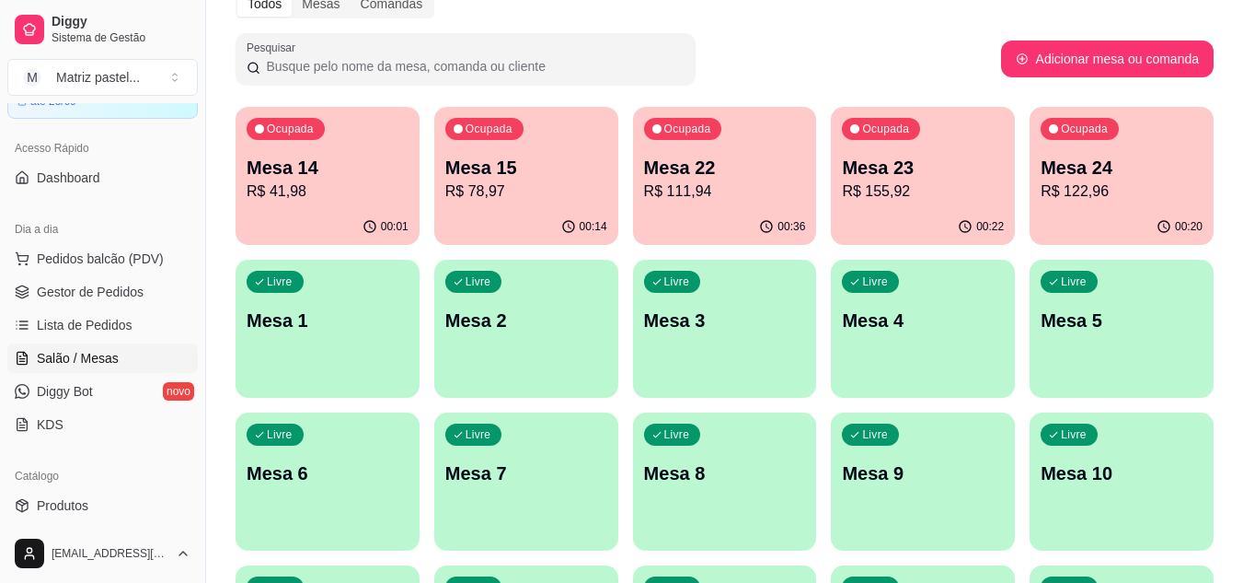
click at [273, 187] on p "R$ 41,98" at bounding box center [328, 191] width 162 height 22
click at [391, 189] on p "R$ 41,98" at bounding box center [328, 191] width 162 height 22
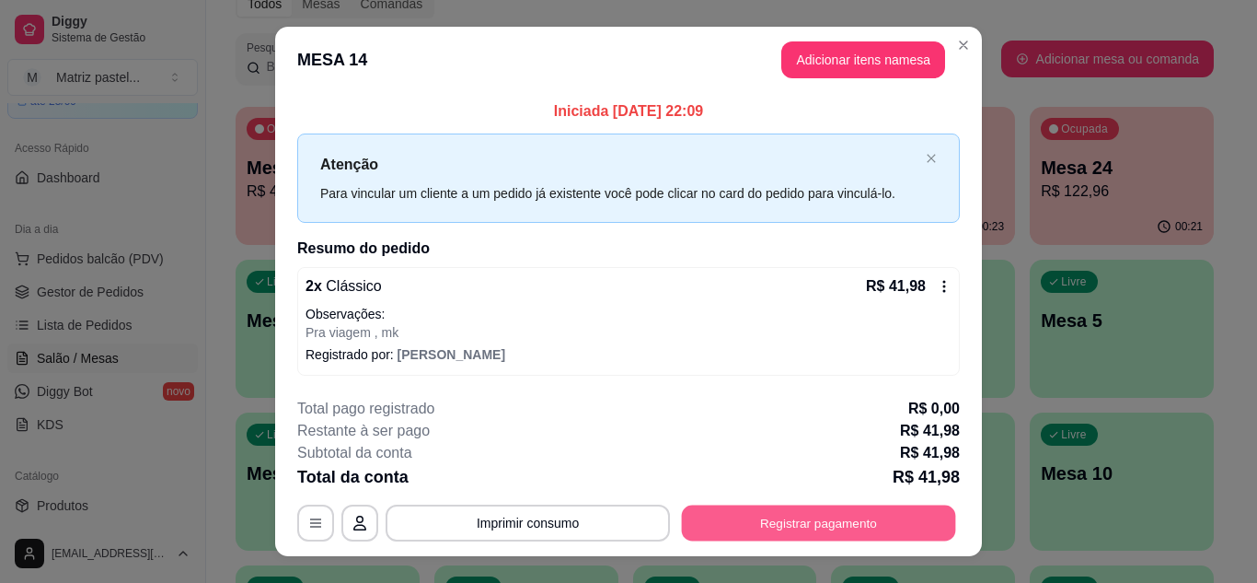
click at [823, 516] on button "Registrar pagamento" at bounding box center [819, 523] width 274 height 36
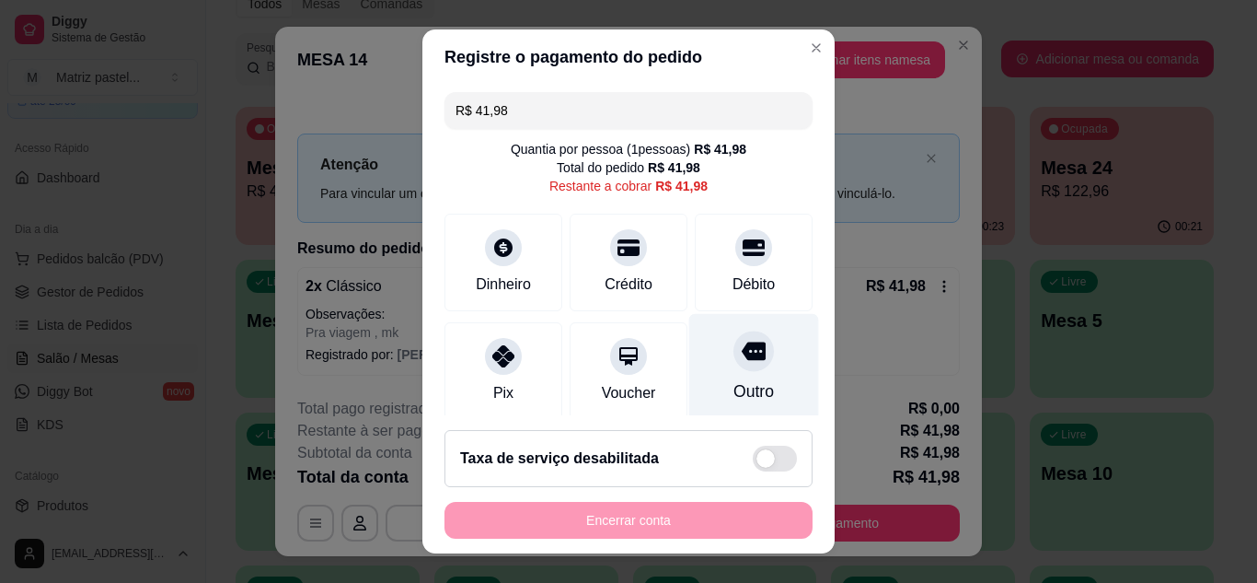
click at [731, 265] on div "Débito" at bounding box center [754, 263] width 118 height 98
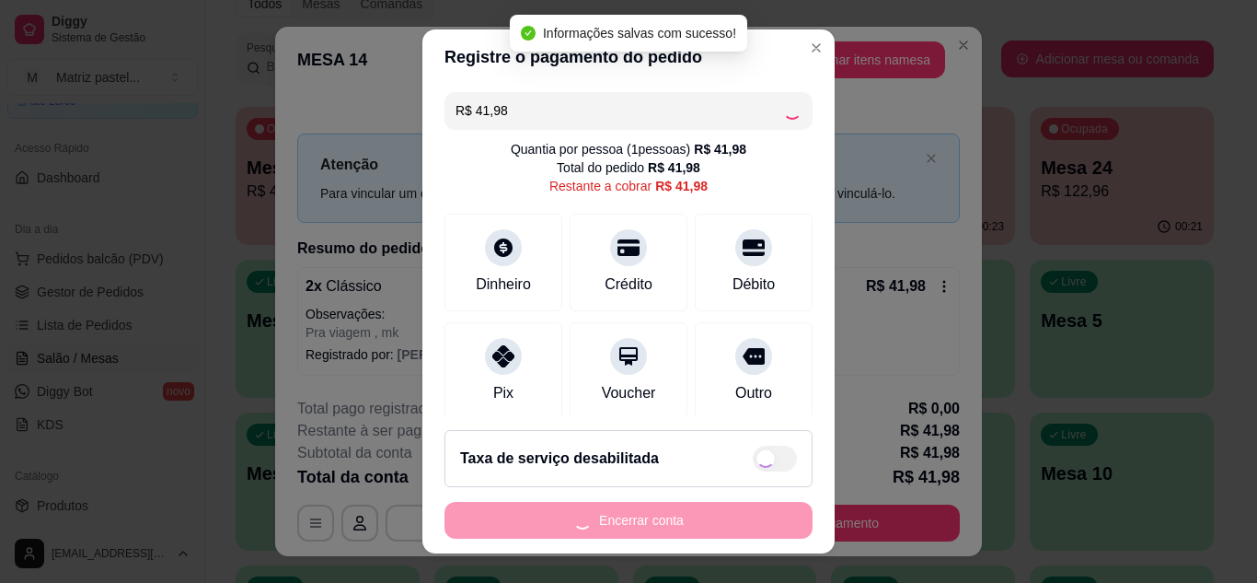
type input "R$ 0,00"
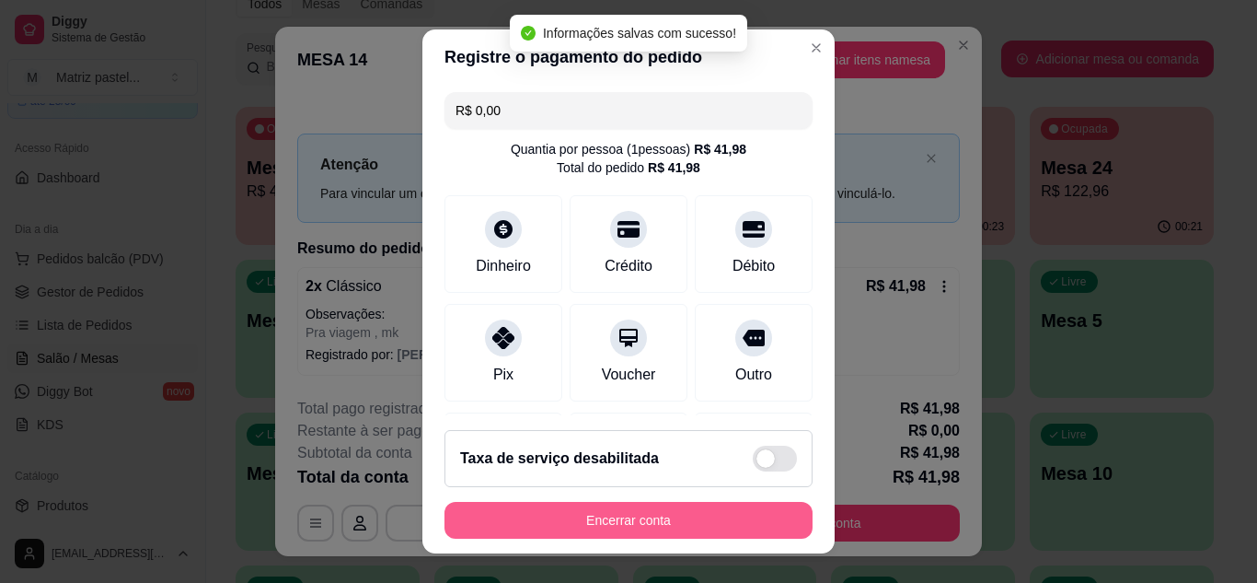
click at [647, 520] on button "Encerrar conta" at bounding box center [628, 520] width 368 height 37
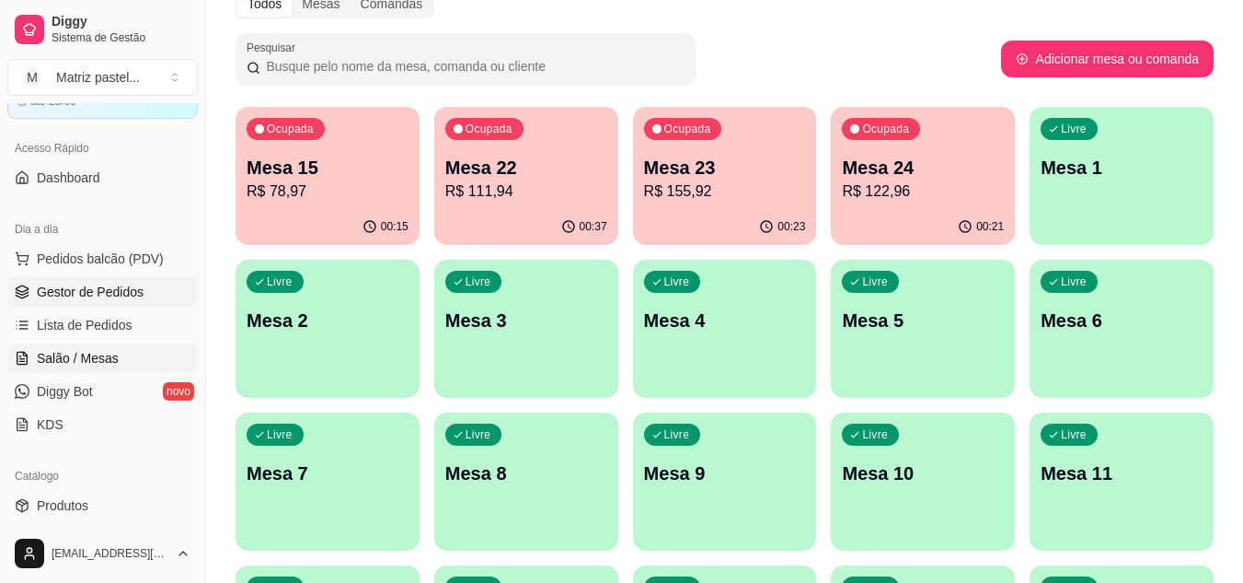
click at [121, 277] on link "Gestor de Pedidos" at bounding box center [102, 291] width 190 height 29
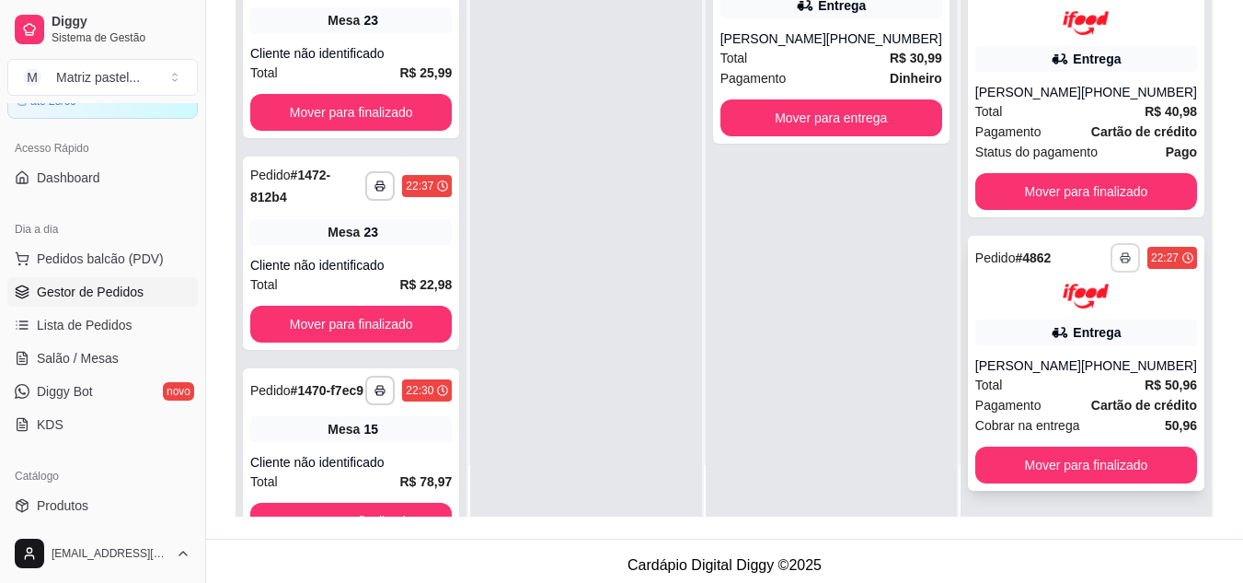
scroll to position [281, 0]
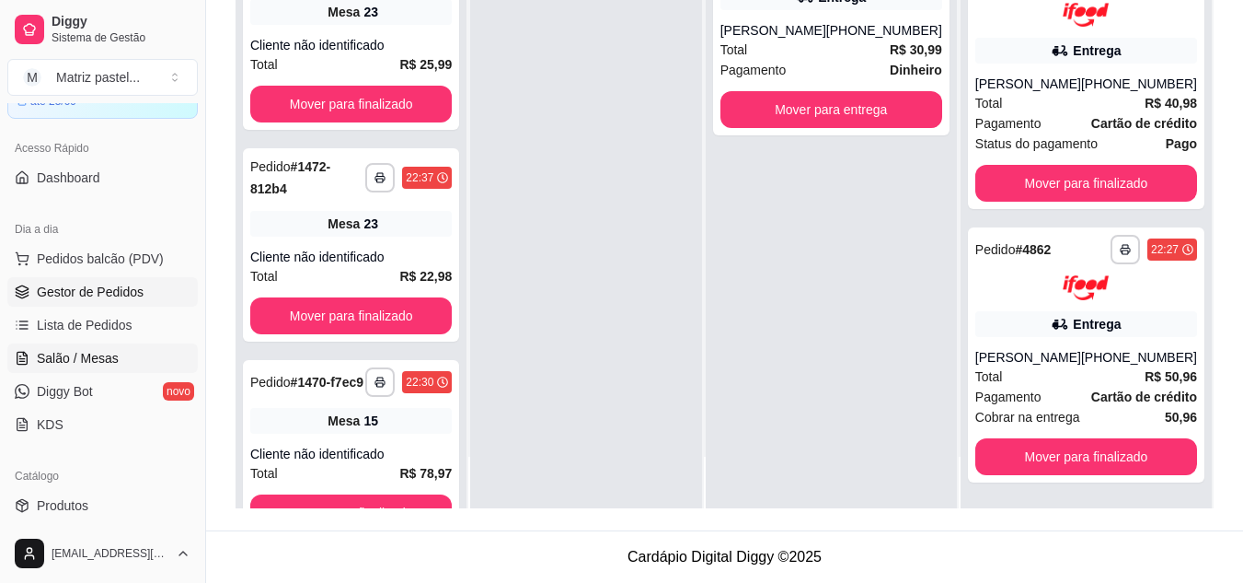
click at [88, 345] on link "Salão / Mesas" at bounding box center [102, 357] width 190 height 29
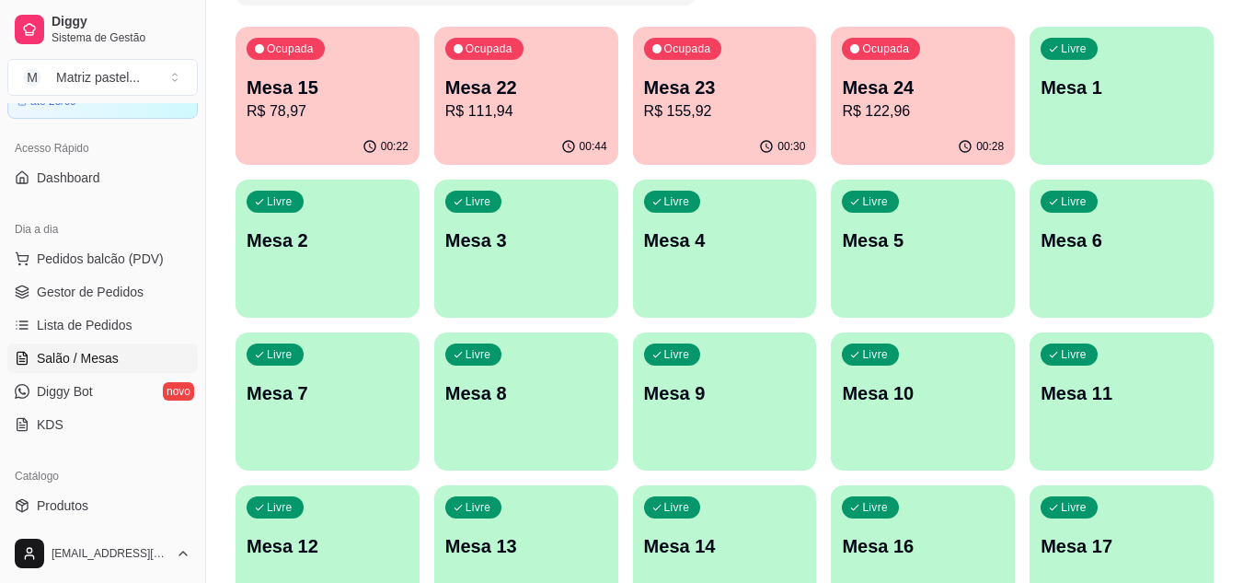
scroll to position [184, 0]
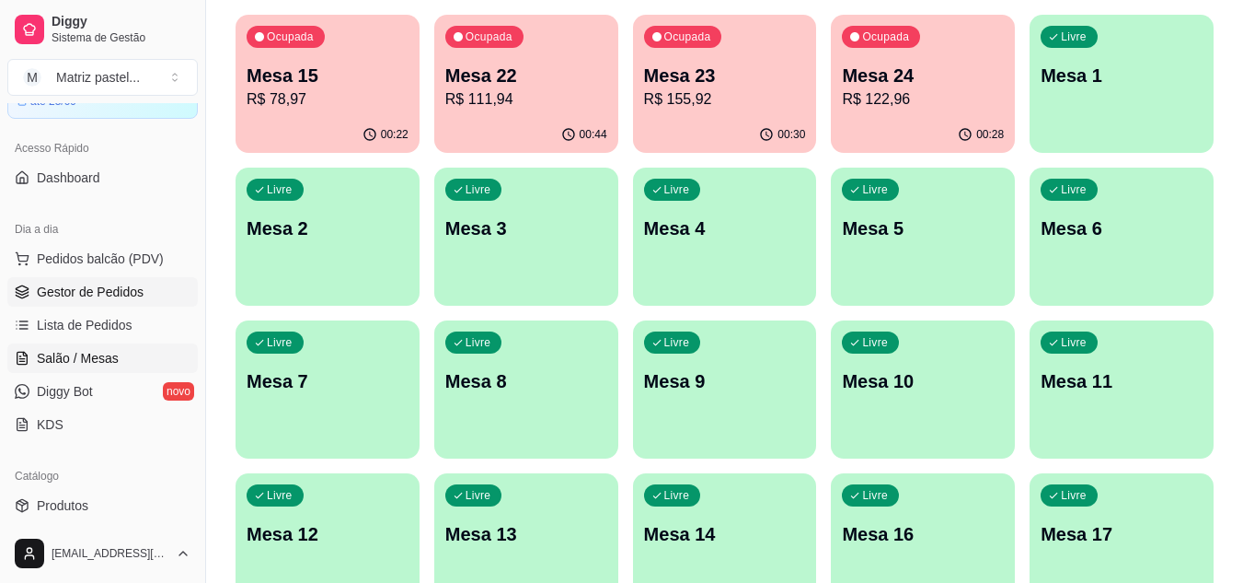
click at [89, 295] on span "Gestor de Pedidos" at bounding box center [90, 292] width 107 height 18
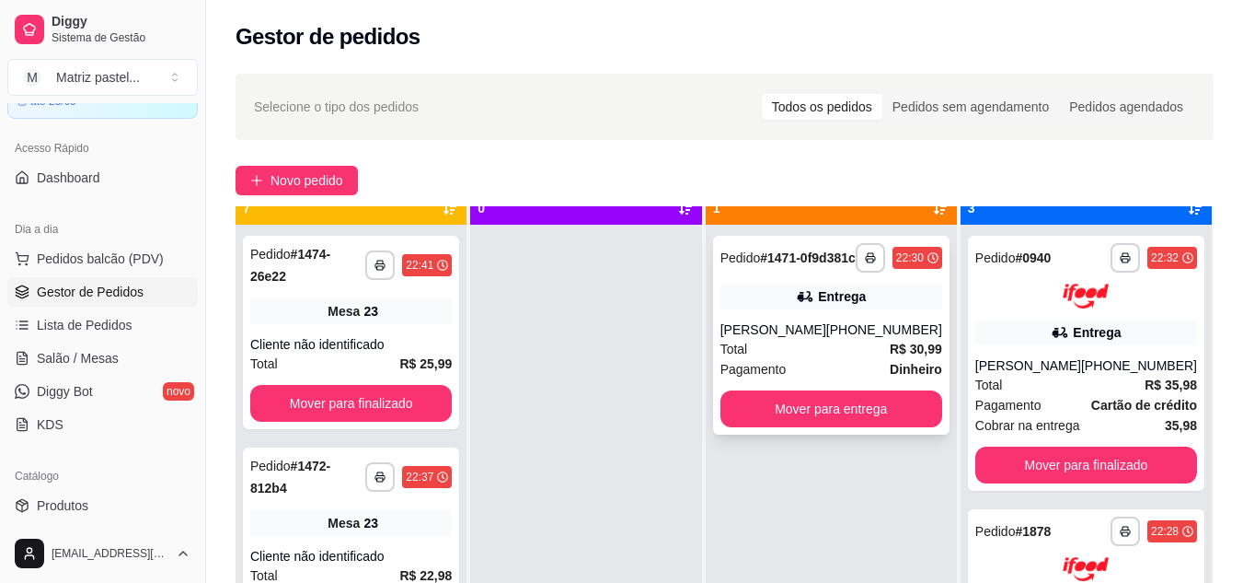
scroll to position [52, 0]
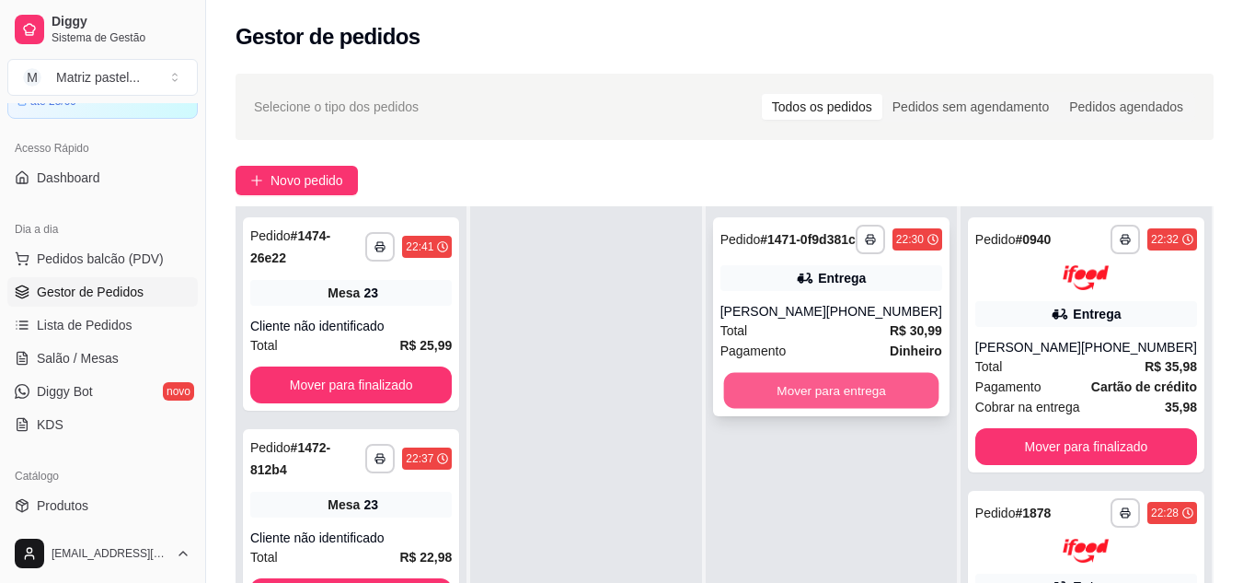
click at [805, 409] on button "Mover para entrega" at bounding box center [830, 391] width 215 height 36
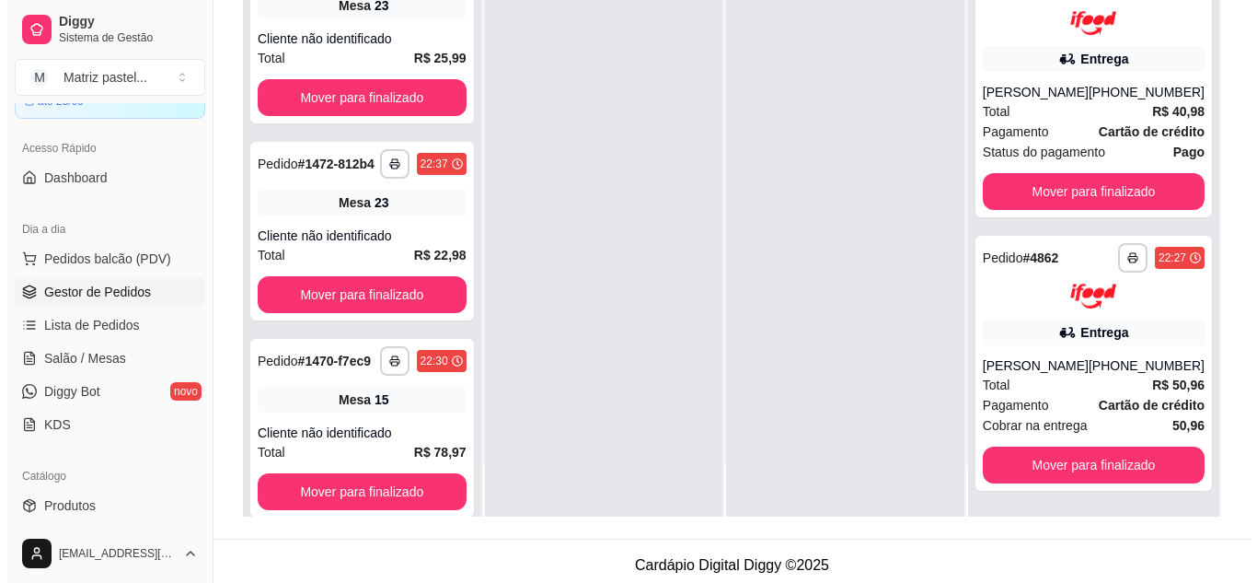
scroll to position [281, 0]
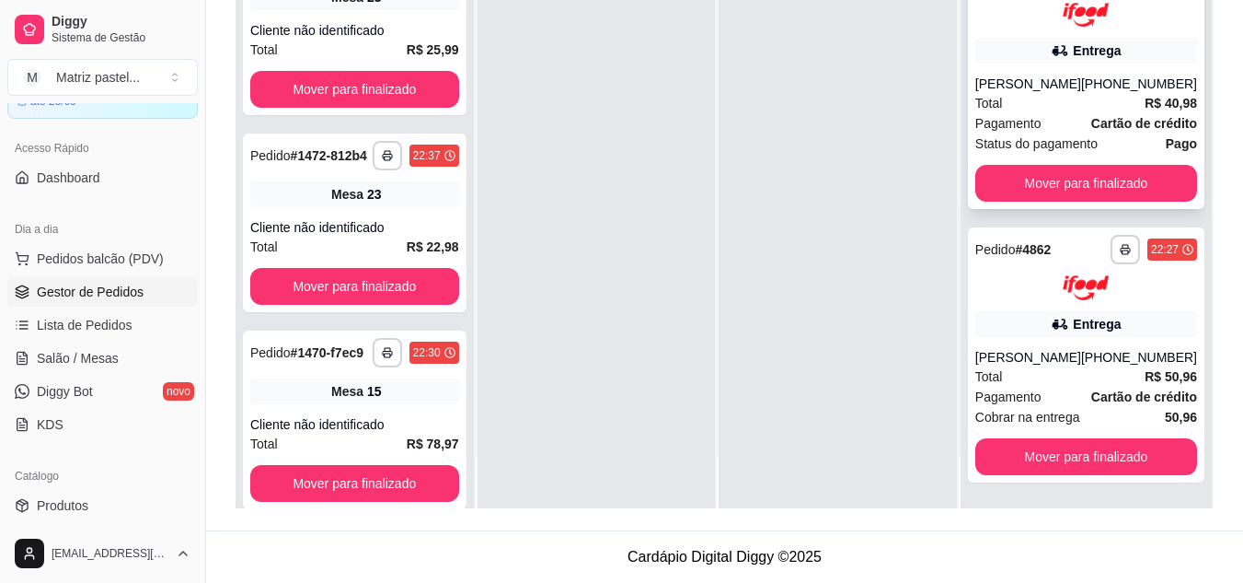
click at [1046, 100] on div "Total R$ 40,98" at bounding box center [1086, 103] width 222 height 20
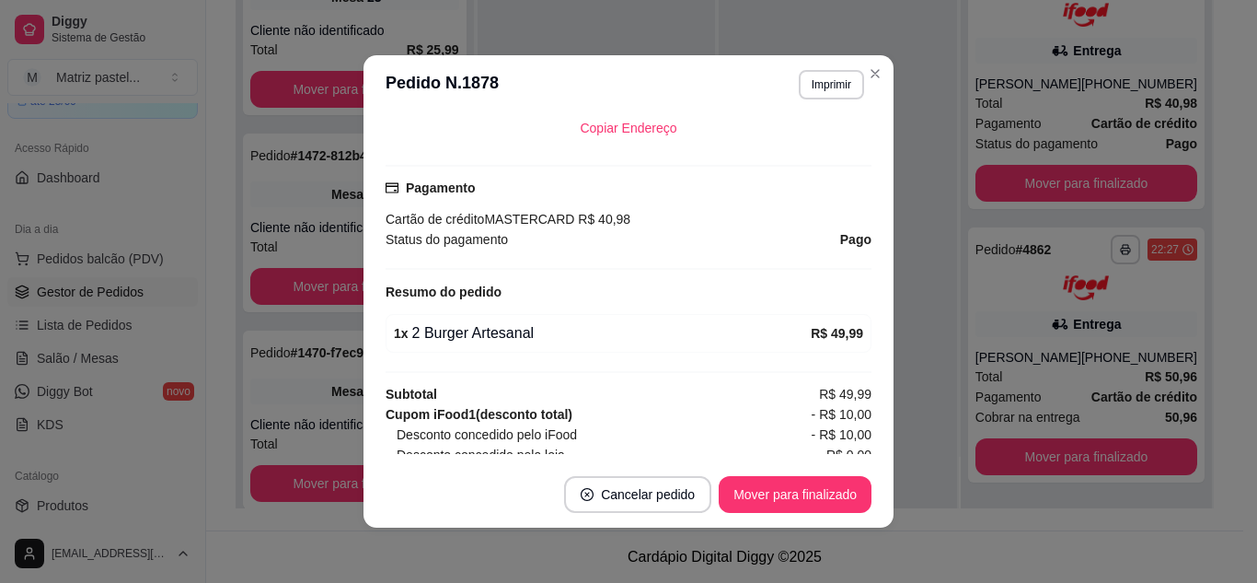
scroll to position [552, 0]
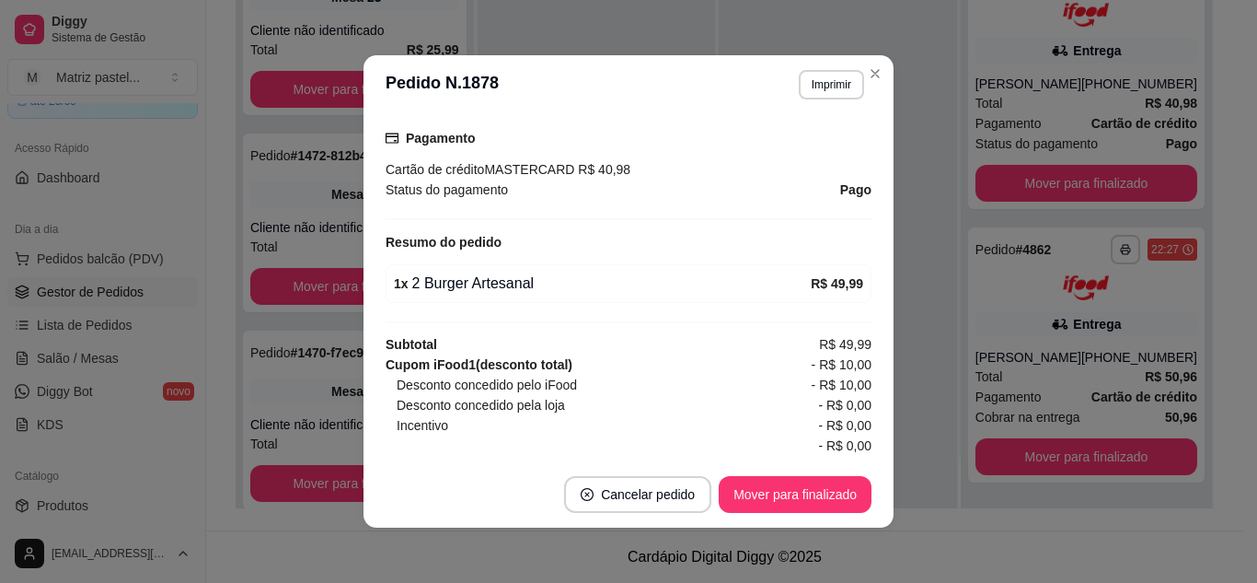
click at [774, 513] on footer "Cancelar pedido Mover para finalizado" at bounding box center [629, 494] width 530 height 66
click at [776, 495] on button "Mover para finalizado" at bounding box center [795, 495] width 148 height 36
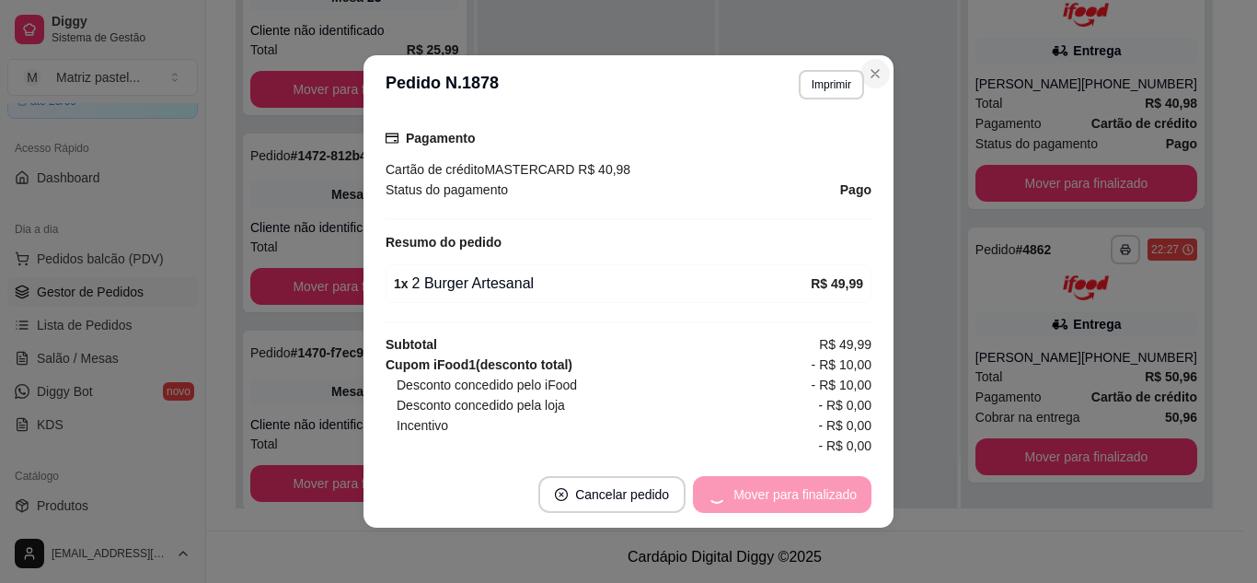
scroll to position [510, 0]
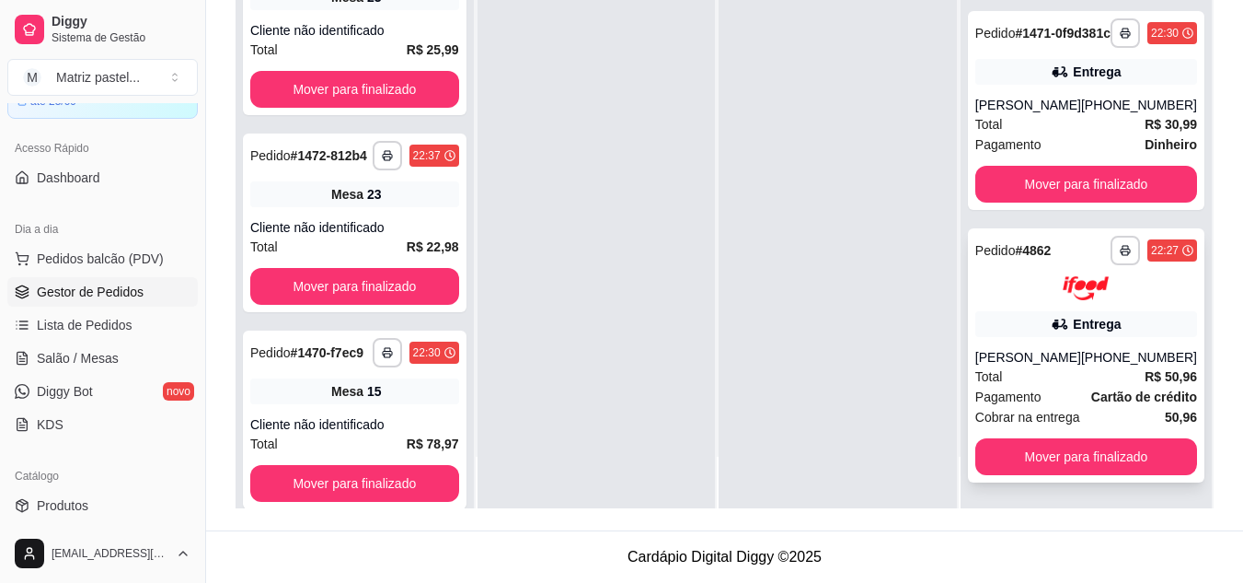
click at [1030, 332] on div "Entrega" at bounding box center [1086, 324] width 222 height 26
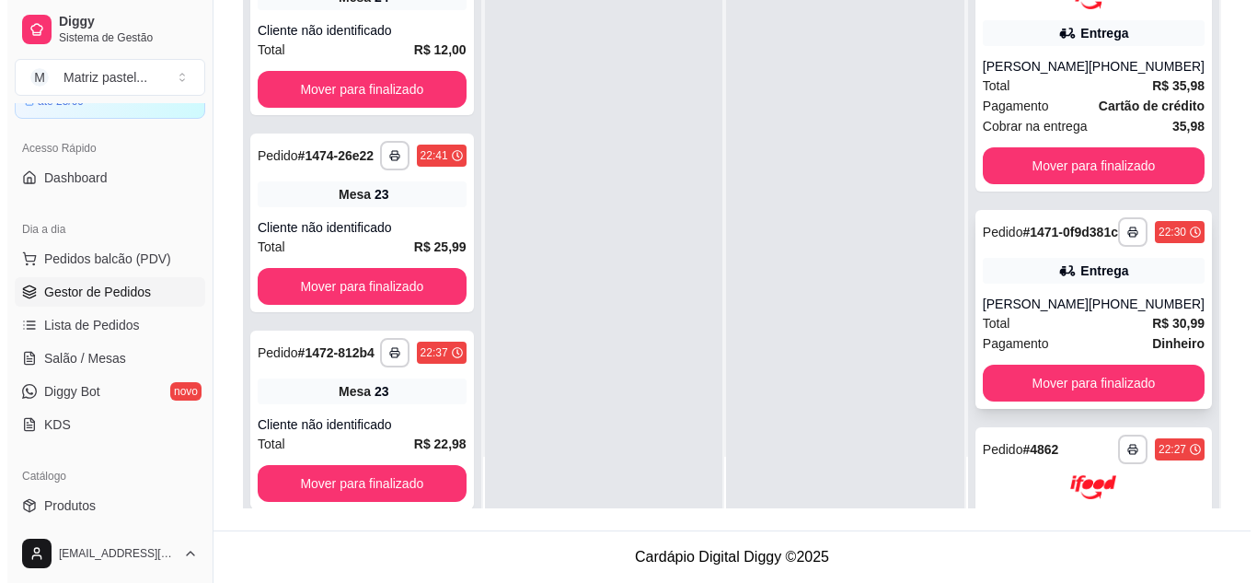
scroll to position [0, 0]
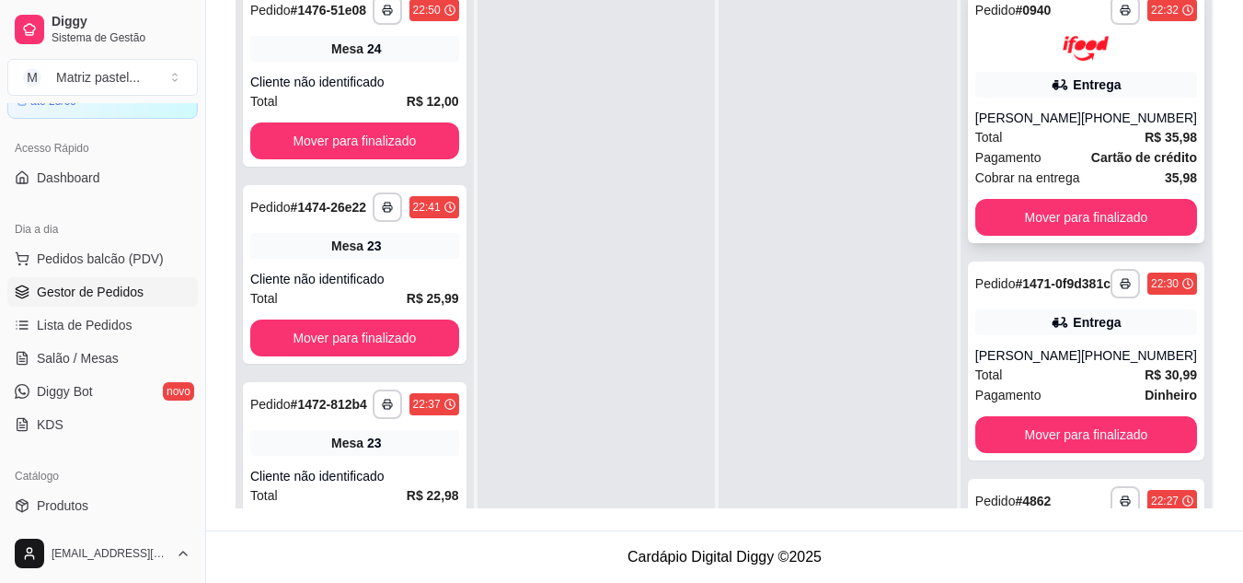
click at [1023, 133] on div "Total R$ 35,98" at bounding box center [1086, 137] width 222 height 20
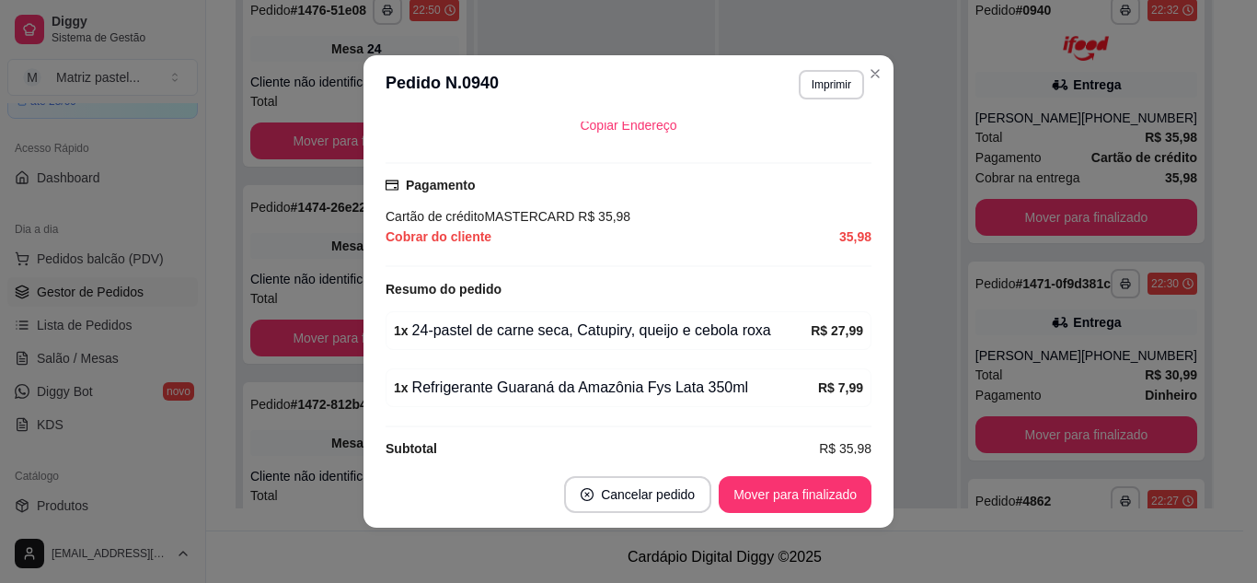
scroll to position [508, 0]
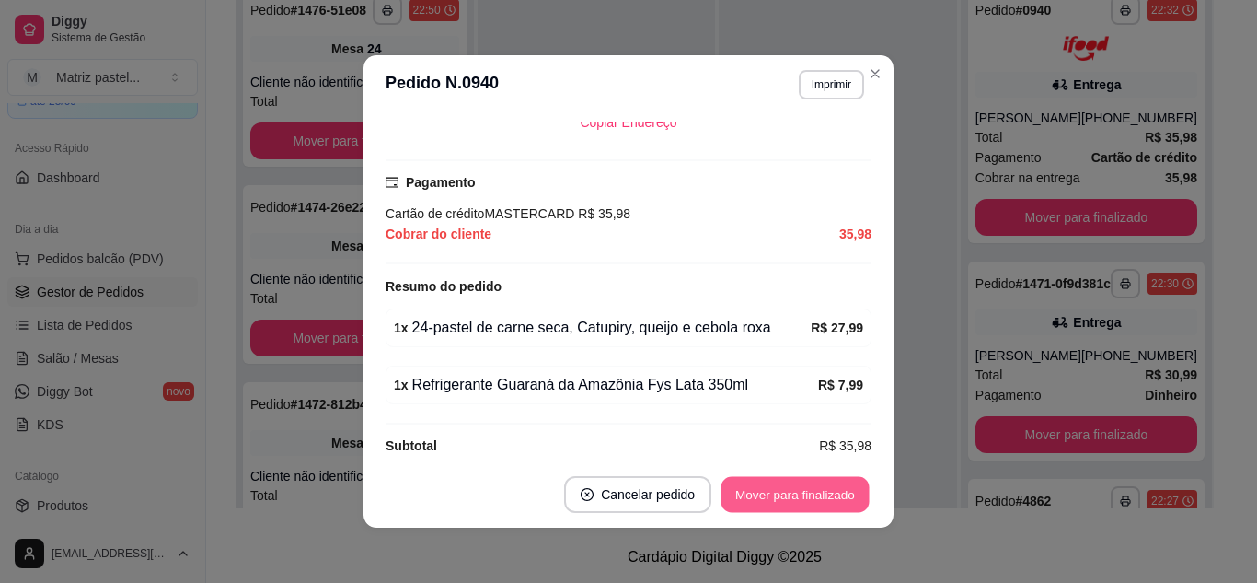
click at [759, 487] on button "Mover para finalizado" at bounding box center [795, 495] width 148 height 36
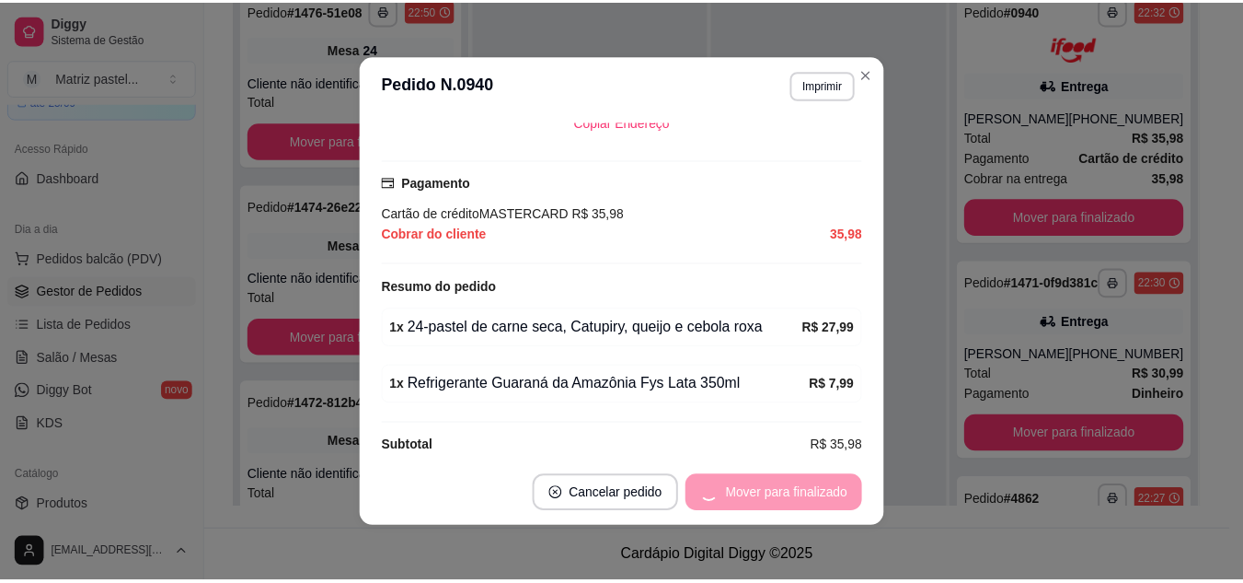
scroll to position [466, 0]
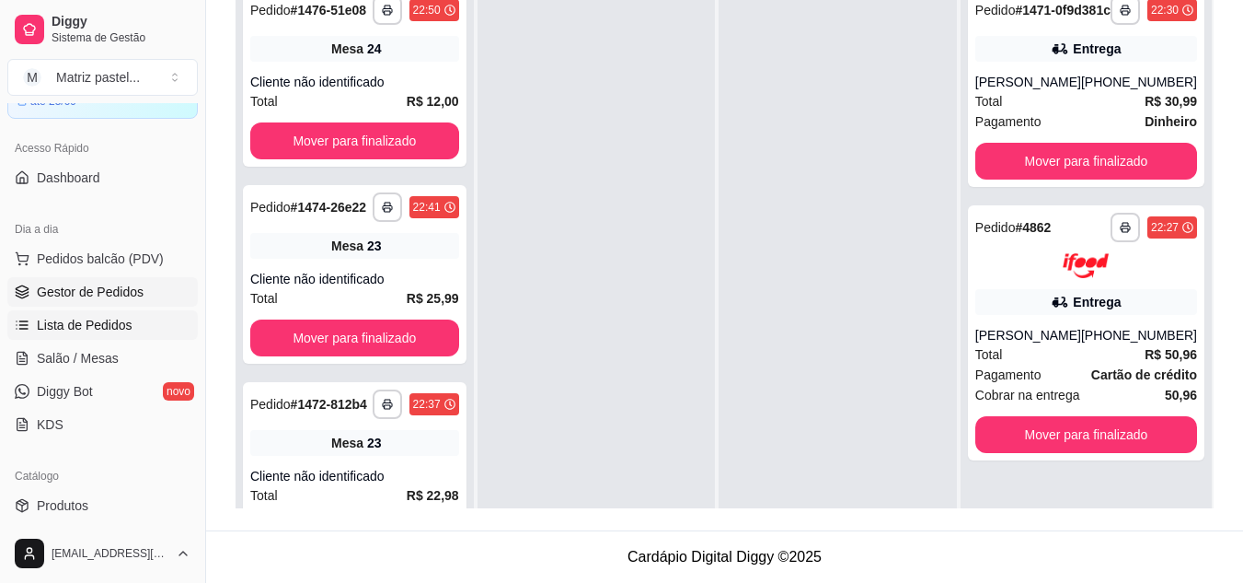
click at [100, 321] on span "Lista de Pedidos" at bounding box center [85, 325] width 96 height 18
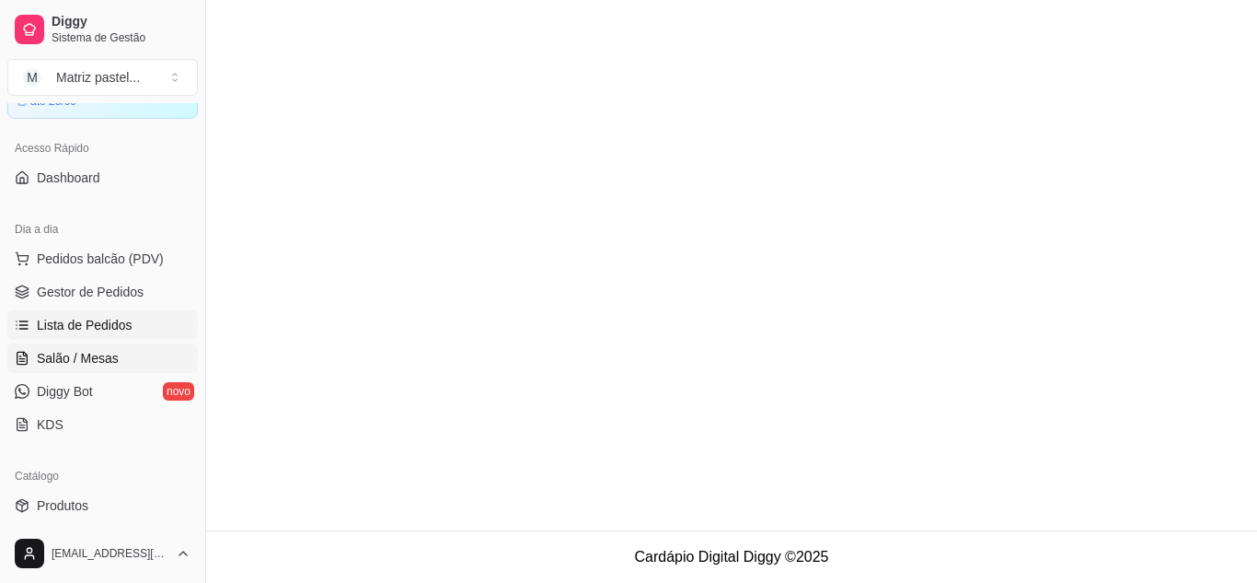
click at [99, 347] on link "Salão / Mesas" at bounding box center [102, 357] width 190 height 29
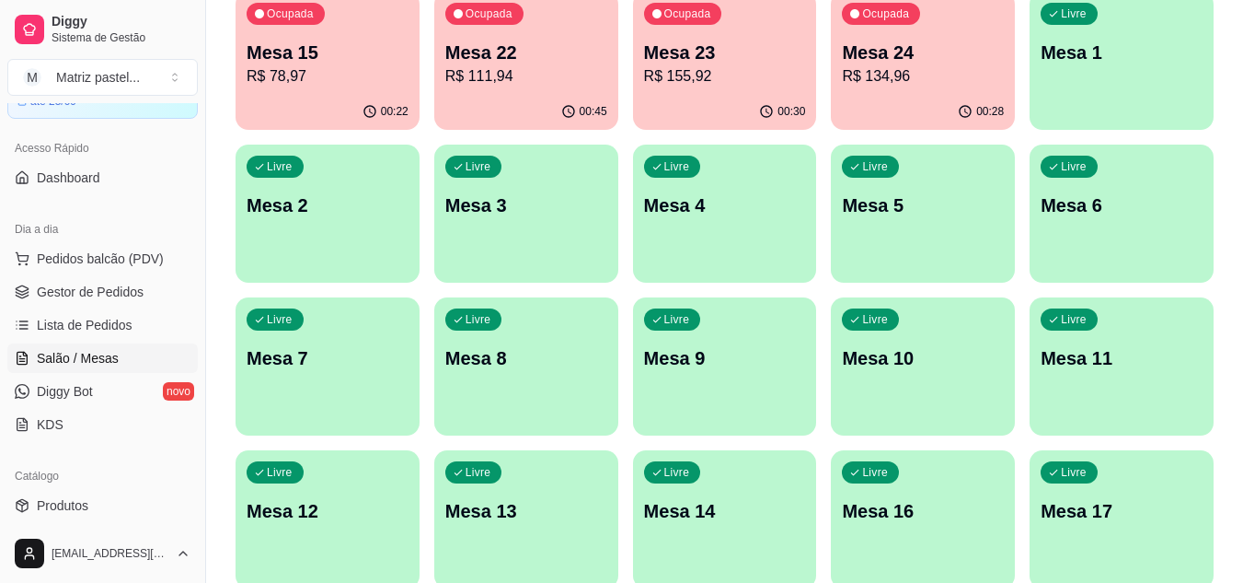
scroll to position [92, 0]
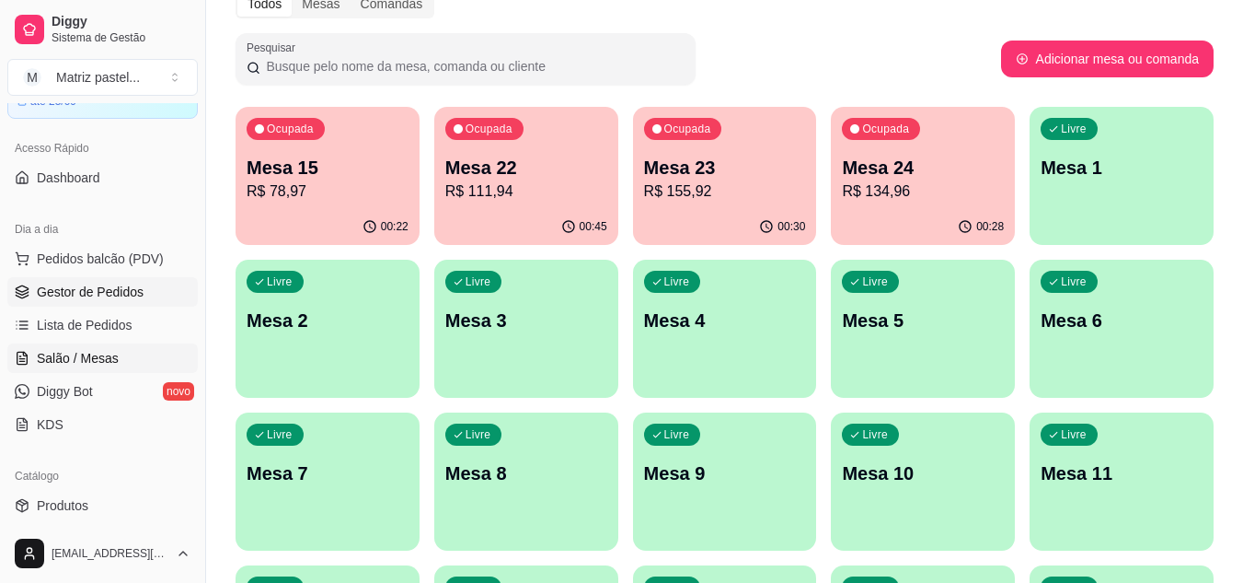
click at [151, 280] on link "Gestor de Pedidos" at bounding box center [102, 291] width 190 height 29
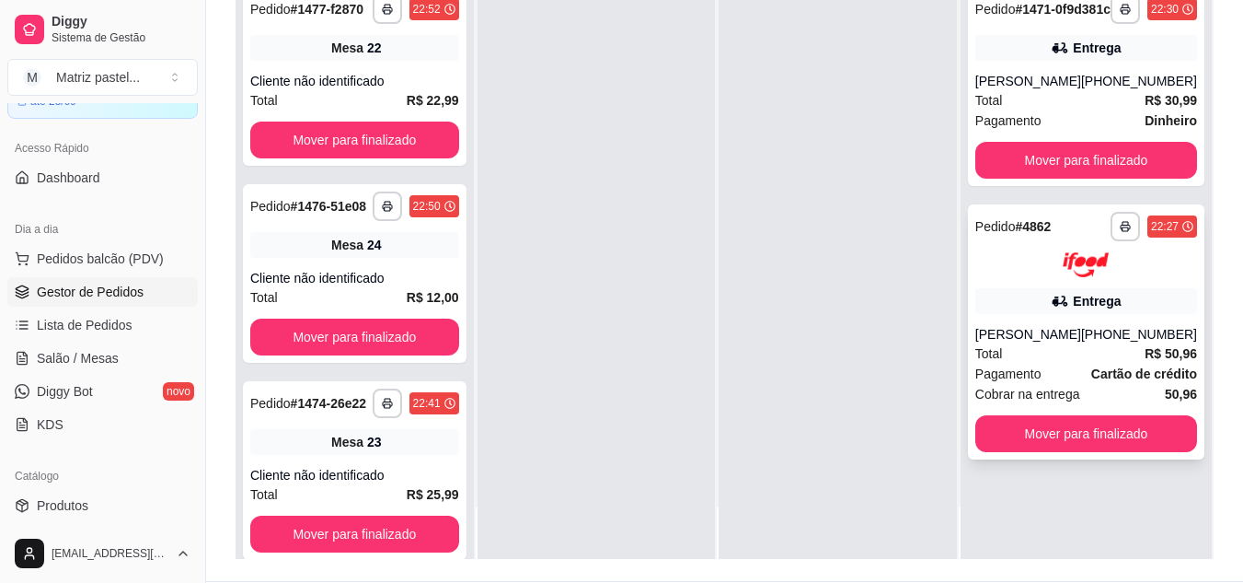
scroll to position [281, 0]
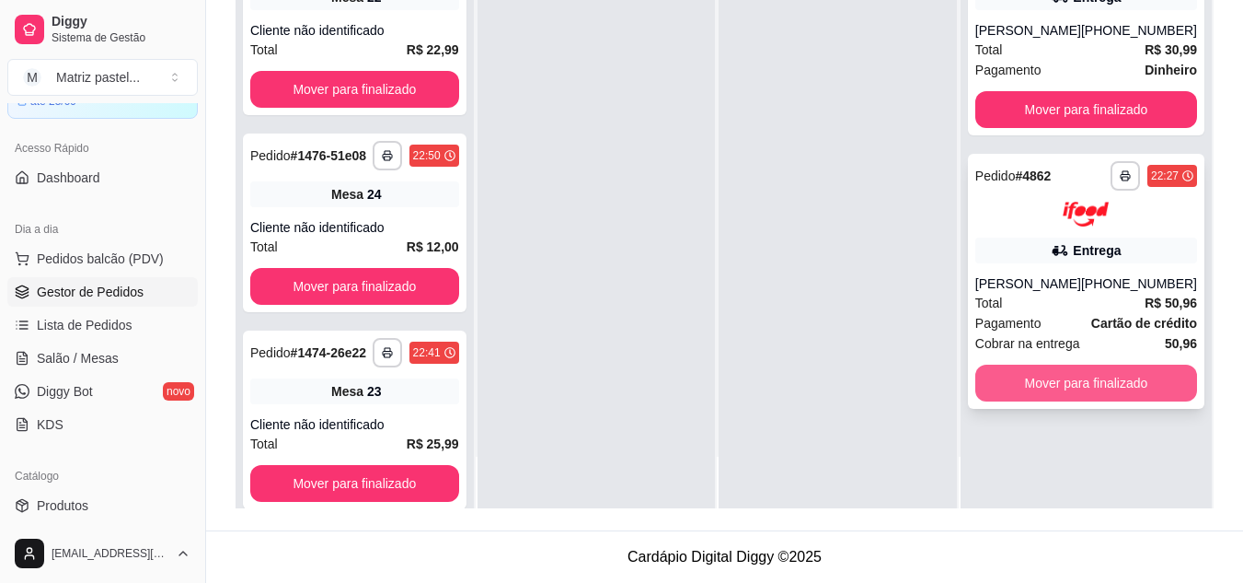
click at [1104, 401] on button "Mover para finalizado" at bounding box center [1086, 382] width 222 height 37
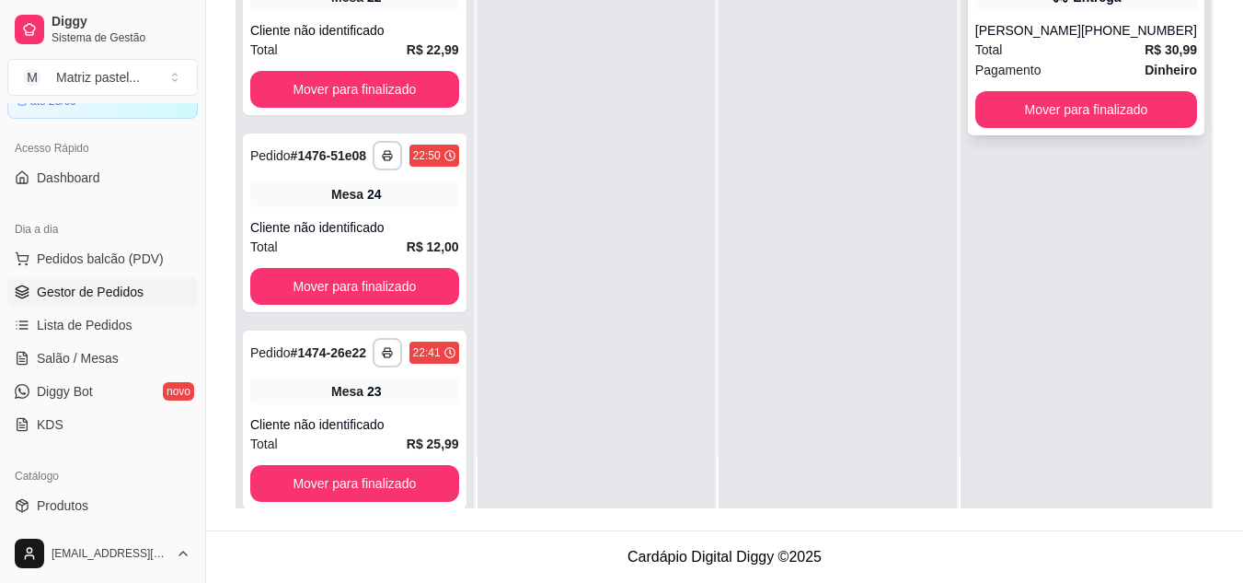
click at [1088, 119] on div "**********" at bounding box center [1086, 36] width 237 height 199
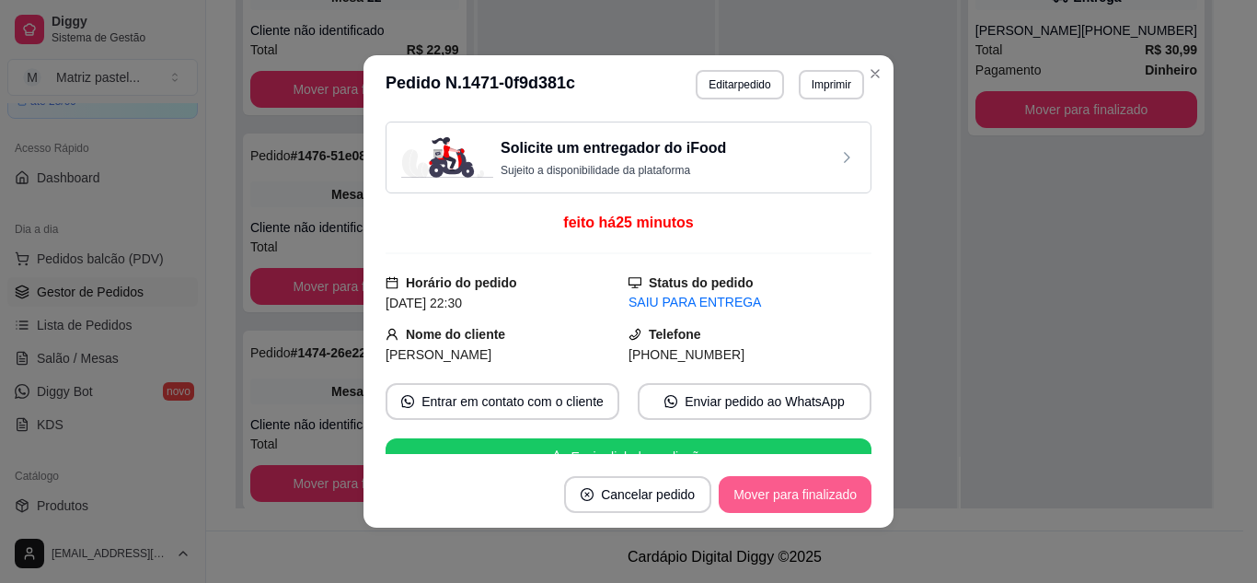
click at [767, 503] on button "Mover para finalizado" at bounding box center [795, 494] width 153 height 37
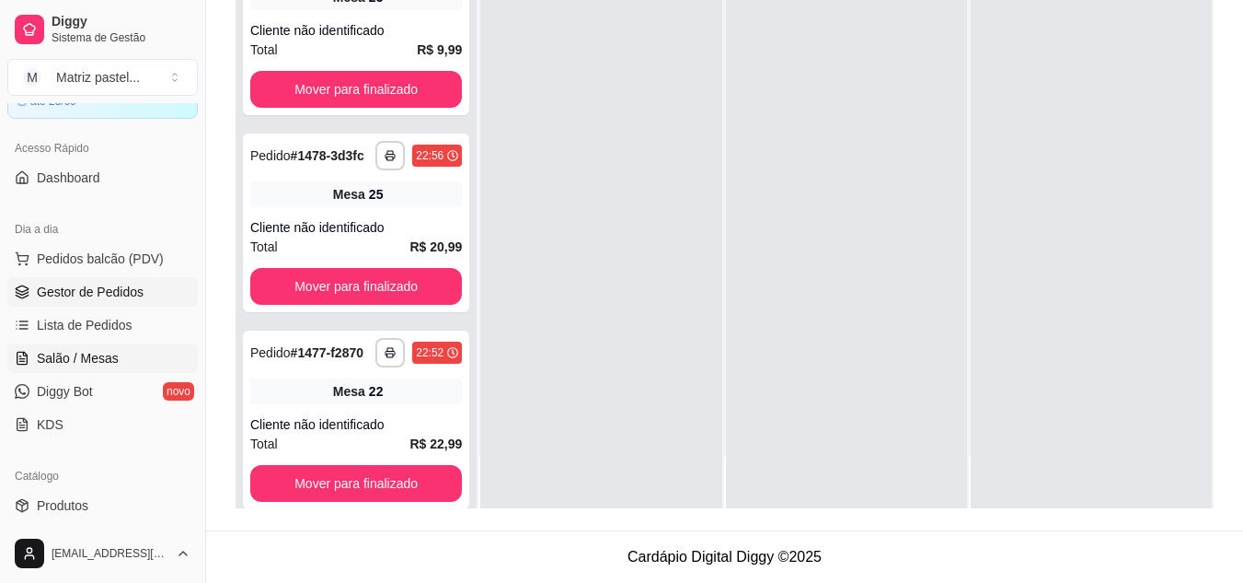
click at [104, 351] on span "Salão / Mesas" at bounding box center [78, 358] width 82 height 18
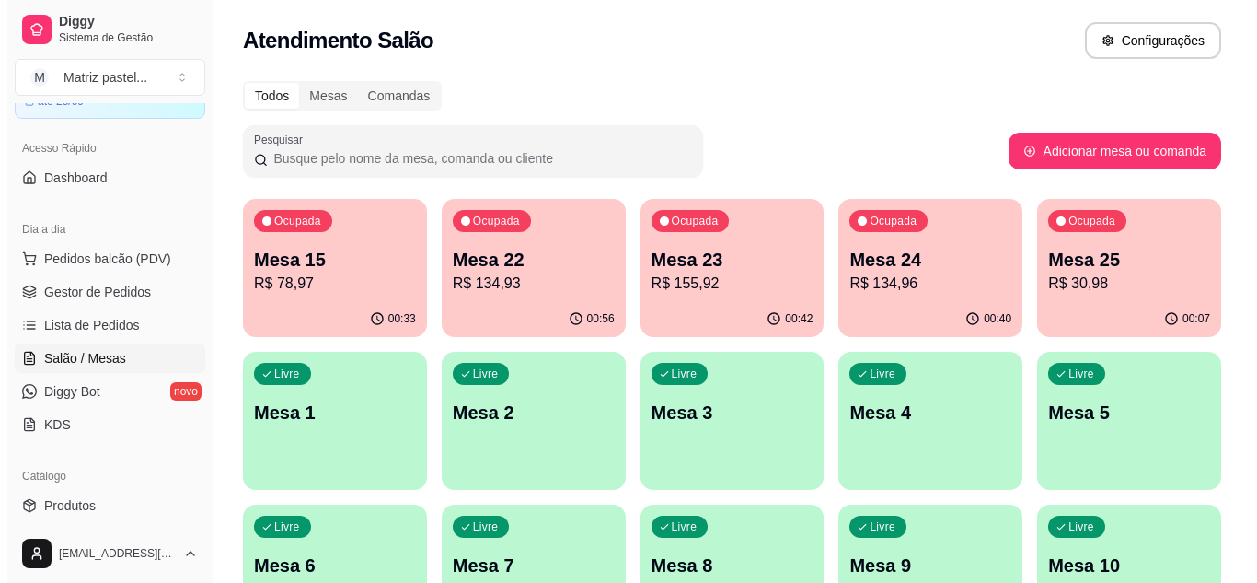
scroll to position [92, 0]
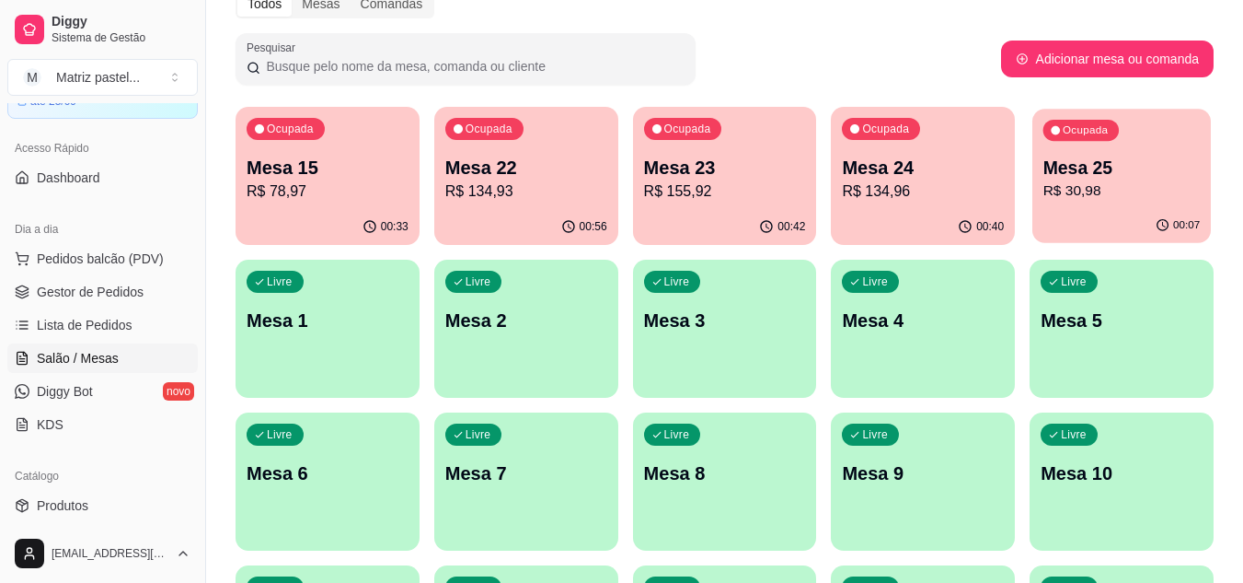
click at [1189, 185] on p "R$ 30,98" at bounding box center [1122, 190] width 157 height 21
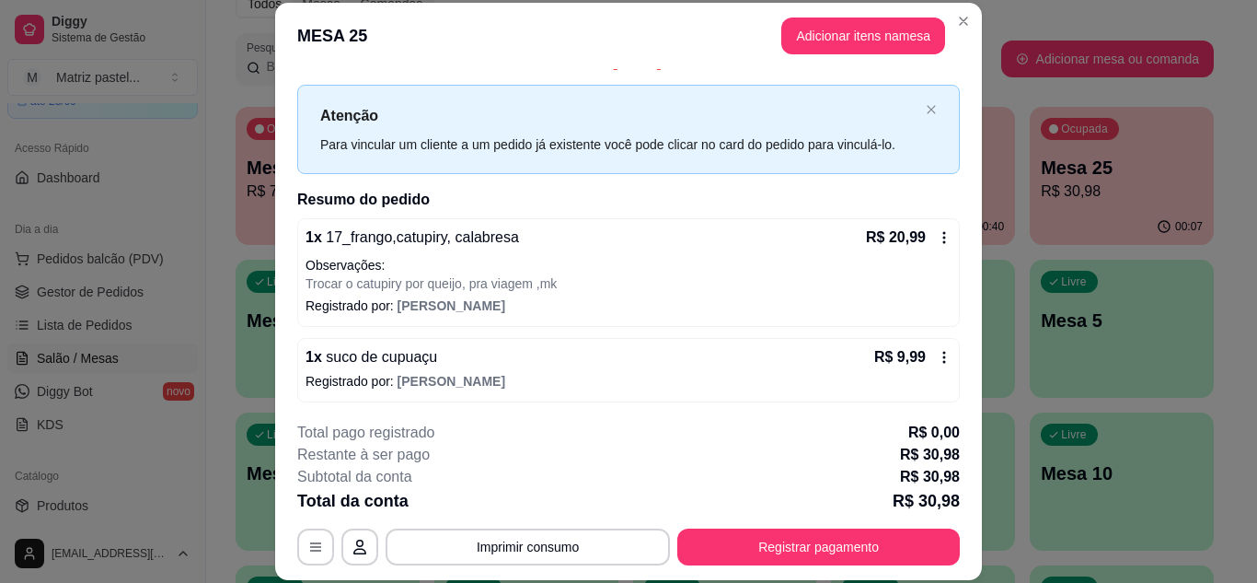
scroll to position [28, 0]
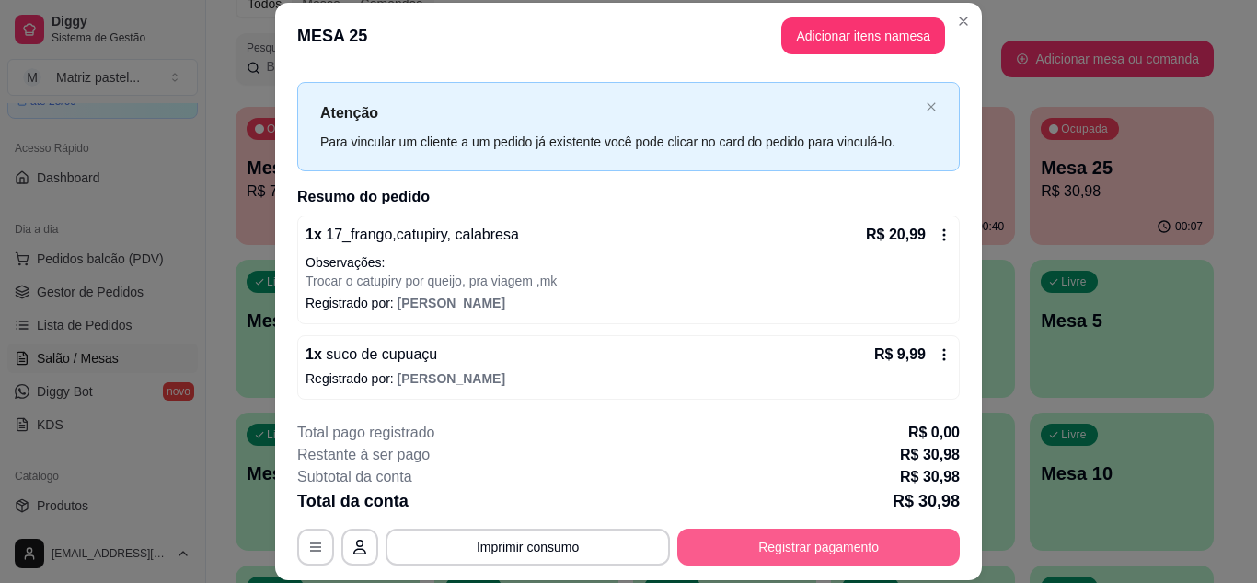
click at [718, 538] on button "Registrar pagamento" at bounding box center [818, 546] width 283 height 37
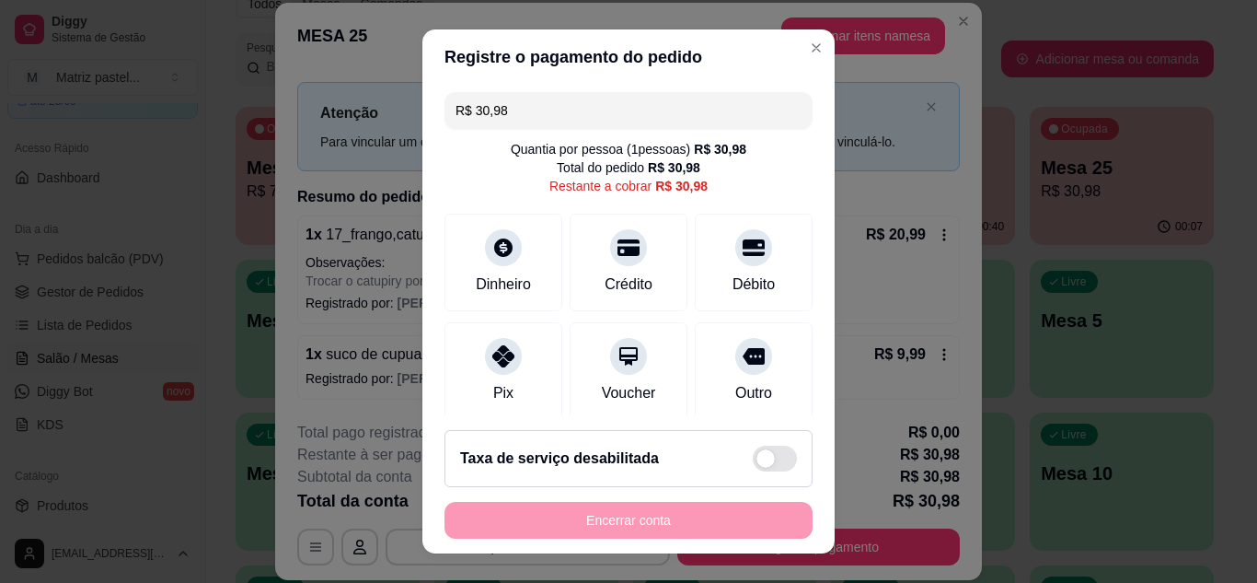
scroll to position [92, 0]
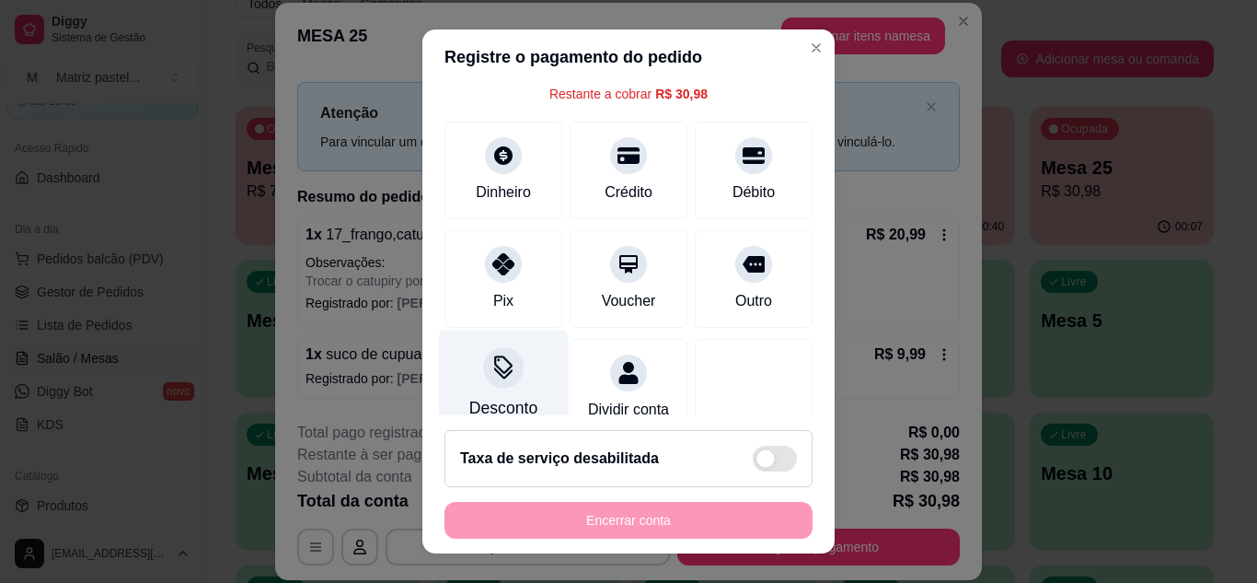
click at [491, 377] on icon at bounding box center [503, 367] width 24 height 24
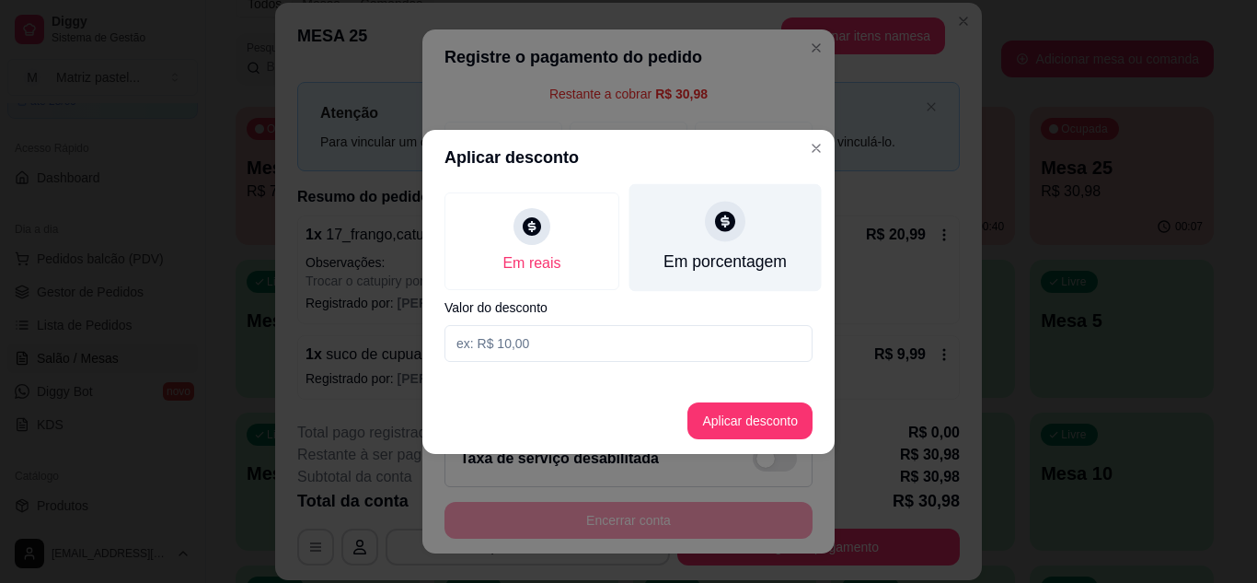
click at [690, 257] on div "Em porcentagem" at bounding box center [725, 261] width 123 height 24
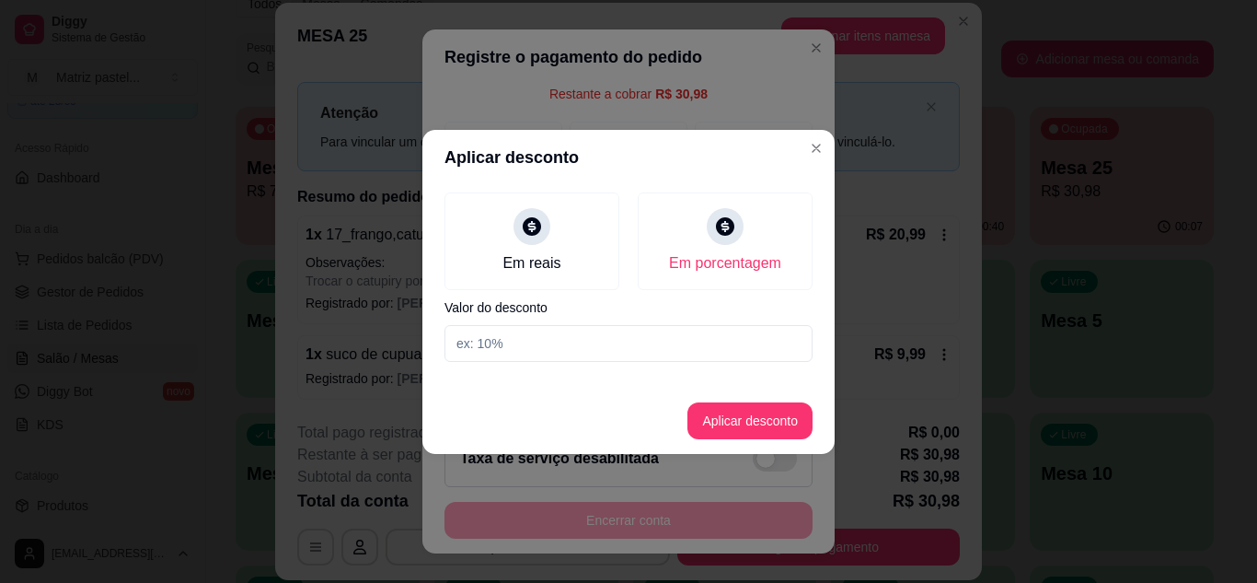
click at [591, 336] on input at bounding box center [628, 343] width 368 height 37
type input "20"
click at [732, 412] on button "Aplicar desconto" at bounding box center [749, 420] width 125 height 37
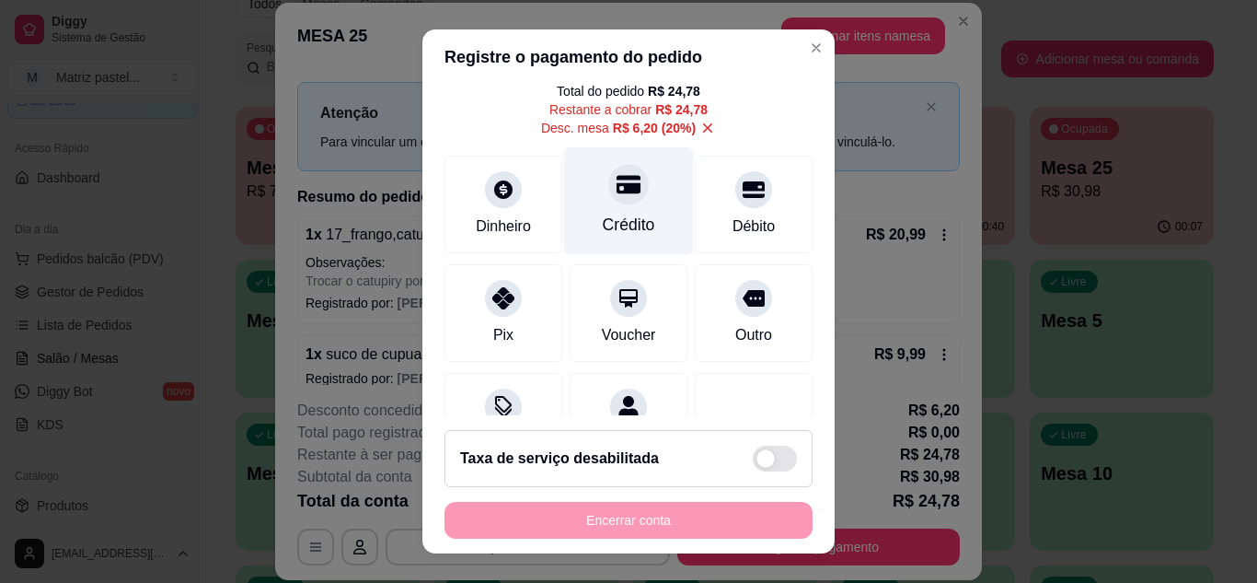
scroll to position [0, 0]
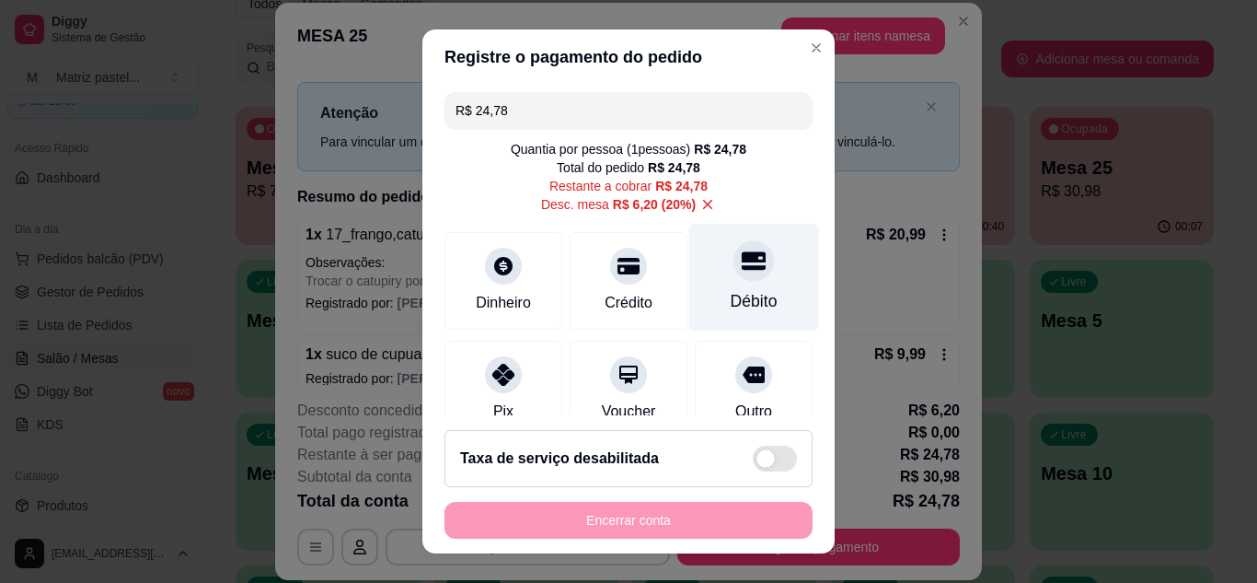
click at [701, 271] on div "Débito" at bounding box center [754, 277] width 130 height 108
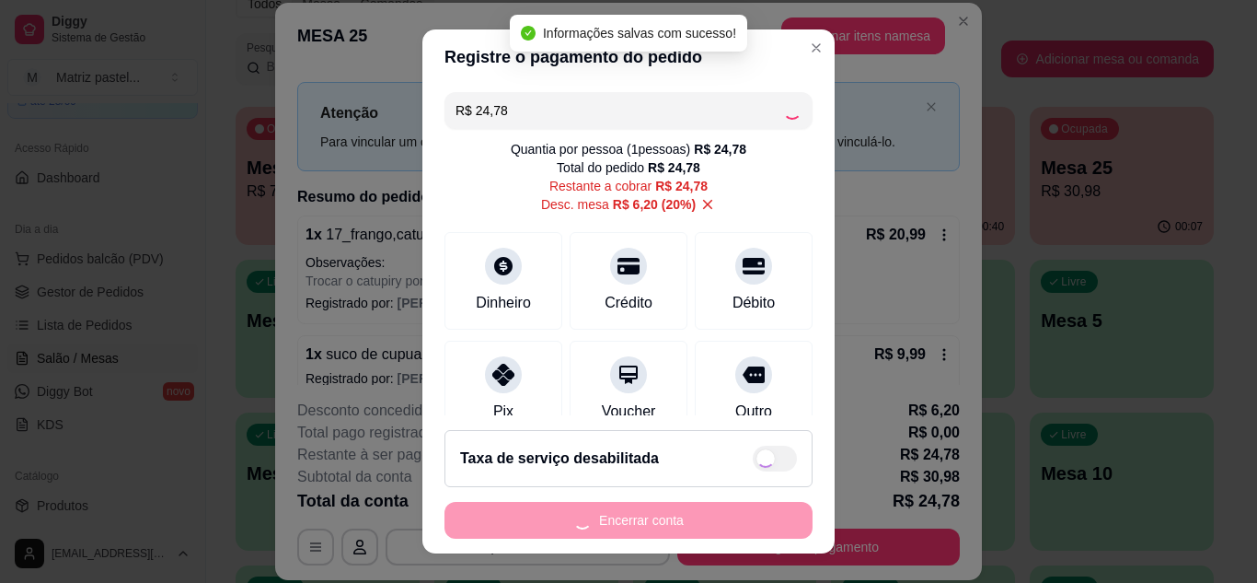
type input "R$ 0,00"
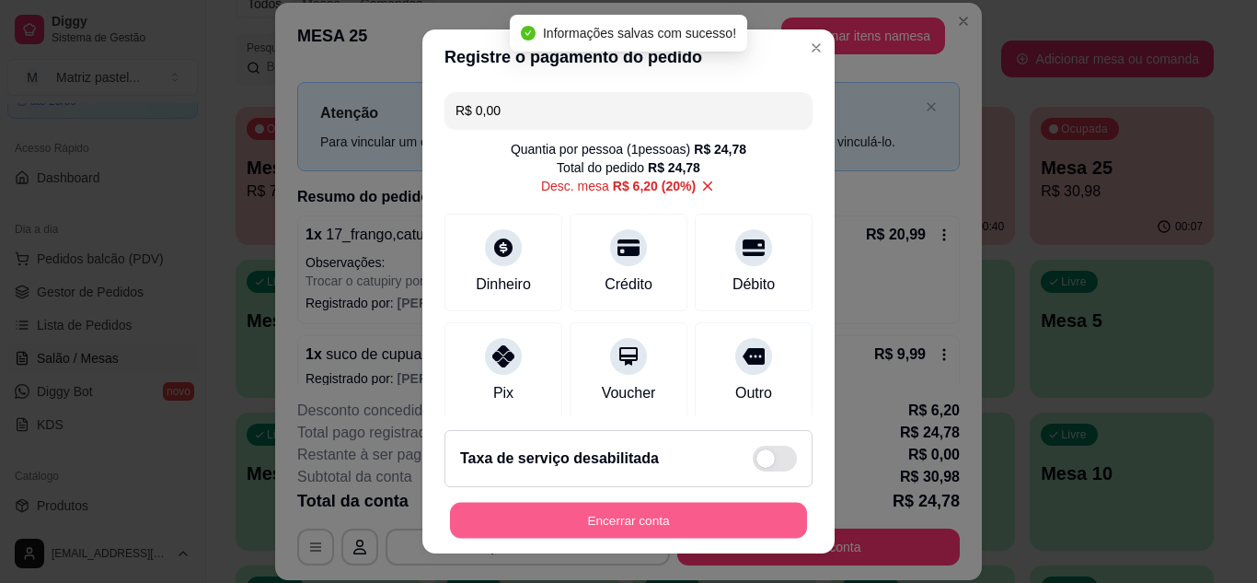
click at [628, 521] on button "Encerrar conta" at bounding box center [628, 520] width 357 height 36
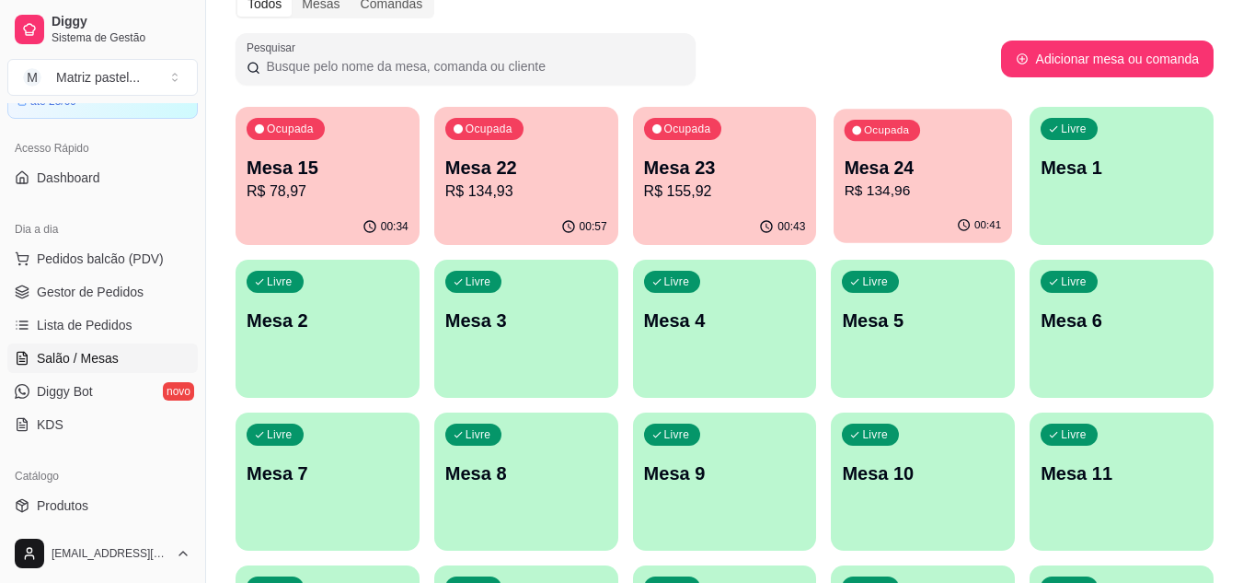
click at [880, 180] on p "R$ 134,96" at bounding box center [923, 190] width 157 height 21
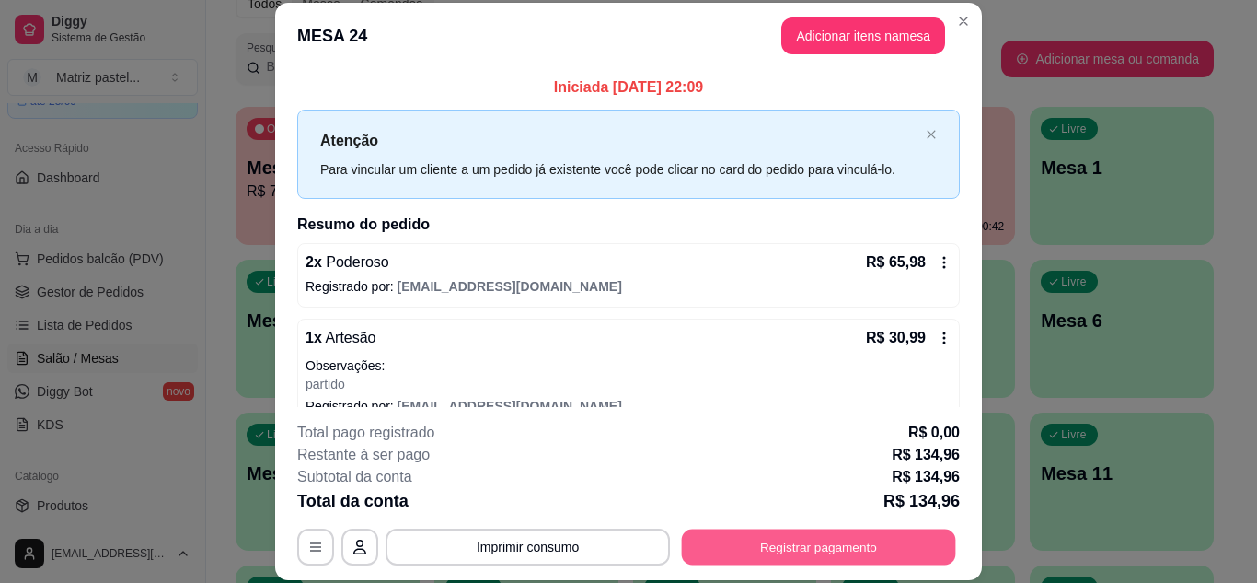
click at [794, 531] on button "Registrar pagamento" at bounding box center [819, 546] width 274 height 36
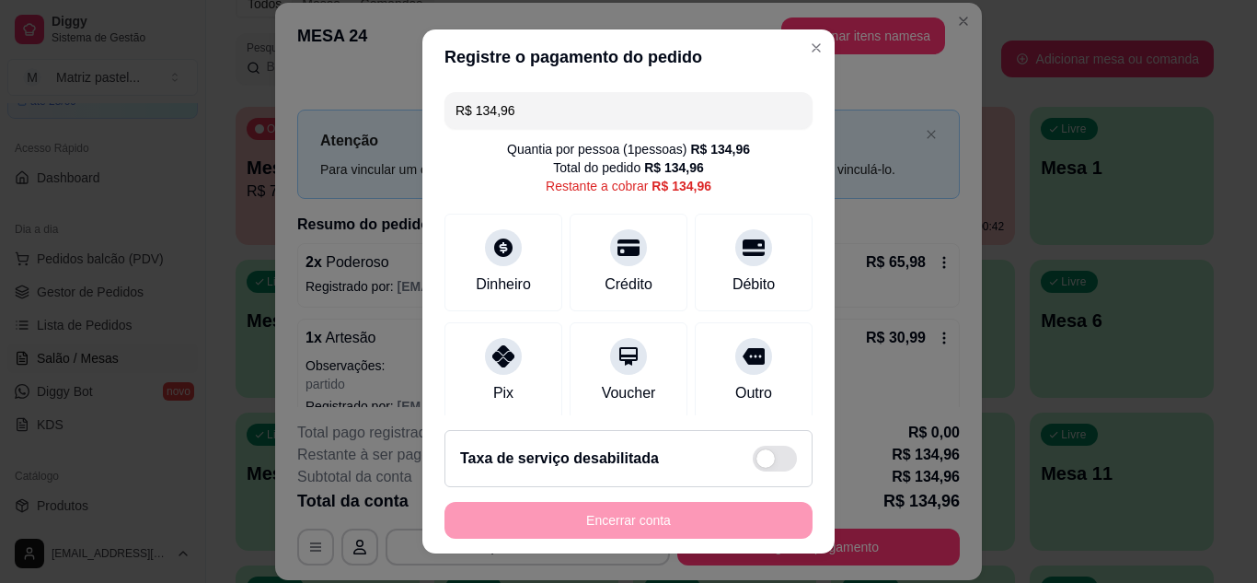
click at [602, 134] on div "R$ 134,96 Quantia por pessoa ( 1 pessoas) R$ 134,96 Total do pedido R$ 134,96 R…" at bounding box center [628, 250] width 412 height 331
click at [606, 126] on div "R$ 134,96 Quantia por pessoa ( 1 pessoas) R$ 134,96 Total do pedido R$ 134,96 R…" at bounding box center [628, 250] width 412 height 331
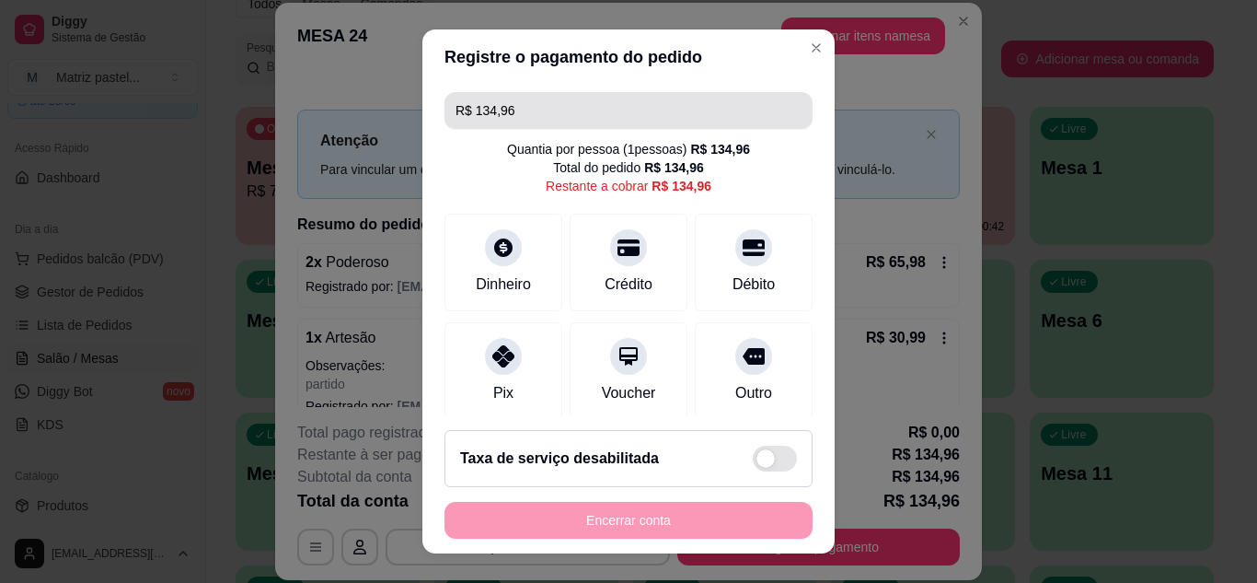
click at [607, 120] on input "R$ 134,96" at bounding box center [629, 110] width 346 height 37
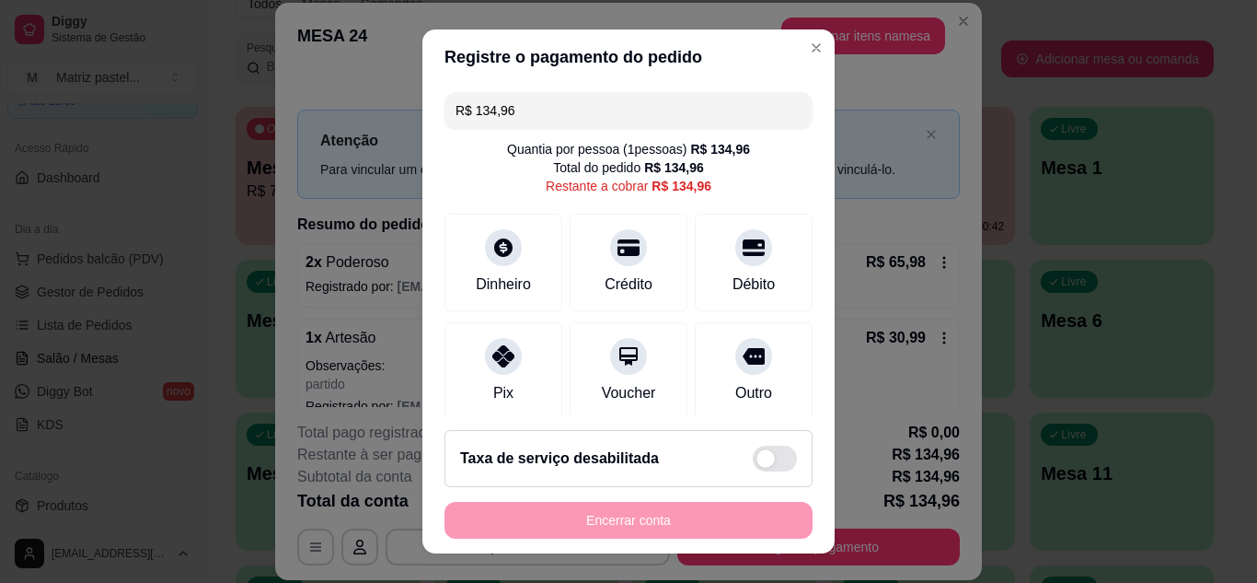
click at [607, 120] on input "R$ 134,96" at bounding box center [629, 110] width 346 height 37
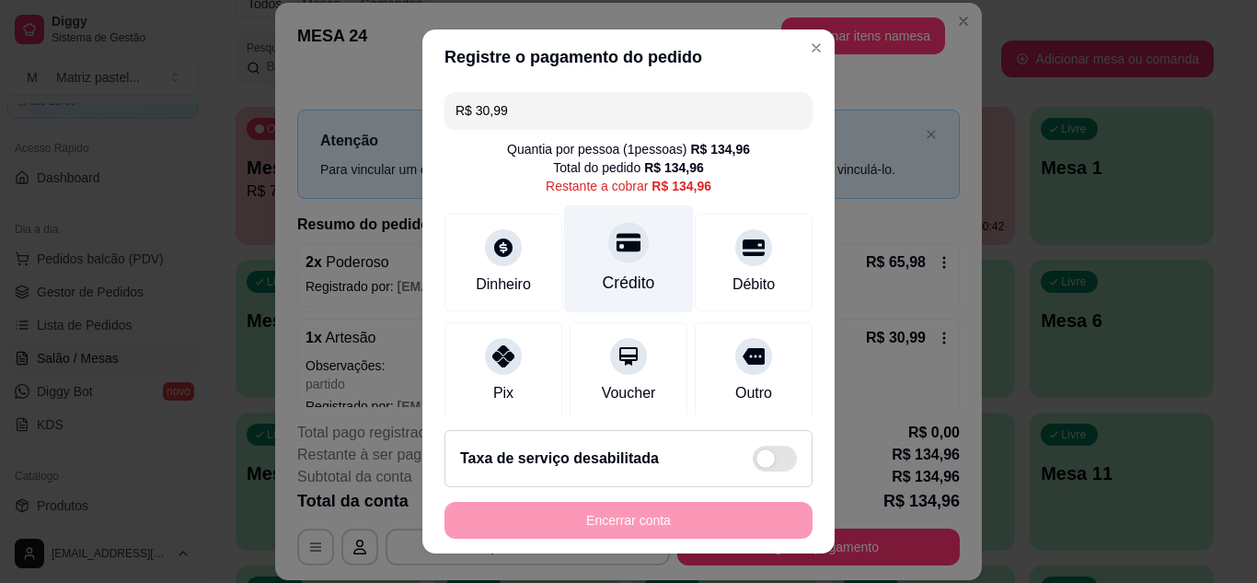
click at [582, 255] on div "Crédito" at bounding box center [629, 258] width 130 height 108
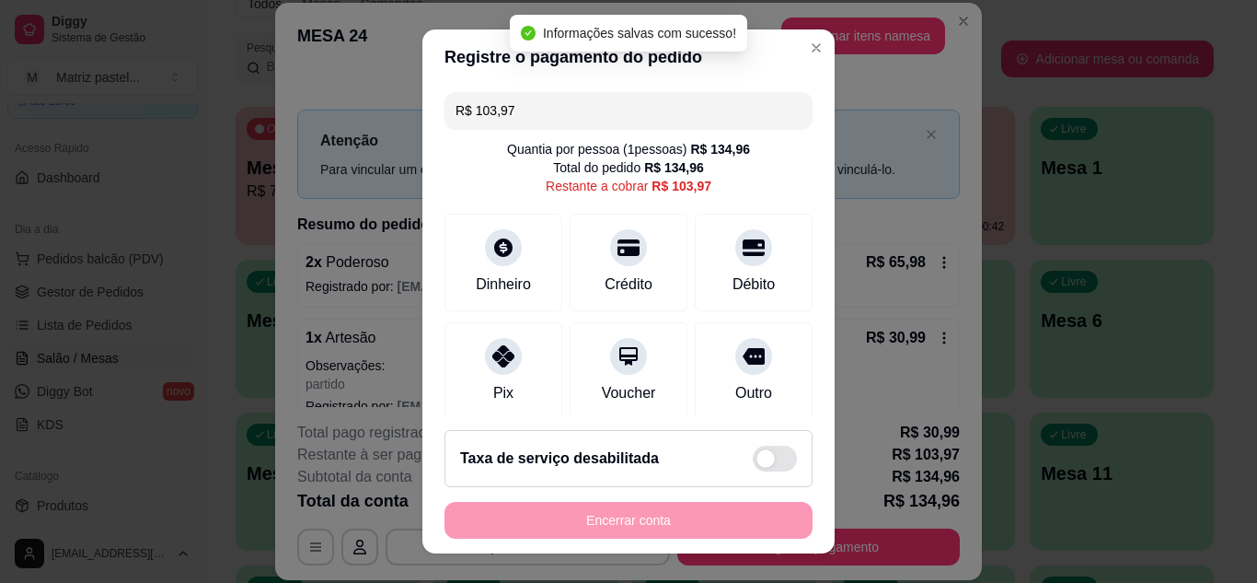
drag, startPoint x: 661, startPoint y: 144, endPoint x: 656, endPoint y: 136, distance: 9.5
click at [659, 144] on div "Quantia por pessoa ( 1 pessoas) R$ 134,96" at bounding box center [628, 149] width 243 height 18
click at [649, 130] on div "R$ 103,97 Quantia por pessoa ( 1 pessoas) R$ 134,96 Total do pedido R$ 134,96 R…" at bounding box center [628, 250] width 412 height 331
click at [649, 127] on input "R$ 103,97" at bounding box center [629, 110] width 346 height 37
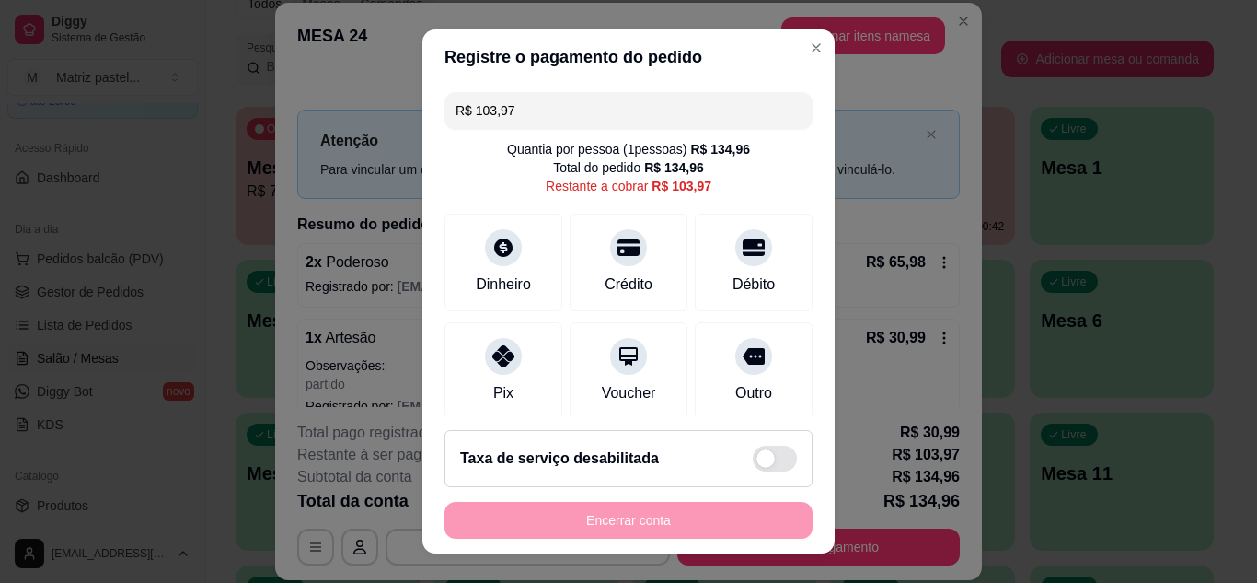
click at [646, 125] on input "R$ 103,97" at bounding box center [629, 110] width 346 height 37
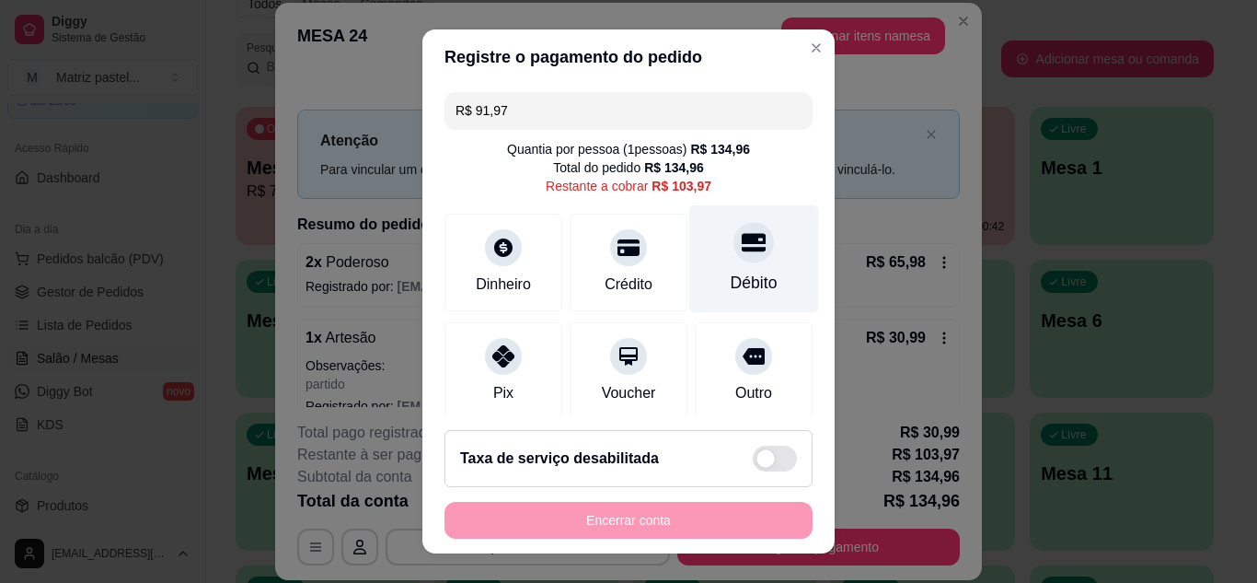
click at [748, 274] on div "Débito" at bounding box center [754, 283] width 47 height 24
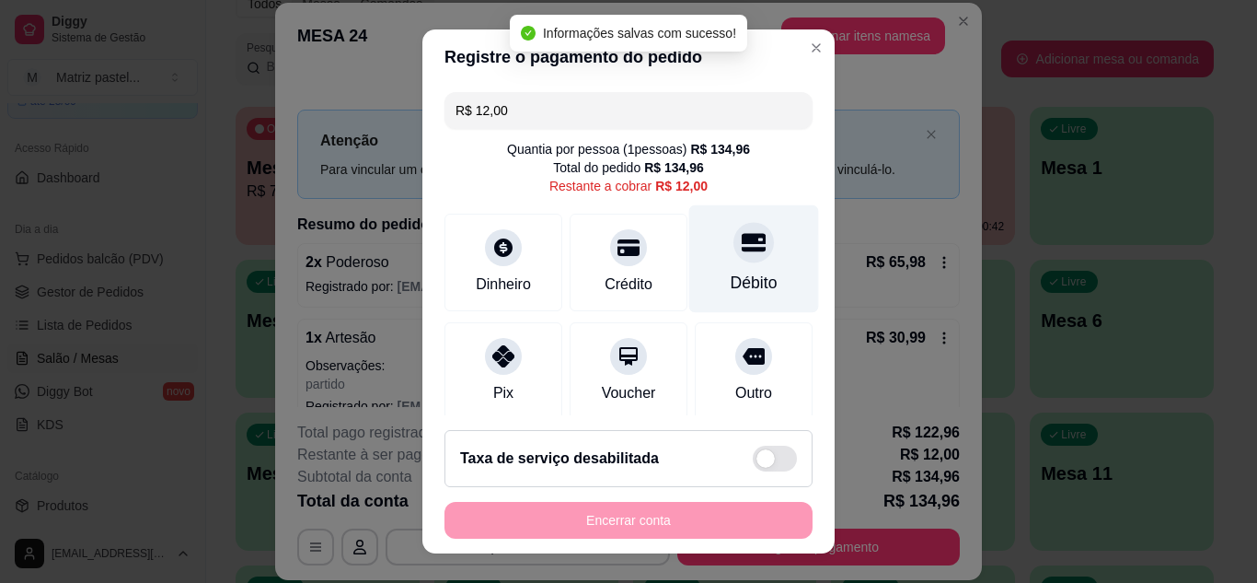
click at [743, 262] on div "Débito" at bounding box center [754, 258] width 130 height 108
type input "R$ 0,00"
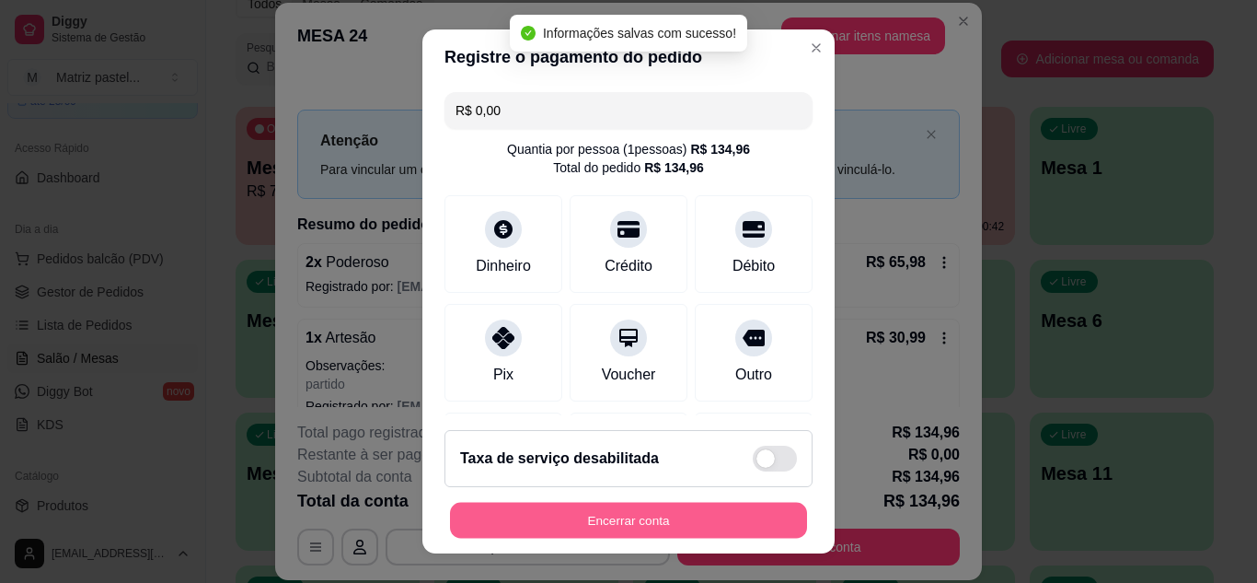
click at [663, 510] on button "Encerrar conta" at bounding box center [628, 520] width 357 height 36
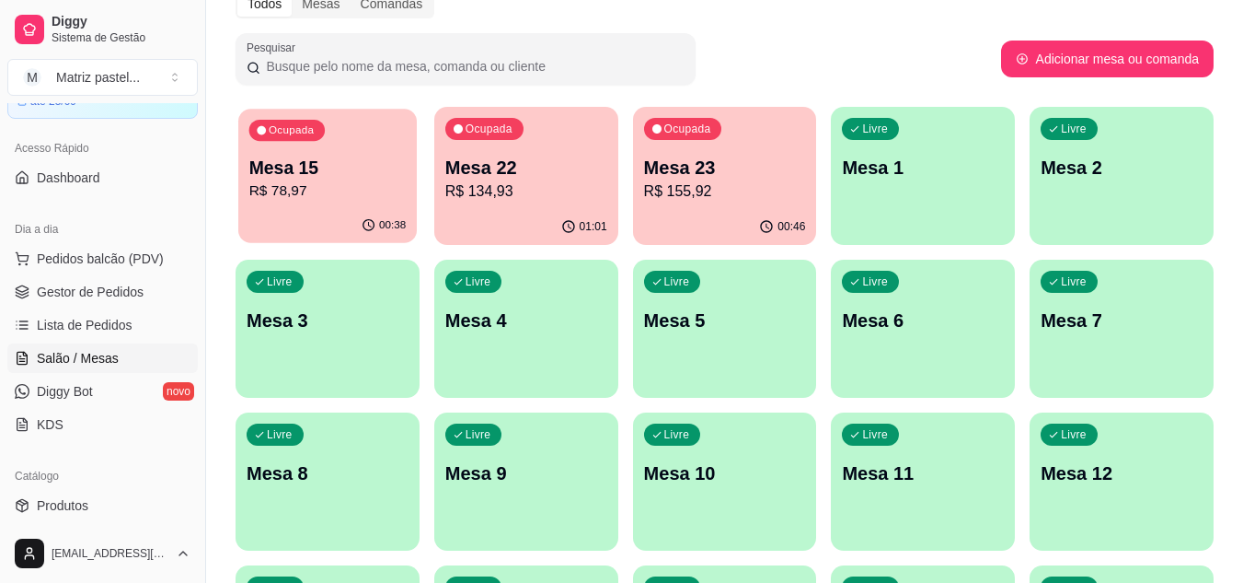
click at [317, 202] on p "R$ 78,97" at bounding box center [327, 190] width 157 height 21
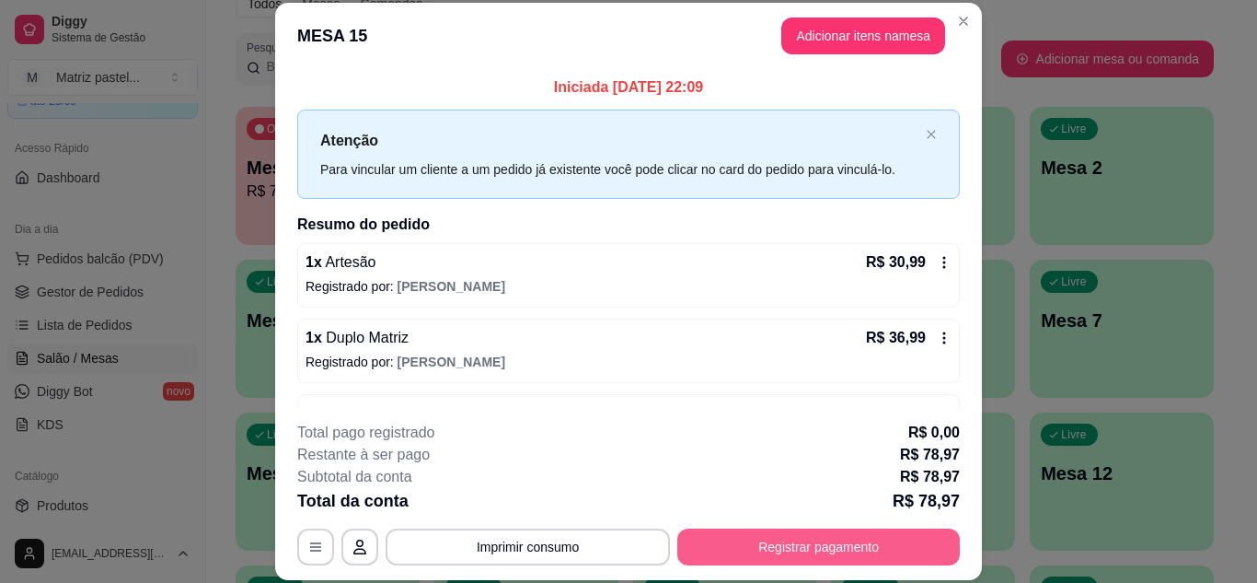
click at [793, 542] on button "Registrar pagamento" at bounding box center [818, 546] width 283 height 37
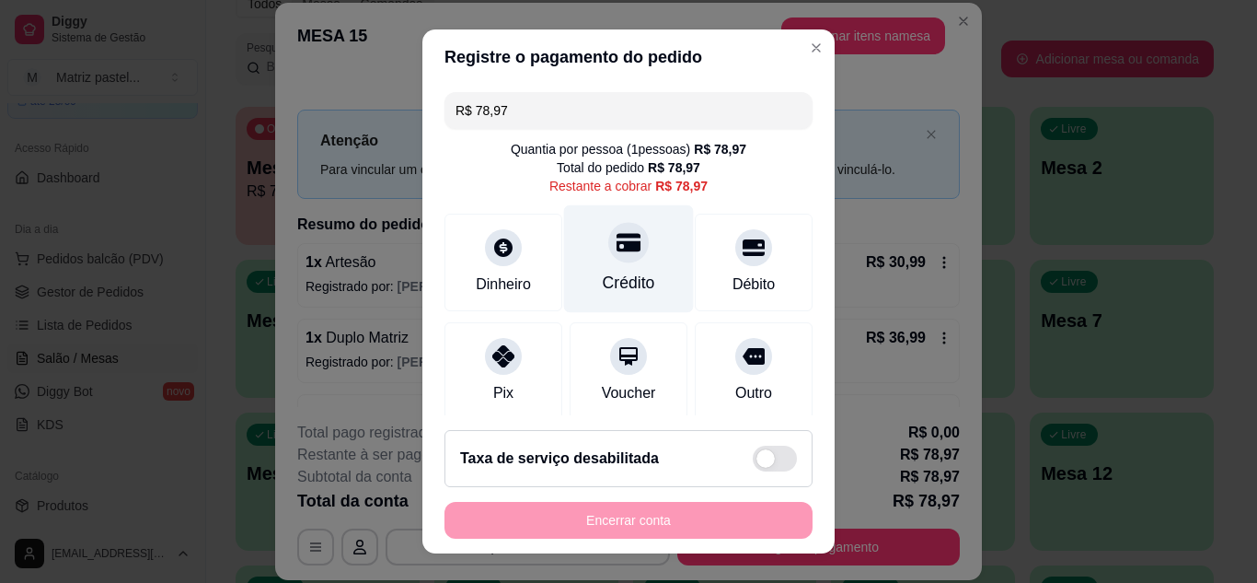
click at [629, 257] on div "Crédito" at bounding box center [629, 258] width 130 height 108
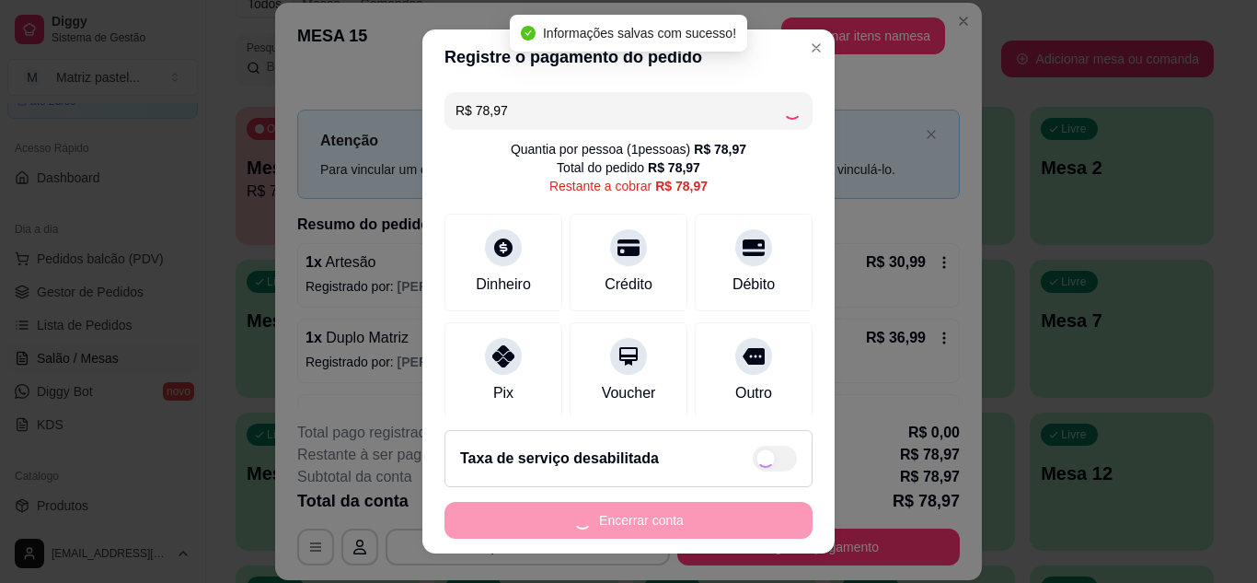
type input "R$ 0,00"
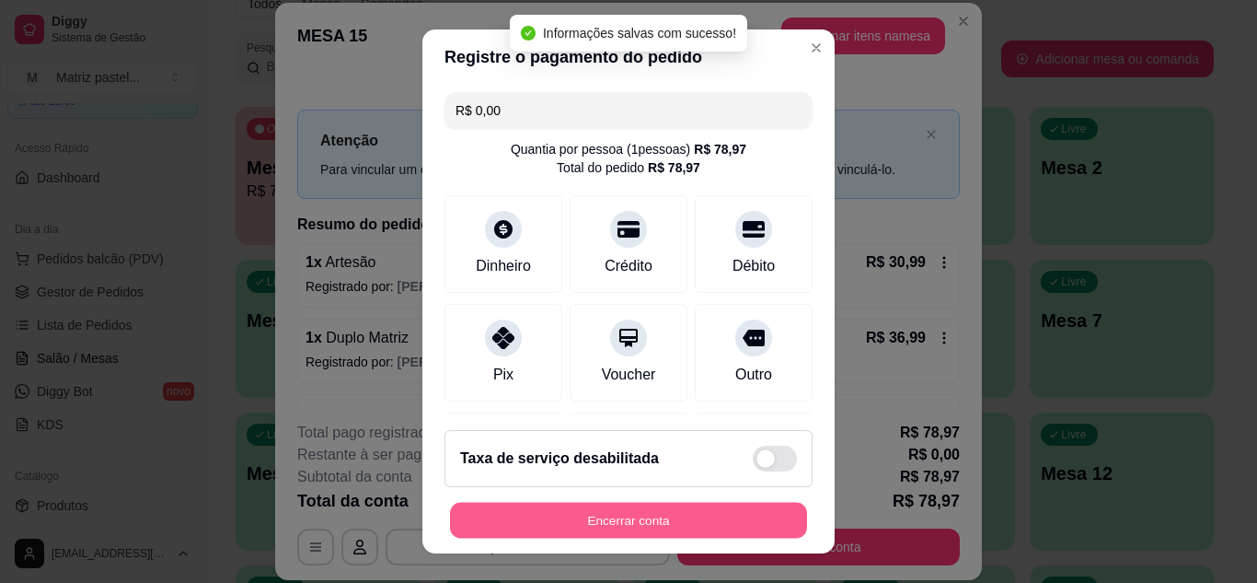
click at [694, 520] on button "Encerrar conta" at bounding box center [628, 520] width 357 height 36
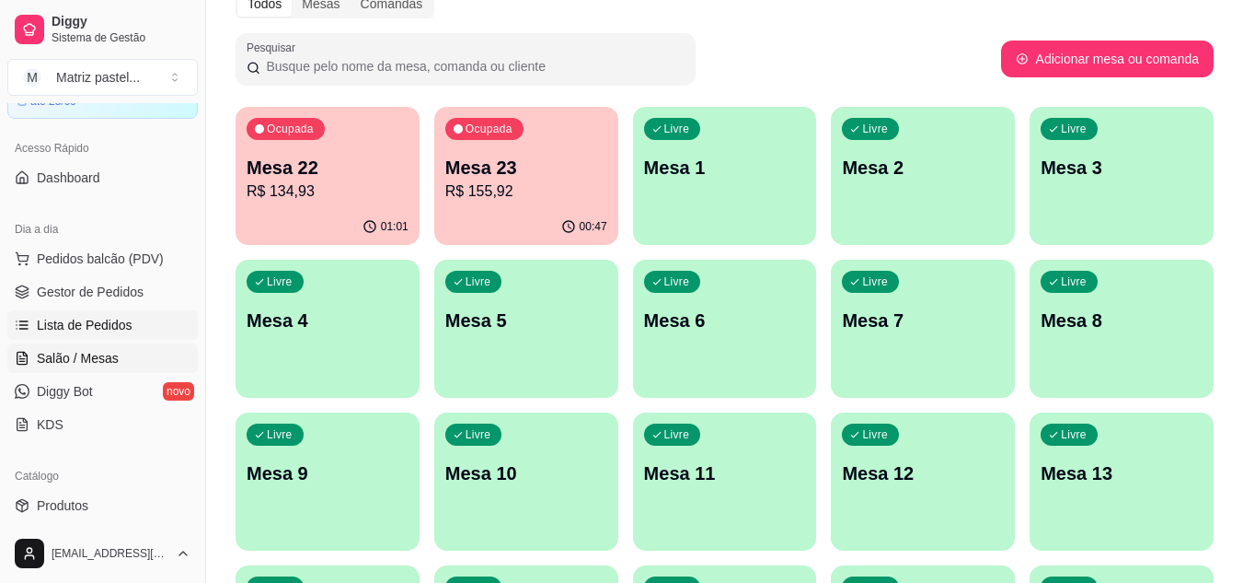
click at [131, 314] on link "Lista de Pedidos" at bounding box center [102, 324] width 190 height 29
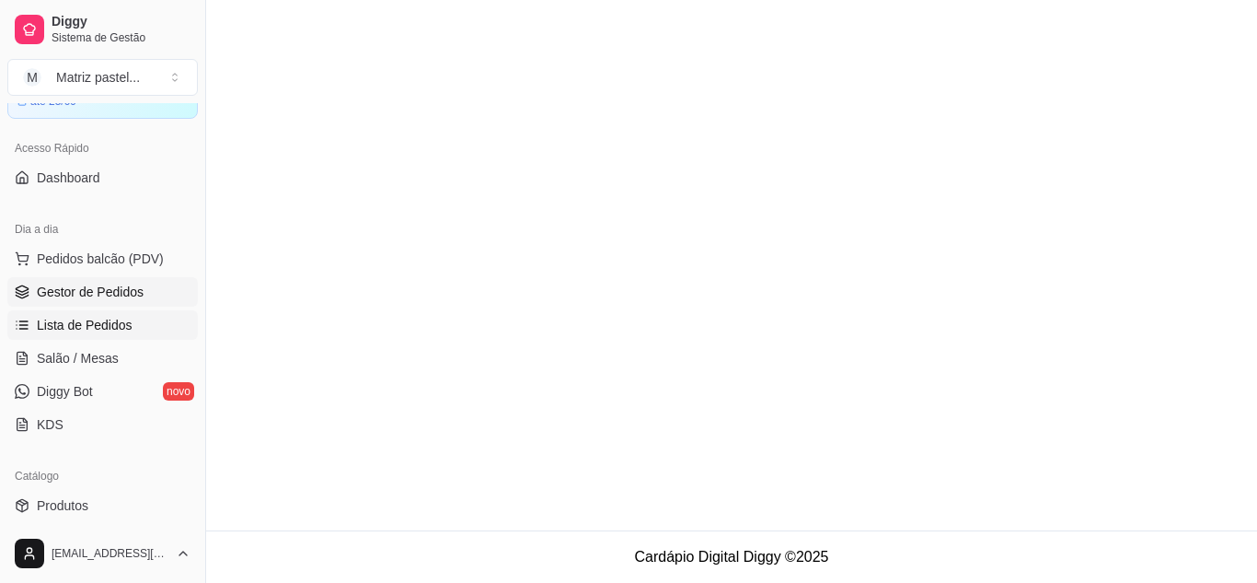
click at [119, 294] on span "Gestor de Pedidos" at bounding box center [90, 292] width 107 height 18
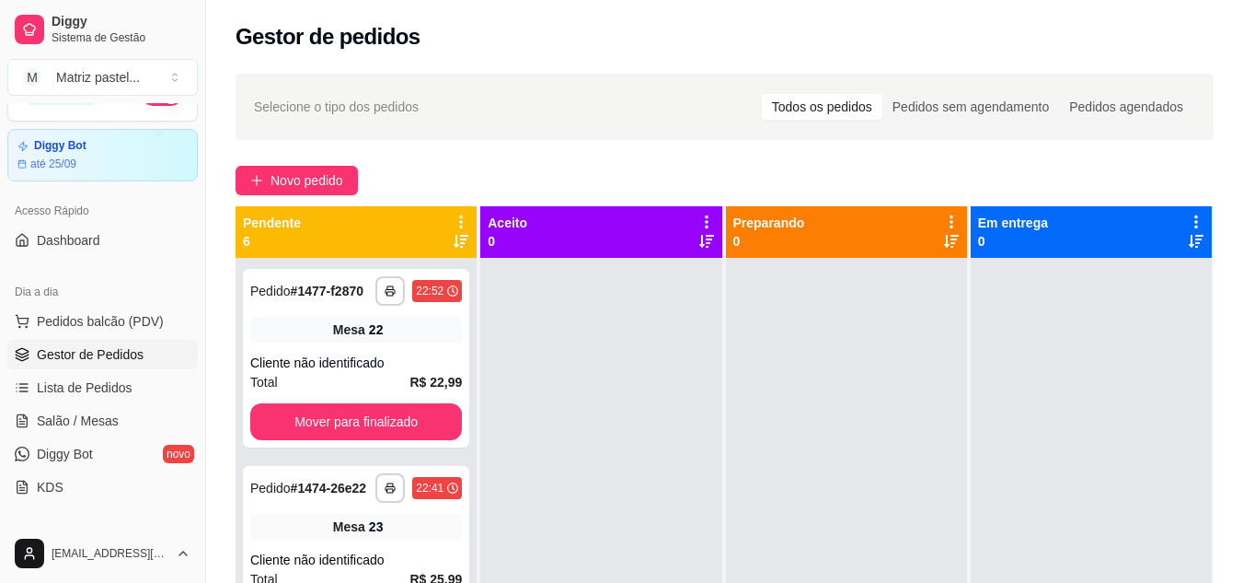
scroll to position [6, 0]
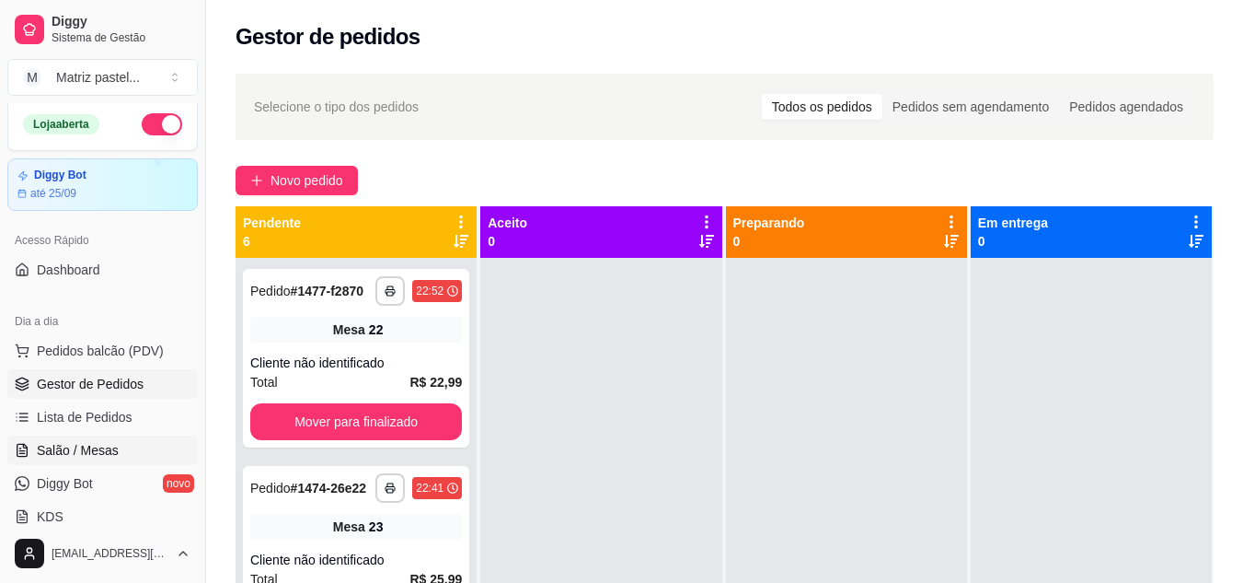
click at [83, 444] on span "Salão / Mesas" at bounding box center [78, 450] width 82 height 18
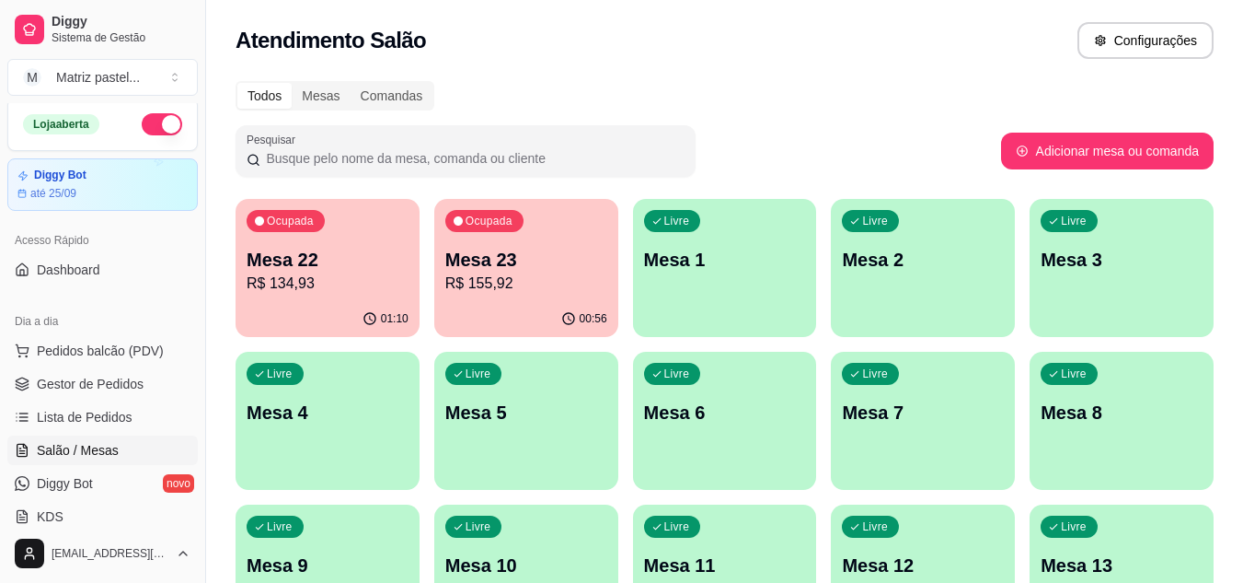
click at [492, 306] on div "00:56" at bounding box center [526, 319] width 184 height 36
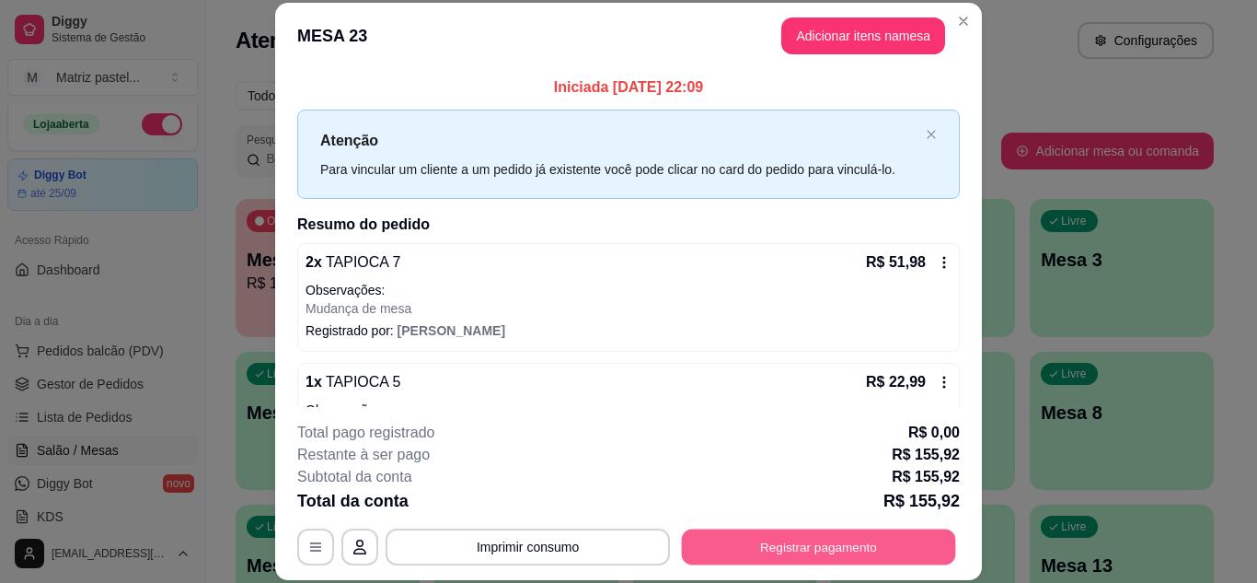
click at [705, 533] on button "Registrar pagamento" at bounding box center [819, 546] width 274 height 36
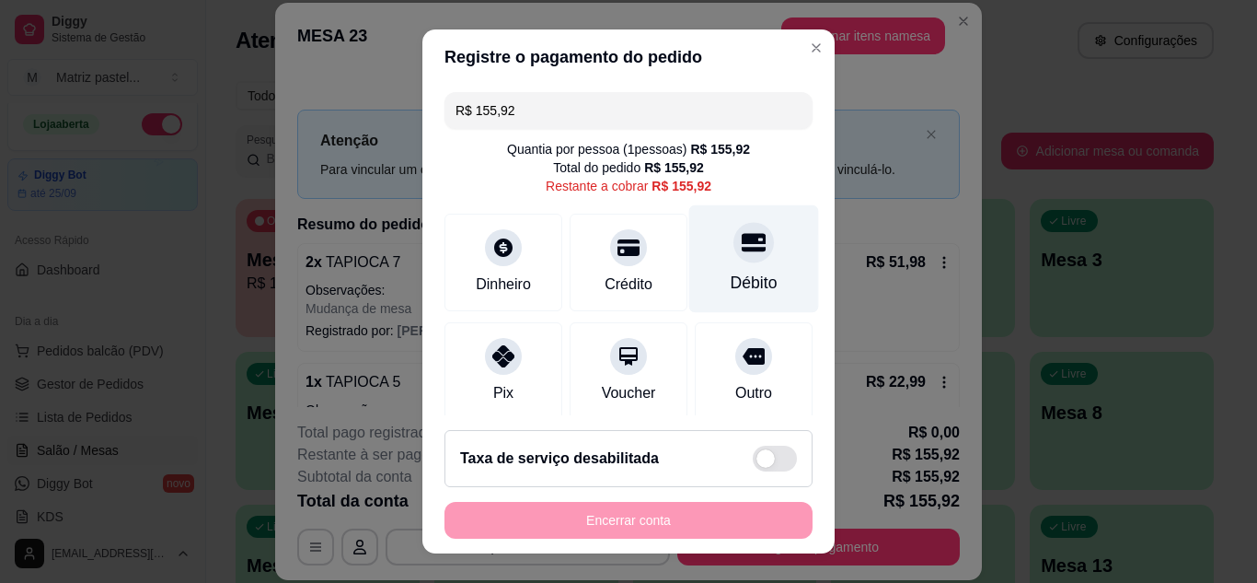
click at [707, 270] on div "Débito" at bounding box center [754, 258] width 130 height 108
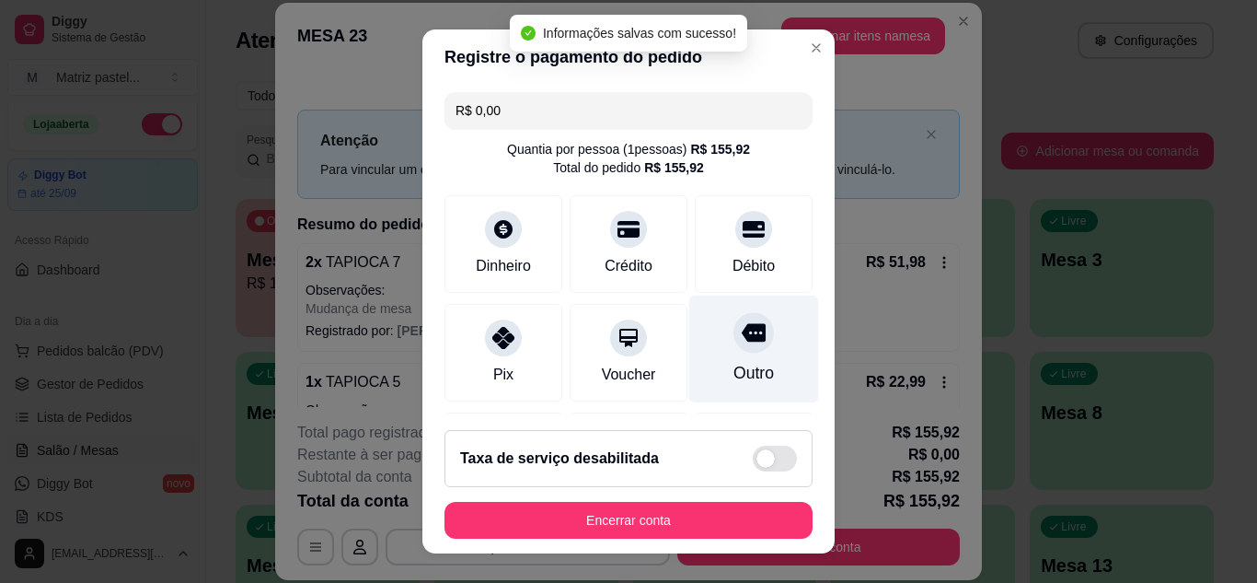
type input "R$ 0,00"
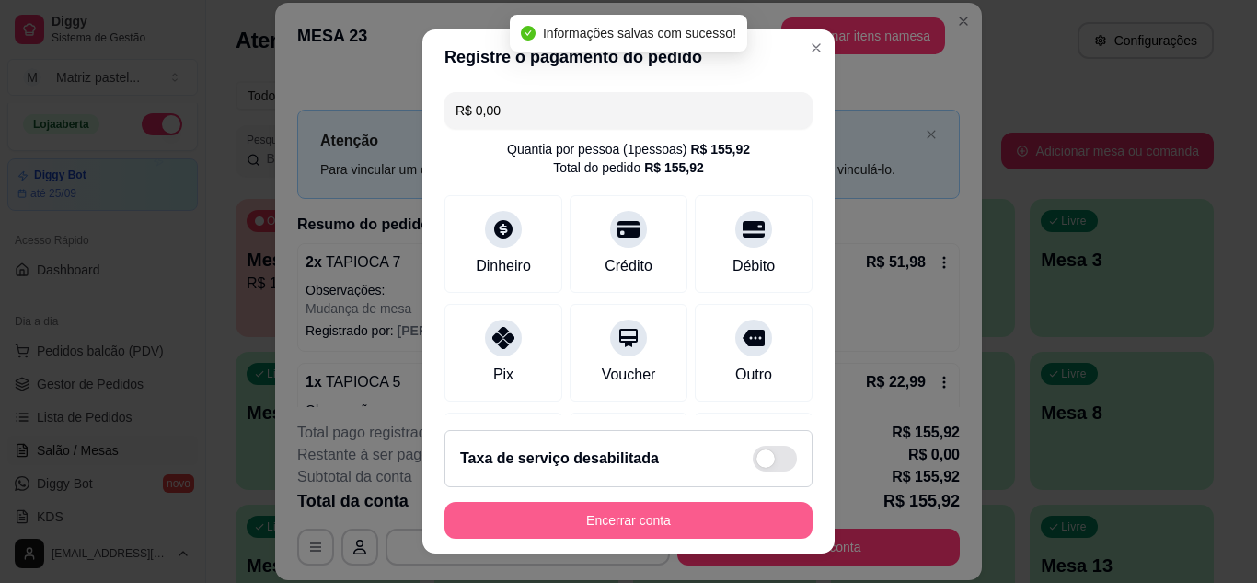
click at [649, 519] on button "Encerrar conta" at bounding box center [628, 520] width 368 height 37
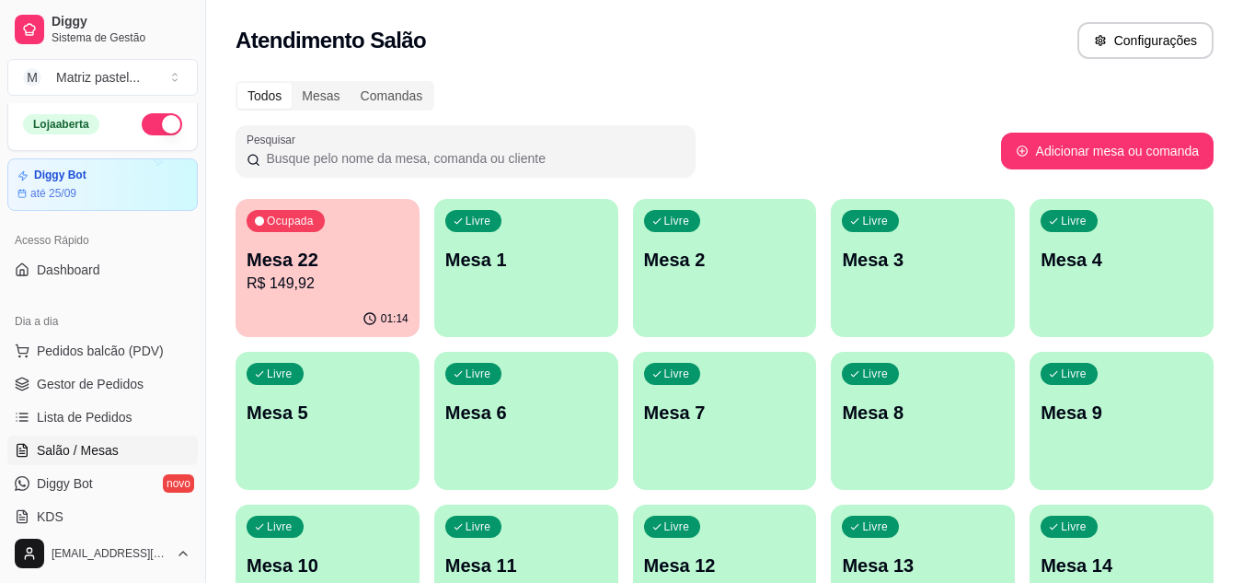
click at [333, 305] on div "01:14" at bounding box center [328, 319] width 184 height 36
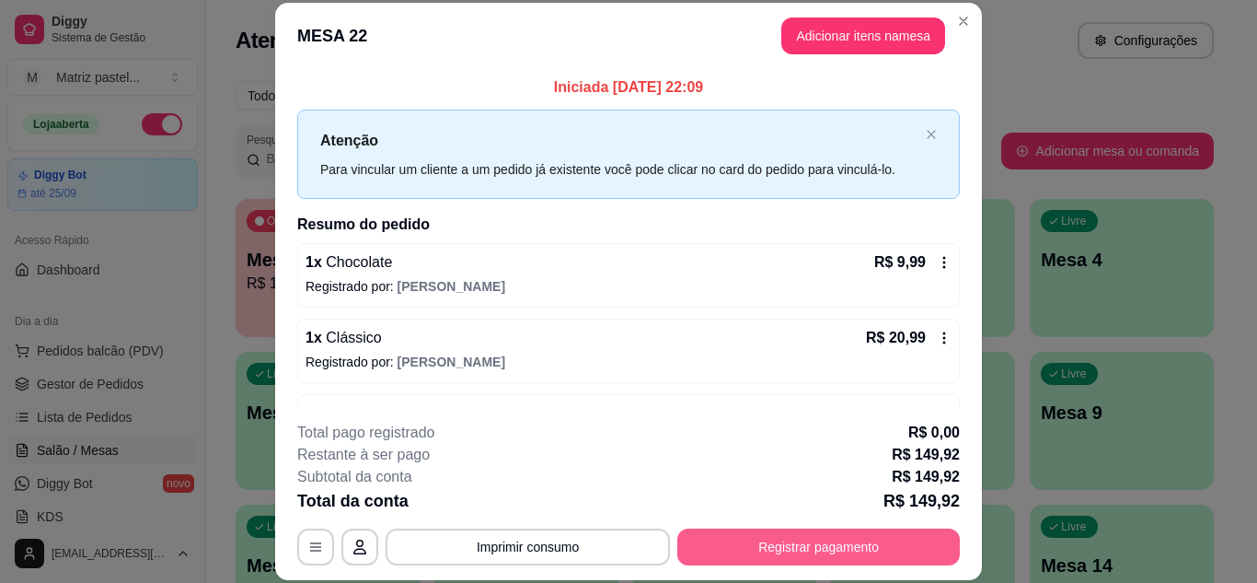
click at [876, 552] on button "Registrar pagamento" at bounding box center [818, 546] width 283 height 37
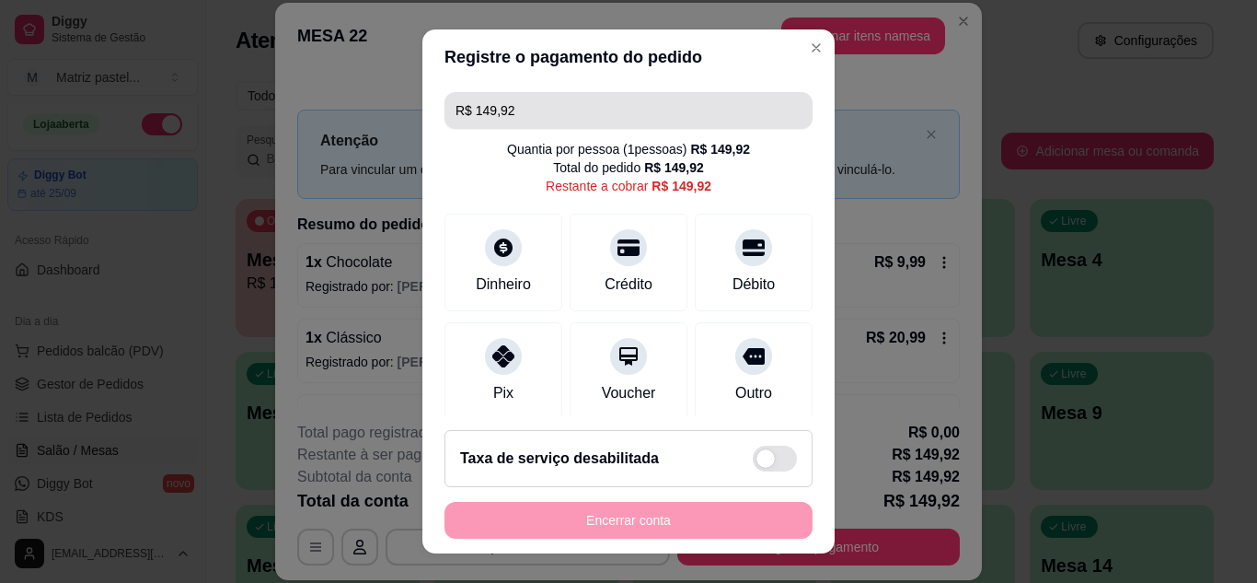
click at [587, 121] on input "R$ 149,92" at bounding box center [629, 110] width 346 height 37
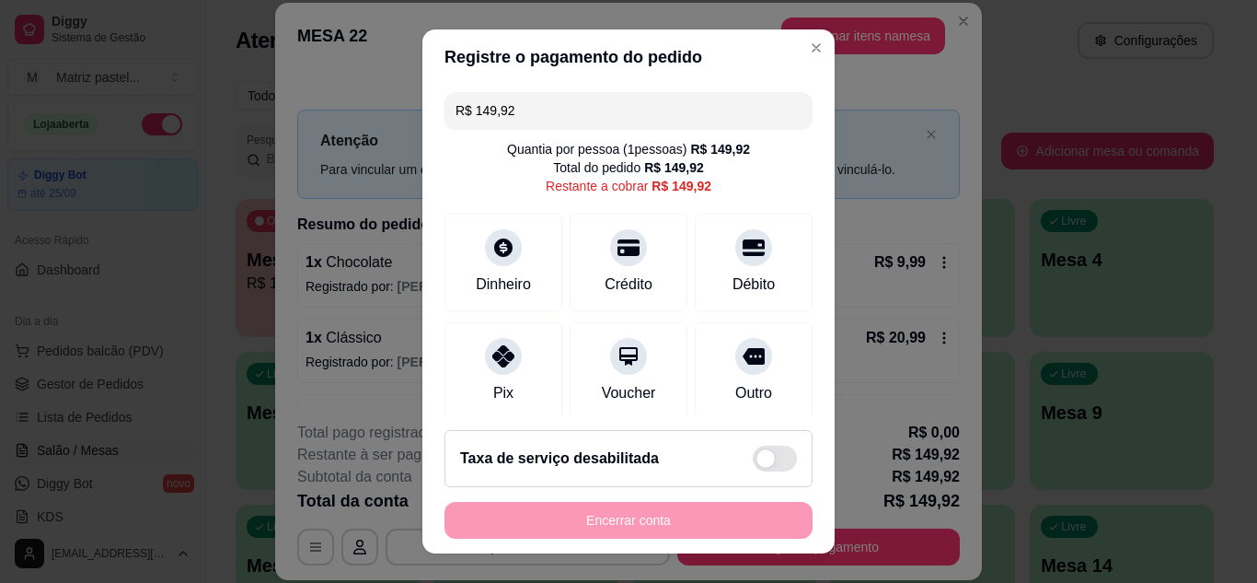
click at [587, 121] on input "R$ 149,92" at bounding box center [629, 110] width 346 height 37
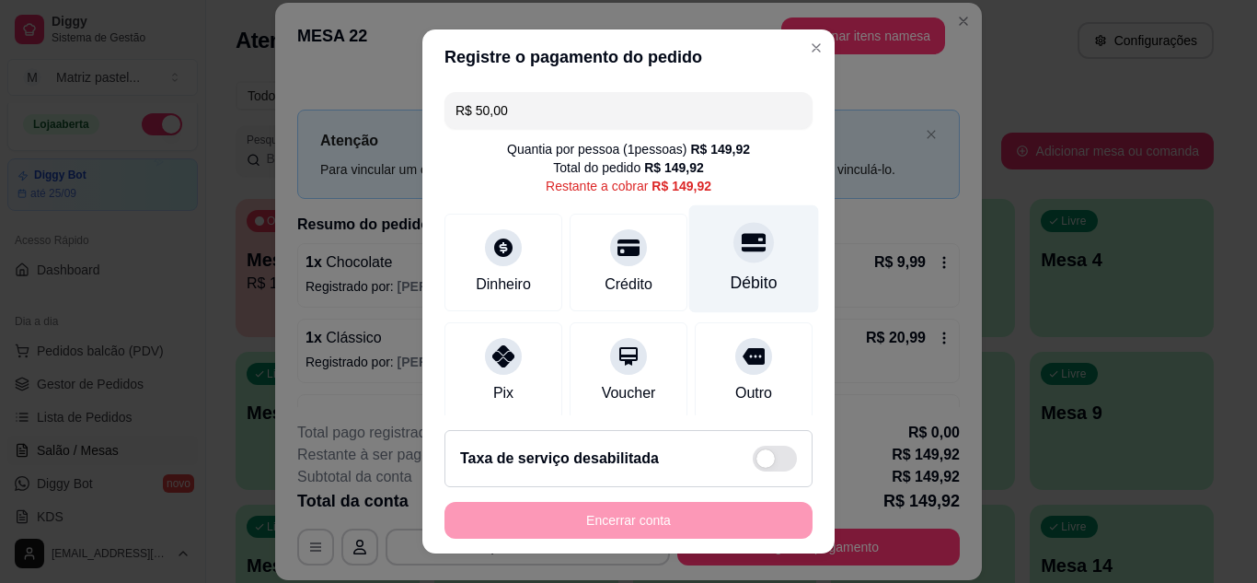
click at [750, 274] on div "Débito" at bounding box center [754, 258] width 130 height 108
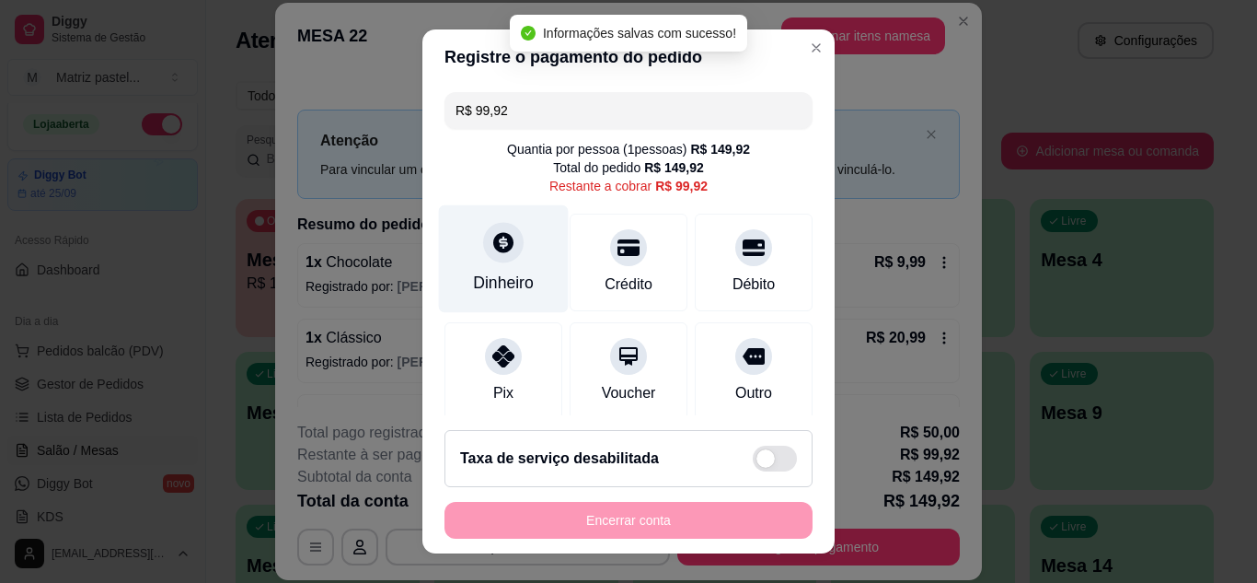
click at [514, 264] on div "Dinheiro" at bounding box center [504, 258] width 130 height 108
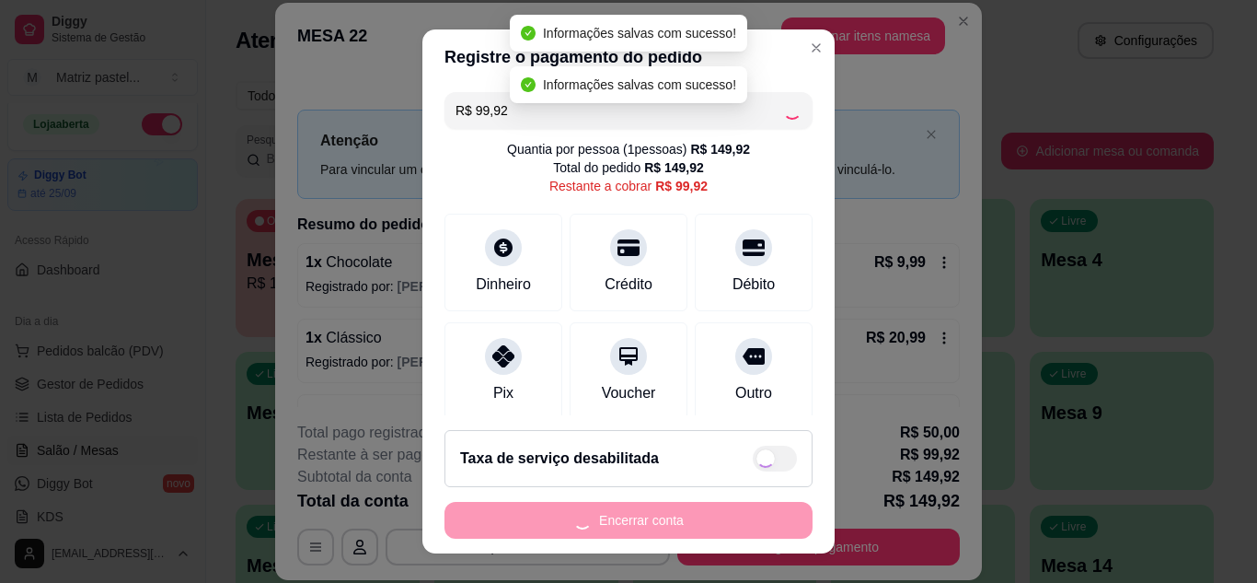
type input "R$ 0,00"
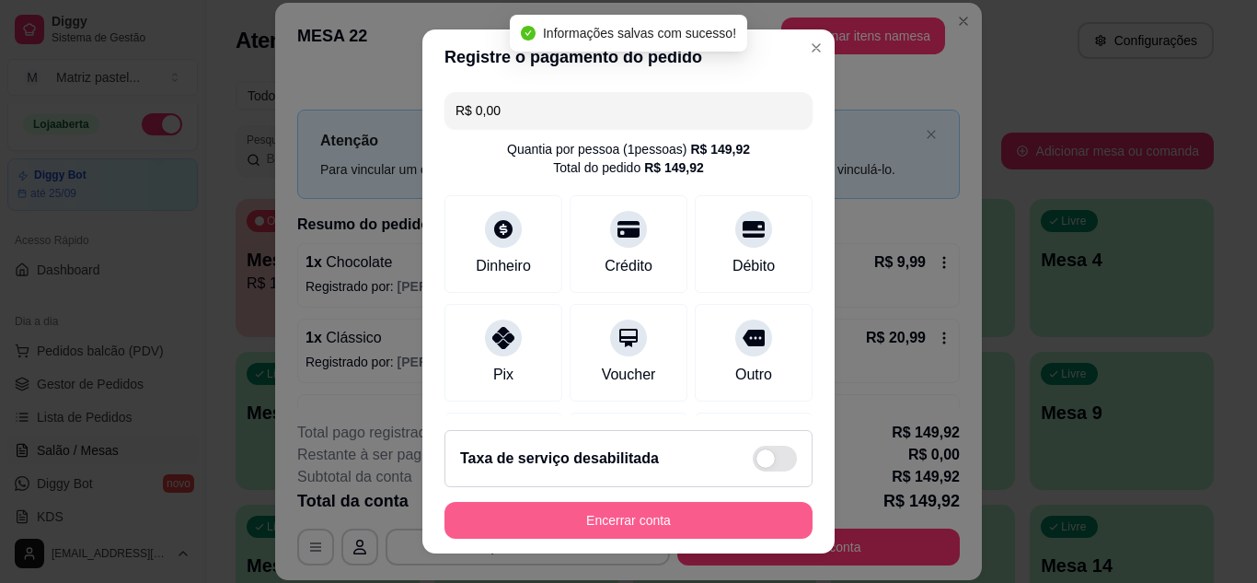
click at [611, 525] on button "Encerrar conta" at bounding box center [628, 520] width 368 height 37
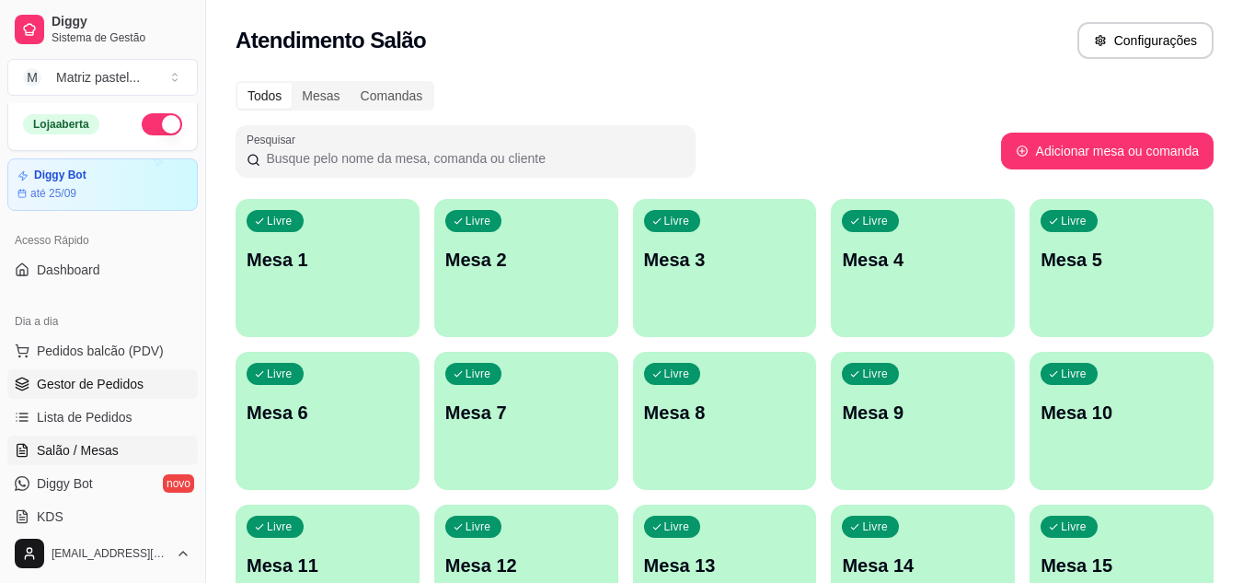
click at [33, 388] on link "Gestor de Pedidos" at bounding box center [102, 383] width 190 height 29
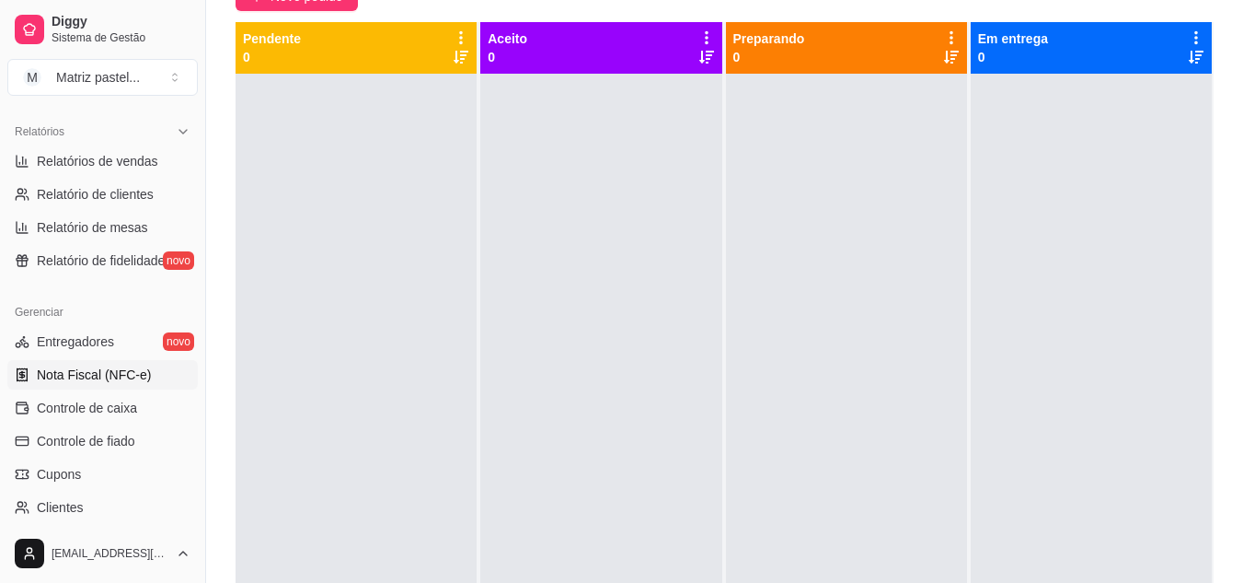
scroll to position [558, 0]
click at [79, 403] on span "Controle de caixa" at bounding box center [87, 406] width 100 height 18
click at [94, 411] on span "Controle de caixa" at bounding box center [87, 406] width 100 height 18
